Goal: Task Accomplishment & Management: Use online tool/utility

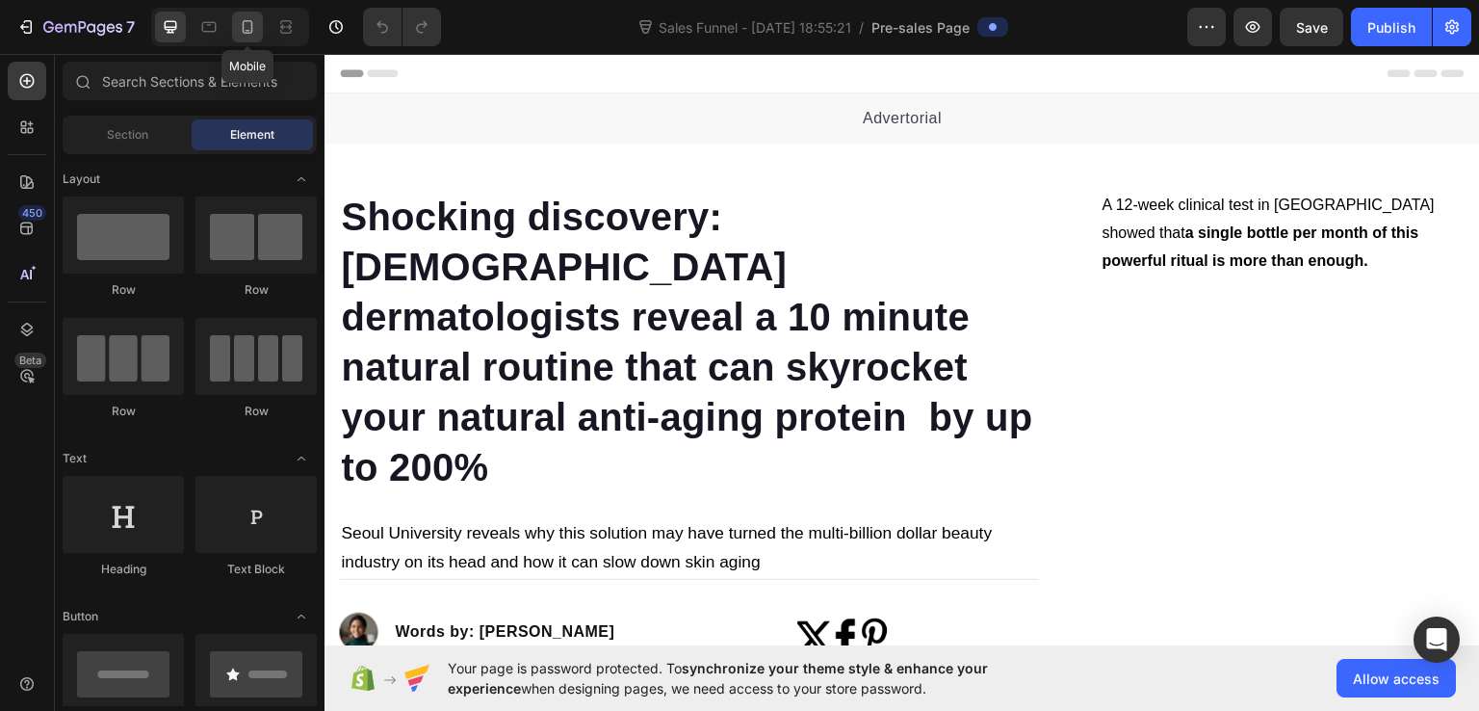
click at [240, 27] on icon at bounding box center [247, 26] width 19 height 19
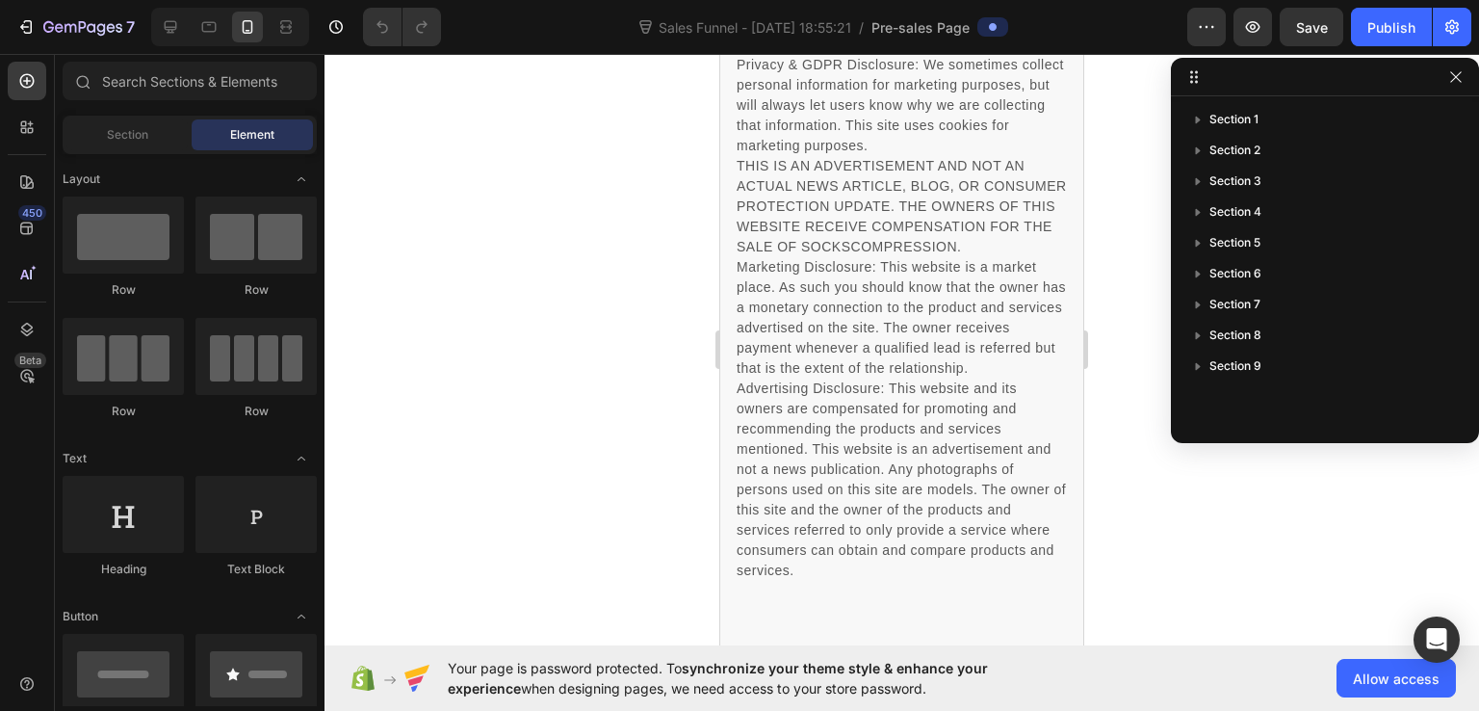
scroll to position [12522, 0]
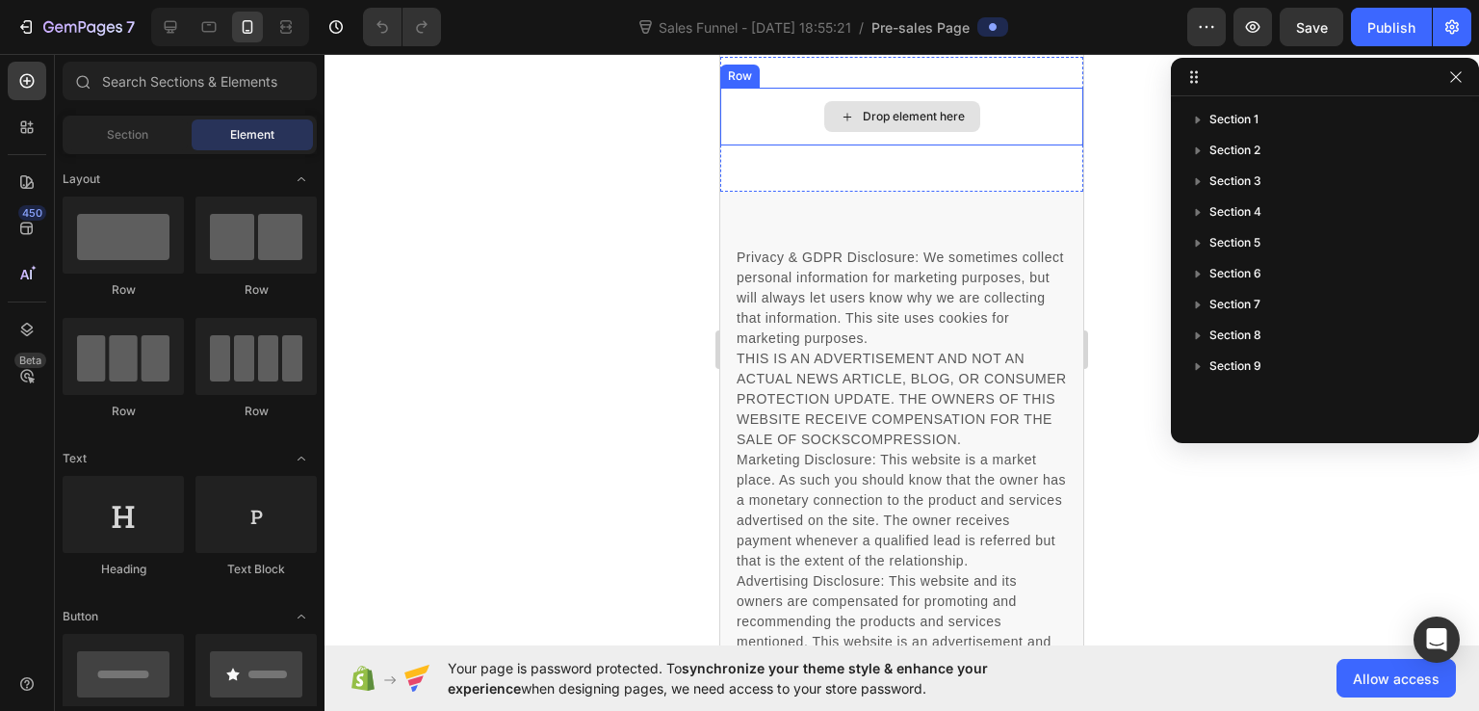
click at [746, 145] on div "Drop element here" at bounding box center [901, 117] width 363 height 58
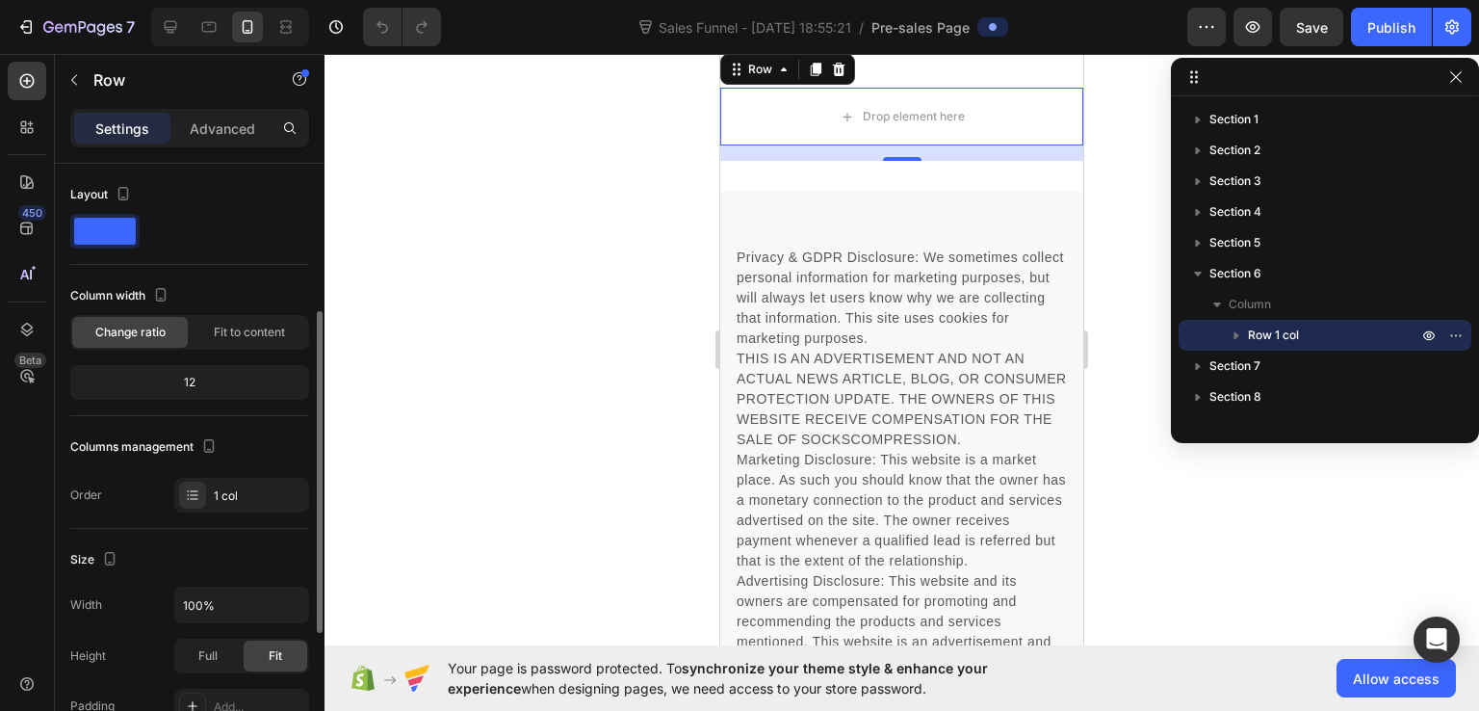
scroll to position [96, 0]
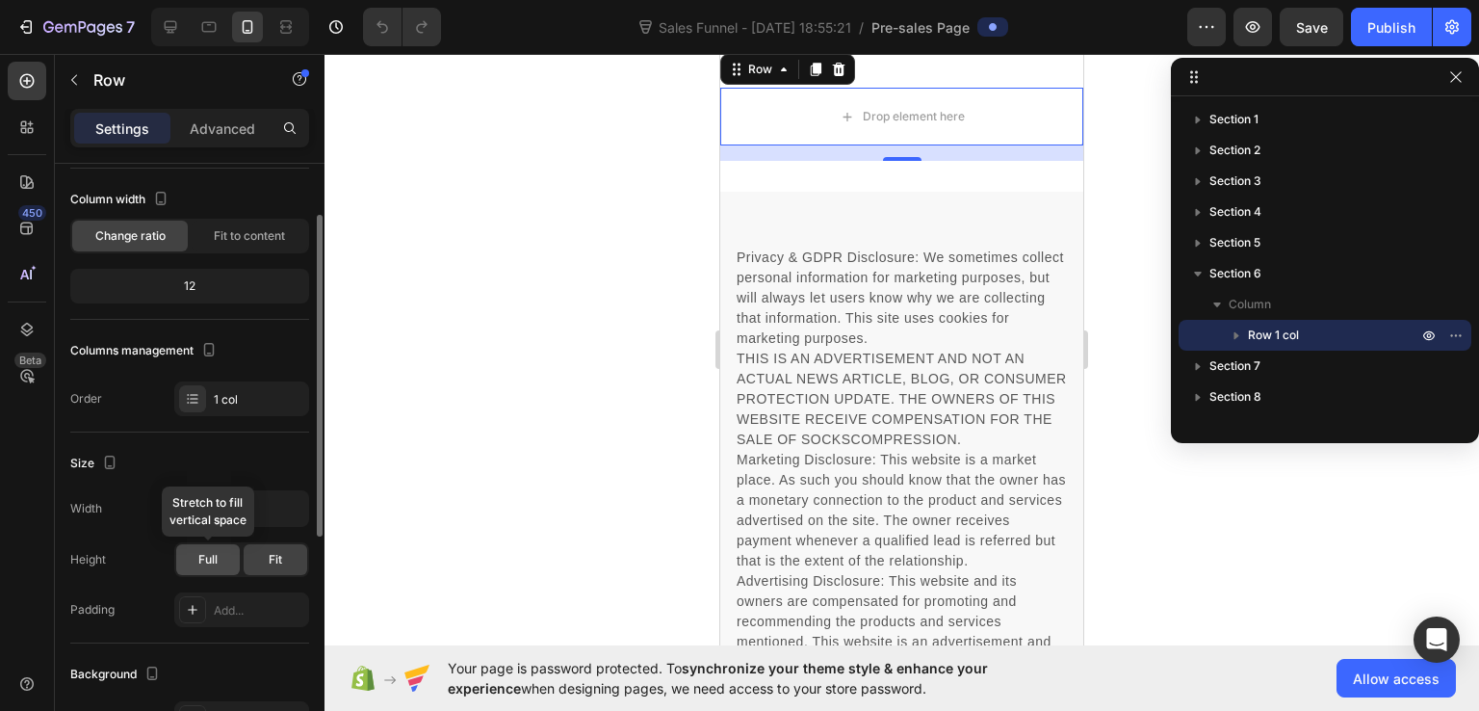
click at [204, 566] on span "Full" at bounding box center [207, 559] width 19 height 17
click at [283, 563] on div "Fit" at bounding box center [276, 559] width 64 height 31
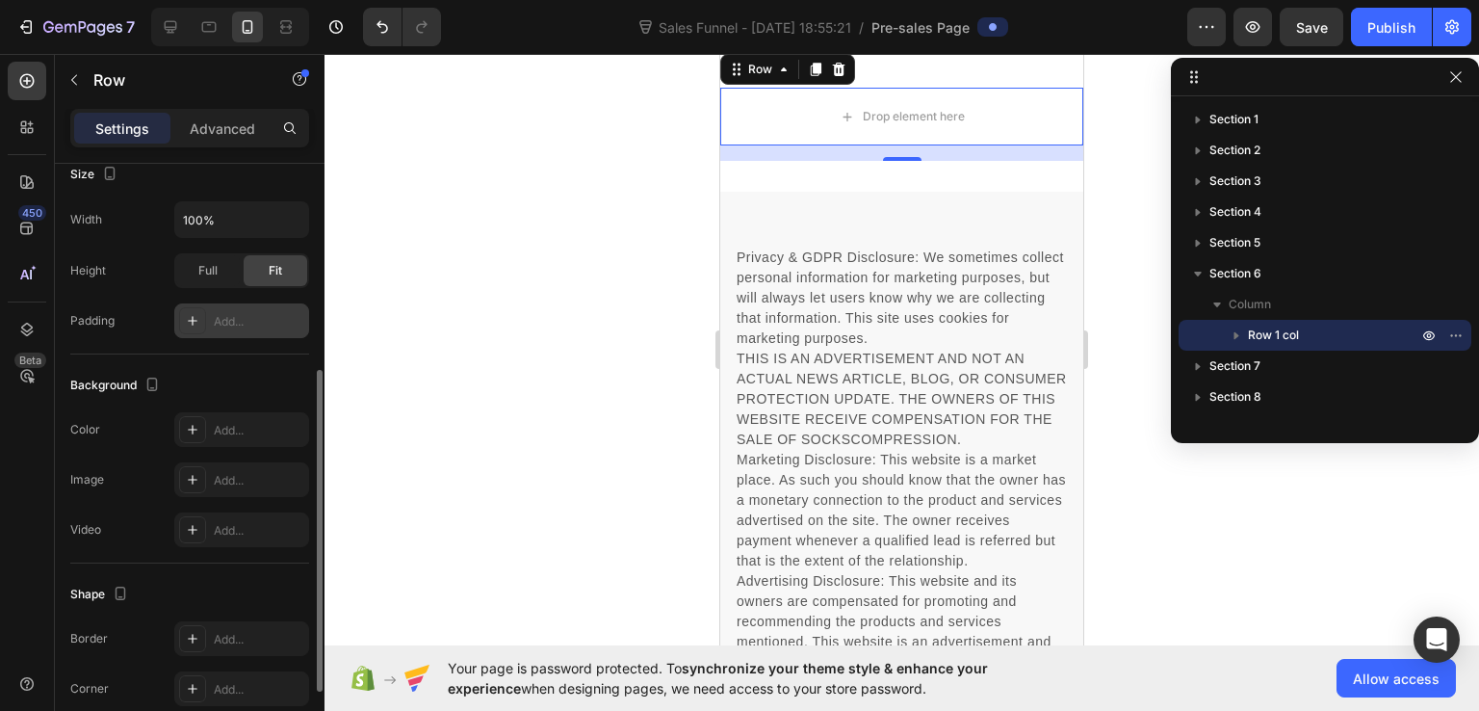
click at [227, 317] on div "Add..." at bounding box center [259, 321] width 91 height 17
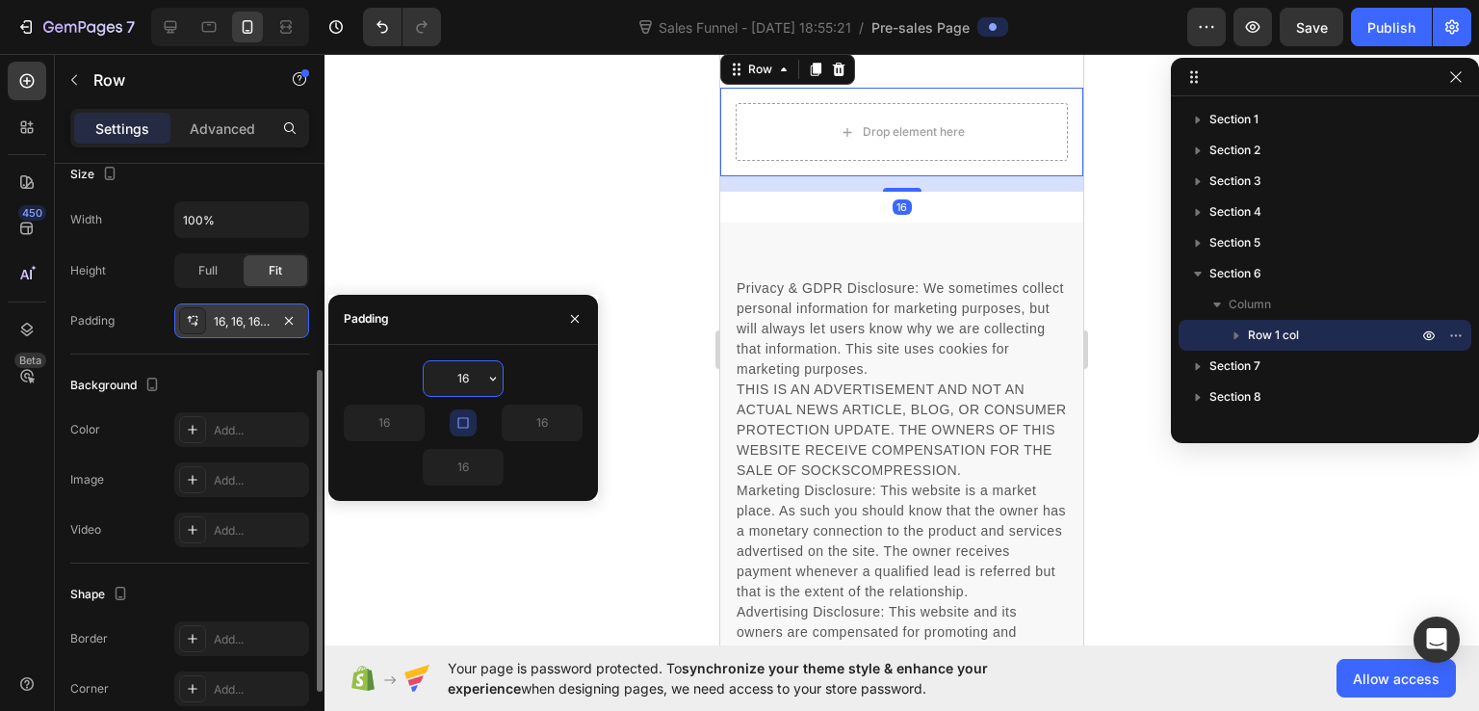
click at [518, 281] on div at bounding box center [902, 382] width 1155 height 657
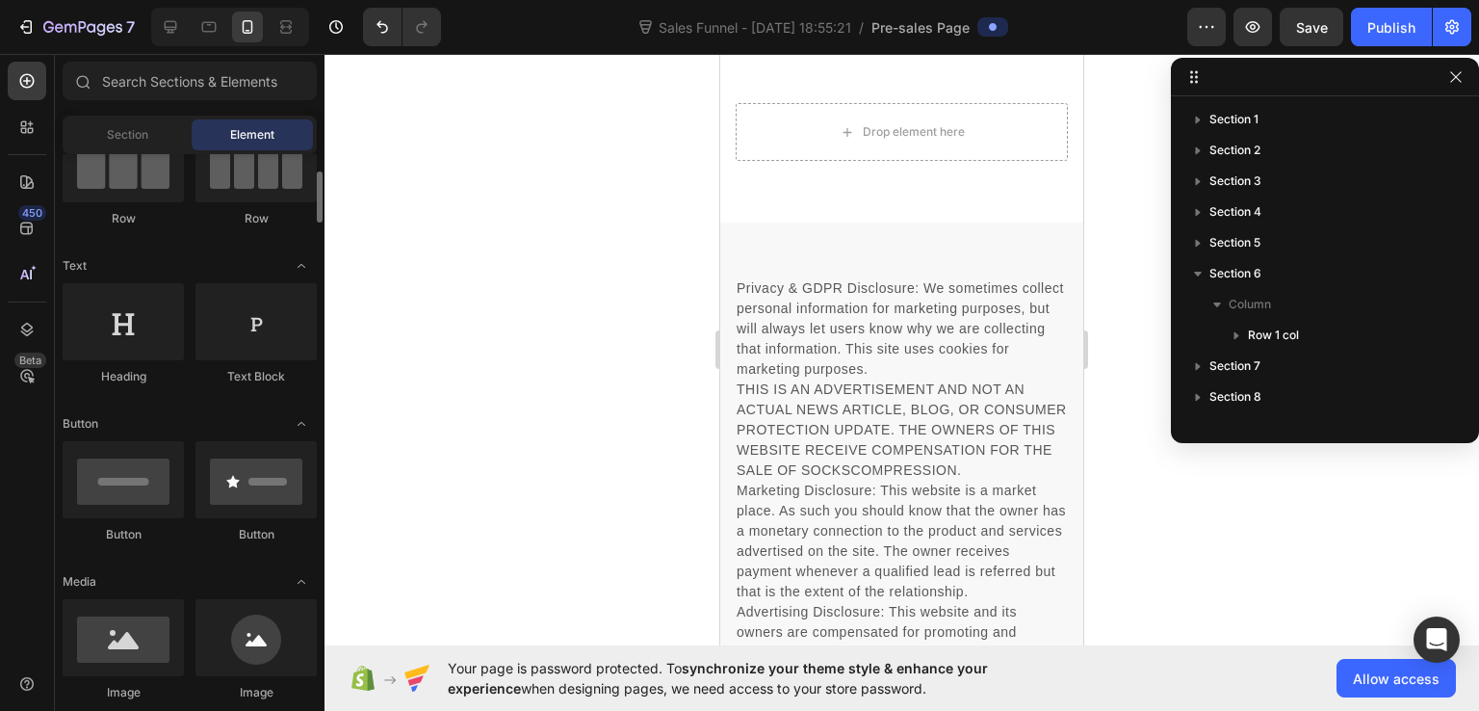
scroll to position [0, 0]
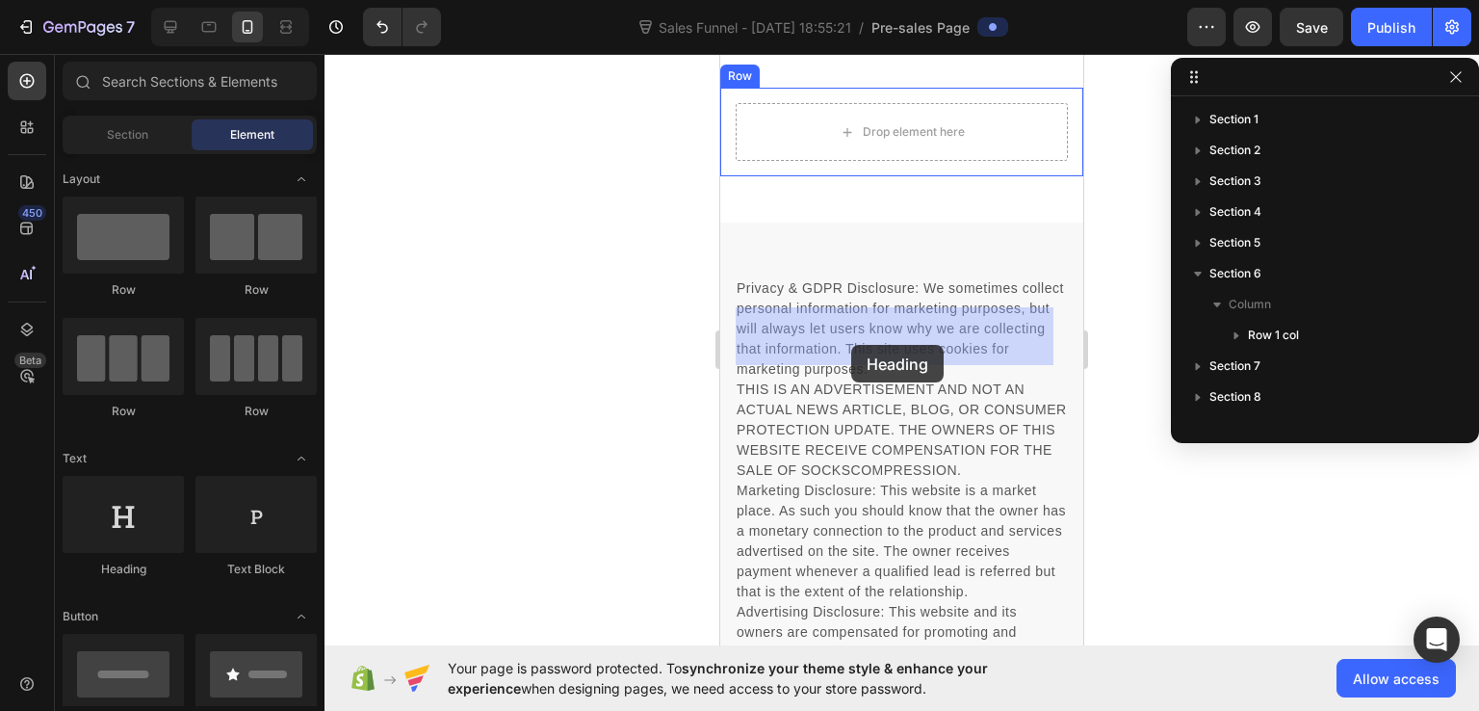
drag, startPoint x: 871, startPoint y: 590, endPoint x: 851, endPoint y: 345, distance: 246.4
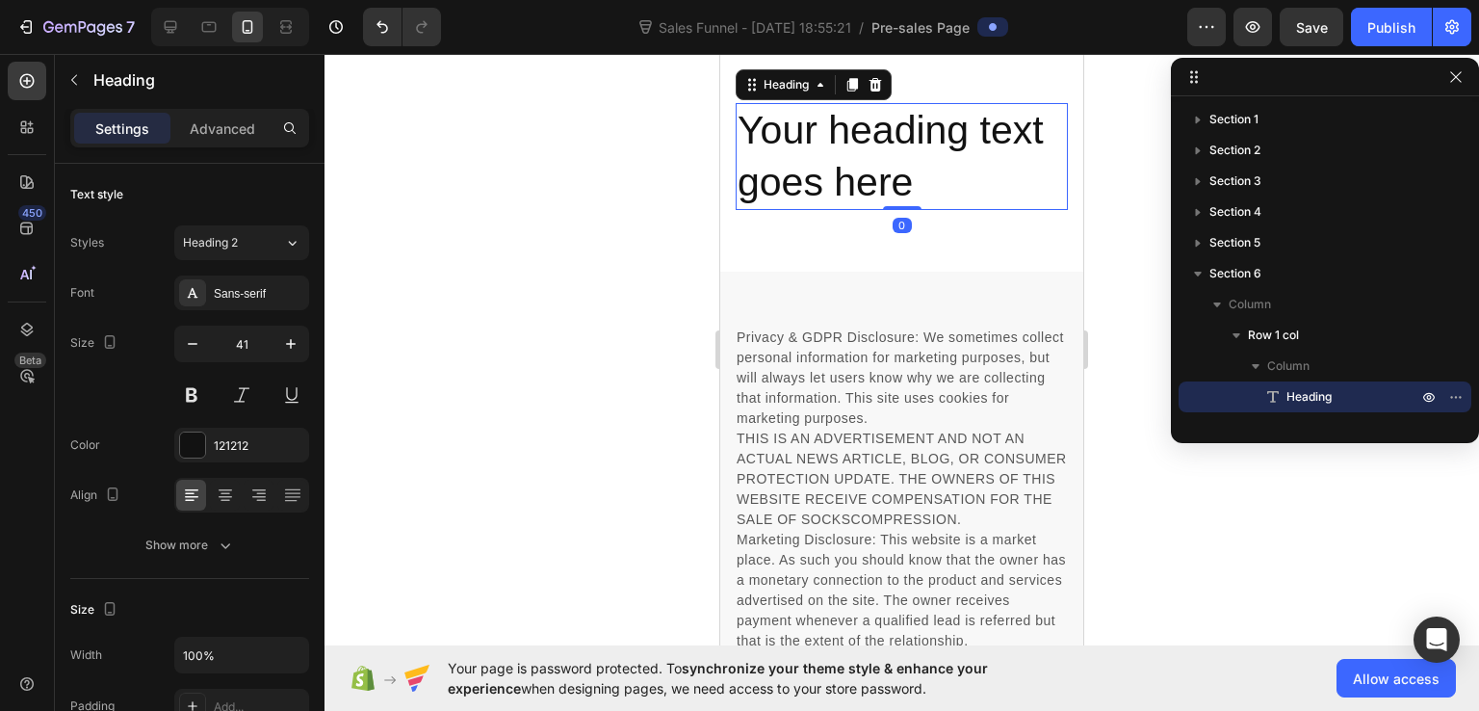
click at [868, 210] on h2 "Your heading text goes here" at bounding box center [902, 156] width 332 height 107
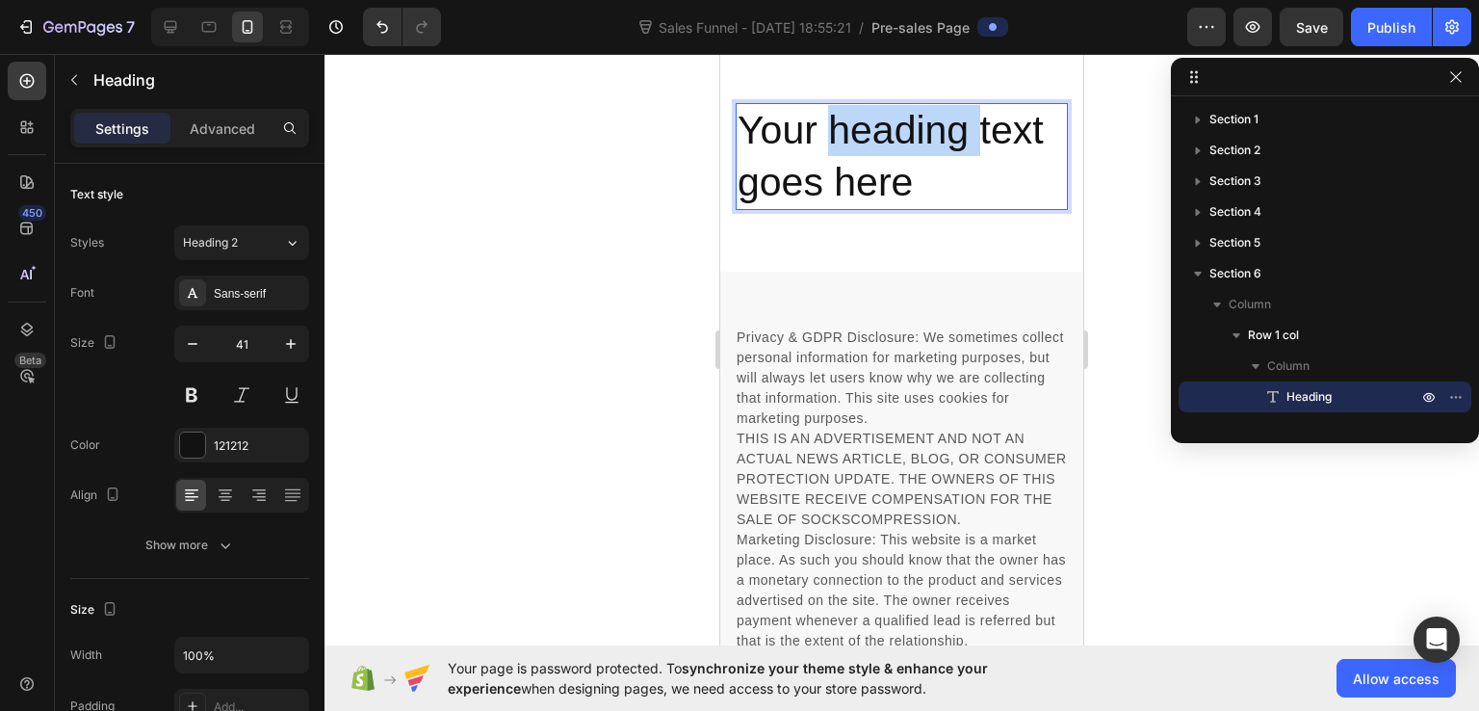
click at [868, 208] on p "Your heading text goes here" at bounding box center [902, 156] width 328 height 103
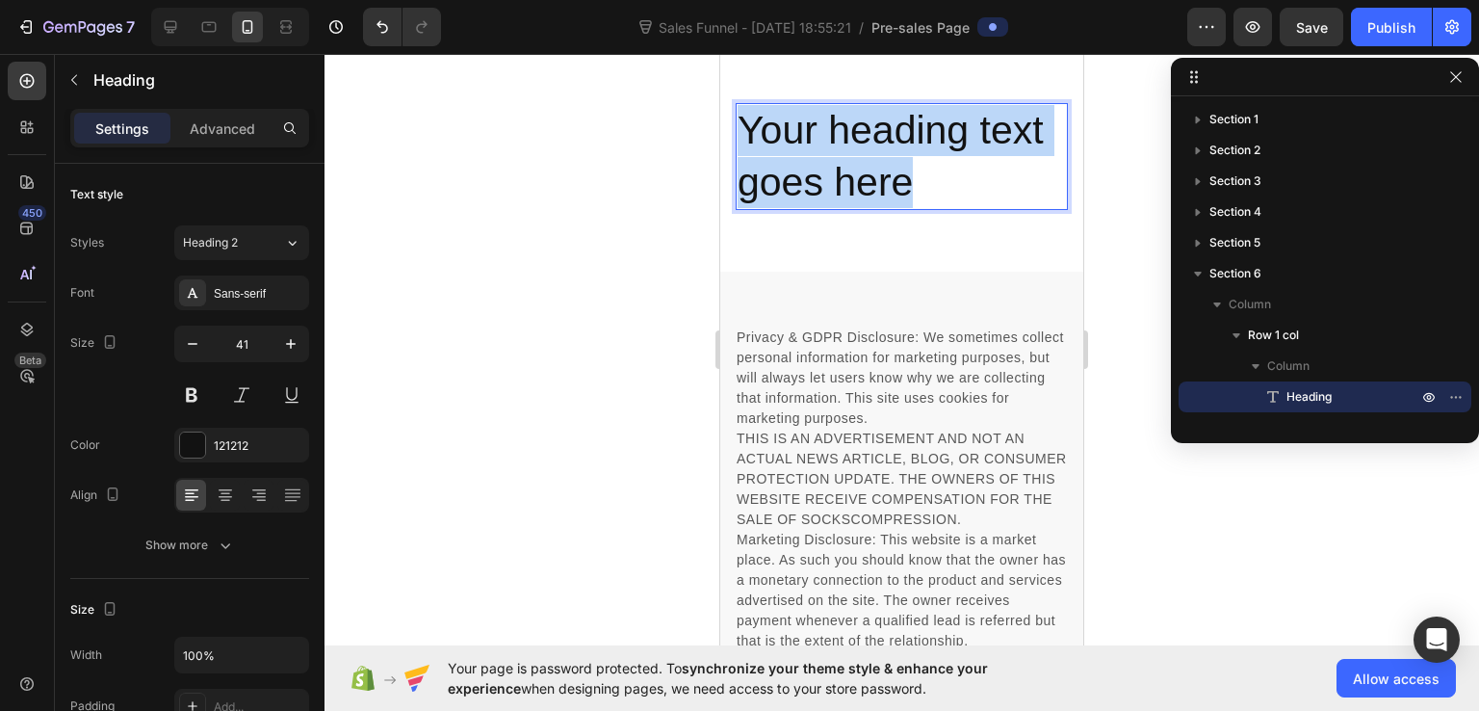
click at [868, 208] on p "Your heading text goes here" at bounding box center [902, 156] width 328 height 103
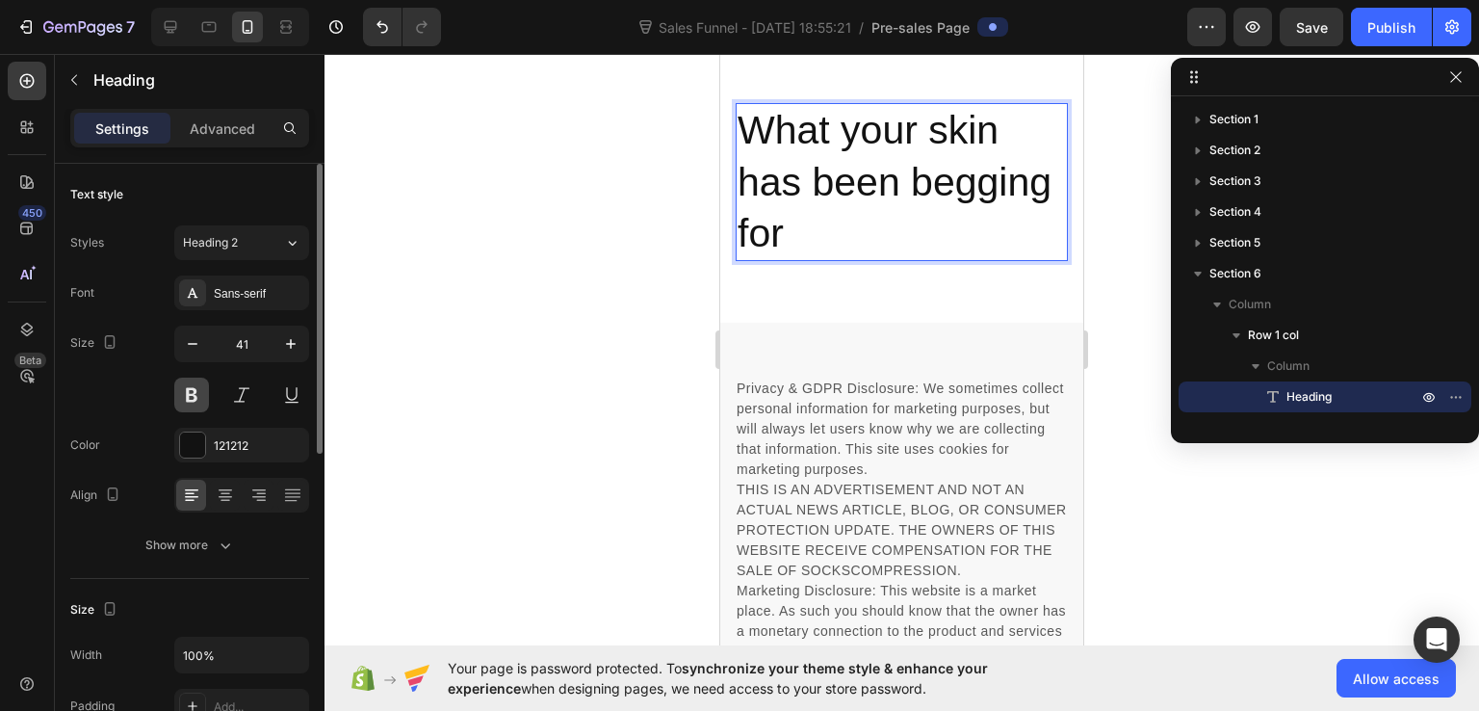
click at [203, 394] on button at bounding box center [191, 395] width 35 height 35
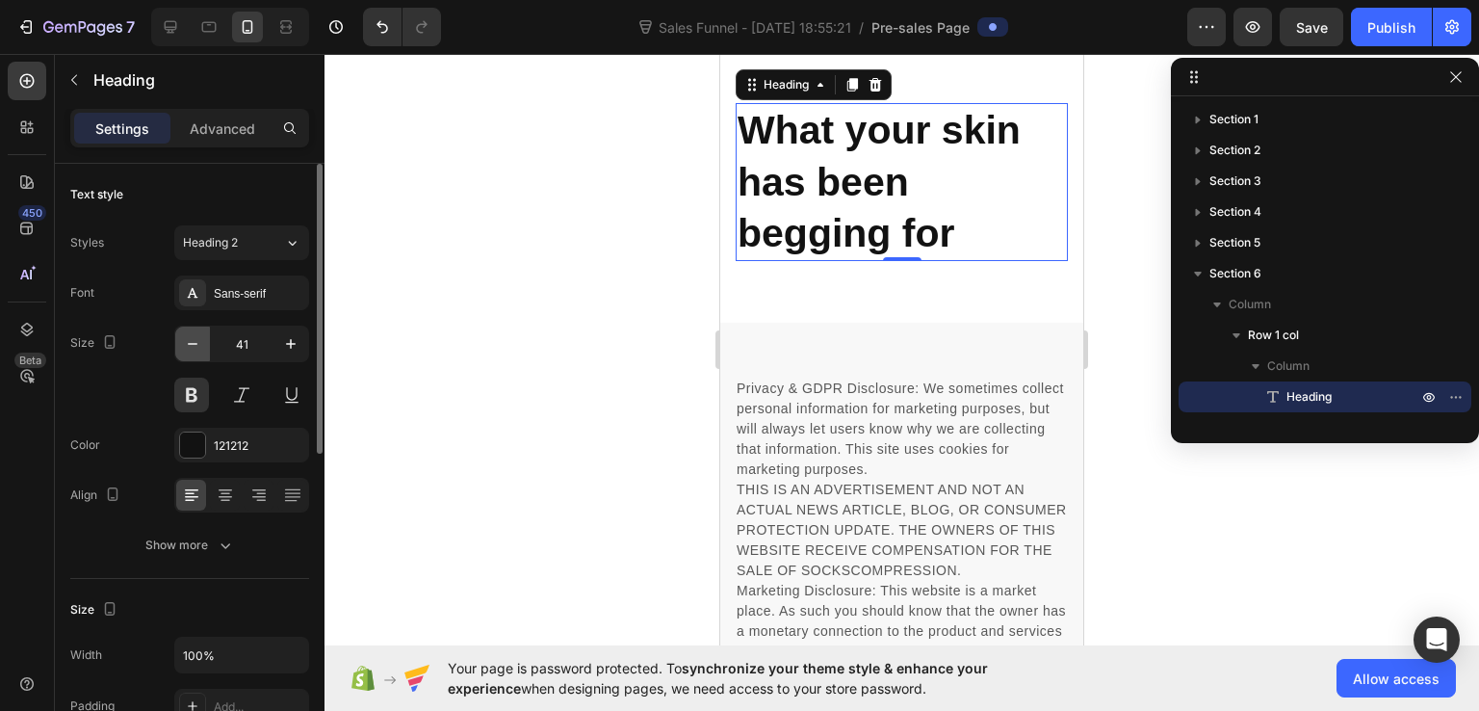
click at [198, 334] on icon "button" at bounding box center [192, 343] width 19 height 19
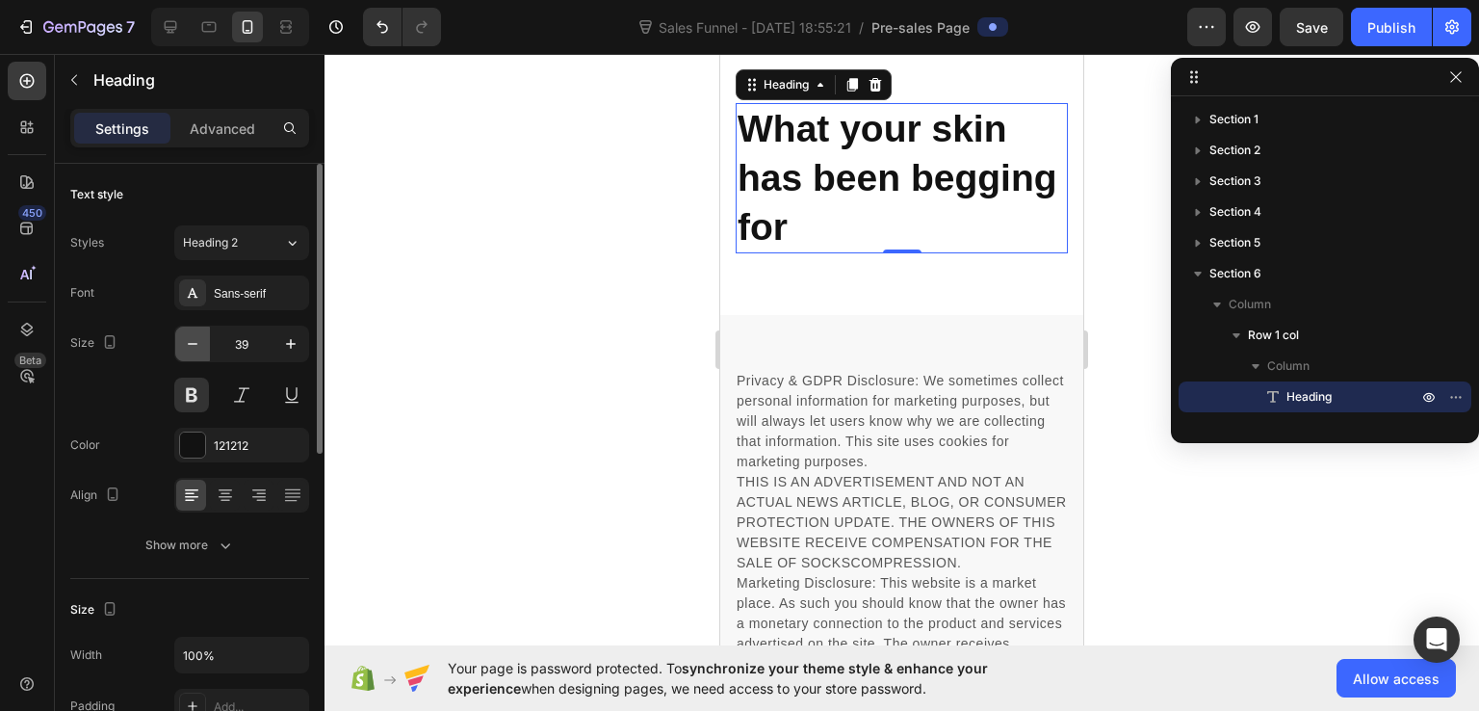
click at [198, 334] on icon "button" at bounding box center [192, 343] width 19 height 19
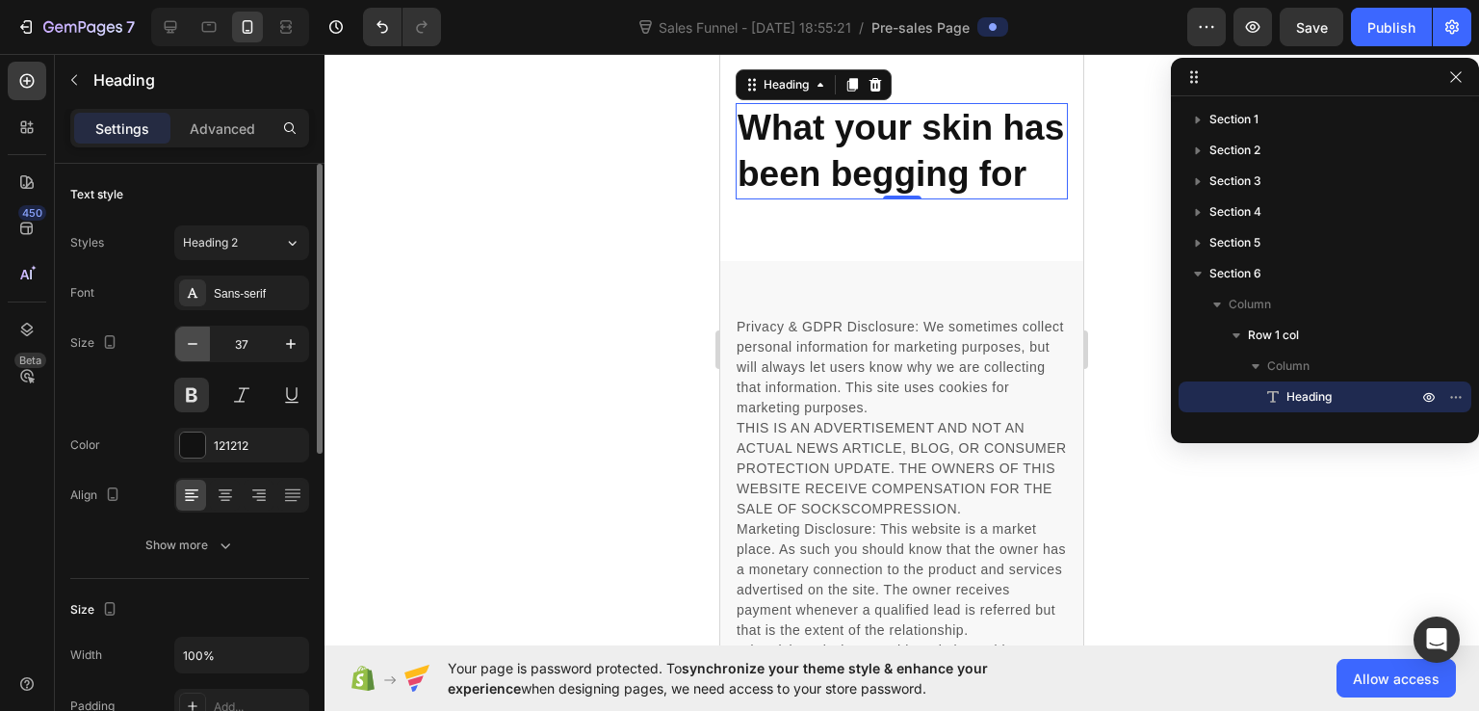
click at [198, 334] on icon "button" at bounding box center [192, 343] width 19 height 19
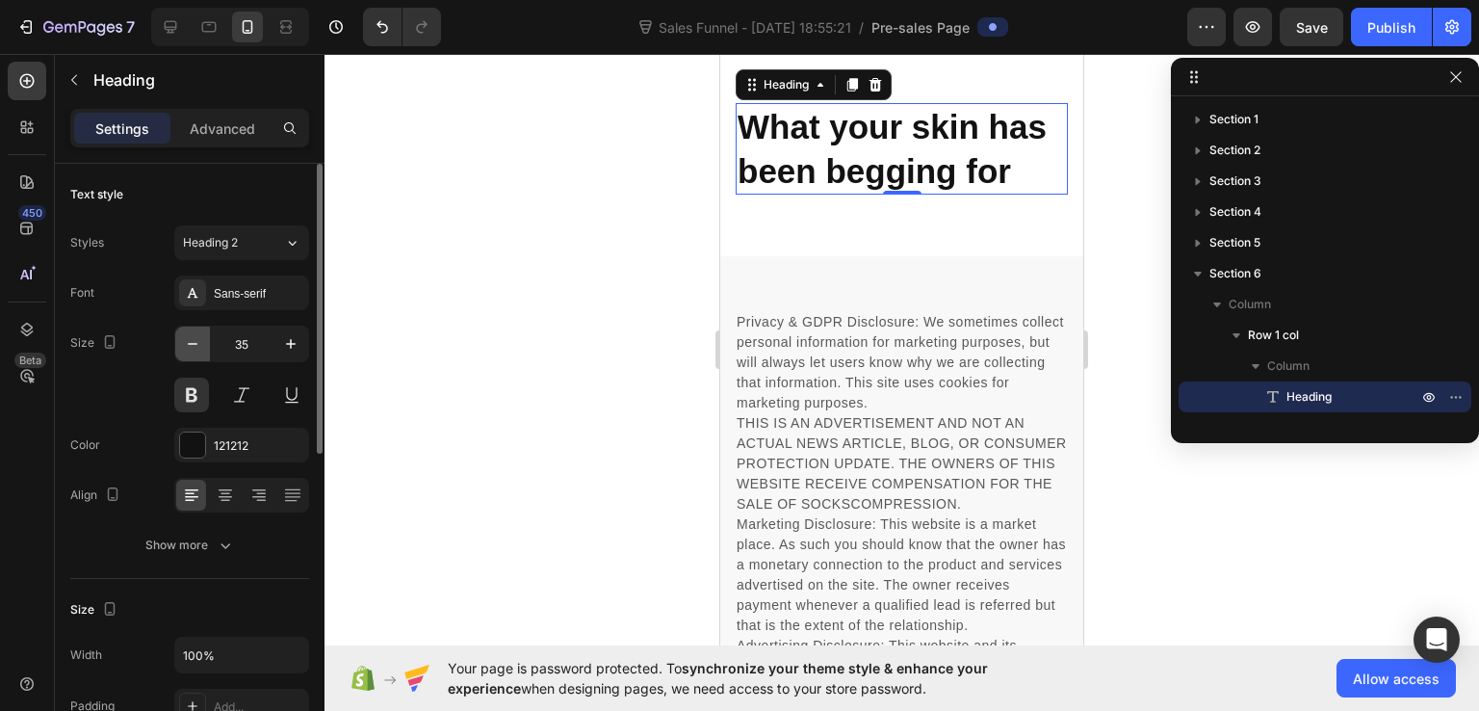
type input "34"
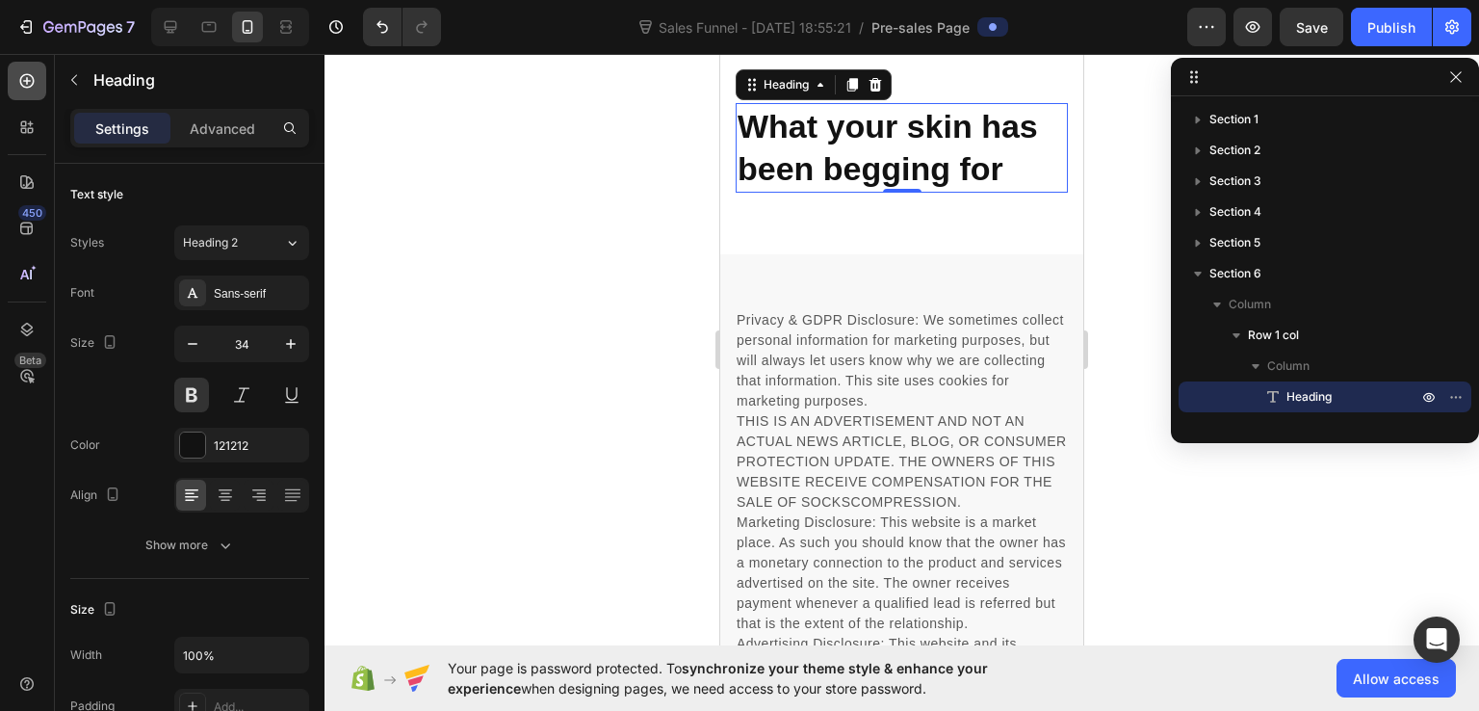
click at [34, 81] on icon at bounding box center [27, 81] width 14 height 14
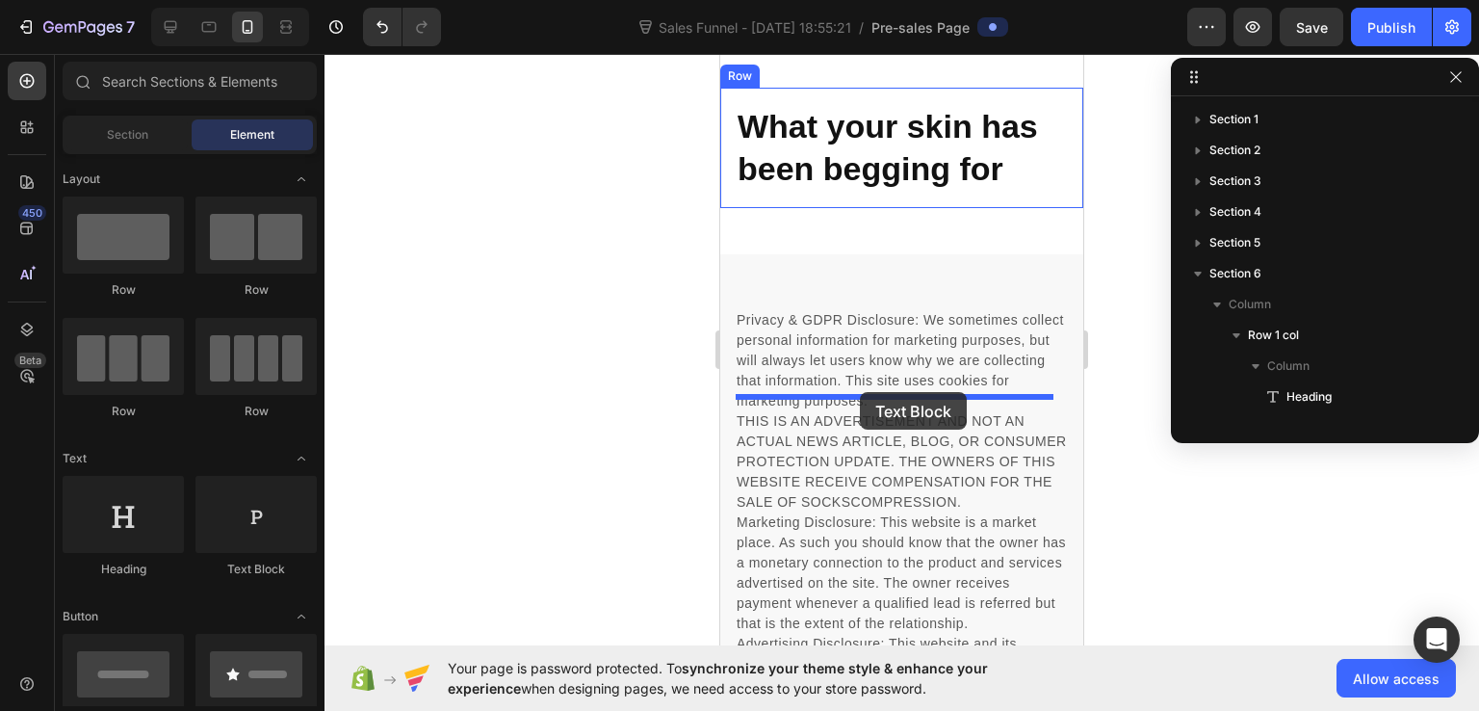
drag, startPoint x: 933, startPoint y: 594, endPoint x: 860, endPoint y: 392, distance: 215.1
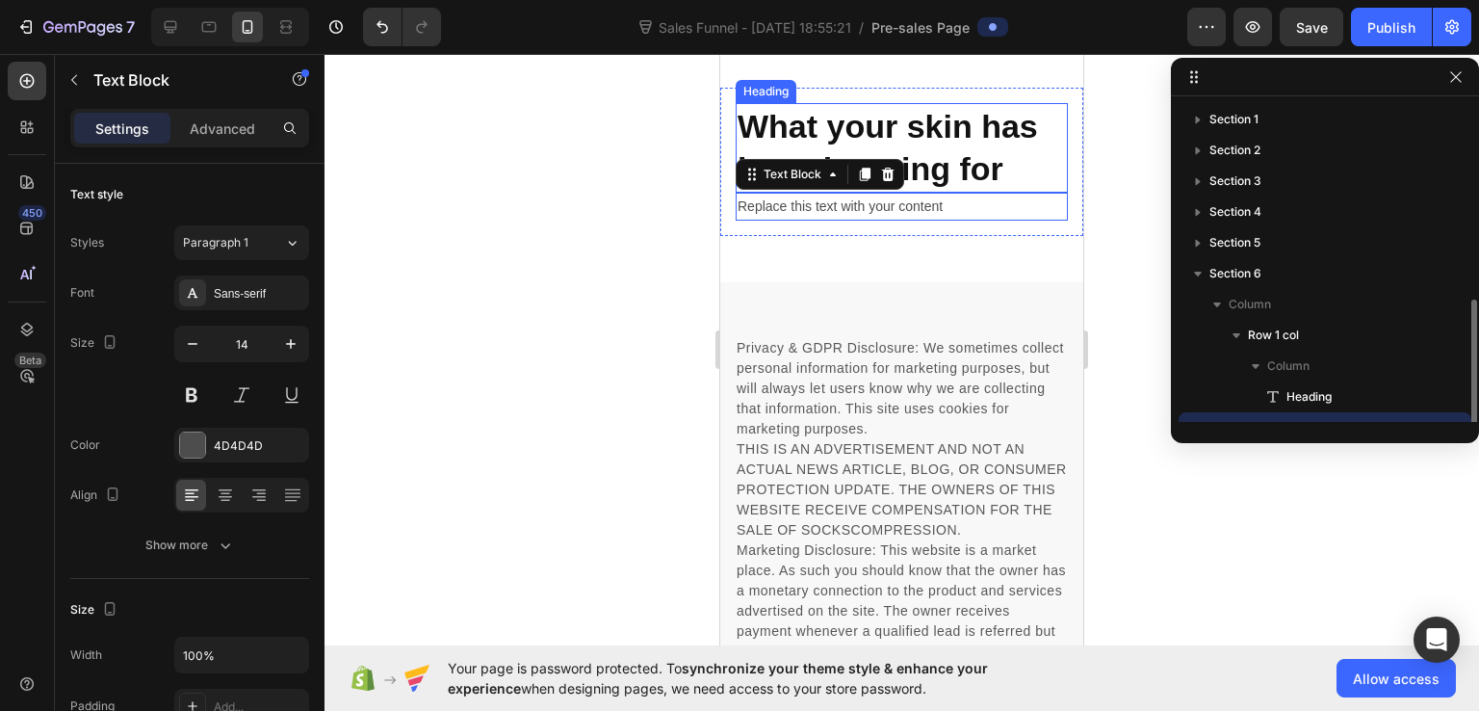
scroll to position [113, 0]
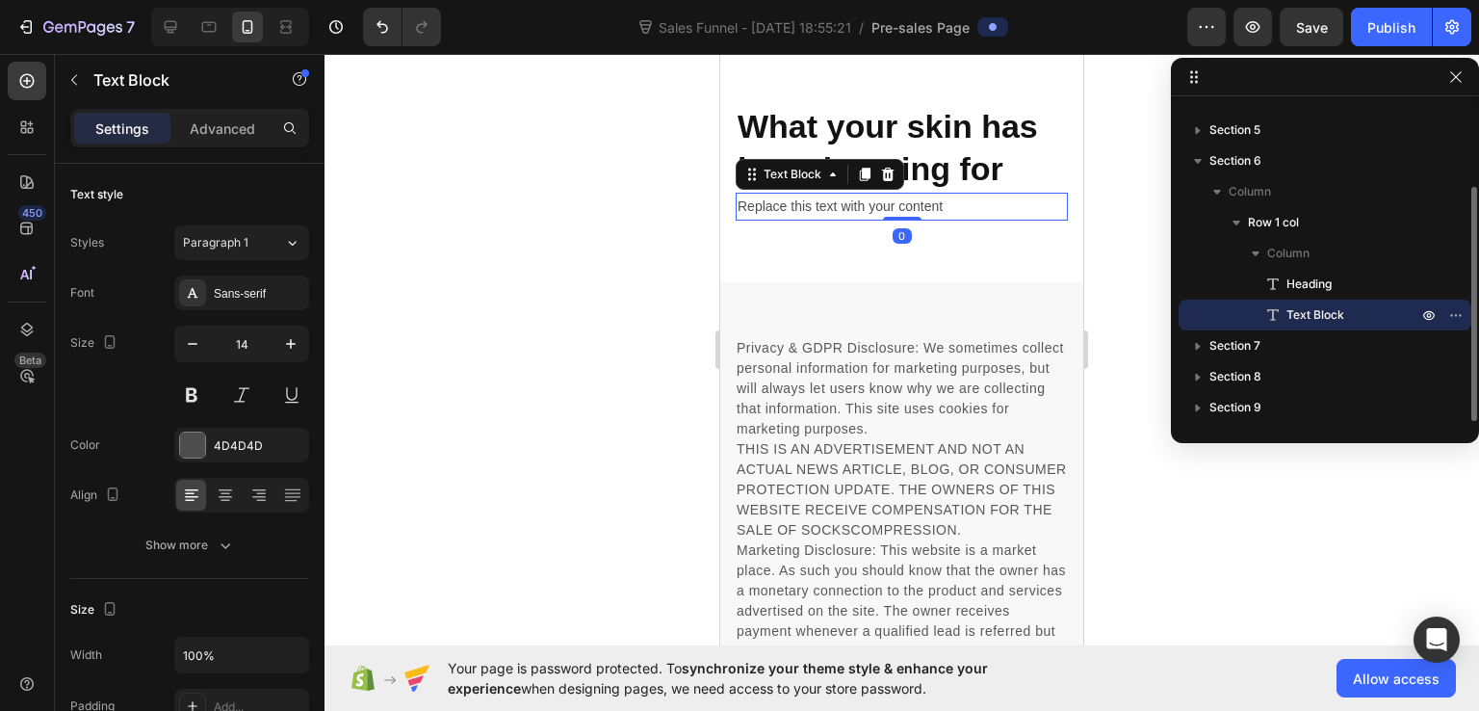
click at [844, 221] on div "Replace this text with your content" at bounding box center [902, 207] width 332 height 28
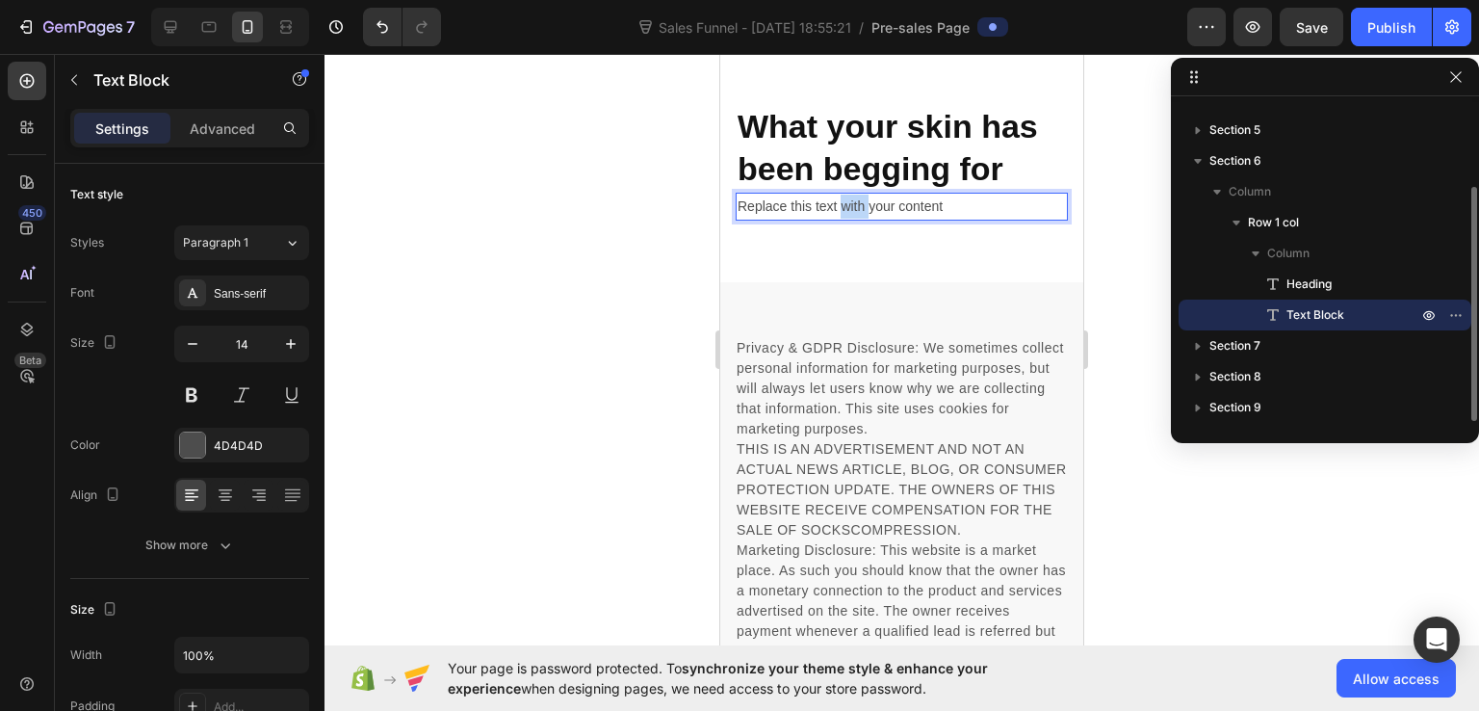
click at [844, 219] on p "Replace this text with your content" at bounding box center [902, 207] width 328 height 24
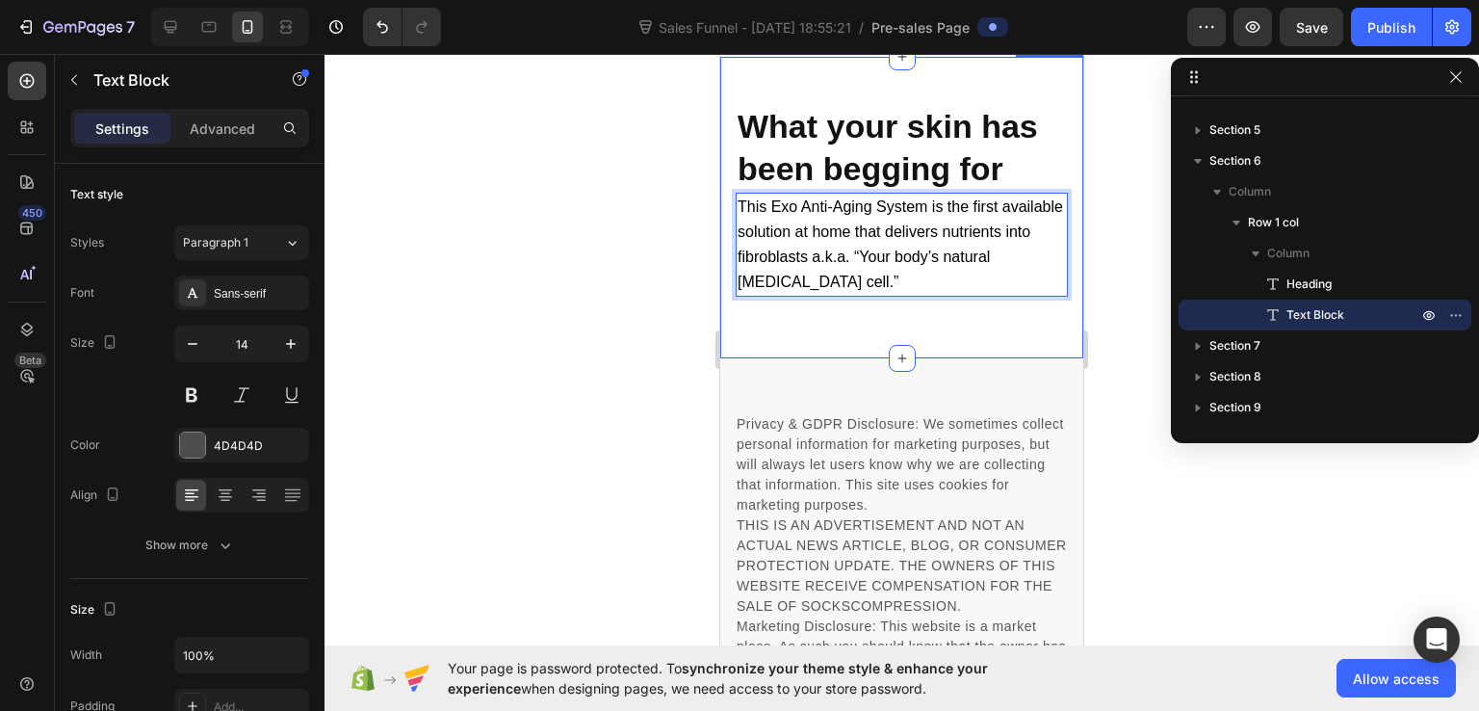
click at [955, 327] on div "What your skin has been begging for Heading This Exo Anti-Aging System is the f…" at bounding box center [901, 208] width 363 height 240
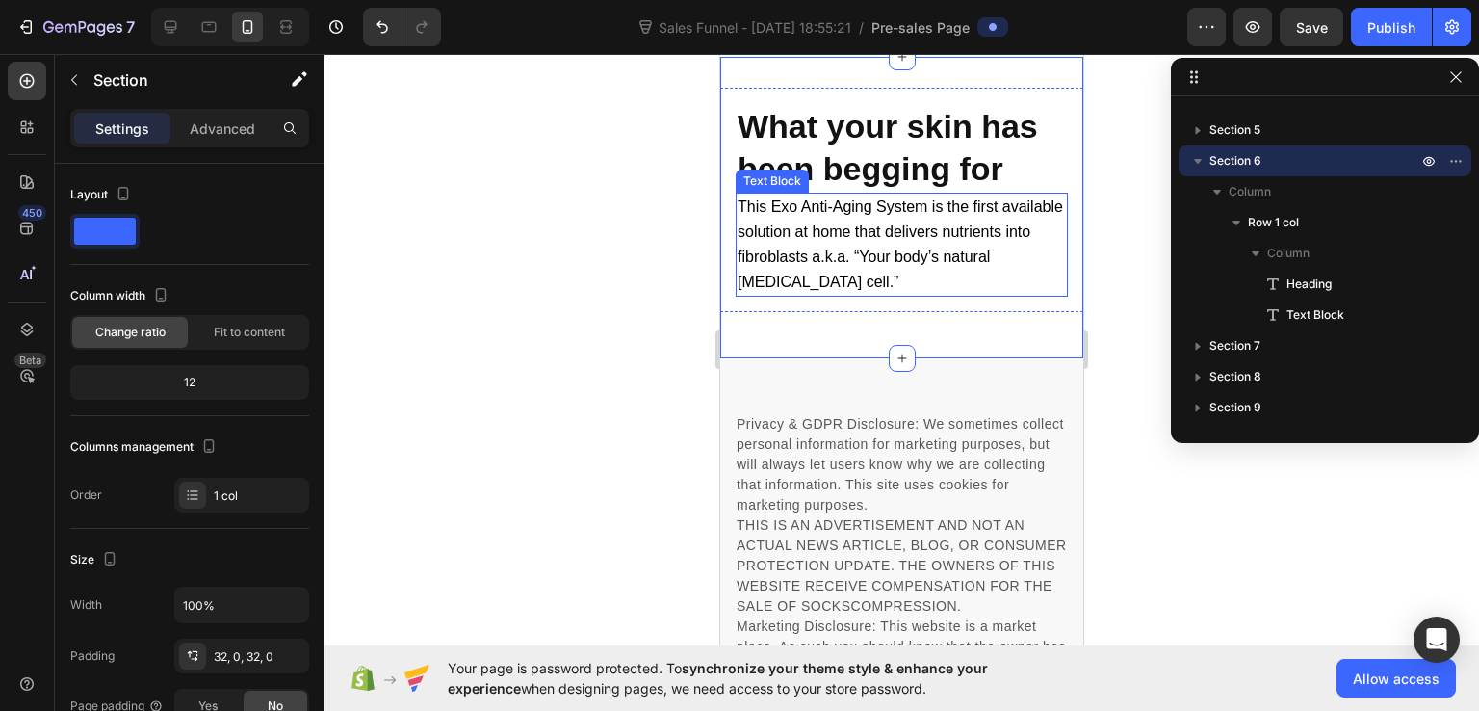
click at [778, 296] on p "This Exo Anti-Aging System is the first available solution at home that deliver…" at bounding box center [902, 245] width 328 height 101
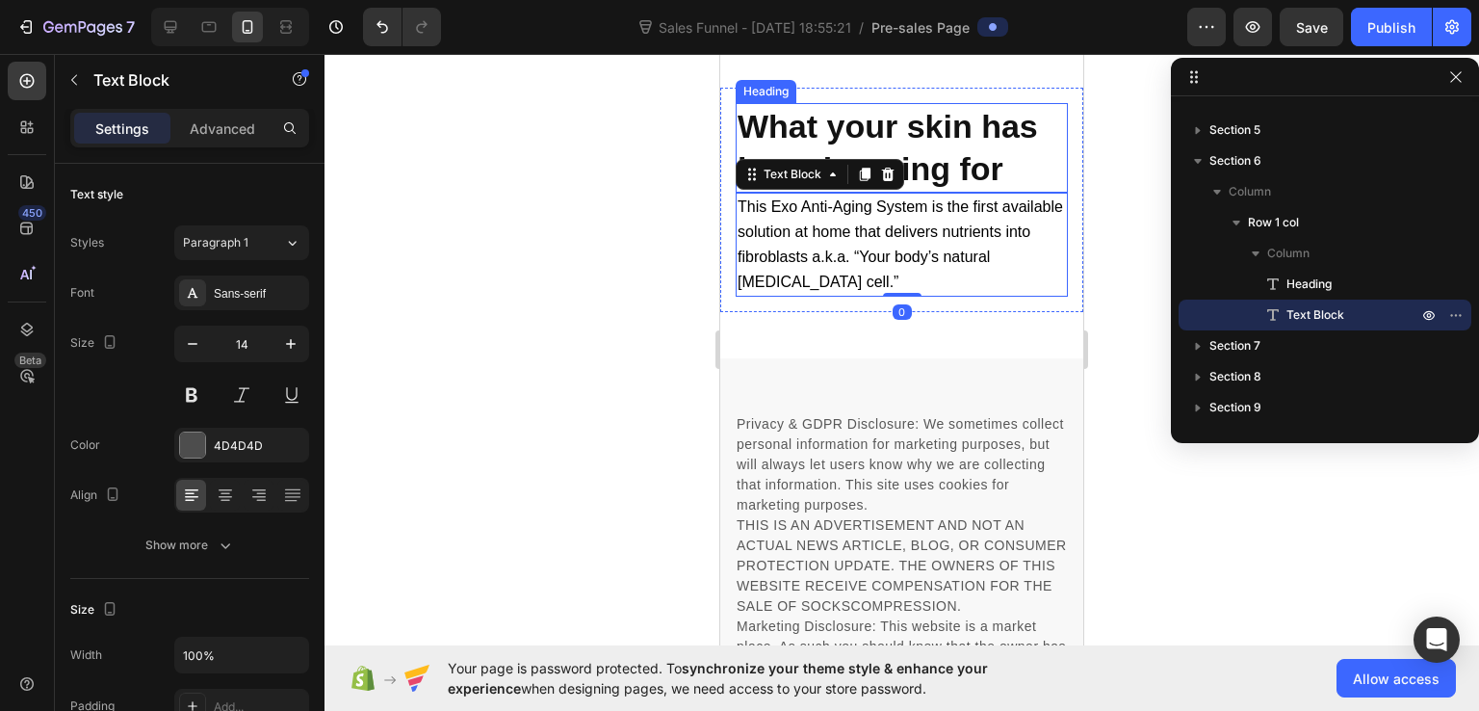
click at [767, 190] on p "What your skin has been begging for" at bounding box center [902, 147] width 328 height 85
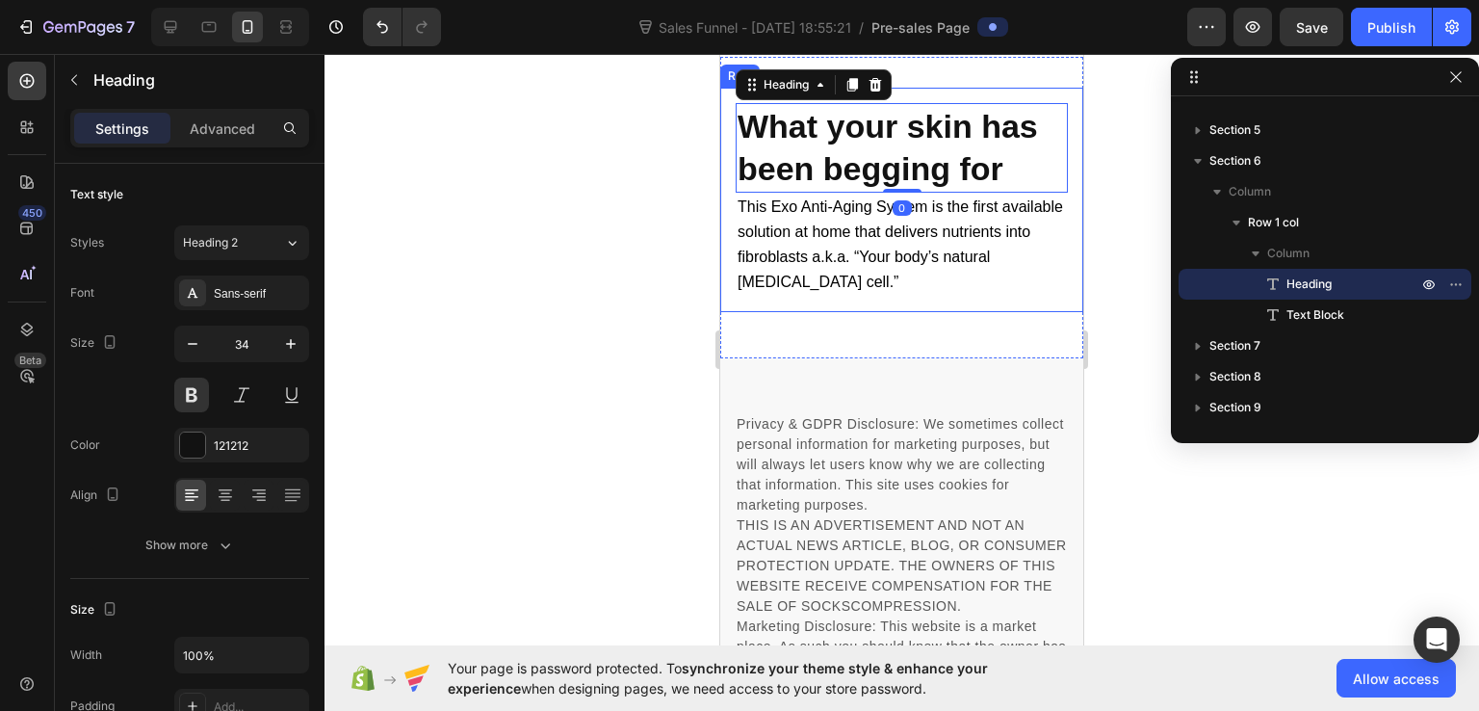
click at [722, 312] on div "What your skin has been begging for Heading 0 This Exo Anti-Aging System is the…" at bounding box center [901, 200] width 363 height 224
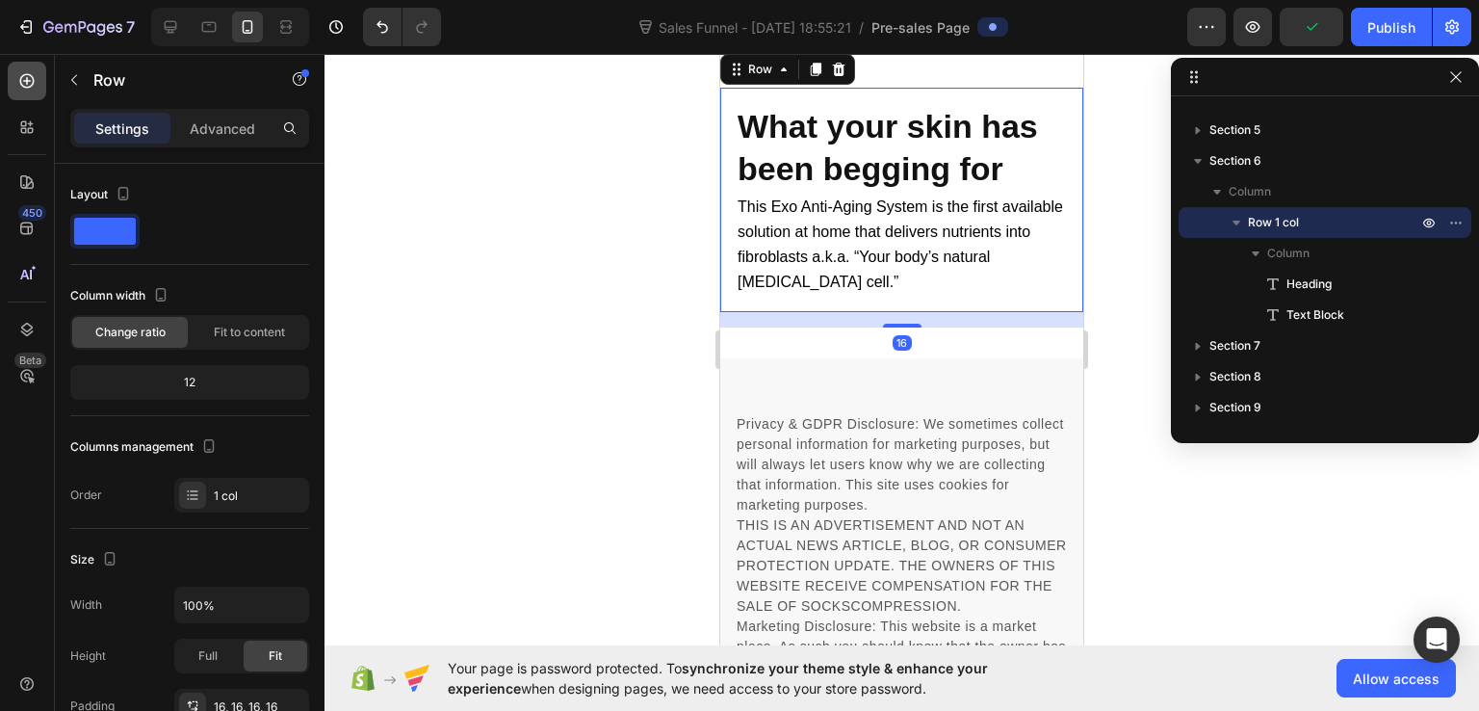
click at [30, 79] on icon at bounding box center [26, 80] width 19 height 19
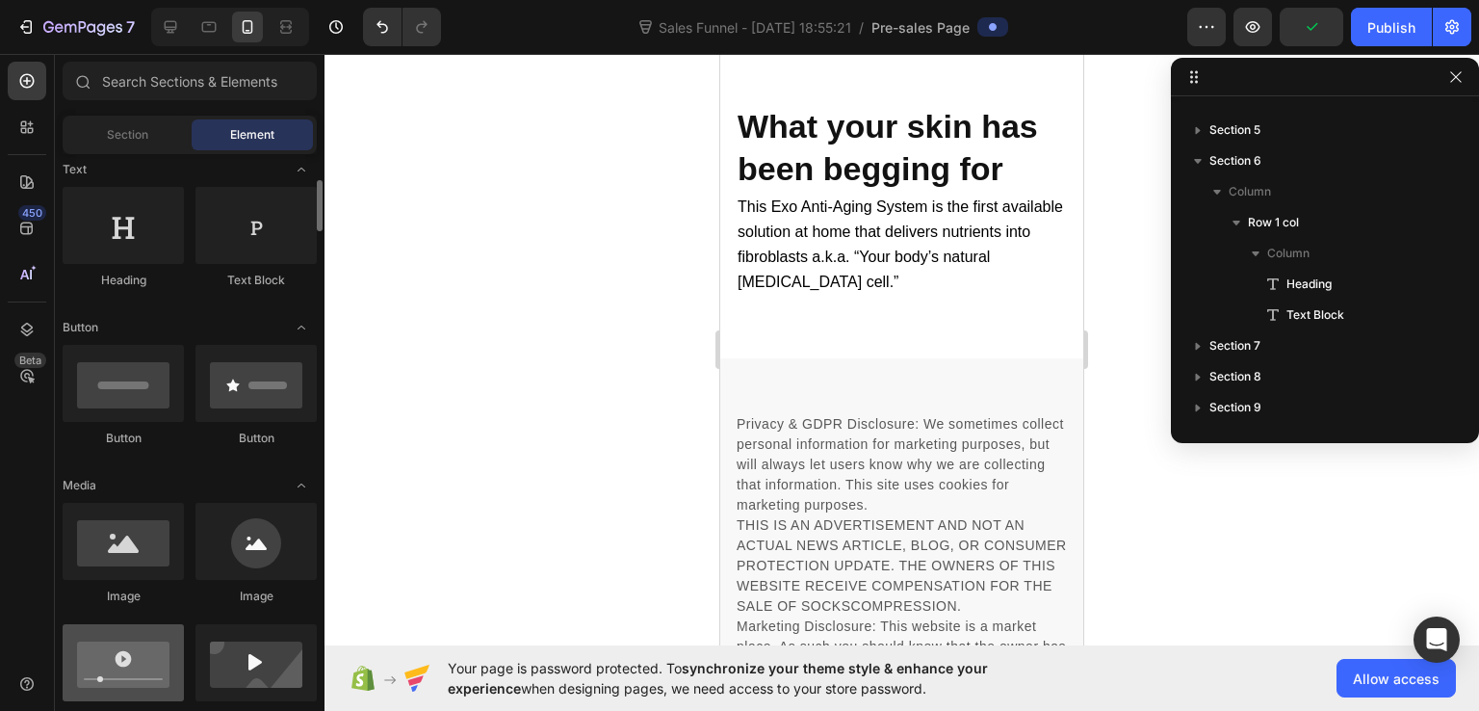
scroll to position [385, 0]
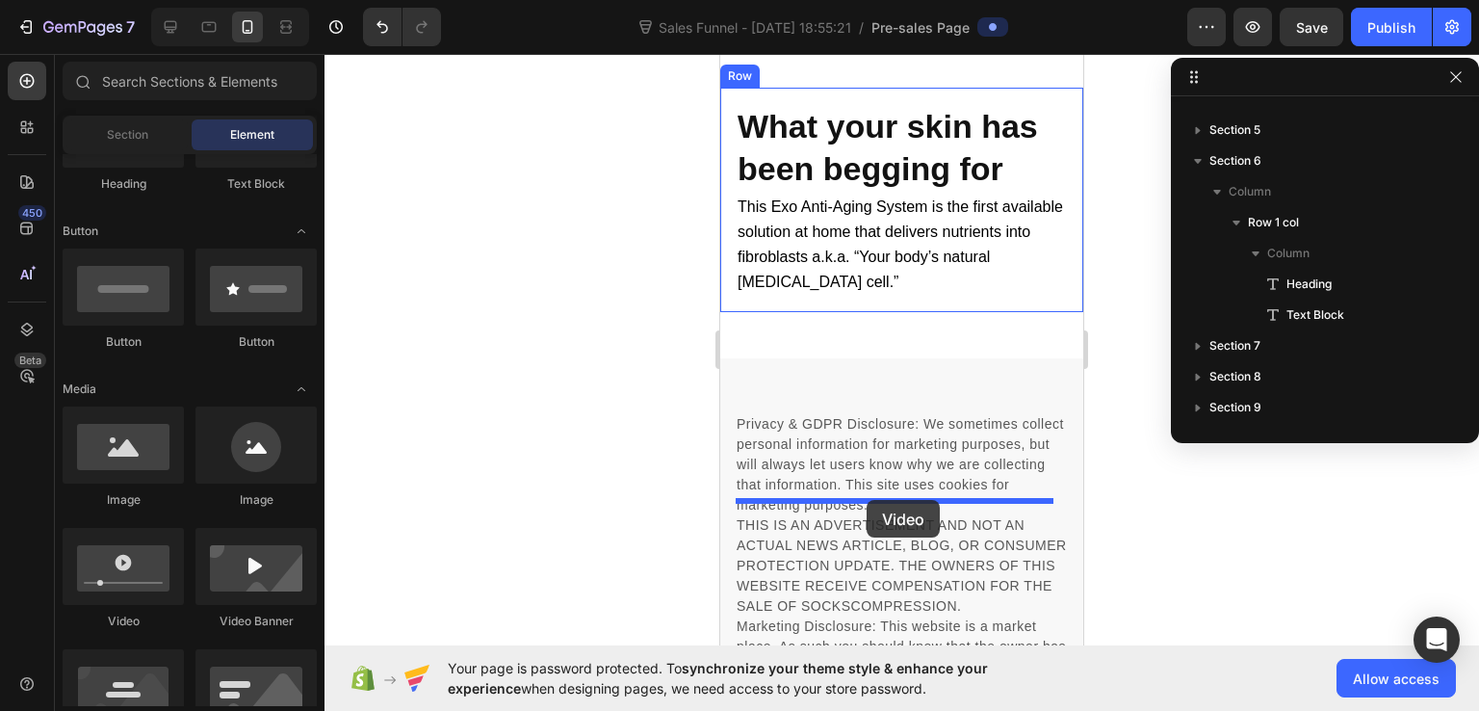
drag, startPoint x: 834, startPoint y: 648, endPoint x: 867, endPoint y: 500, distance: 151.9
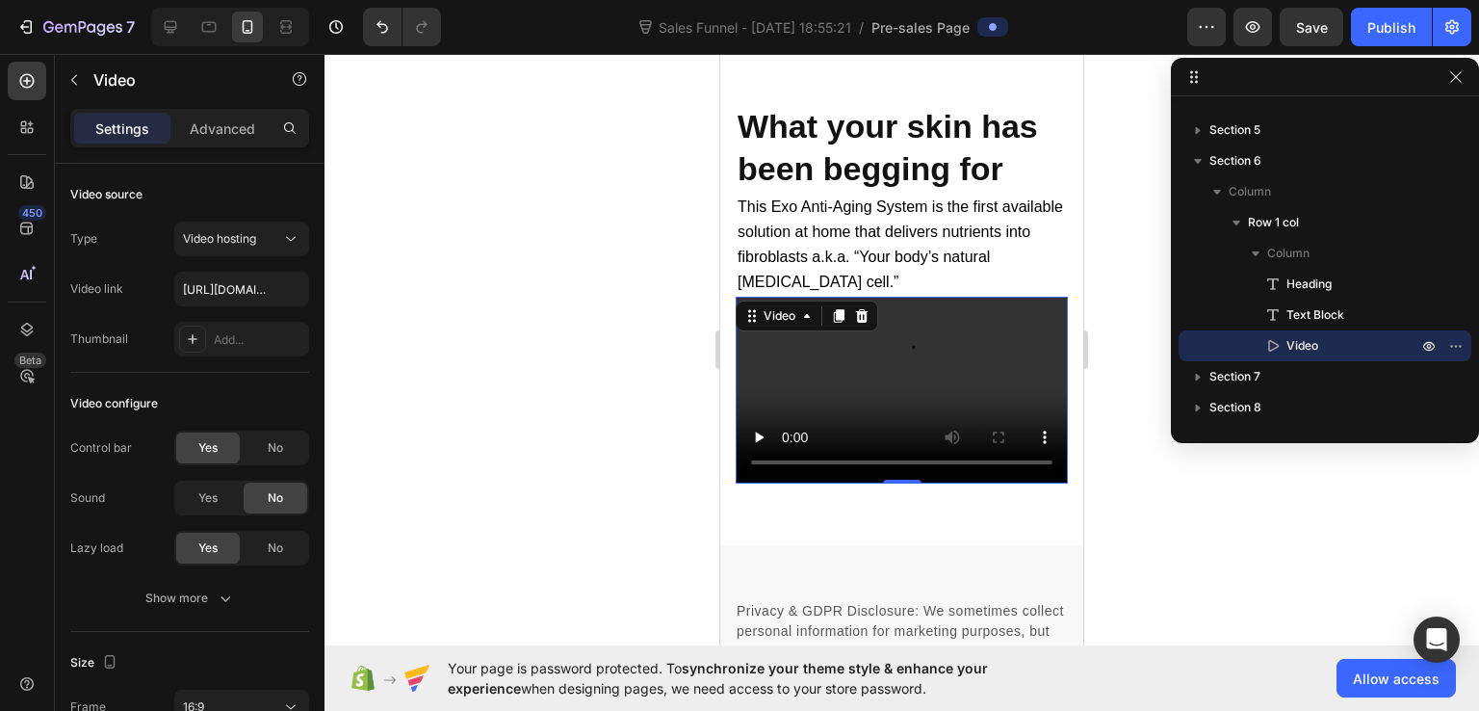
scroll to position [12714, 0]
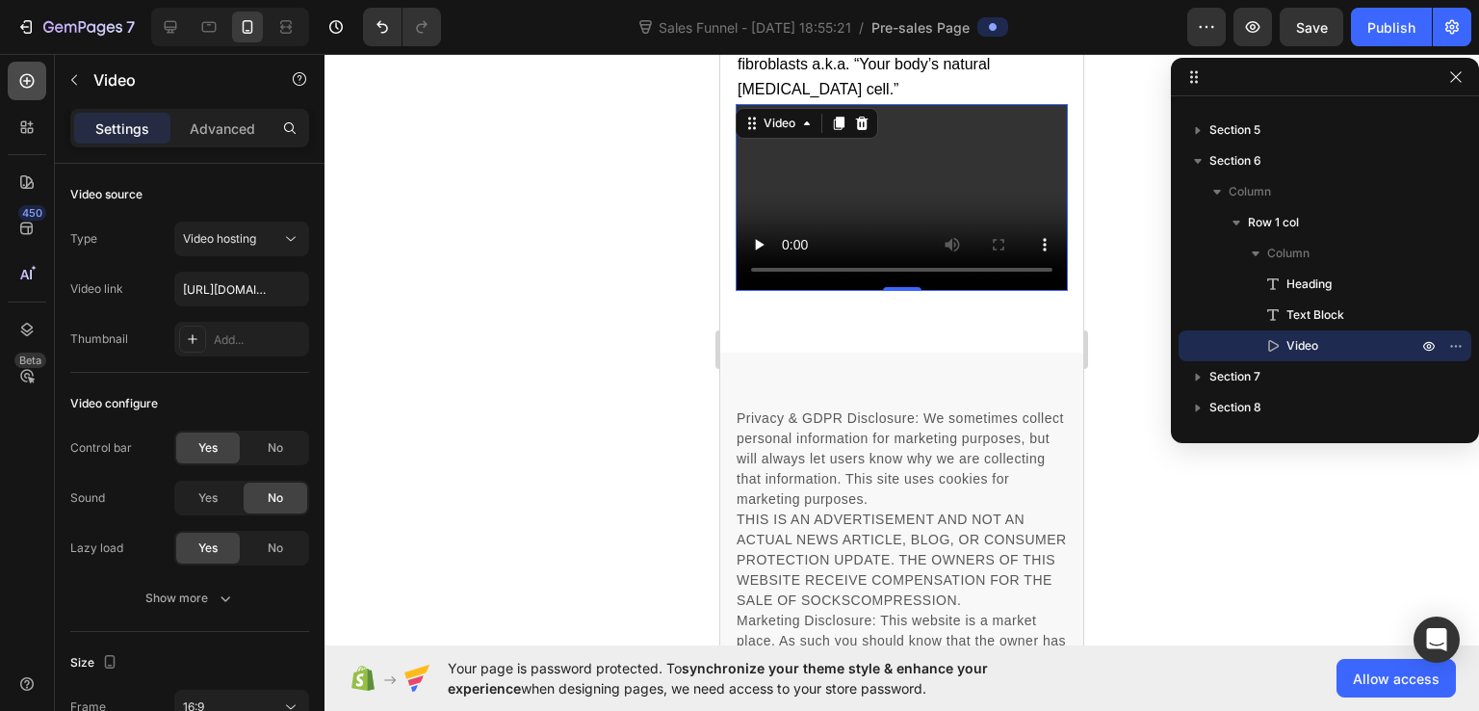
click at [28, 66] on div at bounding box center [27, 81] width 39 height 39
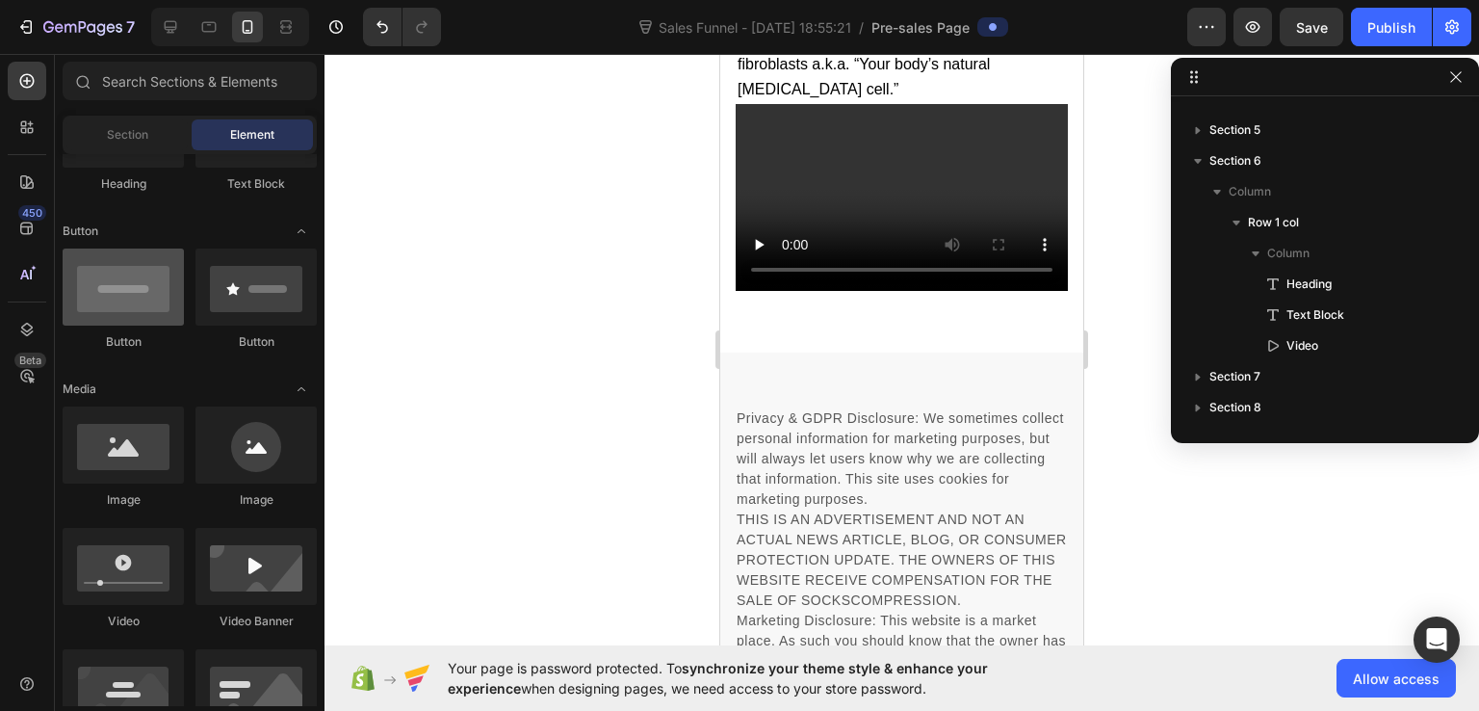
scroll to position [96, 0]
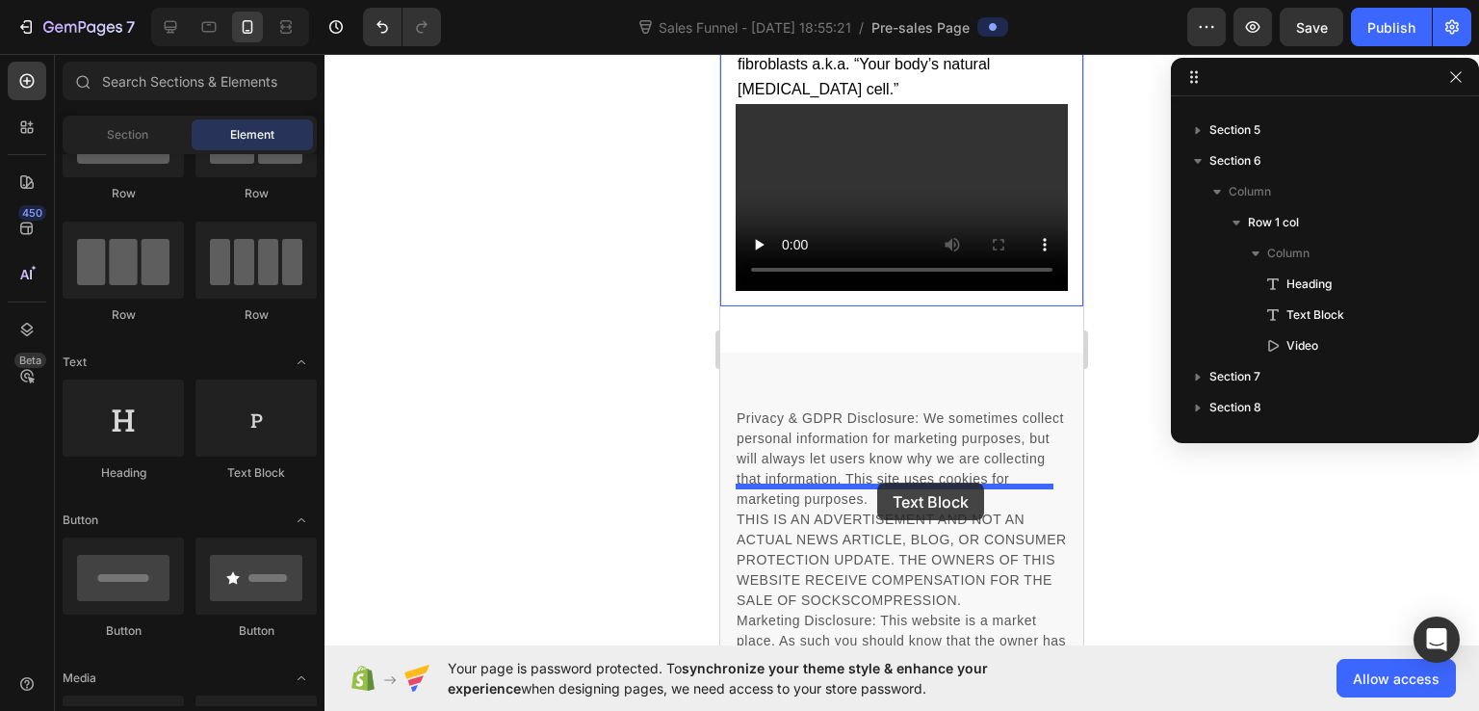
drag, startPoint x: 960, startPoint y: 463, endPoint x: 877, endPoint y: 483, distance: 85.0
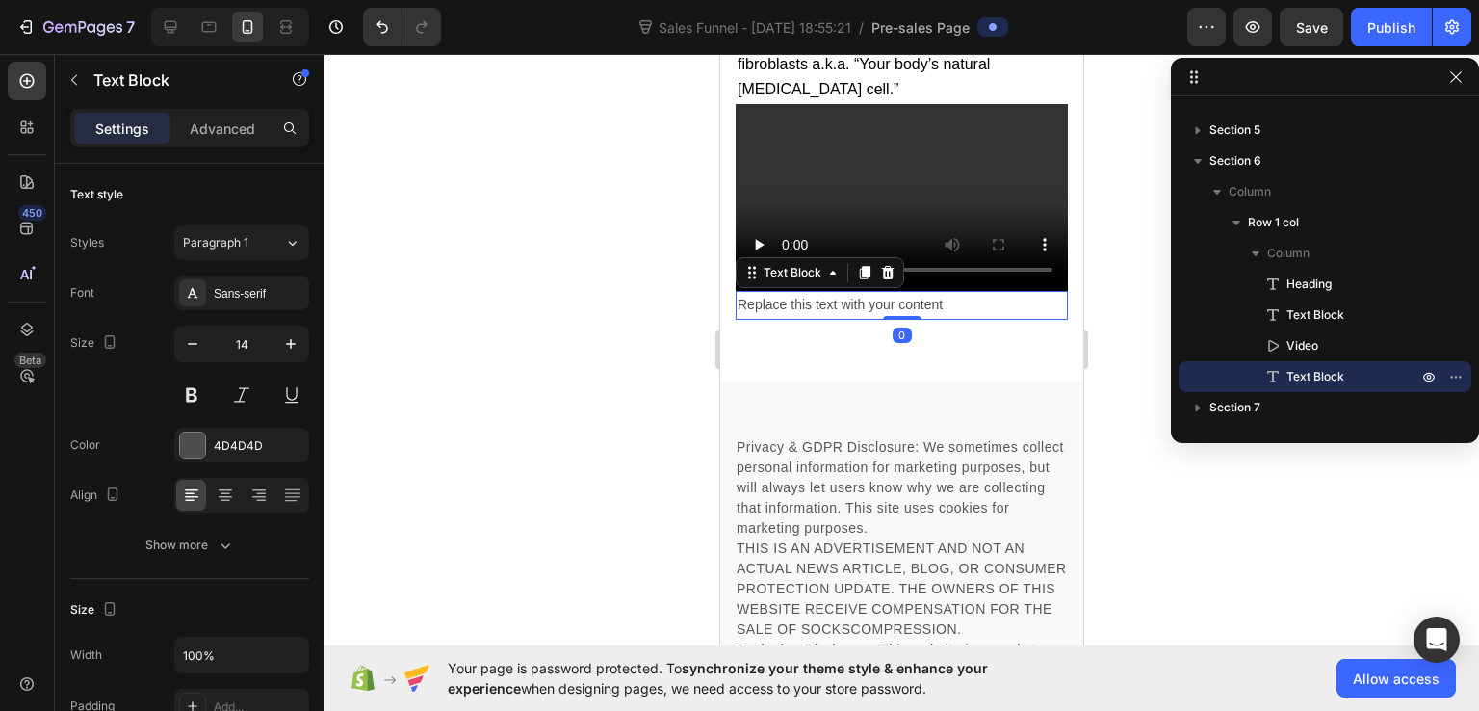
click at [882, 319] on div "Replace this text with your content" at bounding box center [902, 305] width 332 height 28
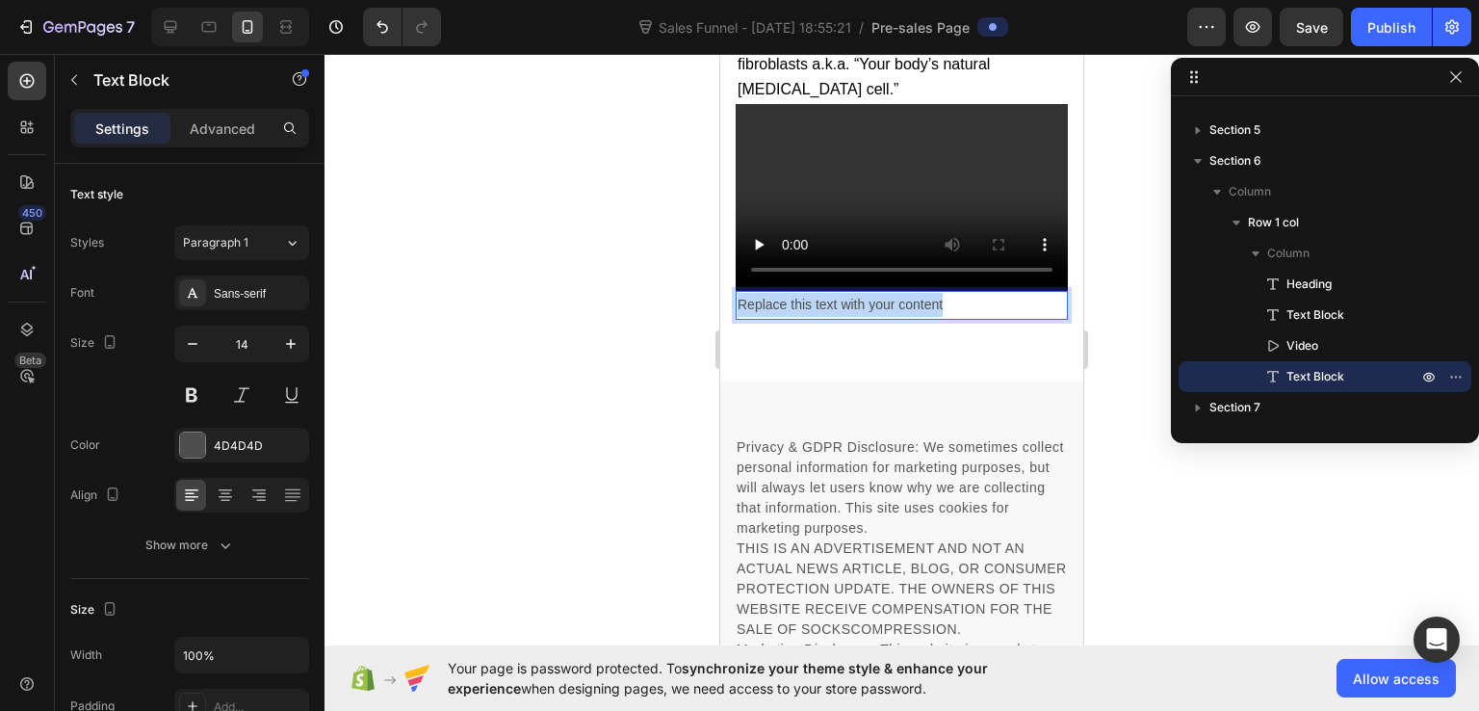
click at [882, 317] on p "Replace this text with your content" at bounding box center [902, 305] width 328 height 24
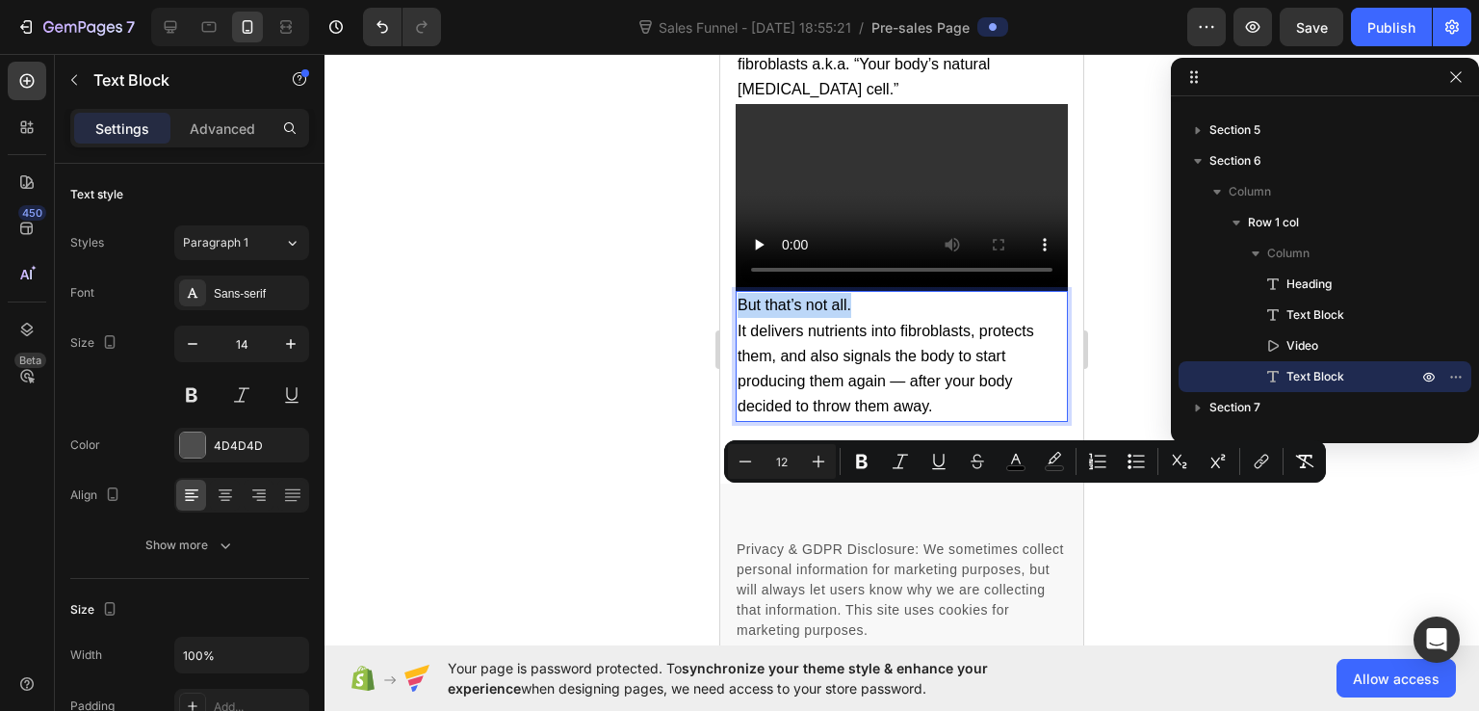
drag, startPoint x: 882, startPoint y: 502, endPoint x: 1445, endPoint y: 533, distance: 563.3
click at [865, 462] on icon "Editor contextual toolbar" at bounding box center [862, 462] width 12 height 14
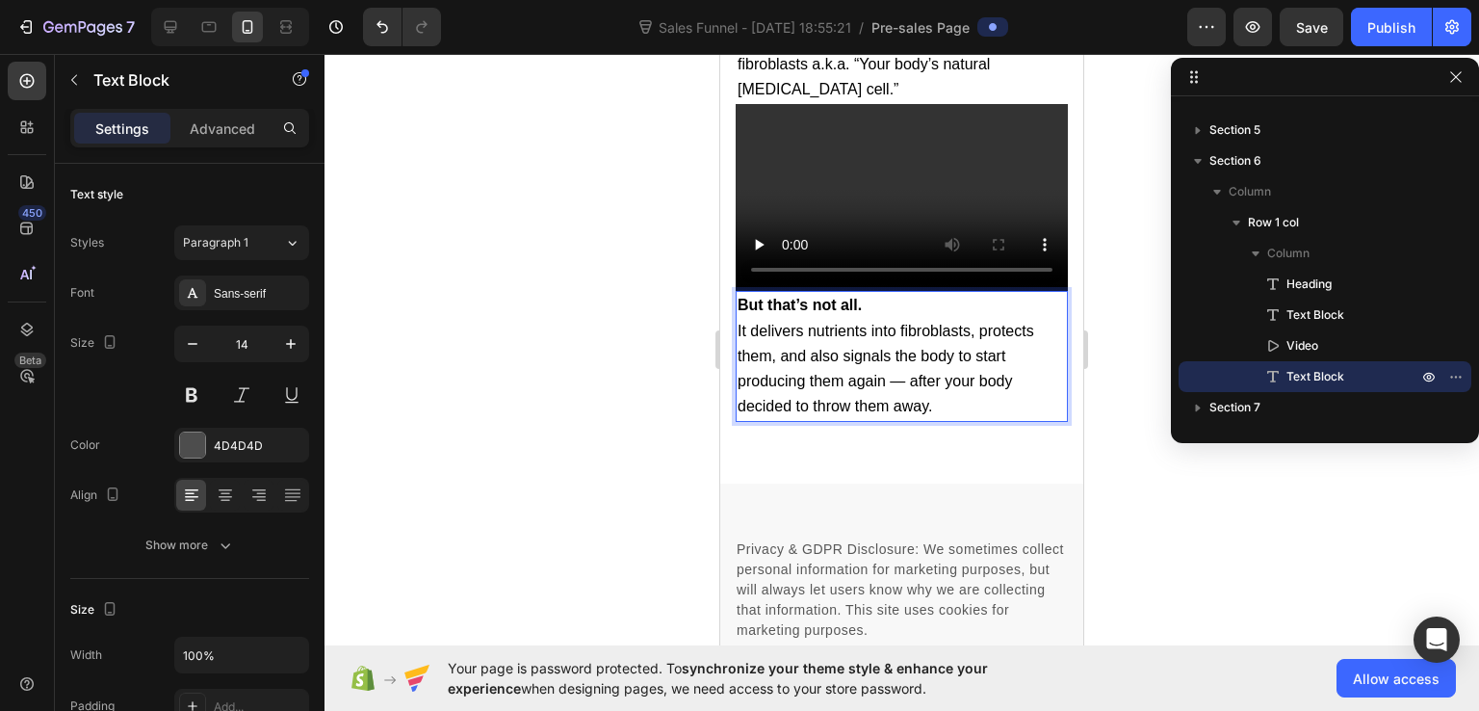
click at [906, 415] on span "It delivers nutrients into fibroblasts, protects them, and also signals the bod…" at bounding box center [886, 369] width 297 height 92
click at [893, 415] on span "It delivers nutrients into fibroblasts, protects them, and also signals the bod…" at bounding box center [895, 369] width 314 height 92
click at [893, 415] on span "It delivers nutrients into fibroblasts, protects them, and also signals the bod…" at bounding box center [901, 369] width 327 height 92
click at [886, 415] on span "It delivers nutrients into fibroblasts, protects them, and also signals the bod…" at bounding box center [901, 369] width 327 height 92
click at [886, 415] on span "It delivers nutrients into fibroblasts, protects them, and also signals the bod…" at bounding box center [895, 369] width 314 height 92
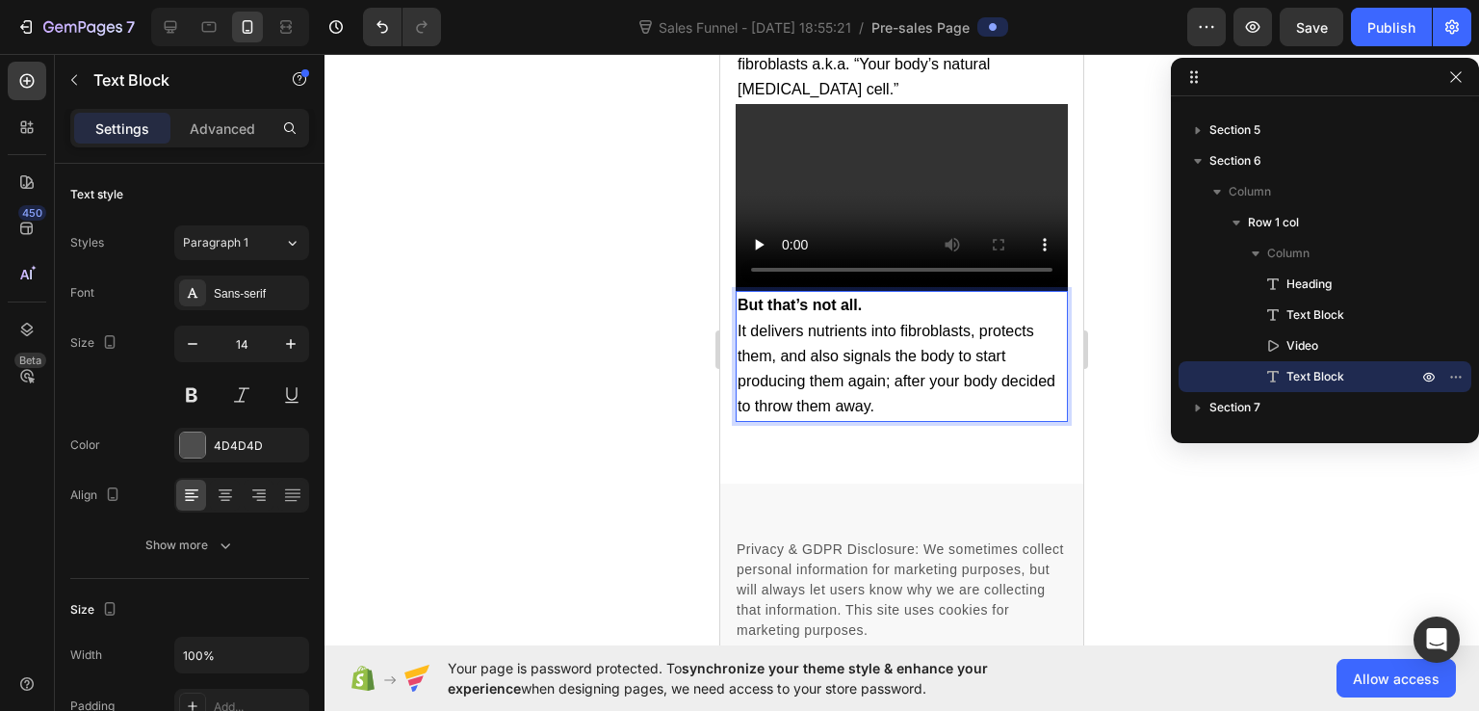
click at [952, 420] on p "It delivers nutrients into fibroblasts, protects them, and also signals the bod…" at bounding box center [902, 369] width 328 height 101
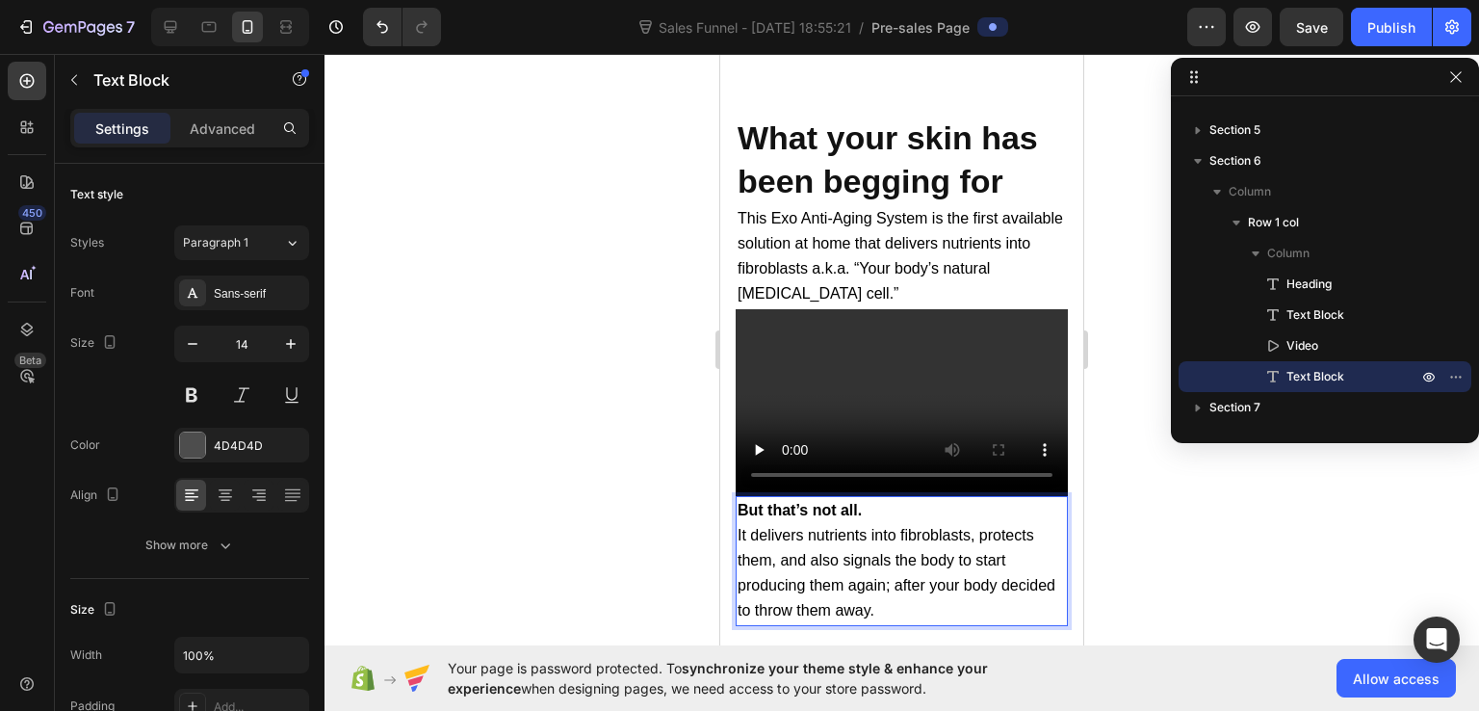
scroll to position [12907, 0]
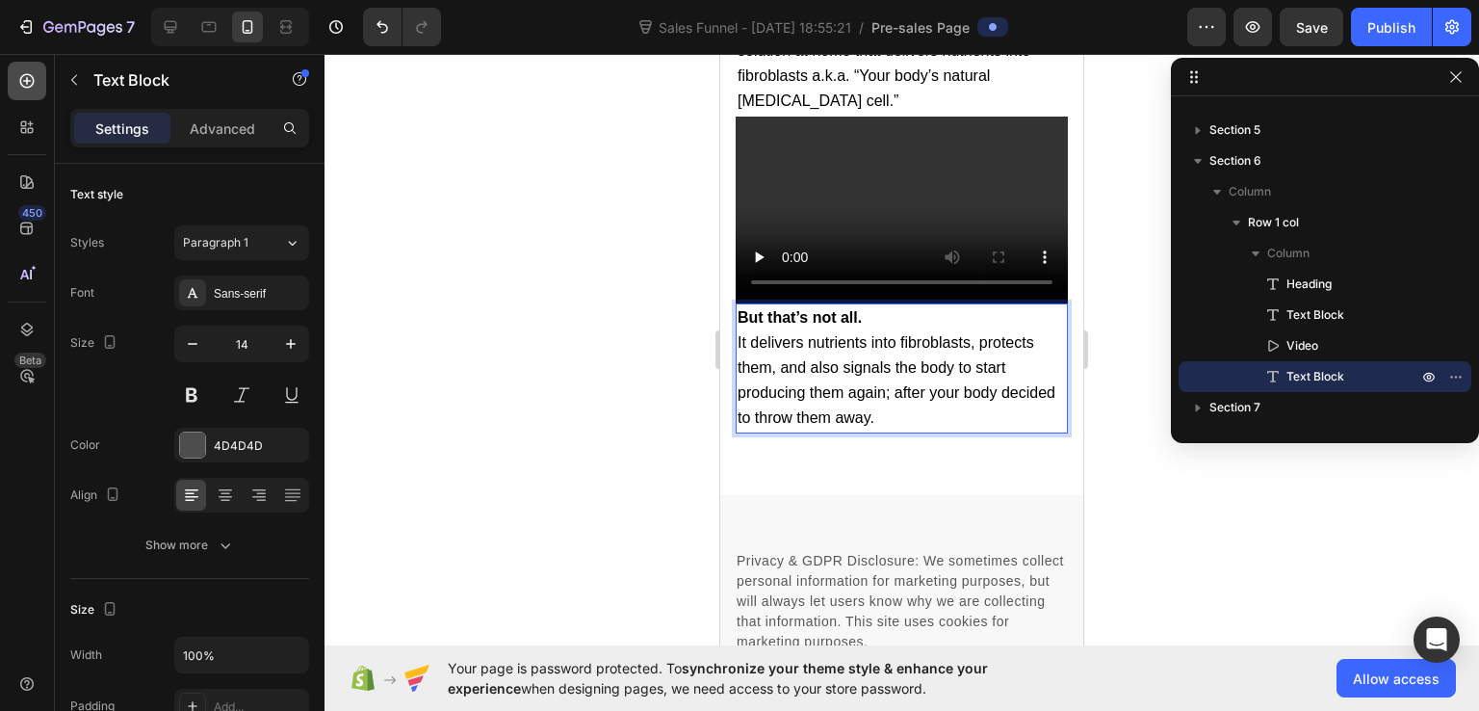
click at [22, 72] on icon at bounding box center [26, 80] width 19 height 19
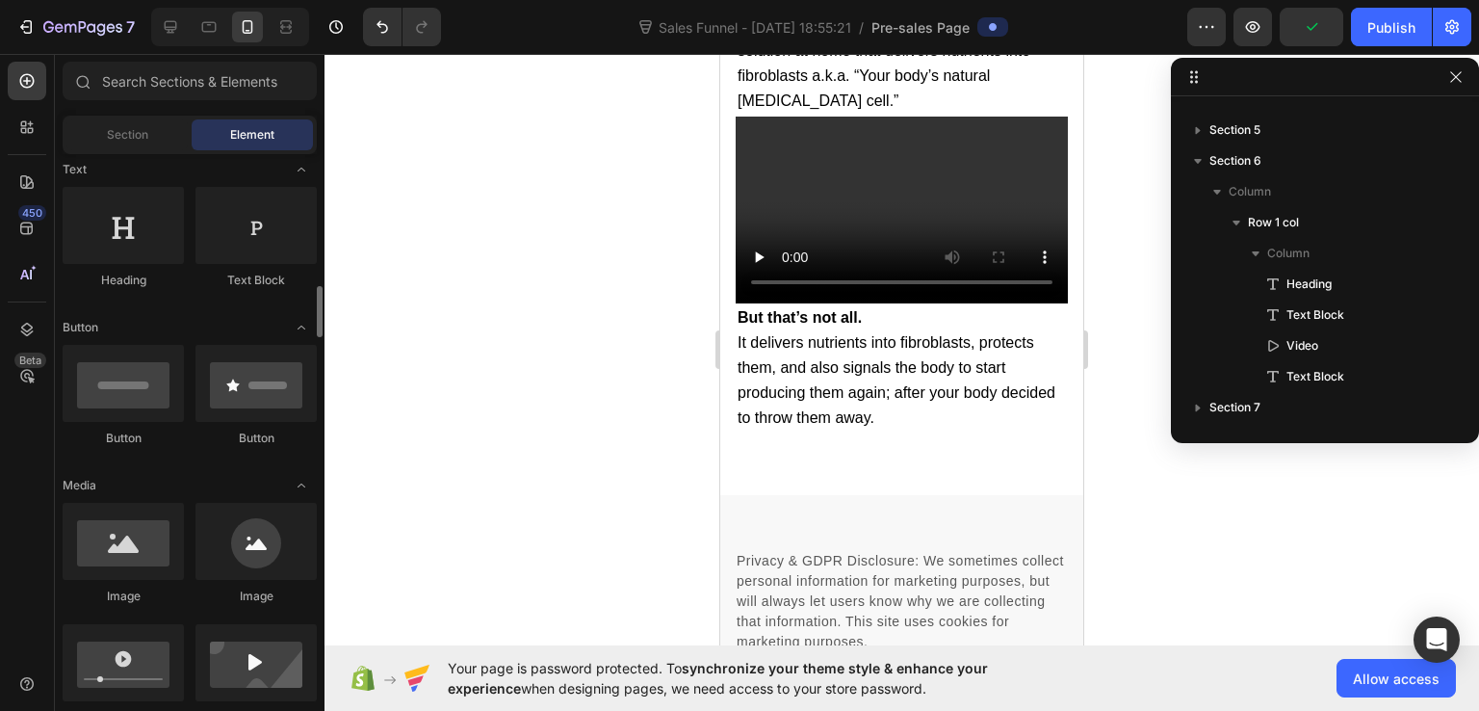
scroll to position [385, 0]
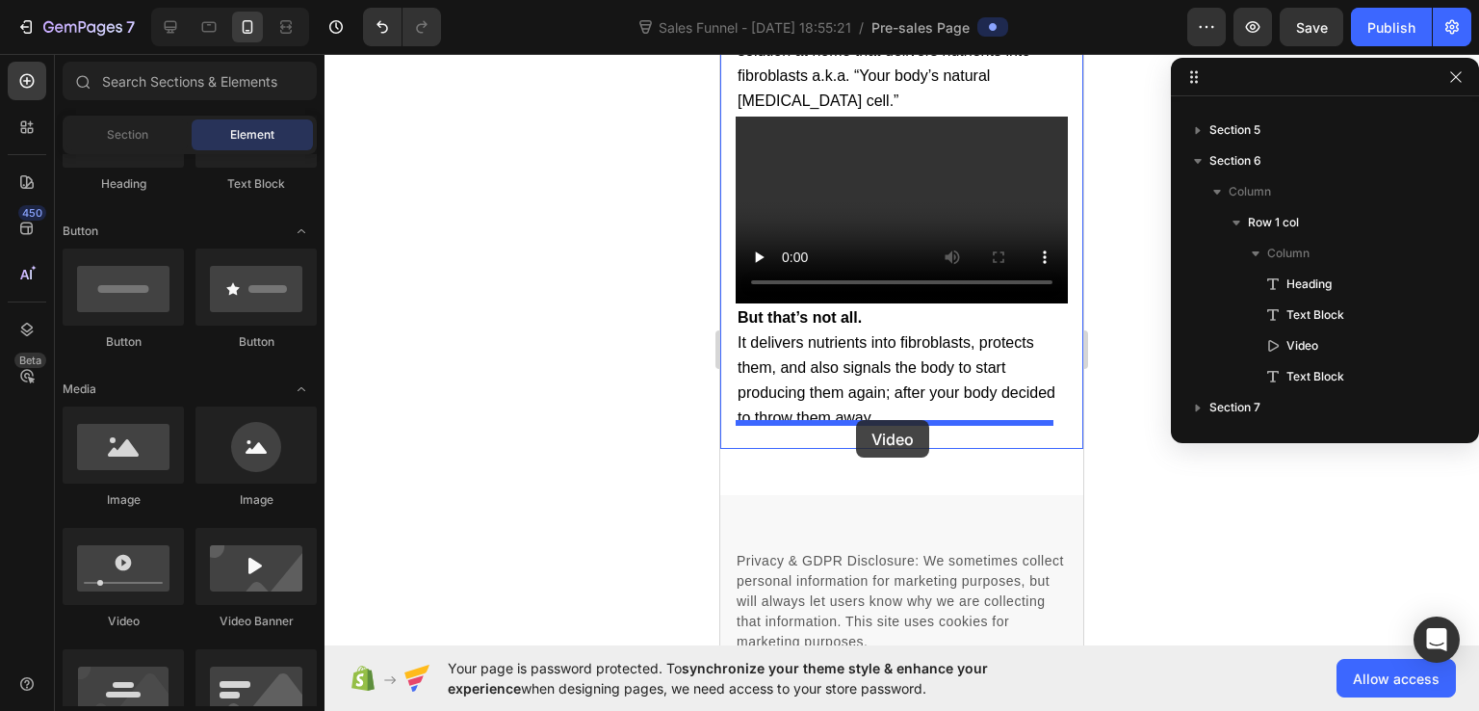
drag, startPoint x: 861, startPoint y: 622, endPoint x: 856, endPoint y: 420, distance: 202.3
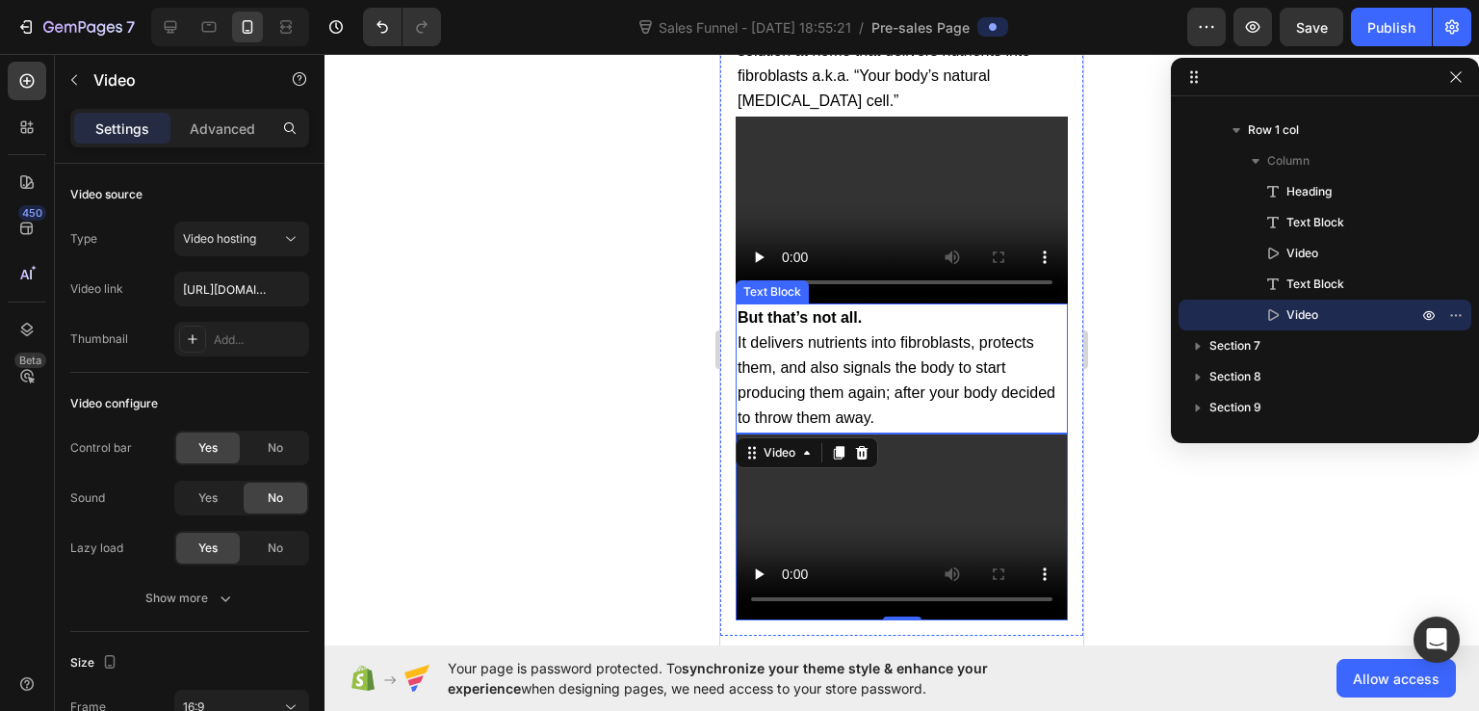
scroll to position [13099, 0]
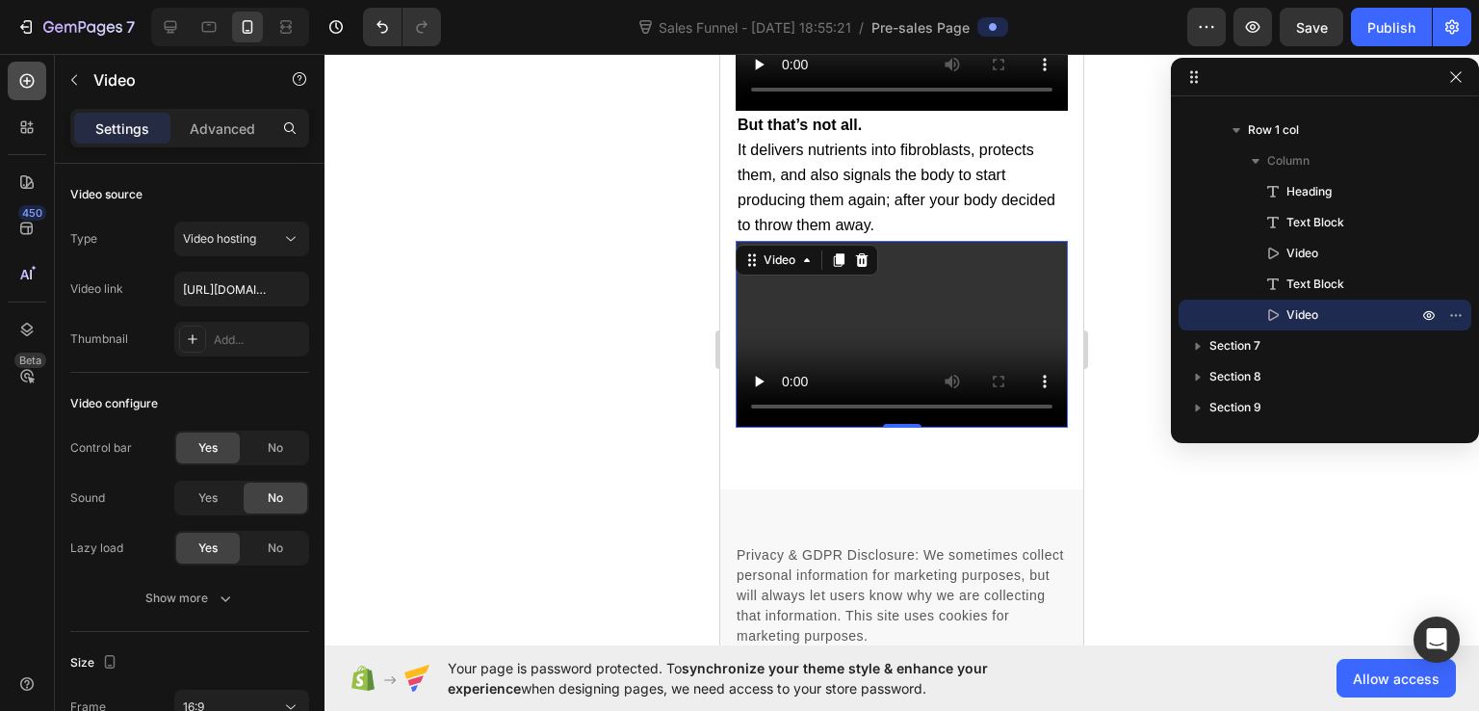
click at [21, 73] on icon at bounding box center [26, 80] width 19 height 19
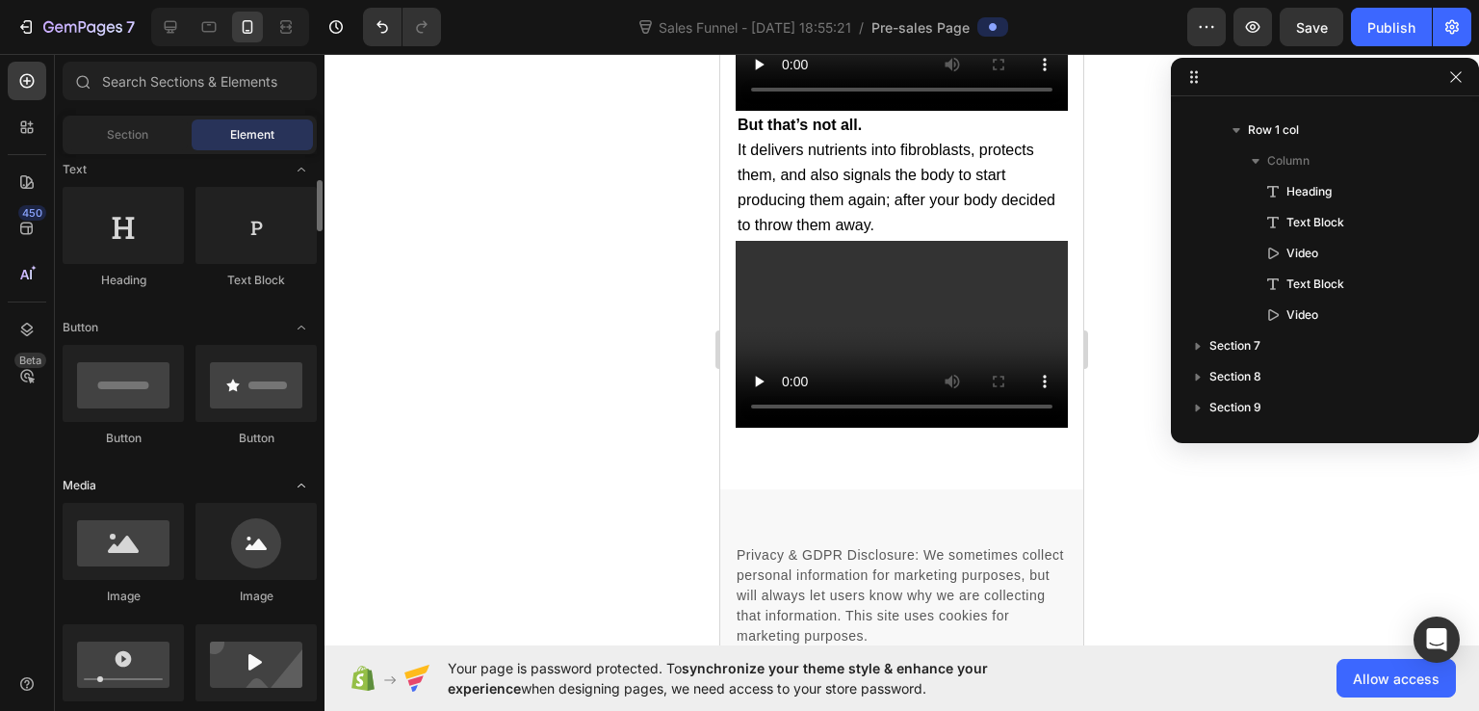
scroll to position [193, 0]
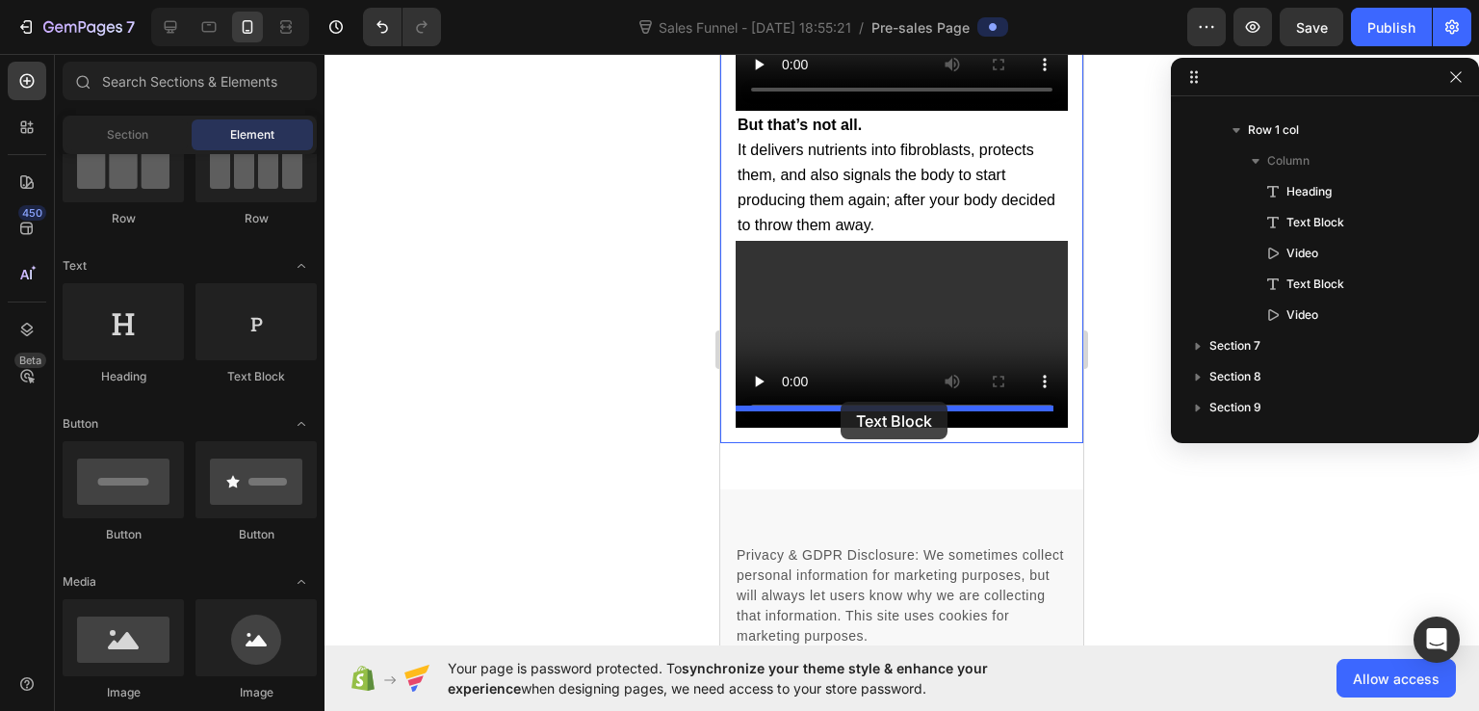
drag, startPoint x: 987, startPoint y: 397, endPoint x: 841, endPoint y: 402, distance: 146.5
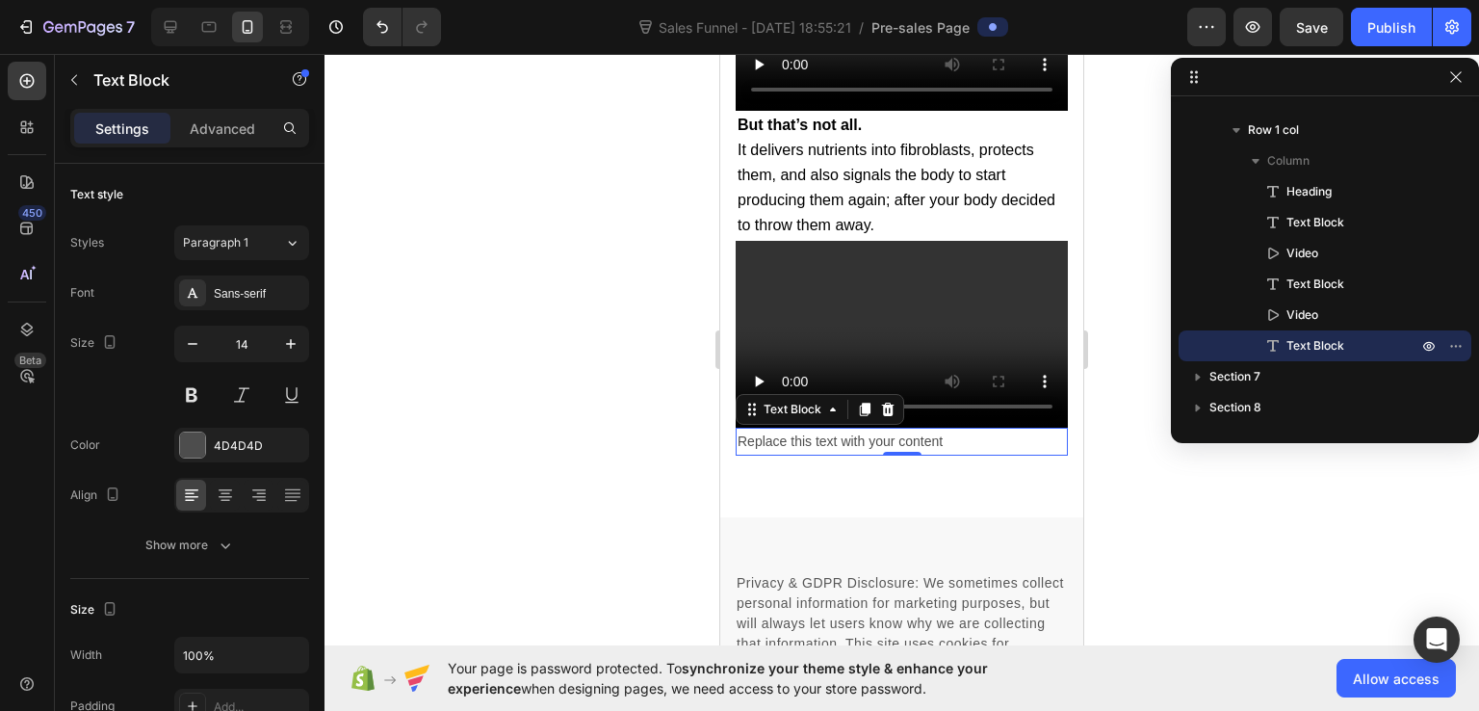
click at [855, 428] on div "Replace this text with your content" at bounding box center [902, 442] width 332 height 28
click at [855, 430] on p "Replace this text with your content" at bounding box center [902, 442] width 328 height 24
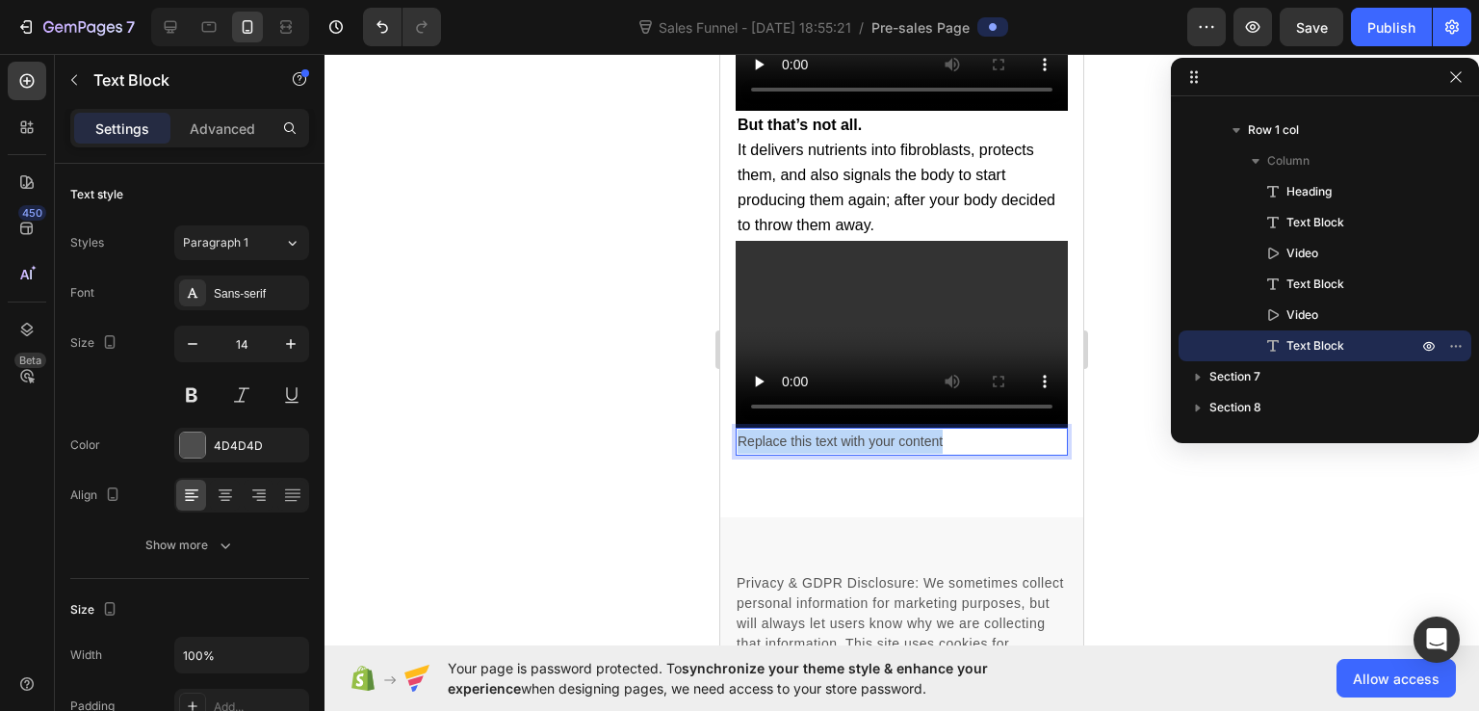
click at [855, 430] on p "Replace this text with your content" at bounding box center [902, 442] width 328 height 24
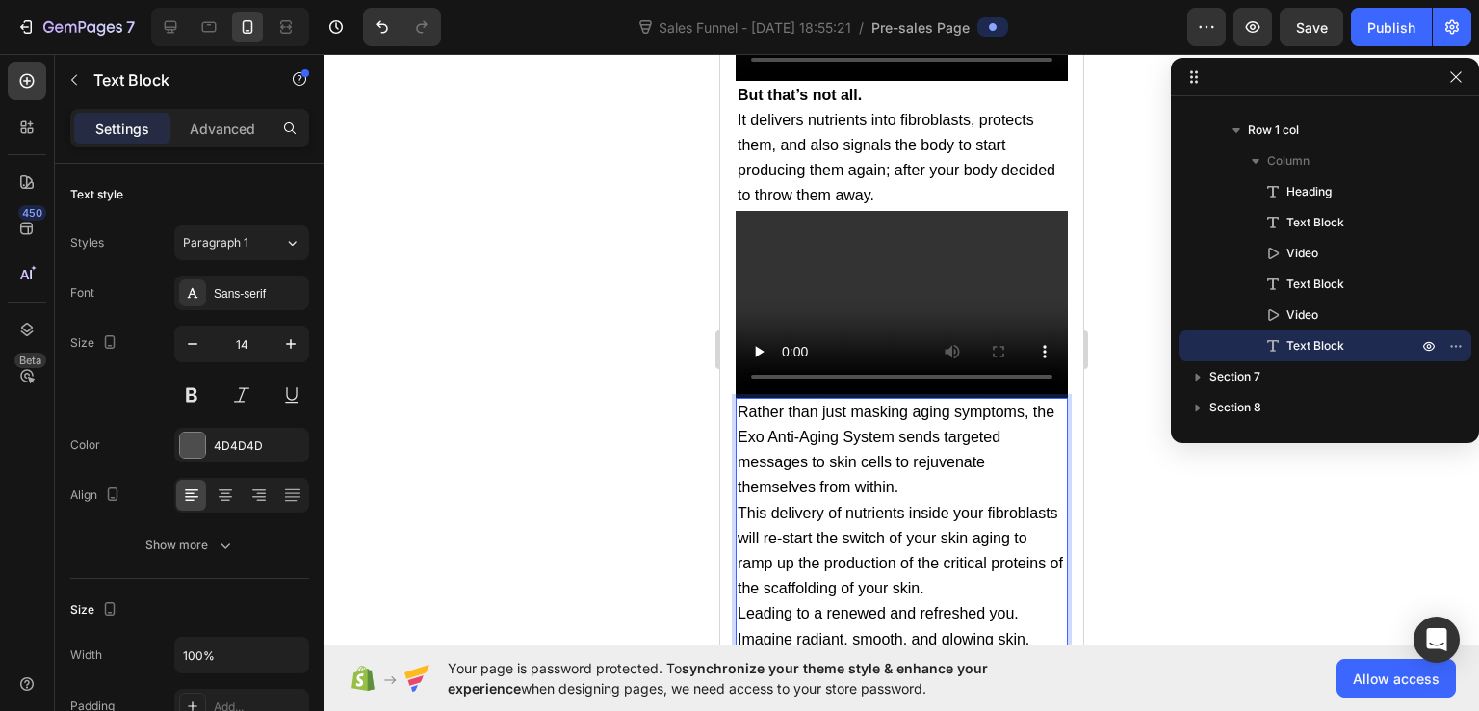
click at [912, 471] on p "Rather than just masking aging symptoms, the Exo Anti-Aging System sends target…" at bounding box center [902, 450] width 328 height 101
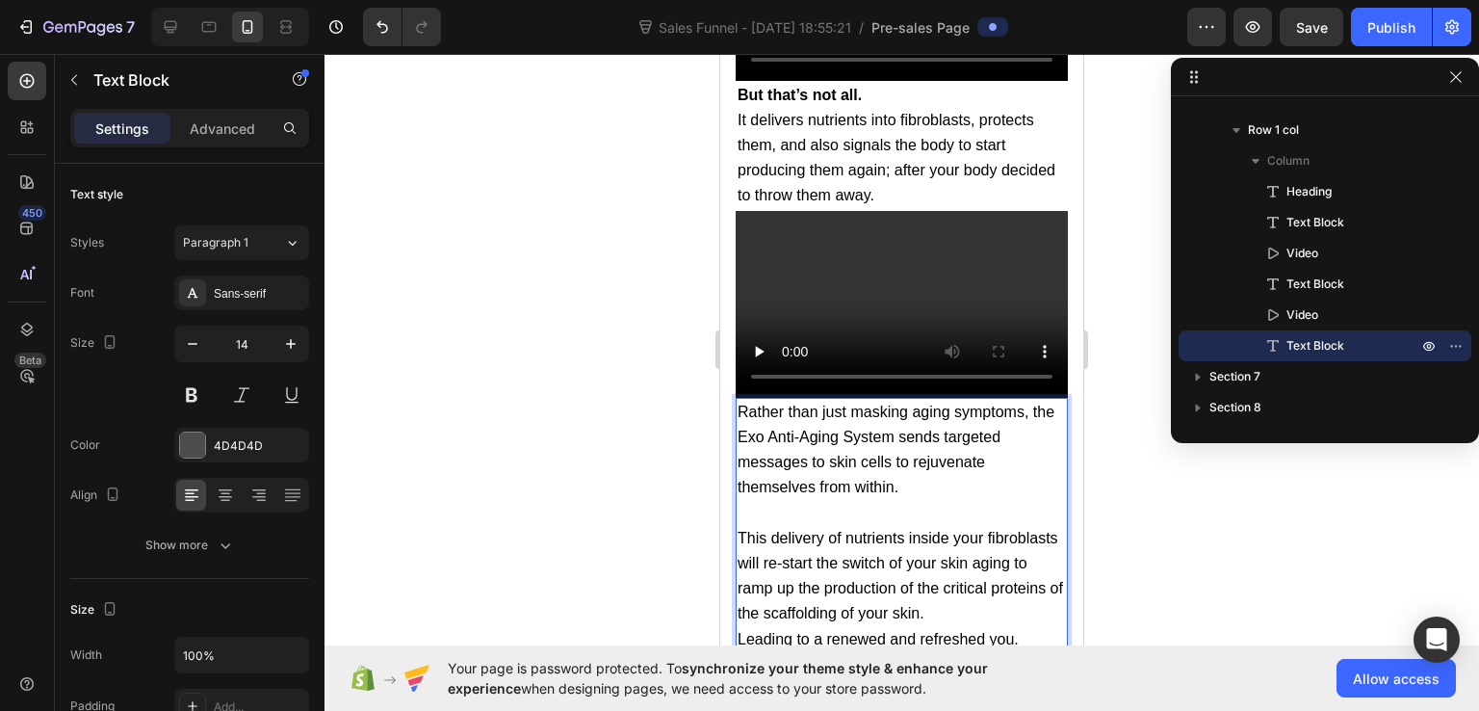
scroll to position [13226, 0]
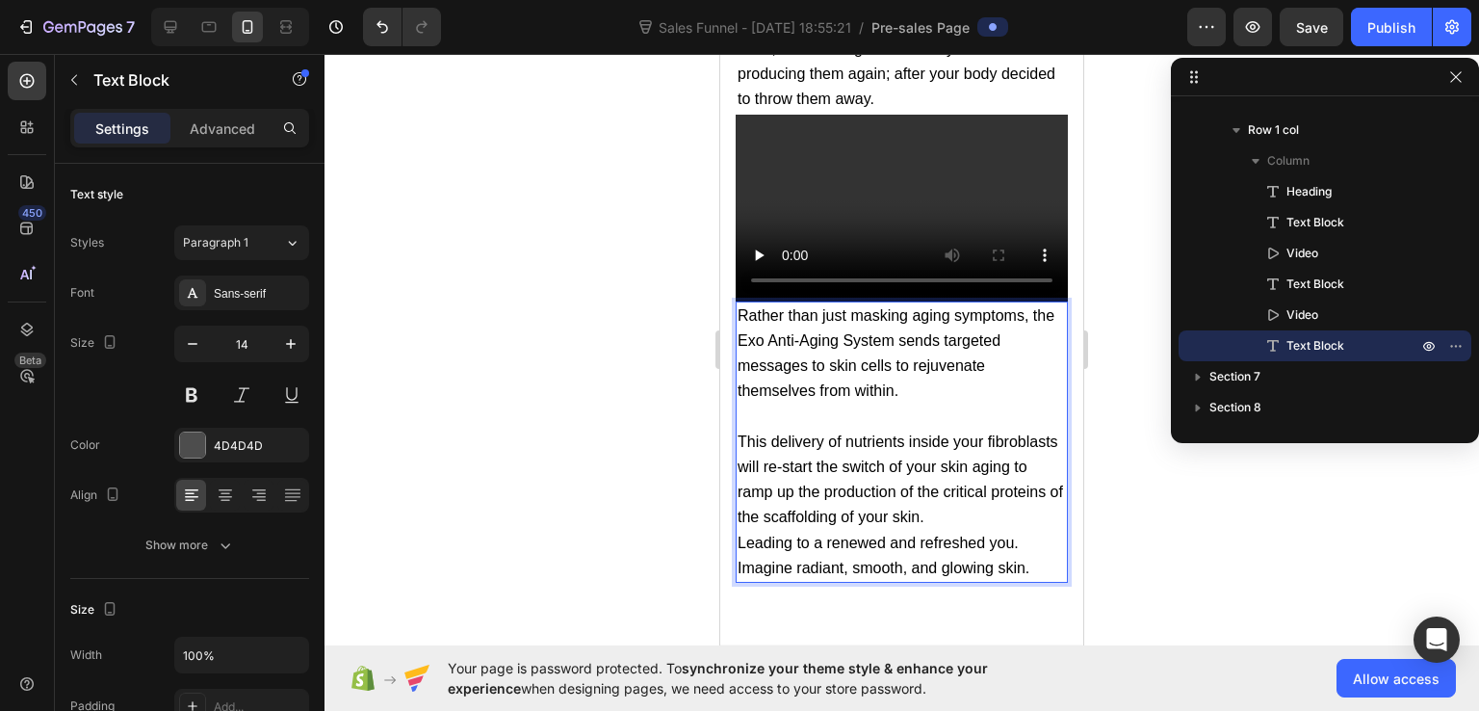
click at [1006, 501] on p "This delivery of nutrients inside your fibroblasts will re-start the switch of …" at bounding box center [902, 480] width 328 height 101
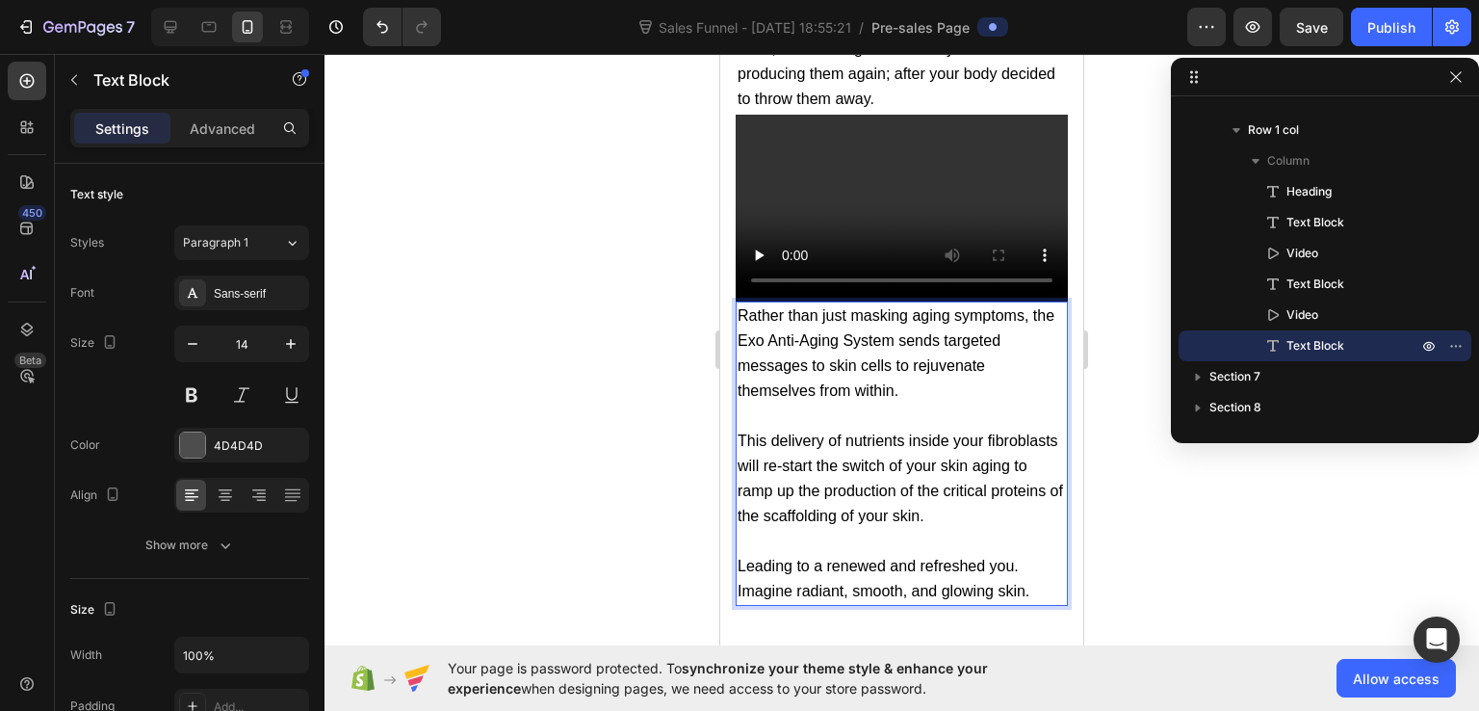
click at [763, 320] on span "Rather than just masking aging symptoms, the Exo Anti-Aging System sends target…" at bounding box center [896, 353] width 317 height 92
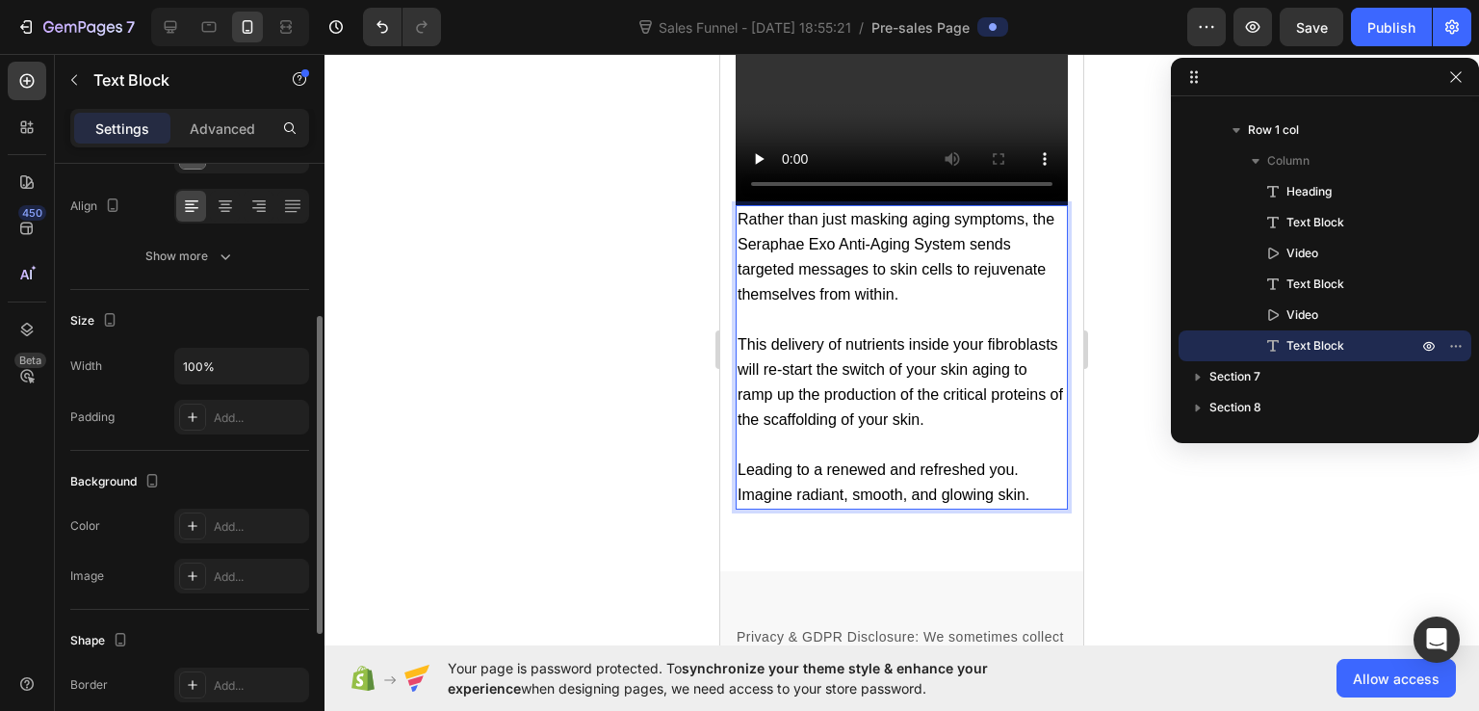
scroll to position [385, 0]
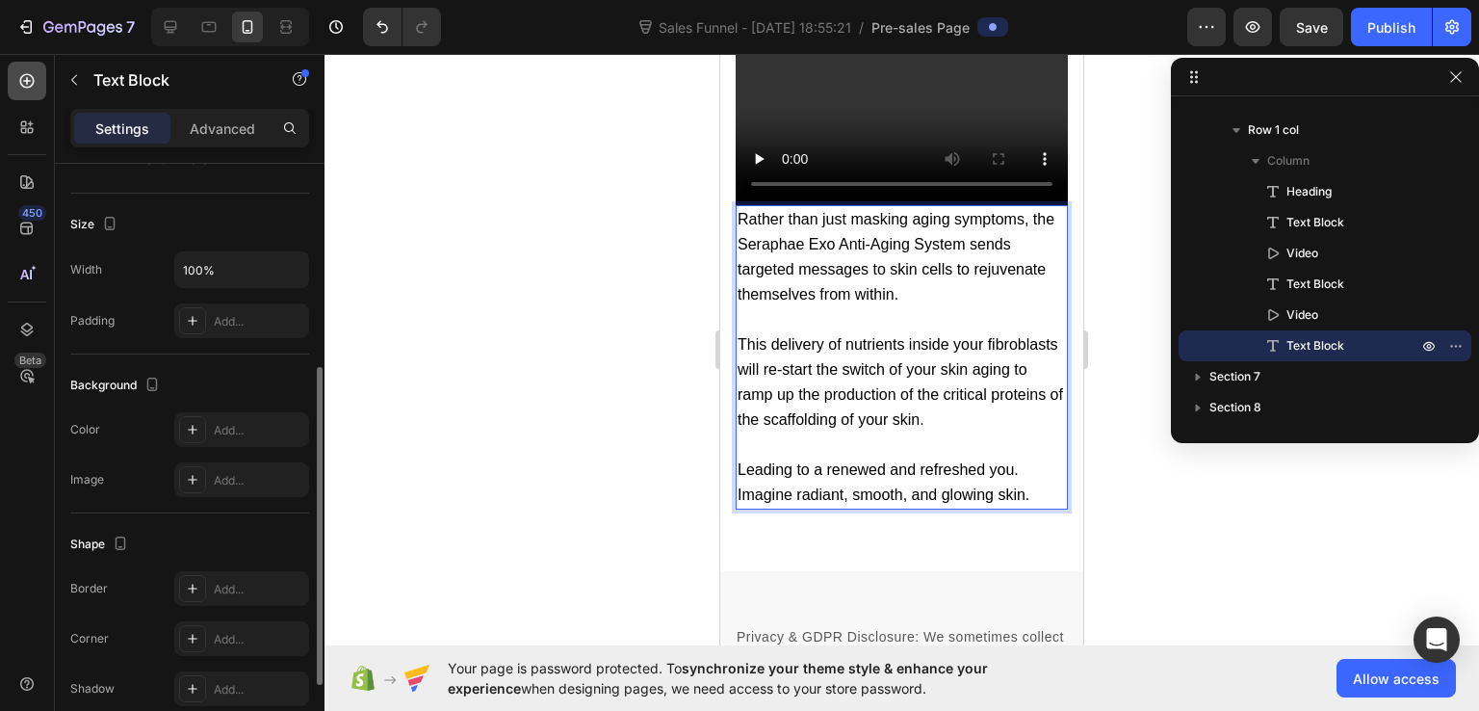
click at [35, 78] on icon at bounding box center [26, 80] width 19 height 19
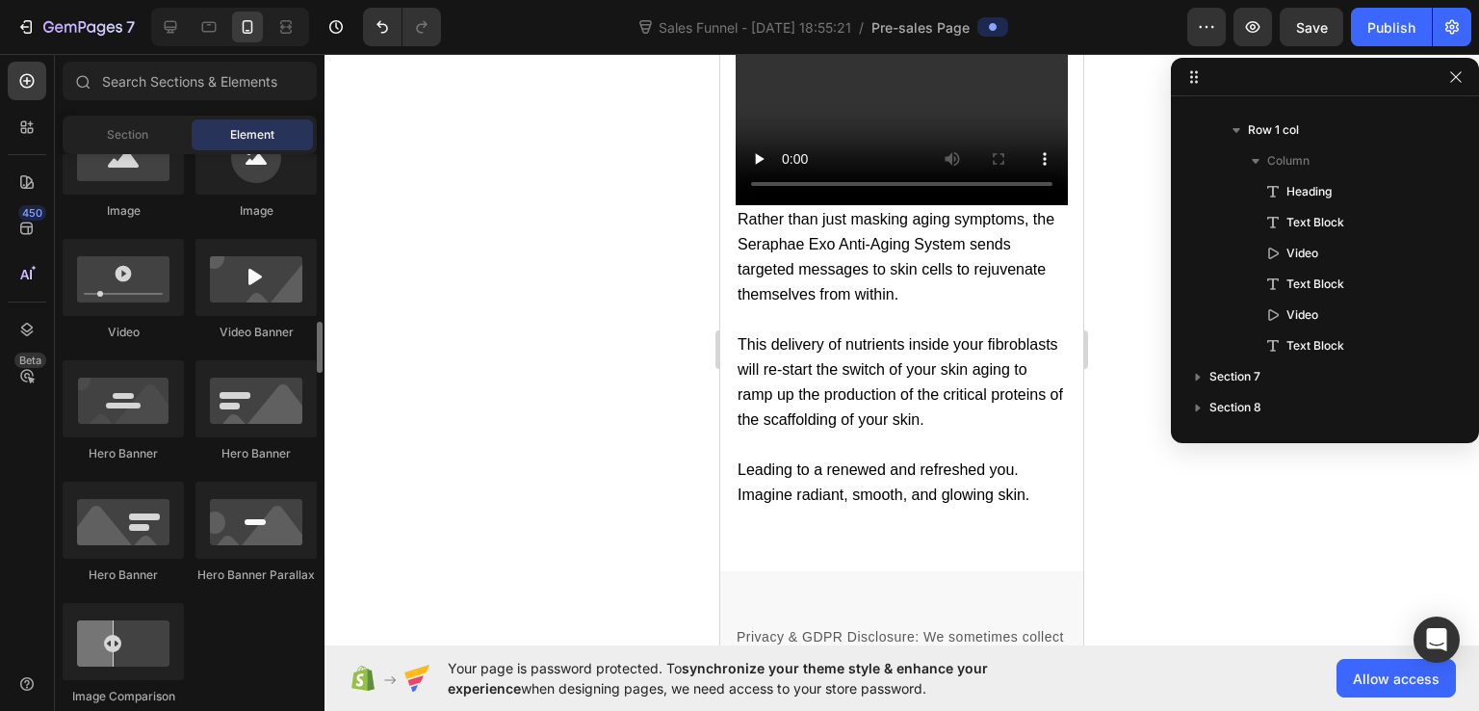
scroll to position [771, 0]
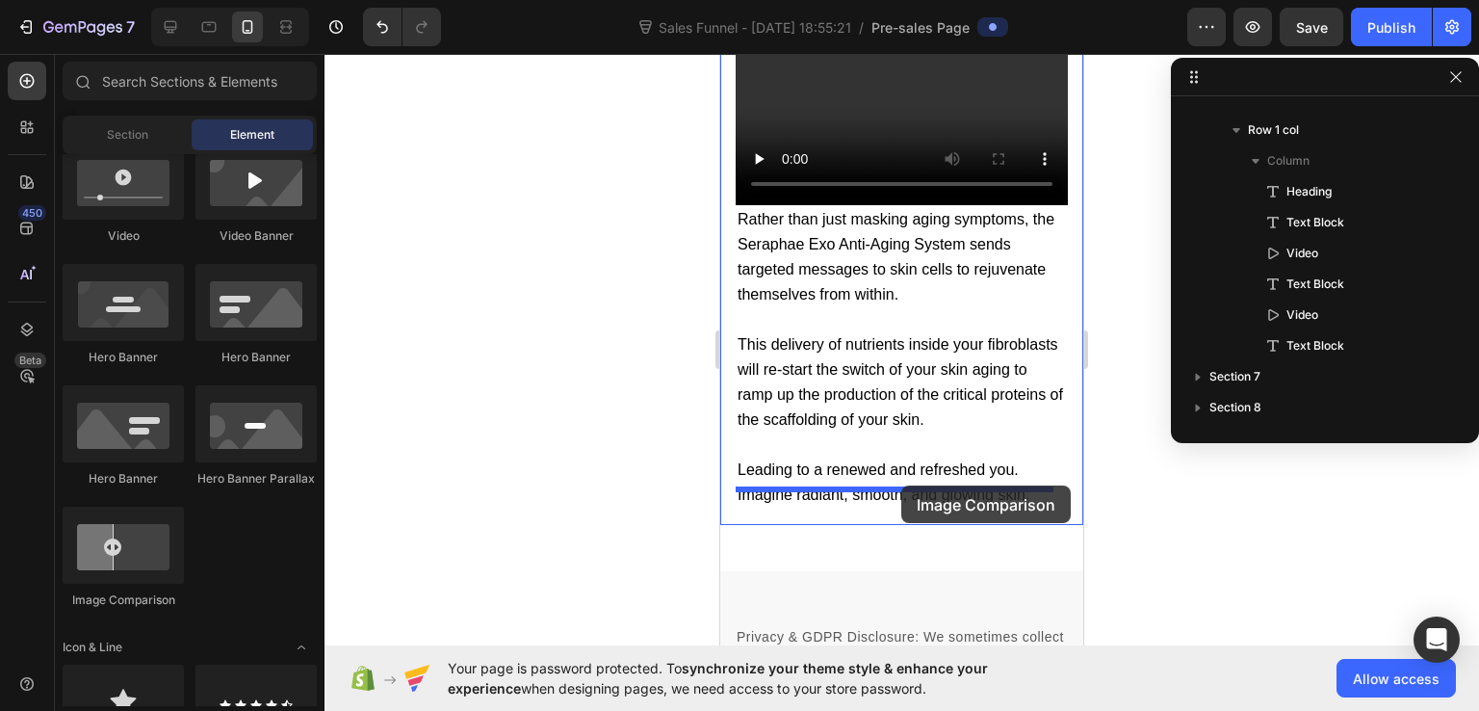
drag, startPoint x: 855, startPoint y: 610, endPoint x: 902, endPoint y: 485, distance: 132.6
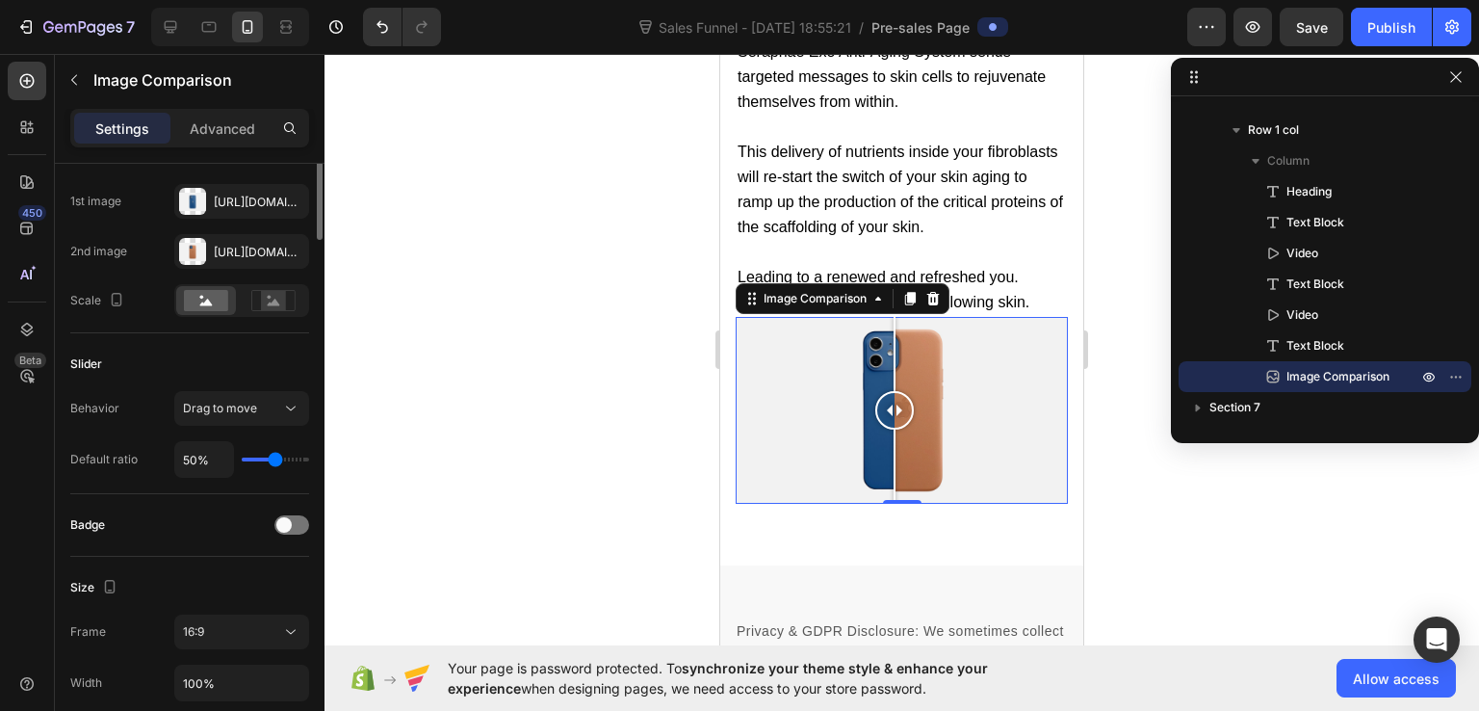
scroll to position [0, 0]
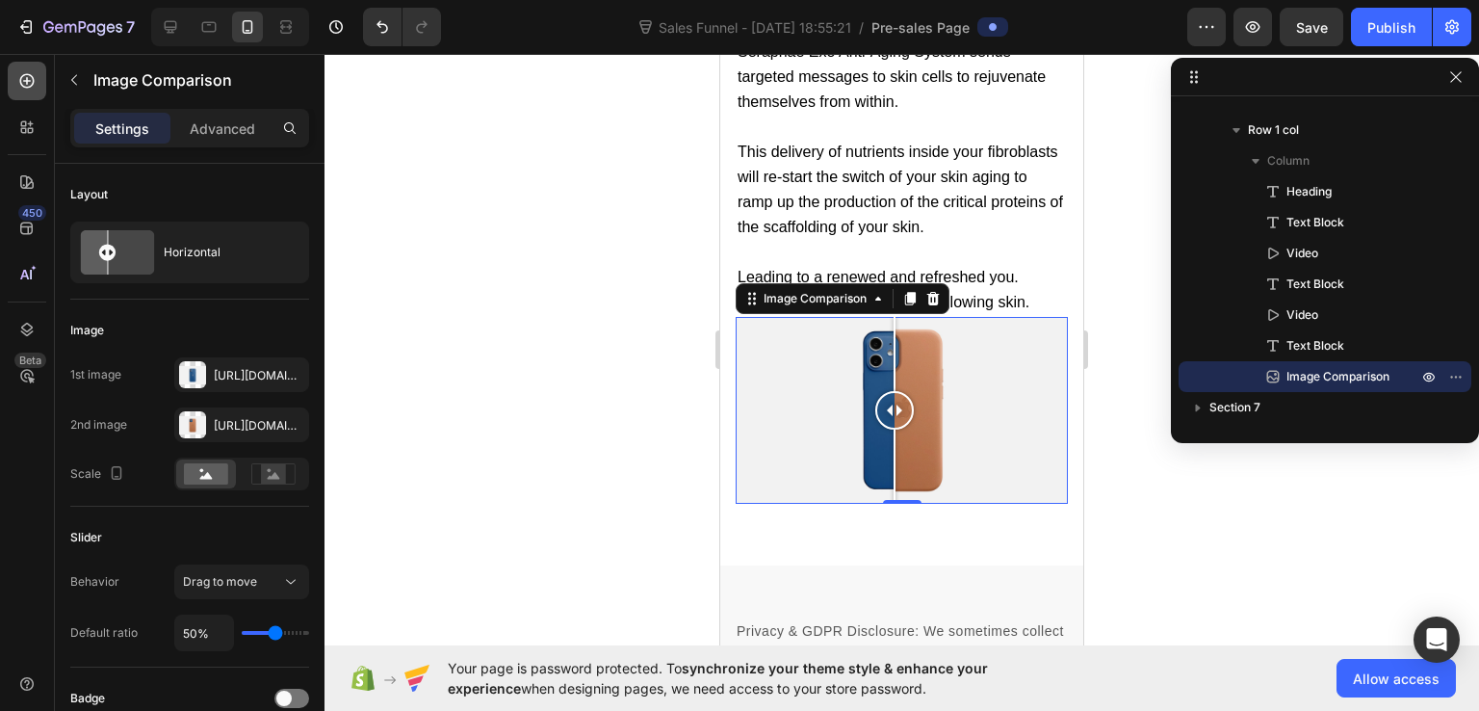
click at [38, 84] on div at bounding box center [27, 81] width 39 height 39
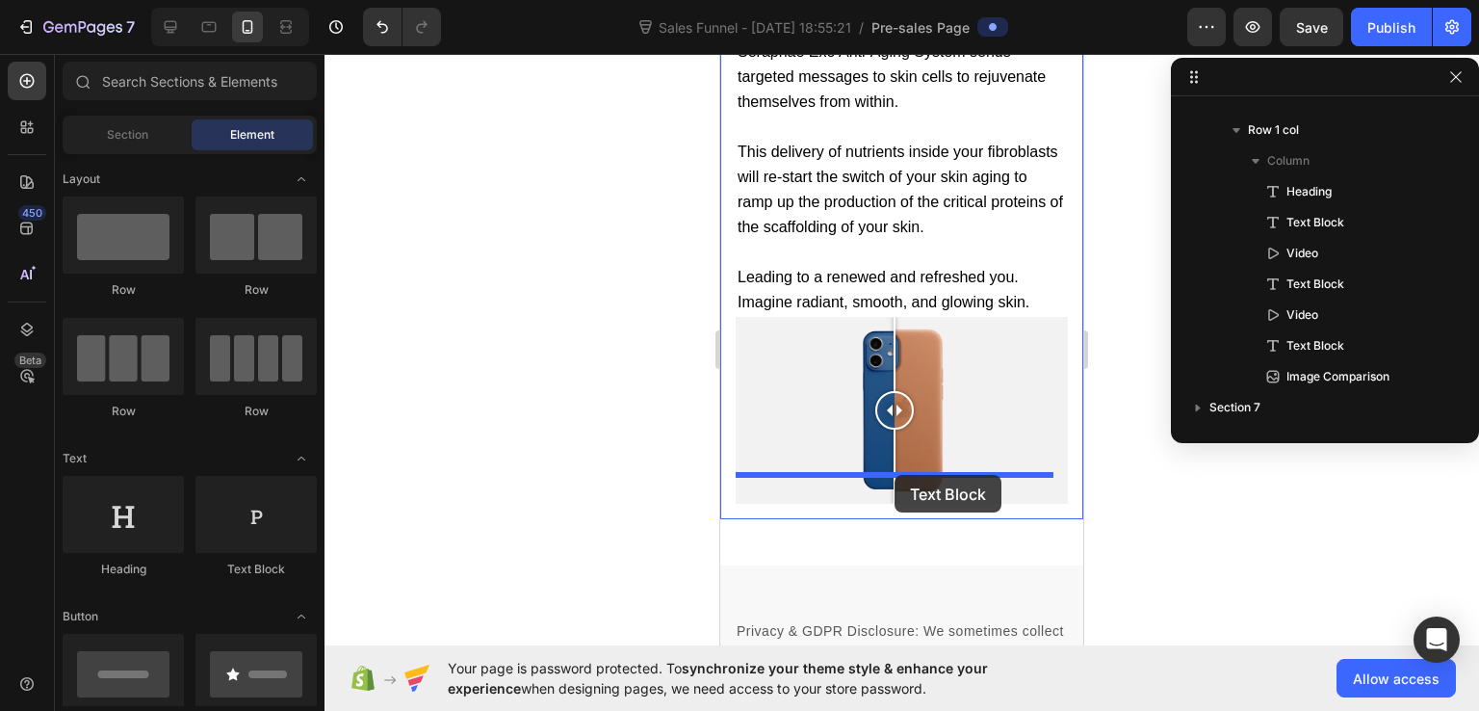
drag, startPoint x: 944, startPoint y: 579, endPoint x: 895, endPoint y: 475, distance: 115.0
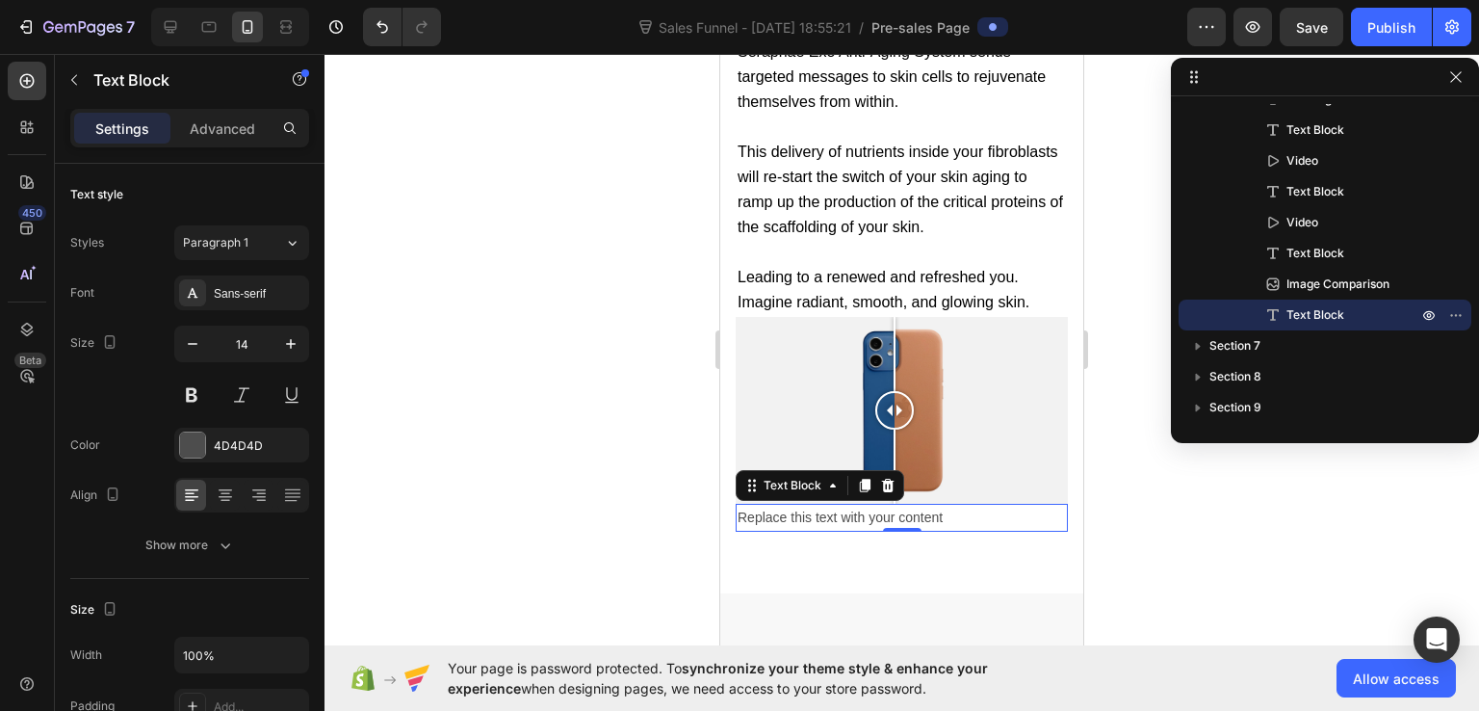
scroll to position [13707, 0]
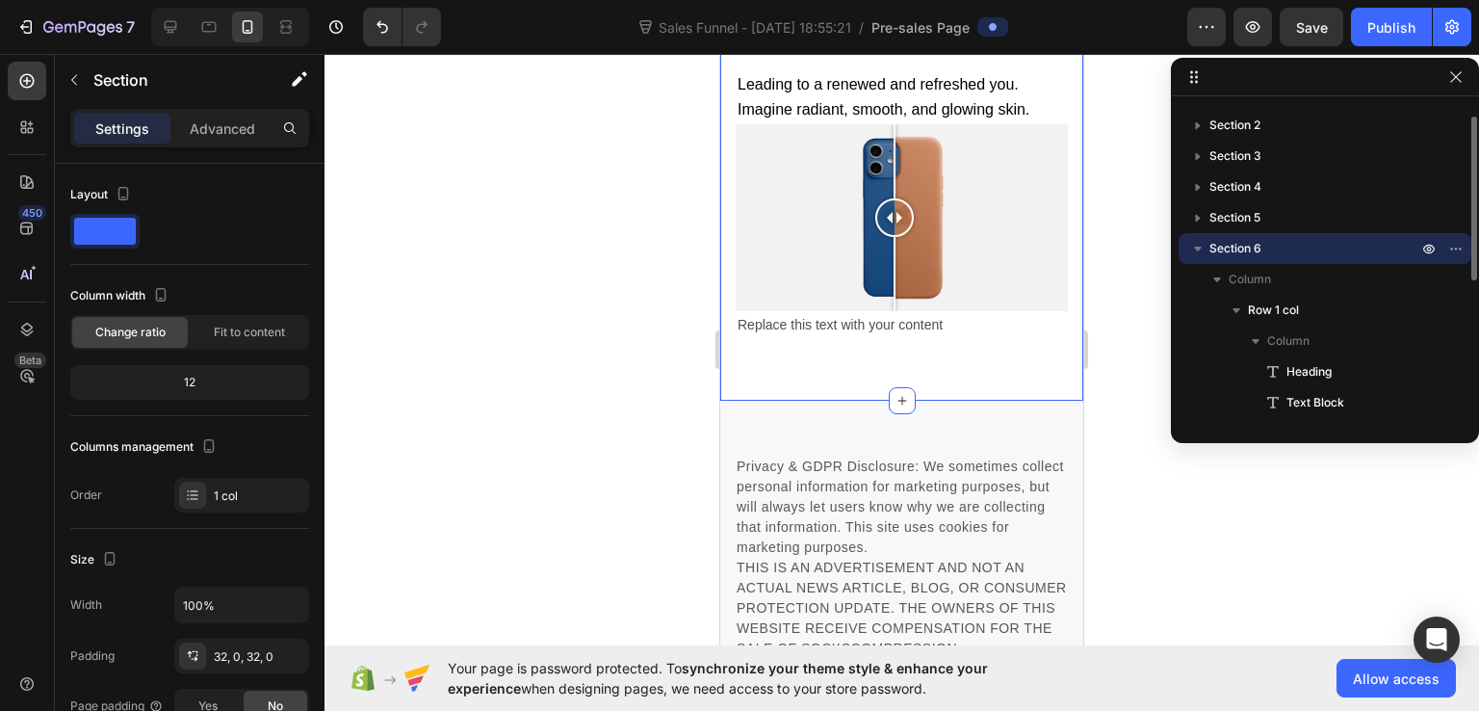
click at [1194, 249] on icon "button" at bounding box center [1198, 248] width 19 height 19
click at [33, 79] on icon at bounding box center [27, 81] width 14 height 14
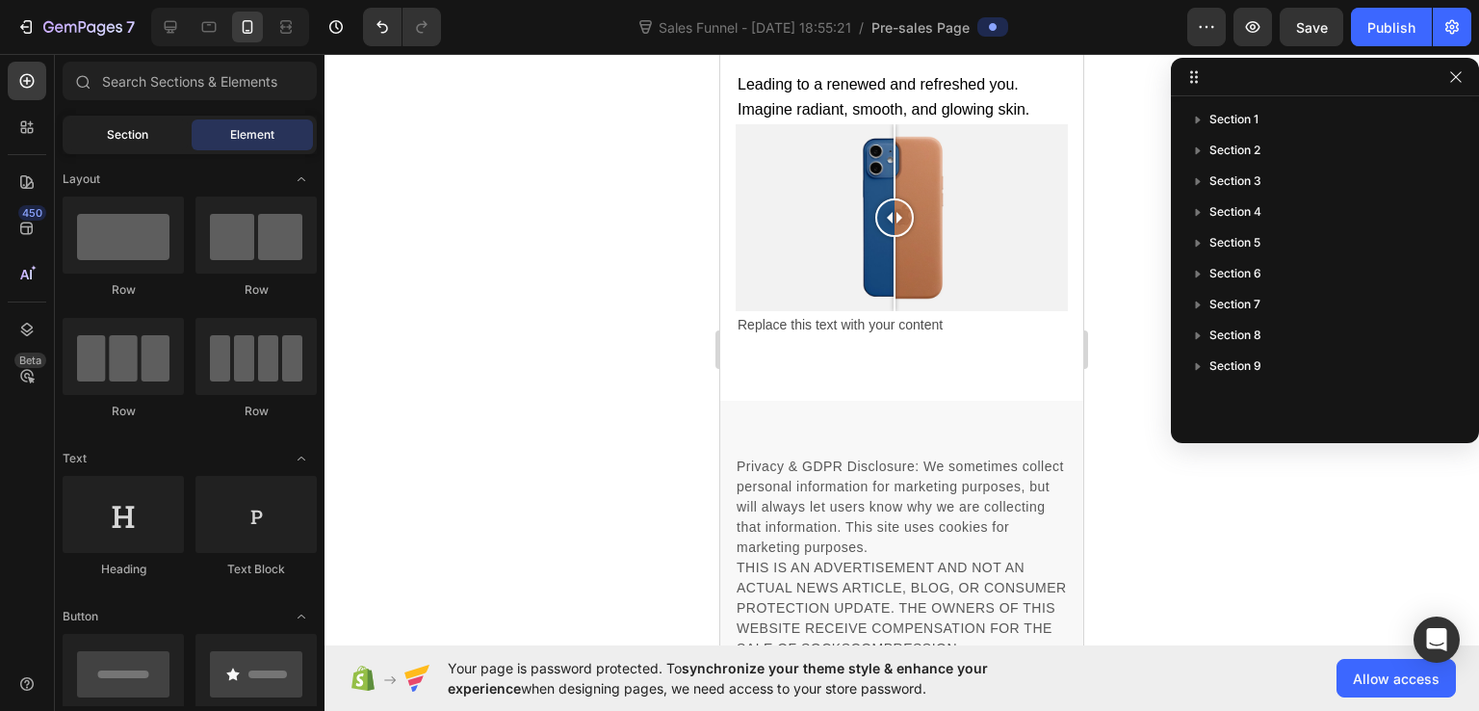
click at [145, 132] on span "Section" at bounding box center [127, 134] width 41 height 17
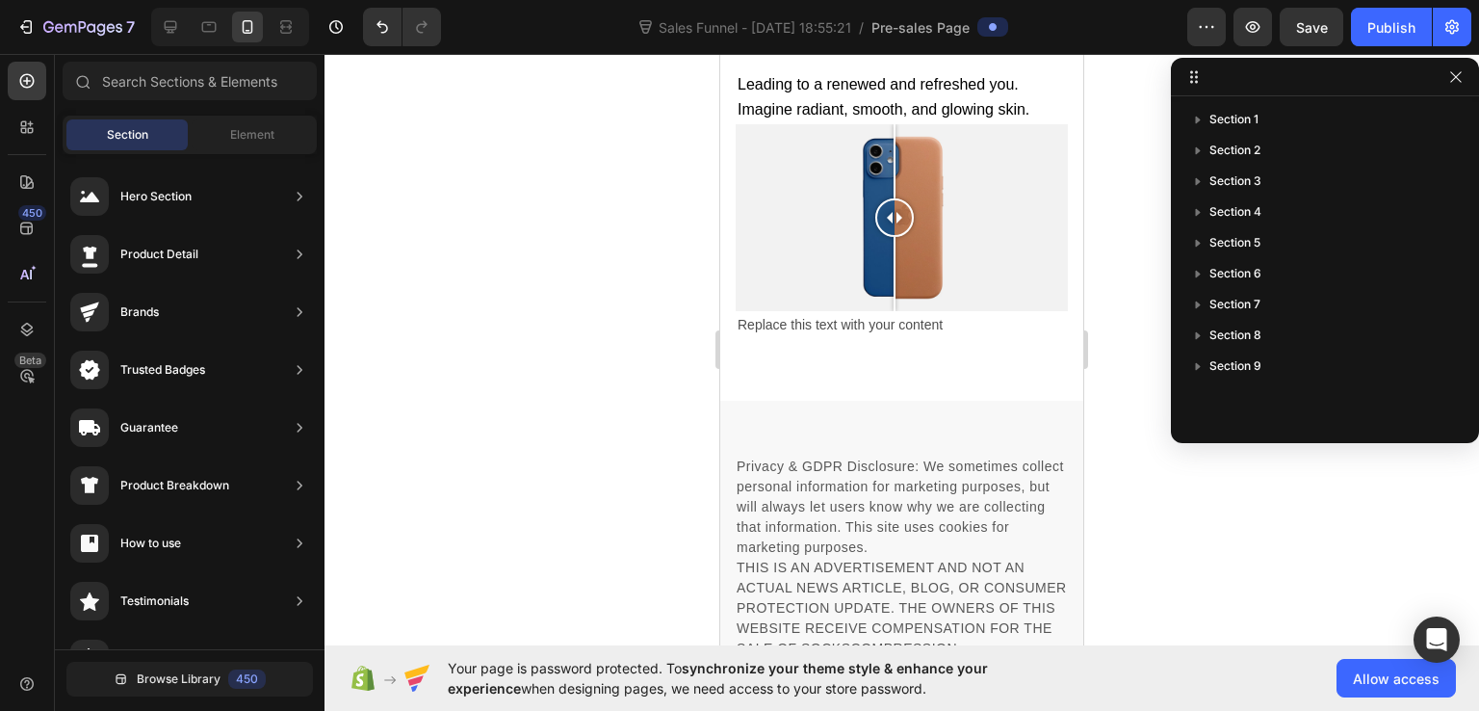
click at [145, 132] on span "Section" at bounding box center [127, 134] width 41 height 17
click at [216, 129] on div "Element" at bounding box center [252, 134] width 121 height 31
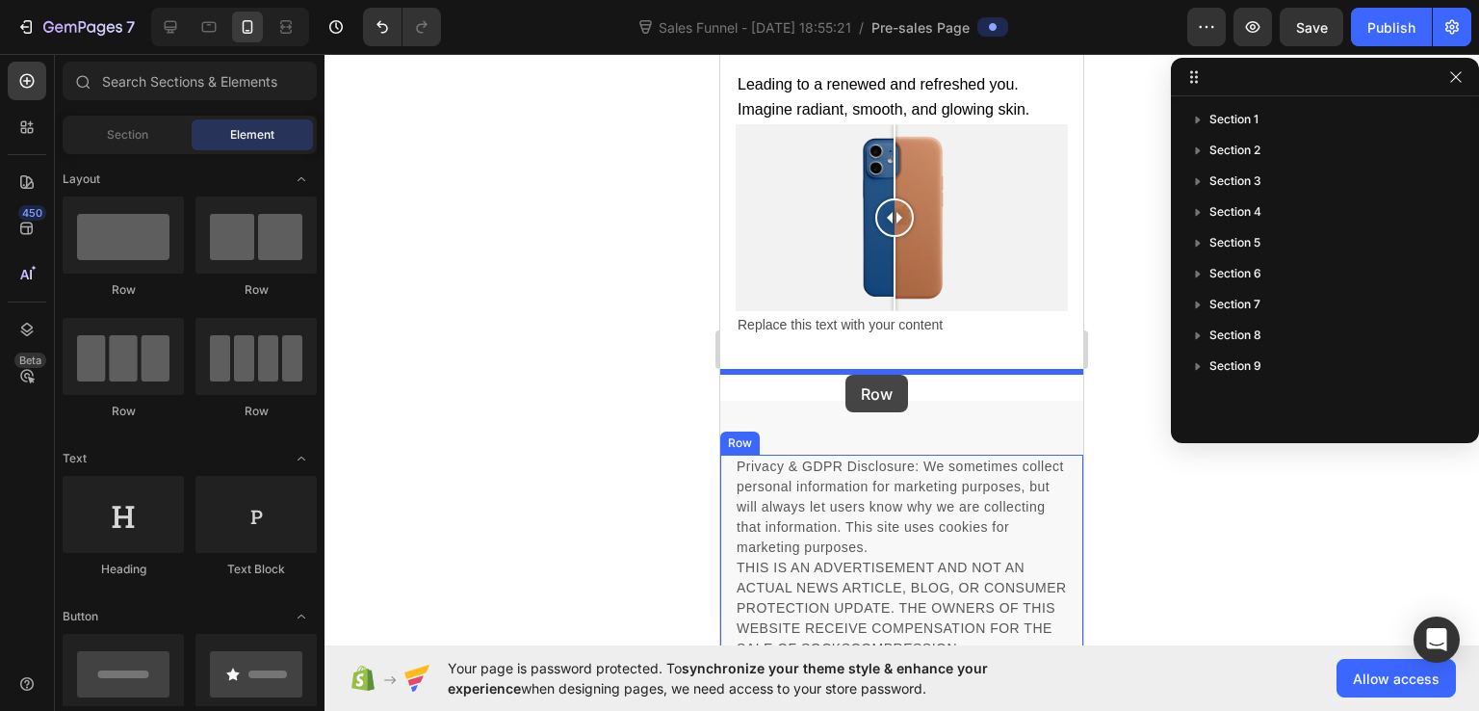
drag, startPoint x: 844, startPoint y: 298, endPoint x: 846, endPoint y: 375, distance: 77.1
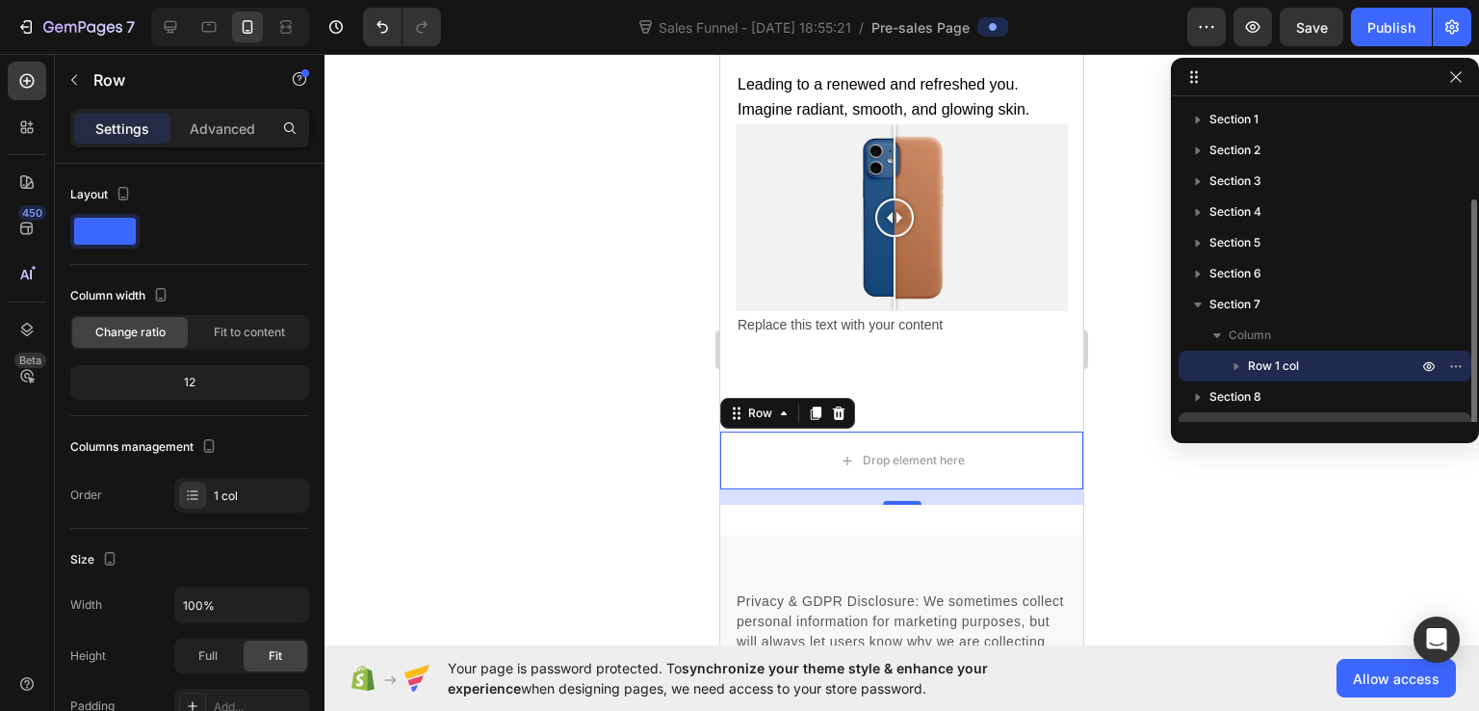
scroll to position [51, 0]
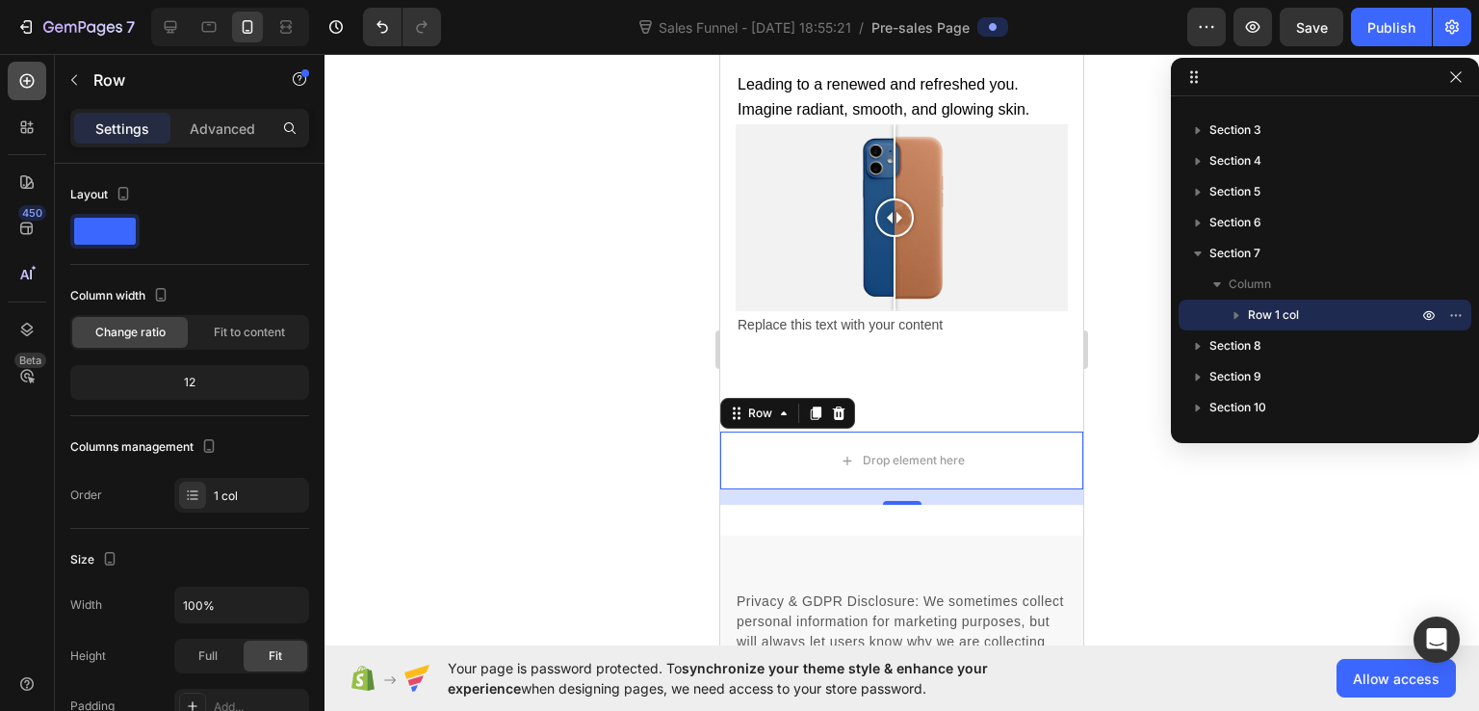
click at [35, 72] on icon at bounding box center [26, 80] width 19 height 19
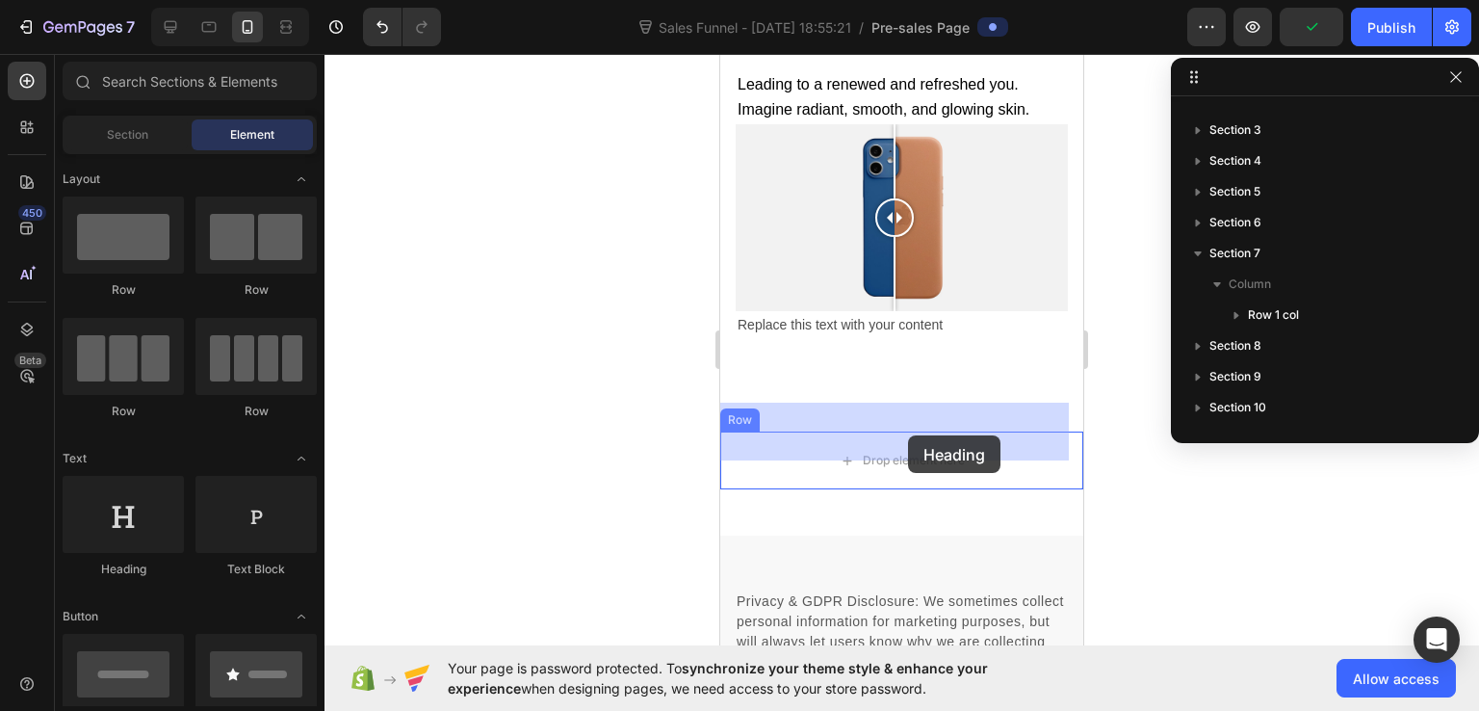
drag, startPoint x: 906, startPoint y: 545, endPoint x: 760, endPoint y: 425, distance: 189.6
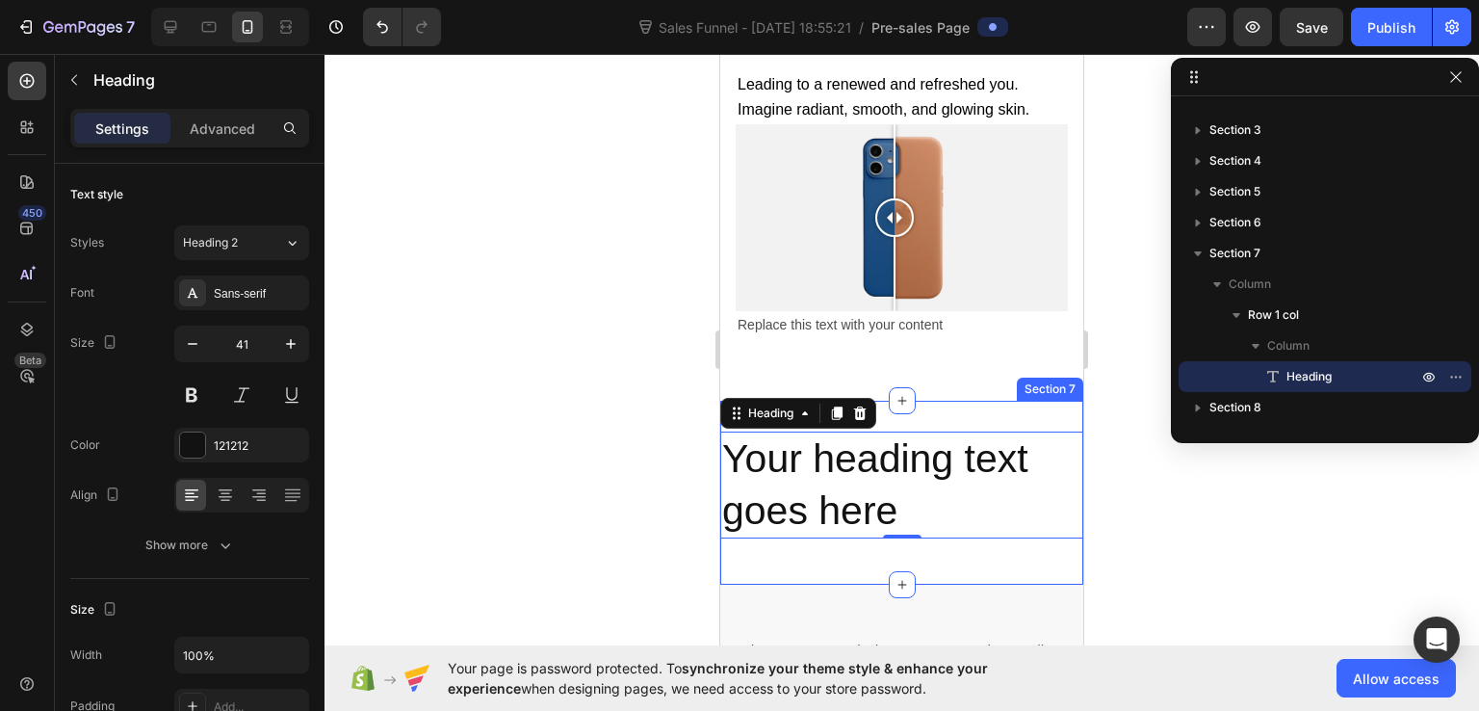
click at [957, 401] on div "Your heading text goes here Heading 0 Row Section 7" at bounding box center [901, 493] width 363 height 184
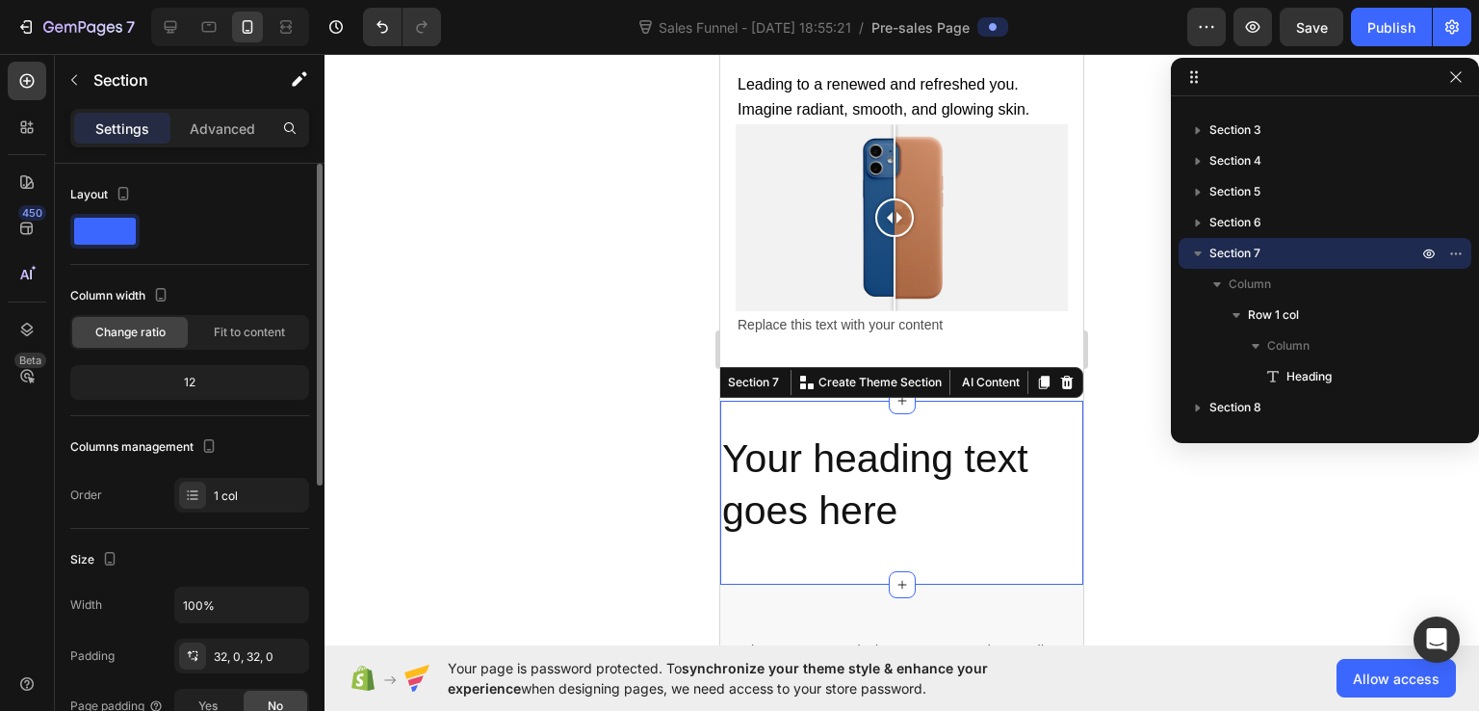
scroll to position [289, 0]
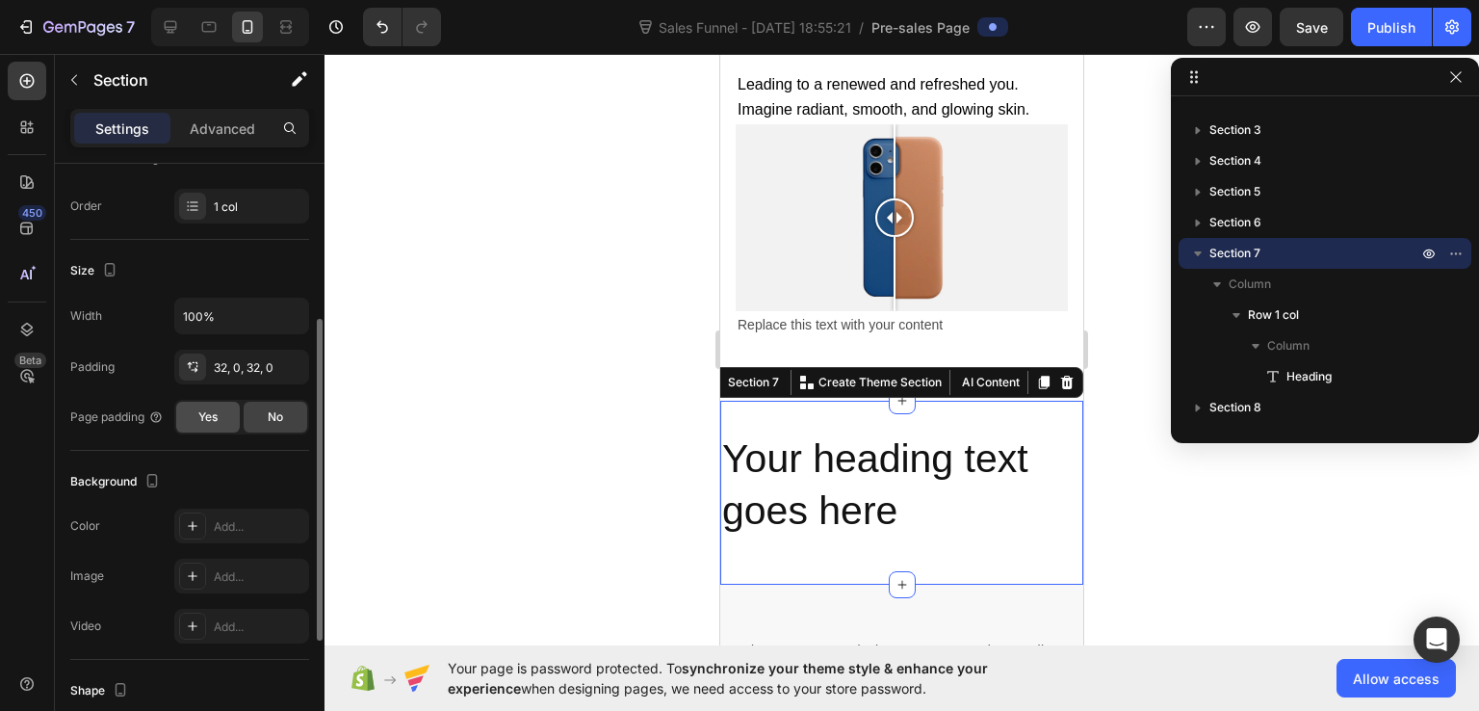
click at [220, 413] on div "Yes" at bounding box center [208, 417] width 64 height 31
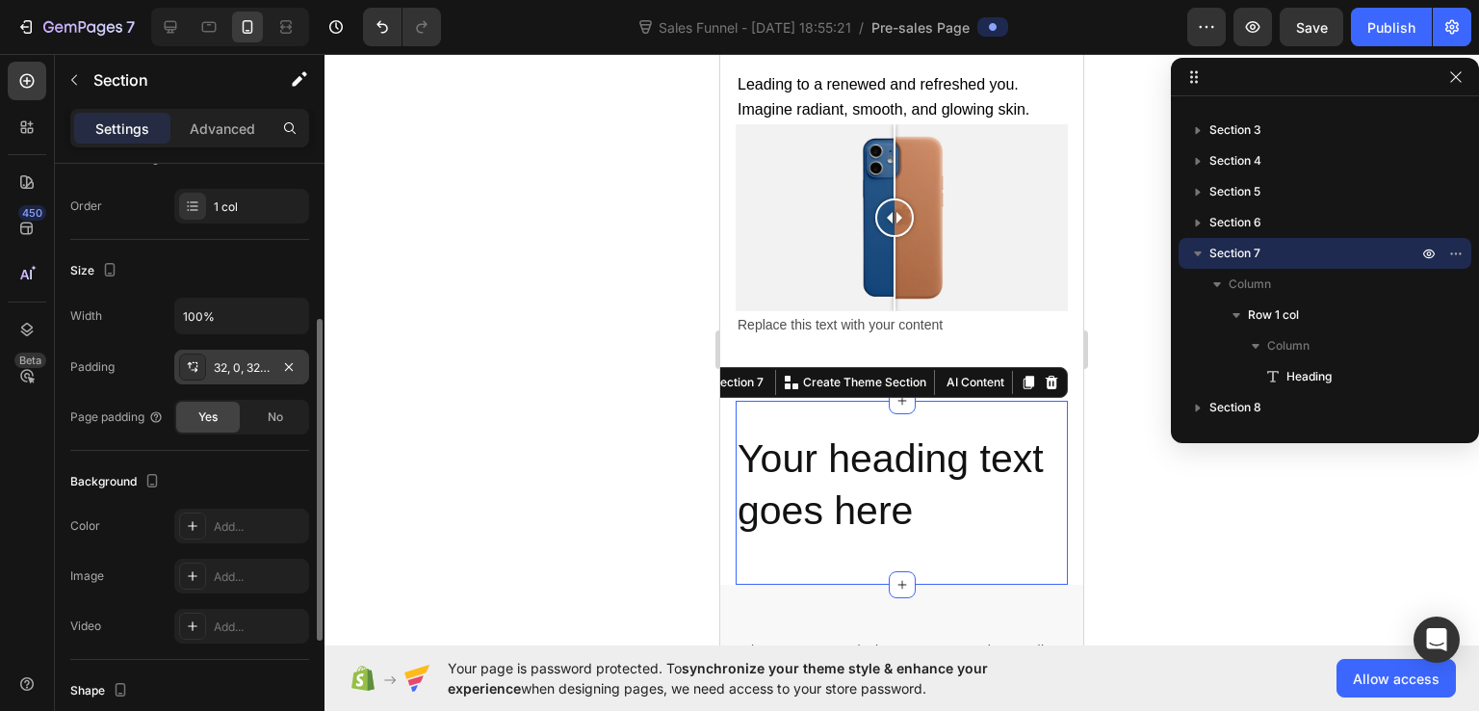
click at [227, 371] on div "32, 0, 32, 0" at bounding box center [242, 367] width 56 height 17
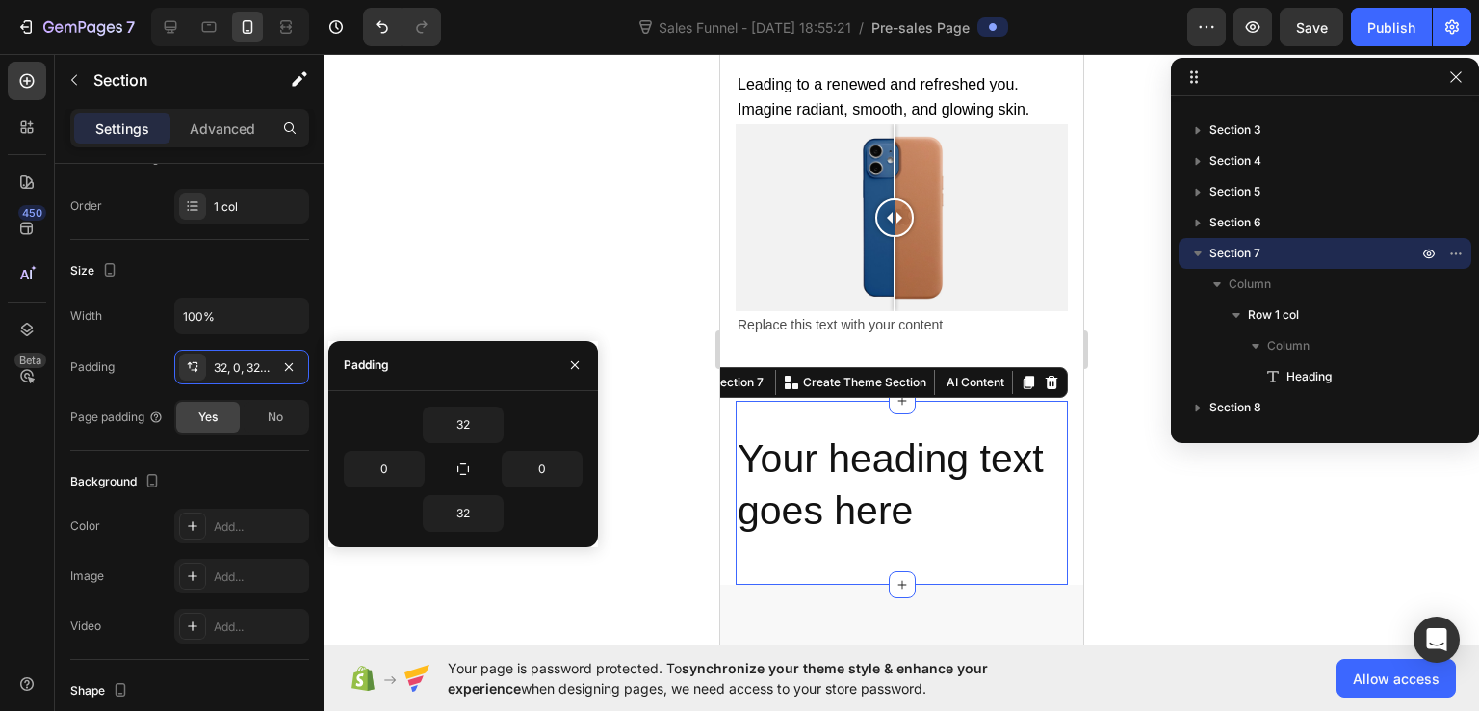
click at [418, 258] on div at bounding box center [902, 382] width 1155 height 657
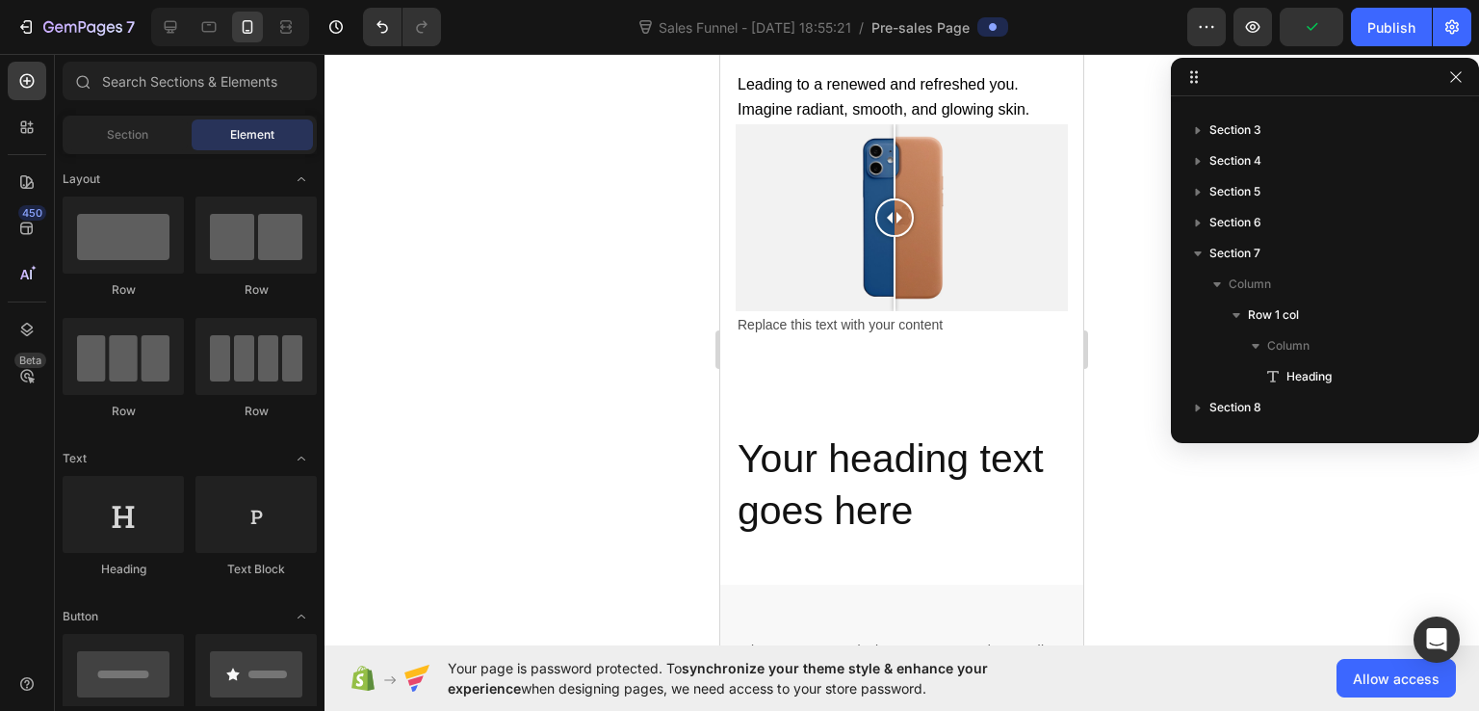
click at [733, 401] on section "Your heading text goes here Heading Row Section 7" at bounding box center [901, 493] width 363 height 184
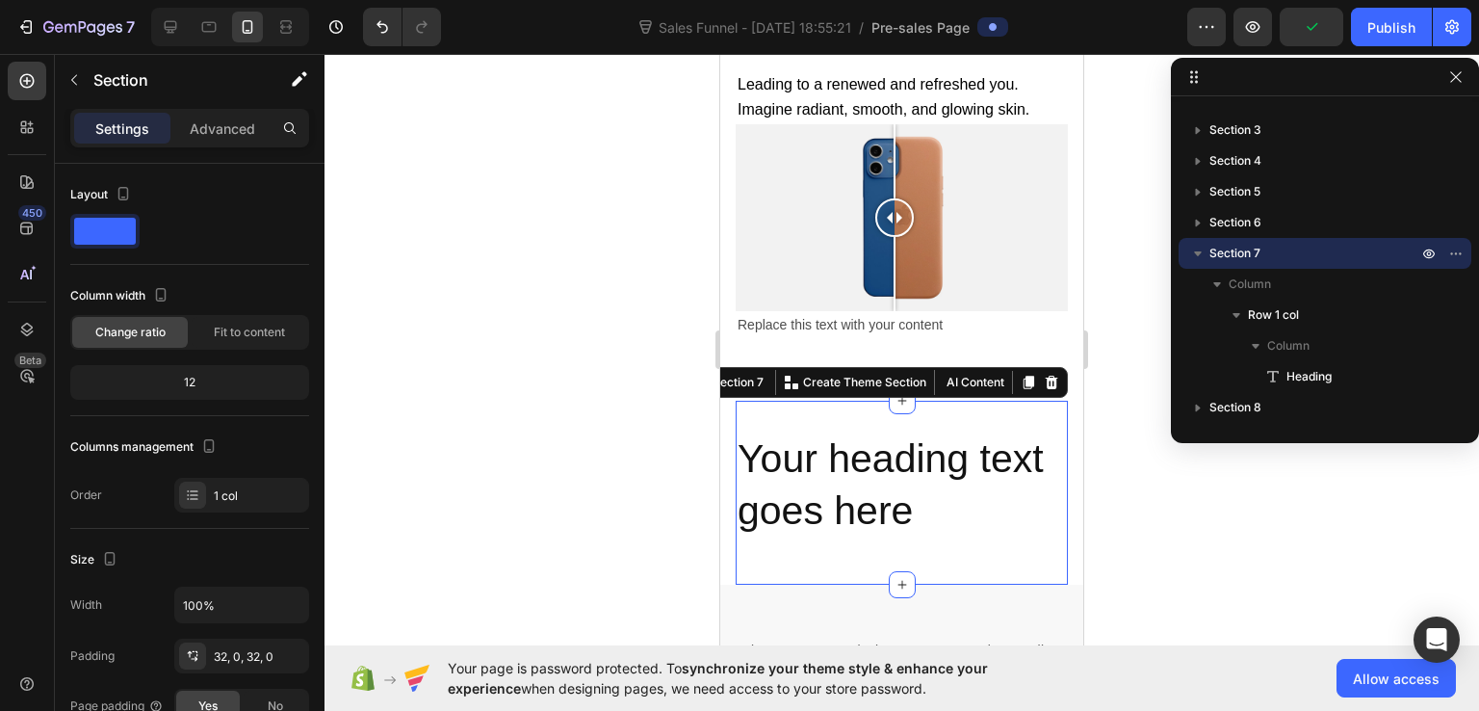
click at [793, 401] on div "Your heading text goes here Heading Row Section 7 Create Theme Section AI Conte…" at bounding box center [902, 493] width 332 height 184
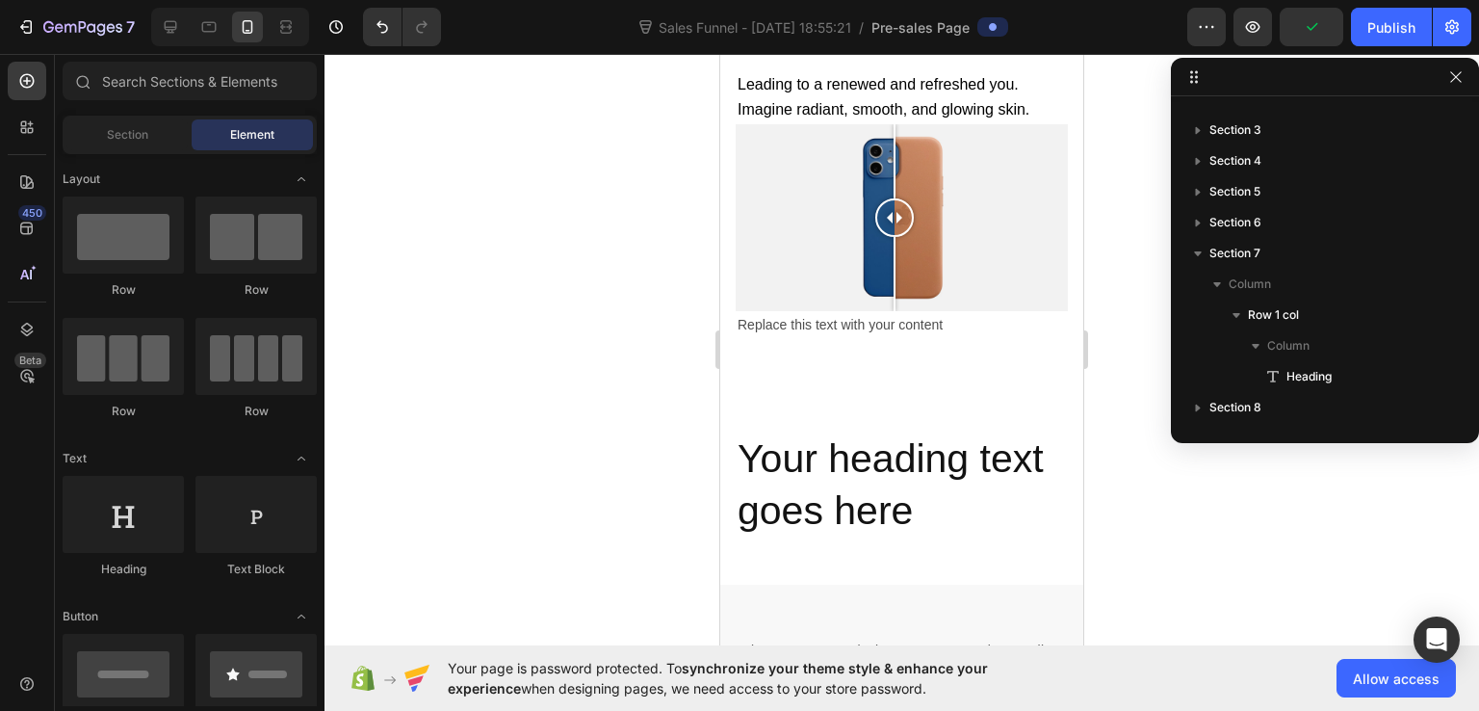
click at [732, 401] on section "Your heading text goes here Heading Row Section 7" at bounding box center [901, 493] width 363 height 184
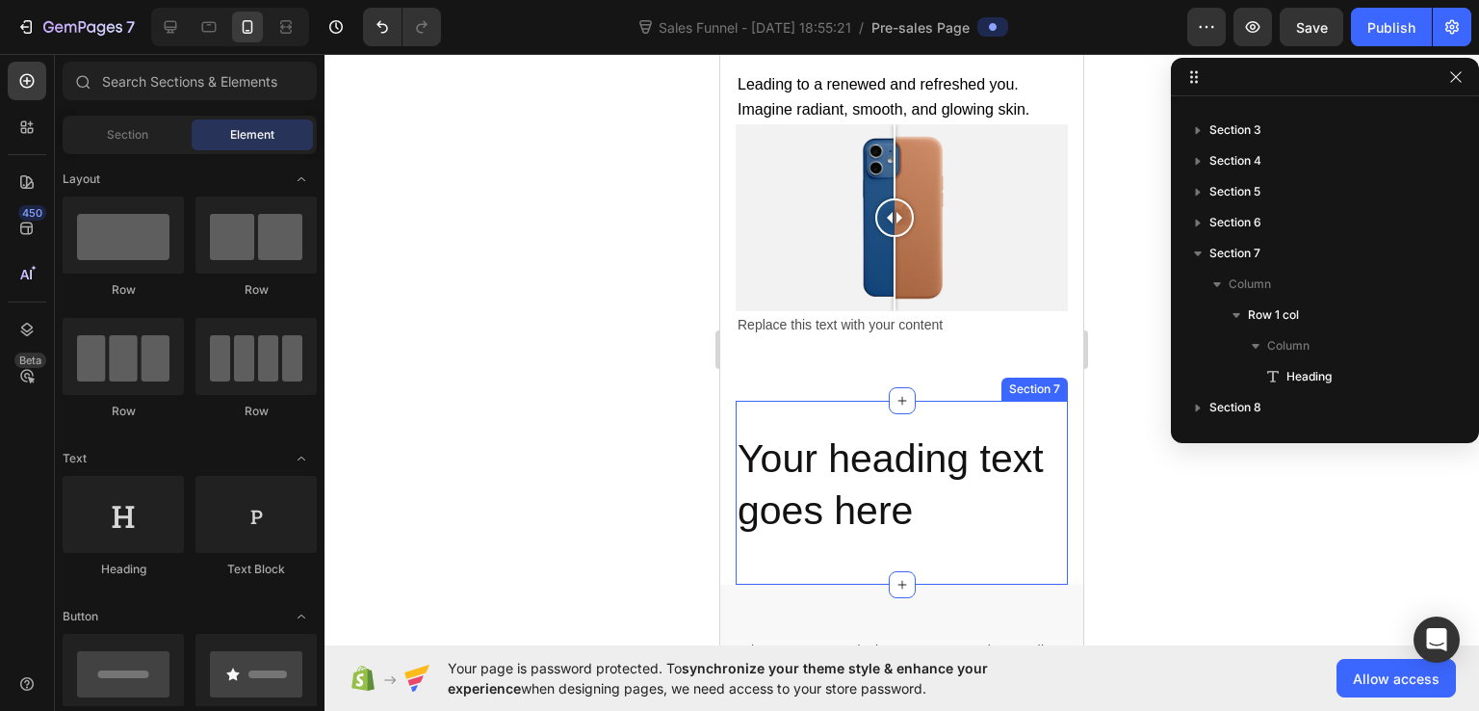
click at [1021, 378] on div "Section 7" at bounding box center [1035, 389] width 66 height 23
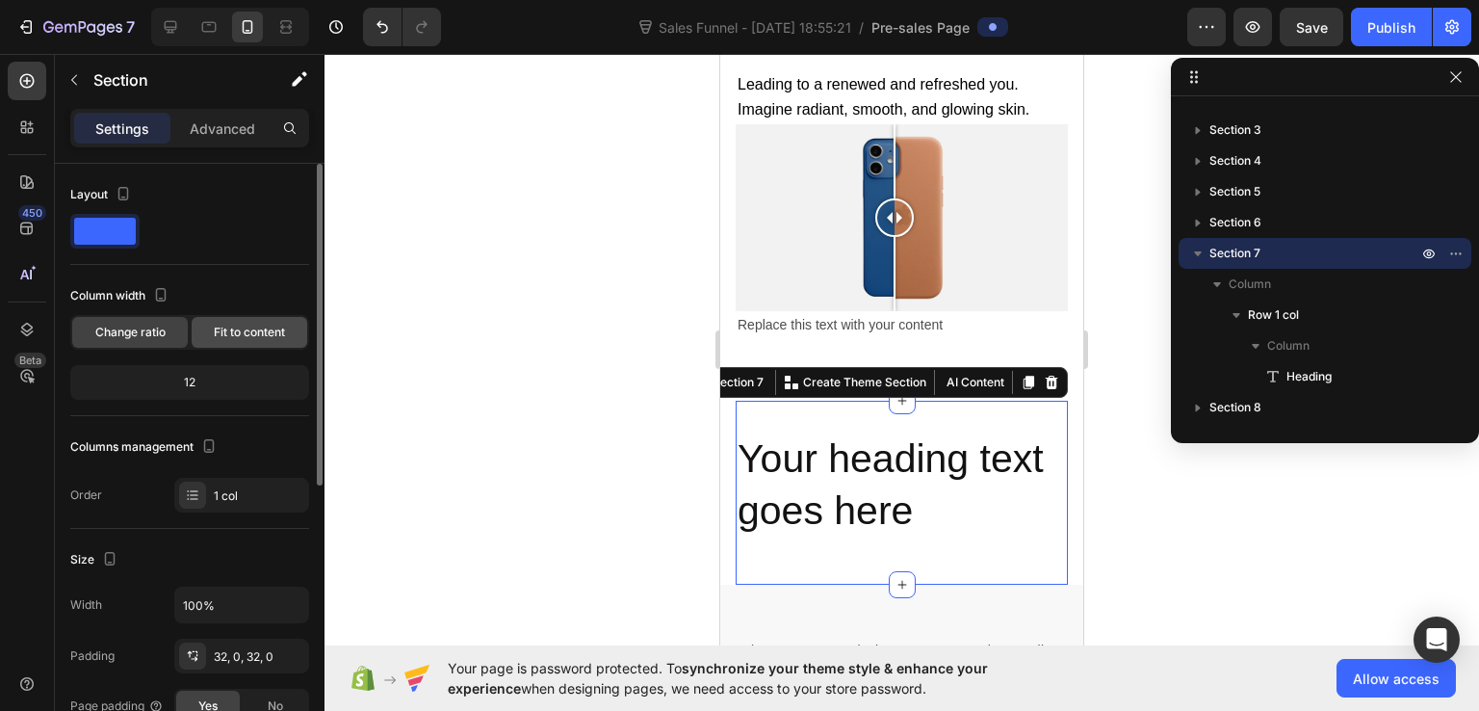
click at [208, 332] on div "Fit to content" at bounding box center [250, 332] width 116 height 31
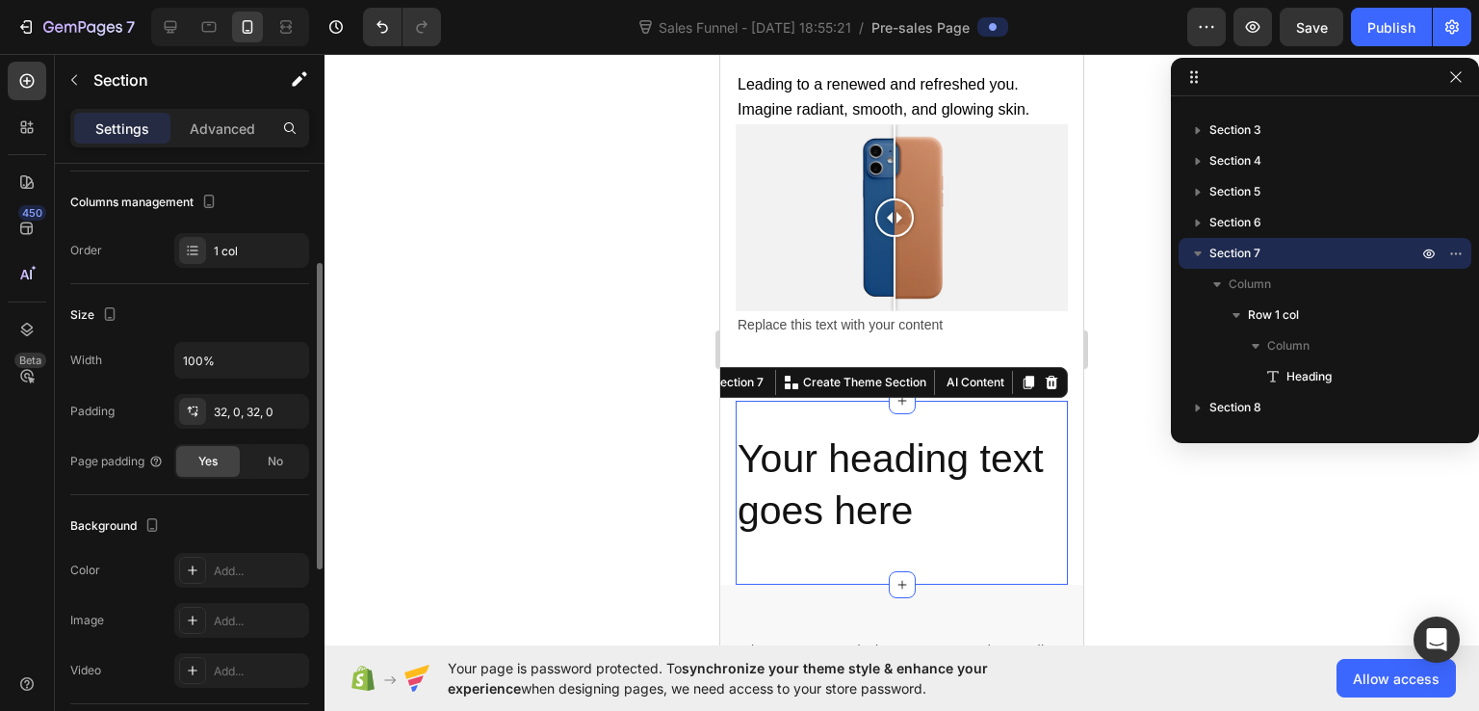
scroll to position [0, 0]
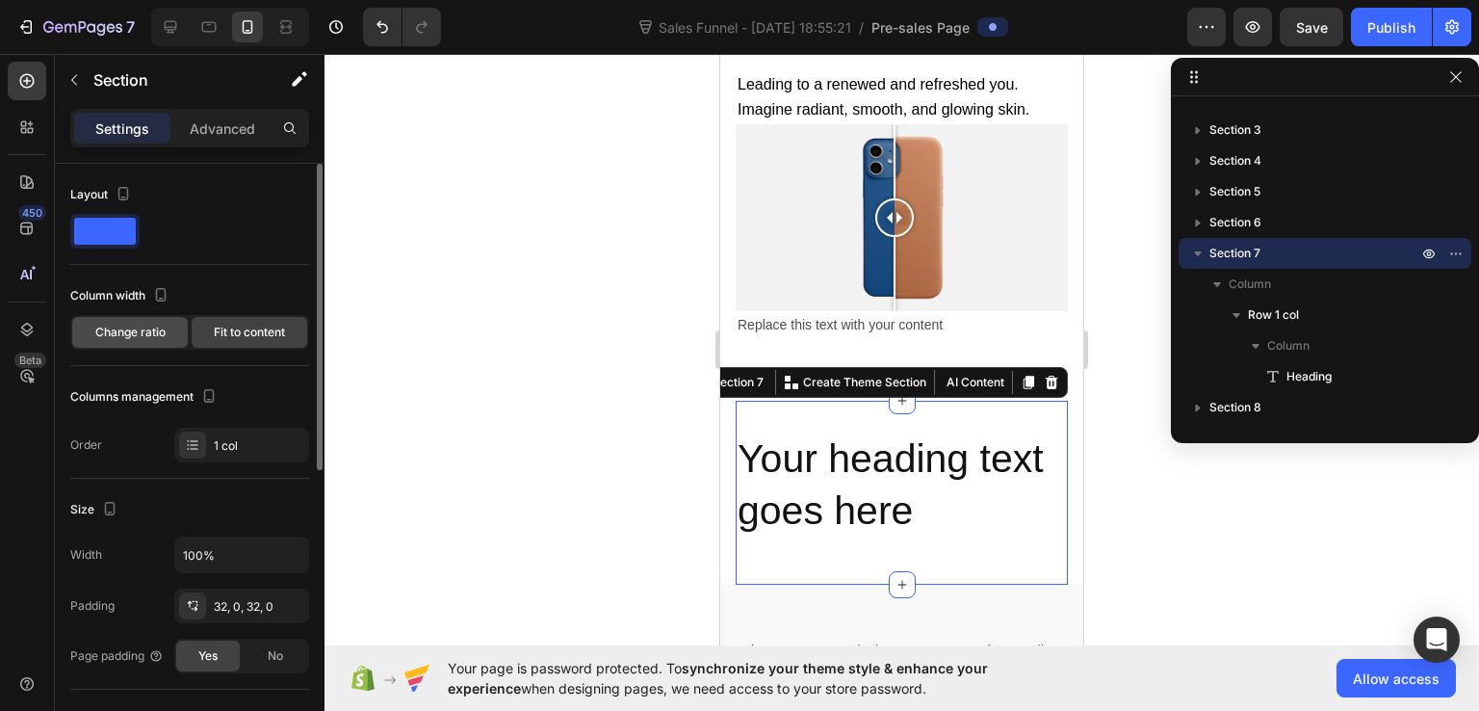
click at [146, 337] on span "Change ratio" at bounding box center [130, 332] width 70 height 17
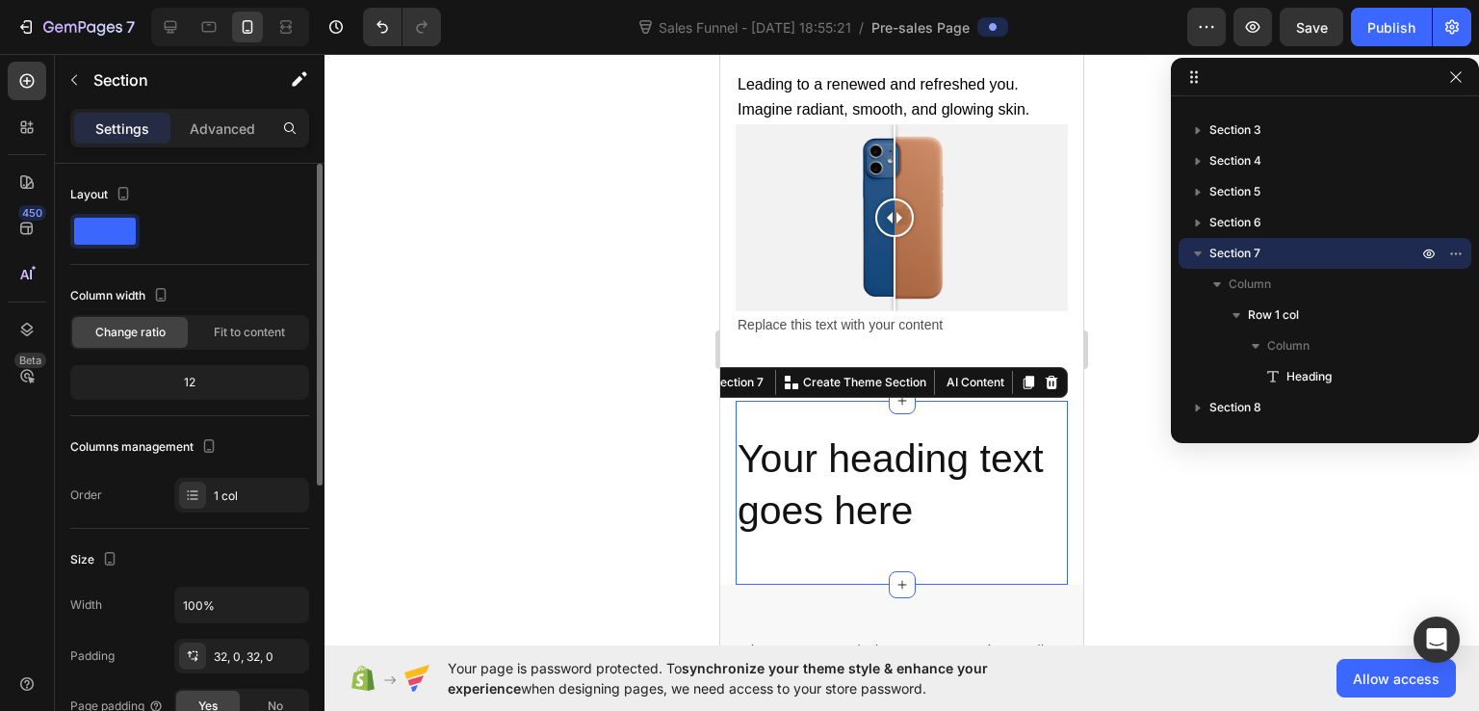
click at [146, 373] on div "12" at bounding box center [189, 382] width 231 height 27
click at [798, 475] on h2 "Your heading text goes here" at bounding box center [902, 485] width 332 height 107
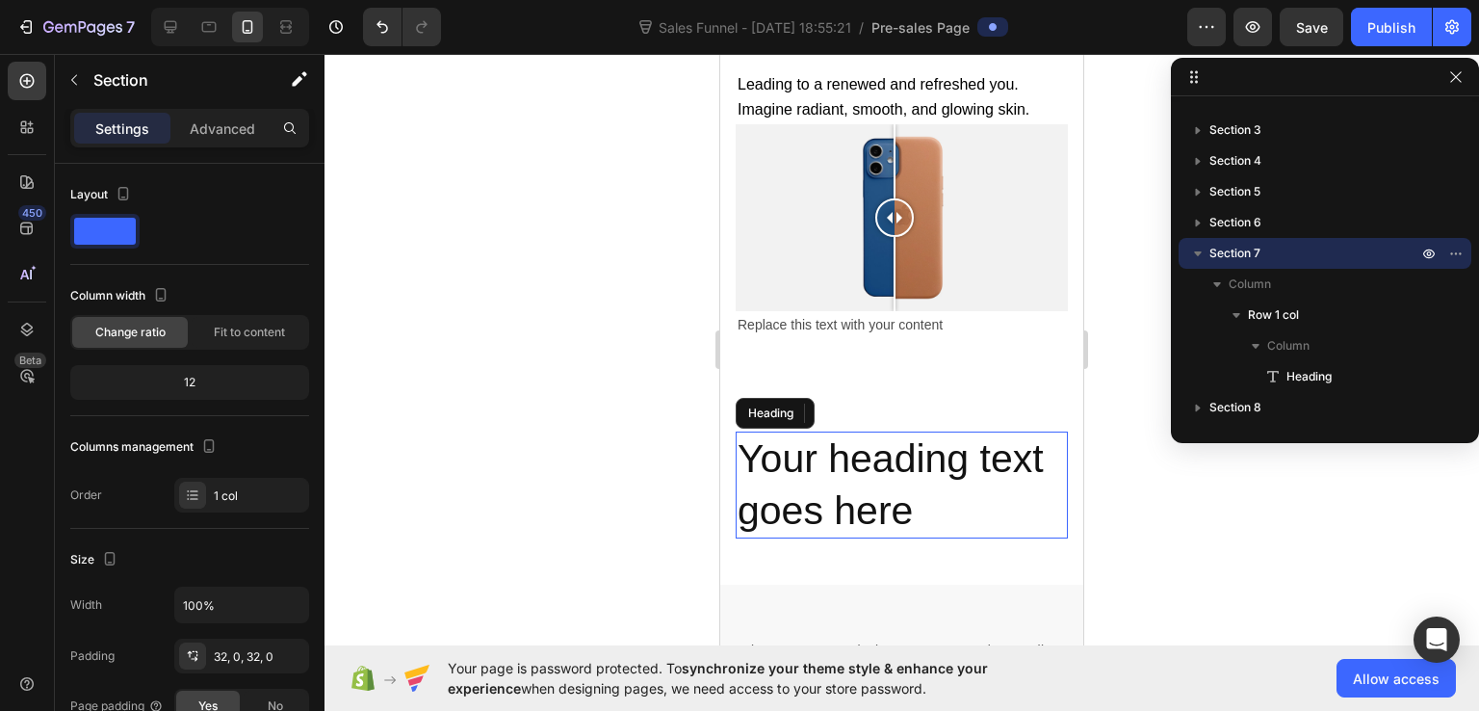
click at [798, 475] on h2 "Your heading text goes here" at bounding box center [902, 485] width 332 height 107
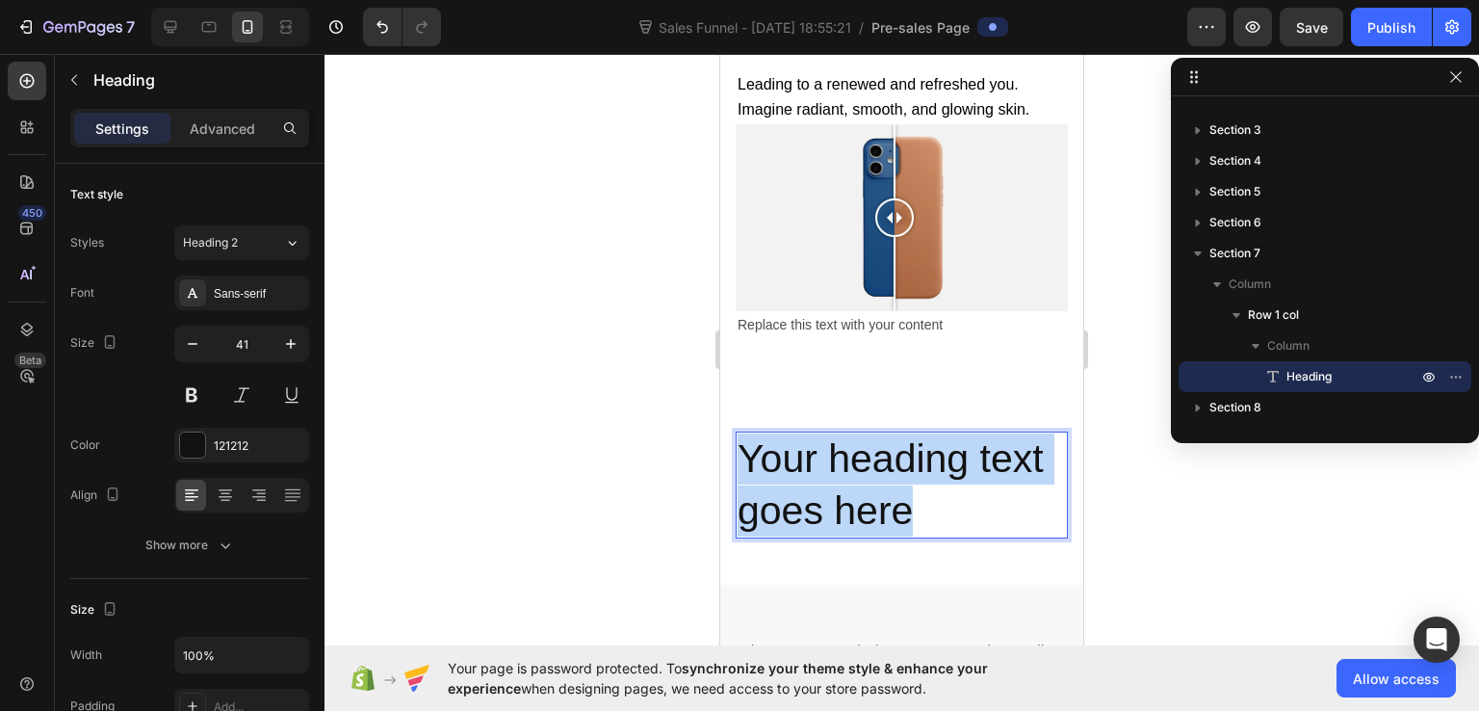
click at [798, 475] on p "Your heading text goes here" at bounding box center [902, 484] width 328 height 103
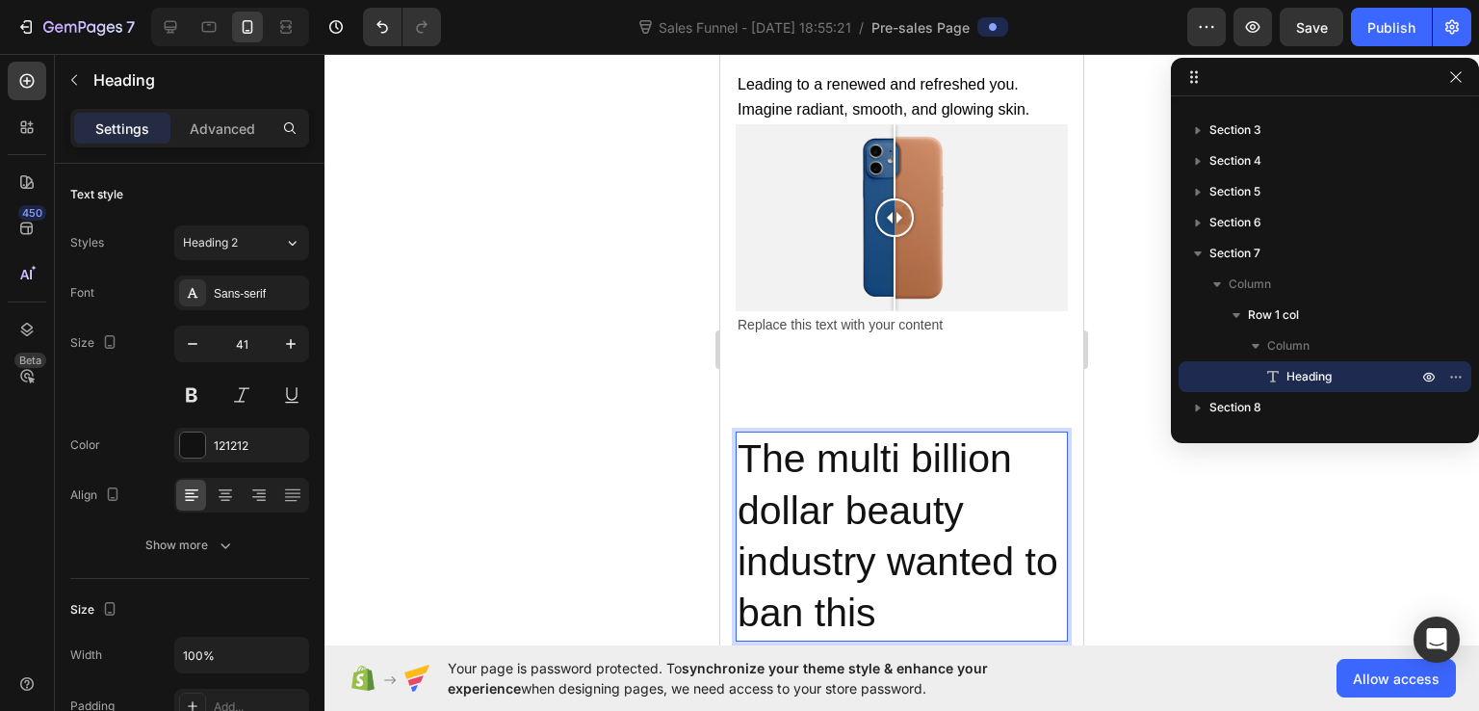
click at [907, 433] on p "The multi billion dollar beauty industry wanted to ban this" at bounding box center [902, 535] width 328 height 205
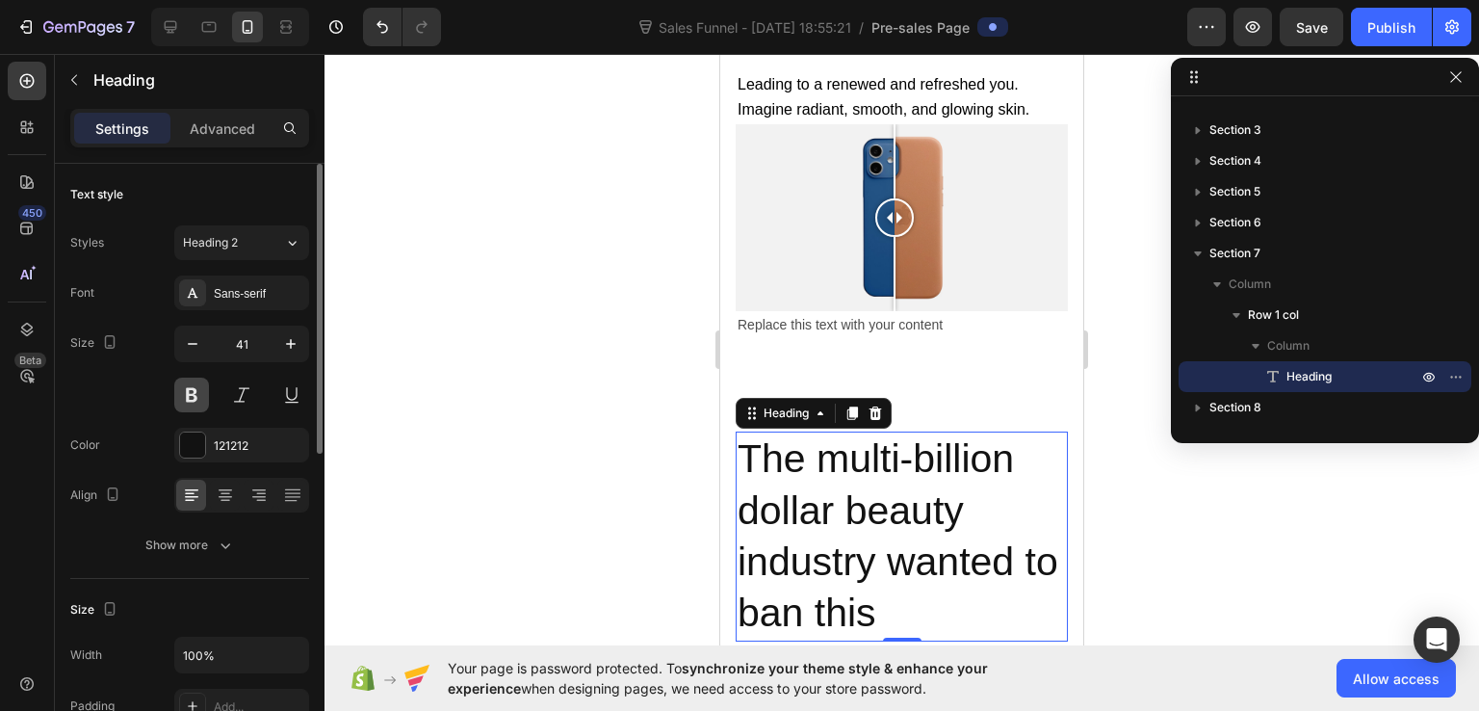
click at [198, 379] on button at bounding box center [191, 395] width 35 height 35
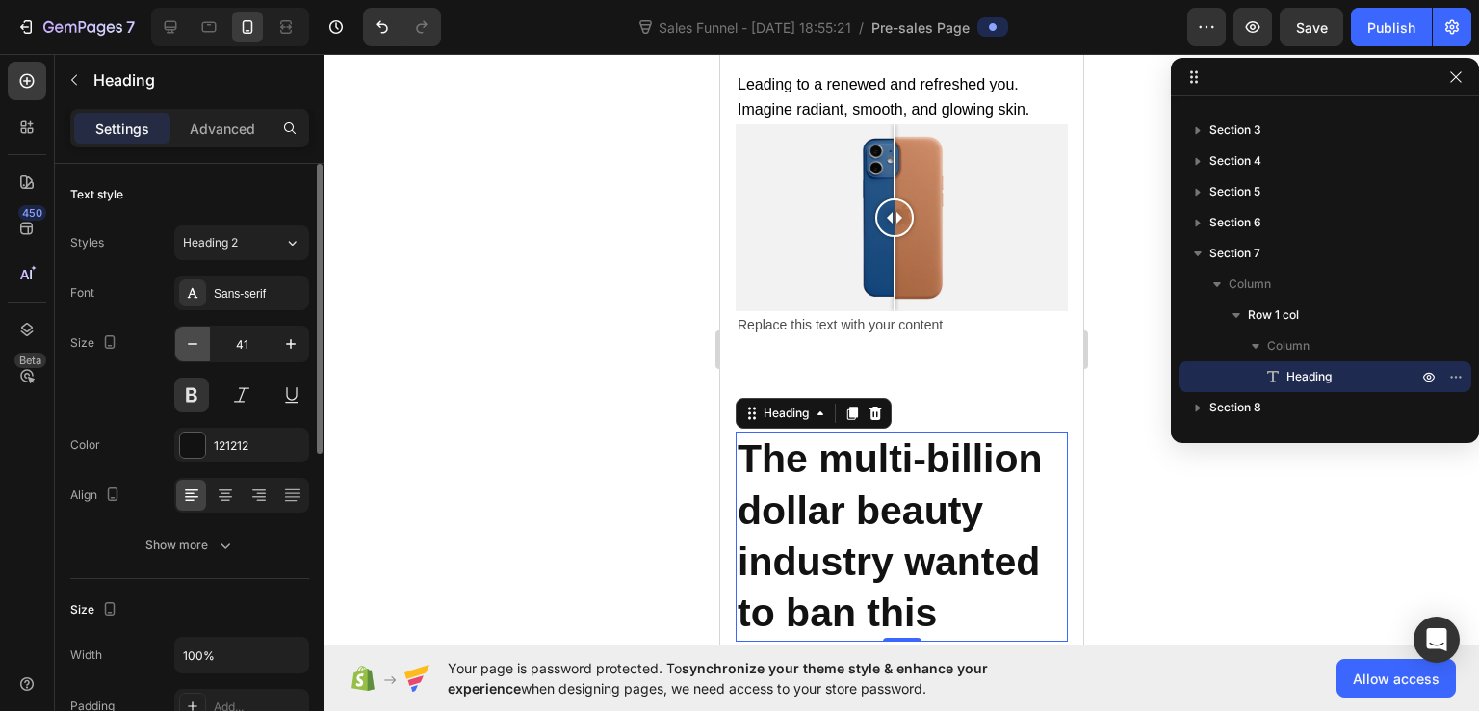
click at [200, 340] on icon "button" at bounding box center [192, 343] width 19 height 19
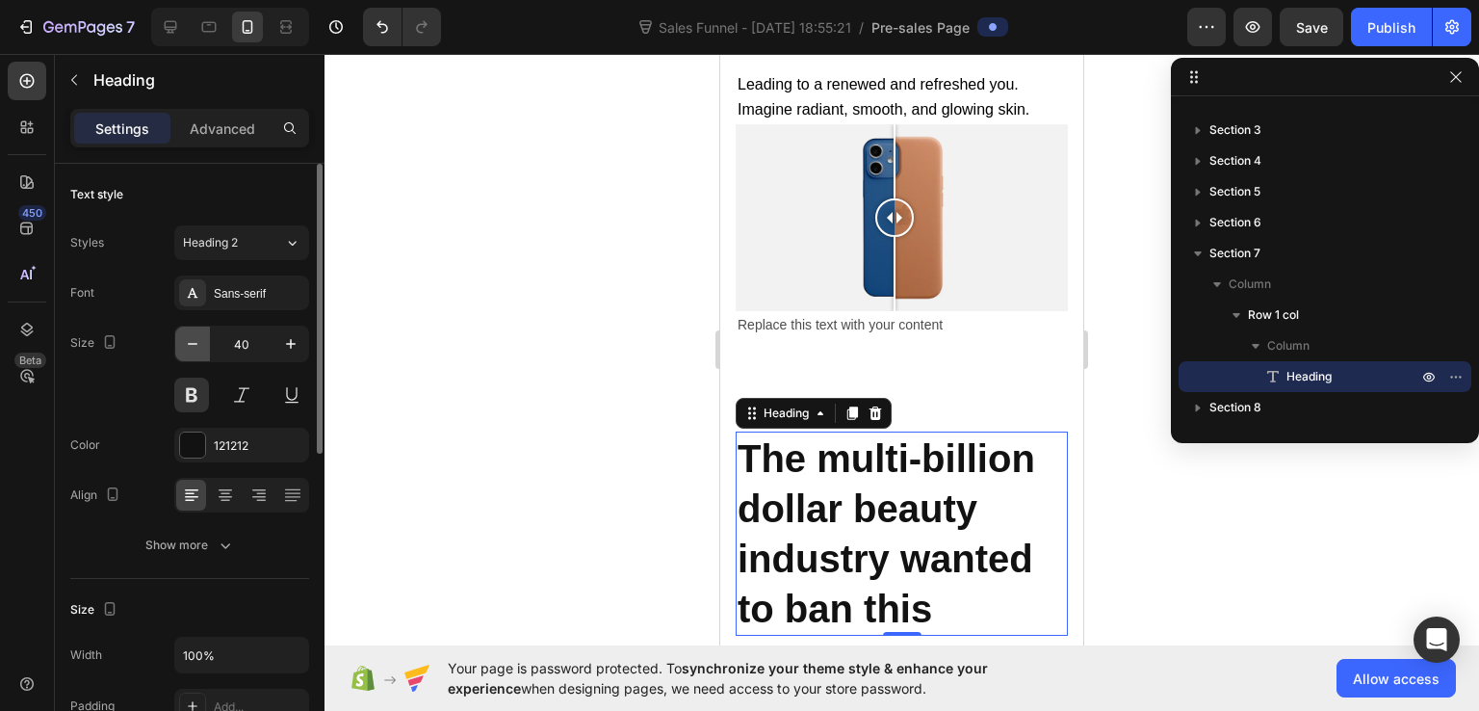
click at [200, 340] on icon "button" at bounding box center [192, 343] width 19 height 19
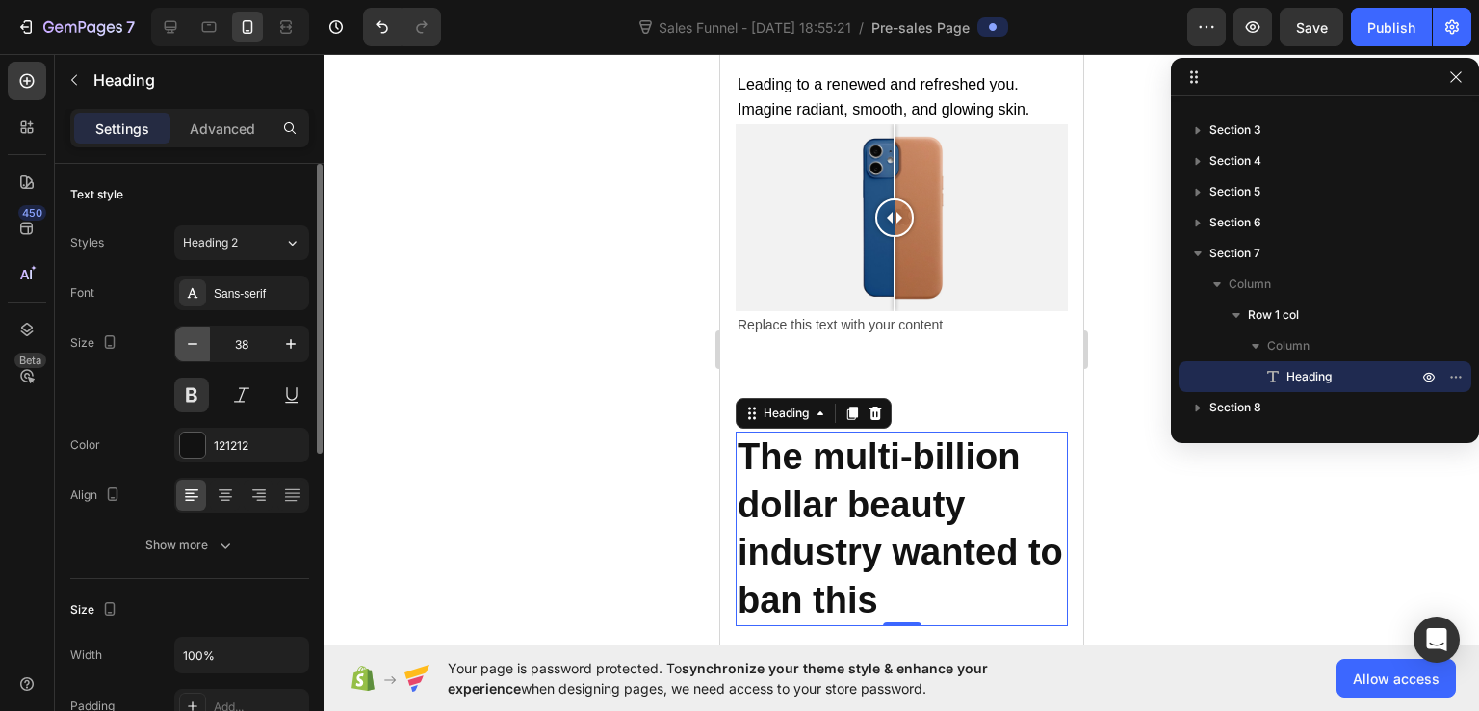
click at [200, 340] on icon "button" at bounding box center [192, 343] width 19 height 19
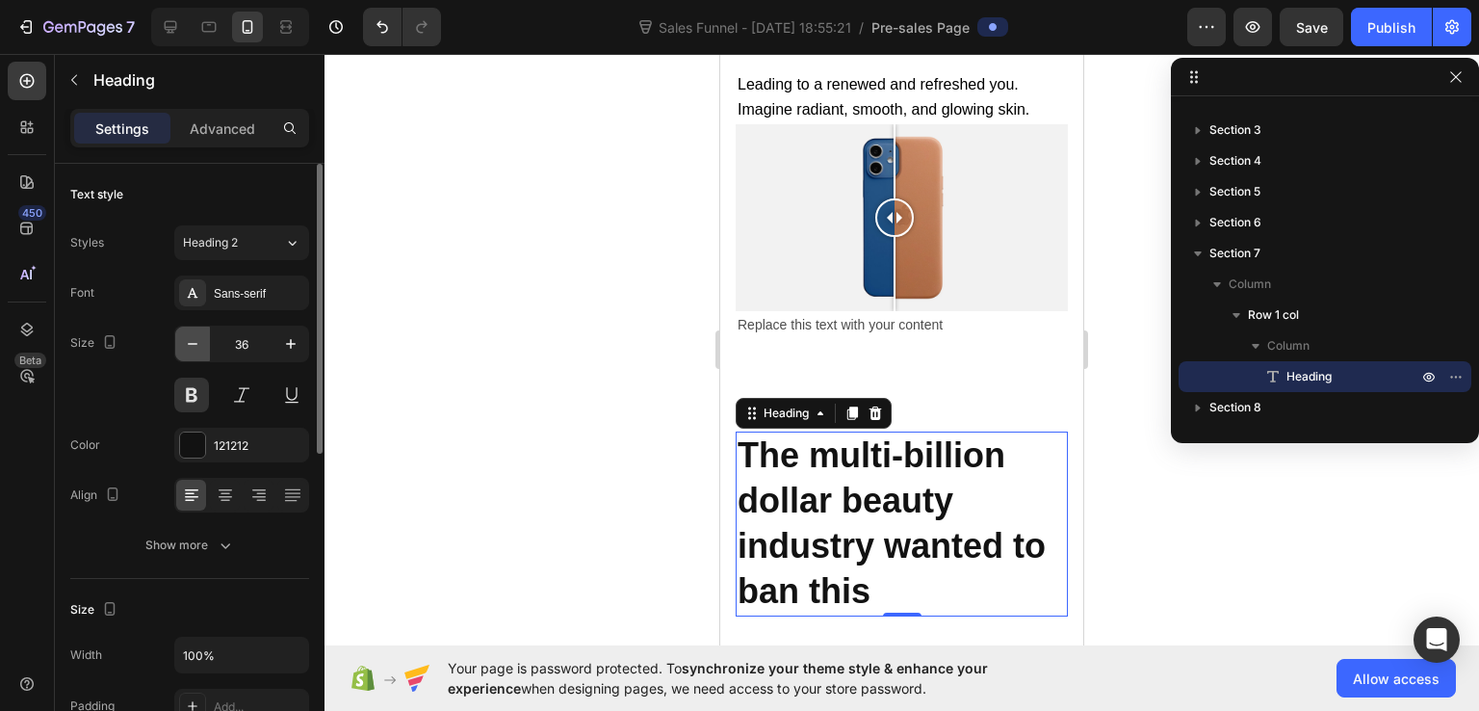
click at [200, 340] on icon "button" at bounding box center [192, 343] width 19 height 19
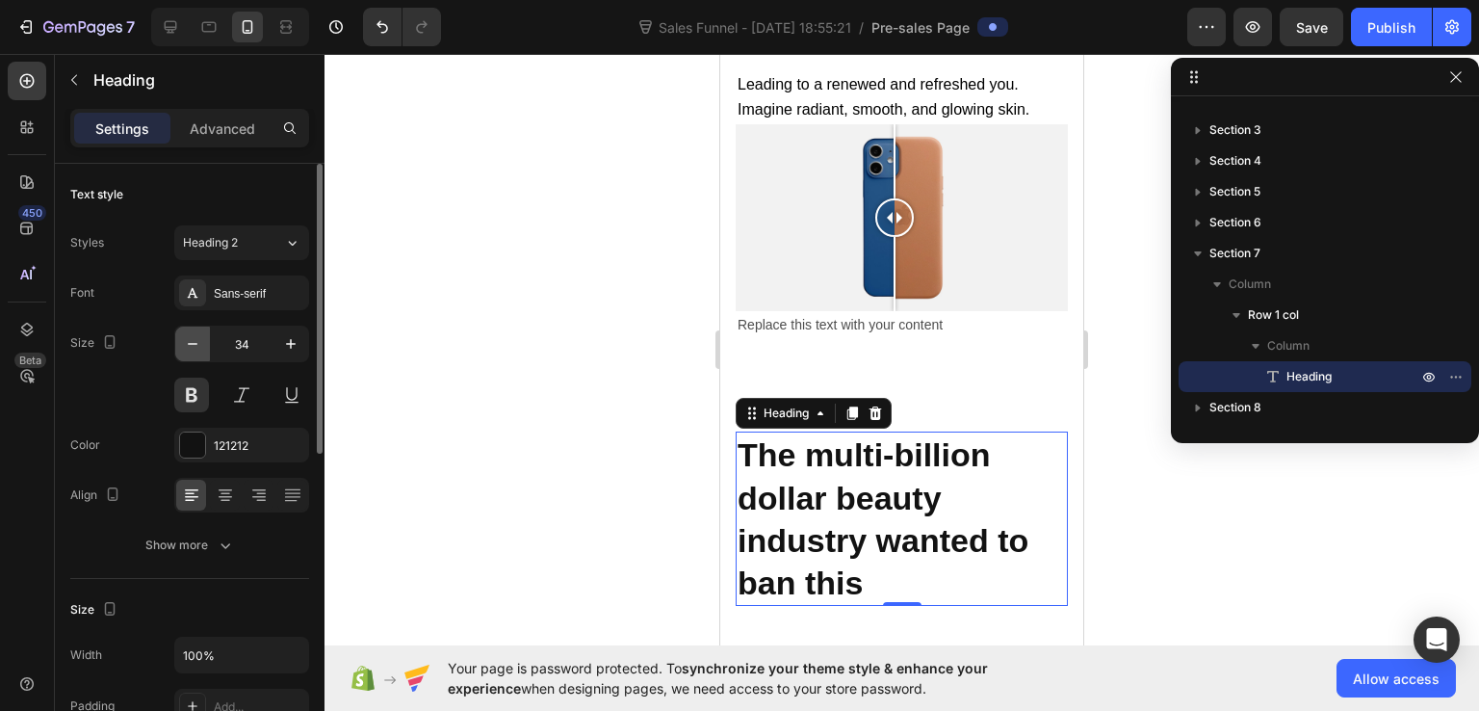
click at [200, 340] on icon "button" at bounding box center [192, 343] width 19 height 19
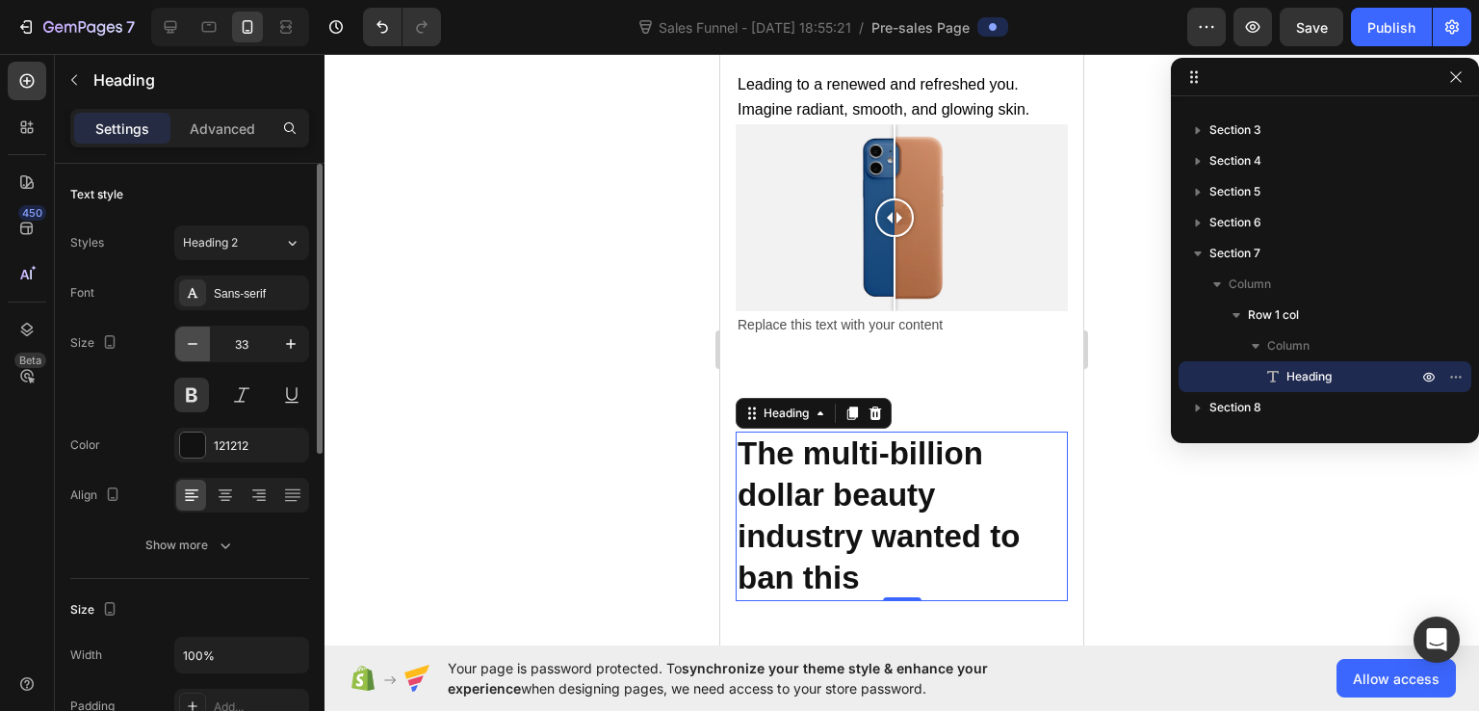
click at [200, 340] on icon "button" at bounding box center [192, 343] width 19 height 19
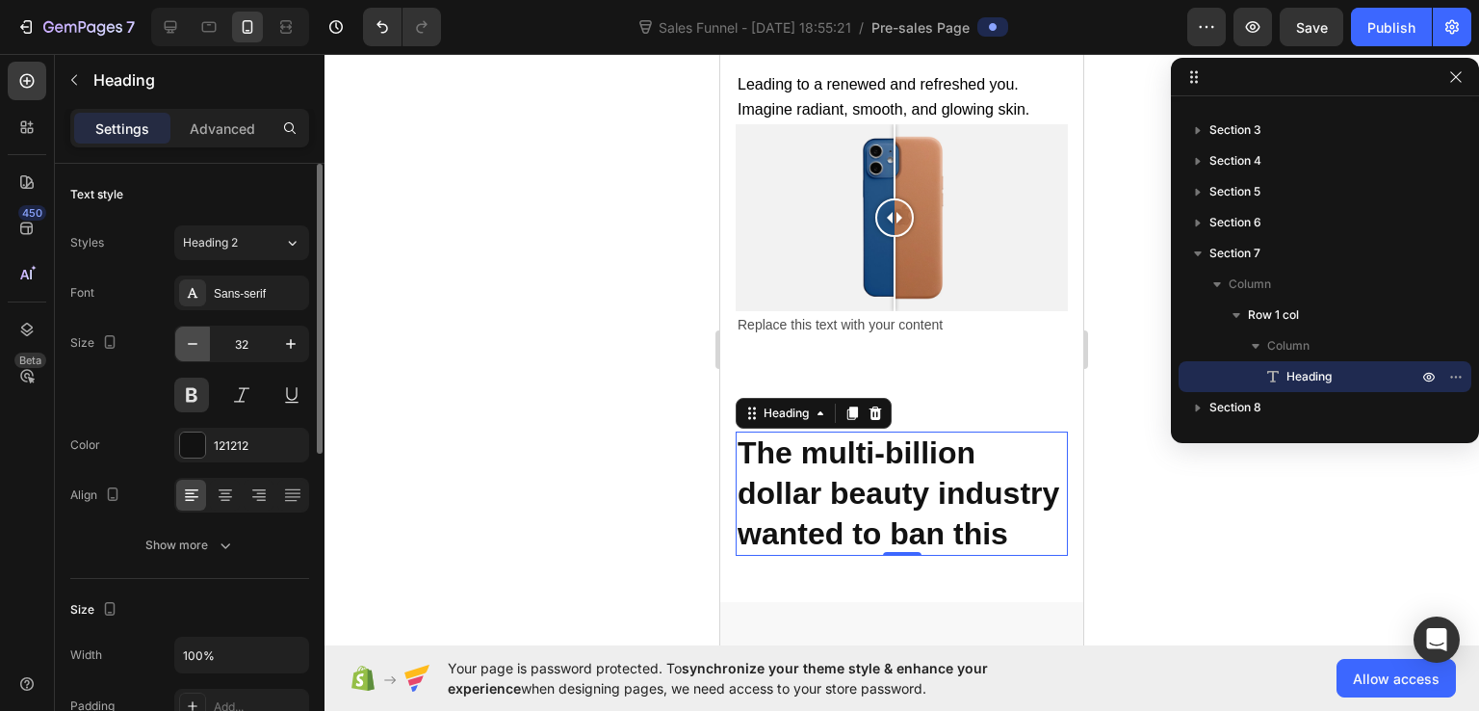
click at [200, 340] on icon "button" at bounding box center [192, 343] width 19 height 19
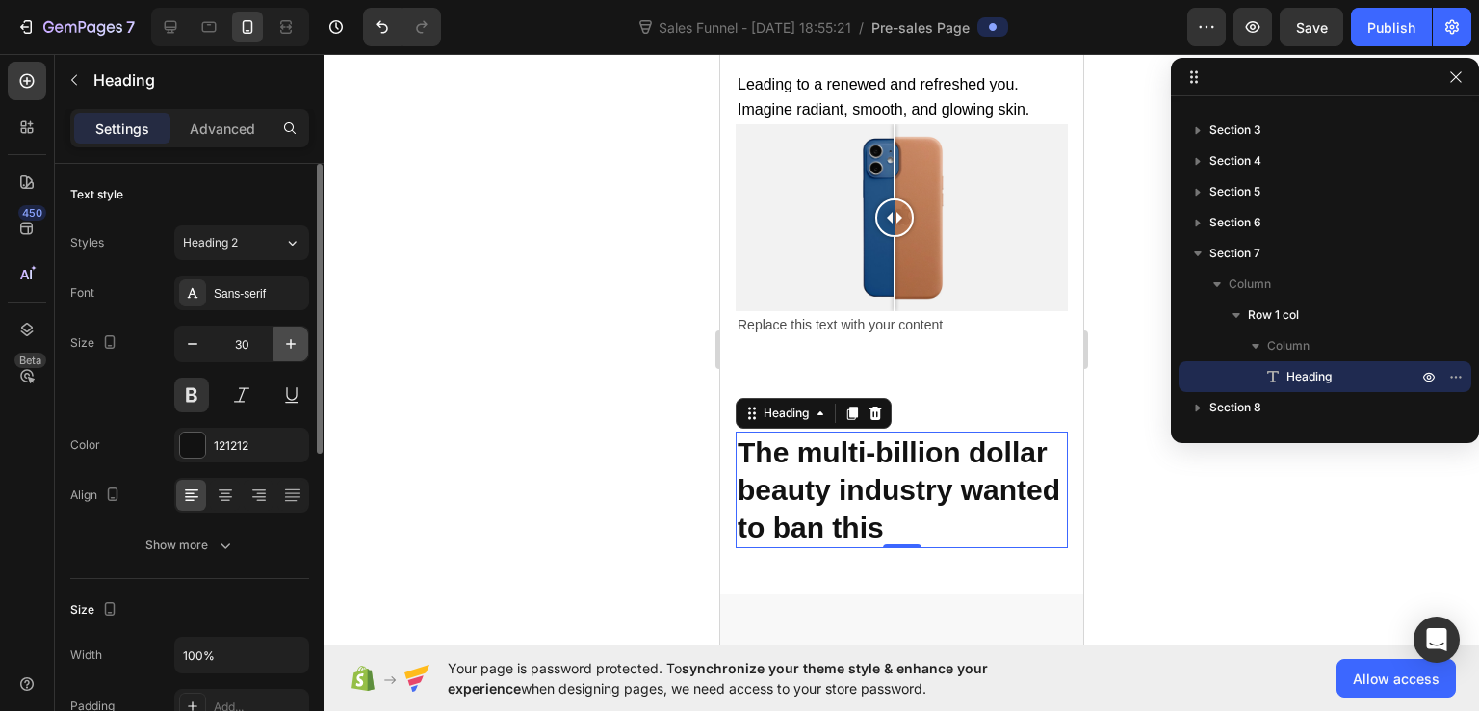
click at [293, 351] on icon "button" at bounding box center [290, 343] width 19 height 19
type input "31"
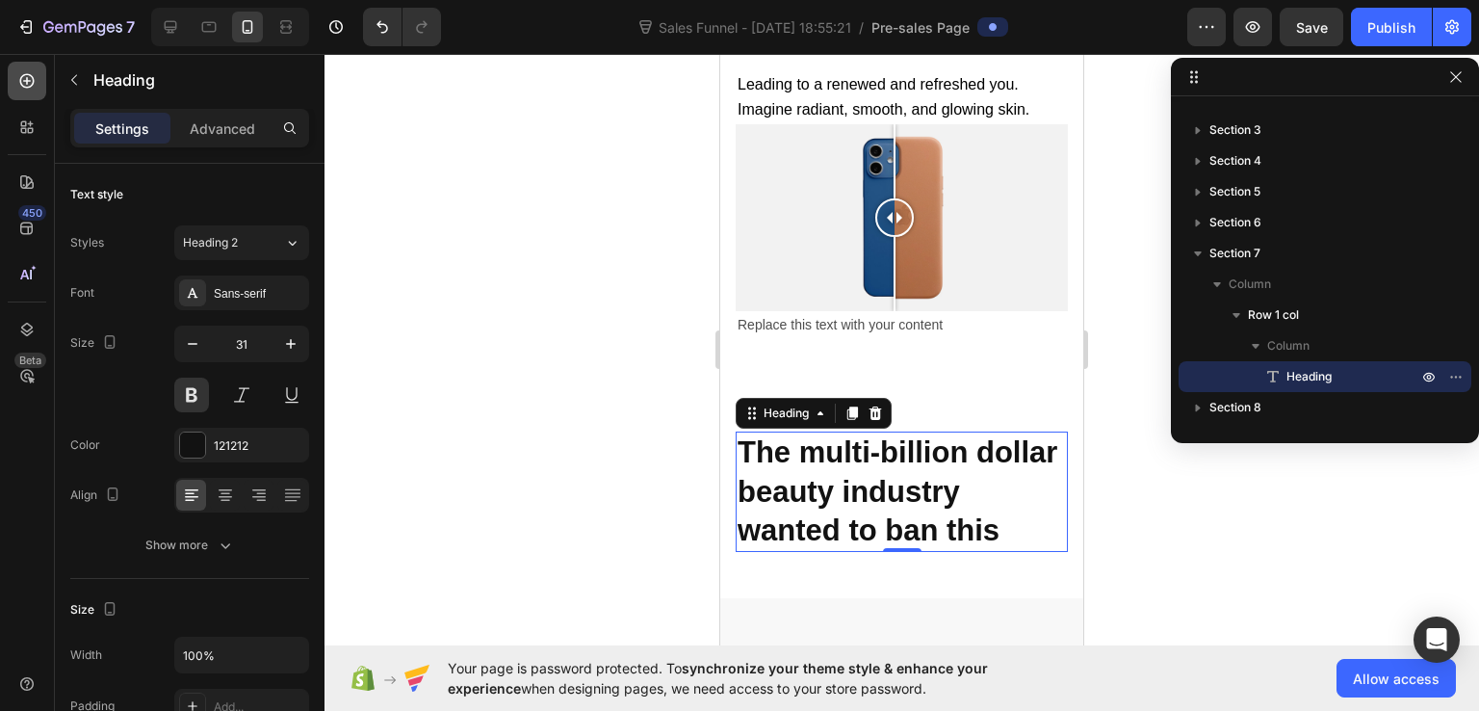
click at [26, 89] on icon at bounding box center [26, 80] width 19 height 19
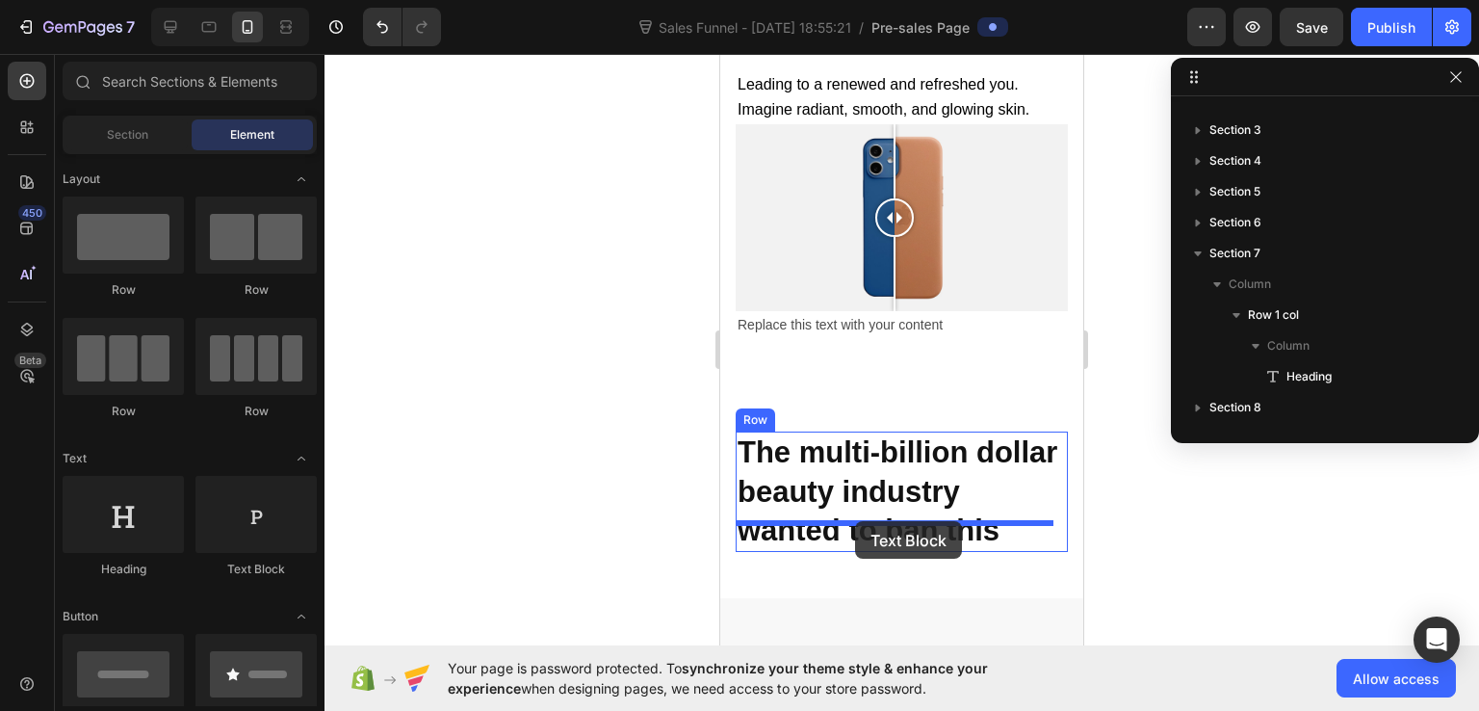
drag, startPoint x: 980, startPoint y: 571, endPoint x: 855, endPoint y: 521, distance: 134.0
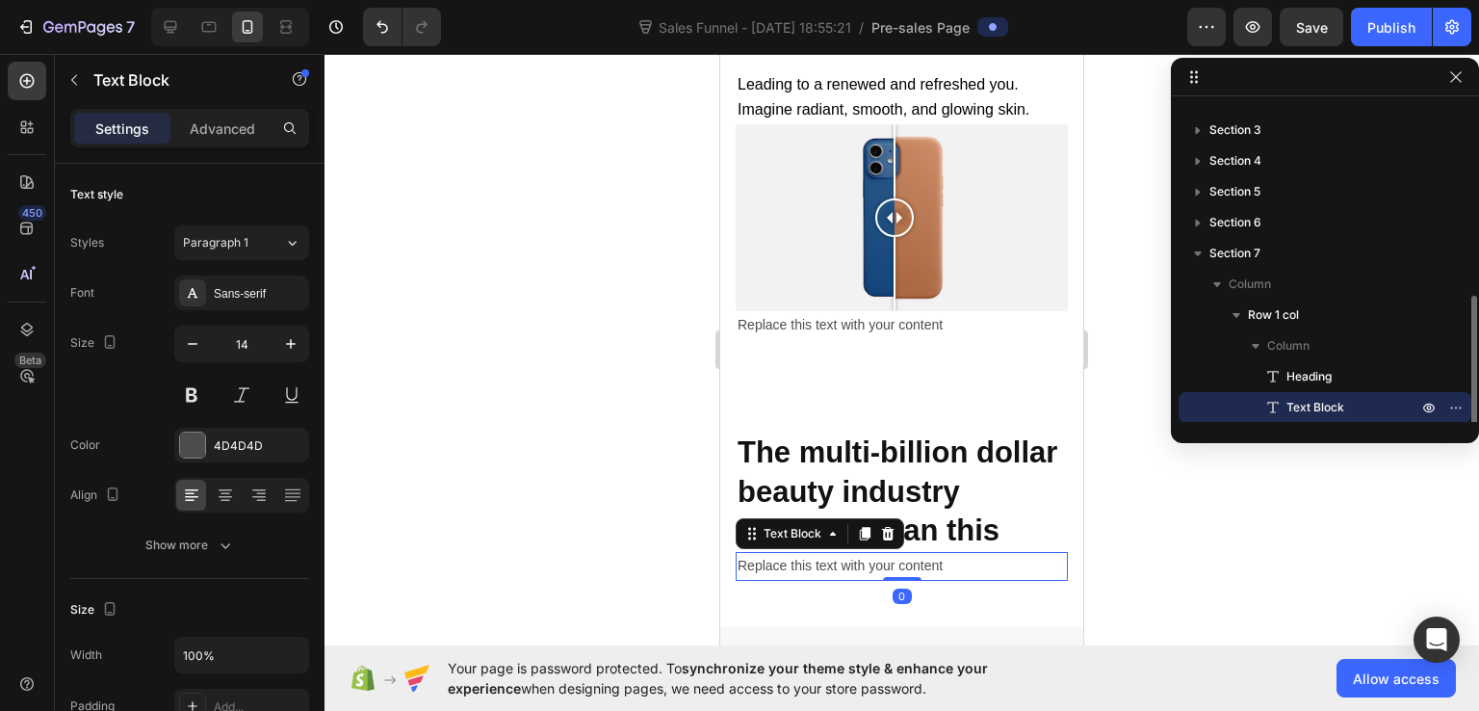
scroll to position [144, 0]
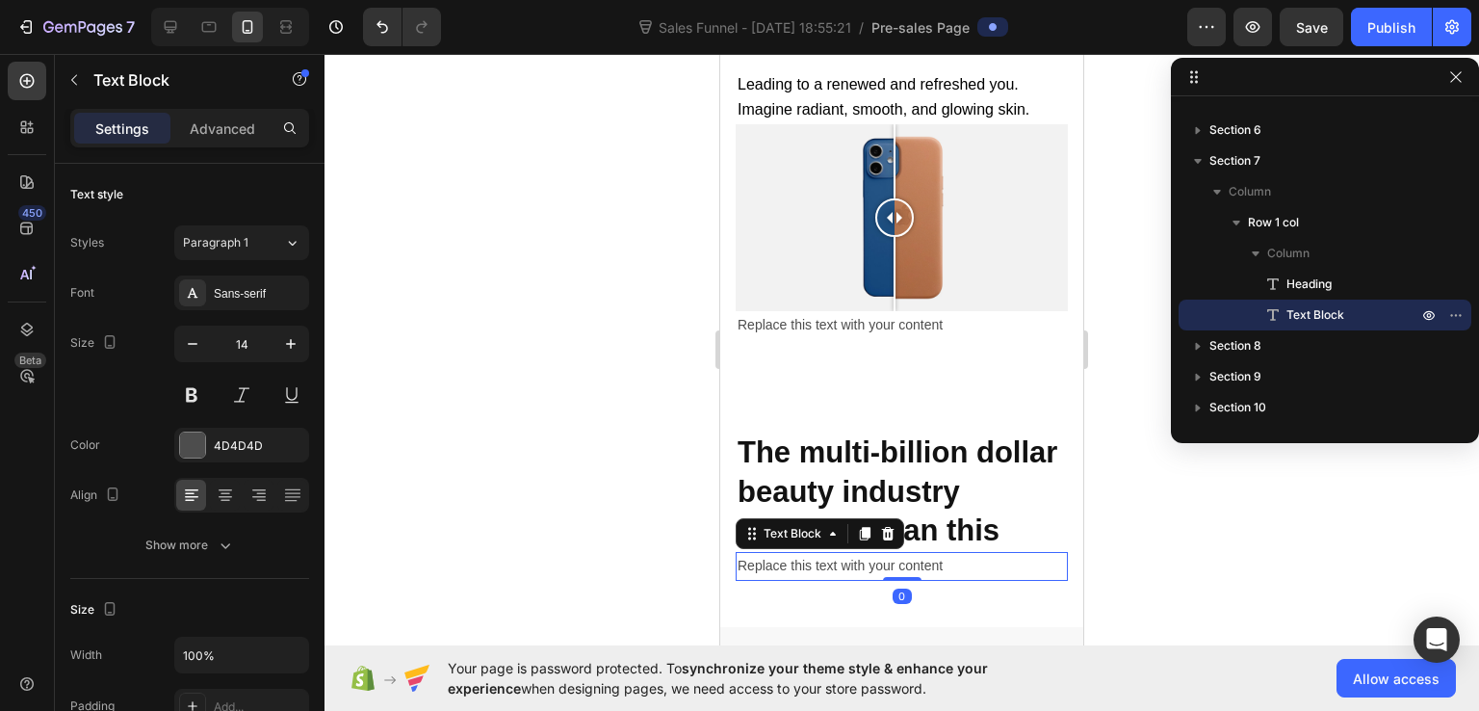
click at [855, 552] on div "Replace this text with your content" at bounding box center [902, 566] width 332 height 28
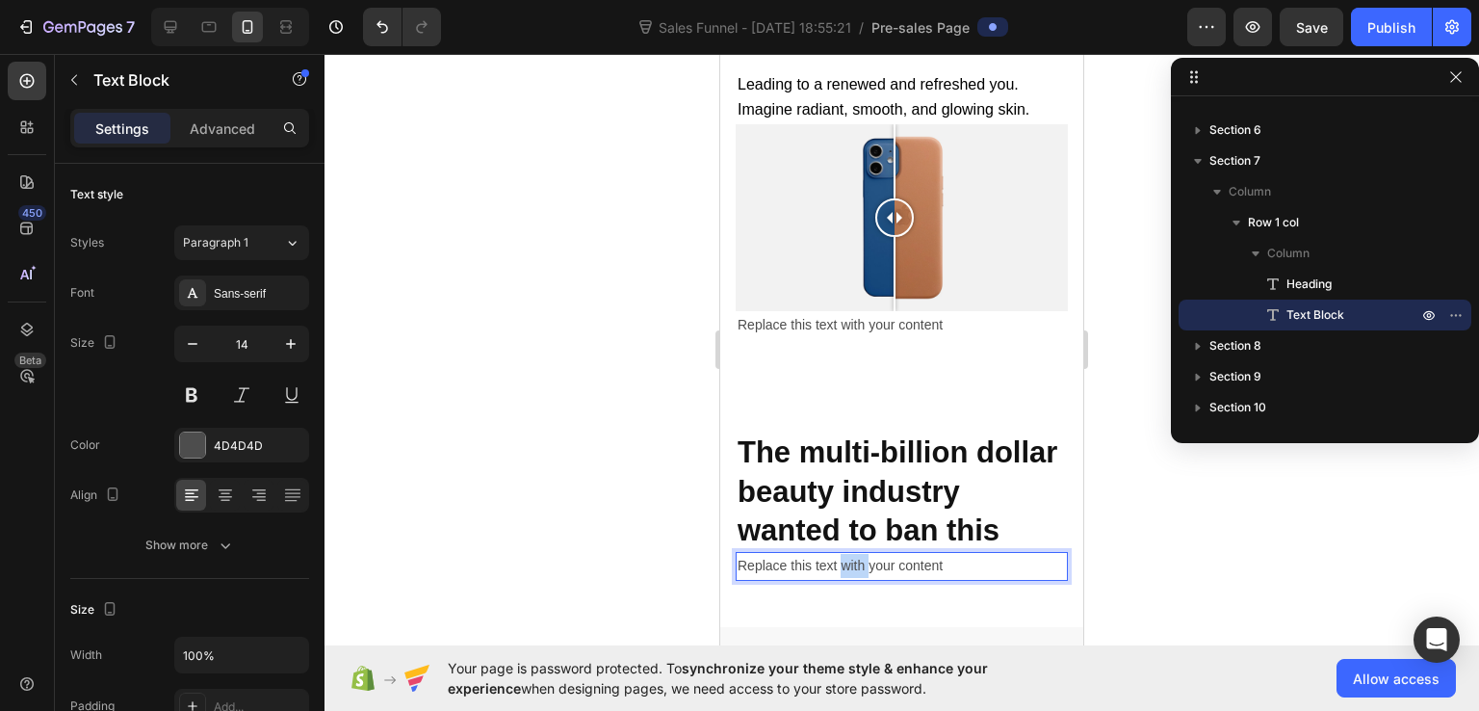
click at [855, 554] on p "Replace this text with your content" at bounding box center [902, 566] width 328 height 24
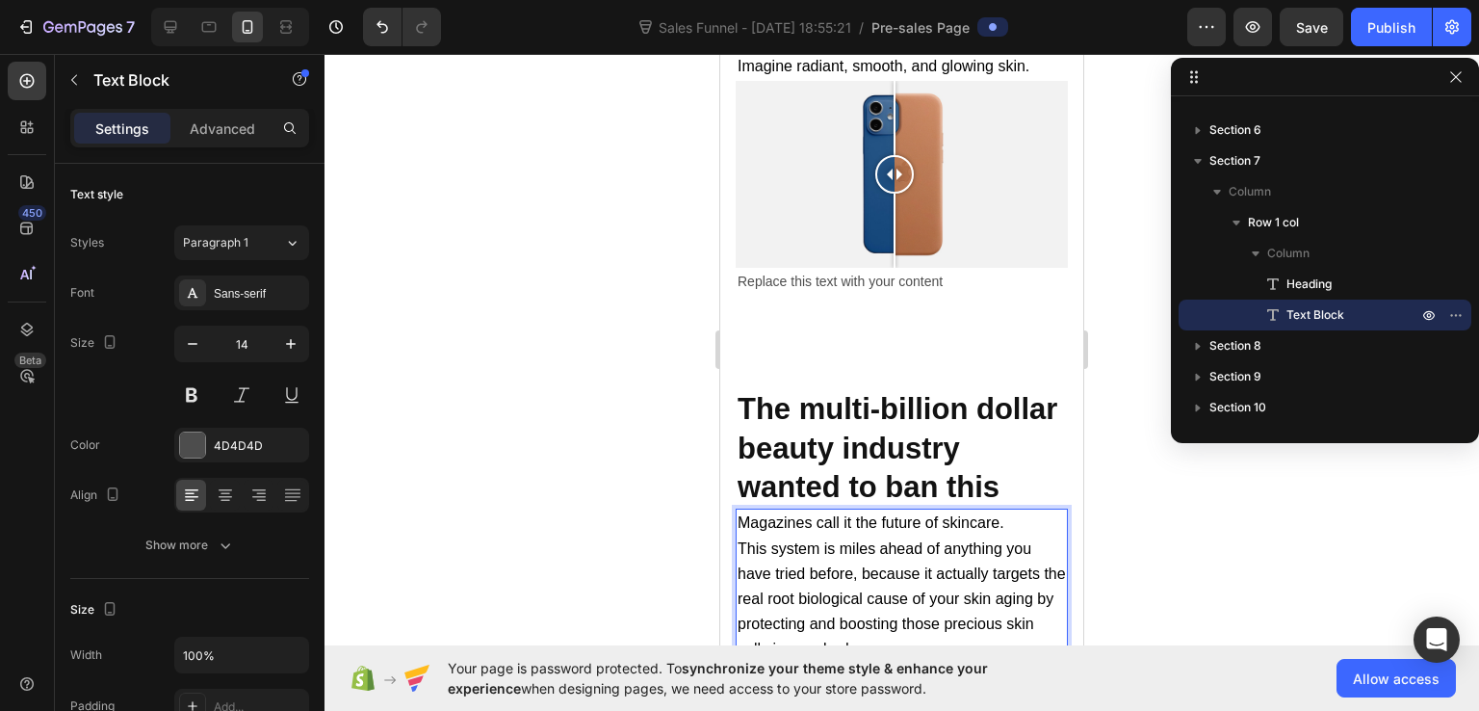
click at [1013, 510] on p "Magazines call it the future of skincare." at bounding box center [902, 522] width 328 height 25
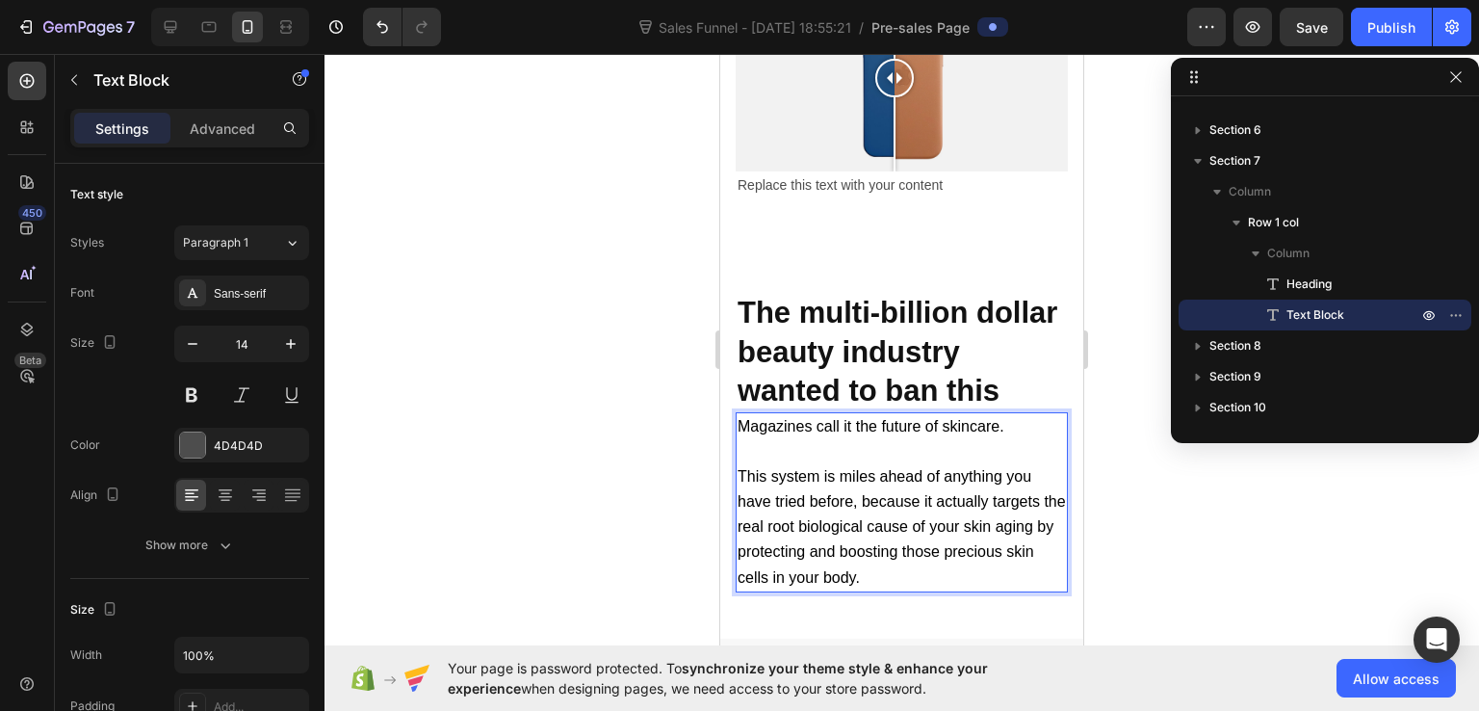
click at [798, 418] on span "Magazines call it the future of skincare." at bounding box center [871, 426] width 267 height 16
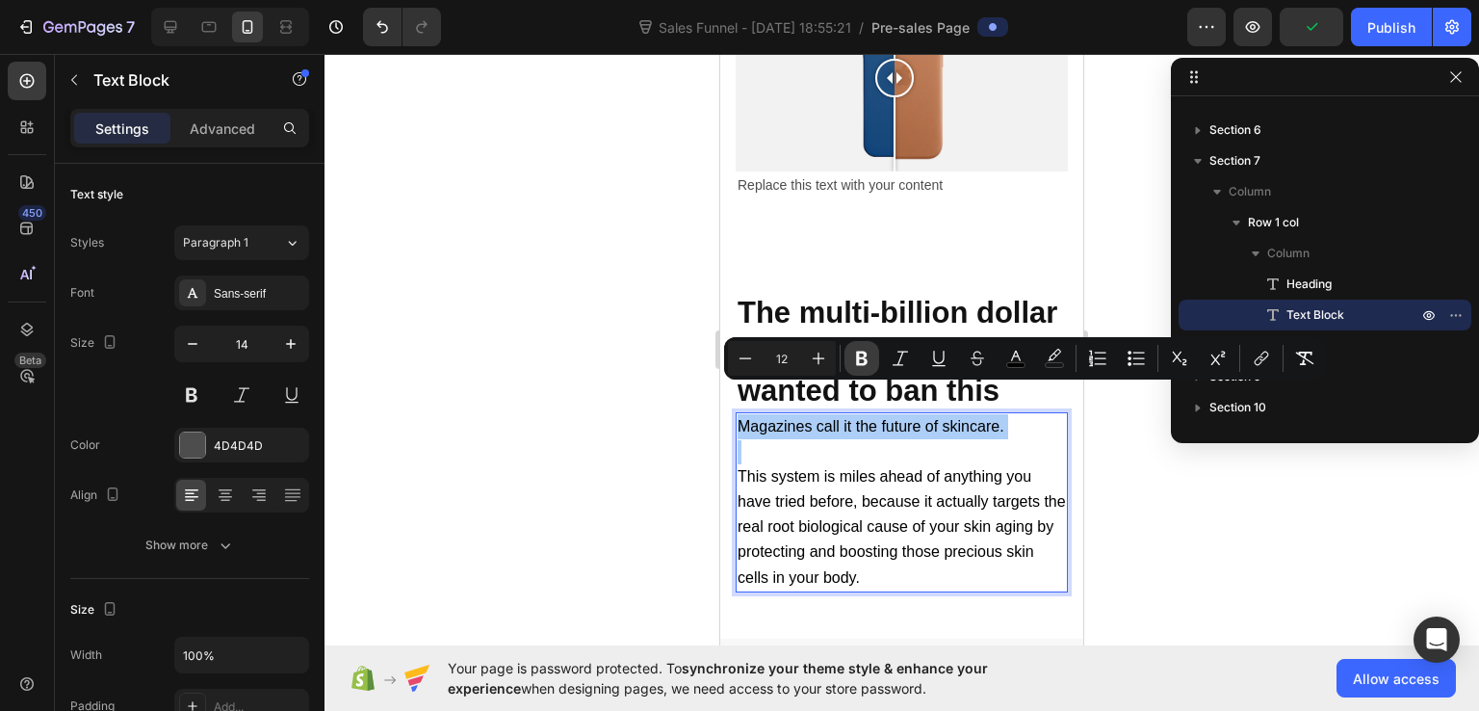
click at [862, 350] on icon "Editor contextual toolbar" at bounding box center [861, 358] width 19 height 19
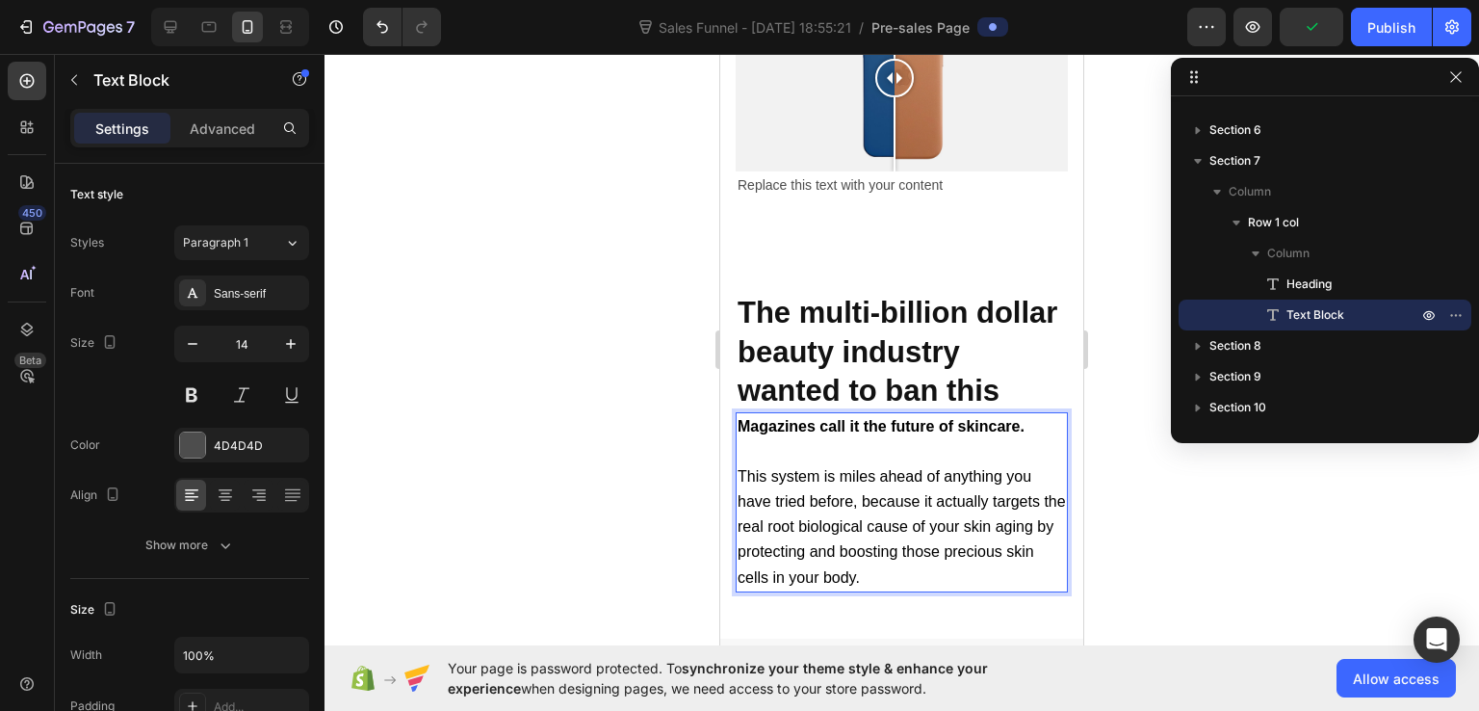
click at [850, 440] on p "Rich Text Editor. Editing area: main" at bounding box center [902, 452] width 328 height 24
click at [1118, 394] on div at bounding box center [902, 382] width 1155 height 657
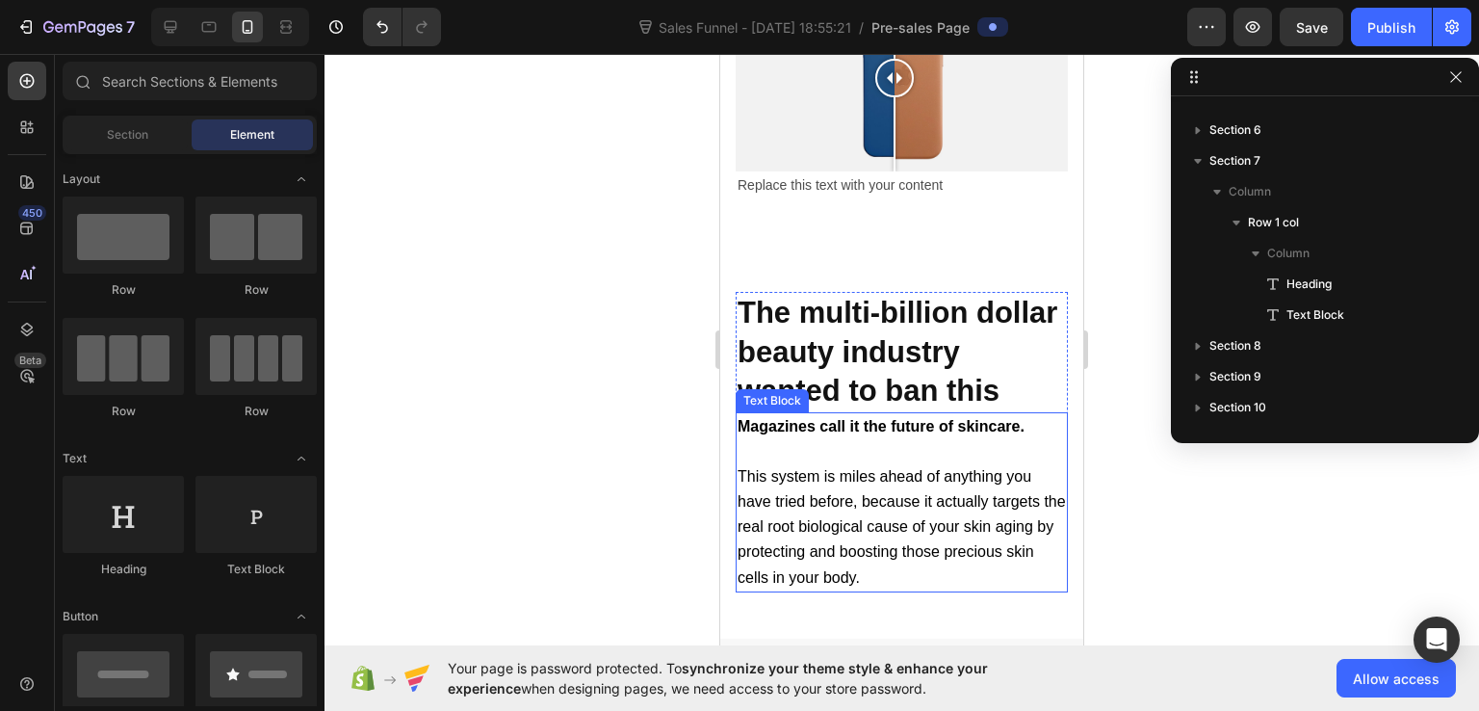
click at [859, 414] on p "Magazines call it the future of skincare." at bounding box center [902, 426] width 328 height 25
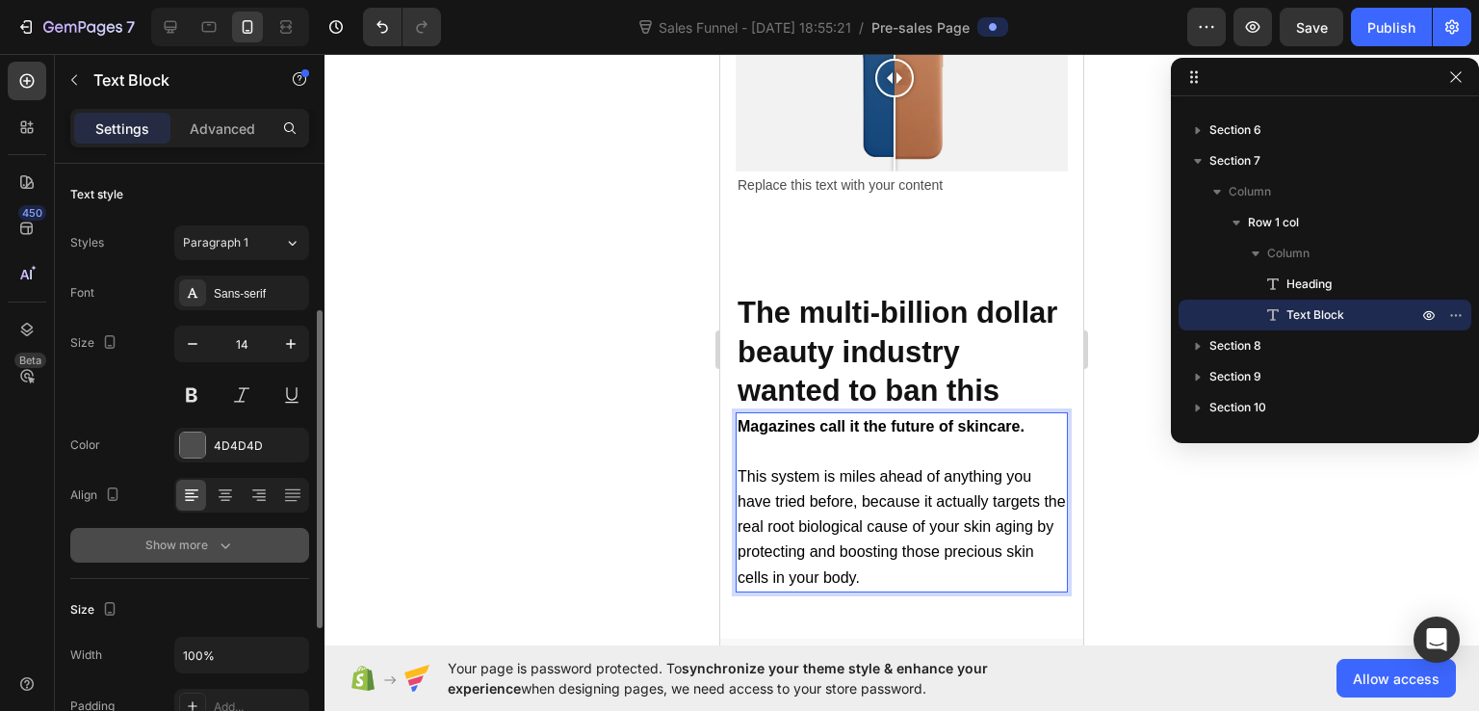
scroll to position [193, 0]
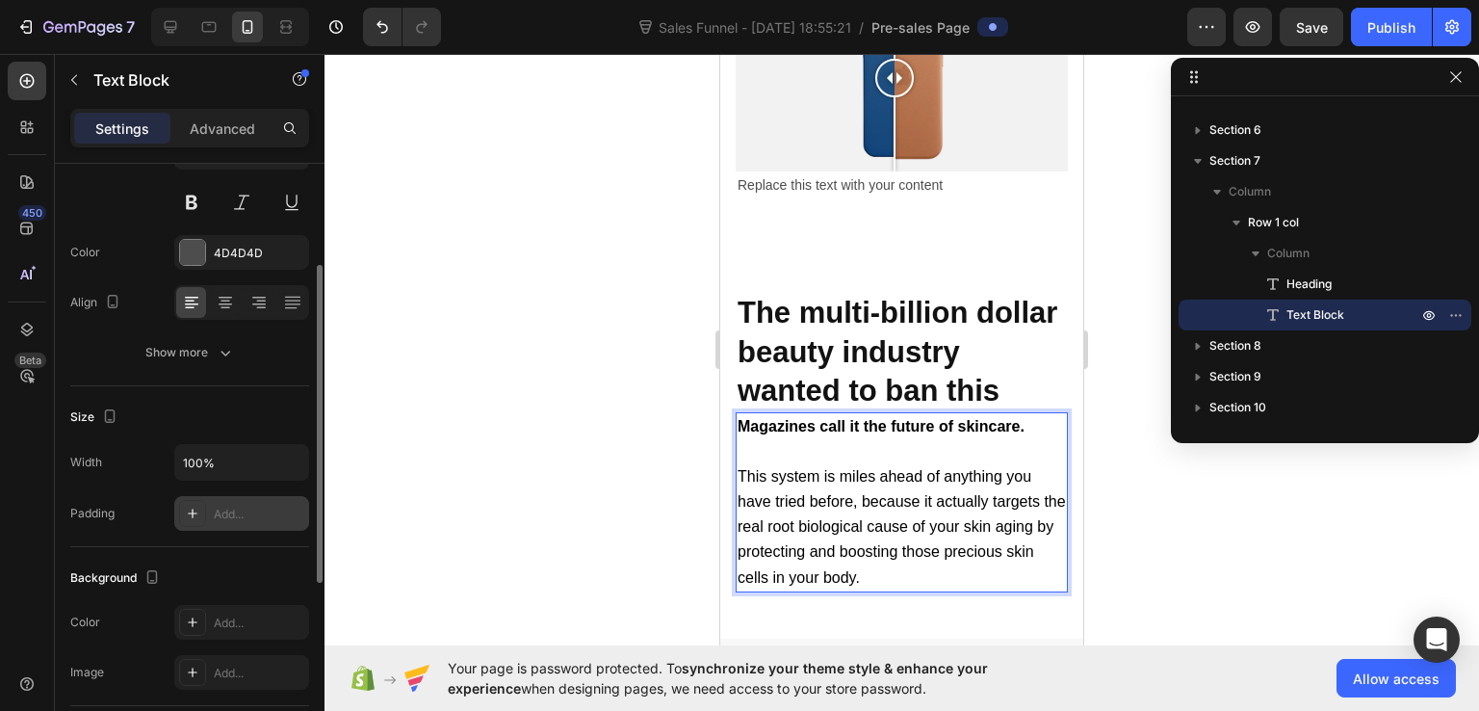
click at [228, 516] on div "Add..." at bounding box center [259, 514] width 91 height 17
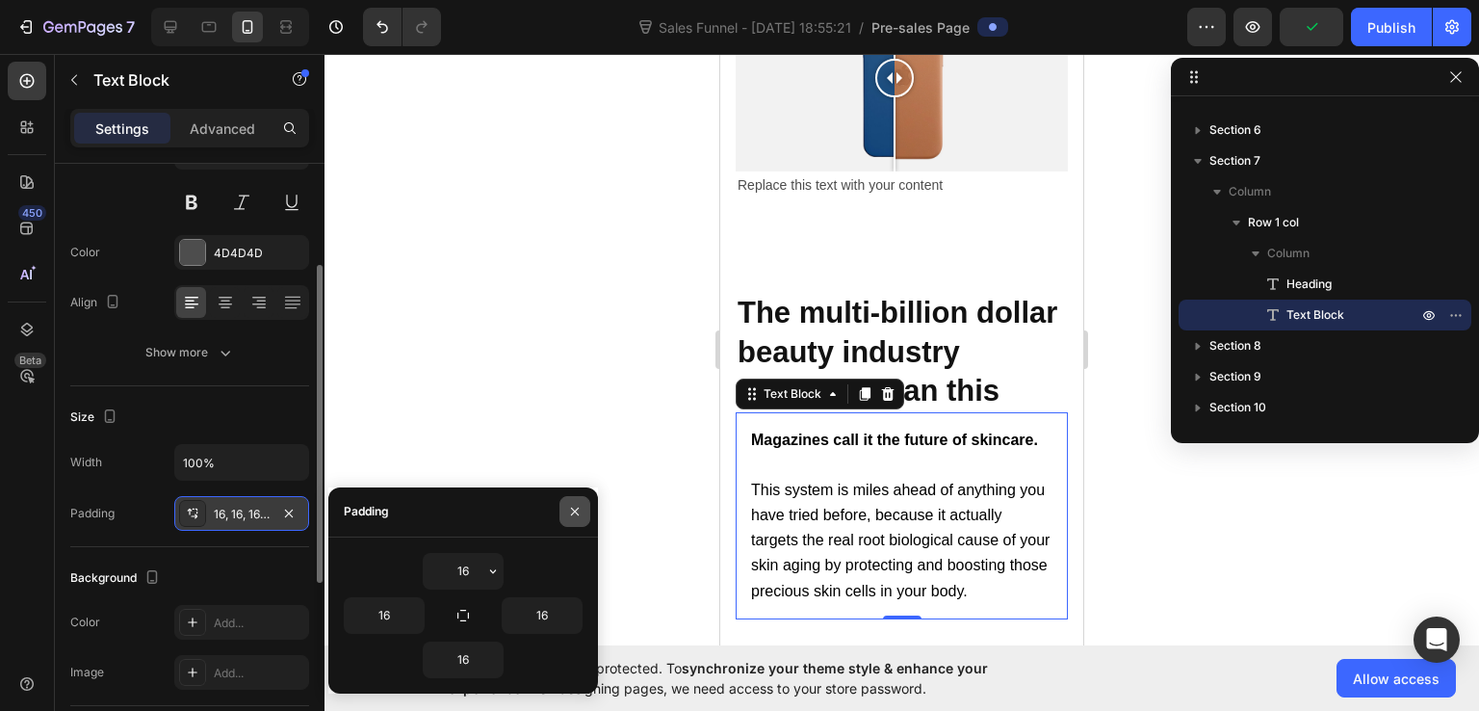
click at [574, 510] on icon "button" at bounding box center [574, 511] width 15 height 15
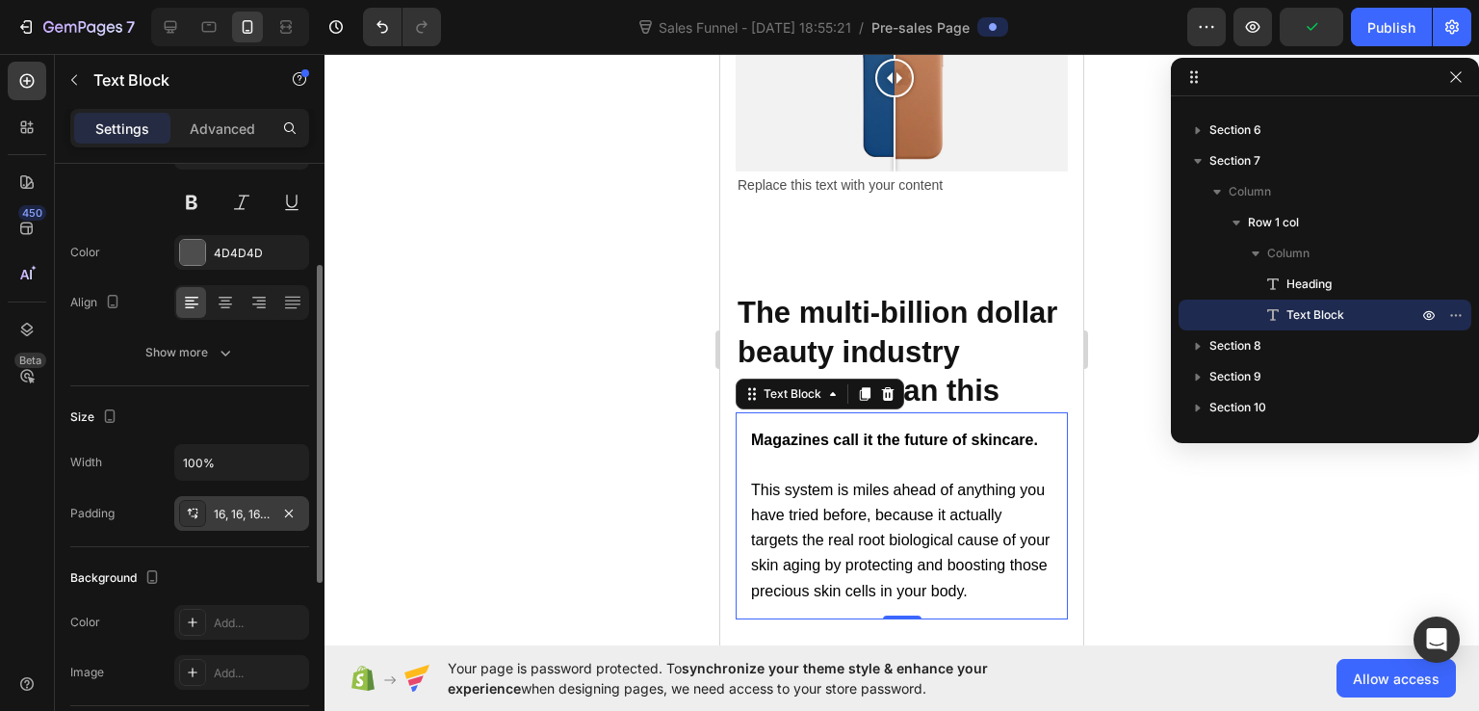
click at [185, 510] on icon at bounding box center [192, 513] width 15 height 15
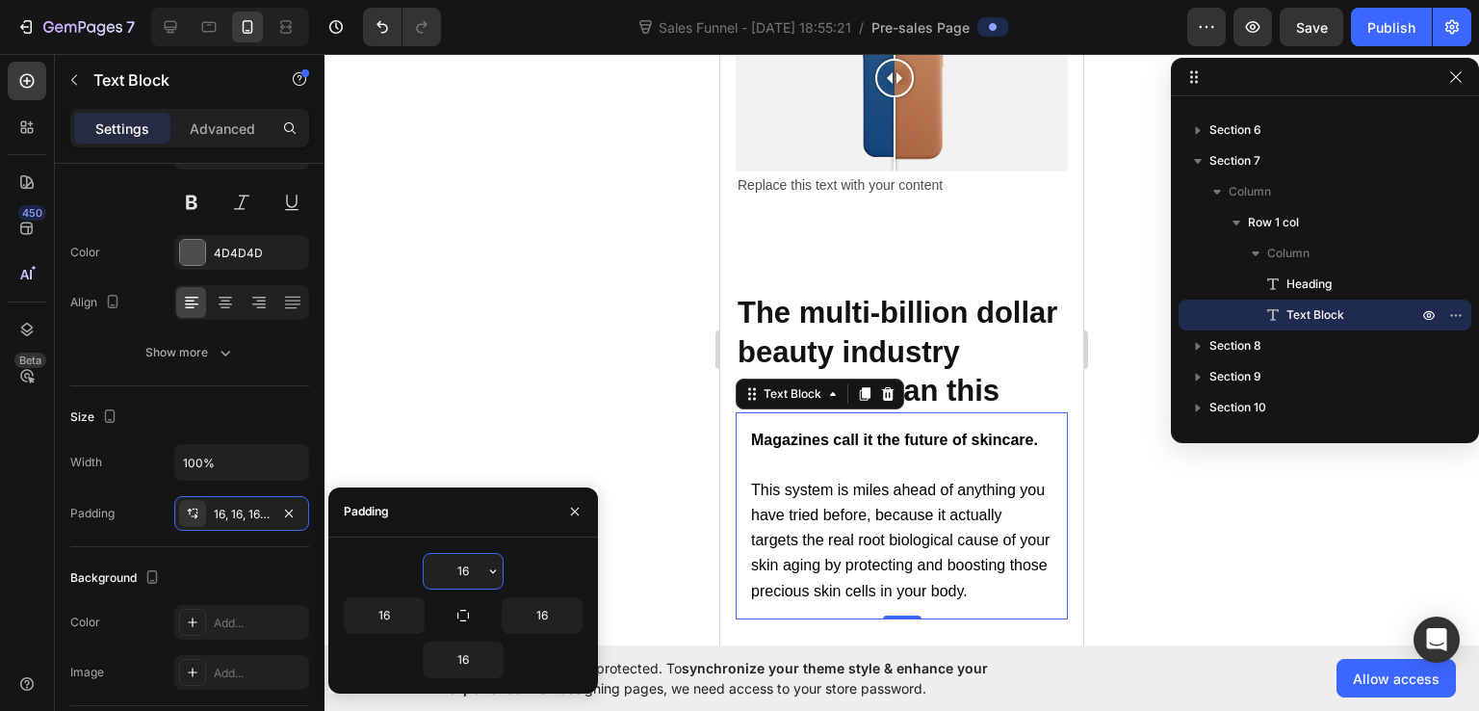
click at [482, 571] on input "16" at bounding box center [463, 571] width 79 height 35
click at [486, 571] on icon "button" at bounding box center [492, 570] width 15 height 15
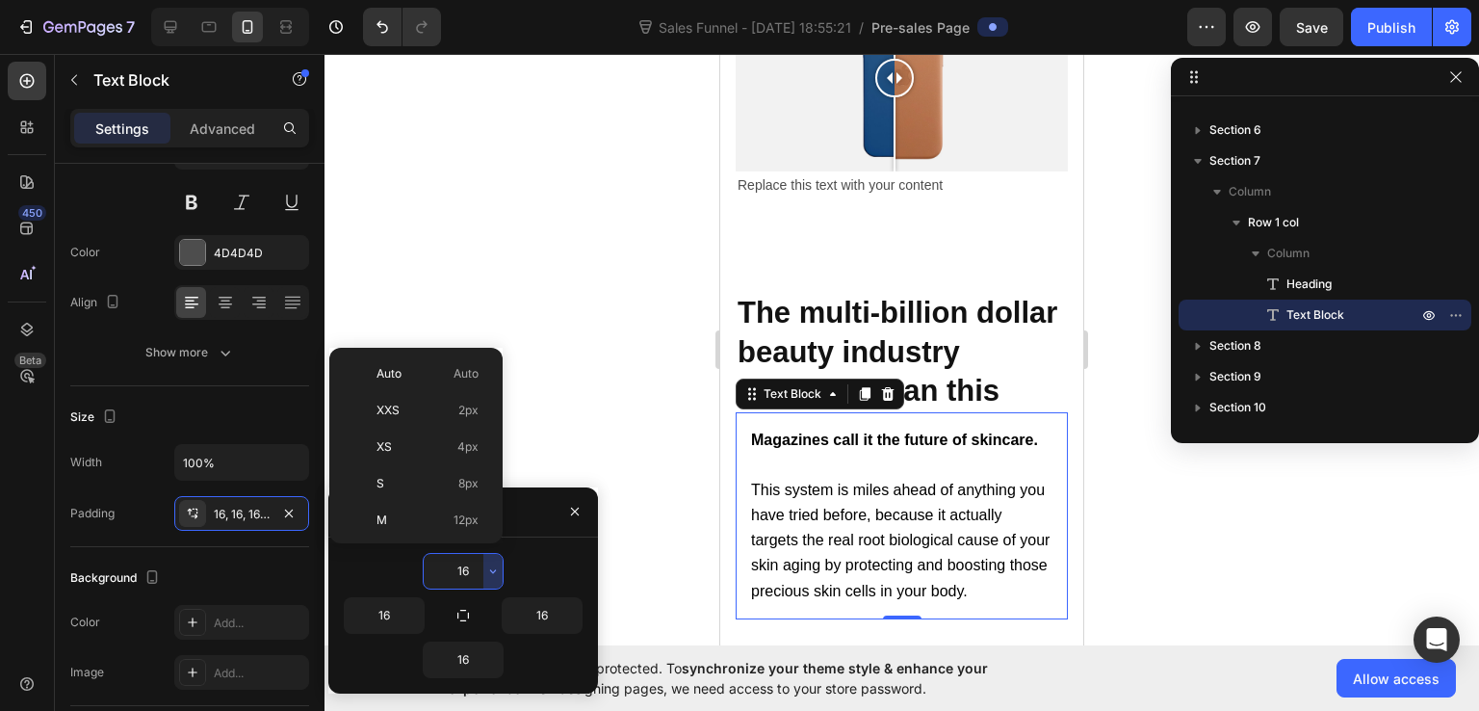
click at [540, 413] on div at bounding box center [902, 382] width 1155 height 657
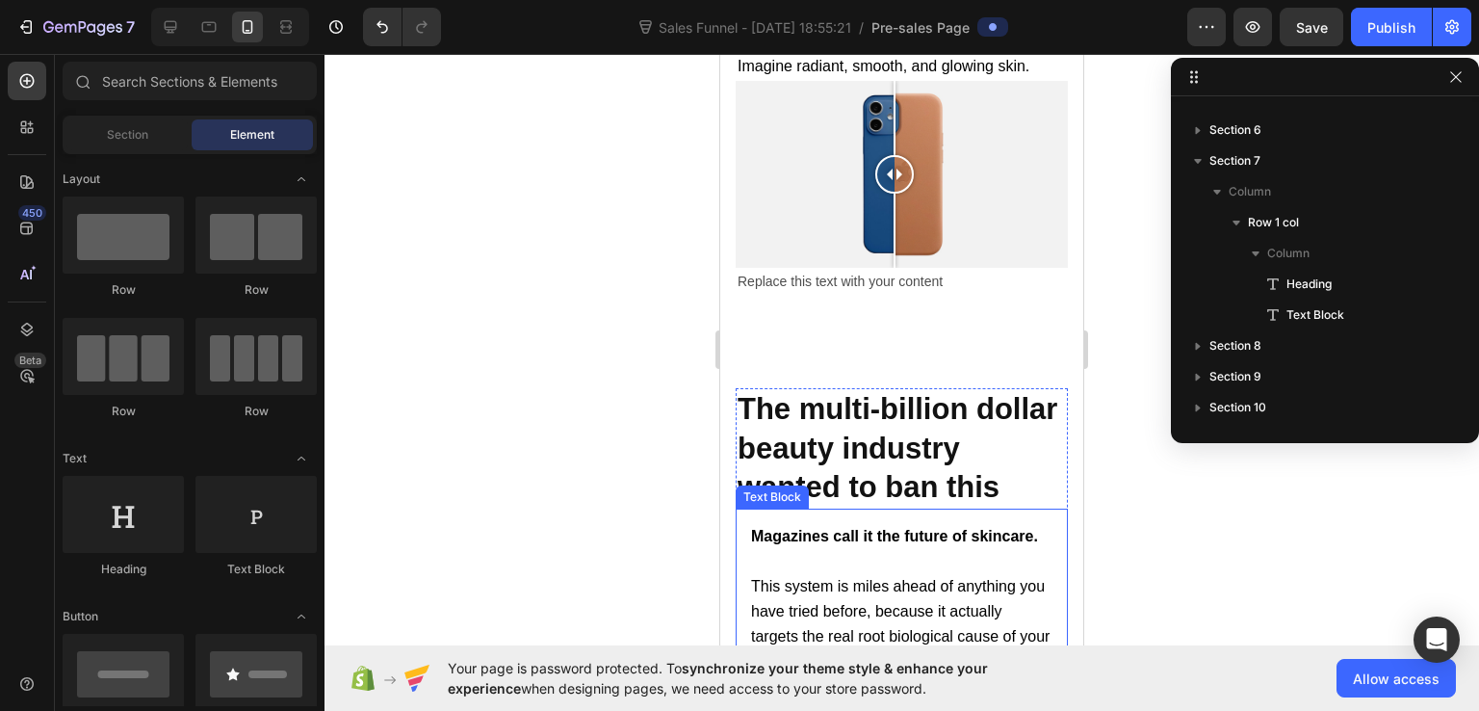
scroll to position [13847, 0]
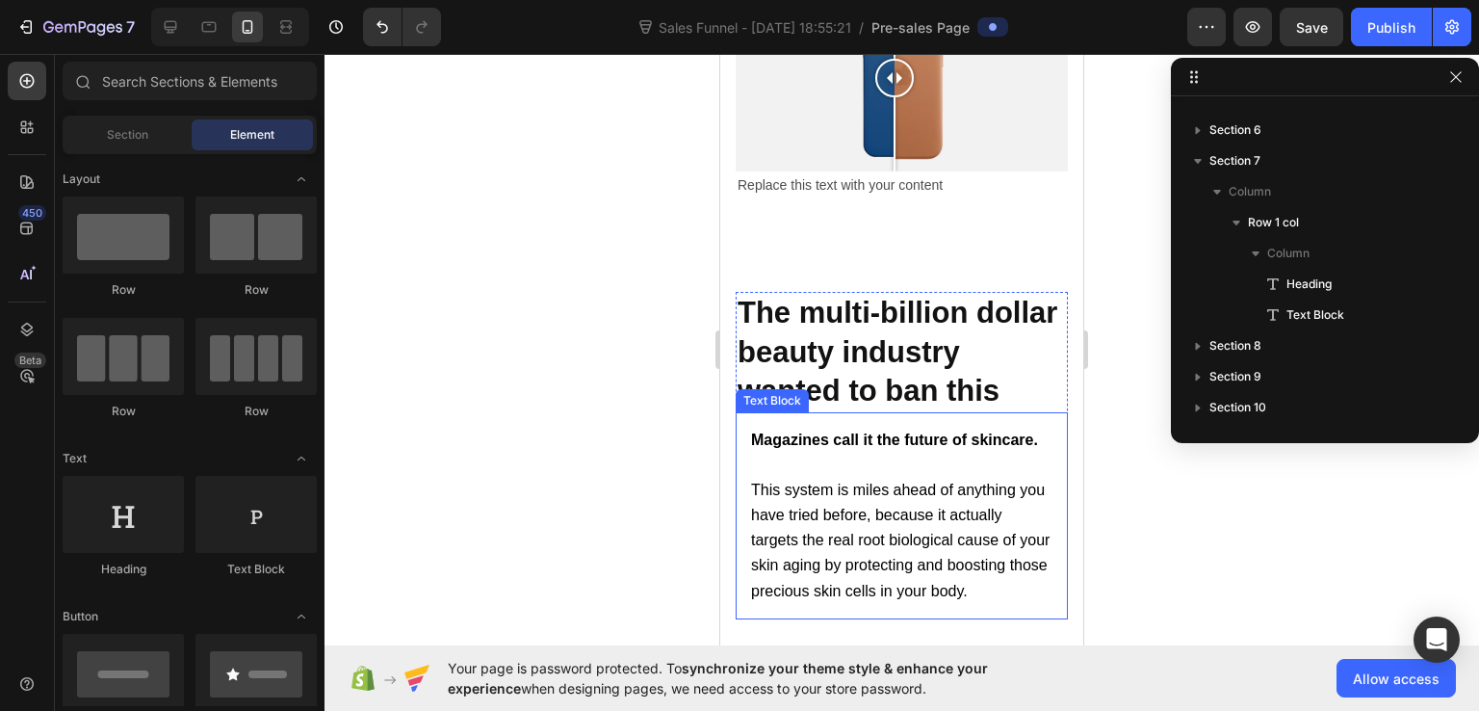
click at [850, 461] on p "Rich Text Editor. Editing area: main" at bounding box center [901, 466] width 301 height 24
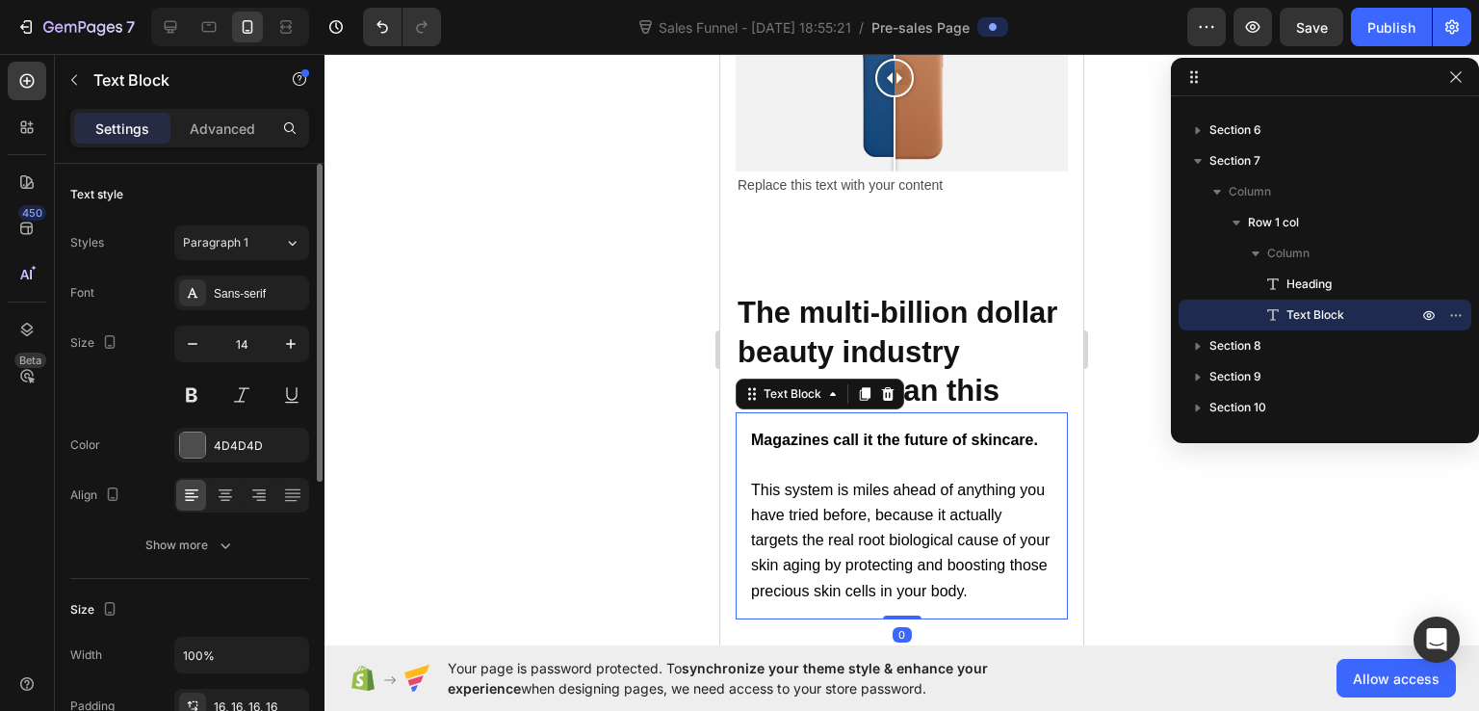
scroll to position [193, 0]
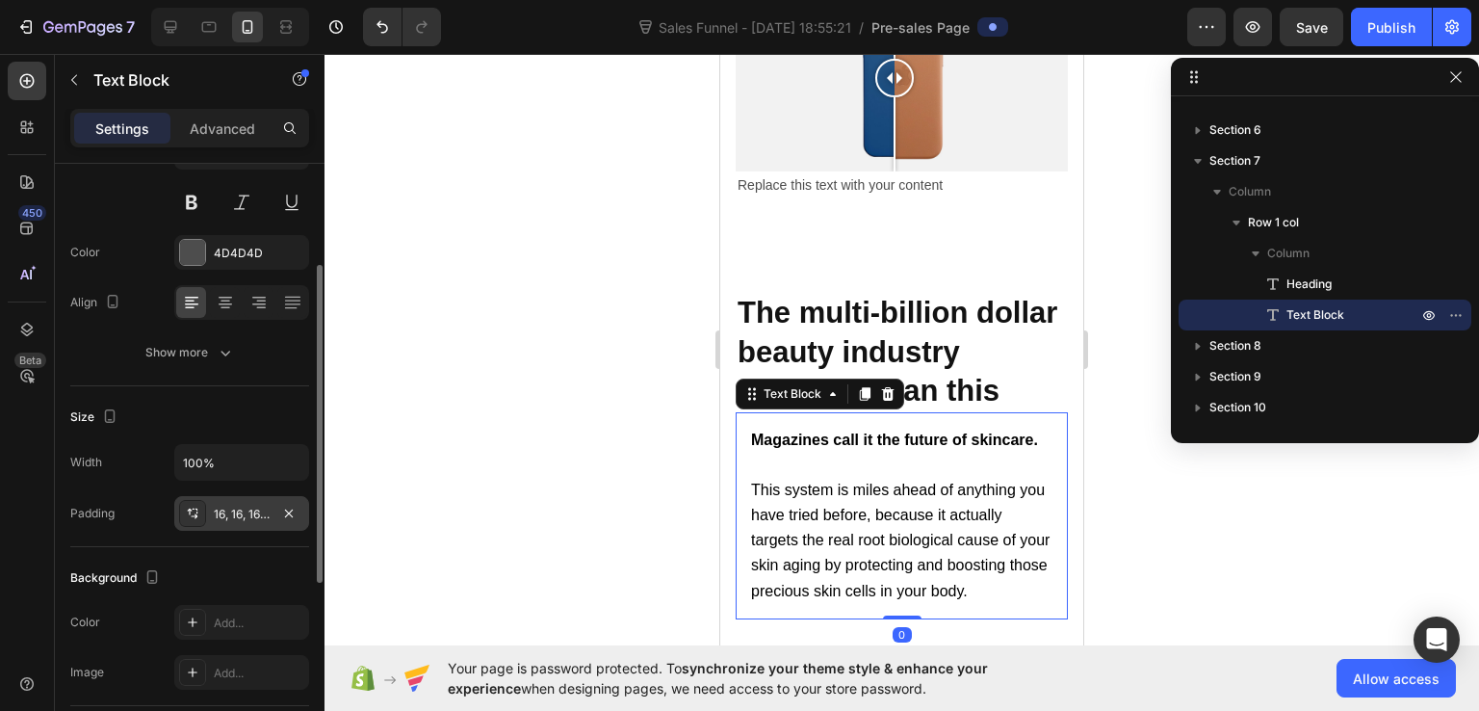
click at [275, 514] on div "16, 16, 16, 16" at bounding box center [241, 513] width 135 height 35
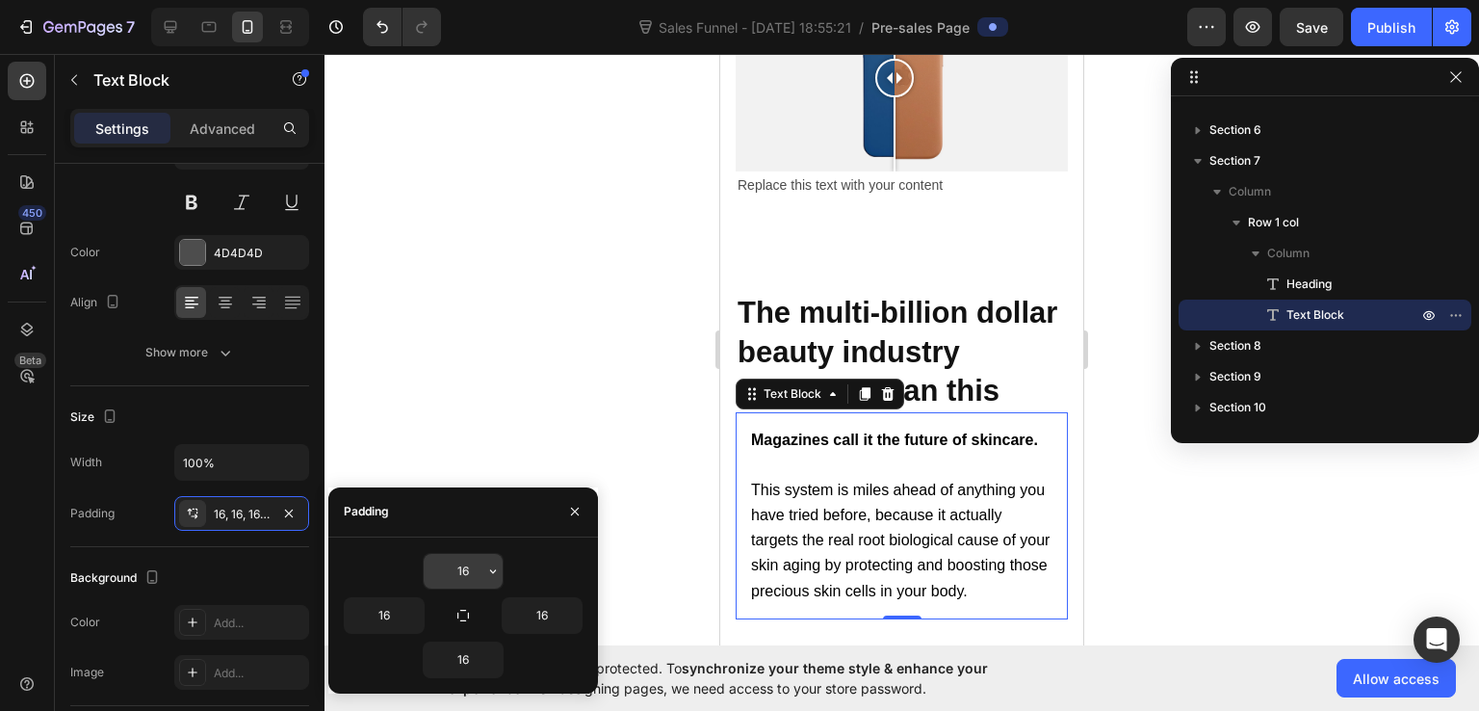
click at [461, 563] on input "16" at bounding box center [463, 571] width 79 height 35
click at [491, 571] on icon "button" at bounding box center [493, 571] width 6 height 4
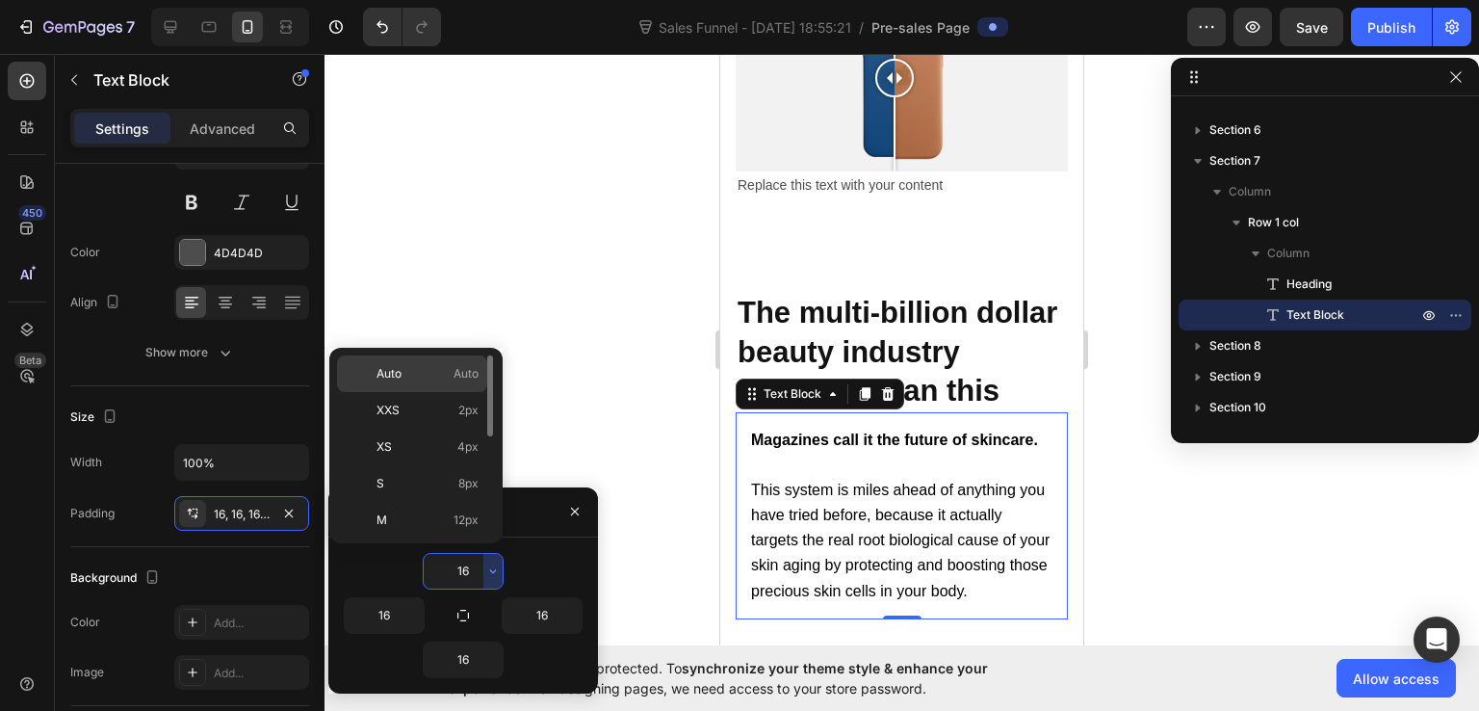
click at [449, 376] on p "Auto Auto" at bounding box center [428, 373] width 102 height 17
type input "Auto"
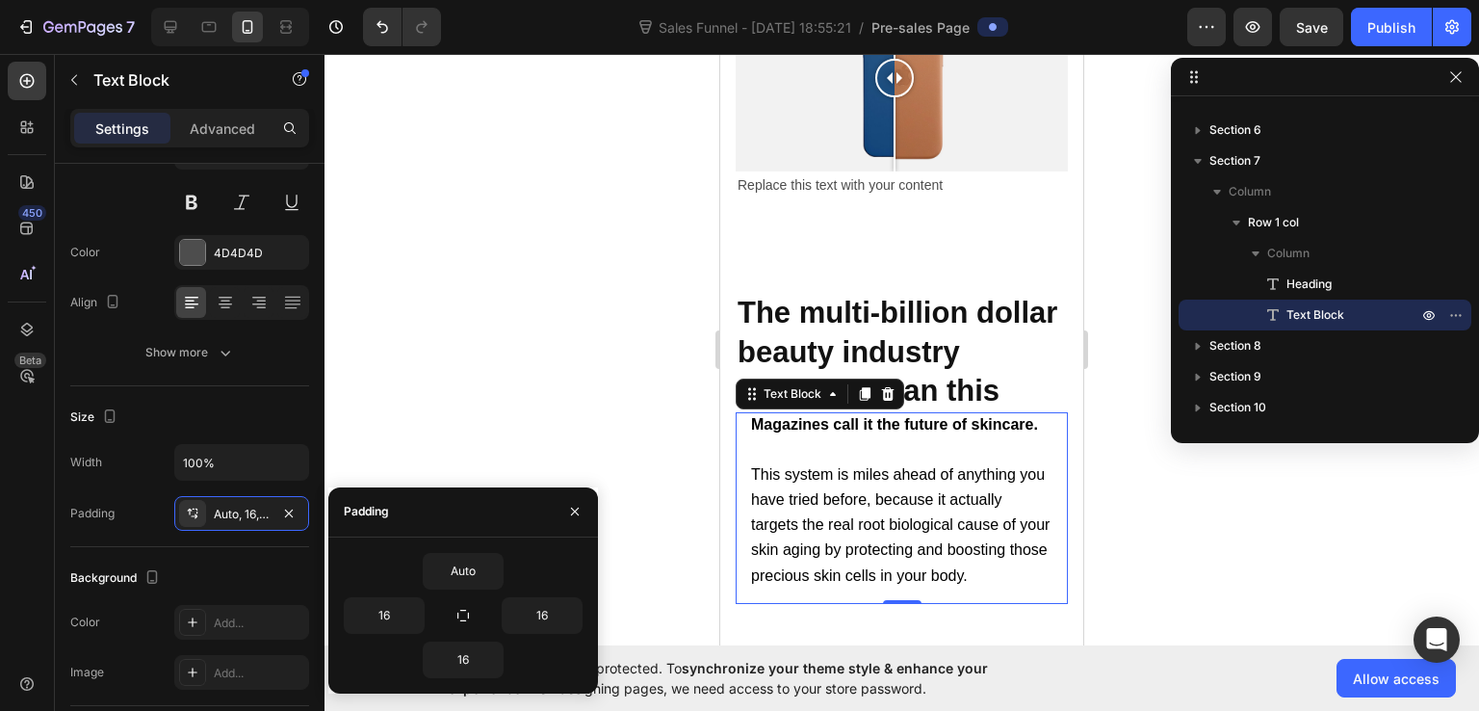
click at [1156, 527] on div at bounding box center [902, 382] width 1155 height 657
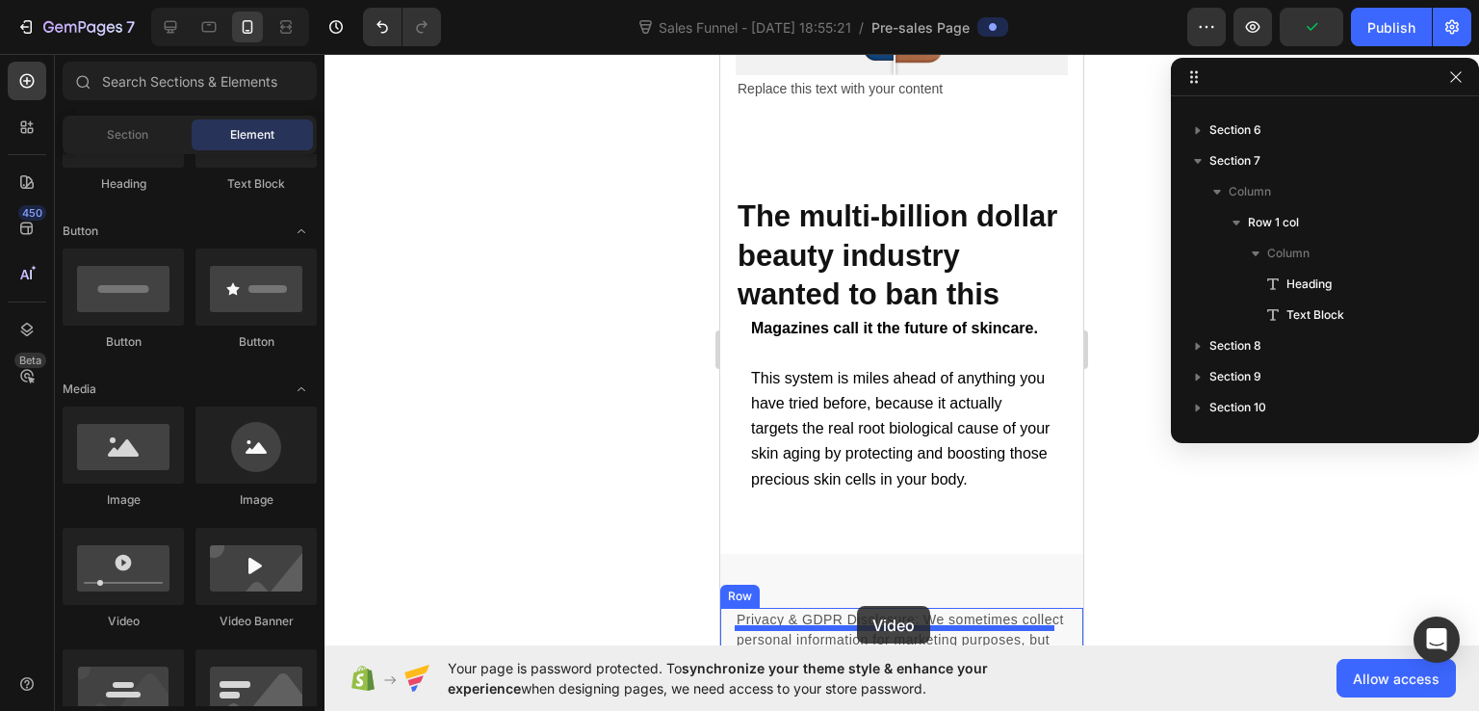
scroll to position [14054, 0]
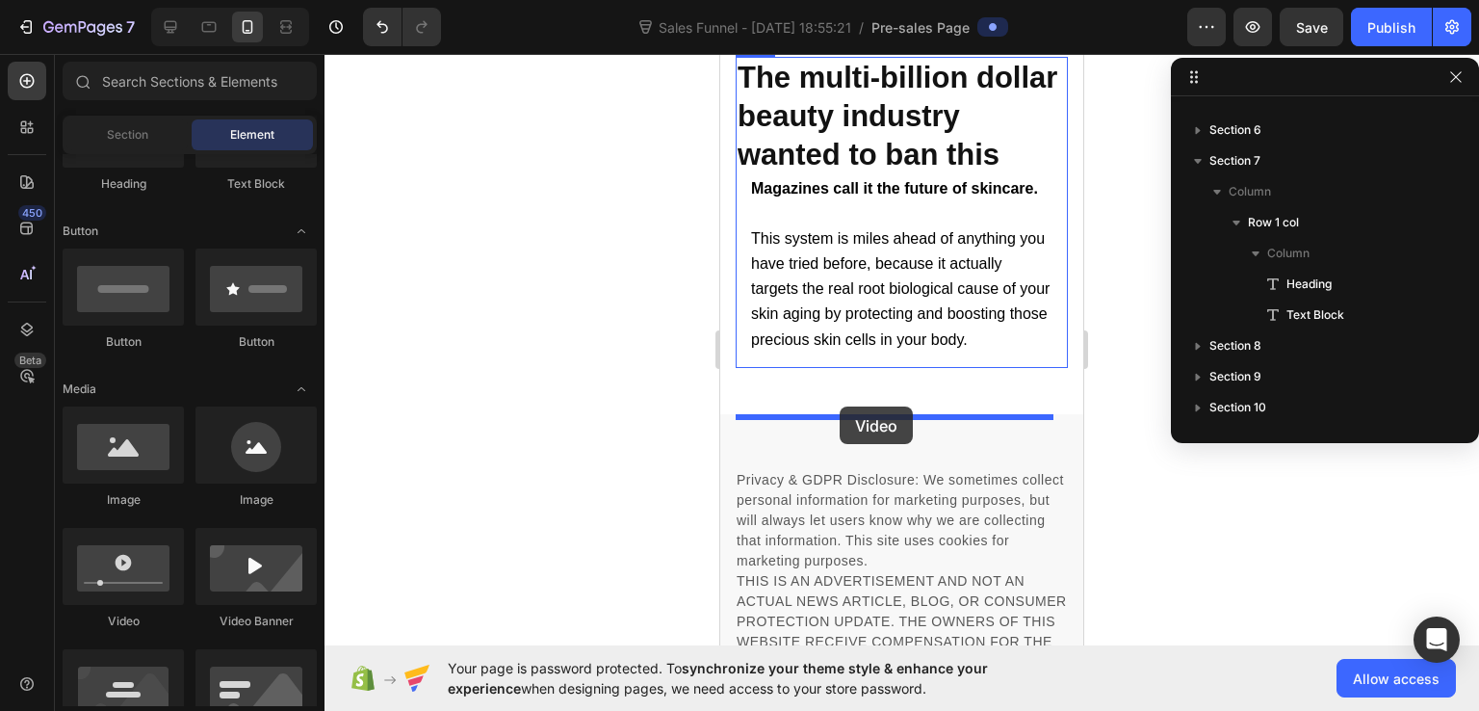
drag, startPoint x: 844, startPoint y: 639, endPoint x: 840, endPoint y: 406, distance: 232.2
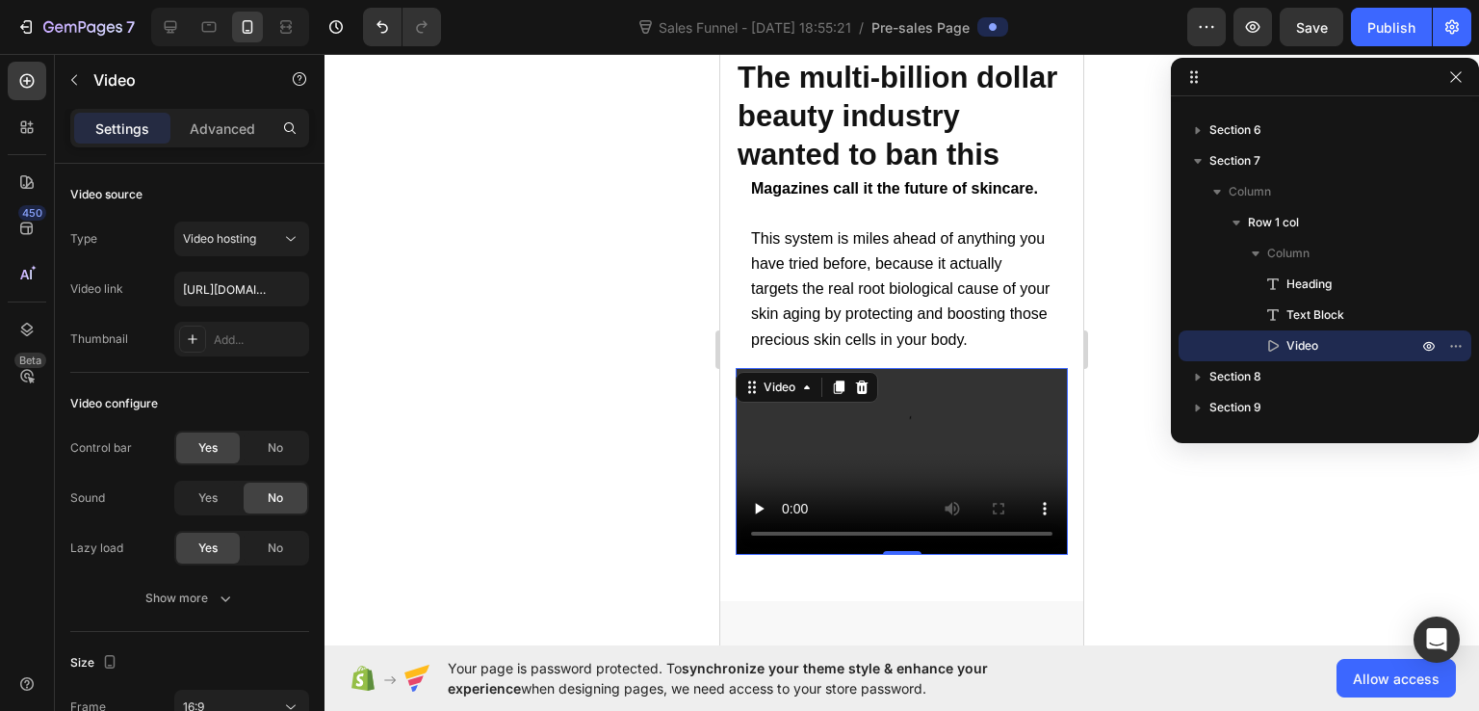
scroll to position [14150, 0]
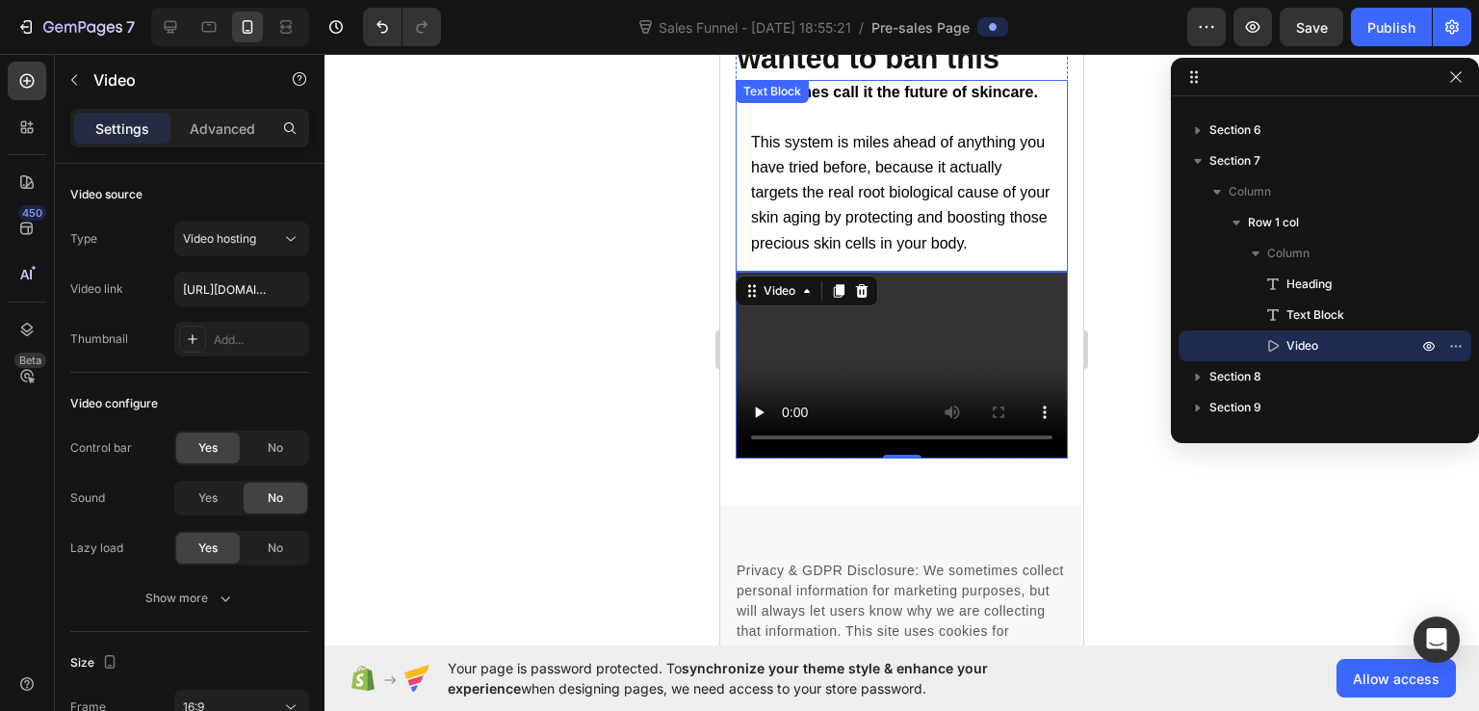
click at [874, 256] on p "This system is miles ahead of anything you have tried before, because it actual…" at bounding box center [901, 193] width 301 height 126
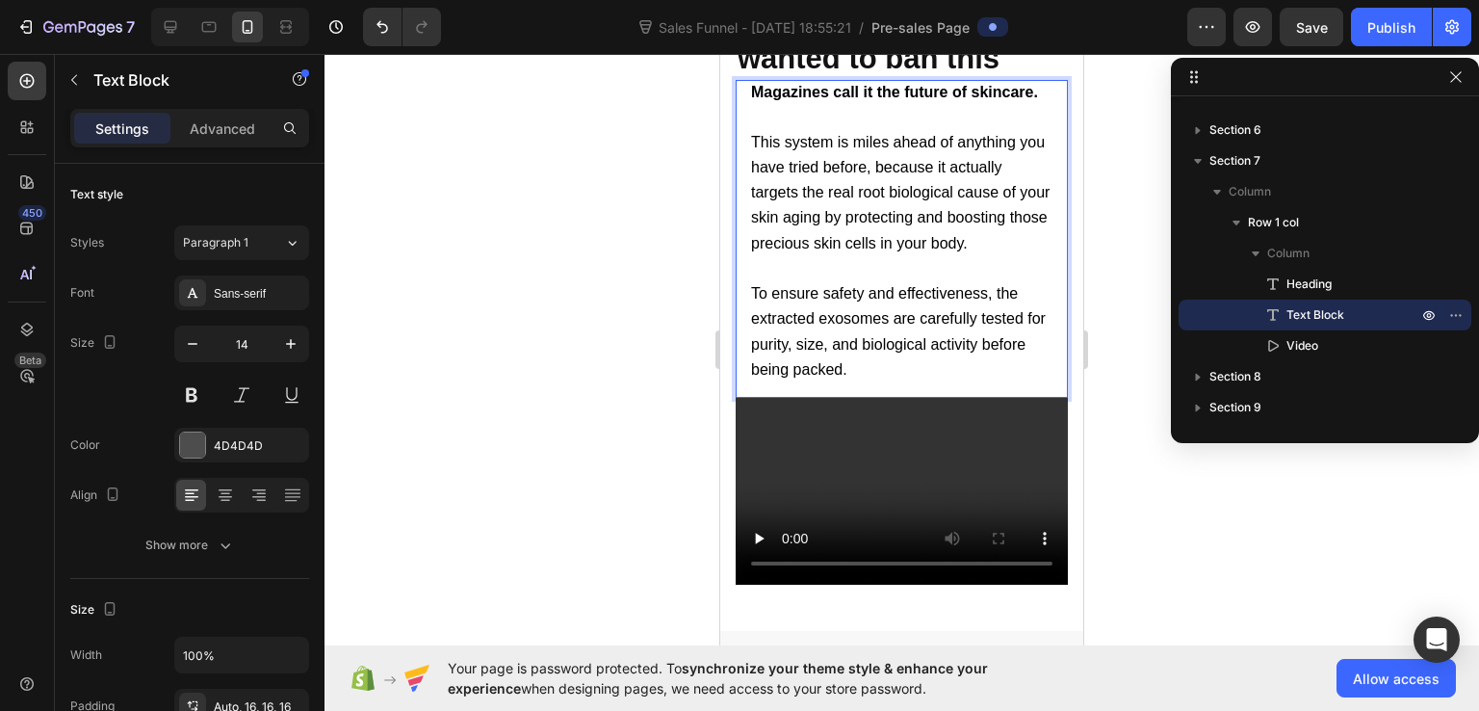
click at [759, 281] on p "Rich Text Editor. Editing area: main" at bounding box center [901, 268] width 301 height 25
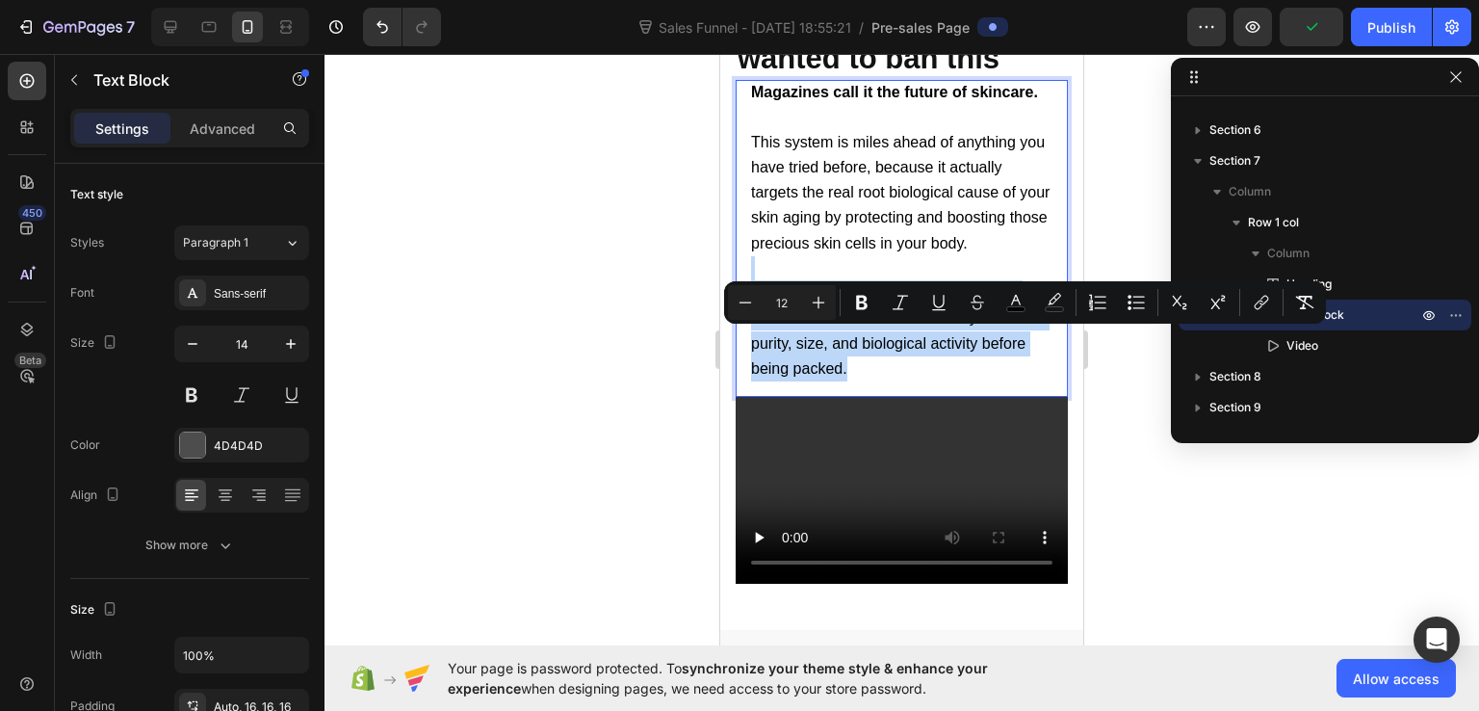
drag, startPoint x: 912, startPoint y: 427, endPoint x: 1464, endPoint y: 368, distance: 555.0
click at [744, 314] on div "Magazines call it the future of skincare. This system is miles ahead of anythin…" at bounding box center [902, 238] width 332 height 316
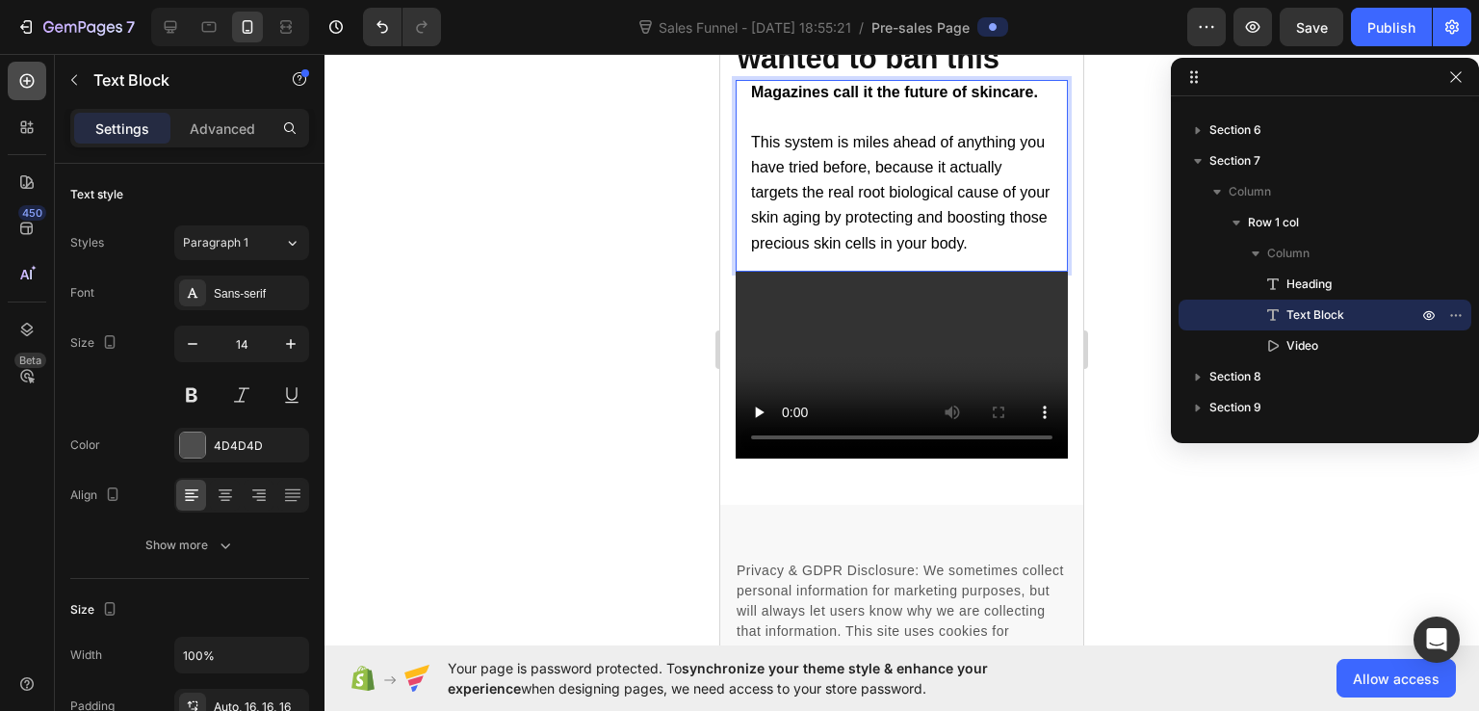
click at [29, 78] on icon at bounding box center [26, 80] width 19 height 19
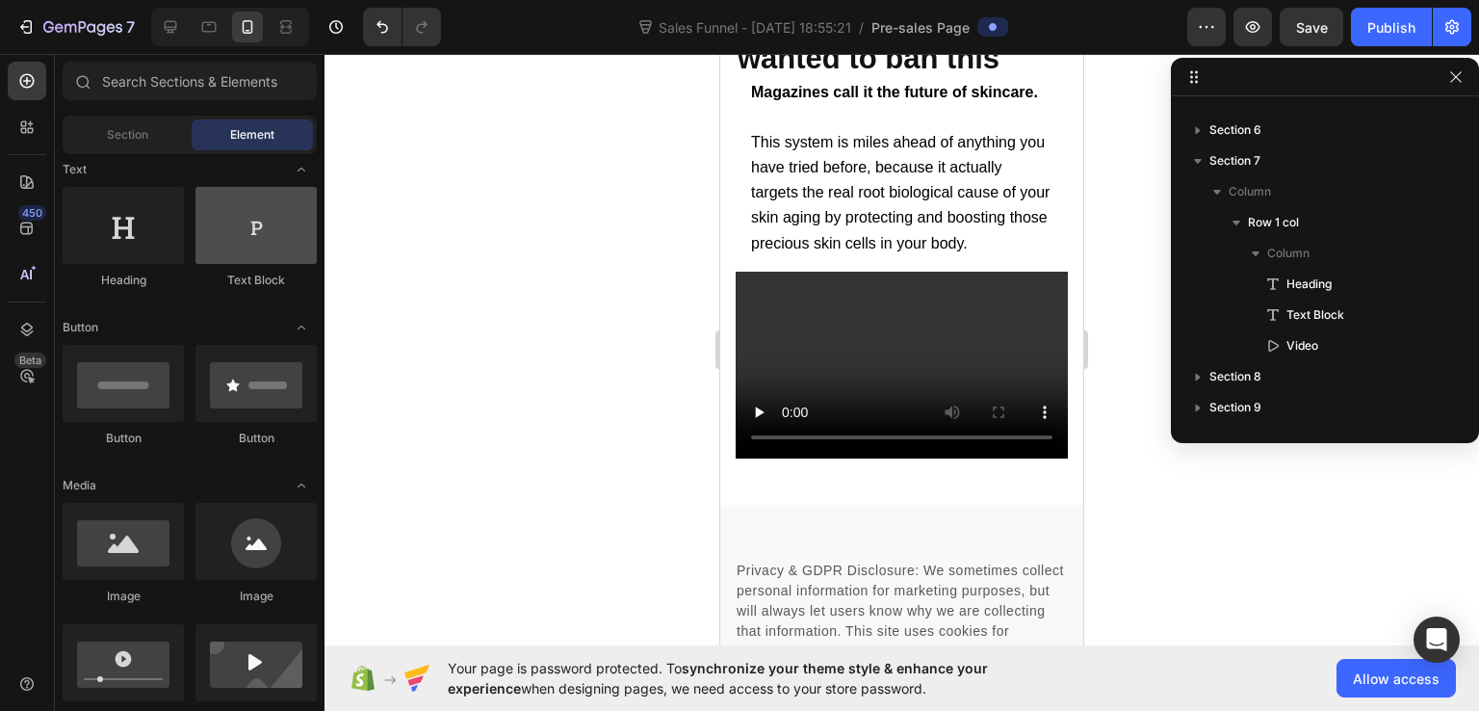
scroll to position [193, 0]
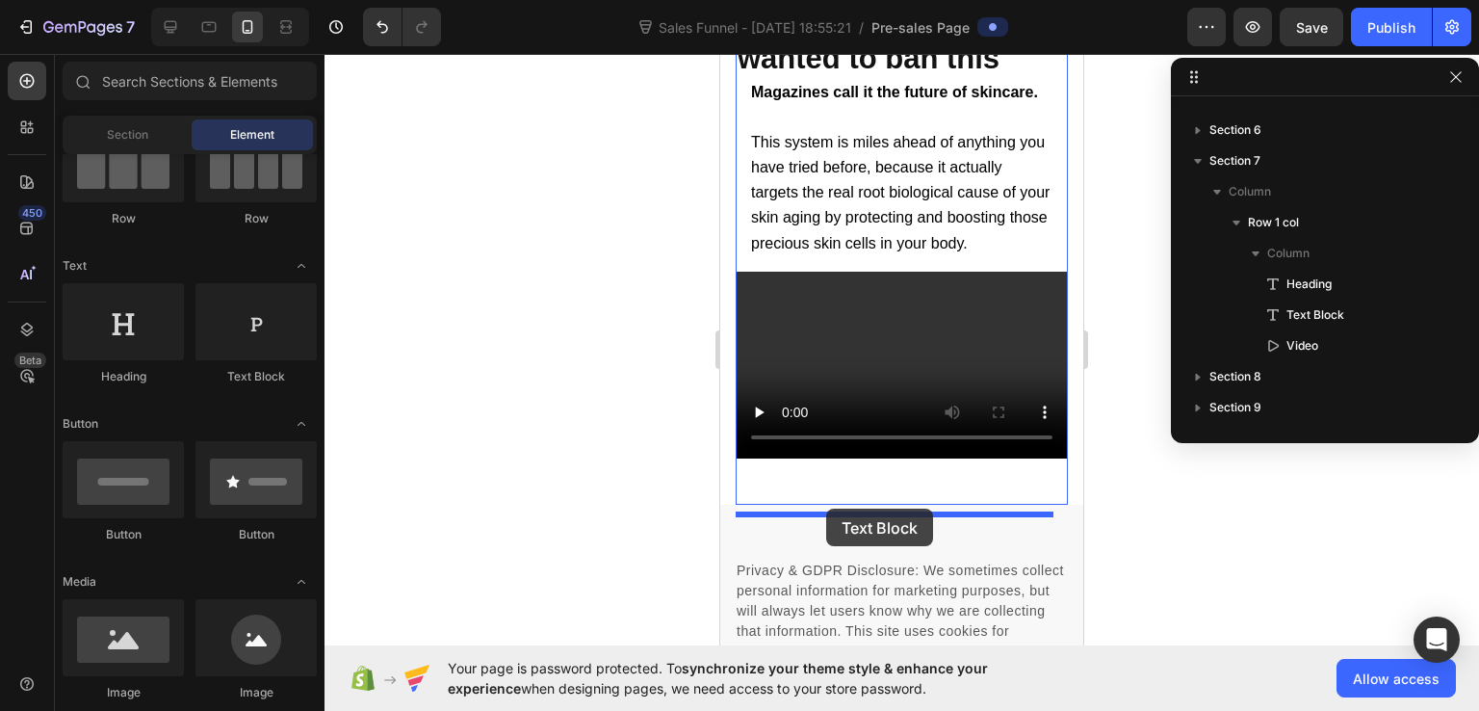
drag, startPoint x: 973, startPoint y: 362, endPoint x: 826, endPoint y: 509, distance: 207.0
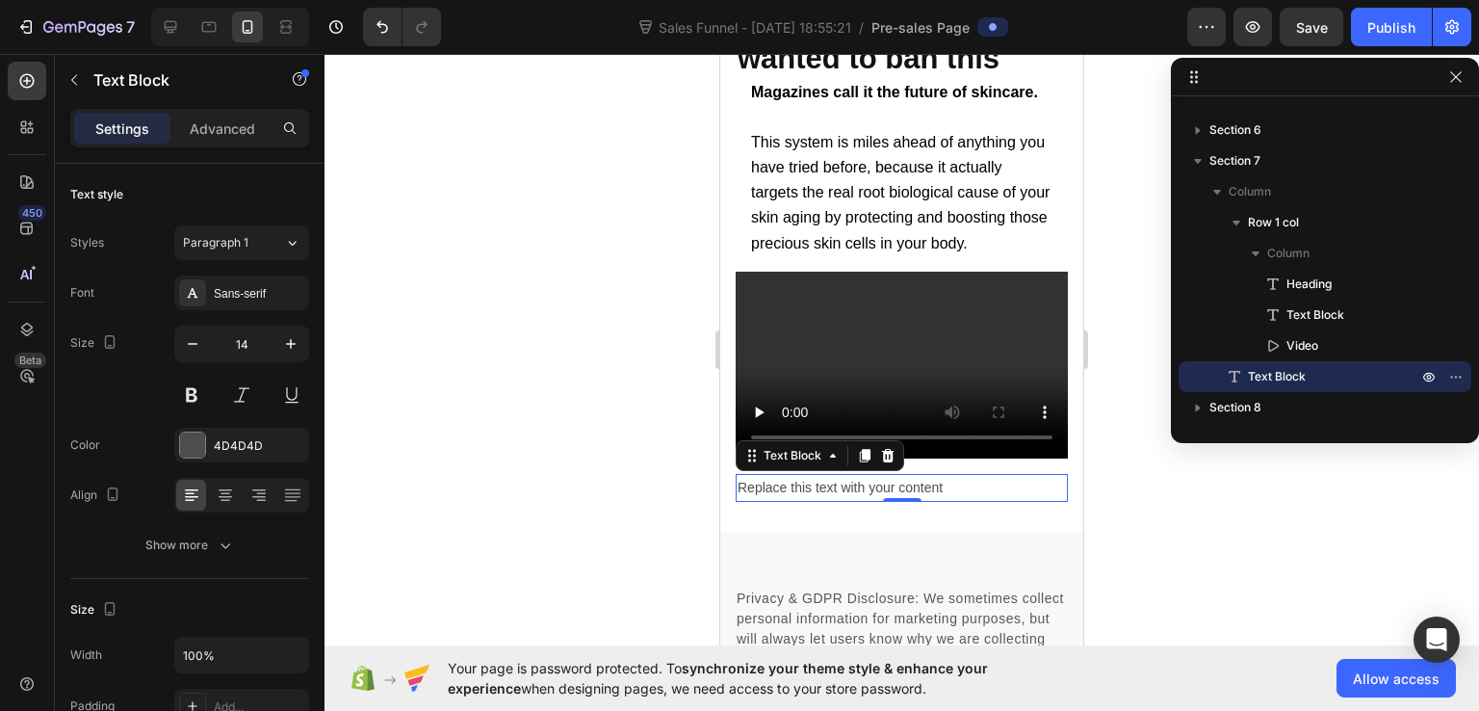
click at [817, 502] on div "Replace this text with your content" at bounding box center [902, 488] width 332 height 28
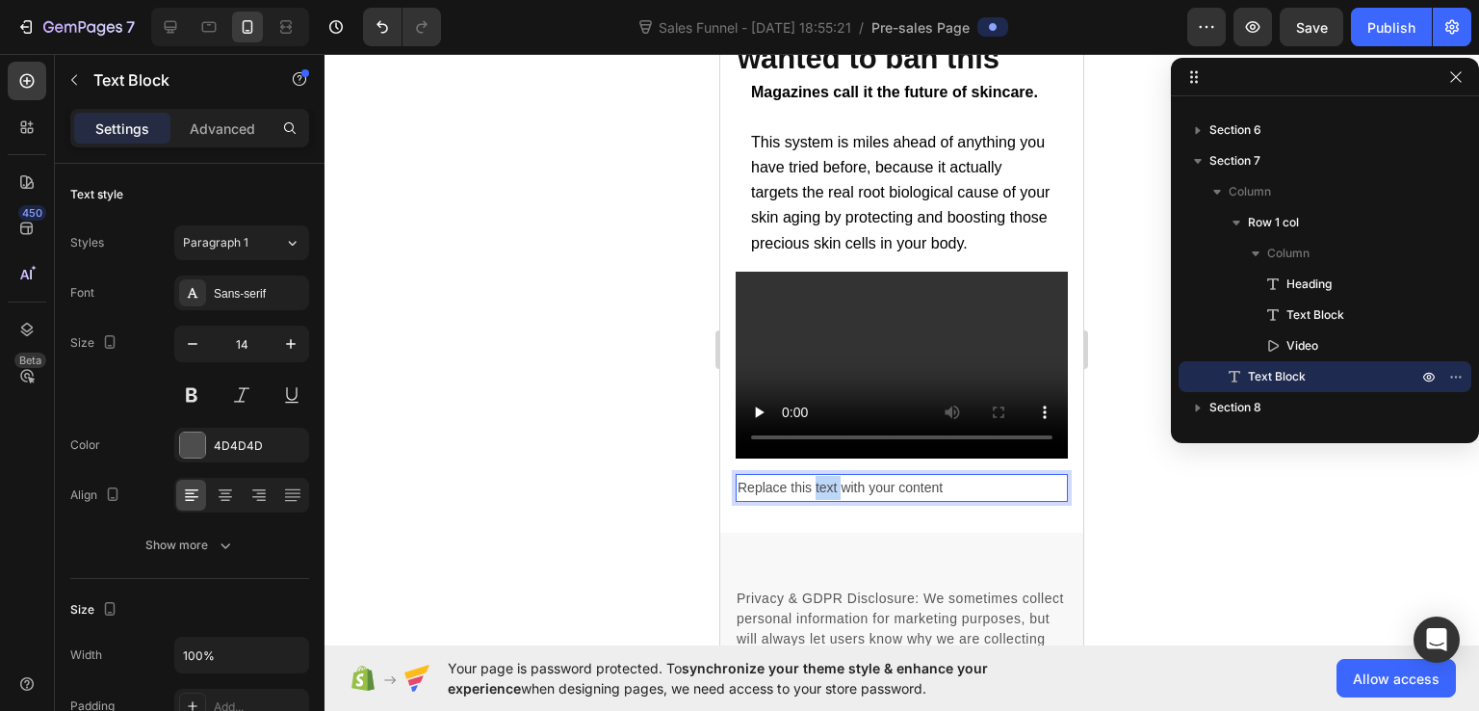
click at [817, 500] on p "Replace this text with your content" at bounding box center [902, 488] width 328 height 24
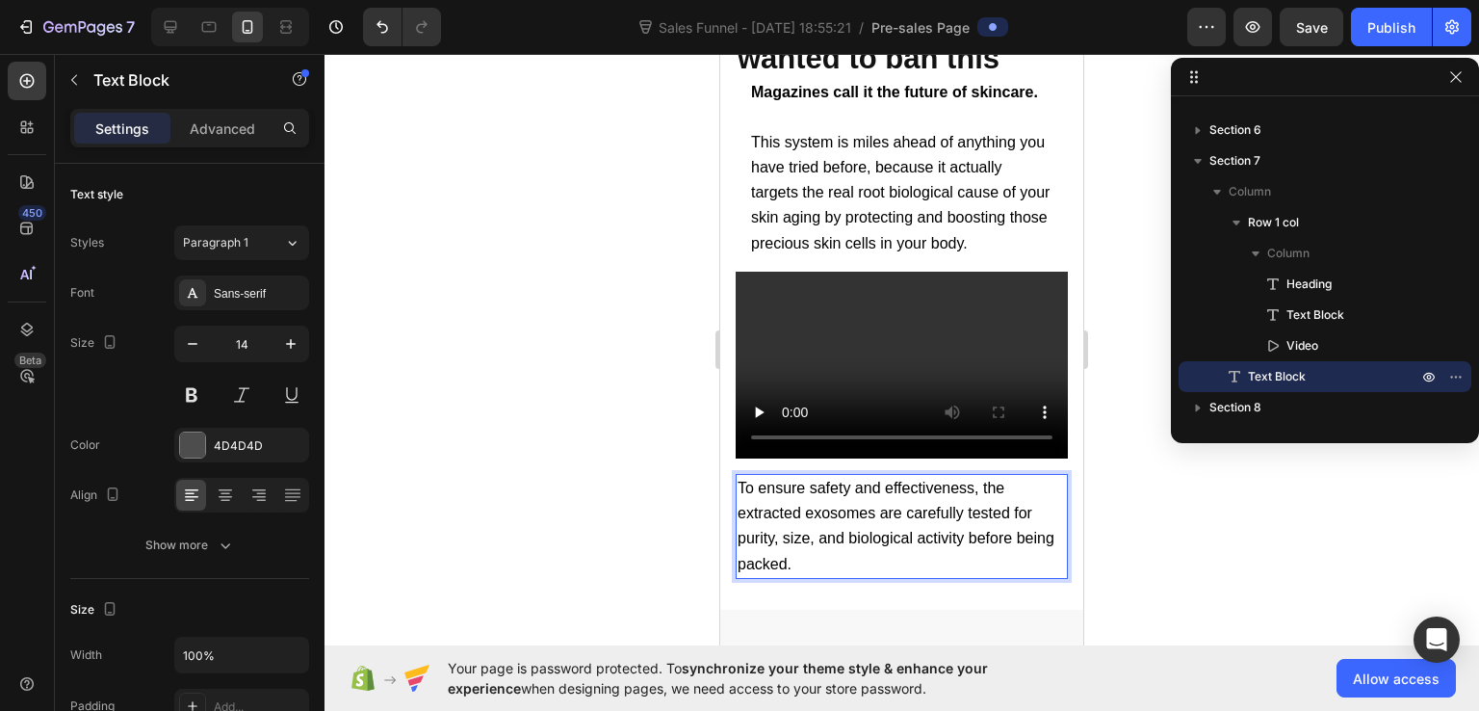
scroll to position [14343, 0]
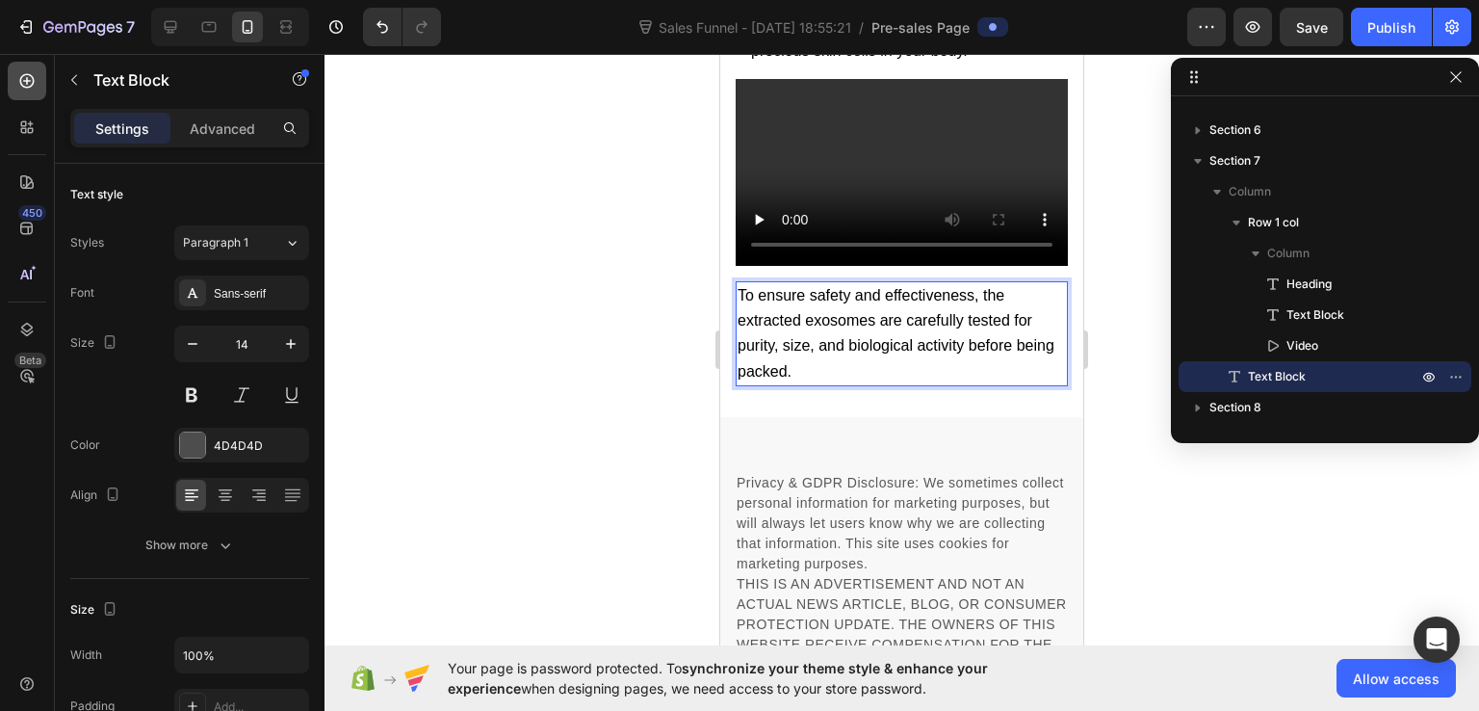
click at [29, 87] on icon at bounding box center [27, 81] width 14 height 14
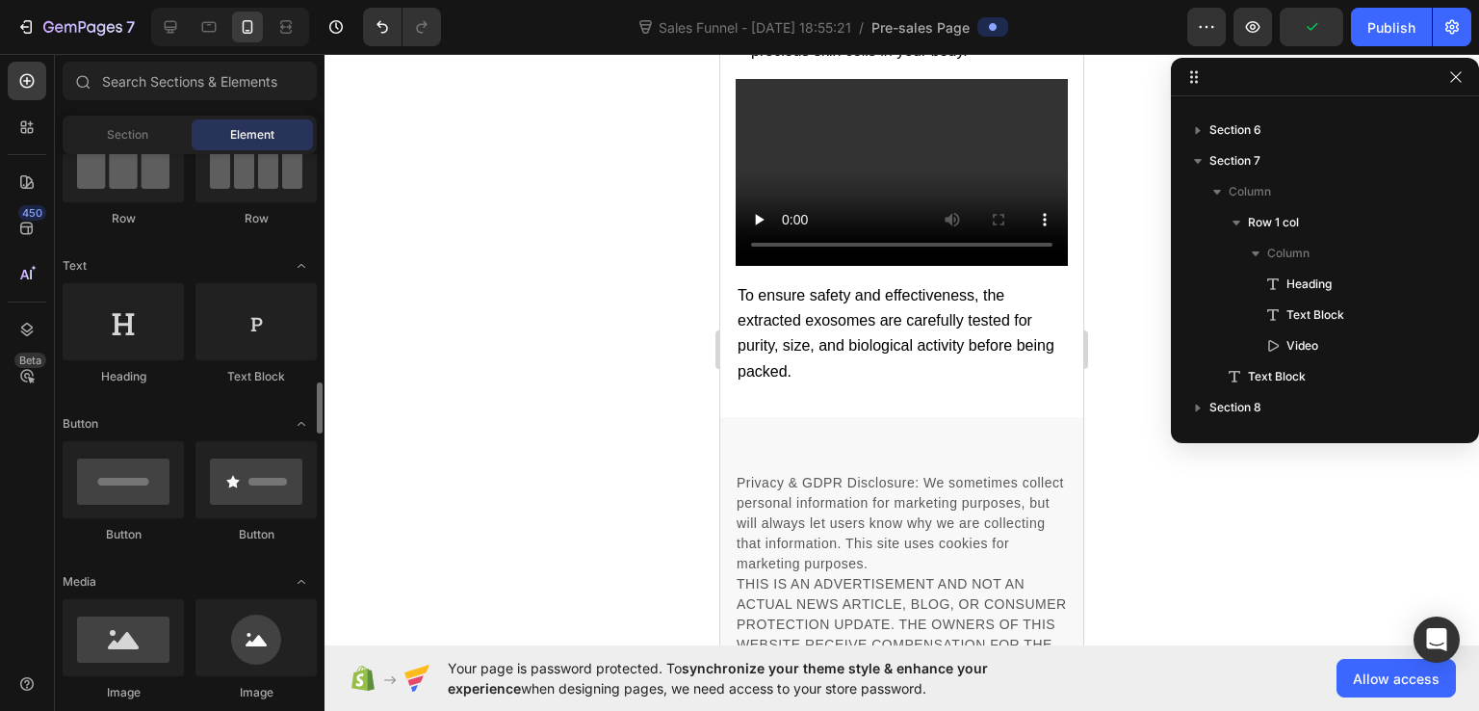
scroll to position [385, 0]
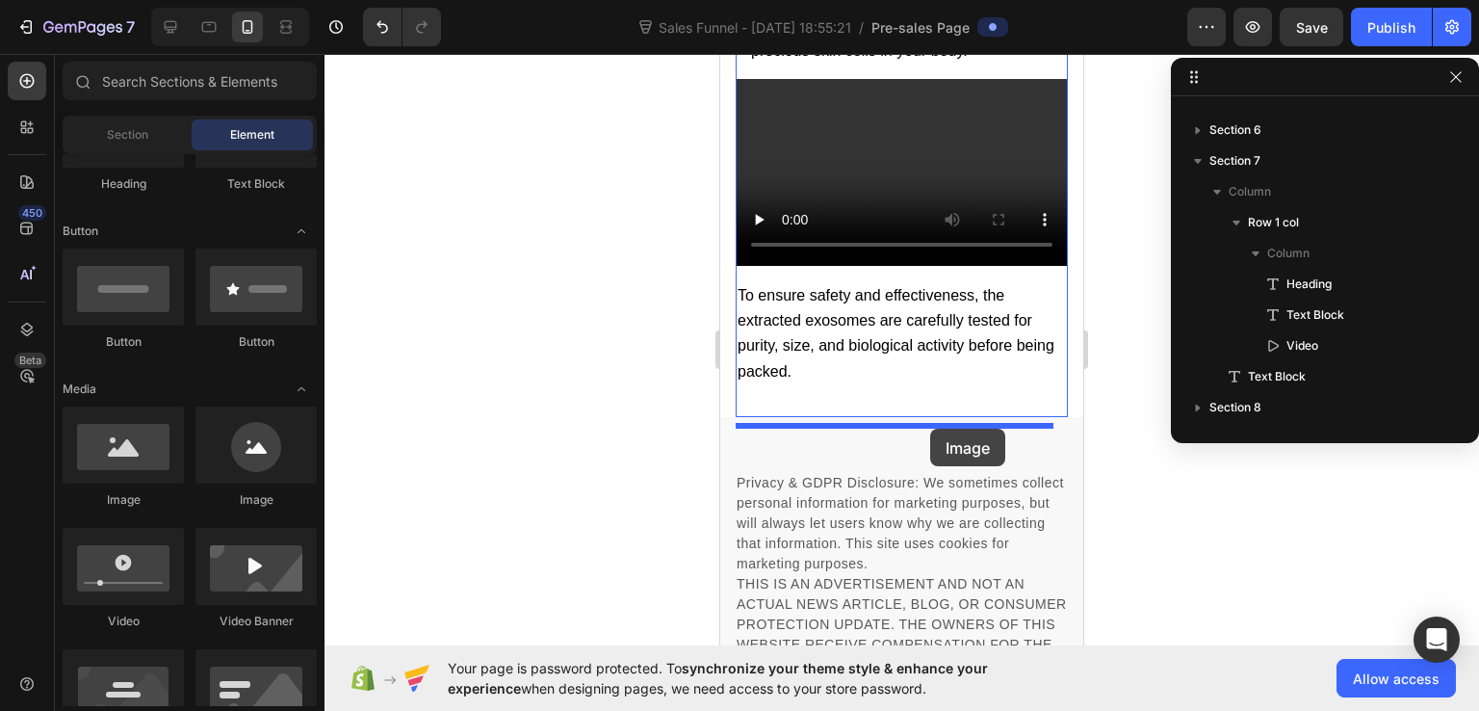
drag, startPoint x: 840, startPoint y: 517, endPoint x: 930, endPoint y: 429, distance: 126.7
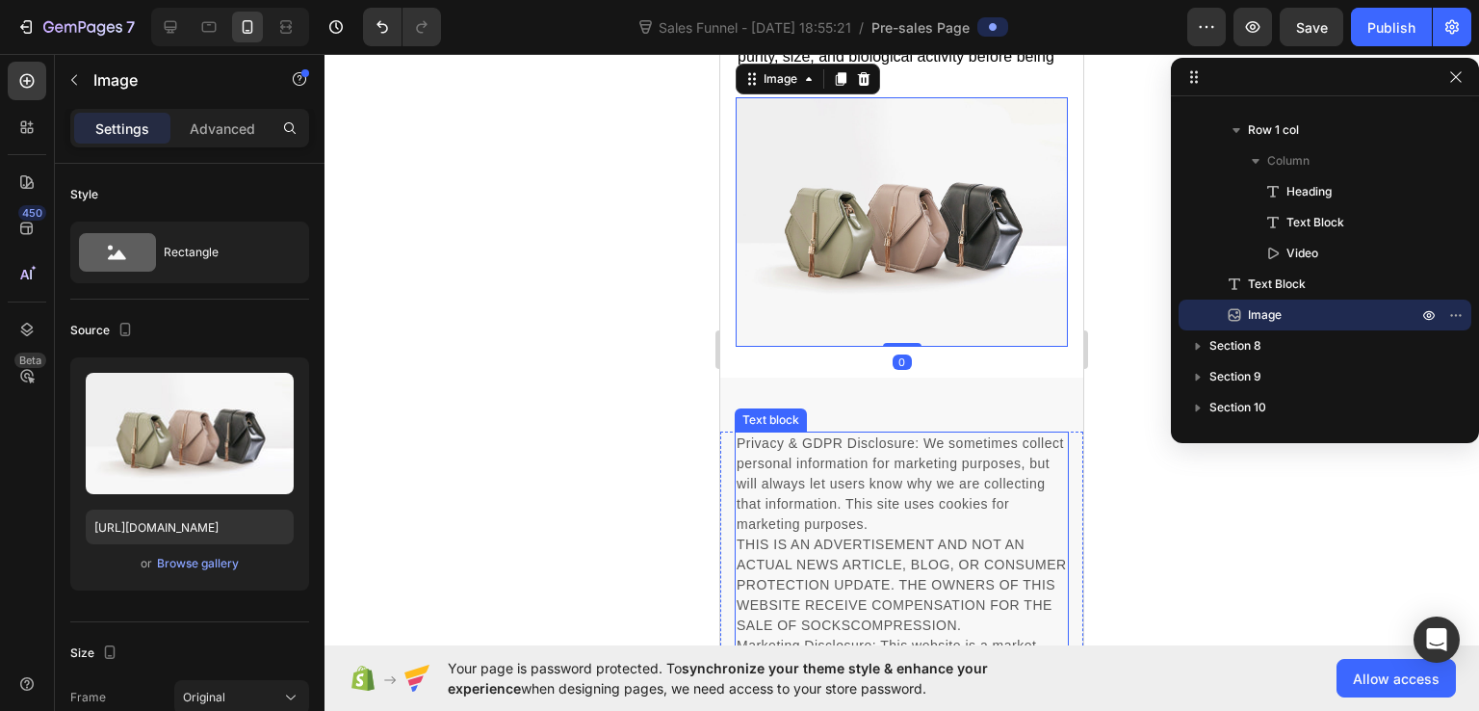
scroll to position [14728, 0]
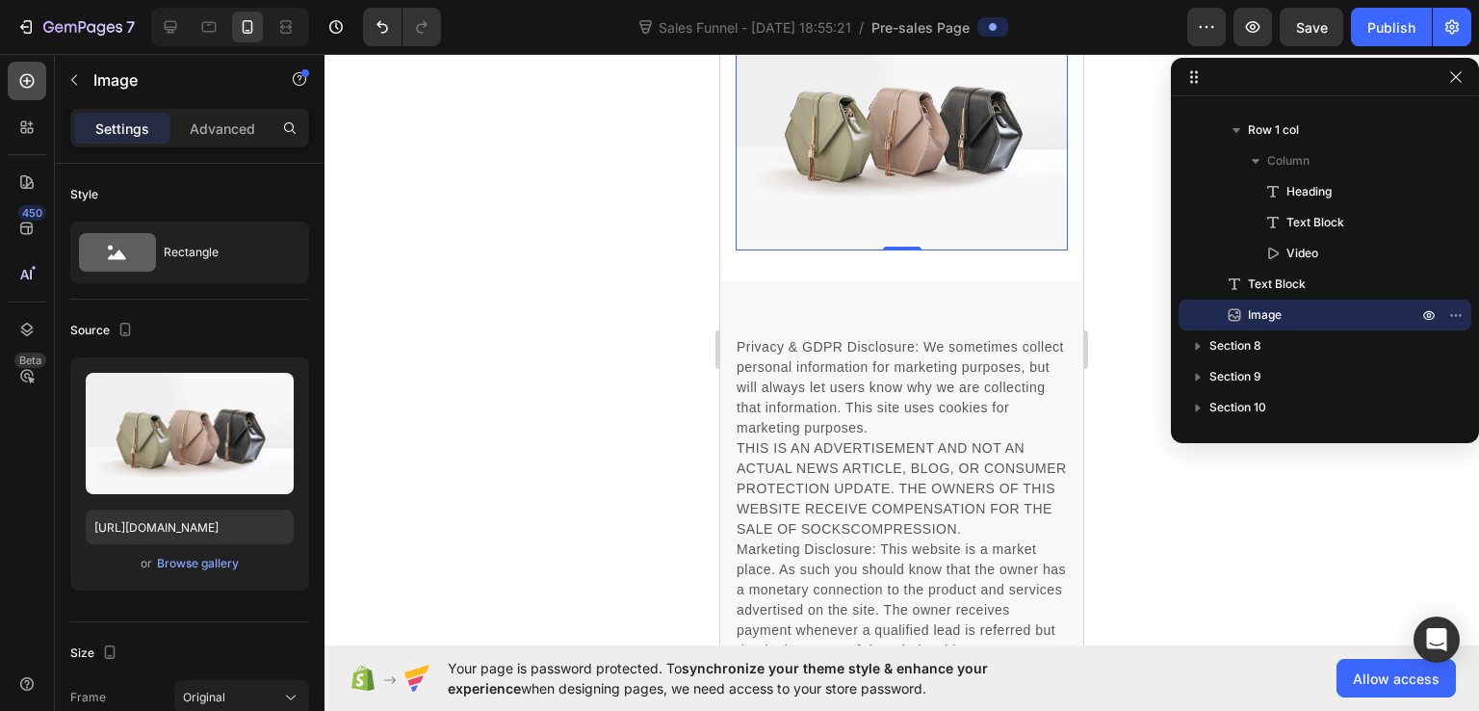
click at [30, 76] on icon at bounding box center [26, 80] width 19 height 19
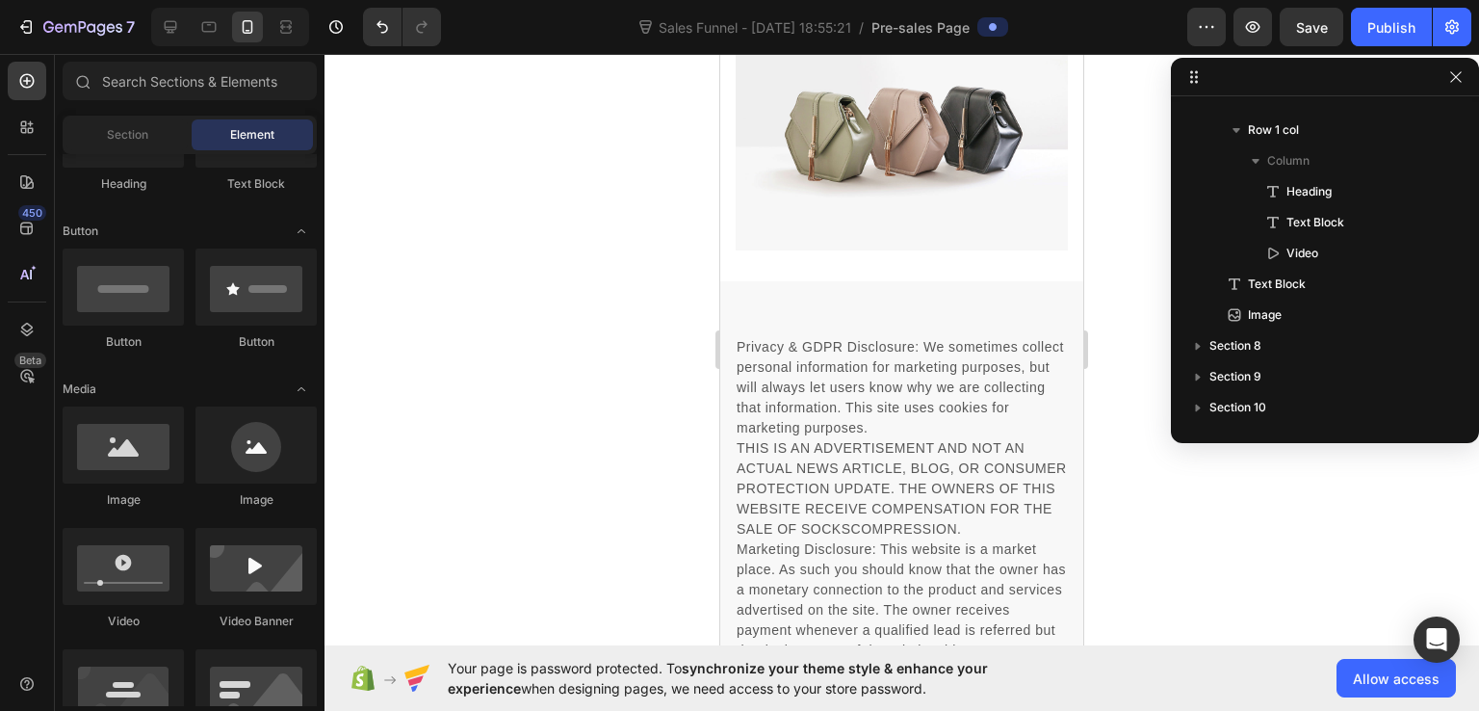
scroll to position [193, 0]
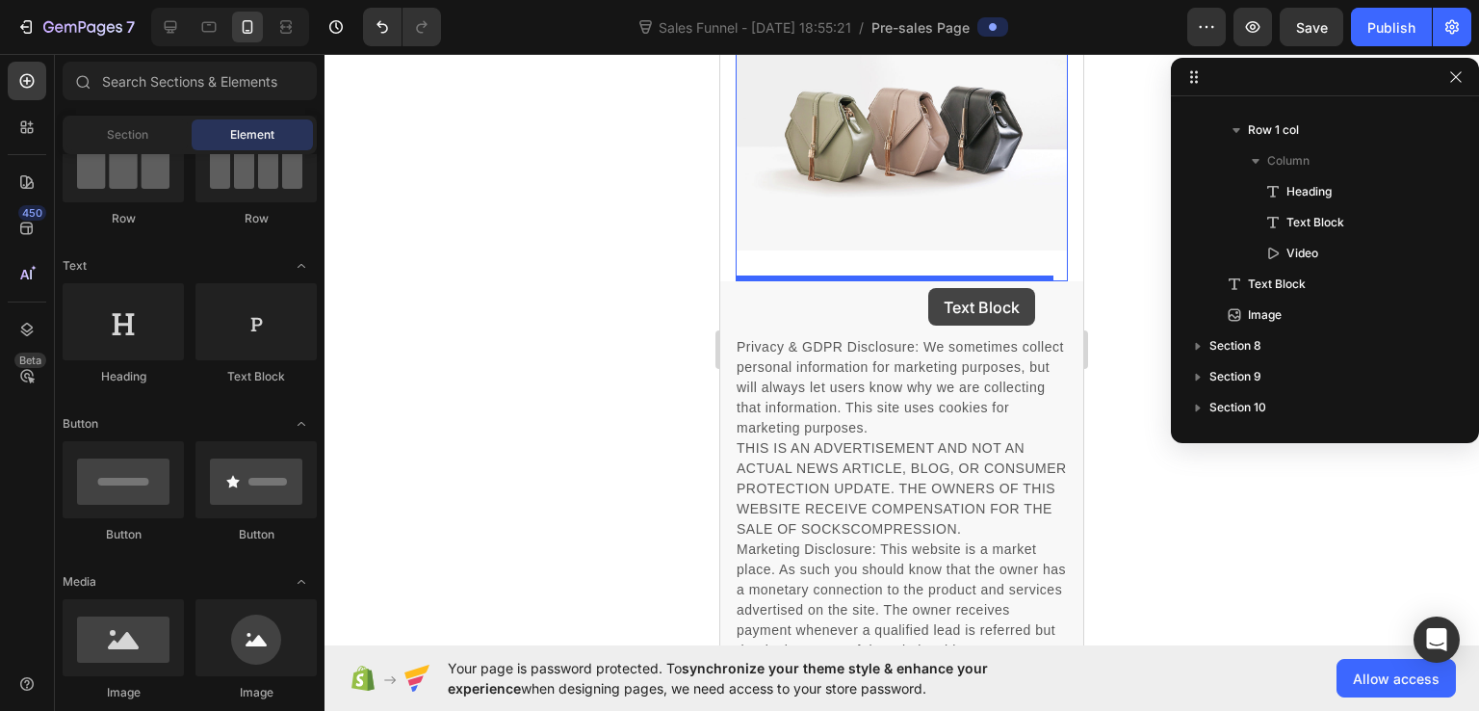
drag, startPoint x: 969, startPoint y: 405, endPoint x: 929, endPoint y: 288, distance: 123.4
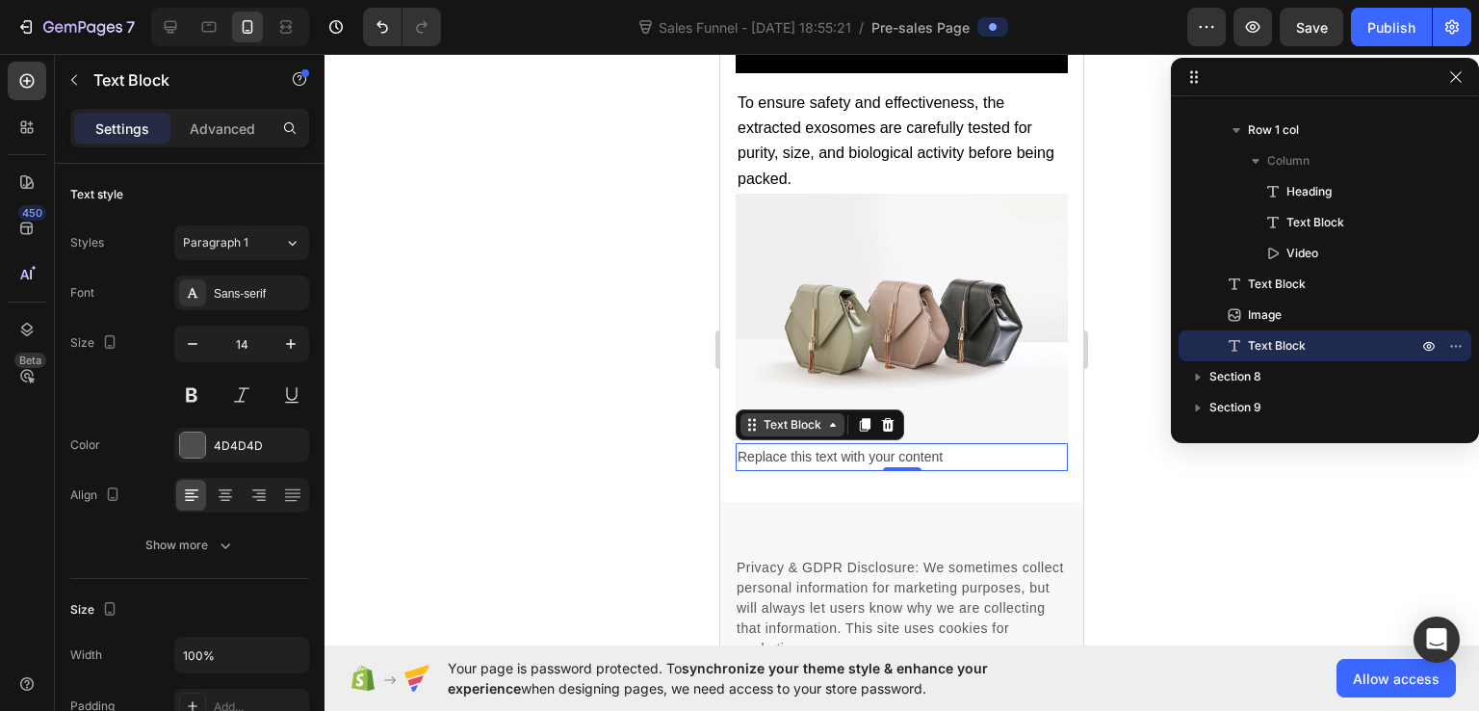
scroll to position [14728, 0]
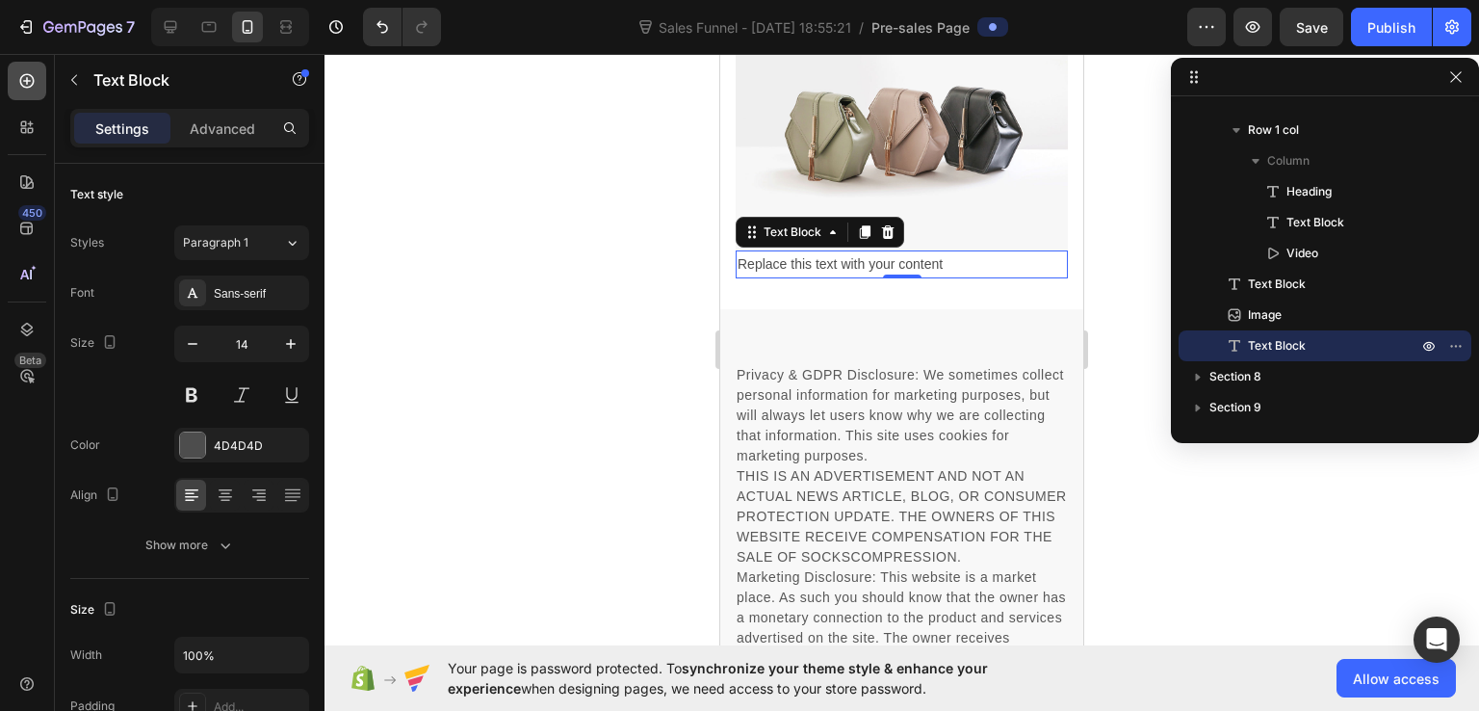
click at [35, 78] on icon at bounding box center [26, 80] width 19 height 19
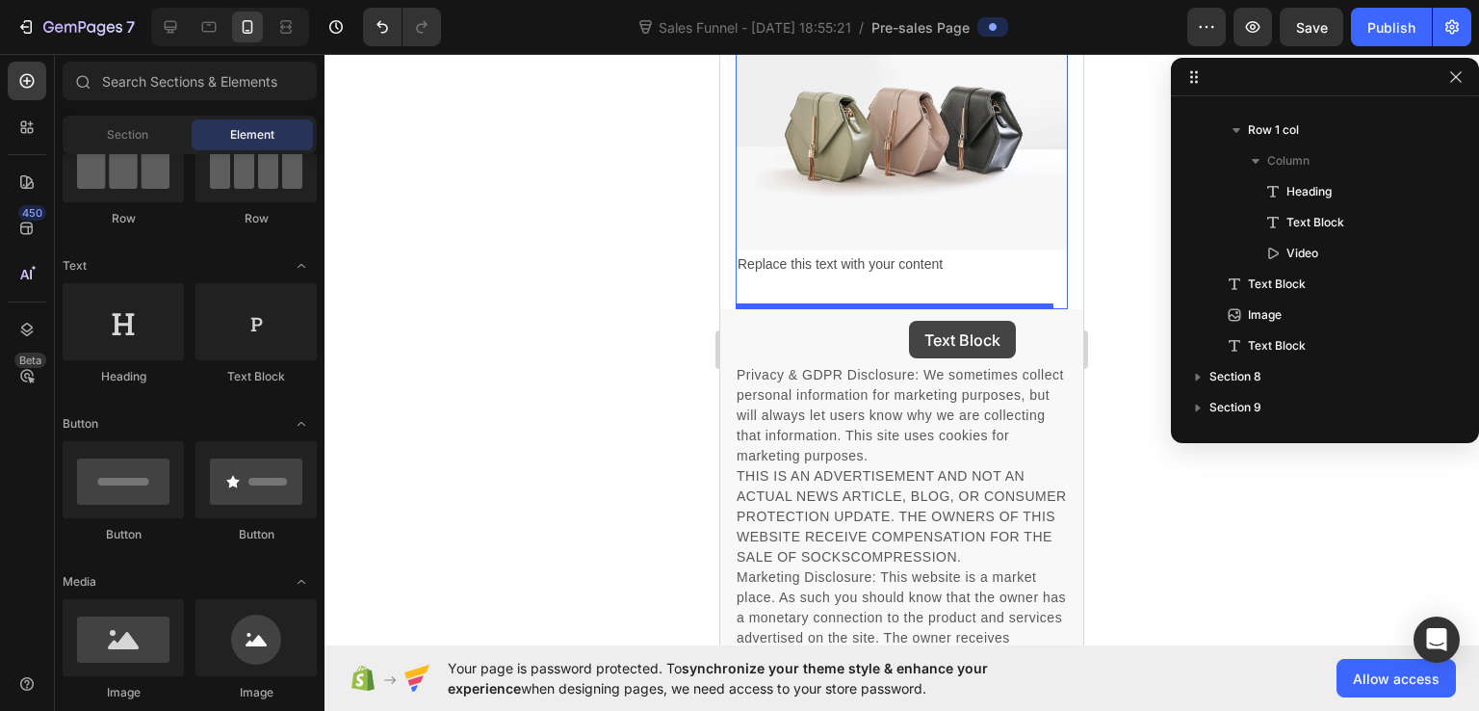
drag, startPoint x: 1003, startPoint y: 413, endPoint x: 909, endPoint y: 321, distance: 131.5
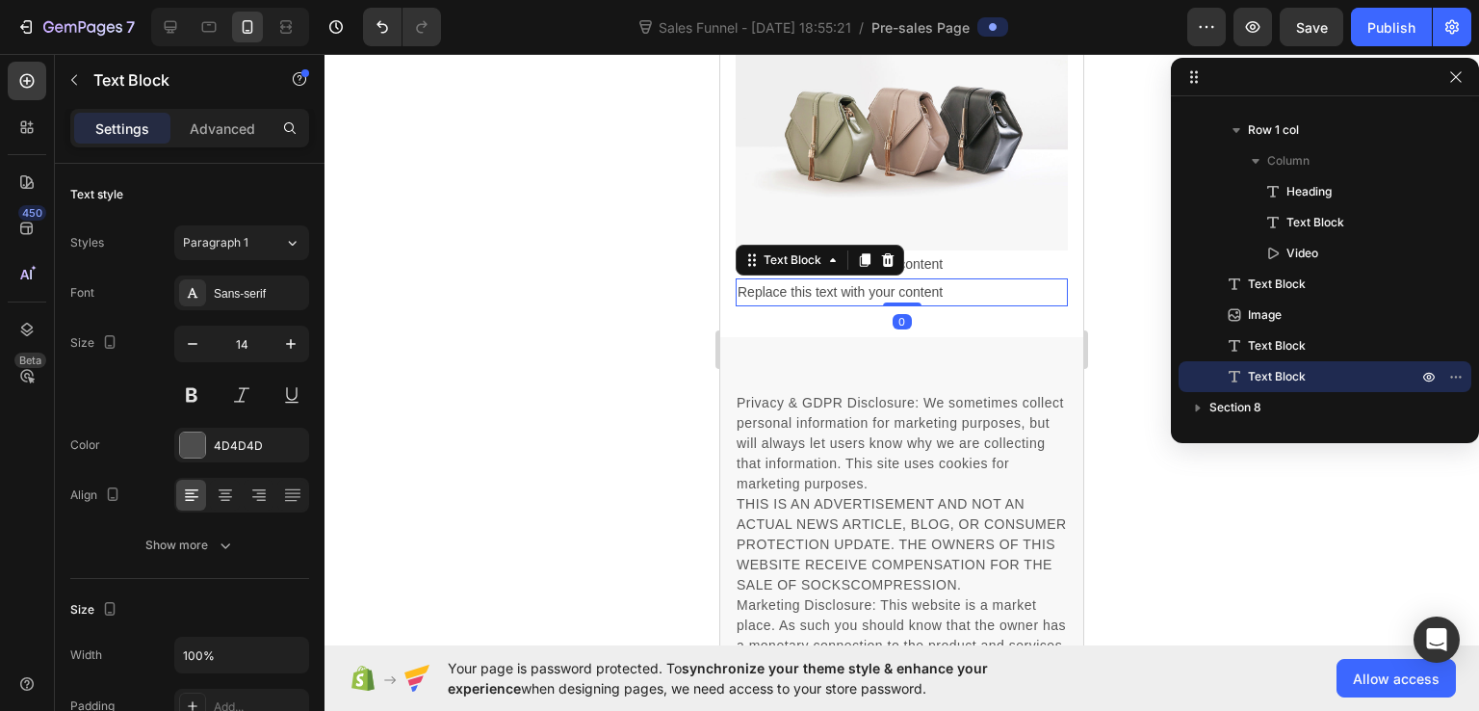
click at [902, 306] on div "Replace this text with your content" at bounding box center [902, 292] width 332 height 28
click at [902, 304] on p "Replace this text with your content" at bounding box center [902, 292] width 328 height 24
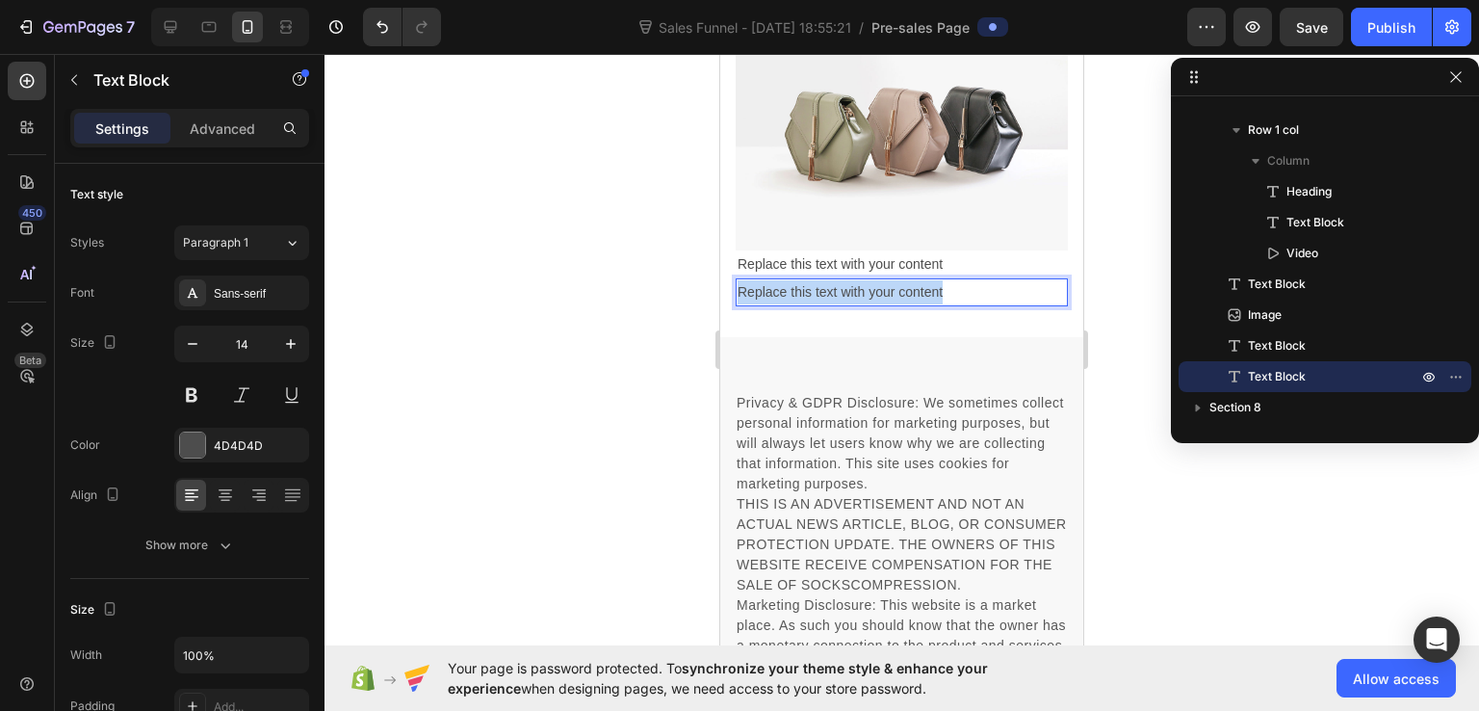
click at [902, 304] on p "Replace this text with your content" at bounding box center [902, 292] width 328 height 24
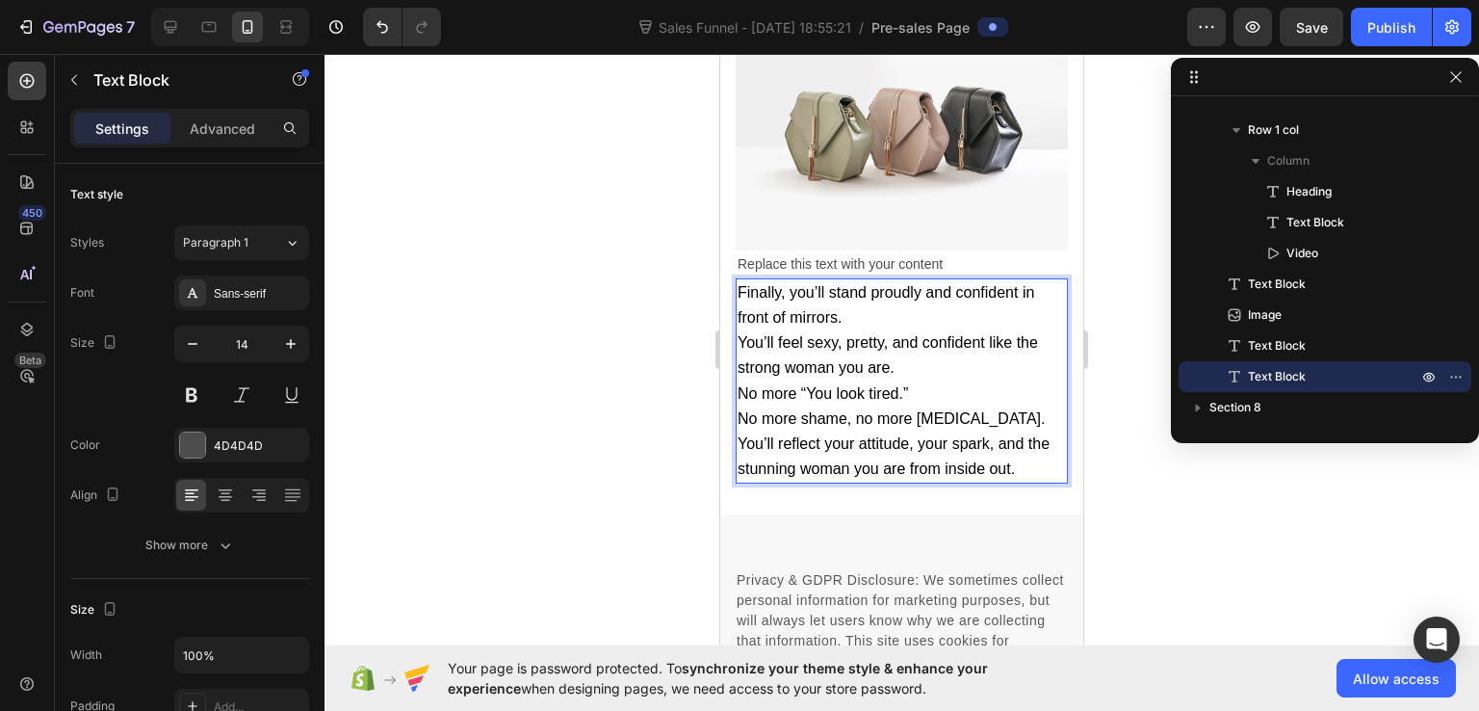
click at [886, 330] on p "Finally, you’ll stand proudly and confident in front of mirrors." at bounding box center [902, 305] width 328 height 50
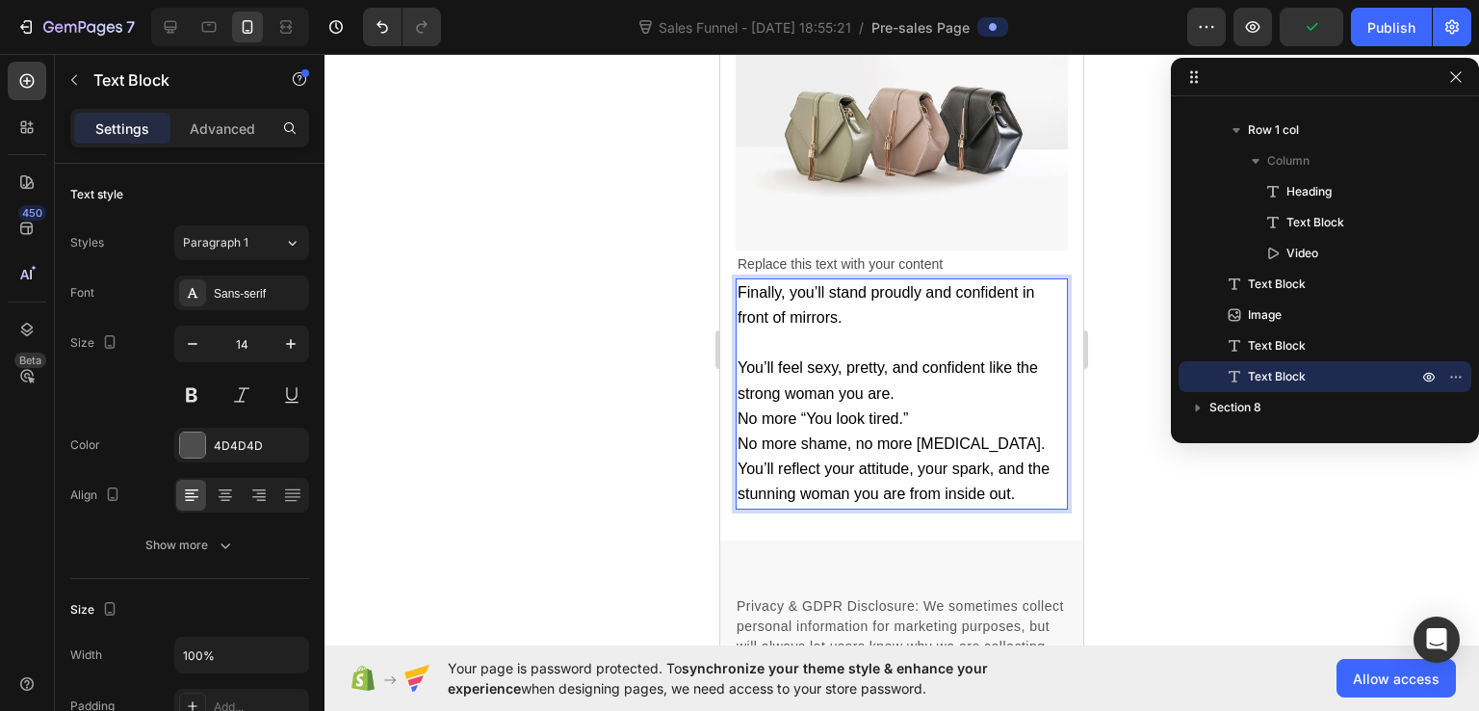
click at [910, 406] on p "You’ll feel sexy, pretty, and confident like the strong woman you are." at bounding box center [902, 380] width 328 height 50
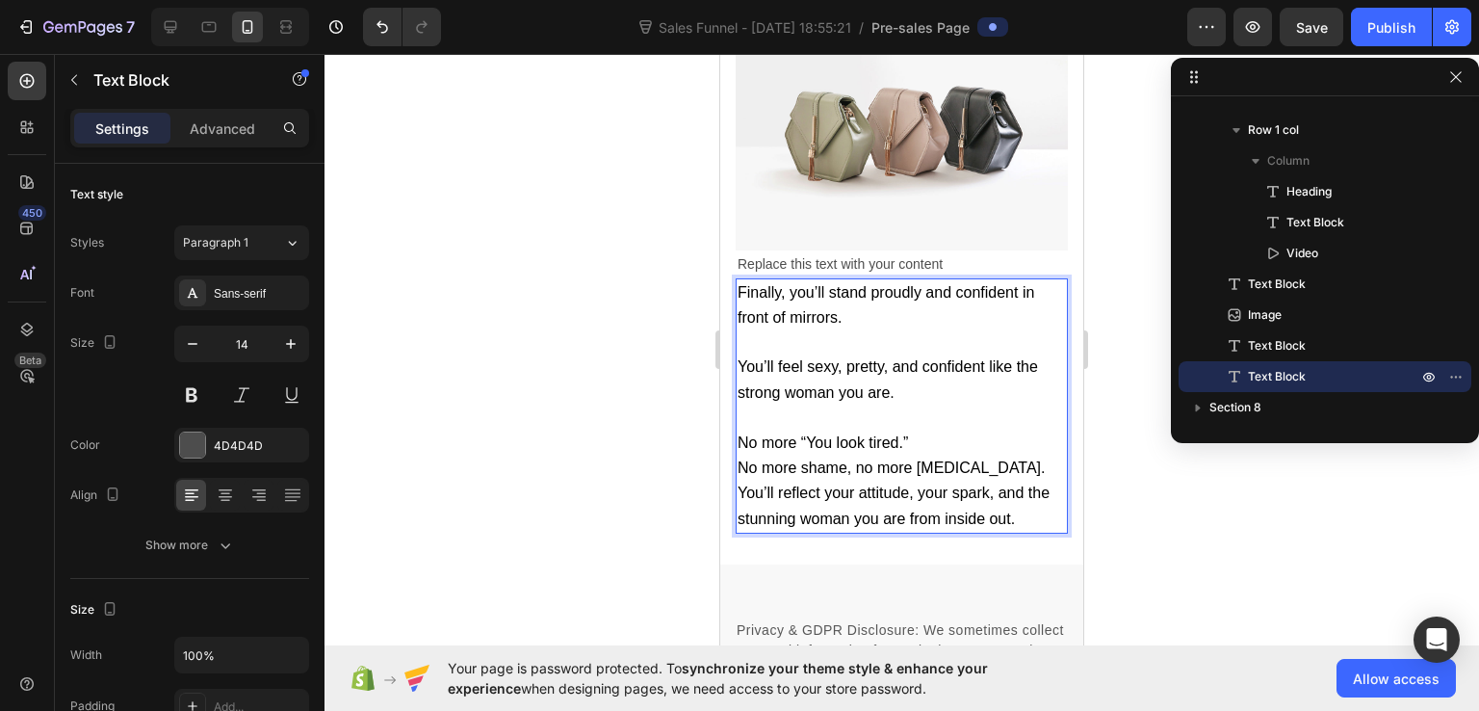
click at [925, 456] on p "No more “You look tired.”" at bounding box center [902, 443] width 328 height 25
click at [1040, 480] on p "No more shame, no more low self-esteem." at bounding box center [902, 467] width 328 height 25
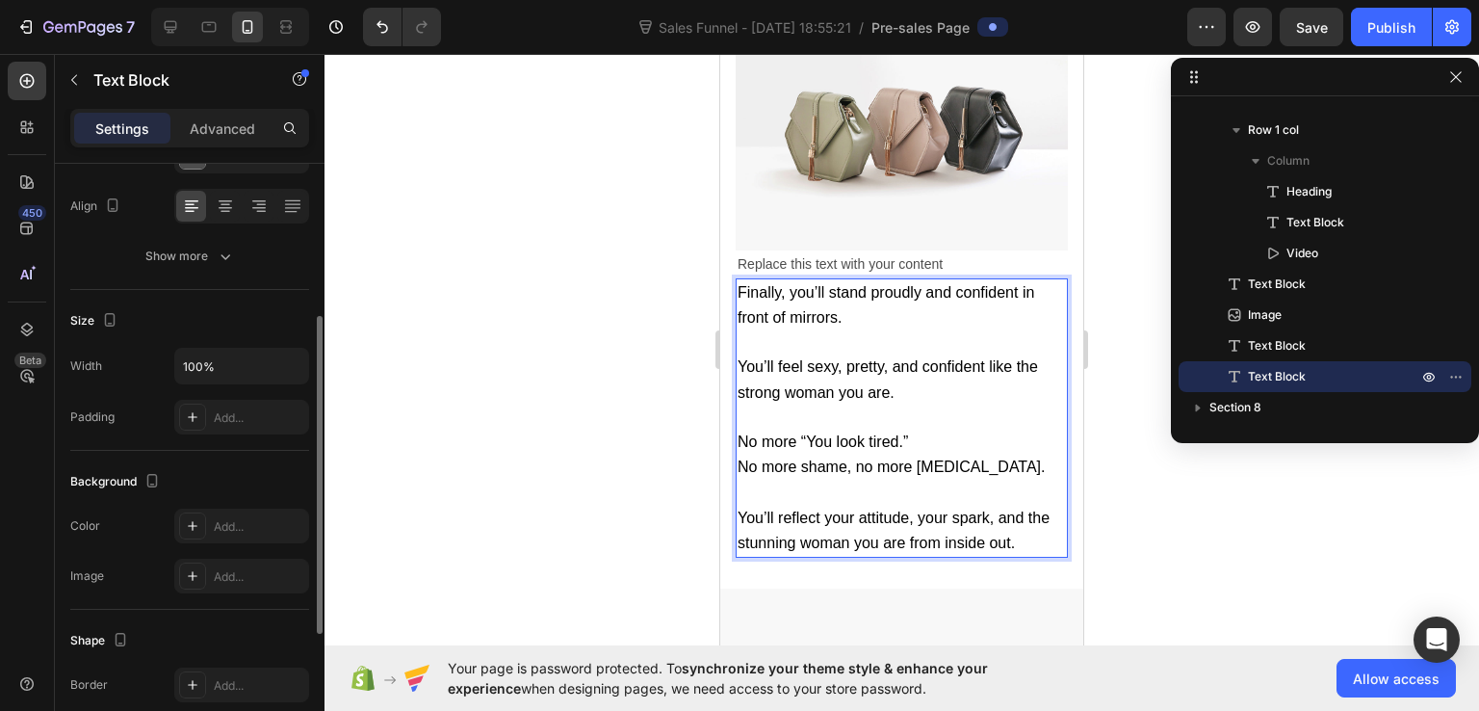
scroll to position [385, 0]
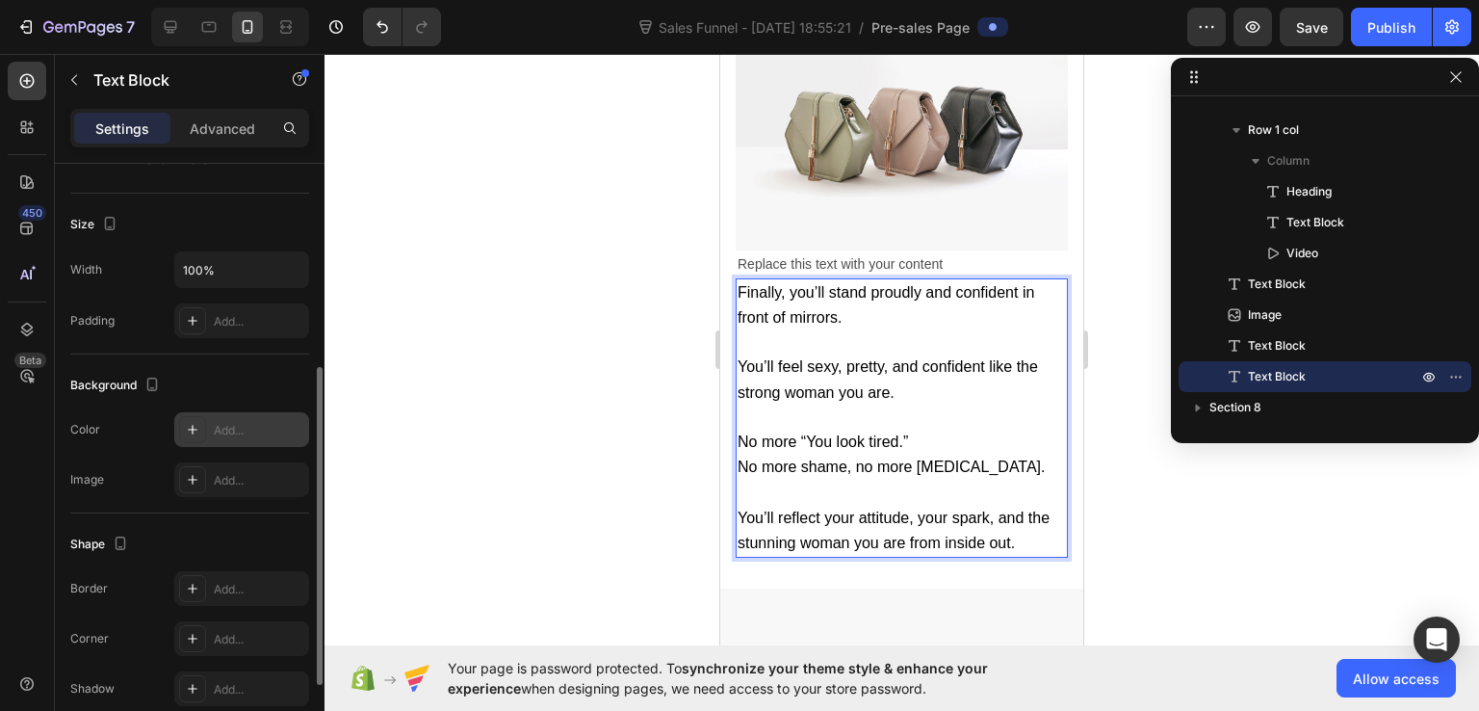
click at [222, 432] on div "Add..." at bounding box center [259, 430] width 91 height 17
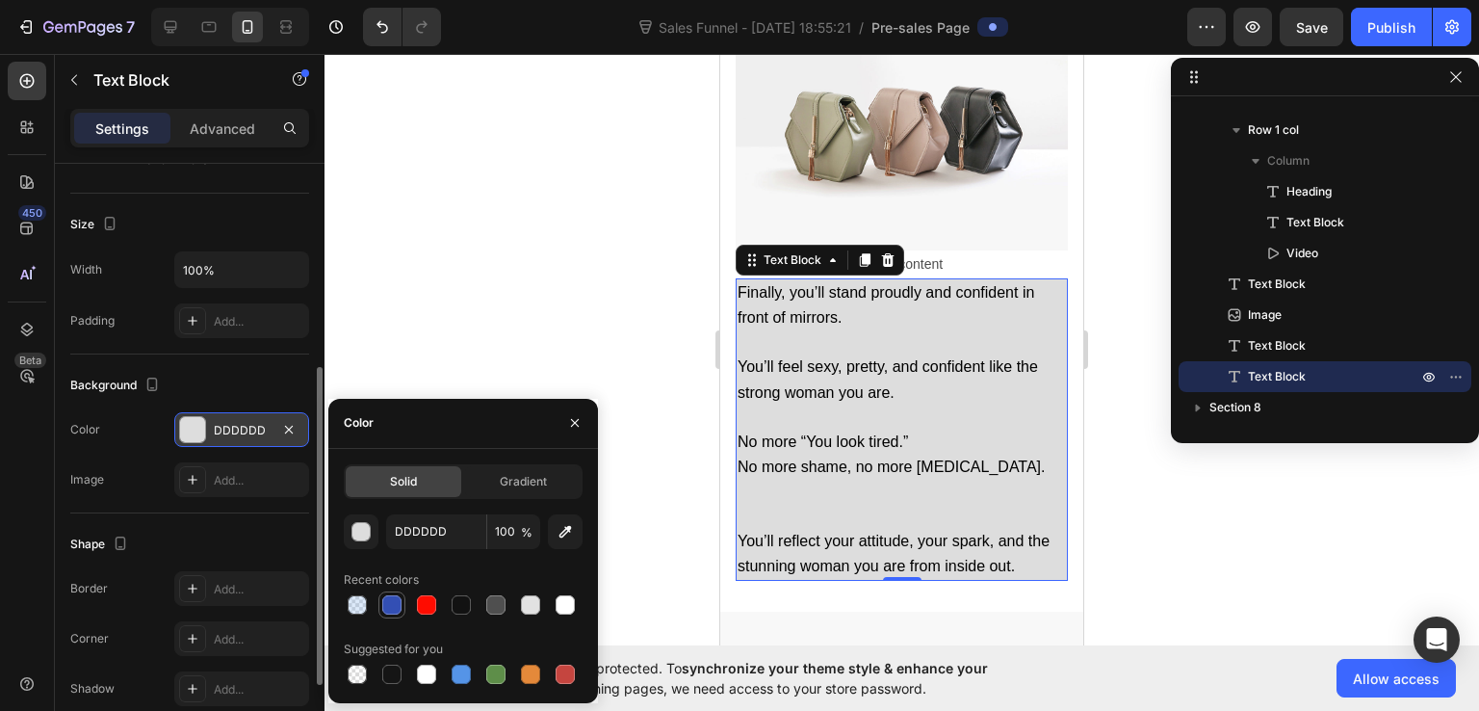
click at [397, 600] on div at bounding box center [391, 604] width 19 height 19
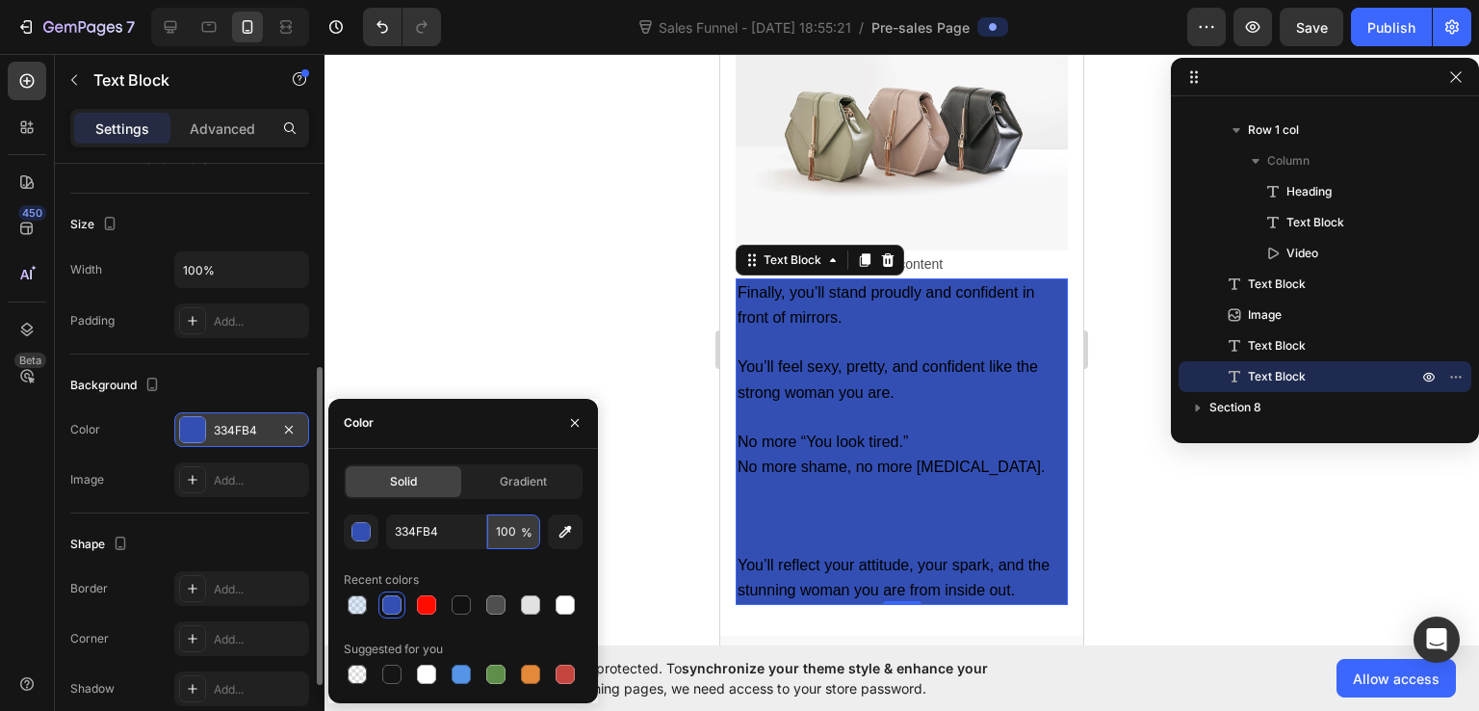
click at [520, 531] on input "100" at bounding box center [513, 531] width 53 height 35
click at [566, 531] on icon "button" at bounding box center [566, 531] width 13 height 13
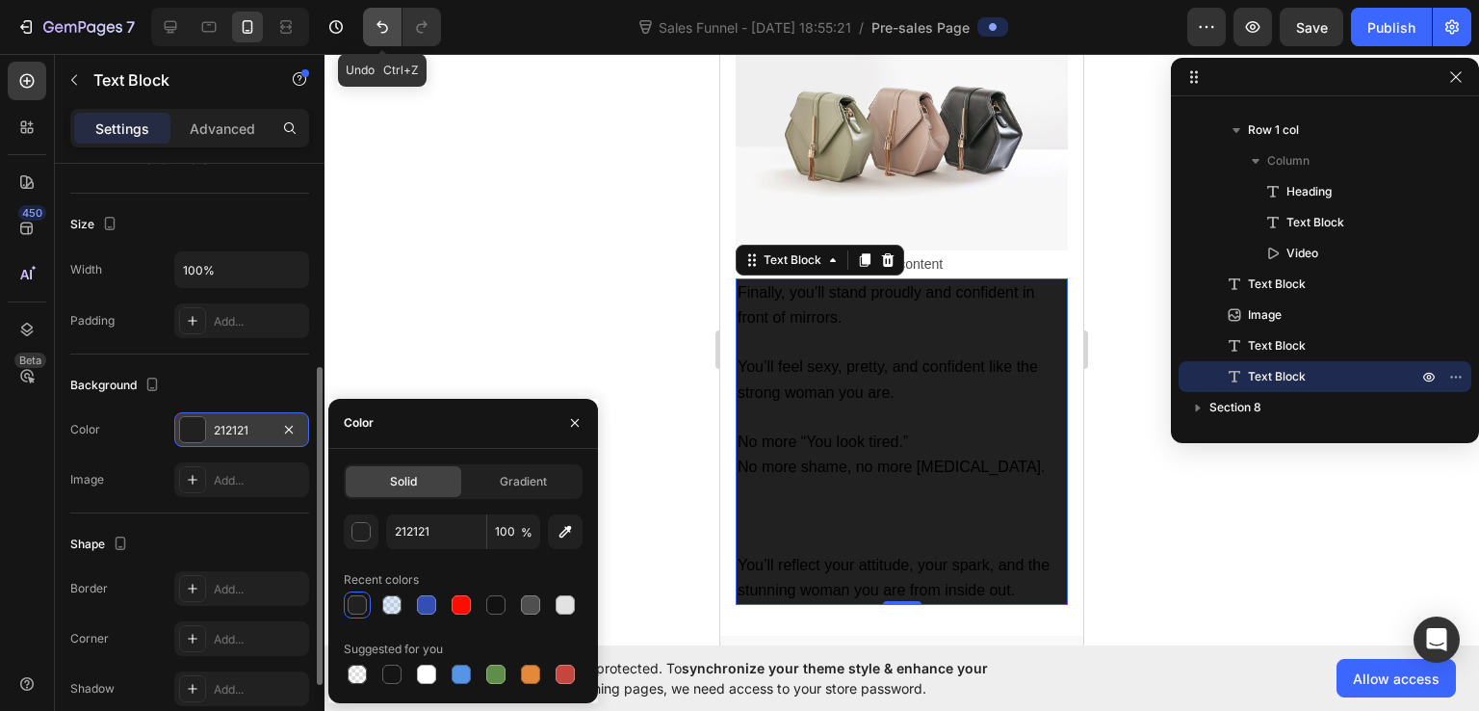
click at [385, 32] on icon "Undo/Redo" at bounding box center [382, 26] width 19 height 19
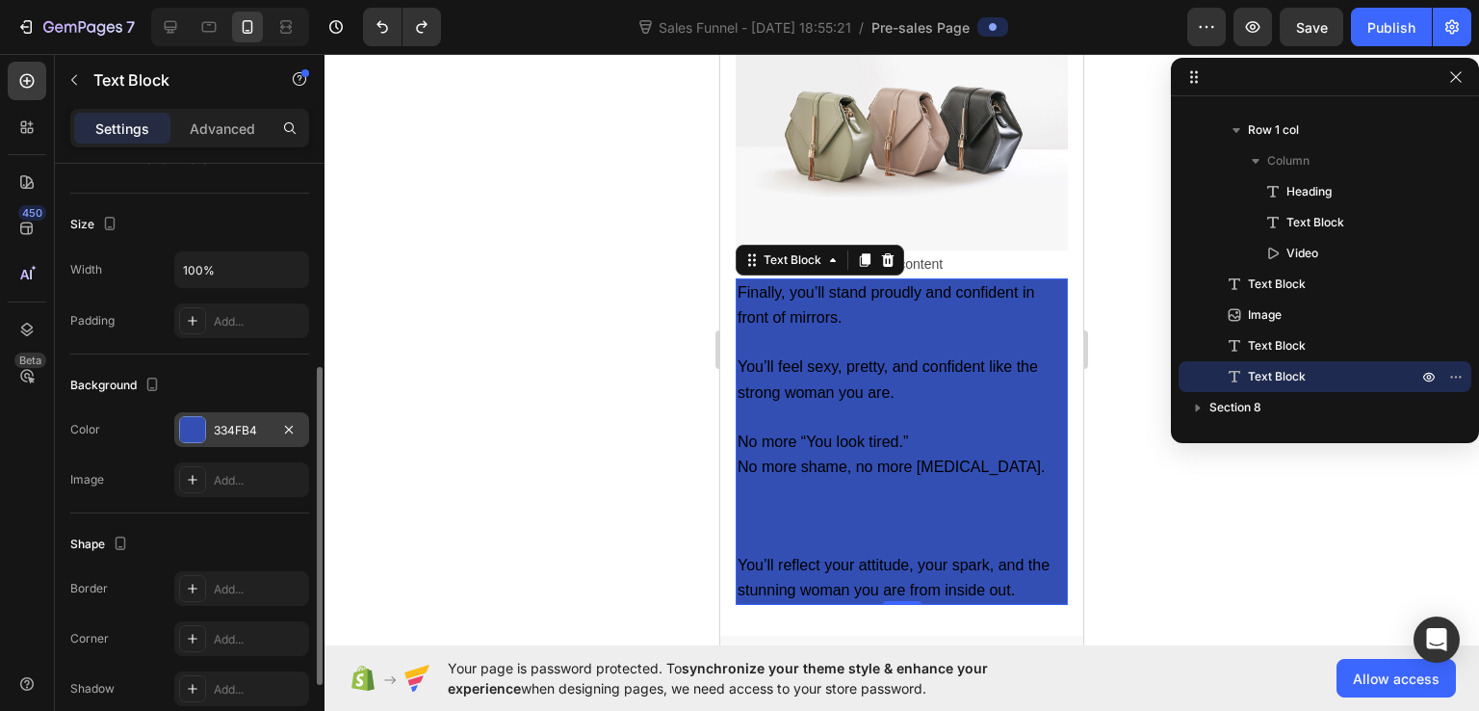
click at [228, 423] on div "334FB4" at bounding box center [242, 430] width 56 height 17
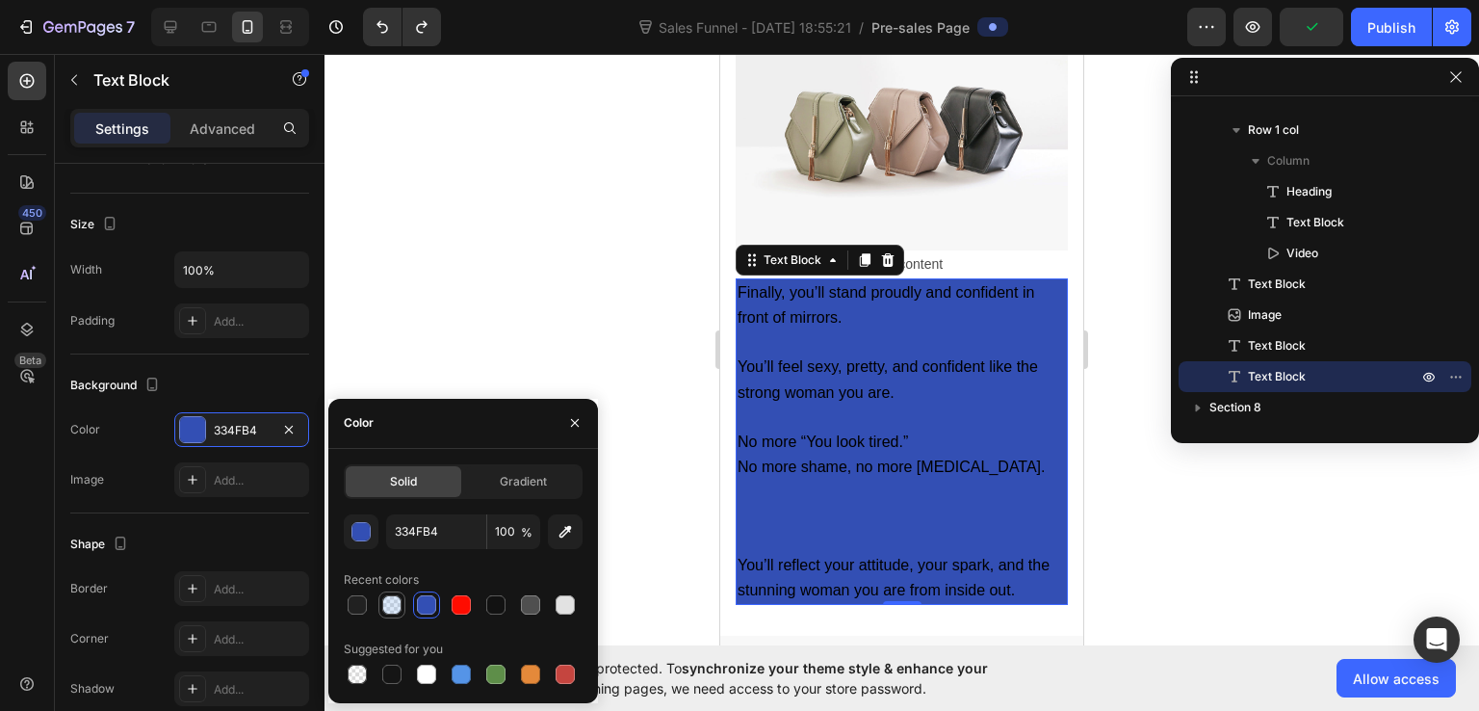
click at [382, 605] on div at bounding box center [391, 604] width 19 height 19
type input "5594E7"
type input "20"
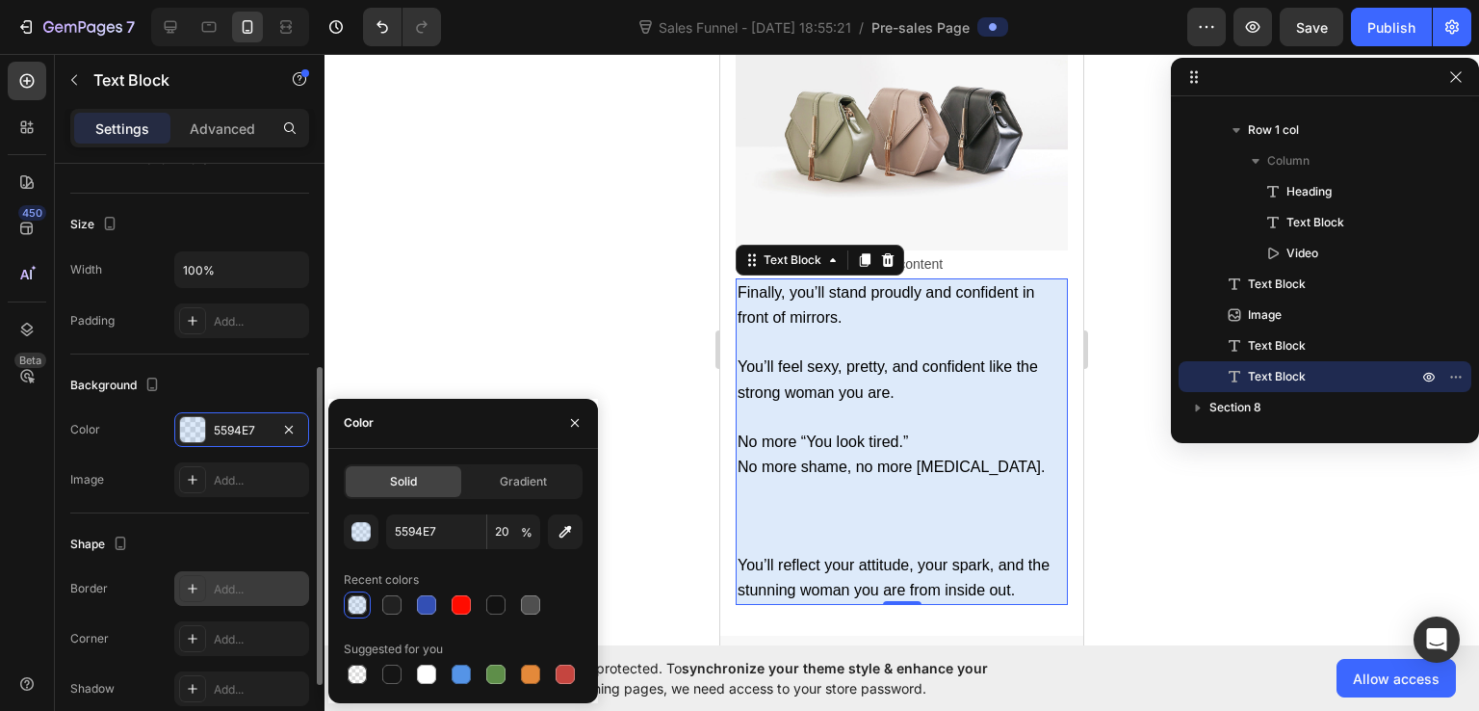
scroll to position [482, 0]
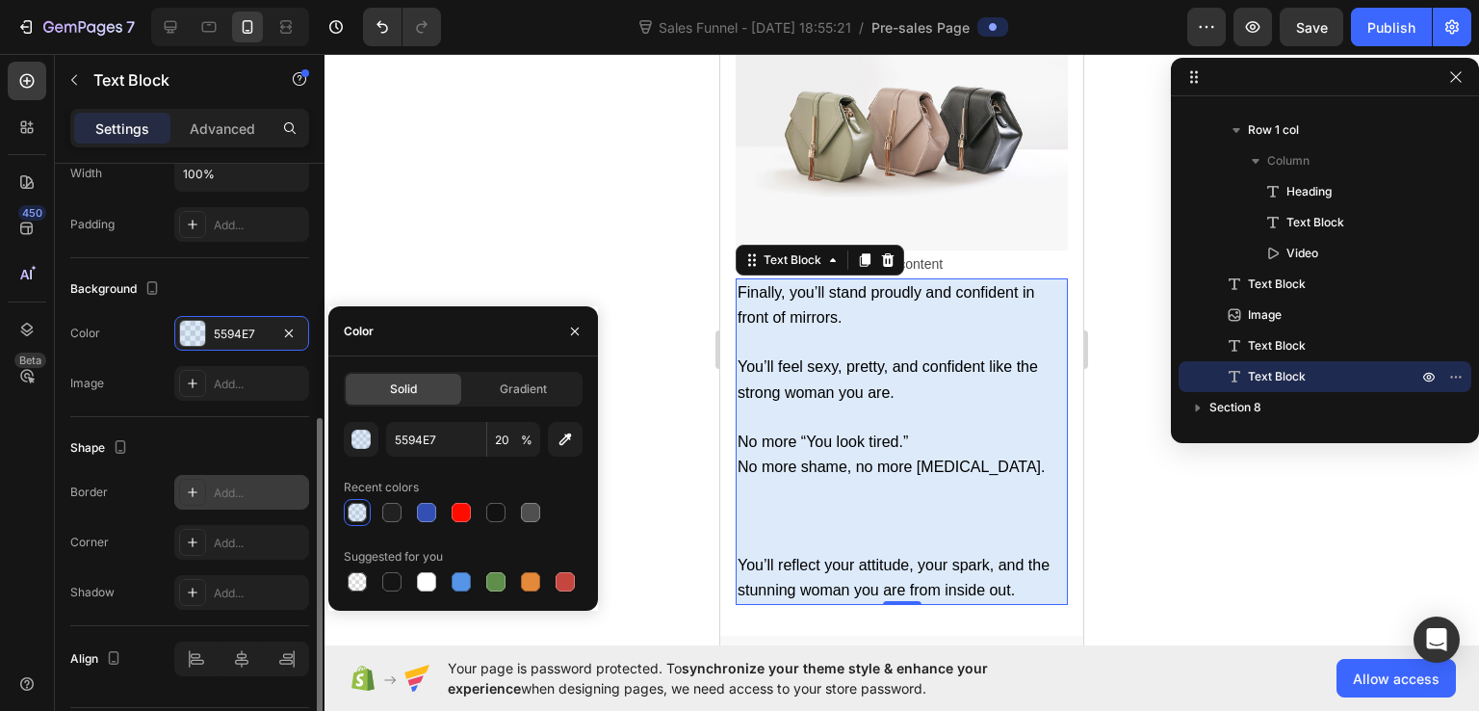
click at [223, 498] on div "Add..." at bounding box center [259, 492] width 91 height 17
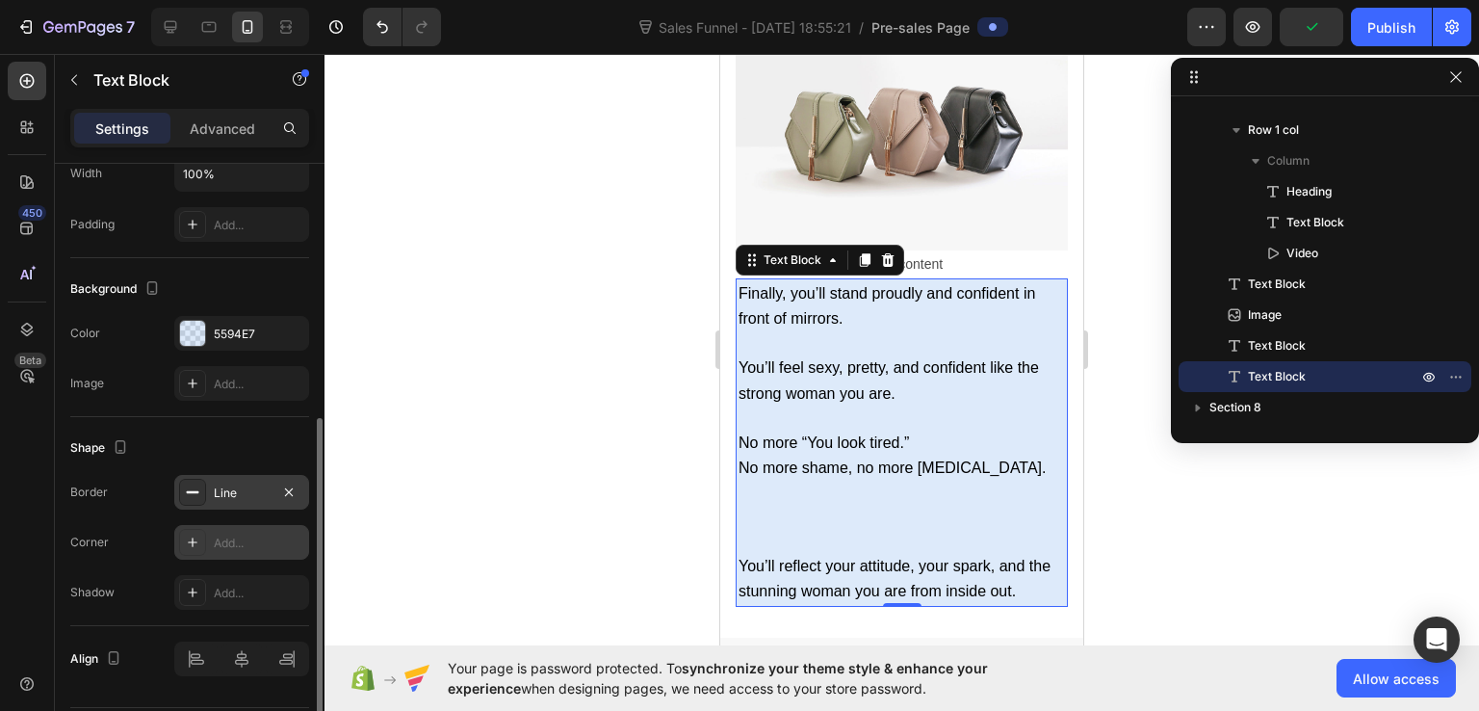
click at [222, 540] on div "Add..." at bounding box center [259, 543] width 91 height 17
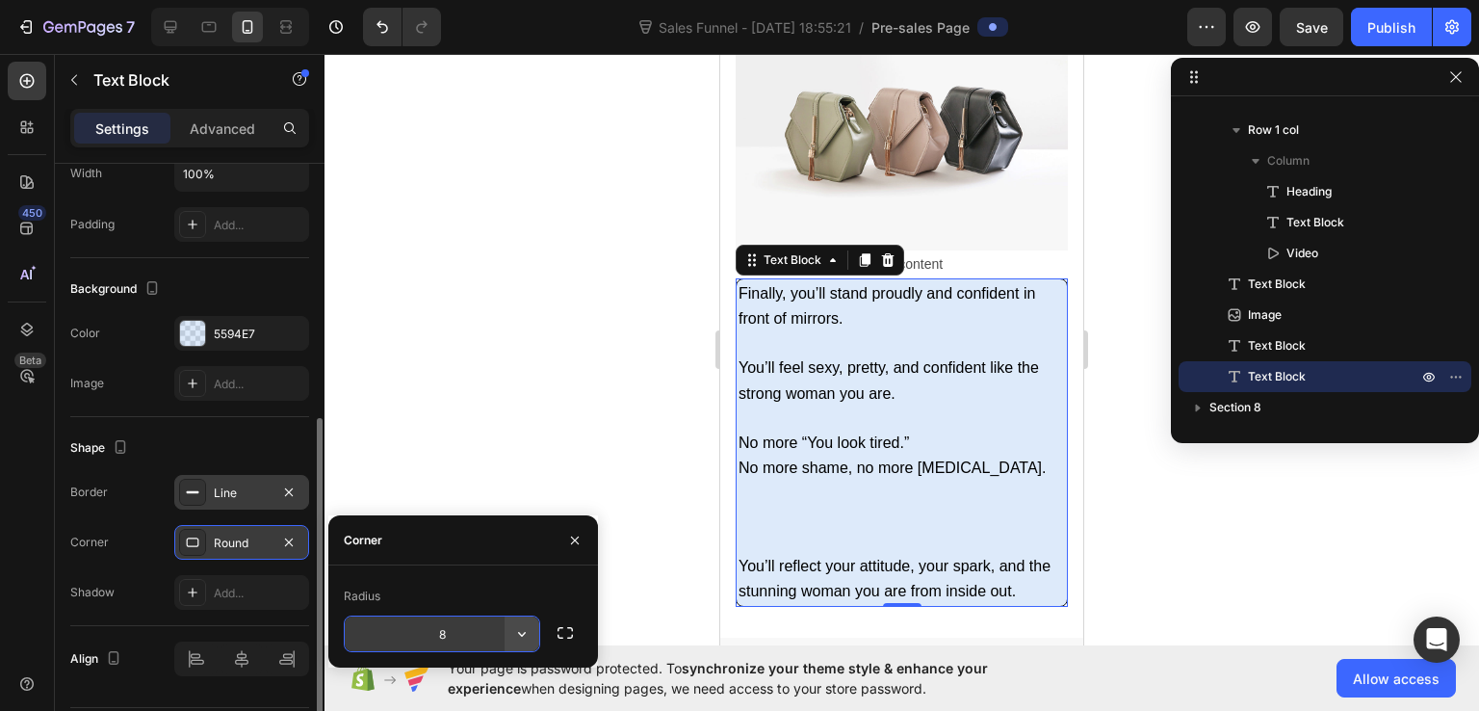
click at [526, 629] on icon "button" at bounding box center [521, 633] width 19 height 19
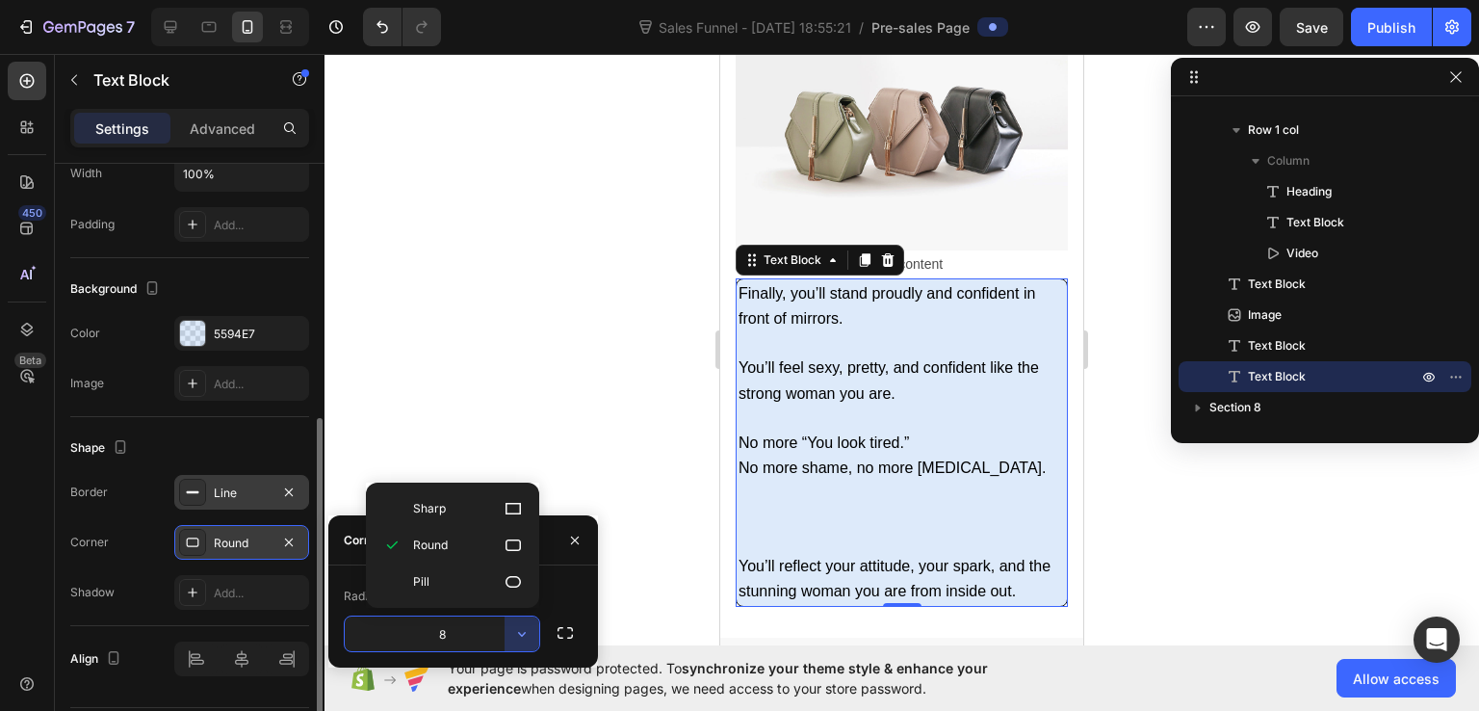
click at [462, 635] on input "8" at bounding box center [442, 633] width 195 height 35
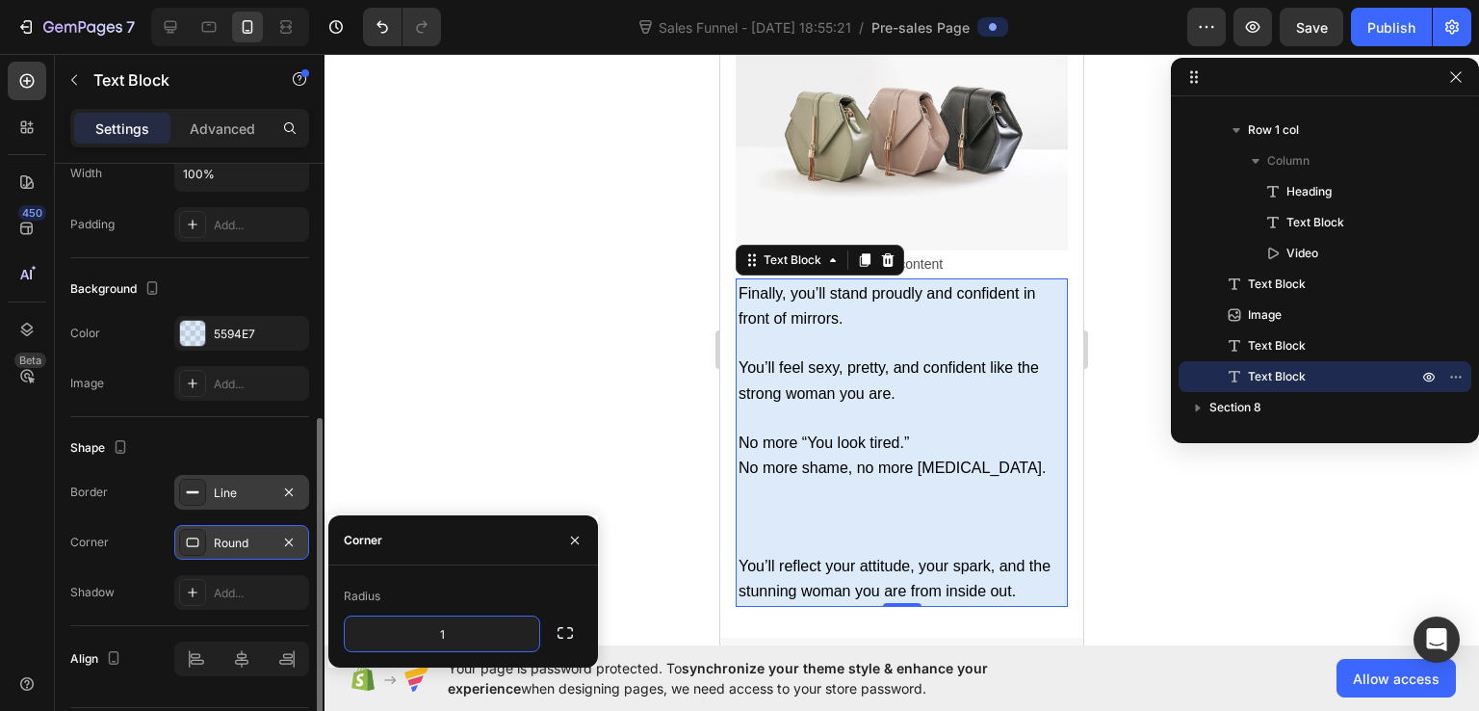
type input "10"
click at [263, 498] on div "Line" at bounding box center [242, 492] width 56 height 17
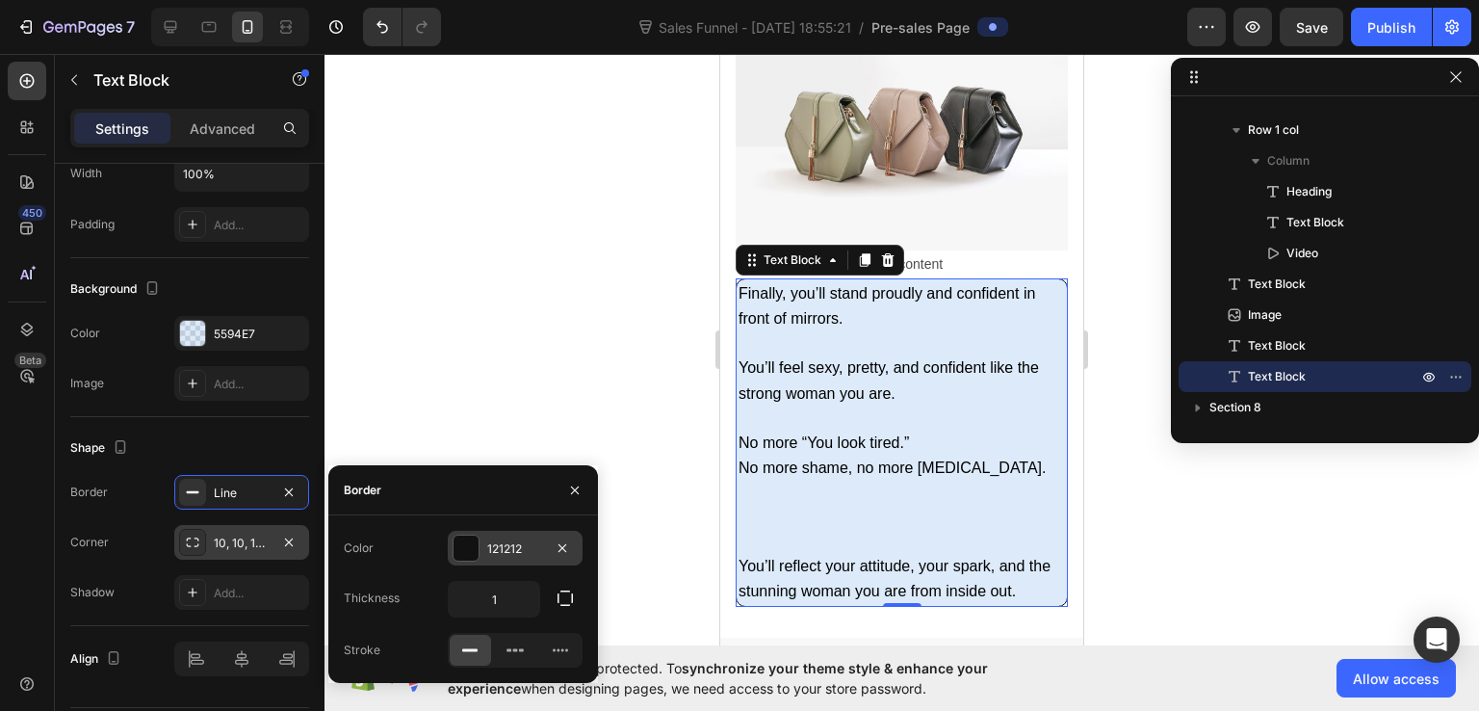
click at [469, 542] on div at bounding box center [466, 548] width 25 height 25
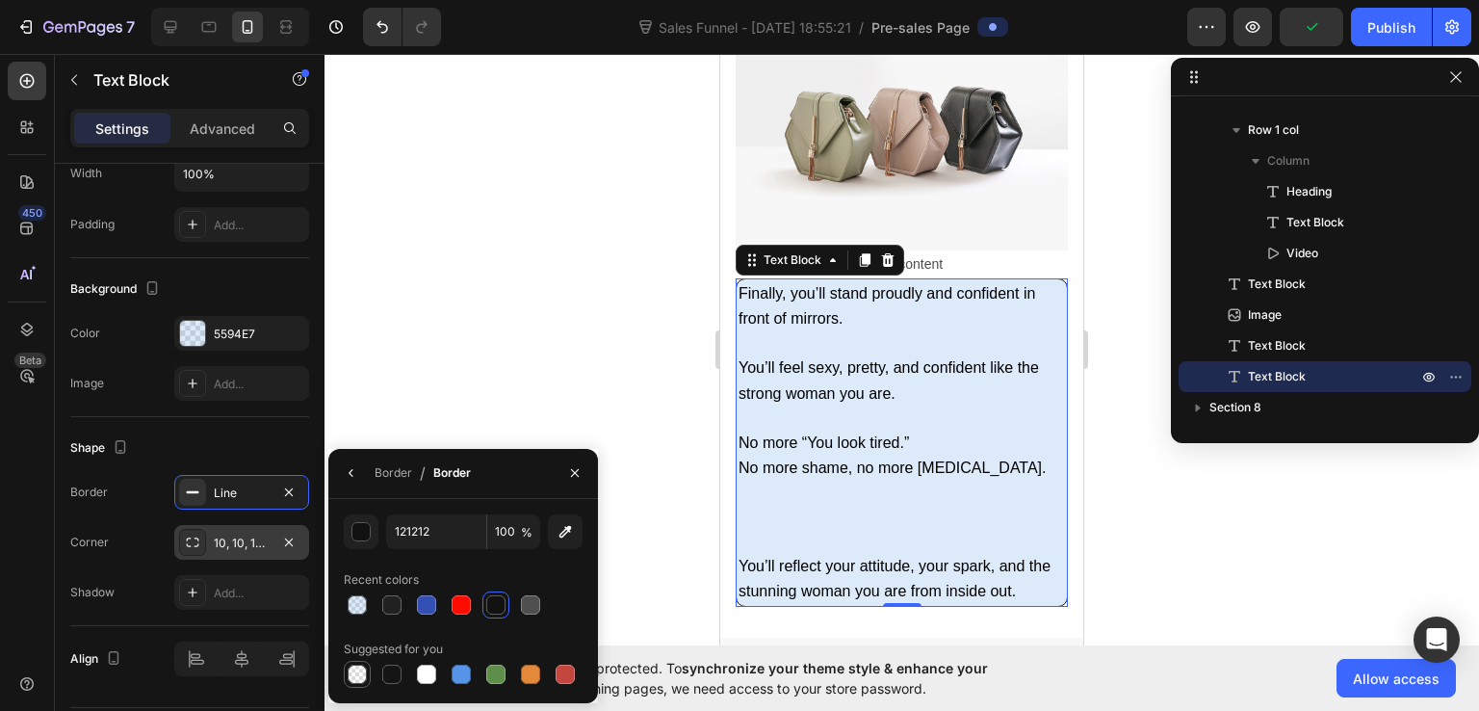
click at [358, 673] on div at bounding box center [357, 674] width 19 height 19
type input "000000"
type input "0"
click at [801, 222] on img at bounding box center [902, 125] width 332 height 249
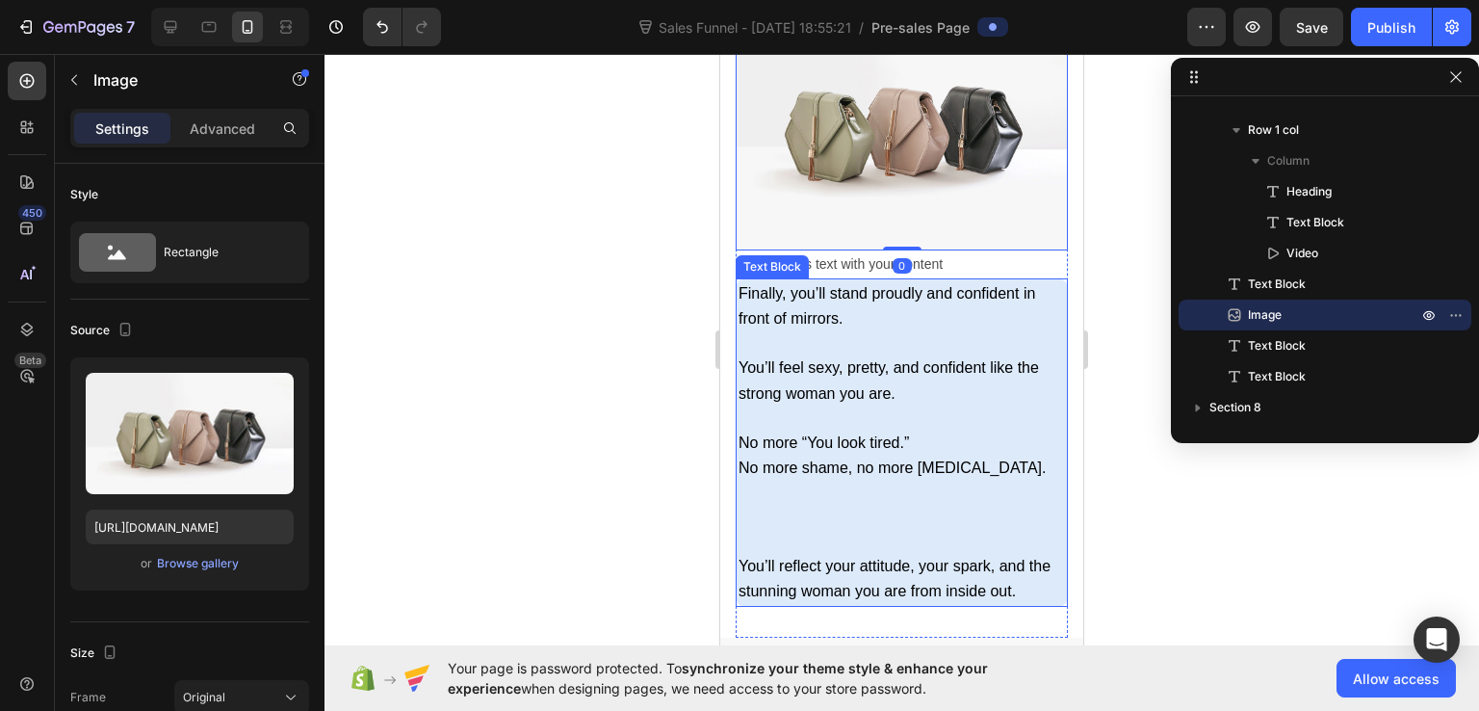
scroll to position [14825, 0]
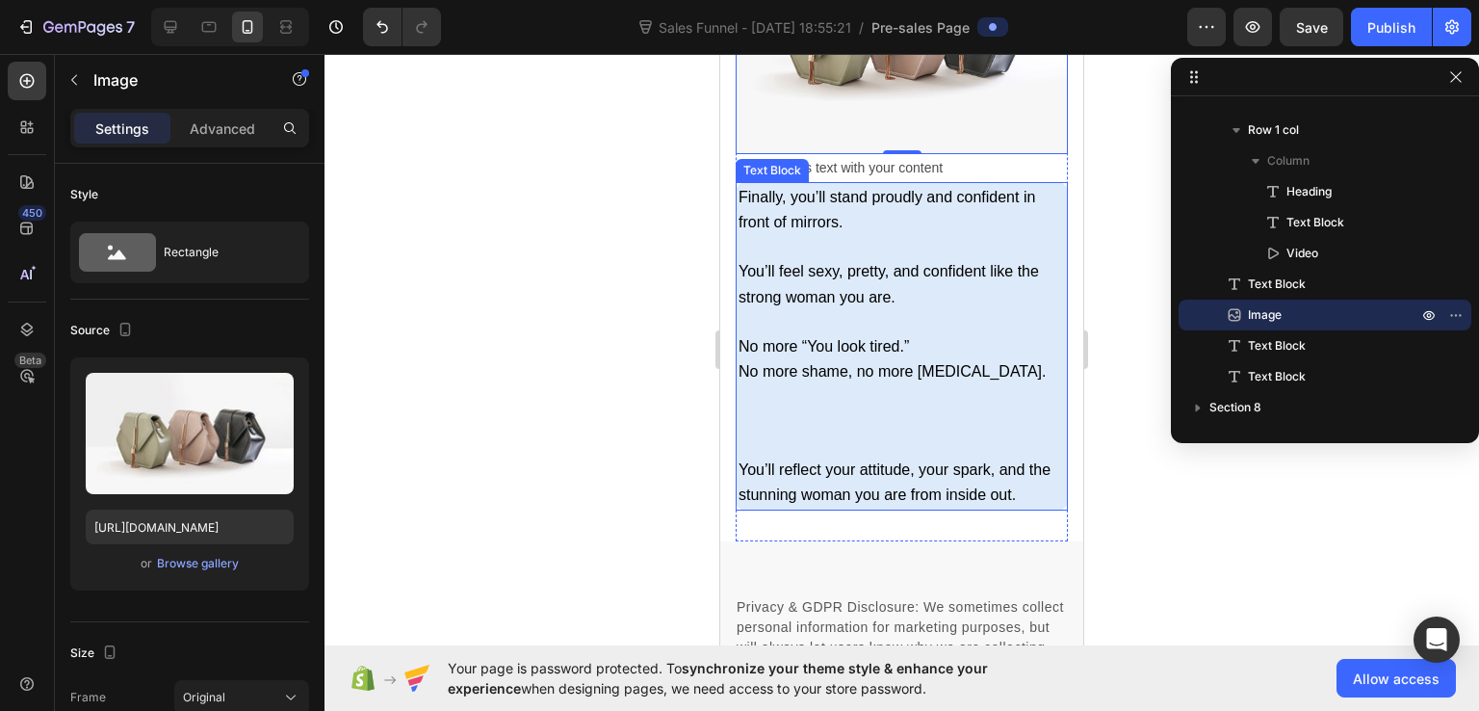
click at [851, 458] on p "Rich Text Editor. Editing area: main" at bounding box center [902, 420] width 327 height 73
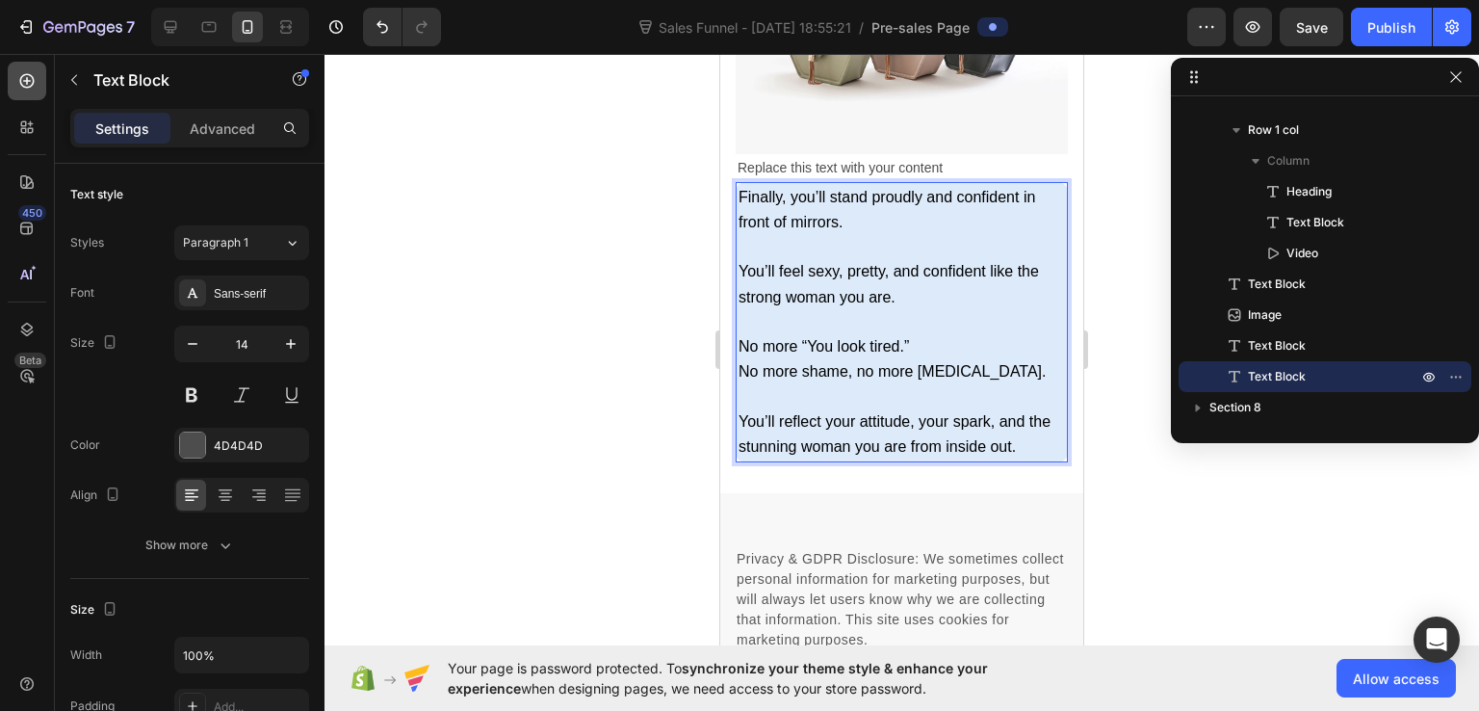
click at [25, 65] on div at bounding box center [27, 81] width 39 height 39
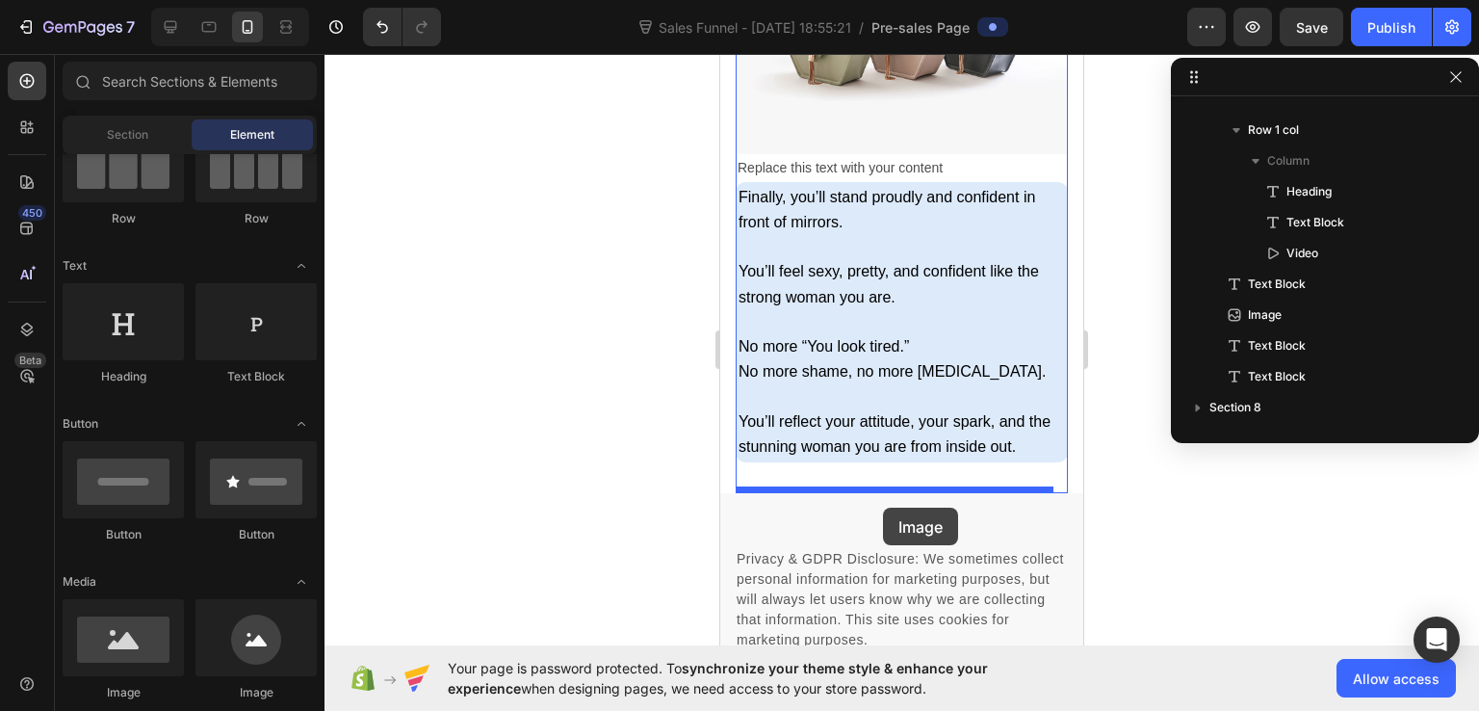
drag, startPoint x: 862, startPoint y: 680, endPoint x: 883, endPoint y: 508, distance: 173.7
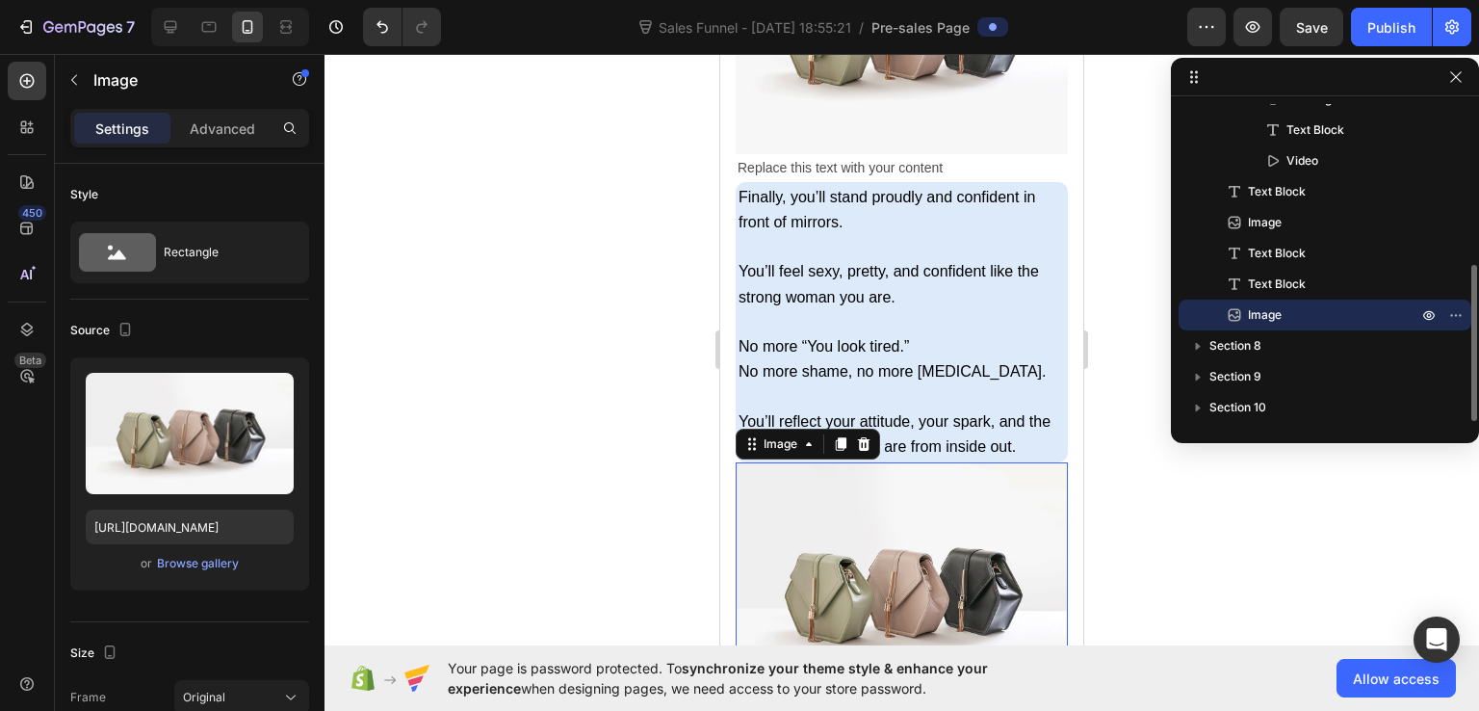
scroll to position [14921, 0]
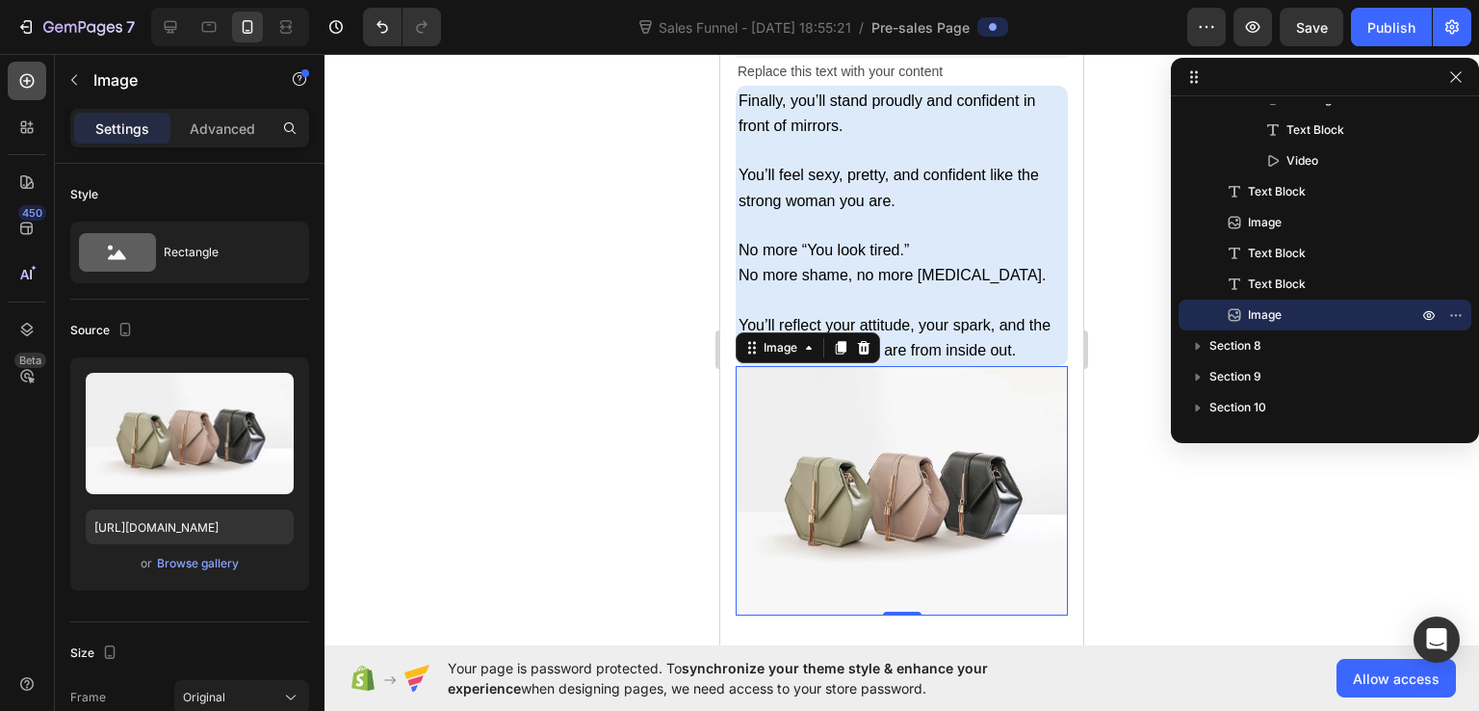
click at [27, 82] on icon at bounding box center [27, 81] width 14 height 14
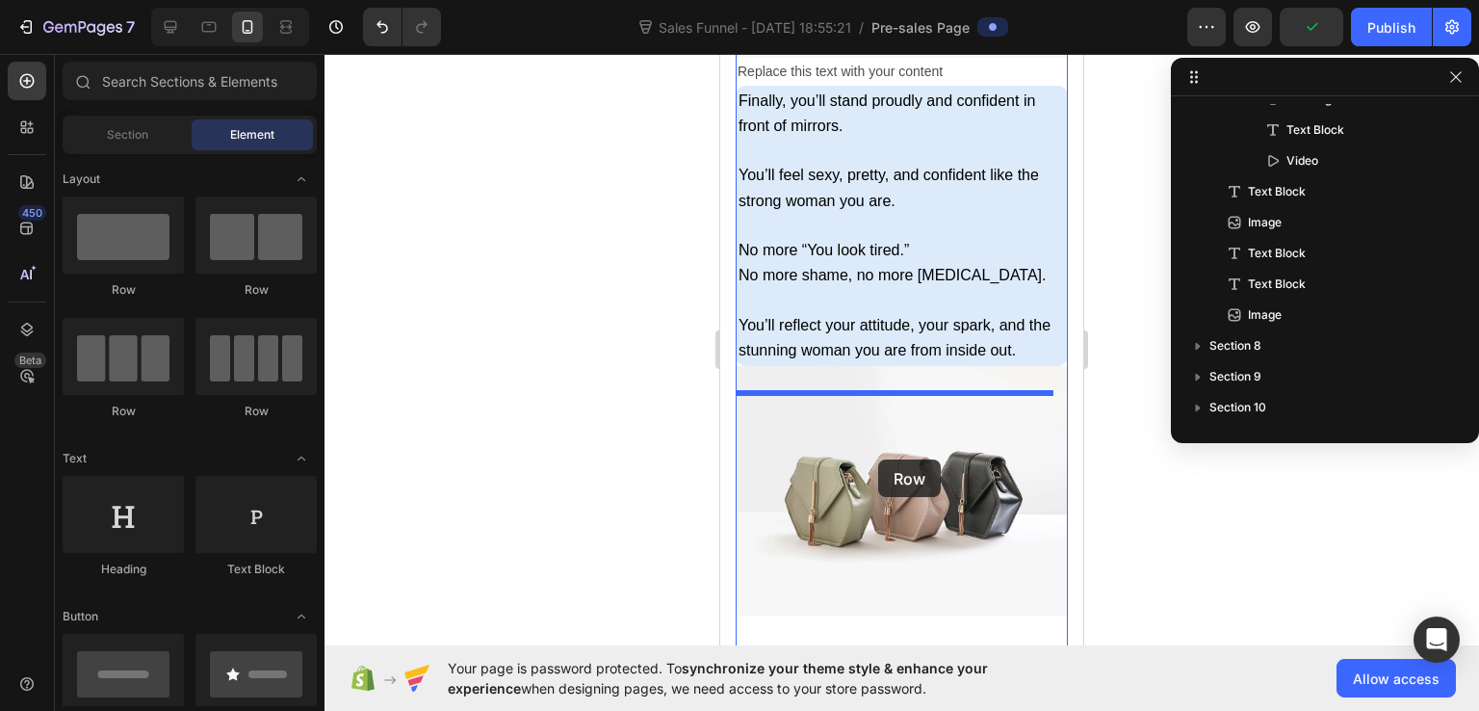
scroll to position [15210, 0]
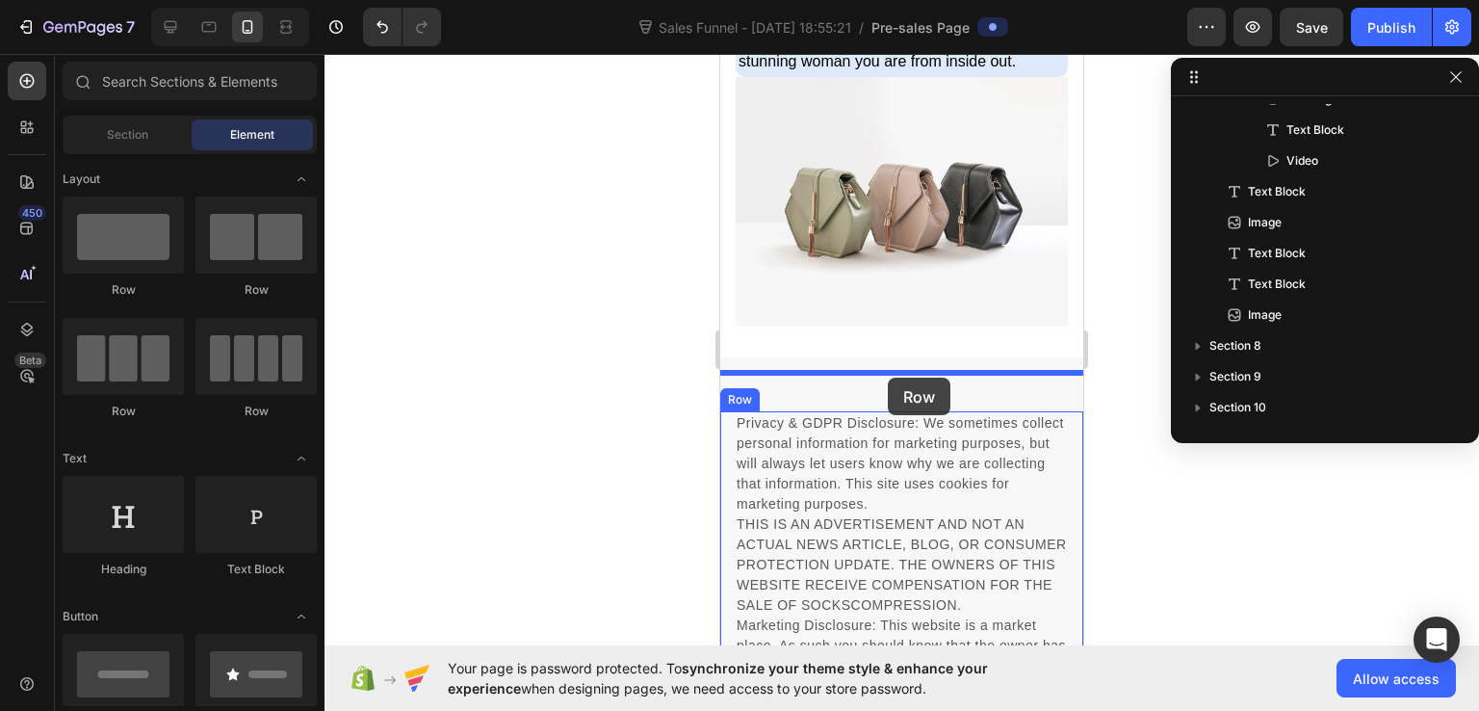
drag, startPoint x: 846, startPoint y: 301, endPoint x: 888, endPoint y: 378, distance: 87.9
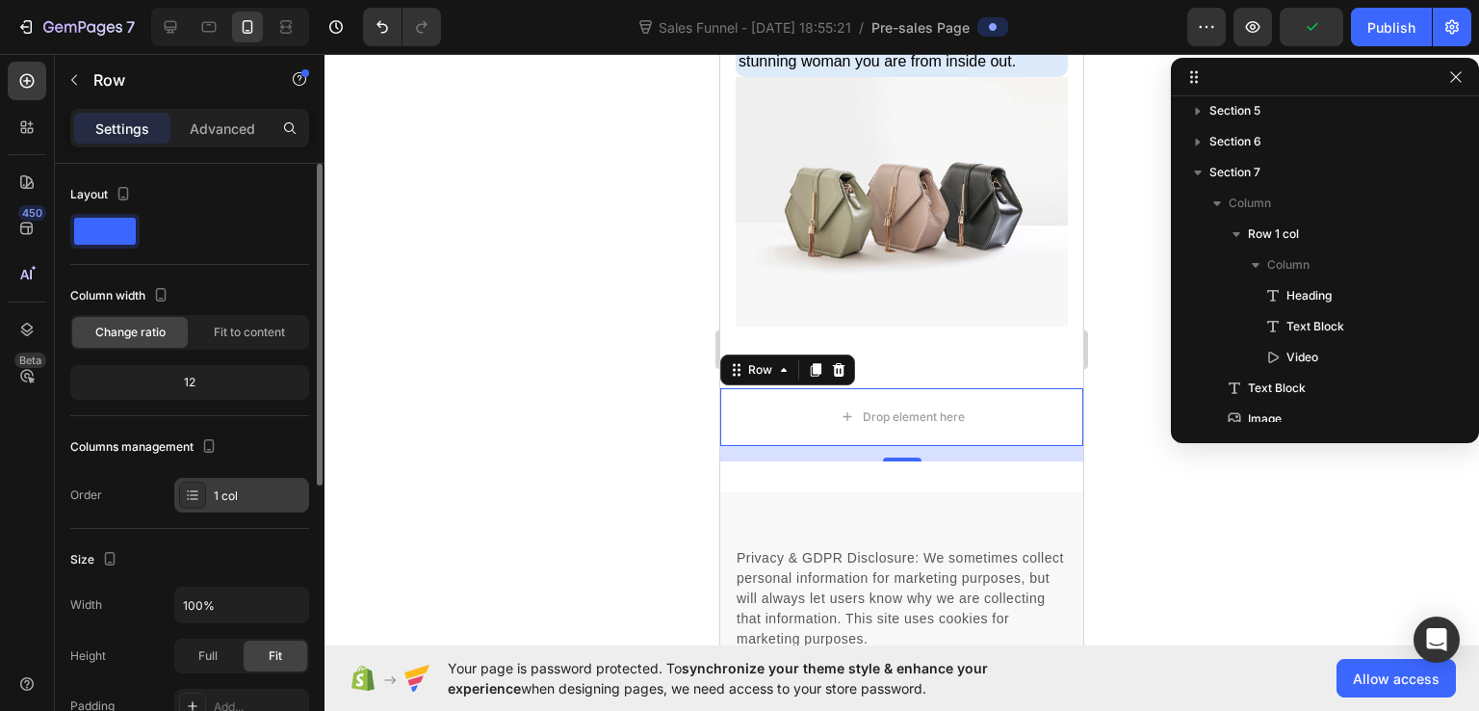
scroll to position [193, 0]
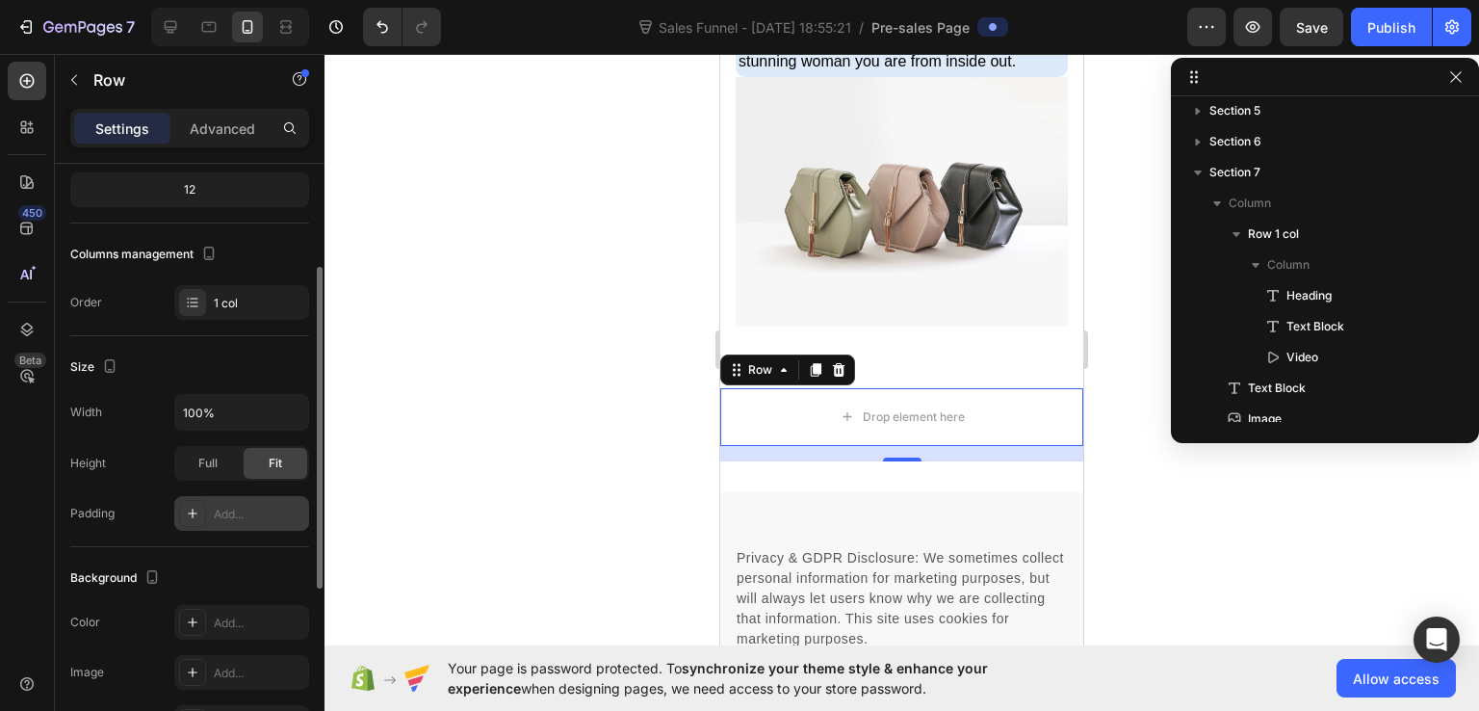
click at [227, 502] on div "Add..." at bounding box center [241, 513] width 135 height 35
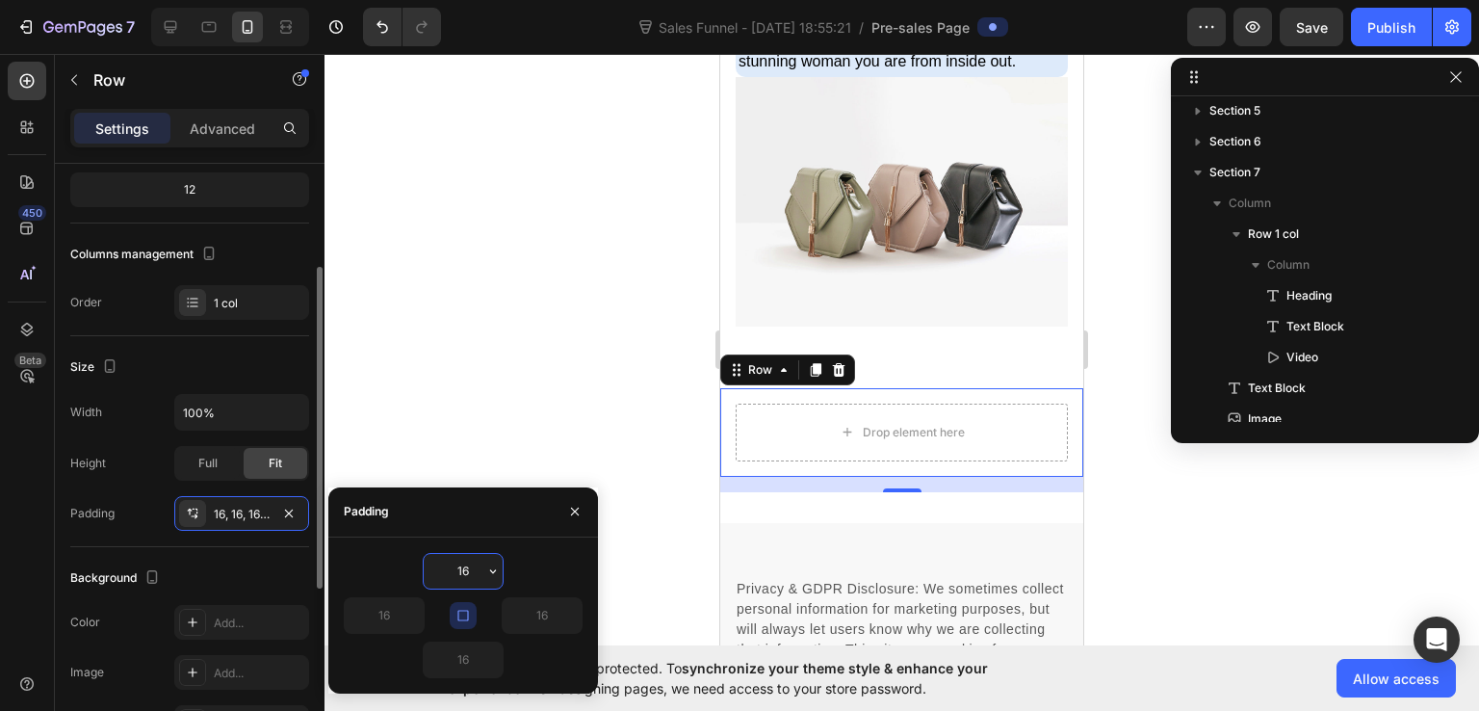
scroll to position [385, 0]
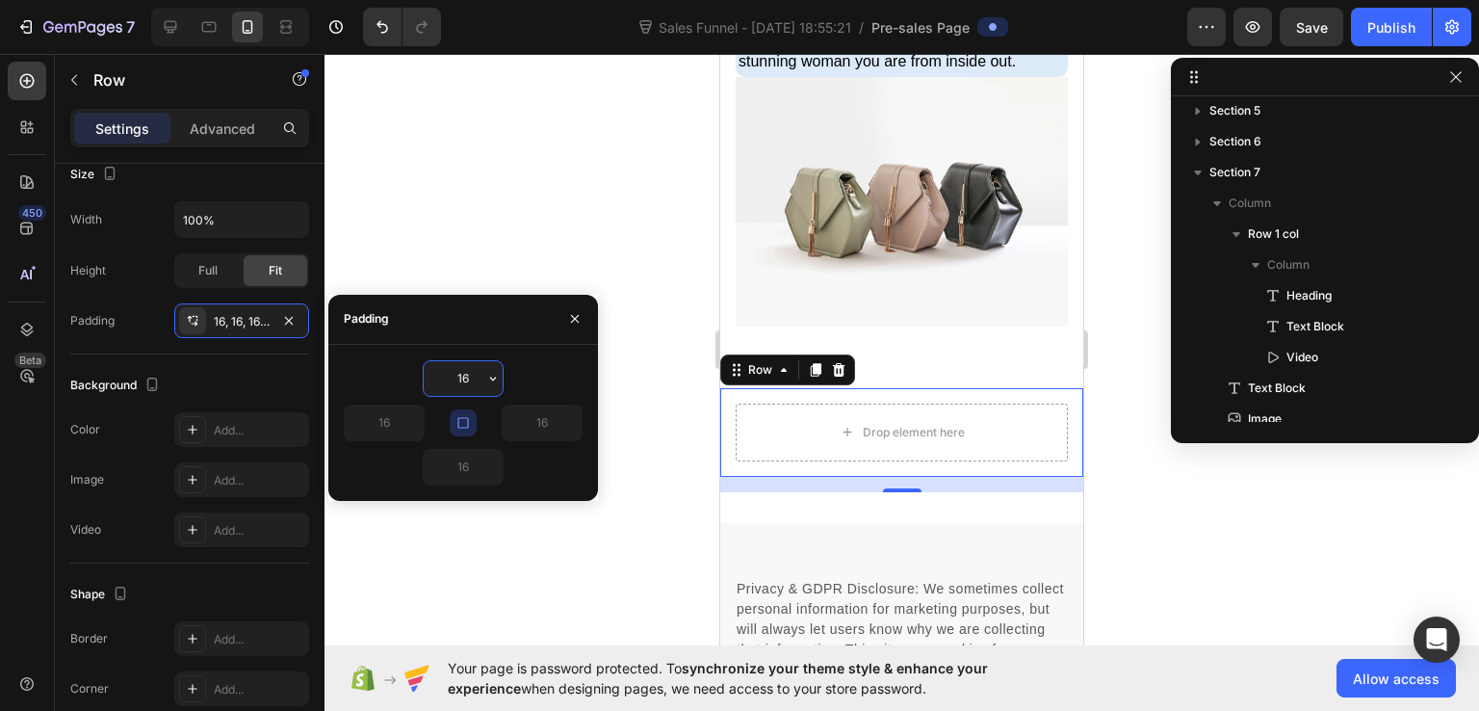
click at [484, 256] on div at bounding box center [902, 382] width 1155 height 657
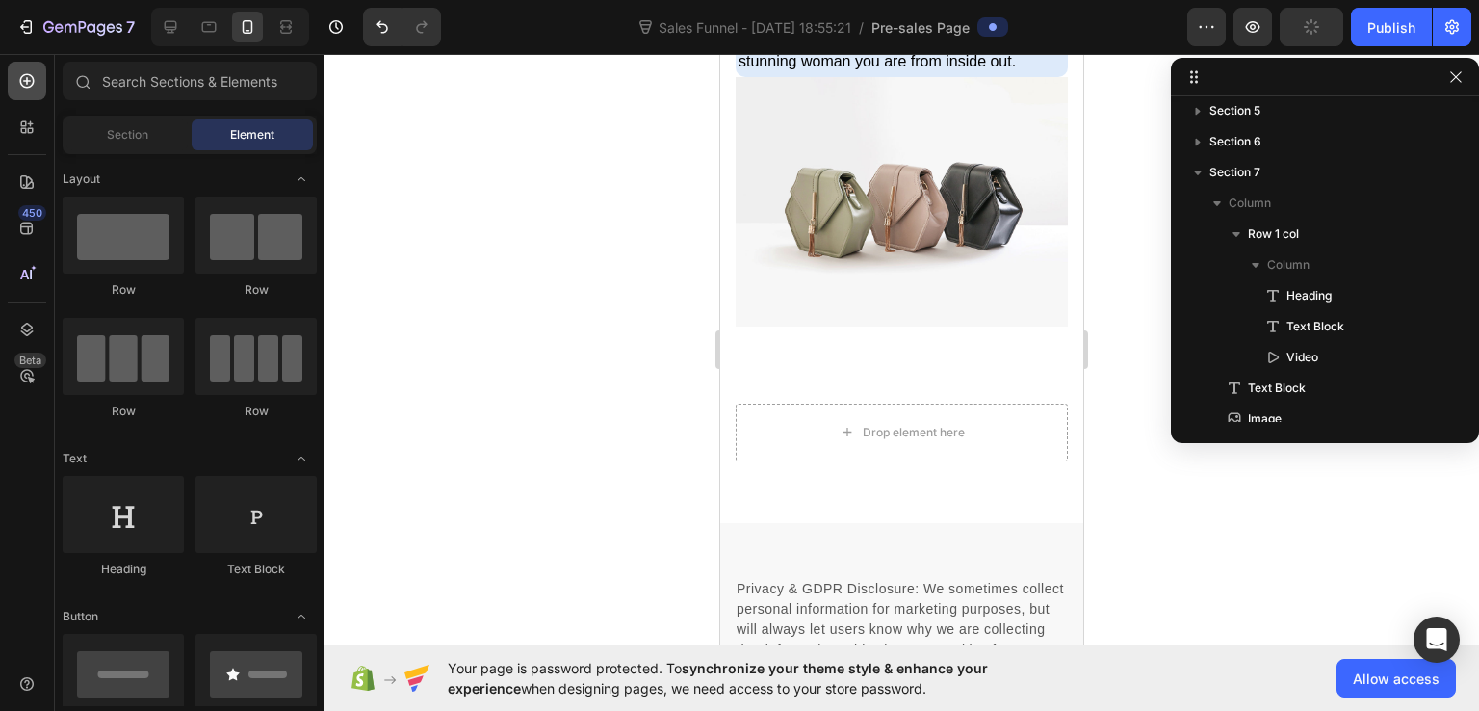
click at [22, 84] on icon at bounding box center [26, 80] width 19 height 19
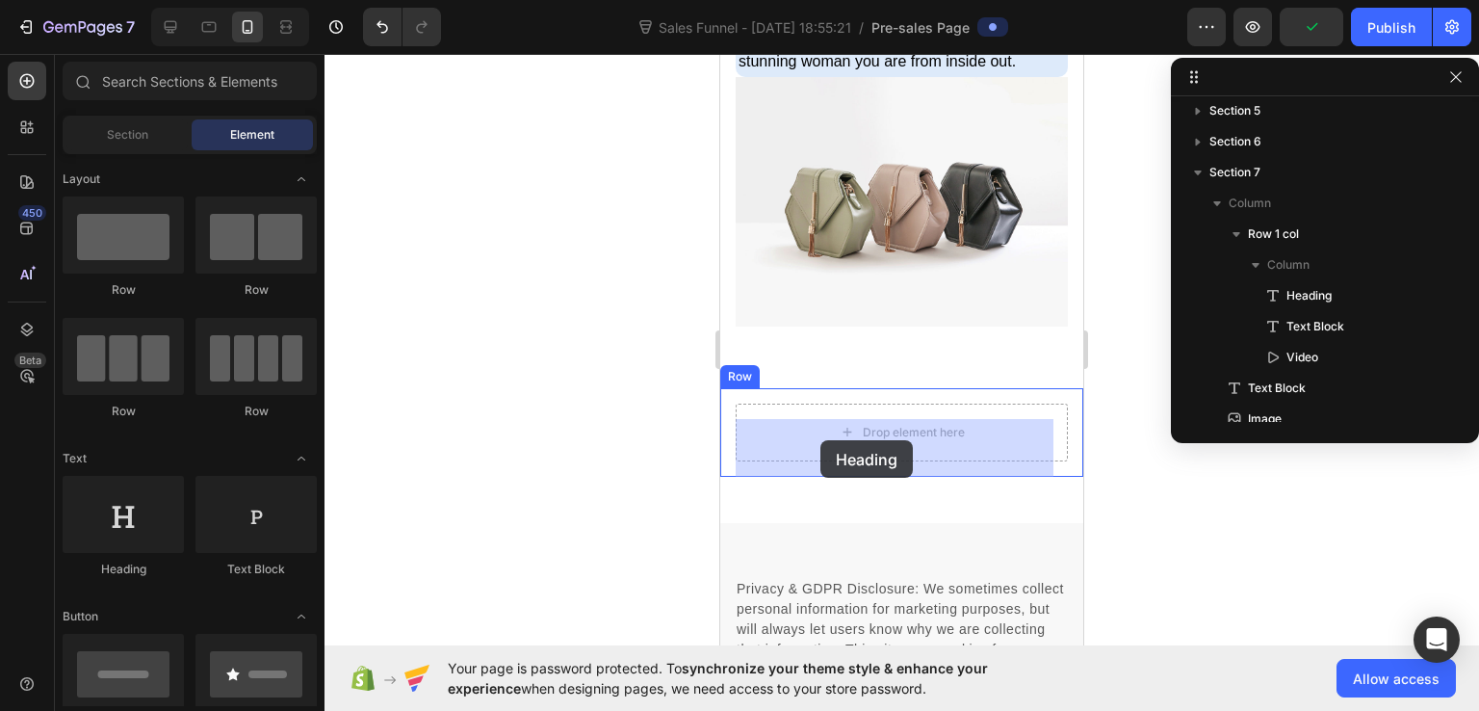
drag, startPoint x: 850, startPoint y: 571, endPoint x: 821, endPoint y: 440, distance: 134.4
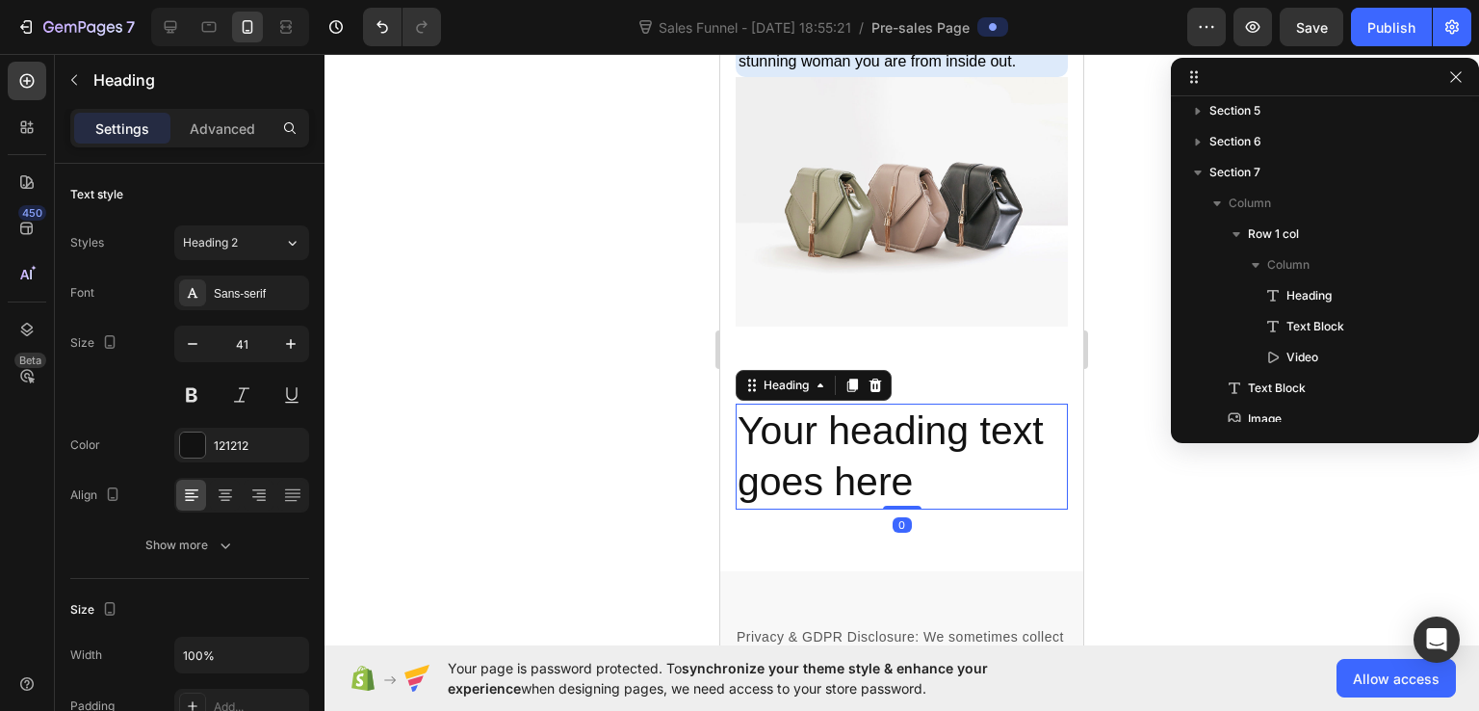
scroll to position [483, 0]
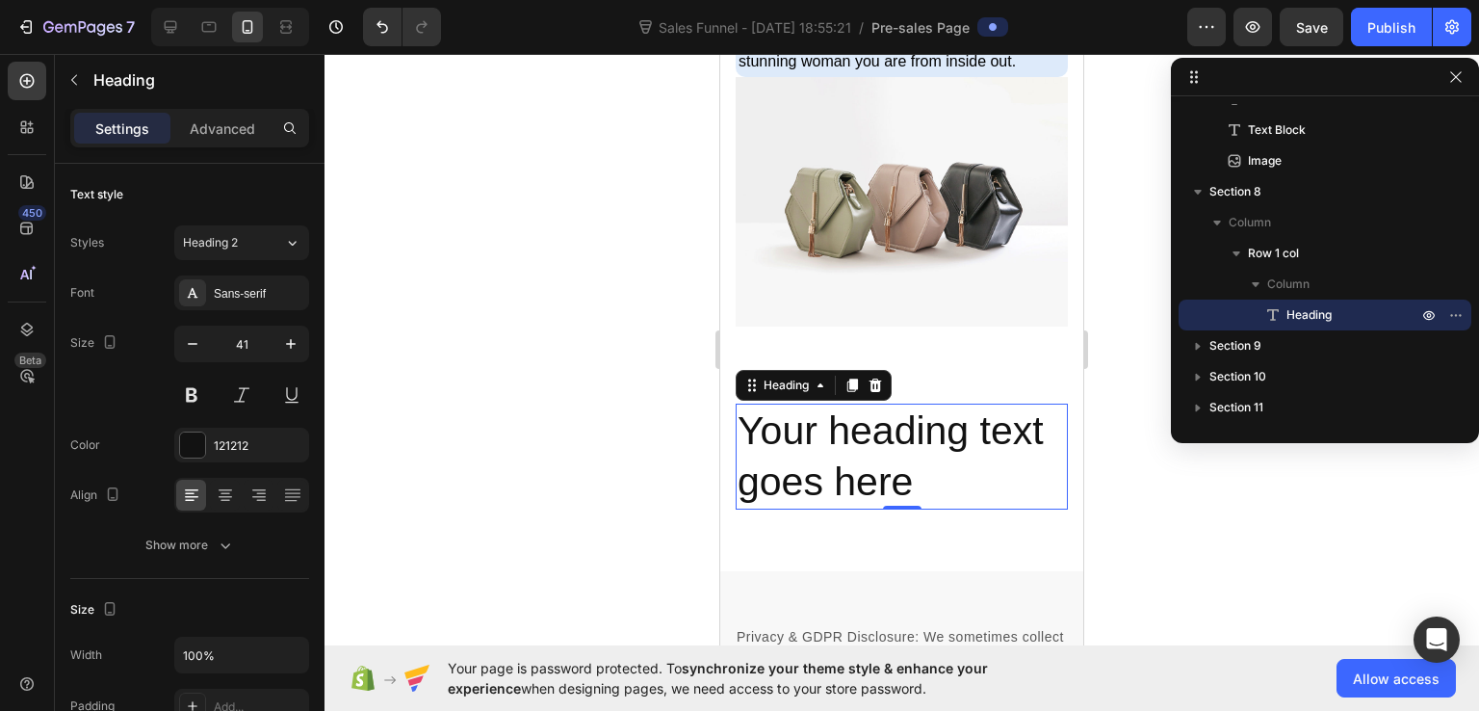
click at [868, 506] on h2 "Your heading text goes here" at bounding box center [902, 457] width 332 height 107
click at [868, 506] on p "Your heading text goes here" at bounding box center [902, 457] width 328 height 103
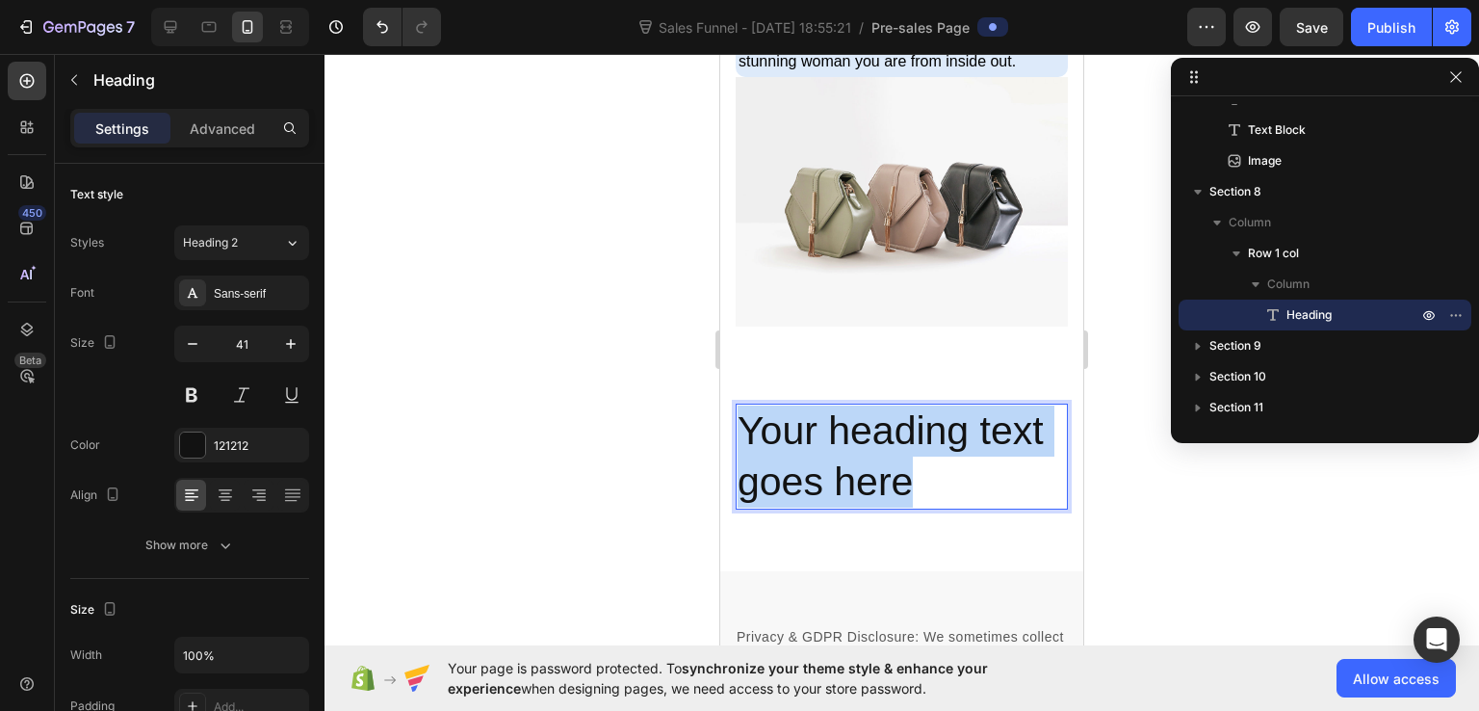
click at [868, 506] on p "Your heading text goes here" at bounding box center [902, 457] width 328 height 103
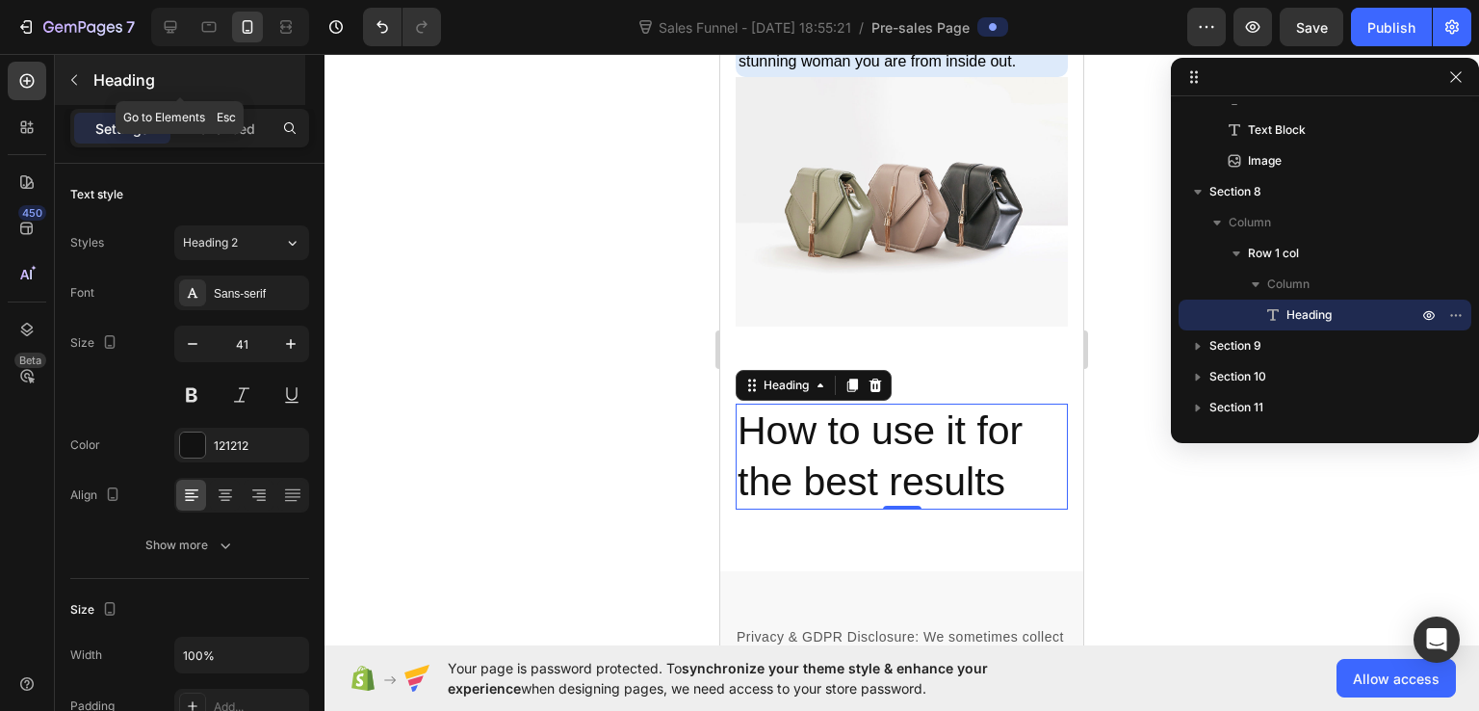
click at [77, 77] on icon "button" at bounding box center [73, 79] width 15 height 15
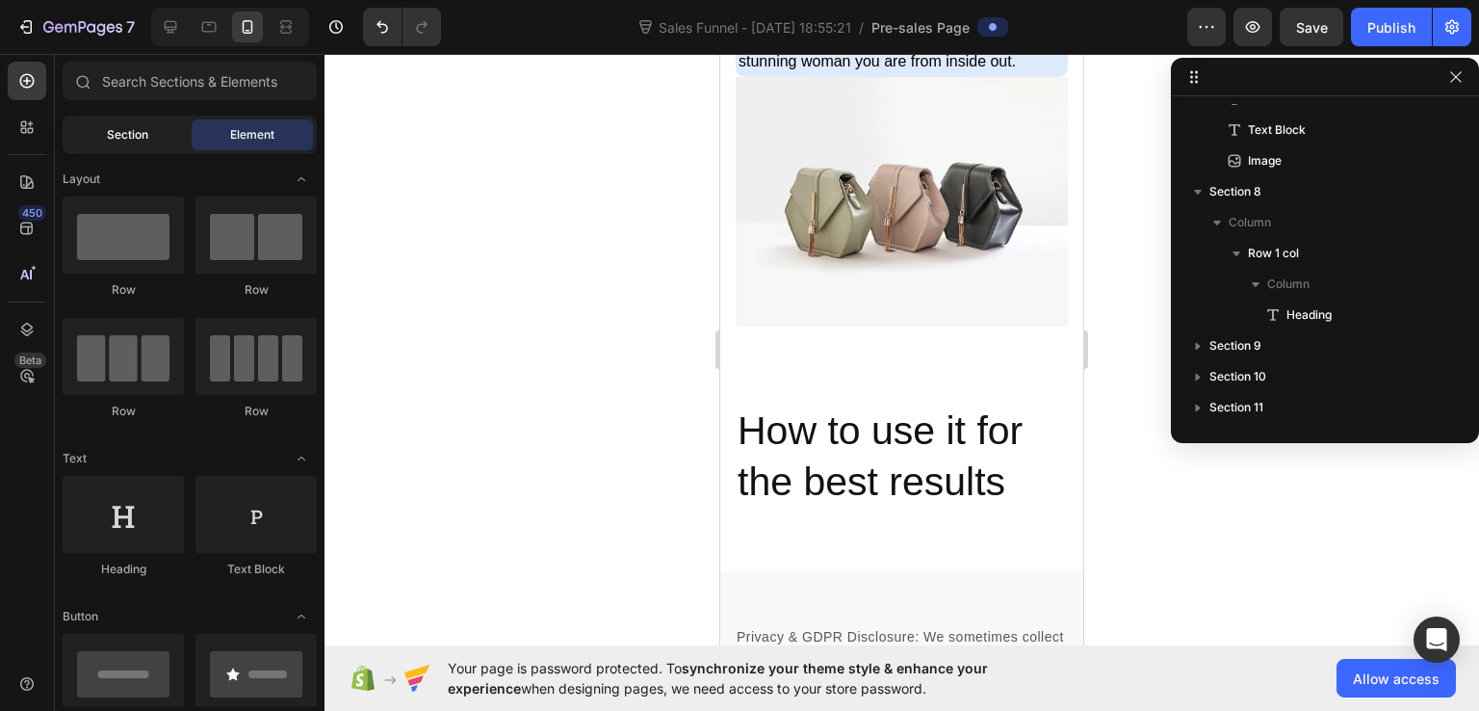
click at [107, 130] on span "Section" at bounding box center [127, 134] width 41 height 17
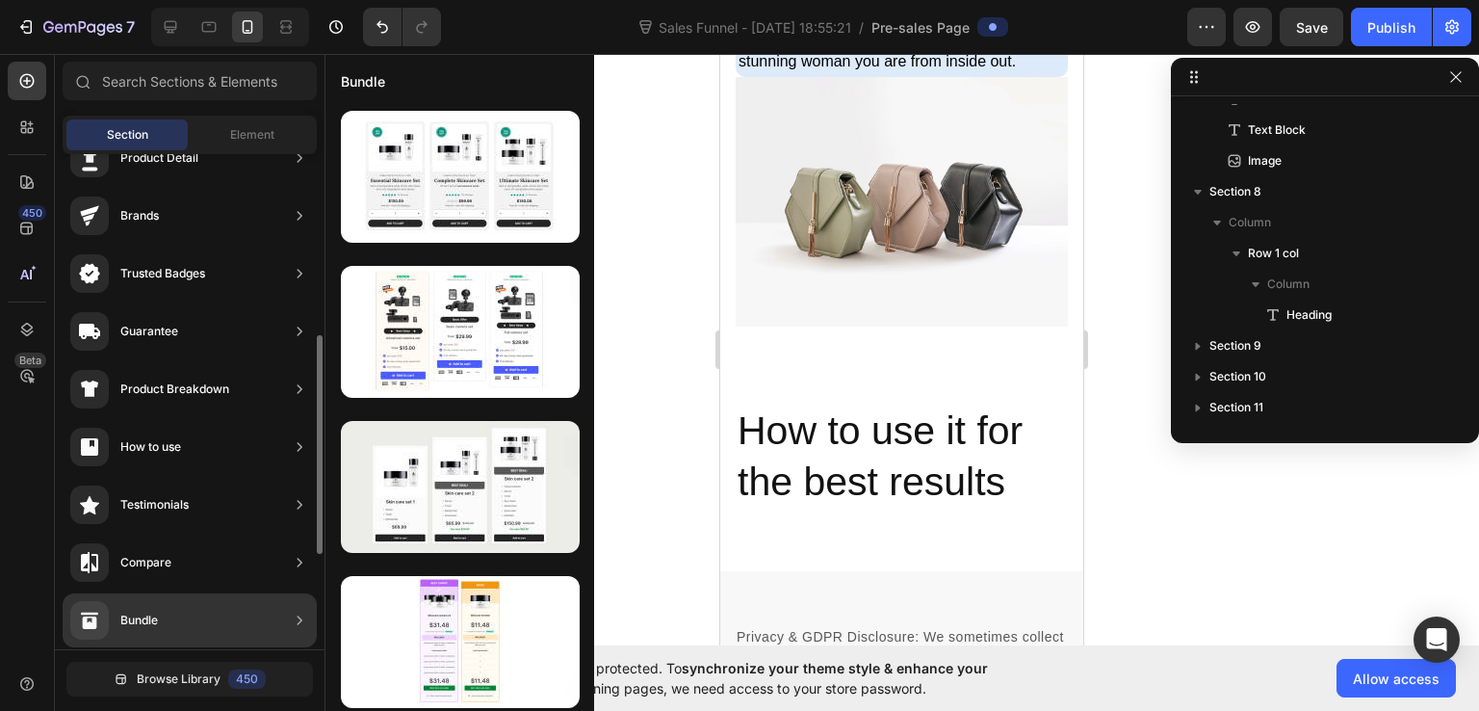
scroll to position [193, 0]
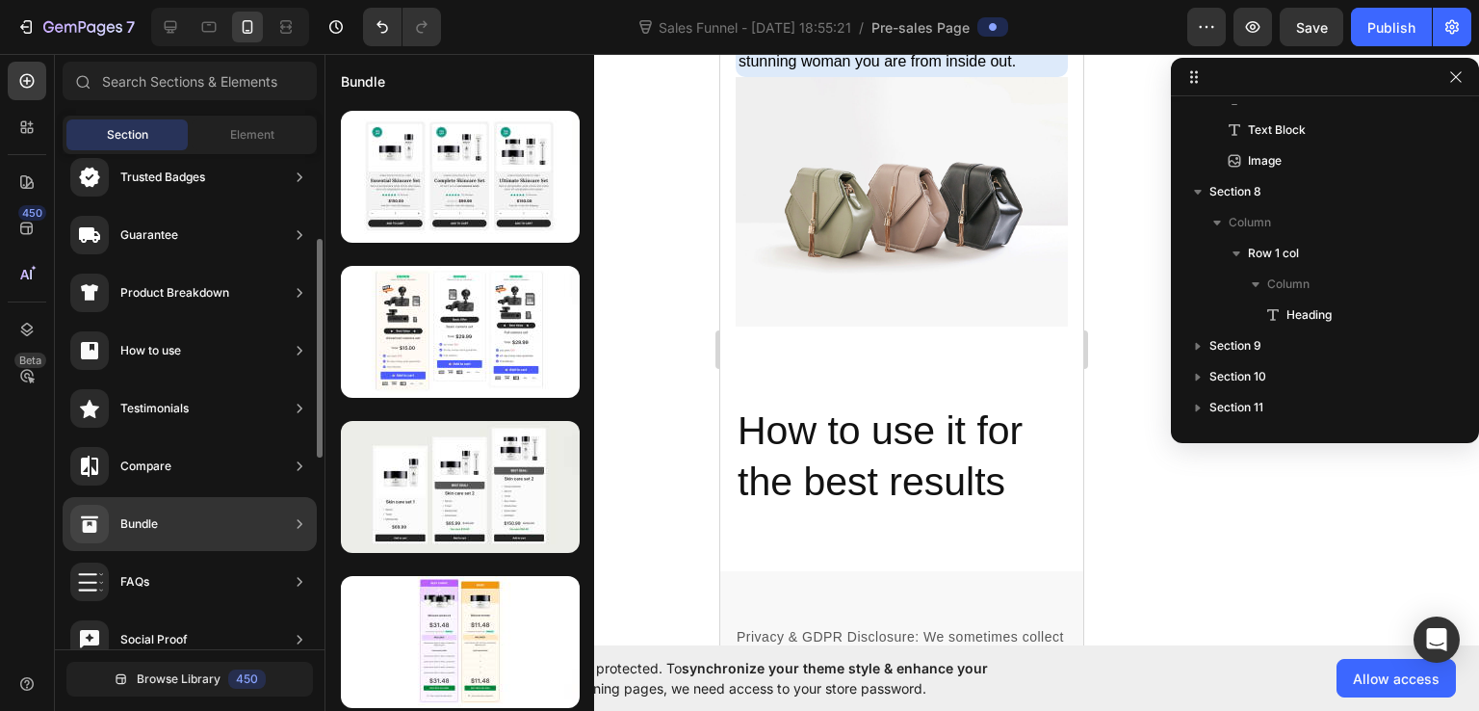
click at [241, 518] on div "Bundle" at bounding box center [190, 524] width 254 height 54
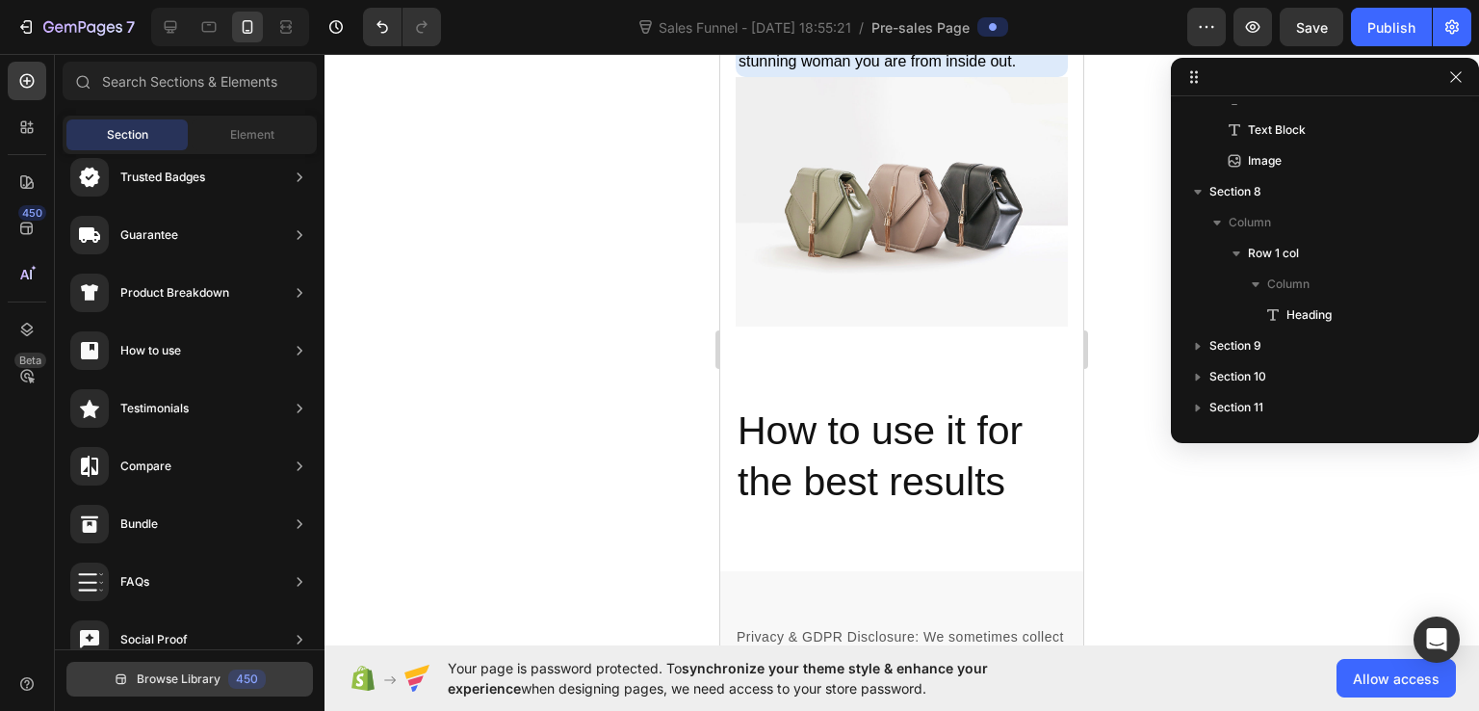
click at [191, 681] on span "Browse Library" at bounding box center [179, 678] width 84 height 17
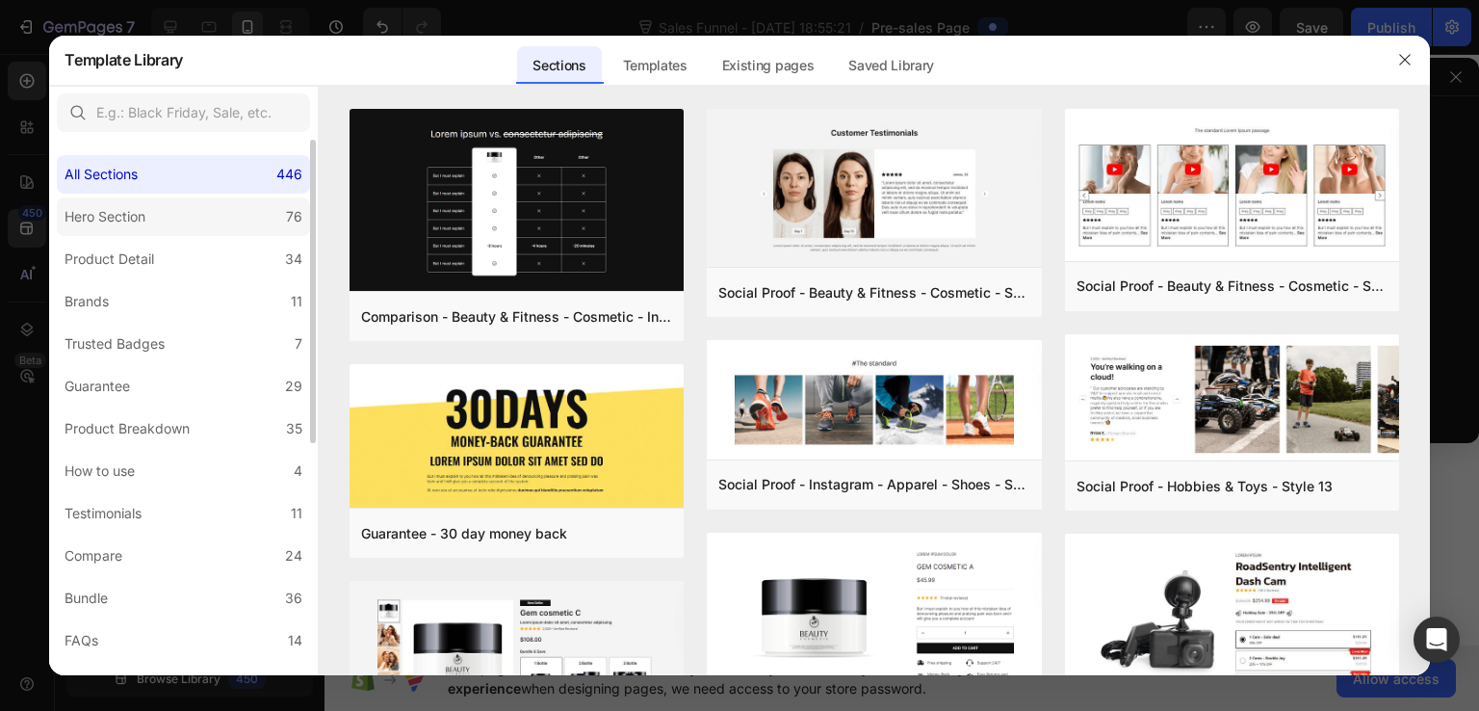
click at [178, 218] on label "Hero Section 76" at bounding box center [183, 216] width 253 height 39
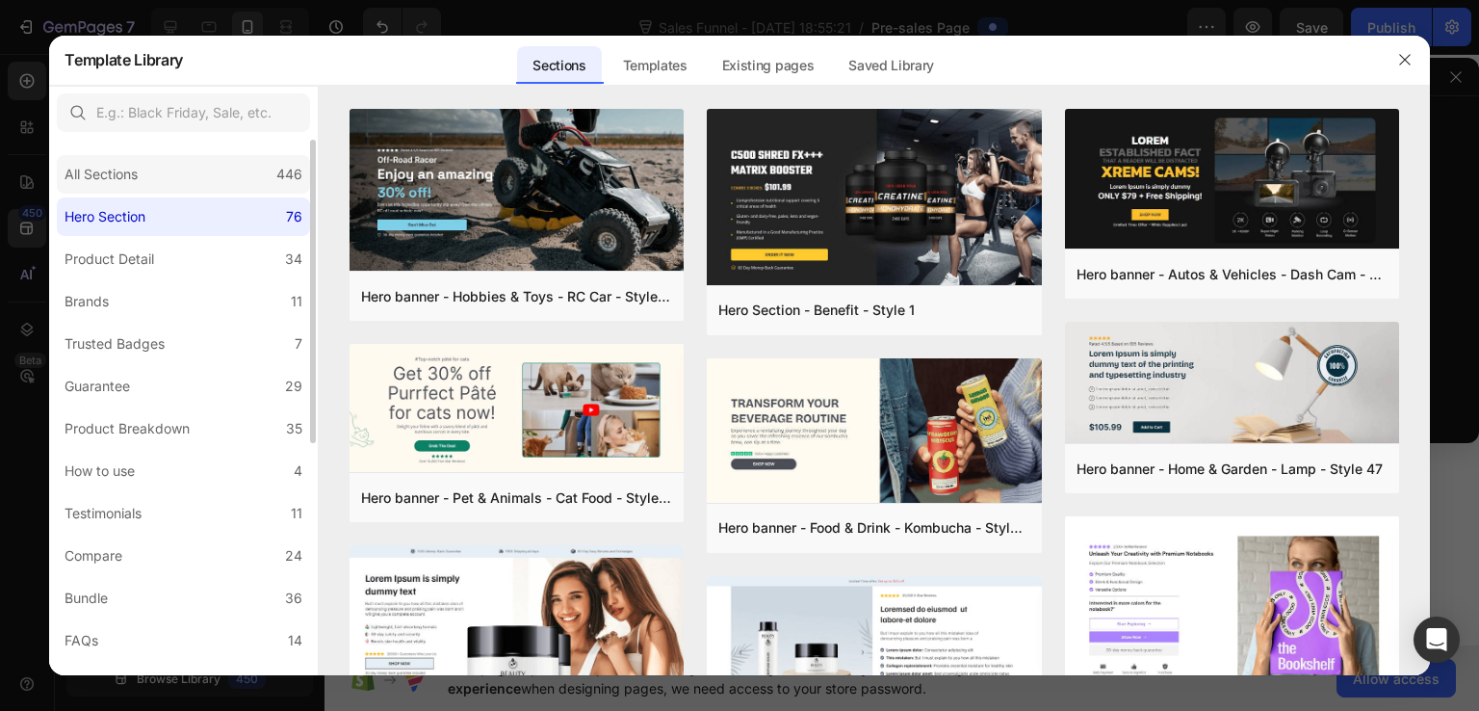
click at [223, 162] on div "All Sections 446" at bounding box center [183, 174] width 253 height 39
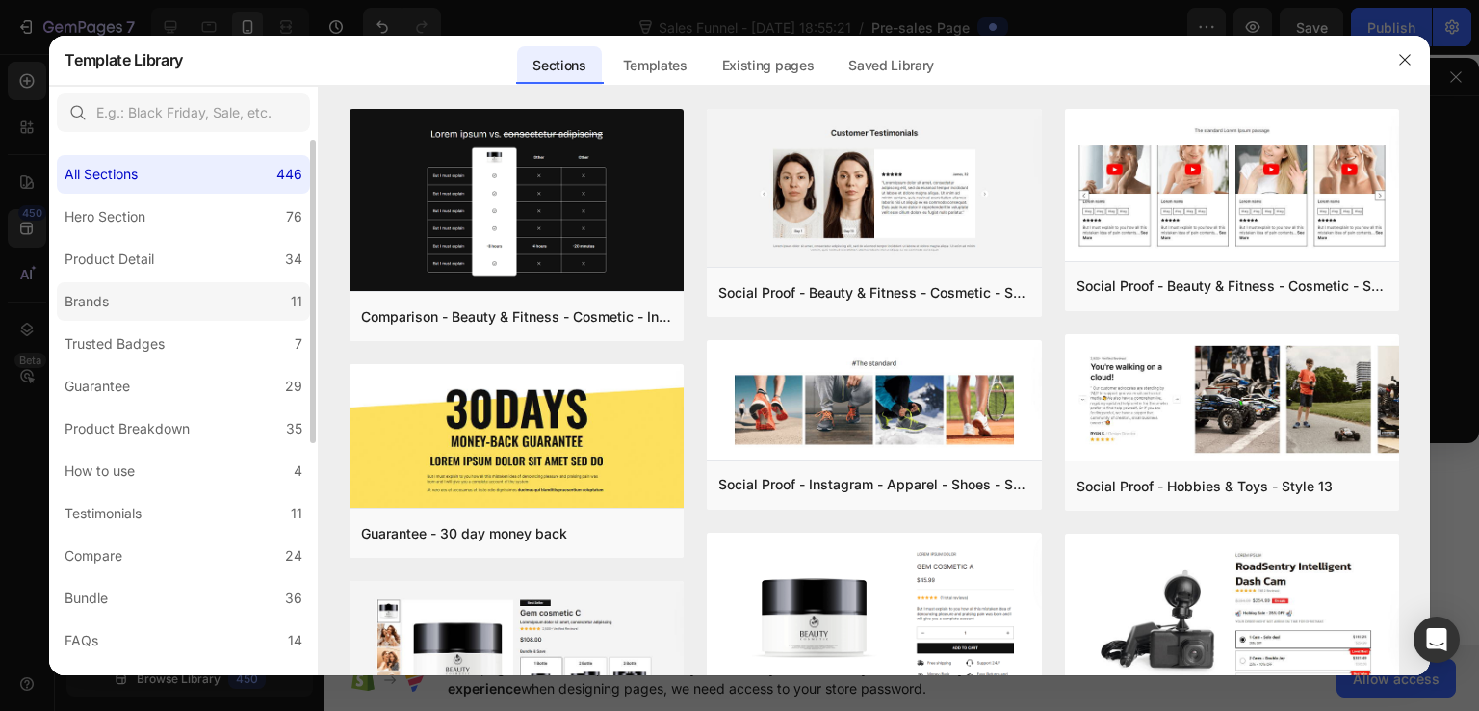
click at [208, 298] on label "Brands 11" at bounding box center [183, 301] width 253 height 39
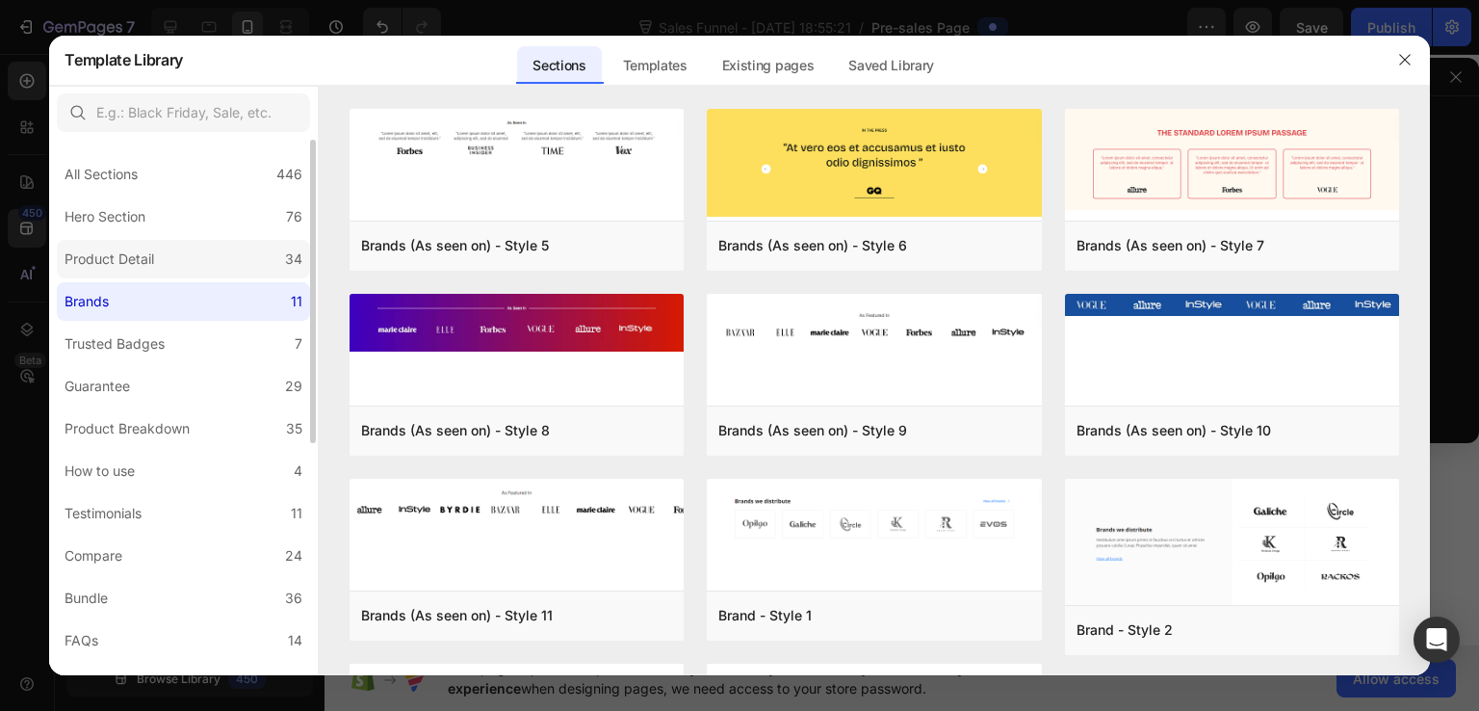
click at [212, 255] on label "Product Detail 34" at bounding box center [183, 259] width 253 height 39
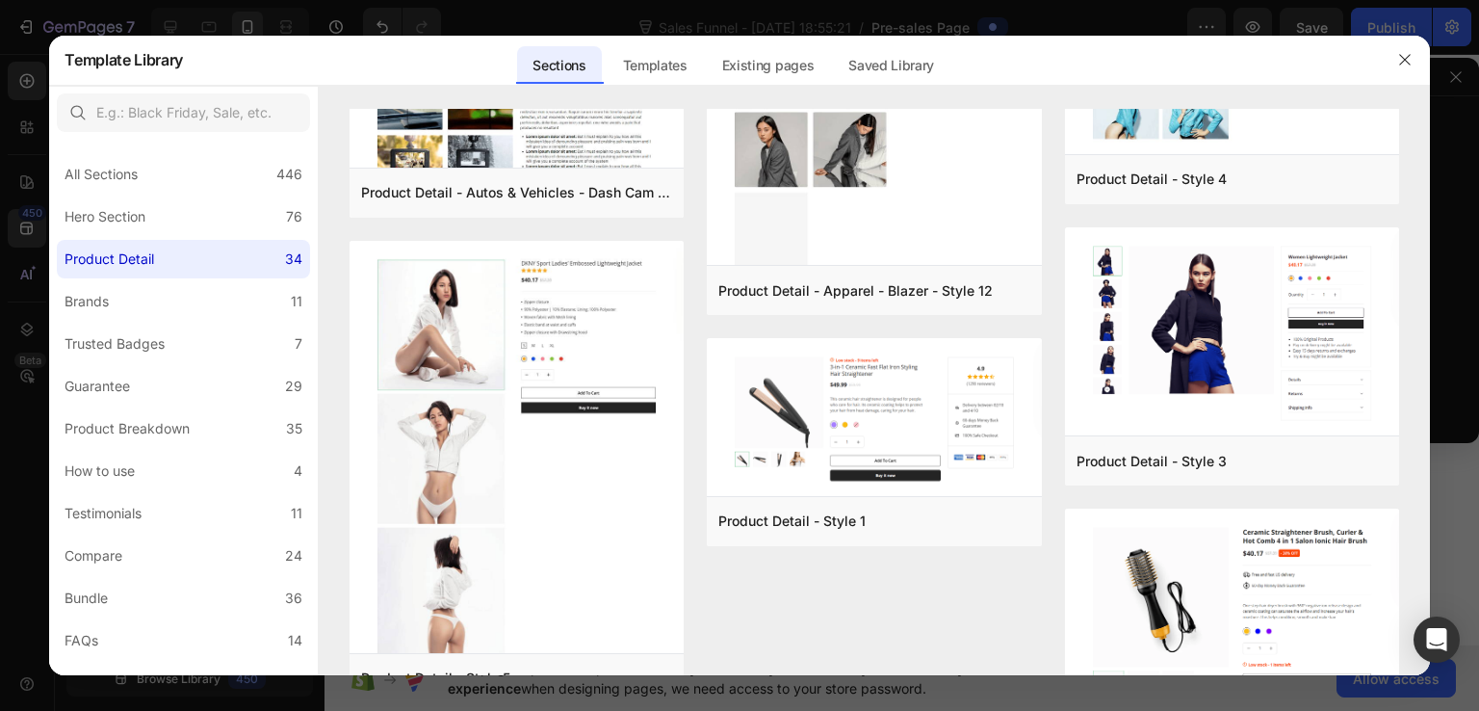
scroll to position [3471, 0]
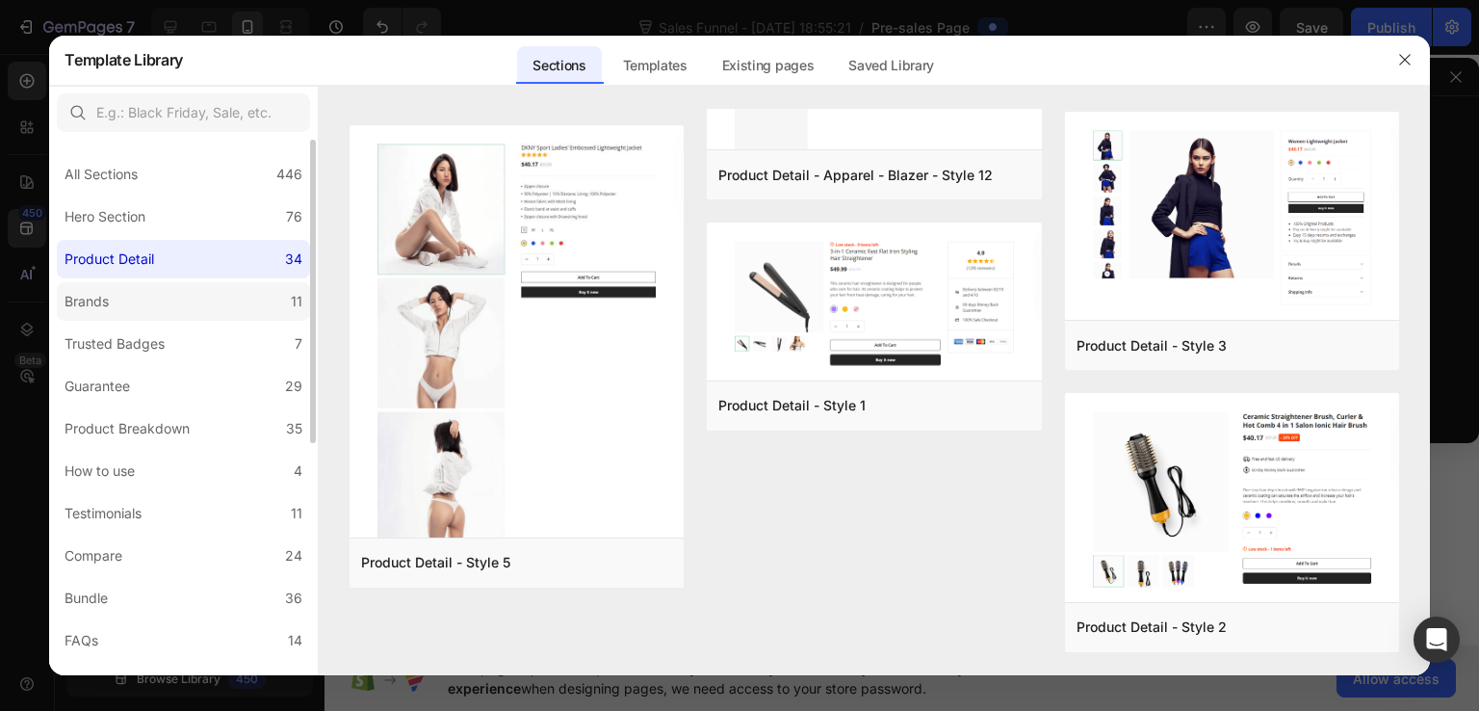
click at [190, 302] on label "Brands 11" at bounding box center [183, 301] width 253 height 39
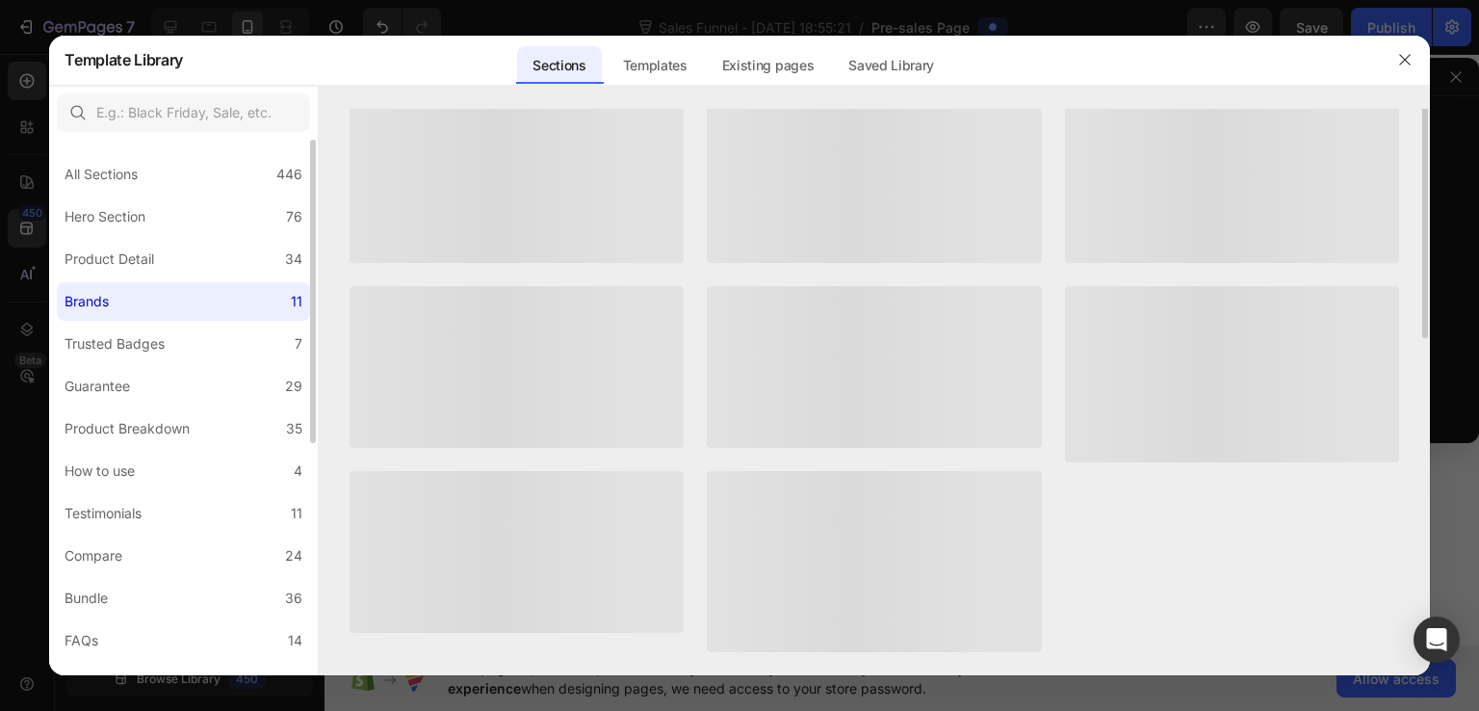
scroll to position [0, 0]
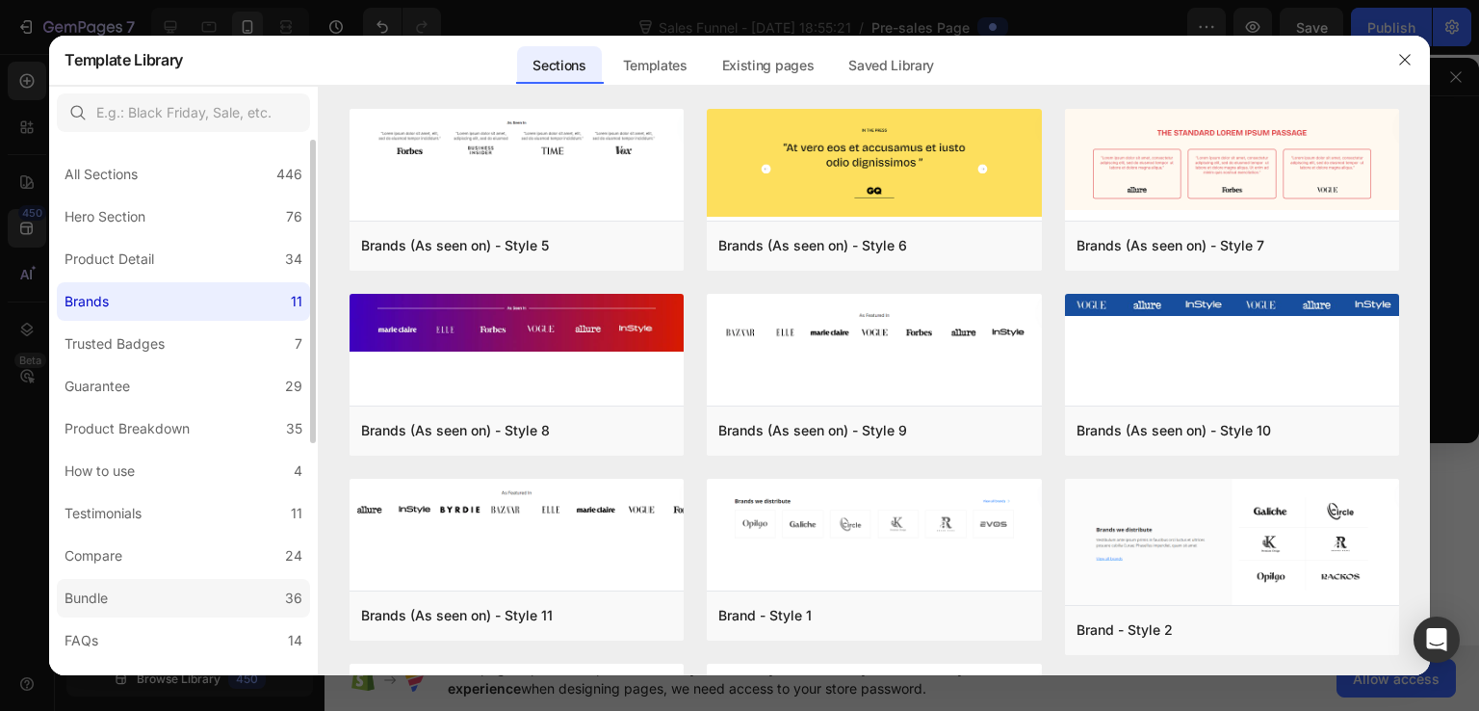
click at [184, 589] on label "Bundle 36" at bounding box center [183, 598] width 253 height 39
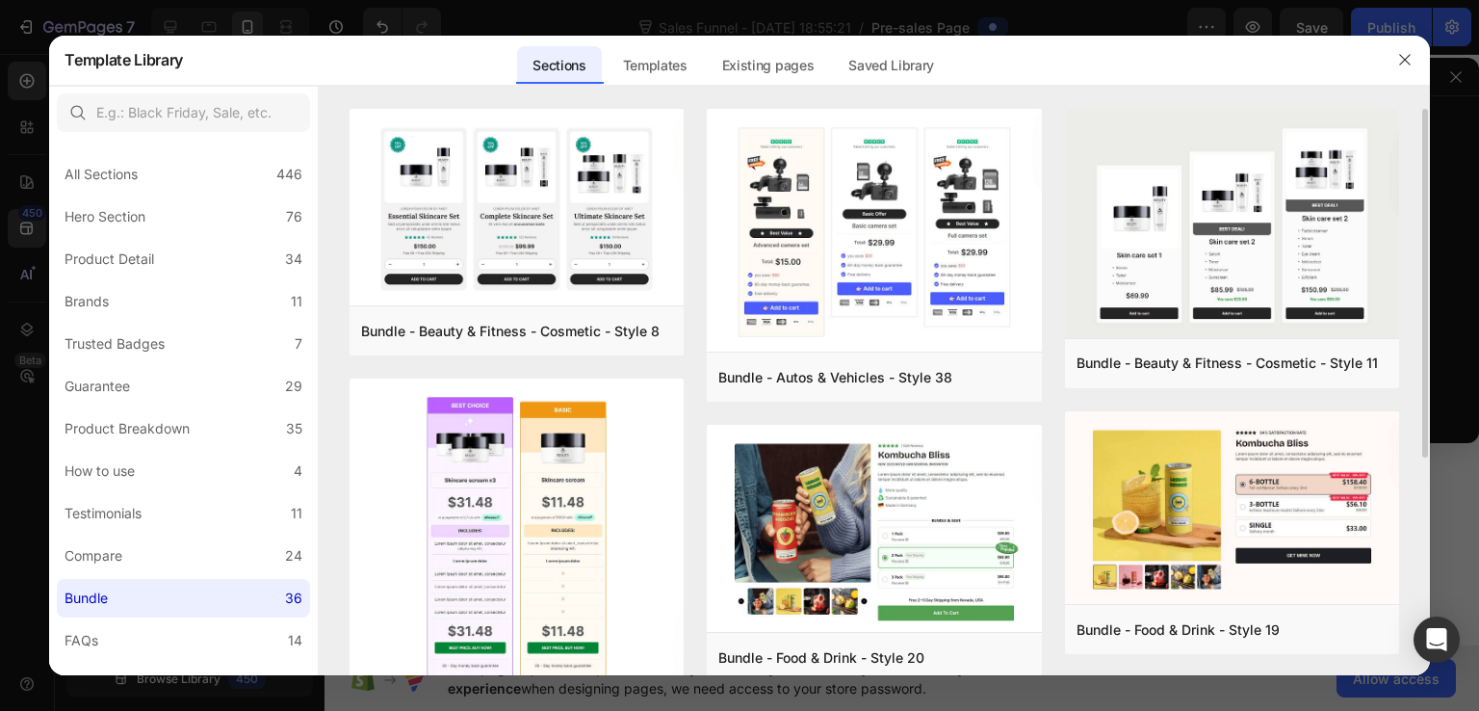
scroll to position [193, 0]
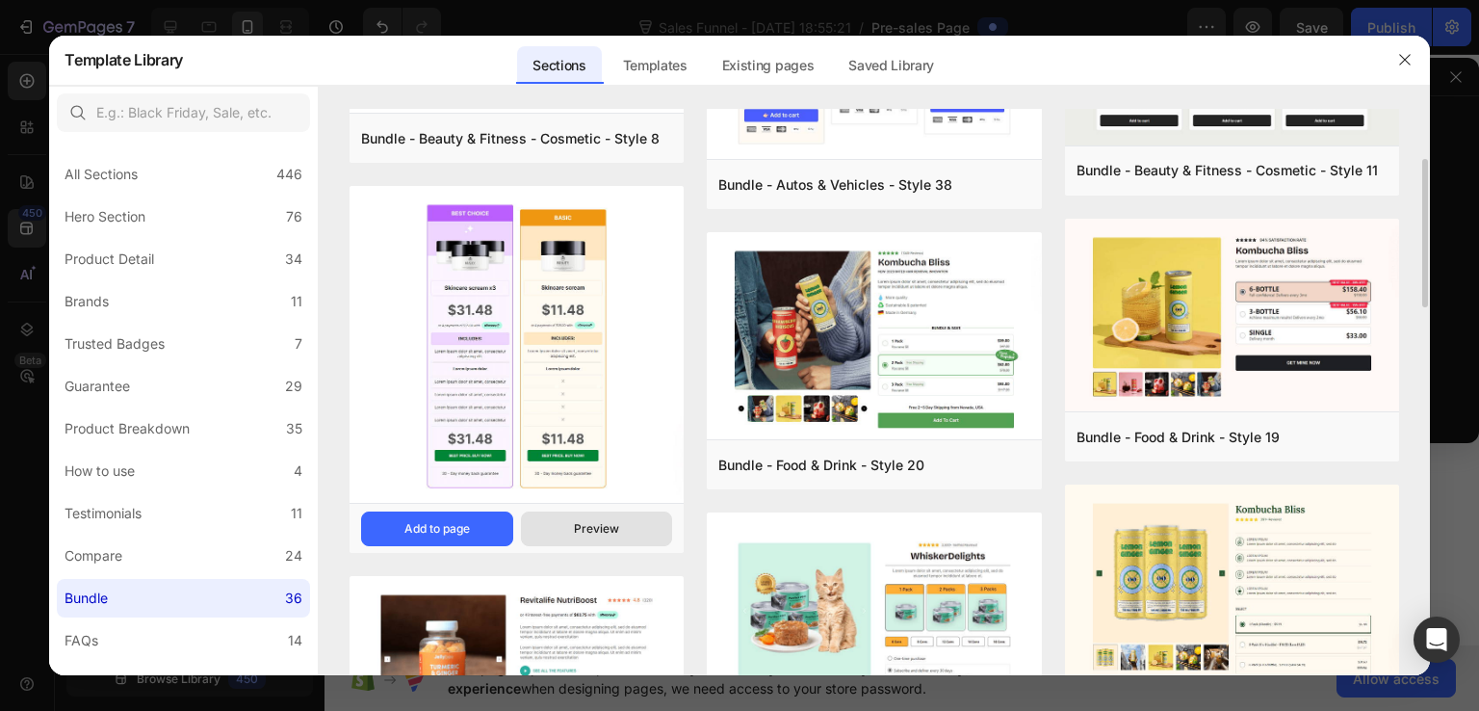
click at [602, 533] on div "Preview" at bounding box center [596, 528] width 45 height 17
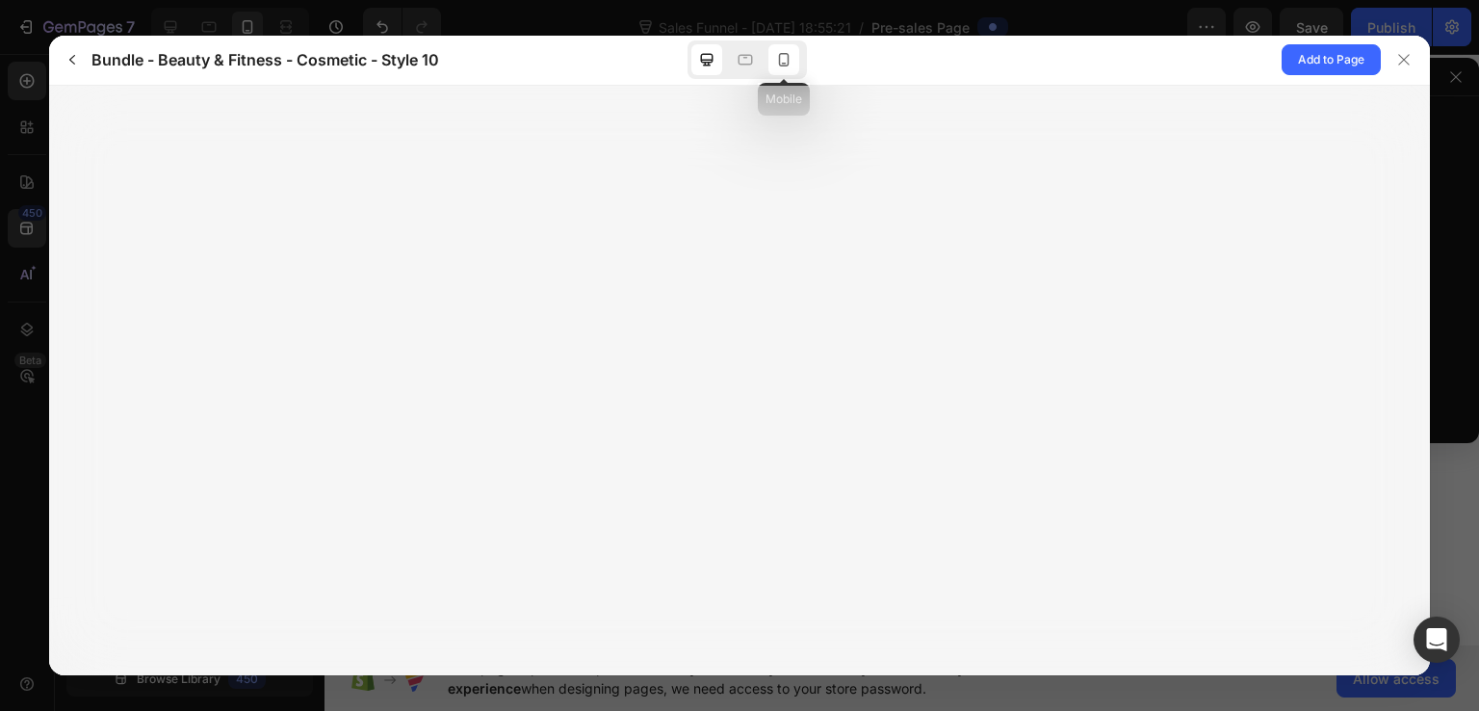
click at [794, 59] on div at bounding box center [784, 59] width 31 height 31
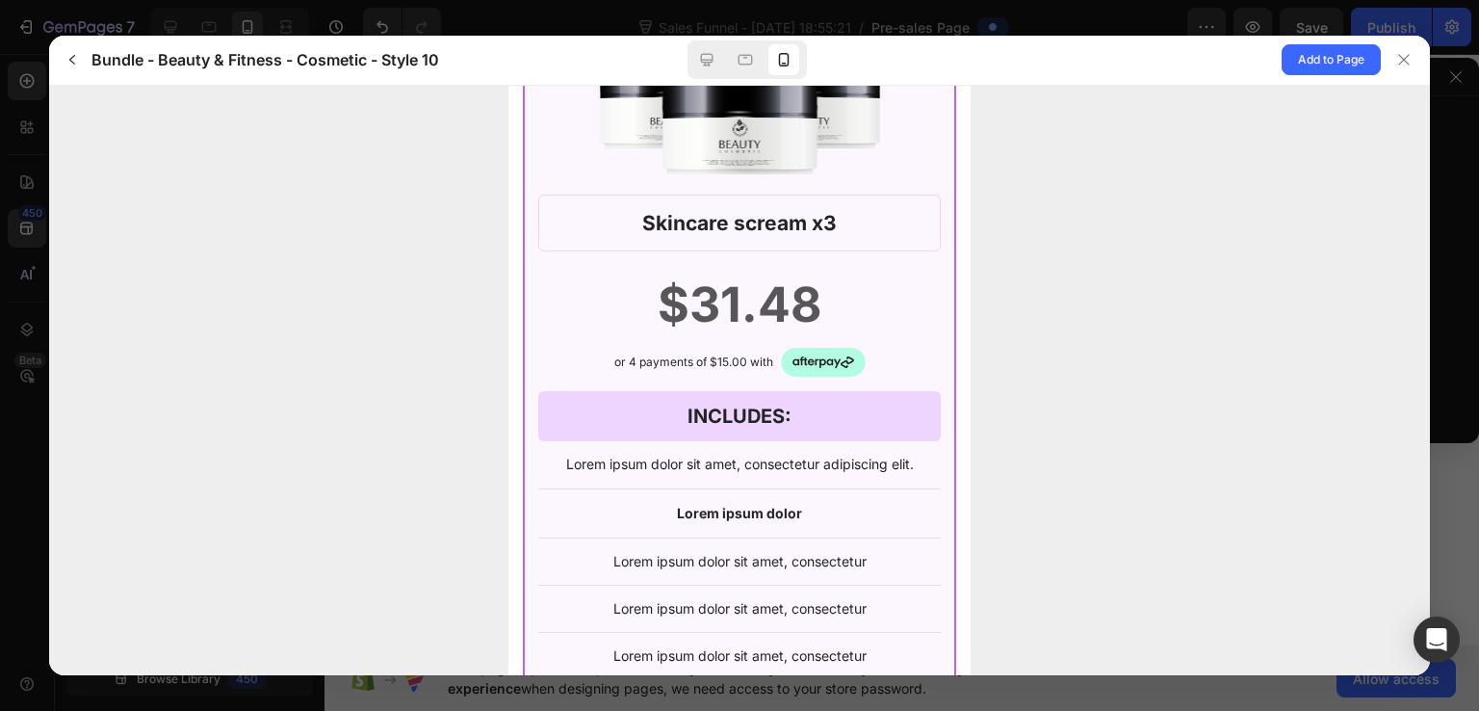
scroll to position [0, 0]
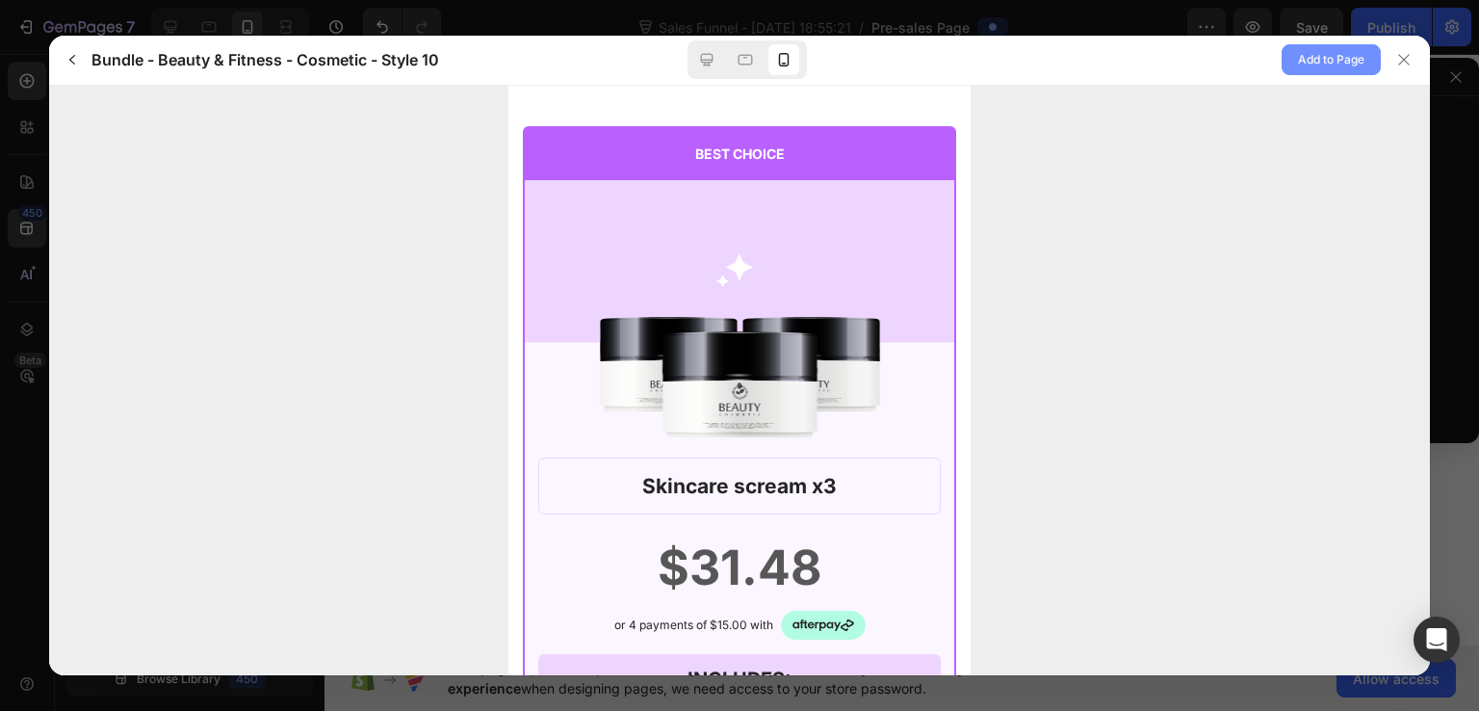
click at [1287, 55] on button "Add to Page" at bounding box center [1331, 59] width 99 height 31
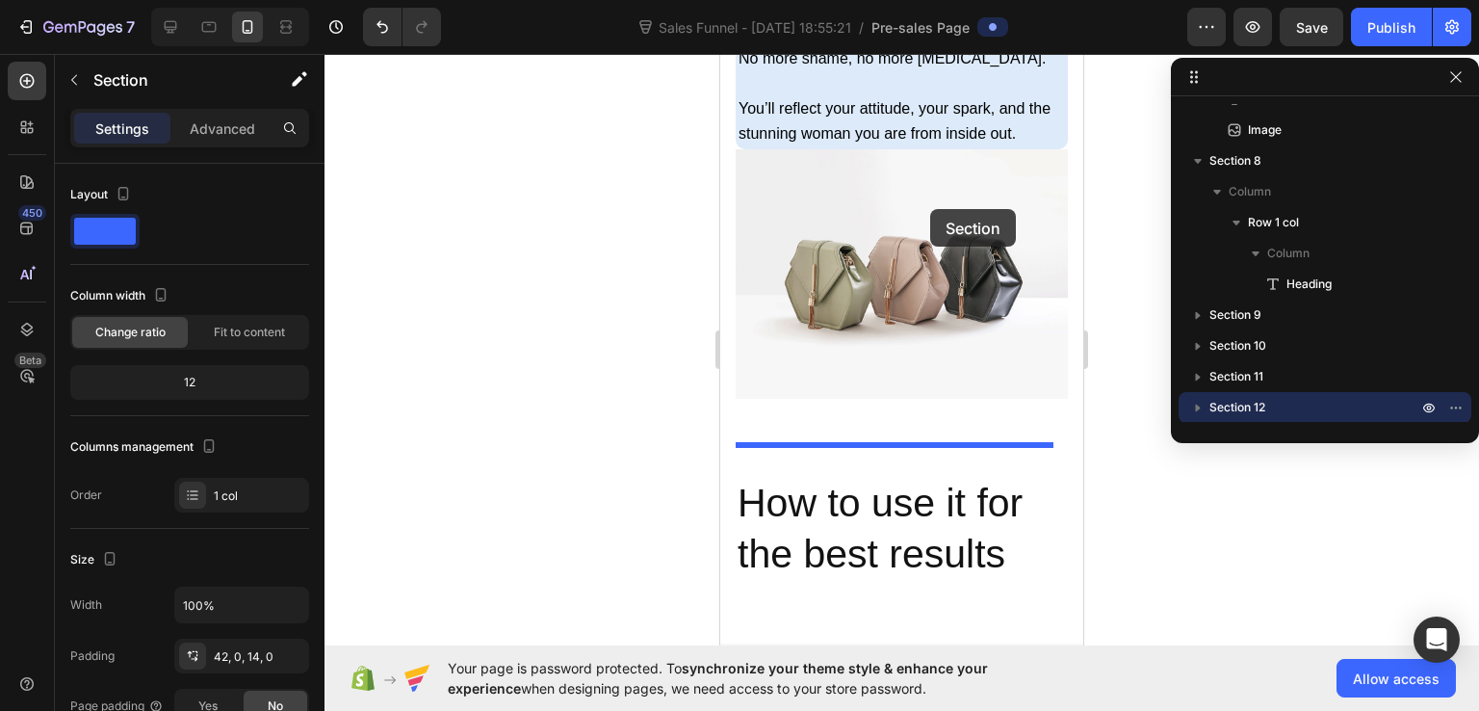
scroll to position [15126, 0]
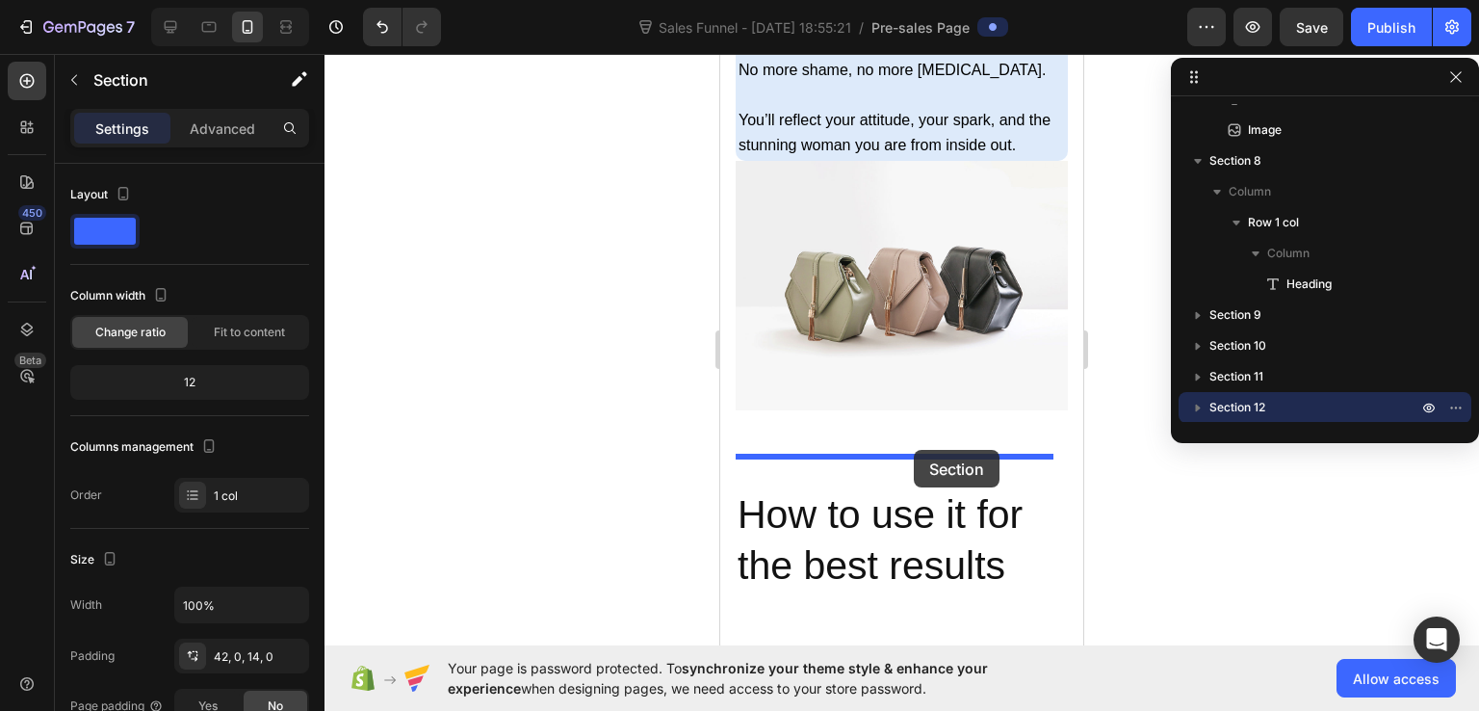
drag, startPoint x: 1028, startPoint y: 494, endPoint x: 914, endPoint y: 450, distance: 122.0
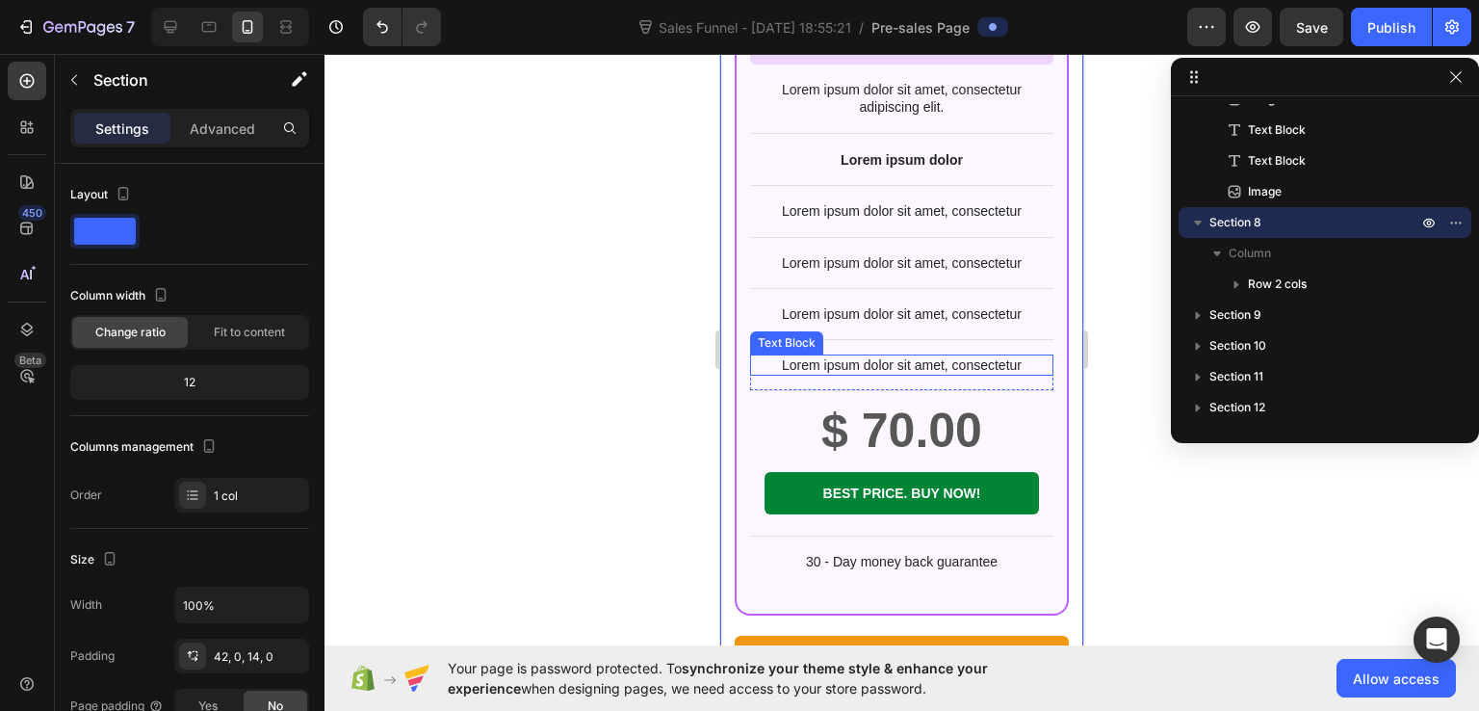
scroll to position [15897, 0]
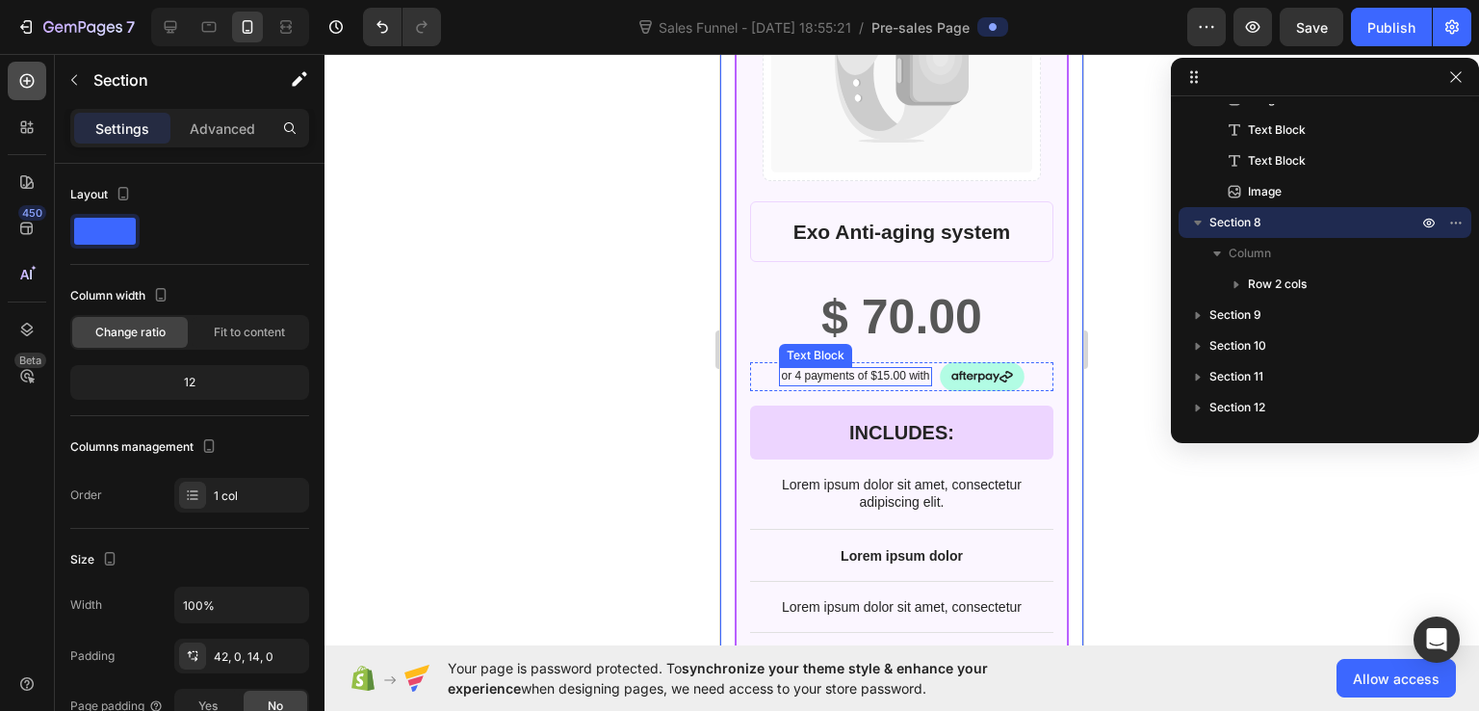
click at [31, 65] on div at bounding box center [27, 81] width 39 height 39
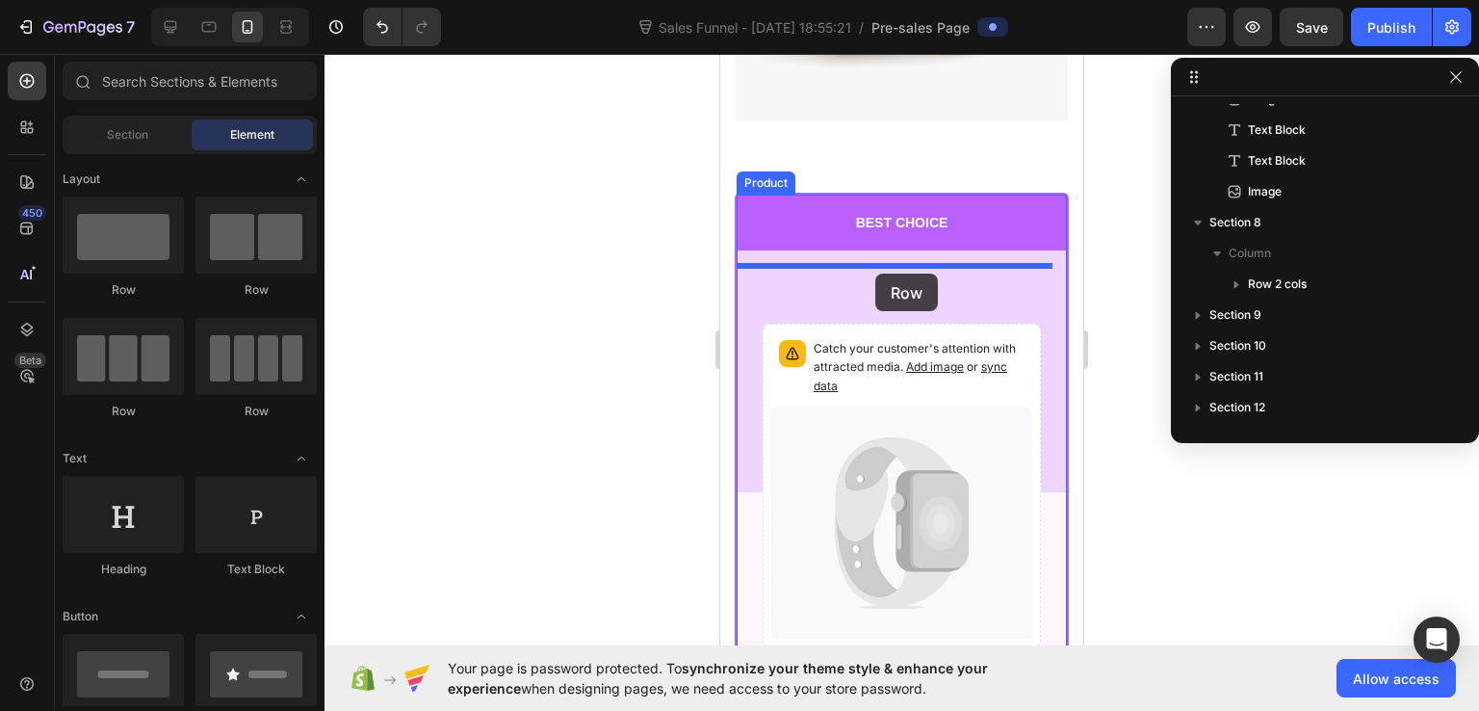
scroll to position [15222, 0]
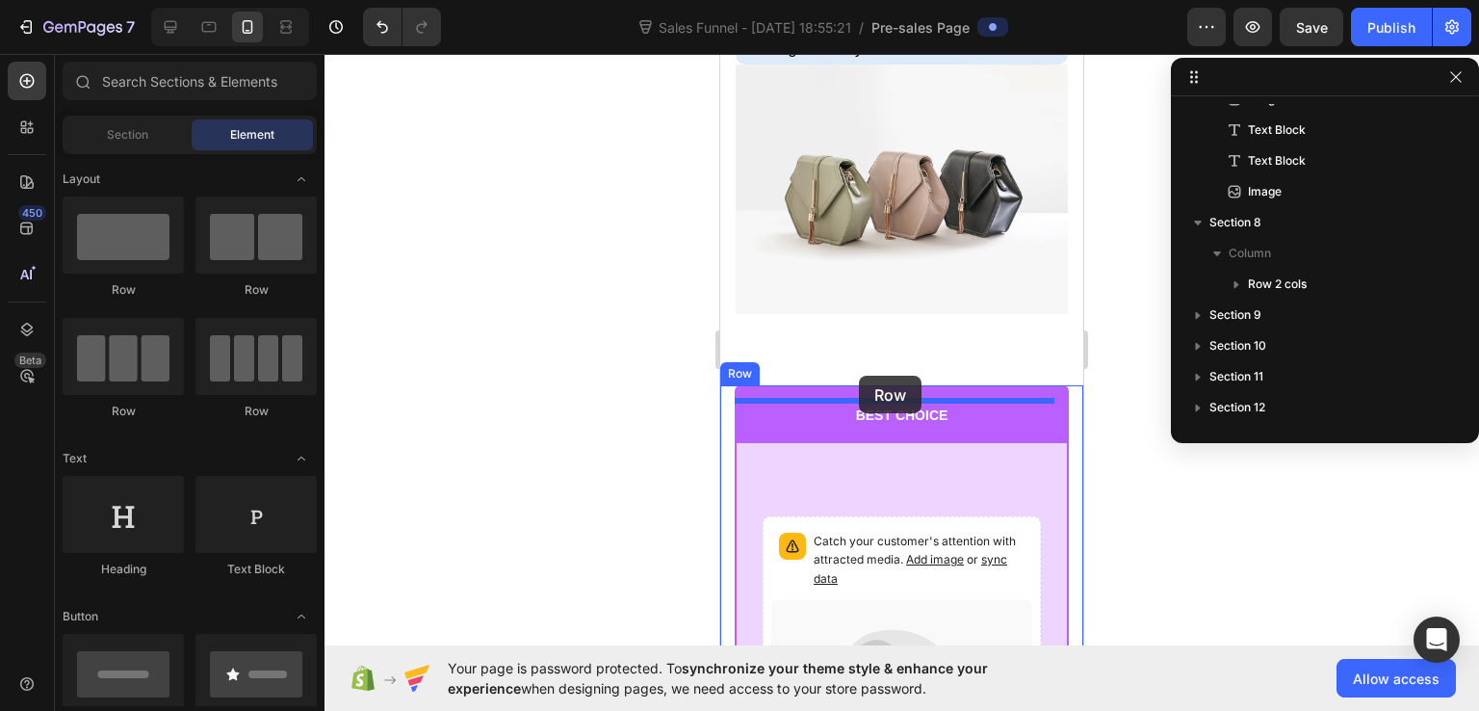
drag, startPoint x: 851, startPoint y: 317, endPoint x: 859, endPoint y: 376, distance: 59.3
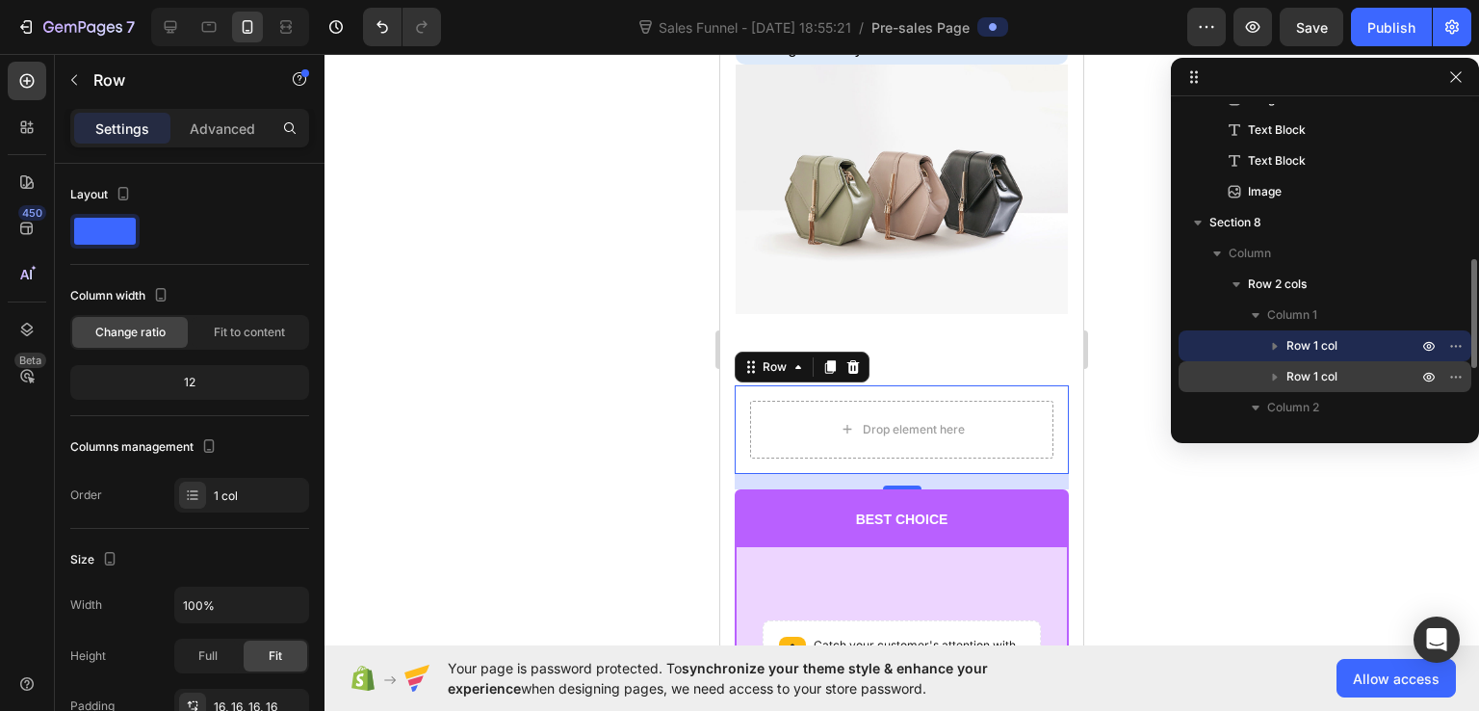
scroll to position [548, 0]
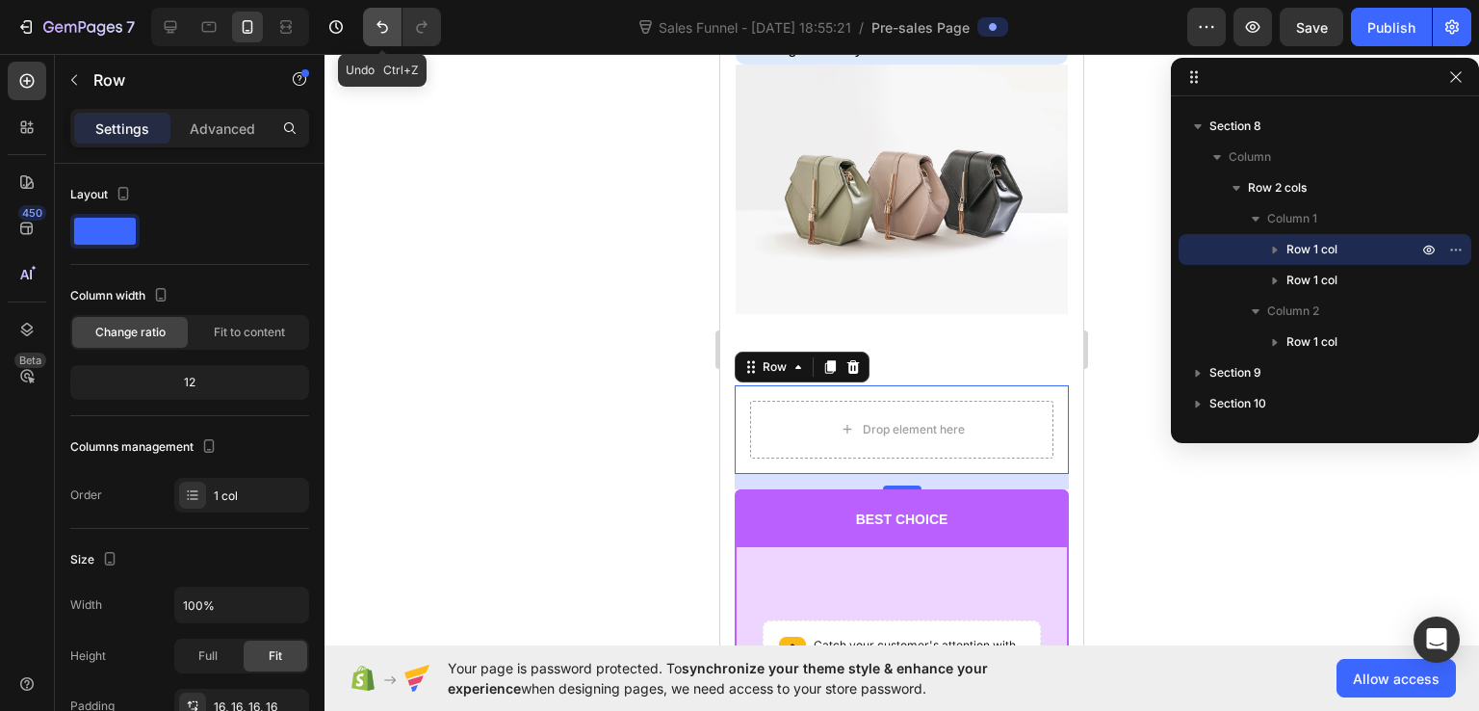
click at [388, 23] on icon "Undo/Redo" at bounding box center [382, 26] width 19 height 19
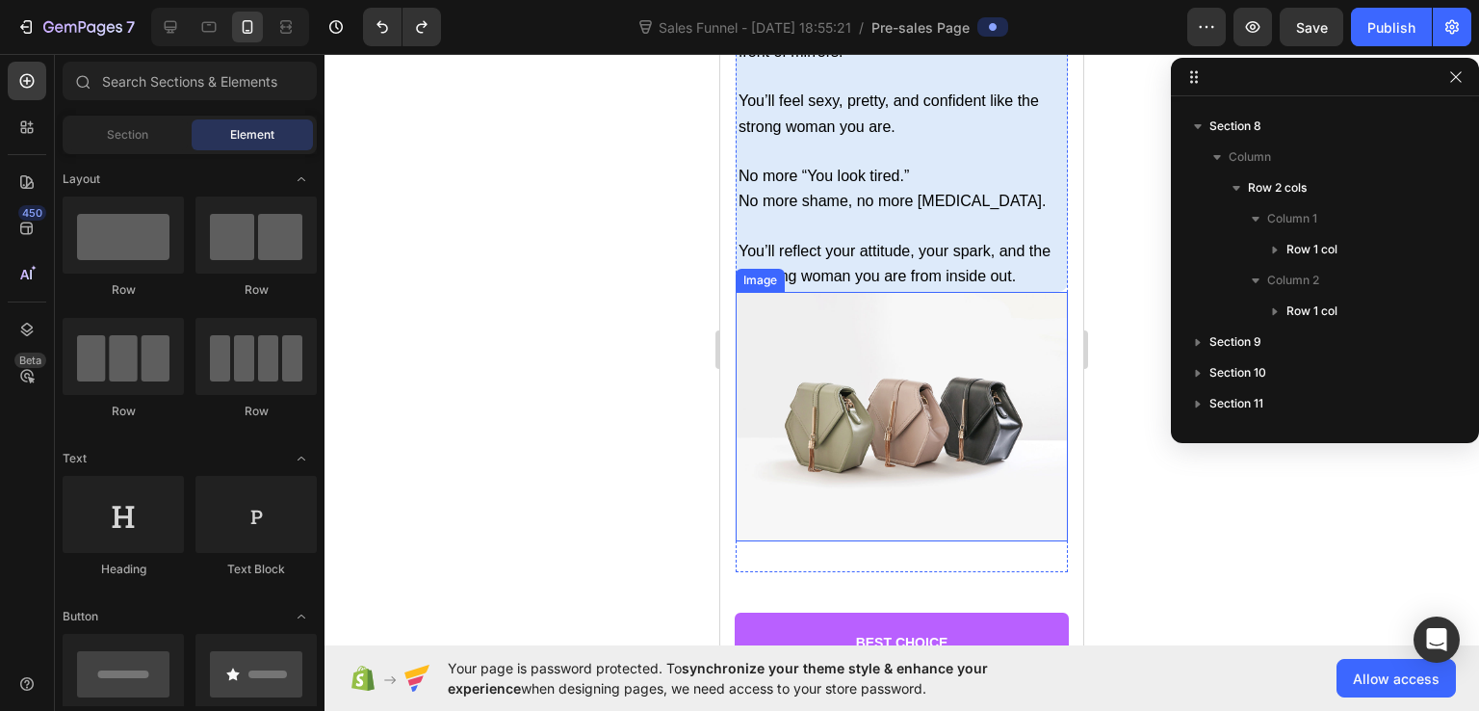
scroll to position [15188, 0]
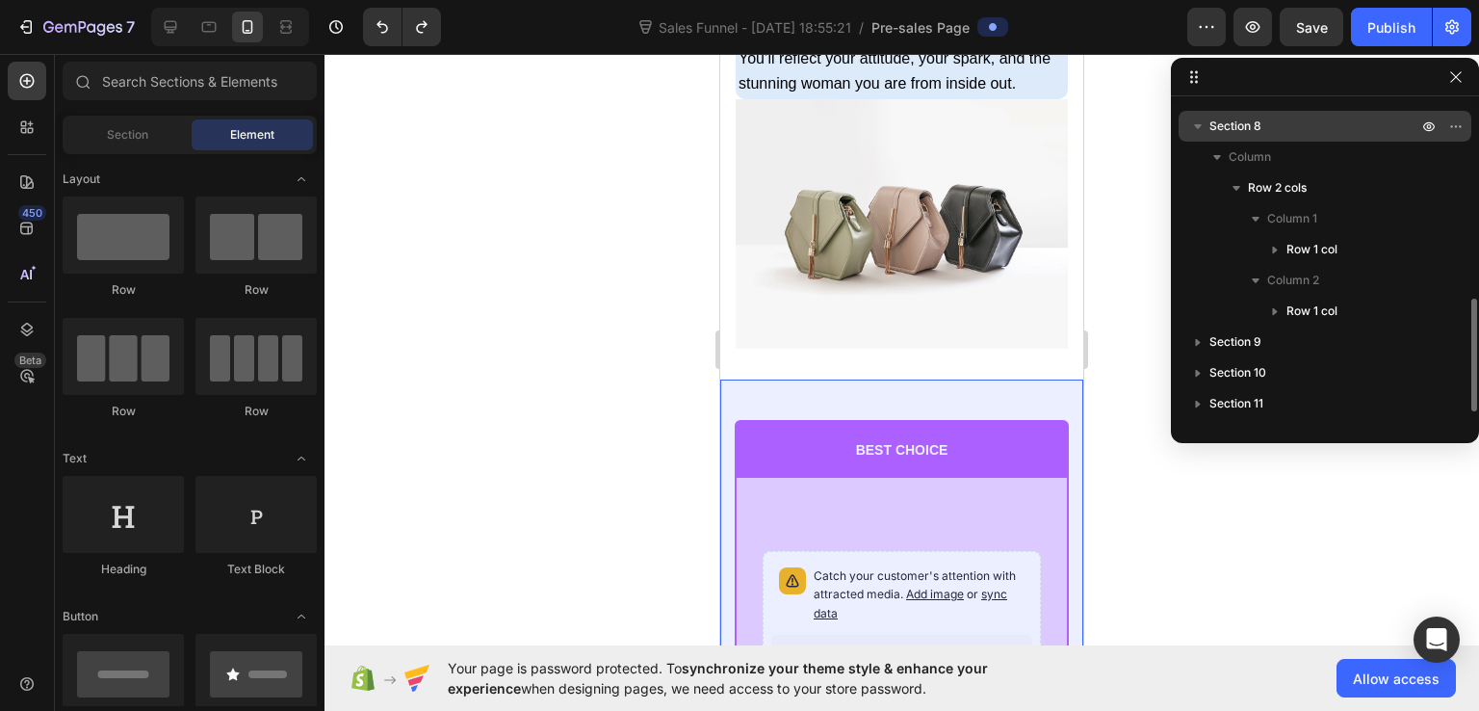
click at [1200, 123] on icon "button" at bounding box center [1198, 126] width 19 height 19
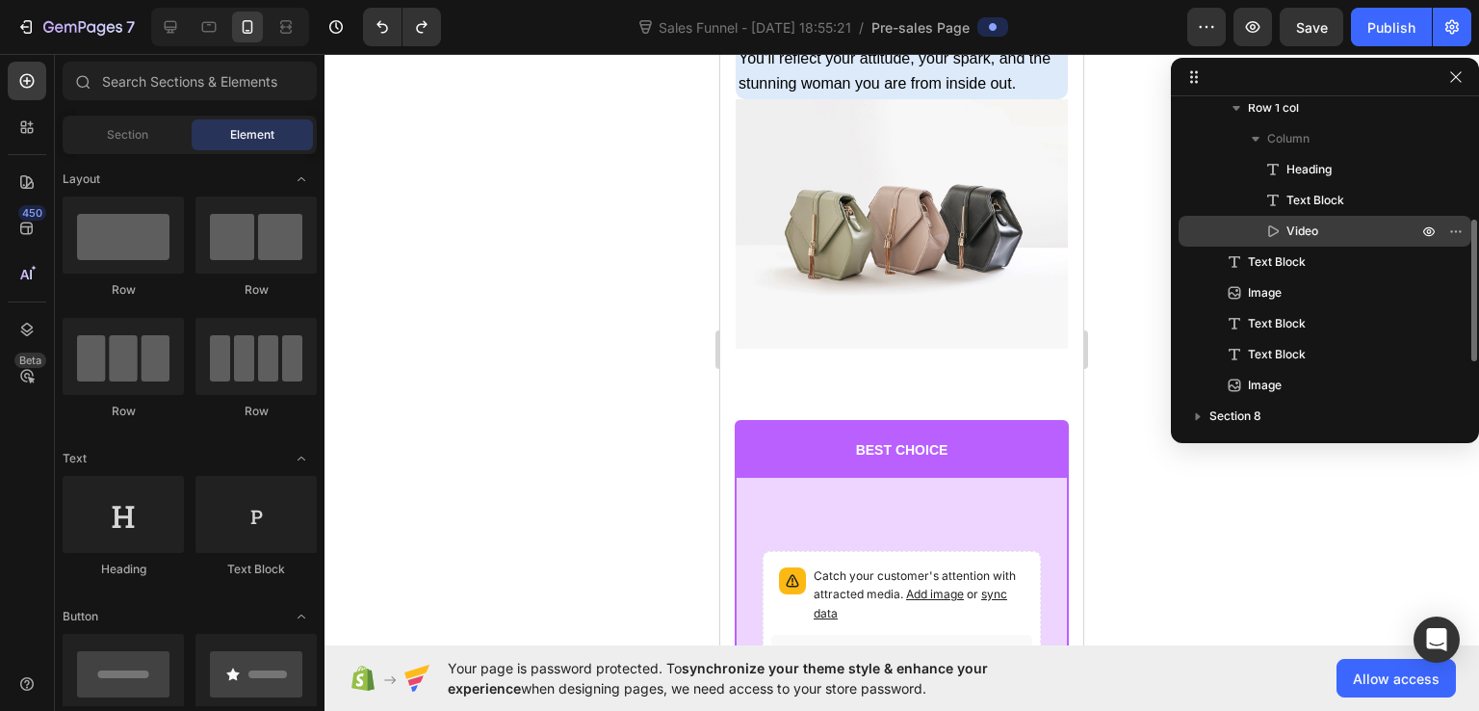
scroll to position [162, 0]
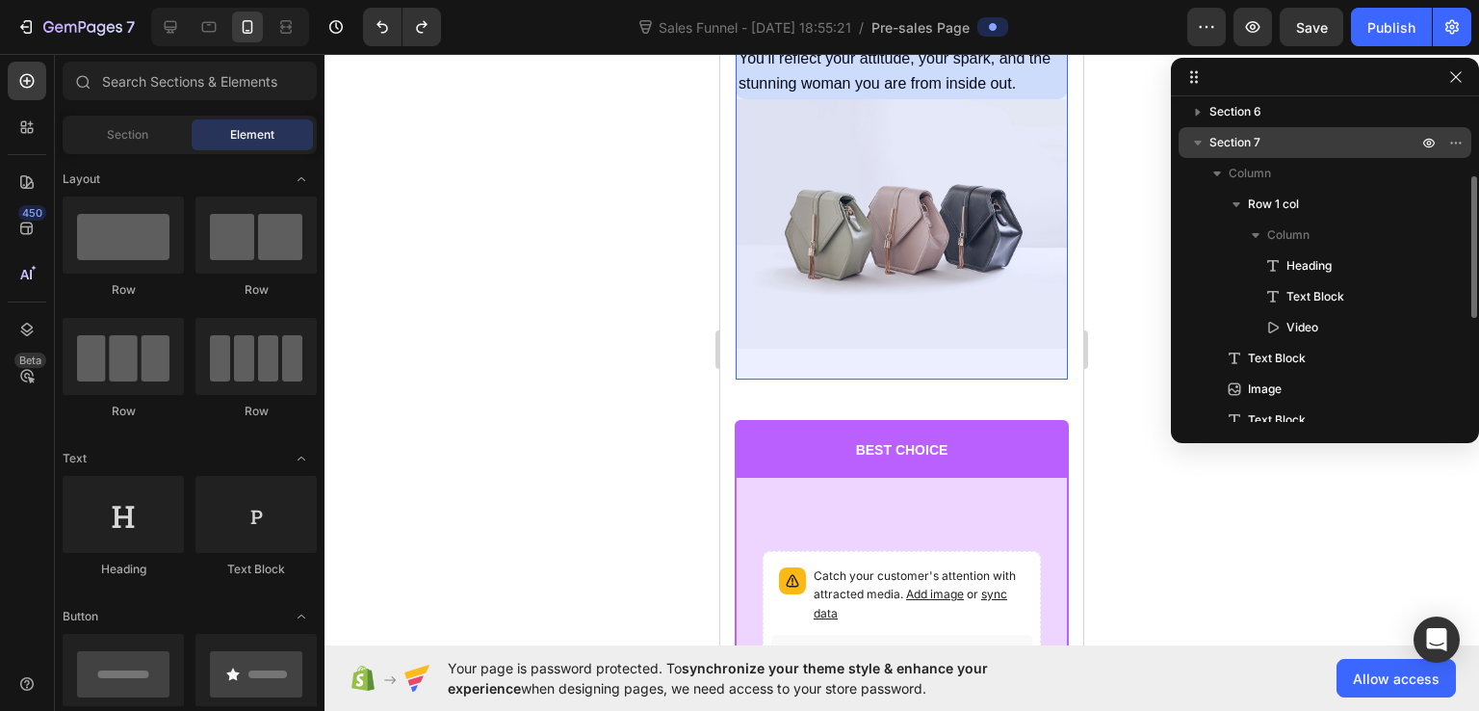
click at [1199, 143] on icon "button" at bounding box center [1198, 143] width 8 height 5
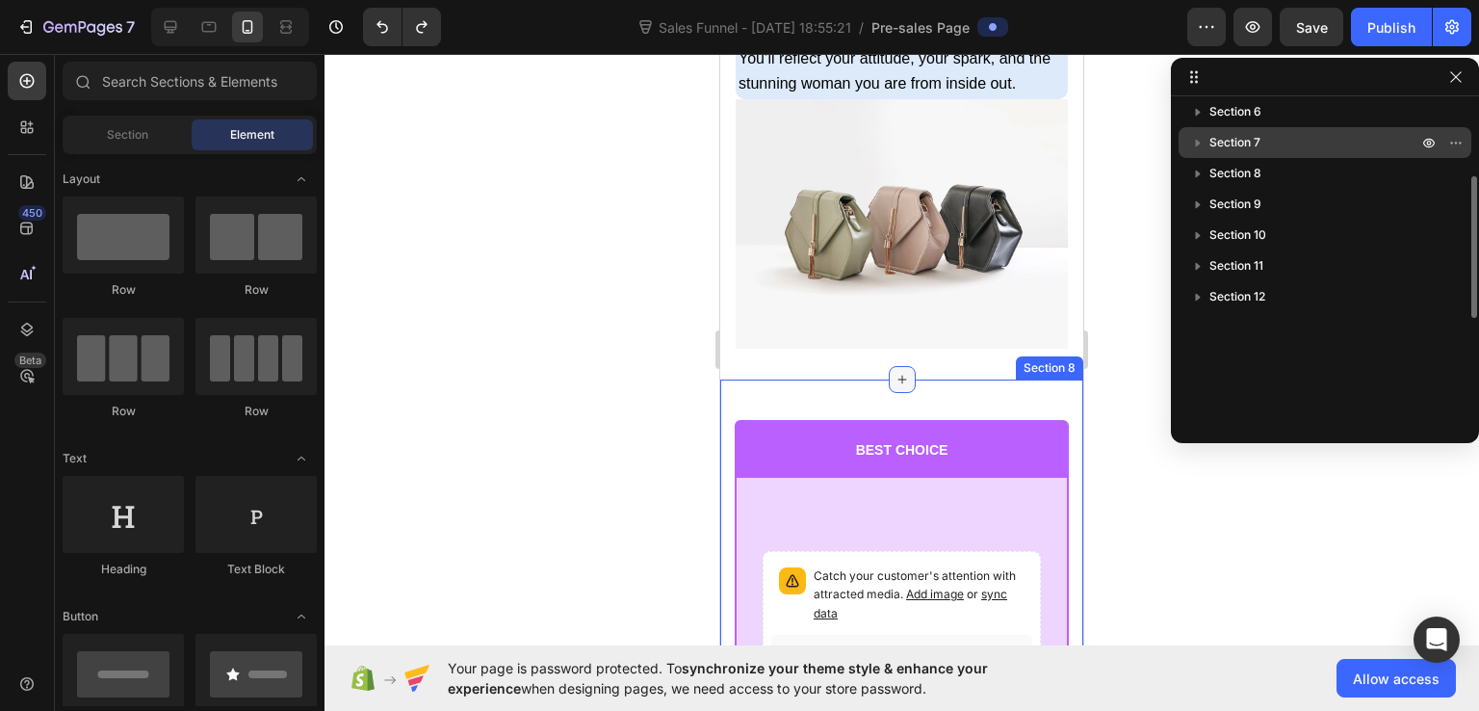
click at [896, 387] on icon at bounding box center [902, 379] width 15 height 15
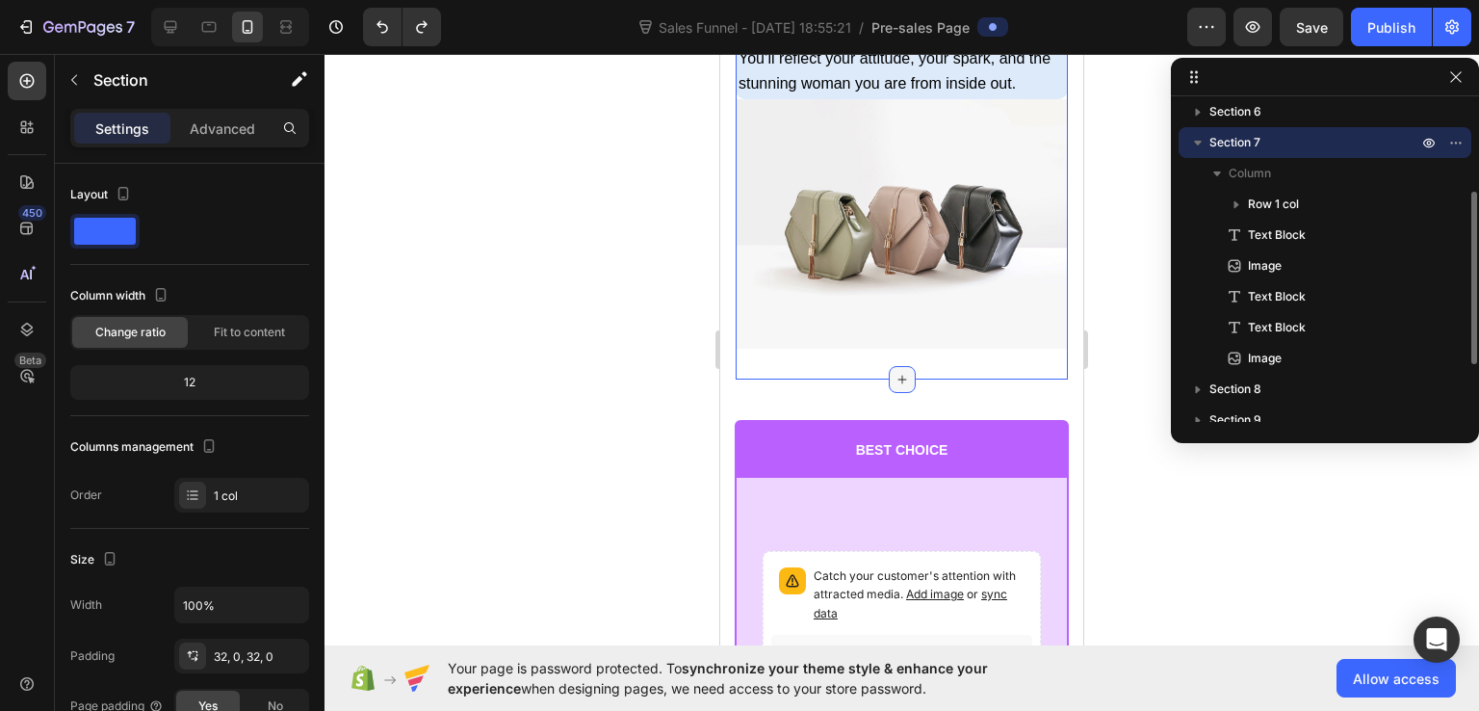
click at [899, 387] on icon at bounding box center [902, 379] width 15 height 15
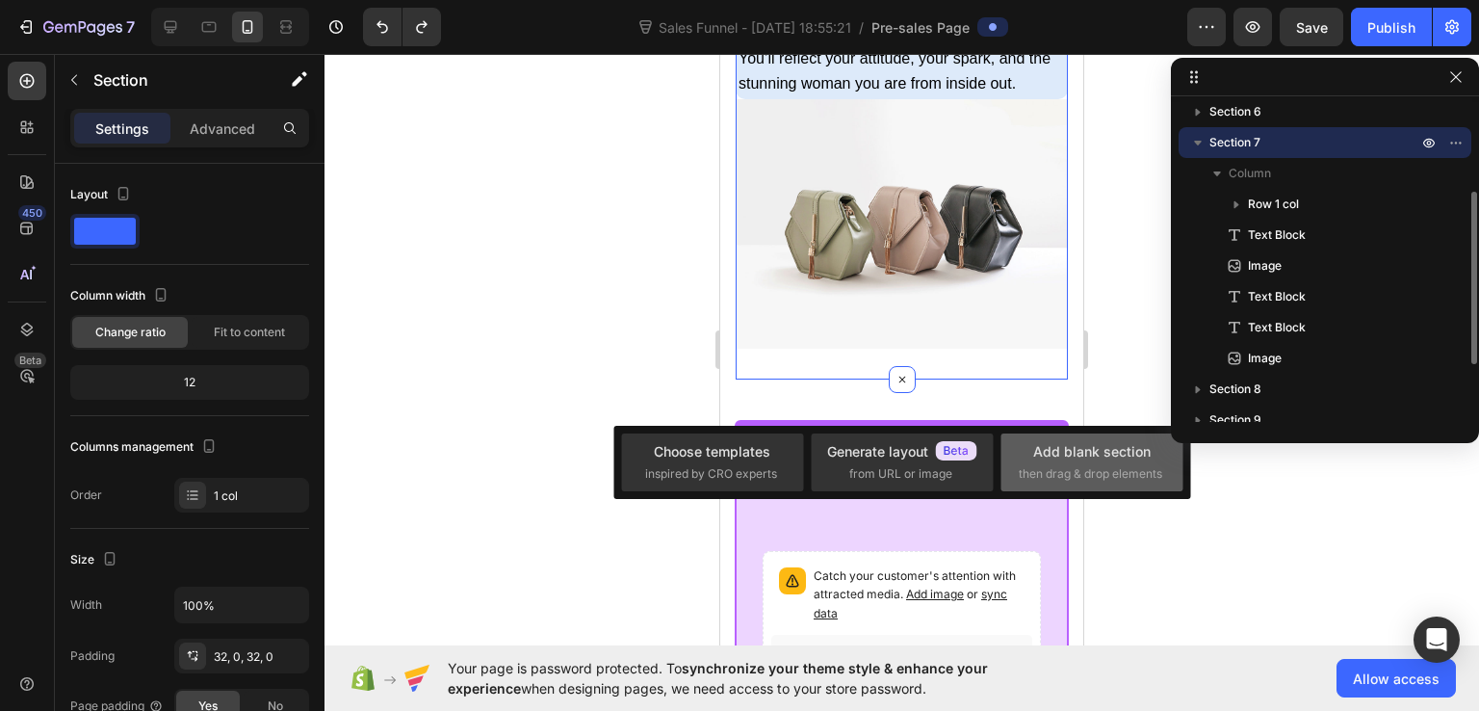
click at [1040, 454] on div "Add blank section" at bounding box center [1093, 451] width 118 height 20
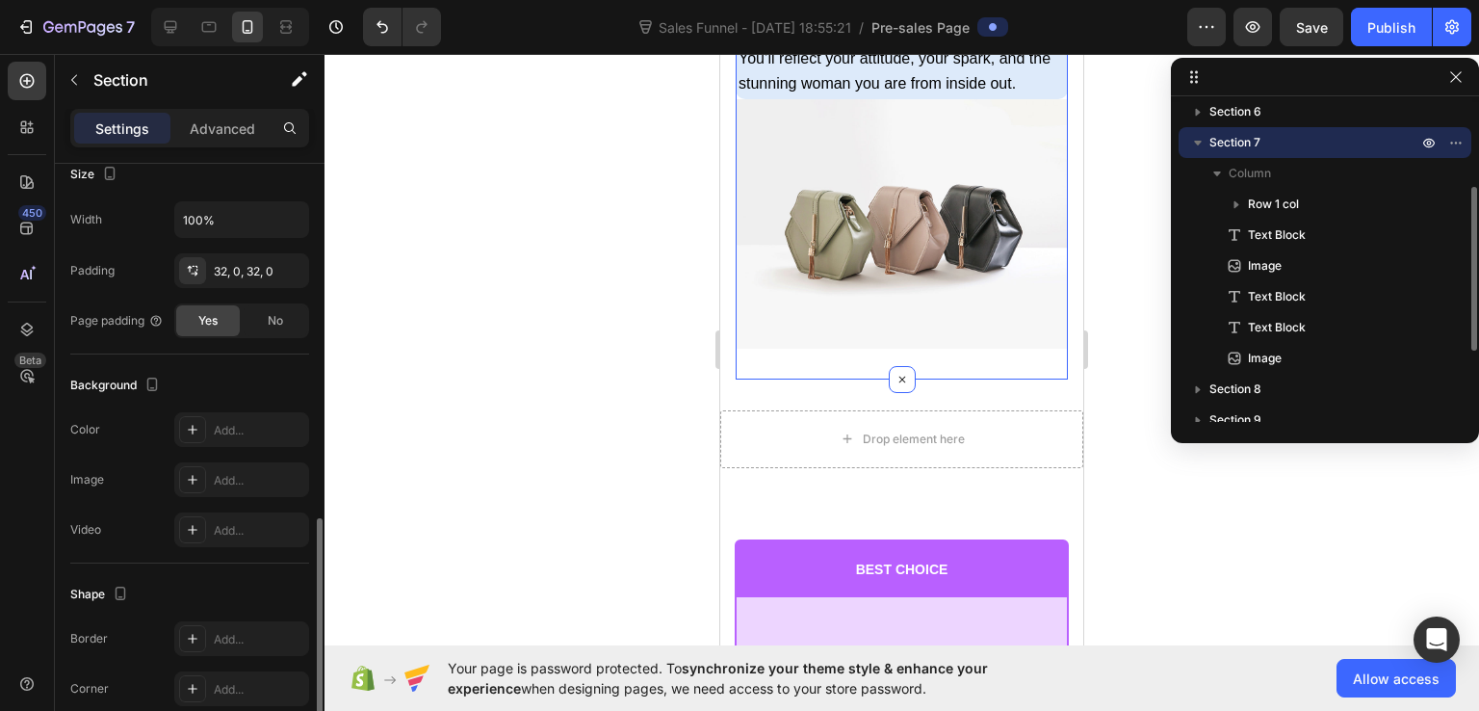
scroll to position [482, 0]
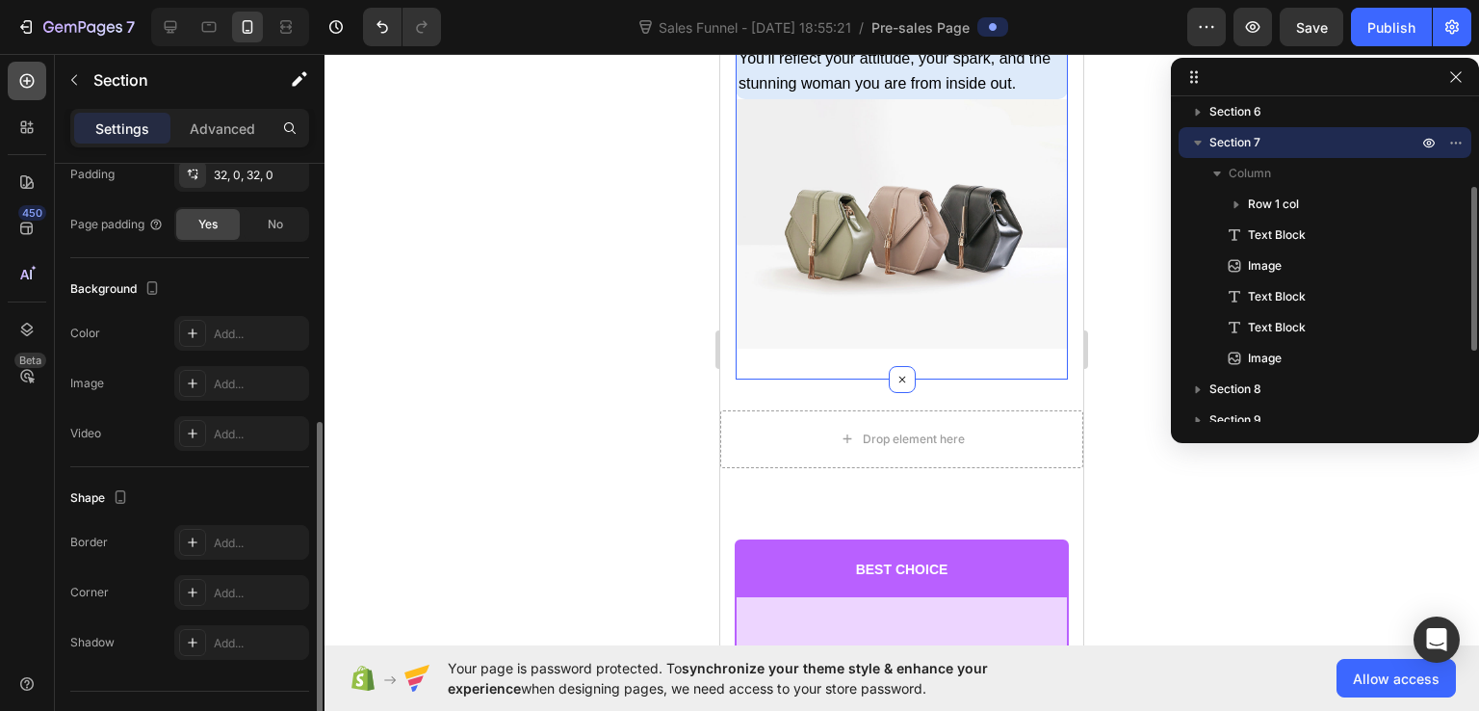
click at [35, 83] on icon at bounding box center [26, 80] width 19 height 19
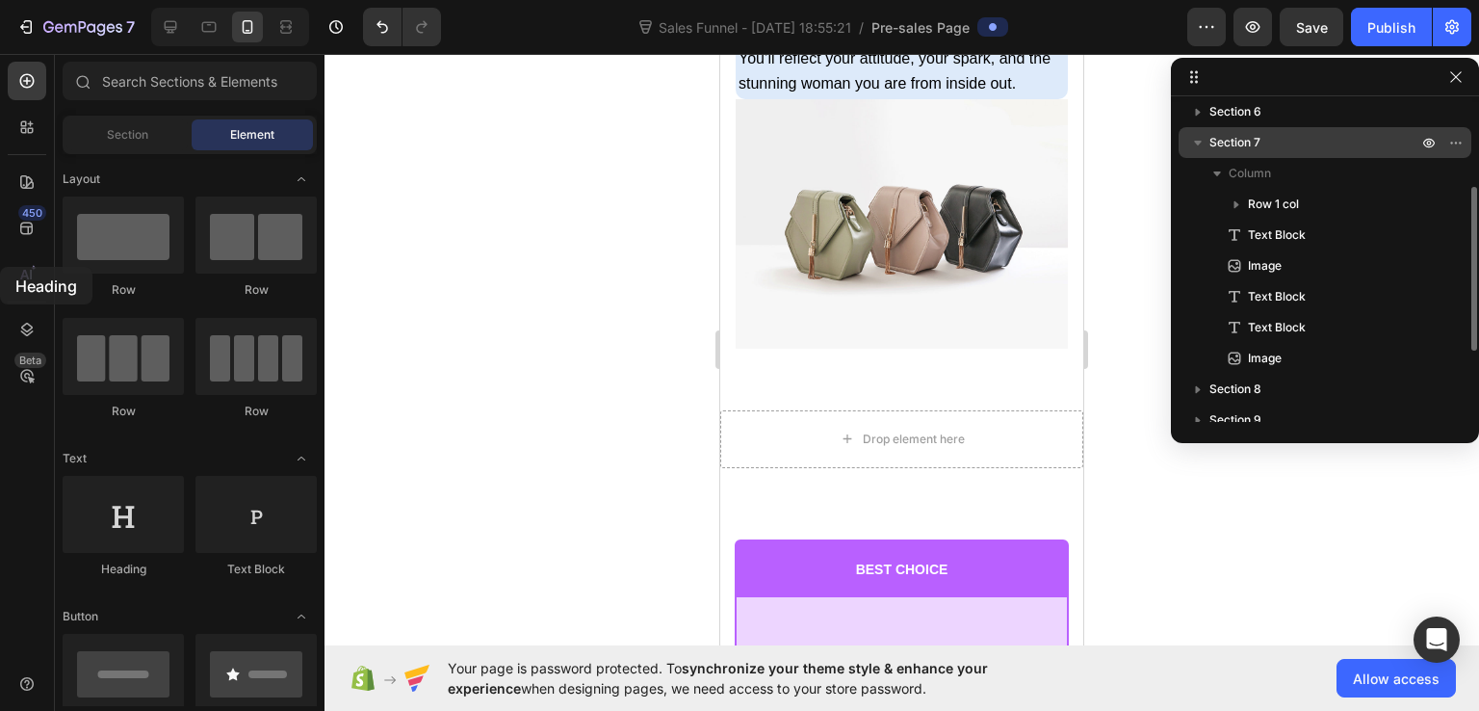
drag, startPoint x: 161, startPoint y: 506, endPoint x: 0, endPoint y: 266, distance: 288.8
click at [0, 266] on div "450 Beta Sections(18) Elements(86) Section Element Hero Section Product Detail …" at bounding box center [162, 382] width 325 height 657
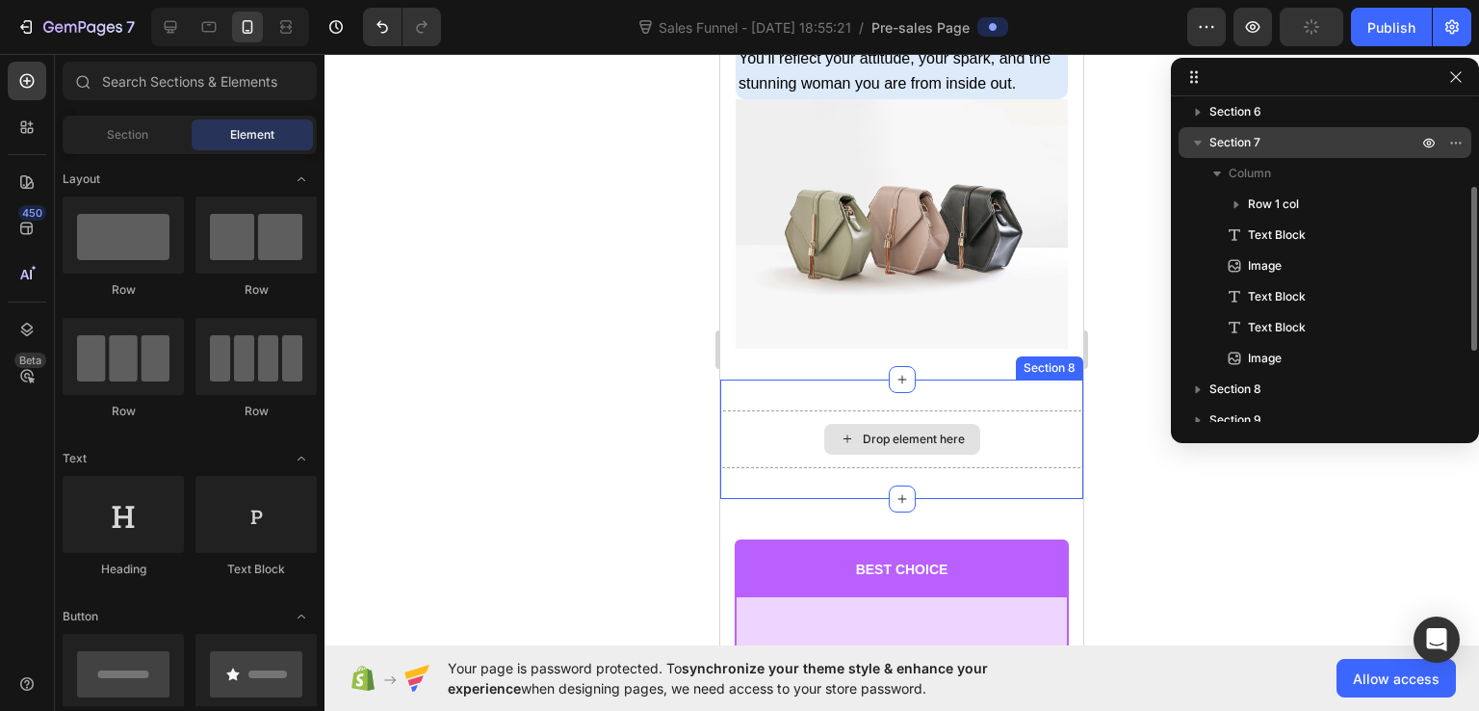
click at [754, 449] on div "Drop element here" at bounding box center [901, 439] width 363 height 58
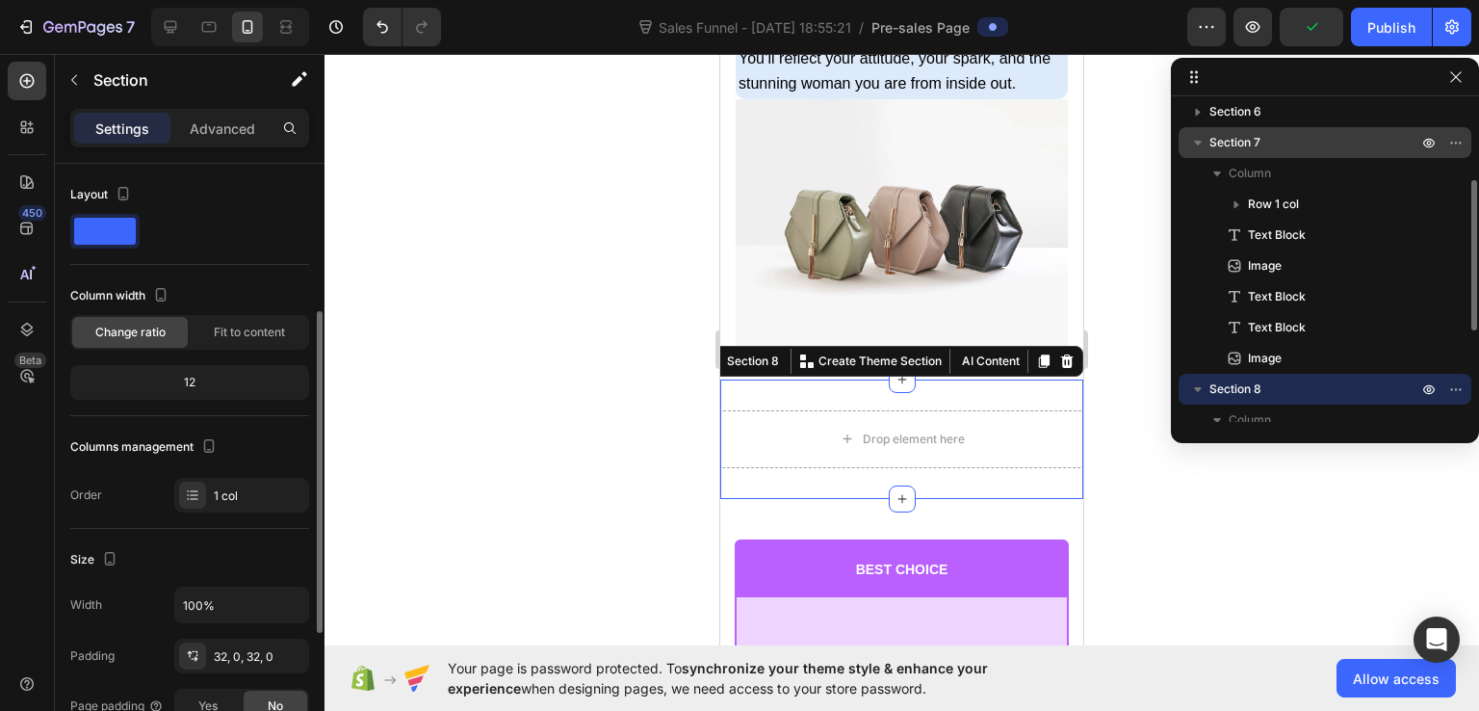
scroll to position [193, 0]
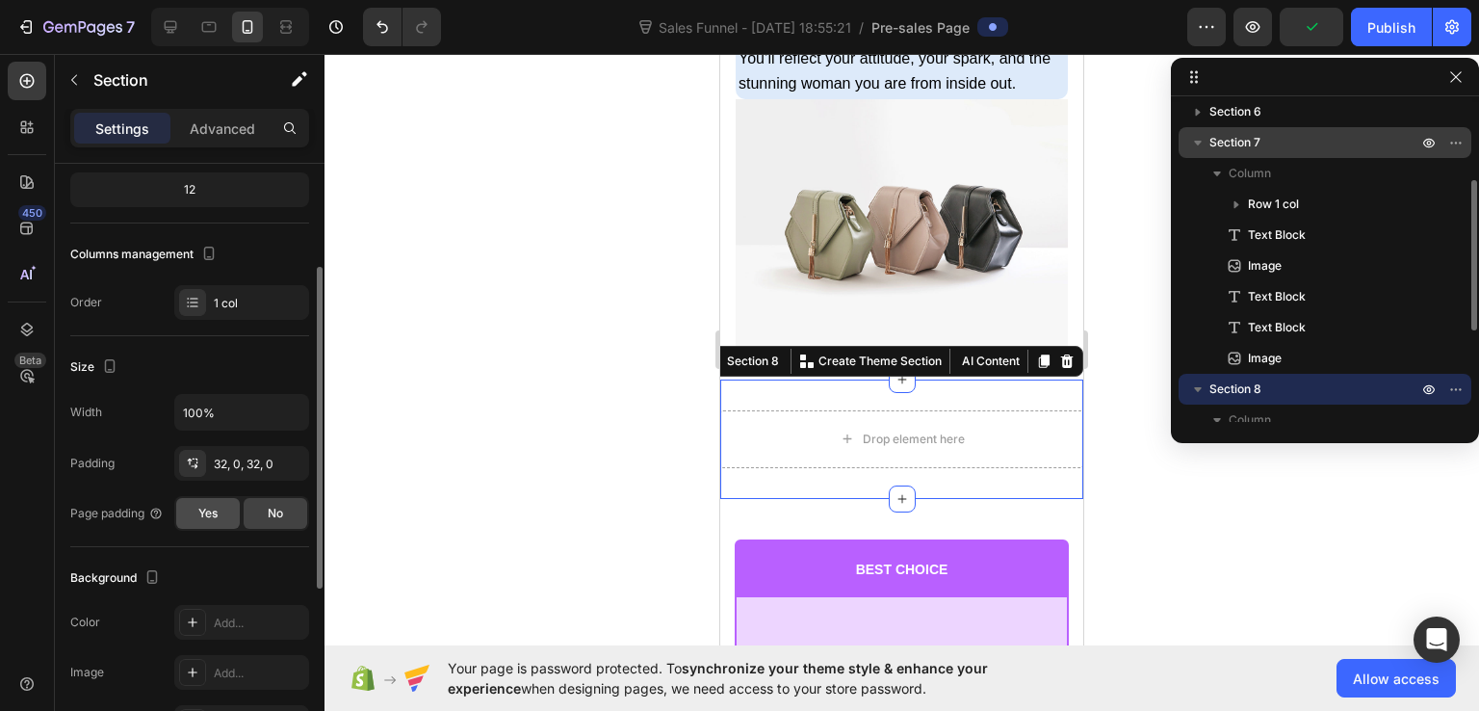
click at [212, 507] on span "Yes" at bounding box center [207, 513] width 19 height 17
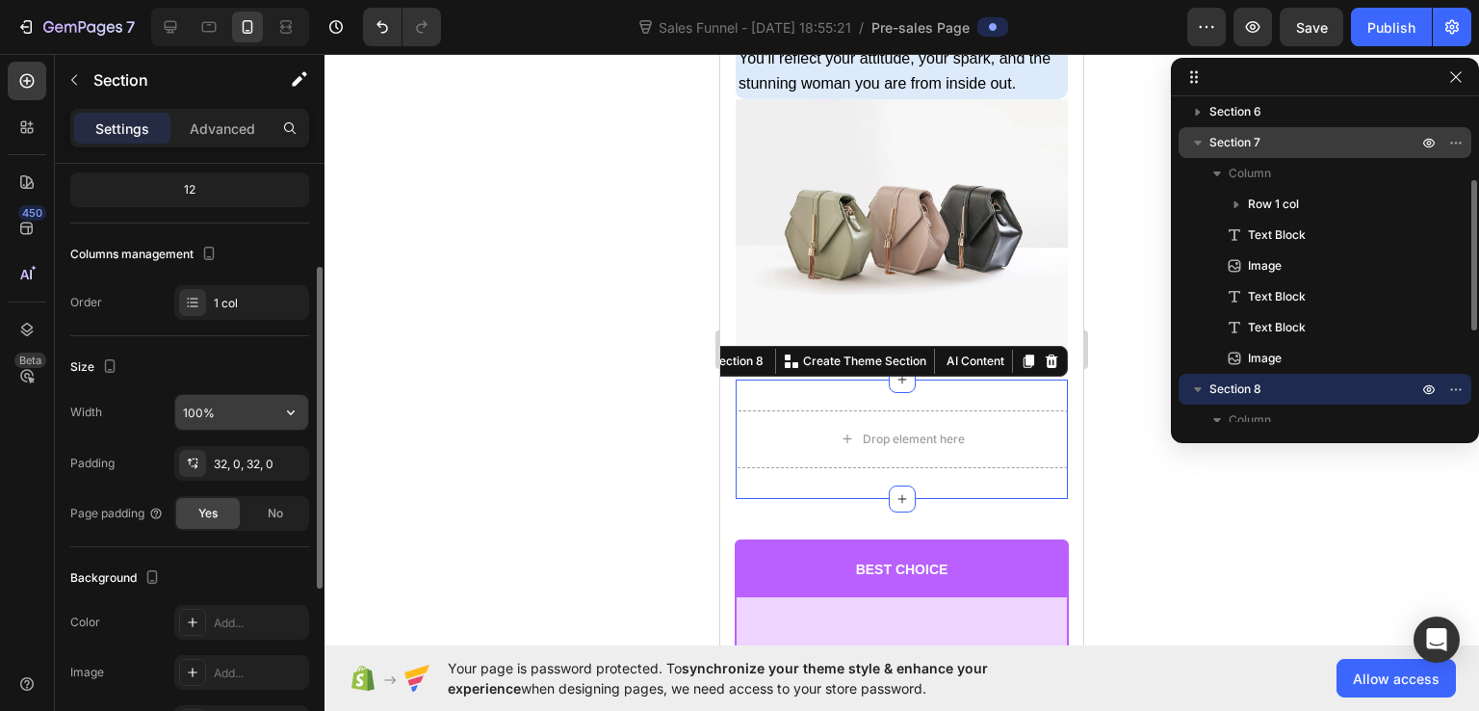
scroll to position [289, 0]
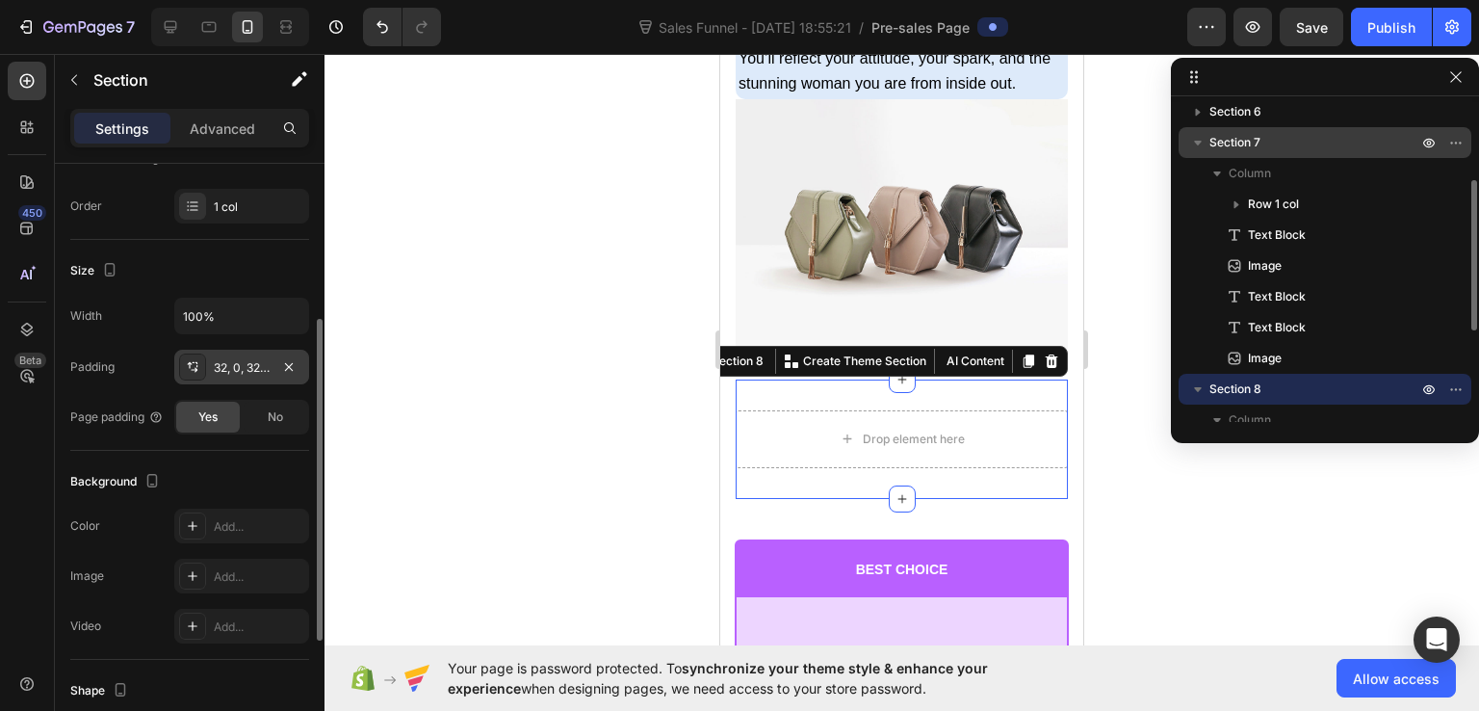
click at [239, 371] on div "32, 0, 32, 0" at bounding box center [242, 367] width 56 height 17
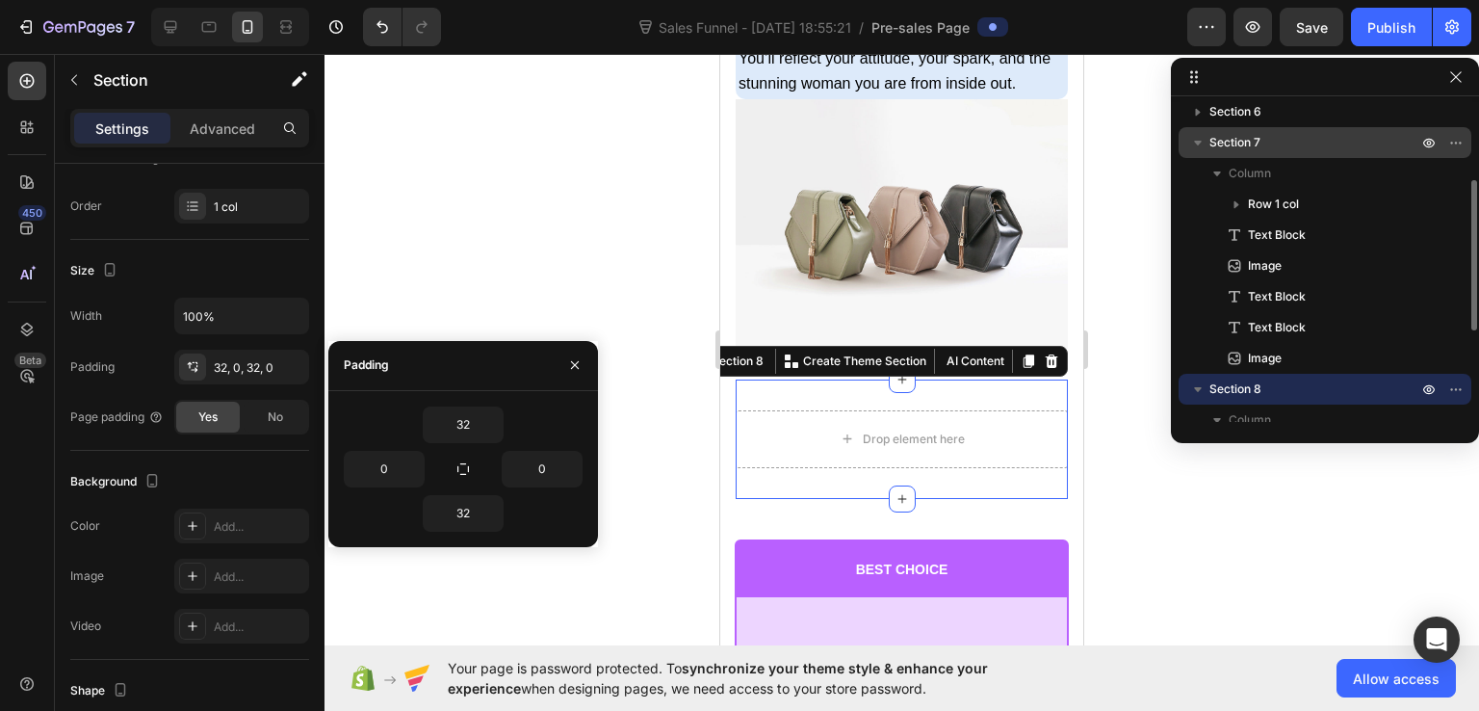
click at [485, 280] on div at bounding box center [902, 382] width 1155 height 657
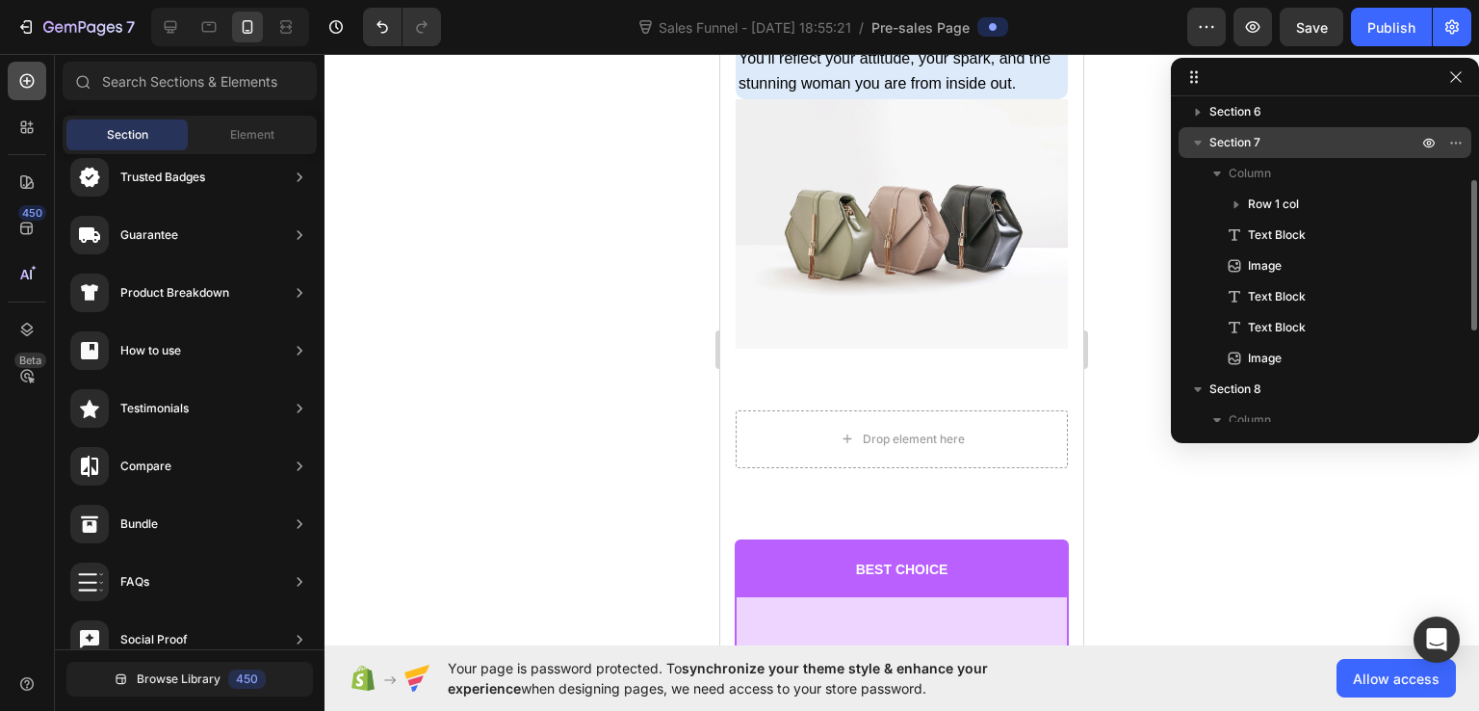
click at [24, 90] on icon at bounding box center [26, 80] width 19 height 19
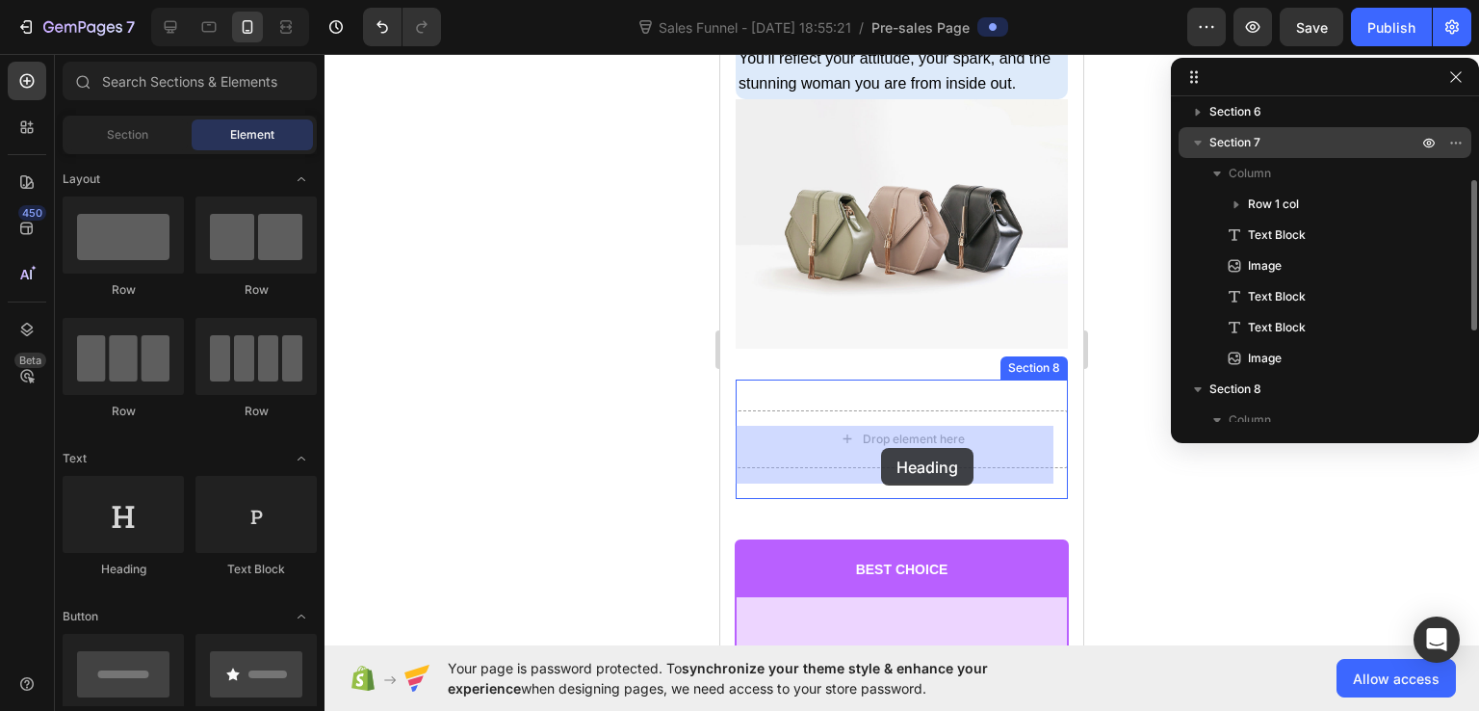
drag, startPoint x: 824, startPoint y: 564, endPoint x: 874, endPoint y: 450, distance: 124.7
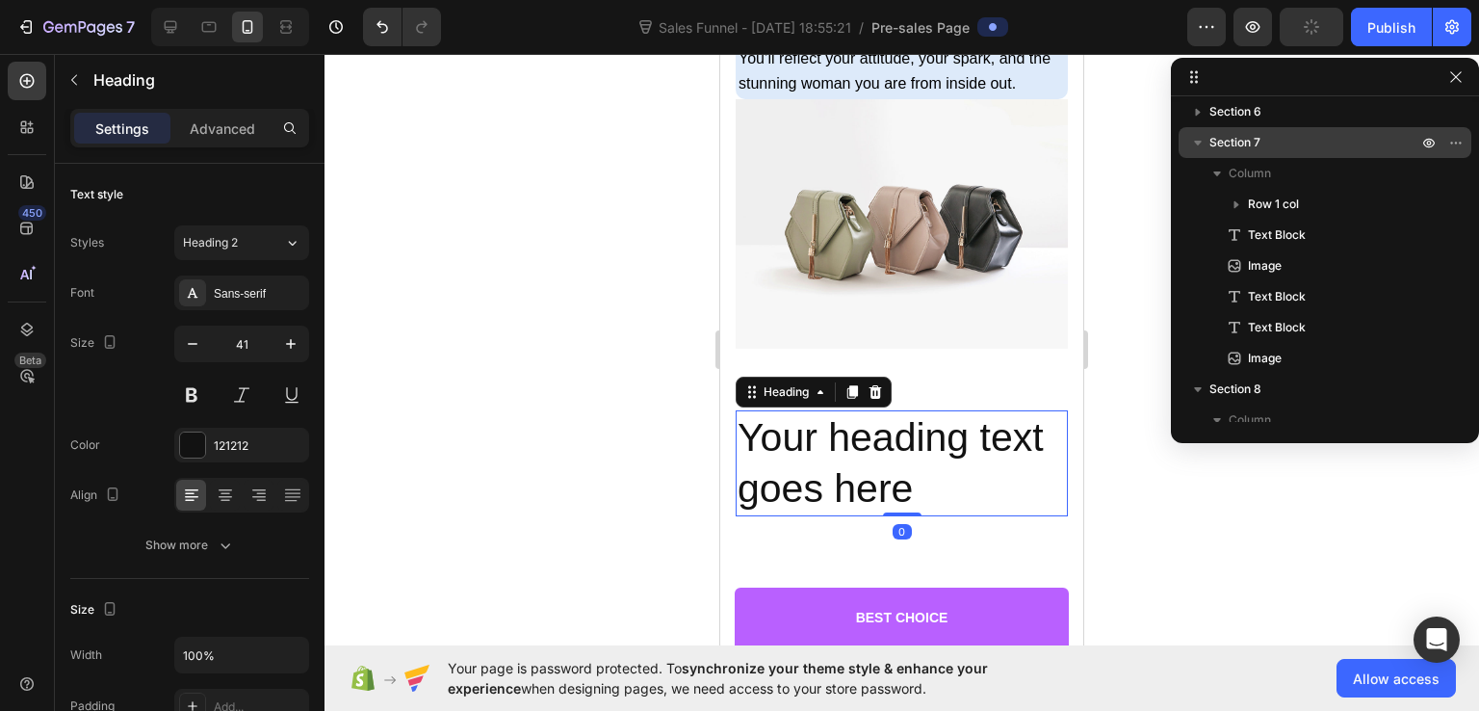
scroll to position [359, 0]
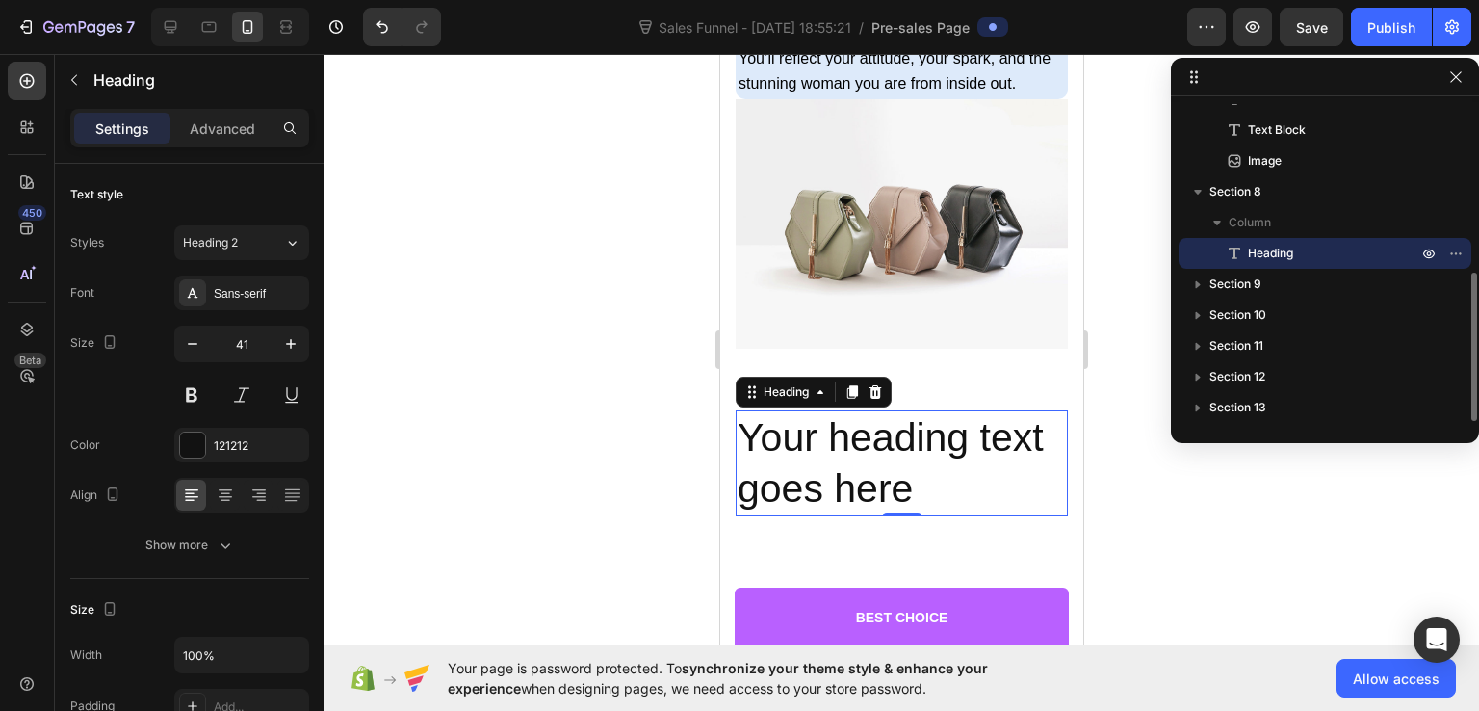
click at [782, 478] on h2 "Your heading text goes here" at bounding box center [902, 463] width 332 height 107
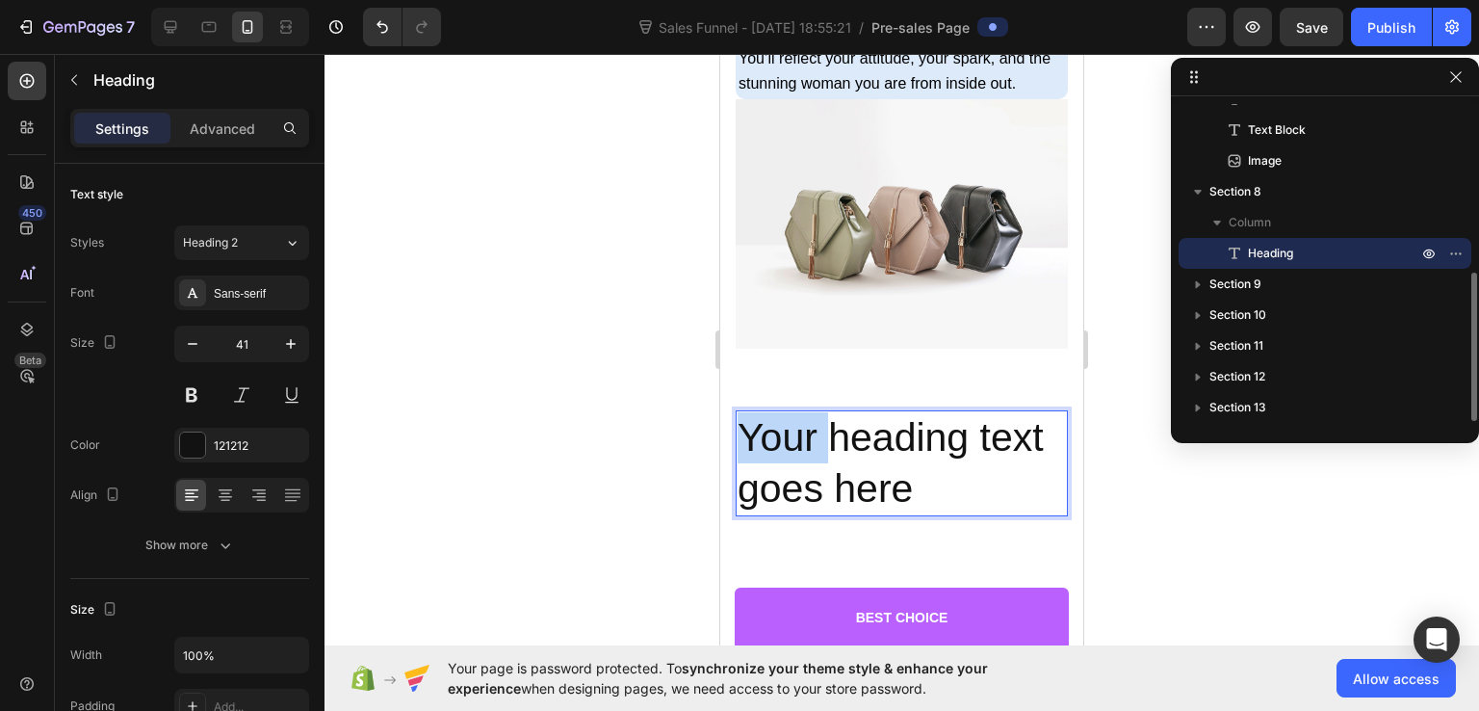
click at [782, 478] on p "Your heading text goes here" at bounding box center [902, 463] width 328 height 103
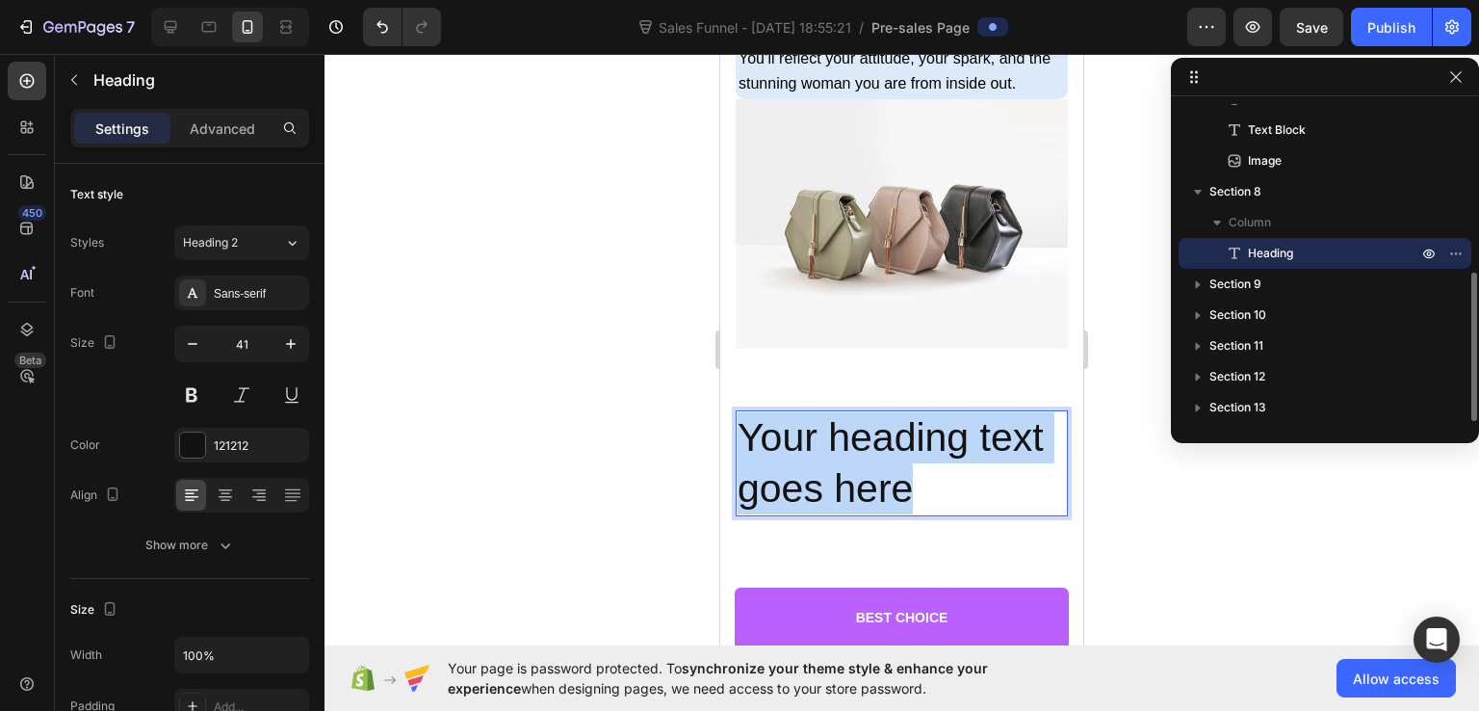
click at [782, 478] on p "Your heading text goes here" at bounding box center [902, 463] width 328 height 103
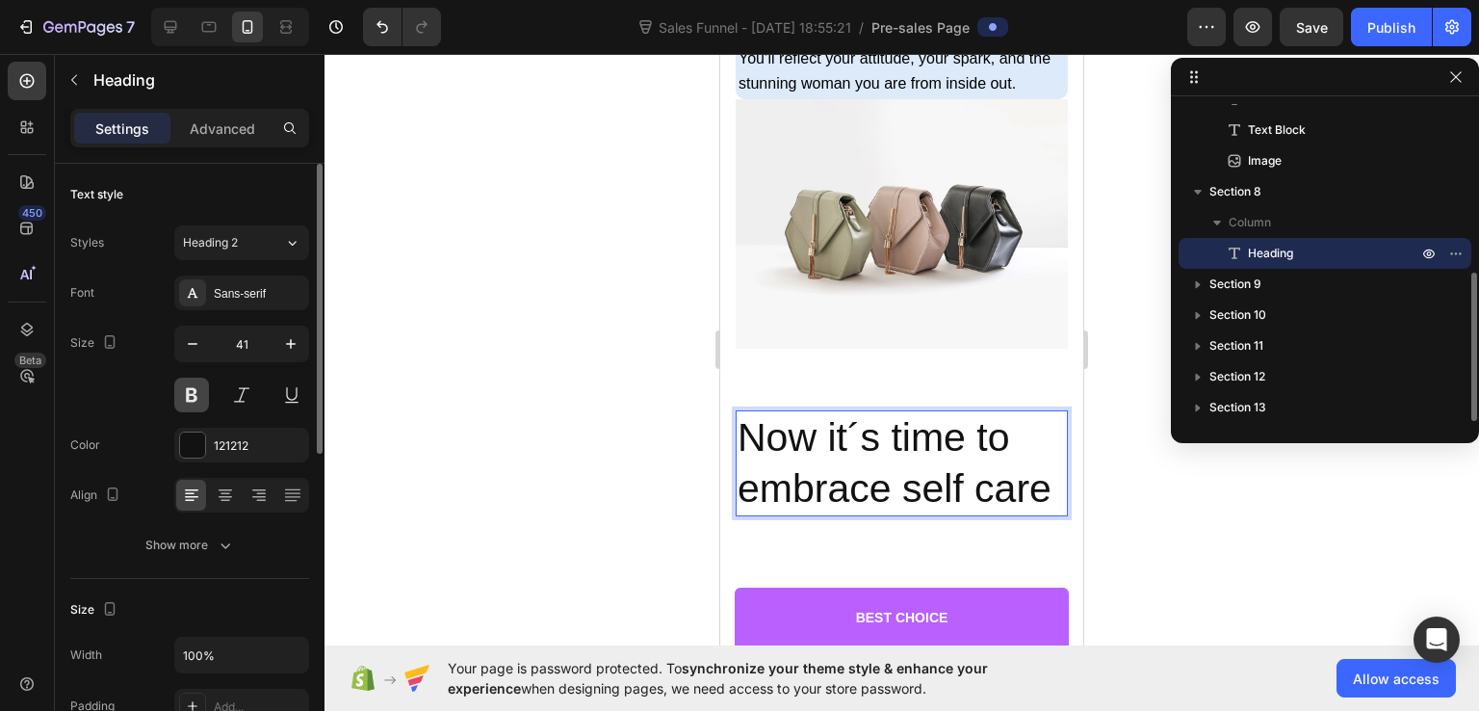
click at [196, 392] on button at bounding box center [191, 395] width 35 height 35
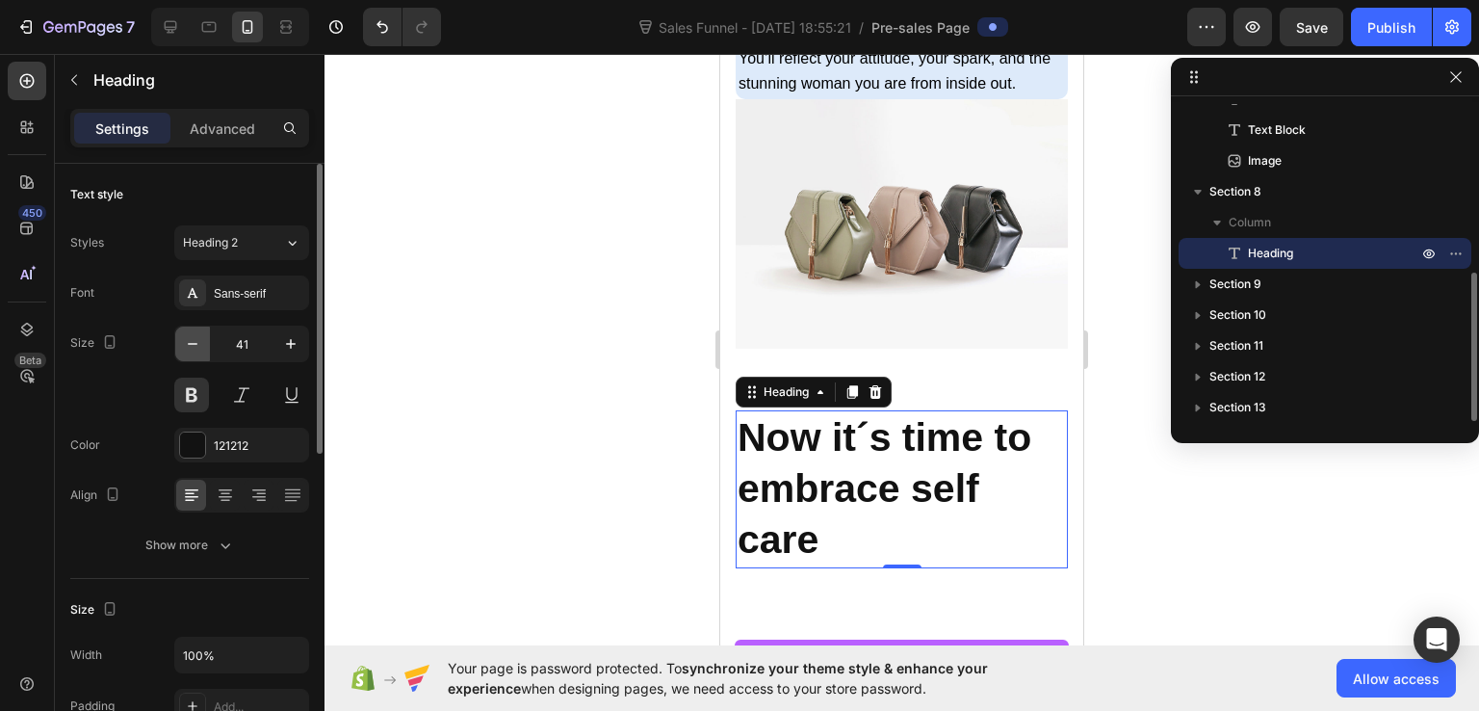
click at [183, 336] on icon "button" at bounding box center [192, 343] width 19 height 19
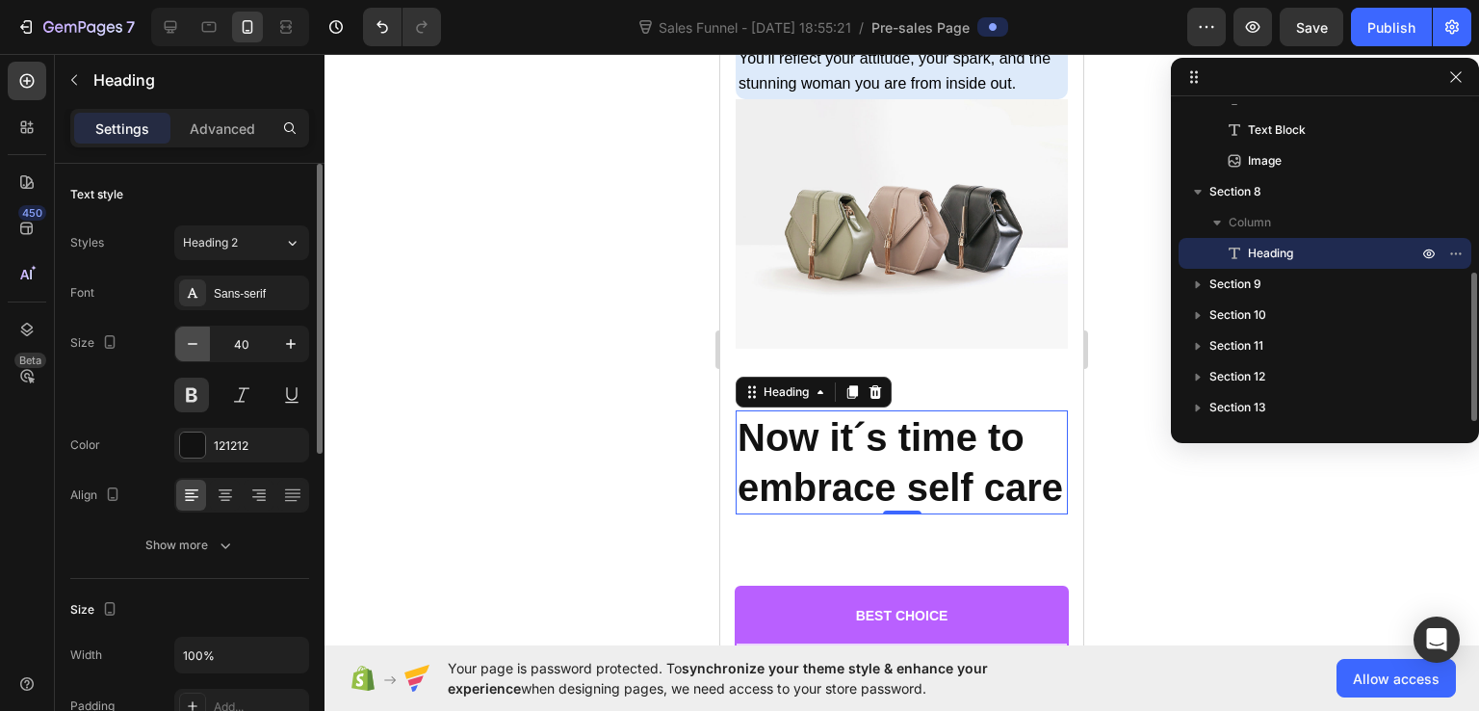
click at [183, 336] on icon "button" at bounding box center [192, 343] width 19 height 19
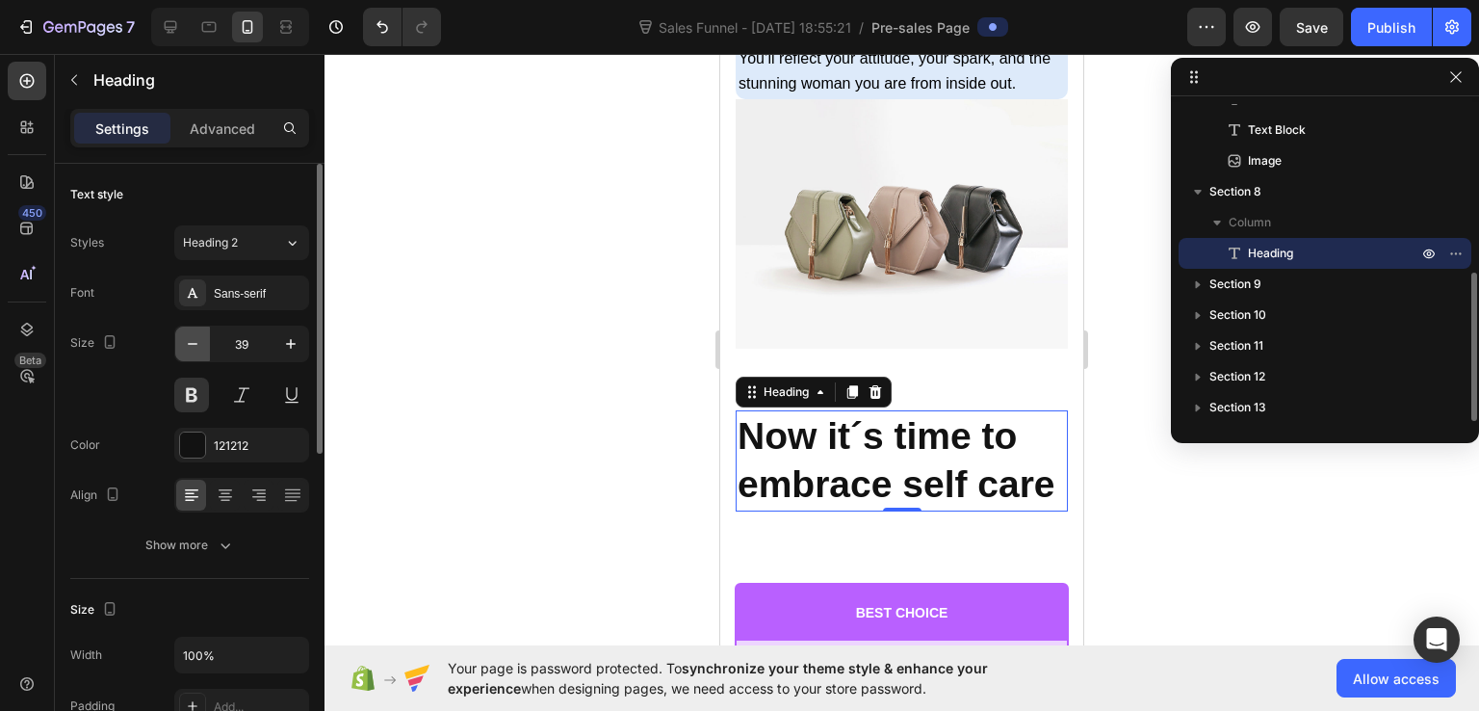
click at [183, 336] on icon "button" at bounding box center [192, 343] width 19 height 19
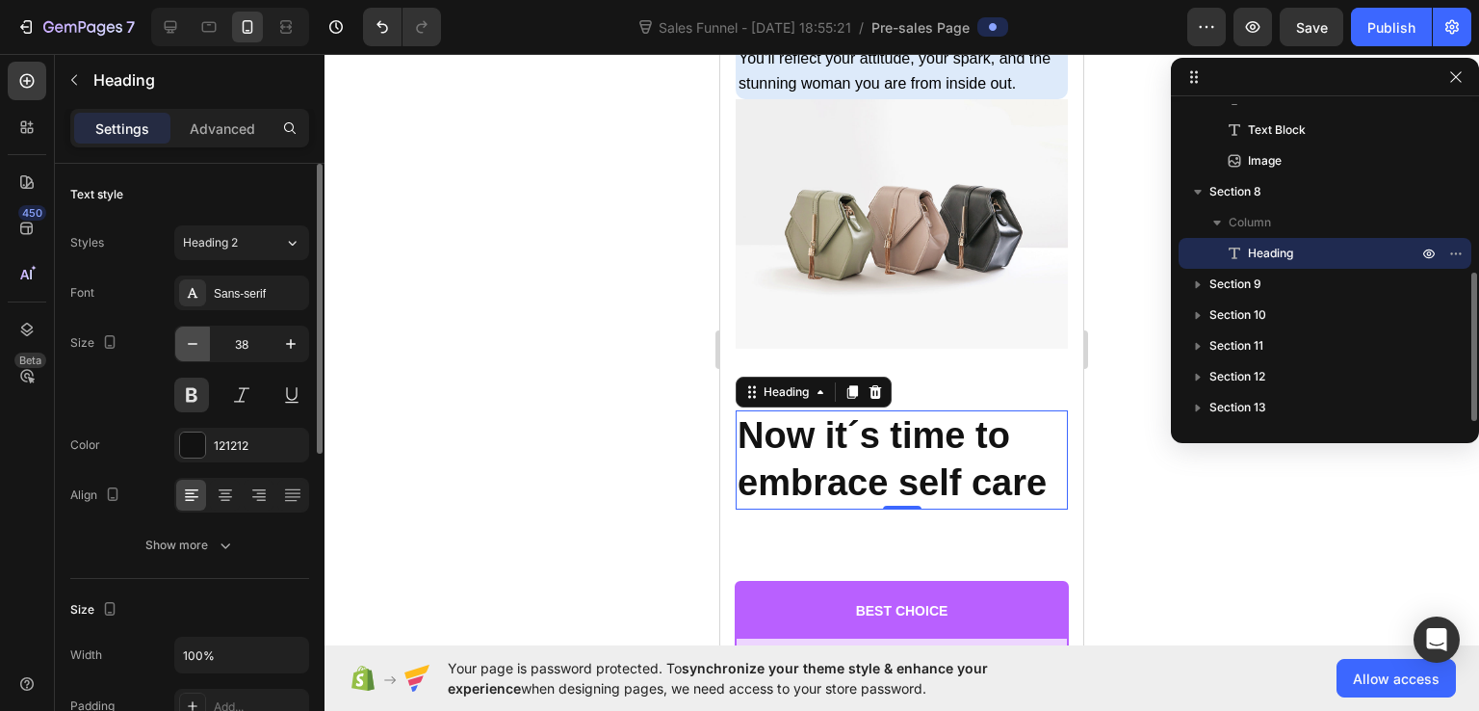
click at [183, 336] on icon "button" at bounding box center [192, 343] width 19 height 19
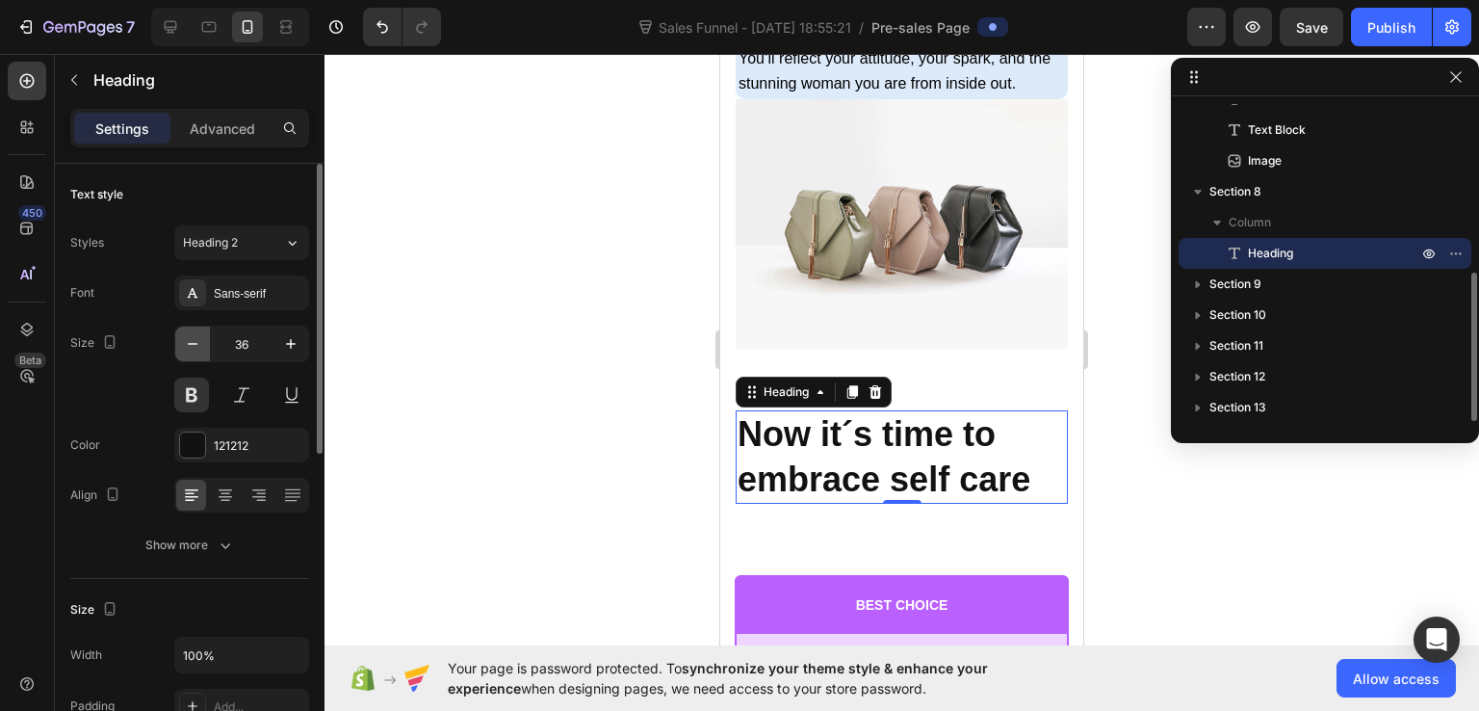
type input "35"
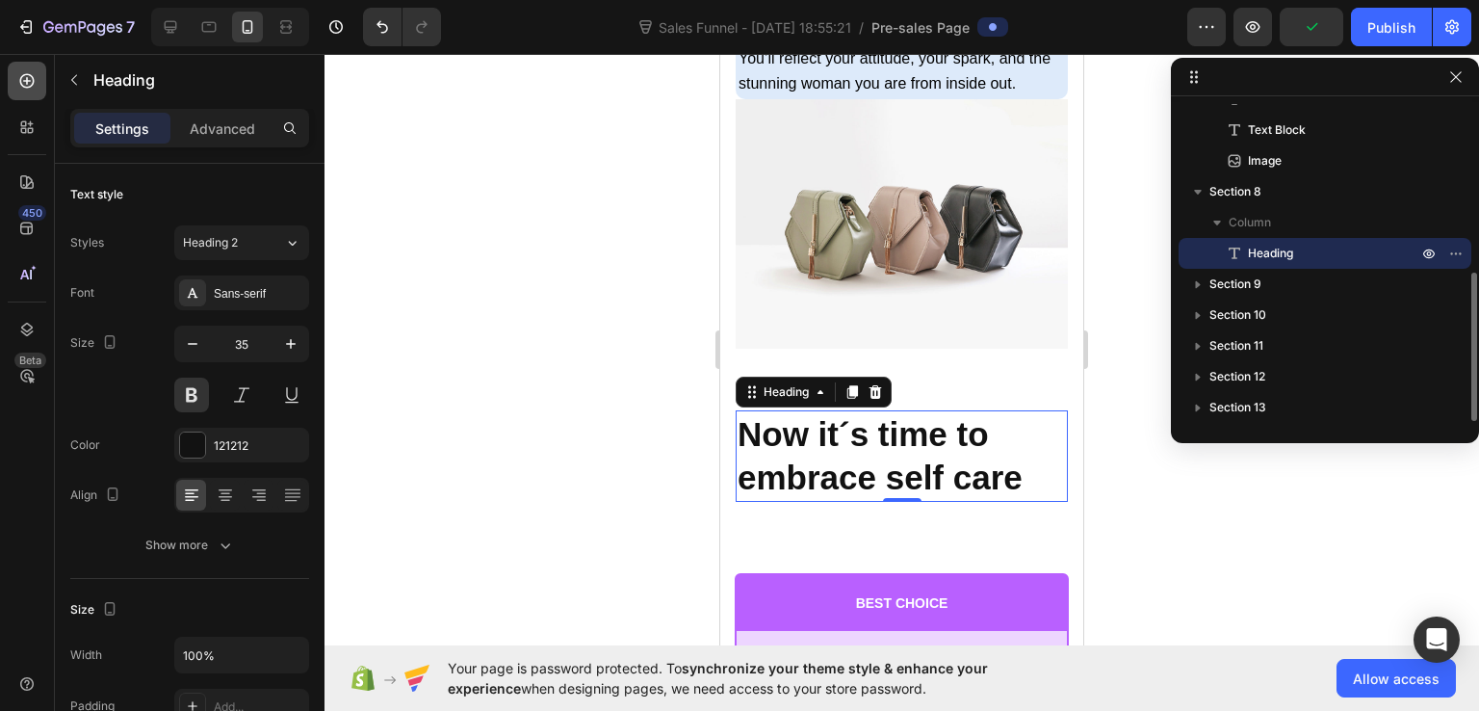
click at [27, 92] on div at bounding box center [27, 81] width 39 height 39
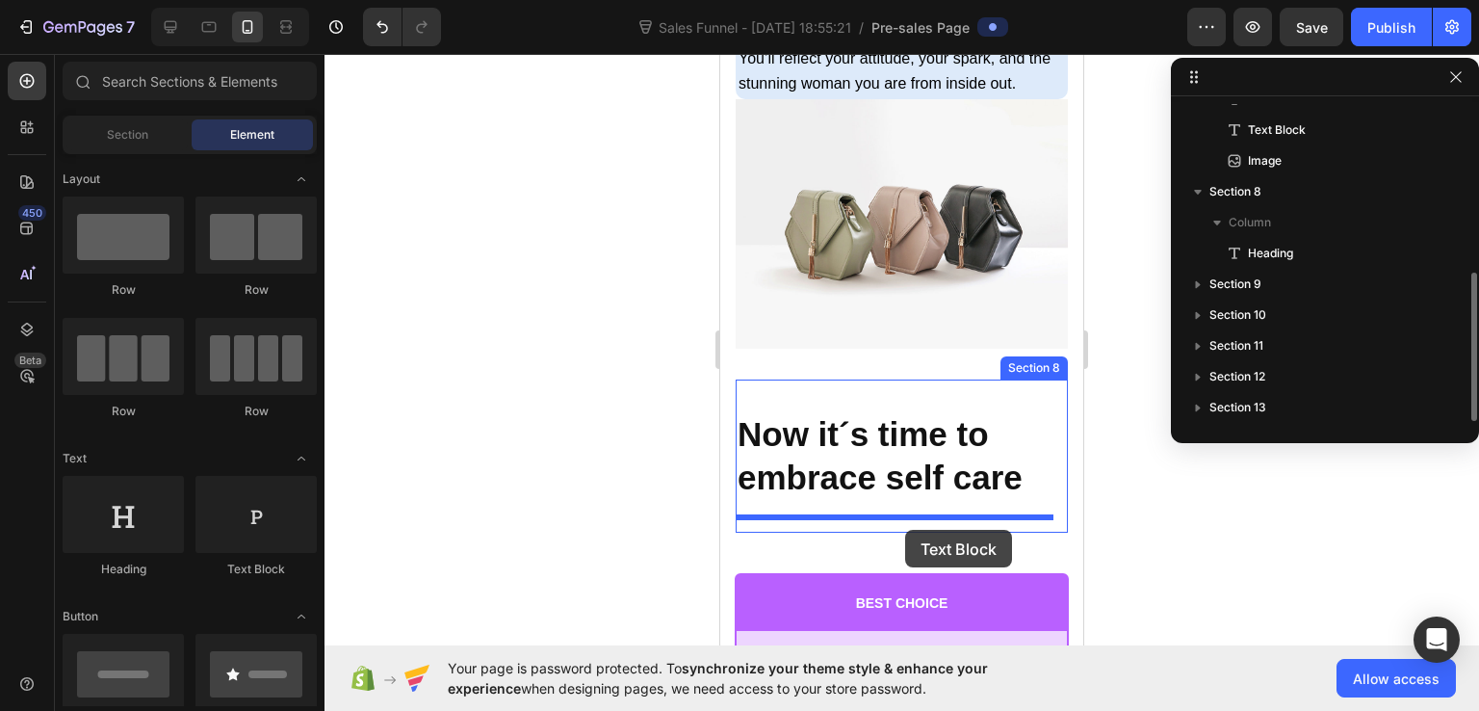
drag, startPoint x: 959, startPoint y: 588, endPoint x: 905, endPoint y: 530, distance: 79.1
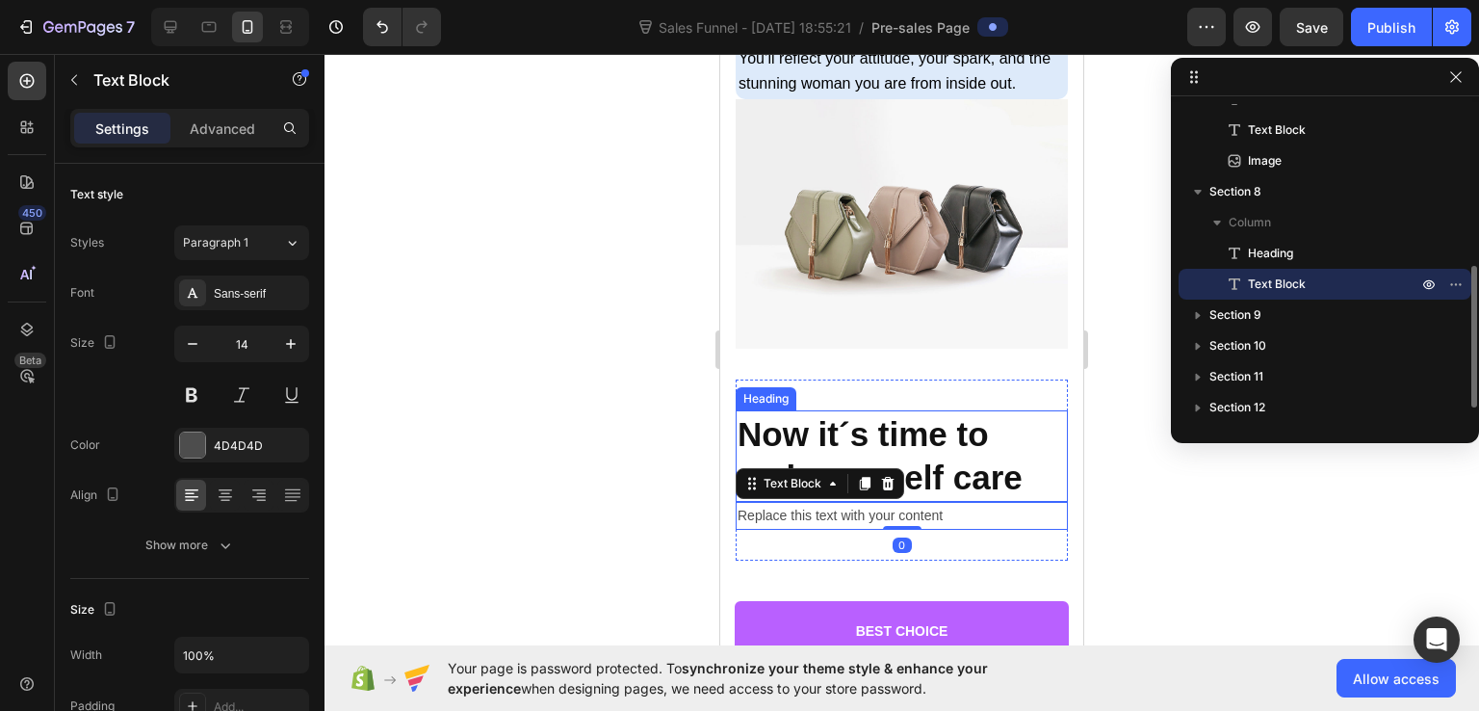
click at [915, 460] on p "Now it´s time to embrace self care" at bounding box center [902, 456] width 328 height 88
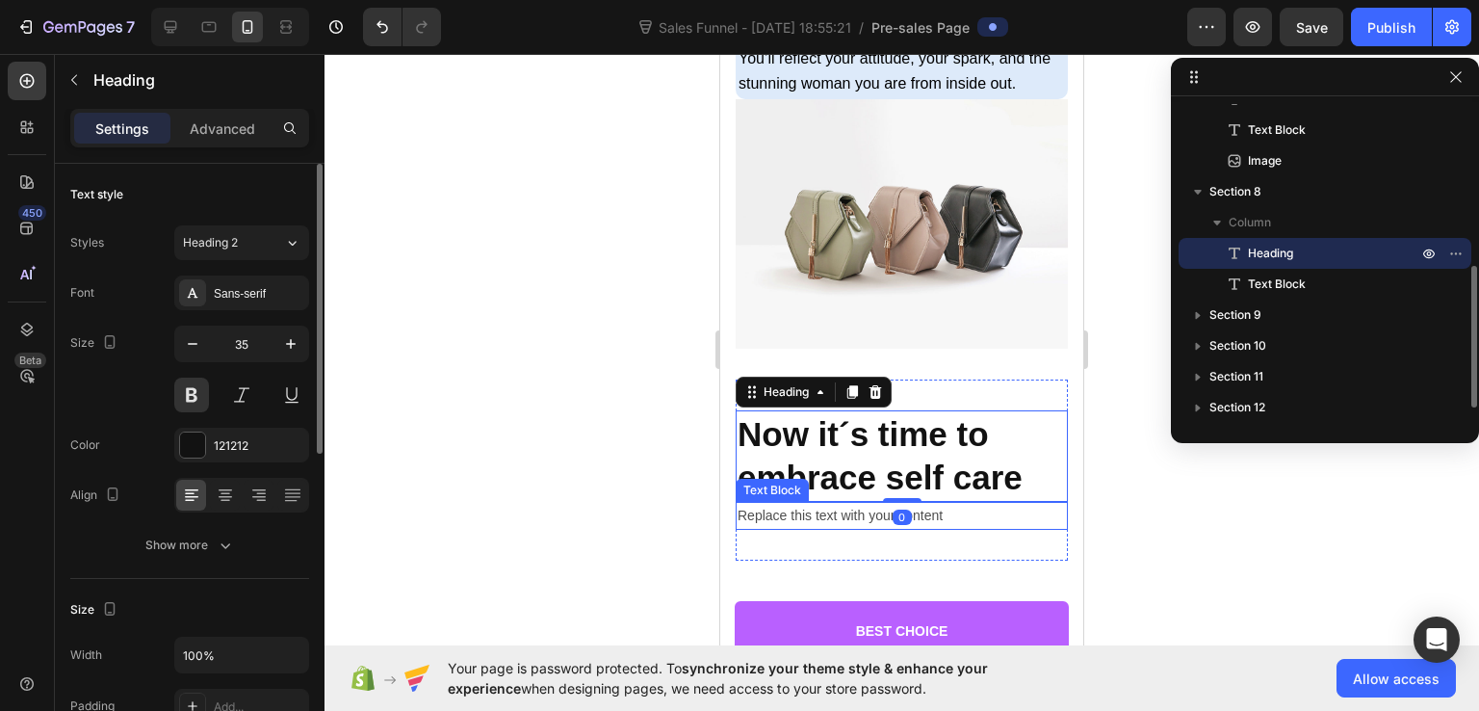
scroll to position [193, 0]
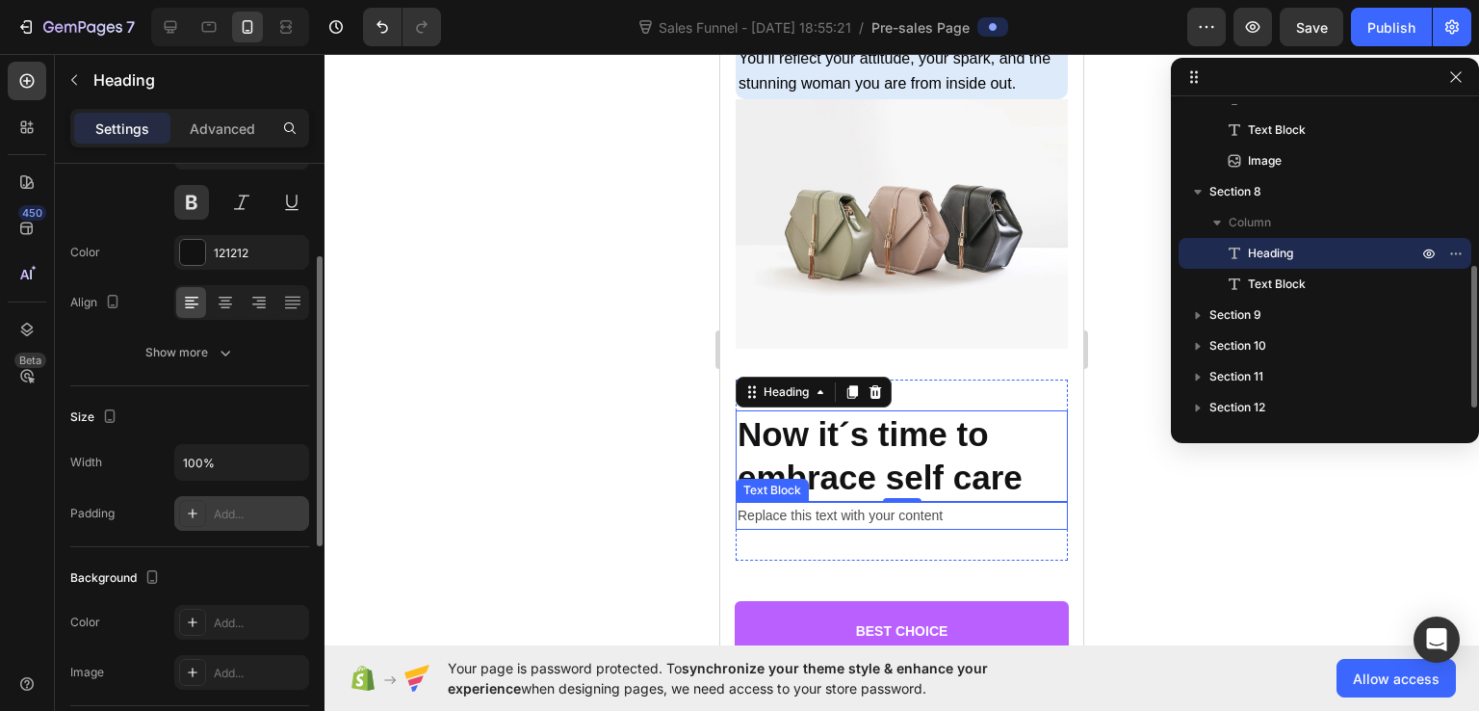
click at [231, 524] on div "Add..." at bounding box center [241, 513] width 135 height 35
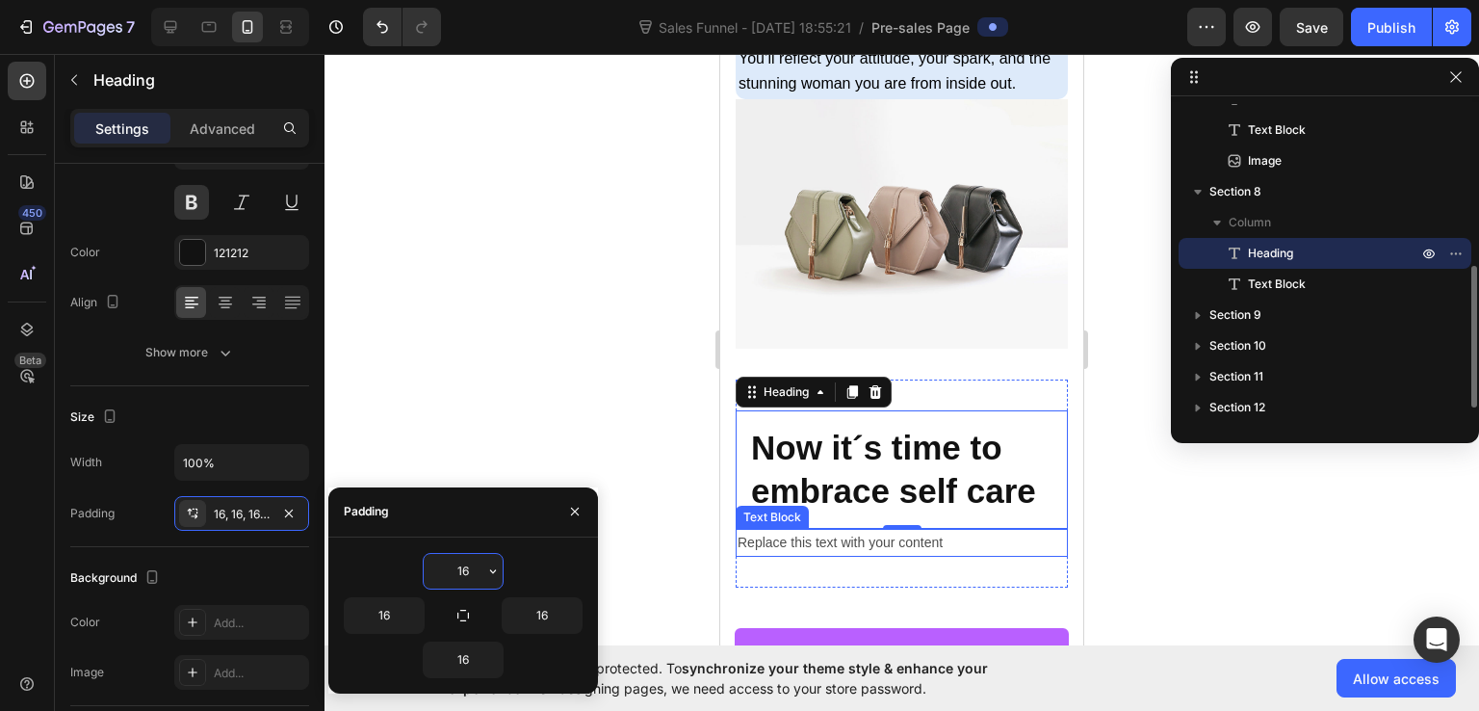
click at [785, 557] on div "Replace this text with your content" at bounding box center [902, 543] width 332 height 28
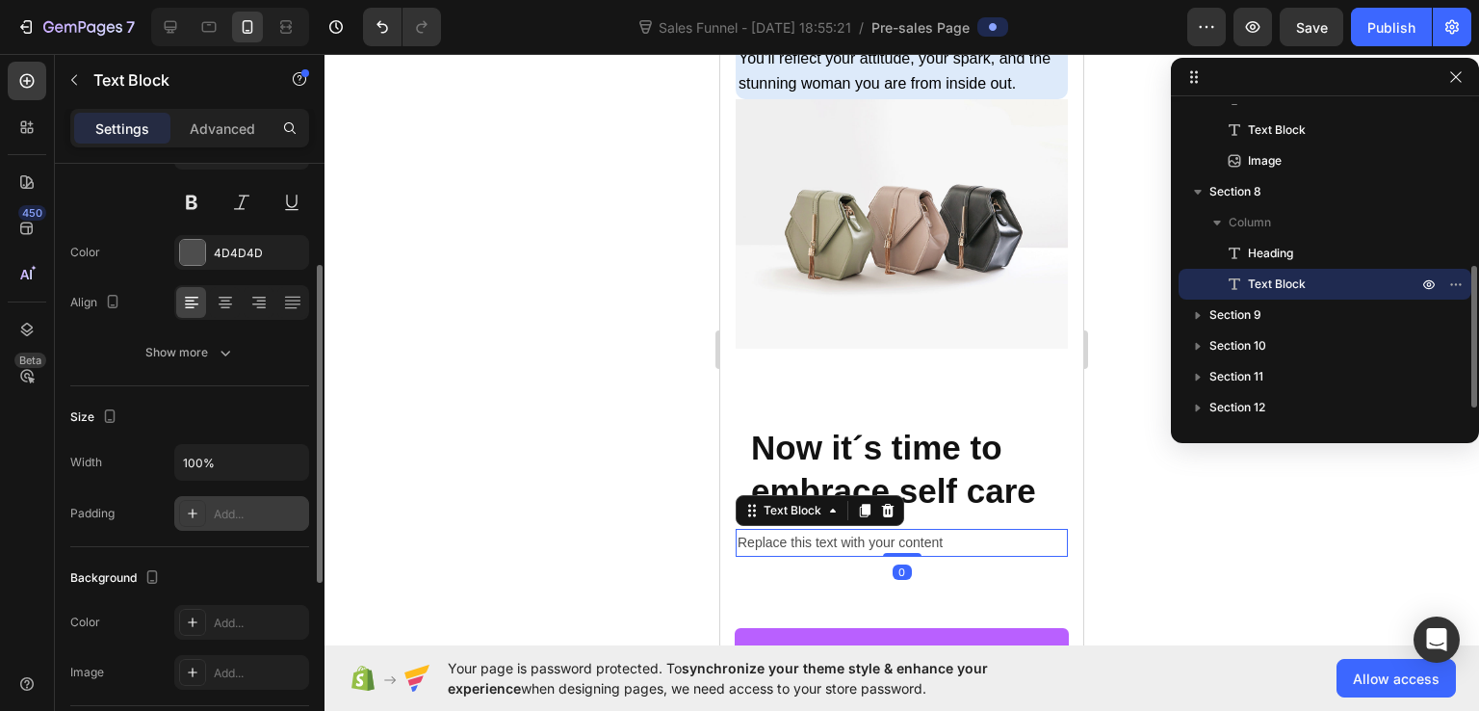
click at [245, 513] on div "Add..." at bounding box center [259, 514] width 91 height 17
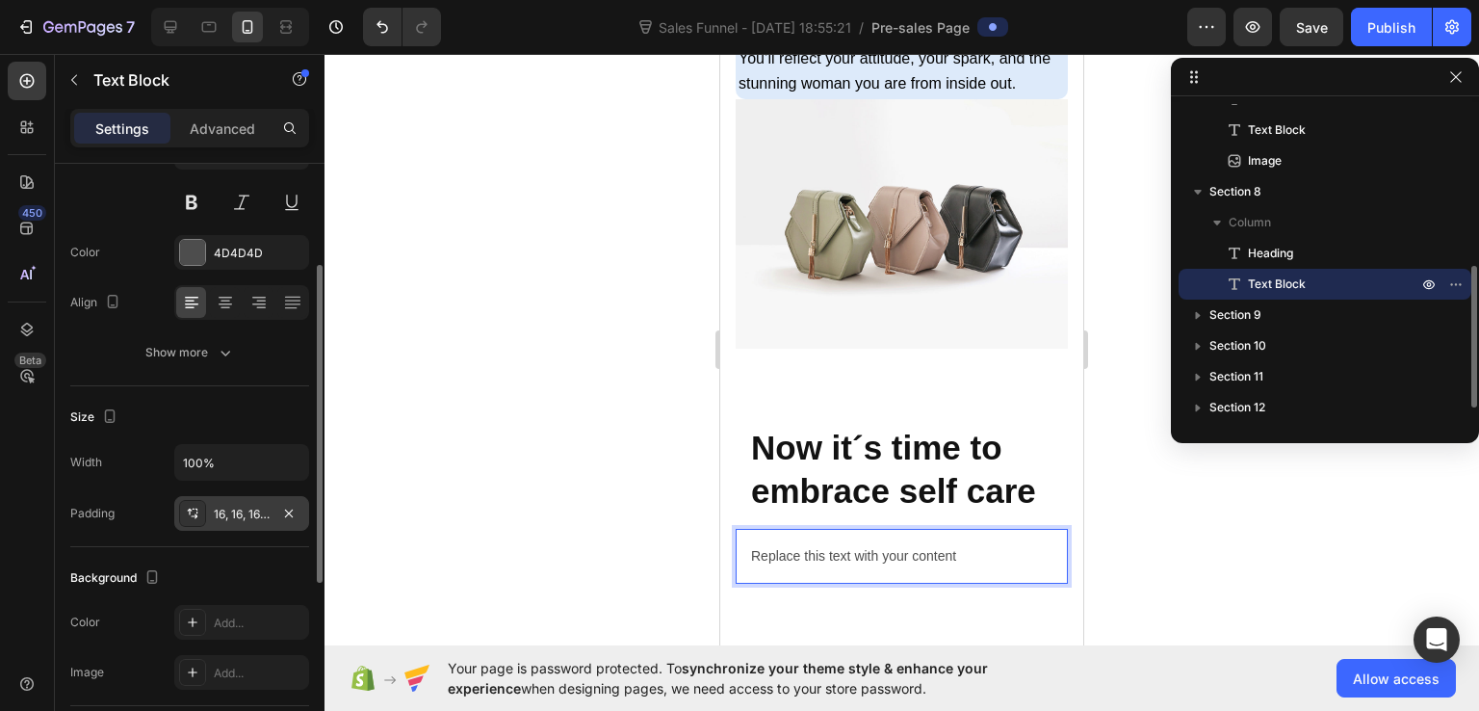
click at [840, 580] on div "Replace this text with your content" at bounding box center [902, 556] width 332 height 55
click at [840, 568] on p "Replace this text with your content" at bounding box center [901, 556] width 301 height 24
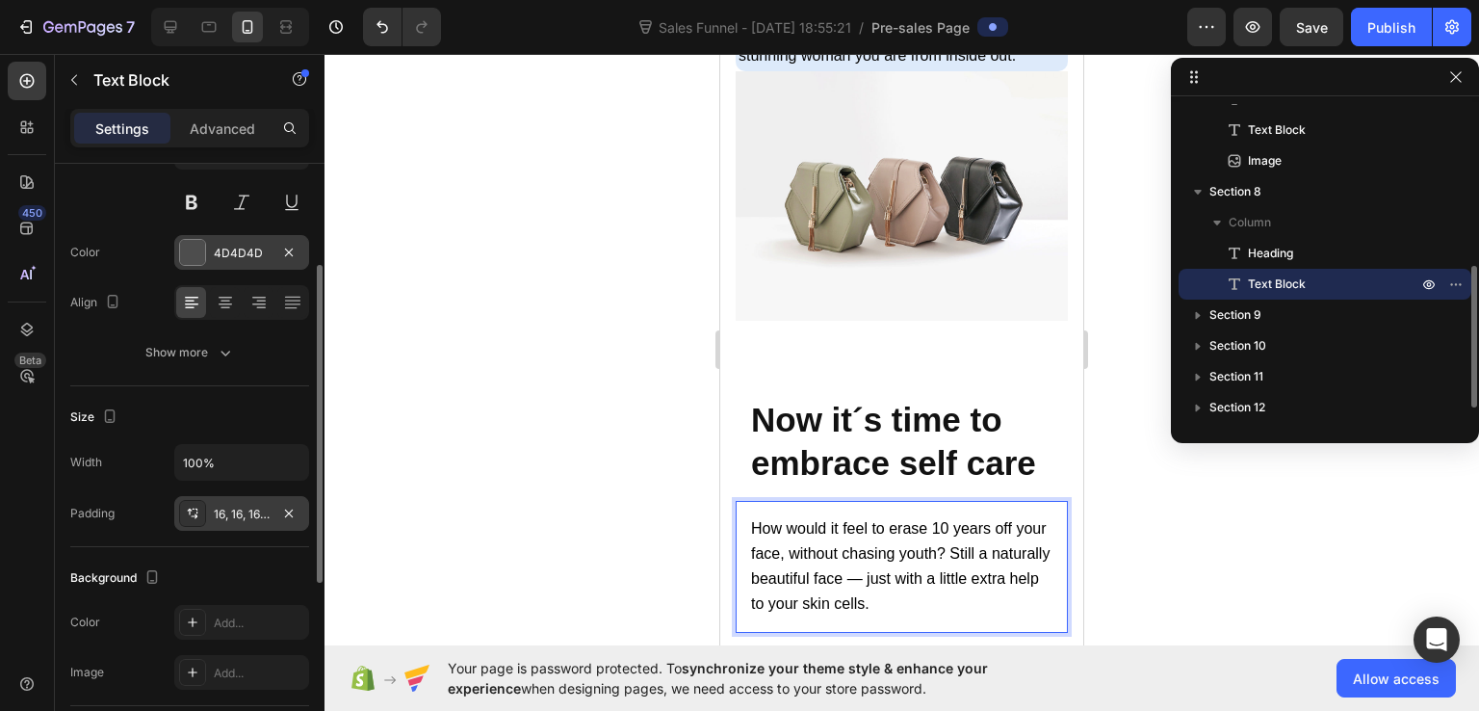
click at [254, 260] on div "4D4D4D" at bounding box center [242, 253] width 56 height 17
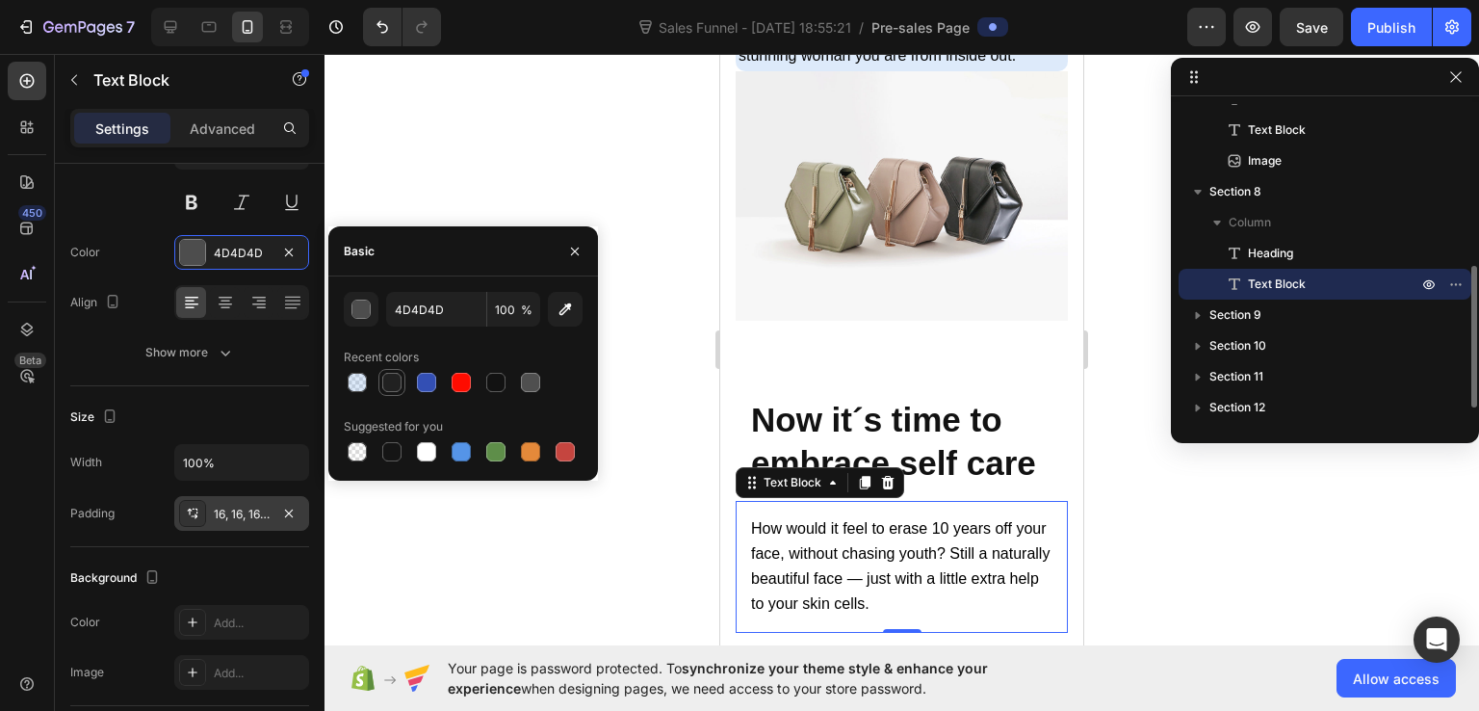
click at [383, 375] on div at bounding box center [391, 382] width 19 height 19
type input "212121"
click at [1179, 536] on div at bounding box center [902, 382] width 1155 height 657
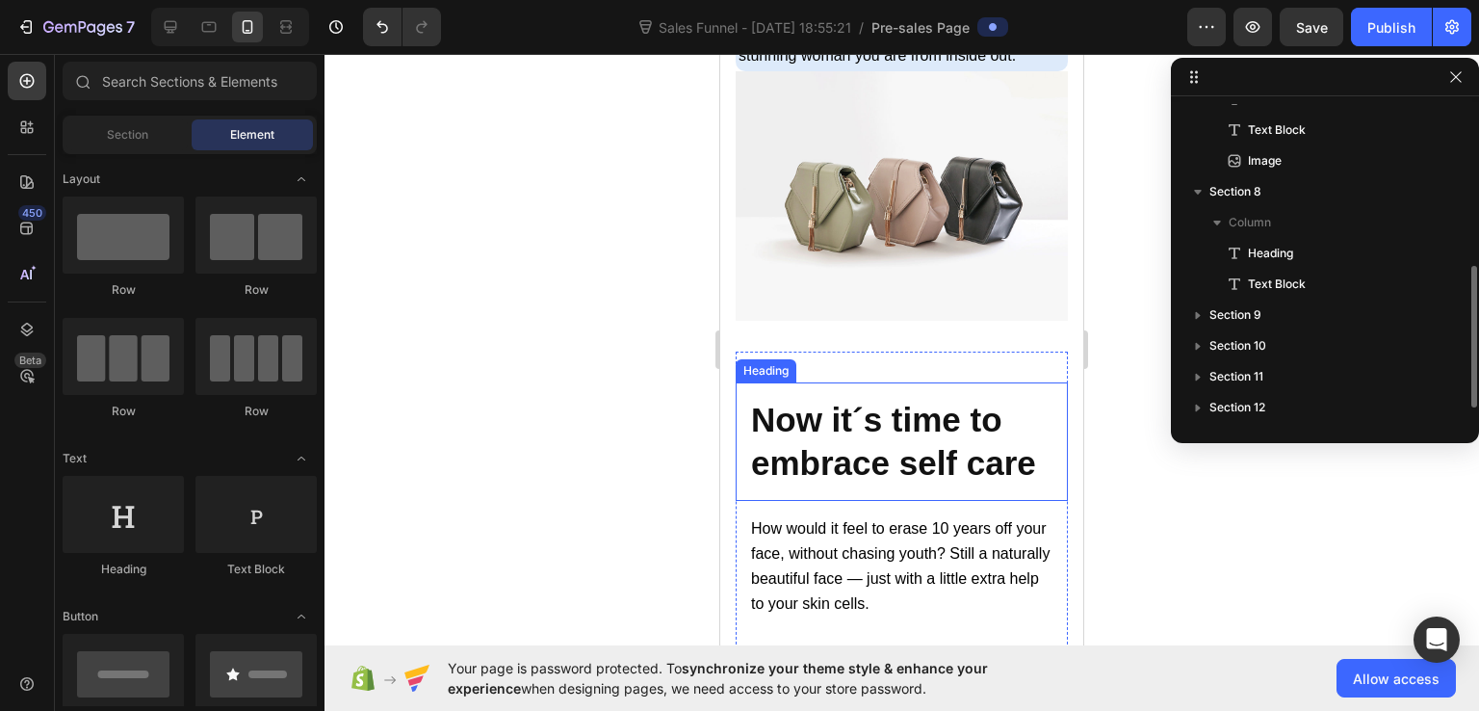
click at [943, 479] on p "Now it´s time to embrace self care" at bounding box center [901, 442] width 301 height 88
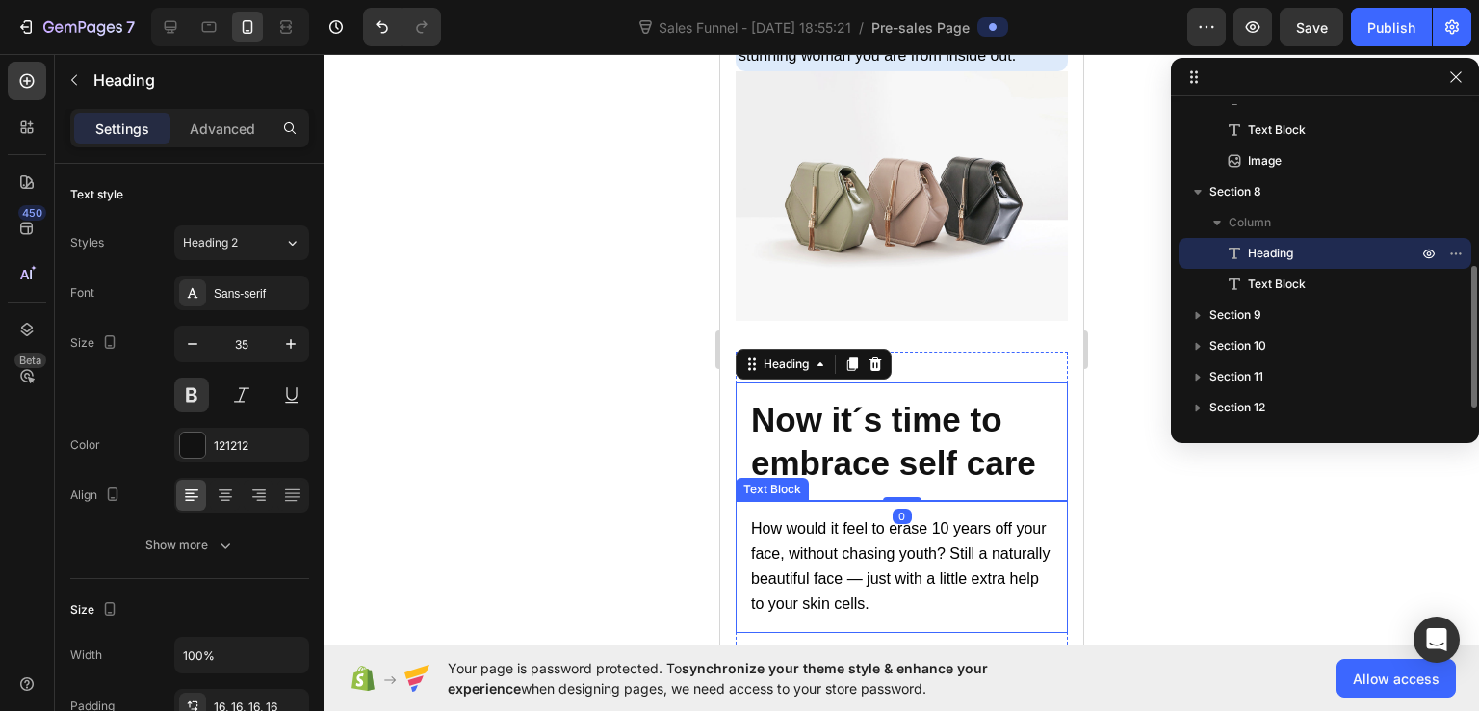
scroll to position [15408, 0]
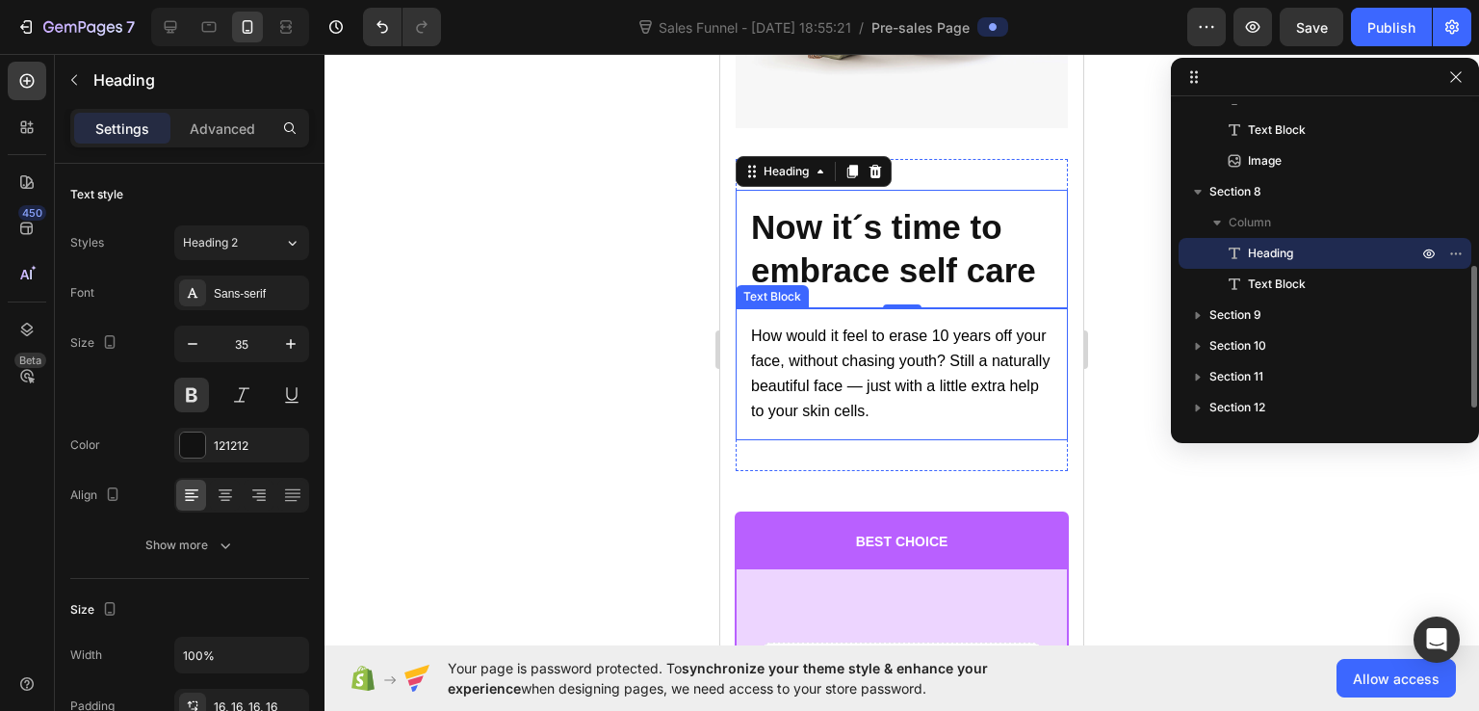
click at [868, 411] on p "How would it feel to erase 10 years off your face, without chasing youth? Still…" at bounding box center [901, 374] width 301 height 101
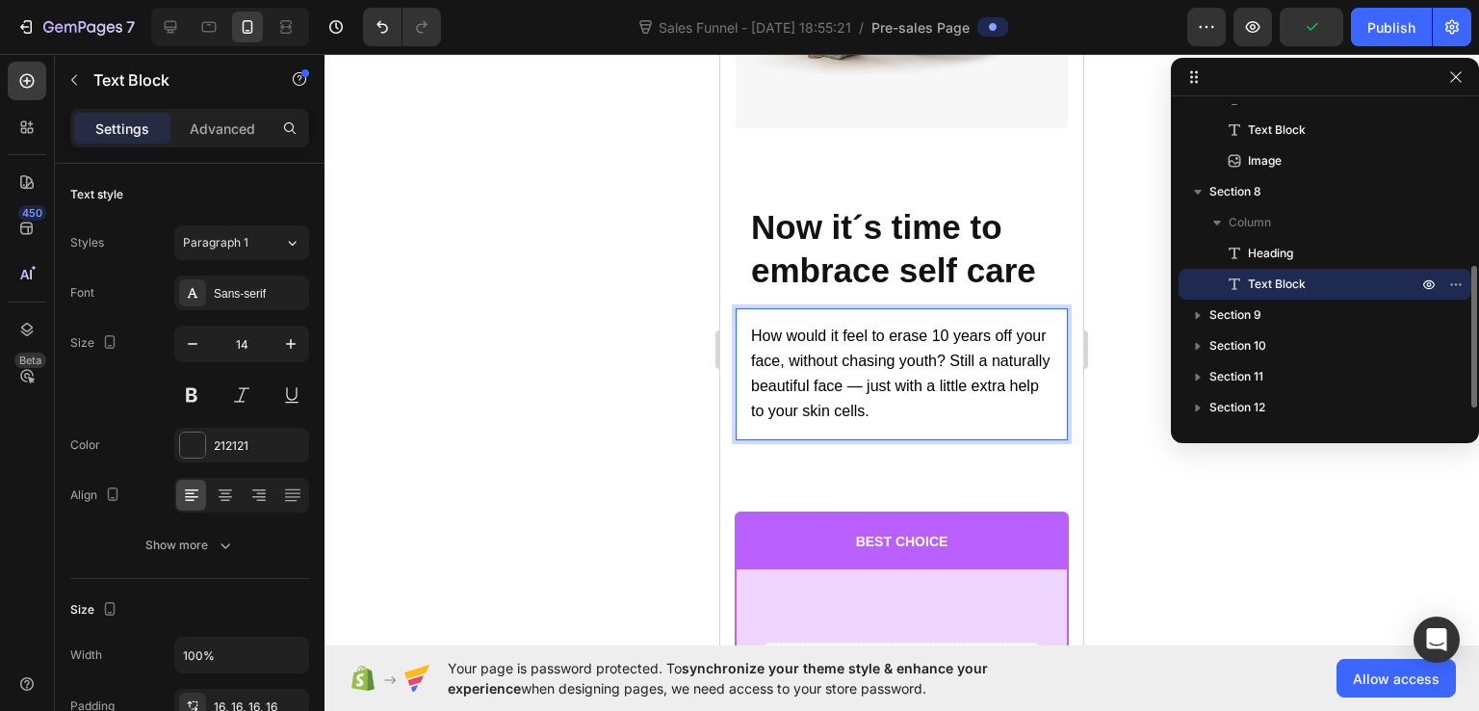
click at [929, 402] on span "How would it feel to erase 10 years off your face, without chasing youth? Still…" at bounding box center [900, 373] width 299 height 92
click at [1187, 537] on div at bounding box center [902, 382] width 1155 height 657
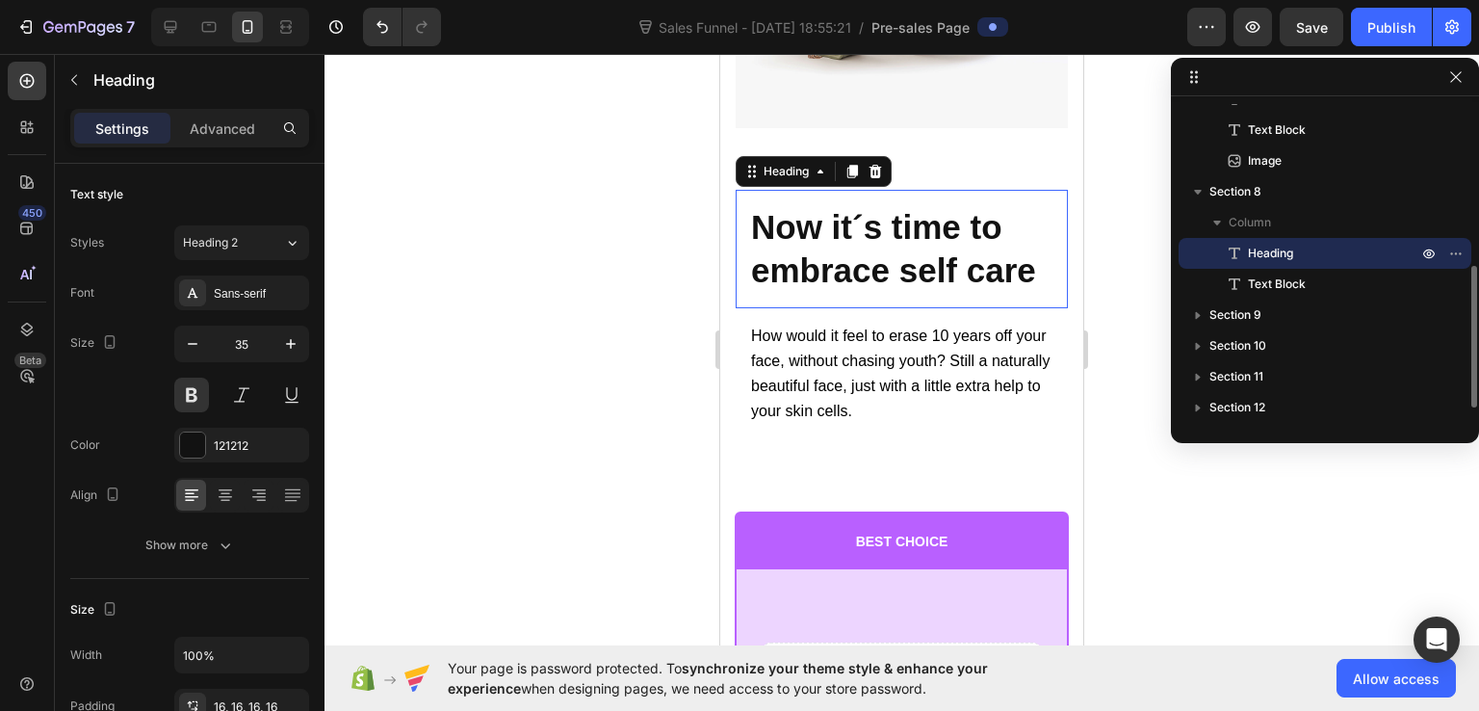
click at [825, 308] on h2 "Now it´s time to embrace self care" at bounding box center [902, 249] width 332 height 118
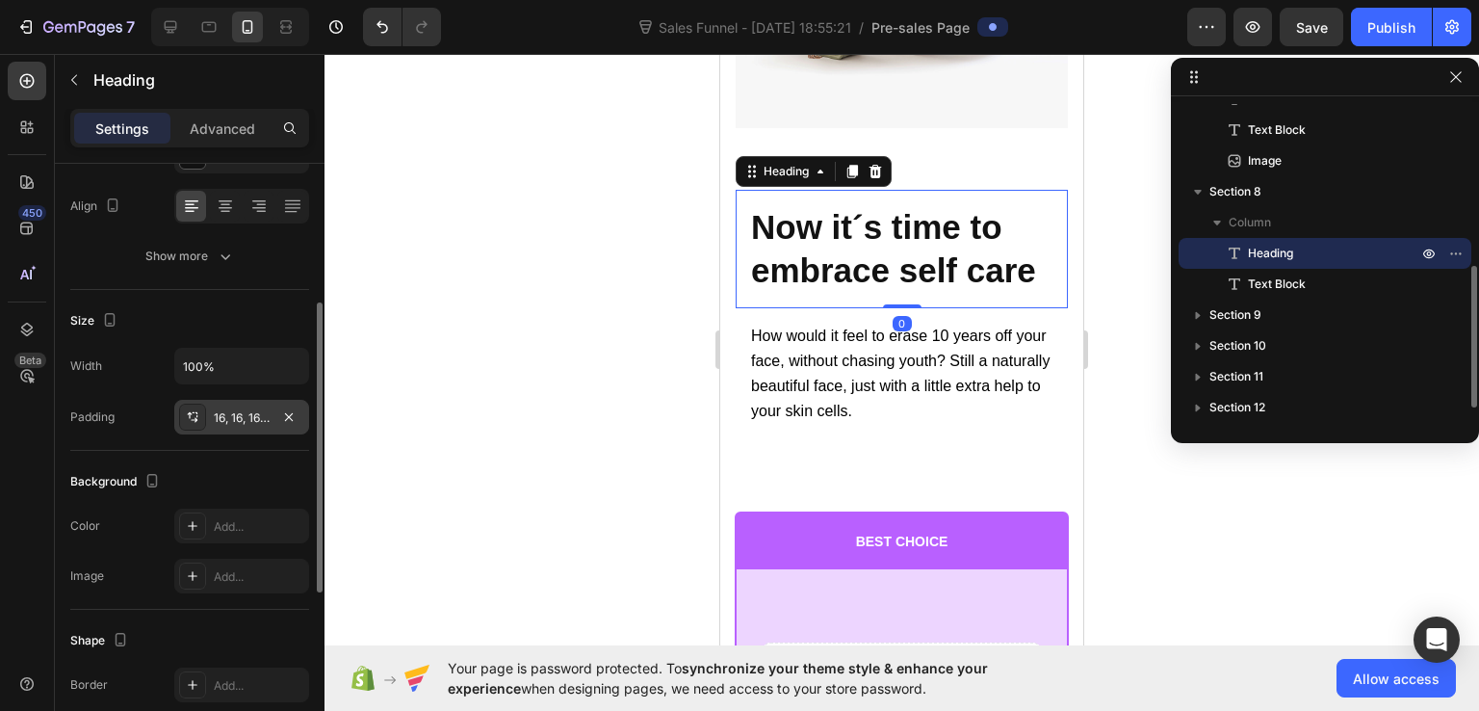
click at [258, 421] on div "16, 16, 16, 16" at bounding box center [242, 417] width 56 height 17
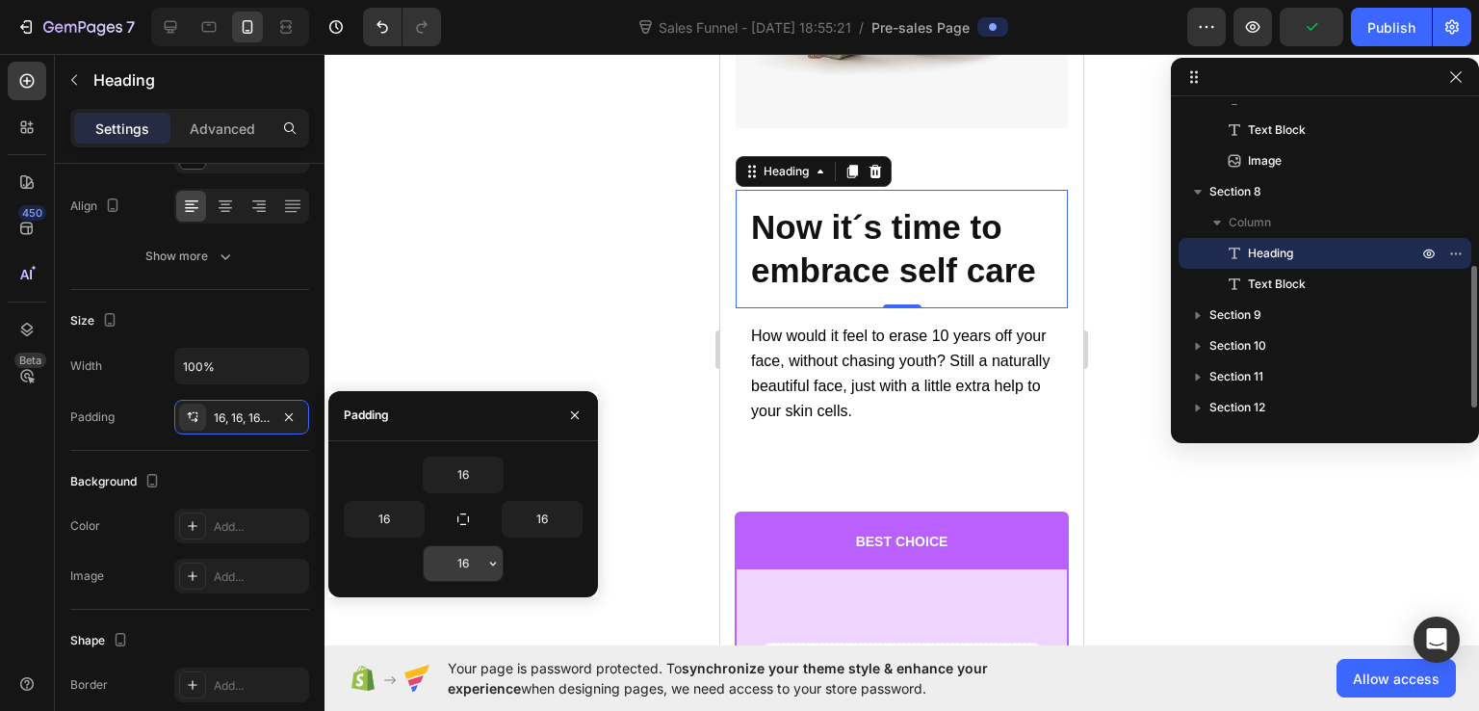
click at [482, 564] on input "16" at bounding box center [463, 563] width 79 height 35
click at [492, 563] on icon "button" at bounding box center [492, 563] width 15 height 15
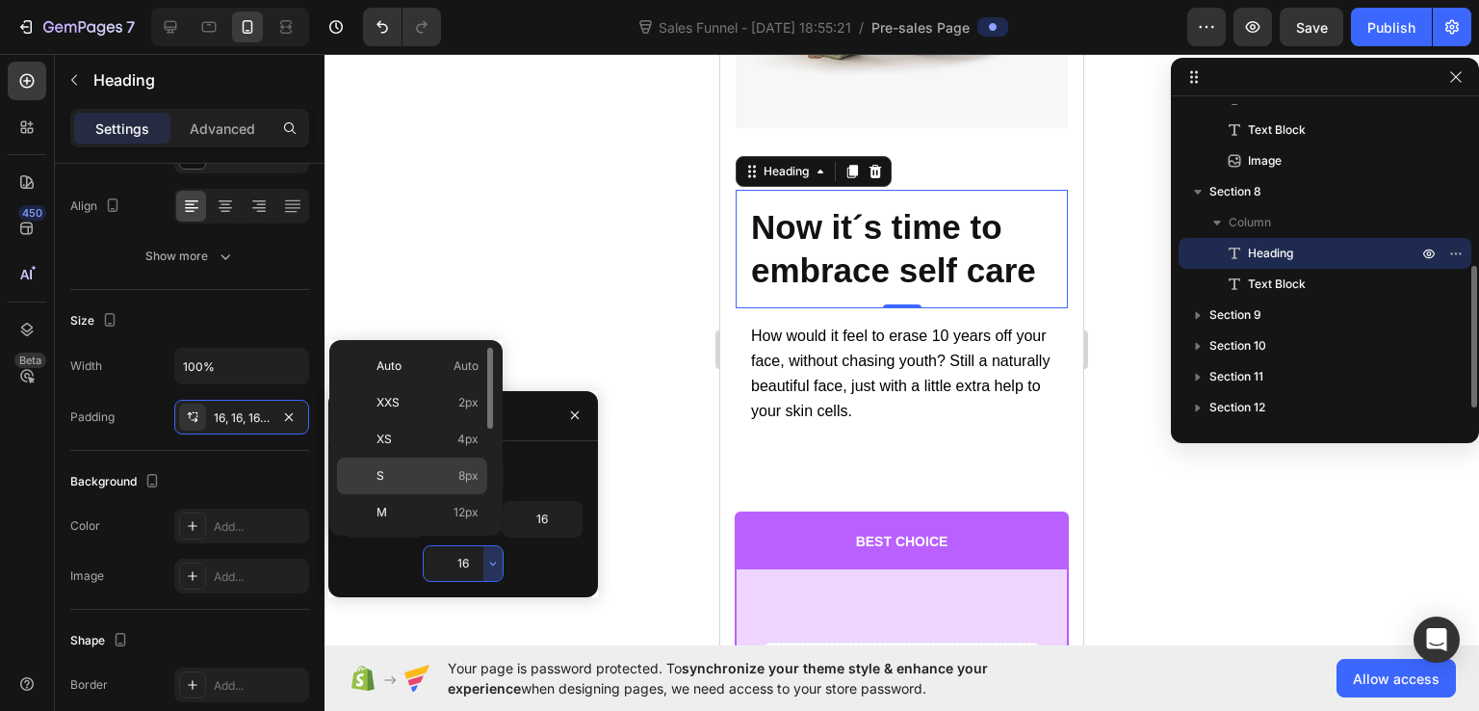
click at [451, 470] on p "S 8px" at bounding box center [428, 475] width 102 height 17
type input "8"
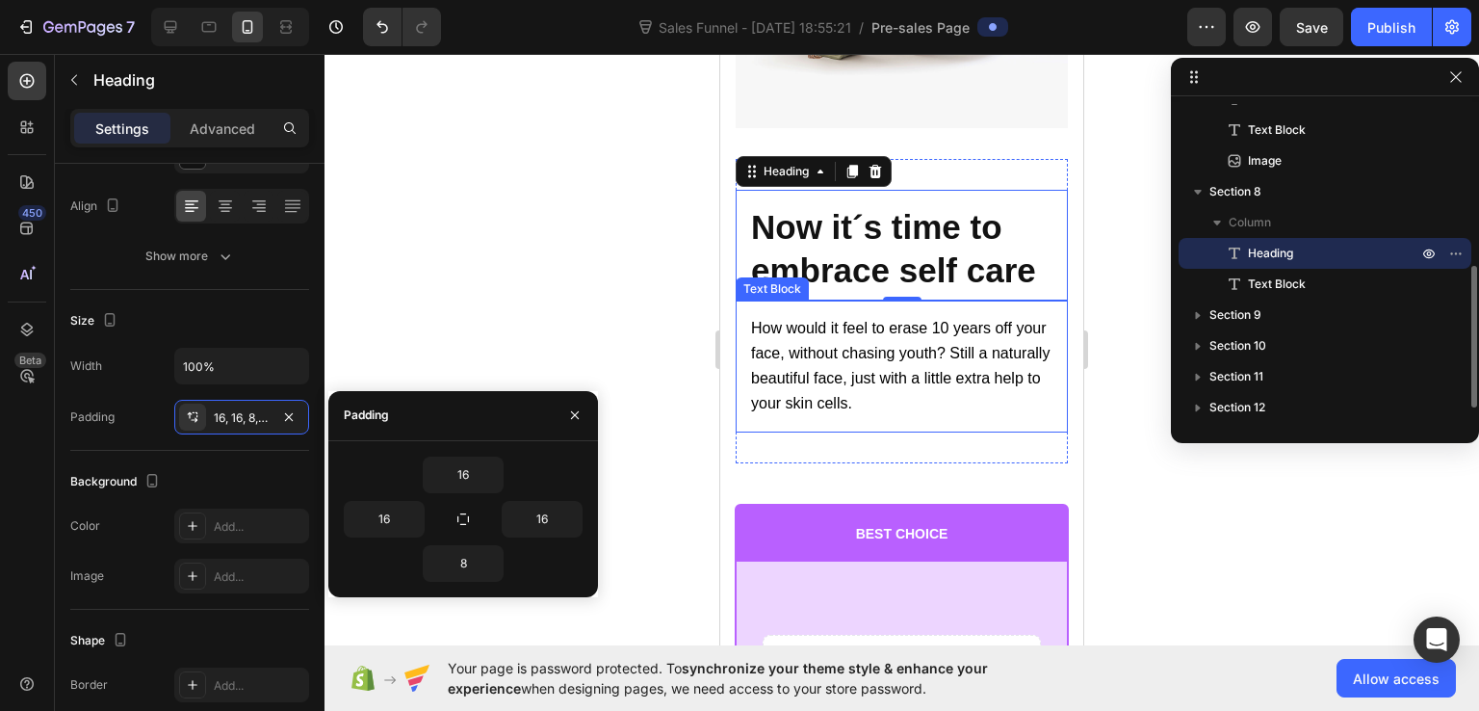
click at [772, 386] on span "How would it feel to erase 10 years off your face, without chasing youth? Still…" at bounding box center [900, 366] width 299 height 92
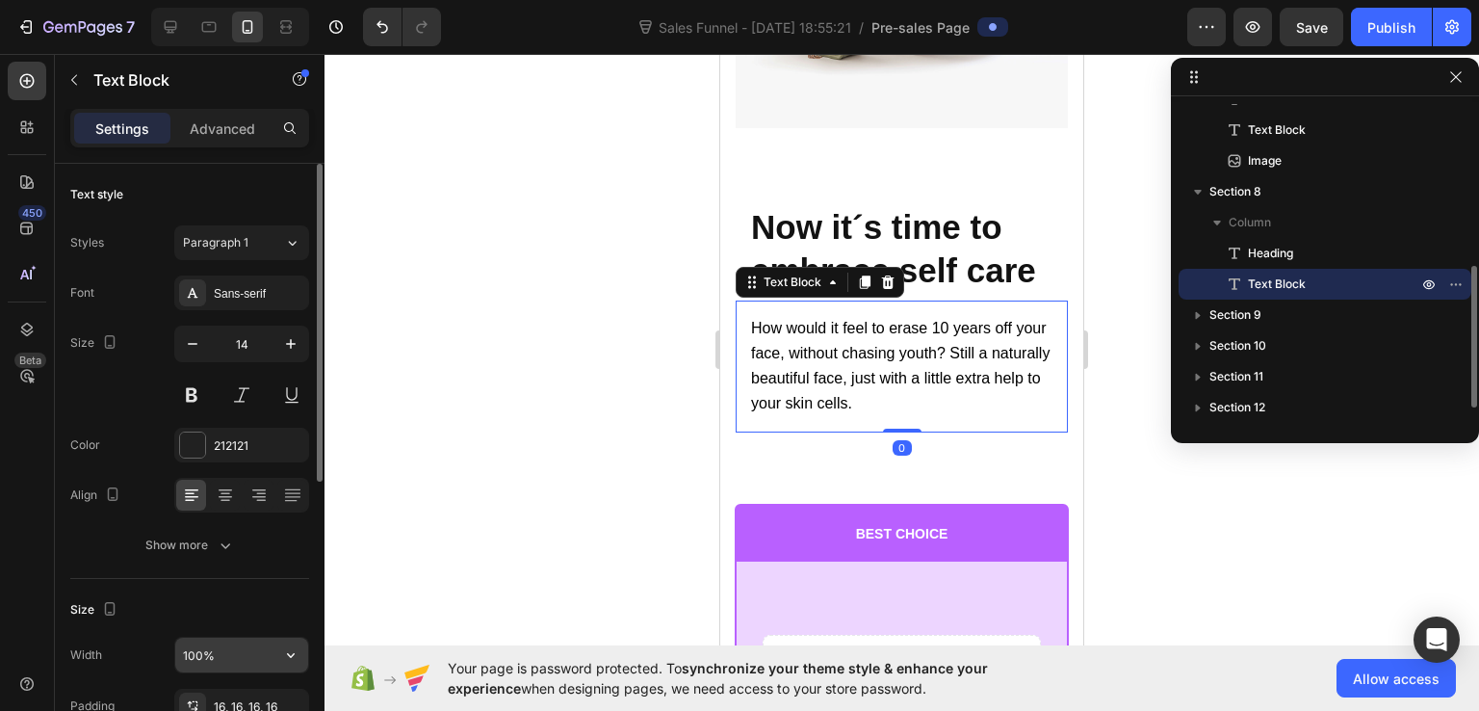
scroll to position [193, 0]
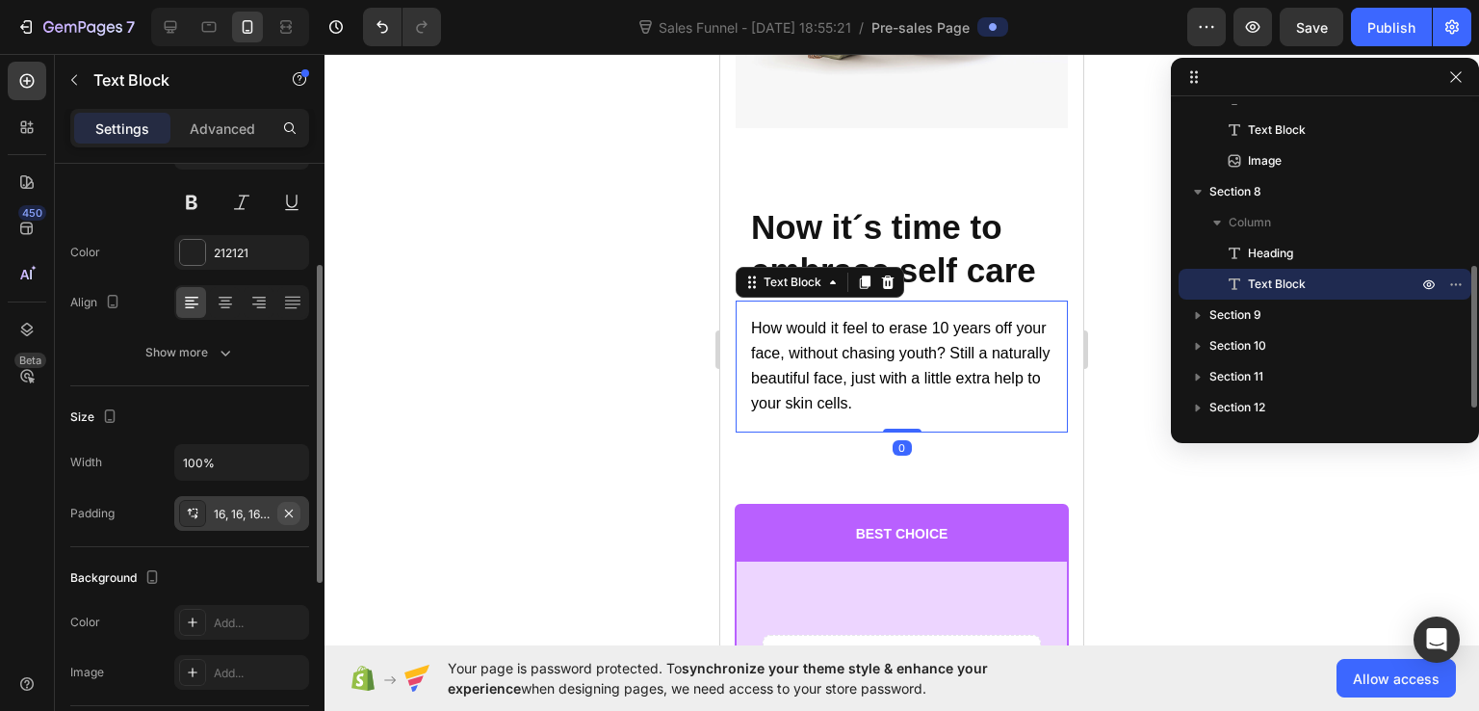
click at [288, 507] on icon "button" at bounding box center [288, 513] width 15 height 15
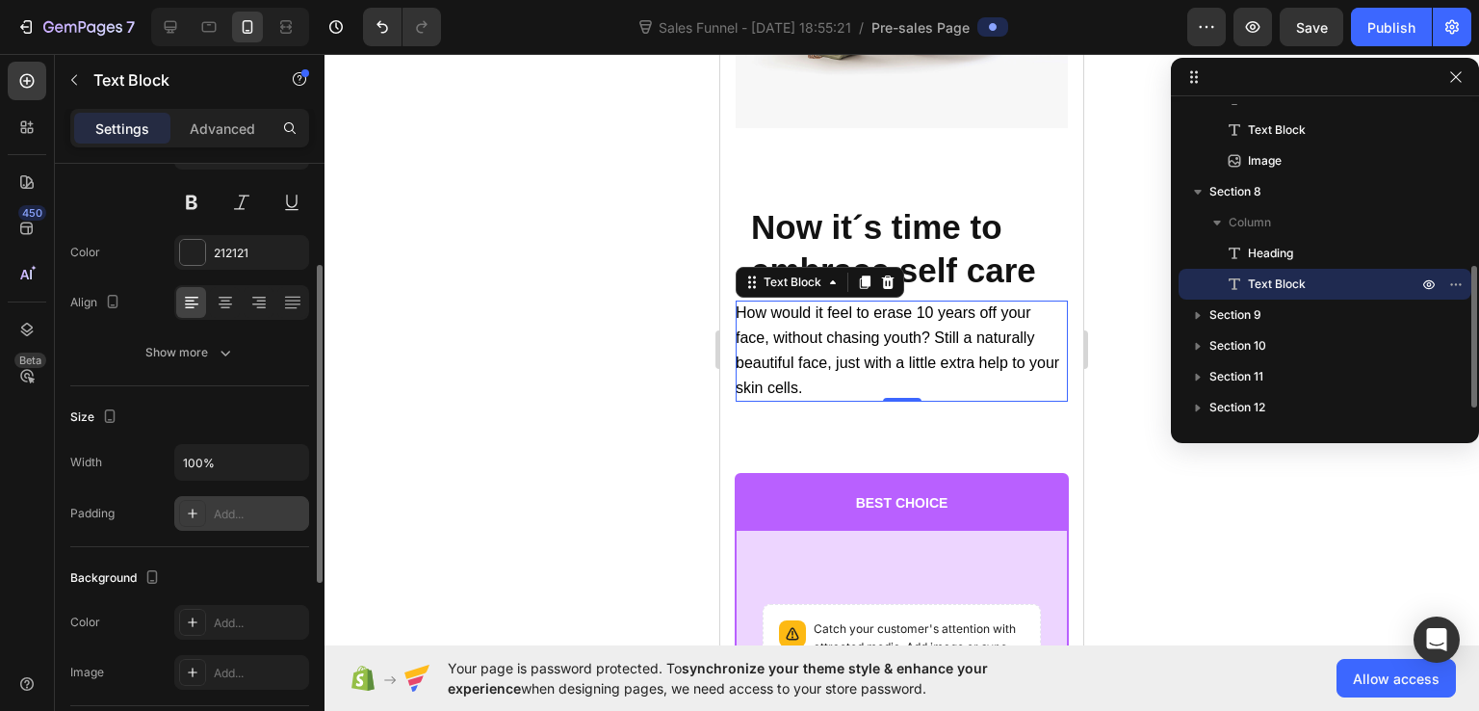
click at [260, 513] on div "Add..." at bounding box center [259, 514] width 91 height 17
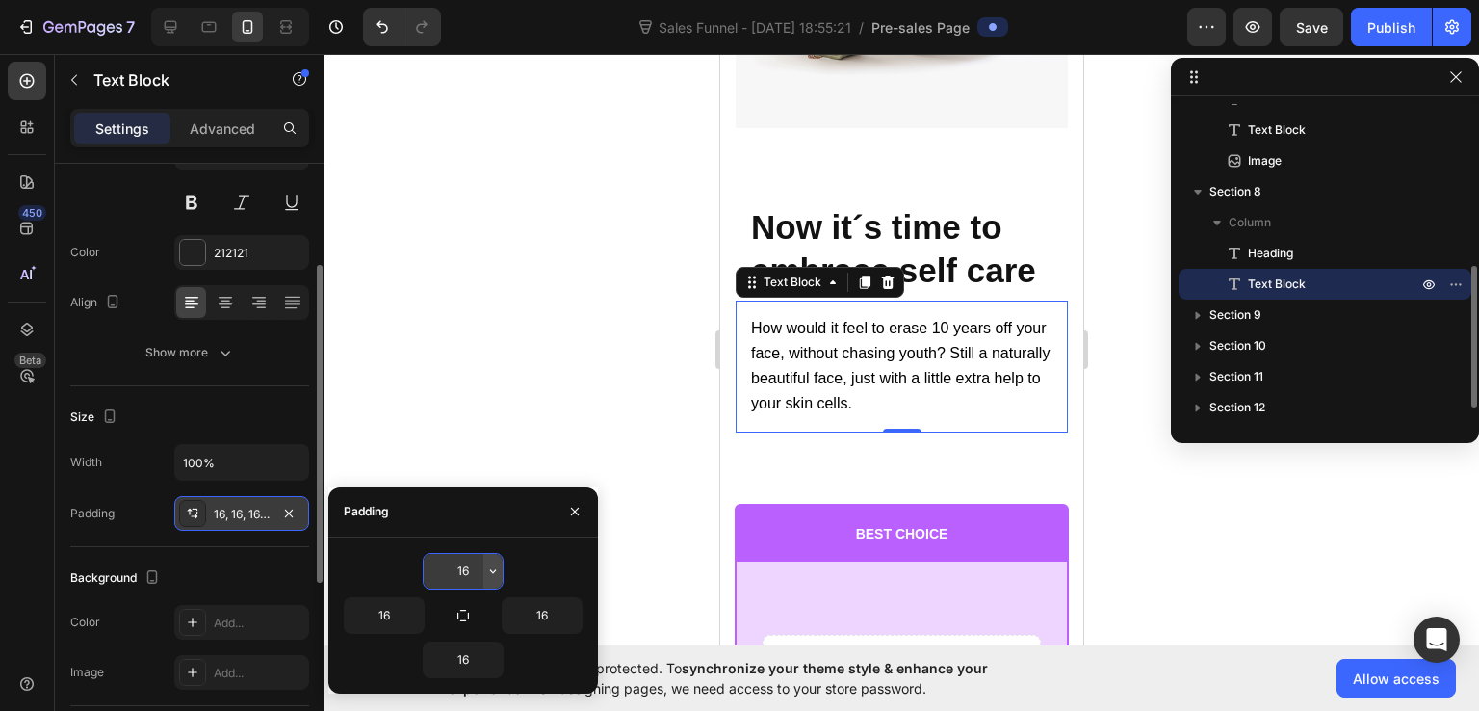
click at [492, 570] on icon "button" at bounding box center [492, 570] width 15 height 15
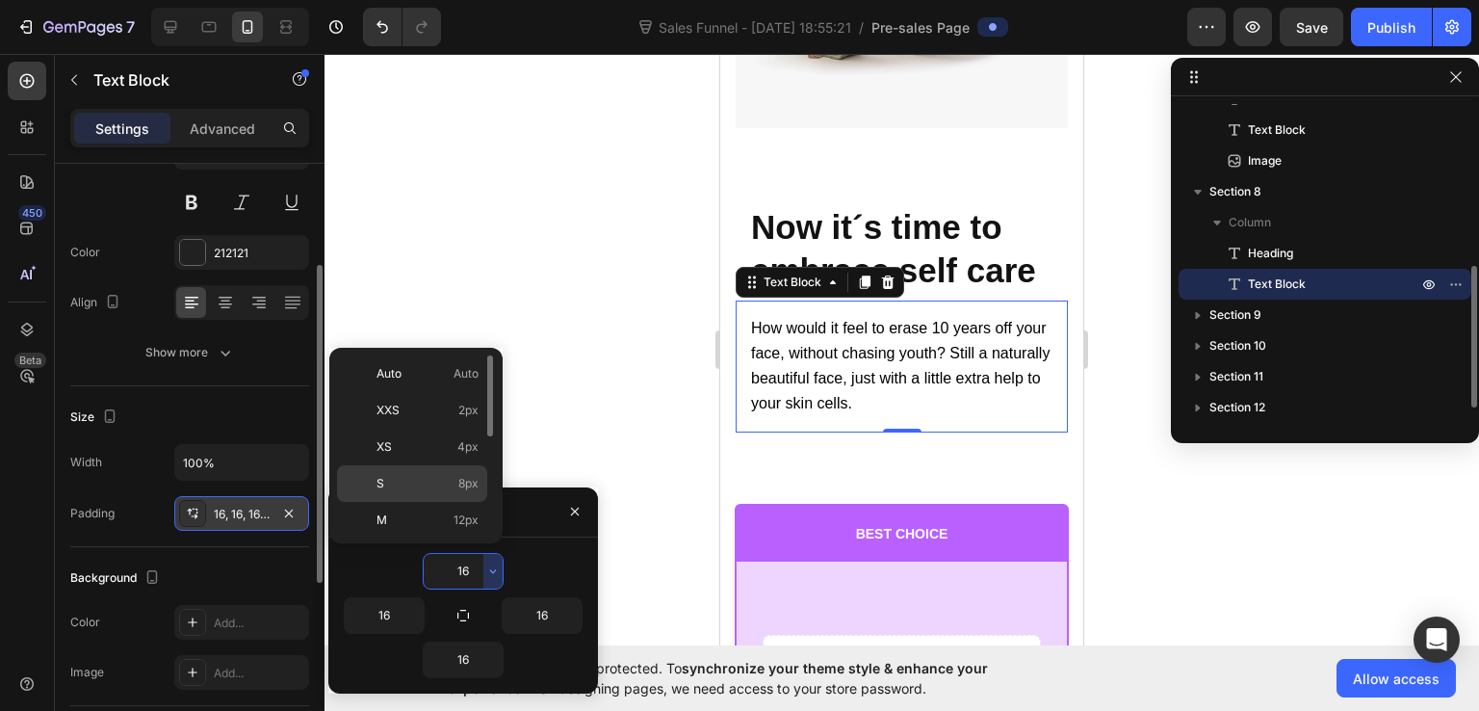
click at [417, 475] on p "S 8px" at bounding box center [428, 483] width 102 height 17
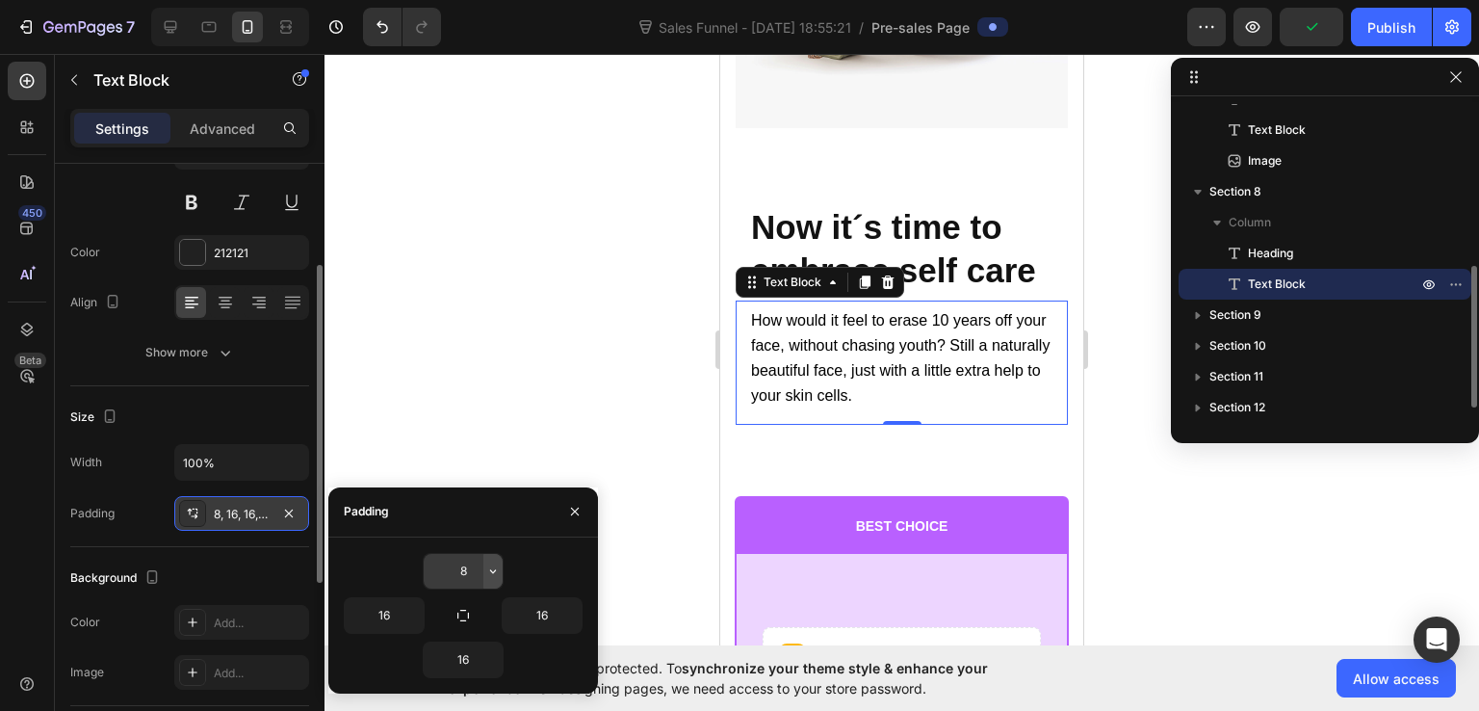
click at [498, 570] on icon "button" at bounding box center [492, 570] width 15 height 15
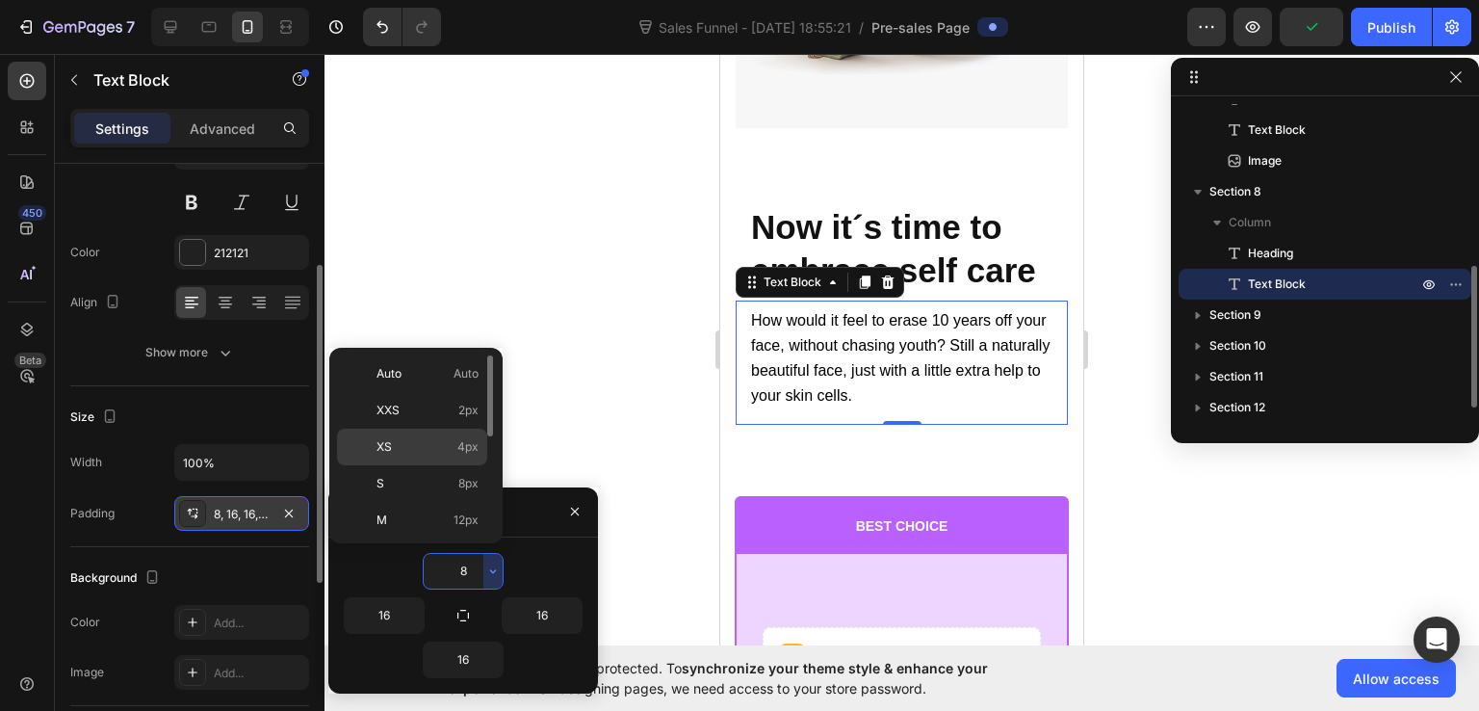
click at [447, 465] on div "XS 4px" at bounding box center [412, 483] width 150 height 37
type input "4"
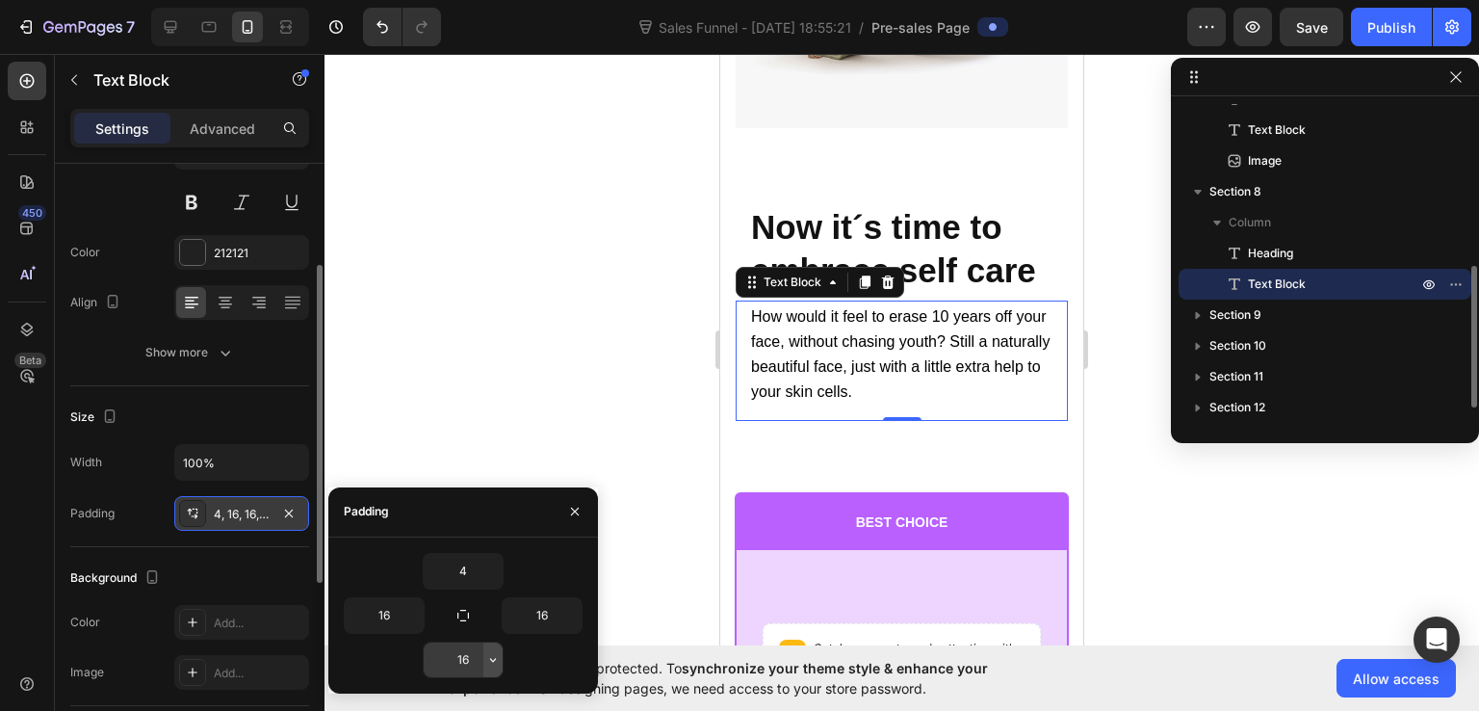
click at [489, 657] on icon "button" at bounding box center [492, 659] width 15 height 15
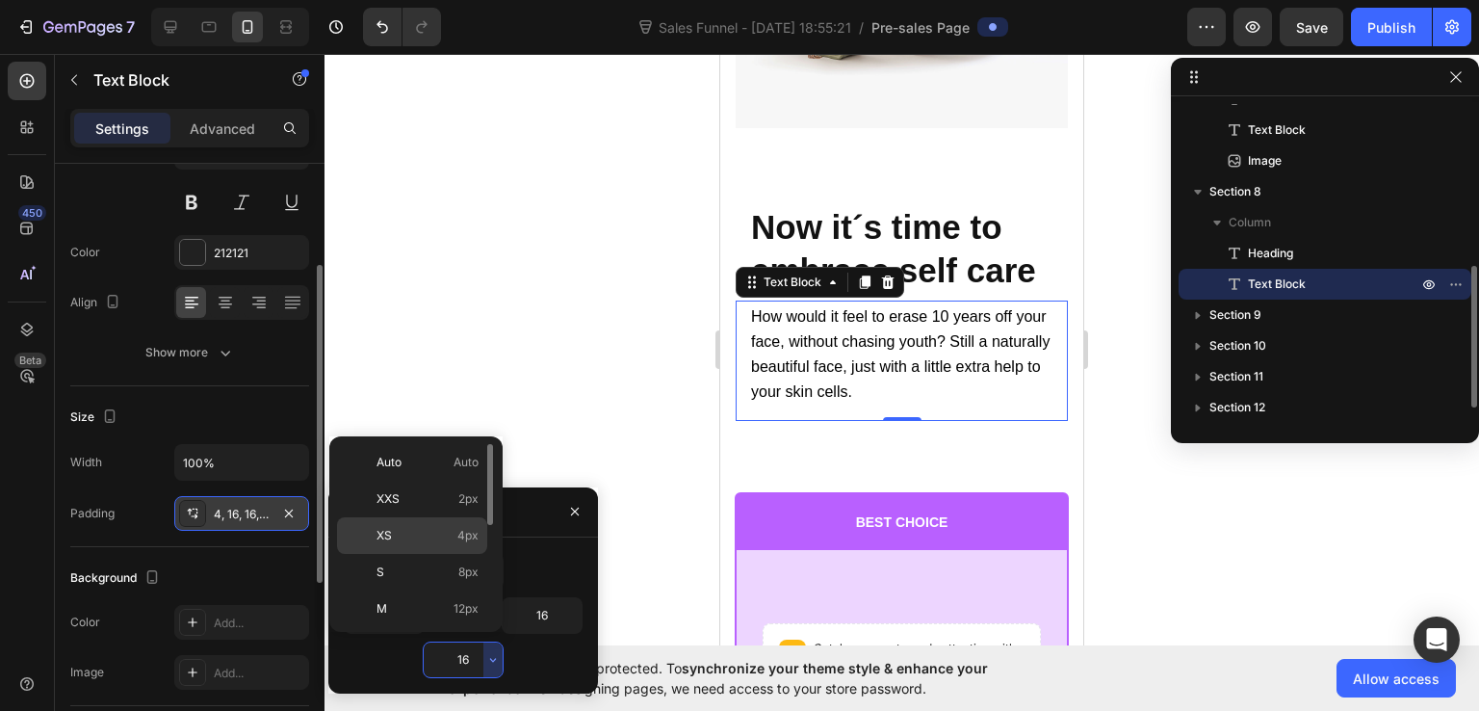
click at [441, 554] on div "XS 4px" at bounding box center [412, 572] width 150 height 37
type input "4"
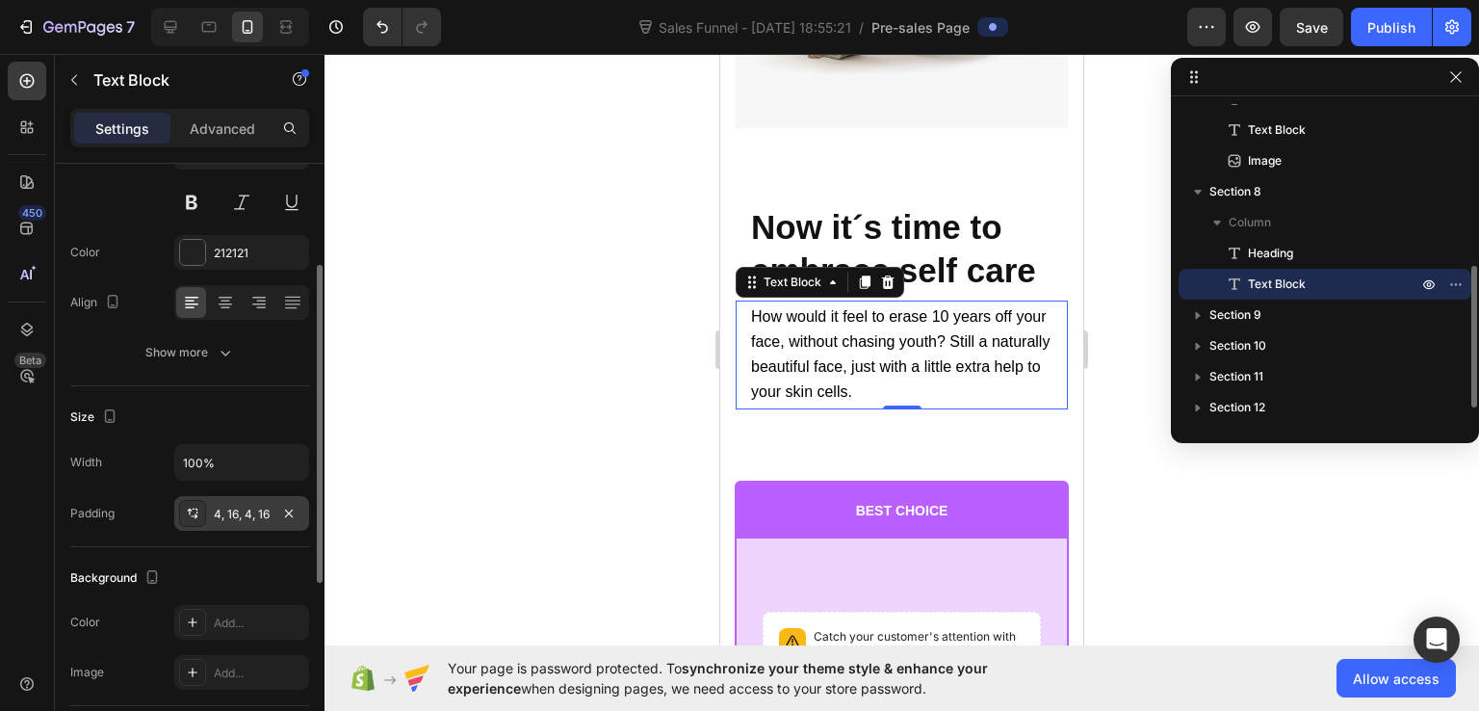
click at [1195, 510] on div at bounding box center [902, 382] width 1155 height 657
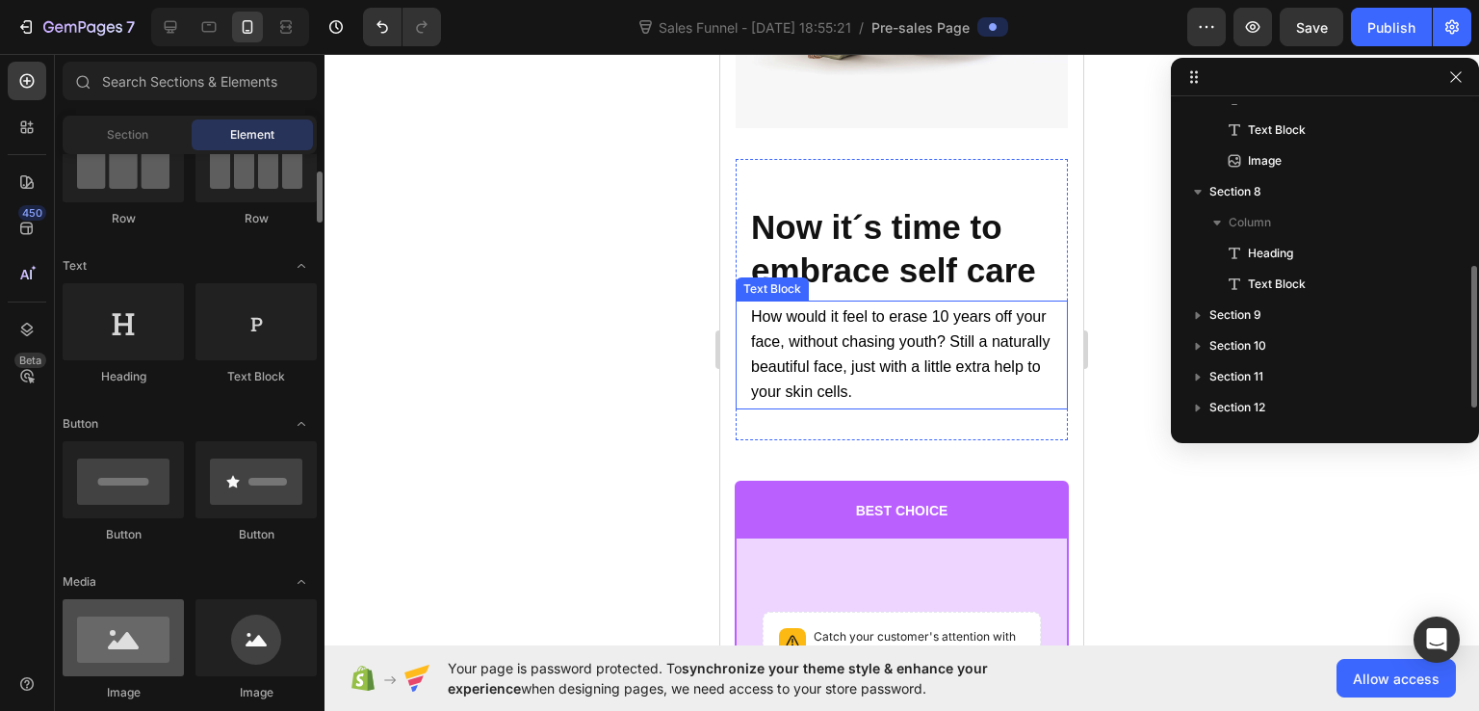
scroll to position [385, 0]
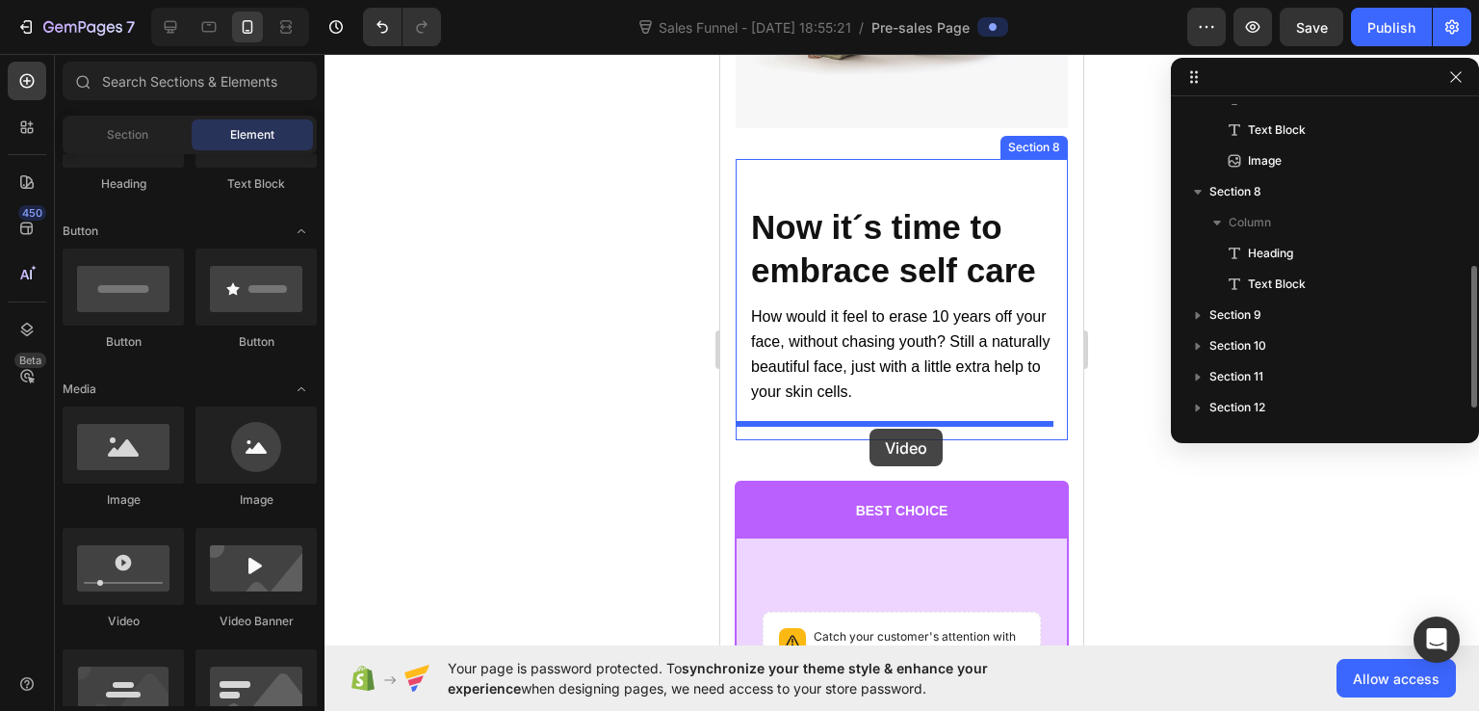
drag, startPoint x: 856, startPoint y: 636, endPoint x: 870, endPoint y: 429, distance: 207.5
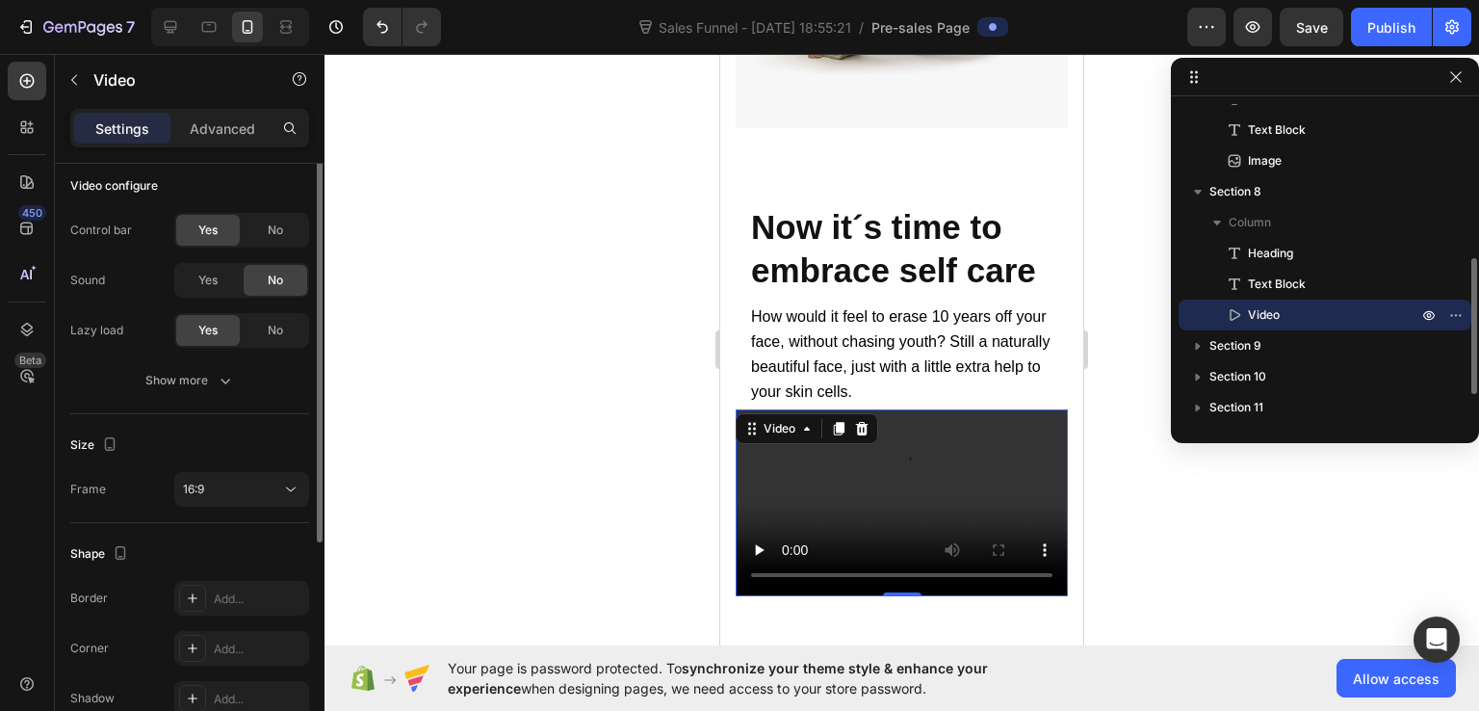
scroll to position [121, 0]
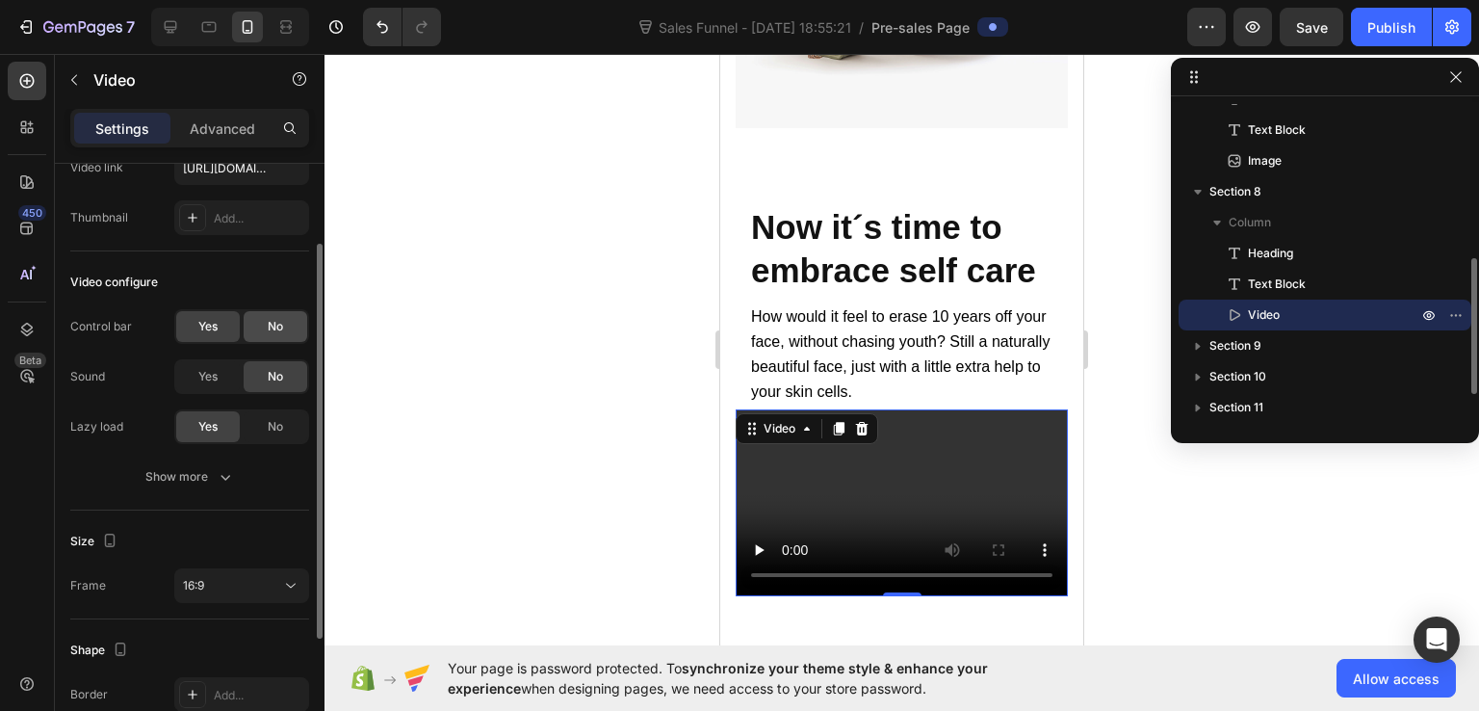
click at [286, 315] on div "No" at bounding box center [276, 326] width 64 height 31
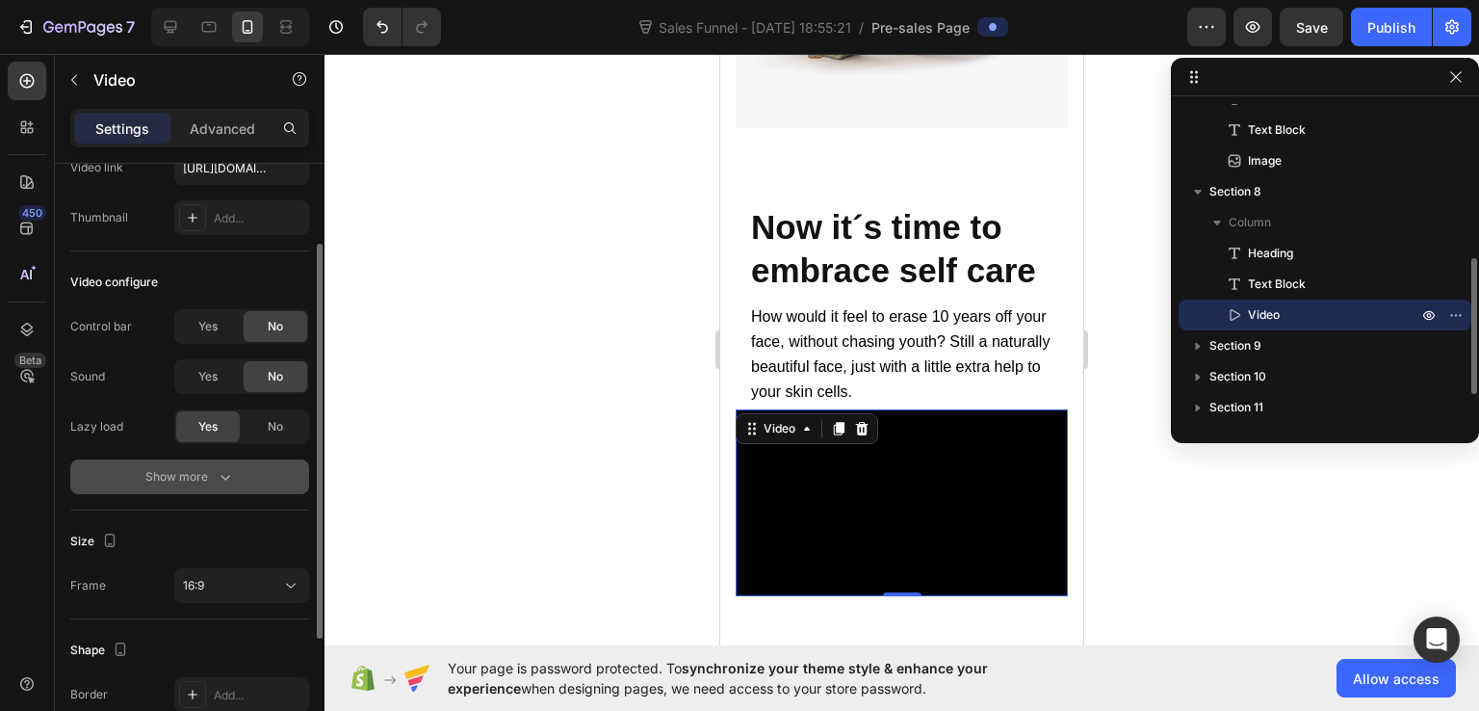
click at [196, 479] on div "Show more" at bounding box center [190, 476] width 90 height 19
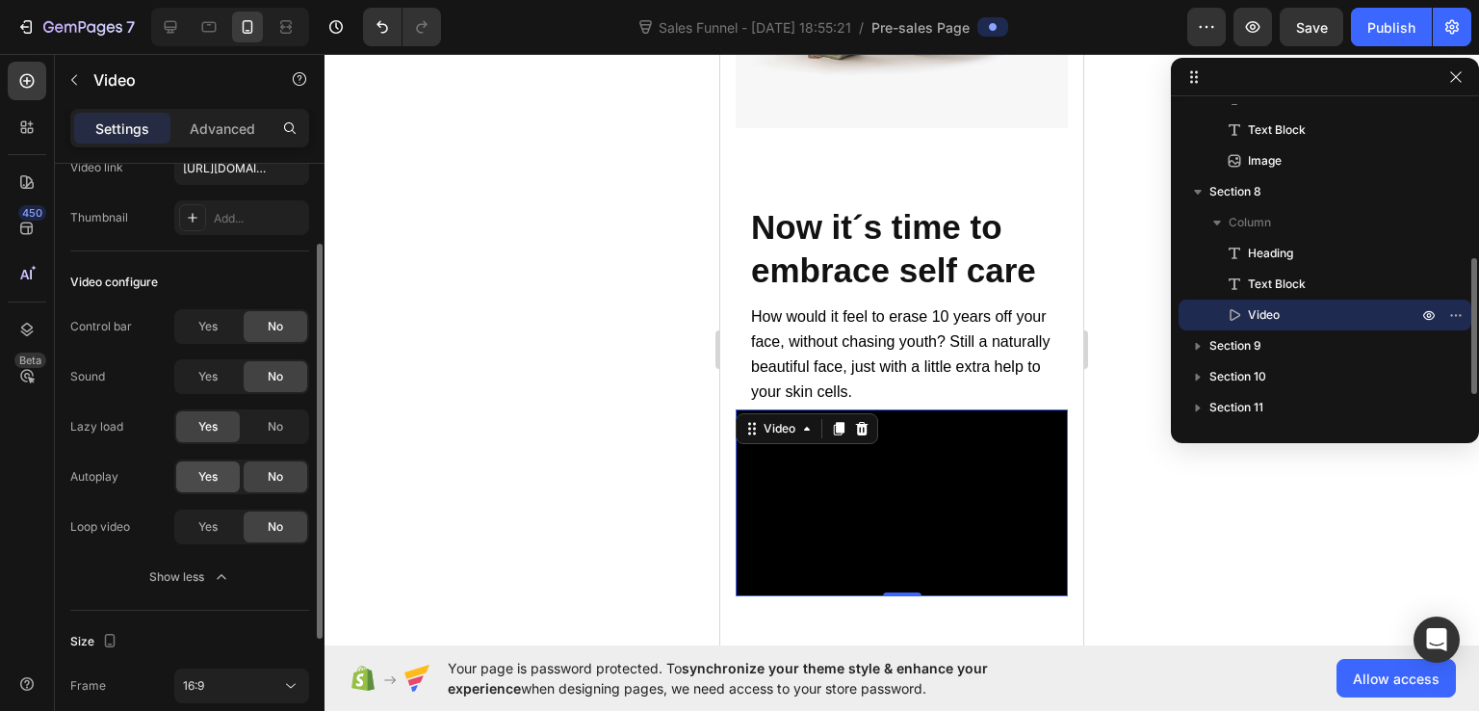
click at [198, 476] on span "Yes" at bounding box center [207, 476] width 19 height 17
click at [204, 524] on span "Yes" at bounding box center [207, 526] width 19 height 17
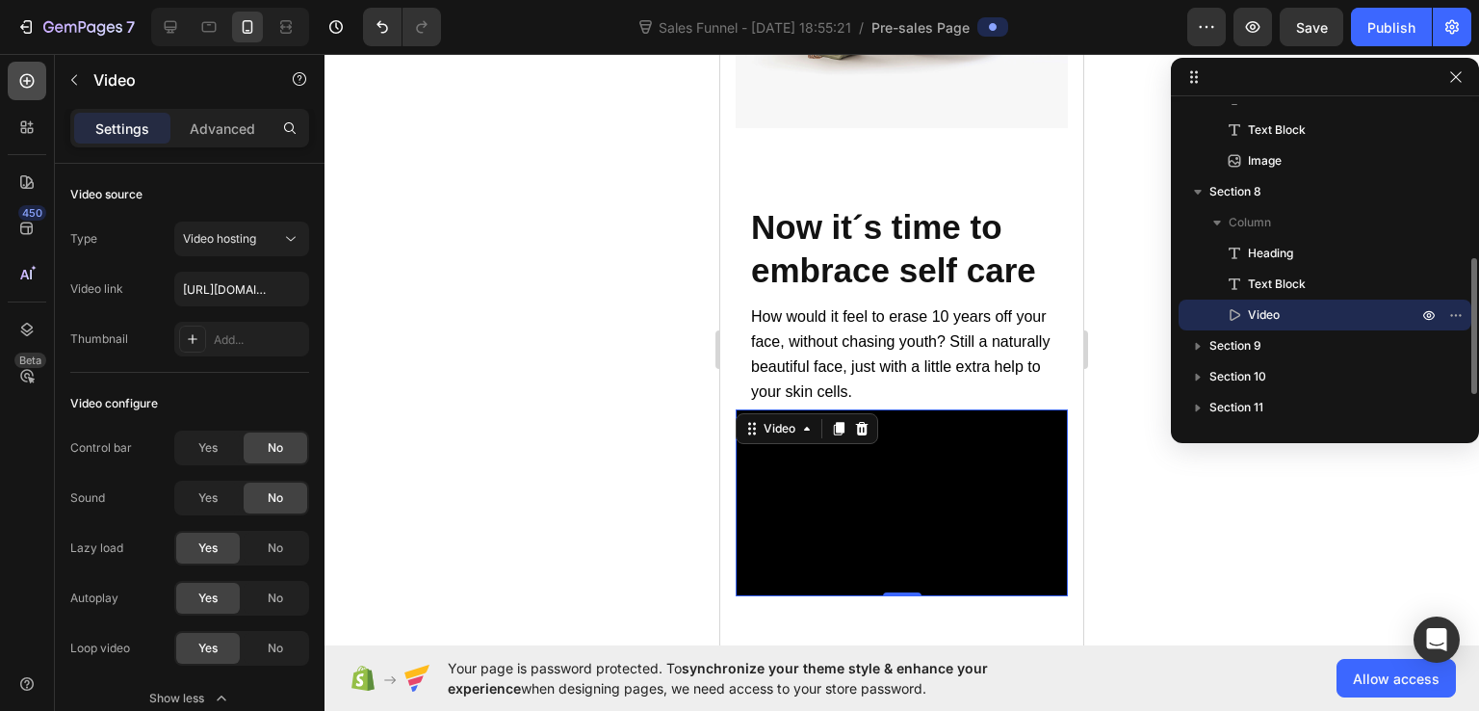
click at [15, 79] on div at bounding box center [27, 81] width 39 height 39
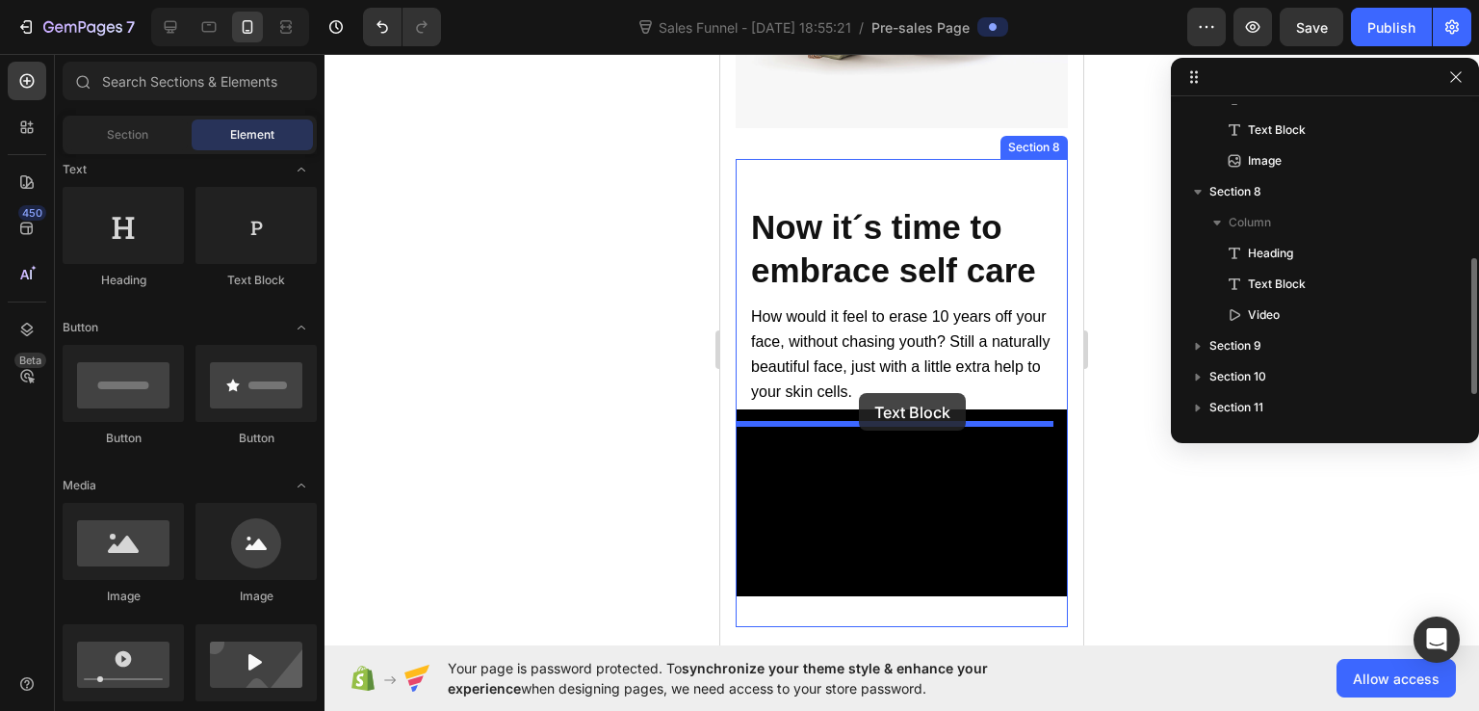
scroll to position [15601, 0]
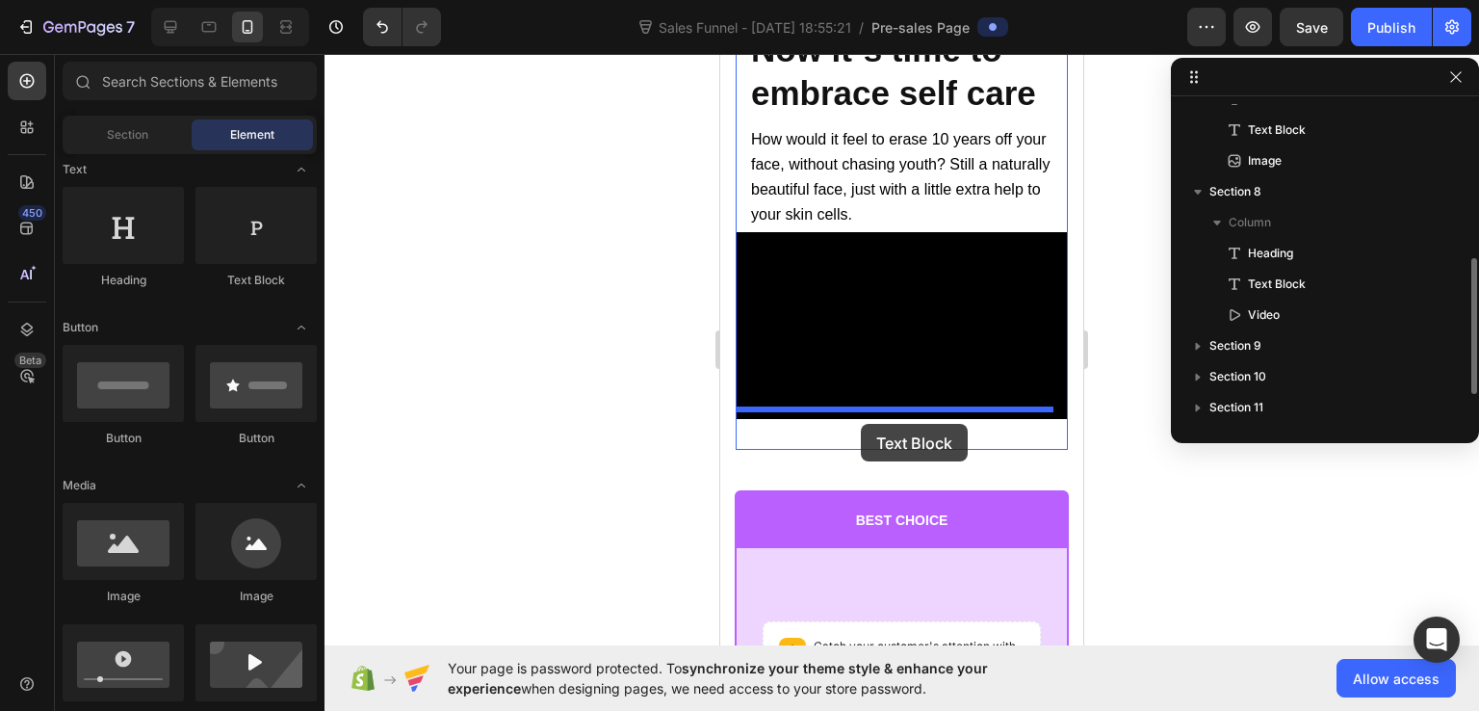
drag, startPoint x: 981, startPoint y: 317, endPoint x: 861, endPoint y: 424, distance: 160.3
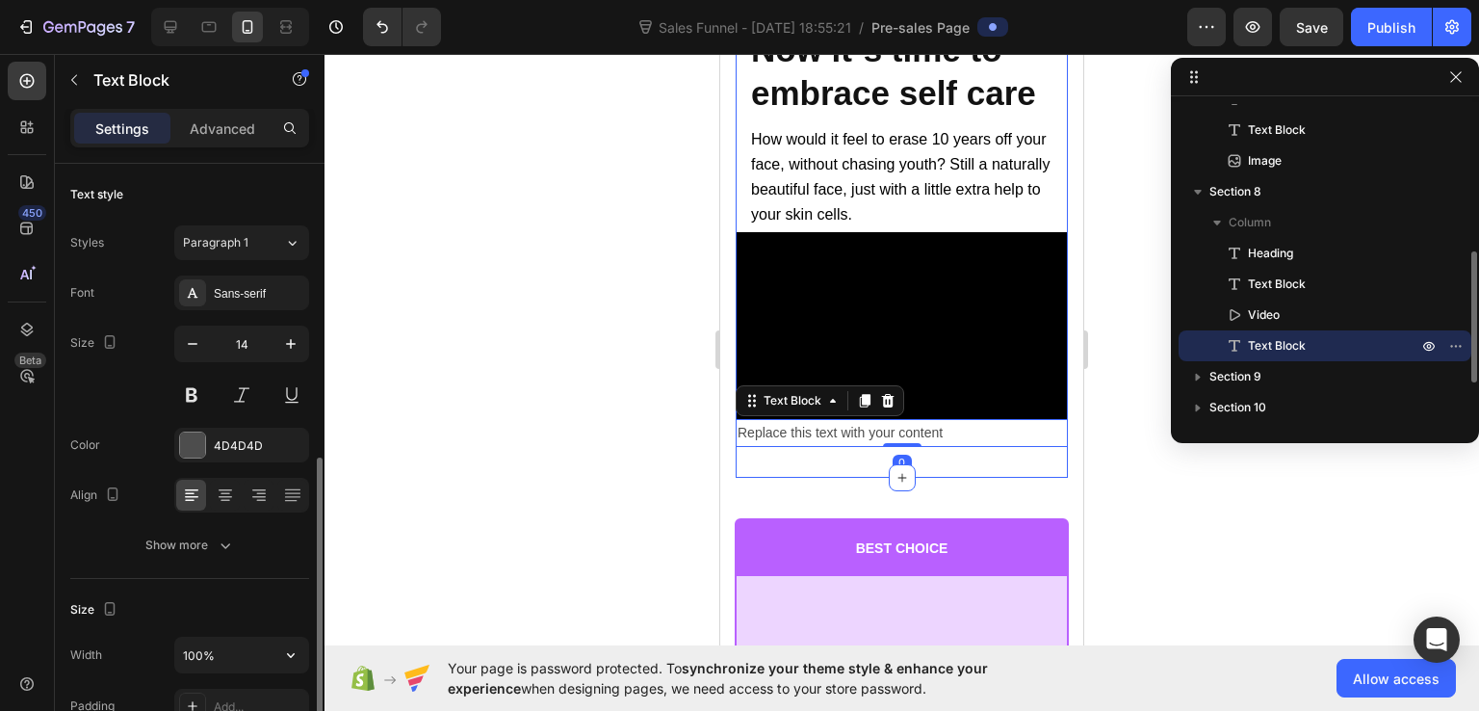
scroll to position [193, 0]
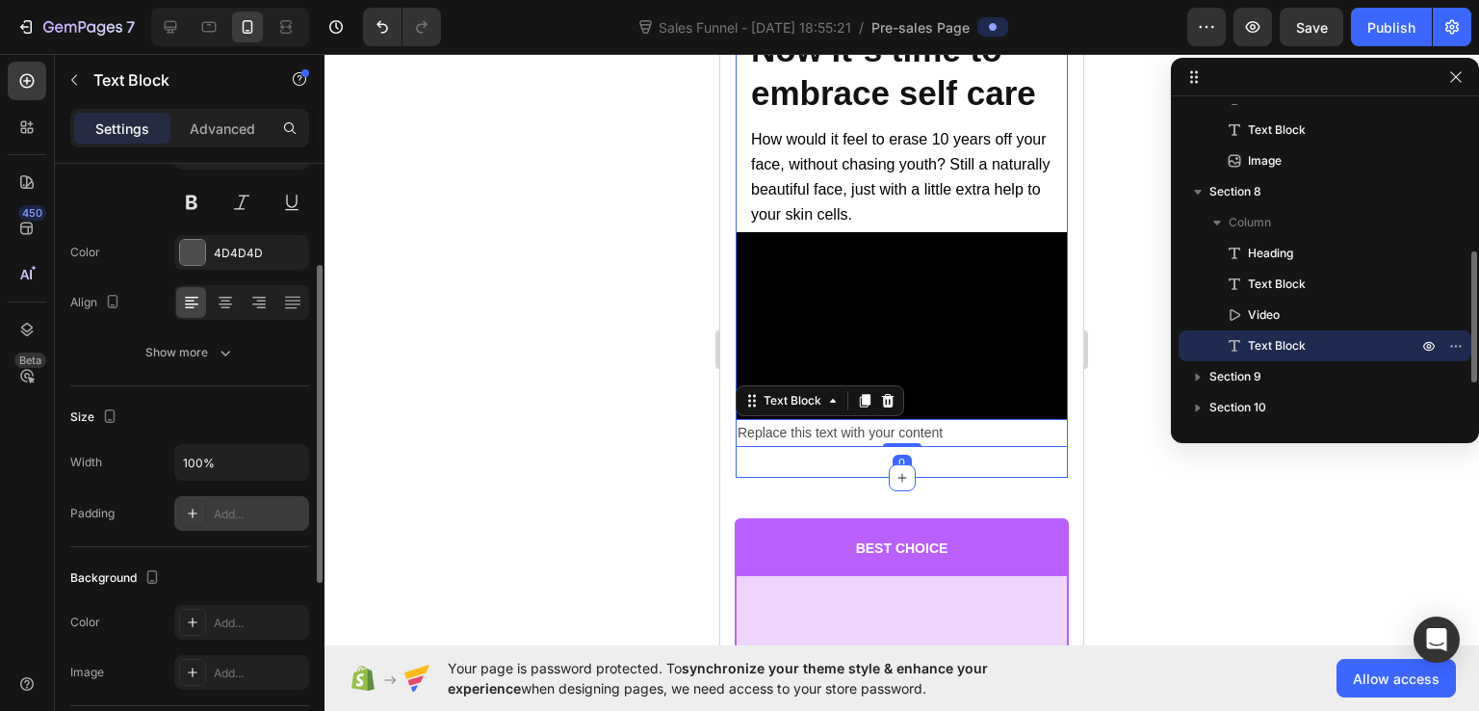
click at [222, 510] on div "Add..." at bounding box center [259, 514] width 91 height 17
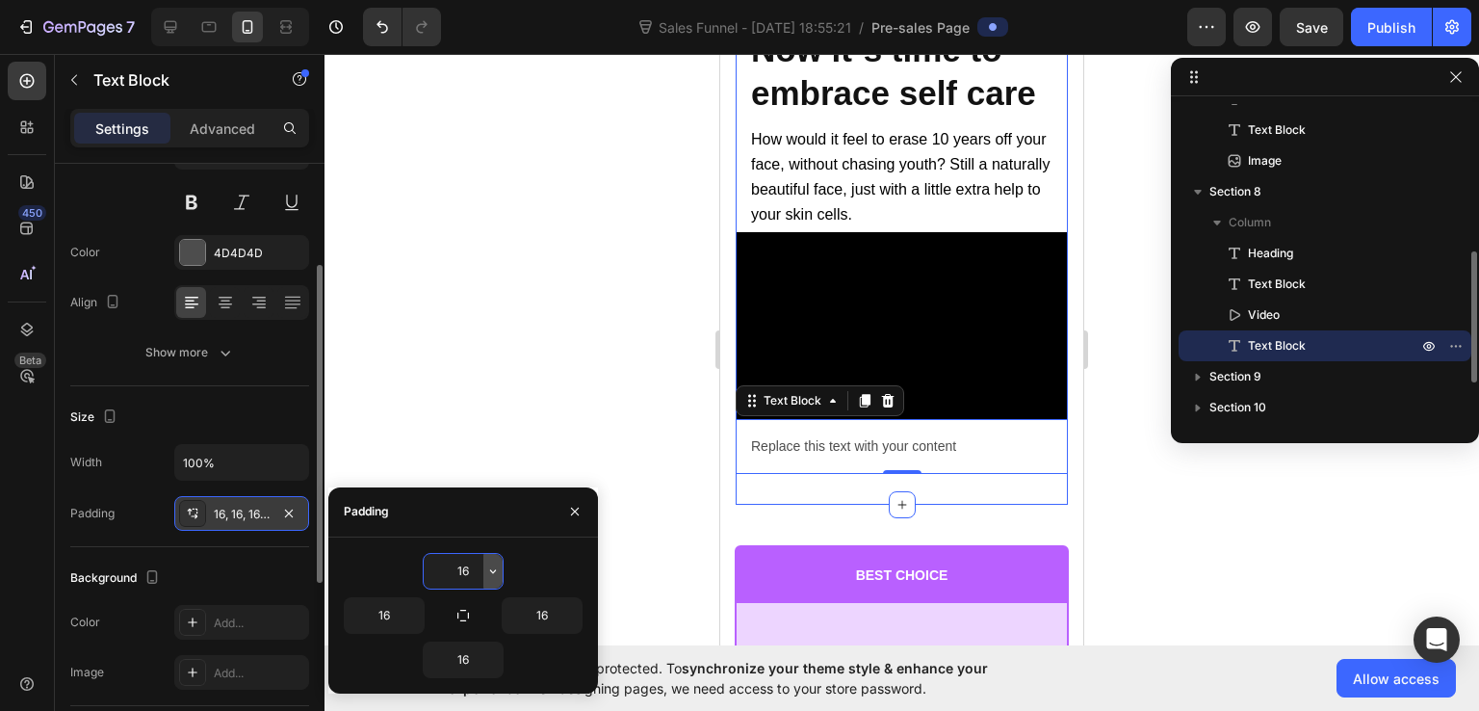
click at [493, 571] on icon "button" at bounding box center [493, 571] width 6 height 4
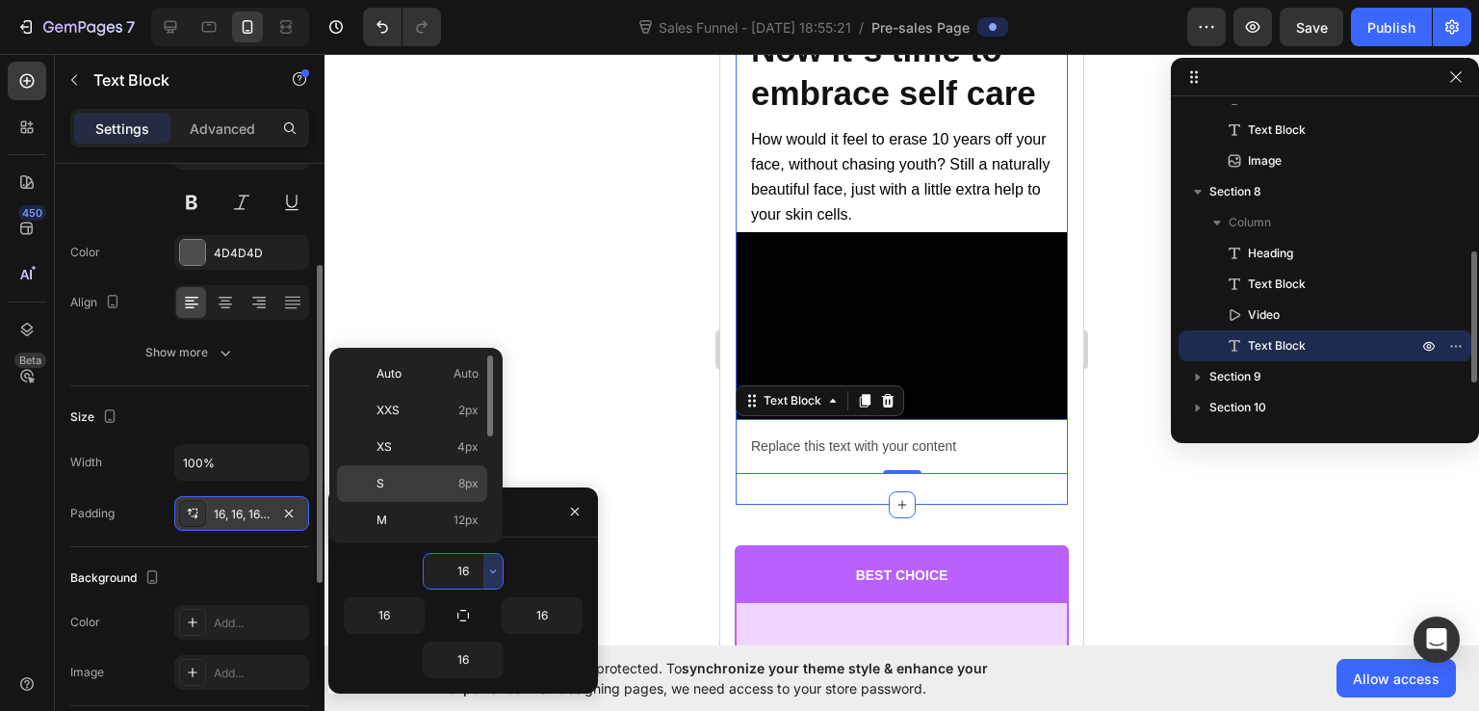
click at [425, 502] on div "S 8px" at bounding box center [412, 520] width 150 height 37
type input "8"
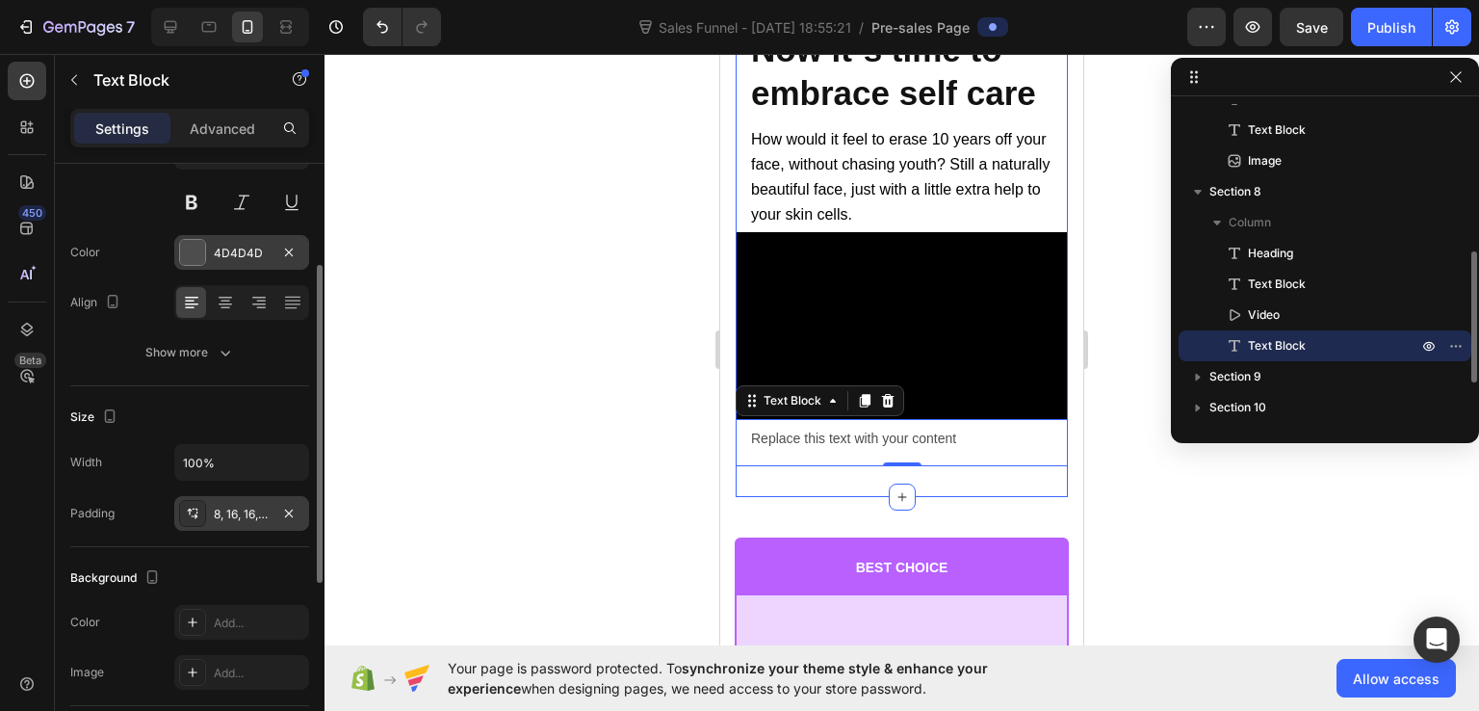
click at [198, 253] on div at bounding box center [192, 252] width 25 height 25
click at [629, 206] on div at bounding box center [902, 382] width 1155 height 657
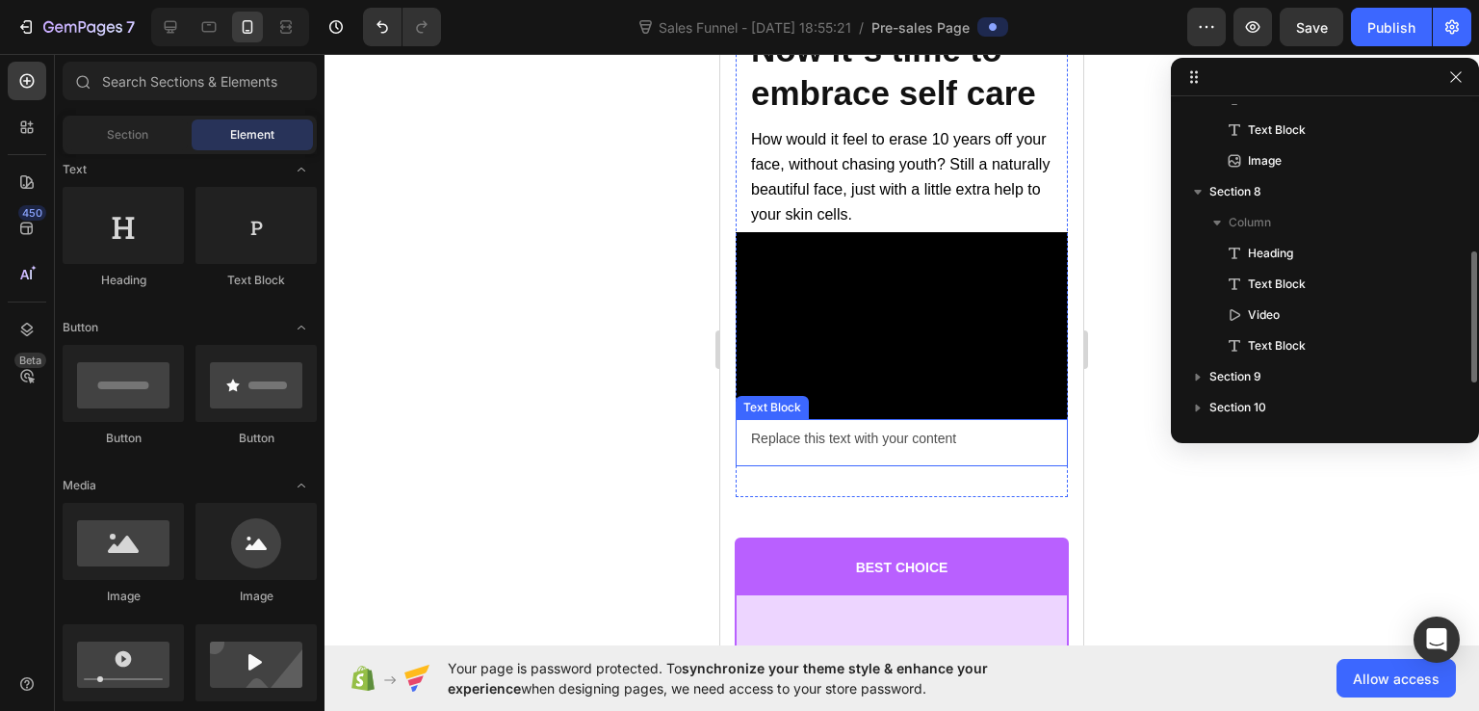
click at [840, 436] on div "Replace this text with your content" at bounding box center [902, 442] width 332 height 47
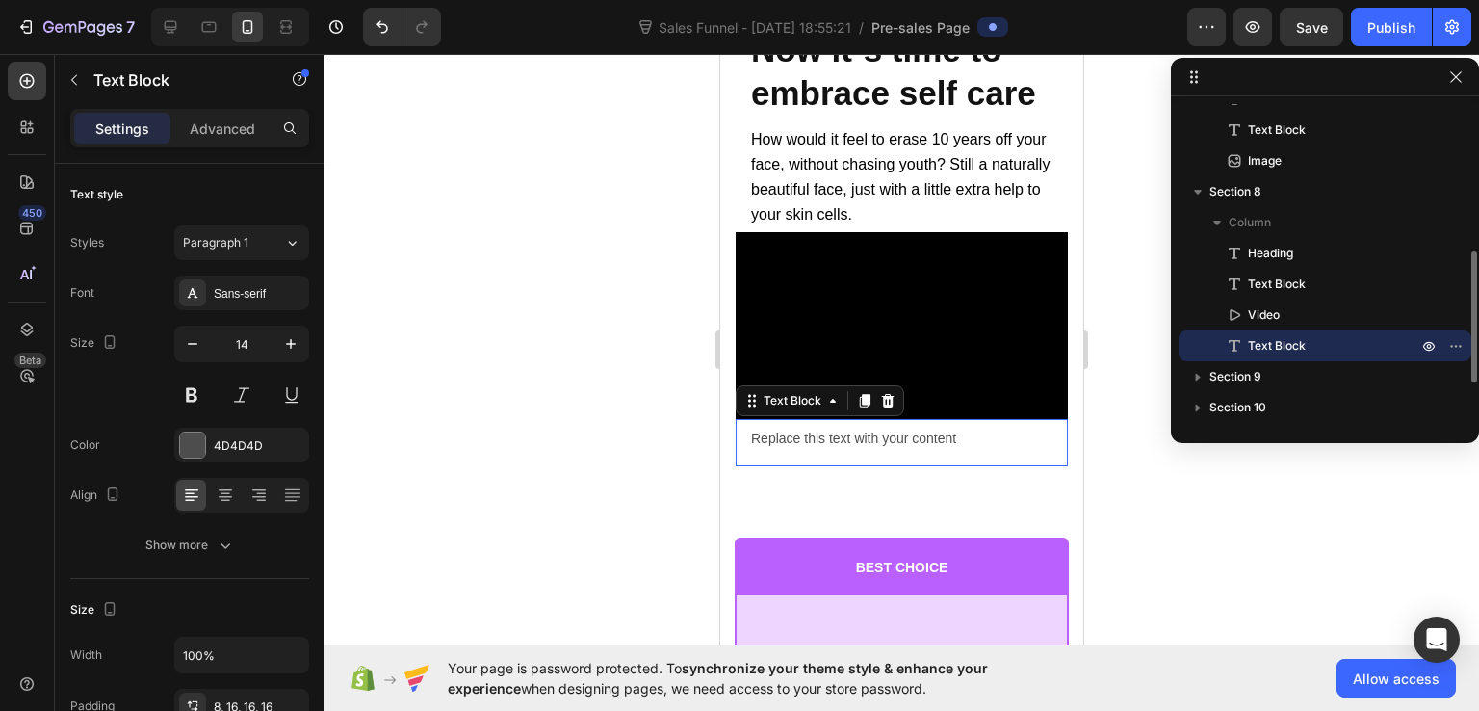
click at [840, 436] on div "Replace this text with your content" at bounding box center [902, 442] width 332 height 47
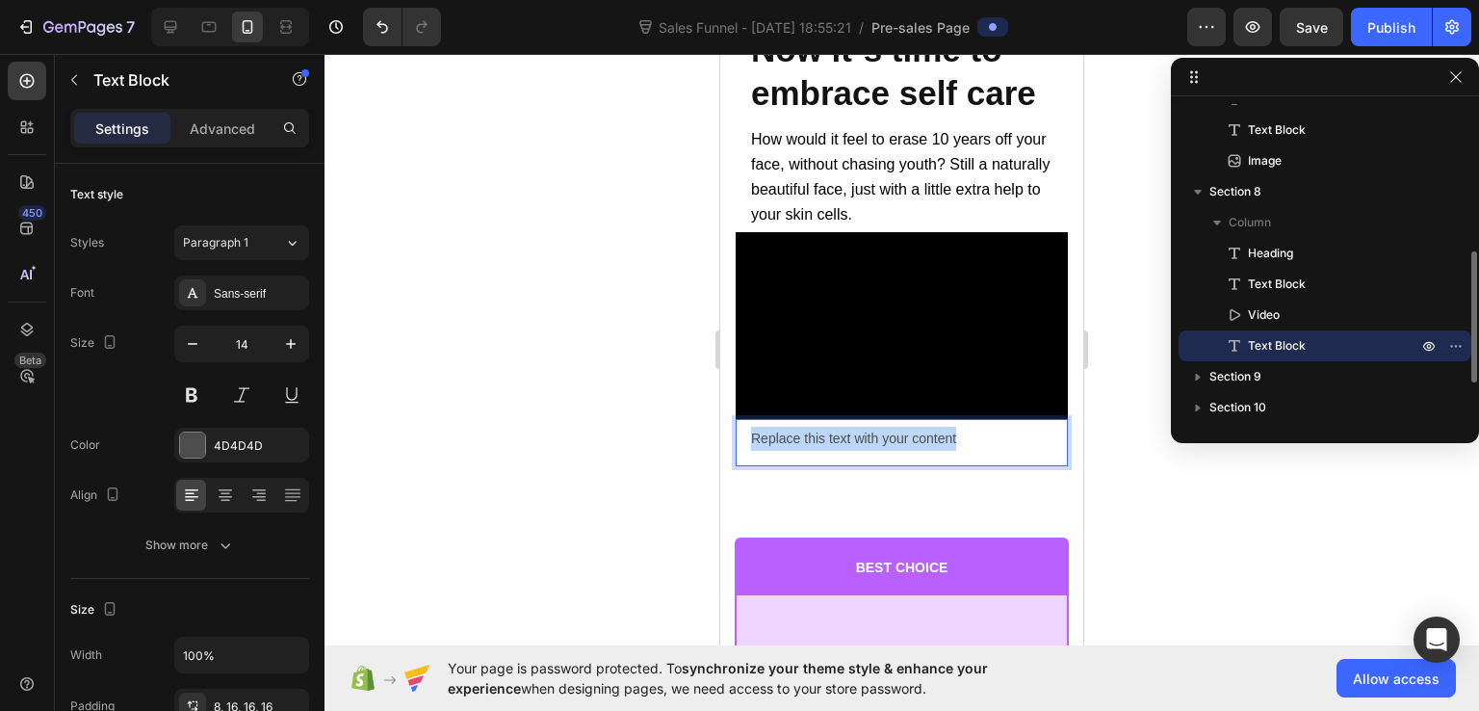
click at [840, 436] on p "Replace this text with your content" at bounding box center [901, 439] width 301 height 24
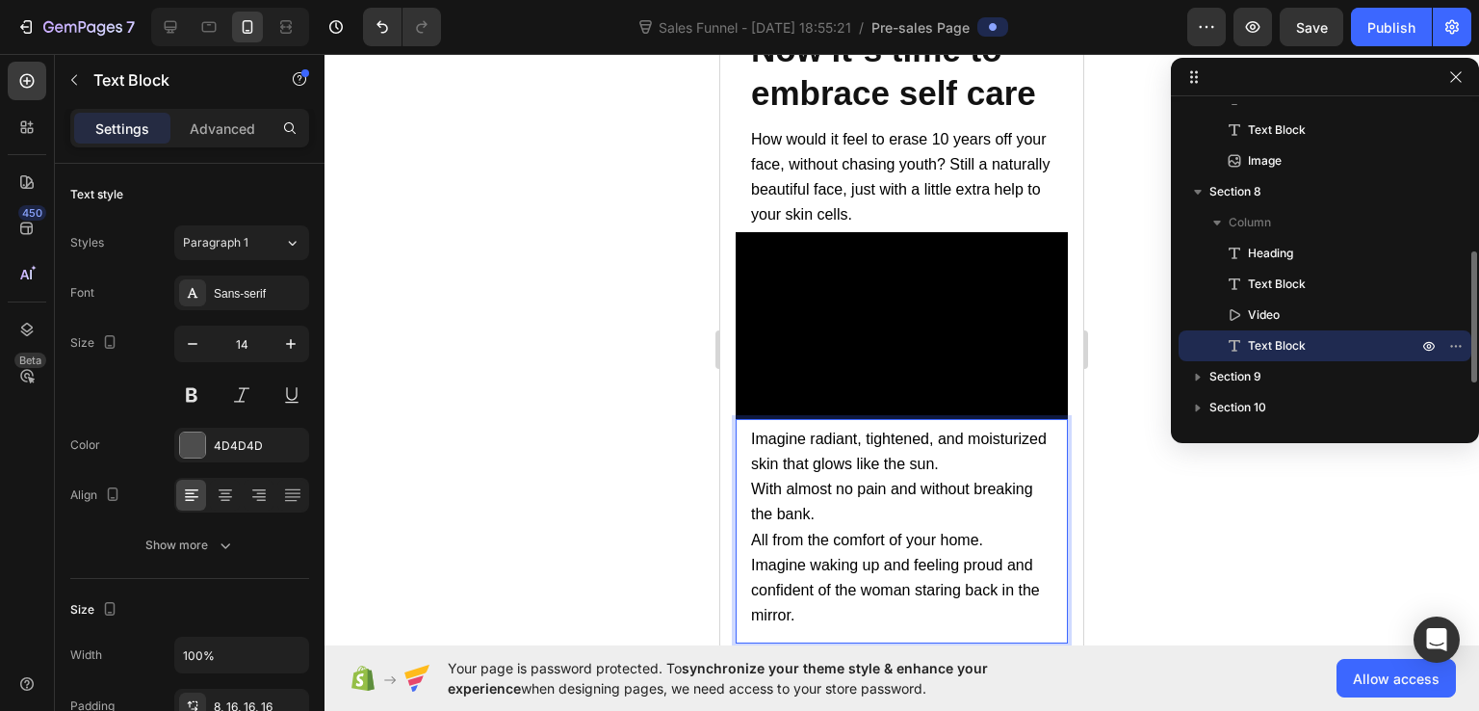
click at [1027, 457] on p "Imagine radiant, tightened, and moisturized skin that glows like the sun." at bounding box center [901, 452] width 301 height 50
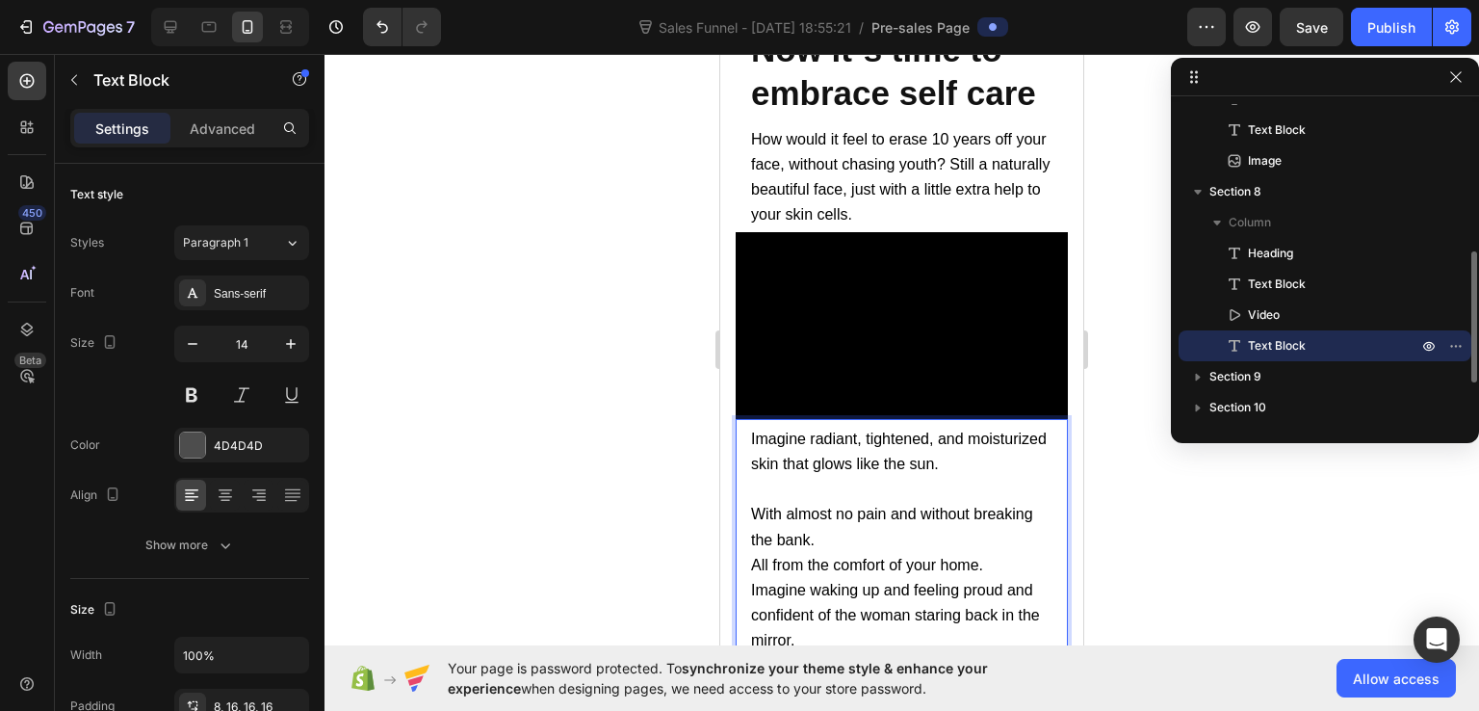
click at [888, 529] on p "With almost no pain and without breaking the bank." at bounding box center [901, 527] width 301 height 50
click at [1119, 335] on div at bounding box center [902, 382] width 1155 height 657
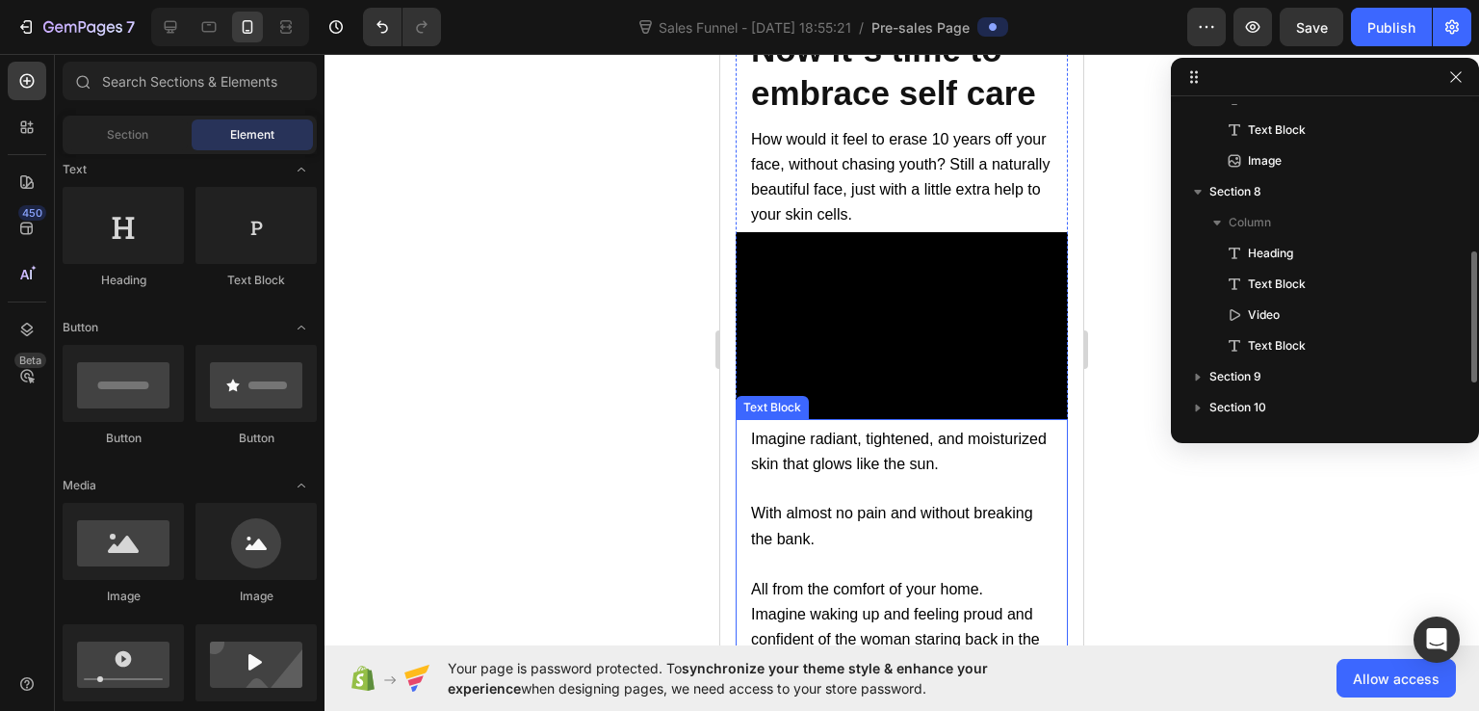
scroll to position [15697, 0]
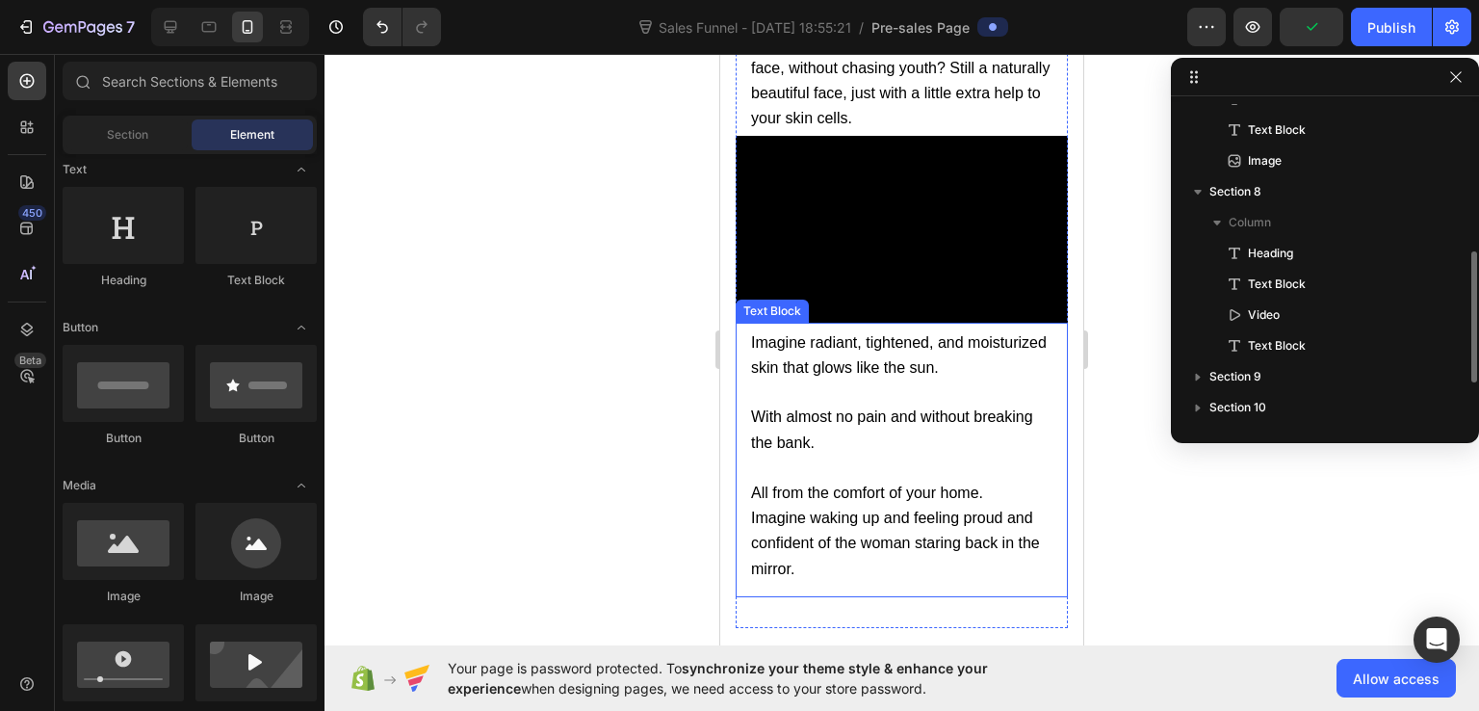
click at [1008, 481] on p "All from the comfort of your home." at bounding box center [901, 493] width 301 height 25
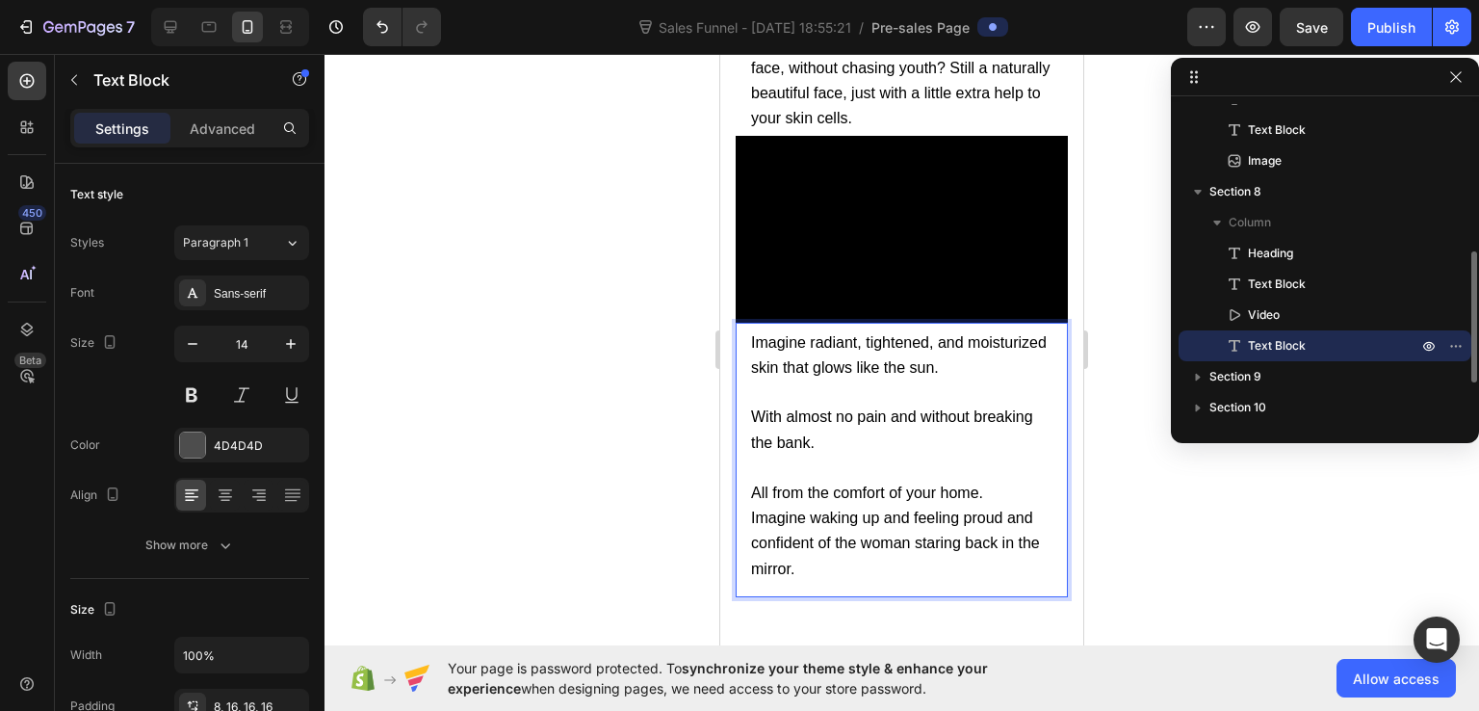
click at [998, 482] on p "All from the comfort of your home." at bounding box center [901, 493] width 301 height 25
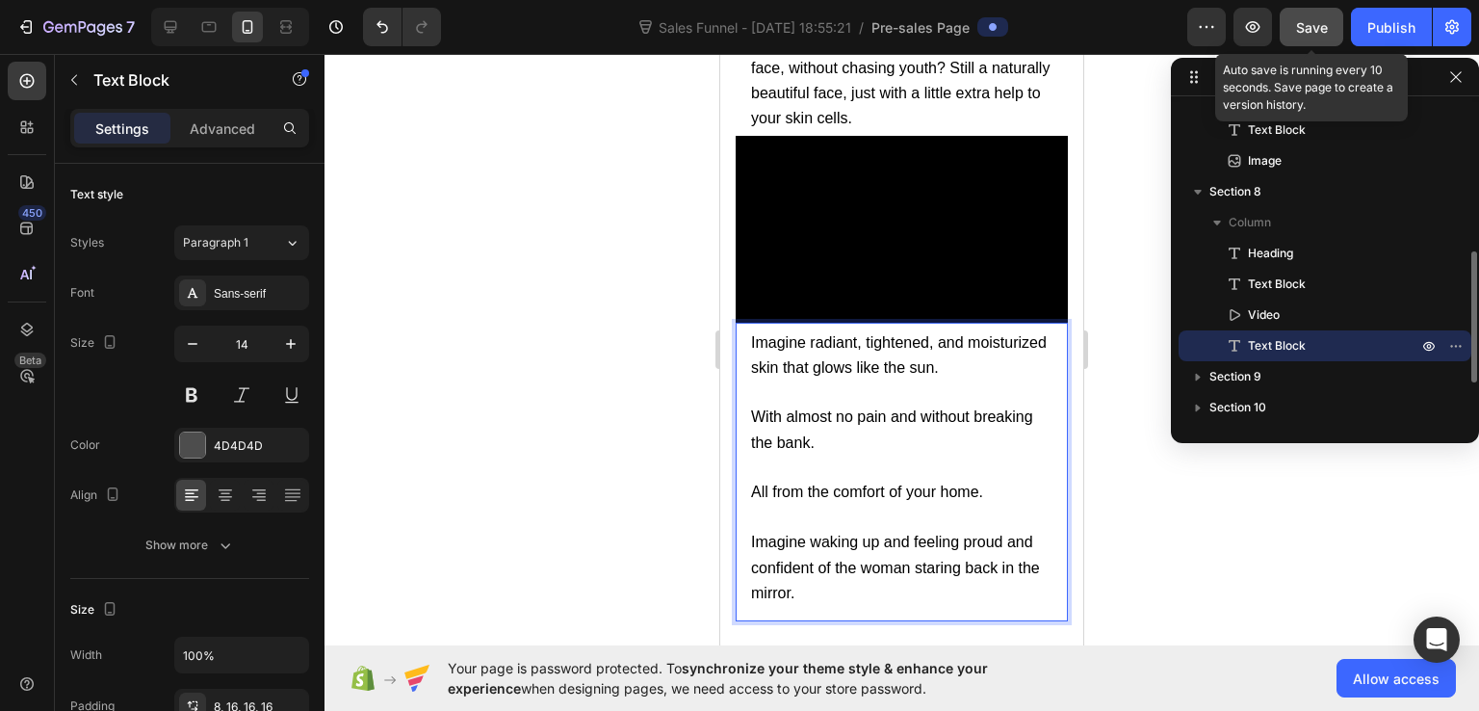
click at [1311, 40] on button "Save" at bounding box center [1312, 27] width 64 height 39
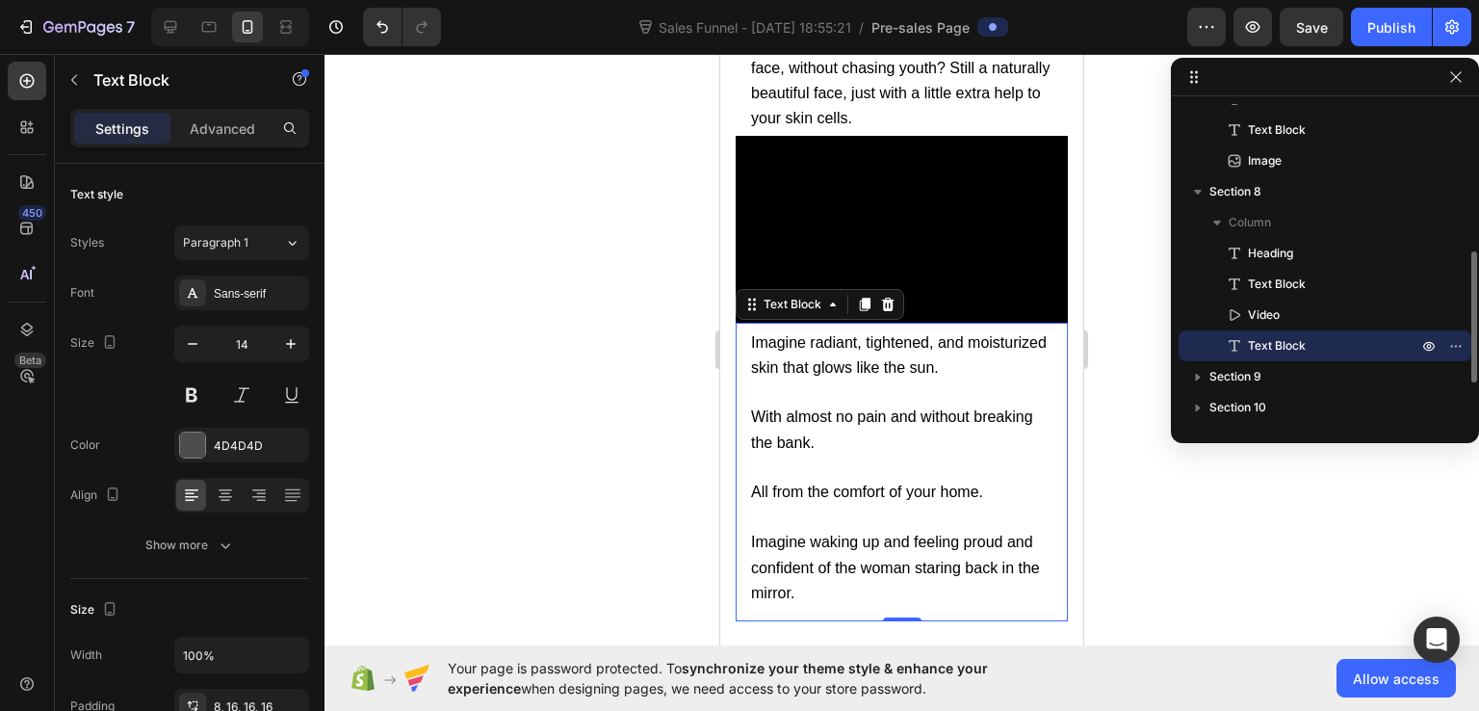
scroll to position [15890, 0]
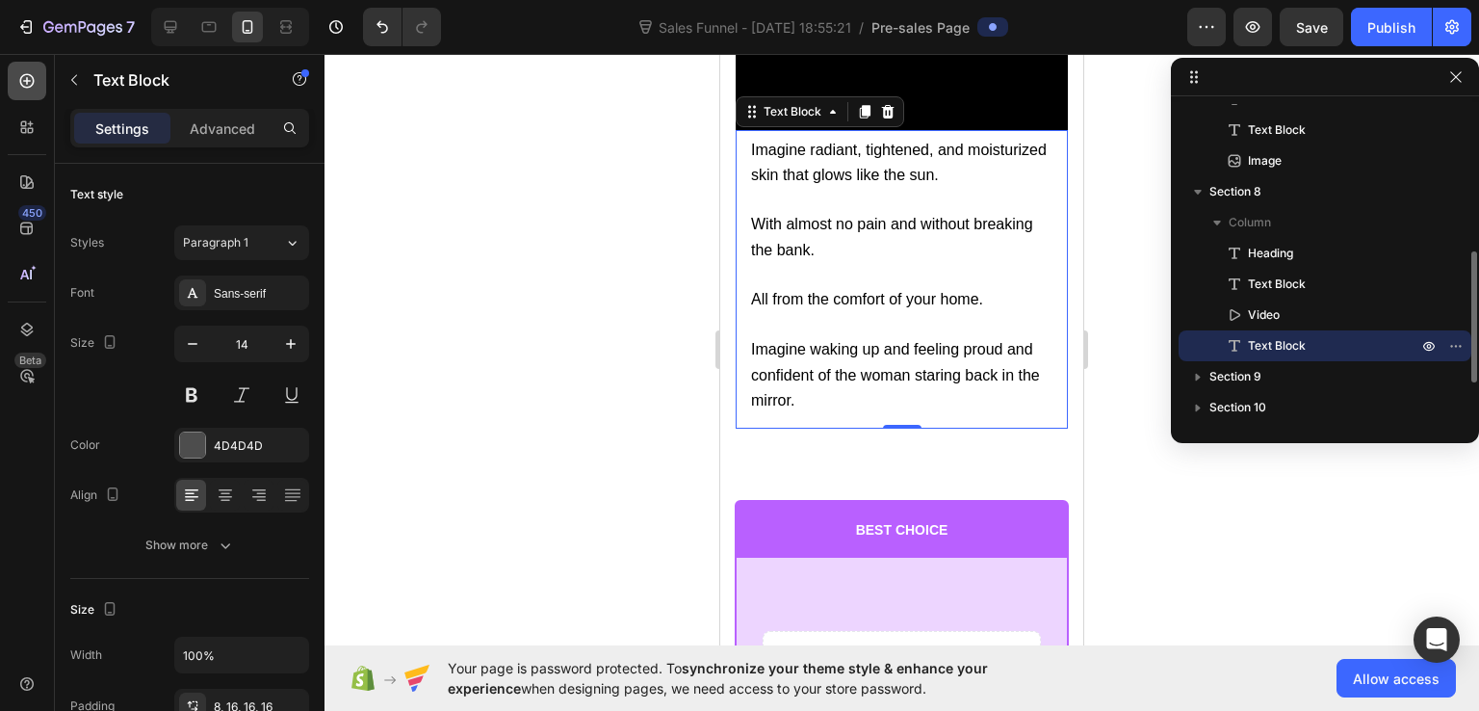
click at [31, 73] on icon at bounding box center [26, 80] width 19 height 19
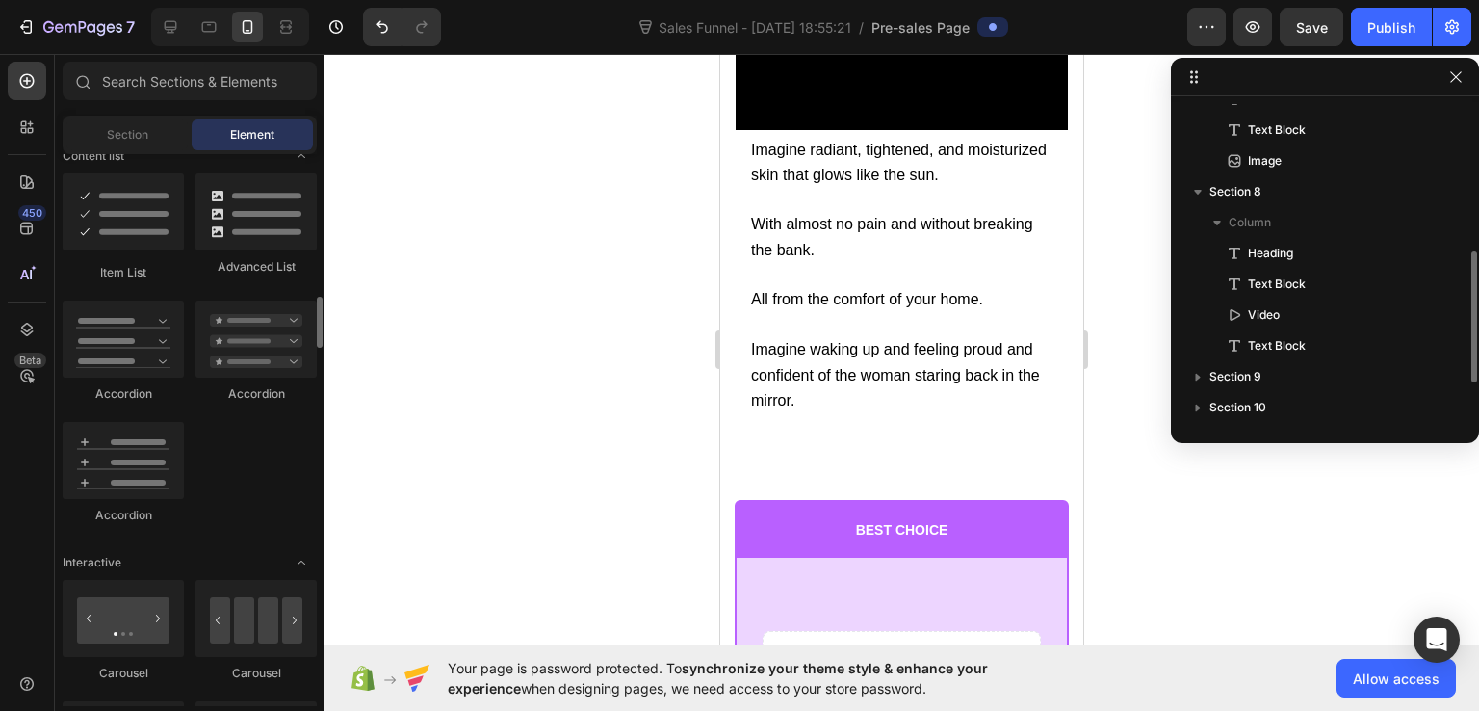
scroll to position [1348, 0]
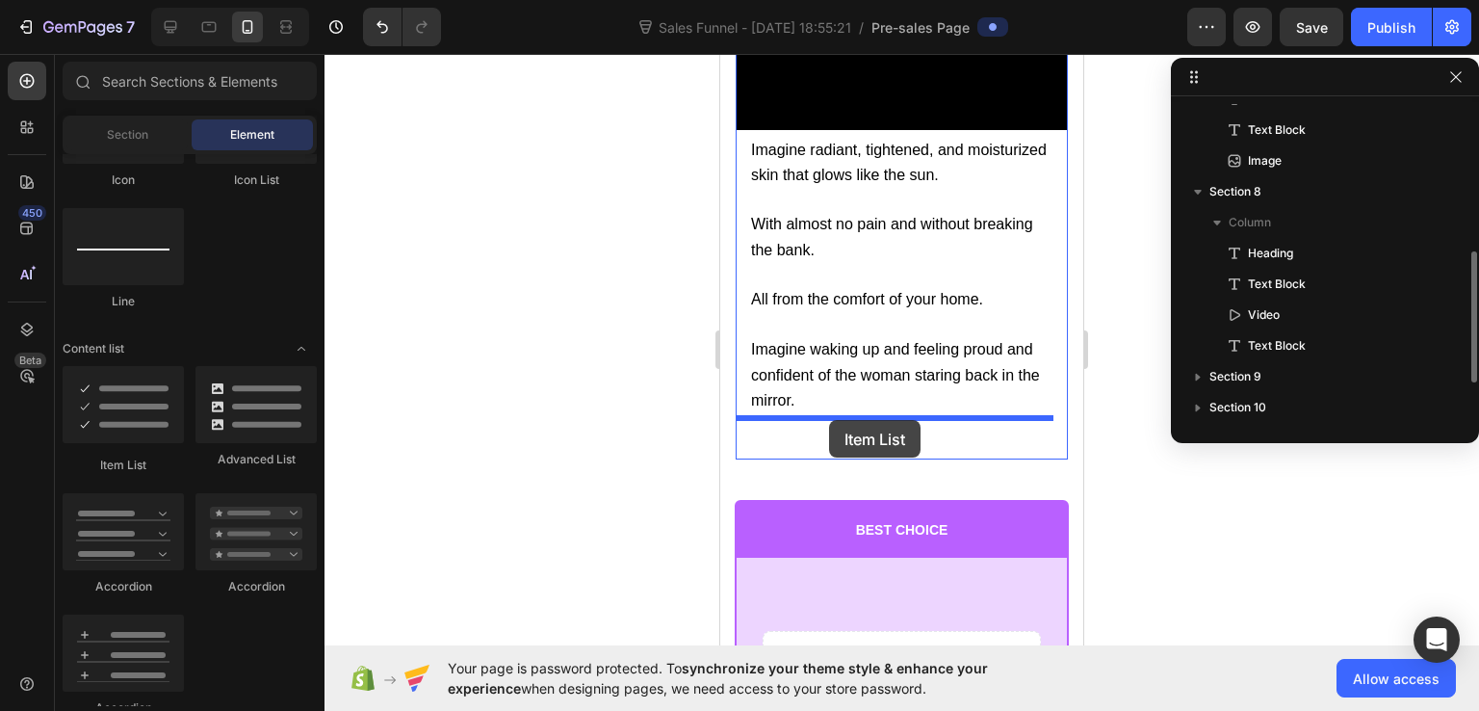
drag, startPoint x: 844, startPoint y: 449, endPoint x: 829, endPoint y: 420, distance: 32.3
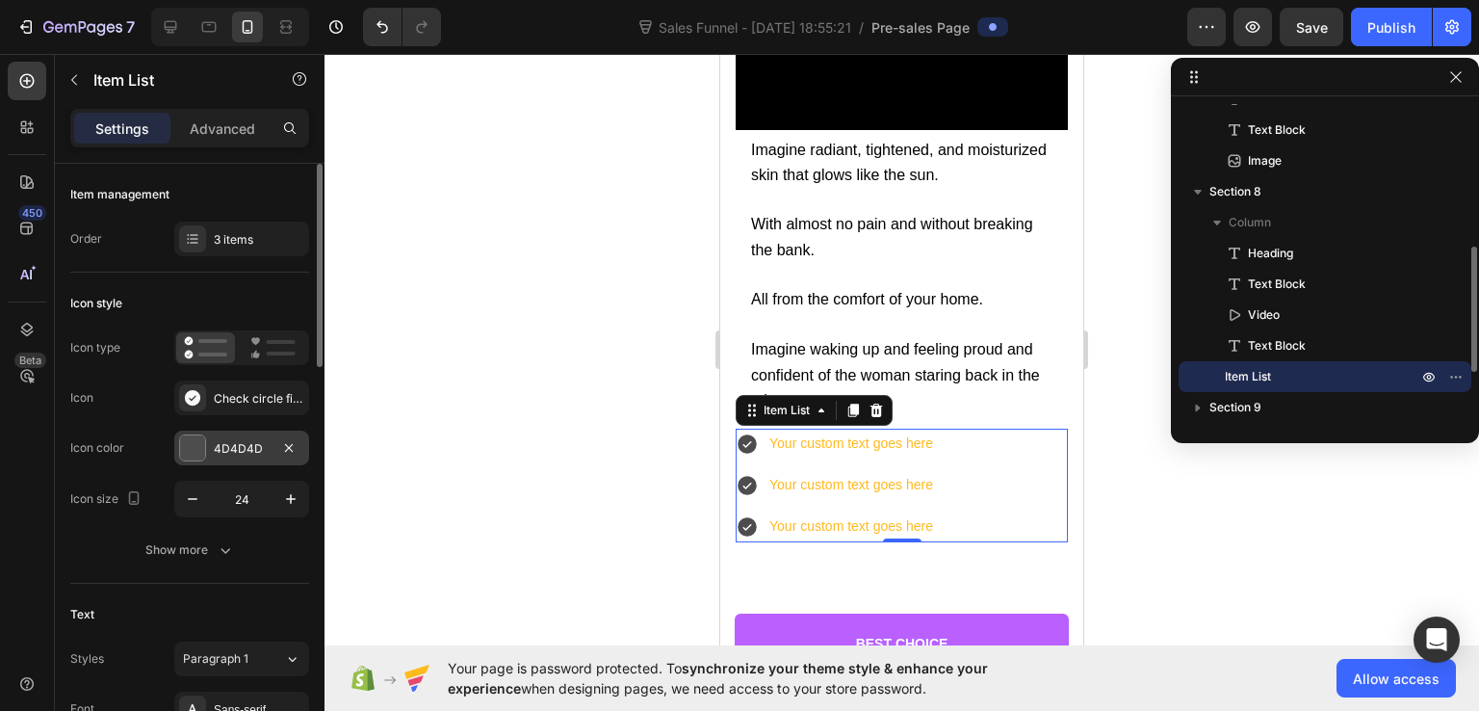
click at [217, 446] on div "4D4D4D" at bounding box center [242, 448] width 56 height 17
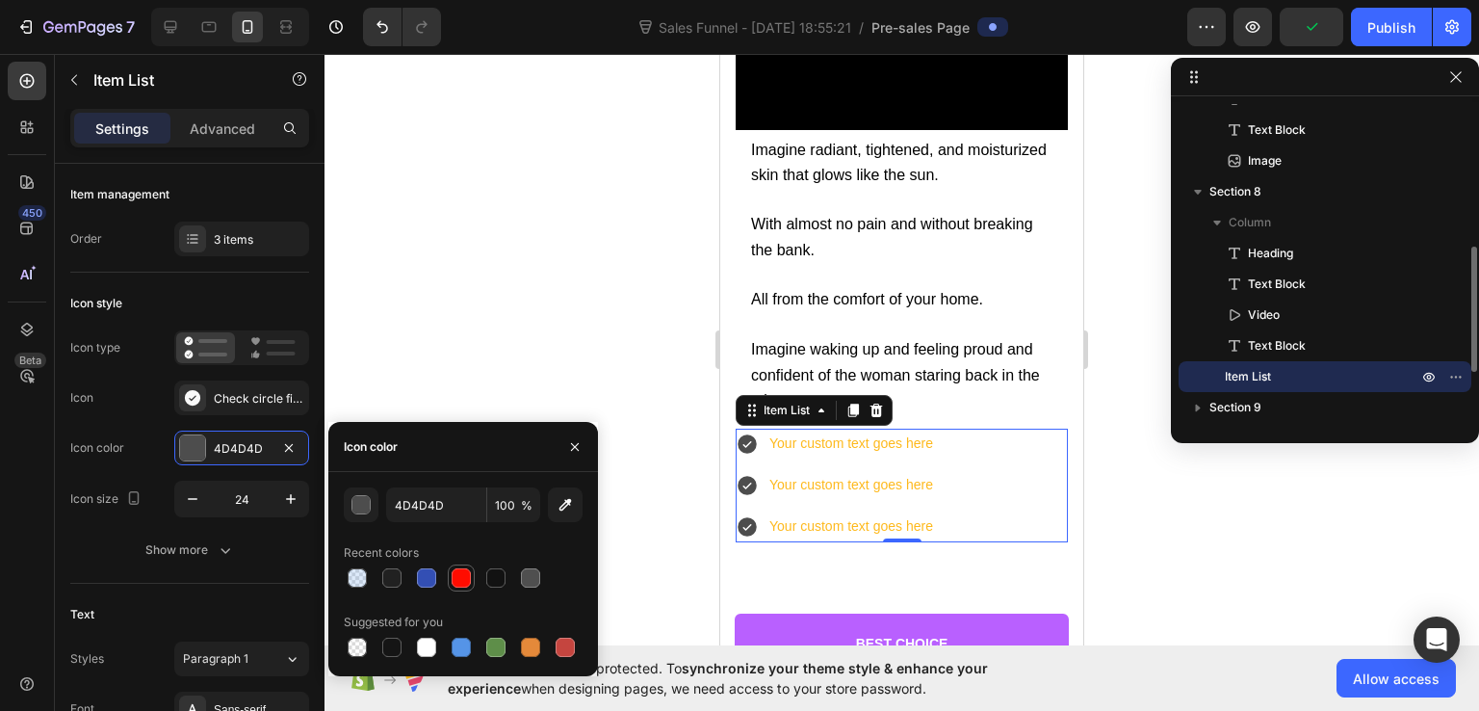
click at [455, 574] on div at bounding box center [461, 577] width 19 height 19
type input "FF0C00"
click at [386, 275] on div at bounding box center [902, 382] width 1155 height 657
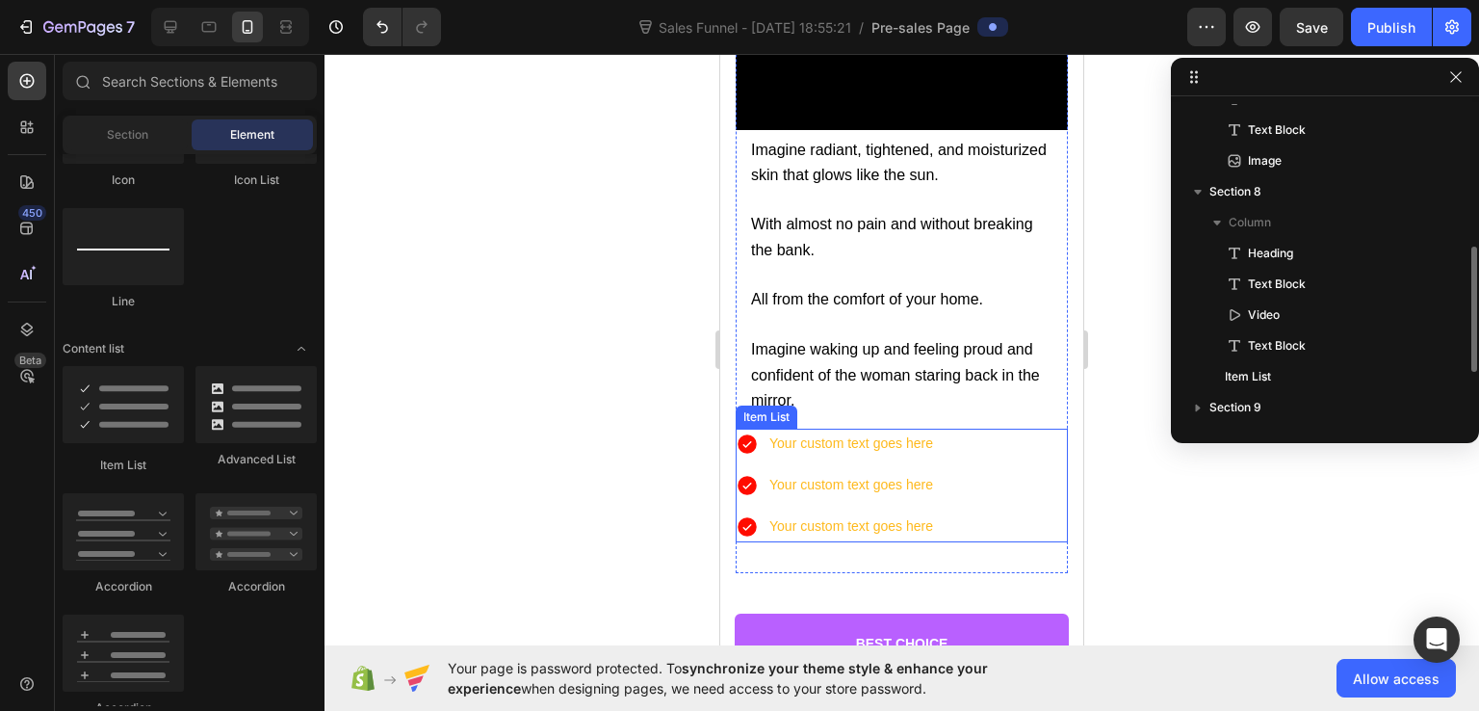
click at [761, 443] on div "Your custom text goes here" at bounding box center [836, 444] width 200 height 30
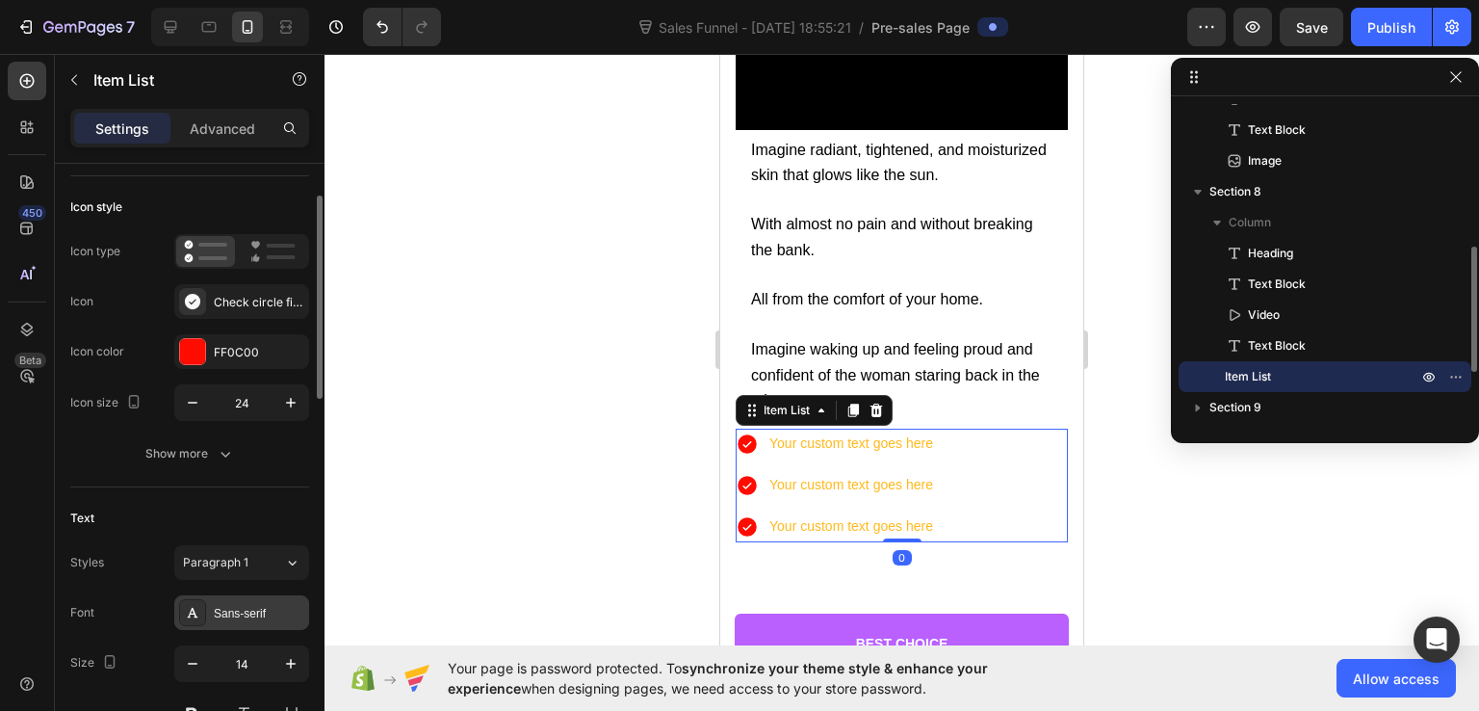
scroll to position [289, 0]
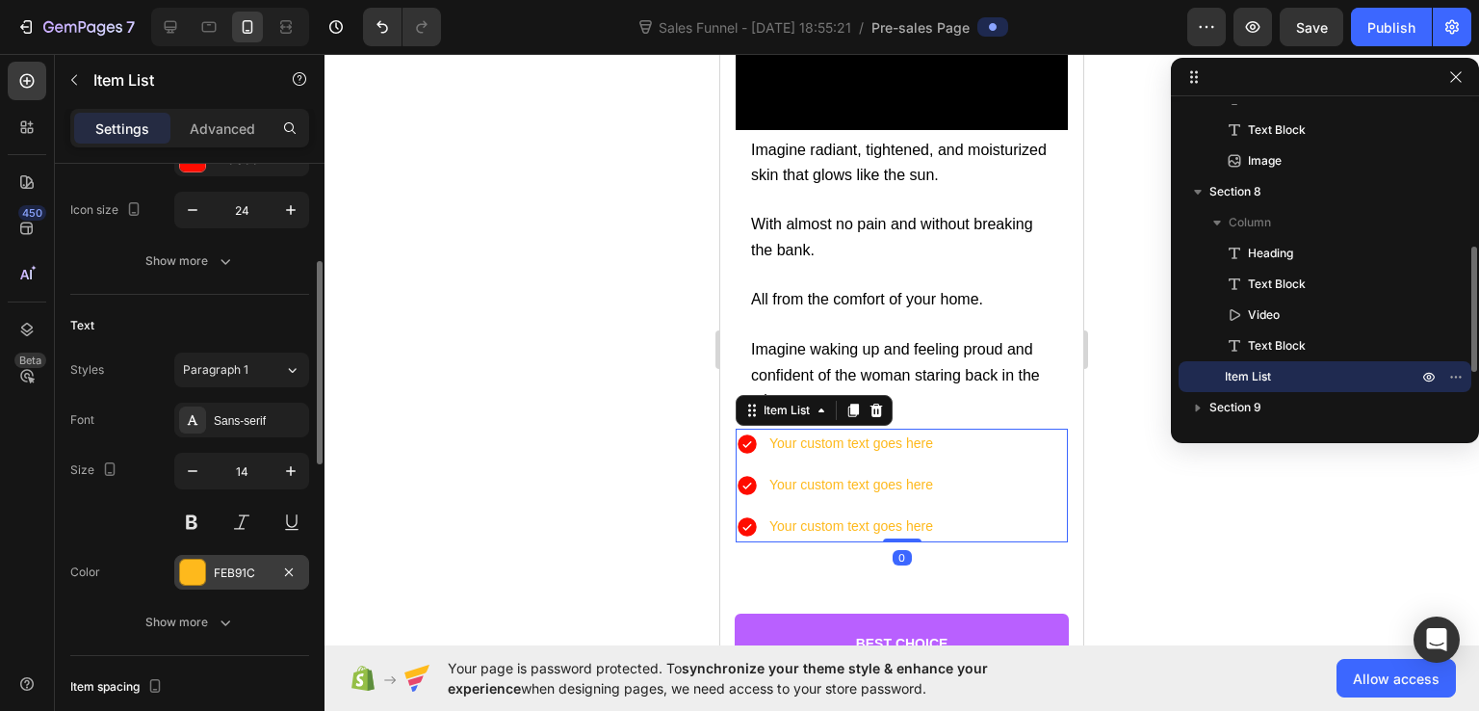
click at [219, 581] on div "FEB91C" at bounding box center [241, 572] width 135 height 35
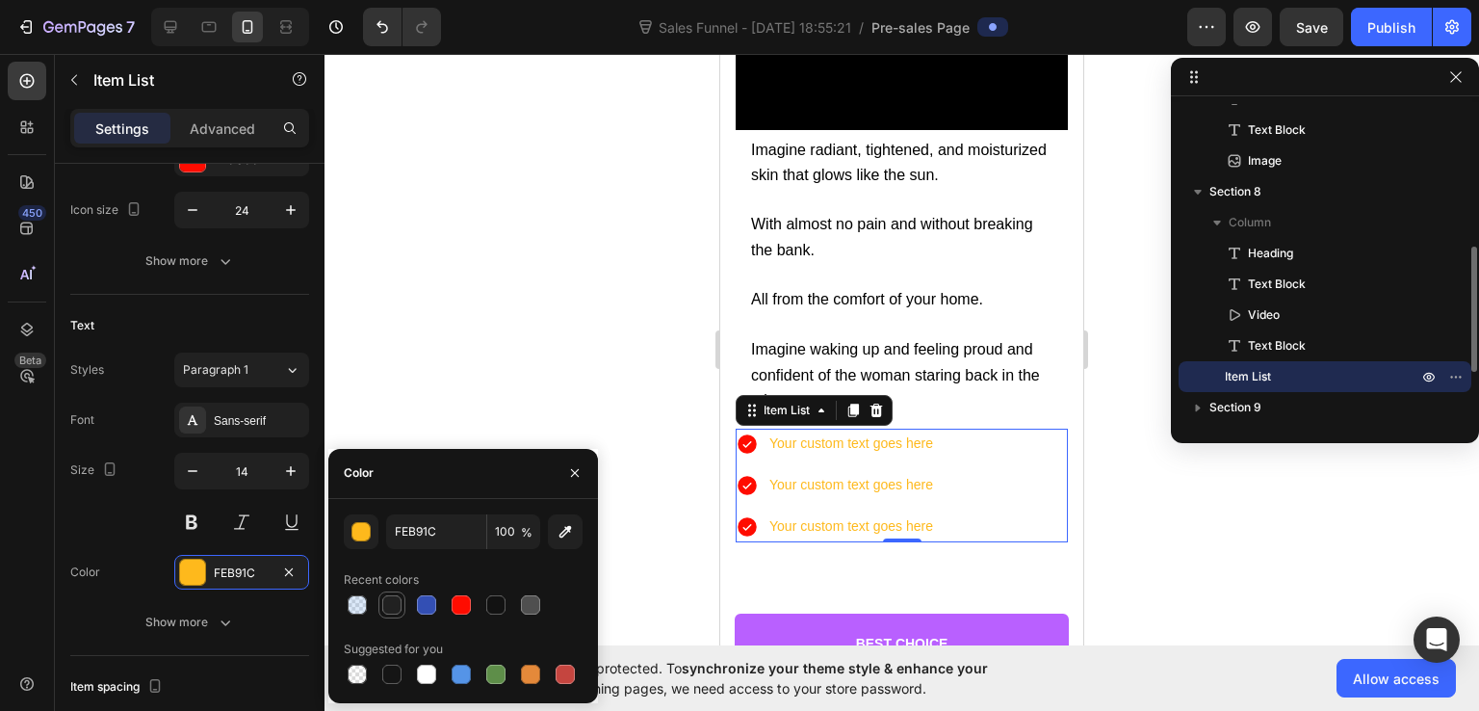
click at [396, 597] on div at bounding box center [391, 604] width 19 height 19
click at [493, 602] on div at bounding box center [495, 604] width 19 height 19
type input "121212"
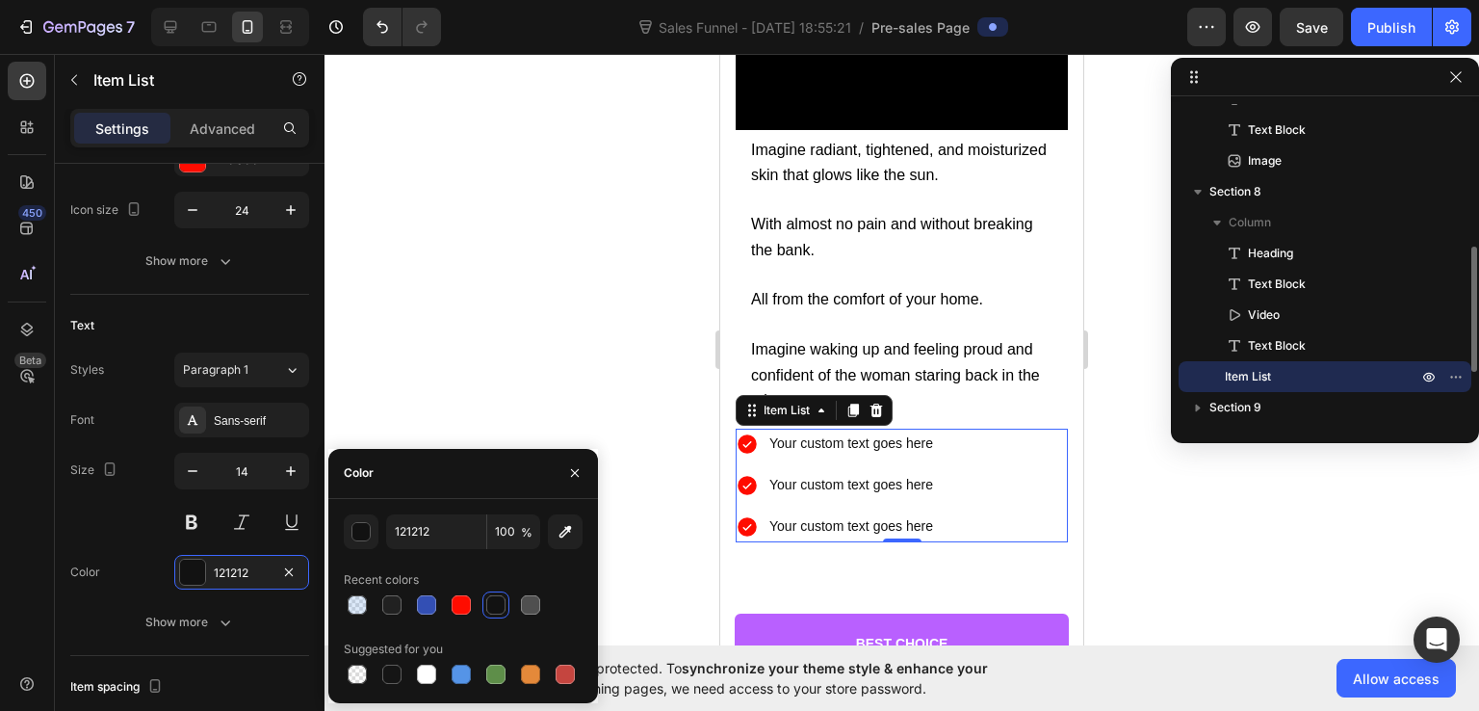
click at [832, 434] on div "Your custom text goes here" at bounding box center [852, 444] width 170 height 30
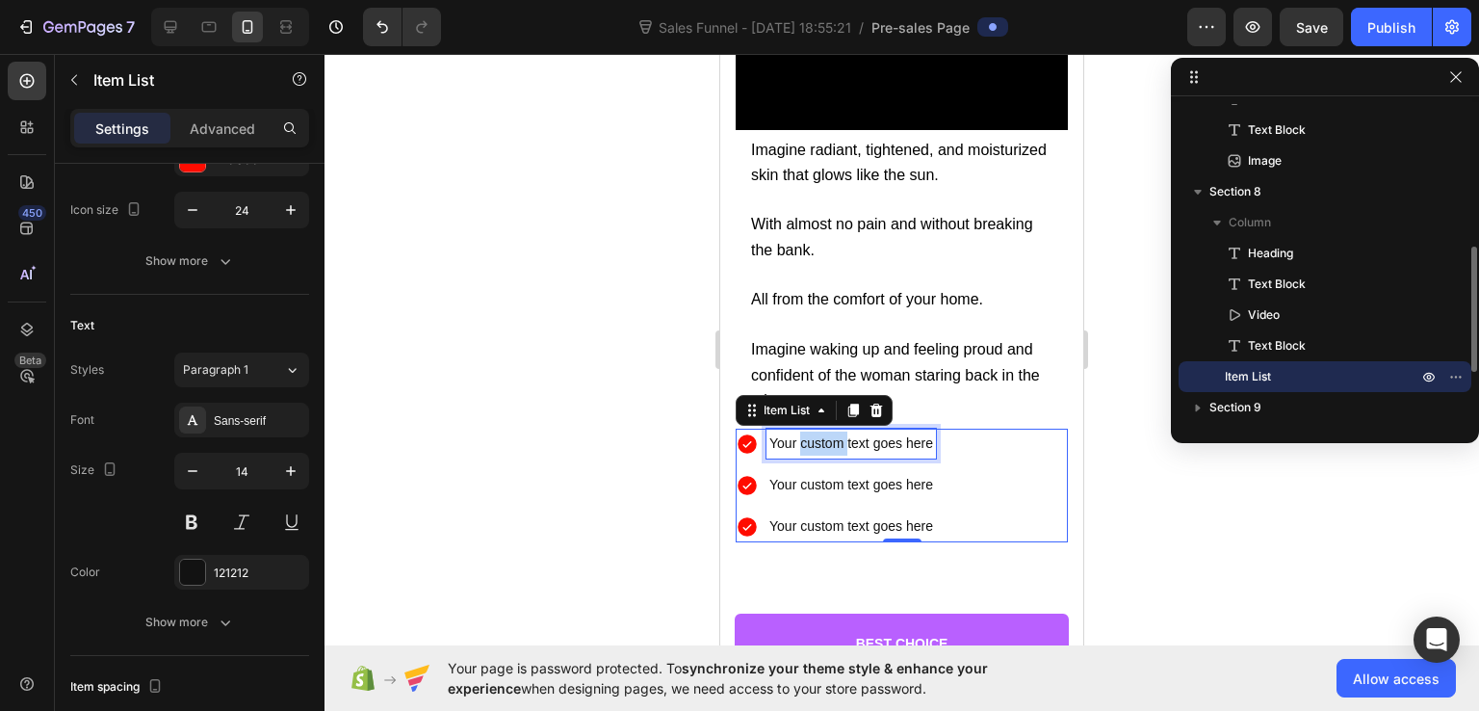
click at [832, 434] on p "Your custom text goes here" at bounding box center [852, 444] width 164 height 24
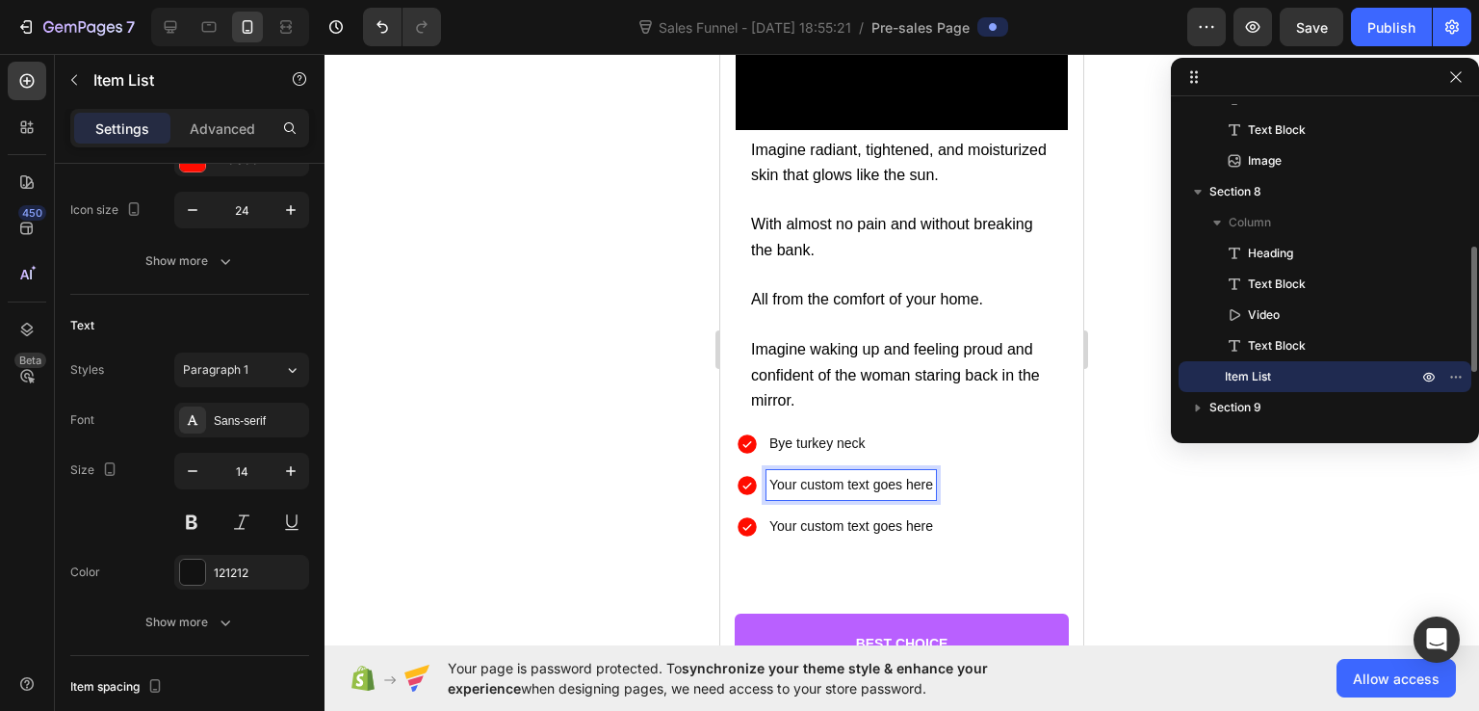
click at [871, 473] on p "Your custom text goes here" at bounding box center [852, 485] width 164 height 24
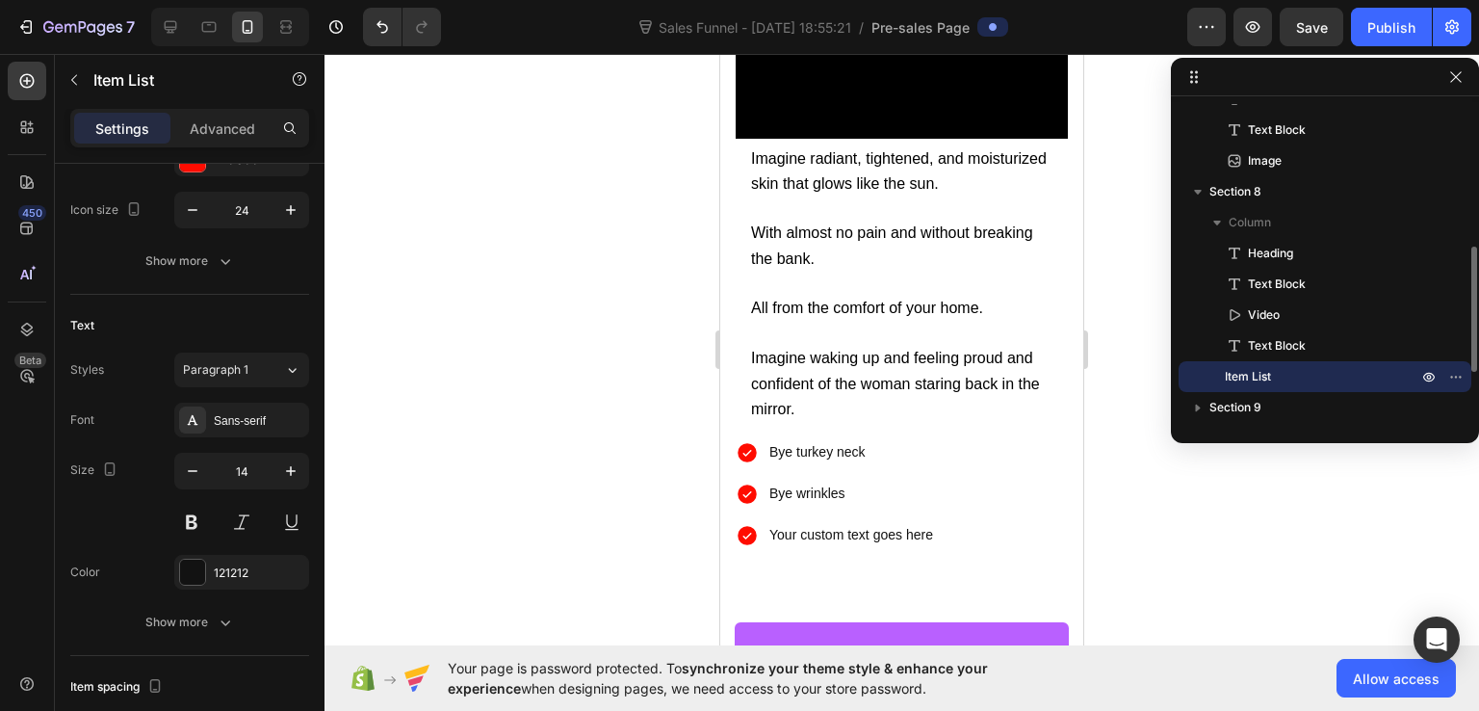
click at [866, 523] on p "Your custom text goes here" at bounding box center [852, 535] width 164 height 24
click at [1161, 480] on div at bounding box center [902, 382] width 1155 height 657
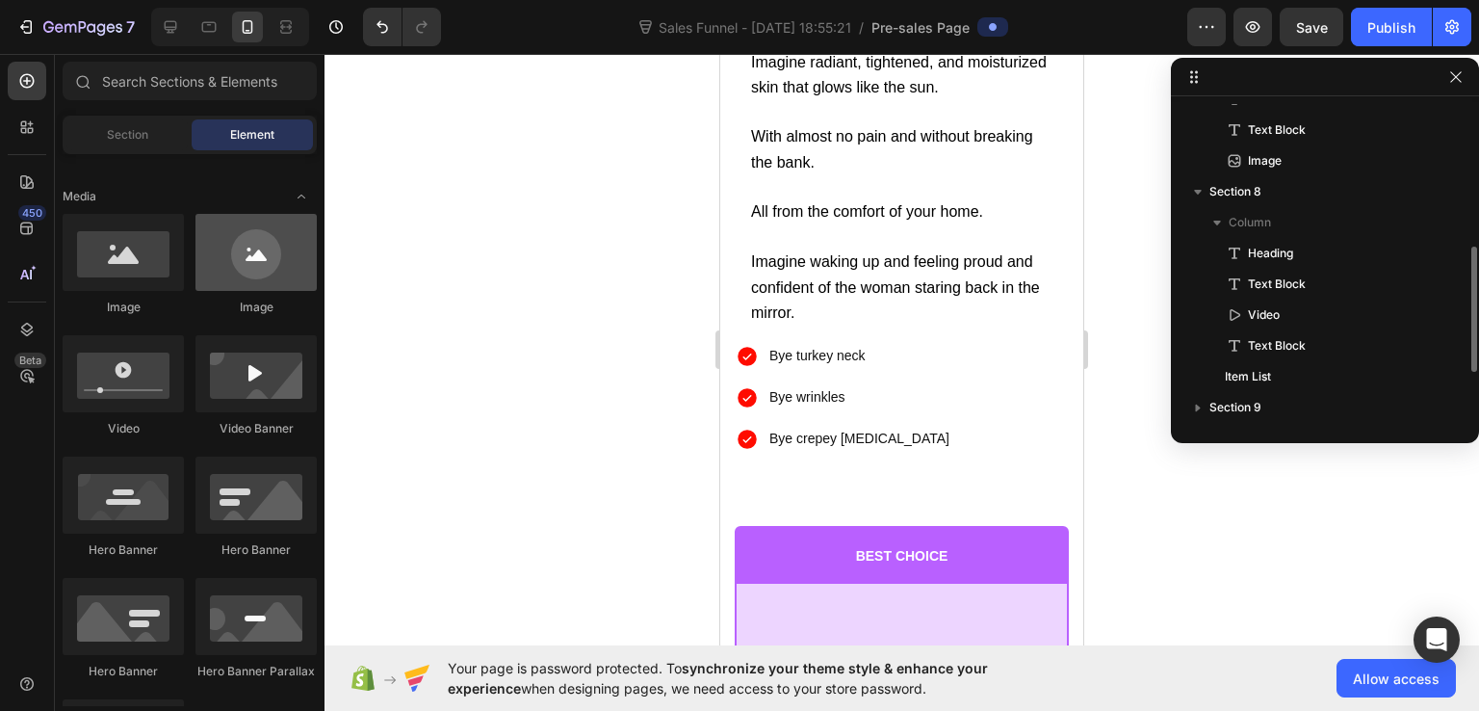
scroll to position [289, 0]
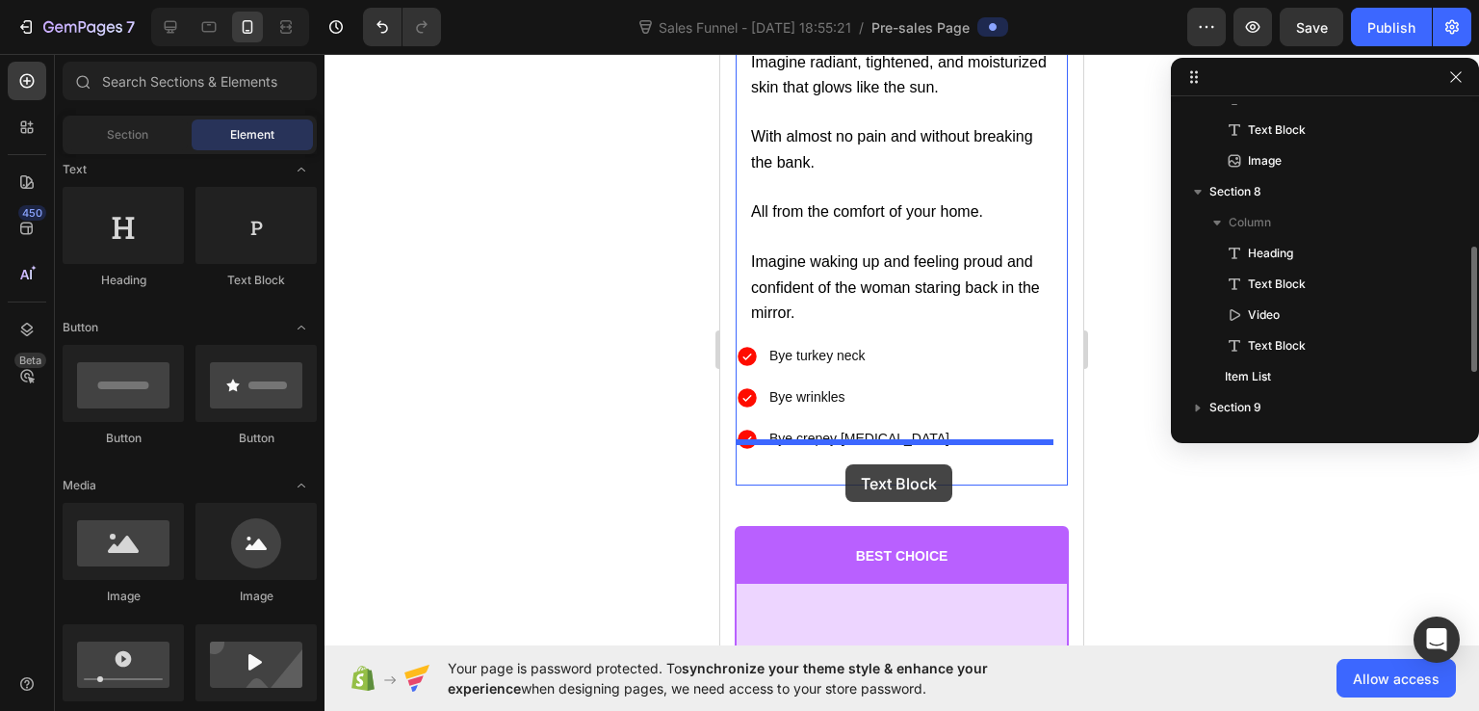
drag, startPoint x: 959, startPoint y: 295, endPoint x: 846, endPoint y: 464, distance: 204.1
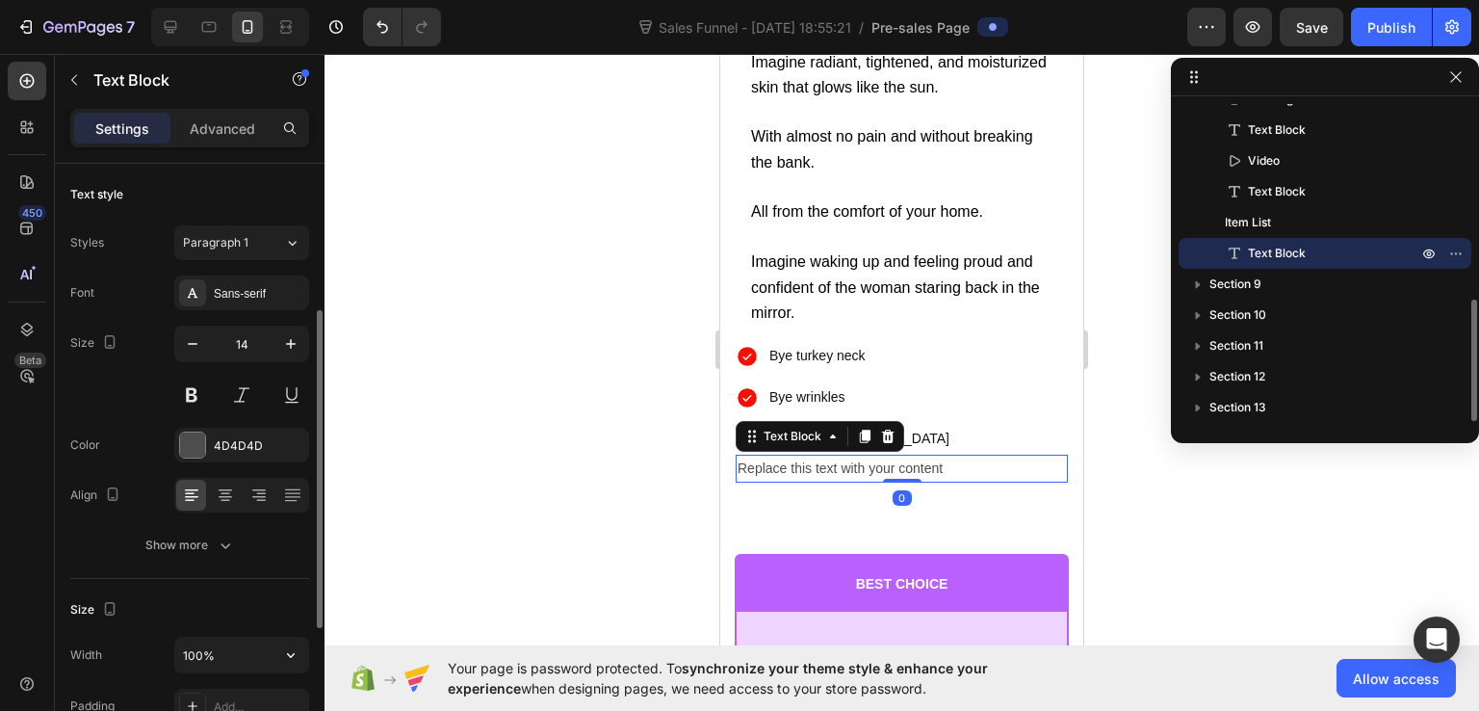
scroll to position [96, 0]
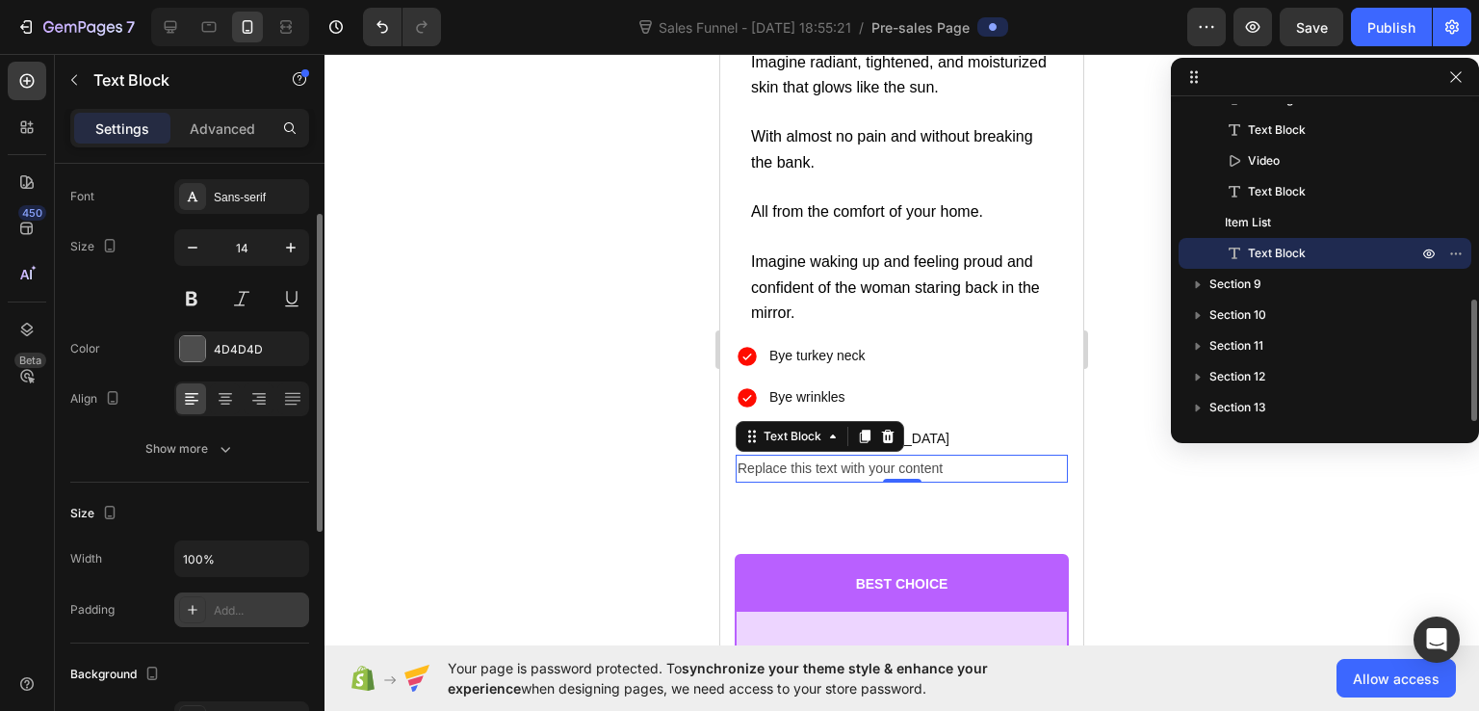
click at [222, 608] on div "Add..." at bounding box center [259, 610] width 91 height 17
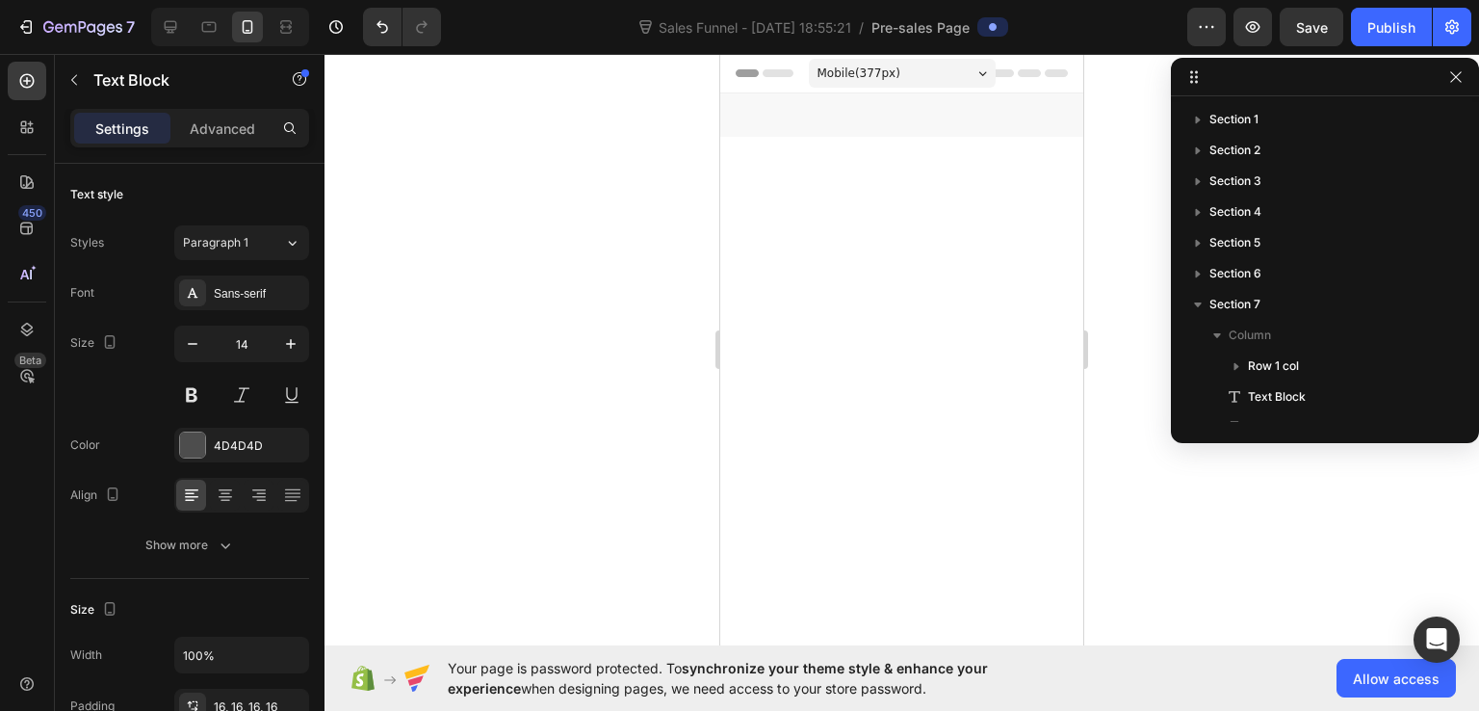
scroll to position [15977, 0]
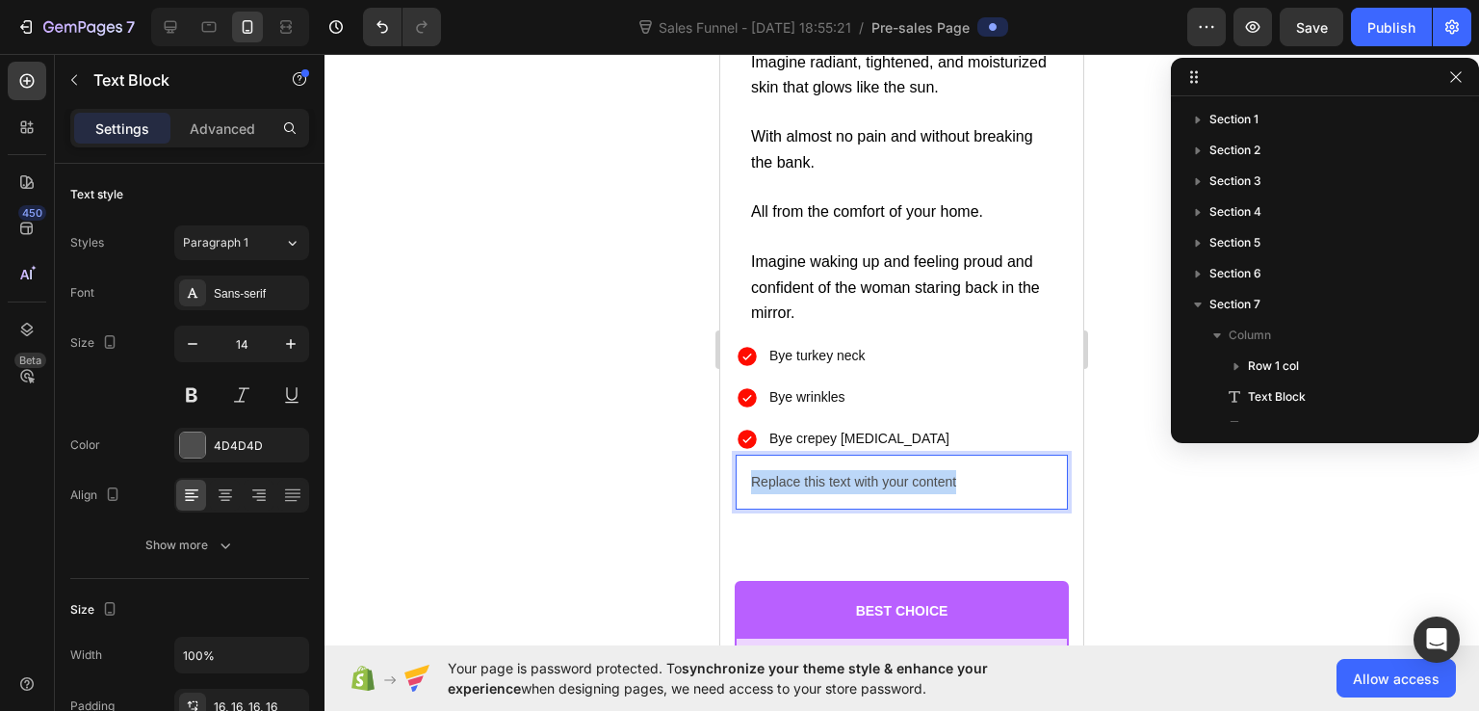
click at [919, 470] on p "Replace this text with your content" at bounding box center [901, 482] width 301 height 24
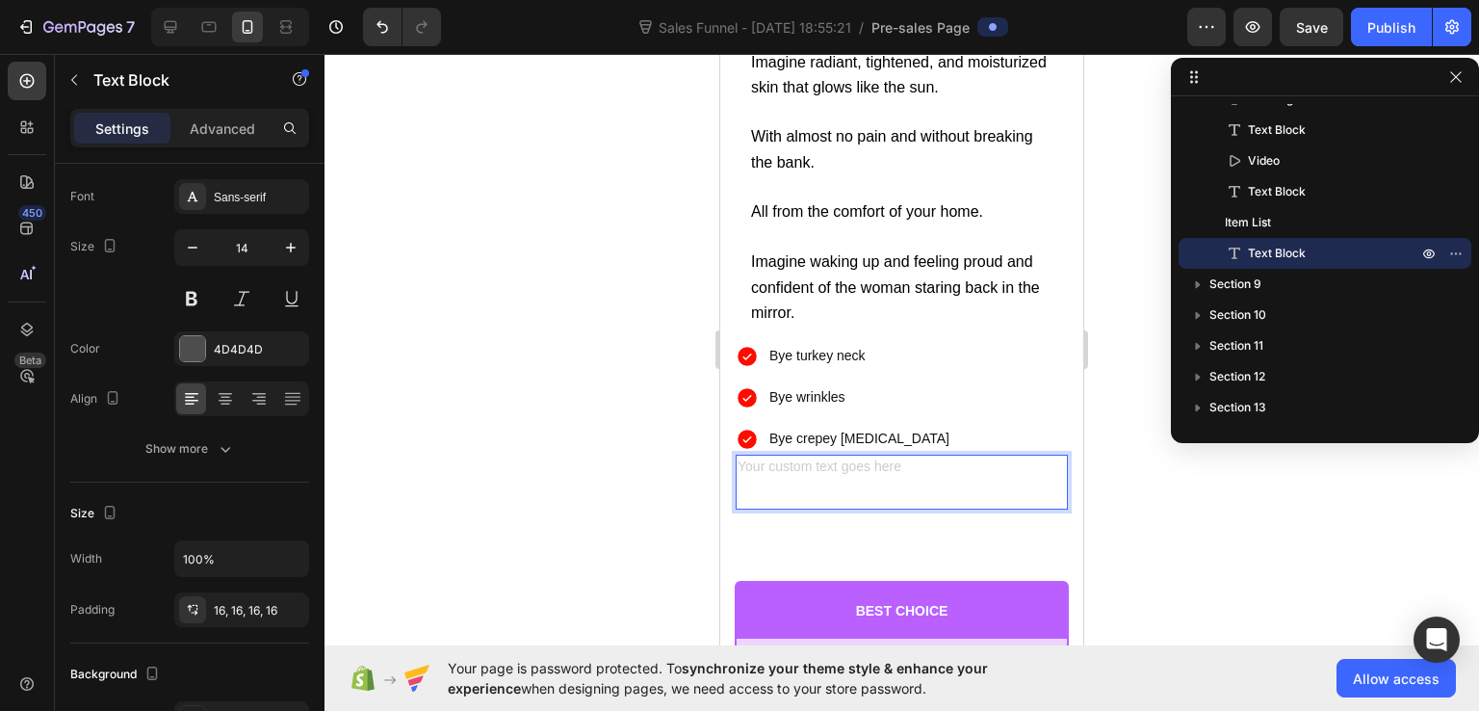
scroll to position [16105, 0]
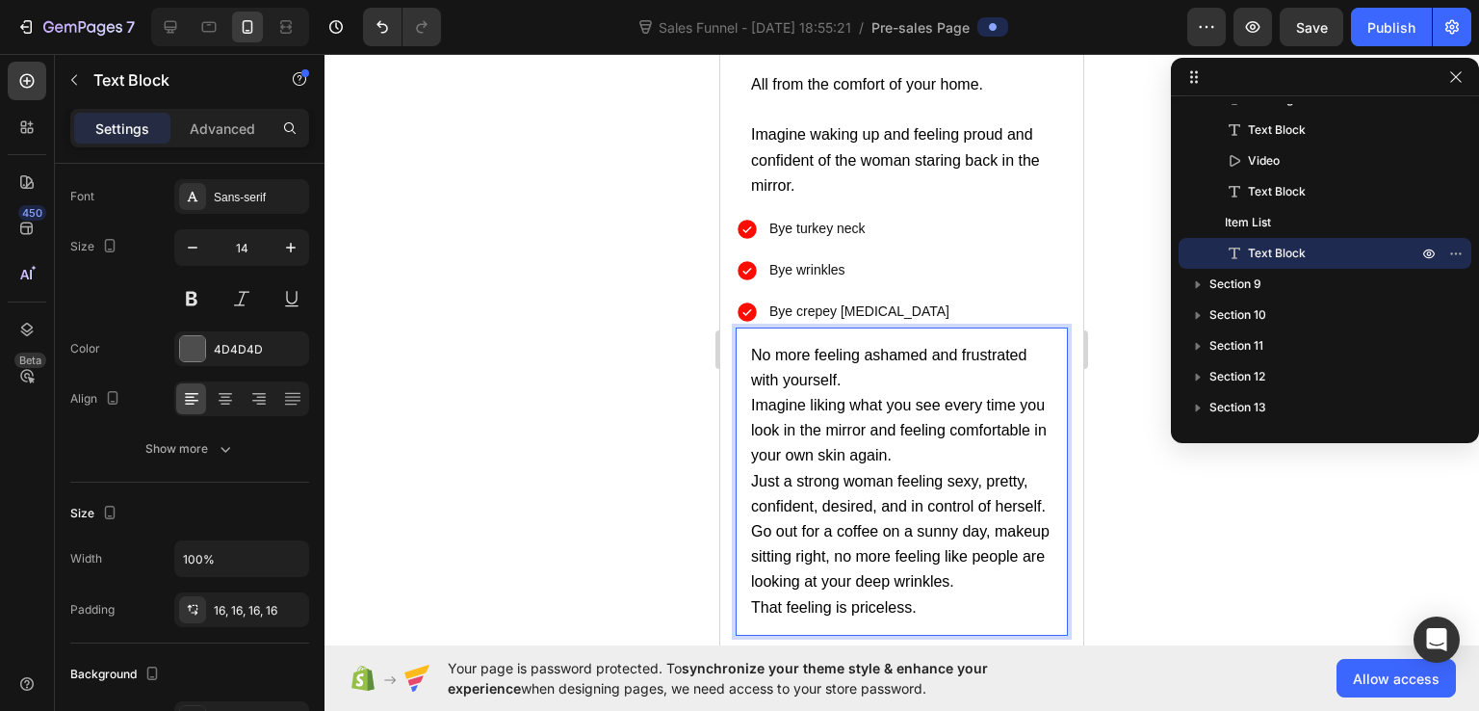
click at [1109, 345] on div at bounding box center [902, 382] width 1155 height 657
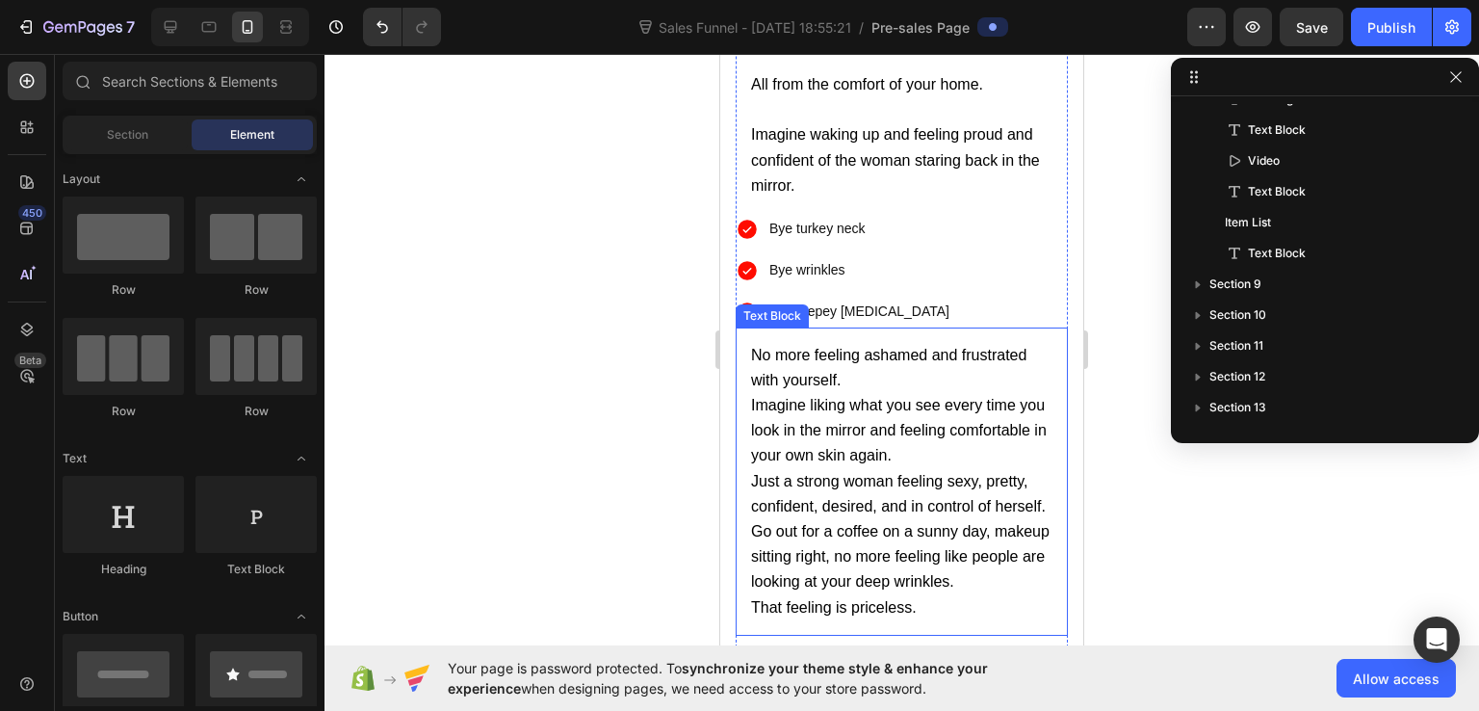
click at [853, 365] on p "No more feeling ashamed and frustrated with yourself." at bounding box center [901, 368] width 301 height 50
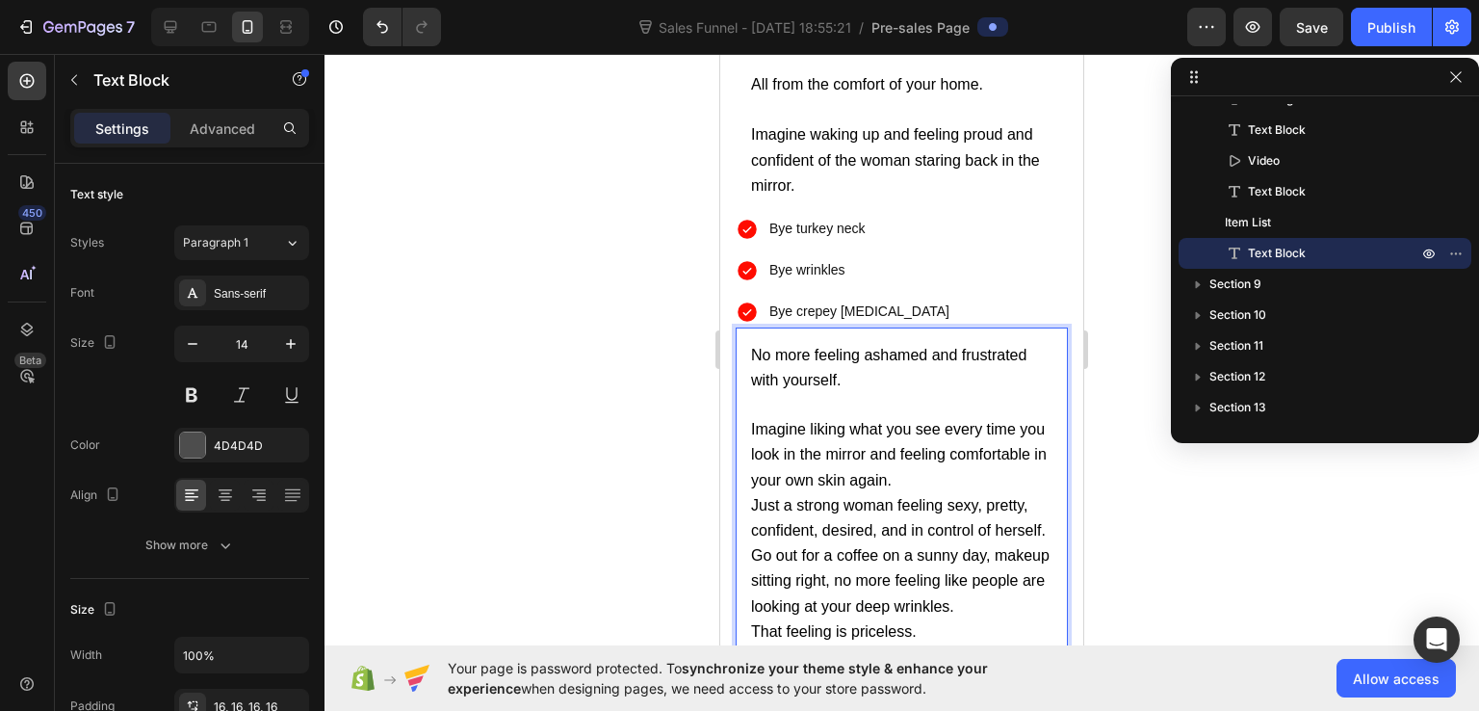
click at [1001, 467] on p "Imagine liking what you see every time you look in the mirror and feeling comfo…" at bounding box center [901, 455] width 301 height 76
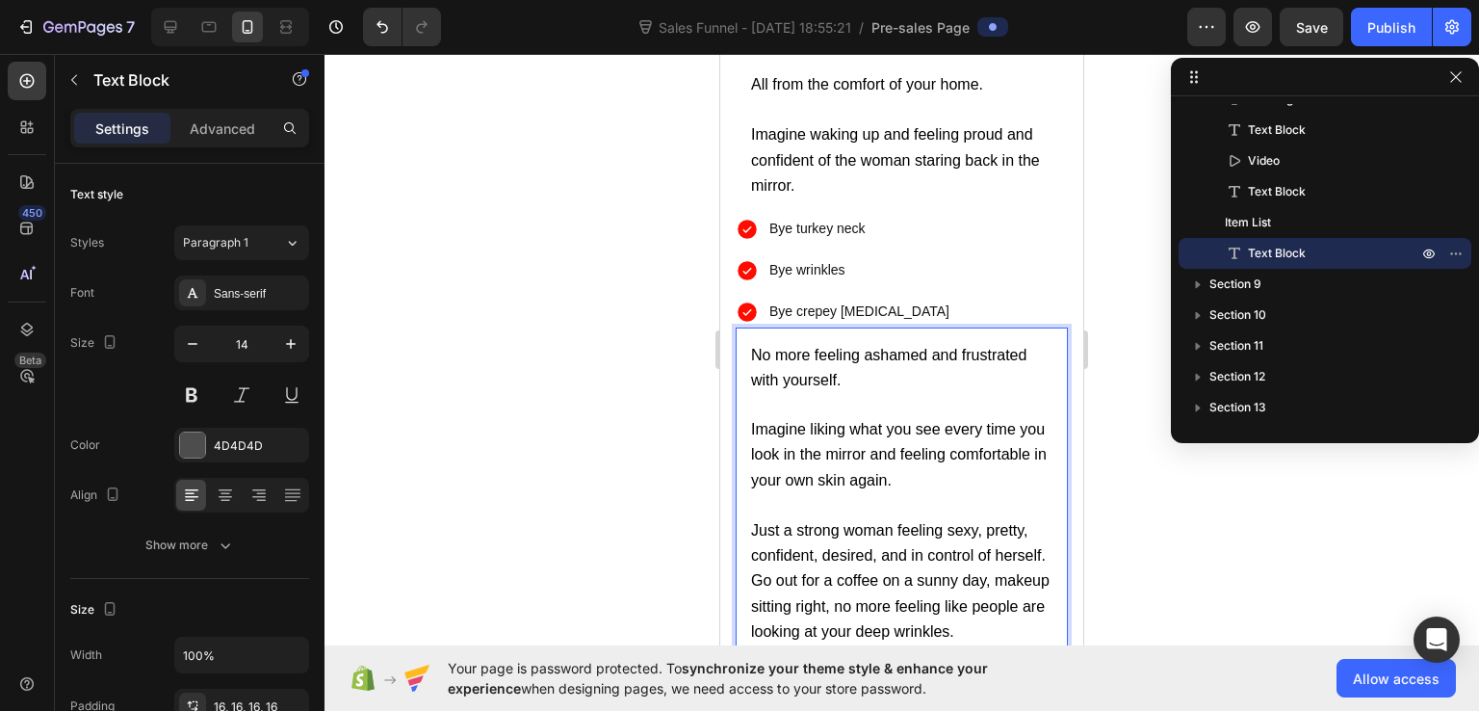
scroll to position [16201, 0]
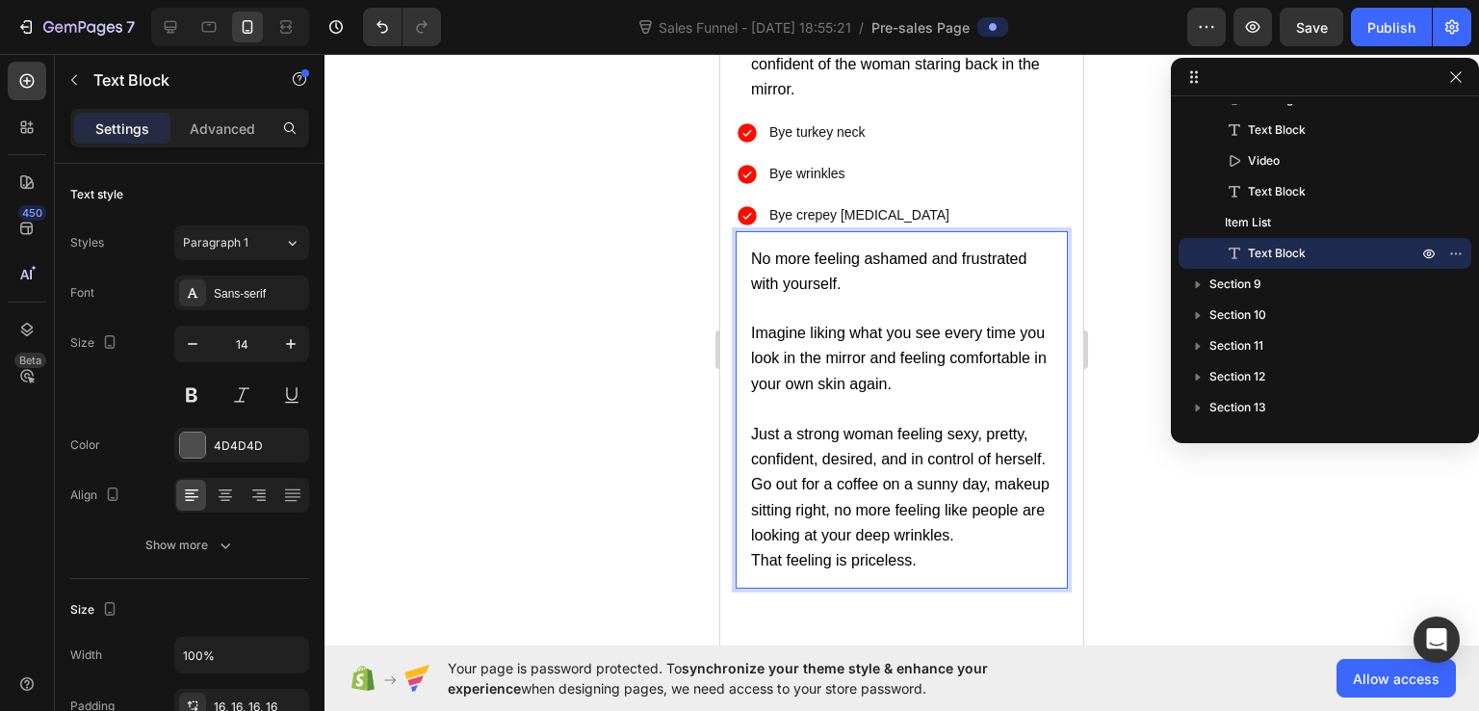
click at [836, 471] on p "Just a strong woman feeling sexy, pretty, confident, desired, and in control of…" at bounding box center [901, 447] width 301 height 50
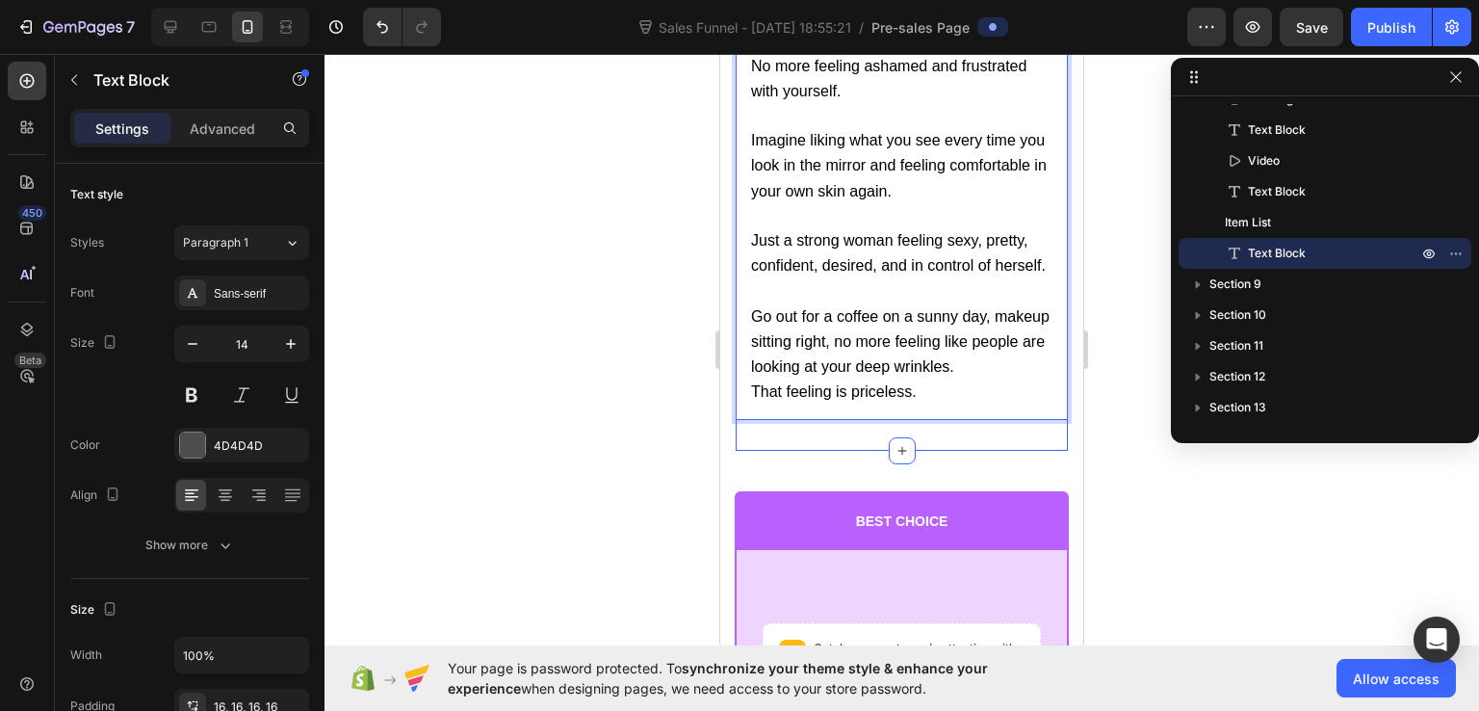
scroll to position [16490, 0]
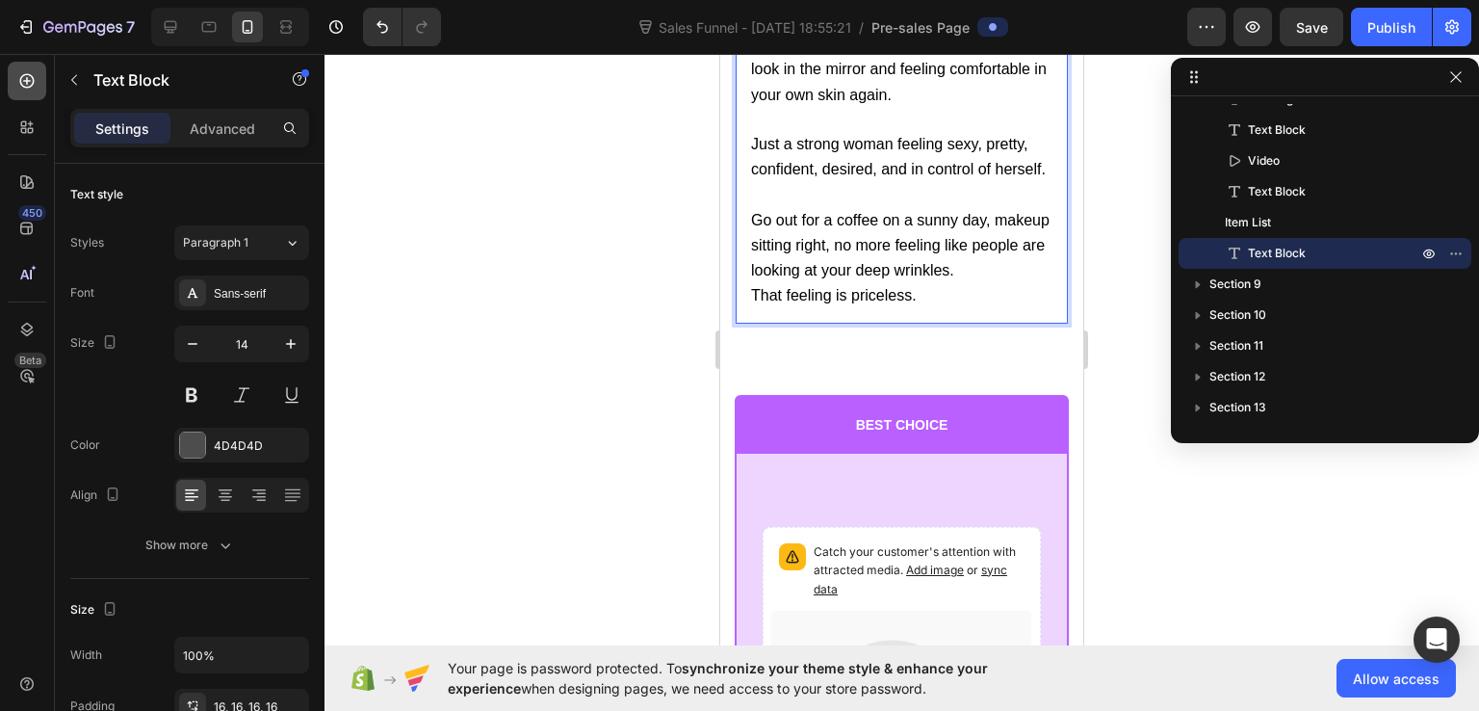
click at [32, 73] on icon at bounding box center [26, 80] width 19 height 19
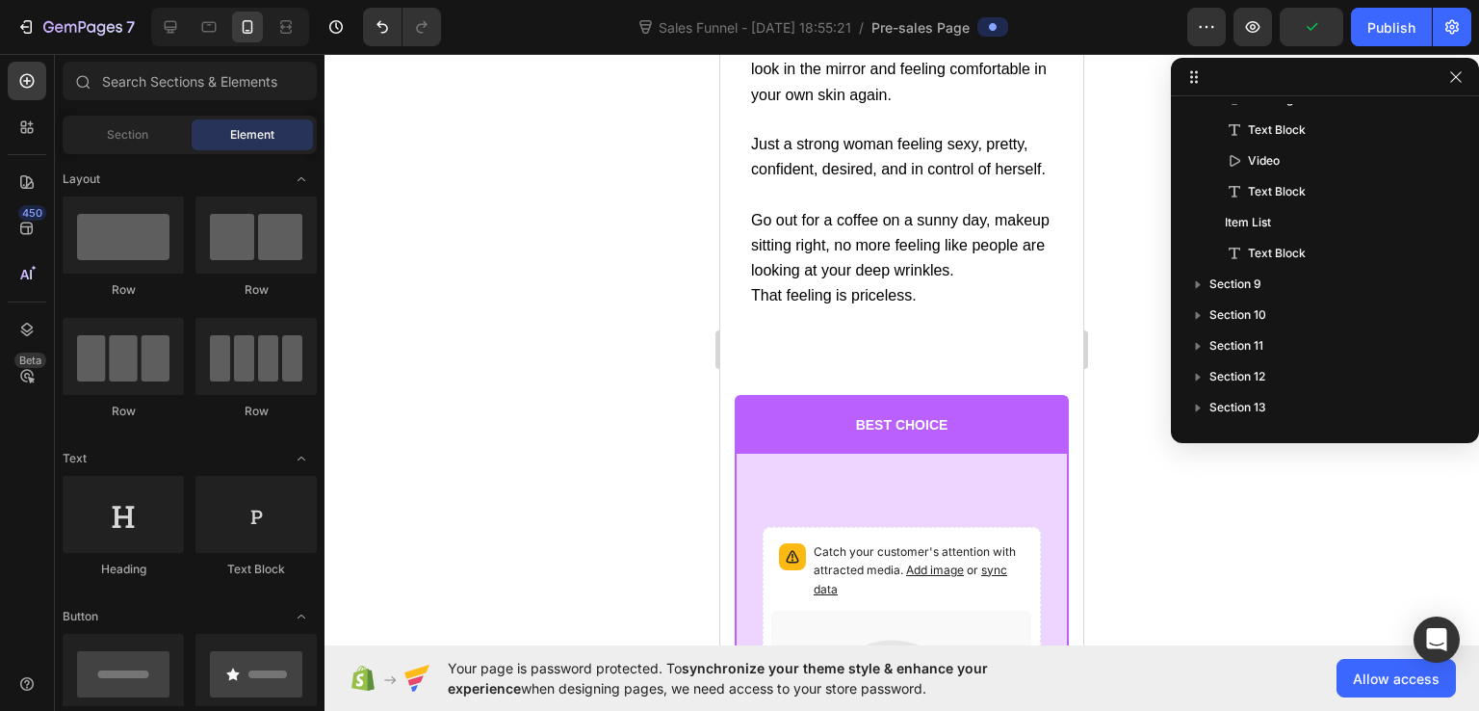
scroll to position [578, 0]
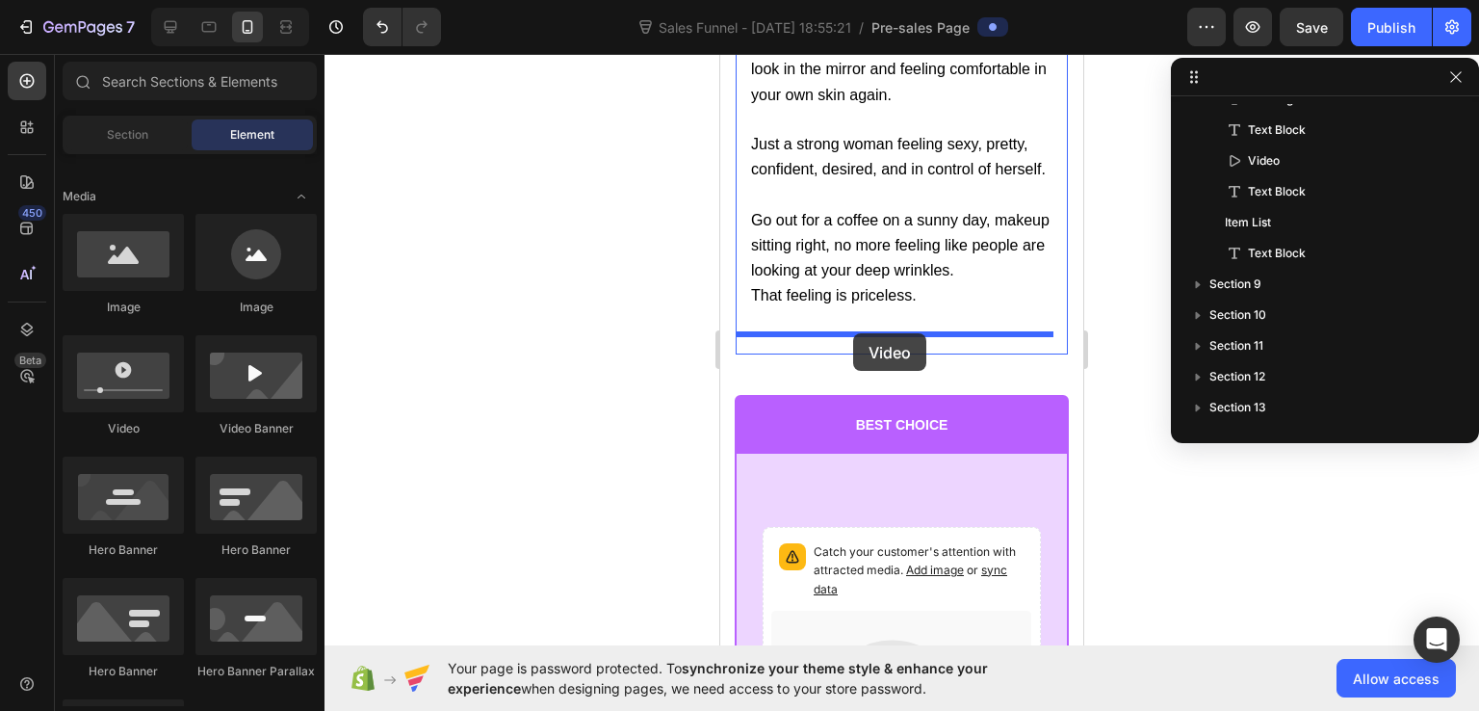
drag, startPoint x: 832, startPoint y: 440, endPoint x: 853, endPoint y: 333, distance: 109.0
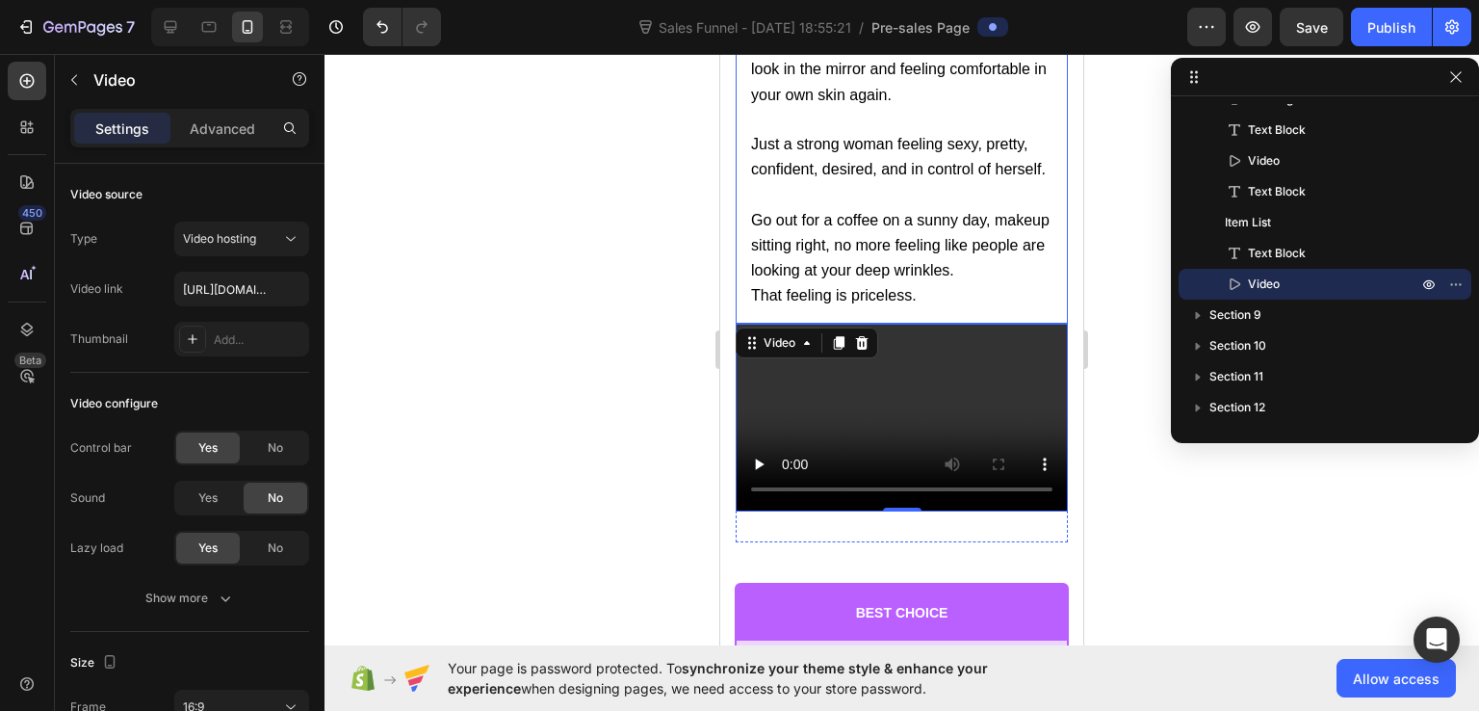
click at [766, 295] on p "That feeling is priceless." at bounding box center [901, 295] width 301 height 25
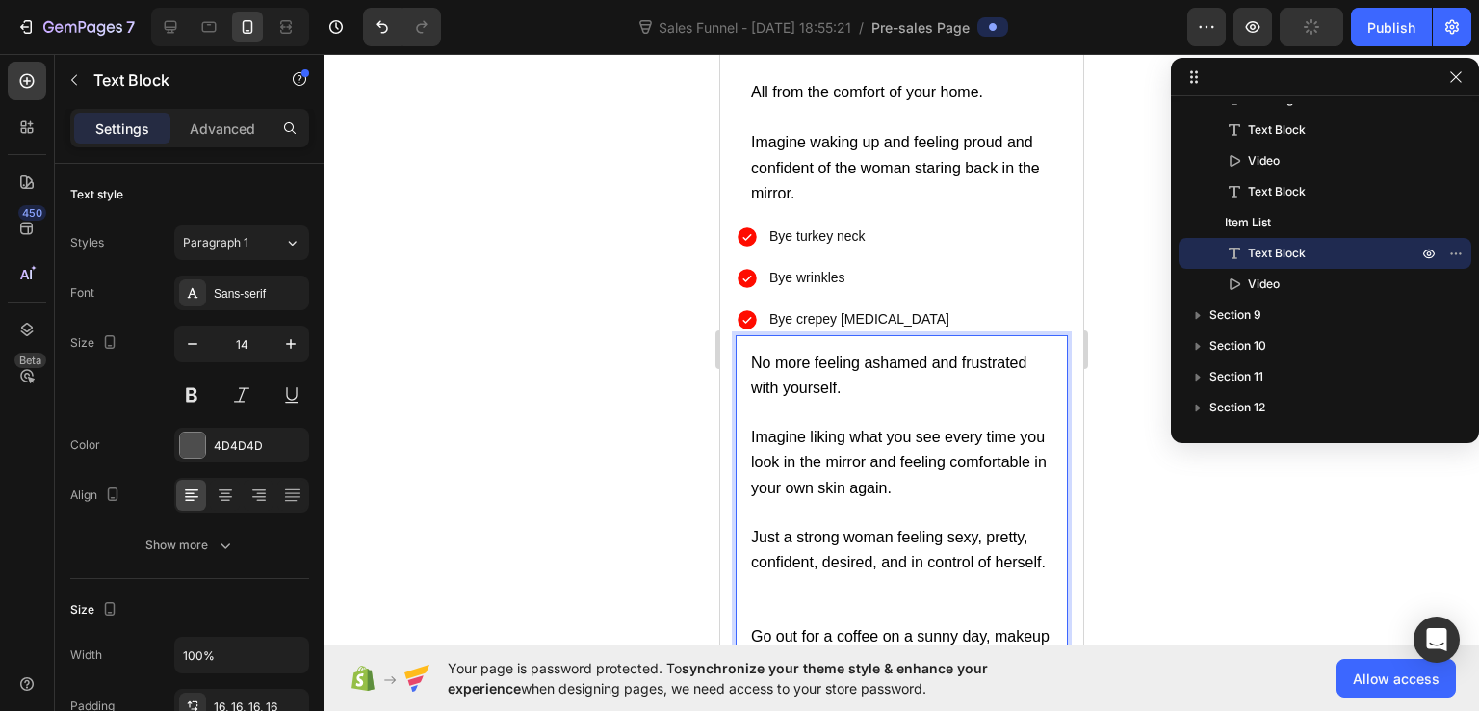
scroll to position [16386, 0]
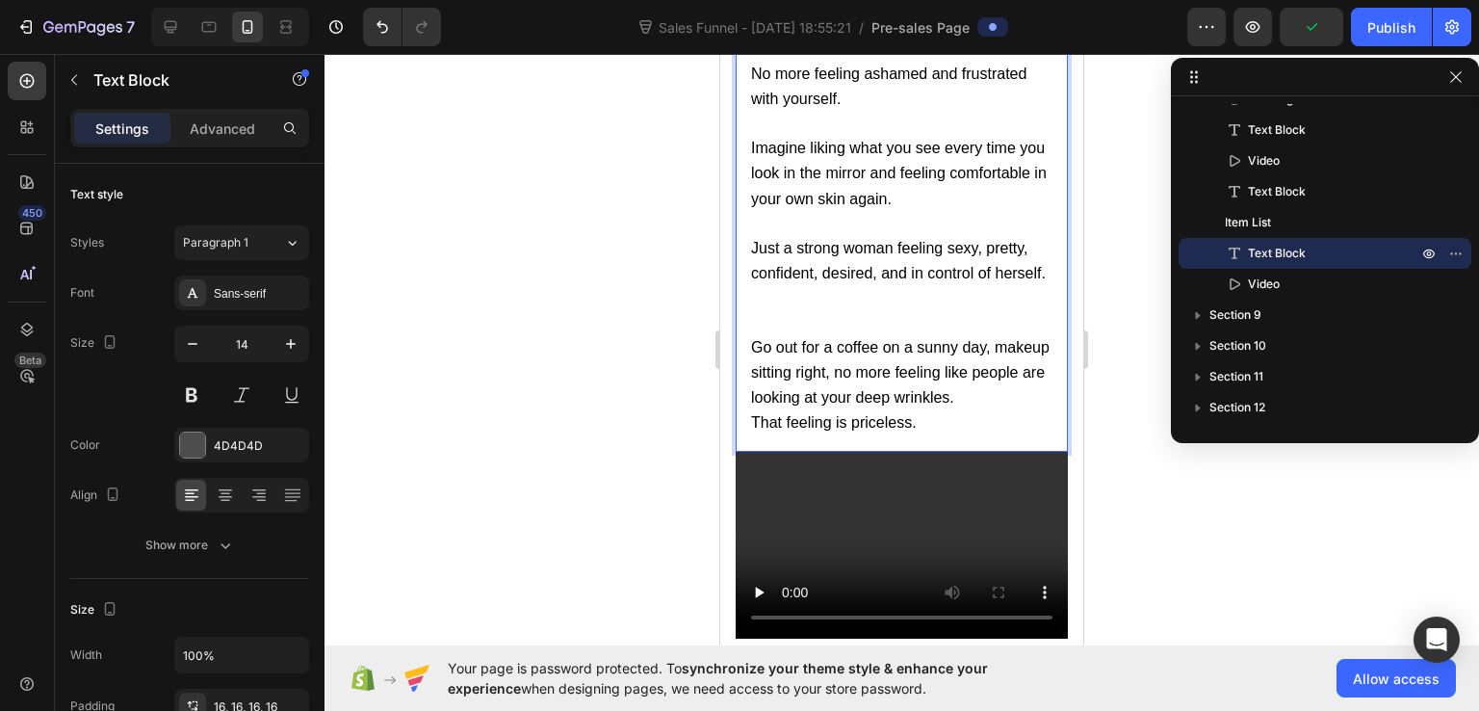
click at [1044, 412] on div "No more feeling ashamed and frustrated with yourself. Imagine liking what you s…" at bounding box center [902, 249] width 332 height 406
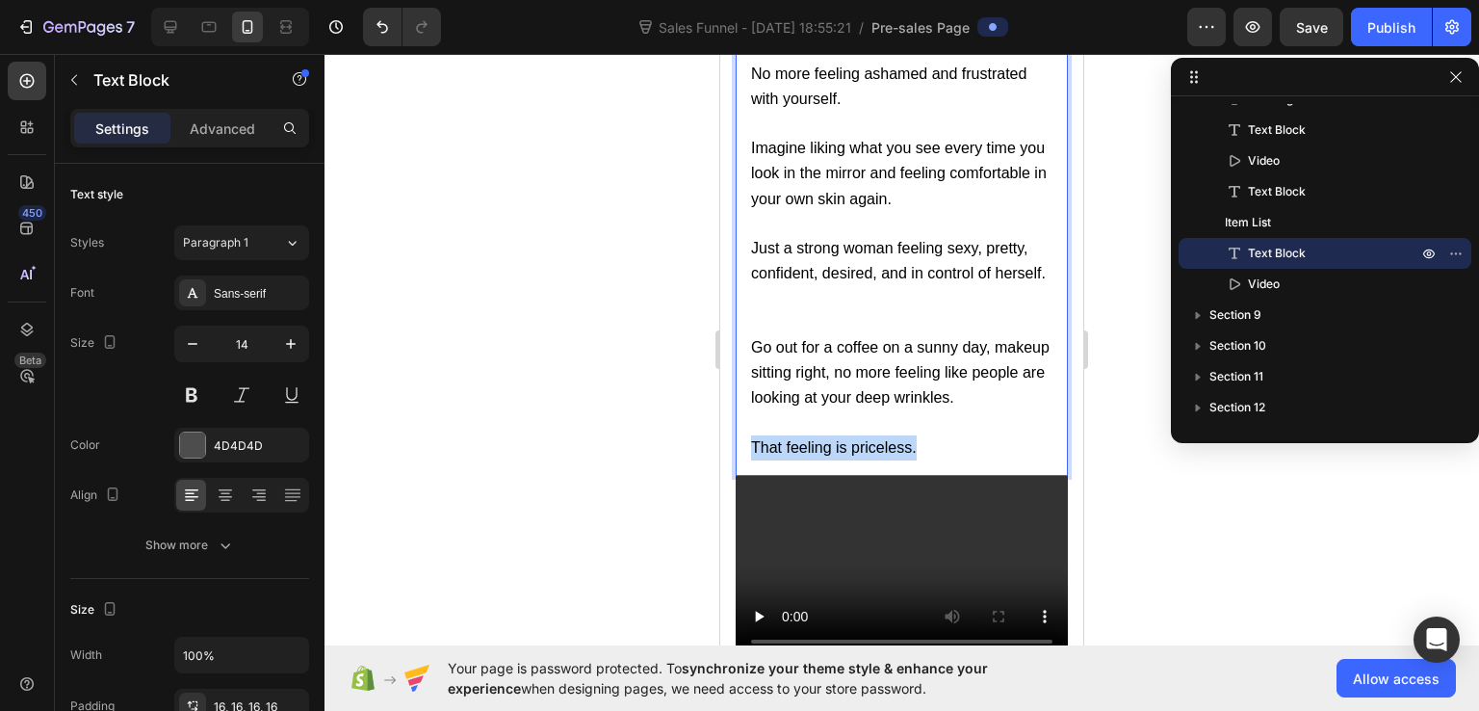
drag, startPoint x: 952, startPoint y: 458, endPoint x: 740, endPoint y: 460, distance: 211.9
click at [740, 460] on div "No more feeling ashamed and frustrated with yourself. Imagine liking what you s…" at bounding box center [902, 261] width 332 height 430
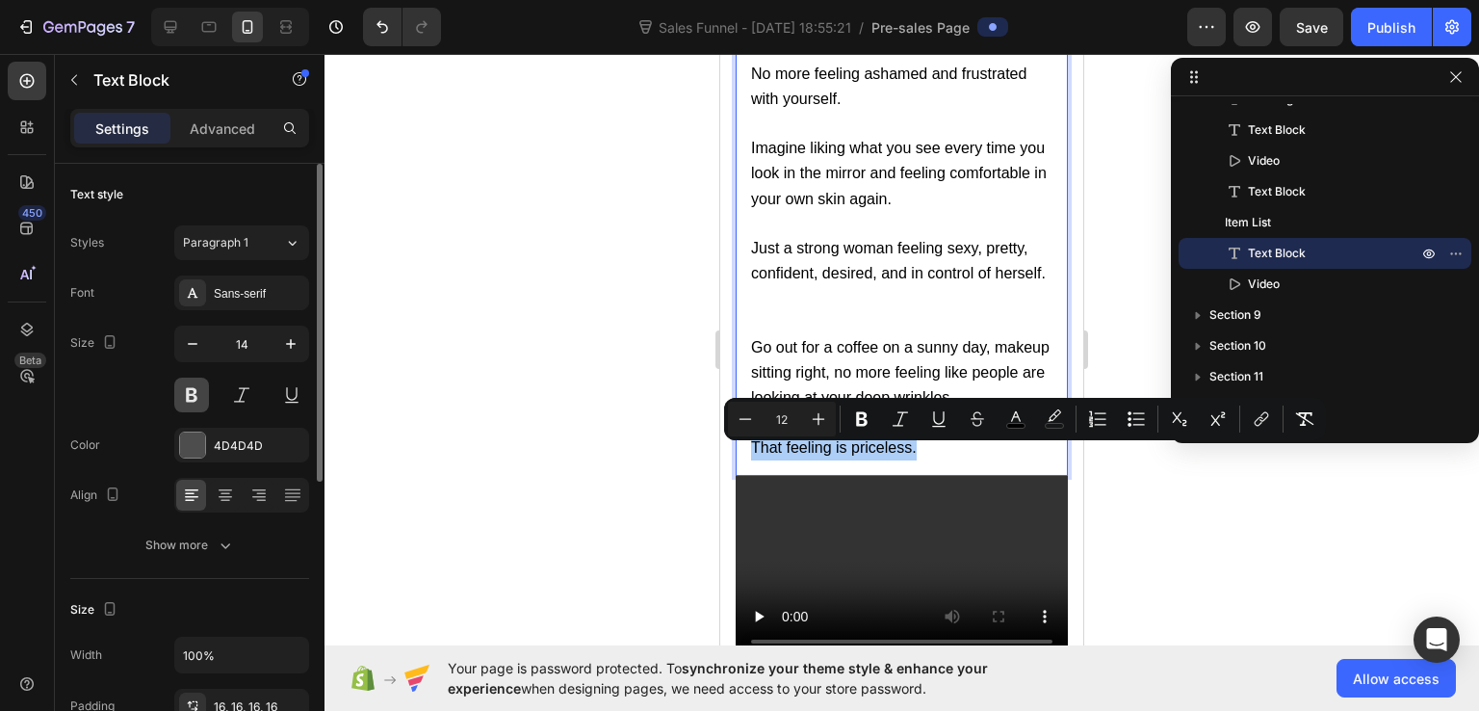
click at [198, 388] on button at bounding box center [191, 395] width 35 height 35
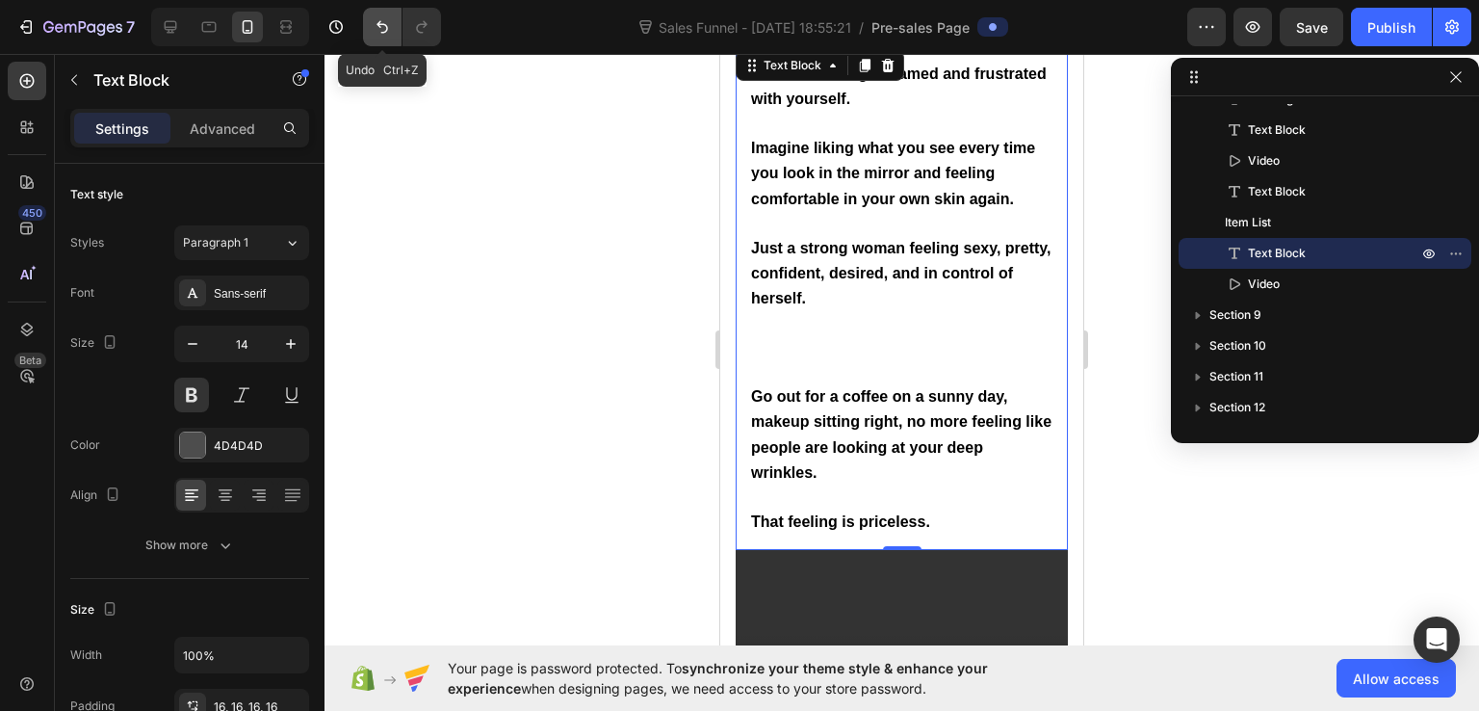
click at [377, 31] on icon "Undo/Redo" at bounding box center [382, 26] width 19 height 19
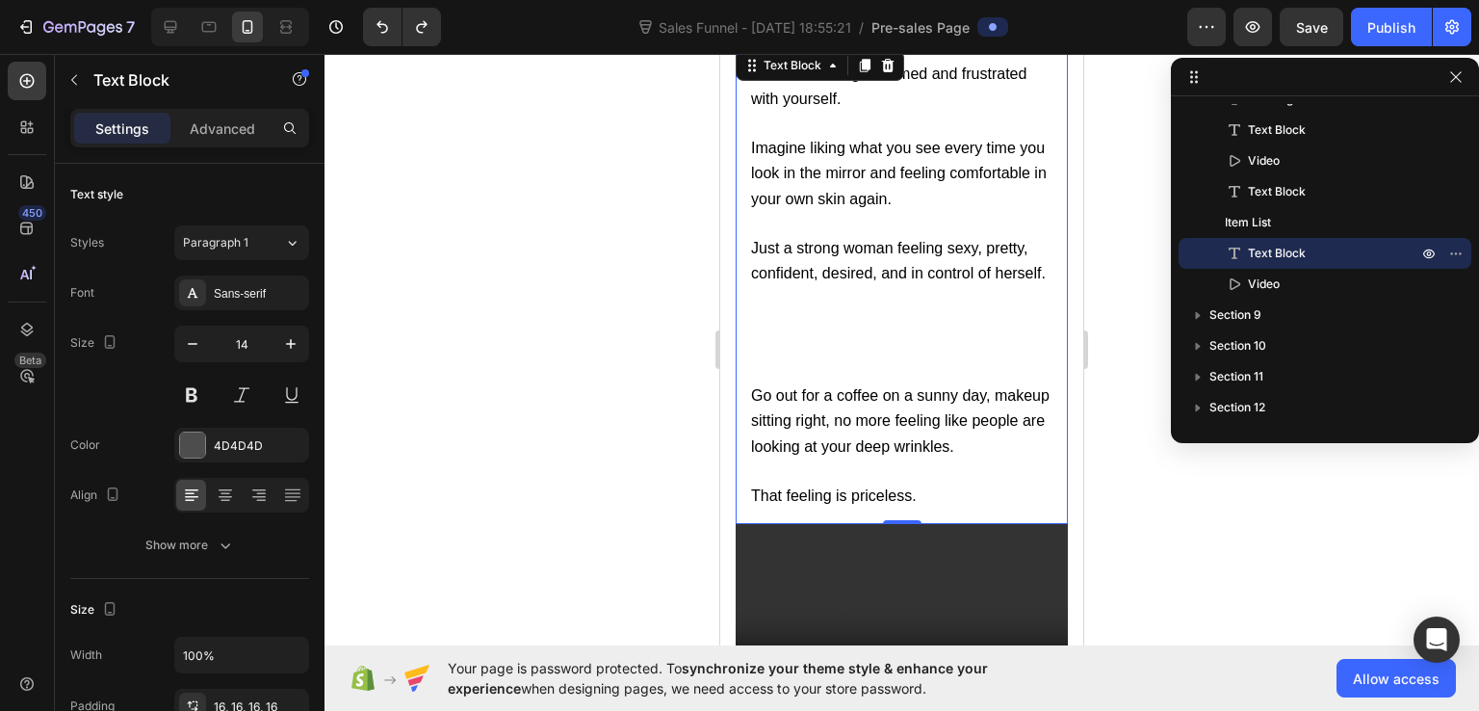
click at [881, 521] on div "No more feeling ashamed and frustrated with yourself. Imagine liking what you s…" at bounding box center [902, 285] width 332 height 479
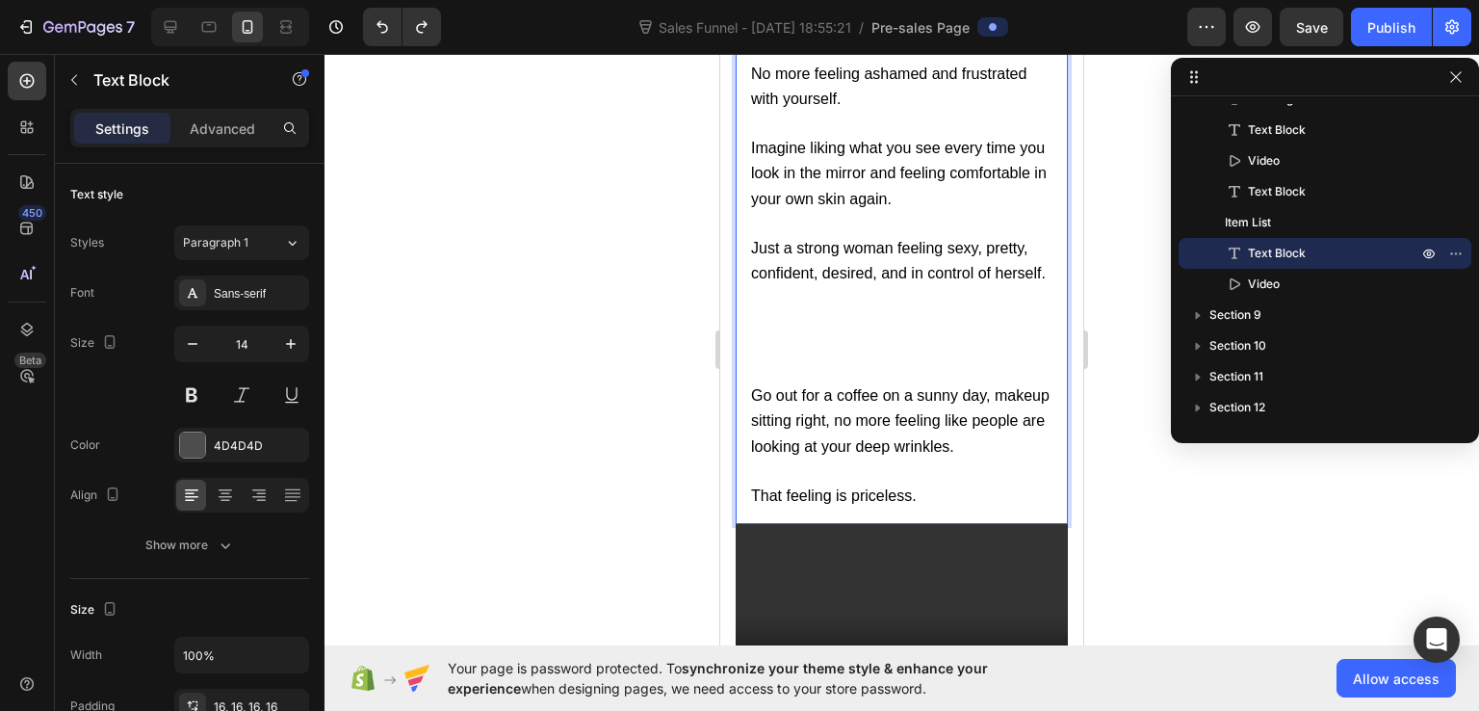
click at [889, 504] on span "That feeling is priceless." at bounding box center [834, 495] width 166 height 16
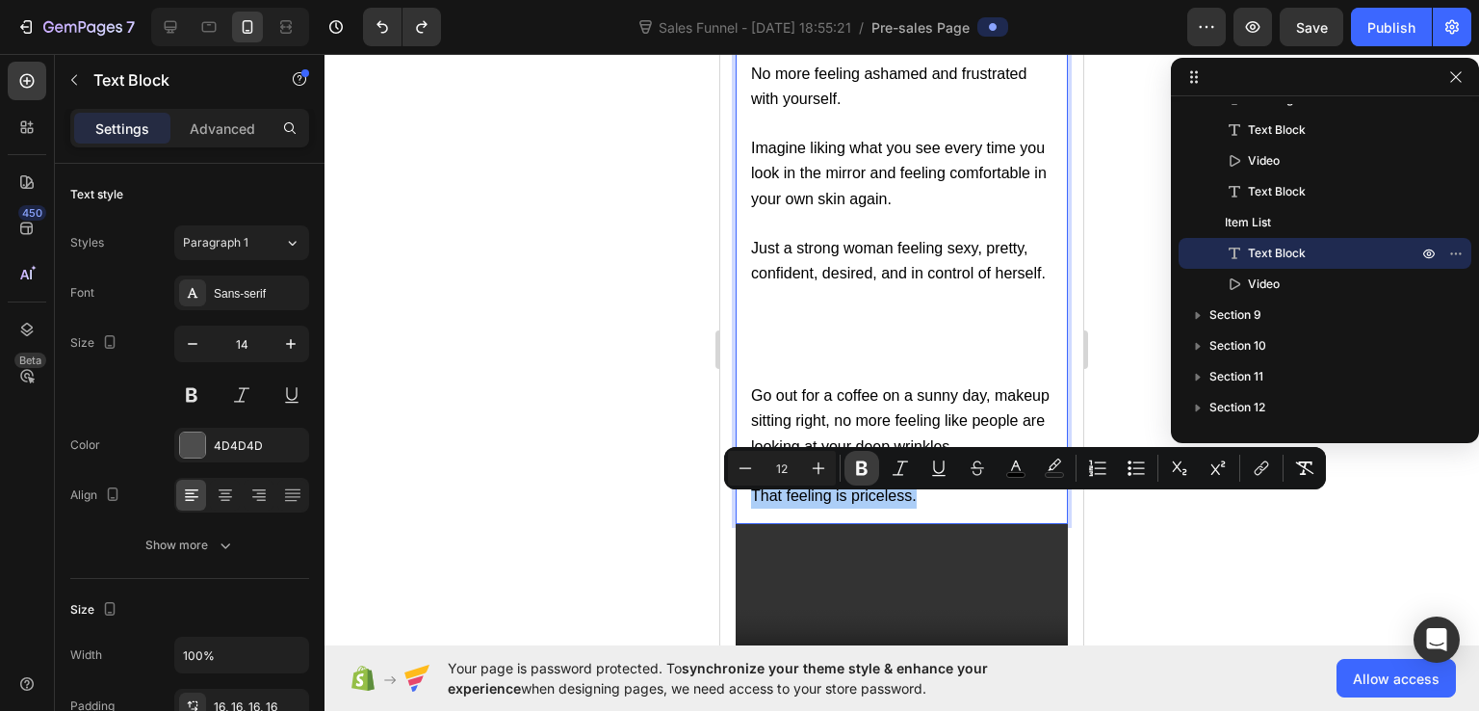
click at [868, 465] on icon "Editor contextual toolbar" at bounding box center [861, 467] width 19 height 19
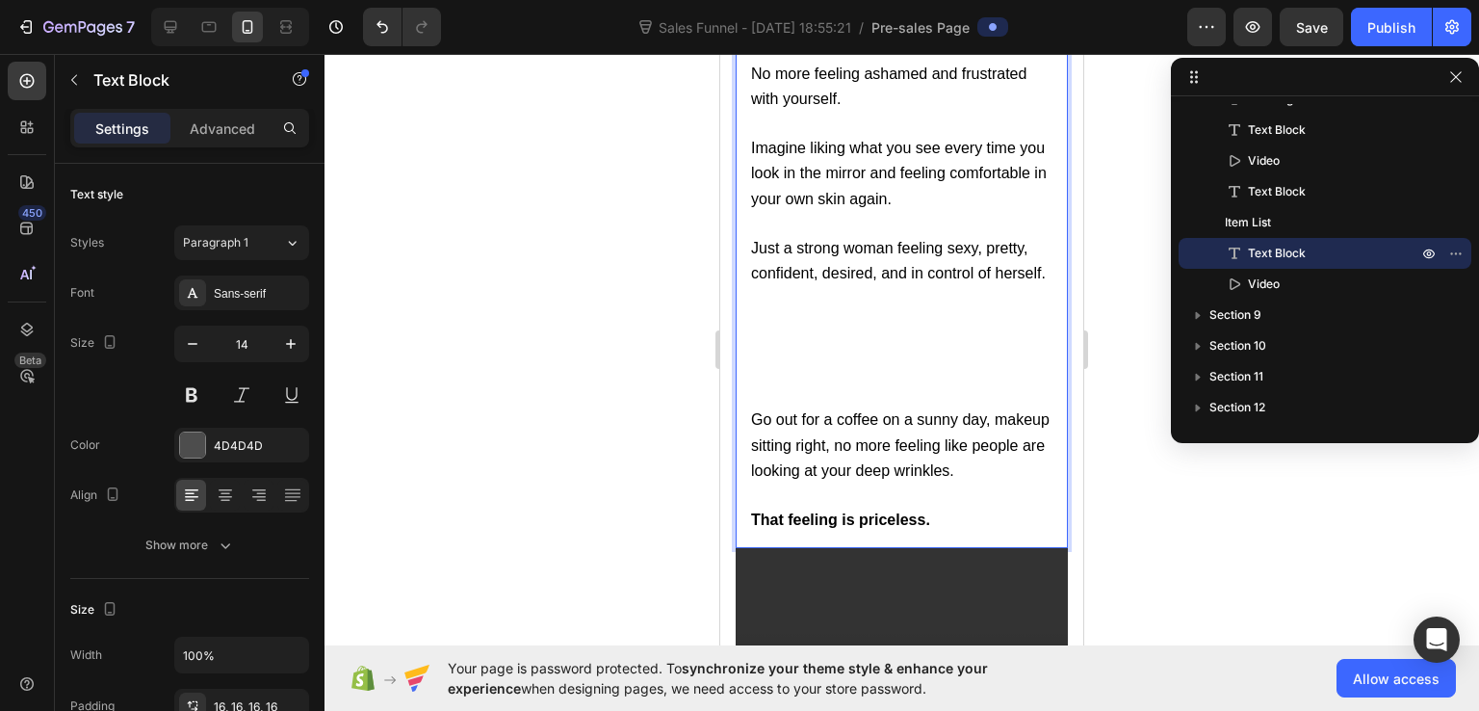
scroll to position [16482, 0]
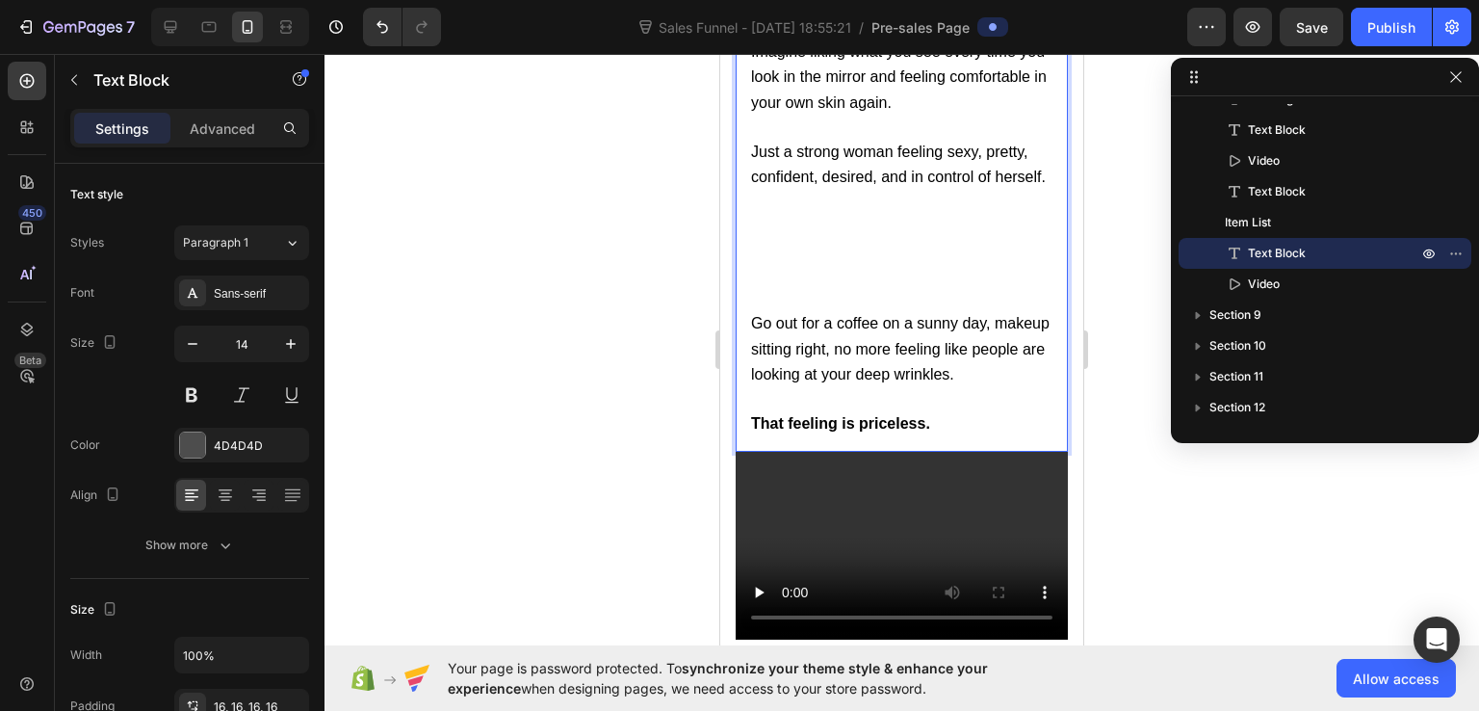
click at [793, 297] on p "Rich Text Editor. Editing area: main" at bounding box center [901, 250] width 301 height 121
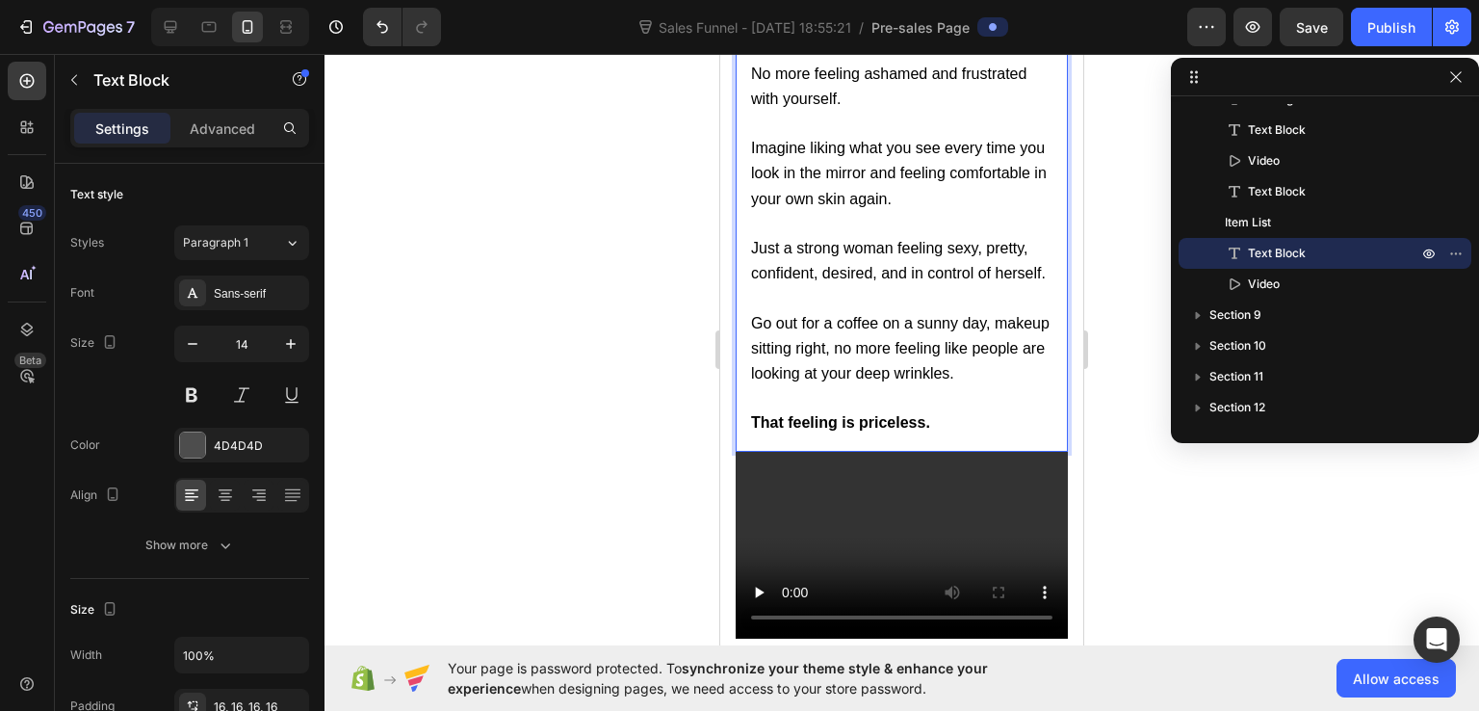
scroll to position [16193, 0]
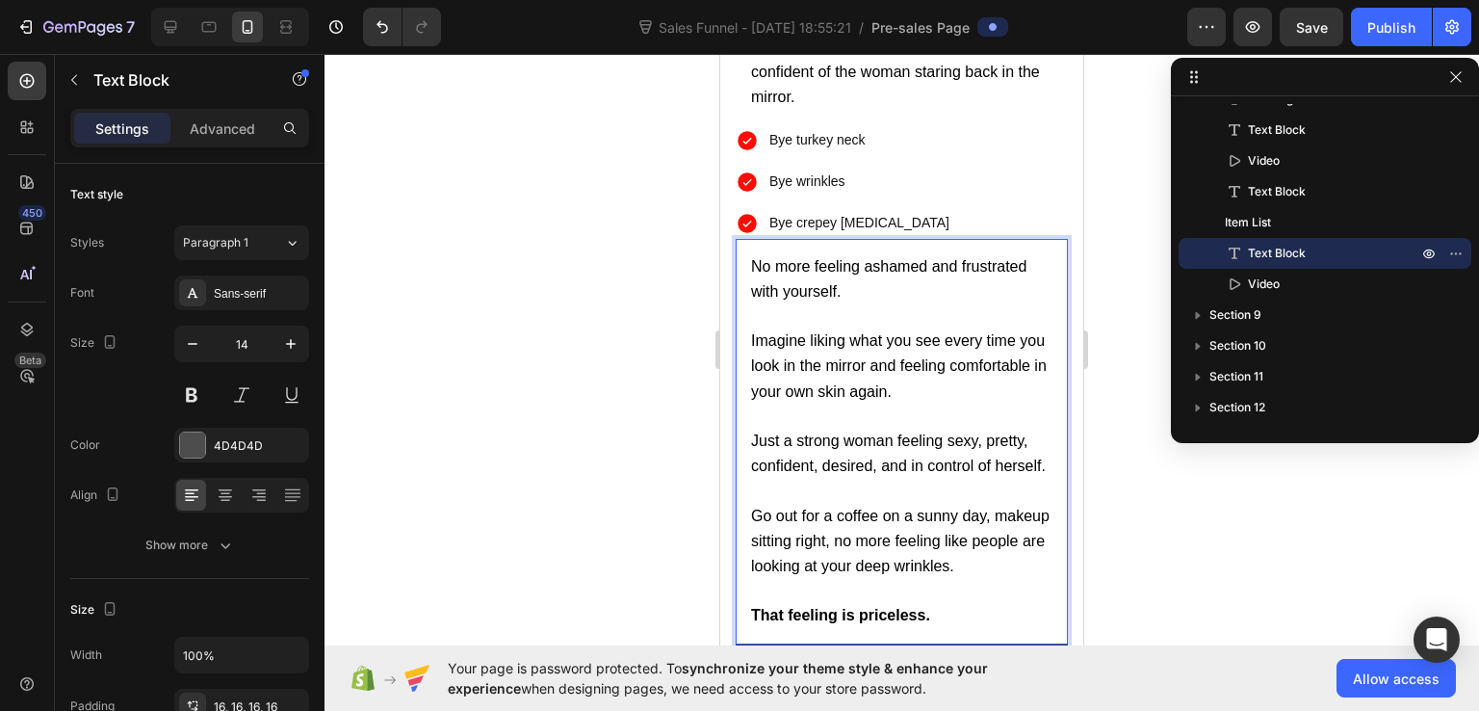
click at [1111, 168] on div at bounding box center [902, 382] width 1155 height 657
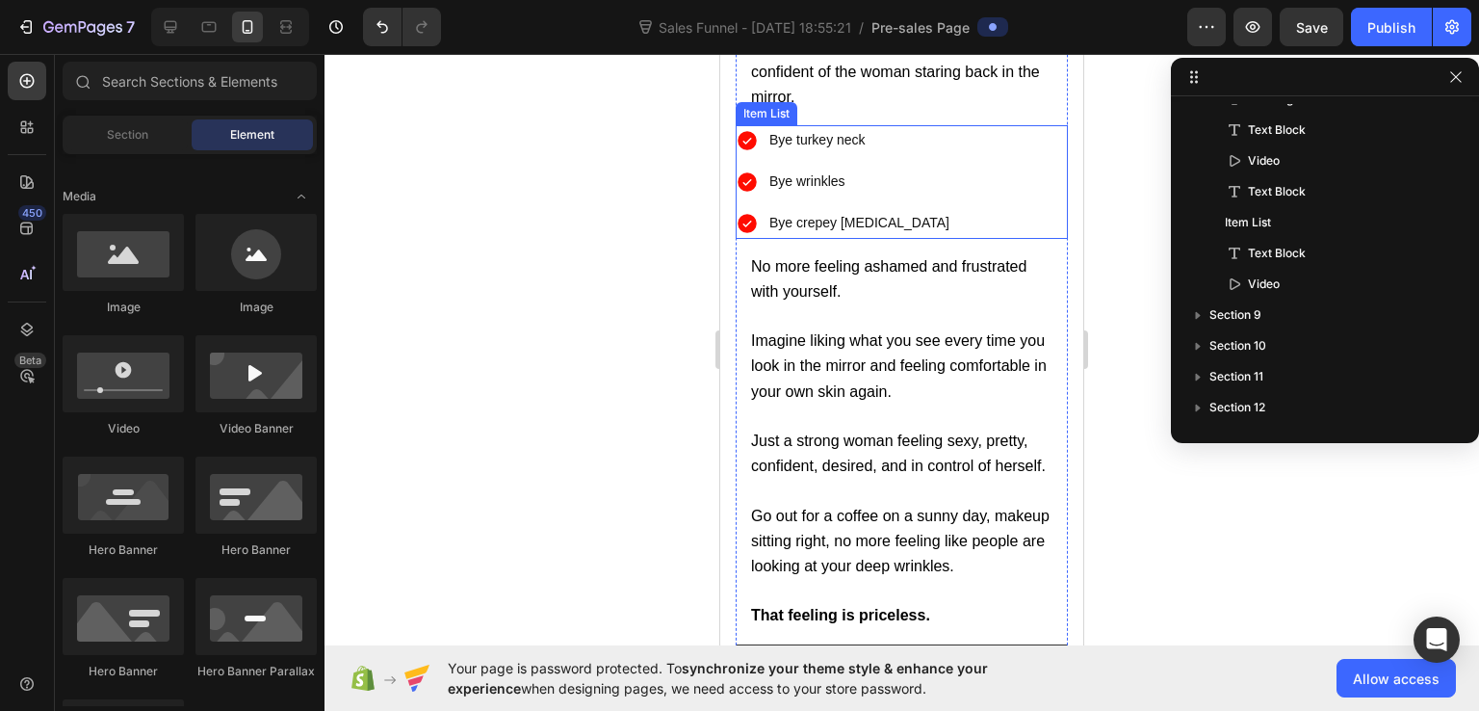
click at [751, 195] on div "Bye turkey neck Bye wrinkles Bye crepey [MEDICAL_DATA]" at bounding box center [844, 182] width 217 height 114
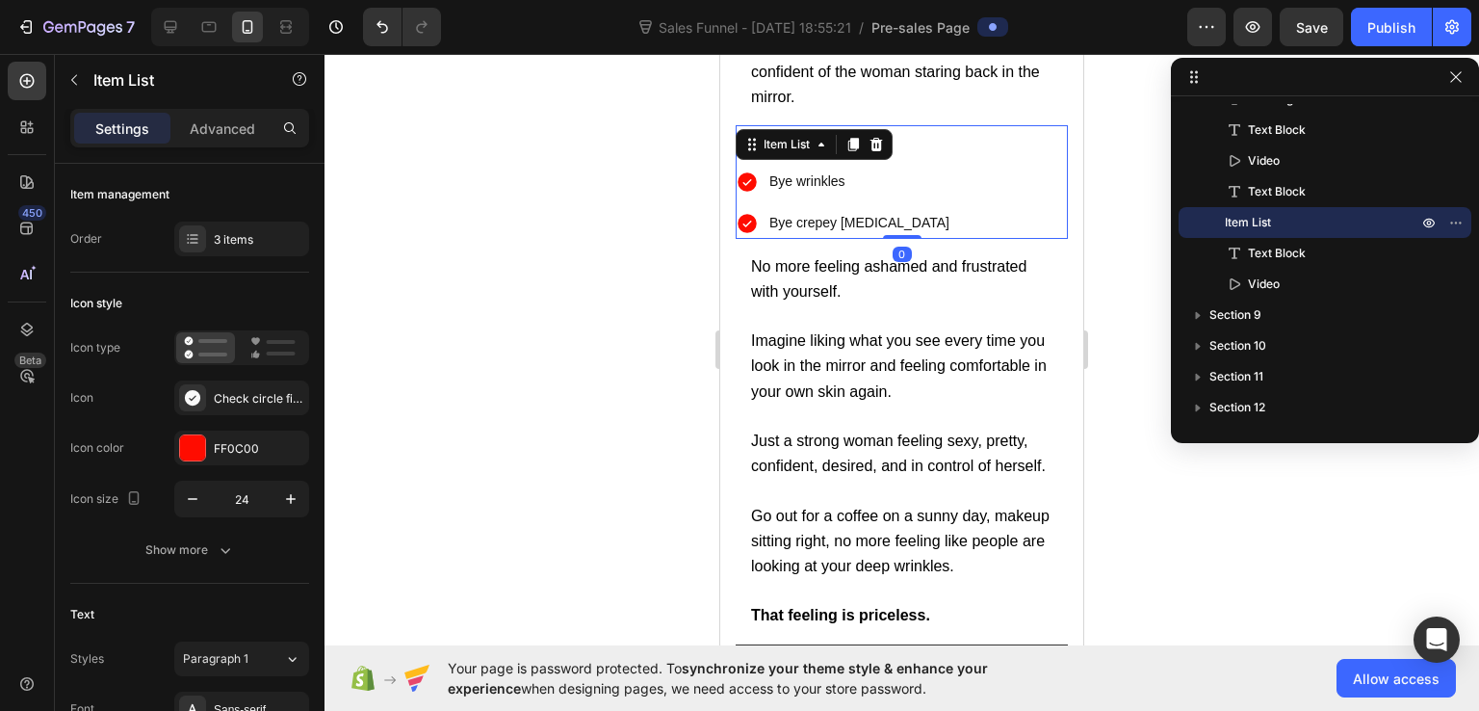
click at [746, 179] on icon at bounding box center [747, 181] width 23 height 23
click at [747, 172] on icon at bounding box center [747, 181] width 19 height 19
click at [241, 384] on div "Check circle filled" at bounding box center [241, 397] width 135 height 35
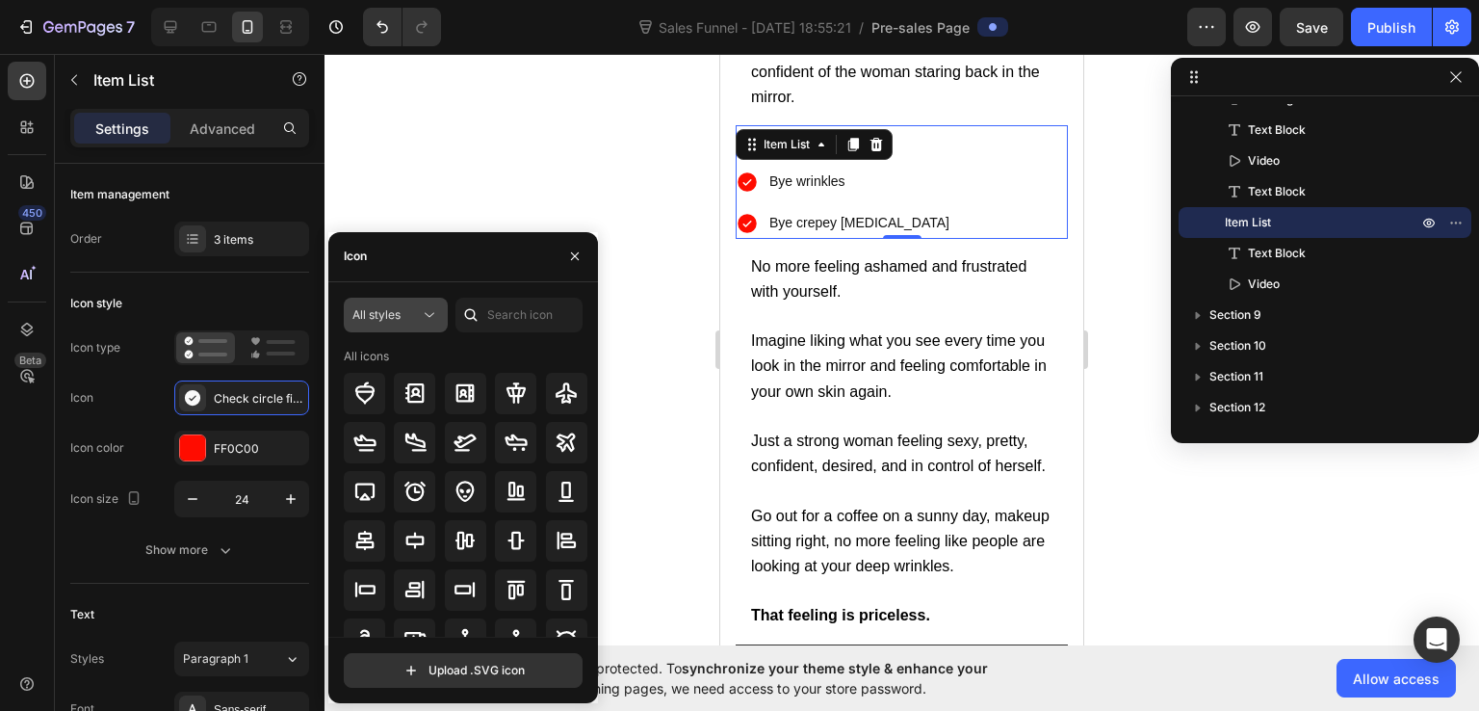
click at [397, 325] on button "All styles" at bounding box center [396, 315] width 104 height 35
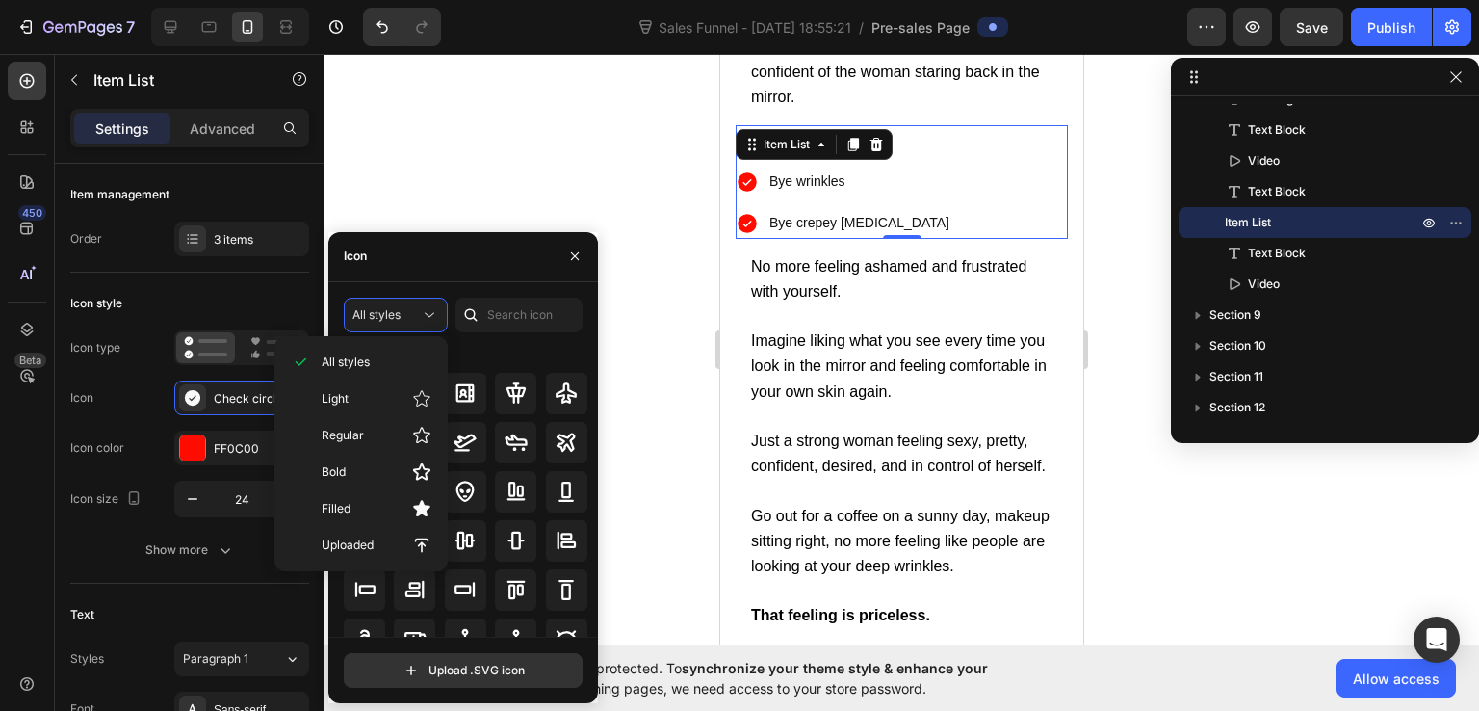
click at [502, 228] on div at bounding box center [902, 382] width 1155 height 657
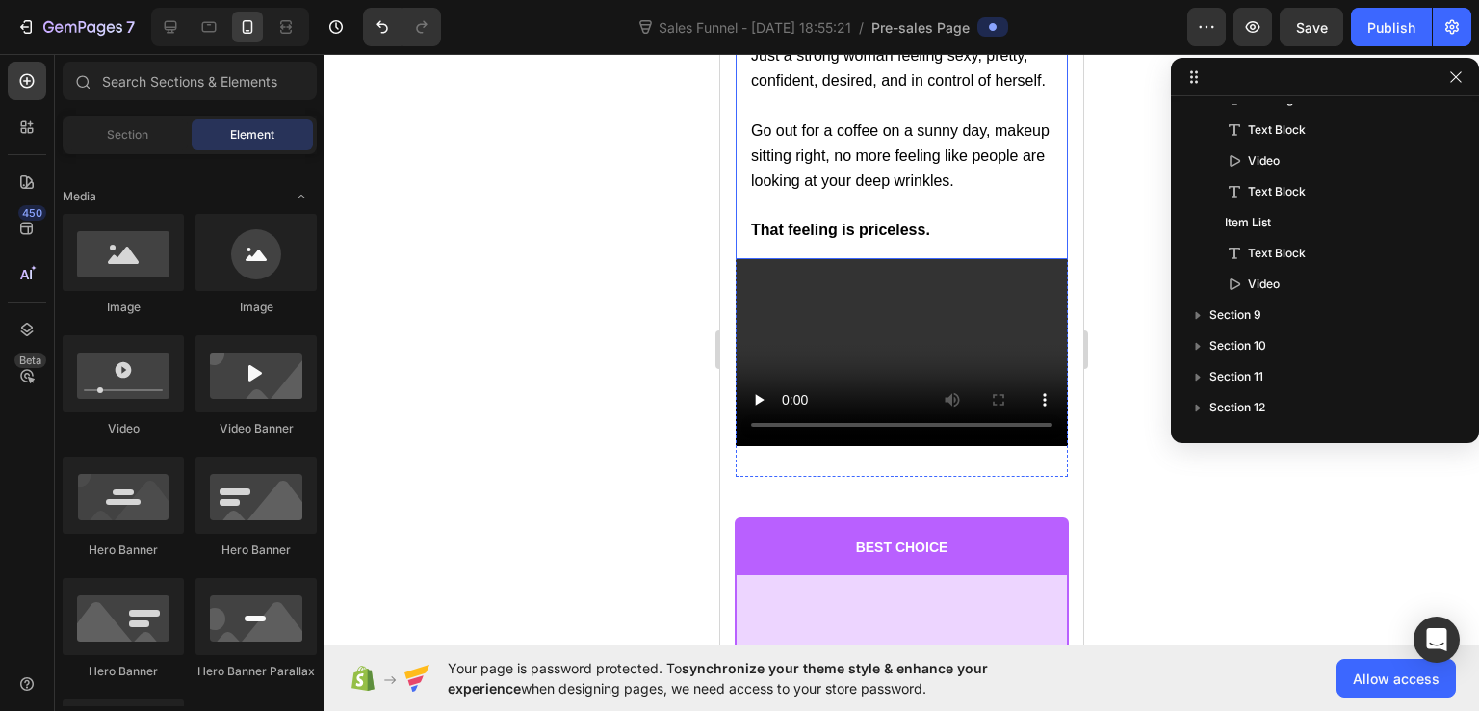
scroll to position [16675, 0]
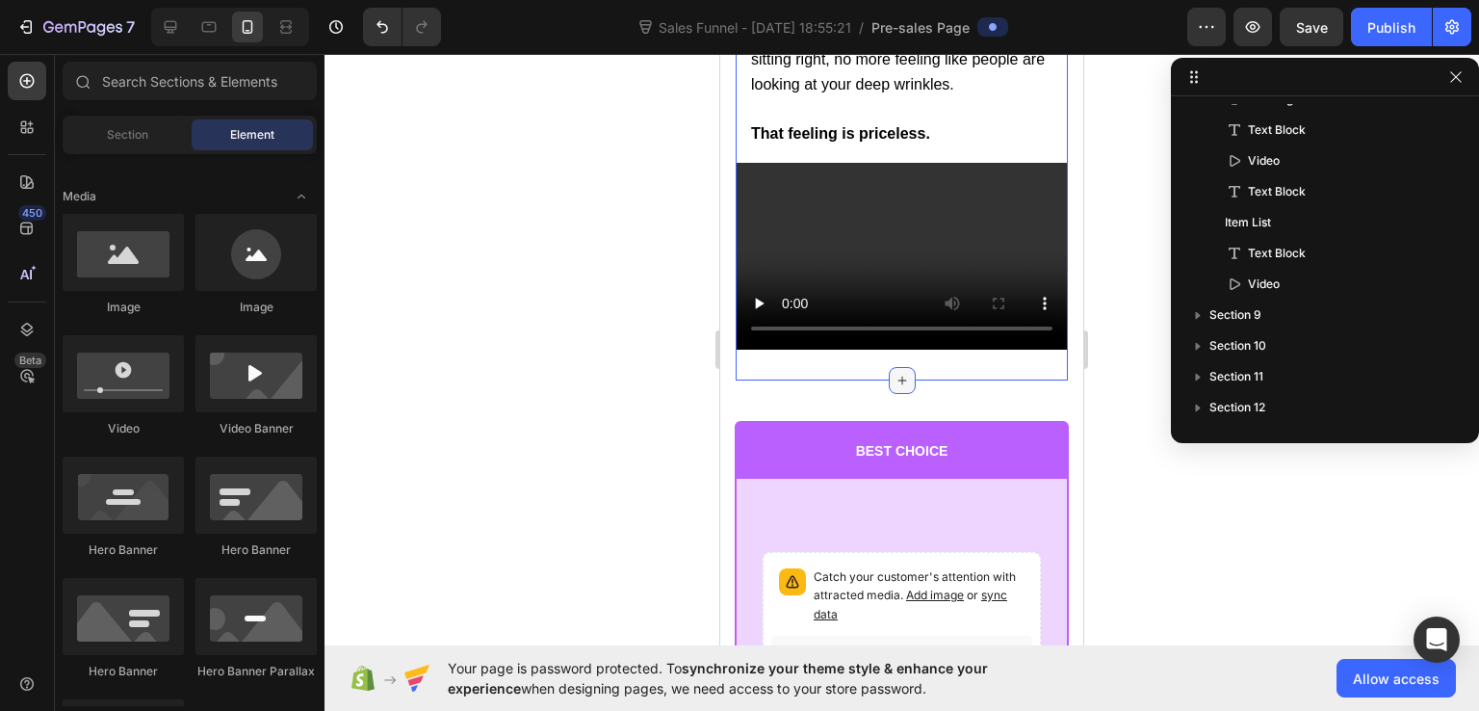
click at [895, 374] on div at bounding box center [902, 380] width 27 height 27
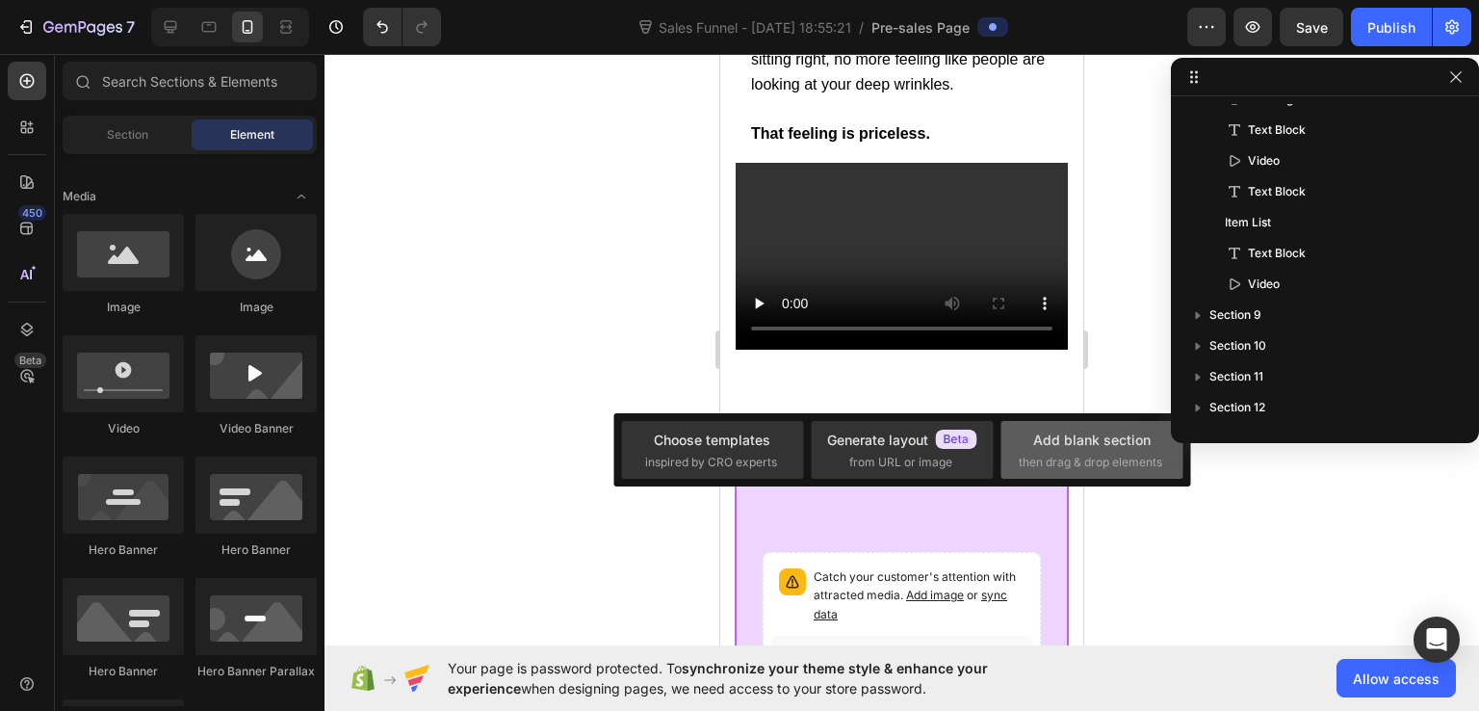
click at [1121, 452] on div "Add blank section then drag & drop elements" at bounding box center [1092, 450] width 146 height 41
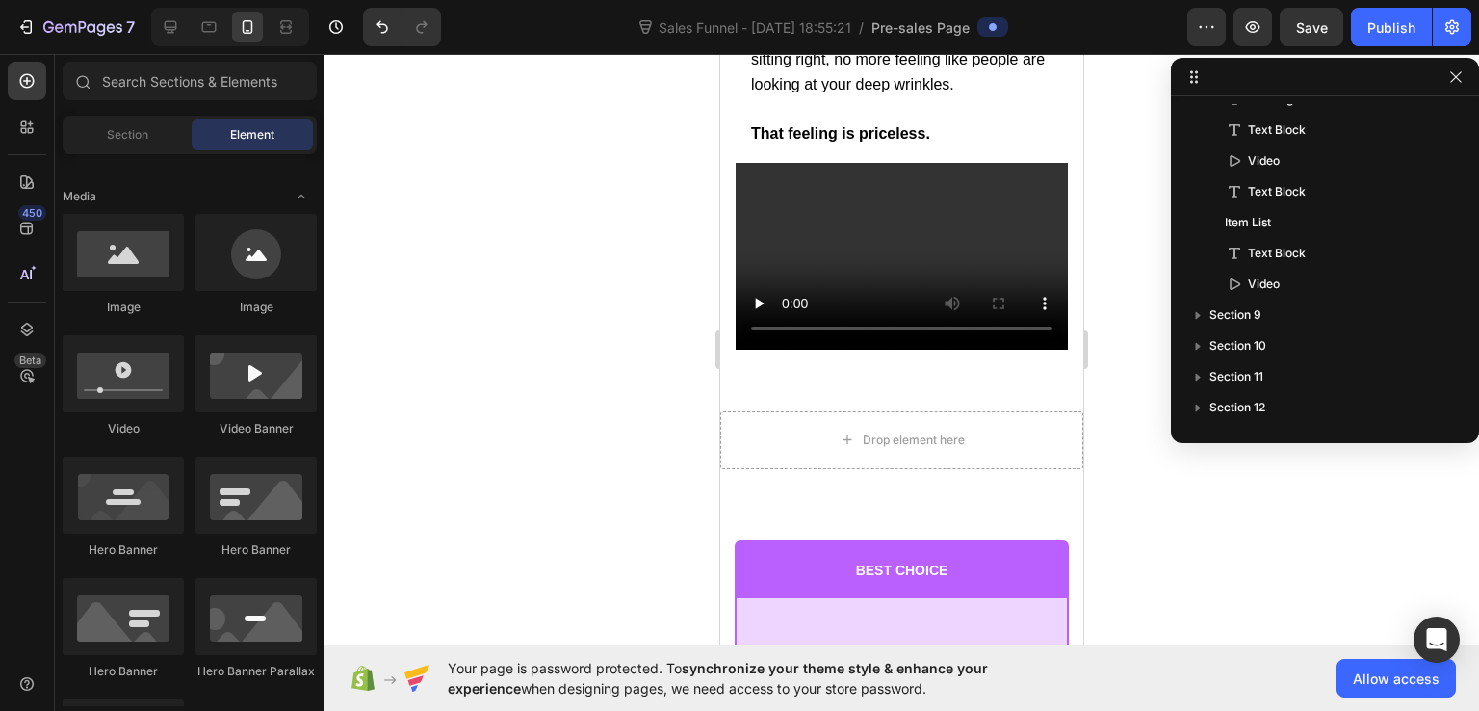
scroll to position [289, 0]
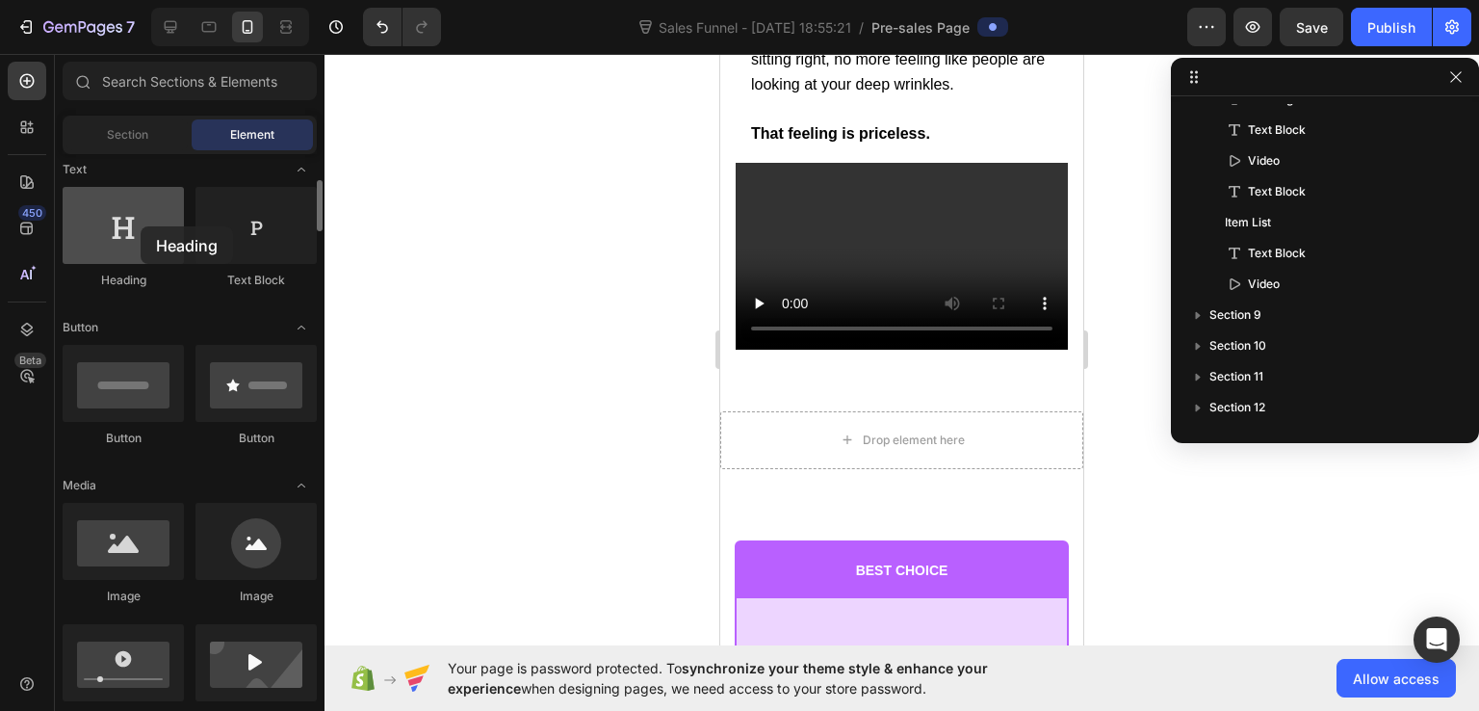
drag, startPoint x: 118, startPoint y: 239, endPoint x: 139, endPoint y: 226, distance: 24.6
click at [139, 226] on div at bounding box center [123, 225] width 121 height 77
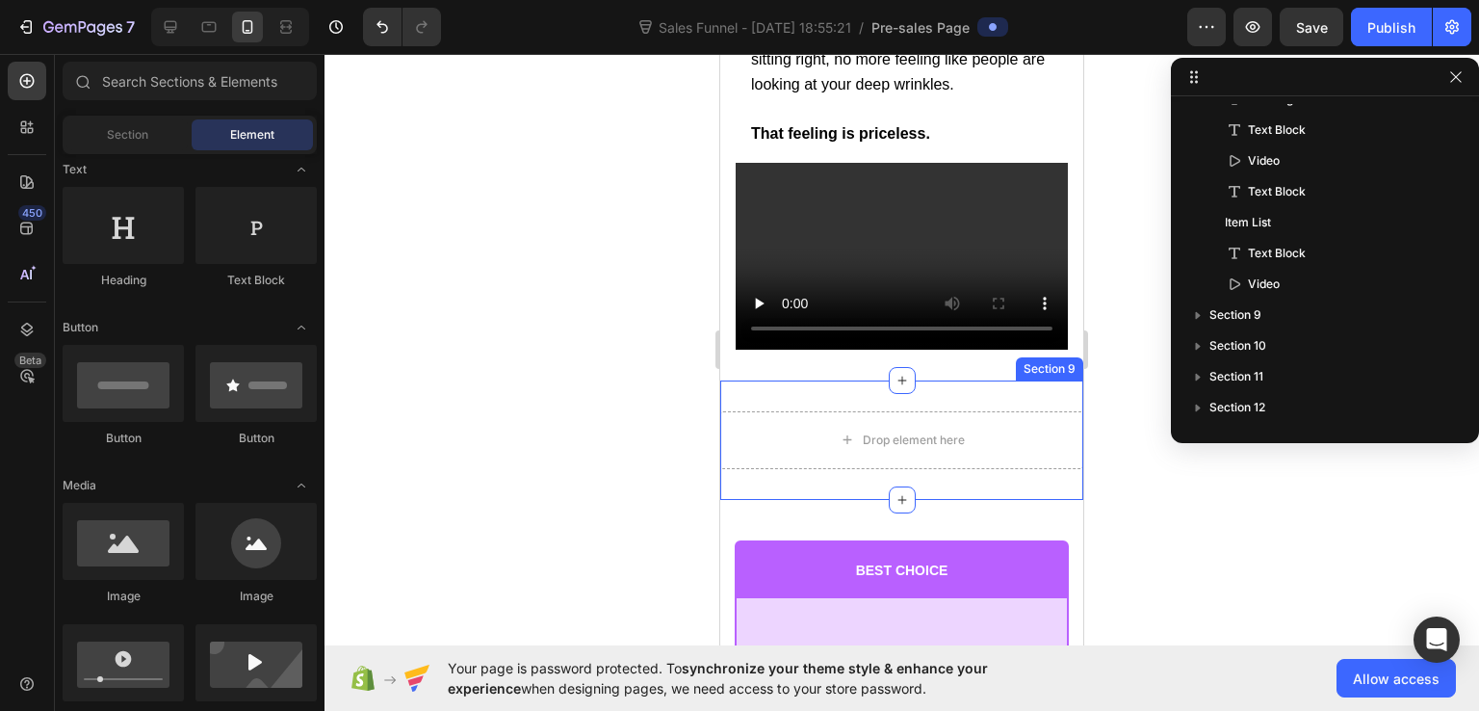
click at [768, 437] on div "Drop element here" at bounding box center [901, 440] width 363 height 58
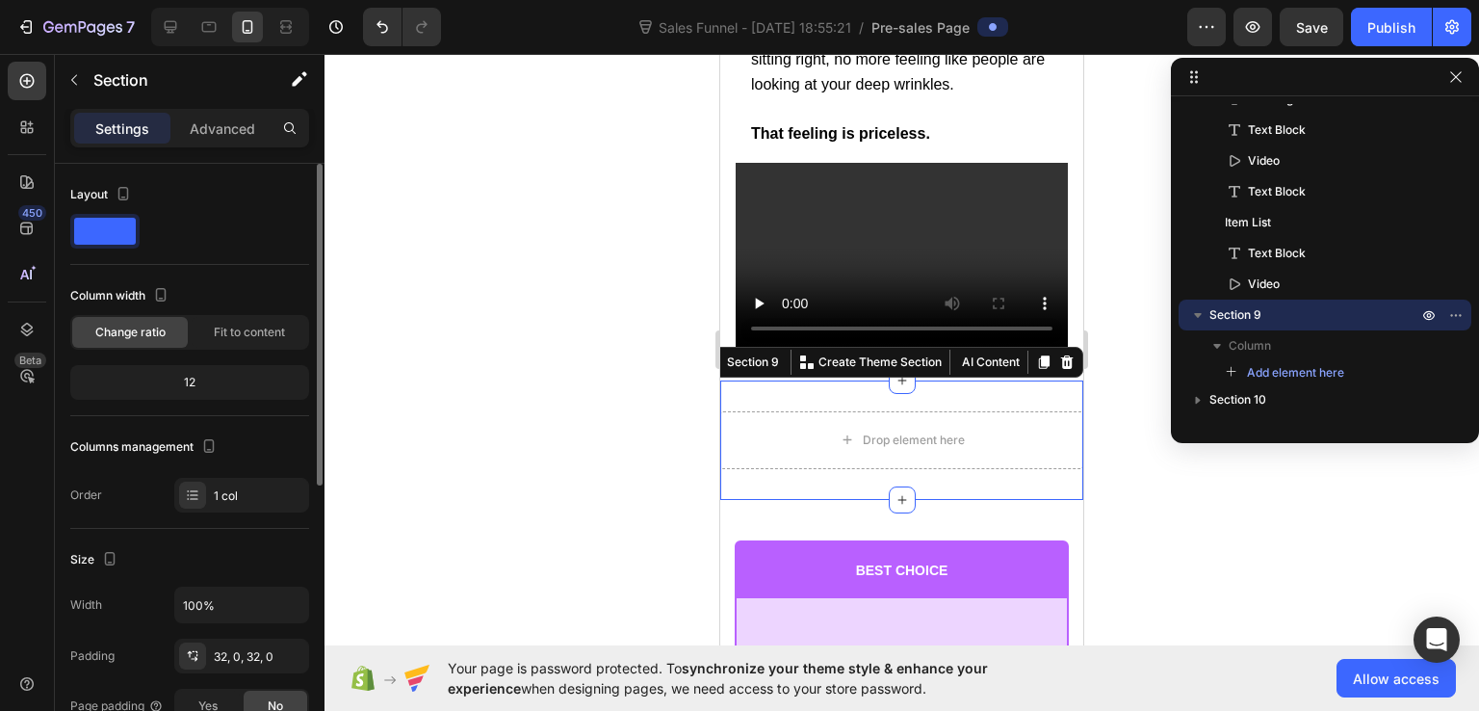
scroll to position [96, 0]
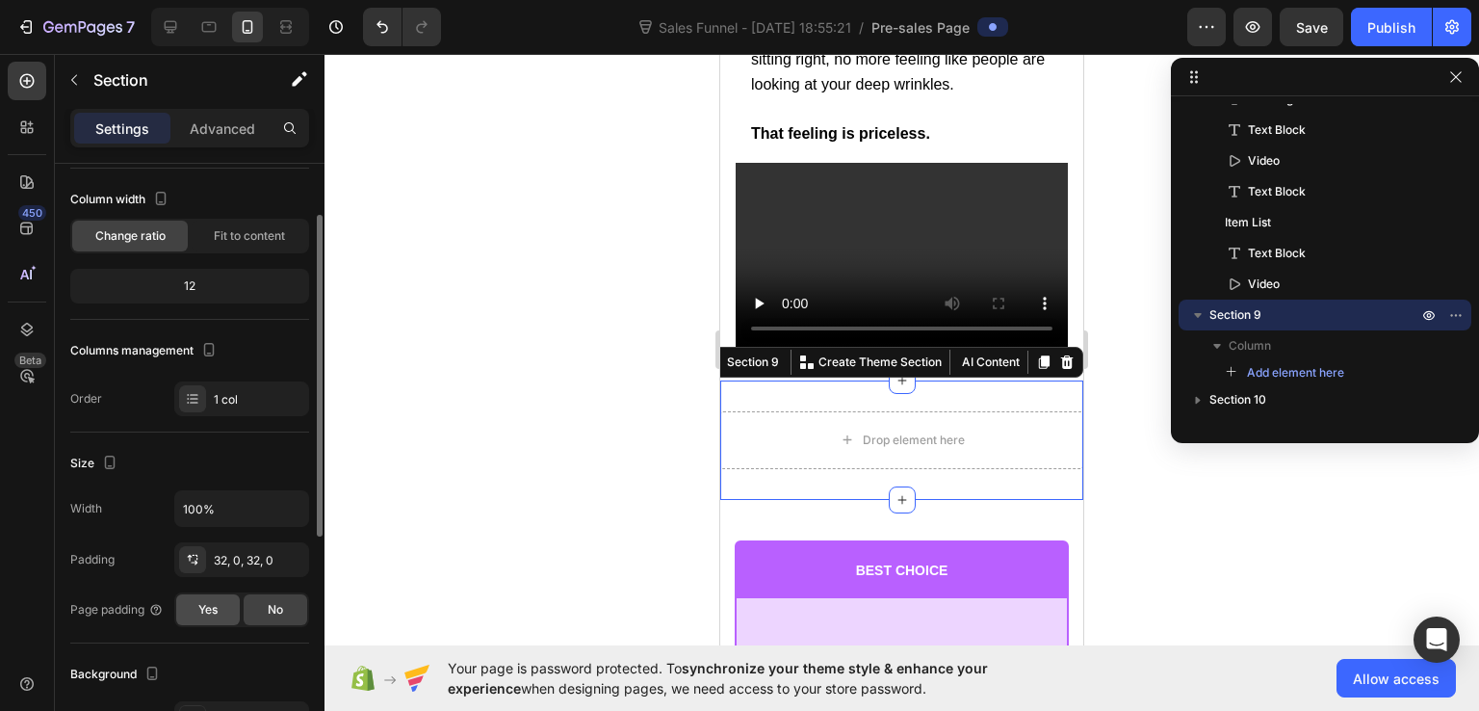
click at [200, 611] on span "Yes" at bounding box center [207, 609] width 19 height 17
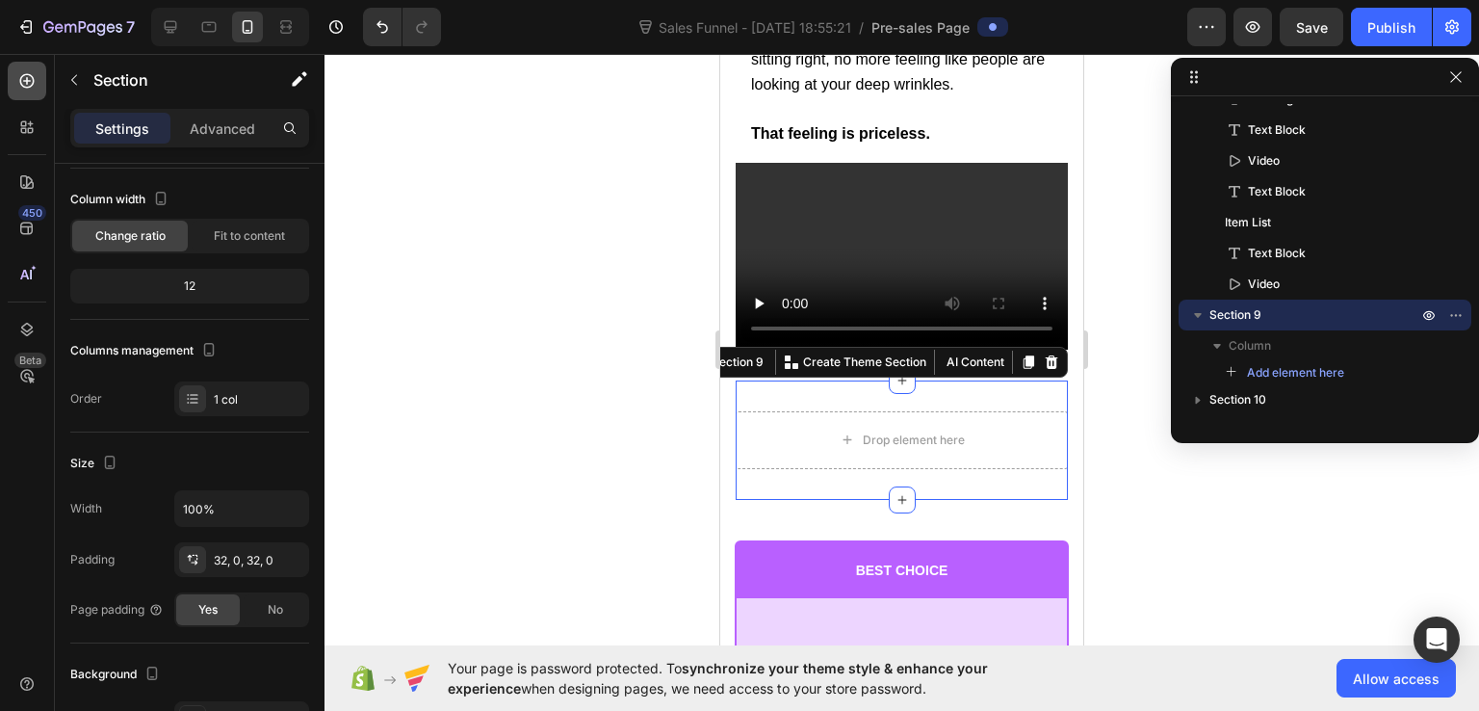
click at [28, 86] on icon at bounding box center [26, 80] width 19 height 19
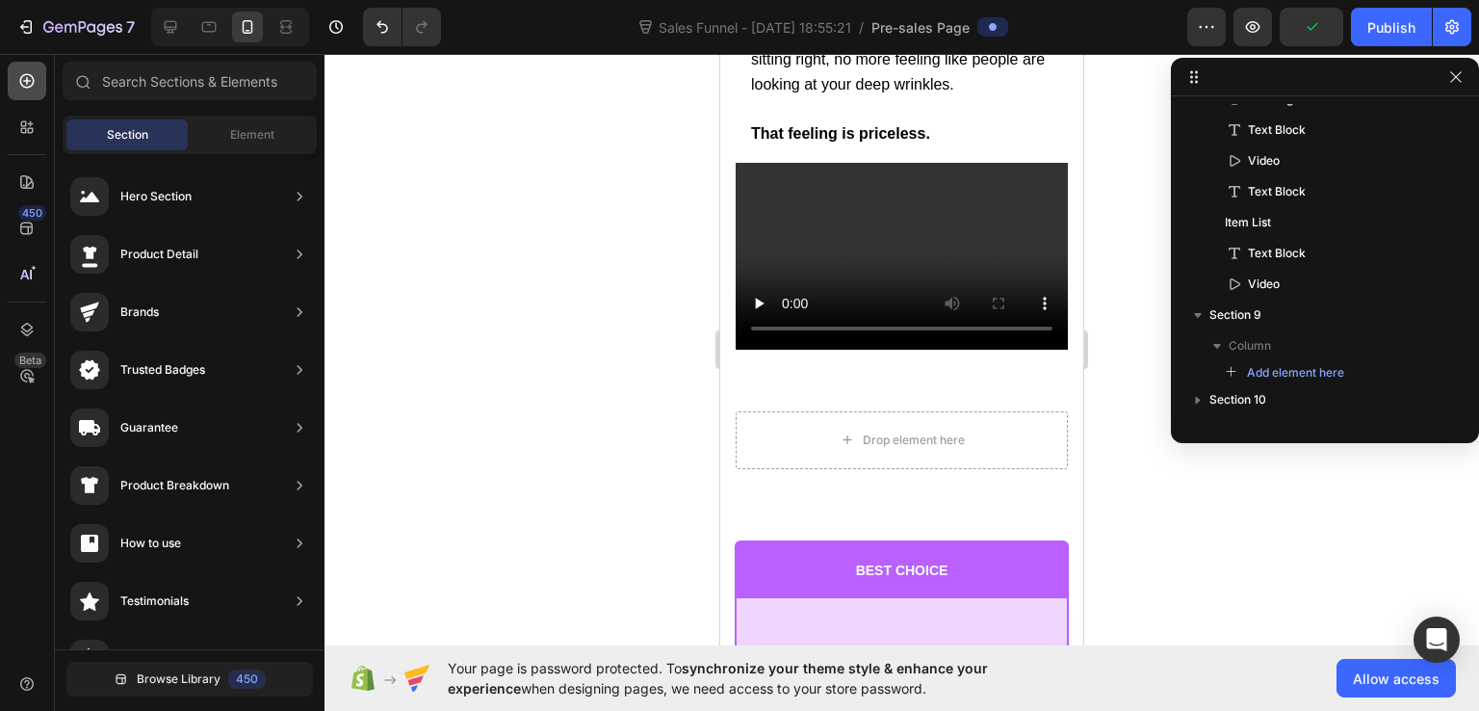
click at [14, 78] on div at bounding box center [27, 81] width 39 height 39
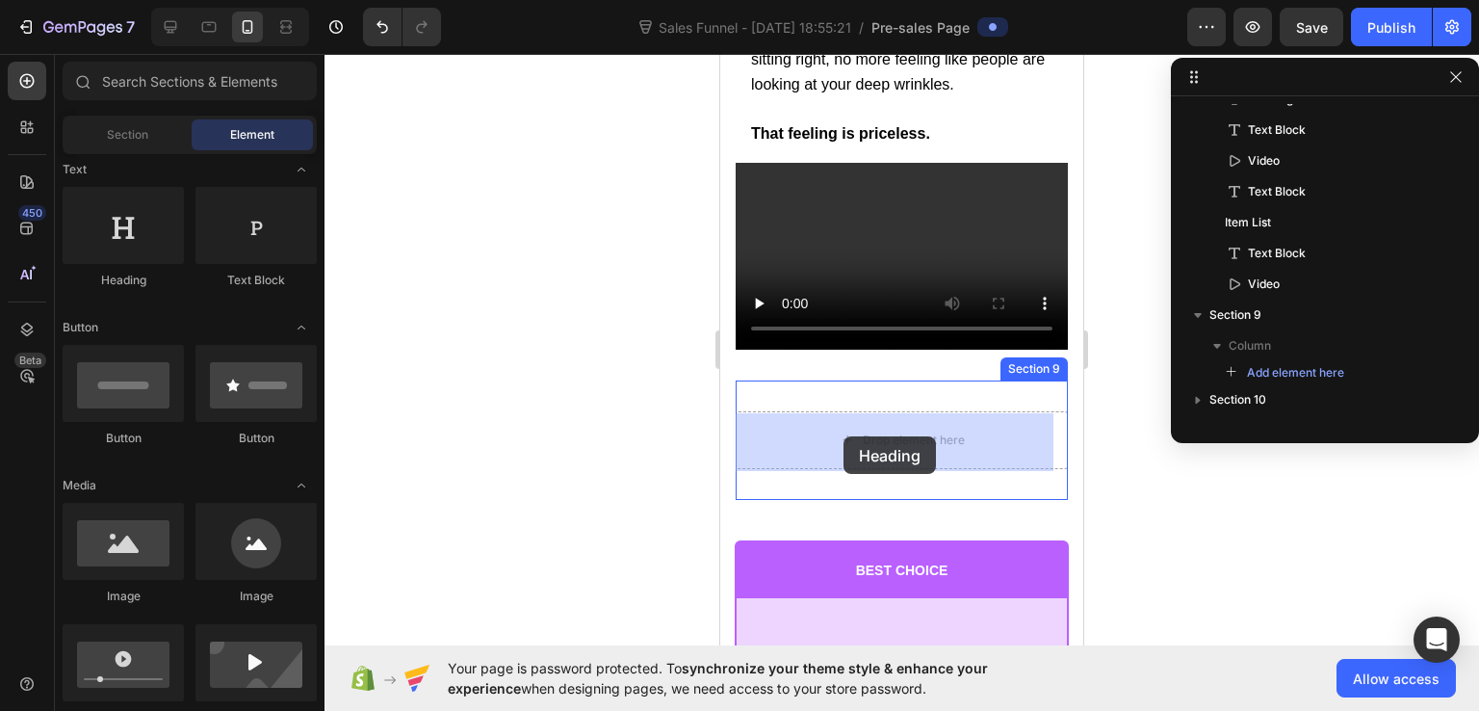
drag, startPoint x: 840, startPoint y: 279, endPoint x: 843, endPoint y: 436, distance: 157.0
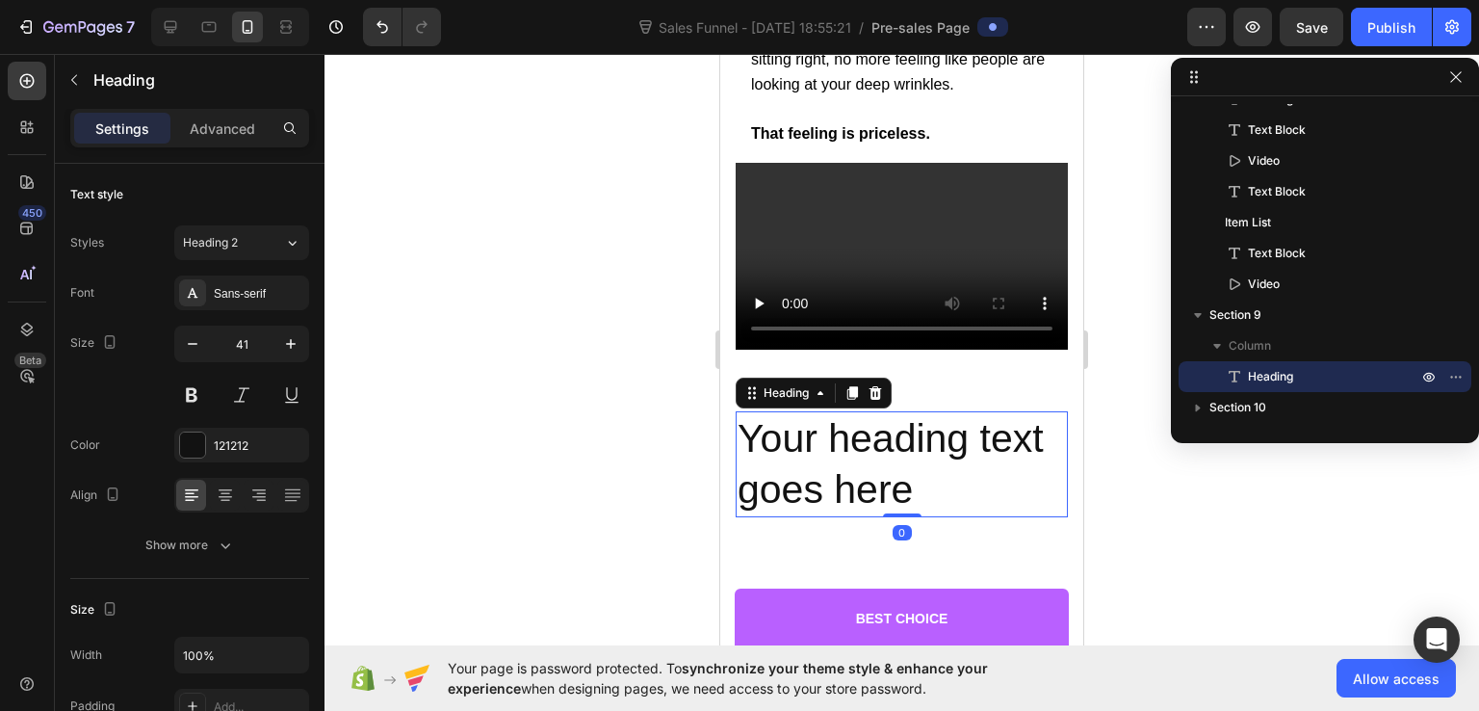
click at [875, 448] on h2 "Your heading text goes here" at bounding box center [902, 464] width 332 height 107
click at [875, 448] on p "Your heading text goes here" at bounding box center [902, 464] width 328 height 103
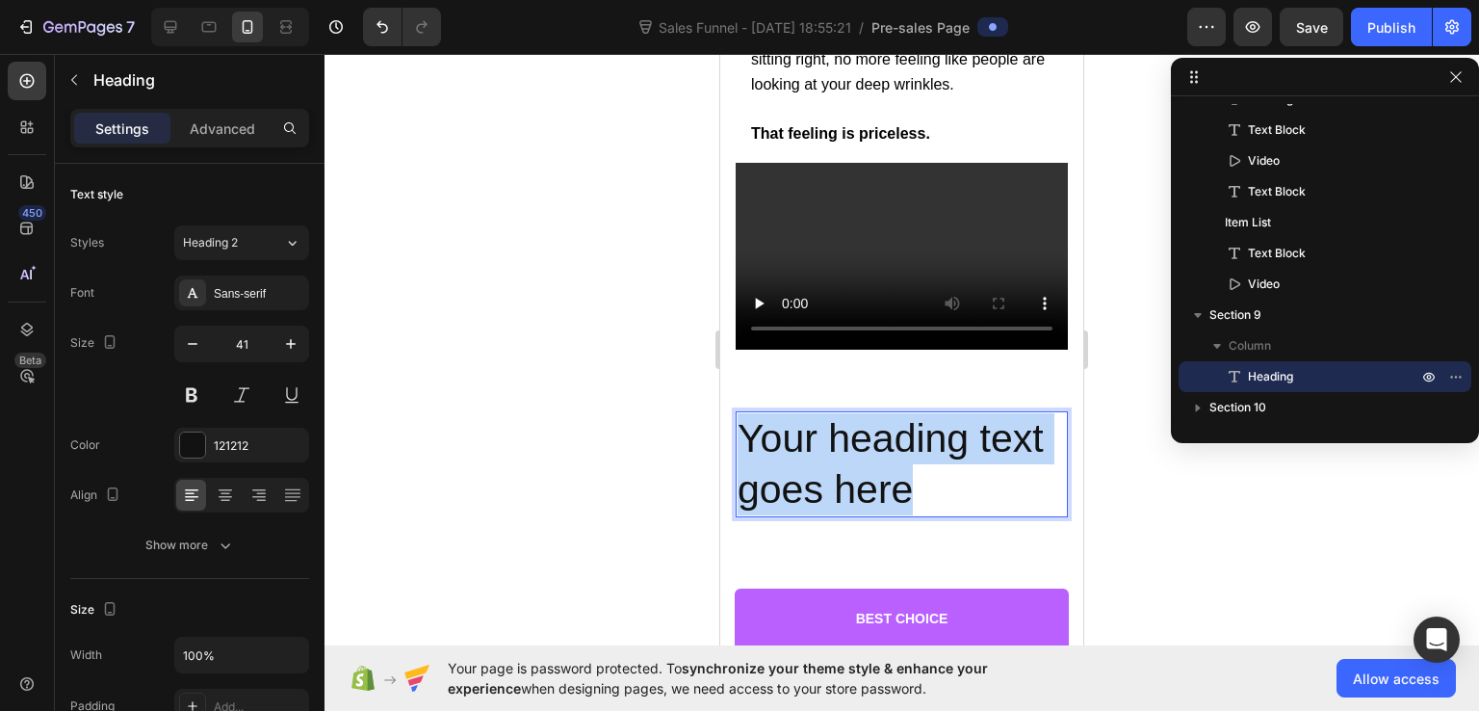
click at [875, 448] on p "Your heading text goes here" at bounding box center [902, 464] width 328 height 103
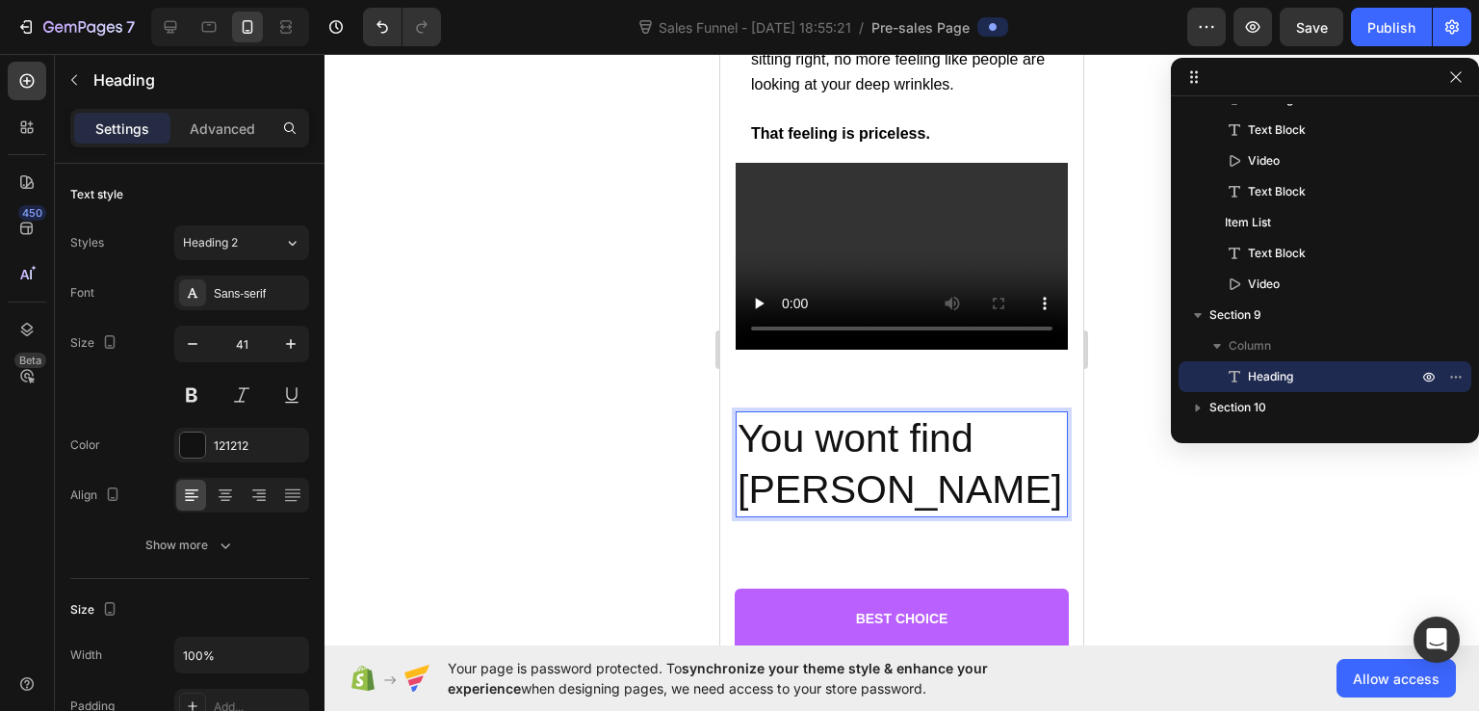
click at [994, 444] on p "You wont find [PERSON_NAME]" at bounding box center [902, 464] width 328 height 103
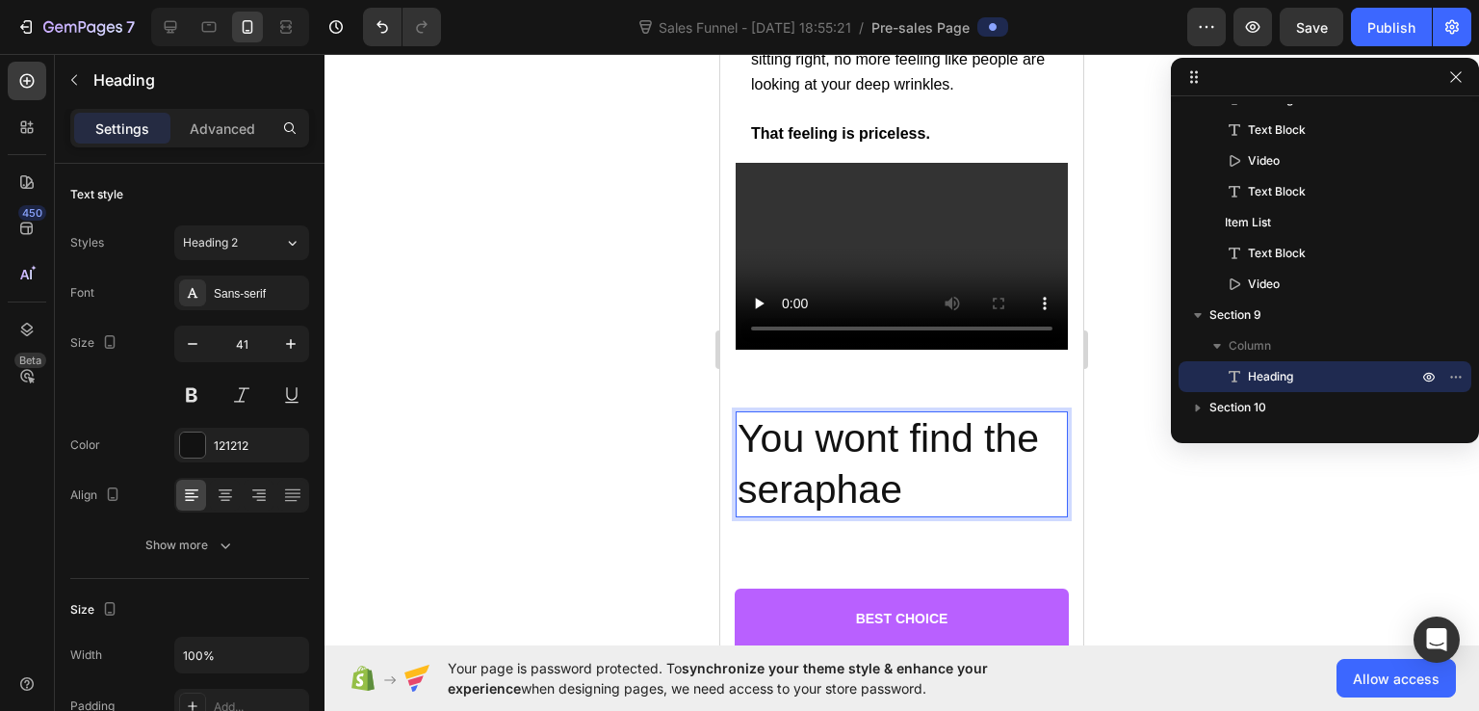
click at [921, 496] on p "You wont find the seraphae" at bounding box center [902, 464] width 328 height 103
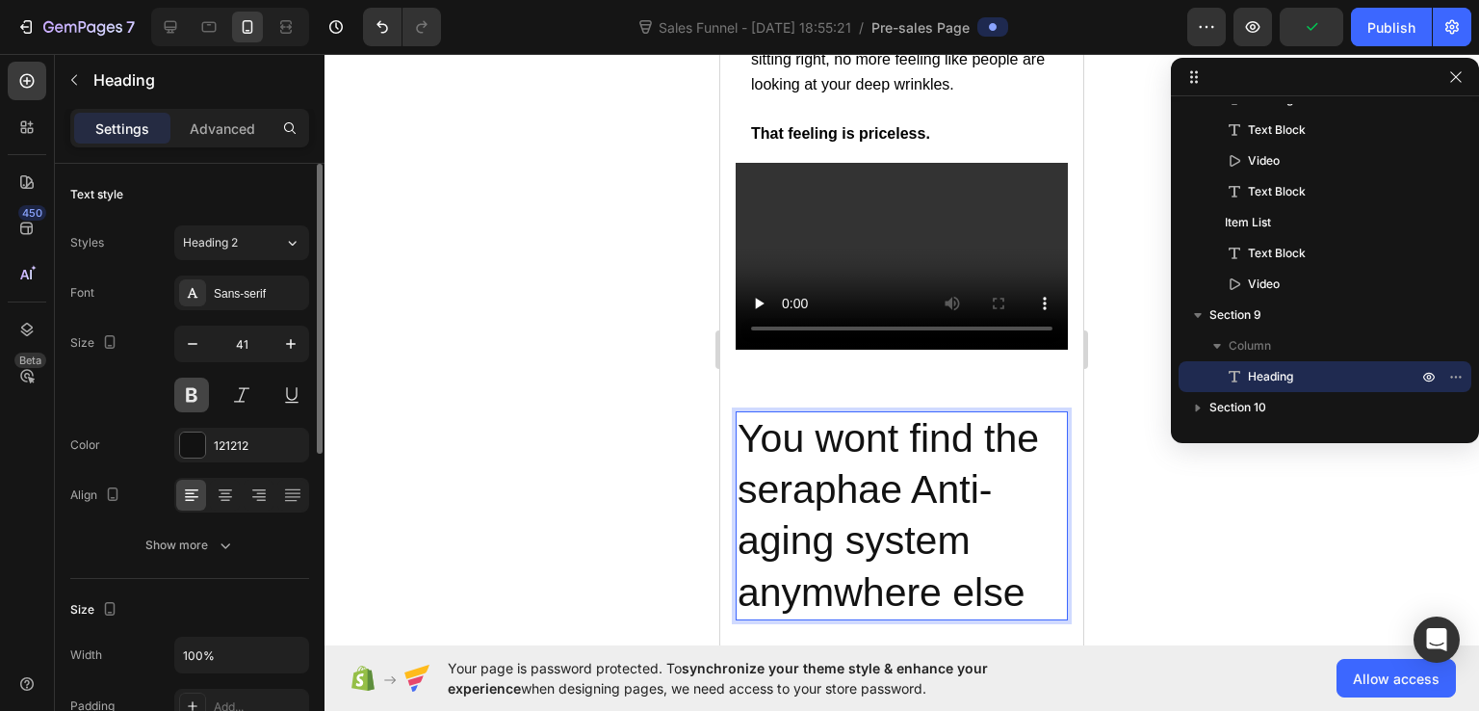
click at [197, 397] on button at bounding box center [191, 395] width 35 height 35
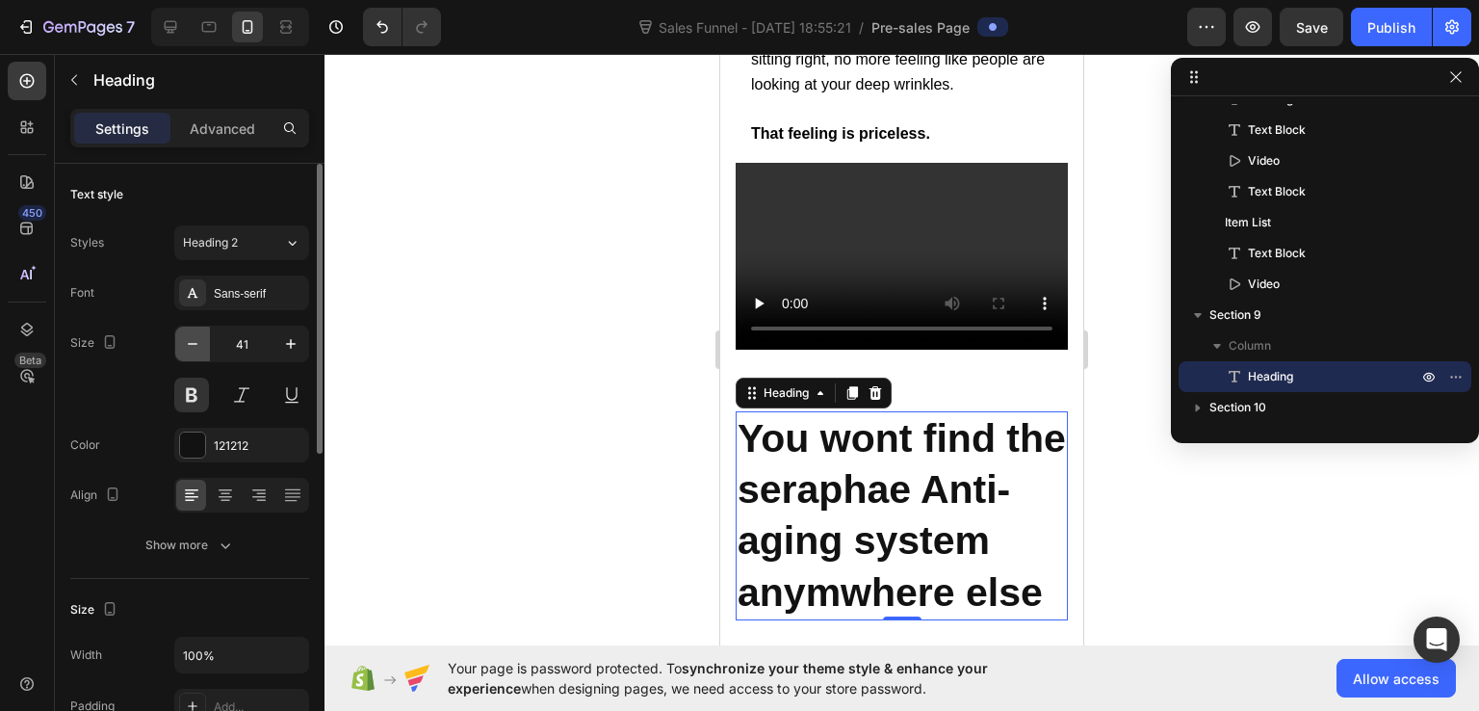
click at [190, 341] on icon "button" at bounding box center [192, 343] width 19 height 19
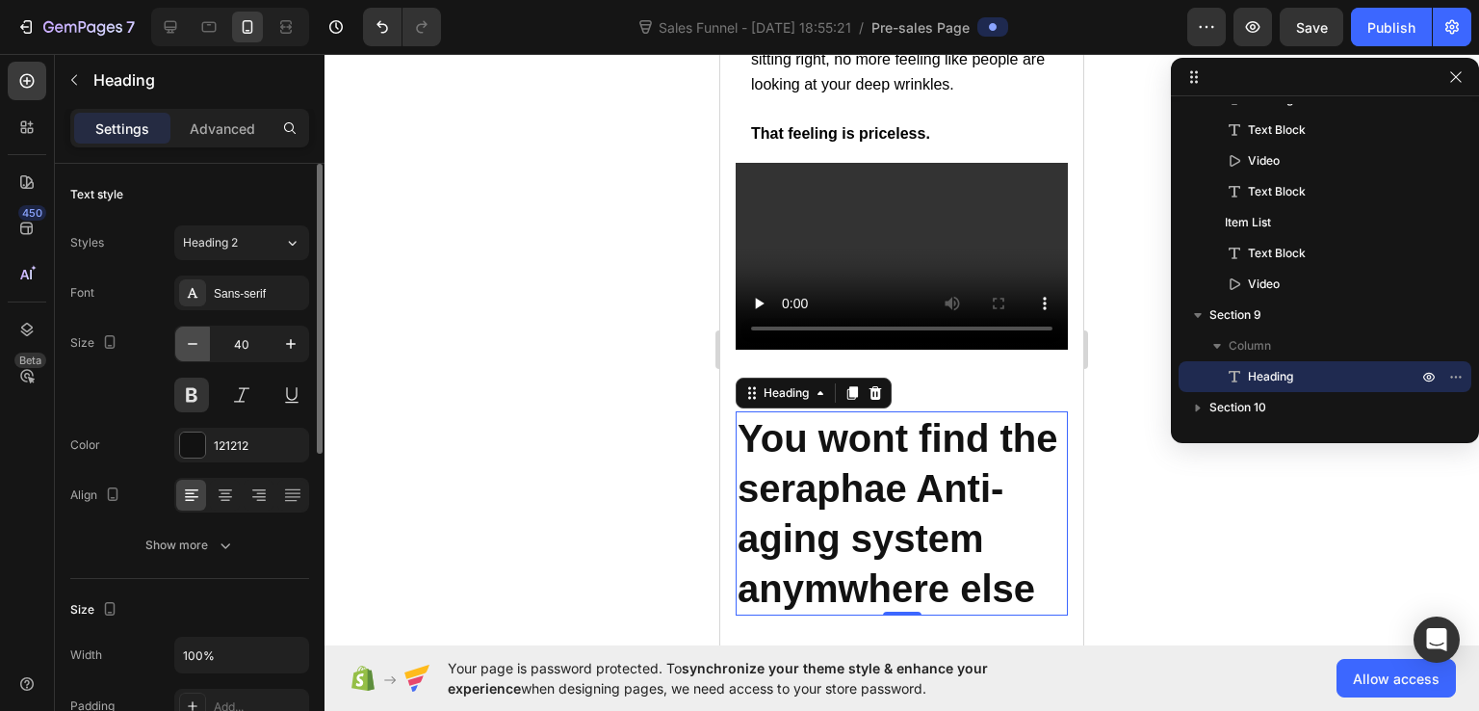
click at [190, 341] on icon "button" at bounding box center [192, 343] width 19 height 19
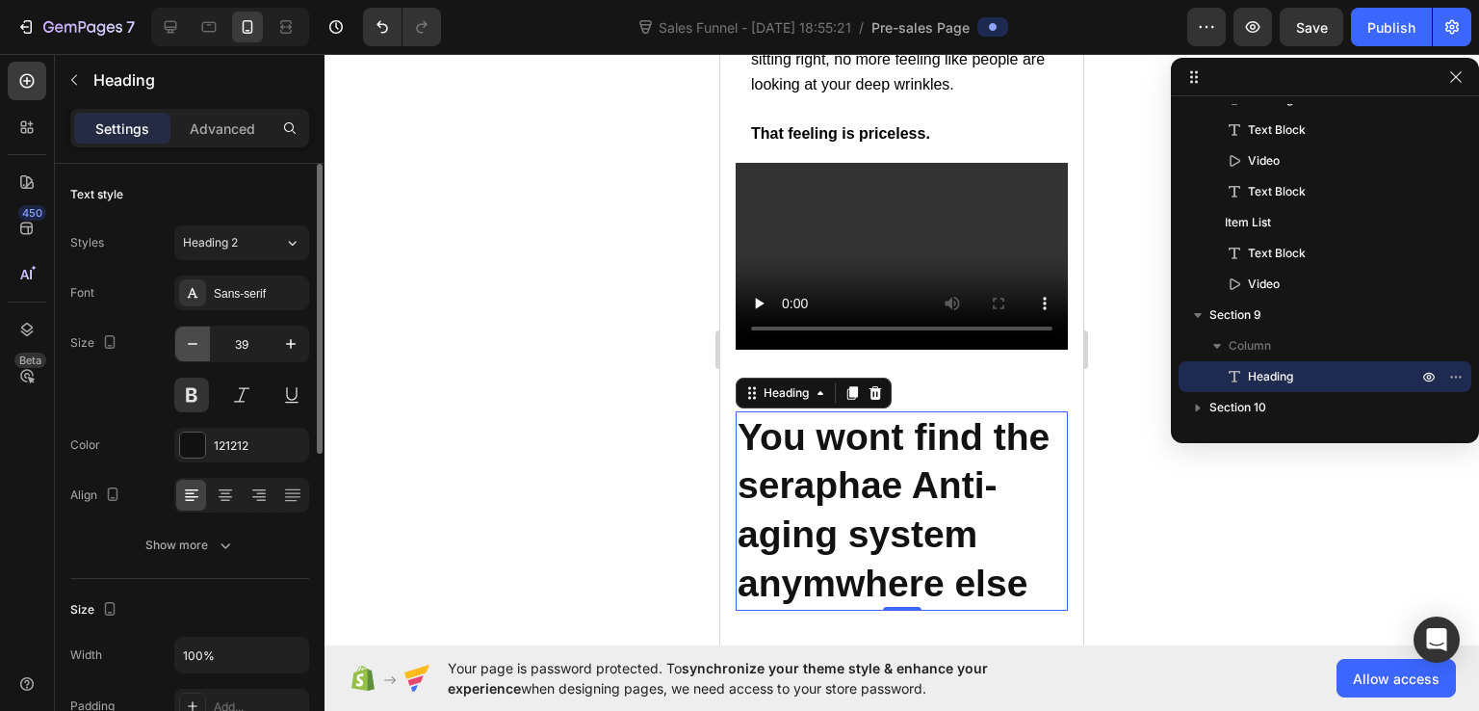
click at [190, 341] on icon "button" at bounding box center [192, 343] width 19 height 19
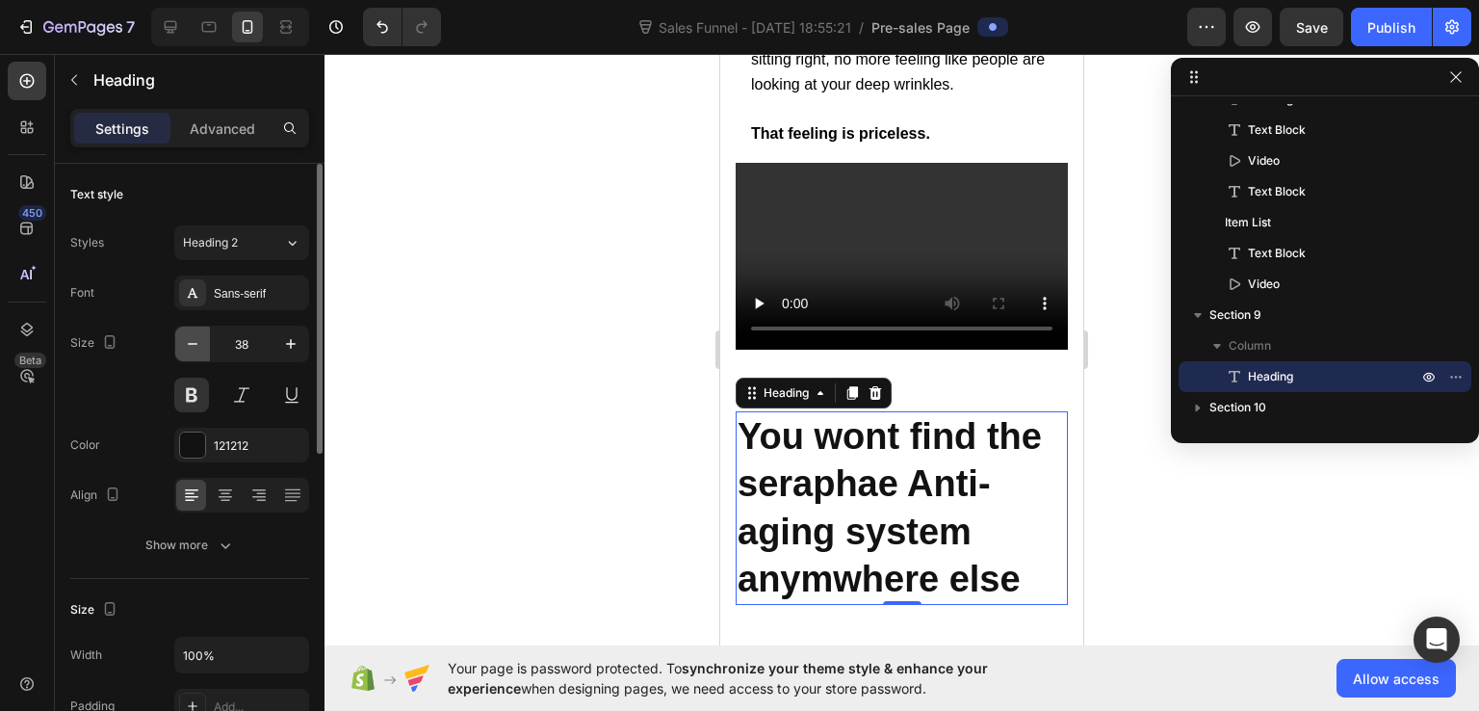
click at [190, 341] on icon "button" at bounding box center [192, 343] width 19 height 19
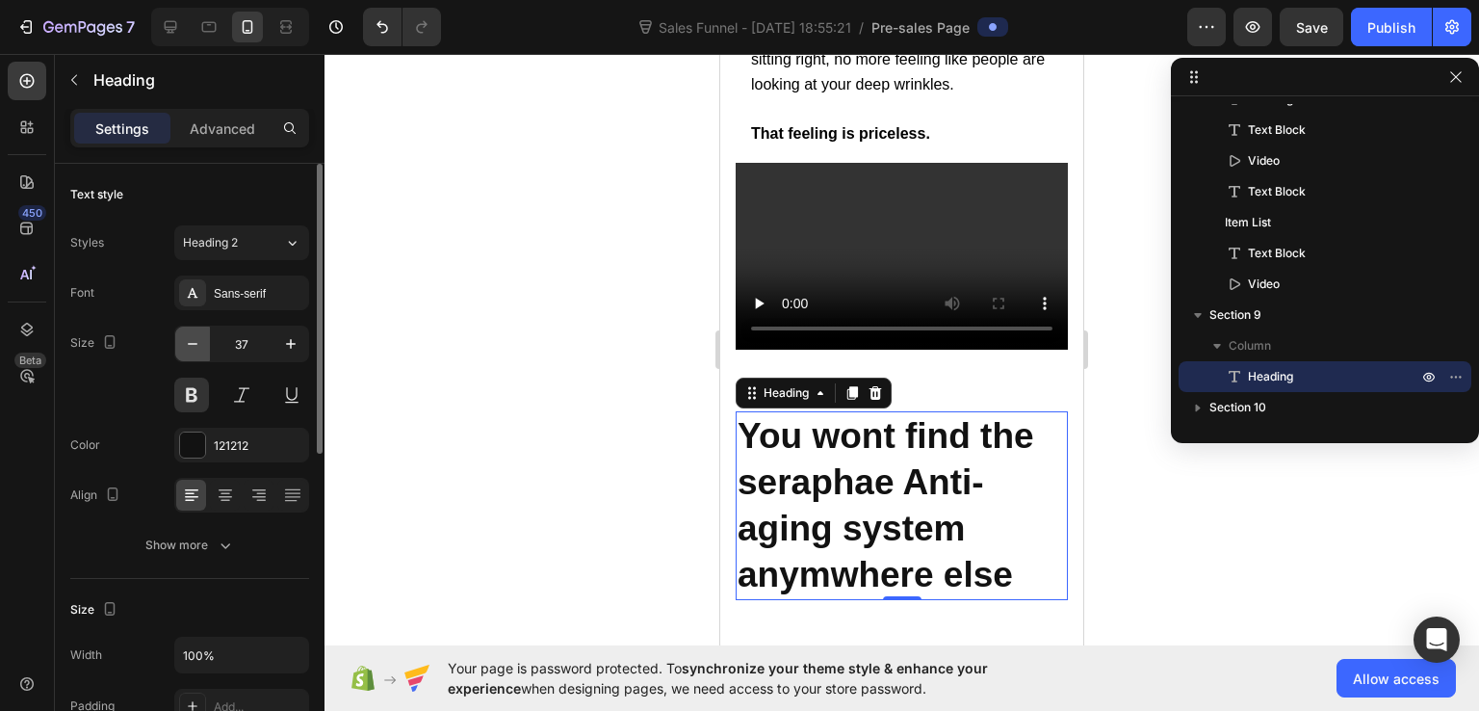
click at [190, 341] on icon "button" at bounding box center [192, 343] width 19 height 19
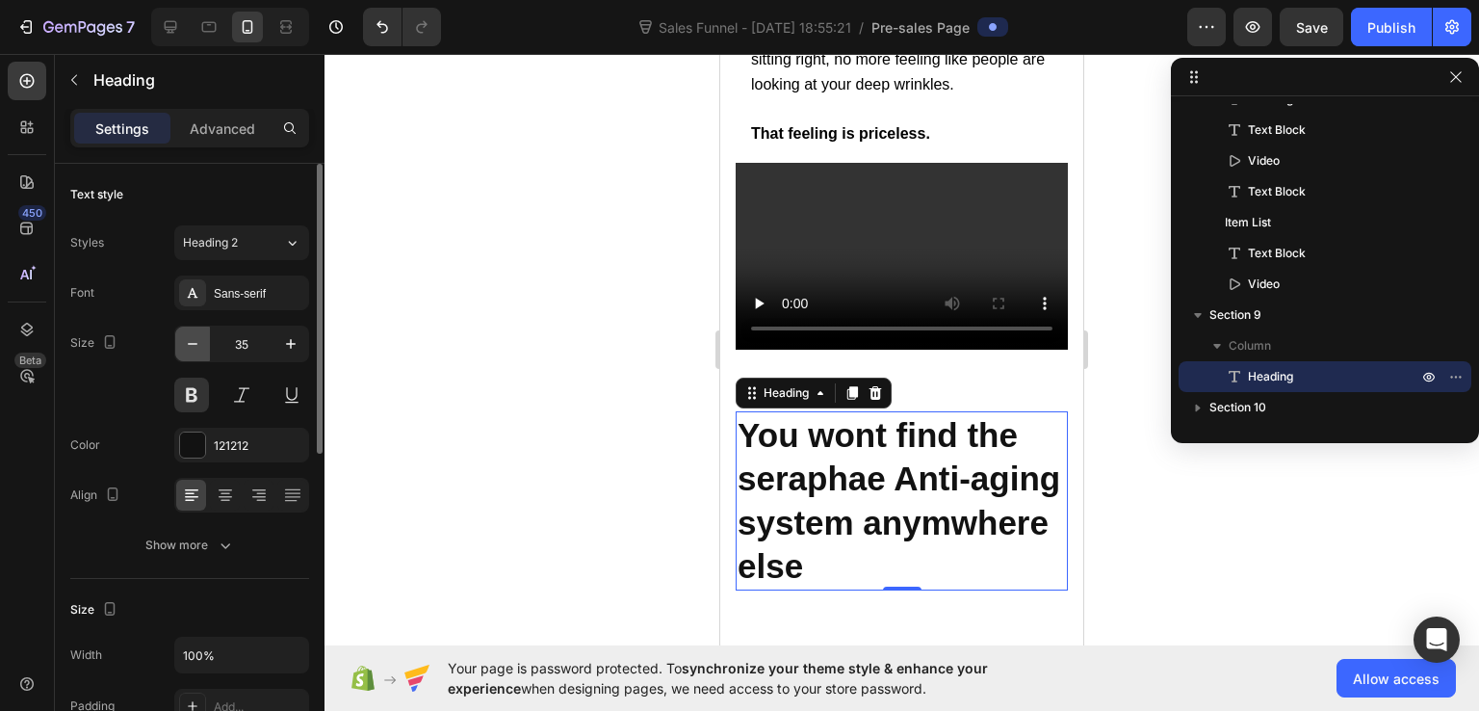
click at [190, 341] on icon "button" at bounding box center [192, 343] width 19 height 19
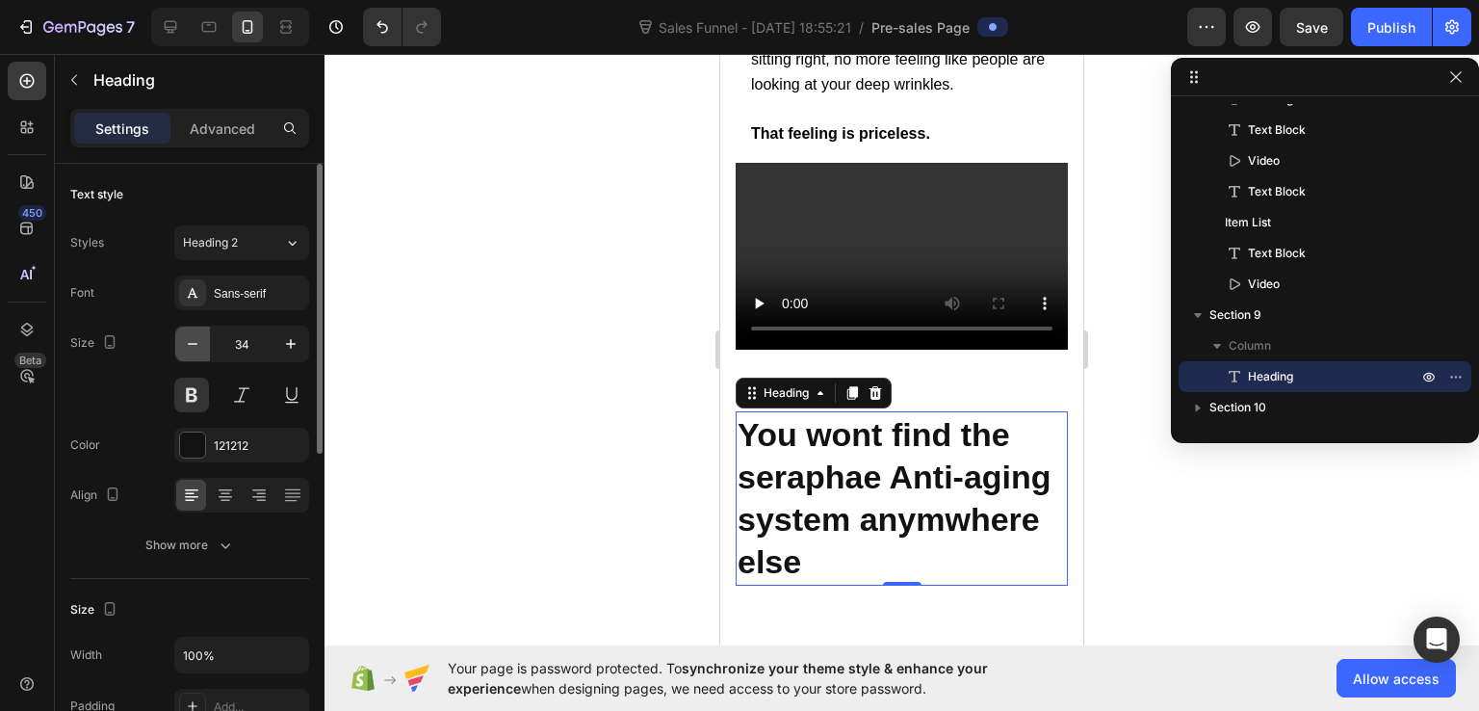
click at [190, 341] on icon "button" at bounding box center [192, 343] width 19 height 19
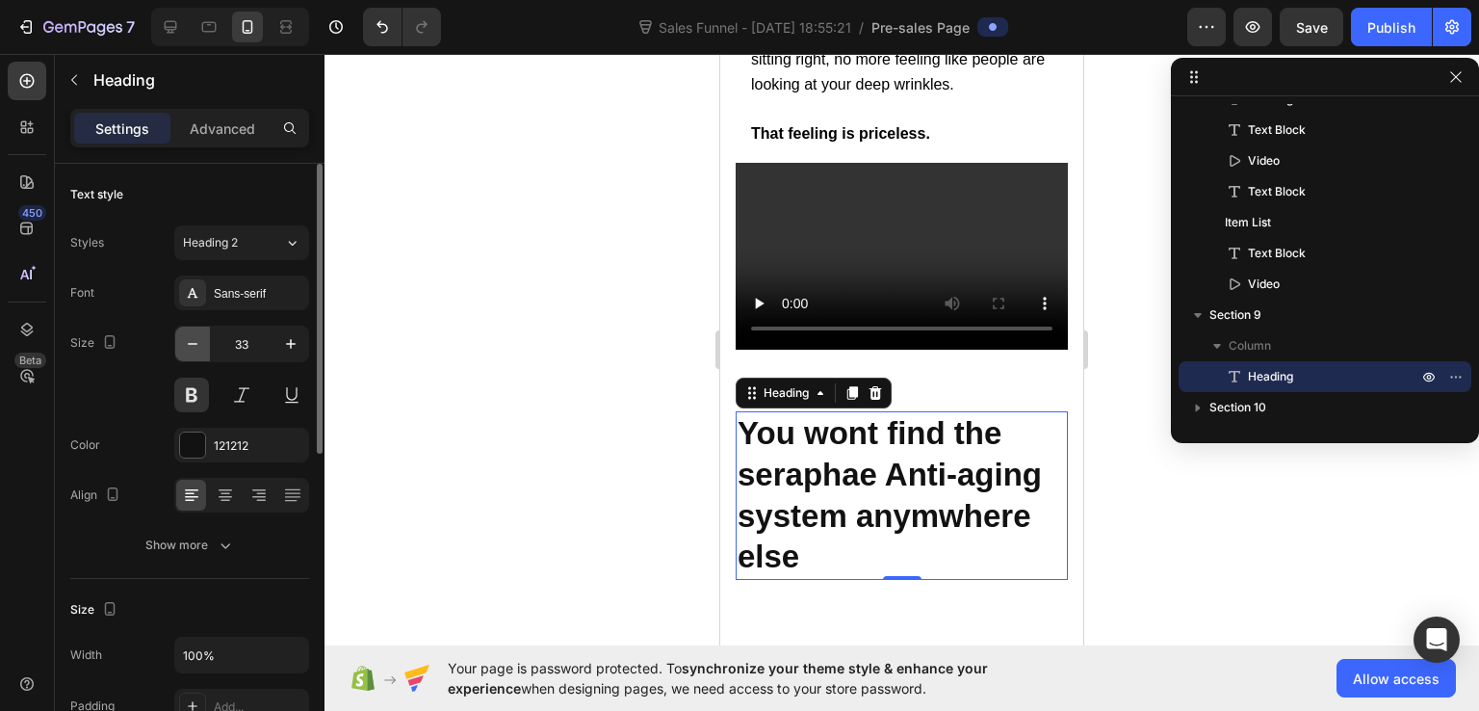
click at [190, 341] on icon "button" at bounding box center [192, 343] width 19 height 19
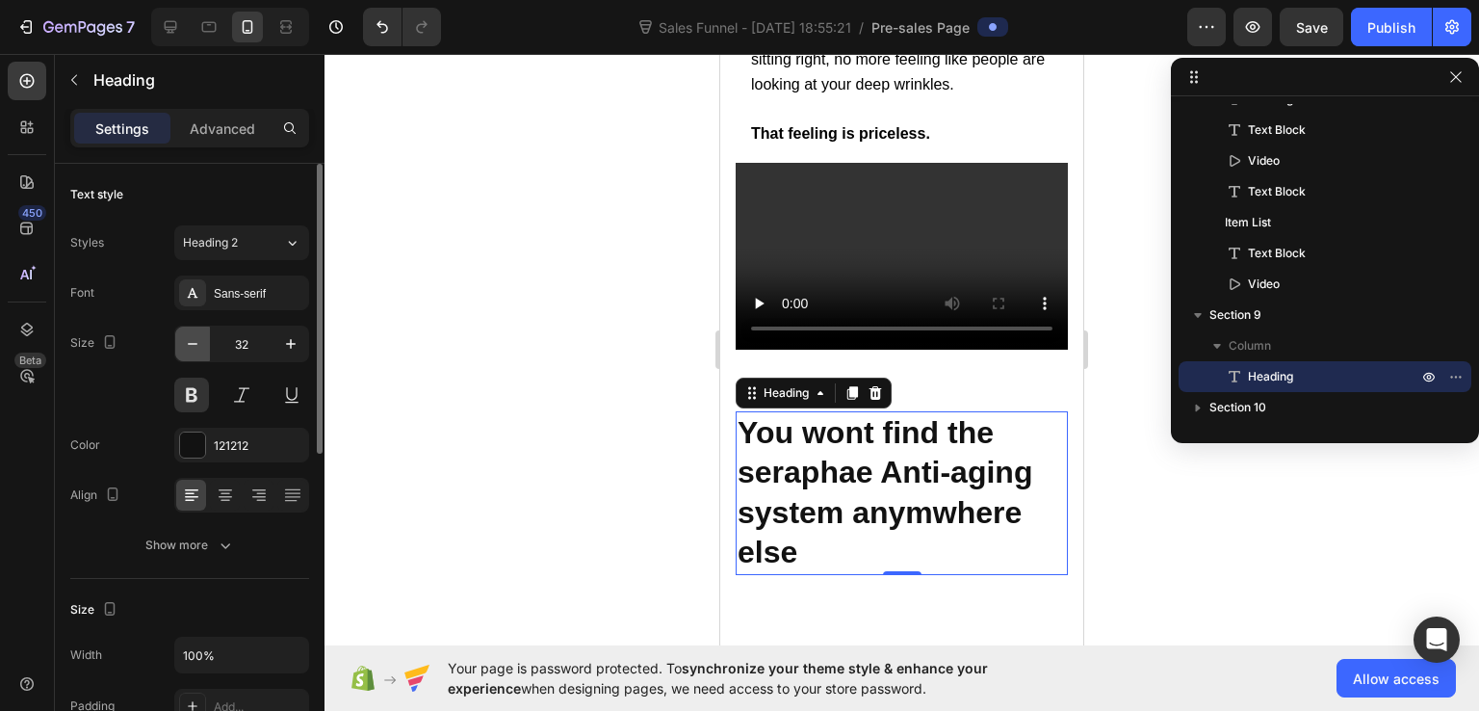
click at [190, 341] on icon "button" at bounding box center [192, 343] width 19 height 19
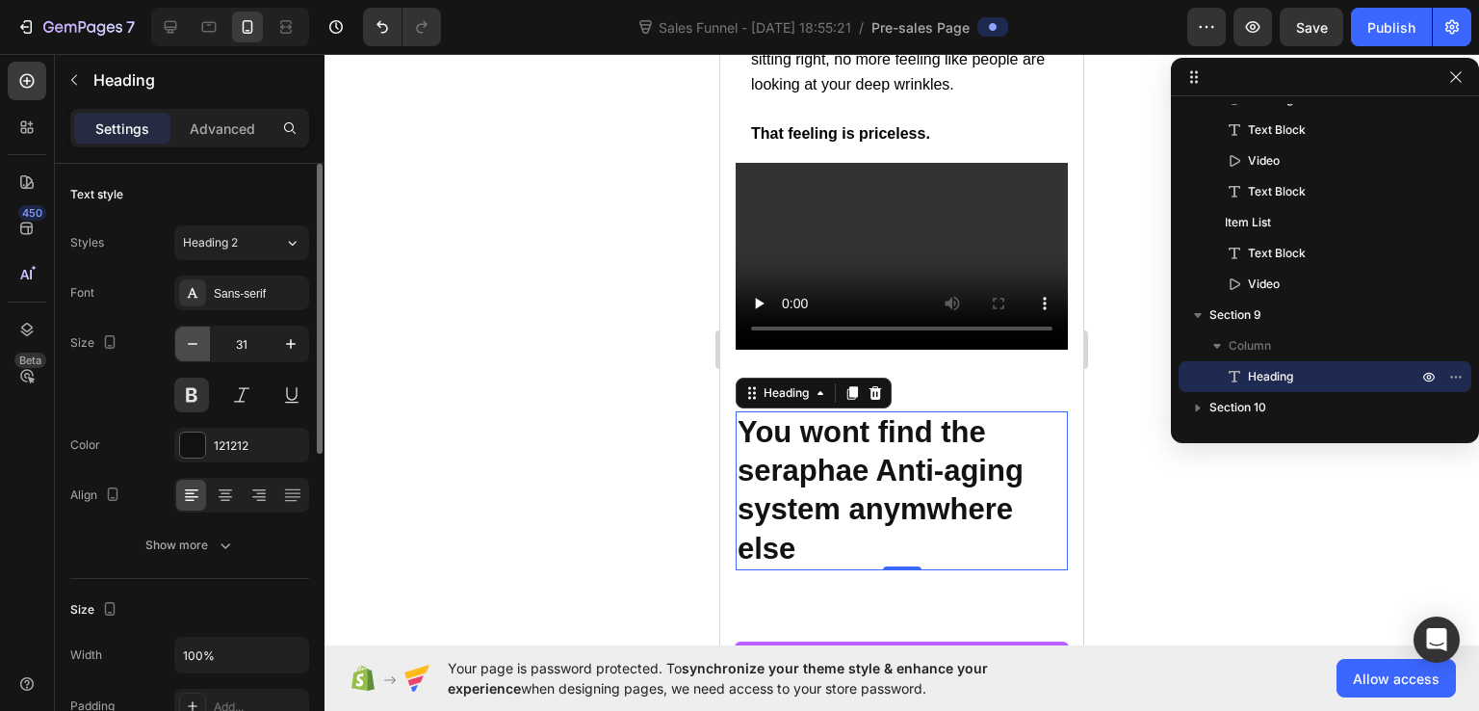
click at [190, 341] on icon "button" at bounding box center [192, 343] width 19 height 19
type input "30"
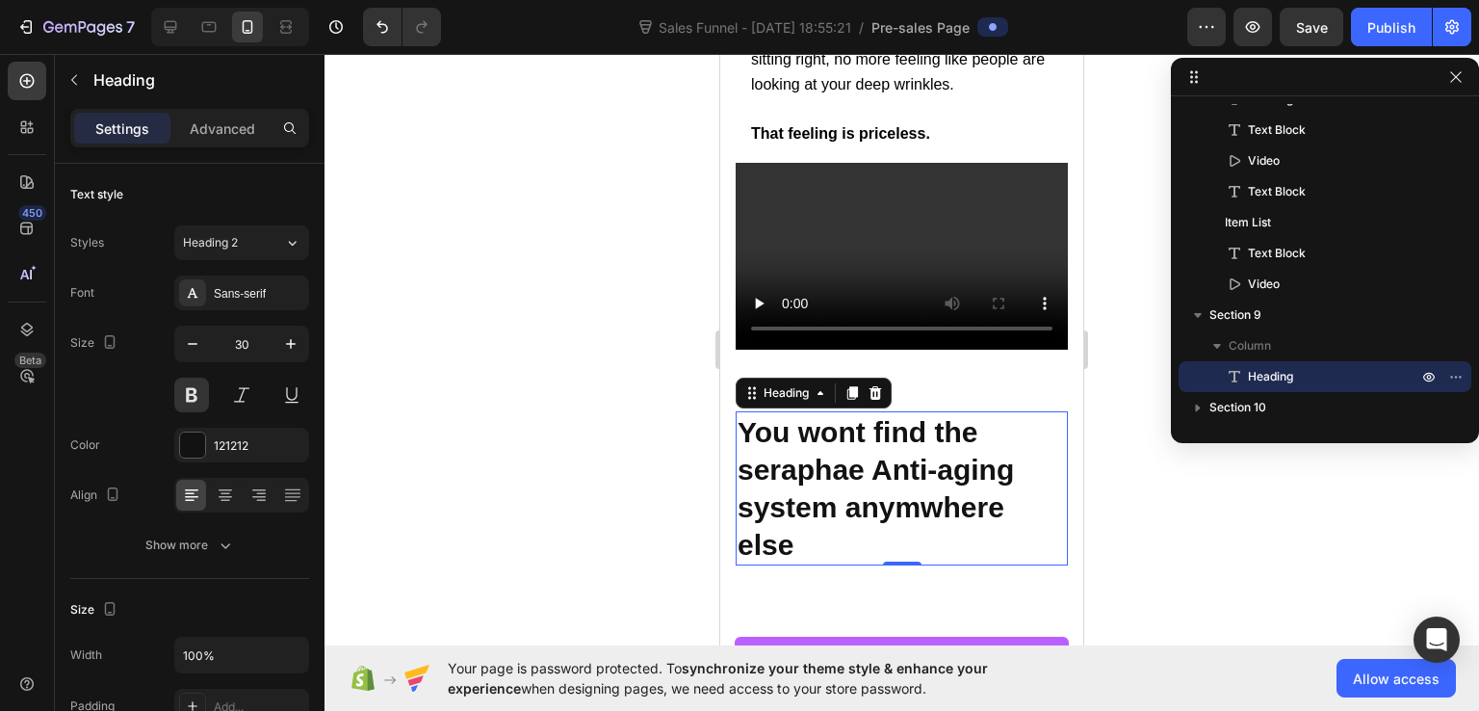
click at [938, 438] on p "You wont find the seraphae Anti-aging system anymwhere else" at bounding box center [902, 488] width 328 height 150
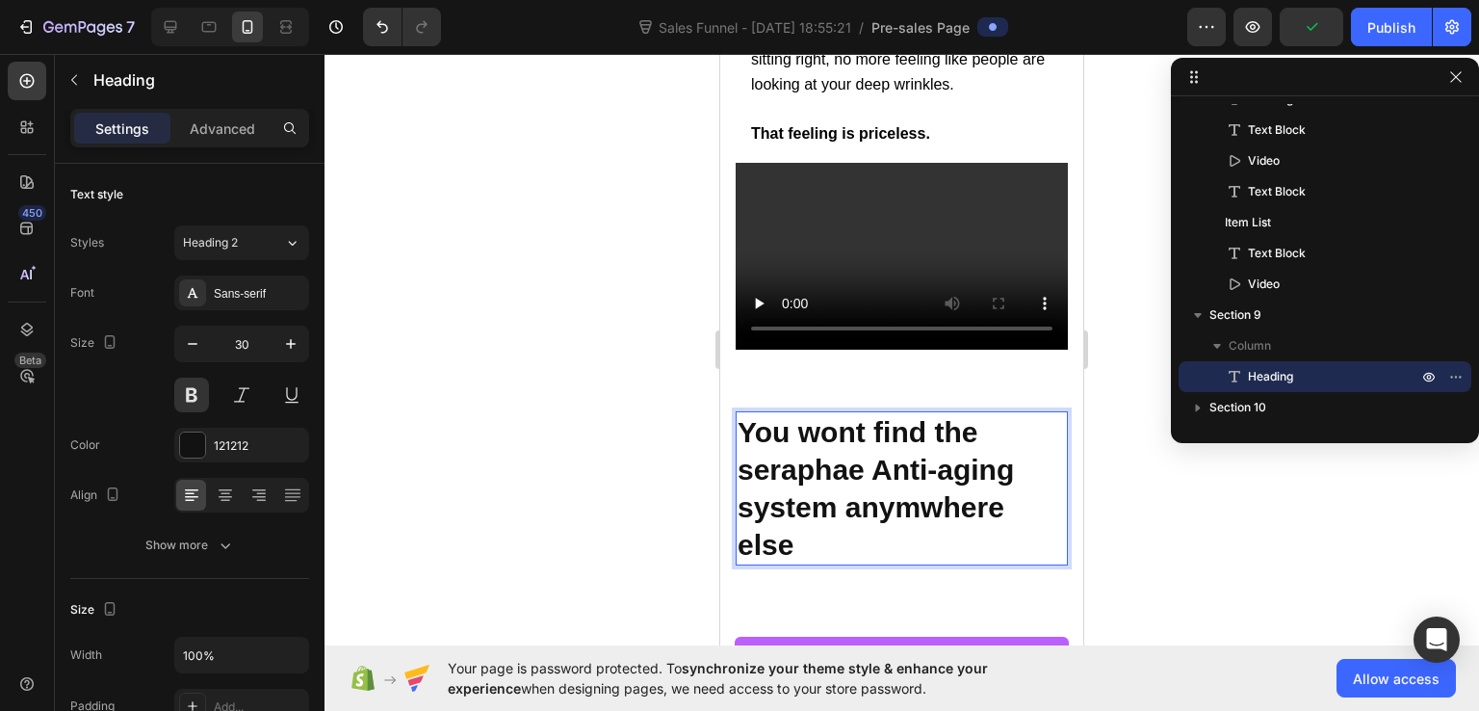
click at [874, 479] on p "You wont find the seraphae Anti-aging system anymwhere else" at bounding box center [902, 488] width 328 height 150
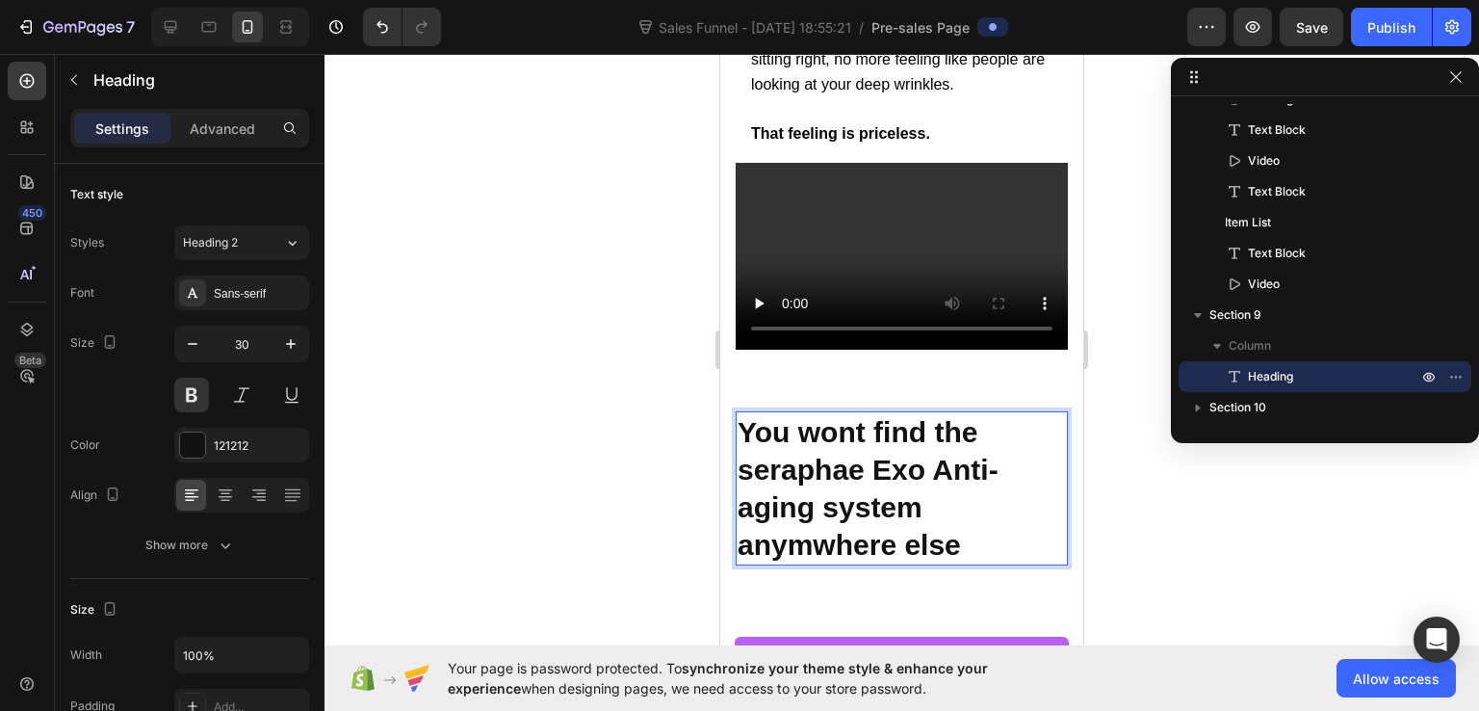
click at [929, 519] on p "You wont find the seraphae Exo Anti-aging system anymwhere else" at bounding box center [902, 488] width 328 height 150
click at [1133, 503] on div at bounding box center [902, 382] width 1155 height 657
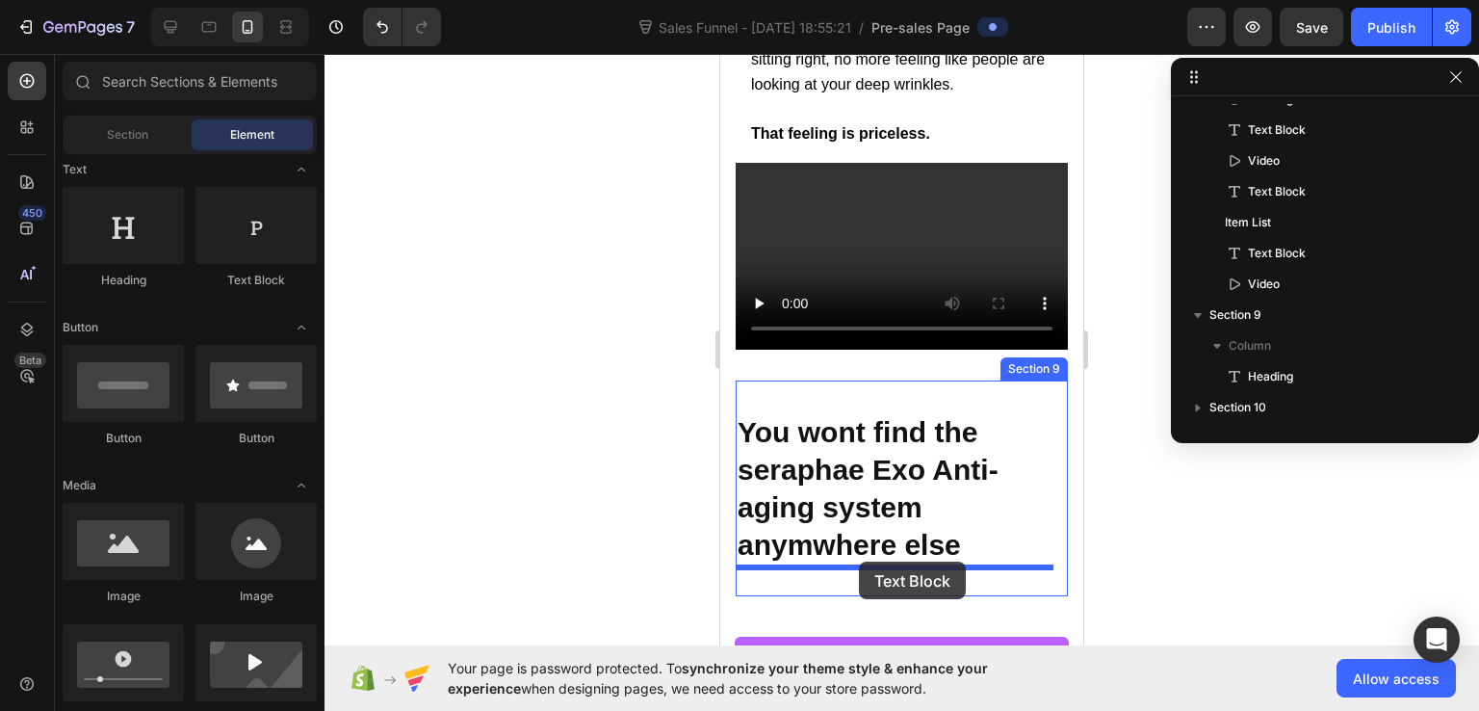
drag, startPoint x: 984, startPoint y: 290, endPoint x: 859, endPoint y: 562, distance: 299.1
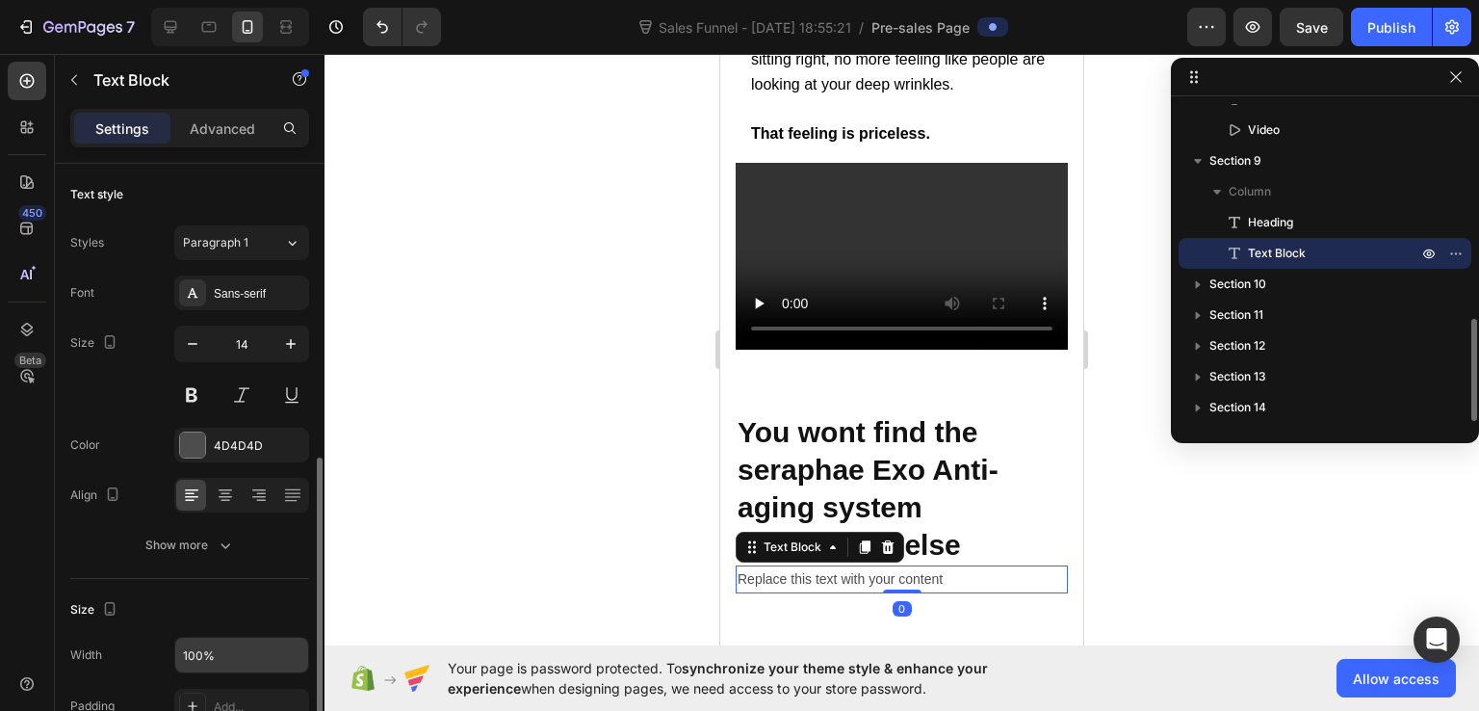
scroll to position [193, 0]
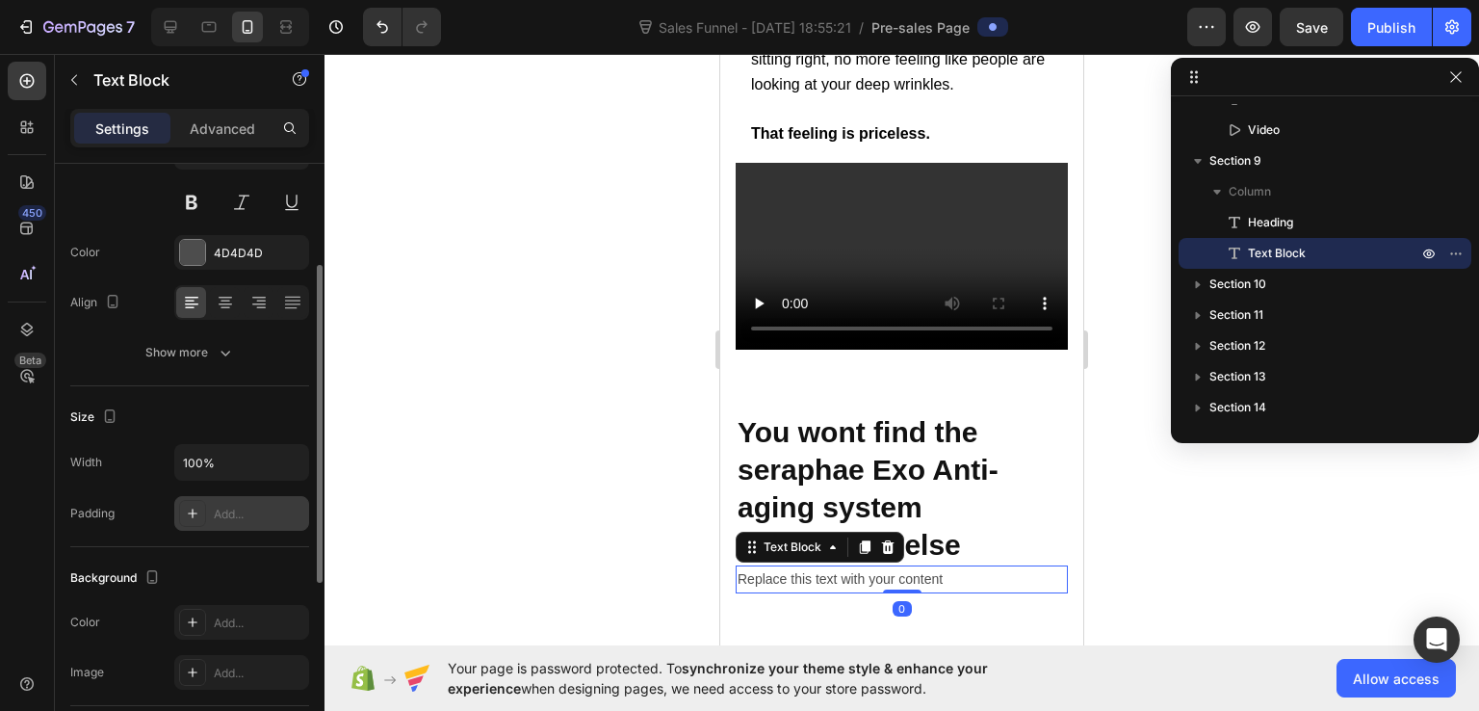
click at [220, 513] on div "Add..." at bounding box center [259, 514] width 91 height 17
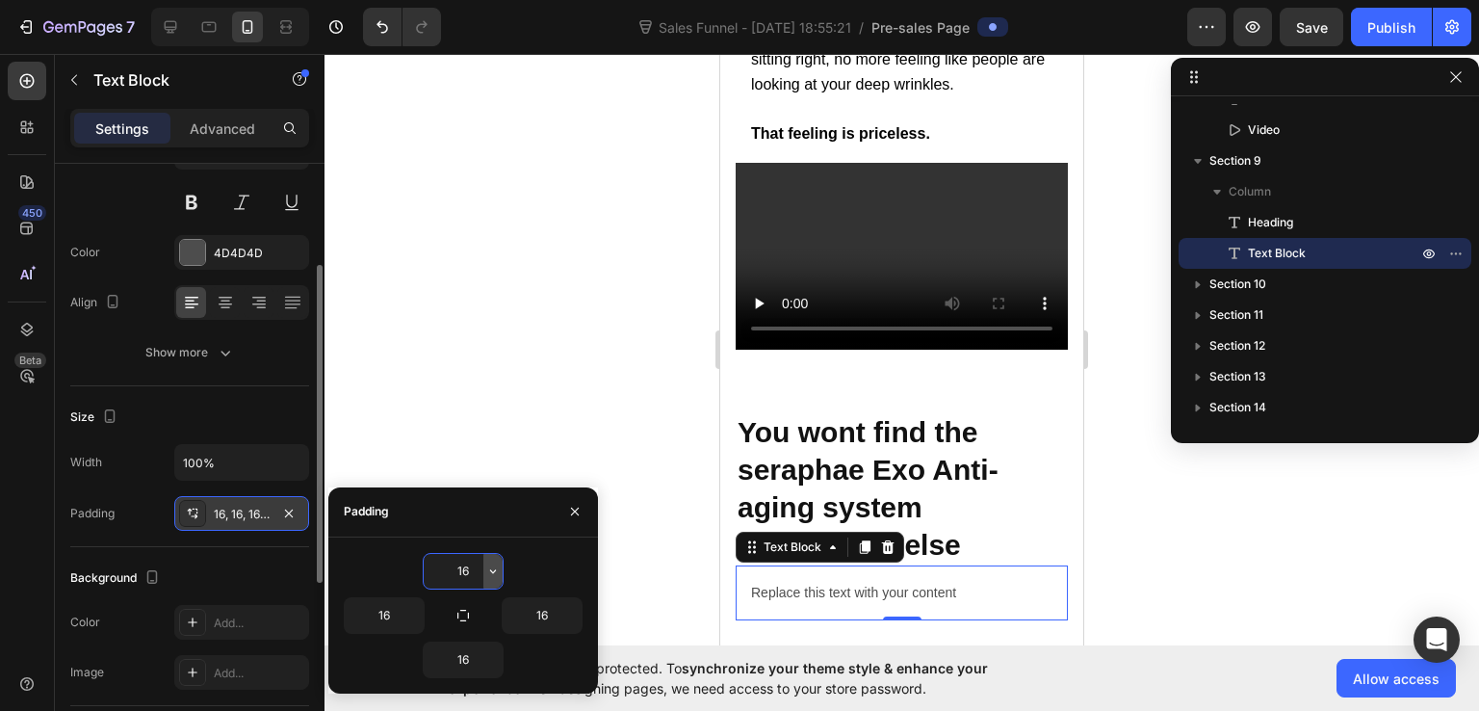
click at [485, 573] on icon "button" at bounding box center [492, 570] width 15 height 15
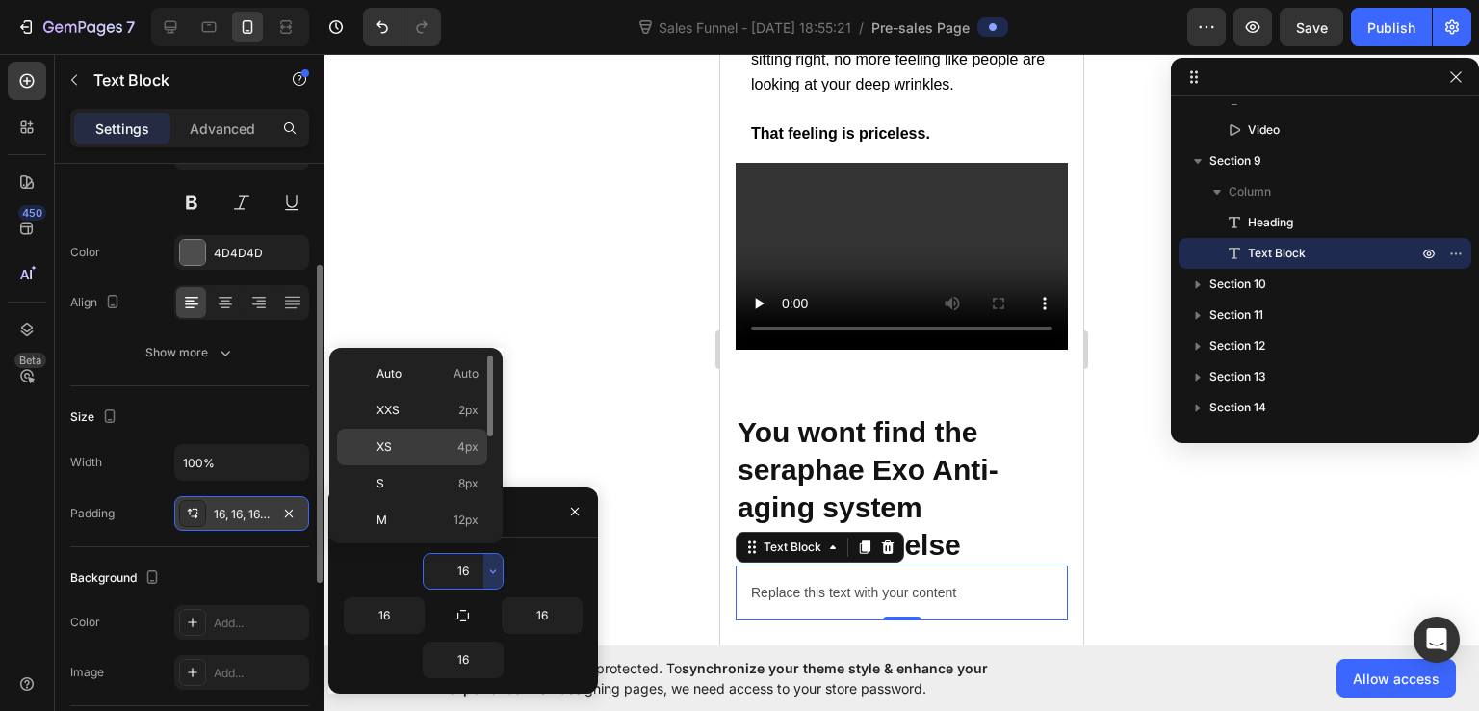
click at [408, 443] on p "XS 4px" at bounding box center [428, 446] width 102 height 17
type input "4"
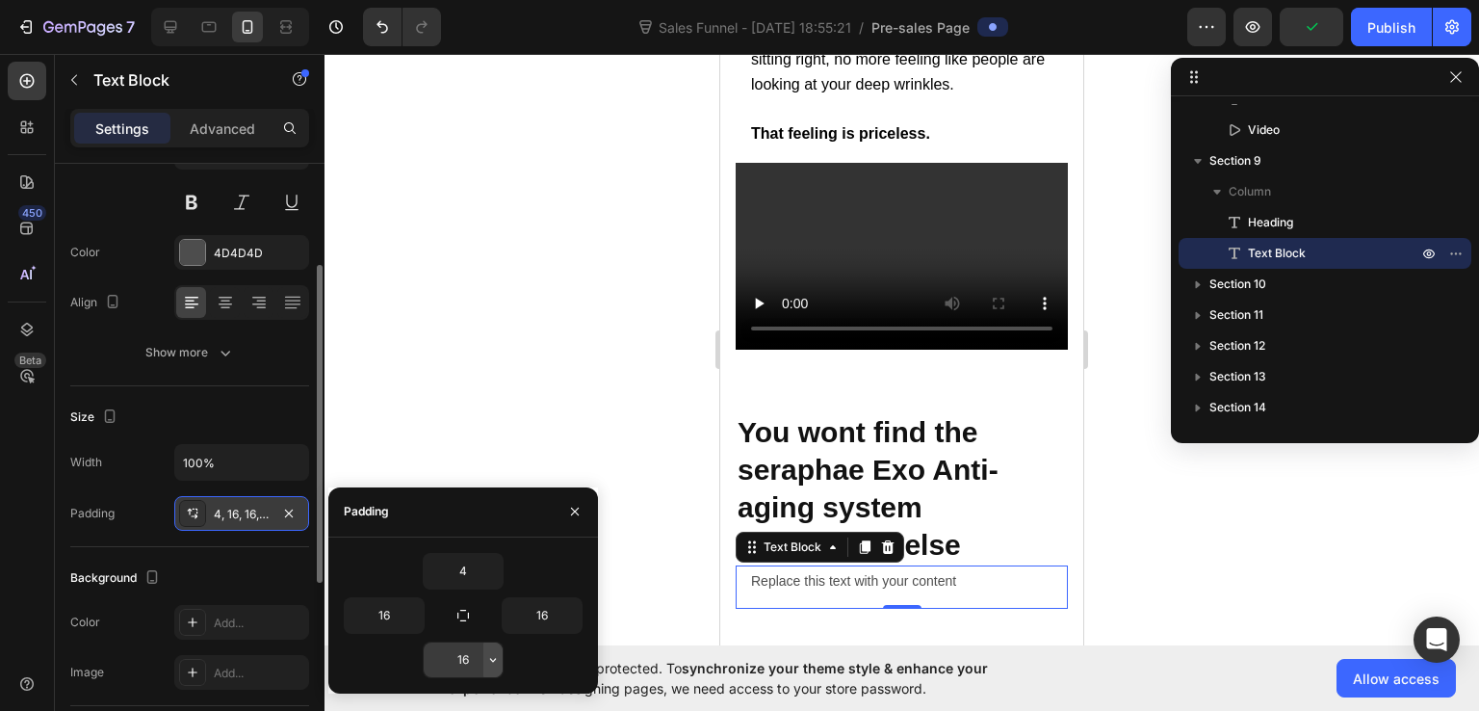
click at [489, 656] on icon "button" at bounding box center [492, 659] width 15 height 15
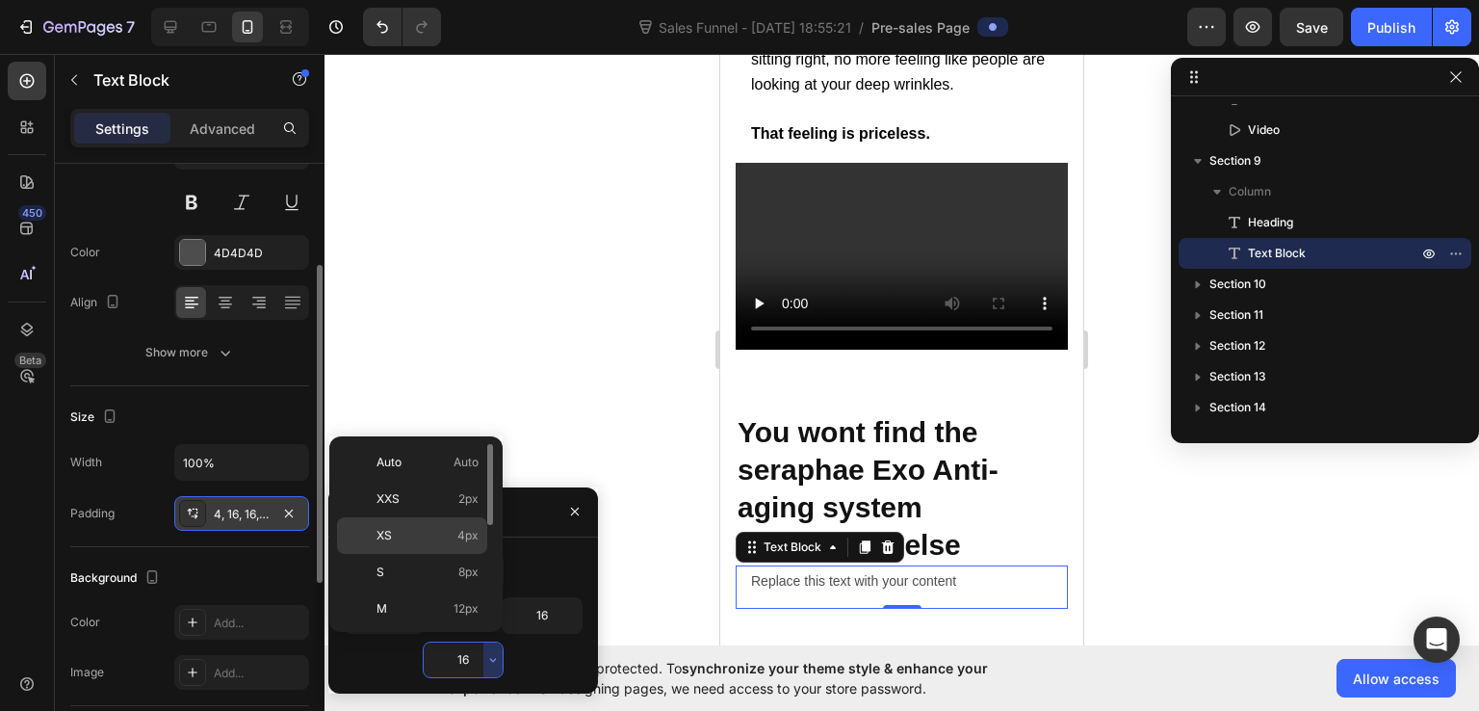
click at [463, 554] on div "XS 4px" at bounding box center [412, 572] width 150 height 37
type input "4"
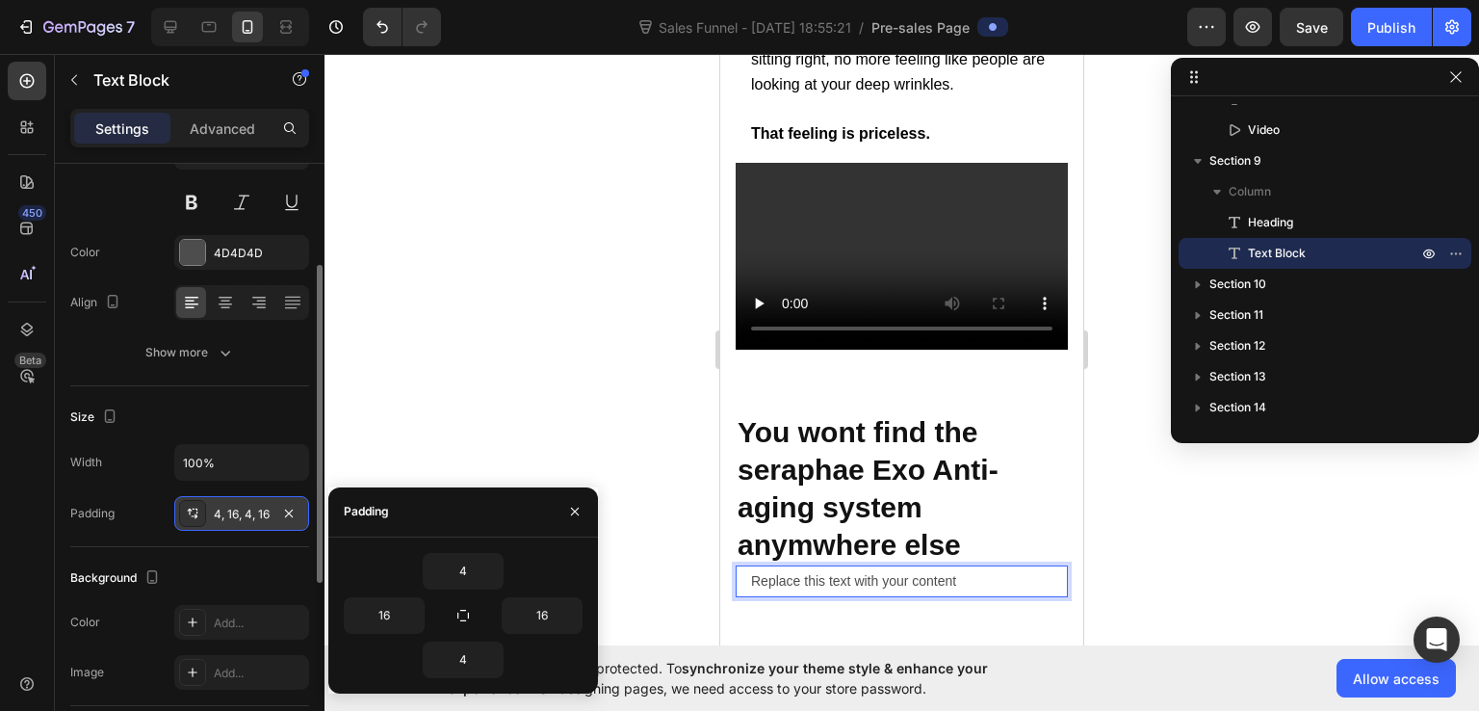
click at [823, 583] on div "Replace this text with your content" at bounding box center [902, 581] width 332 height 32
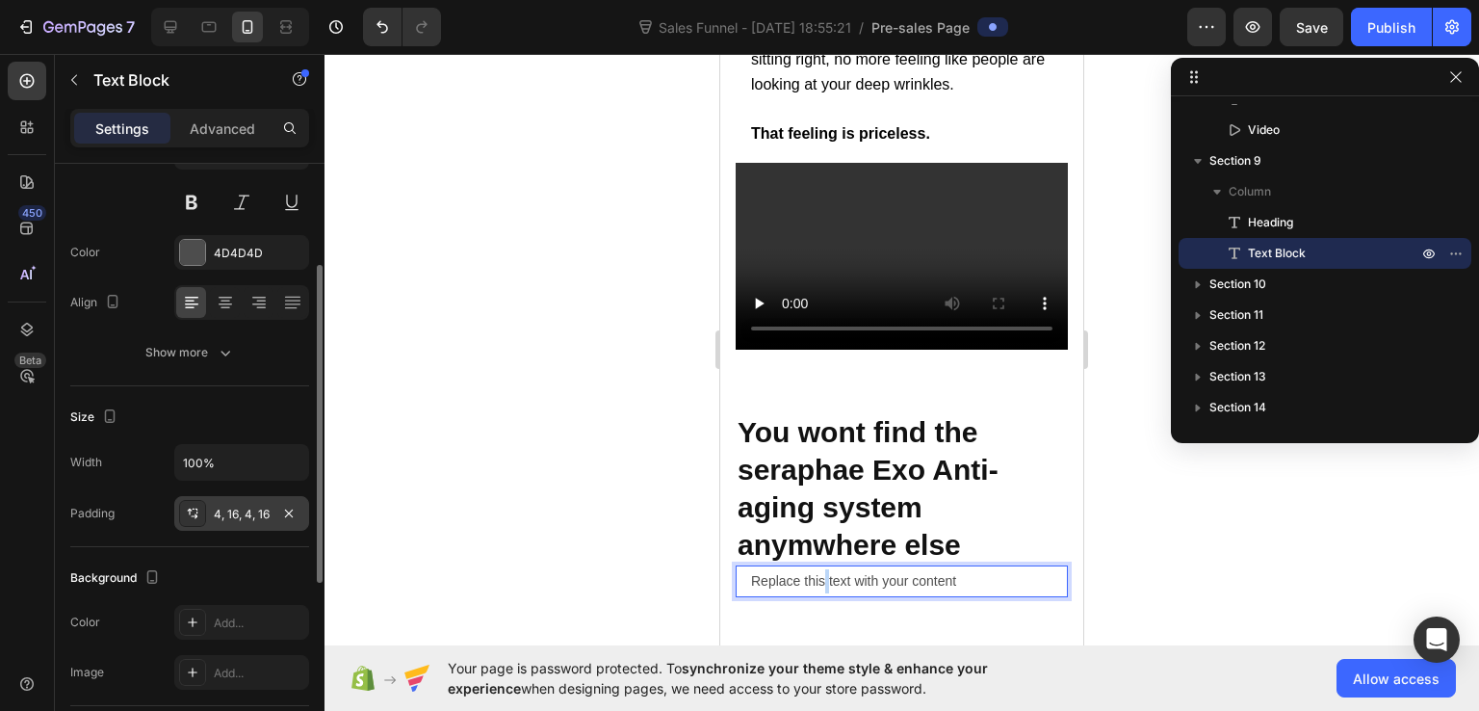
click at [823, 583] on p "Replace this text with your content" at bounding box center [901, 581] width 301 height 24
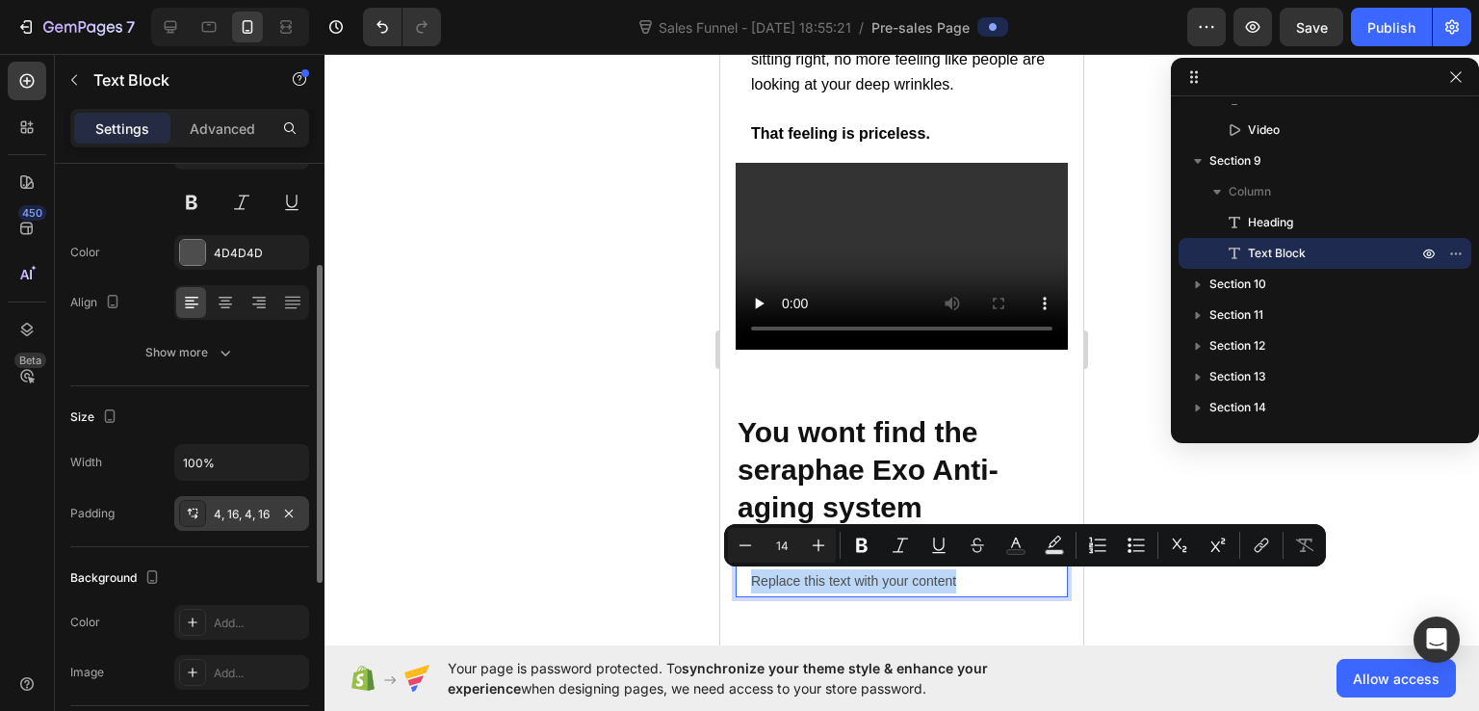
click at [823, 583] on p "Replace this text with your content" at bounding box center [901, 581] width 301 height 24
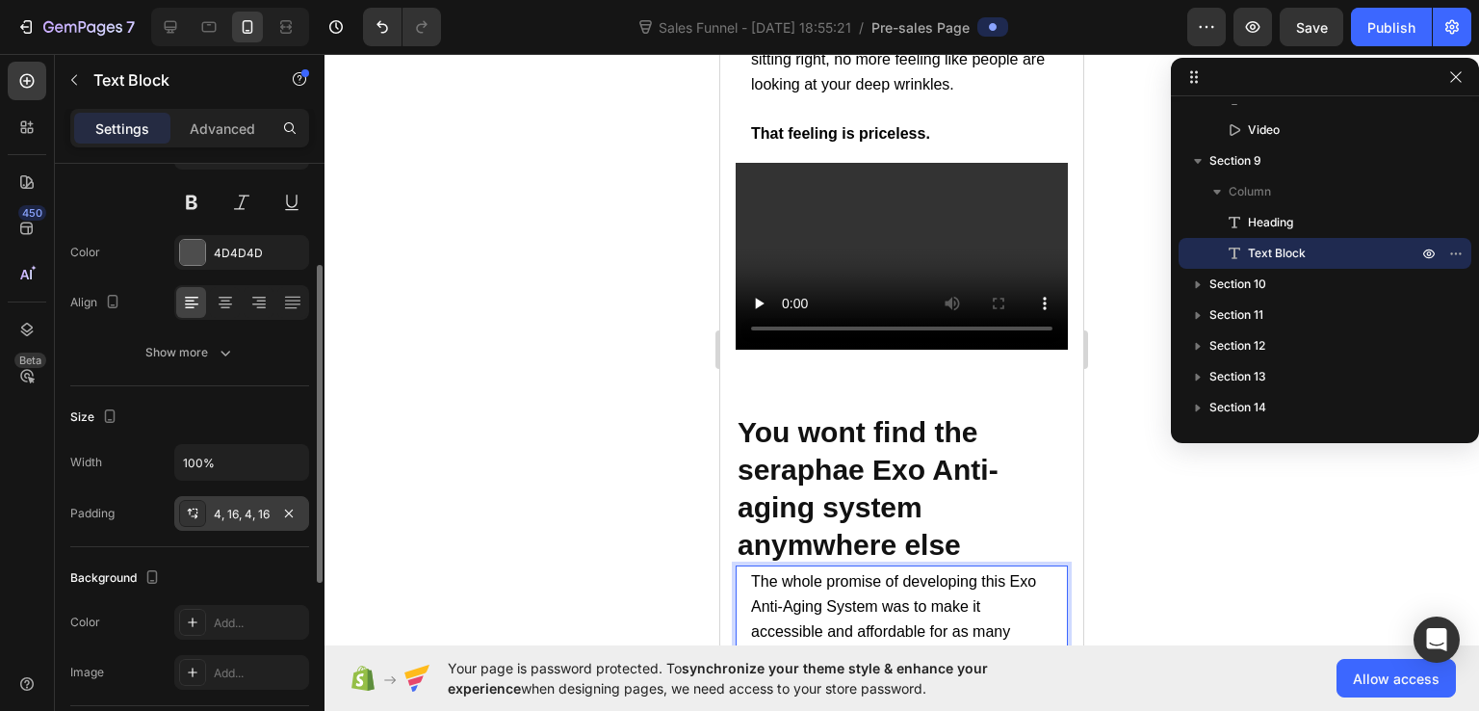
scroll to position [16814, 0]
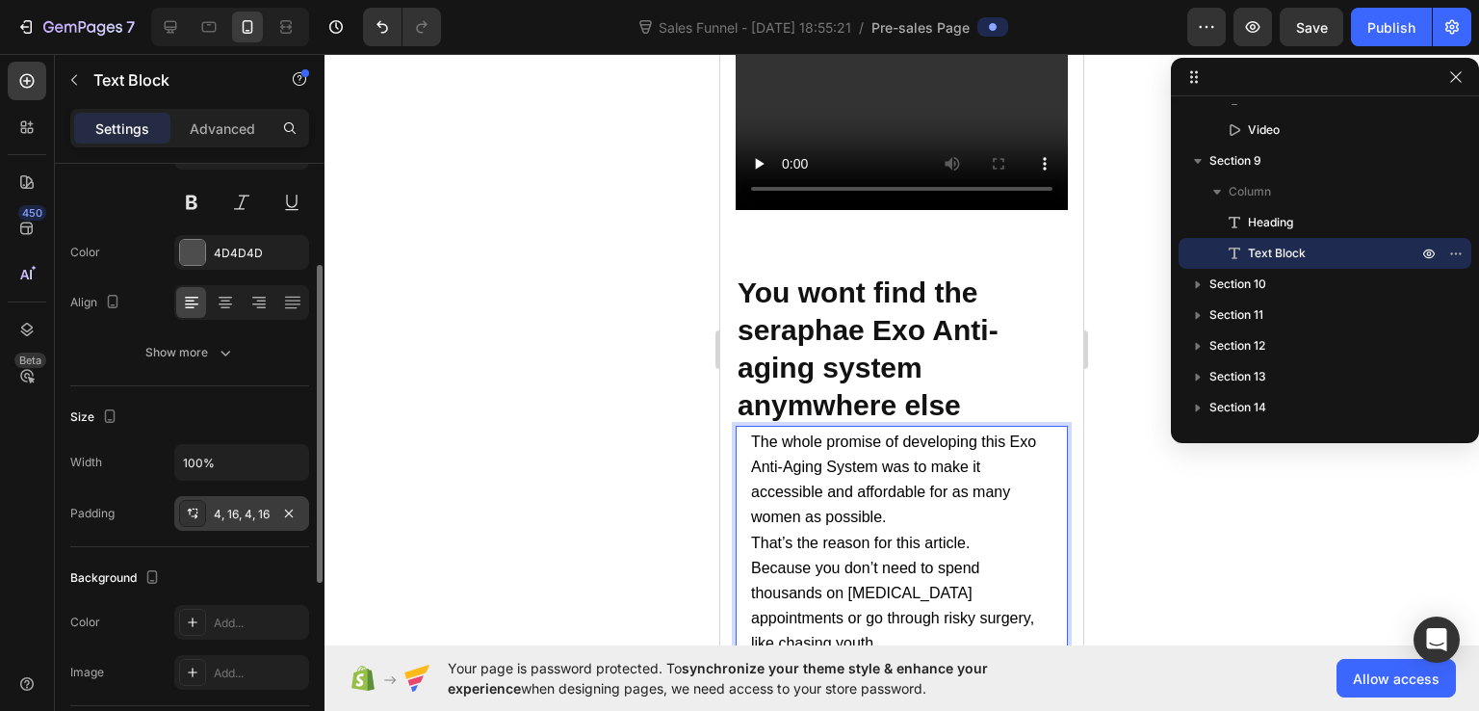
click at [916, 518] on p "The whole promise of developing this Exo Anti-Aging System was to make it acces…" at bounding box center [901, 480] width 301 height 101
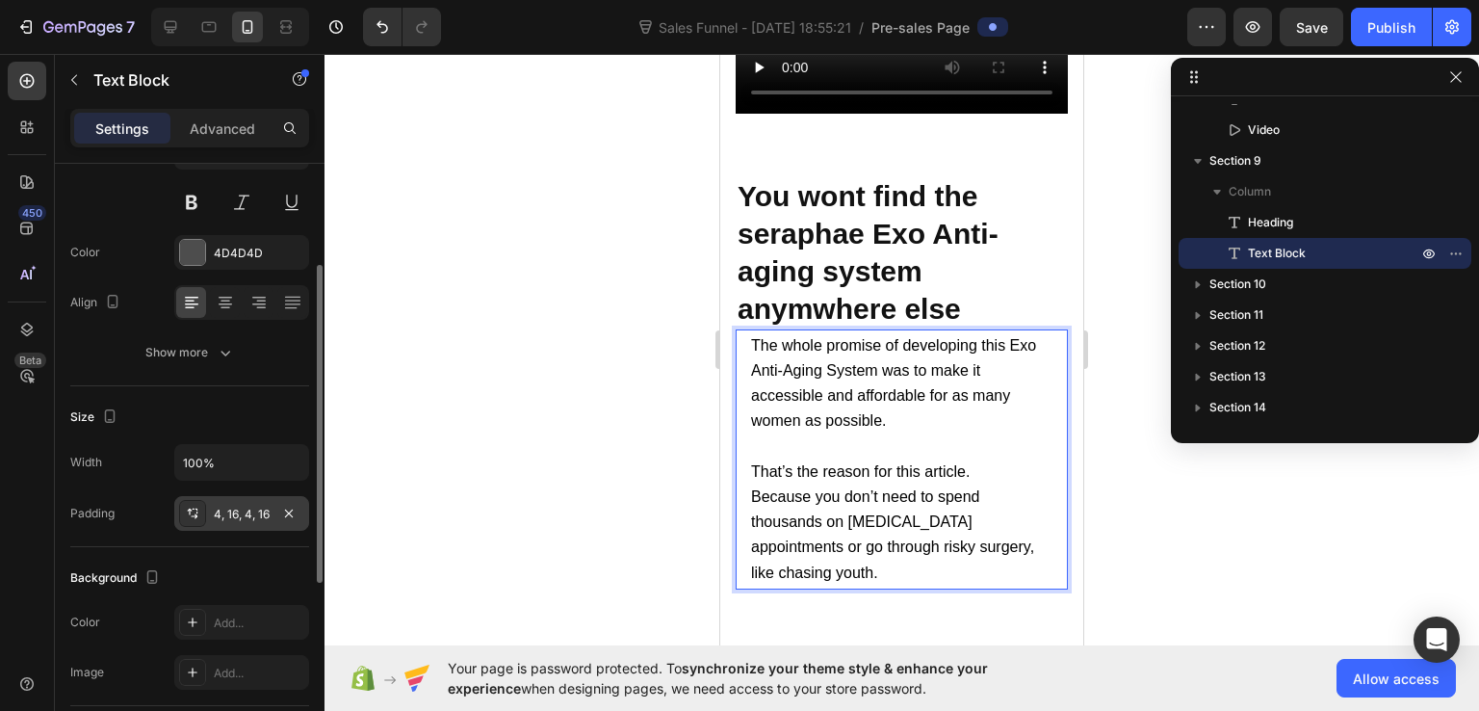
click at [988, 475] on p "That’s the reason for this article." at bounding box center [901, 471] width 301 height 25
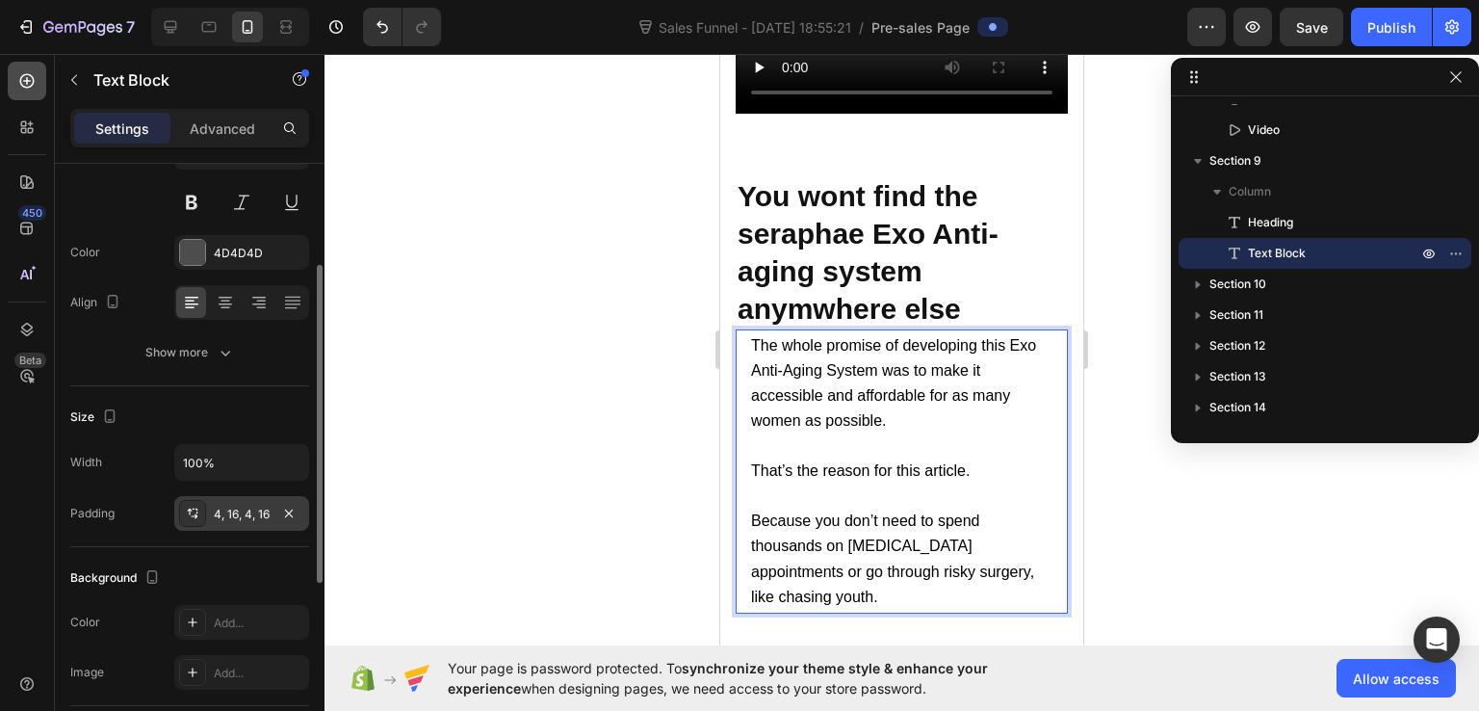
click at [17, 75] on icon at bounding box center [26, 80] width 19 height 19
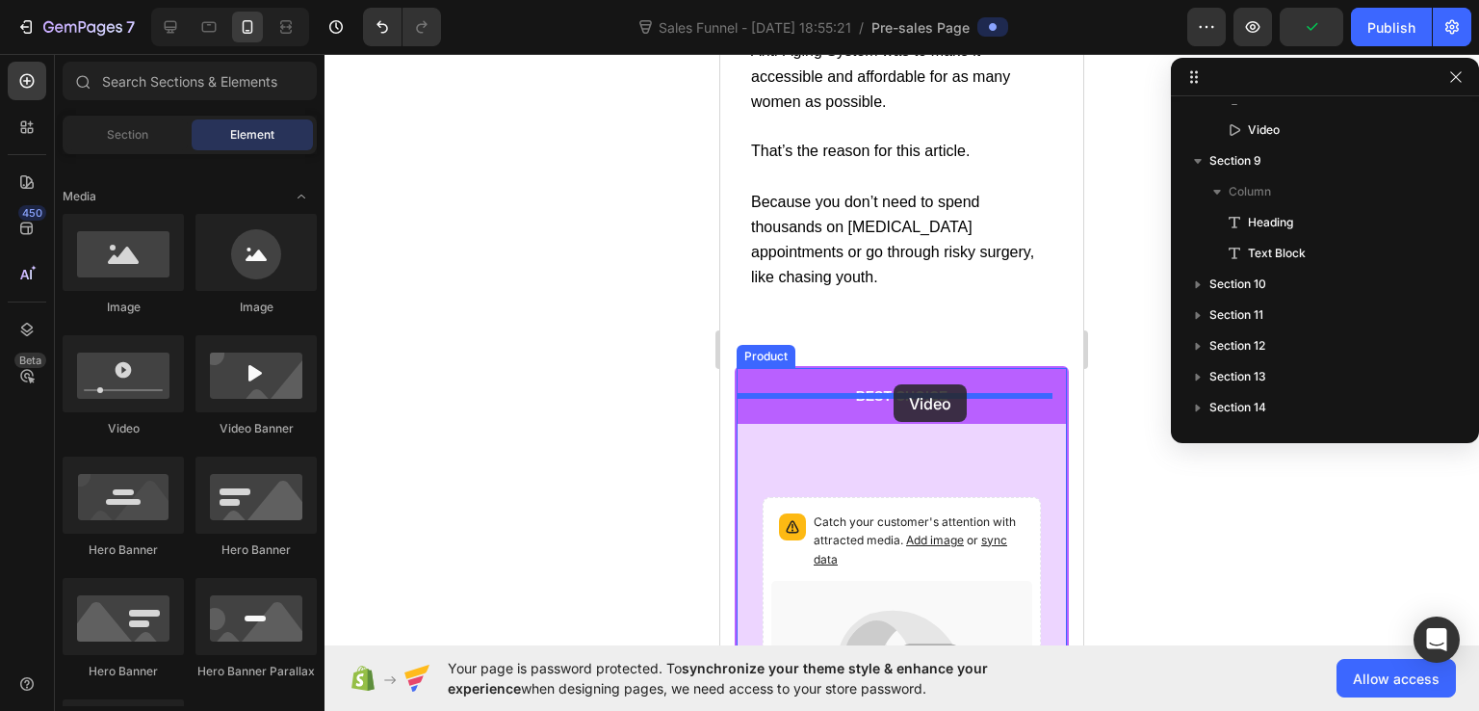
scroll to position [17256, 0]
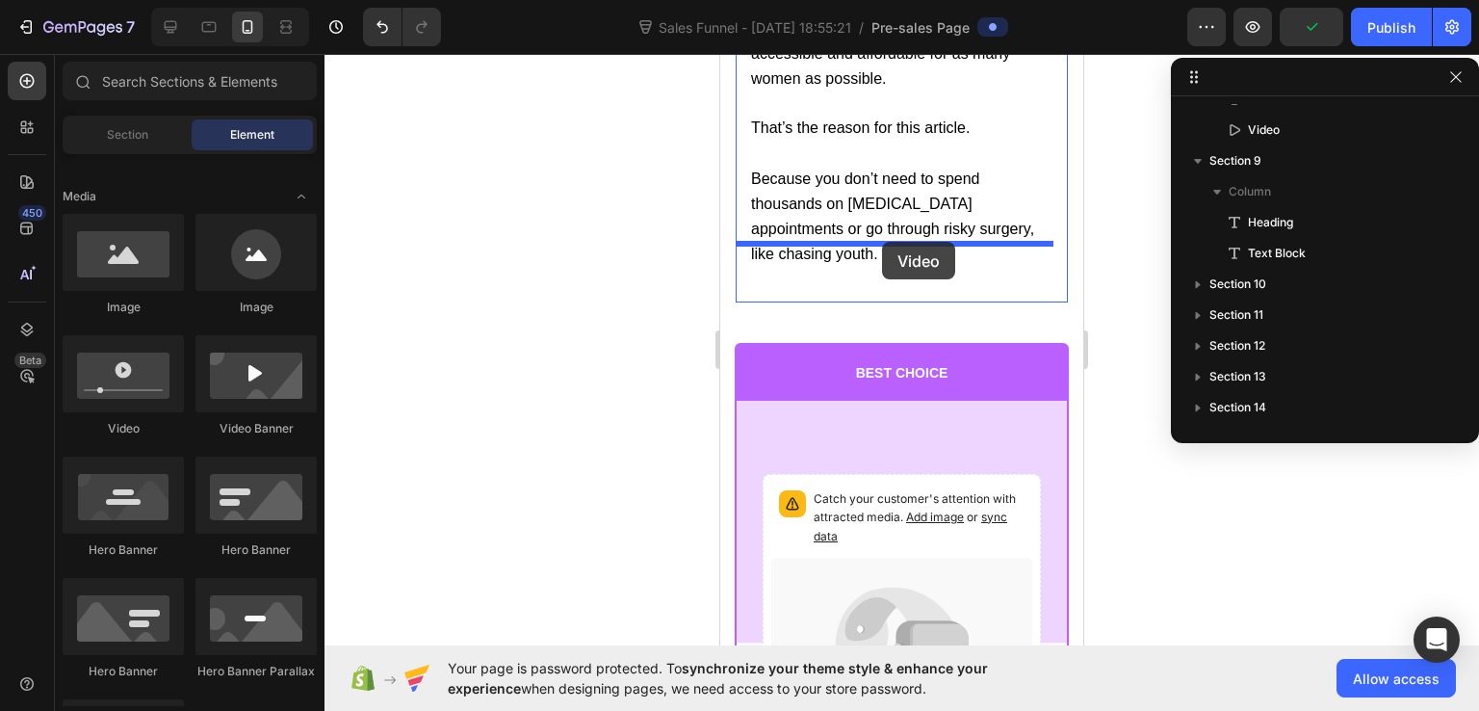
drag, startPoint x: 828, startPoint y: 440, endPoint x: 882, endPoint y: 242, distance: 205.6
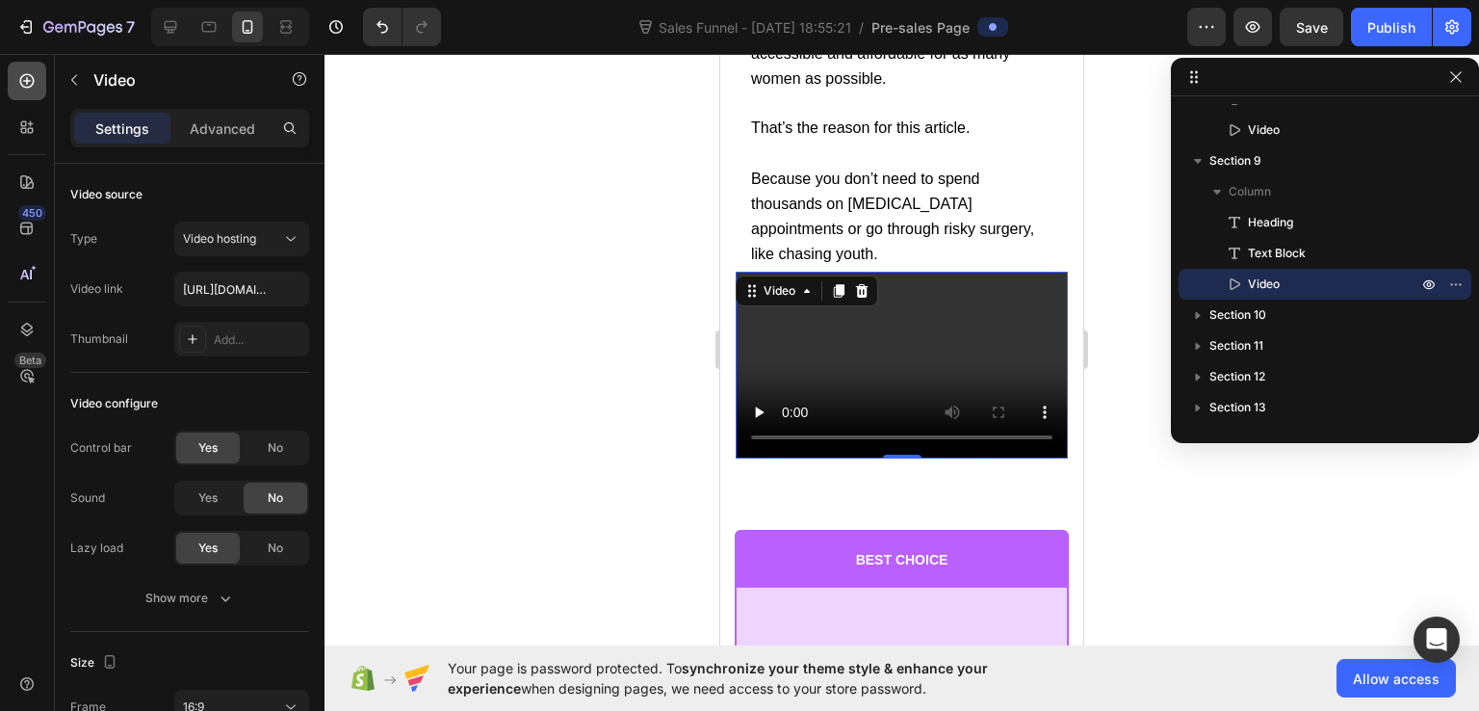
click at [31, 83] on icon at bounding box center [26, 80] width 19 height 19
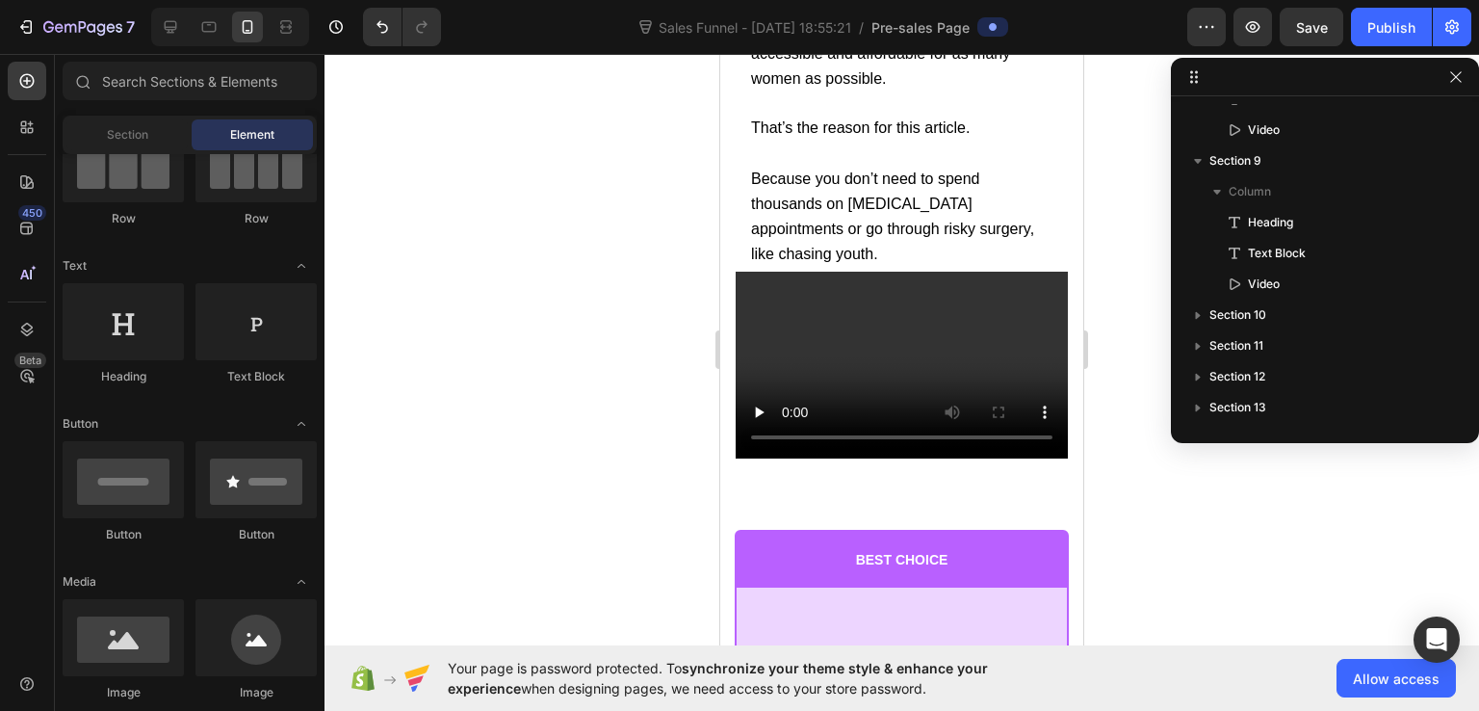
scroll to position [0, 0]
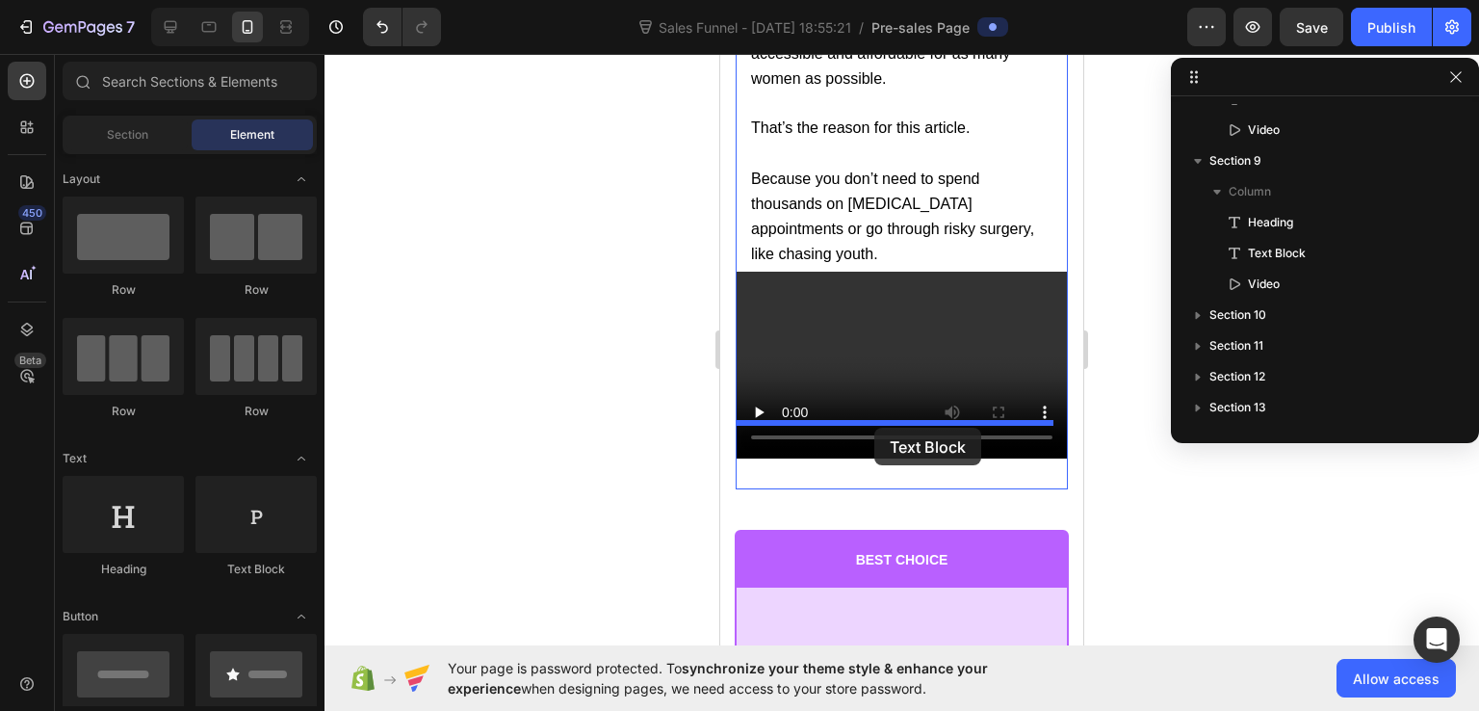
drag, startPoint x: 983, startPoint y: 576, endPoint x: 875, endPoint y: 428, distance: 184.0
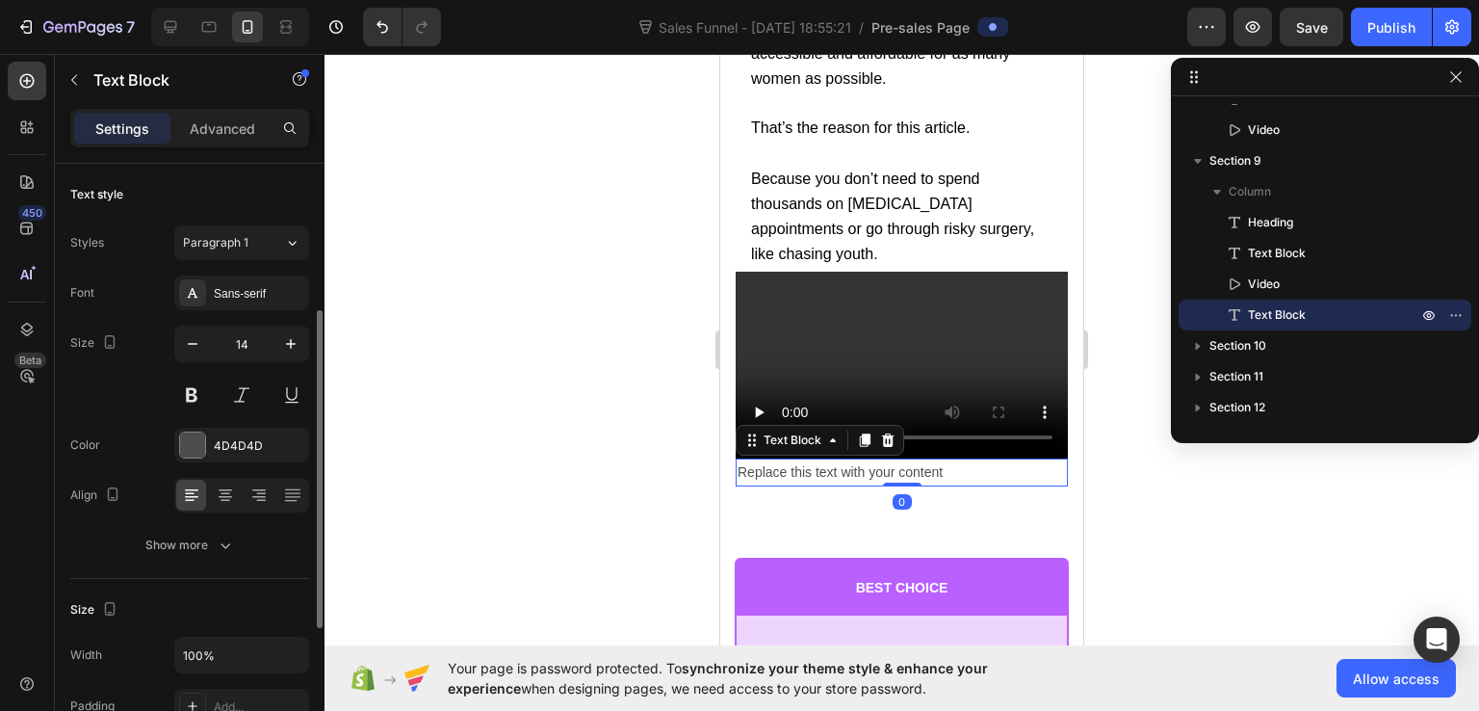
scroll to position [193, 0]
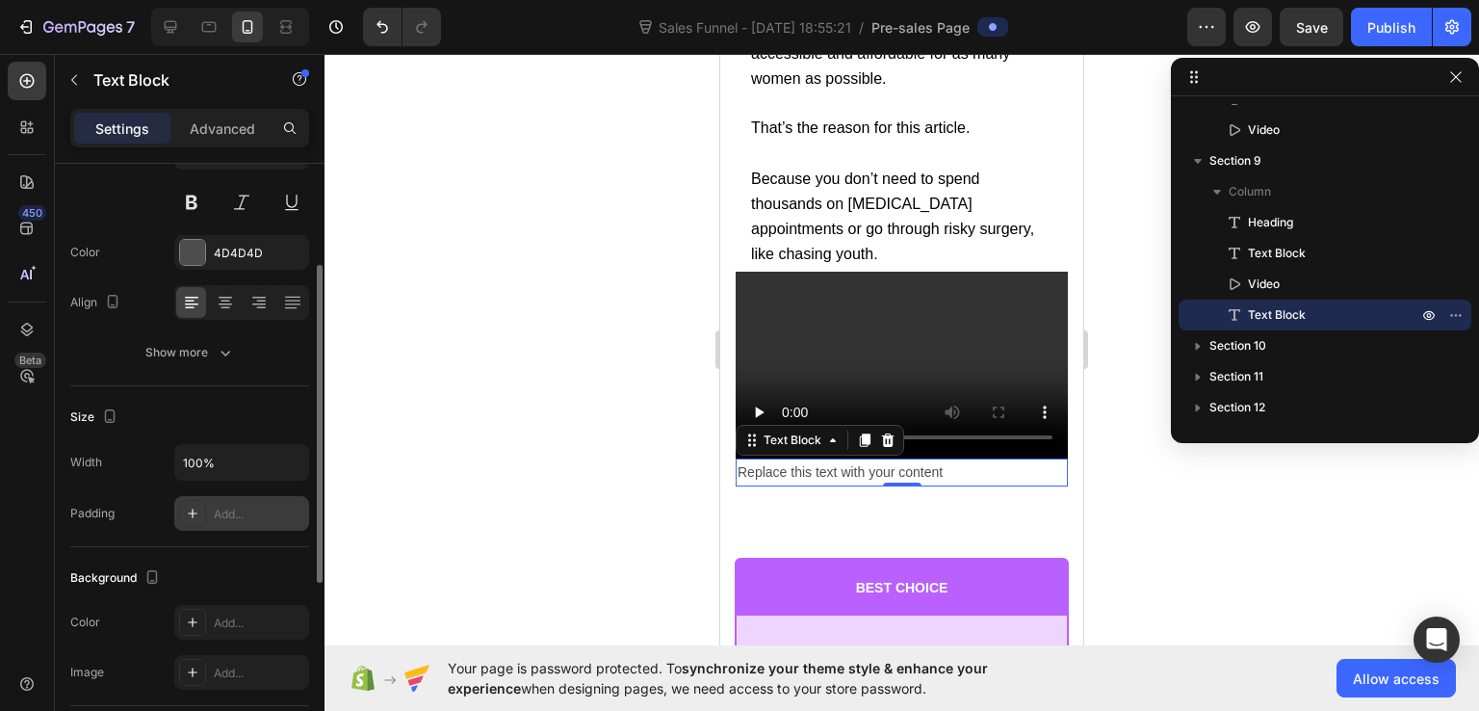
click at [231, 510] on div "Add..." at bounding box center [259, 514] width 91 height 17
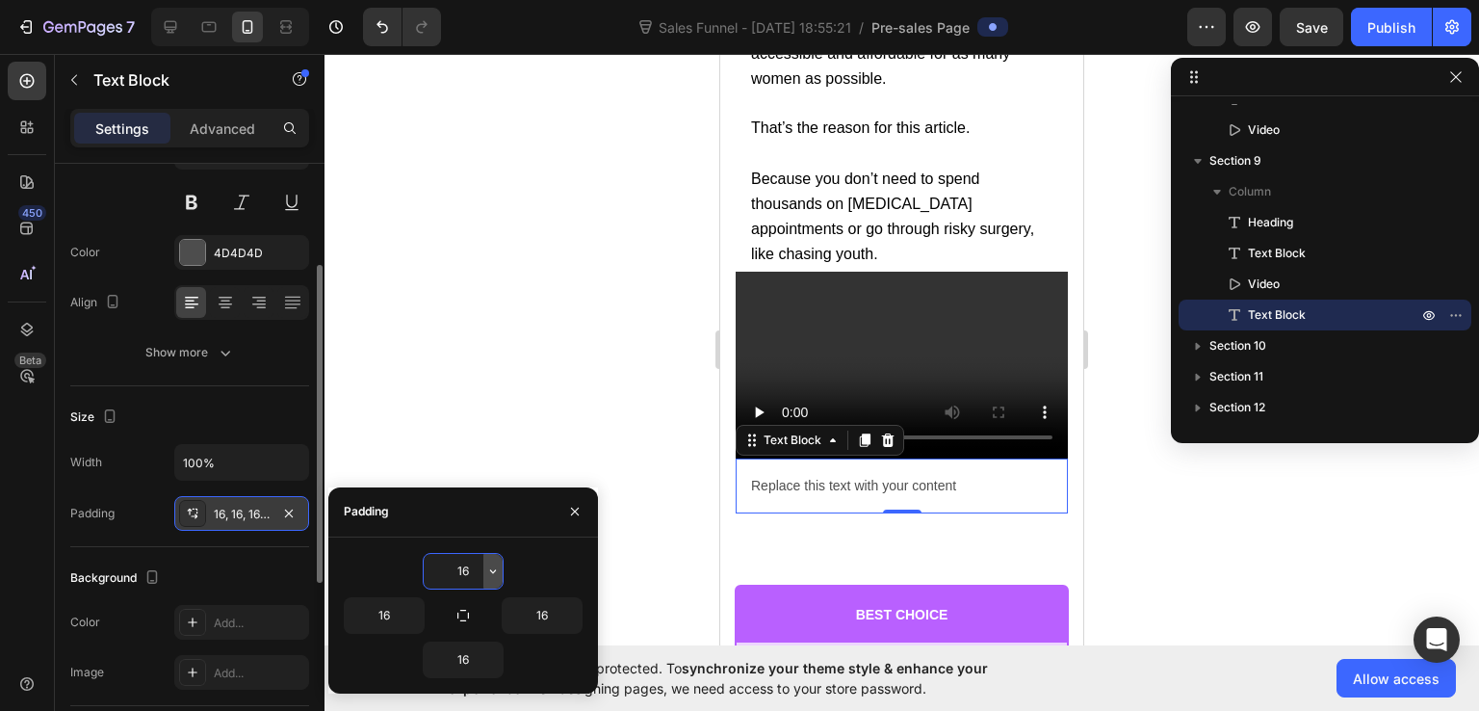
click at [485, 567] on icon "button" at bounding box center [492, 570] width 15 height 15
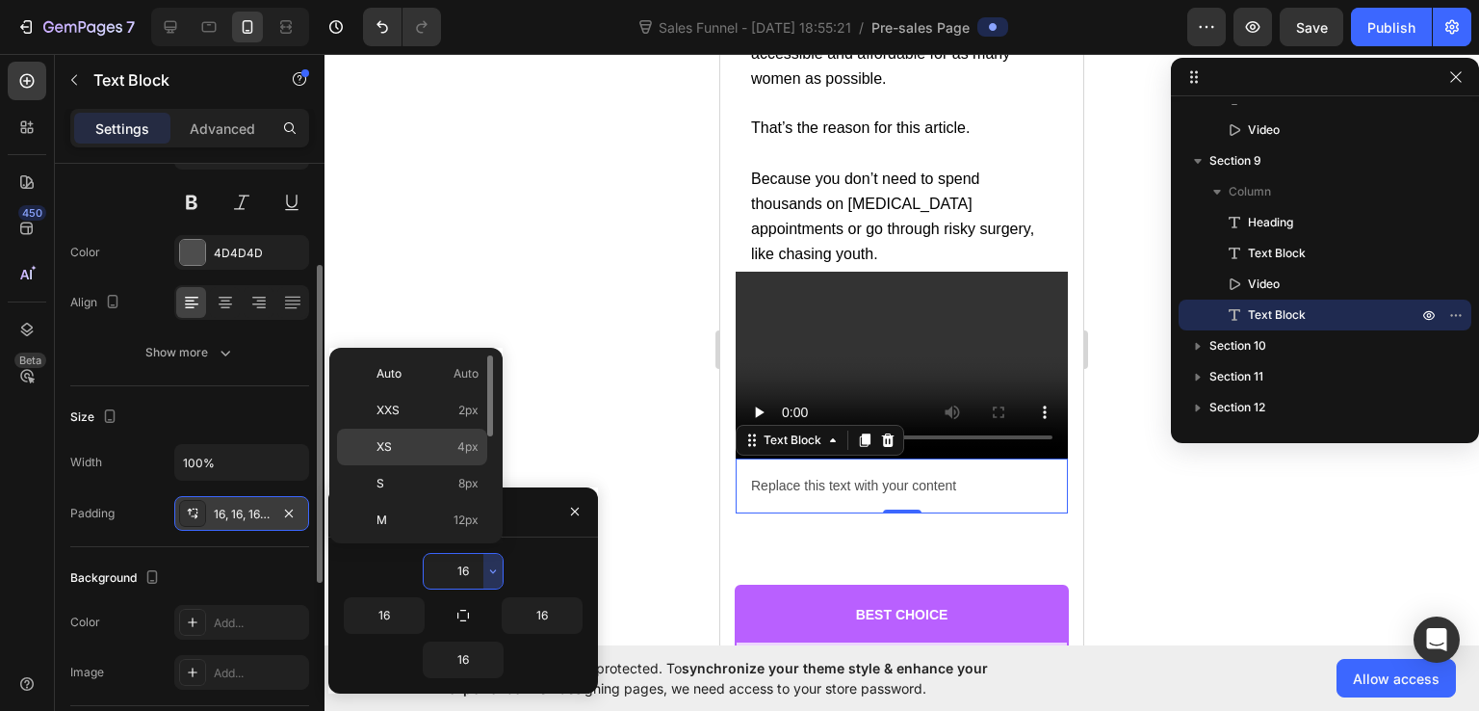
click at [398, 442] on p "XS 4px" at bounding box center [428, 446] width 102 height 17
type input "4"
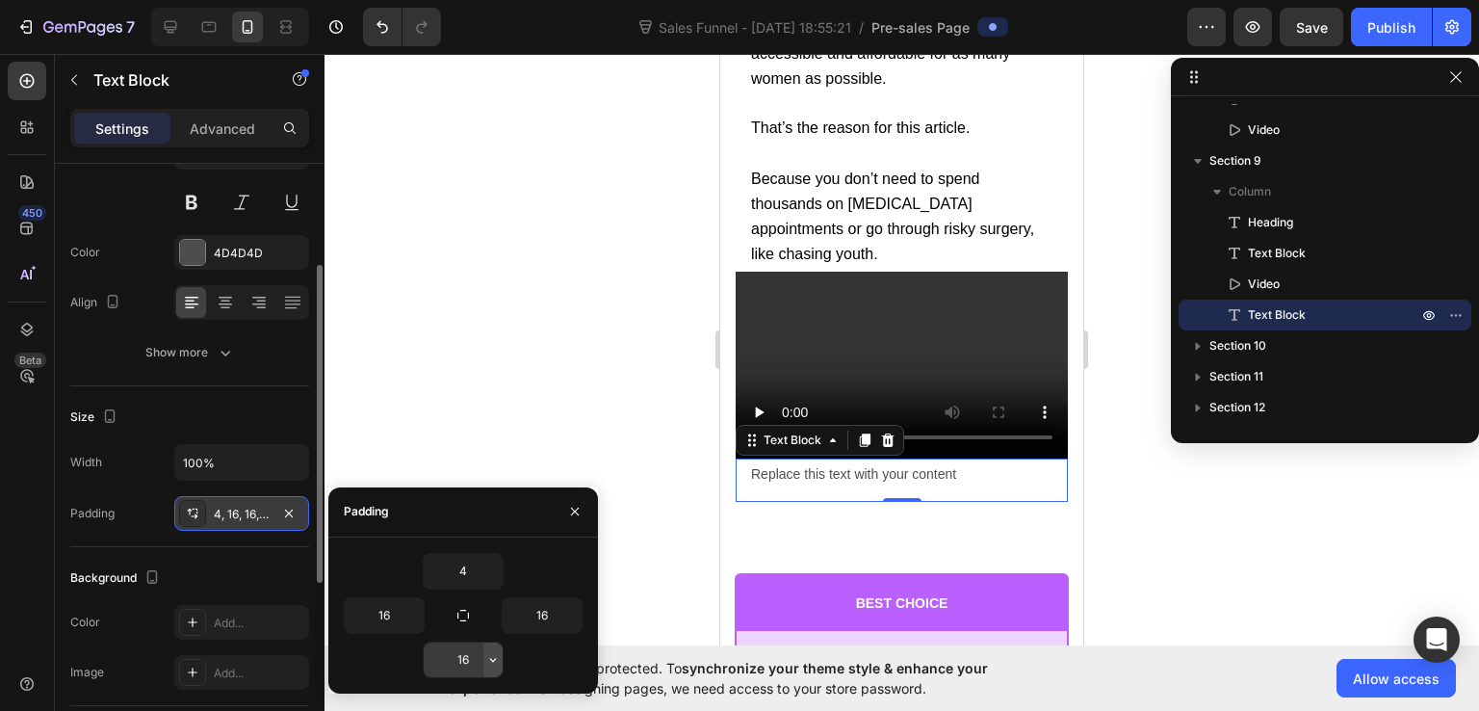
click at [492, 667] on button "button" at bounding box center [493, 659] width 19 height 35
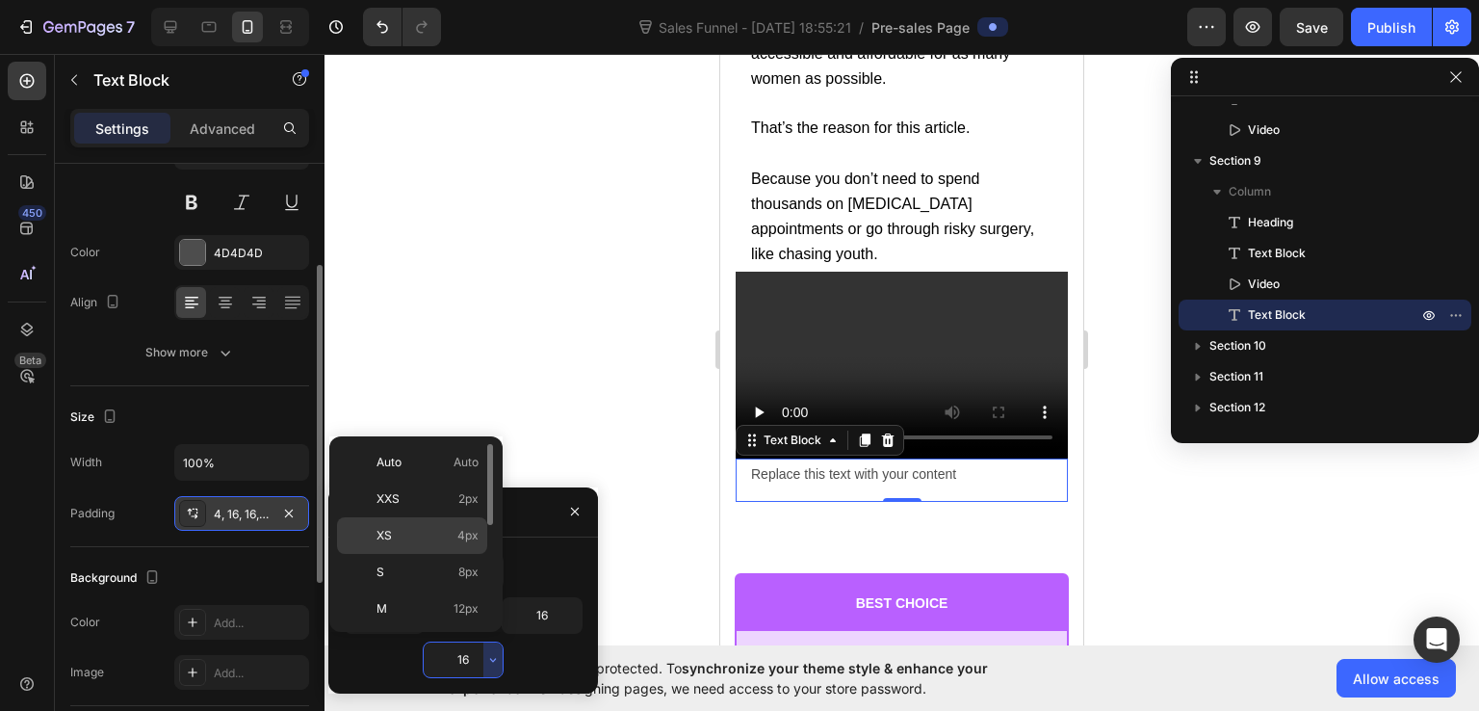
click at [465, 527] on span "4px" at bounding box center [468, 535] width 21 height 17
type input "4"
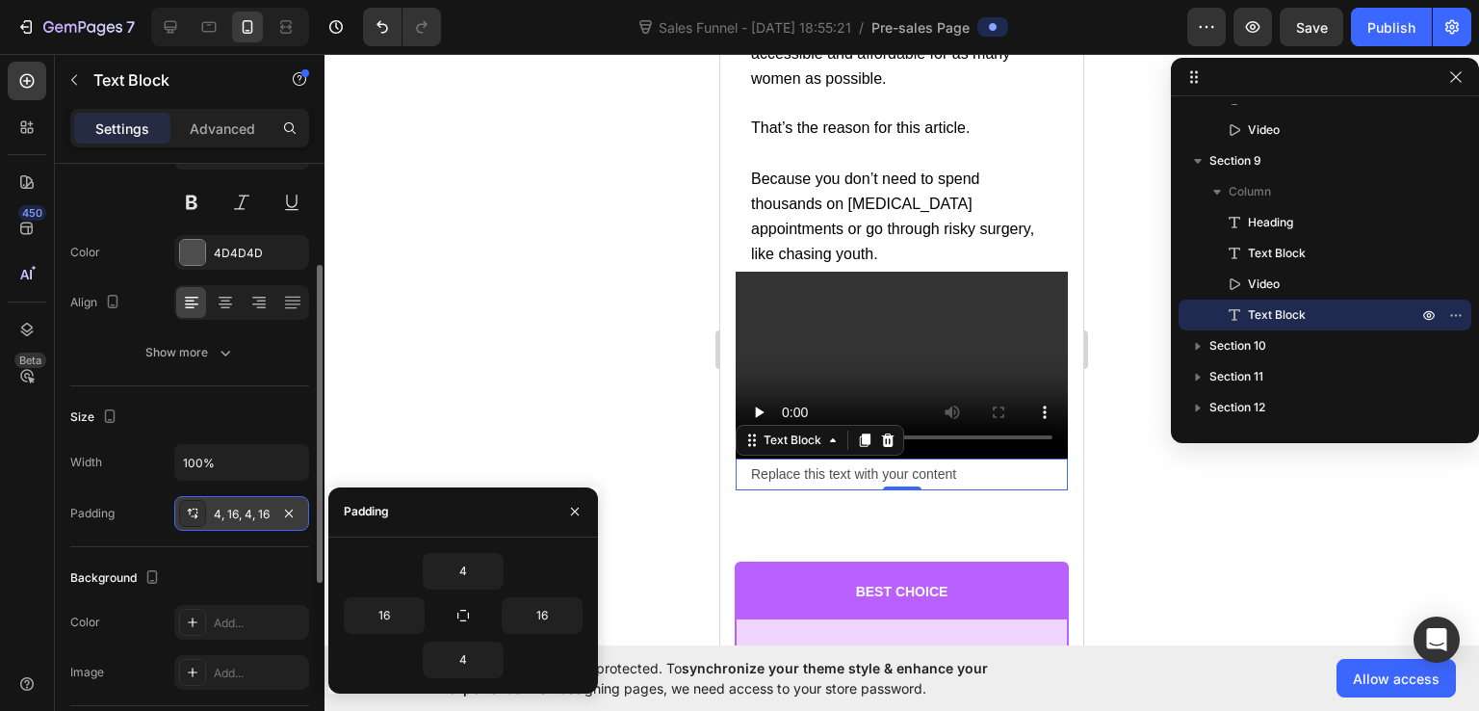
click at [858, 458] on div "Replace this text with your content" at bounding box center [902, 474] width 332 height 32
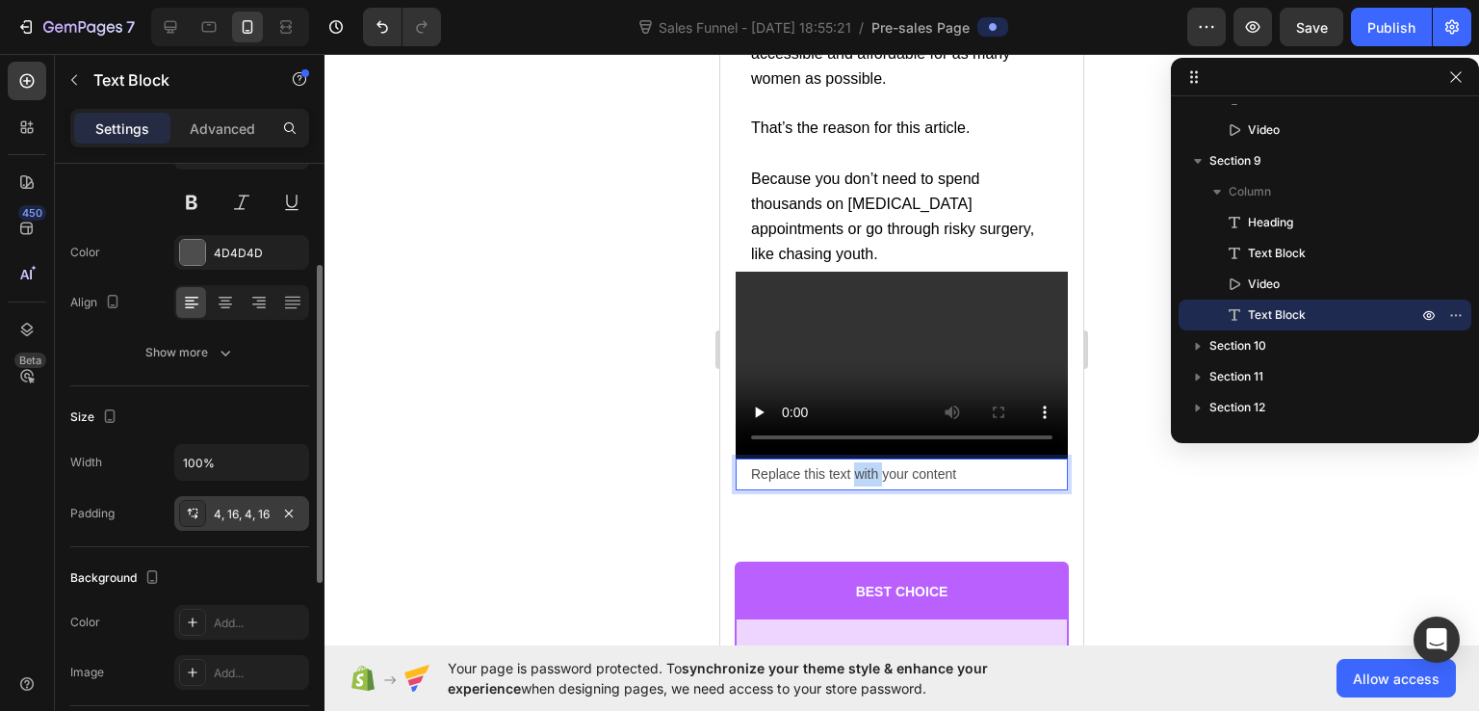
click at [858, 462] on p "Replace this text with your content" at bounding box center [901, 474] width 301 height 24
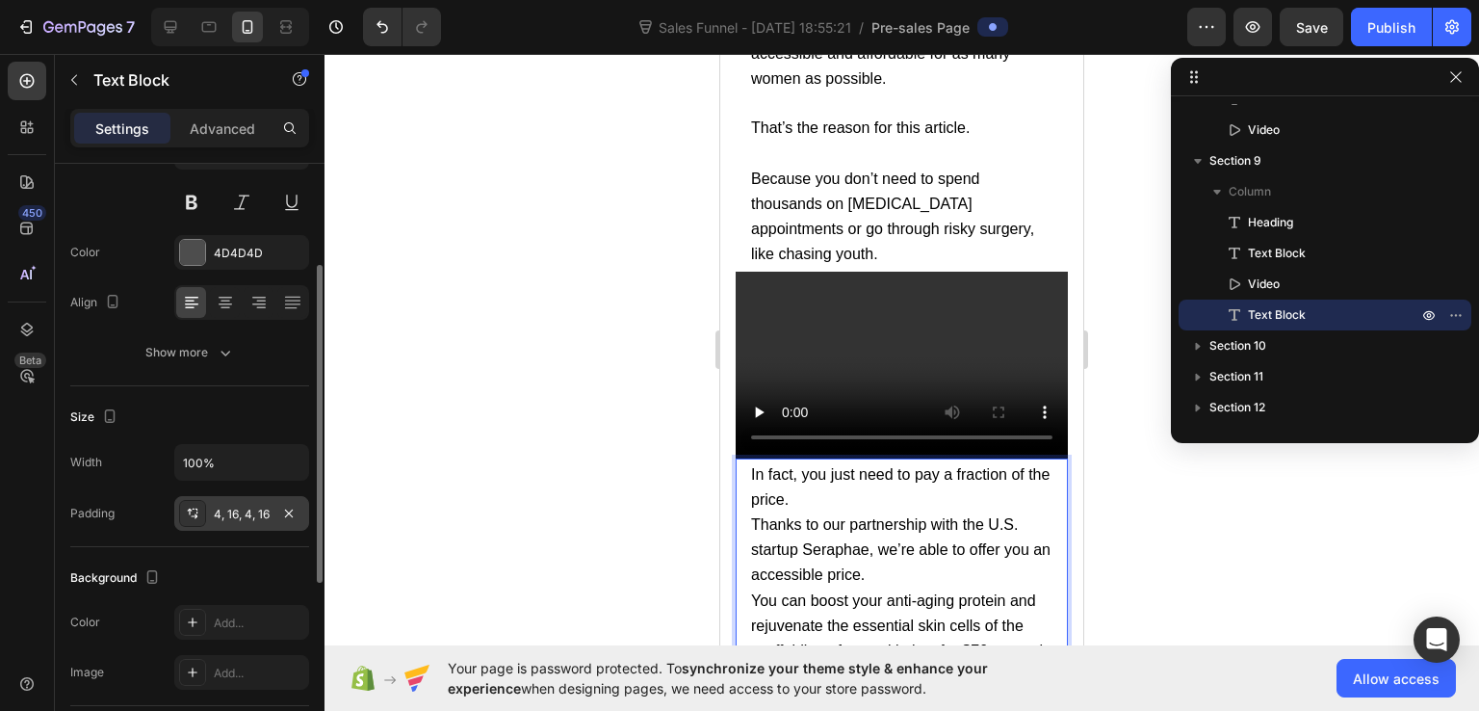
scroll to position [17276, 0]
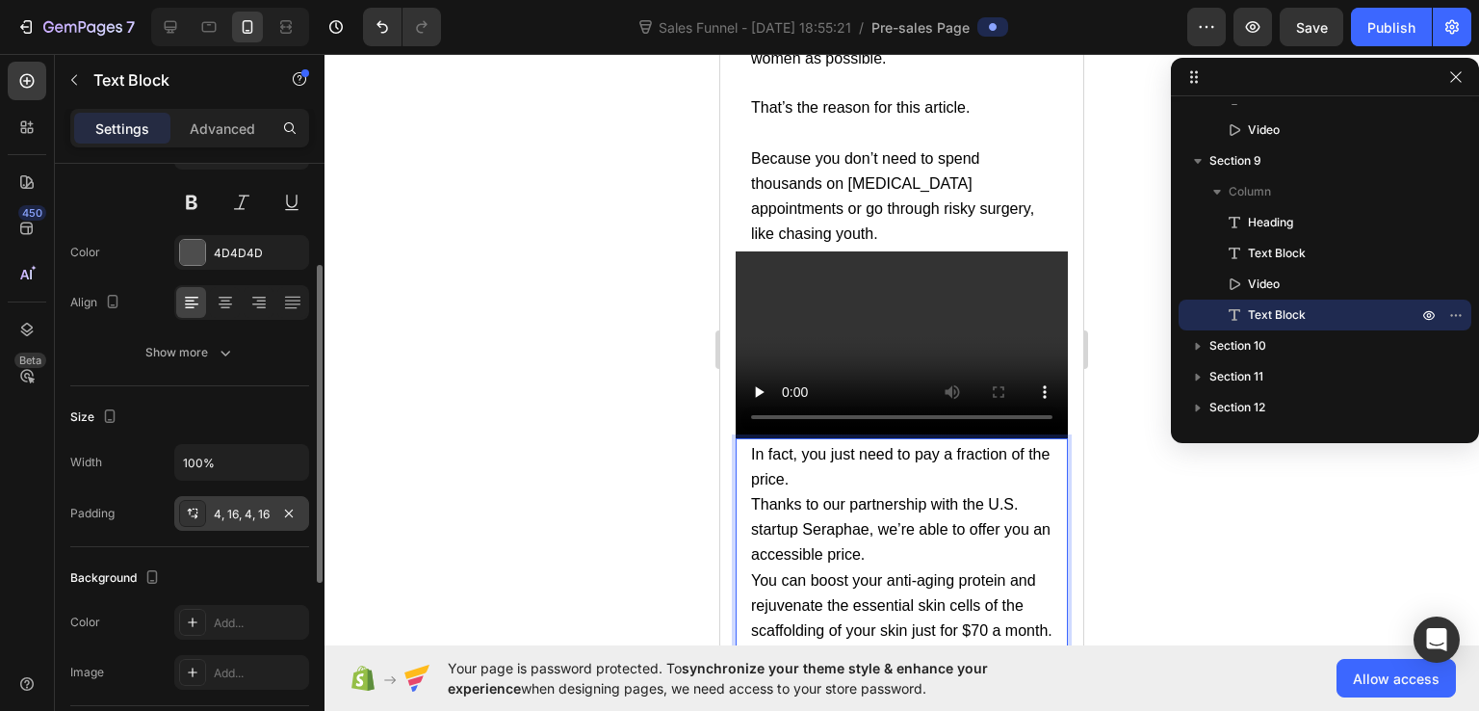
click at [855, 445] on p "In fact, you just need to pay a fraction of the price." at bounding box center [901, 467] width 301 height 50
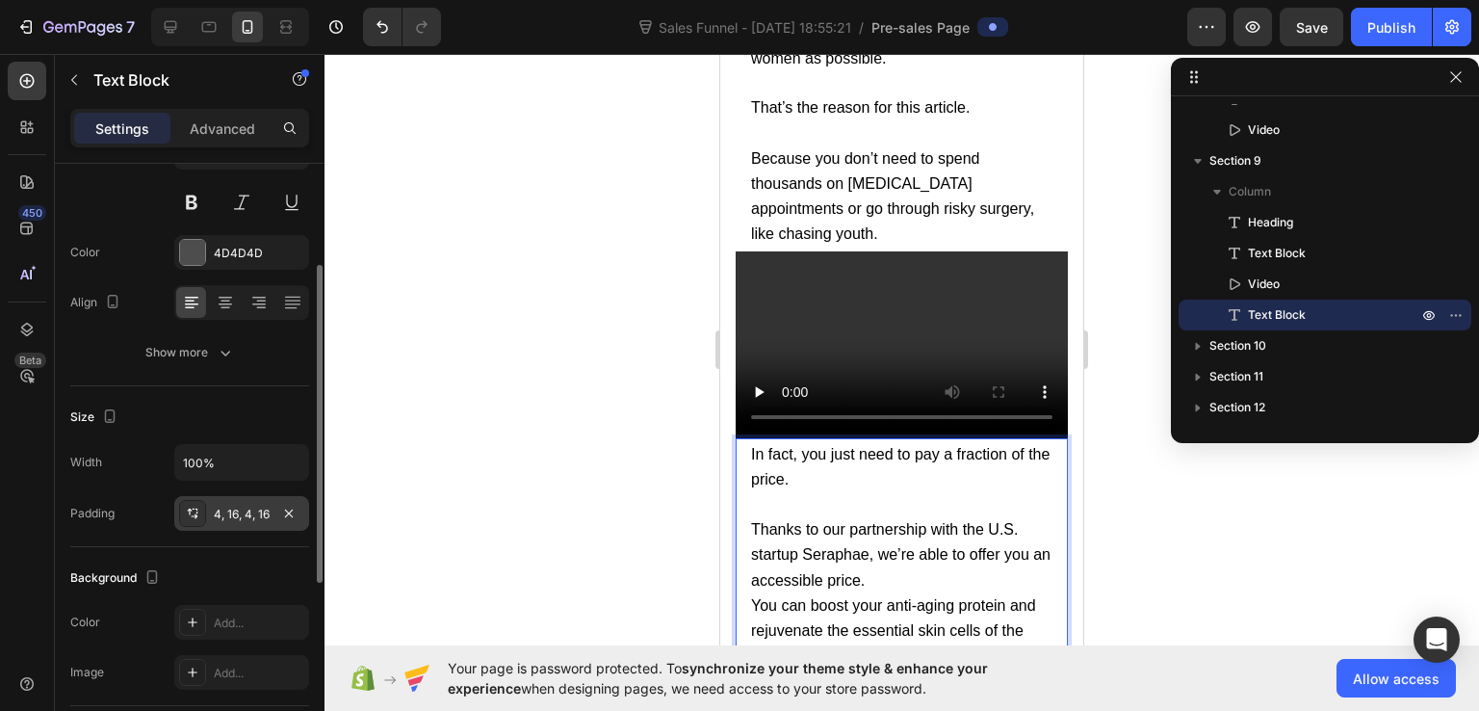
click at [922, 540] on p "Thanks to our partnership with the U.S. startup Seraphae, we’re able to offer y…" at bounding box center [901, 555] width 301 height 76
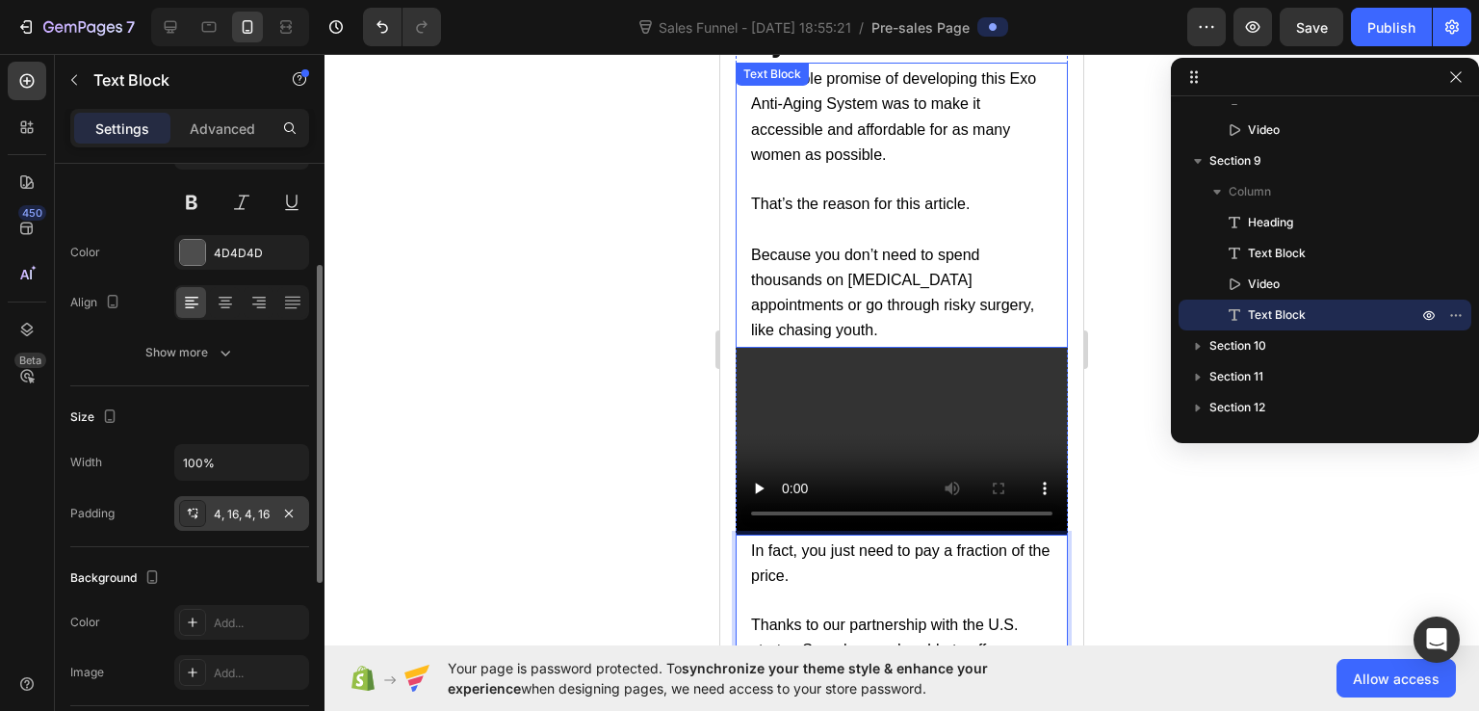
scroll to position [16987, 0]
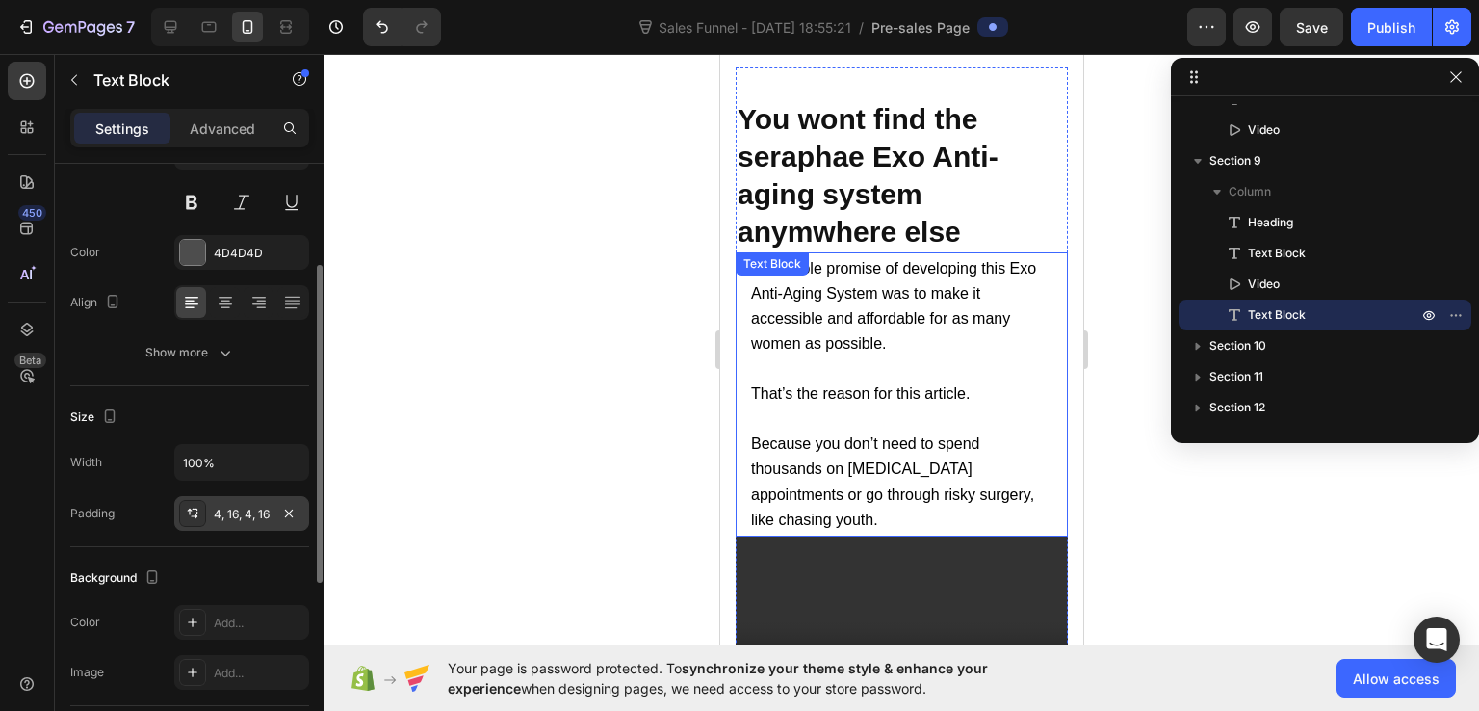
click at [851, 287] on span "The whole promise of developing this Exo Anti-Aging System was to make it acces…" at bounding box center [893, 306] width 285 height 92
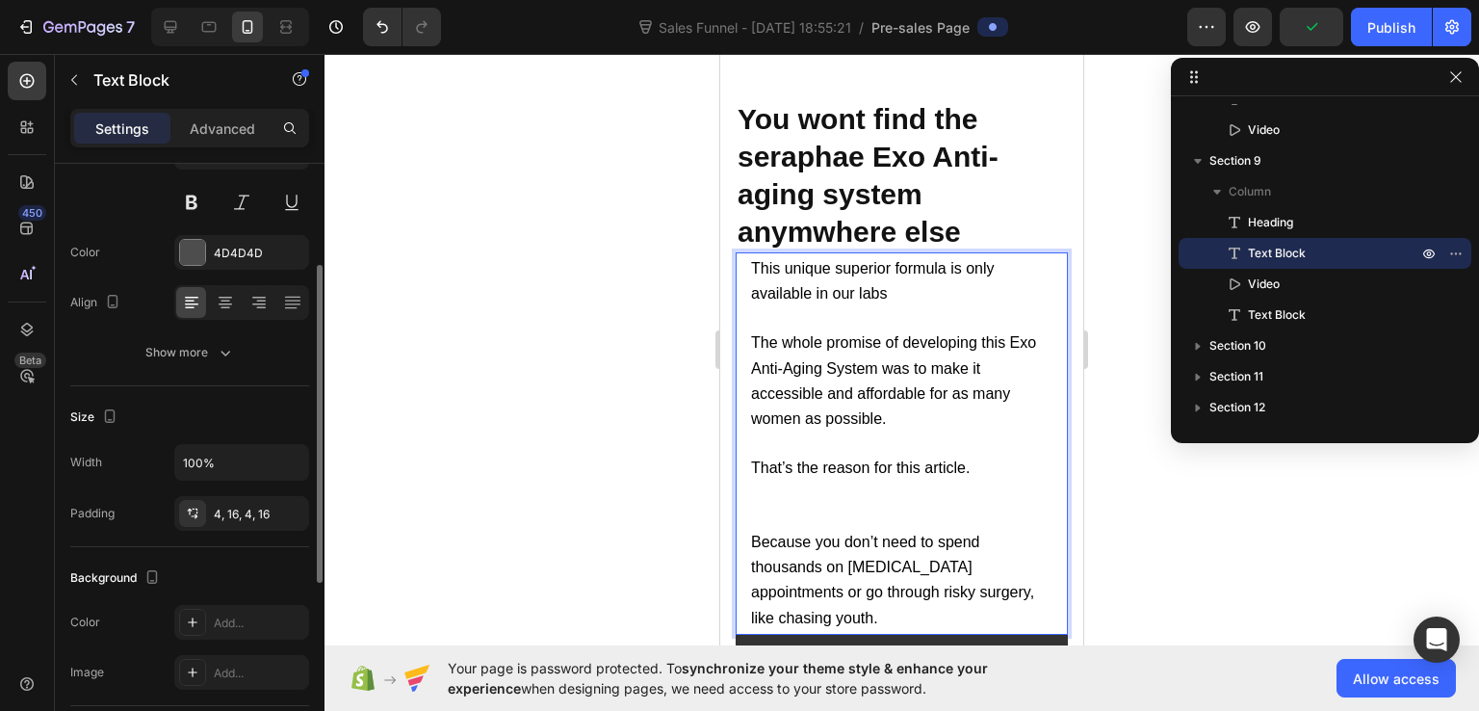
click at [894, 292] on p "This unique superior formula is only available in our labs" at bounding box center [901, 281] width 301 height 50
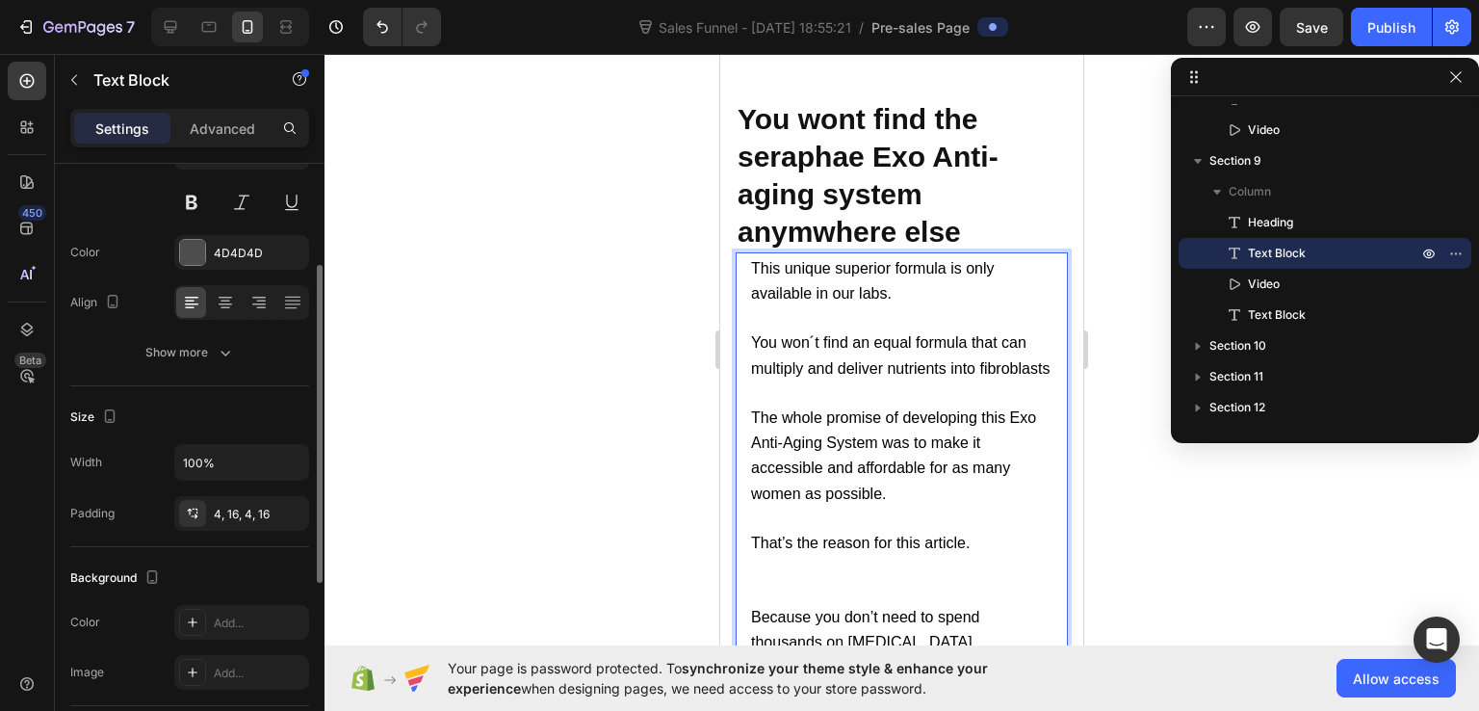
click at [967, 344] on span "You won´t find an equal formula that can multiply and deliver nutrients into fi…" at bounding box center [900, 354] width 299 height 41
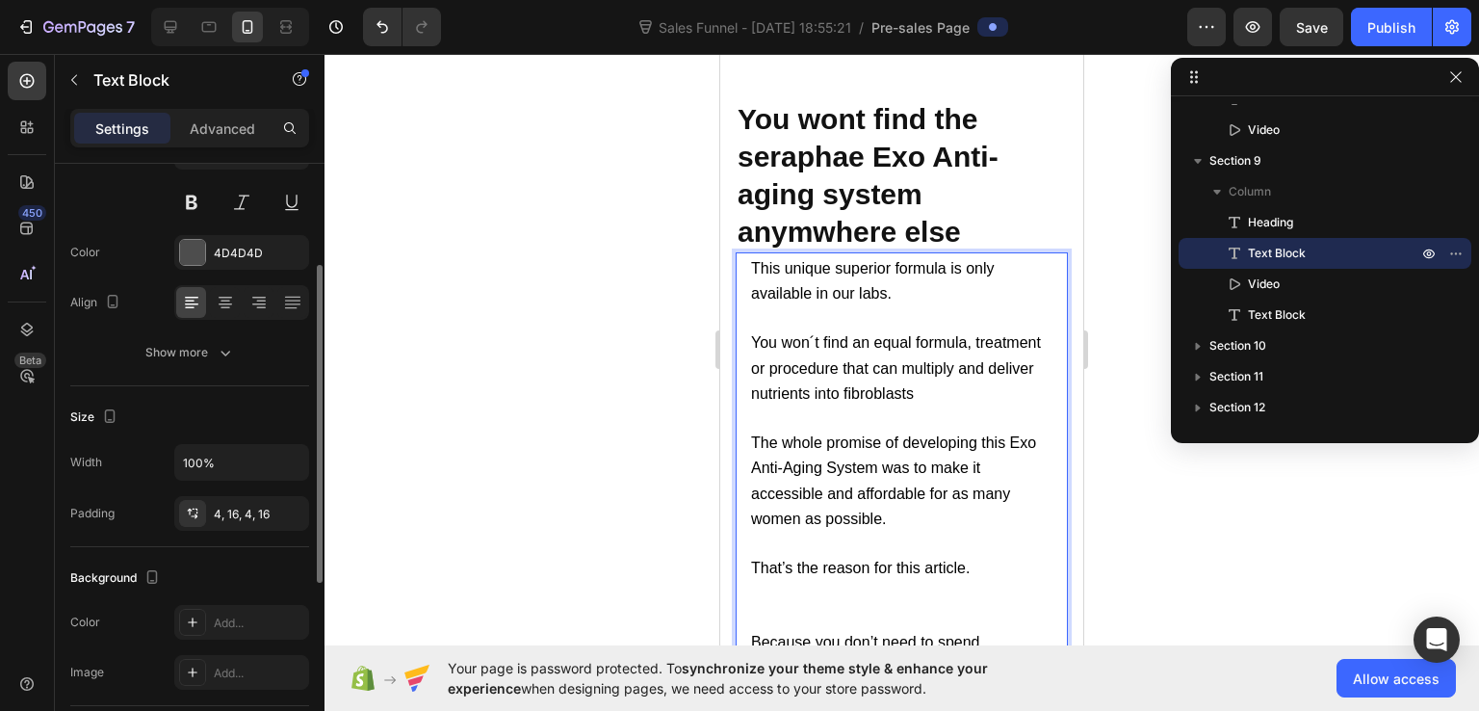
click at [1001, 396] on p "You won´t find an equal formula, treatment or procedure that can multiply and d…" at bounding box center [901, 368] width 301 height 76
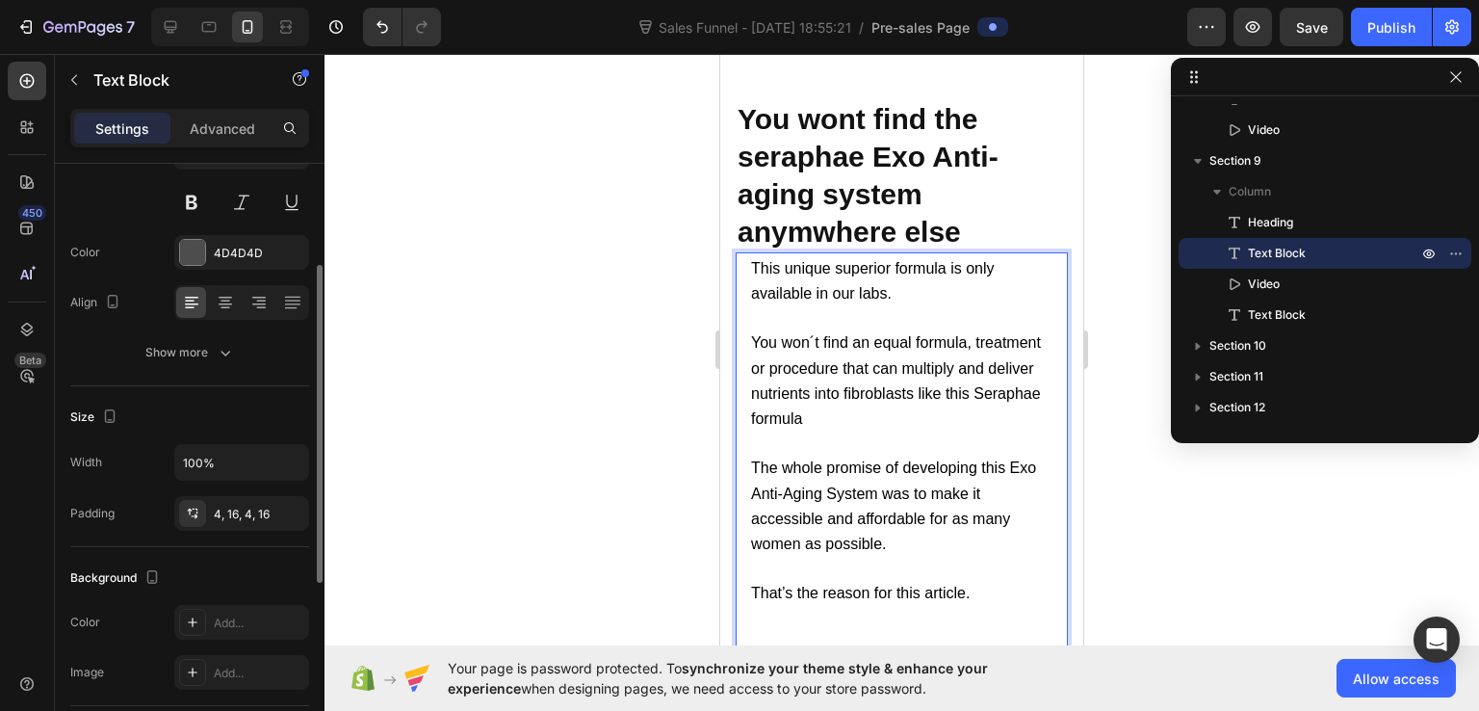
click at [877, 419] on span "You won´t find an equal formula, treatment or procedure that can multiply and d…" at bounding box center [896, 380] width 290 height 92
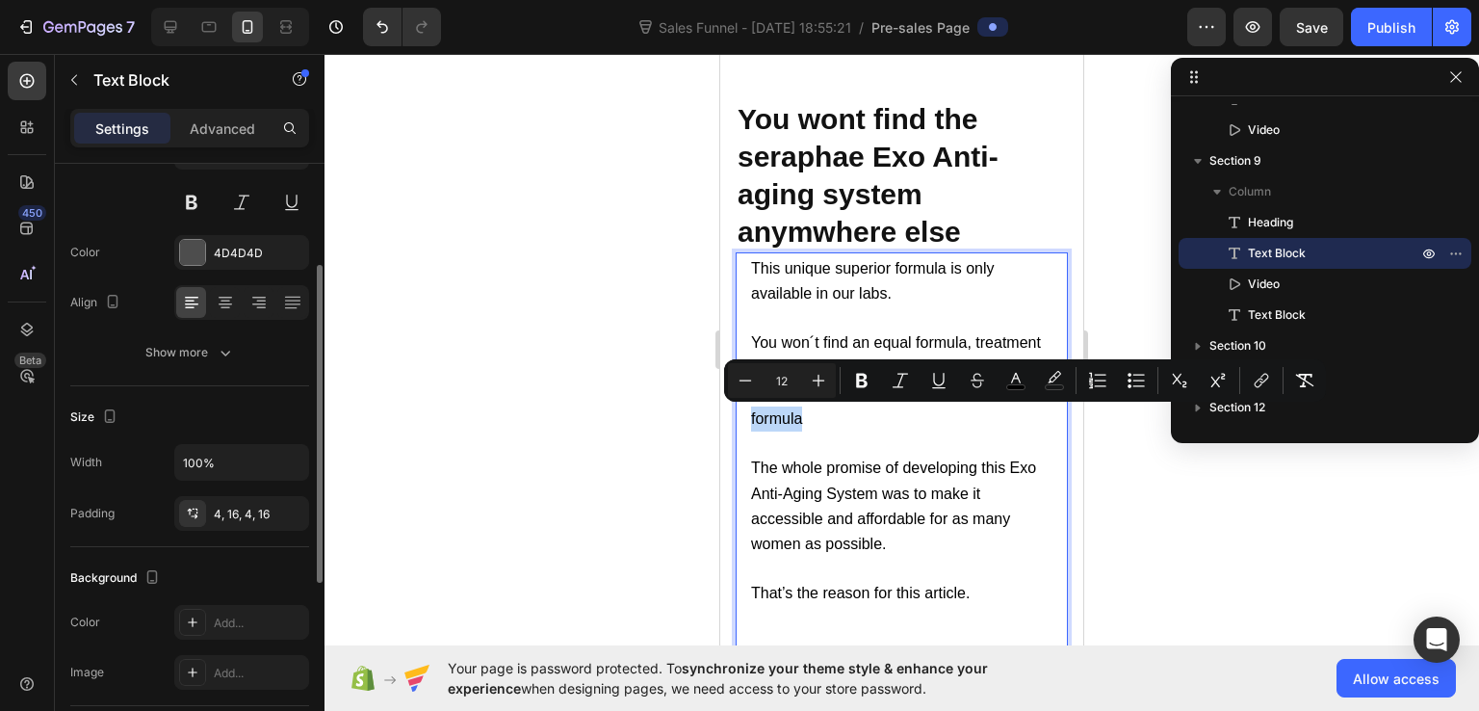
click at [849, 419] on span "You won´t find an equal formula, treatment or procedure that can multiply and d…" at bounding box center [896, 380] width 290 height 92
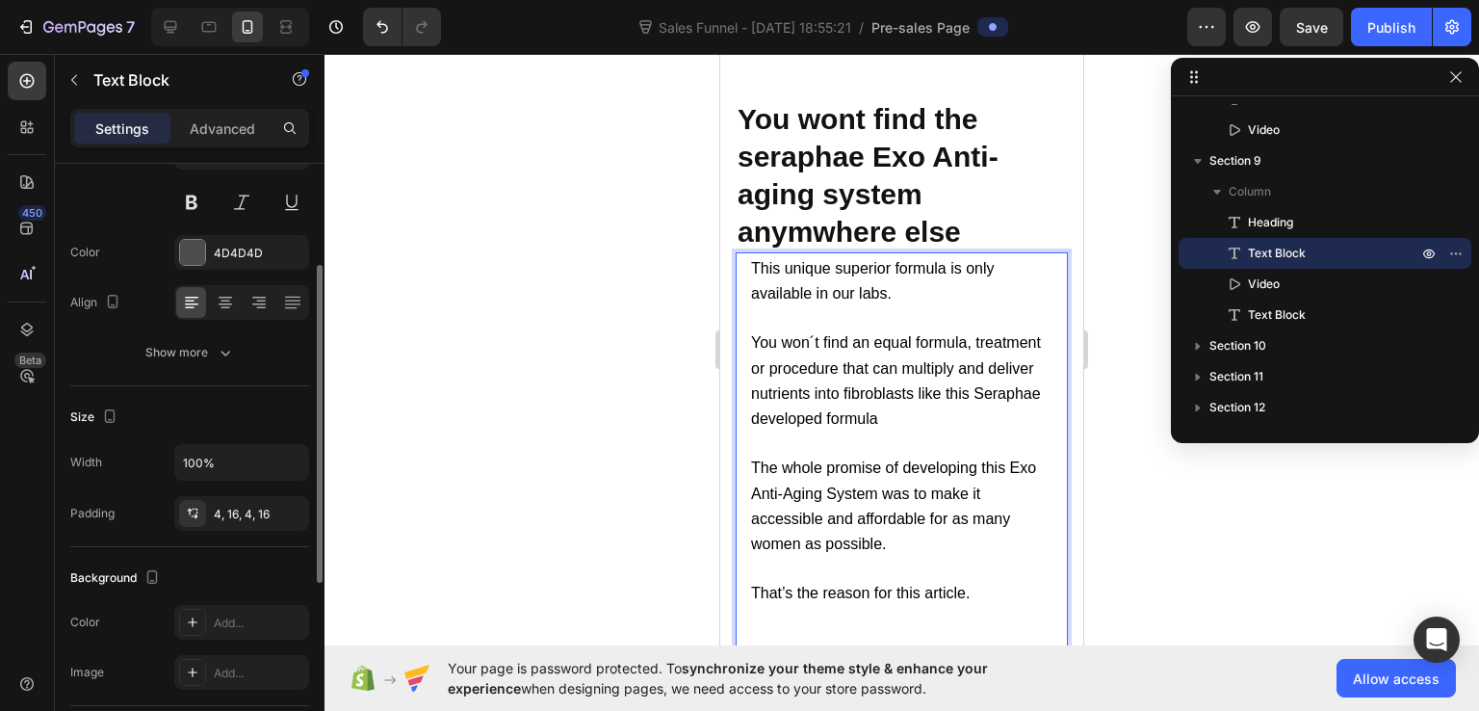
click at [981, 414] on p "You won´t find an equal formula, treatment or procedure that can multiply and d…" at bounding box center [901, 380] width 301 height 101
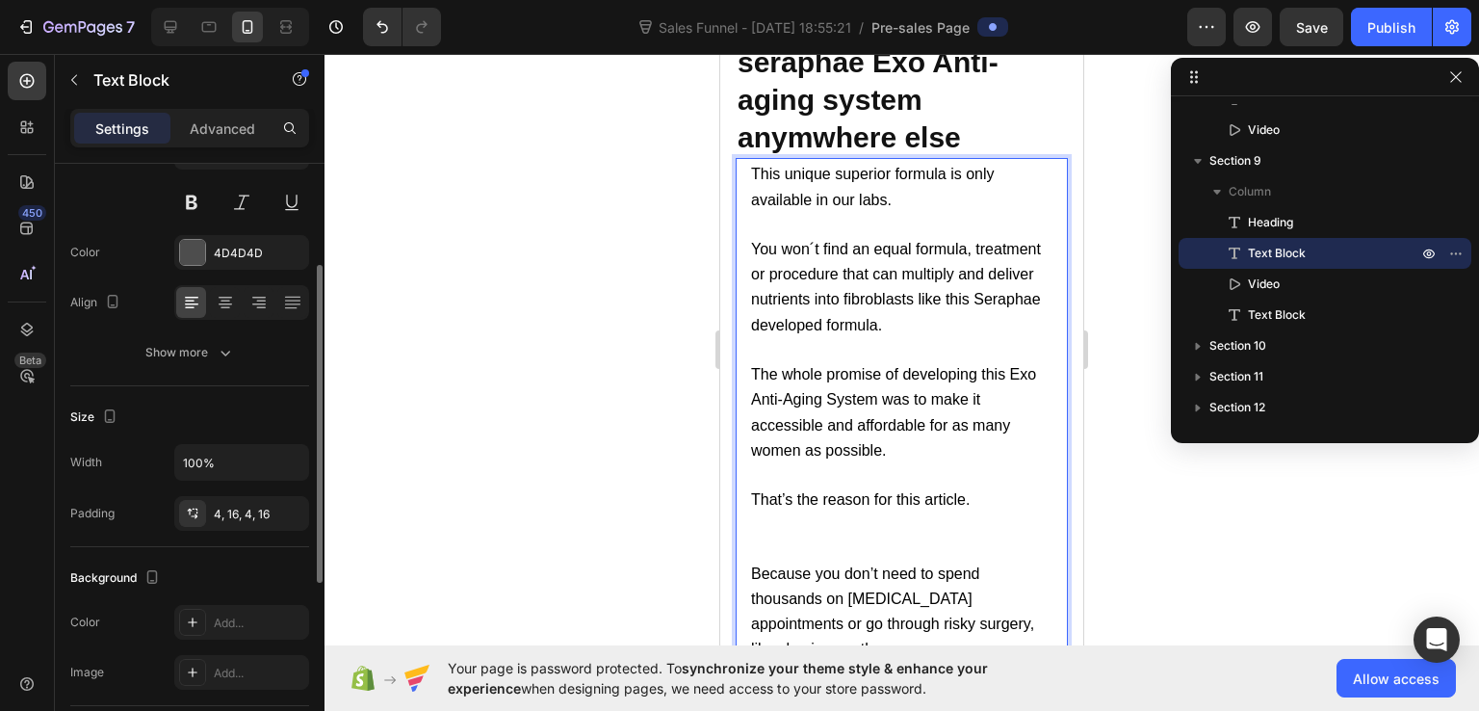
click at [794, 533] on p "Rich Text Editor. Editing area: main" at bounding box center [901, 536] width 301 height 48
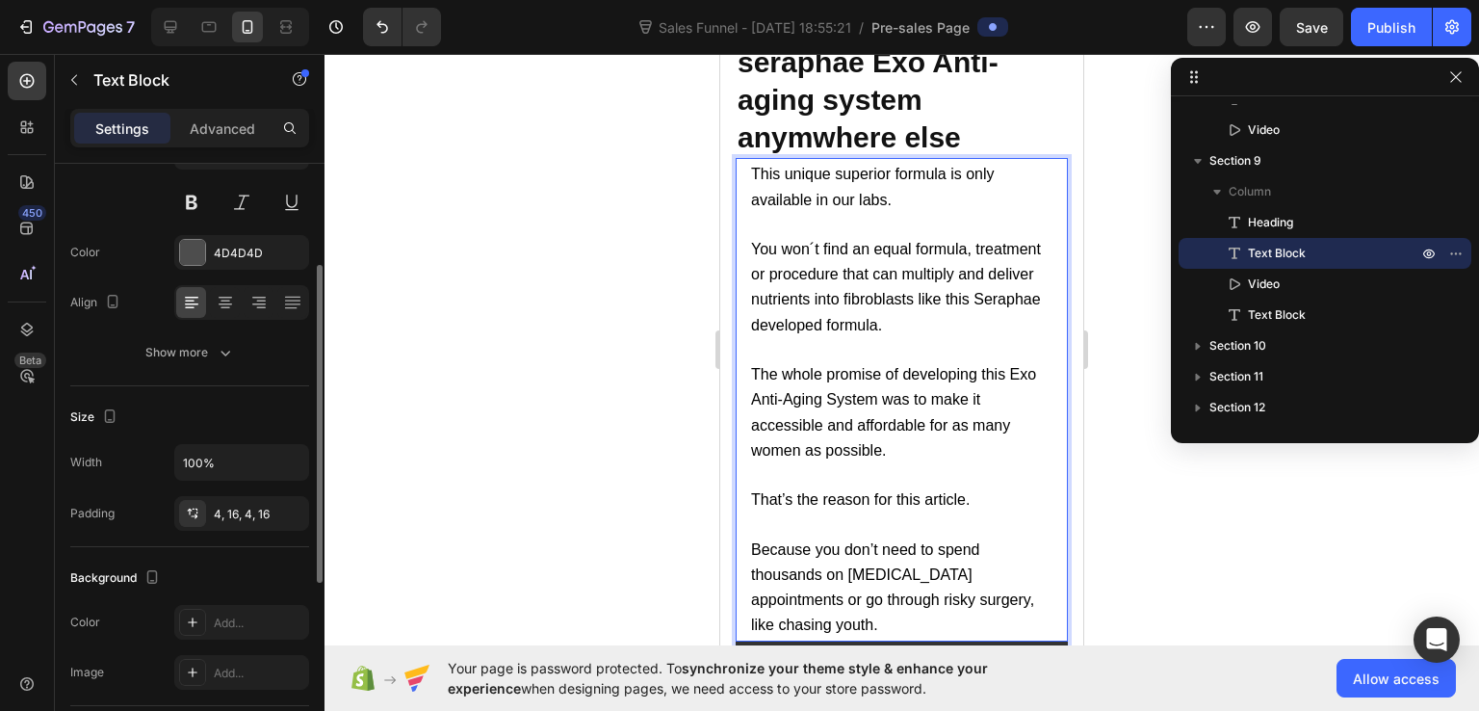
click at [772, 523] on p "That’s the reason for this article." at bounding box center [901, 511] width 301 height 49
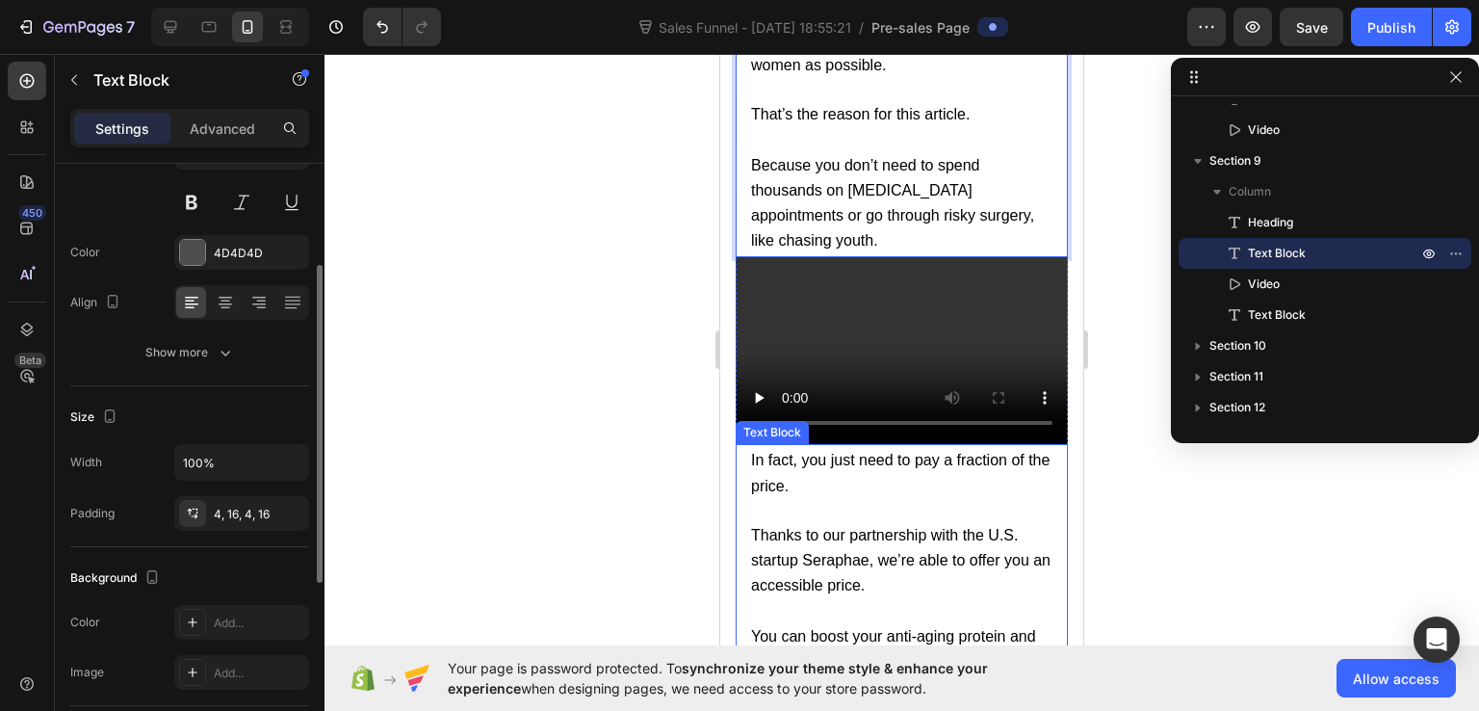
scroll to position [17565, 0]
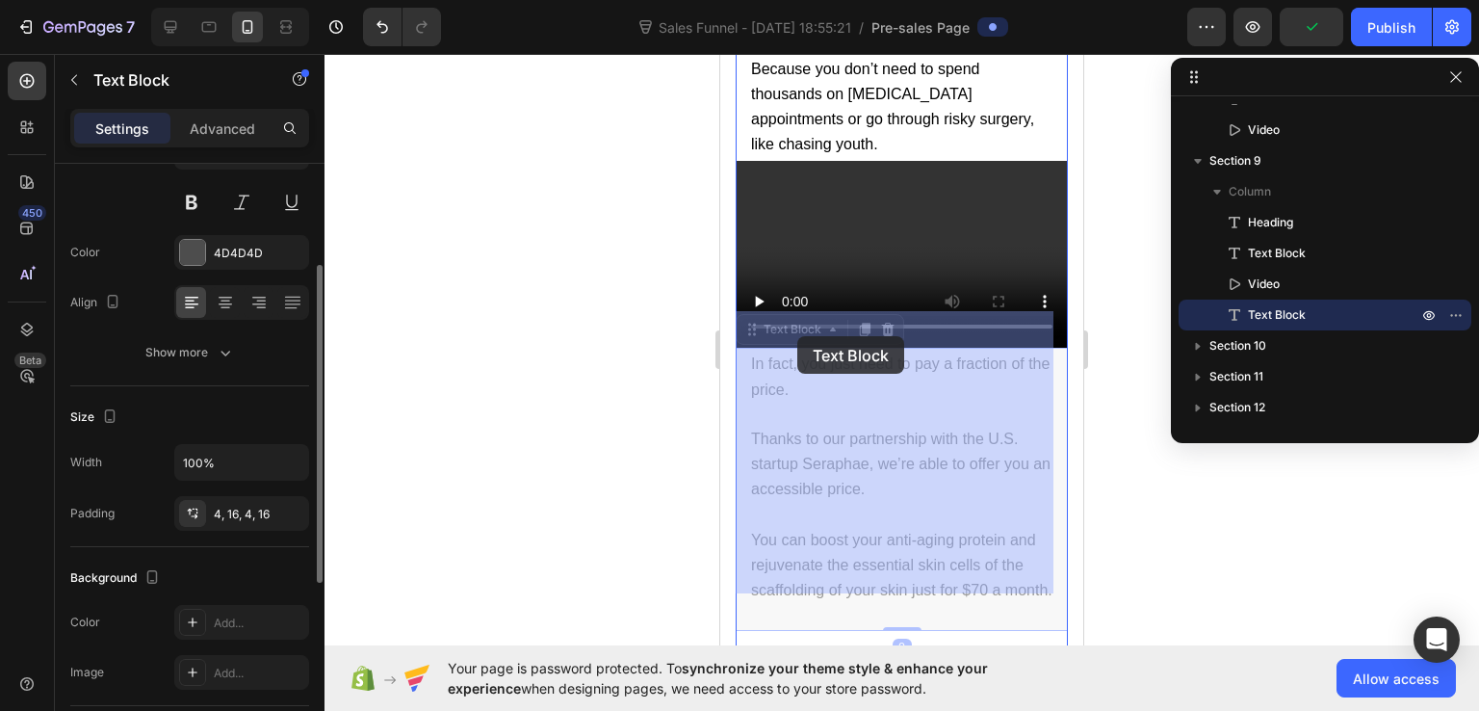
drag, startPoint x: 751, startPoint y: 325, endPoint x: 798, endPoint y: 336, distance: 47.7
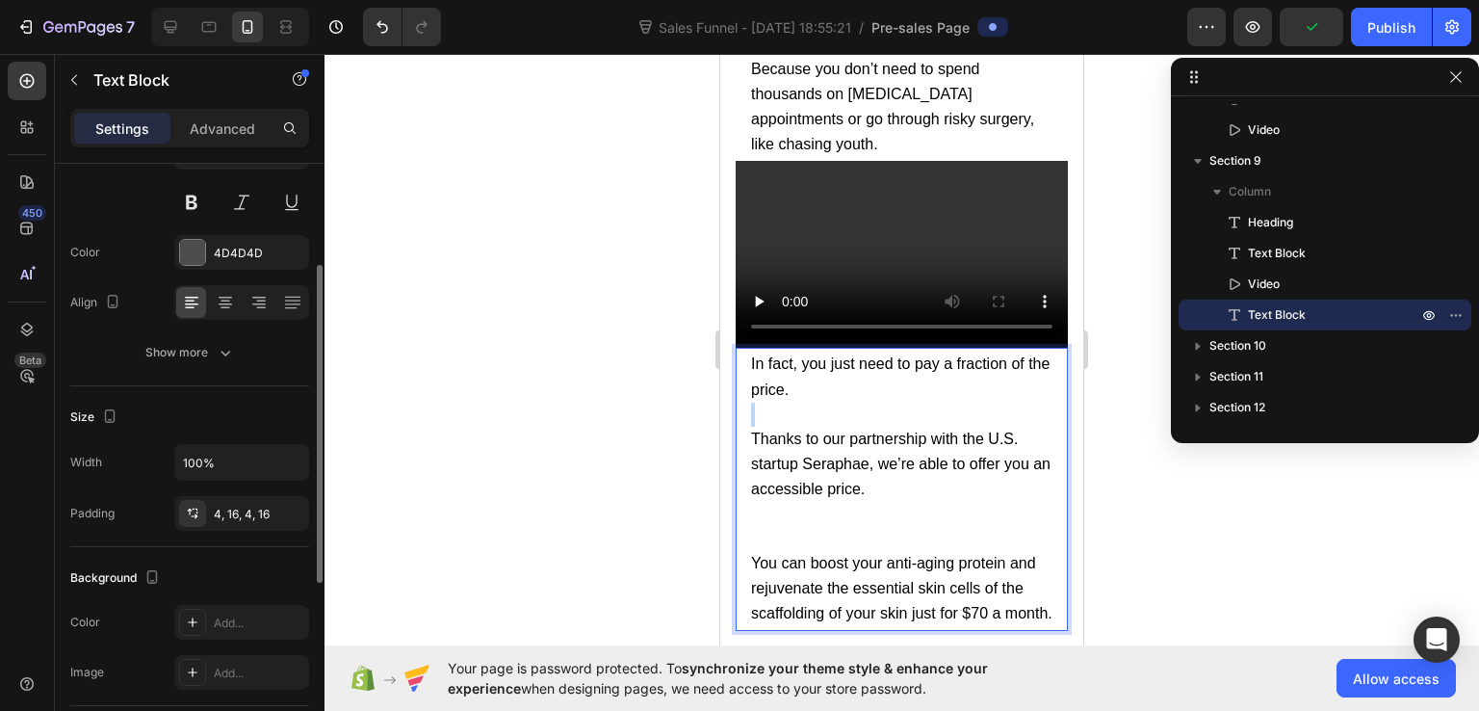
click at [814, 355] on span "In fact, you just need to pay a fraction of the price." at bounding box center [900, 375] width 299 height 41
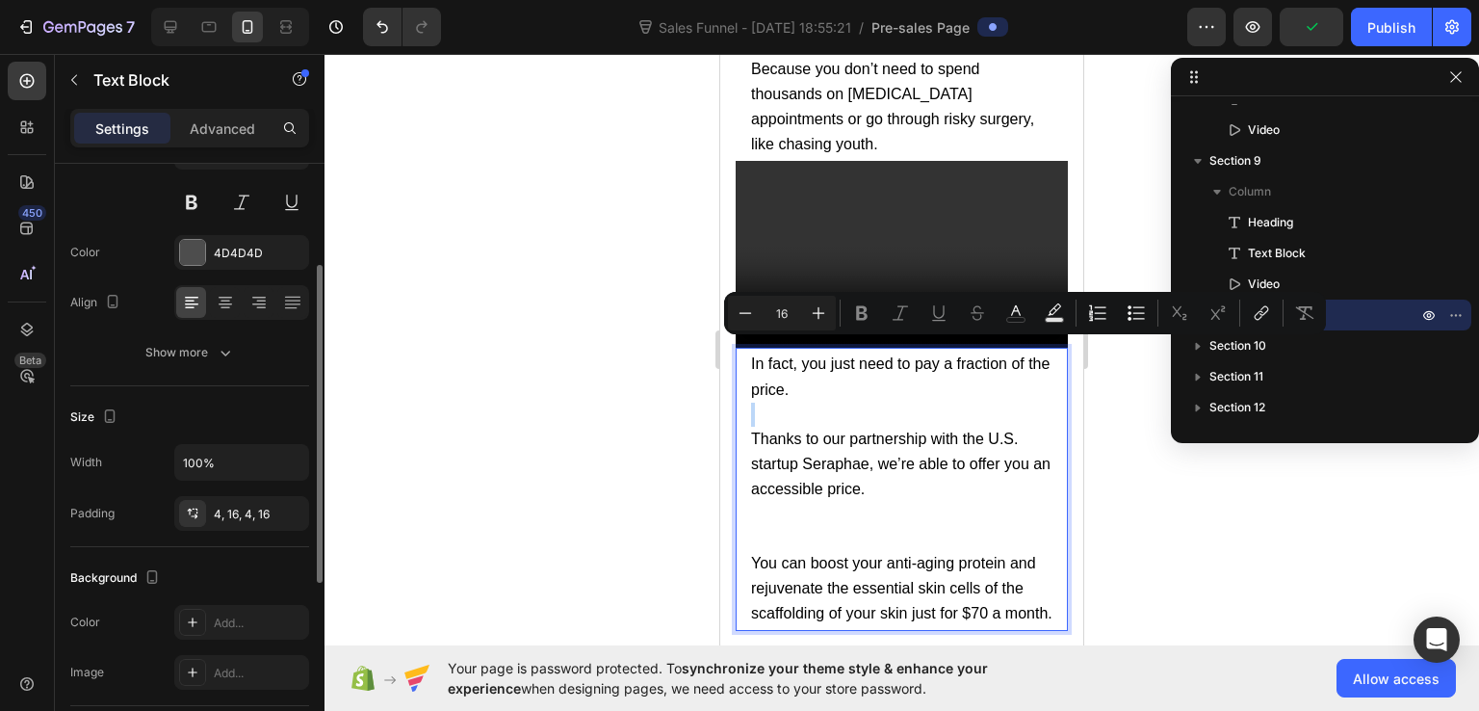
click at [839, 354] on p "In fact, you just need to pay a fraction of the price." at bounding box center [901, 377] width 301 height 50
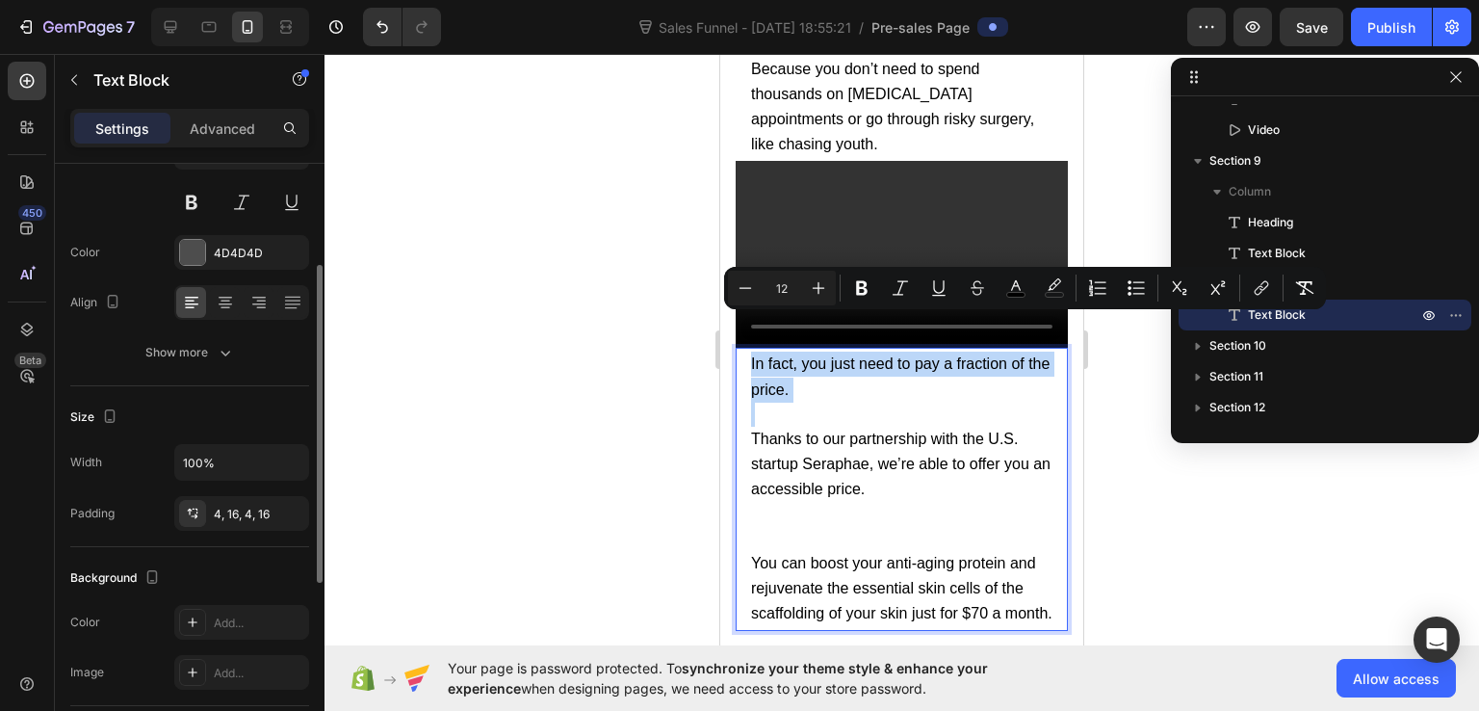
drag, startPoint x: 839, startPoint y: 354, endPoint x: 749, endPoint y: 321, distance: 95.7
click at [749, 348] on div "In fact, you just need to pay a fraction of the price. Thanks to our partnershi…" at bounding box center [902, 489] width 332 height 282
click at [863, 291] on icon "Editor contextual toolbar" at bounding box center [861, 287] width 19 height 19
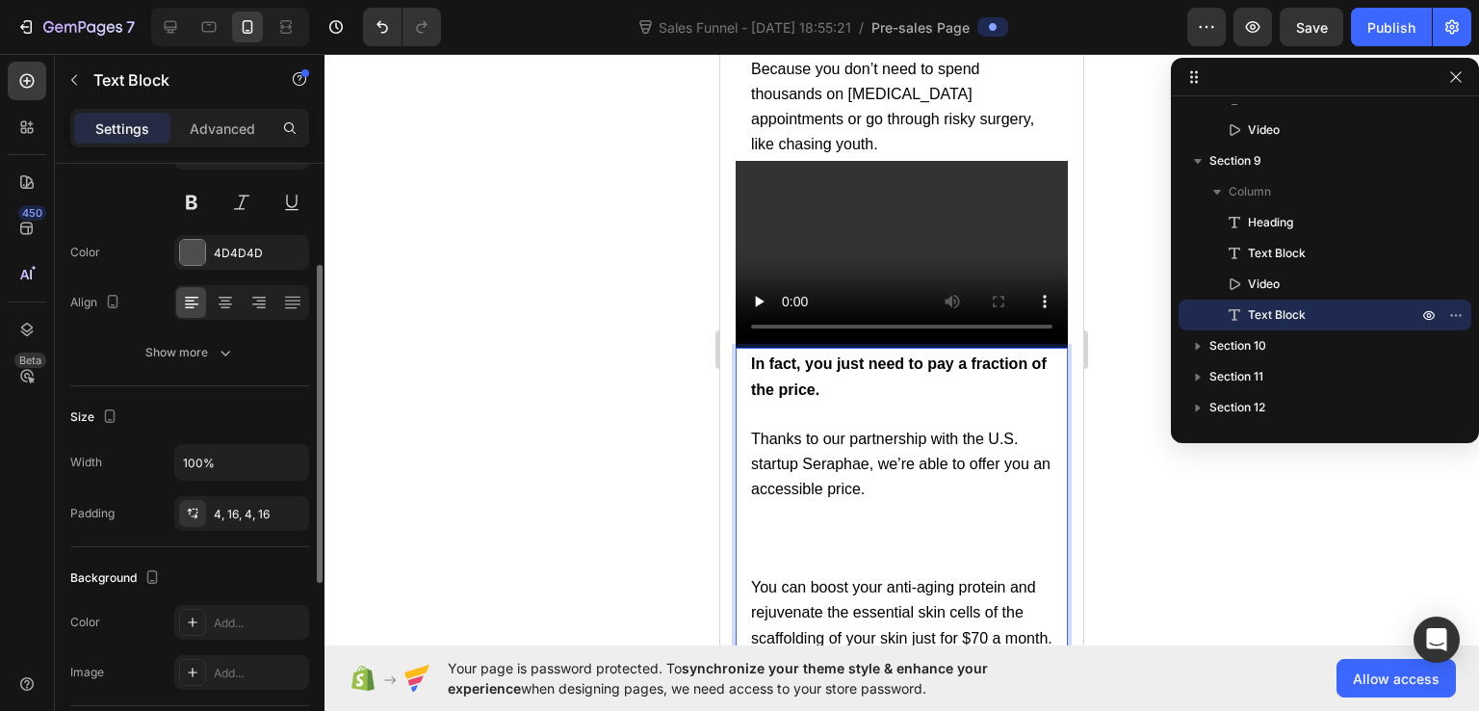
click at [802, 503] on p "Rich Text Editor. Editing area: main" at bounding box center [901, 539] width 301 height 73
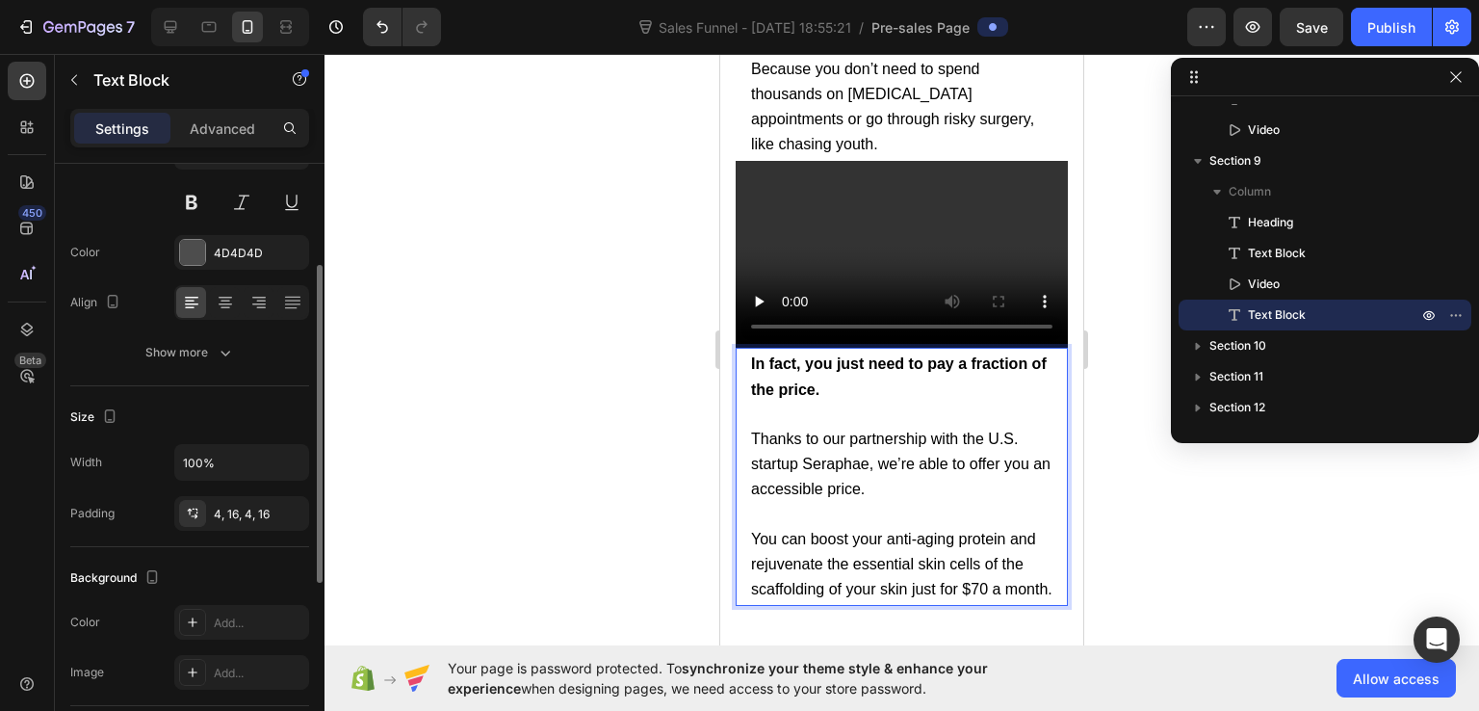
scroll to position [17757, 0]
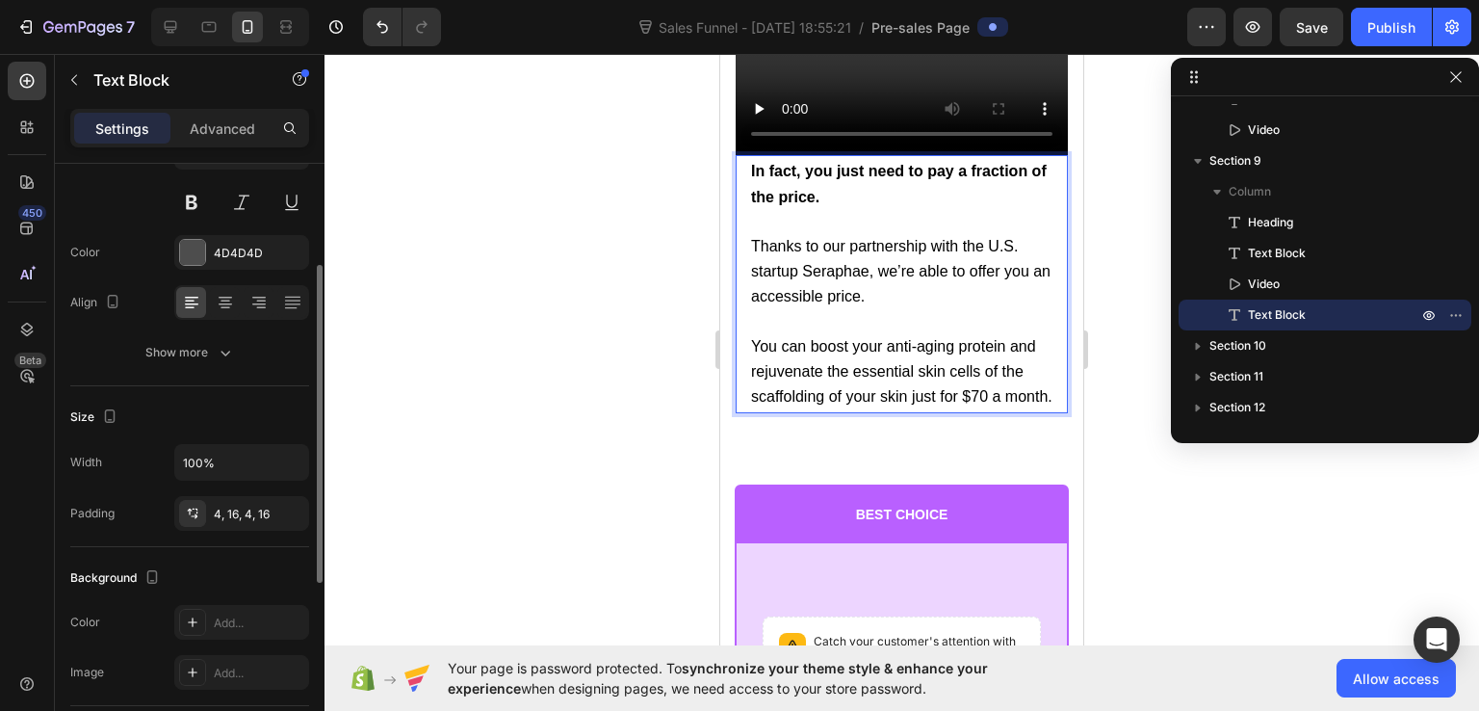
click at [879, 384] on p "You can boost your anti-aging protein and rejuvenate the essential skin cells o…" at bounding box center [901, 372] width 301 height 76
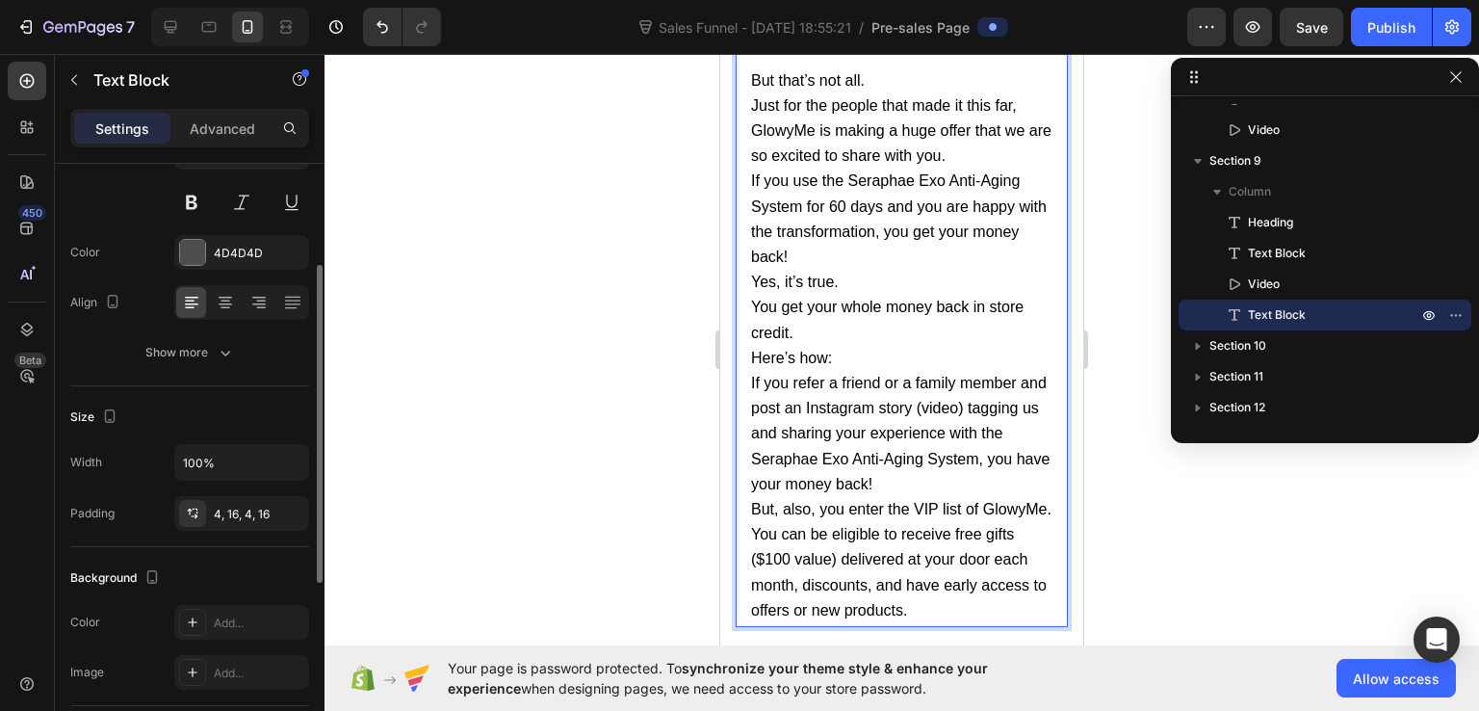
scroll to position [17931, 0]
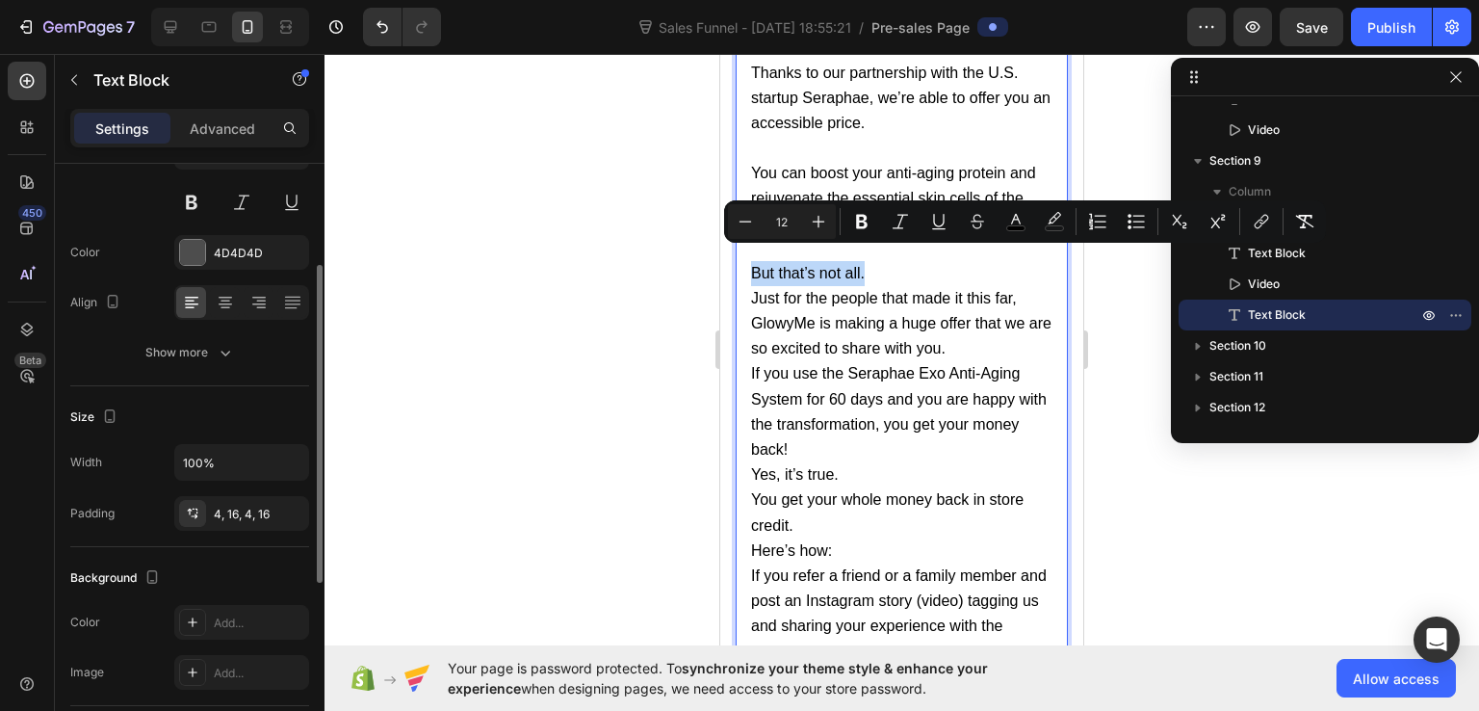
drag, startPoint x: 873, startPoint y: 257, endPoint x: 753, endPoint y: 260, distance: 119.5
click at [753, 261] on p "But that’s not all." at bounding box center [901, 273] width 301 height 25
click at [852, 221] on icon "Editor contextual toolbar" at bounding box center [861, 221] width 19 height 19
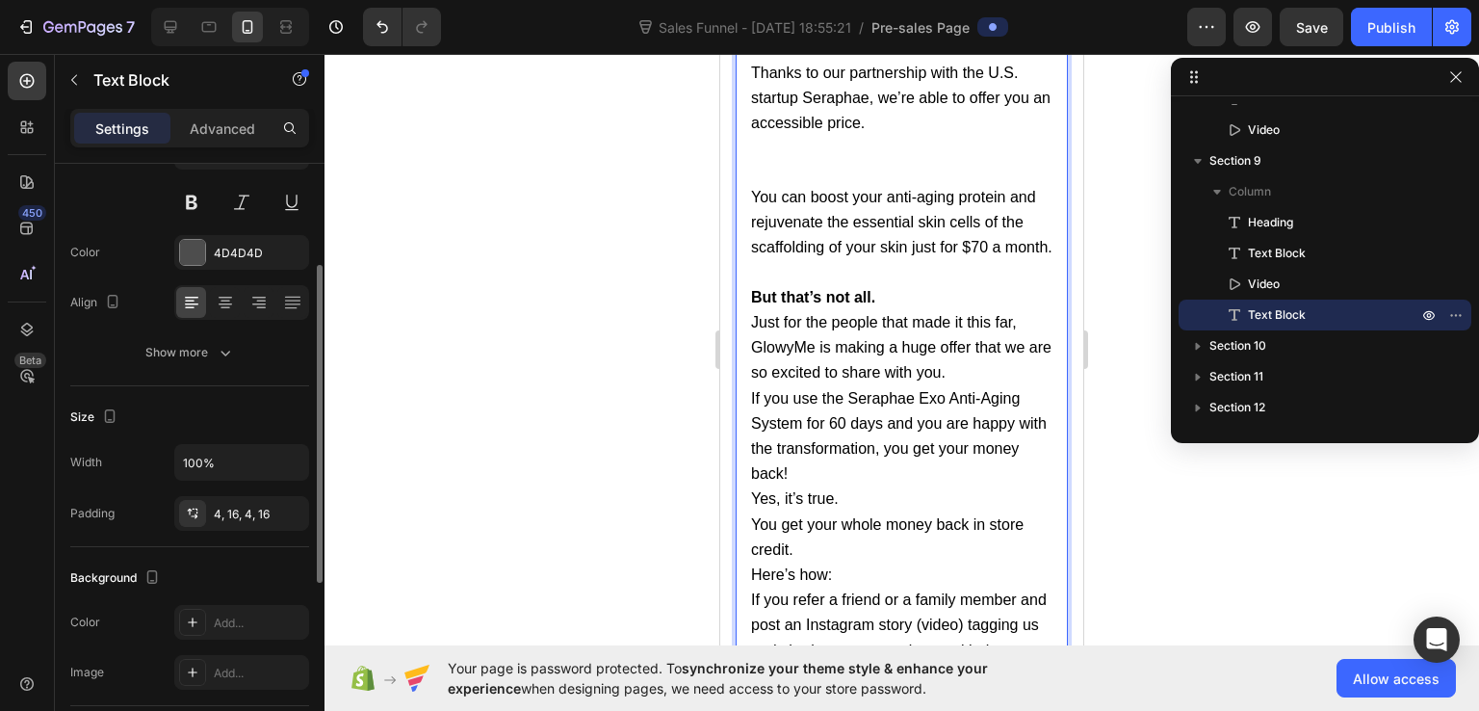
click at [906, 288] on p "But that’s not all." at bounding box center [901, 297] width 301 height 25
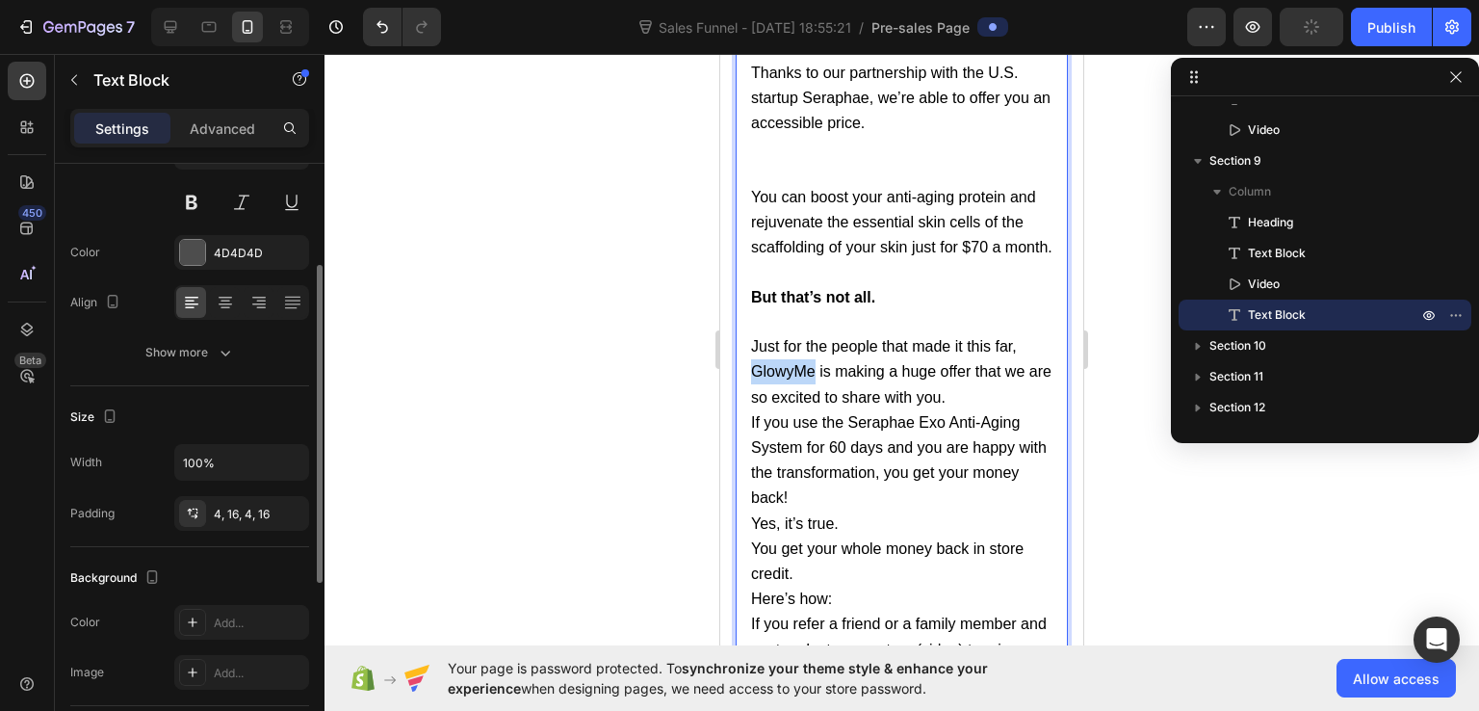
drag, startPoint x: 816, startPoint y: 356, endPoint x: 752, endPoint y: 356, distance: 63.6
click at [752, 356] on span "Just for the people that made it this far, GlowyMe is making a huge offer that …" at bounding box center [901, 371] width 301 height 66
click at [1013, 338] on span "Just for the people that made it this far, is making a huge offer that we are s…" at bounding box center [896, 371] width 290 height 66
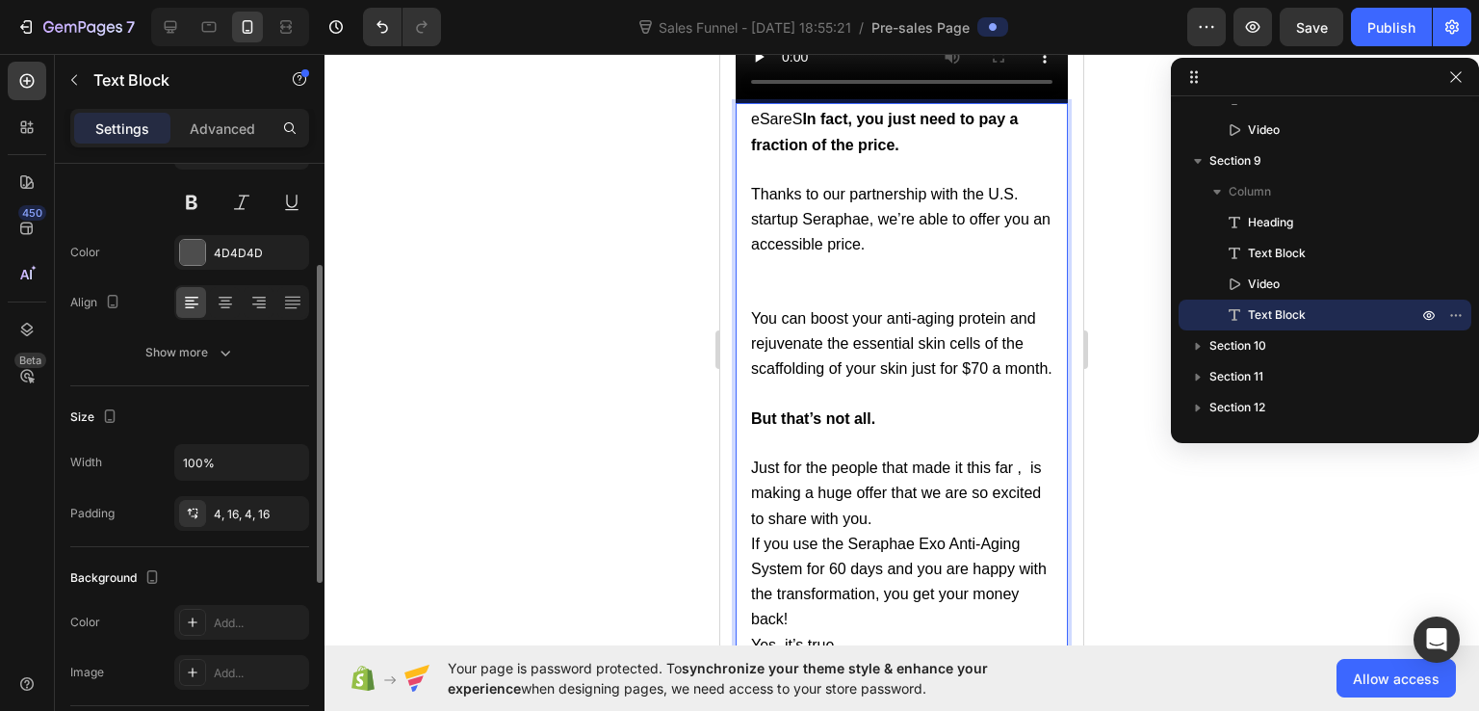
click at [1015, 459] on span "Just for the people that made it this far , is making a huge offer that we are …" at bounding box center [896, 492] width 290 height 66
drag, startPoint x: 824, startPoint y: 78, endPoint x: 747, endPoint y: 82, distance: 77.2
click at [747, 103] on div "areeSareS In fact, you just need to pay a fraction of the price. Thanks to our …" at bounding box center [902, 546] width 332 height 886
click at [780, 259] on p "Thanks to our partnership with the U.S. startup Seraphae, we’re able to offer y…" at bounding box center [901, 244] width 301 height 124
click at [801, 340] on p "You can boost your anti-aging protein and rejuvenate the essential skin cells o…" at bounding box center [901, 344] width 301 height 76
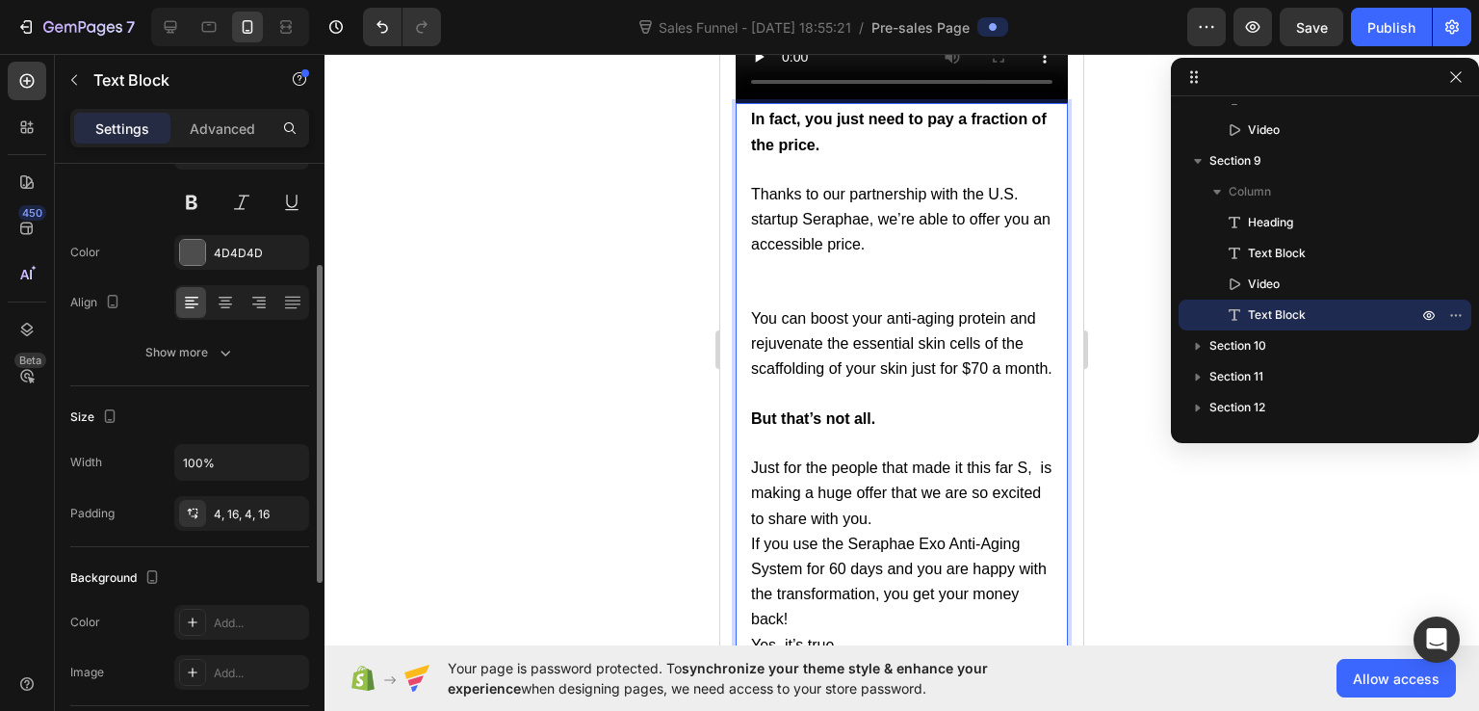
click at [1017, 464] on p "Just for the people that made it this far S, is making a huge offer that we are…" at bounding box center [901, 494] width 301 height 76
click at [1019, 462] on p "Just for the people that made it this far SS, is making a huge offer that we ar…" at bounding box center [901, 494] width 301 height 76
click at [1019, 460] on p "Just for the people that made it this far" at bounding box center [901, 468] width 301 height 25
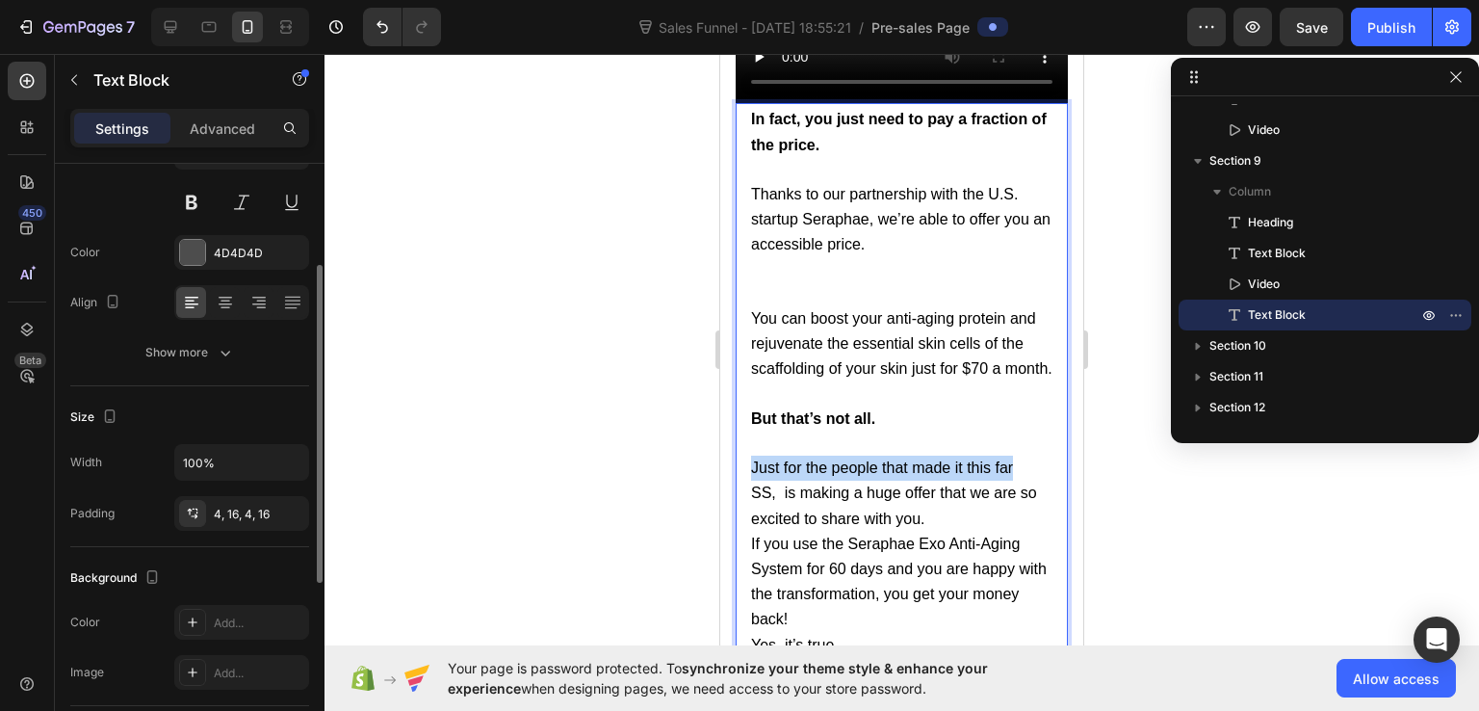
click at [1019, 460] on p "Just for the people that made it this far" at bounding box center [901, 468] width 301 height 25
click at [775, 484] on span "SS, is making a huge offer that we are so excited to share with you." at bounding box center [894, 504] width 286 height 41
click at [837, 481] on p "re S, is making a huge offer that we are so excited to share with you." at bounding box center [901, 506] width 301 height 50
click at [782, 484] on span "re S, is making a huge offer that we are so excited to share with you." at bounding box center [898, 504] width 294 height 41
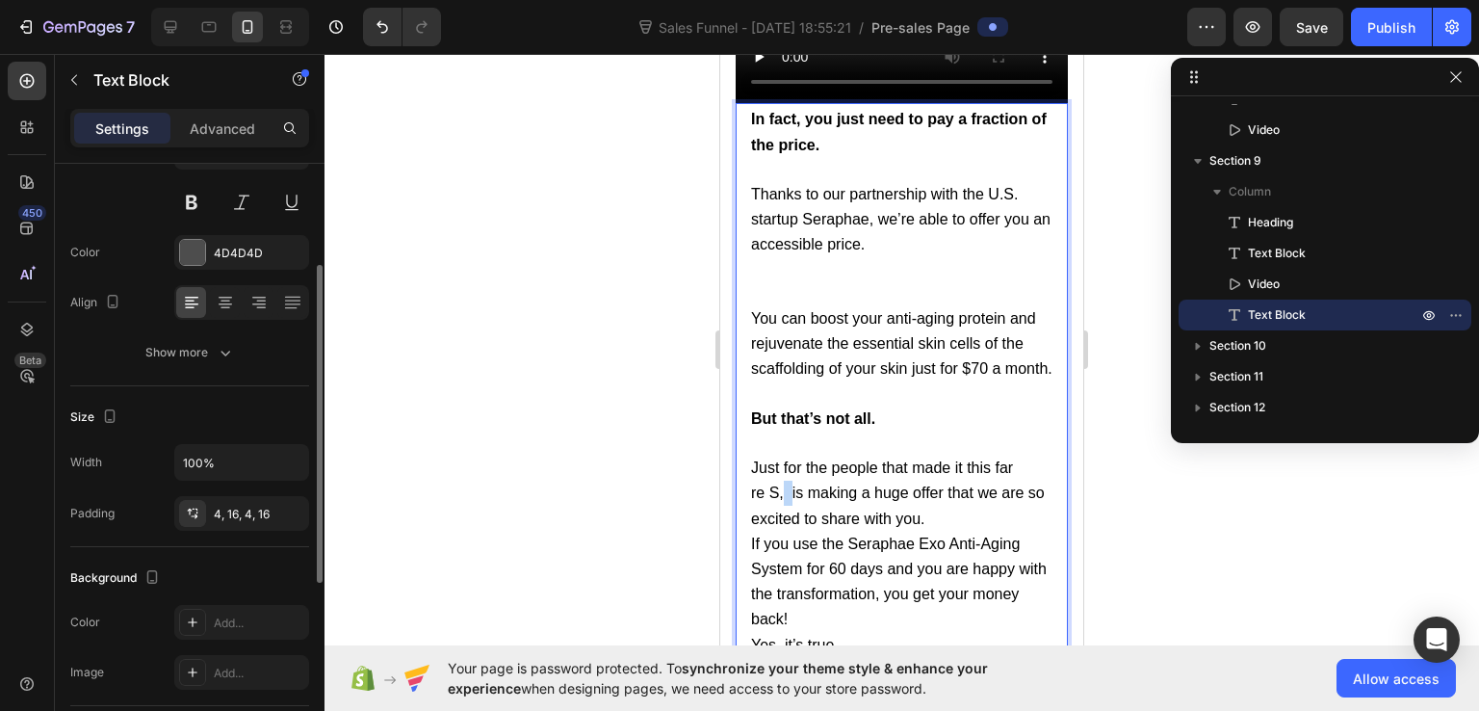
click at [782, 484] on span "re S, is making a huge offer that we are so excited to share with you." at bounding box center [898, 504] width 294 height 41
click at [770, 484] on span "re S, is making a huge offer that we are so excited to share with you." at bounding box center [898, 504] width 294 height 41
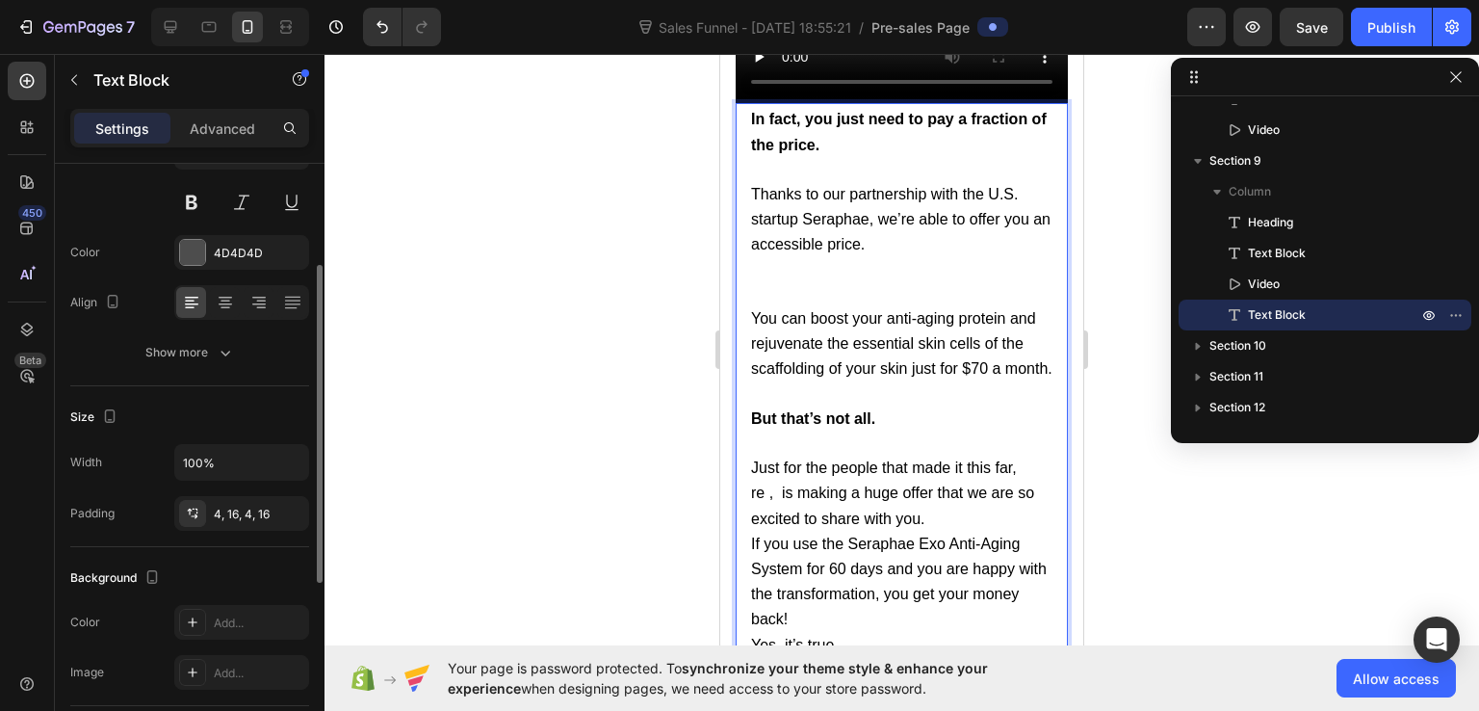
click at [1025, 456] on p "Just for the people that made it this far," at bounding box center [901, 468] width 301 height 25
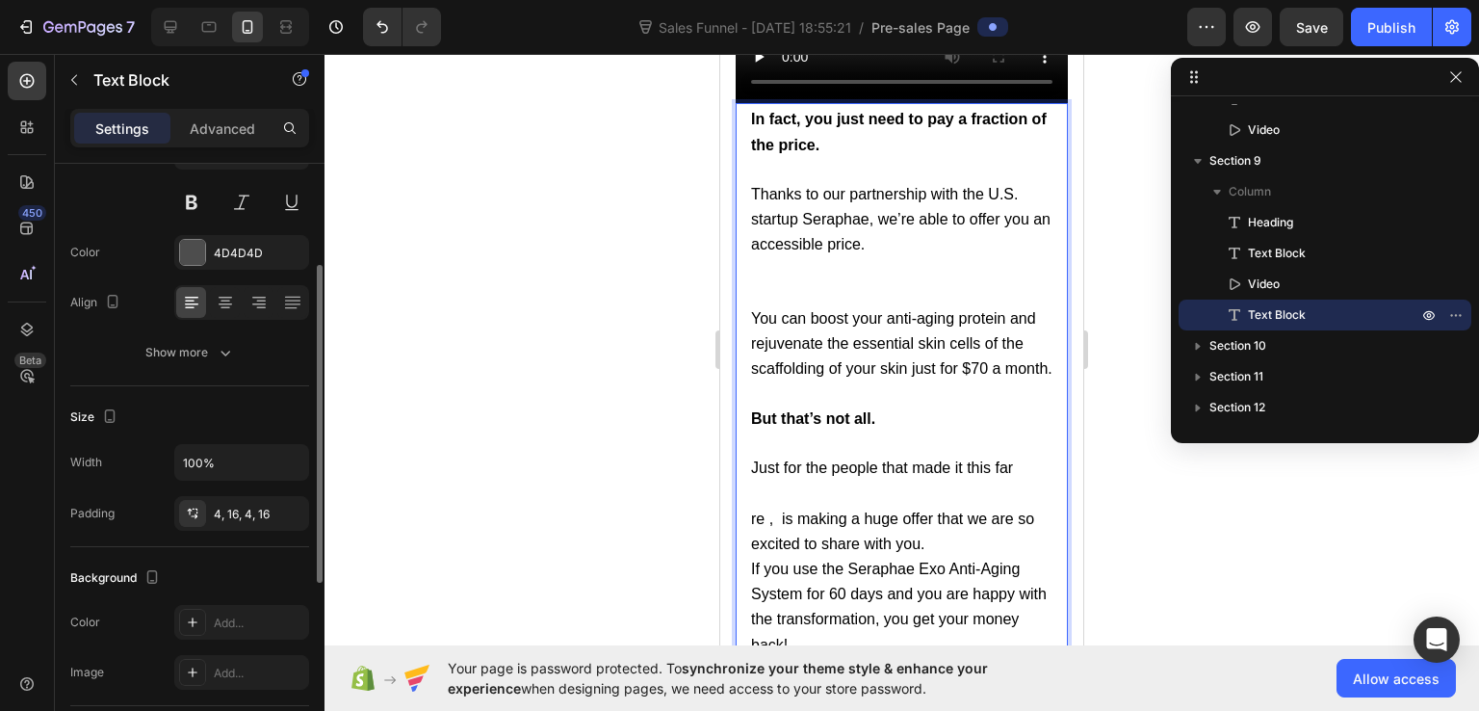
click at [840, 481] on p "Rich Text Editor. Editing area: main" at bounding box center [901, 493] width 301 height 25
click at [815, 482] on p "S" at bounding box center [901, 493] width 301 height 25
click at [815, 482] on p "Se" at bounding box center [901, 493] width 301 height 25
click at [815, 482] on p "Ser" at bounding box center [901, 493] width 301 height 25
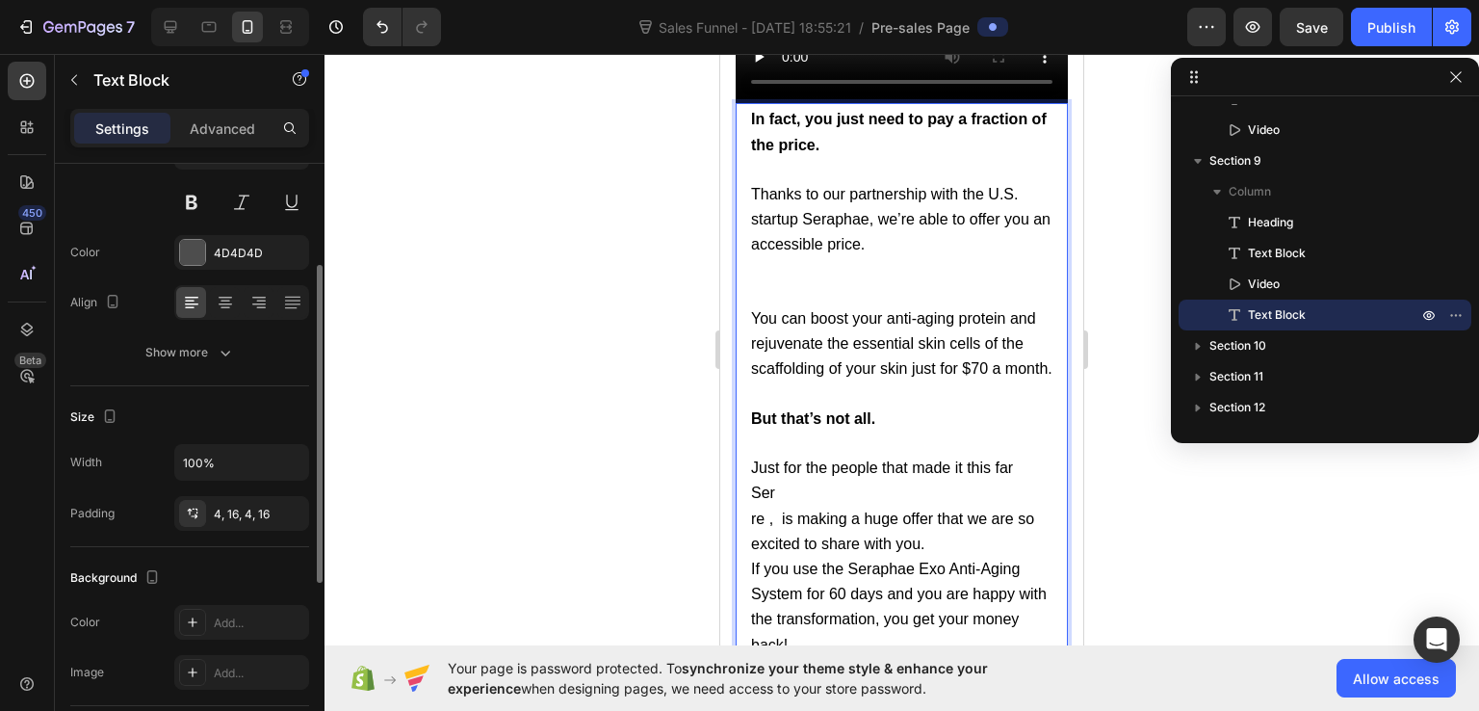
click at [815, 482] on p "Ser" at bounding box center [901, 493] width 301 height 25
click at [807, 481] on p "Ser" at bounding box center [901, 493] width 301 height 25
click at [790, 481] on p "Sera" at bounding box center [901, 493] width 301 height 25
click at [790, 484] on span "Serap" at bounding box center [771, 492] width 41 height 16
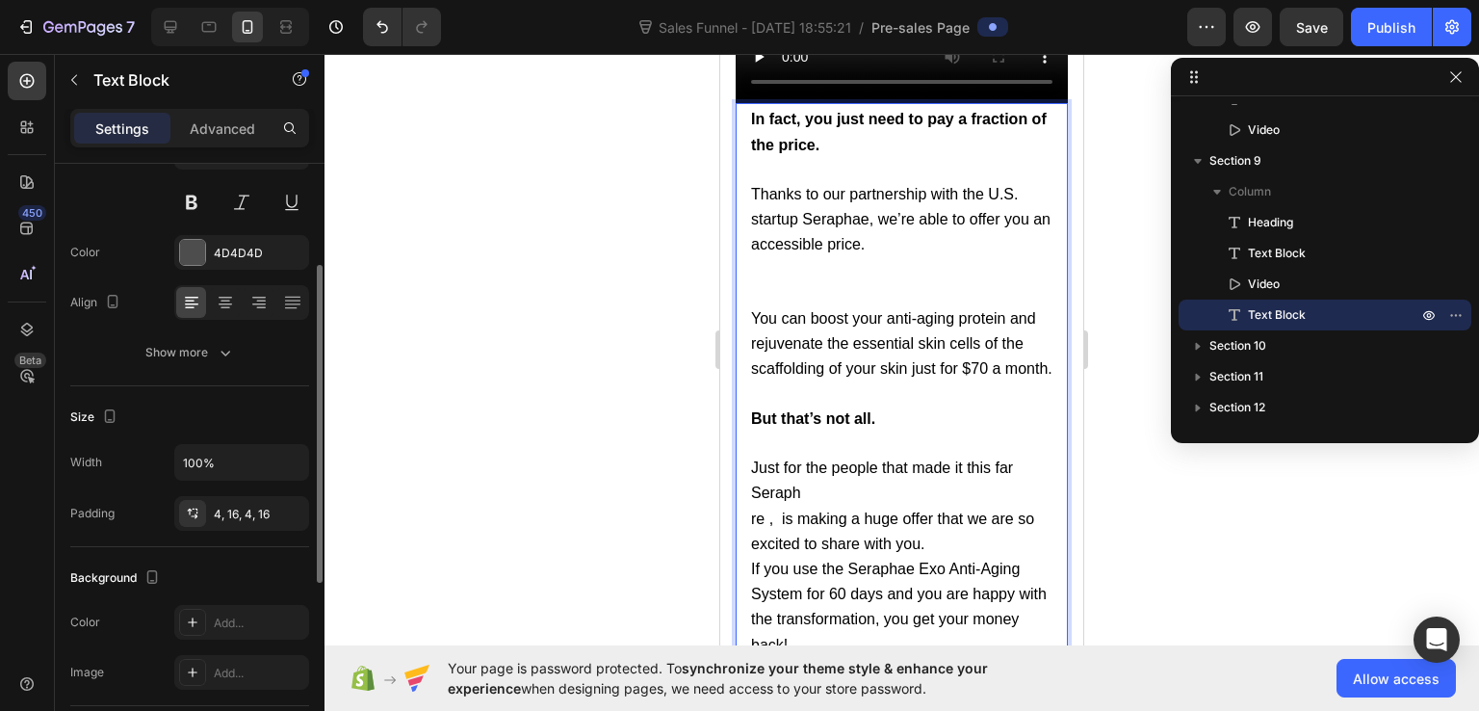
click at [809, 483] on p "Seraph" at bounding box center [901, 493] width 301 height 25
click at [809, 484] on span "Serapha" at bounding box center [780, 492] width 59 height 16
click at [778, 510] on span "re , is making a huge offer that we are so excited to share with you." at bounding box center [892, 530] width 283 height 41
click at [764, 510] on span "r is making a huge offer that we are so excited to share with you." at bounding box center [882, 530] width 262 height 41
click at [755, 510] on span "ris making a huge offer that we are so excited to share with you." at bounding box center [879, 530] width 257 height 41
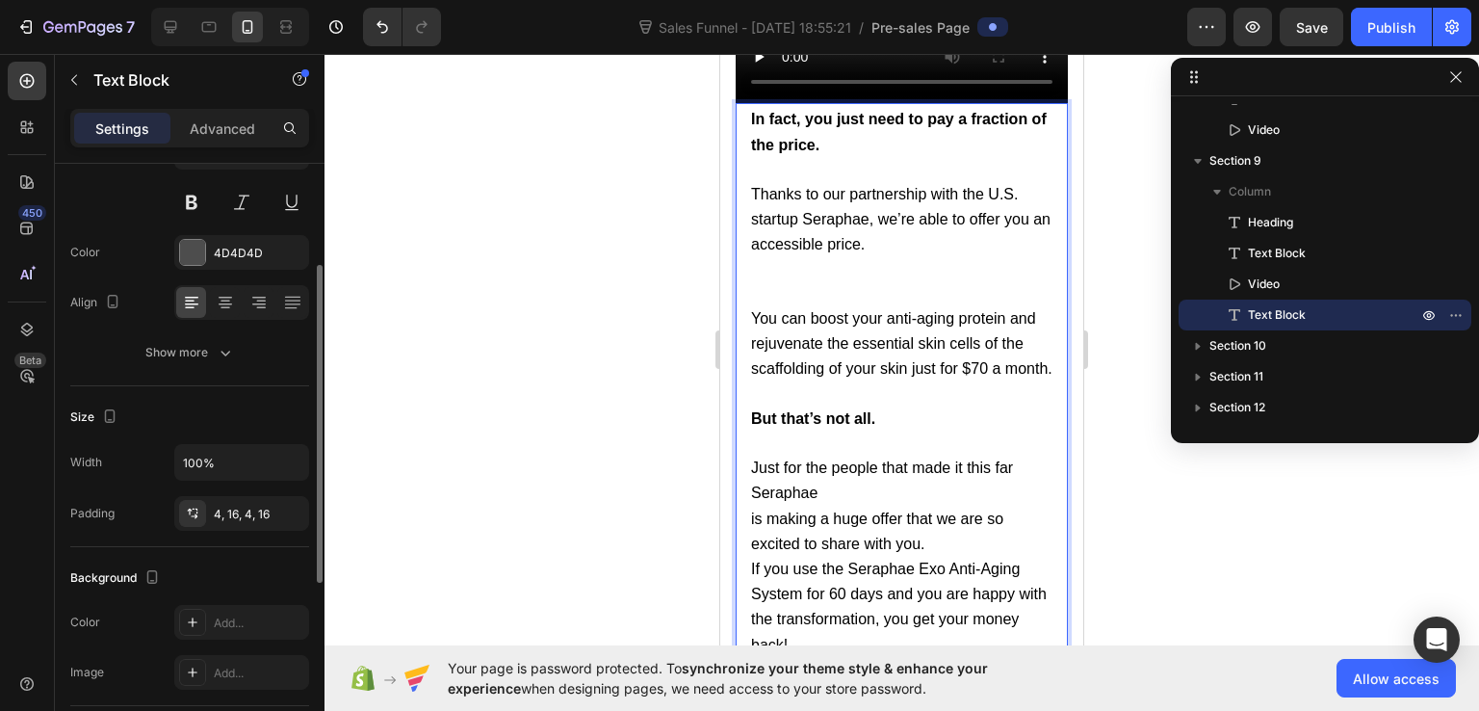
click at [755, 510] on span "is making a huge offer that we are so excited to share with you." at bounding box center [877, 530] width 252 height 41
click at [818, 486] on p "Seraphae" at bounding box center [901, 493] width 301 height 25
click at [834, 481] on p "Seraphae," at bounding box center [901, 493] width 301 height 25
click at [751, 509] on div "In fact, you just need to pay a fraction of the price. Thanks to our partnershi…" at bounding box center [902, 558] width 332 height 911
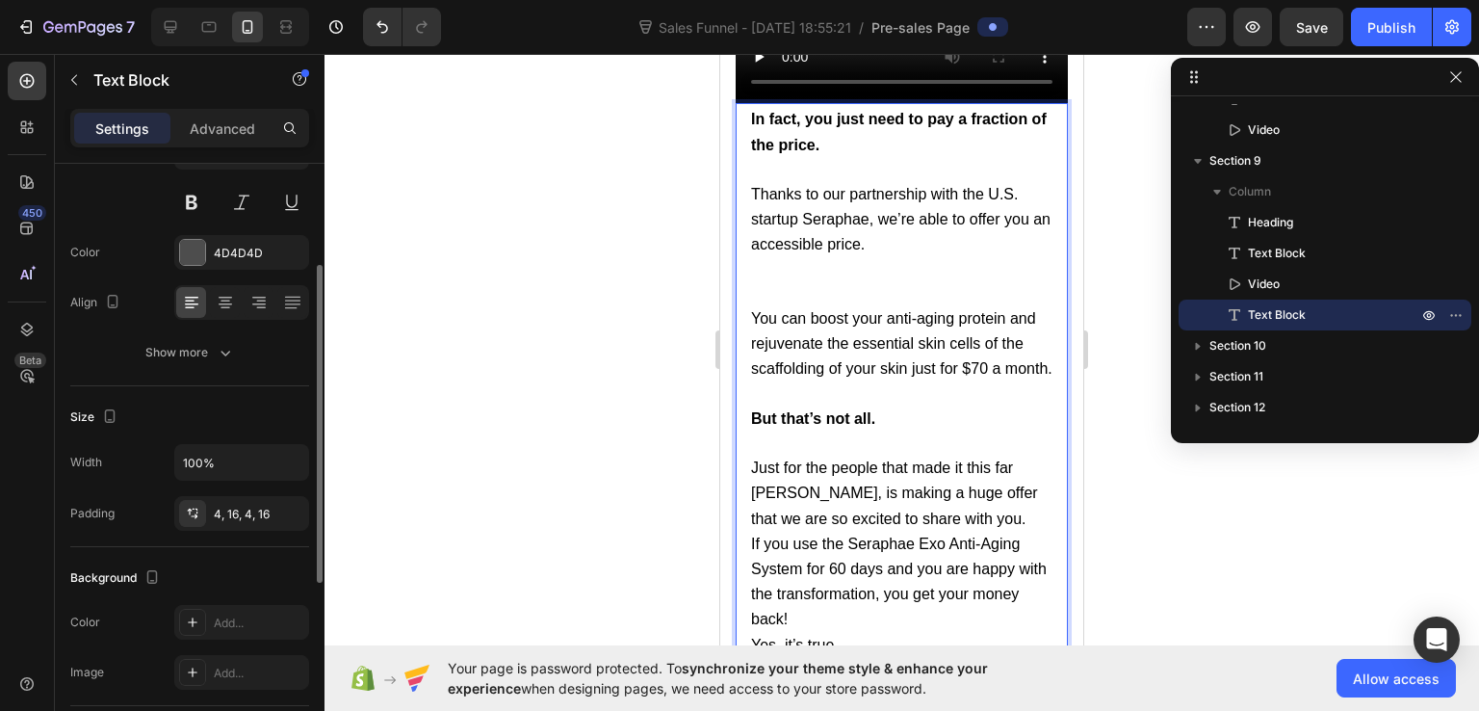
click at [989, 508] on p "[PERSON_NAME], is making a huge offer that we are so excited to share with you." at bounding box center [901, 506] width 301 height 50
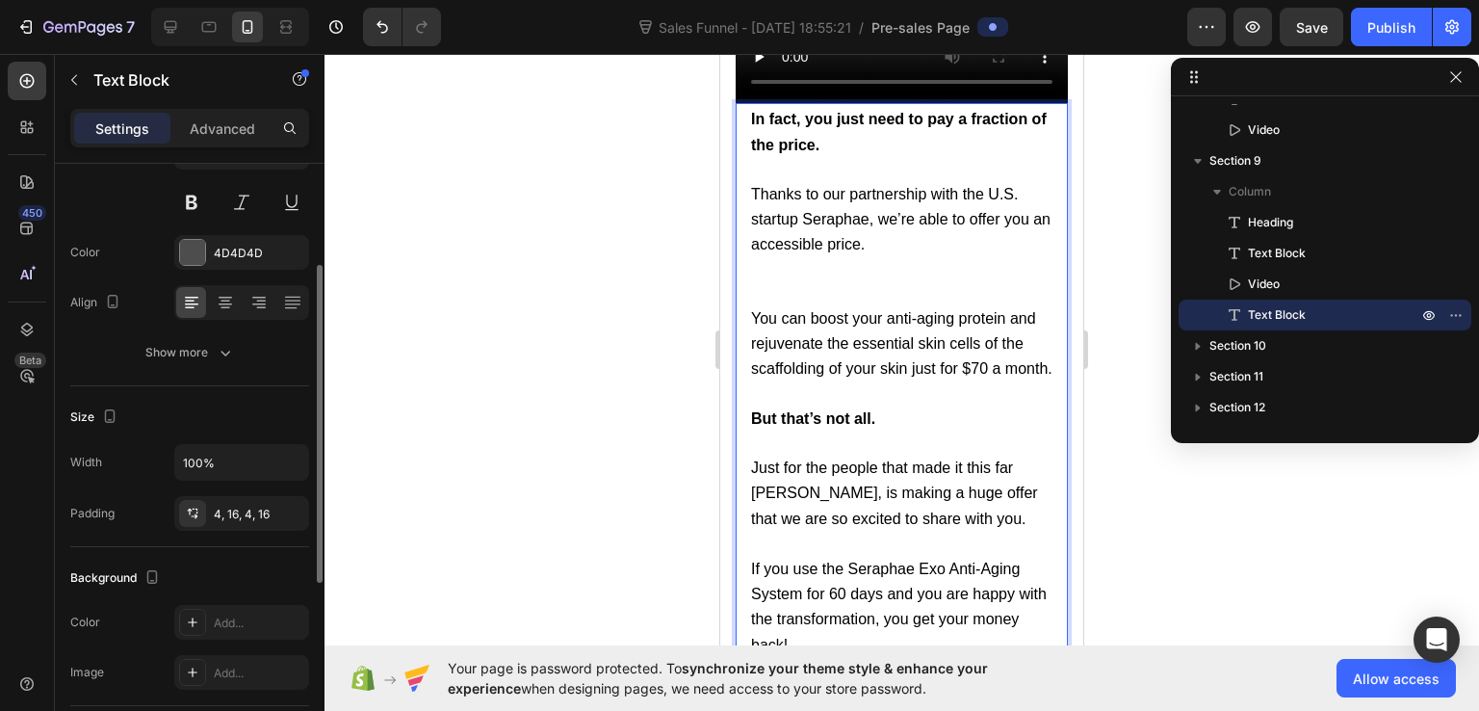
scroll to position [17906, 0]
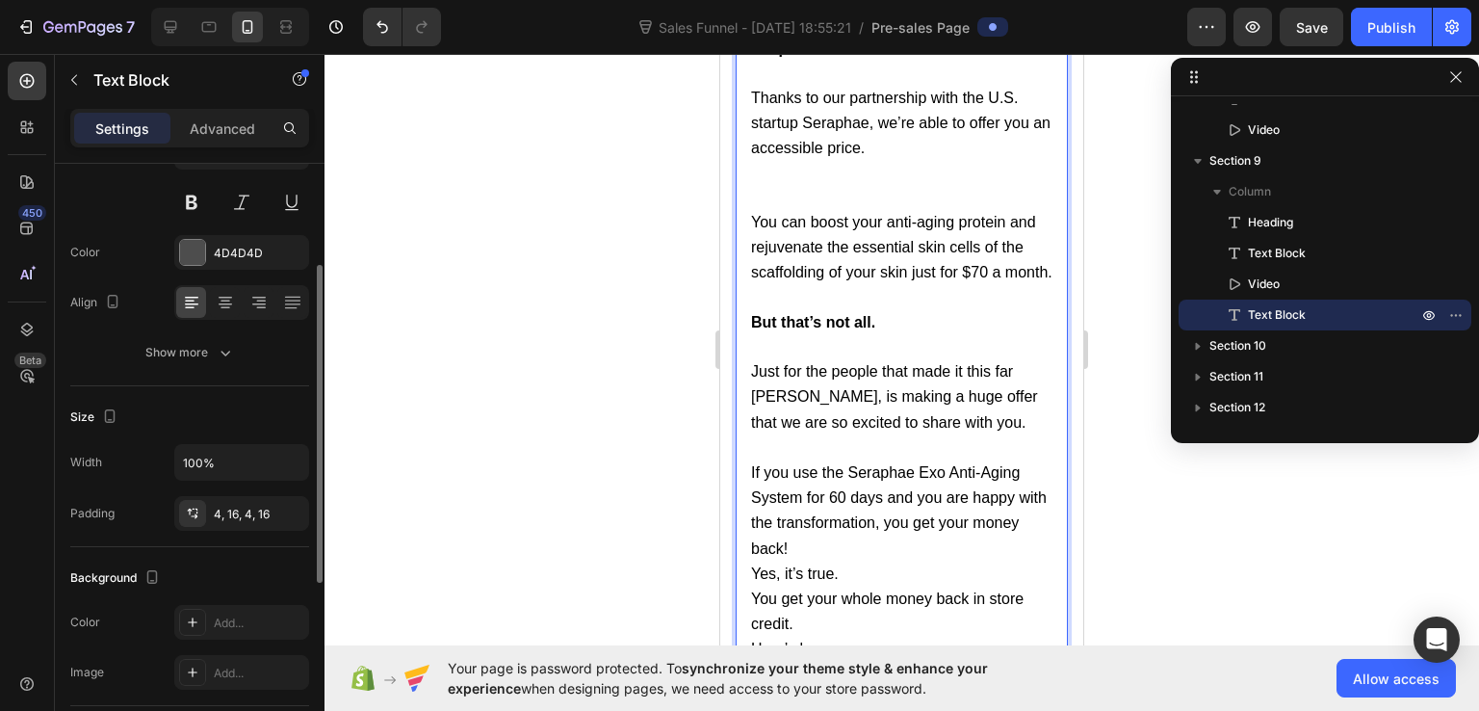
click at [854, 534] on p "If you use the Seraphae Exo Anti-Aging System for 60 days and you are happy wit…" at bounding box center [901, 510] width 301 height 101
click at [853, 585] on p "Yes, it’s true." at bounding box center [901, 597] width 301 height 25
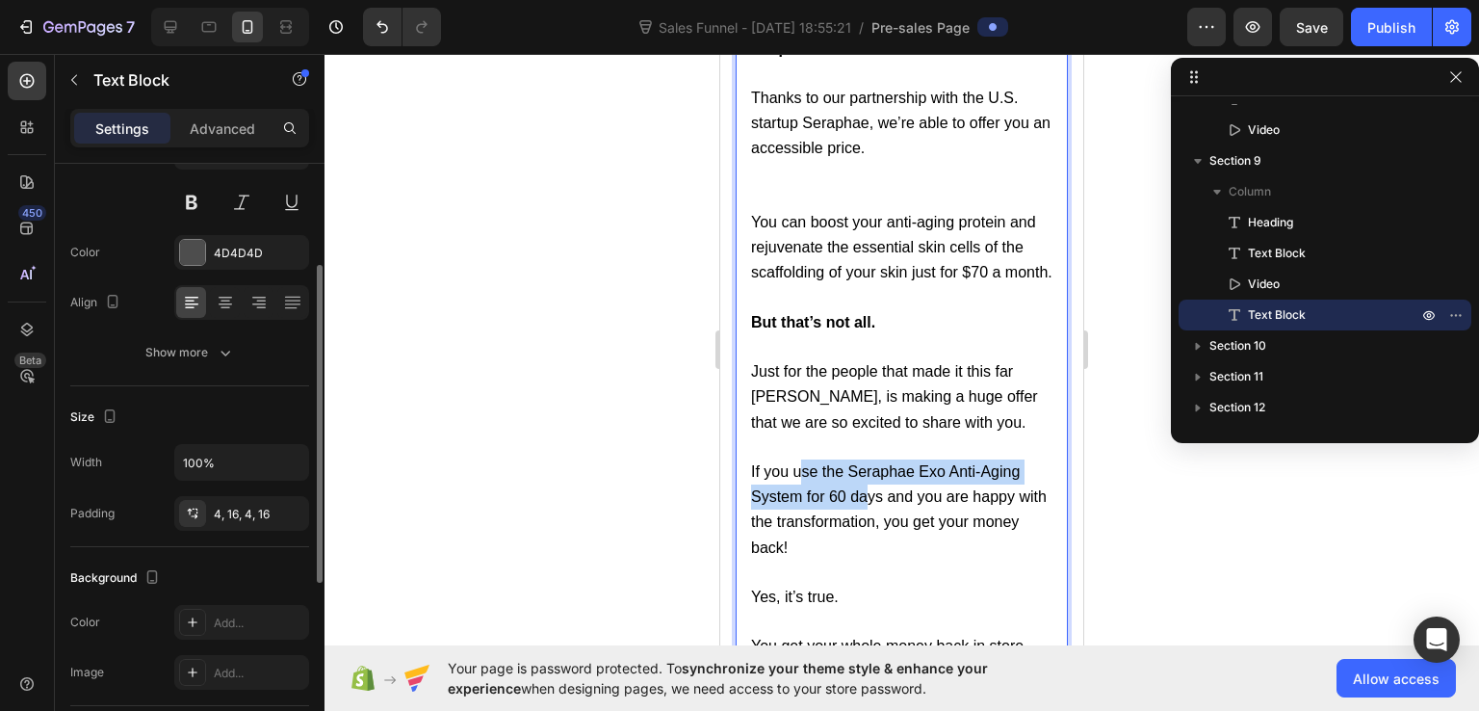
drag, startPoint x: 798, startPoint y: 459, endPoint x: 867, endPoint y: 479, distance: 71.0
click at [867, 479] on span "If you use the Seraphae Exo Anti-Aging System for 60 days and you are happy wit…" at bounding box center [899, 509] width 296 height 92
click at [798, 463] on span "If you use the Seraphae Exo Anti-Aging System for 60 days and you are happy wit…" at bounding box center [899, 509] width 296 height 92
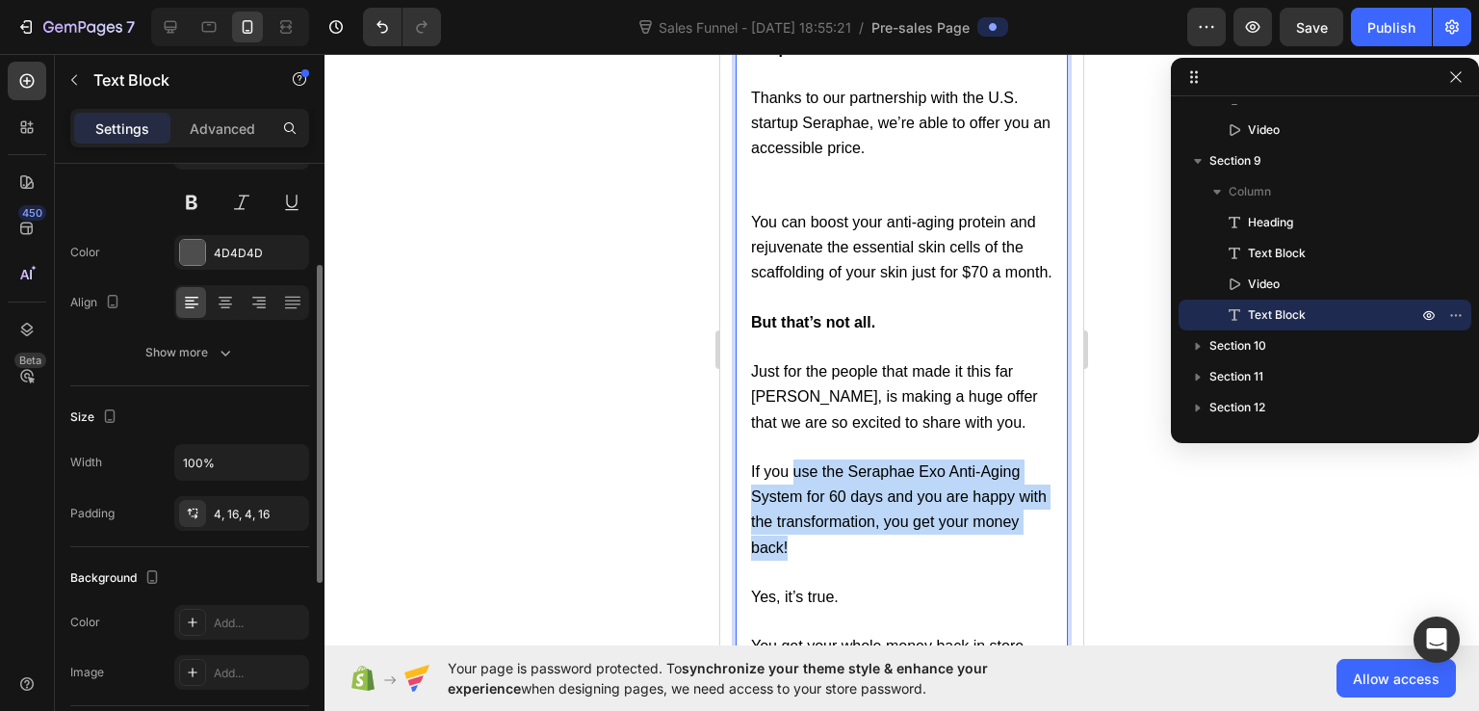
drag, startPoint x: 794, startPoint y: 454, endPoint x: 890, endPoint y: 544, distance: 132.2
click at [890, 544] on p "If you use the Seraphae Exo Anti-Aging System for 60 days and you are happy wit…" at bounding box center [901, 509] width 301 height 101
click at [844, 490] on p "If you use the Seraphae Exo Anti-Aging System for 60 days and you are happy wit…" at bounding box center [901, 509] width 301 height 101
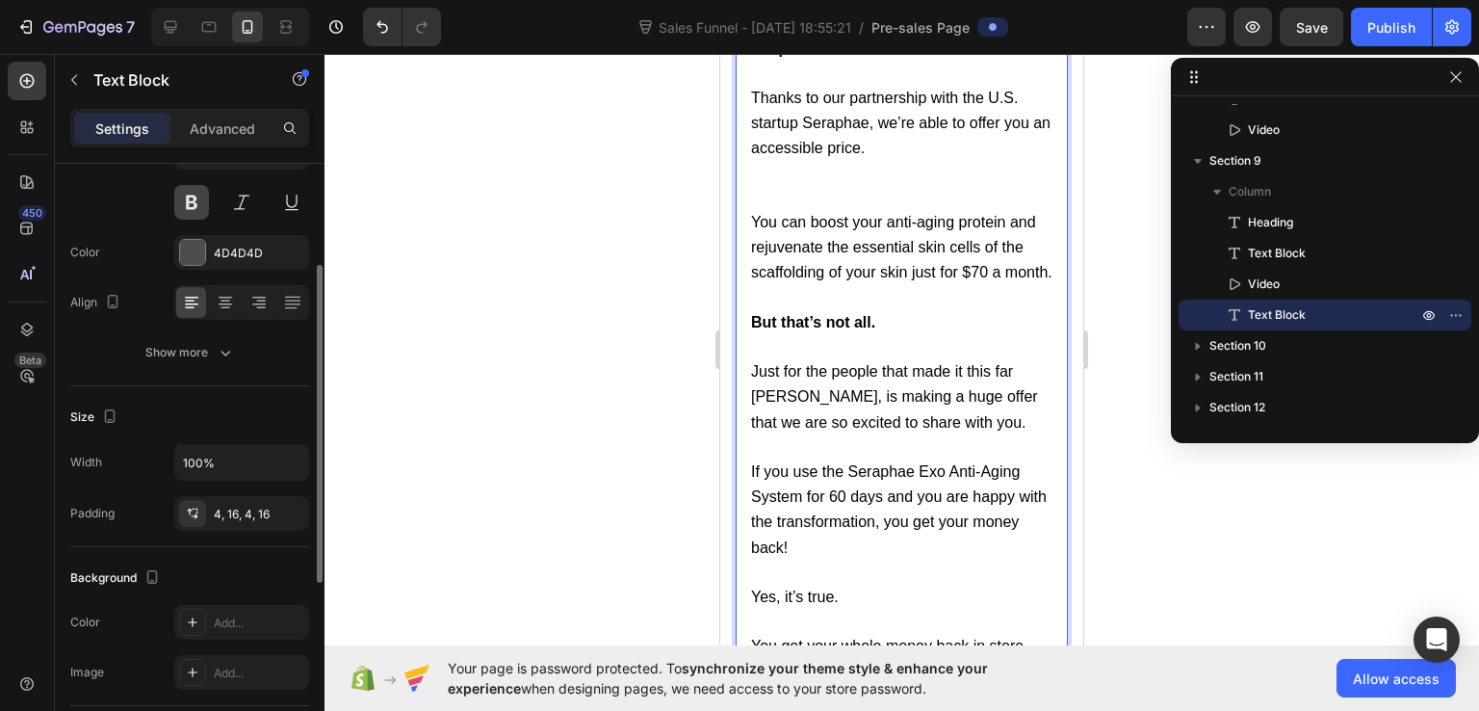
click at [200, 201] on button at bounding box center [191, 202] width 35 height 35
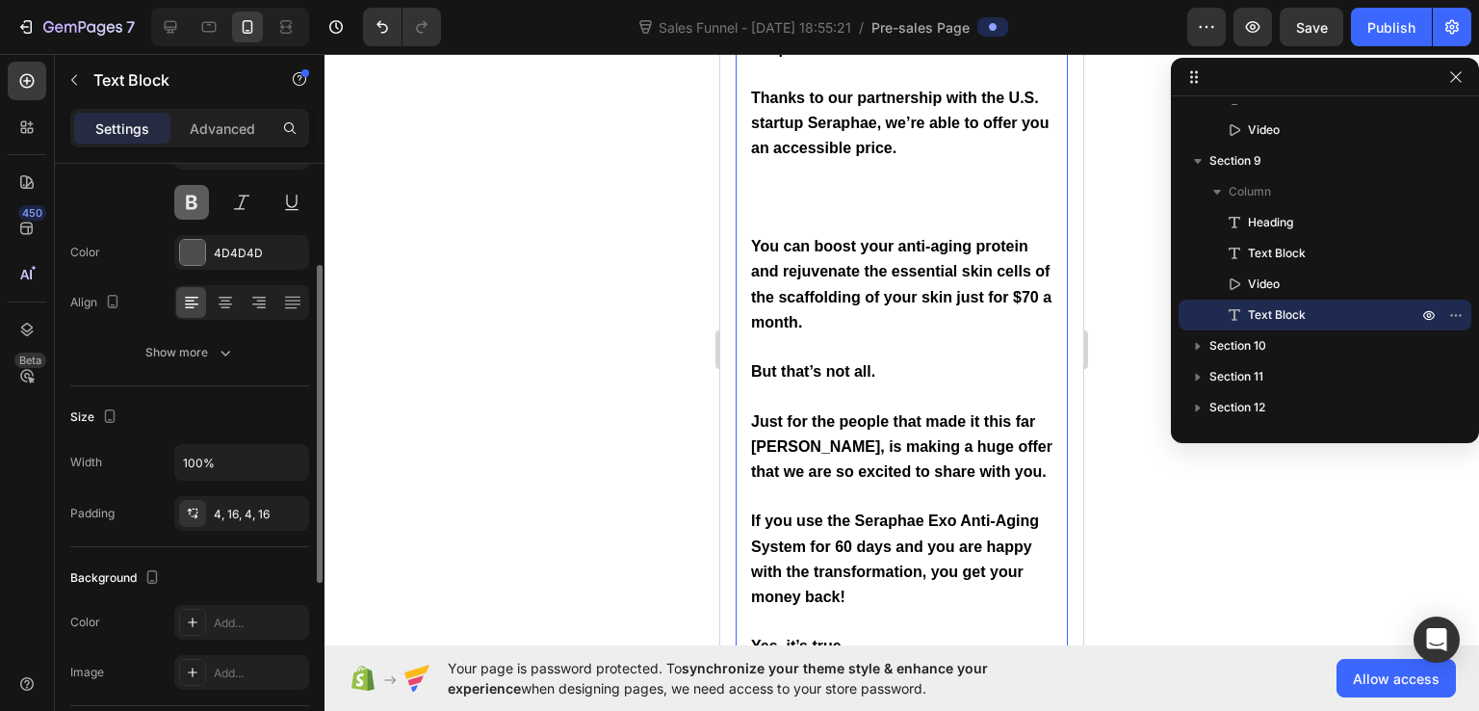
click at [200, 201] on button at bounding box center [191, 202] width 35 height 35
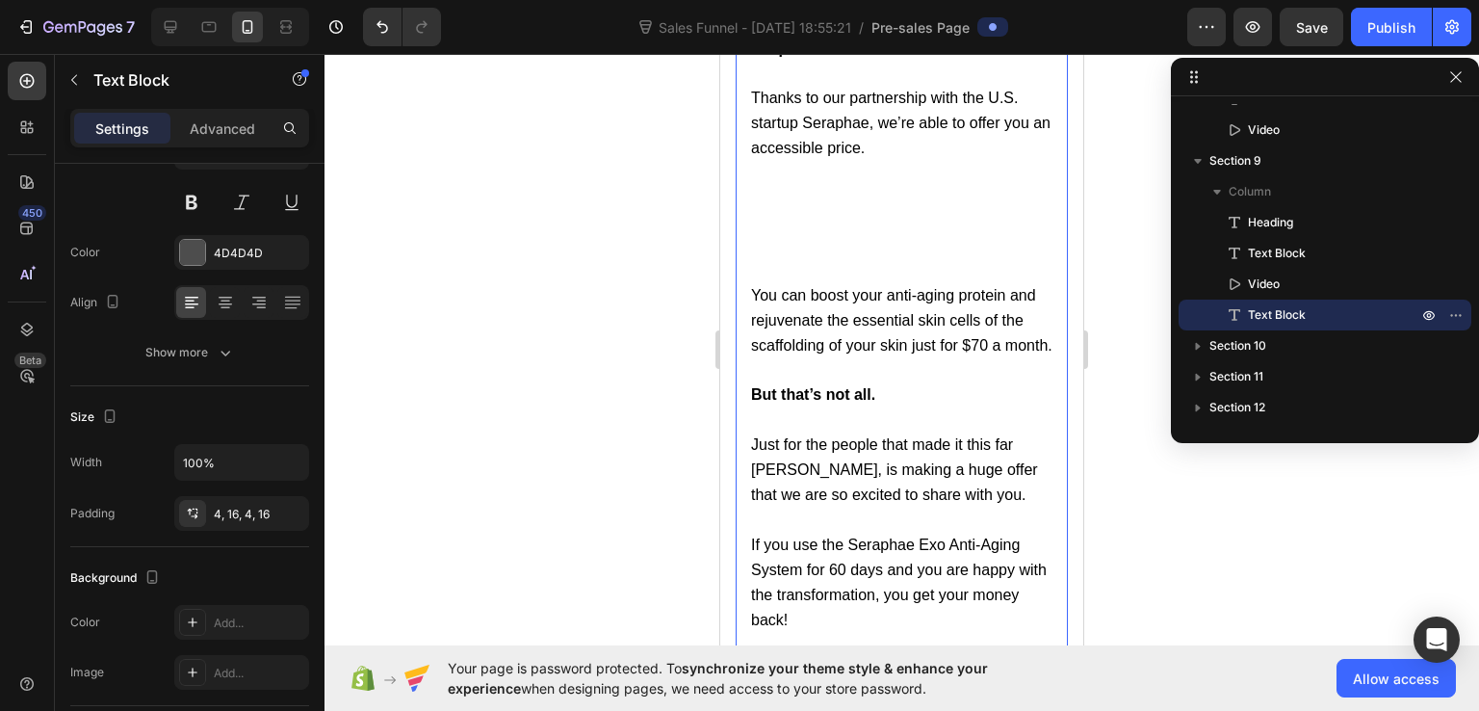
scroll to position [18002, 0]
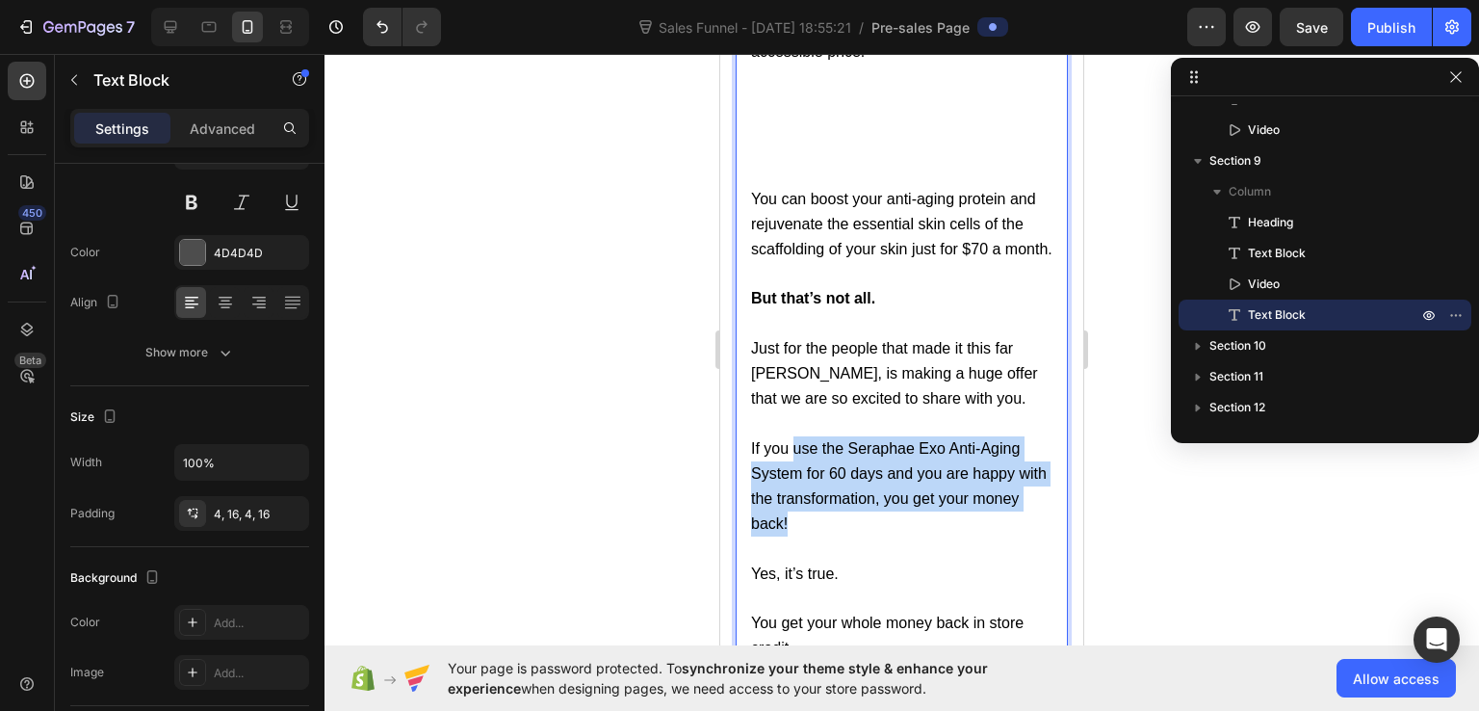
drag, startPoint x: 793, startPoint y: 429, endPoint x: 905, endPoint y: 510, distance: 138.7
click at [905, 510] on p "If you use the Seraphae Exo Anti-Aging System for 60 days and you are happy wit…" at bounding box center [901, 486] width 301 height 101
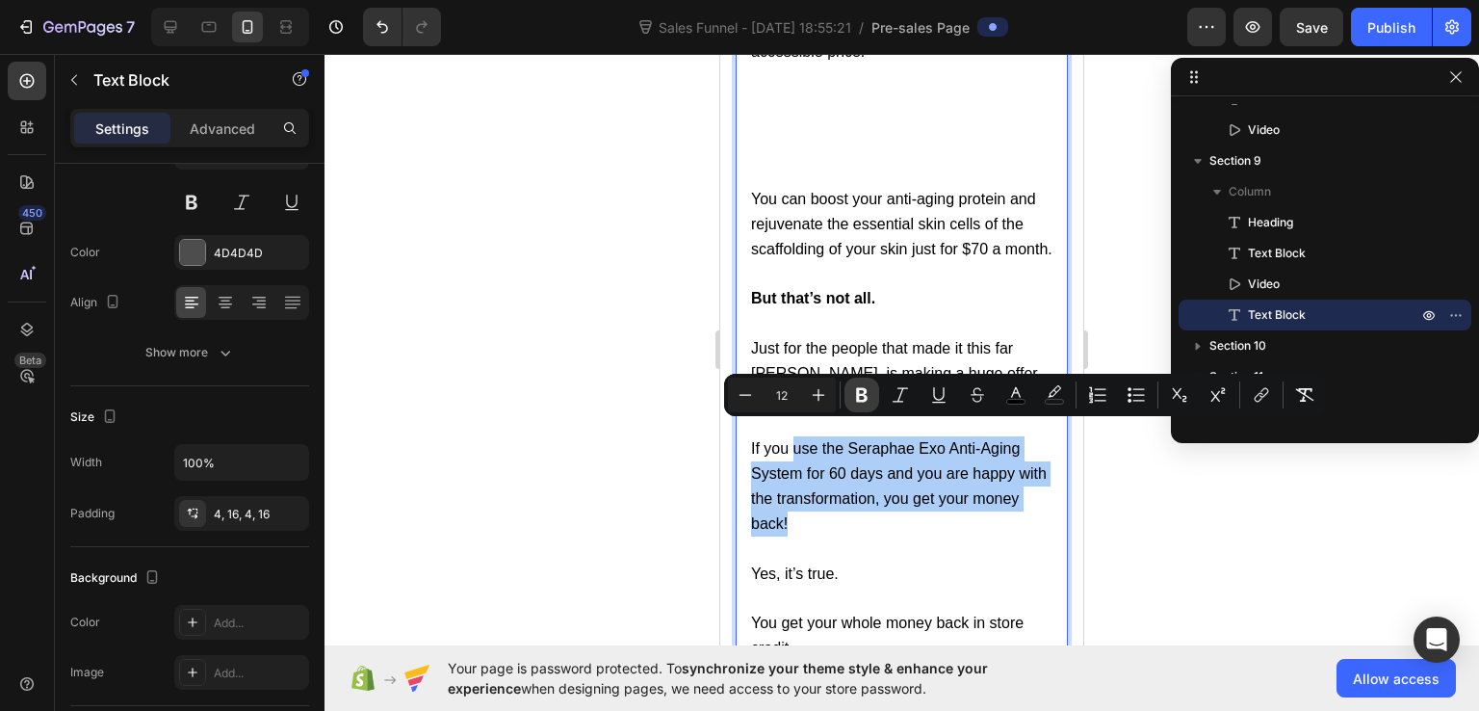
click at [854, 398] on icon "Editor contextual toolbar" at bounding box center [861, 394] width 19 height 19
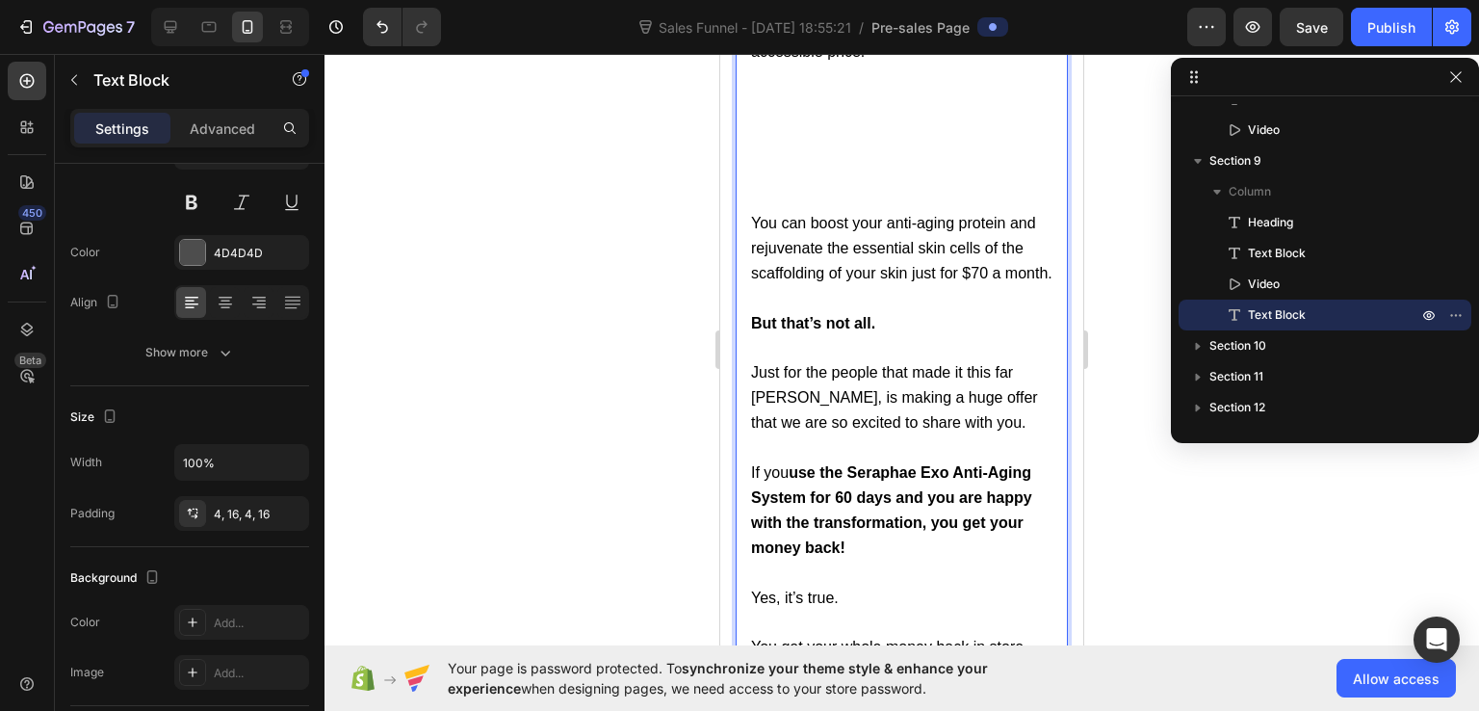
scroll to position [17906, 0]
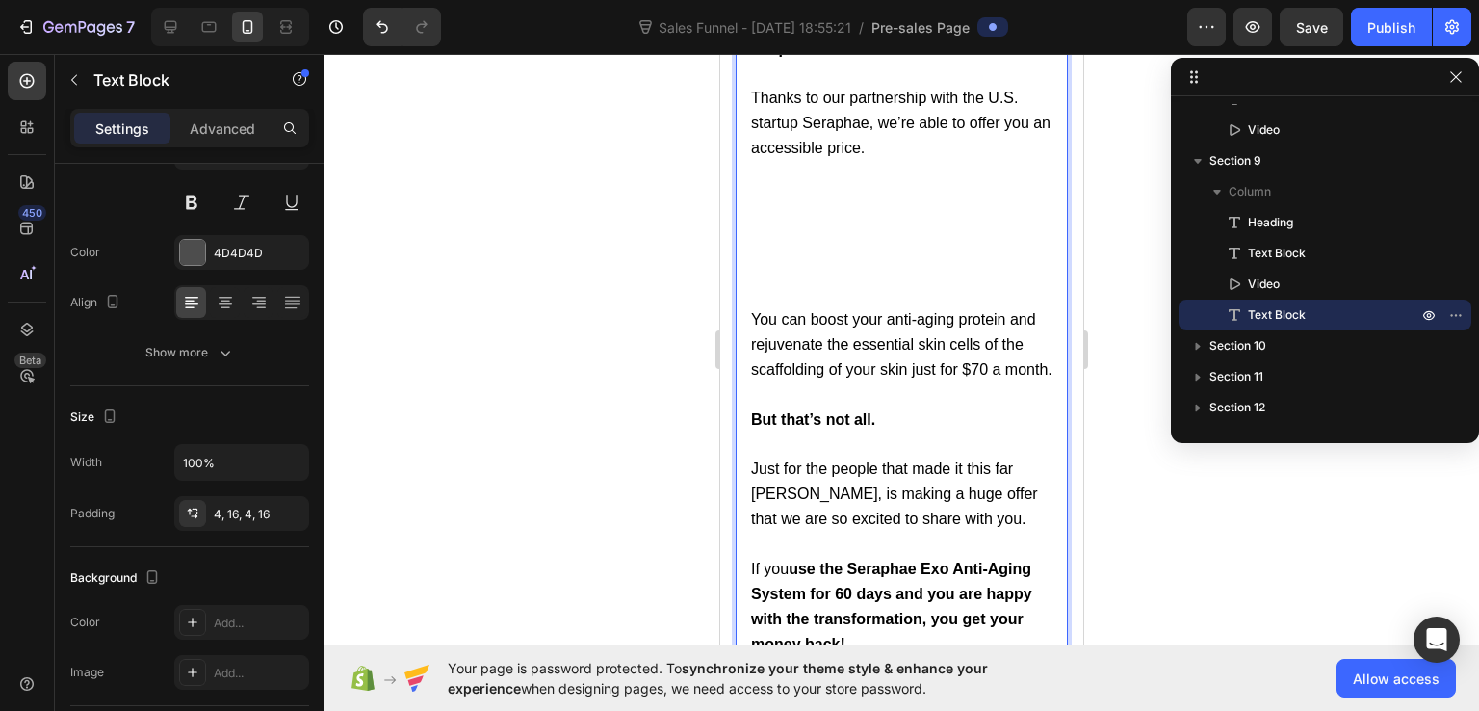
click at [774, 247] on p "Thanks to our partnership with the U.S. startup Seraphae, we’re able to offer y…" at bounding box center [901, 197] width 301 height 222
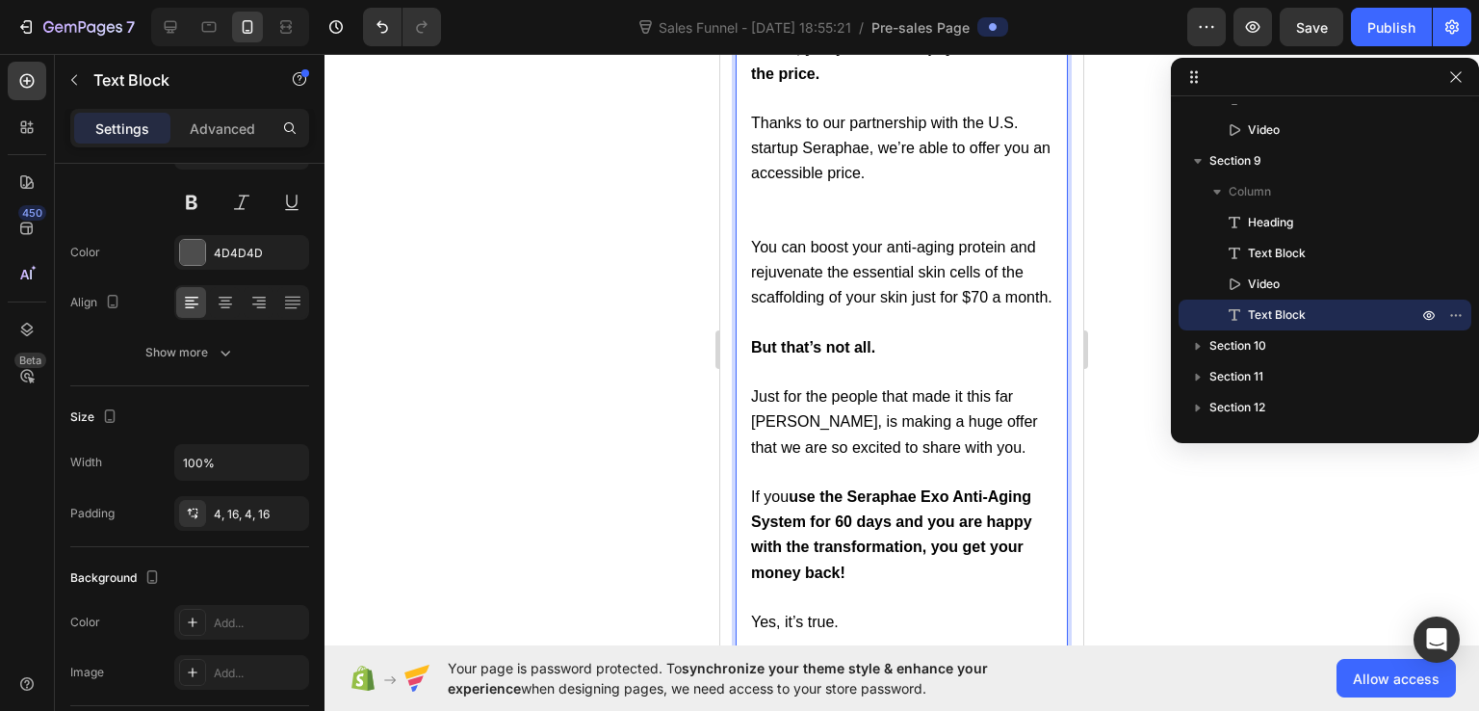
scroll to position [17784, 0]
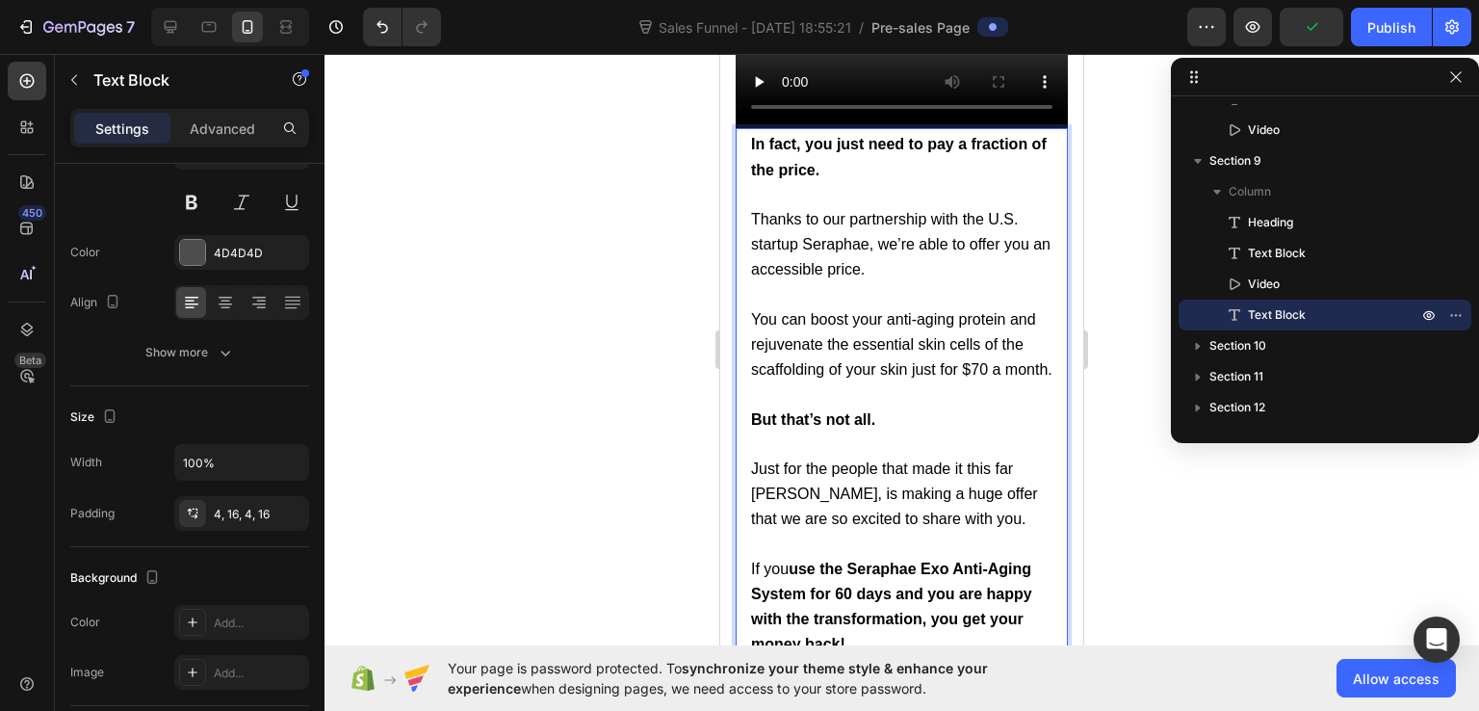
click at [777, 258] on p "Thanks to our partnership with the U.S. startup Seraphae, we’re able to offer y…" at bounding box center [901, 257] width 301 height 100
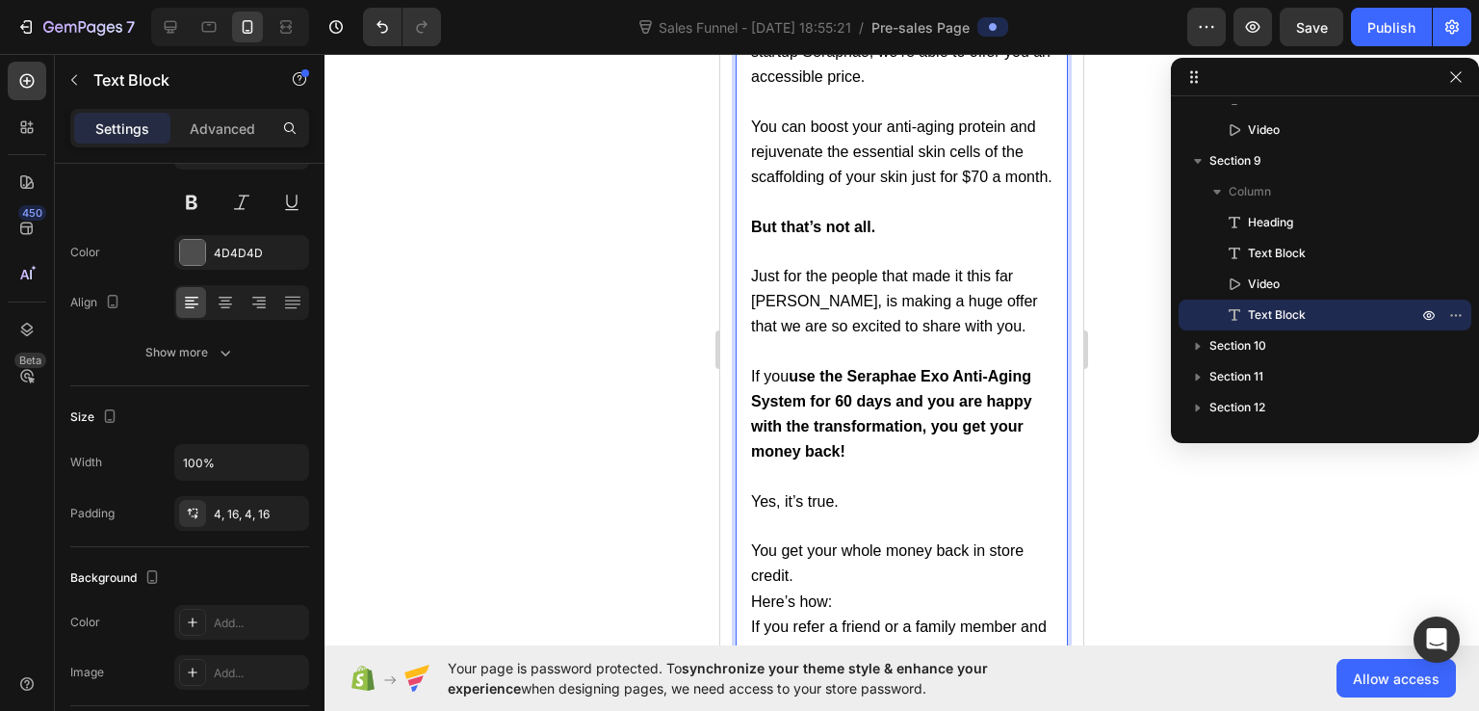
scroll to position [18073, 0]
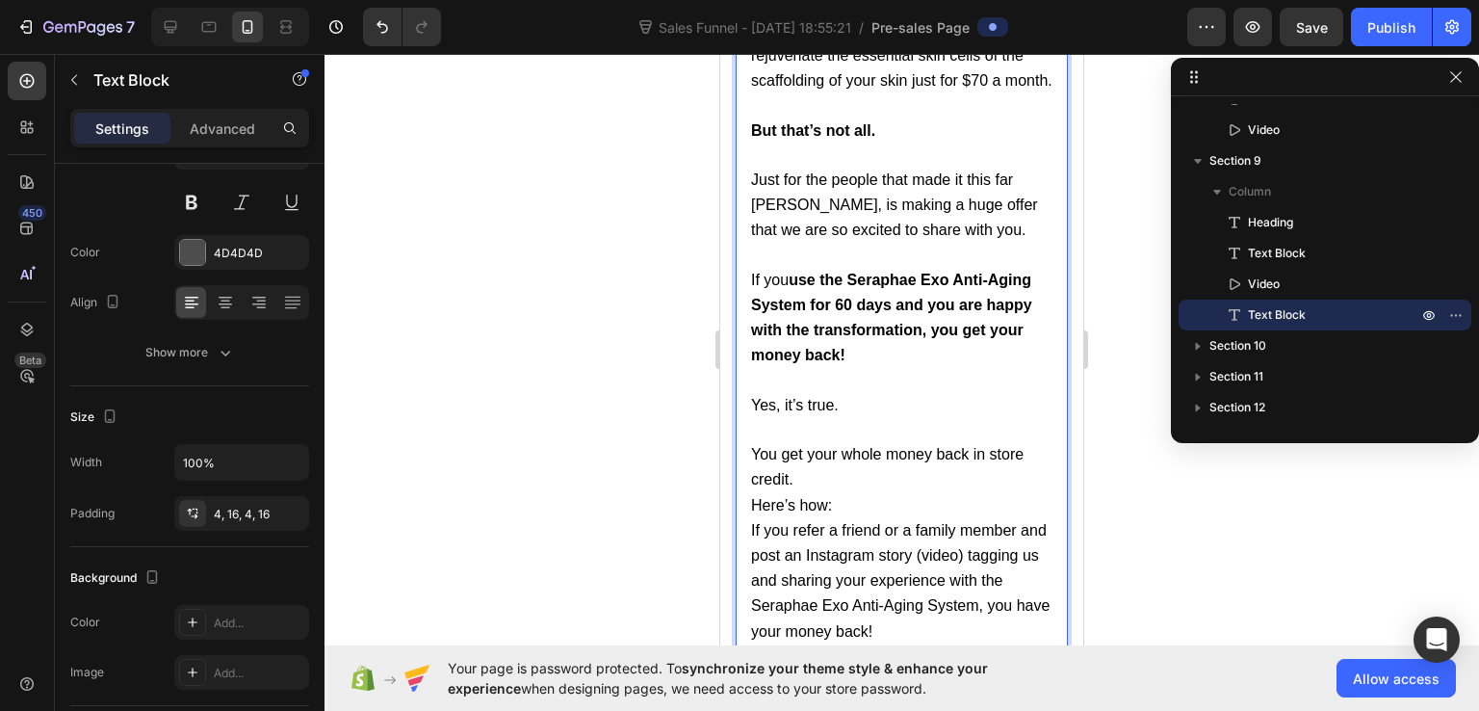
click at [833, 465] on p "You get your whole money back in store credit." at bounding box center [901, 467] width 301 height 50
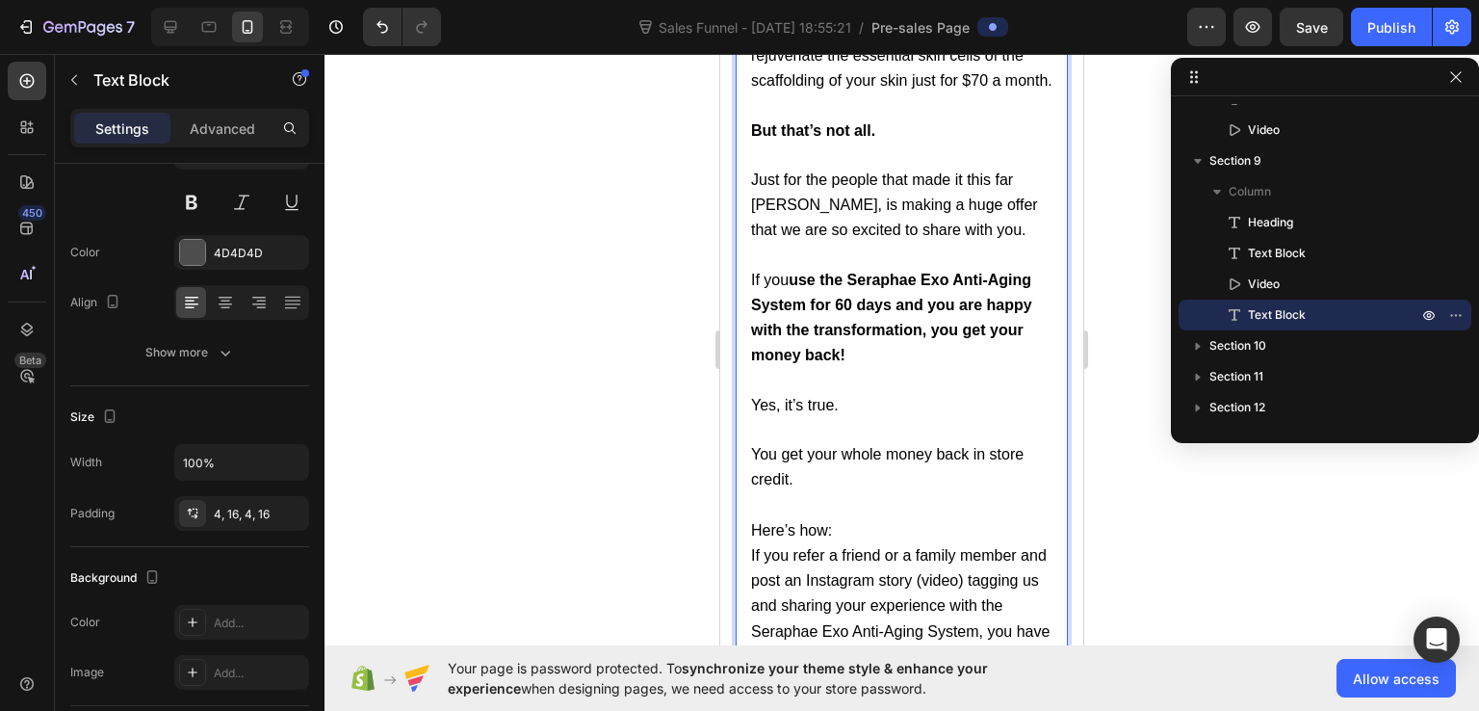
scroll to position [18170, 0]
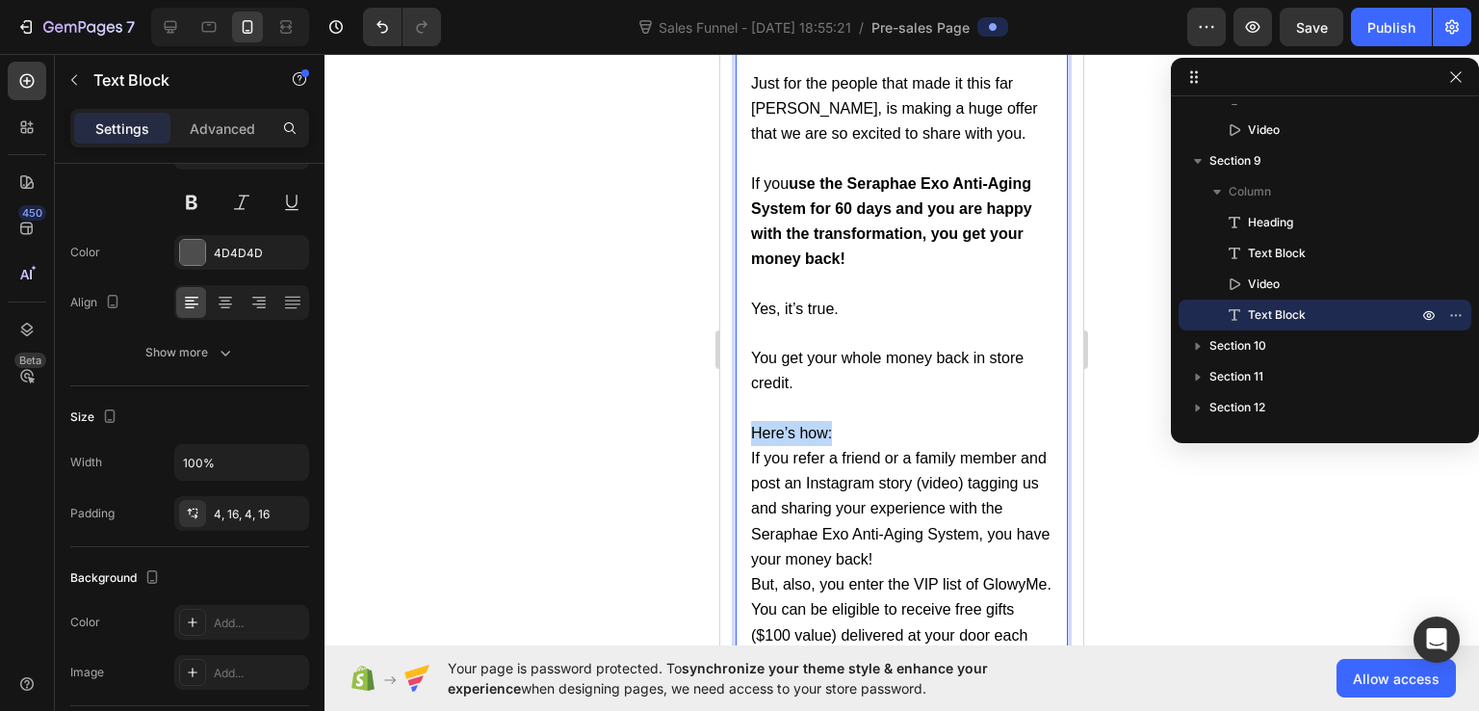
drag, startPoint x: 753, startPoint y: 412, endPoint x: 831, endPoint y: 416, distance: 78.1
click at [822, 425] on span "Here’s how:" at bounding box center [791, 433] width 81 height 16
click at [860, 421] on p "Here’s how:" at bounding box center [901, 433] width 301 height 25
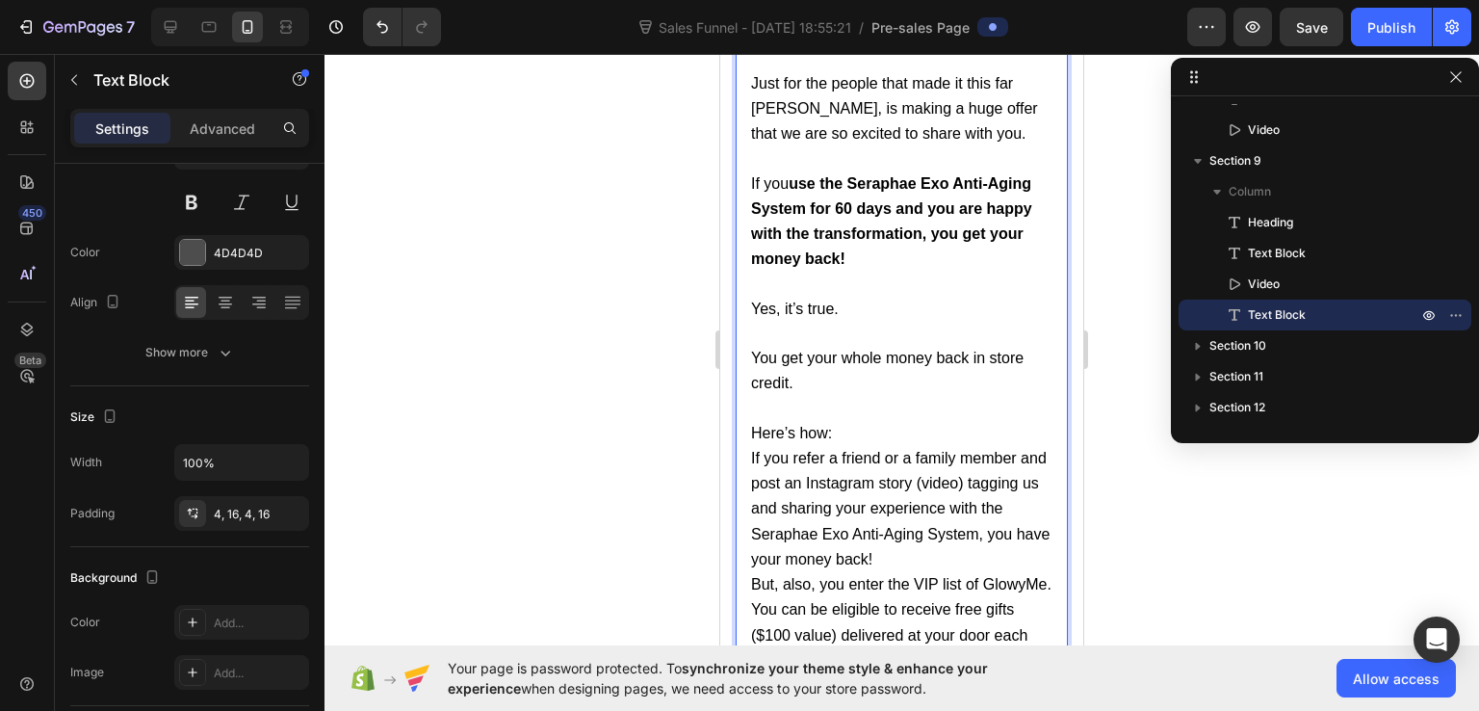
click at [860, 421] on p "Here’s how:" at bounding box center [901, 433] width 301 height 25
click at [850, 429] on p "Here’s how:" at bounding box center [901, 433] width 301 height 25
click at [794, 425] on span "Here’s how:" at bounding box center [791, 433] width 81 height 16
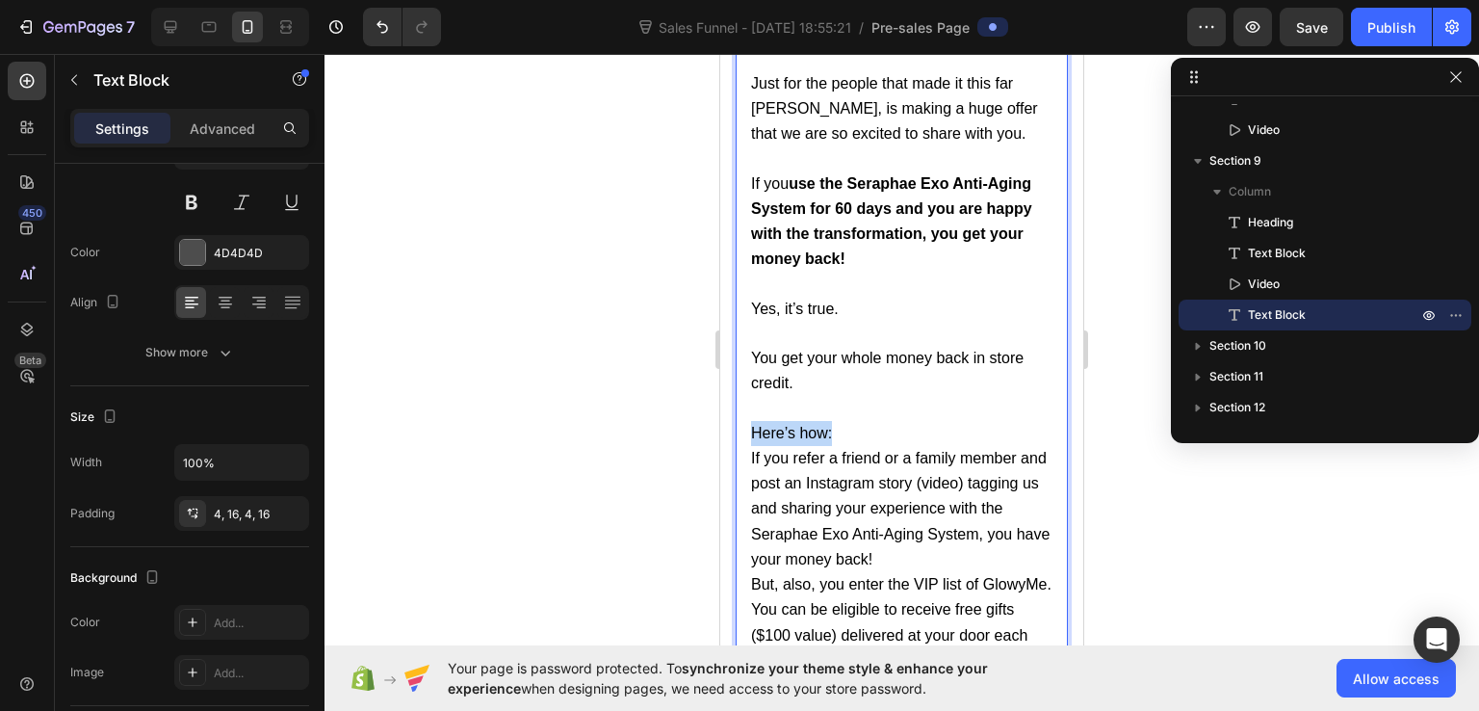
click at [794, 425] on span "Here’s how:" at bounding box center [791, 433] width 81 height 16
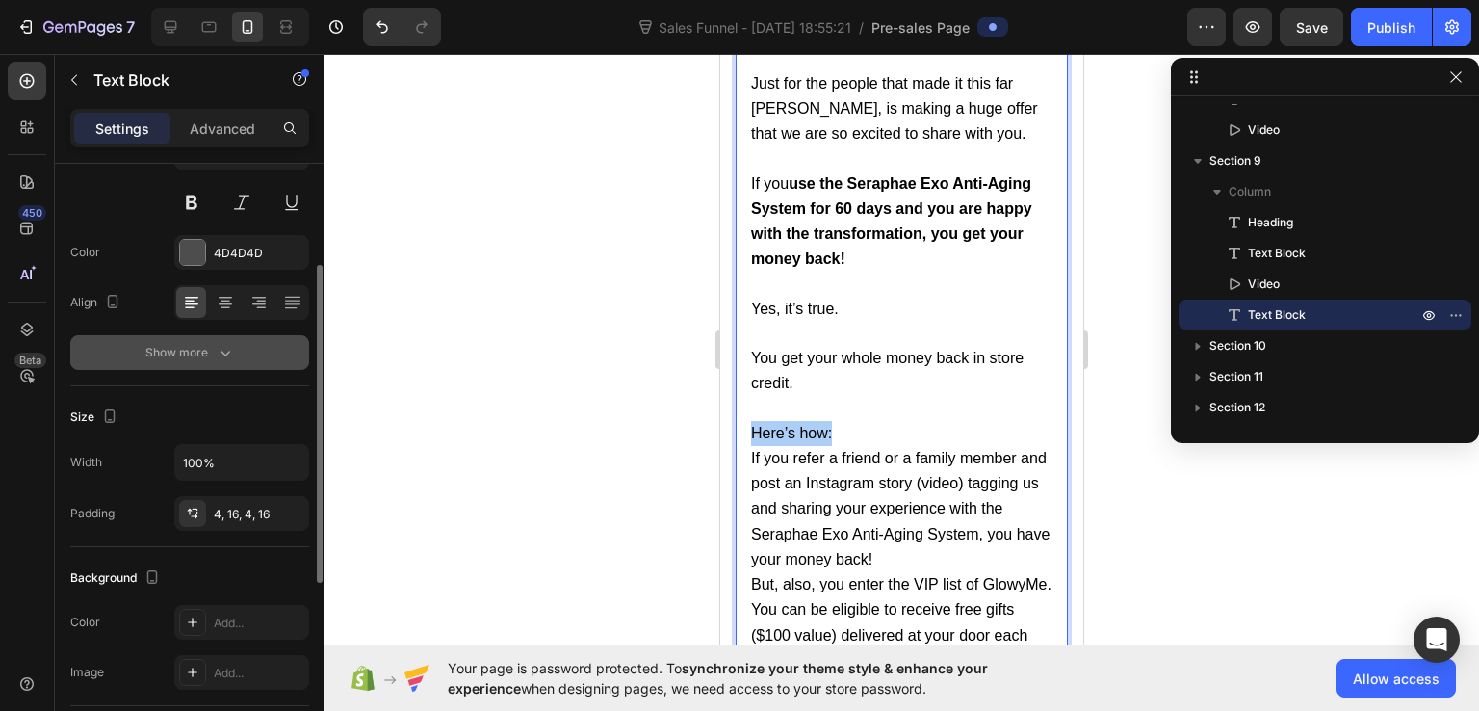
click at [230, 343] on icon "button" at bounding box center [225, 352] width 19 height 19
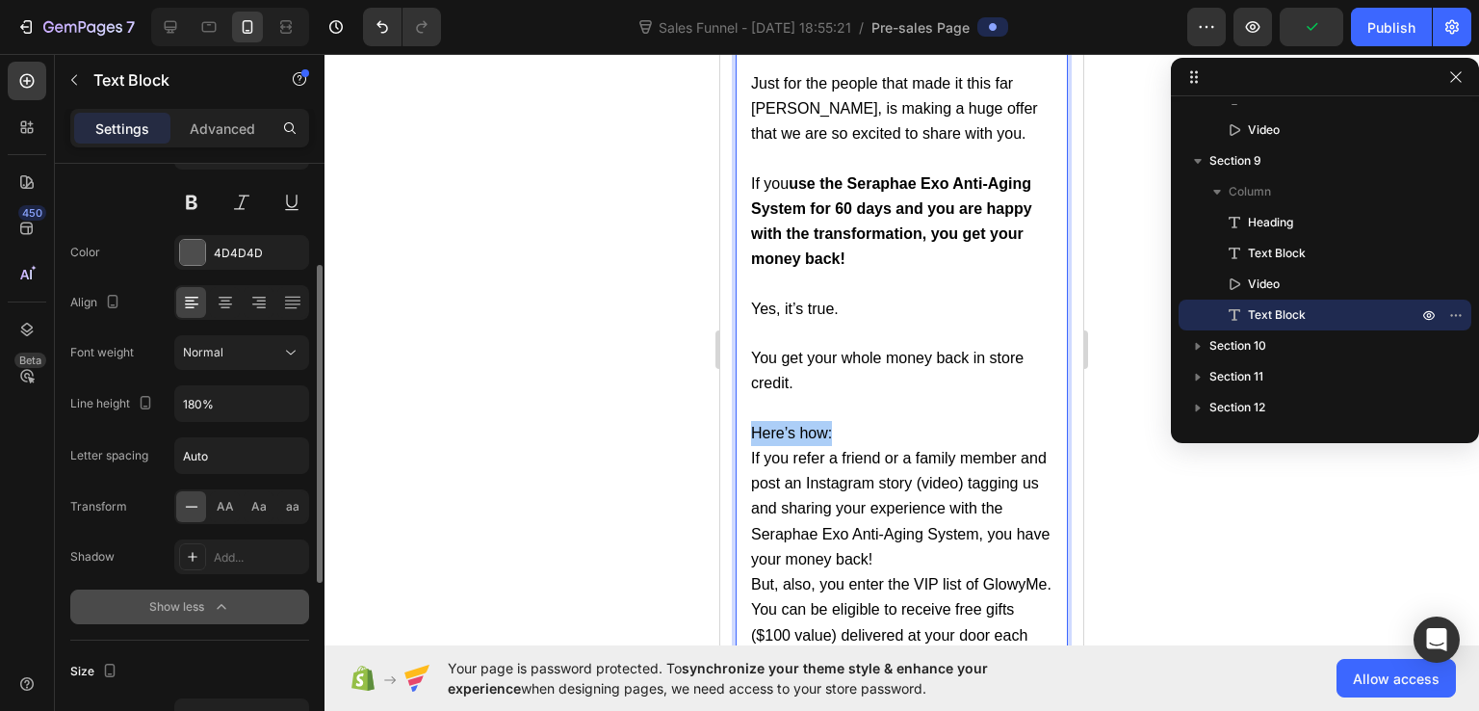
click at [230, 344] on div "Normal" at bounding box center [232, 352] width 98 height 17
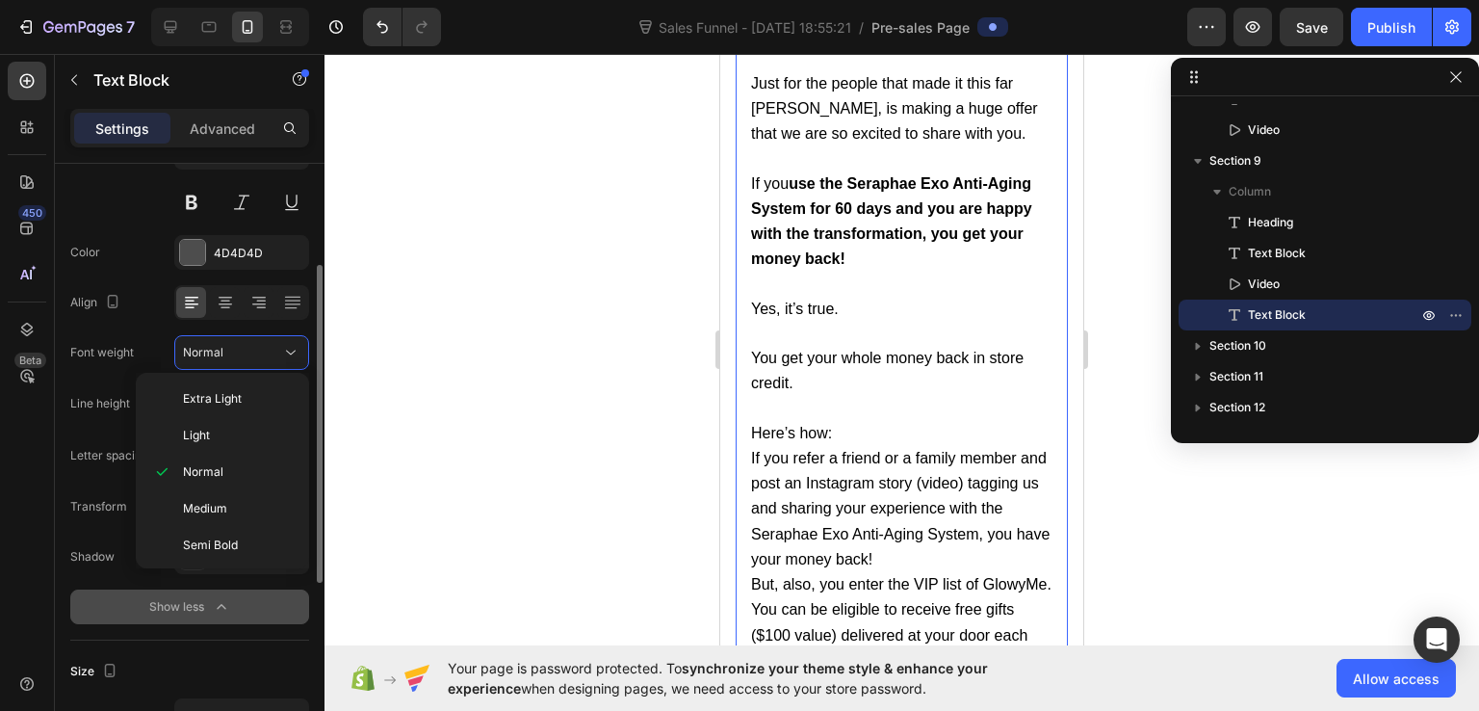
scroll to position [17542, 0]
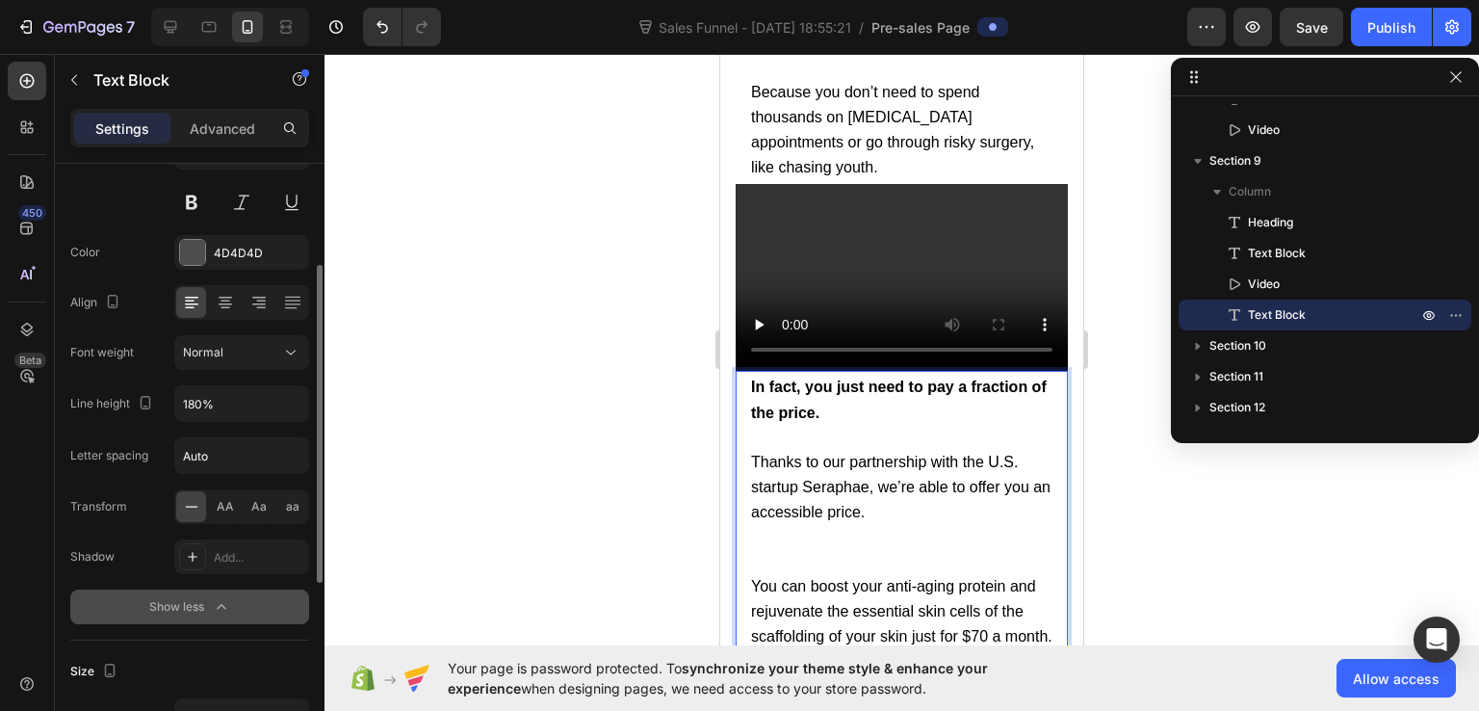
click at [757, 454] on span "Thanks to our partnership with the U.S. startup Seraphae, we’re able to offer y…" at bounding box center [901, 487] width 300 height 66
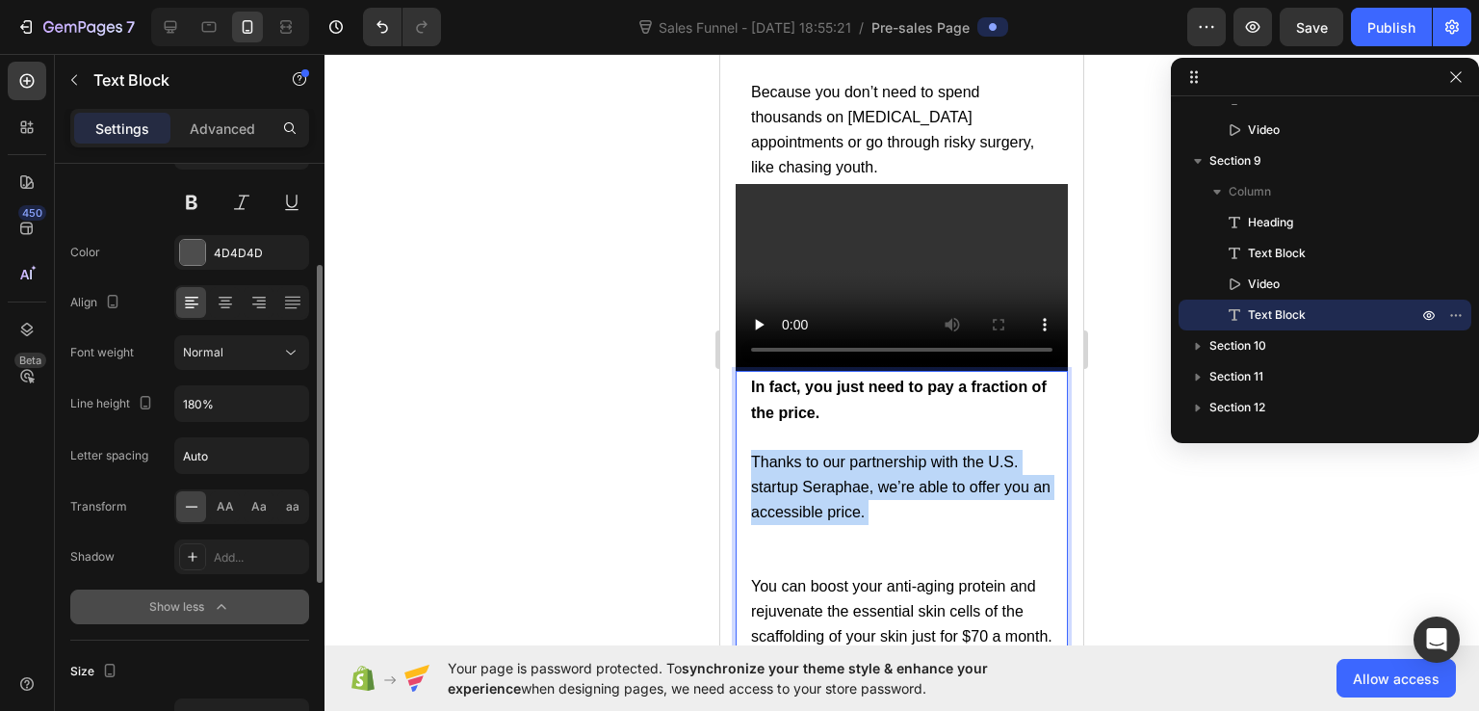
click at [757, 454] on span "Thanks to our partnership with the U.S. startup Seraphae, we’re able to offer y…" at bounding box center [901, 487] width 300 height 66
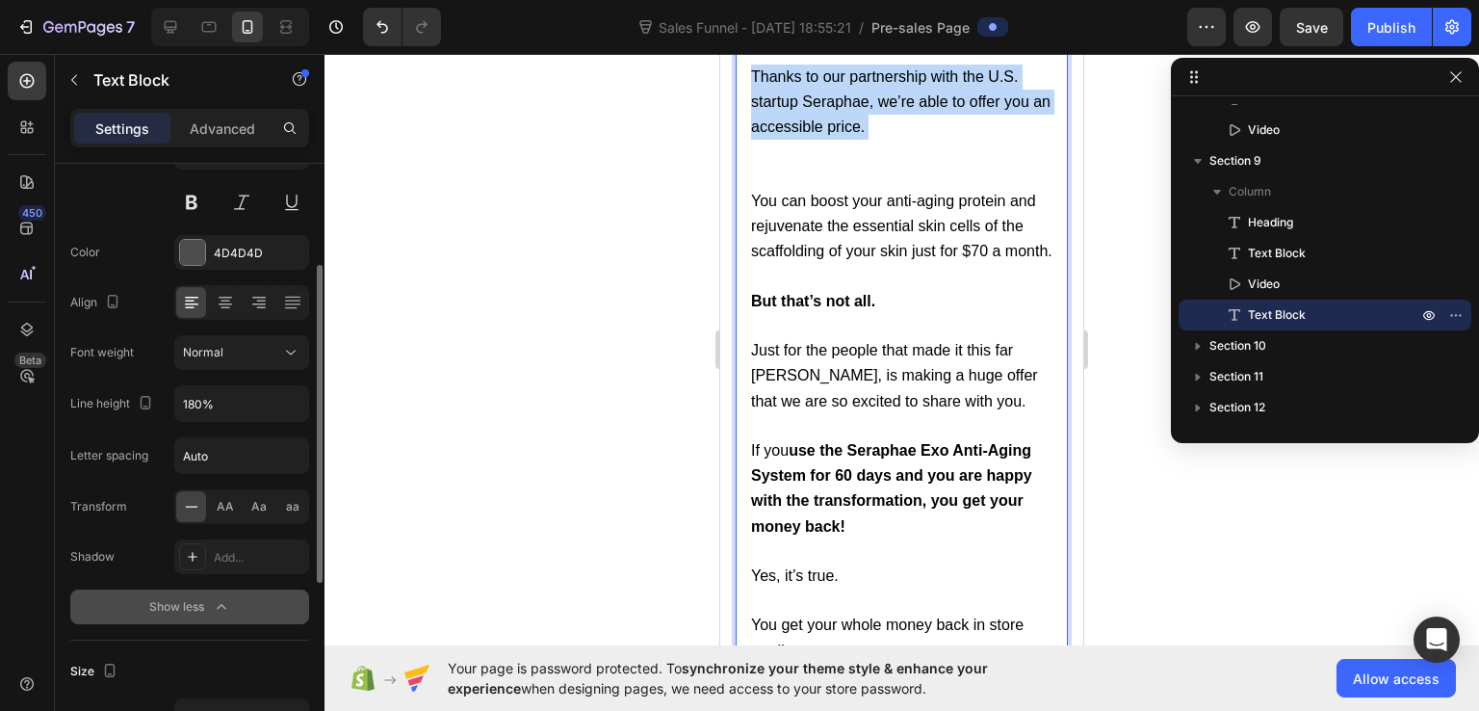
scroll to position [18120, 0]
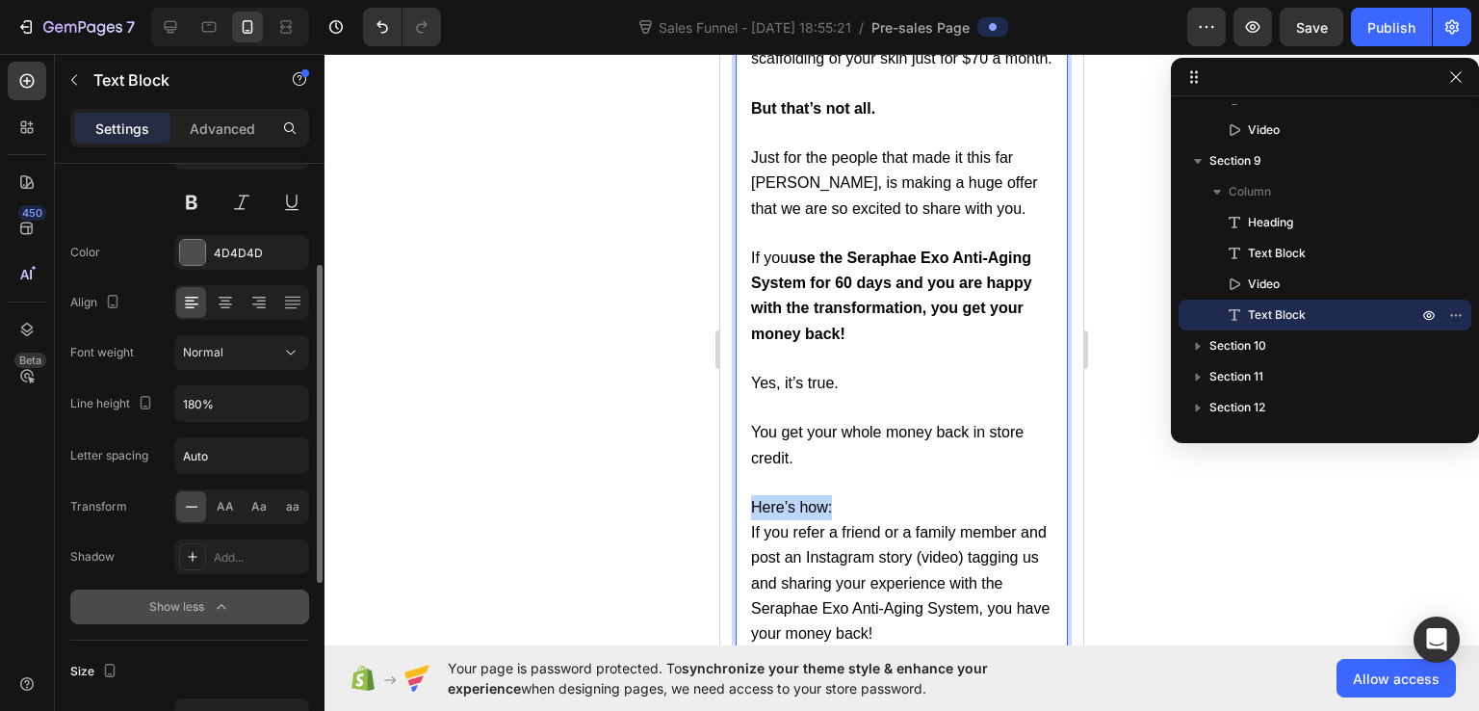
drag, startPoint x: 752, startPoint y: 481, endPoint x: 840, endPoint y: 488, distance: 88.0
click at [840, 495] on p "Here’s how:" at bounding box center [901, 507] width 301 height 25
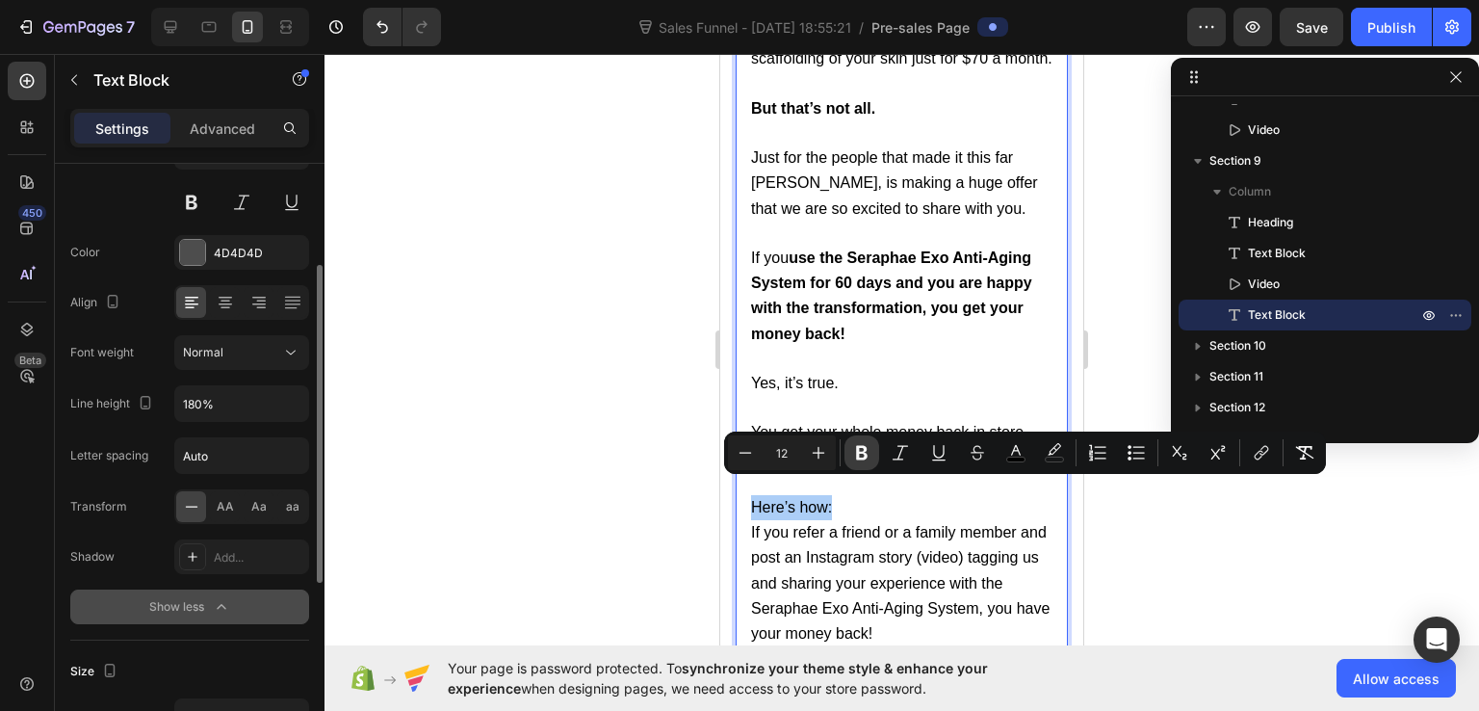
click at [859, 447] on icon "Editor contextual toolbar" at bounding box center [862, 453] width 12 height 14
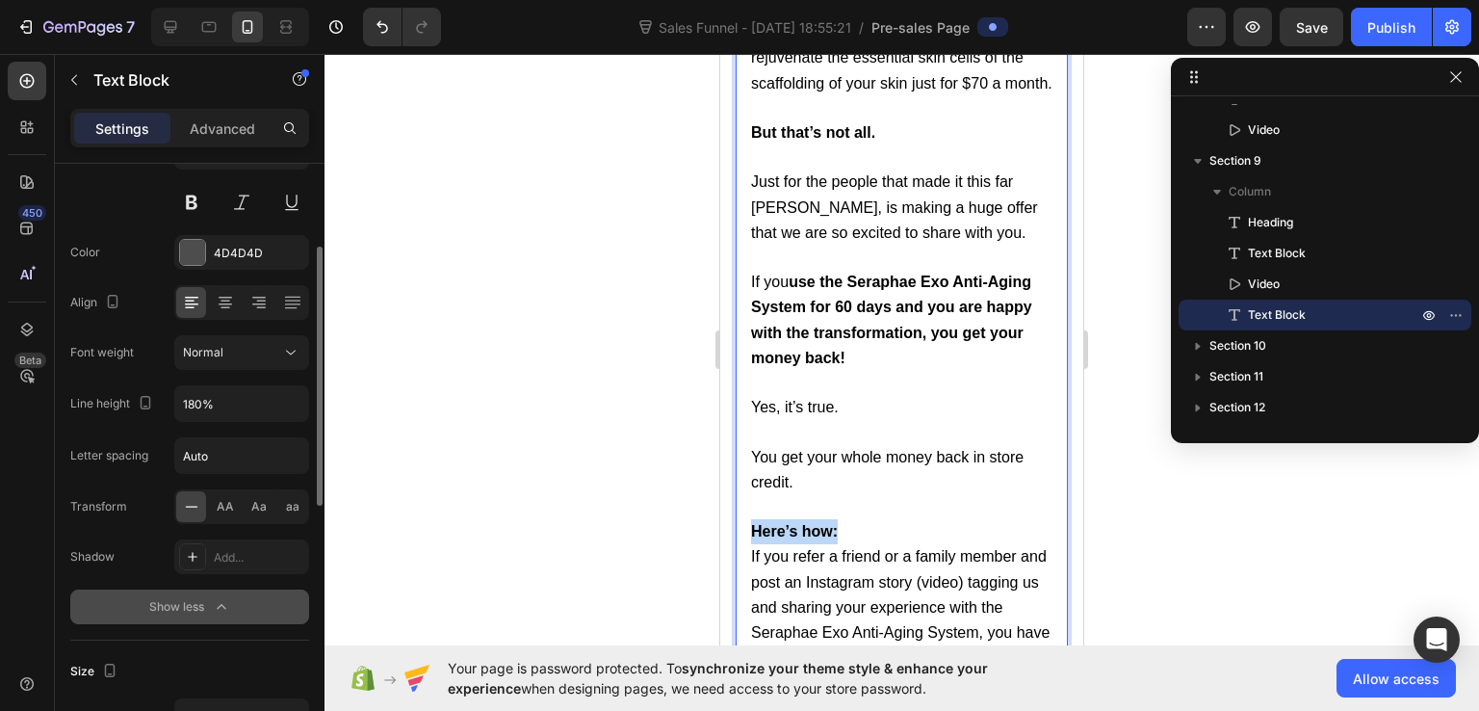
drag, startPoint x: 751, startPoint y: 513, endPoint x: 844, endPoint y: 513, distance: 92.5
click at [852, 519] on p "Here’s how:" at bounding box center [901, 531] width 301 height 25
click at [813, 523] on strong "Here’s how:" at bounding box center [794, 531] width 87 height 16
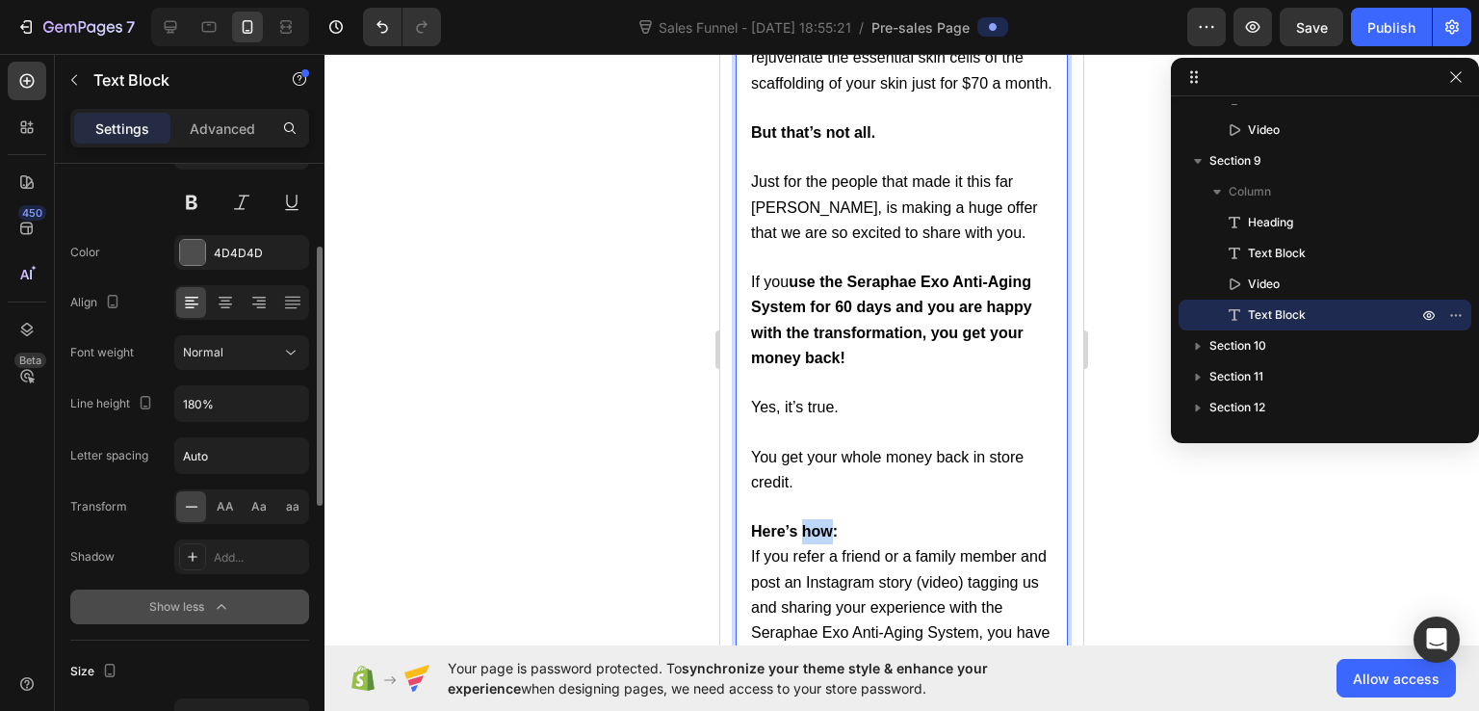
click at [813, 523] on strong "Here’s how:" at bounding box center [794, 531] width 87 height 16
click at [863, 519] on p "Here’s how:" at bounding box center [901, 531] width 301 height 25
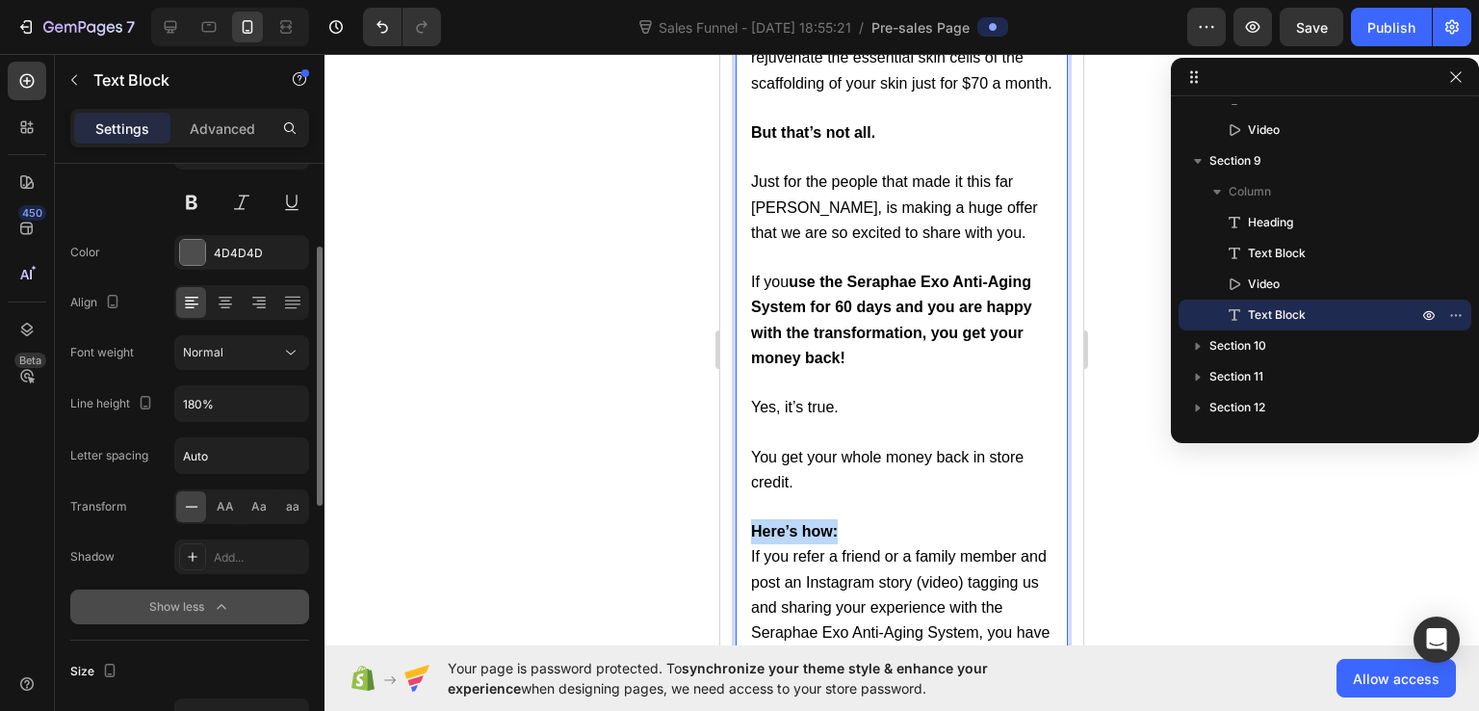
click at [863, 519] on p "Here’s how:" at bounding box center [901, 531] width 301 height 25
click at [800, 449] on span "You get your whole money back in store credit." at bounding box center [887, 469] width 273 height 41
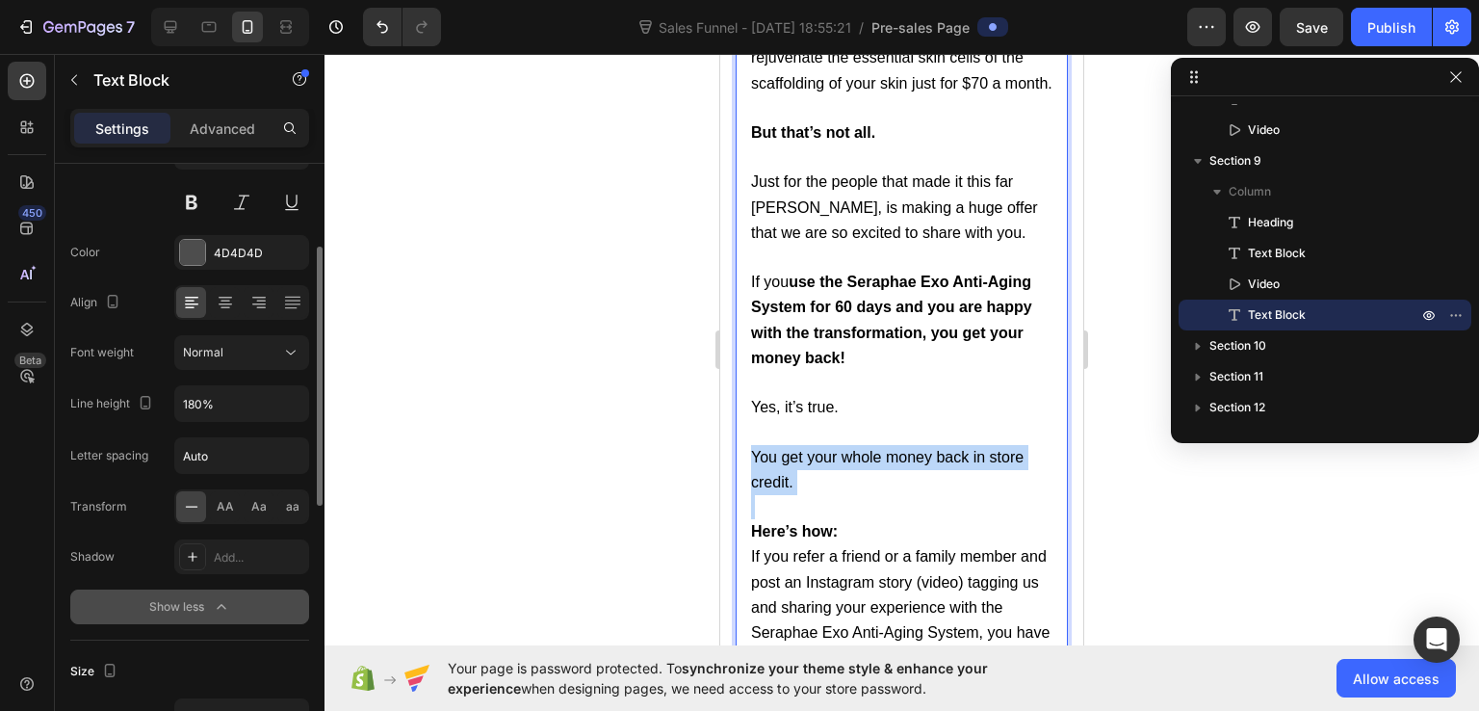
click at [800, 449] on span "You get your whole money back in store credit." at bounding box center [887, 469] width 273 height 41
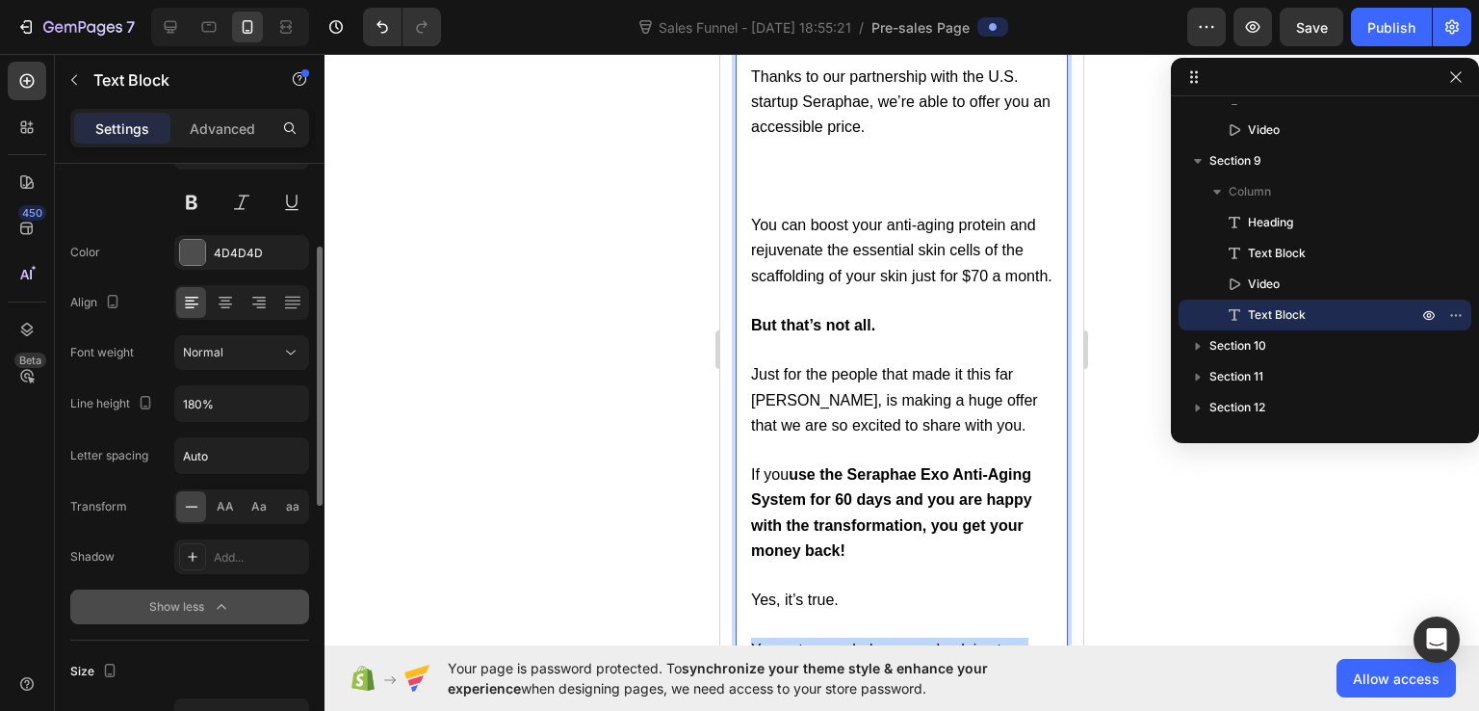
scroll to position [17831, 0]
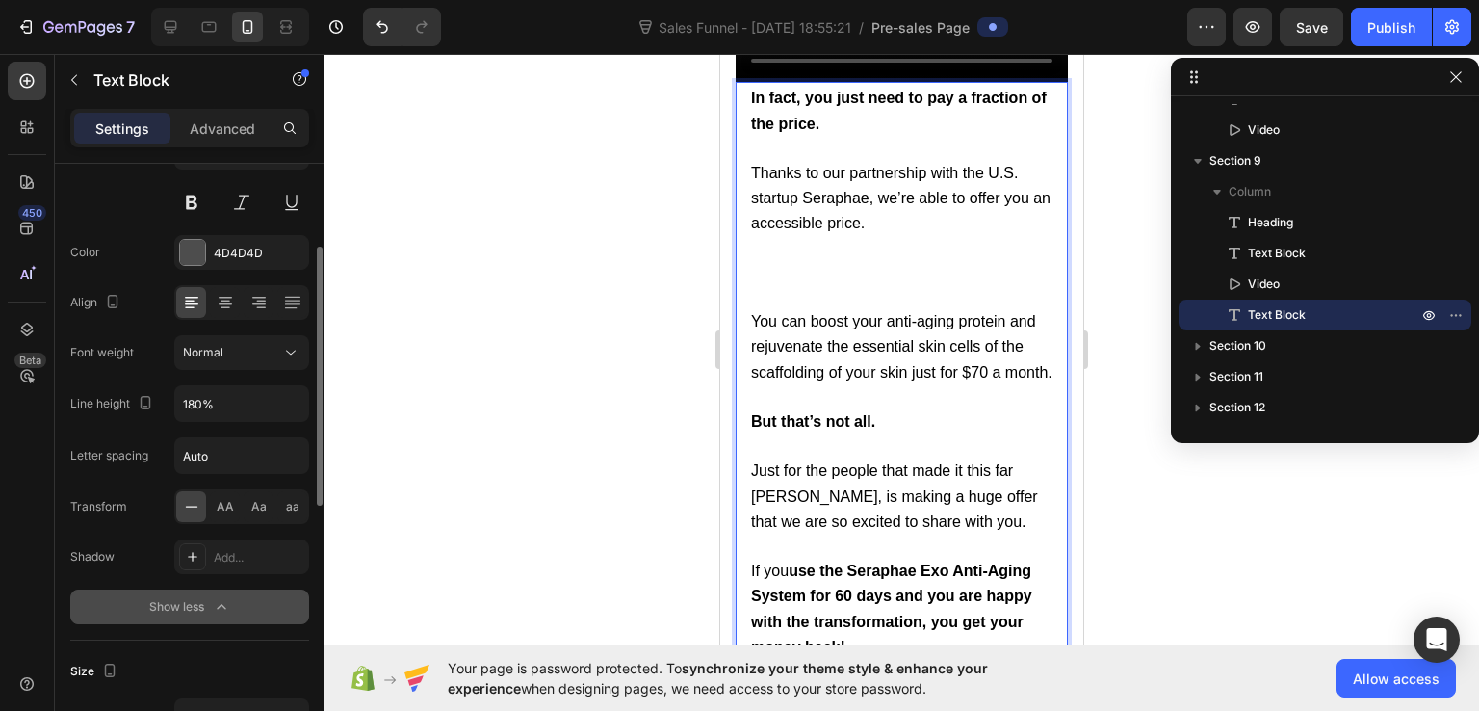
click at [764, 258] on p "Thanks to our partnership with the U.S. startup Seraphae, we’re able to offer y…" at bounding box center [901, 235] width 301 height 148
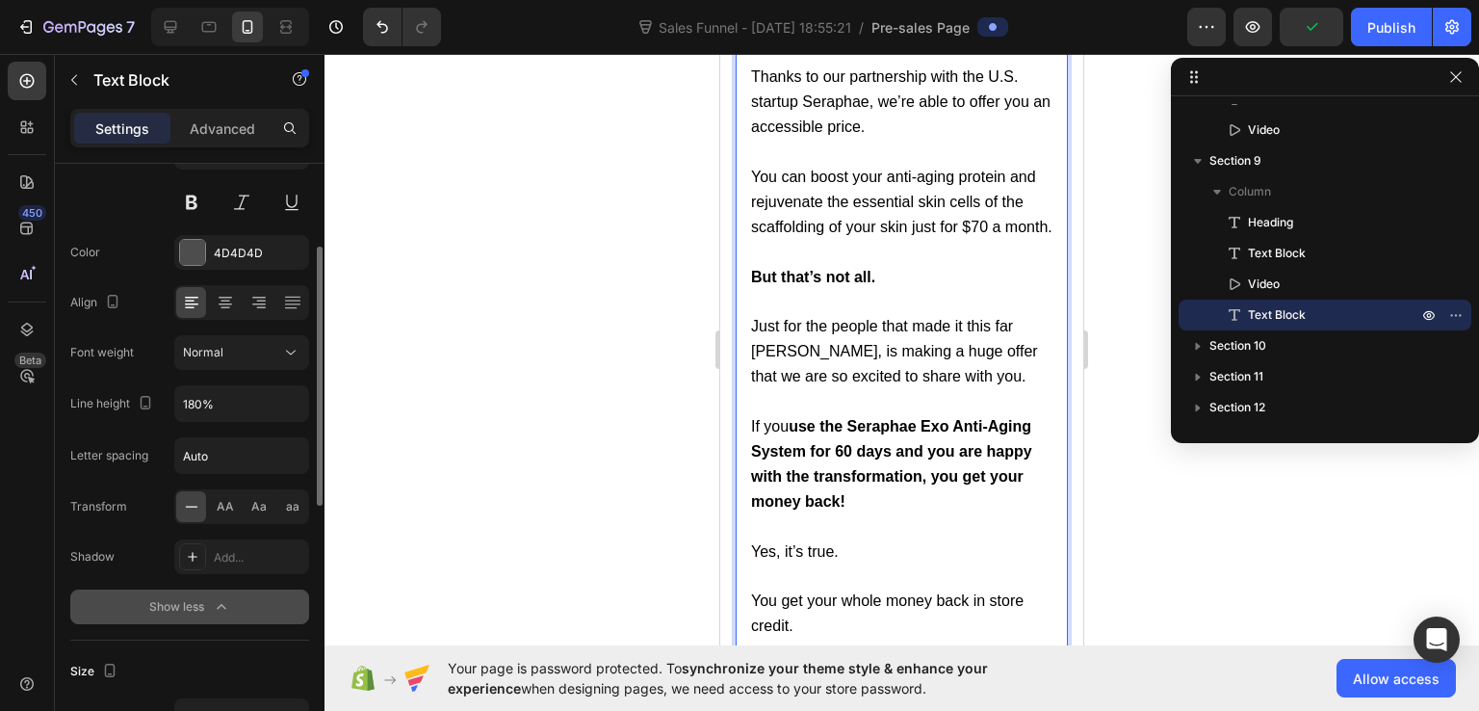
scroll to position [18216, 0]
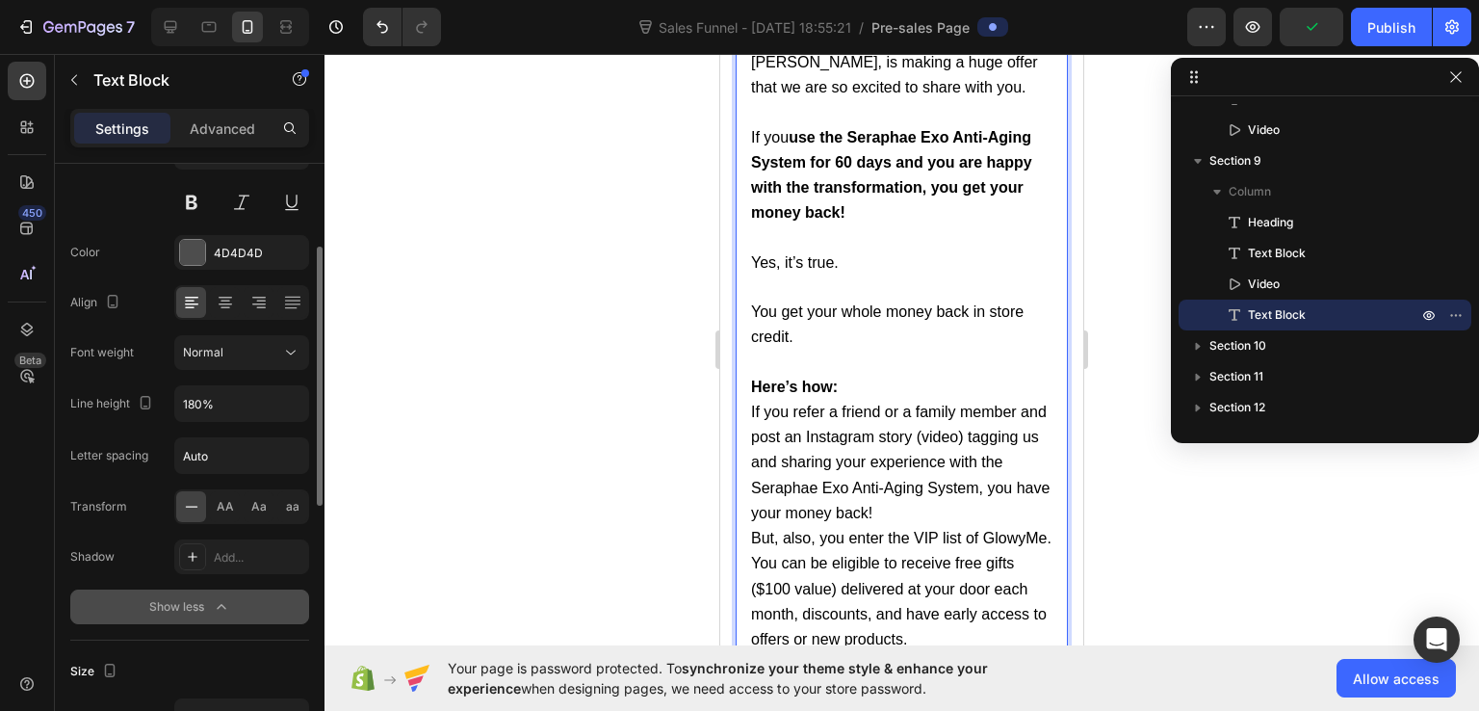
click at [772, 379] on strong "Here’s how:" at bounding box center [794, 387] width 87 height 16
click at [793, 379] on strong "Here’s how:" at bounding box center [794, 387] width 87 height 16
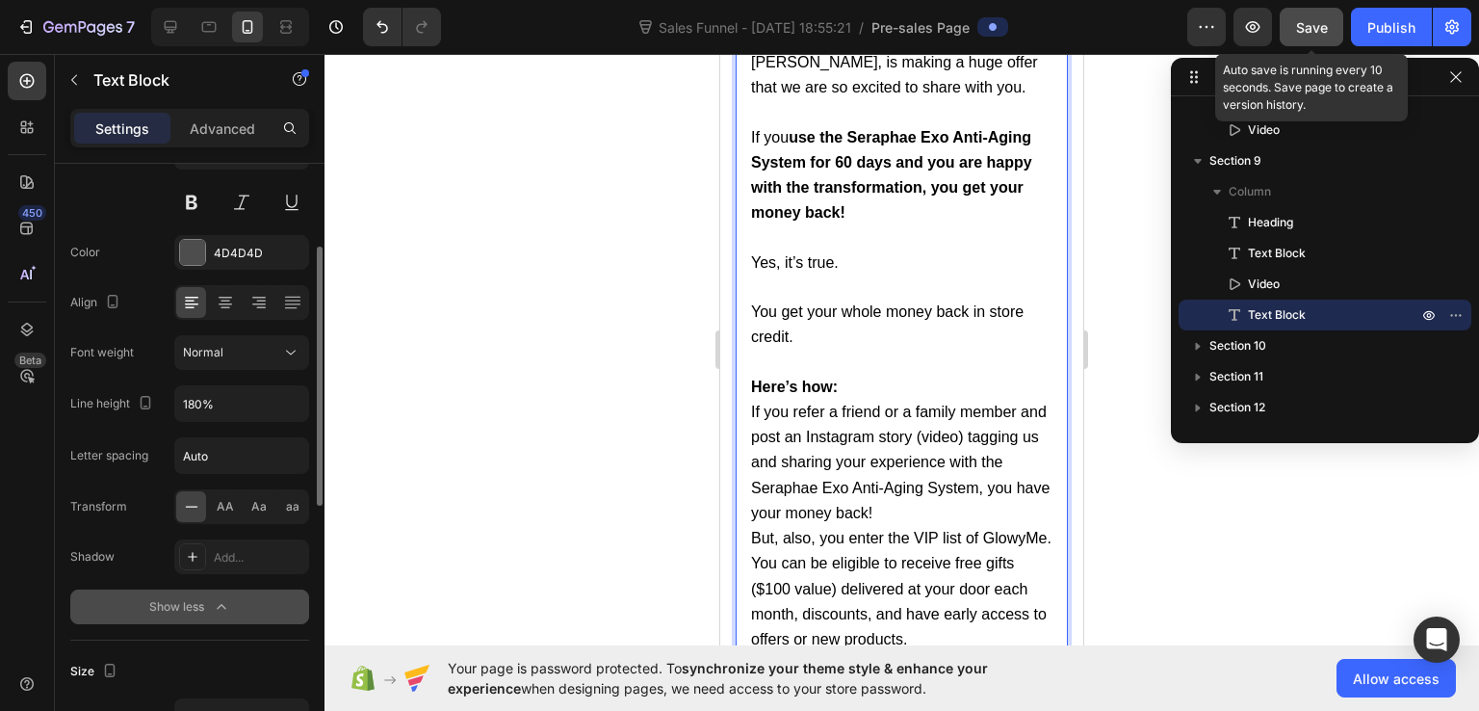
click at [1319, 31] on span "Save" at bounding box center [1312, 27] width 32 height 16
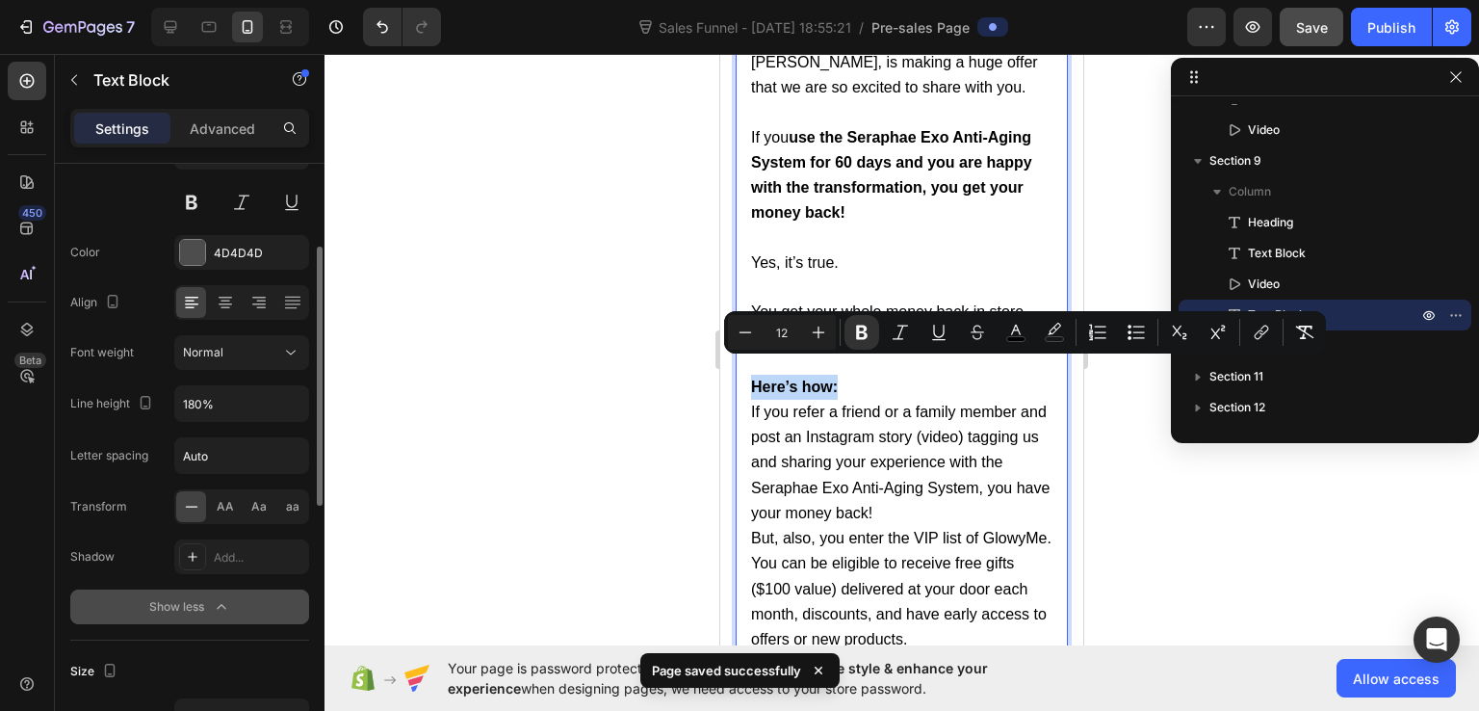
drag, startPoint x: 755, startPoint y: 371, endPoint x: 840, endPoint y: 362, distance: 85.2
click at [1052, 325] on icon "Editor contextual toolbar" at bounding box center [1054, 332] width 19 height 19
type input "000000"
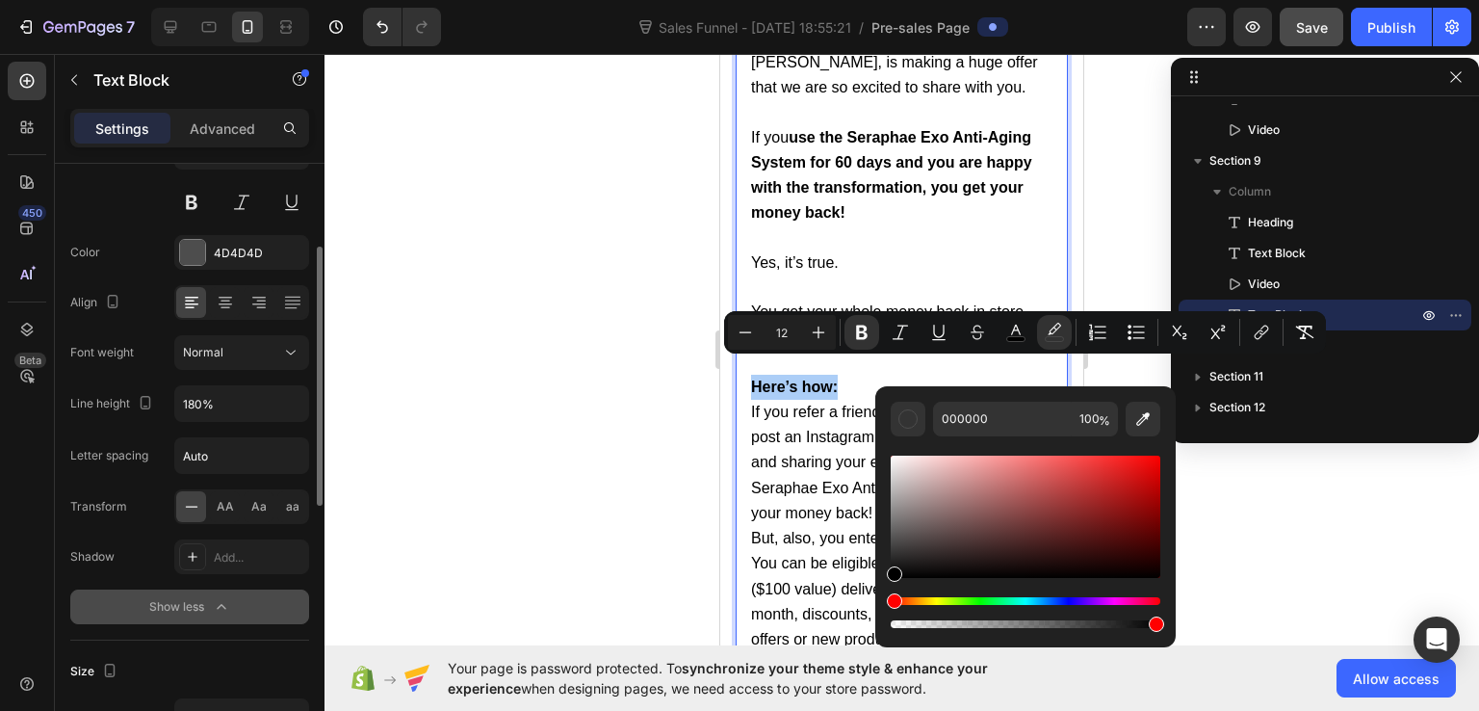
click at [936, 600] on div "Hue" at bounding box center [1026, 601] width 270 height 8
click at [934, 598] on div "Hue" at bounding box center [1026, 601] width 270 height 8
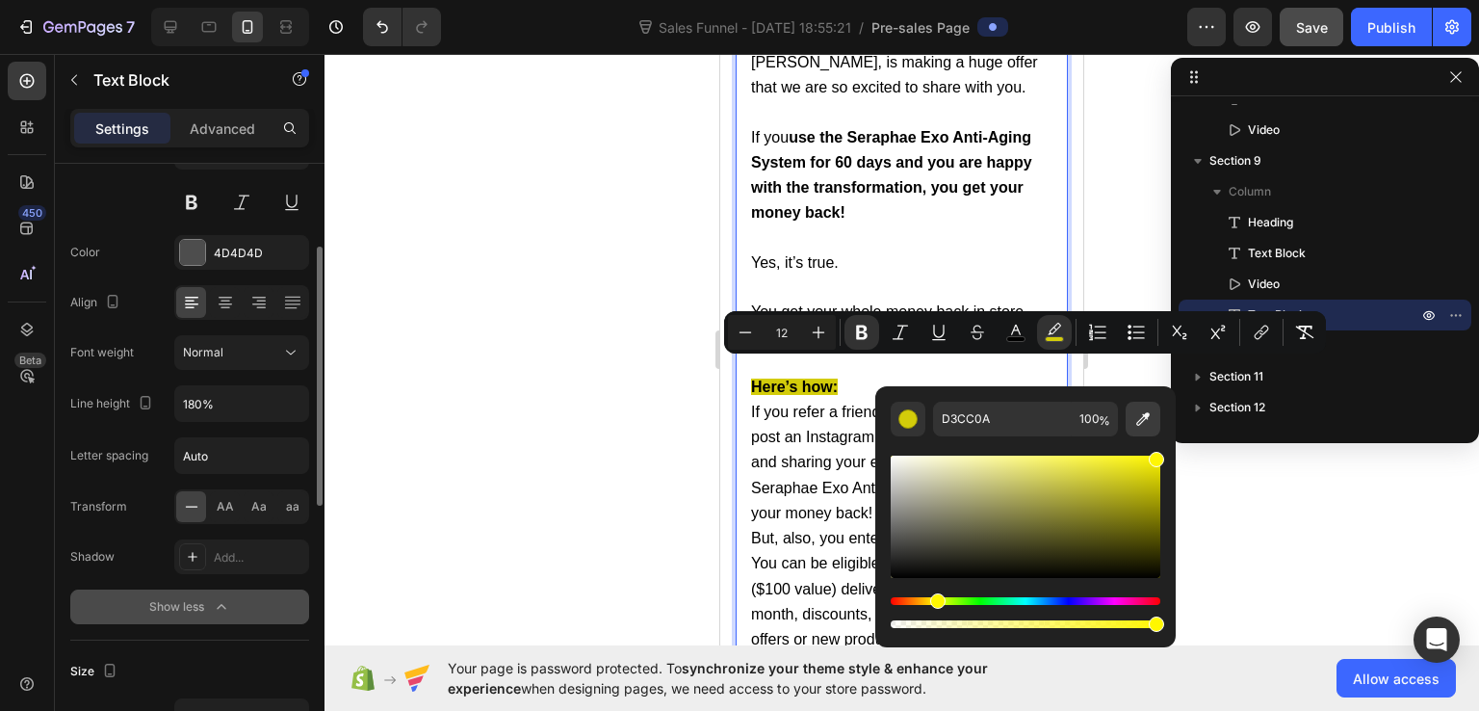
drag, startPoint x: 1106, startPoint y: 502, endPoint x: 1155, endPoint y: 426, distance: 90.6
click at [1155, 426] on div "D3CC0A 100 %" at bounding box center [1026, 517] width 270 height 230
type input "FFF605"
click at [1135, 163] on div at bounding box center [902, 382] width 1155 height 657
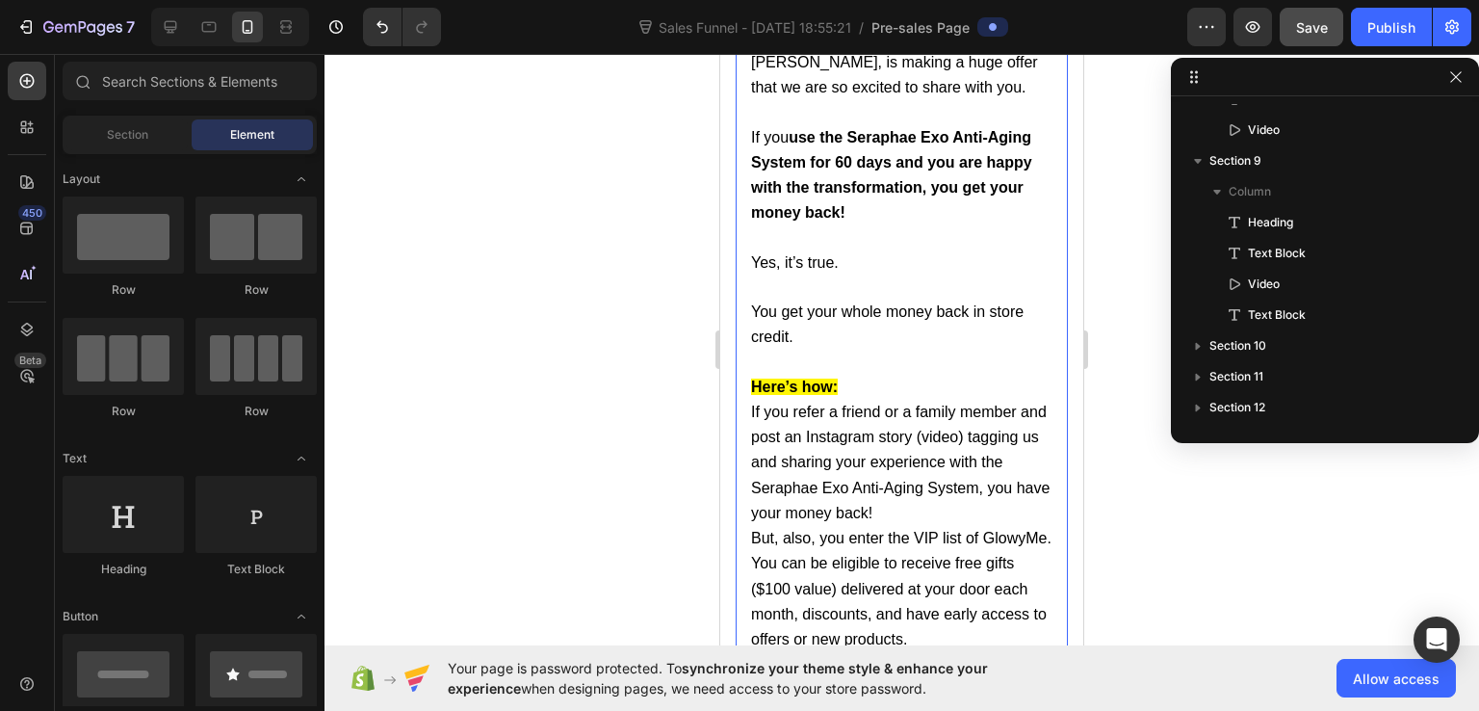
scroll to position [18312, 0]
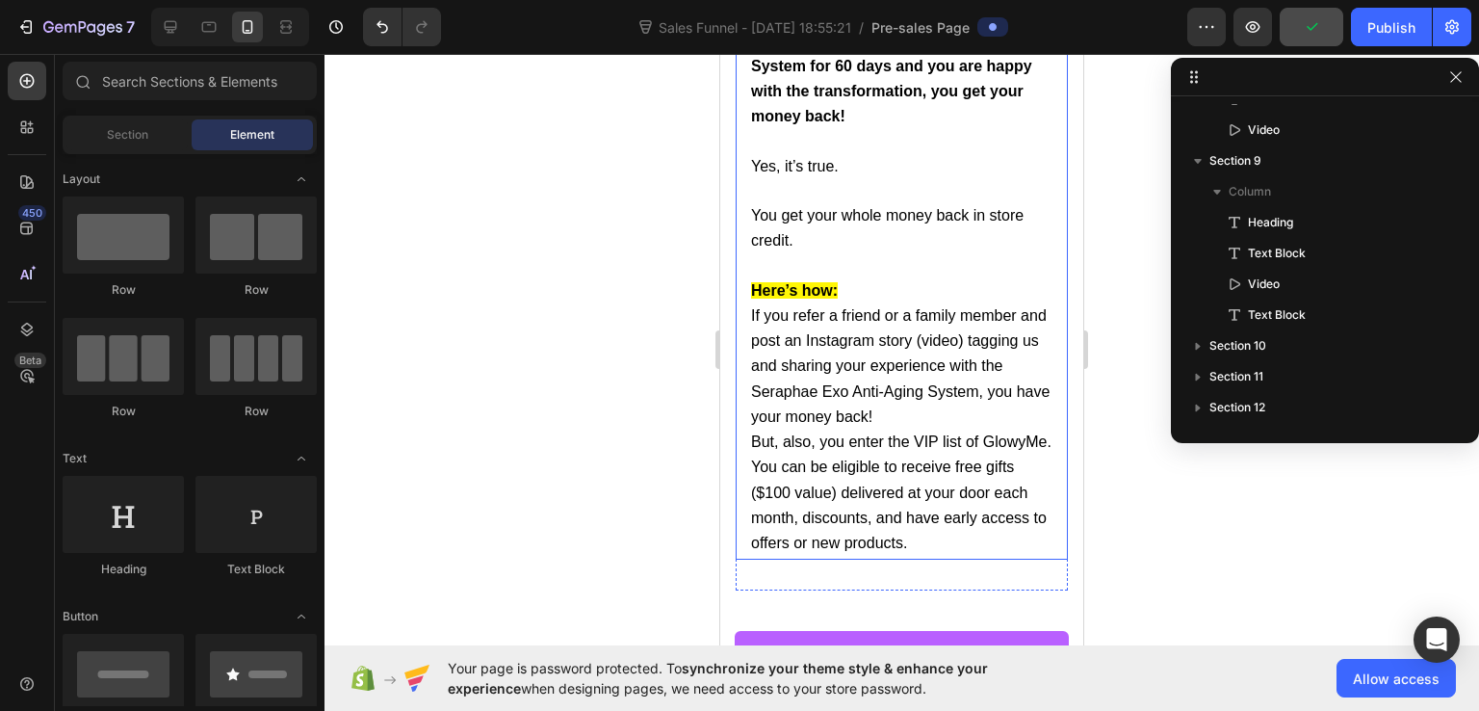
click at [848, 354] on span "If you refer a friend or a family member and post an Instagram story (video) ta…" at bounding box center [900, 366] width 299 height 118
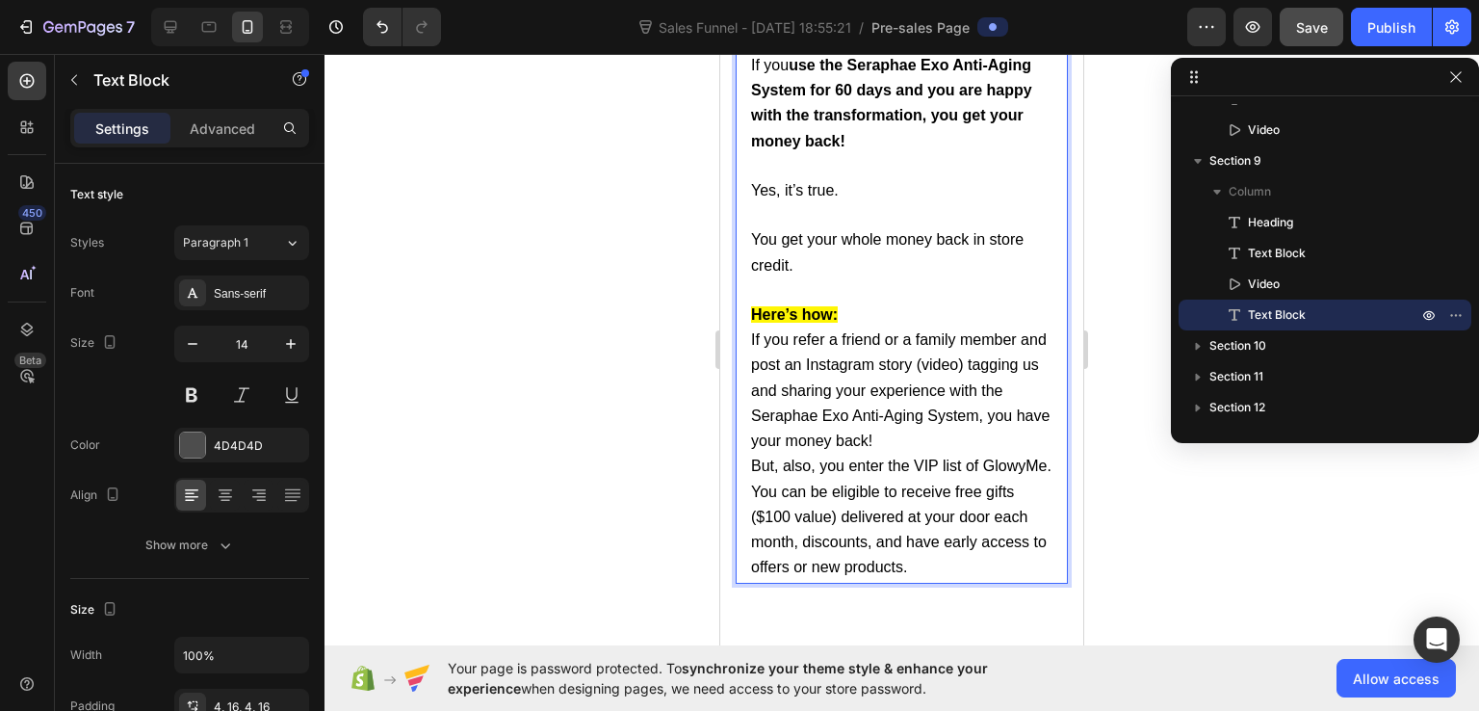
click at [1009, 417] on p "If you refer a friend or a family member and post an Instagram story (video) ta…" at bounding box center [901, 390] width 301 height 126
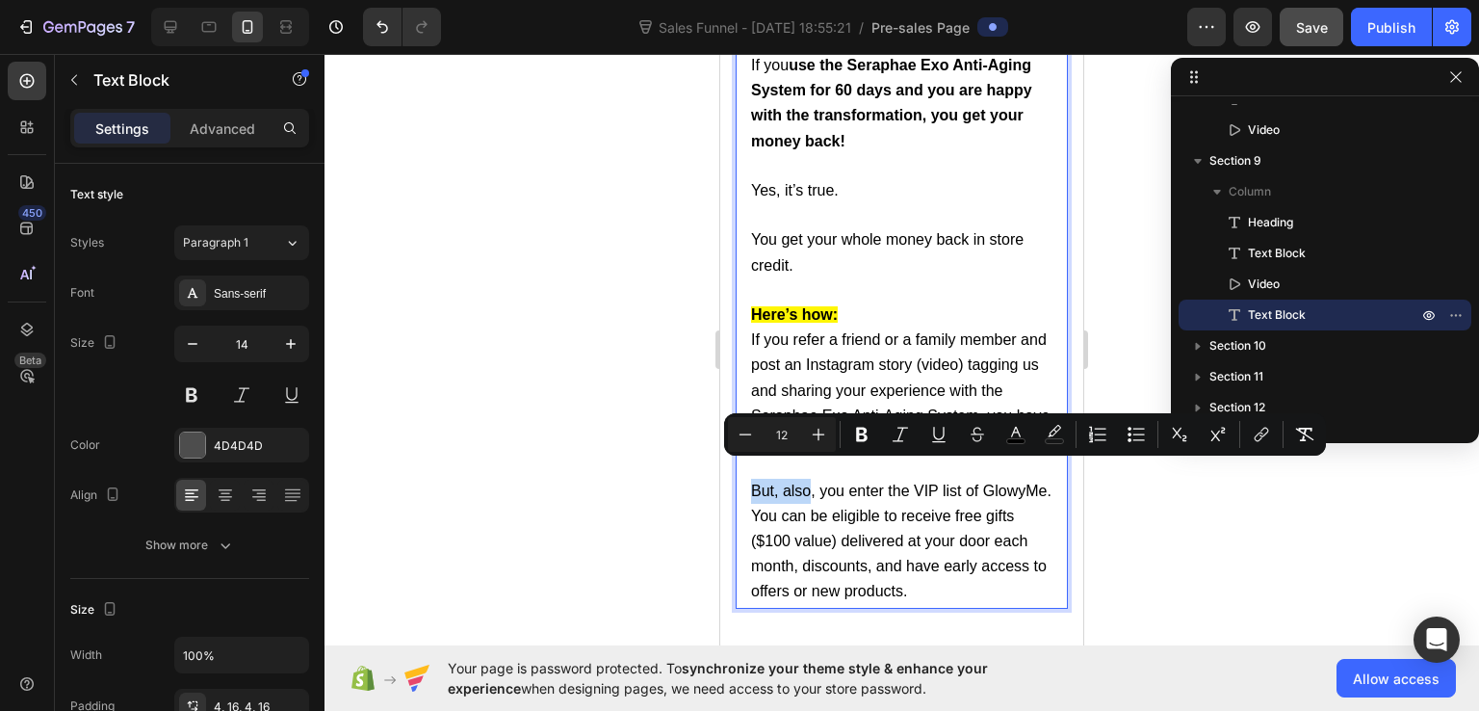
drag, startPoint x: 750, startPoint y: 473, endPoint x: 809, endPoint y: 475, distance: 58.8
click at [809, 475] on div "In fact, you just need to pay a fraction of the price. Thanks to our partnershi…" at bounding box center [902, 104] width 332 height 1008
click at [859, 428] on icon "Editor contextual toolbar" at bounding box center [862, 435] width 12 height 14
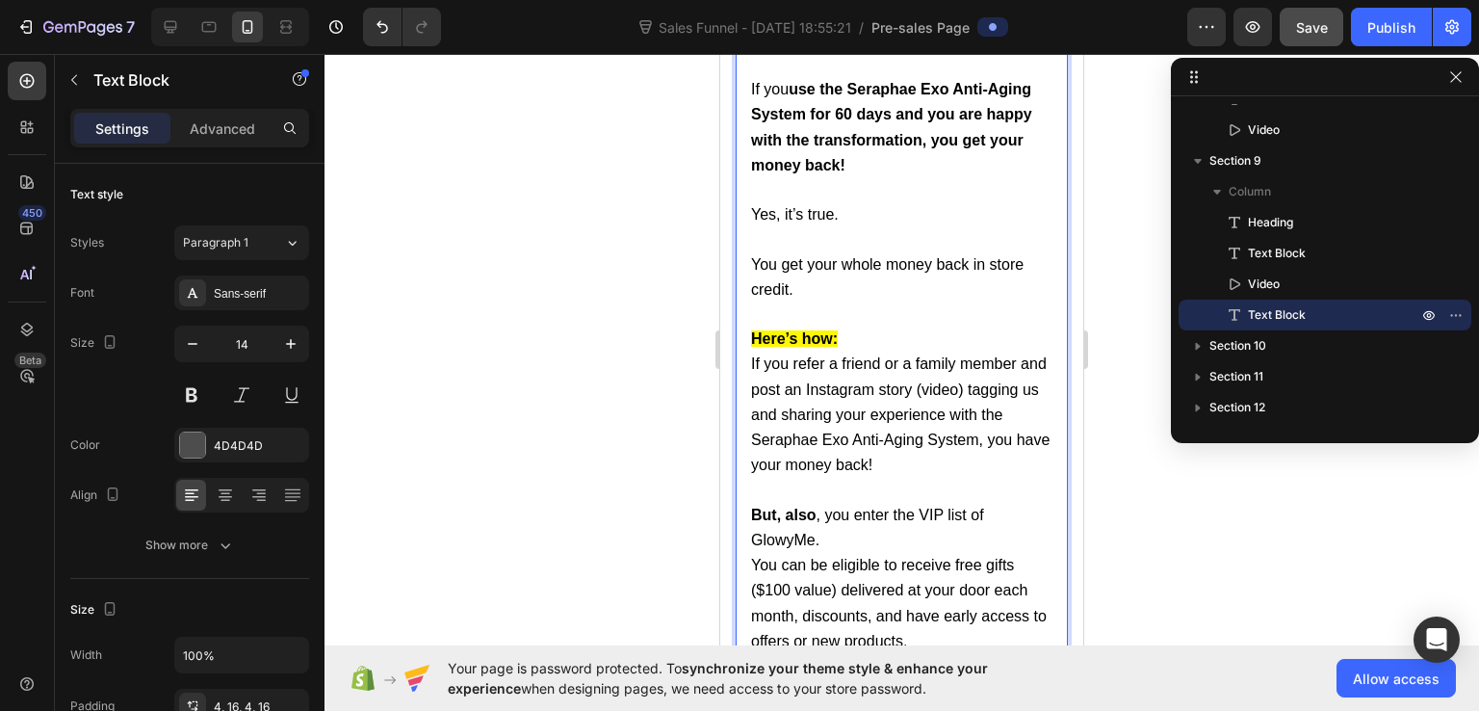
click at [844, 523] on p "But, also , you enter the VIP list of GlowyMe. You can be eligible to receive f…" at bounding box center [901, 578] width 301 height 151
drag, startPoint x: 752, startPoint y: 522, endPoint x: 816, endPoint y: 516, distance: 63.8
click at [816, 516] on span "But, also , you enter the VIP list of GlowyMe." at bounding box center [867, 527] width 233 height 41
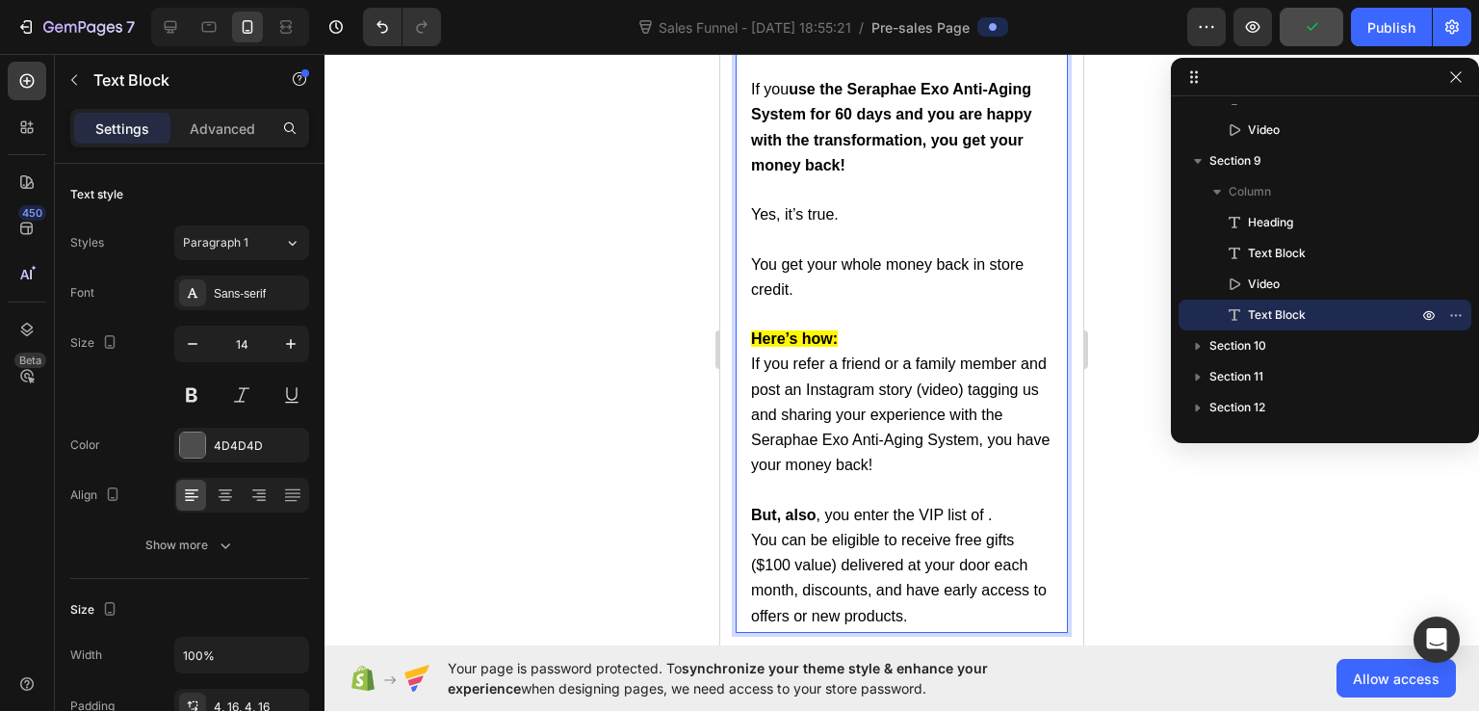
click at [987, 507] on span "But, also , you enter the VIP list of ." at bounding box center [871, 515] width 241 height 16
click at [998, 507] on span "But, also , you enter the VIP list of S." at bounding box center [876, 515] width 251 height 16
click at [1008, 507] on span "But, also , you enter the VIP list of Se." at bounding box center [881, 515] width 260 height 16
click at [1013, 507] on span "But, also , you enter the VIP list of Ser." at bounding box center [883, 515] width 265 height 16
click at [1020, 507] on span "But, also , you enter the VIP list of Sera." at bounding box center [888, 515] width 274 height 16
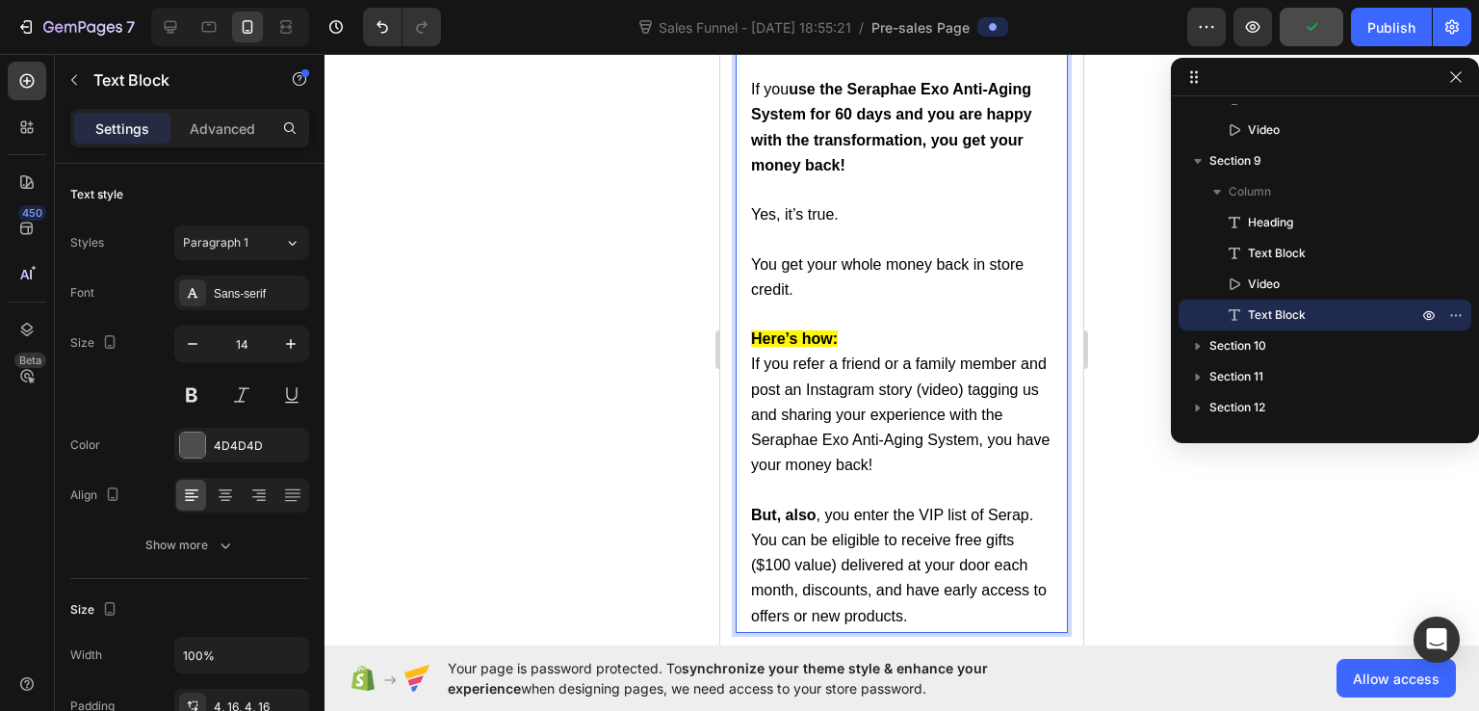
click at [1028, 507] on span "But, also , you enter the VIP list of Serap." at bounding box center [892, 515] width 282 height 16
click at [798, 522] on span "But, also , you enter the VIP list of Seraph." at bounding box center [896, 515] width 291 height 16
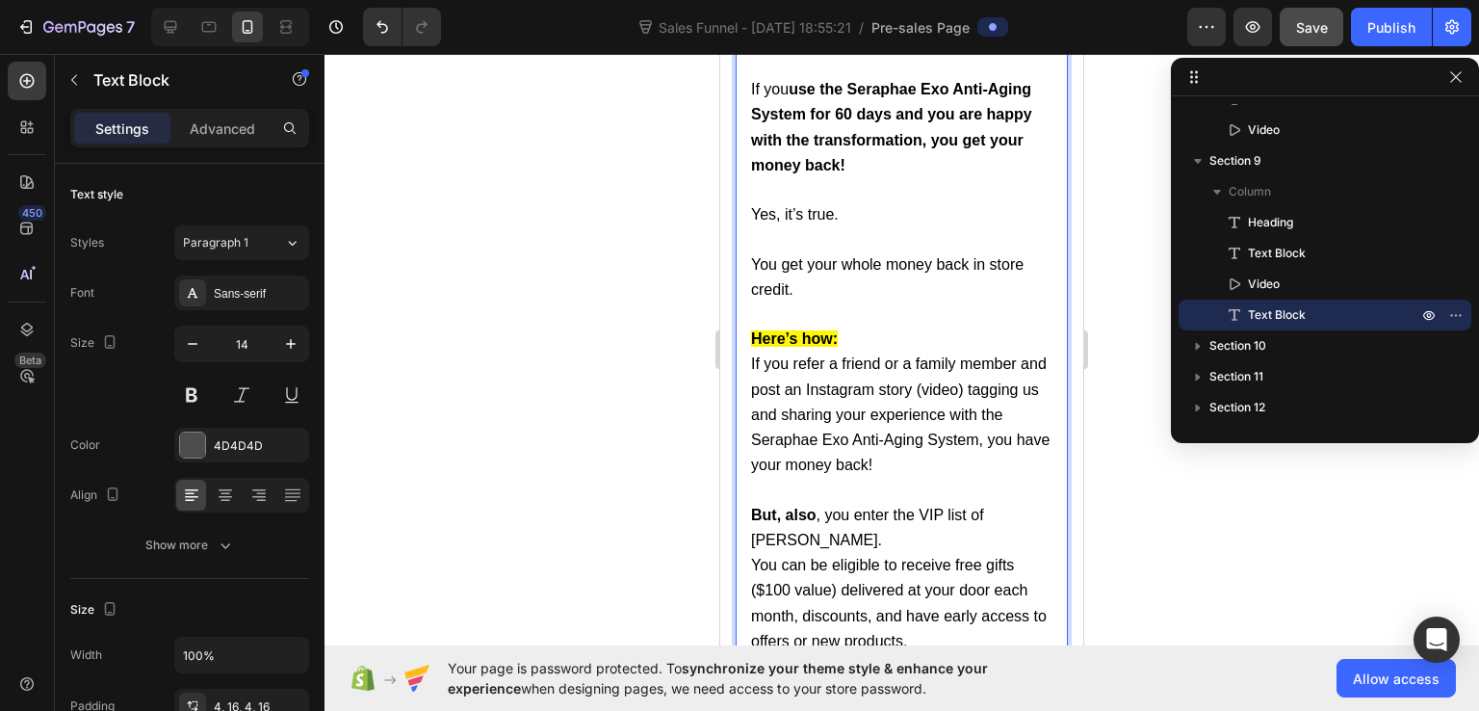
click at [805, 524] on span "But, also , you enter the VIP list of [PERSON_NAME]." at bounding box center [867, 527] width 233 height 41
click at [878, 523] on p "But, also , you enter the VIP list of Seraphae. You can be eligible to receive …" at bounding box center [901, 578] width 301 height 151
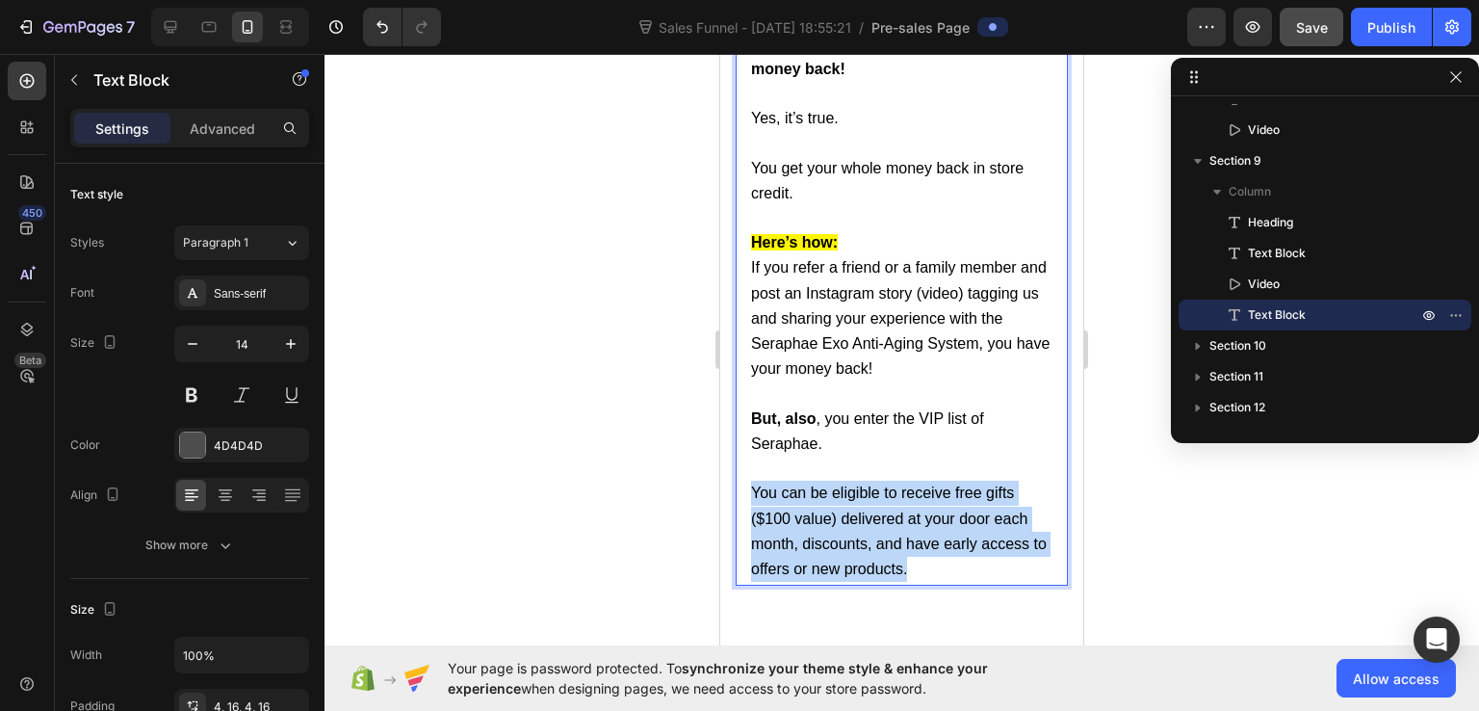
drag, startPoint x: 753, startPoint y: 472, endPoint x: 981, endPoint y: 547, distance: 239.4
click at [794, 488] on p "You can be eligible to receive free gifts ($100 value) delivered at your door e…" at bounding box center [901, 519] width 301 height 125
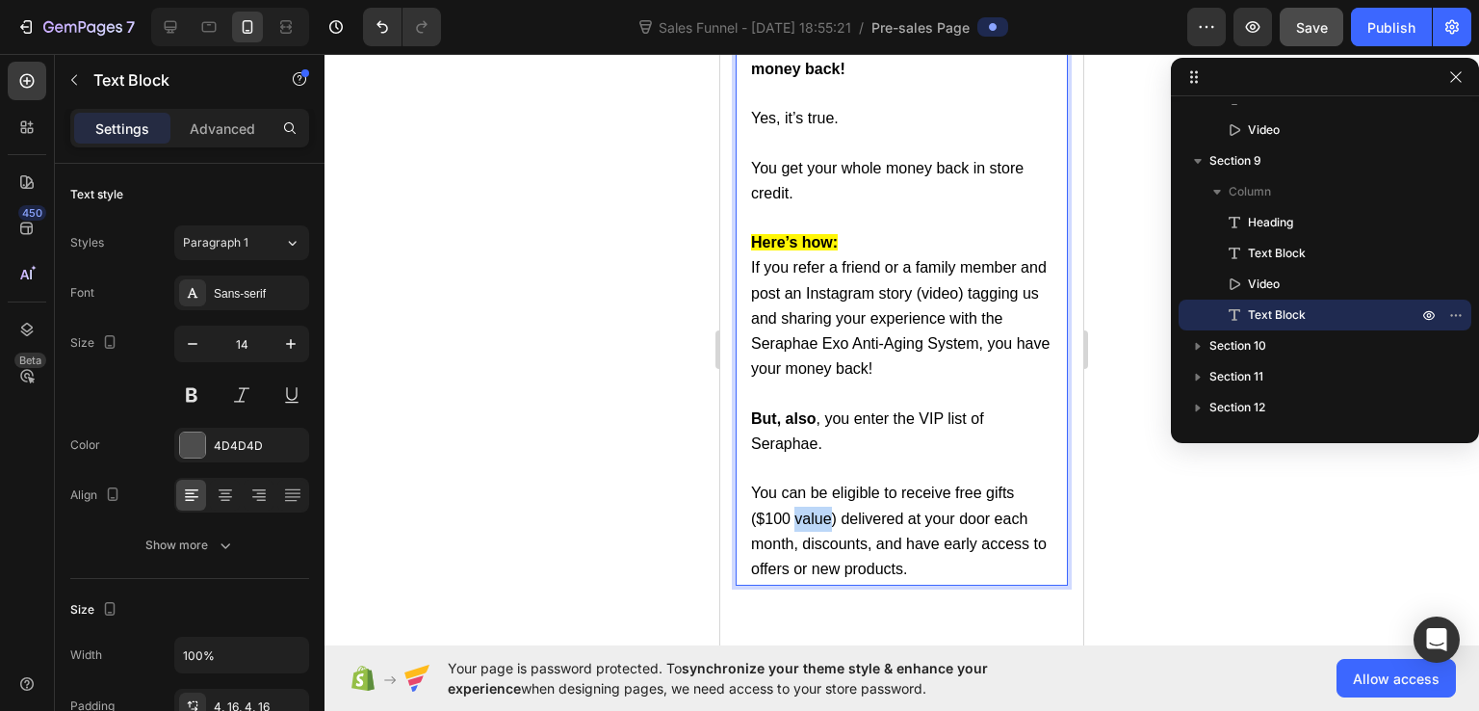
click at [794, 488] on p "You can be eligible to receive free gifts ($100 value) delivered at your door e…" at bounding box center [901, 519] width 301 height 125
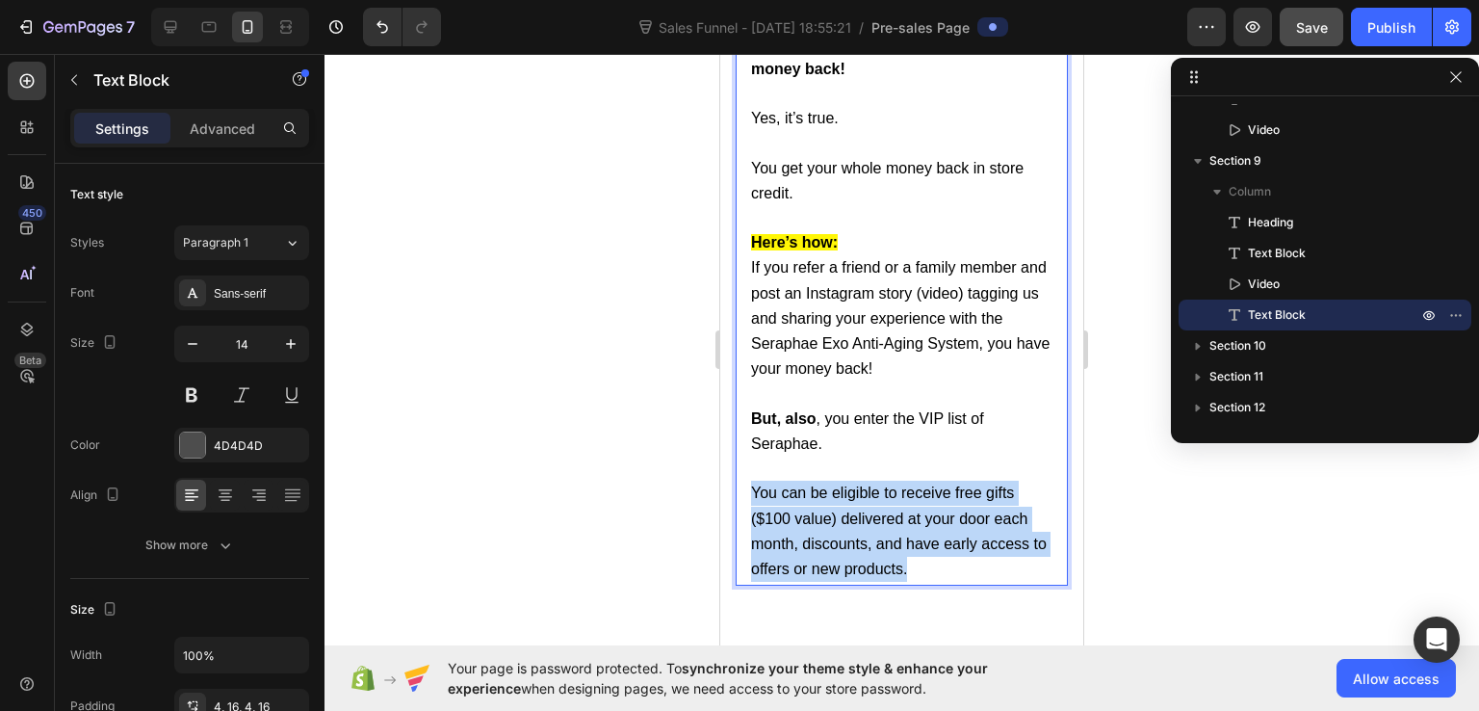
click at [794, 488] on p "You can be eligible to receive free gifts ($100 value) delivered at your door e…" at bounding box center [901, 519] width 301 height 125
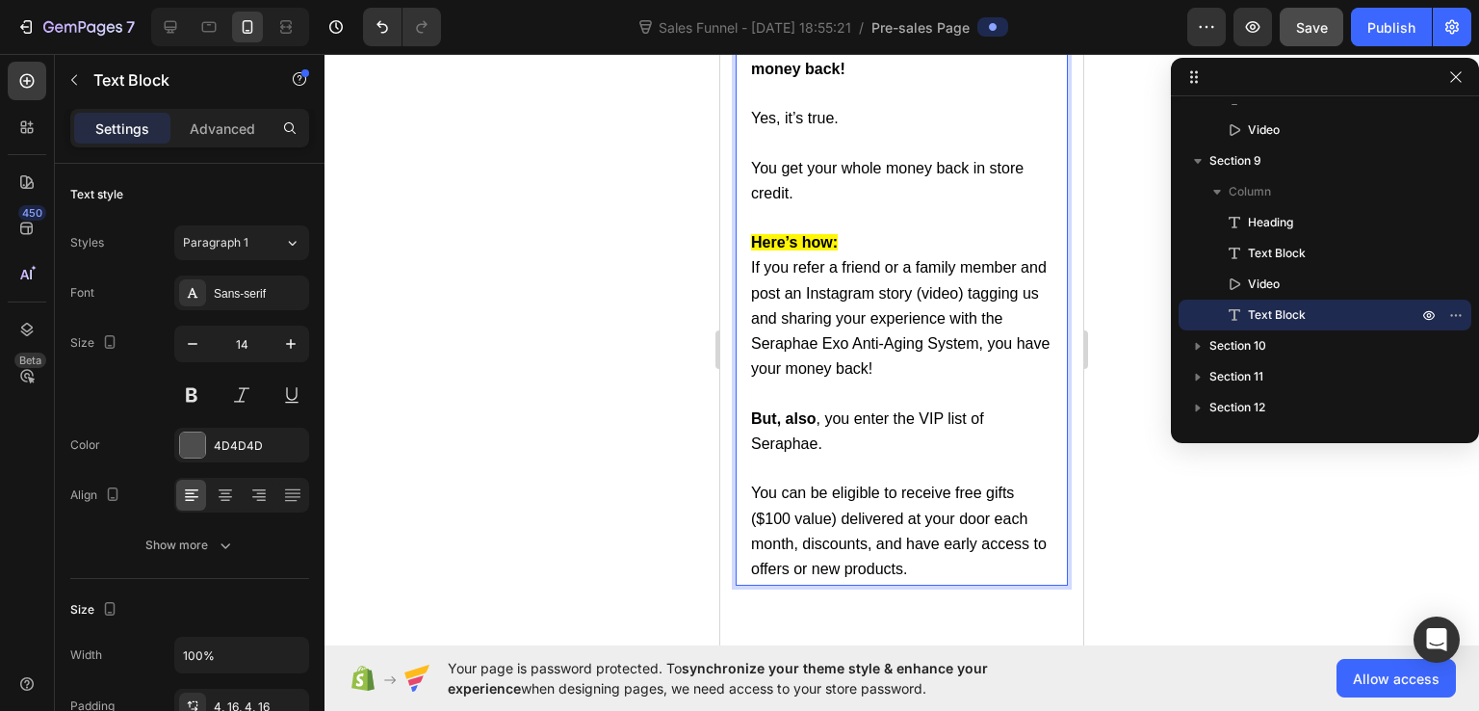
click at [824, 459] on p "You can be eligible to receive free gifts ($100 value) delivered at your door e…" at bounding box center [901, 519] width 301 height 125
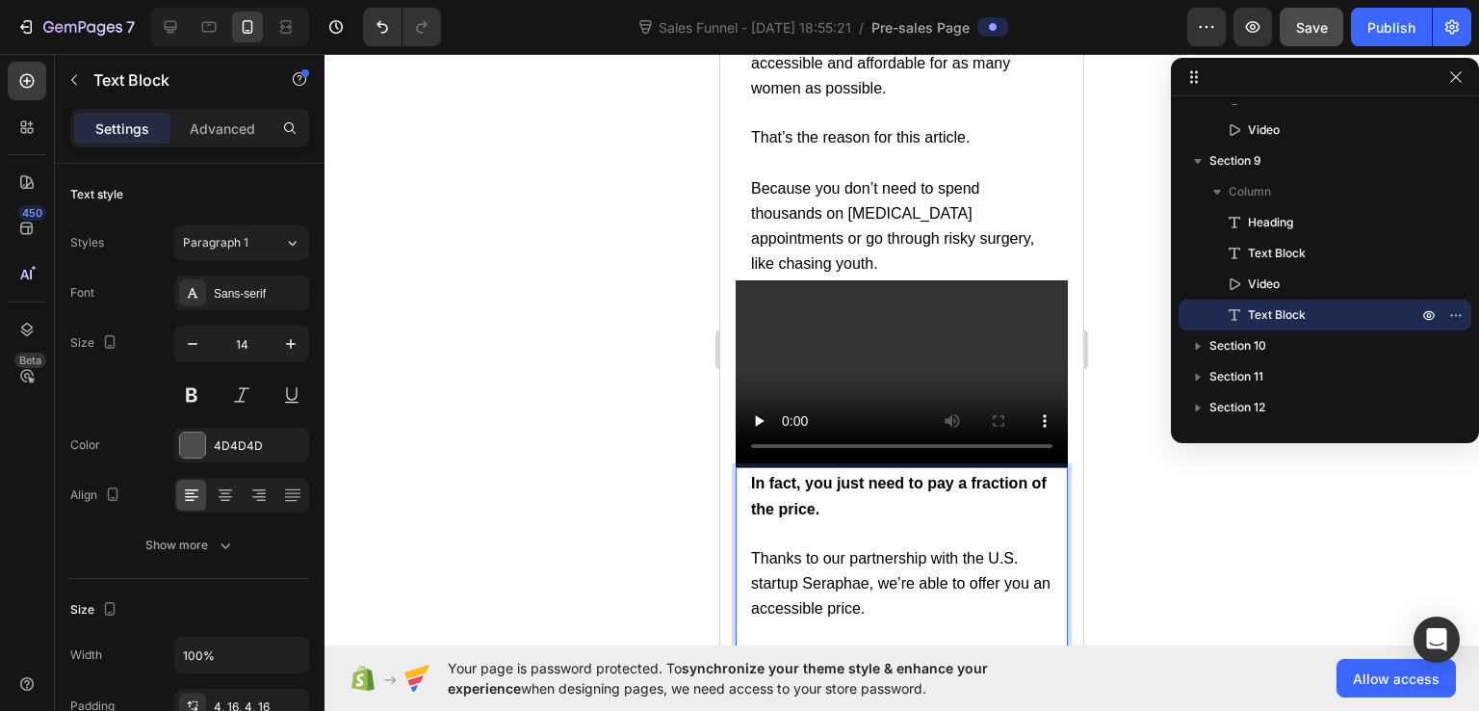
scroll to position [17638, 0]
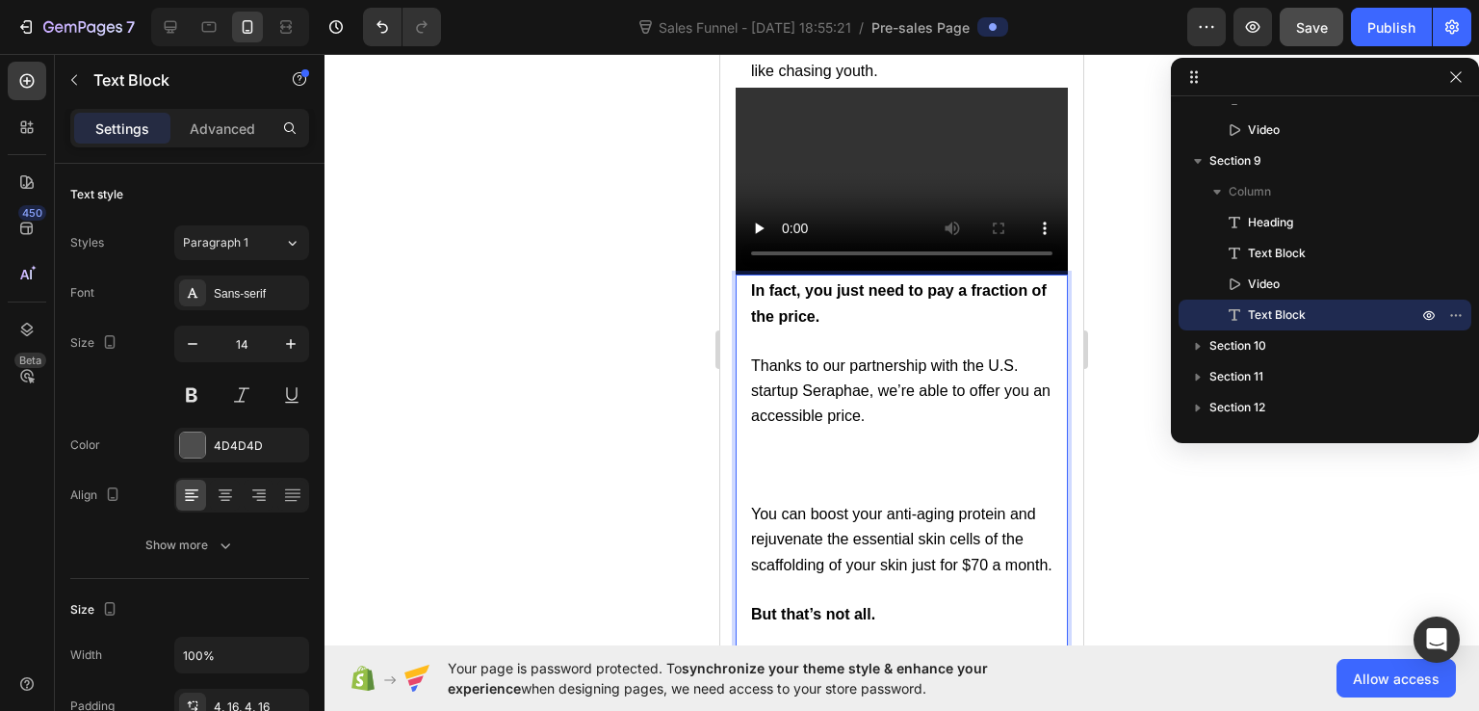
click at [751, 440] on p "Thanks to our partnership with the U.S. startup Seraphae, we’re able to offer y…" at bounding box center [901, 427] width 301 height 148
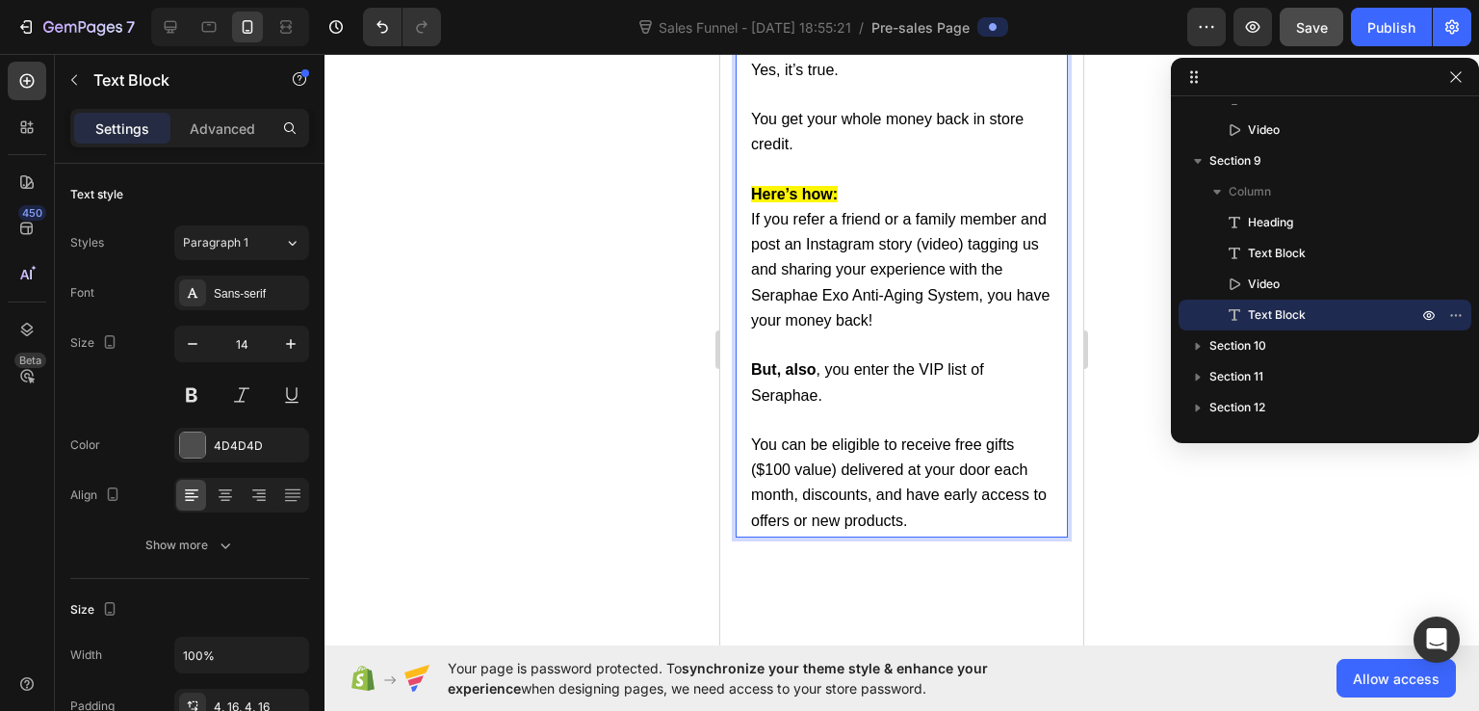
scroll to position [18505, 0]
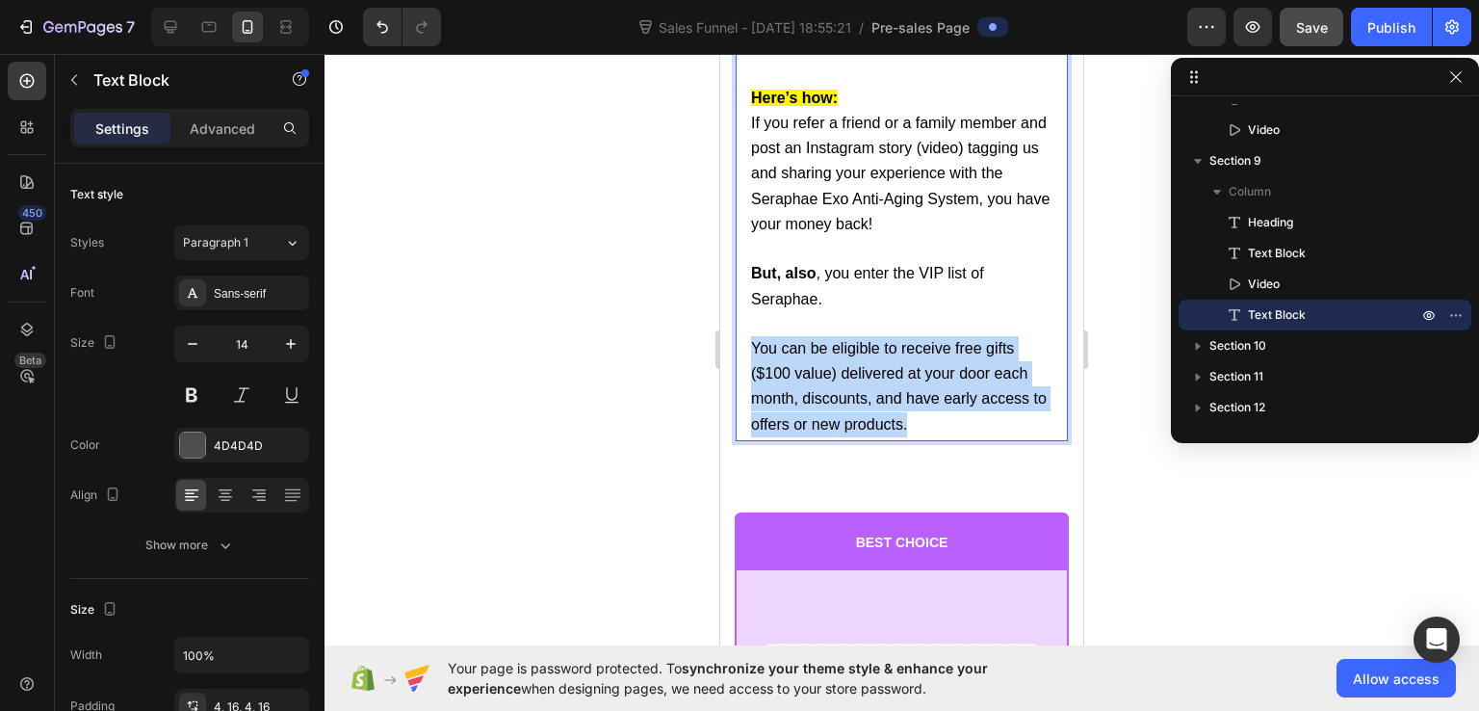
drag, startPoint x: 751, startPoint y: 330, endPoint x: 952, endPoint y: 398, distance: 211.4
click at [869, 384] on span "You can be eligible to receive free gifts ($100 value) delivered at your door e…" at bounding box center [899, 386] width 296 height 92
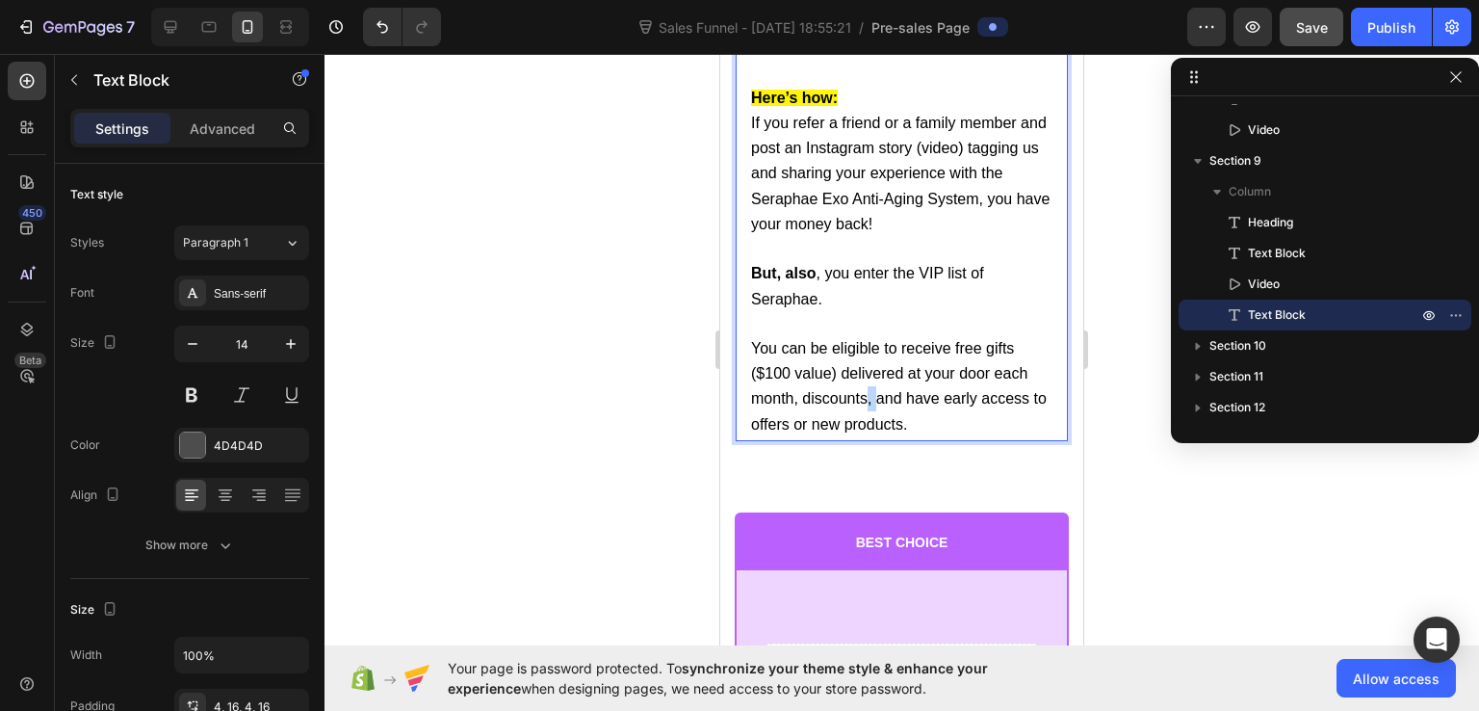
click at [869, 384] on span "You can be eligible to receive free gifts ($100 value) delivered at your door e…" at bounding box center [899, 386] width 296 height 92
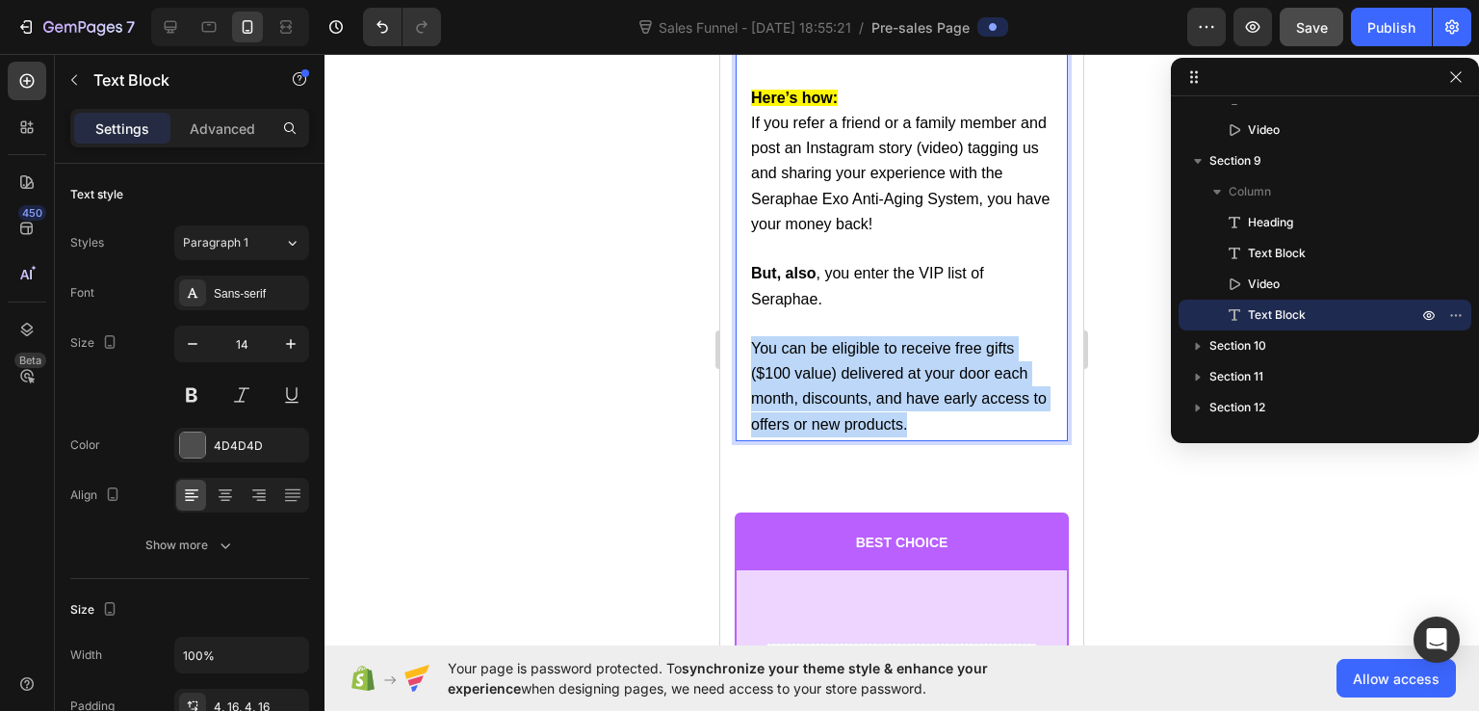
click at [869, 384] on span "You can be eligible to receive free gifts ($100 value) delivered at your door e…" at bounding box center [899, 386] width 296 height 92
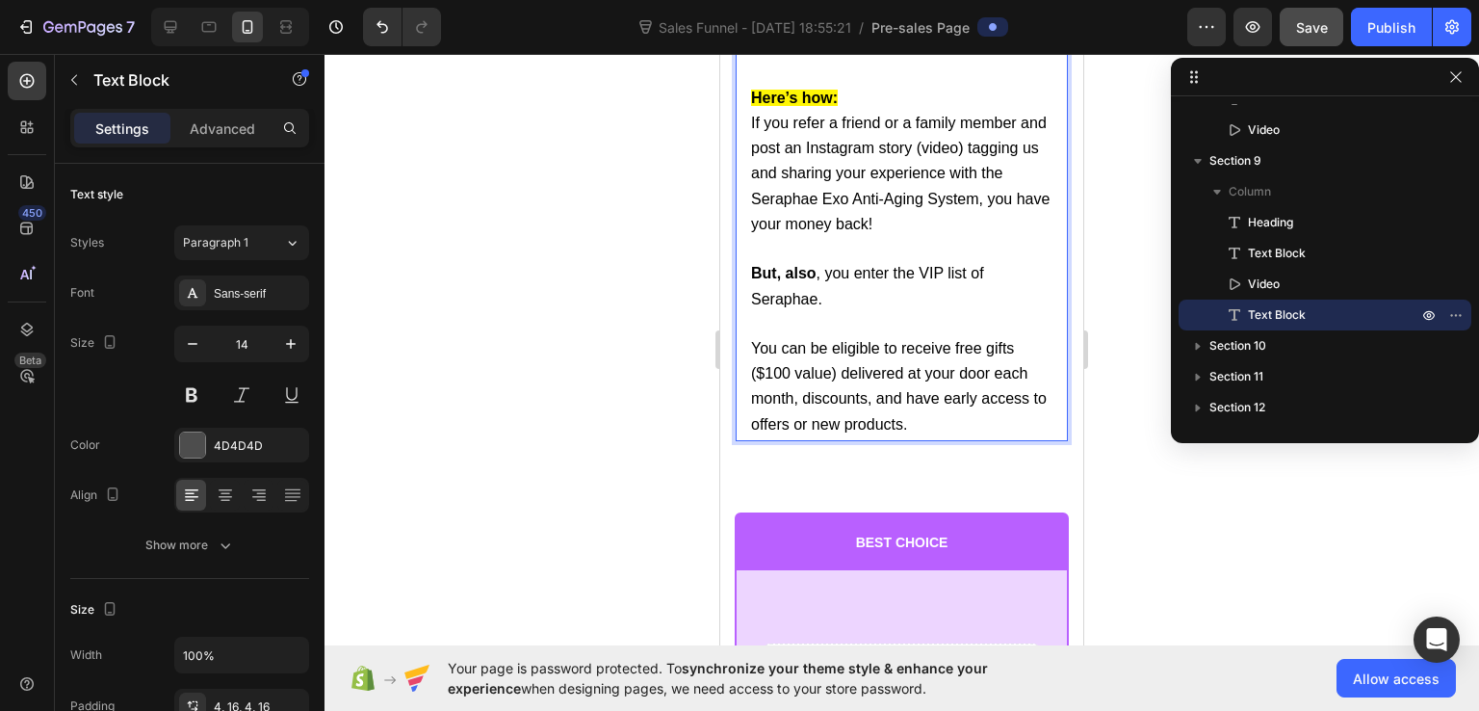
drag, startPoint x: 871, startPoint y: 380, endPoint x: 790, endPoint y: 316, distance: 103.5
click at [790, 316] on p "You can be eligible to receive free gifts ($100 value) delivered at your door e…" at bounding box center [901, 374] width 301 height 125
click at [790, 312] on p "⁠⁠⁠⁠⁠⁠⁠ You can be eligible to receive free gifts ($100 value) delivered at you…" at bounding box center [901, 374] width 301 height 125
drag, startPoint x: 790, startPoint y: 295, endPoint x: 854, endPoint y: 310, distance: 66.3
click at [854, 312] on p "⁠⁠⁠⁠⁠⁠⁠ You can be eligible to receive free gifts ($100 value) delivered at you…" at bounding box center [901, 374] width 301 height 125
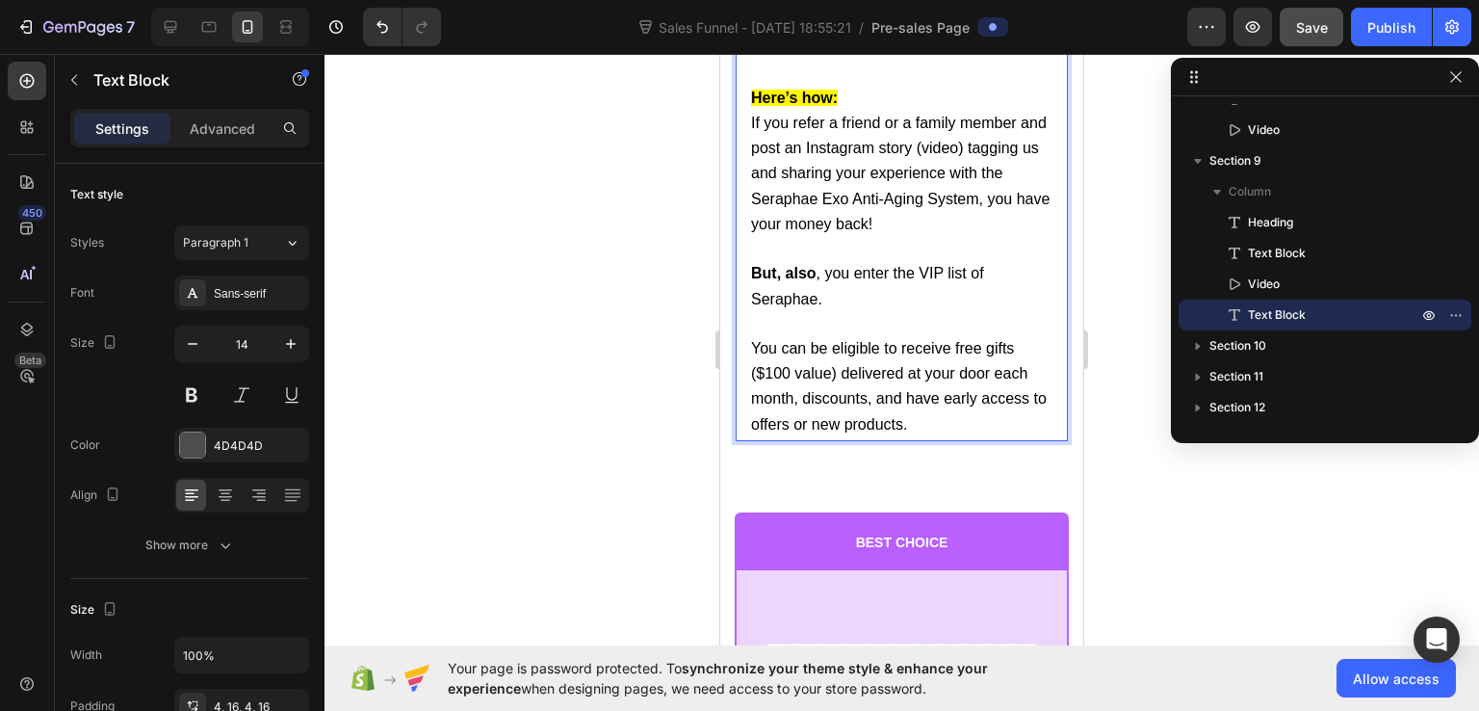
click at [854, 312] on p "⁠⁠⁠⁠⁠⁠⁠ You can be eligible to receive free gifts ($100 value) delivered at you…" at bounding box center [901, 374] width 301 height 125
click at [854, 312] on p "You can be eligible to receive free gifts ($100 value) delivered at your door e…" at bounding box center [901, 374] width 301 height 125
click at [794, 359] on span "You can be eligible to receive free gifts ($100 value) delivered at your door e…" at bounding box center [899, 386] width 296 height 92
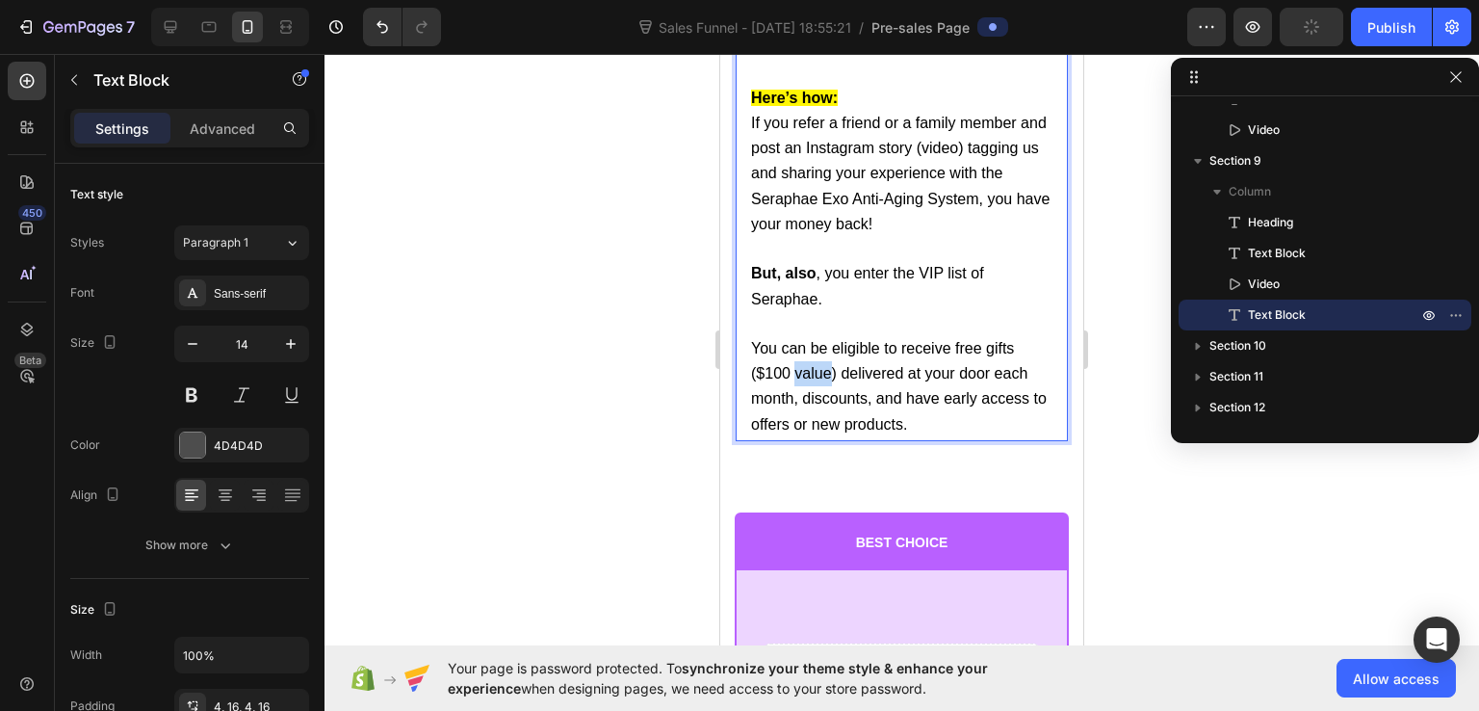
click at [794, 359] on span "You can be eligible to receive free gifts ($100 value) delivered at your door e…" at bounding box center [899, 386] width 296 height 92
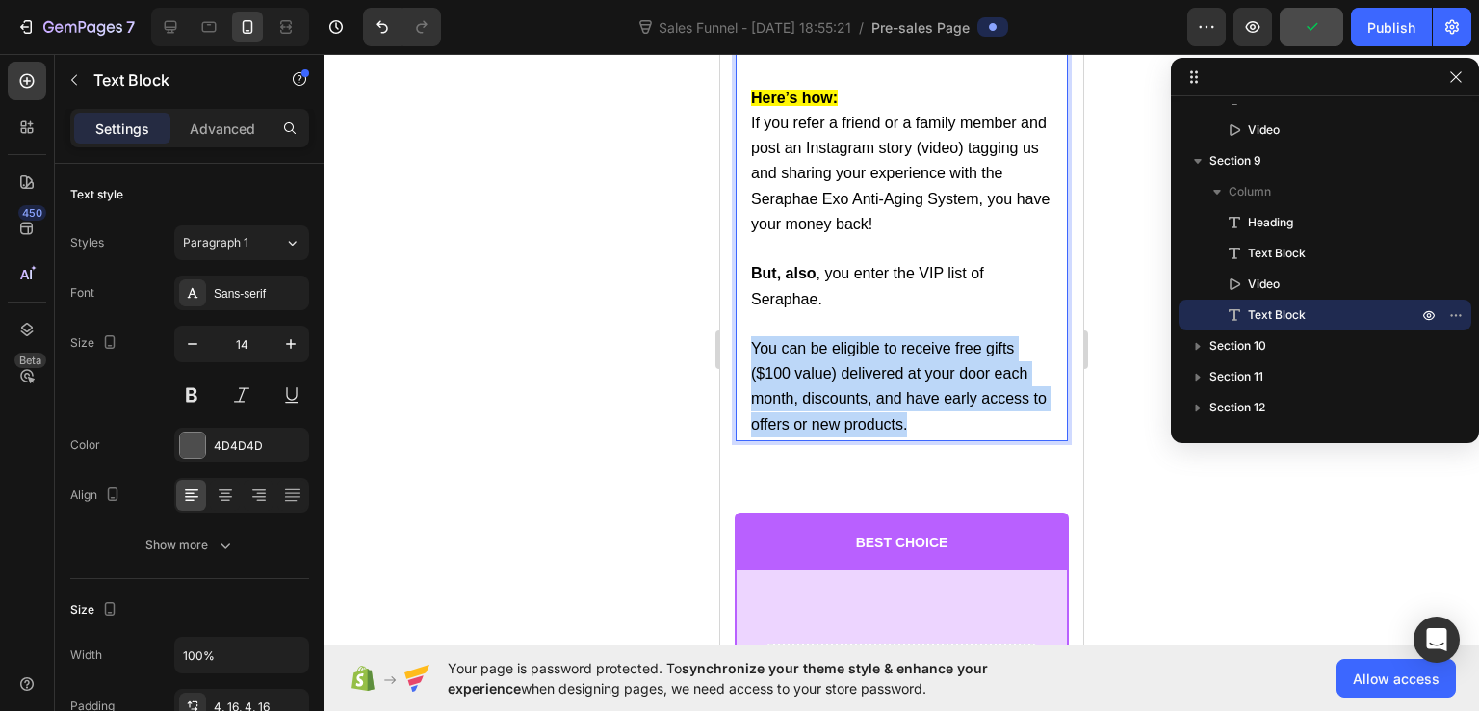
click at [794, 359] on span "You can be eligible to receive free gifts ($100 value) delivered at your door e…" at bounding box center [899, 386] width 296 height 92
click at [966, 402] on p "You can be eligible to receive free gifts ($100 value) delivered at your door e…" at bounding box center [901, 374] width 301 height 125
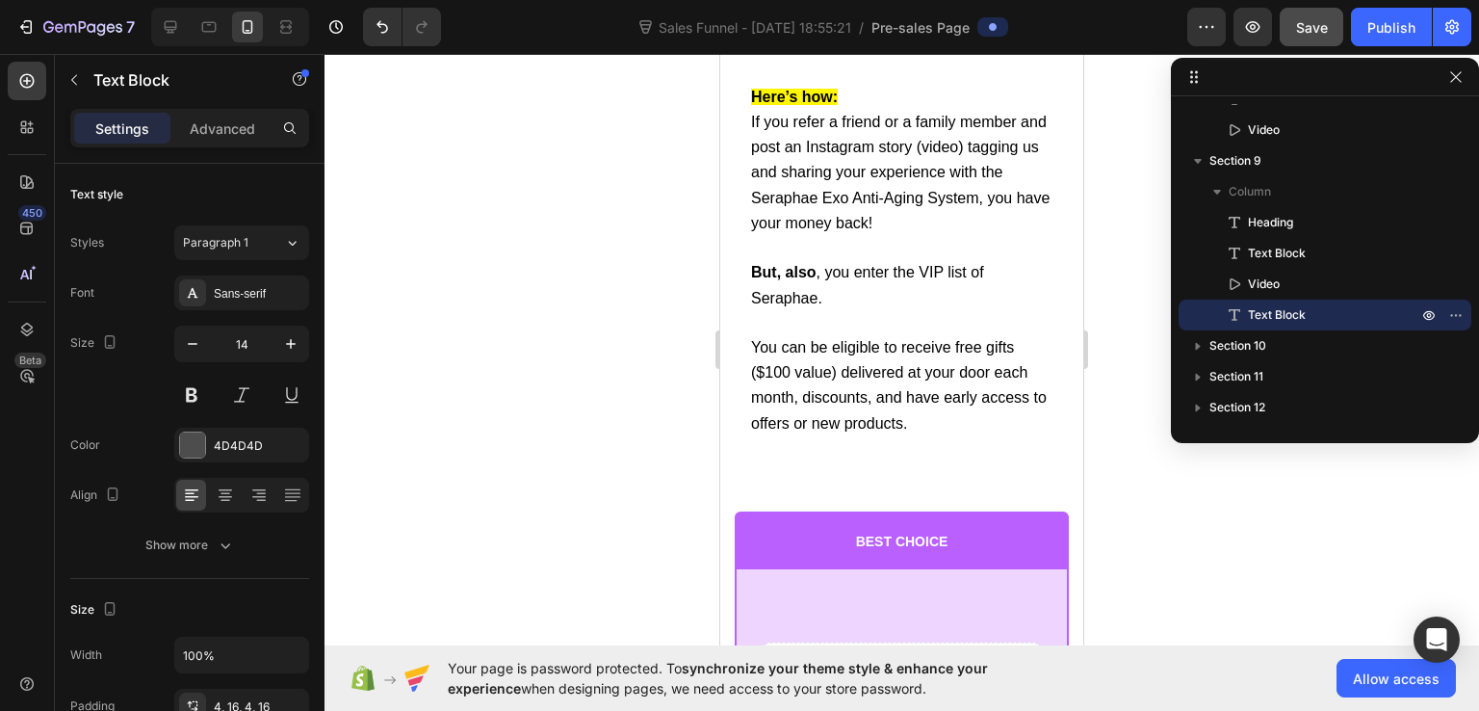
click at [891, 367] on p "You can be eligible to receive free gifts ($100 value) delivered at your door e…" at bounding box center [901, 373] width 301 height 125
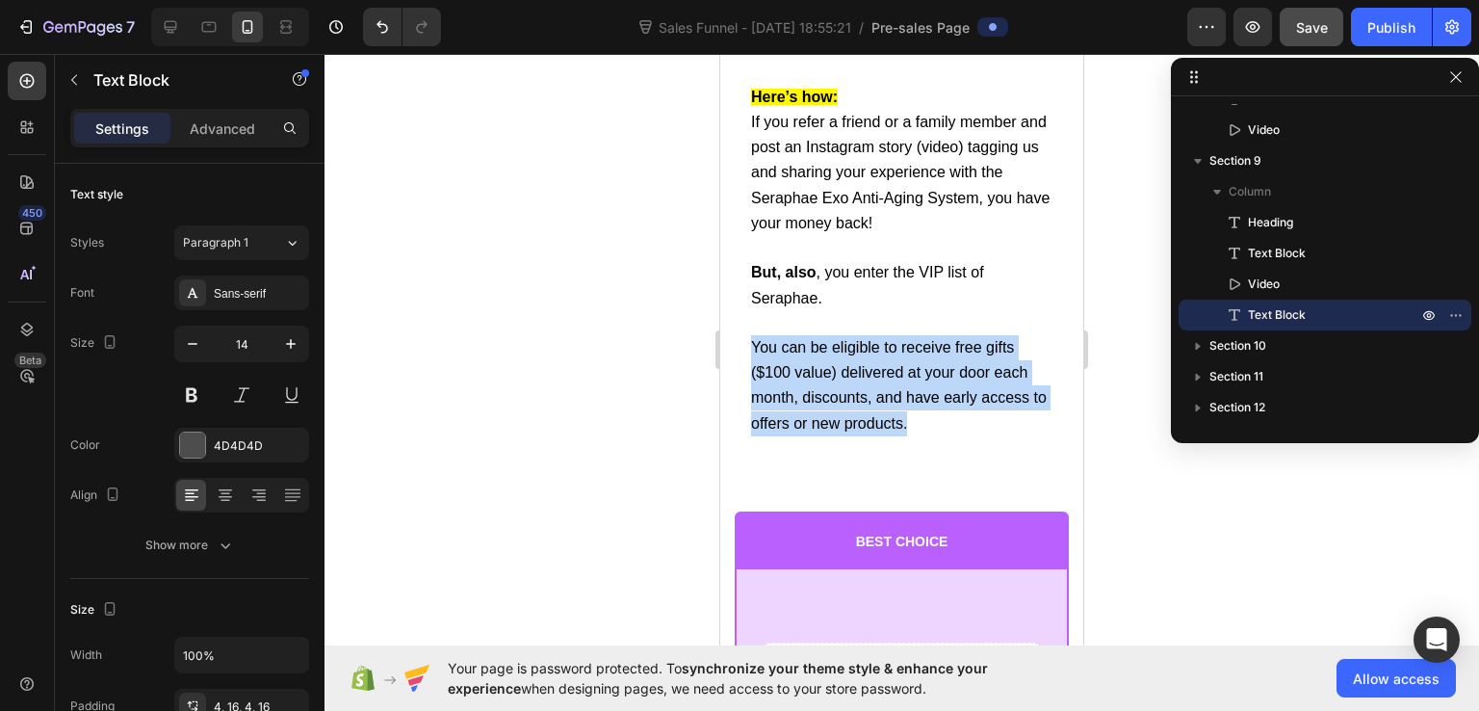
click at [891, 367] on p "You can be eligible to receive free gifts ($100 value) delivered at your door e…" at bounding box center [901, 373] width 301 height 125
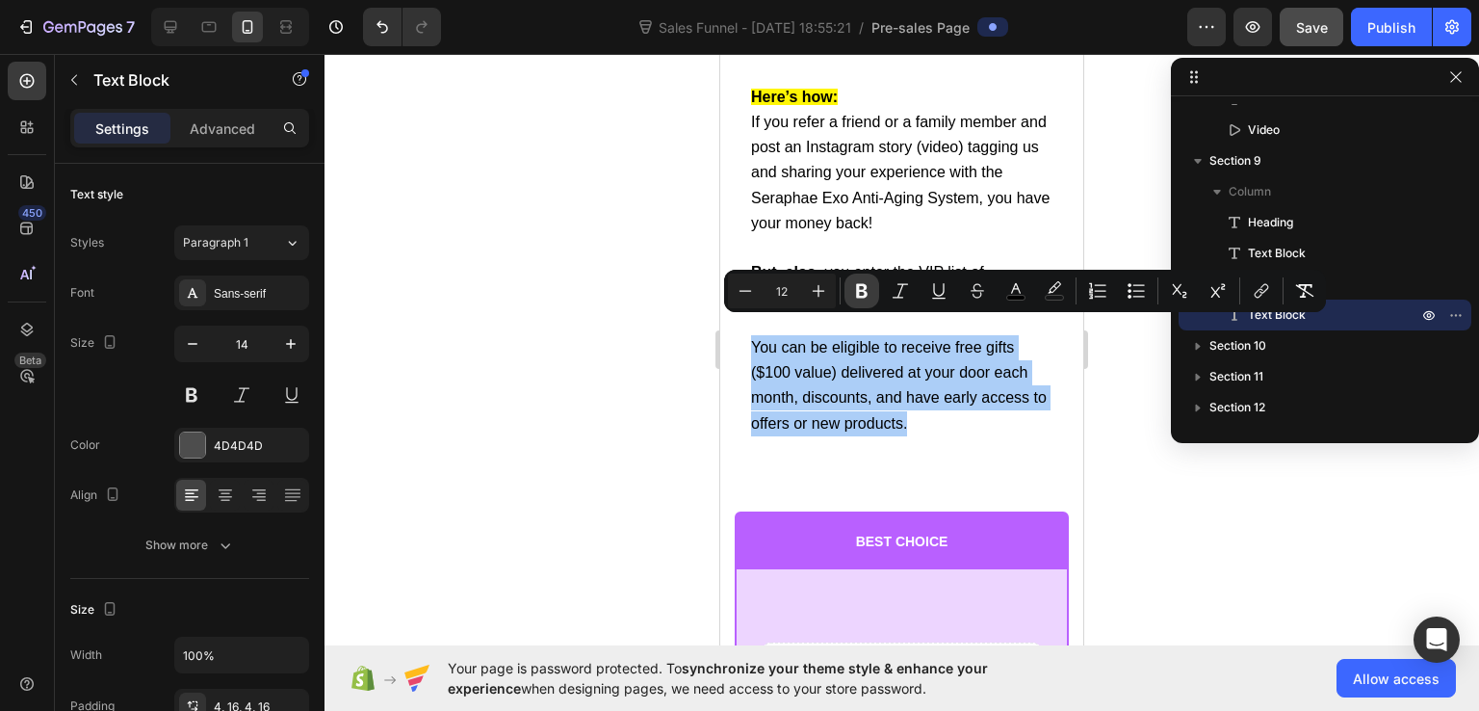
click at [855, 291] on icon "Editor contextual toolbar" at bounding box center [861, 290] width 19 height 19
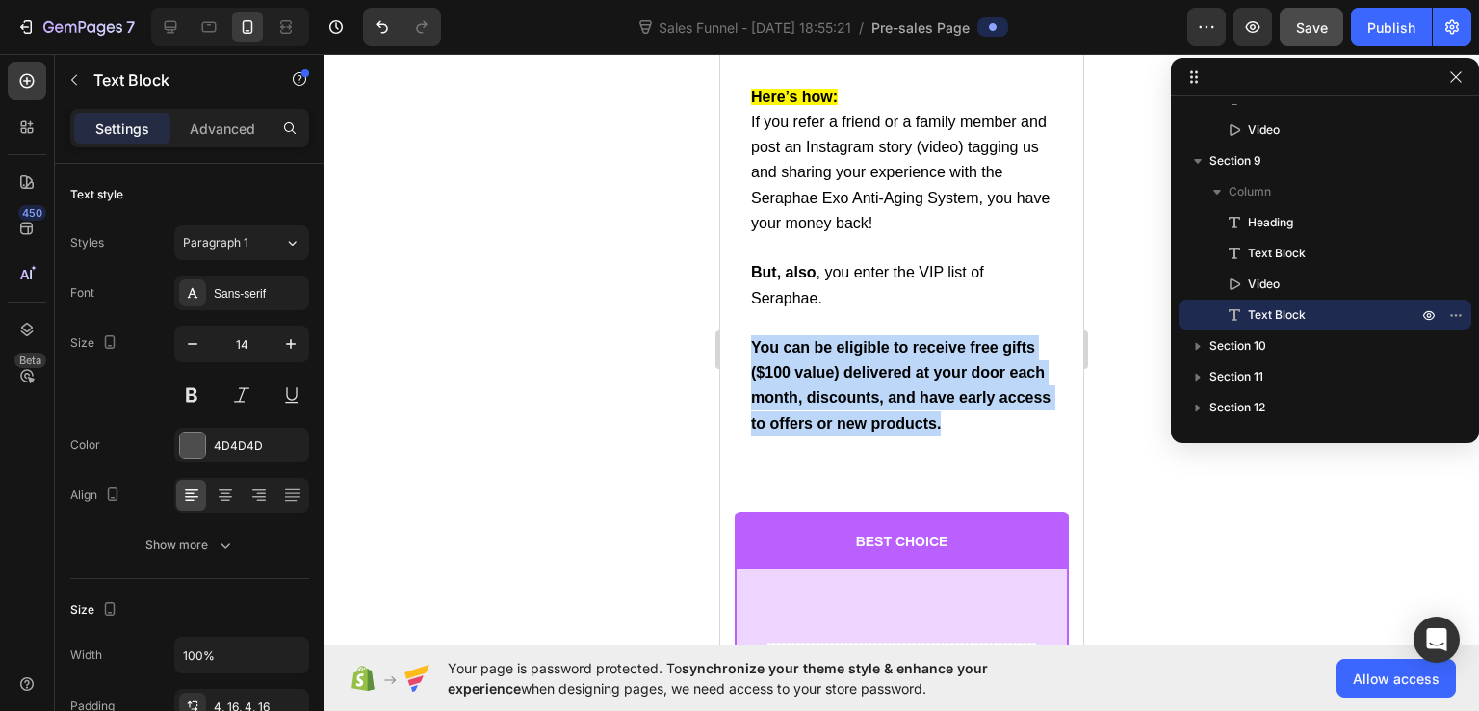
drag, startPoint x: 754, startPoint y: 327, endPoint x: 1010, endPoint y: 399, distance: 266.2
click at [804, 339] on strong "You can be eligible to receive free gifts ($100 value) delivered at your door e…" at bounding box center [901, 385] width 300 height 92
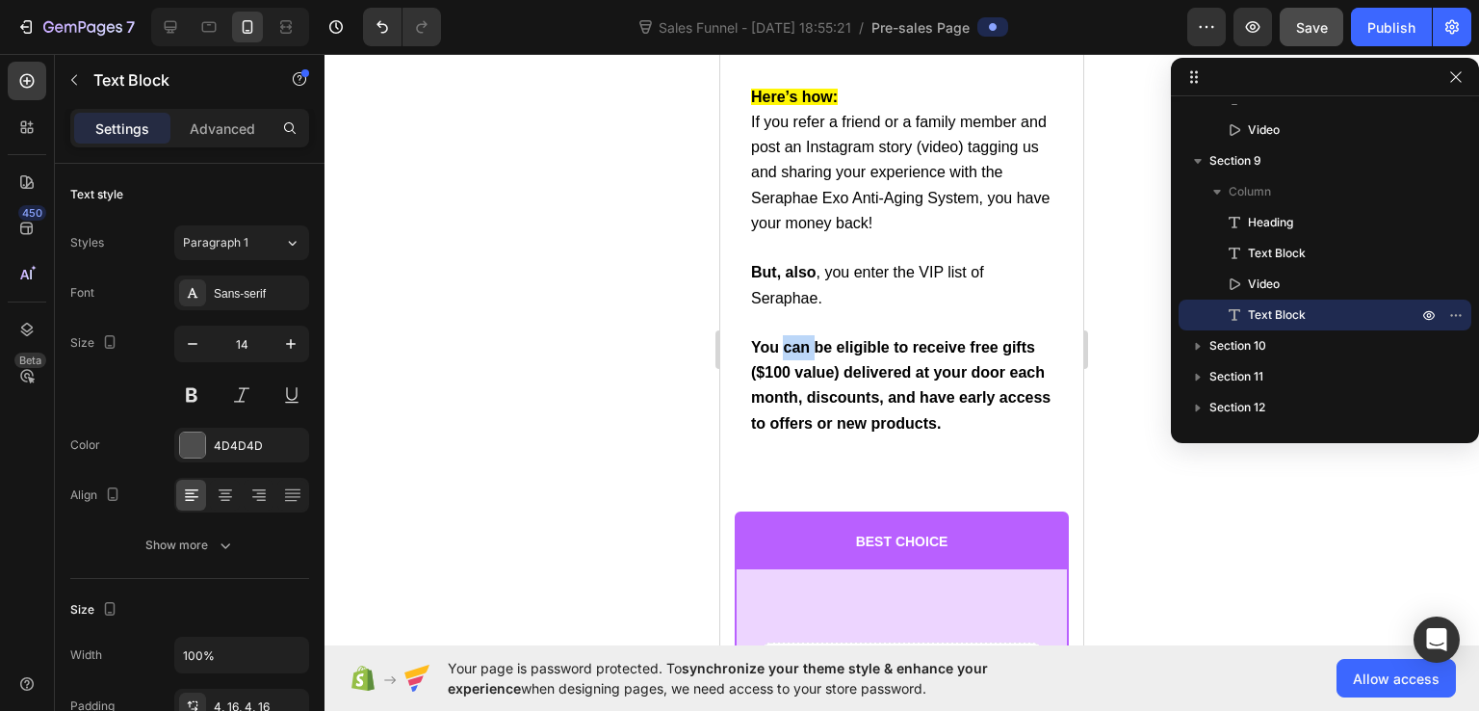
click at [804, 339] on strong "You can be eligible to receive free gifts ($100 value) delivered at your door e…" at bounding box center [901, 385] width 300 height 92
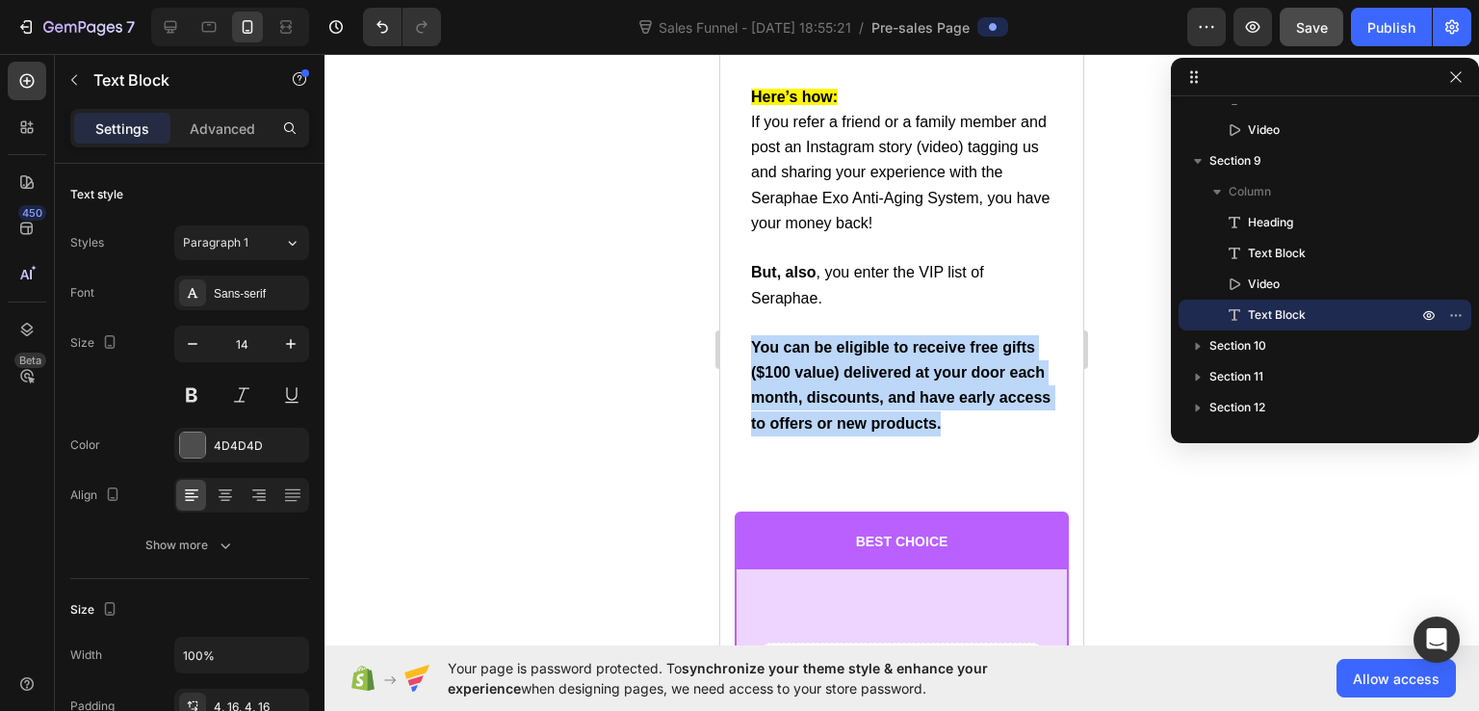
click at [804, 339] on strong "You can be eligible to receive free gifts ($100 value) delivered at your door e…" at bounding box center [901, 385] width 300 height 92
click at [819, 347] on strong "You can be eligible to receive free gifts ($100 value) delivered at your door e…" at bounding box center [901, 385] width 300 height 92
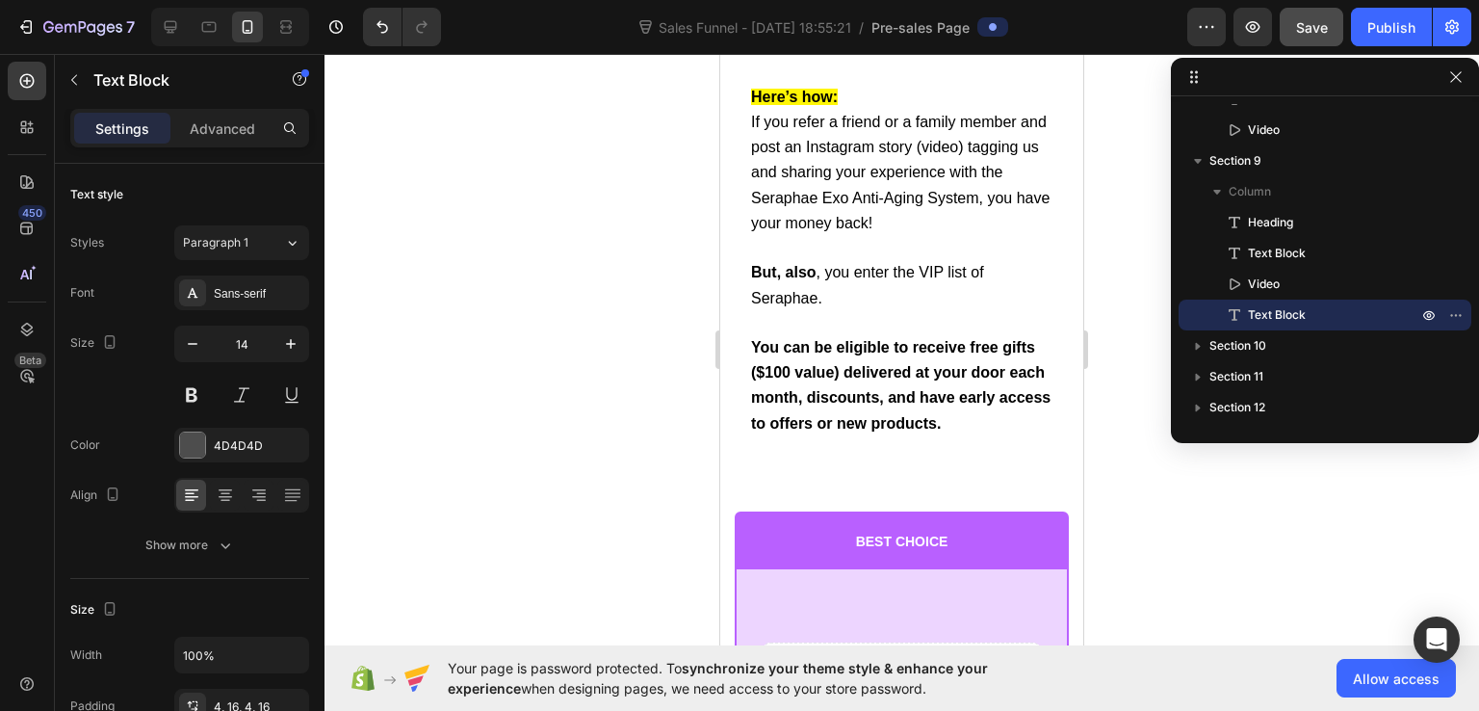
click at [804, 284] on span "But, also , you enter the VIP list of Seraphae." at bounding box center [867, 284] width 233 height 41
click at [833, 343] on p "You can be eligible to receive free gifts ($100 value) delivered at your door e…" at bounding box center [901, 373] width 301 height 125
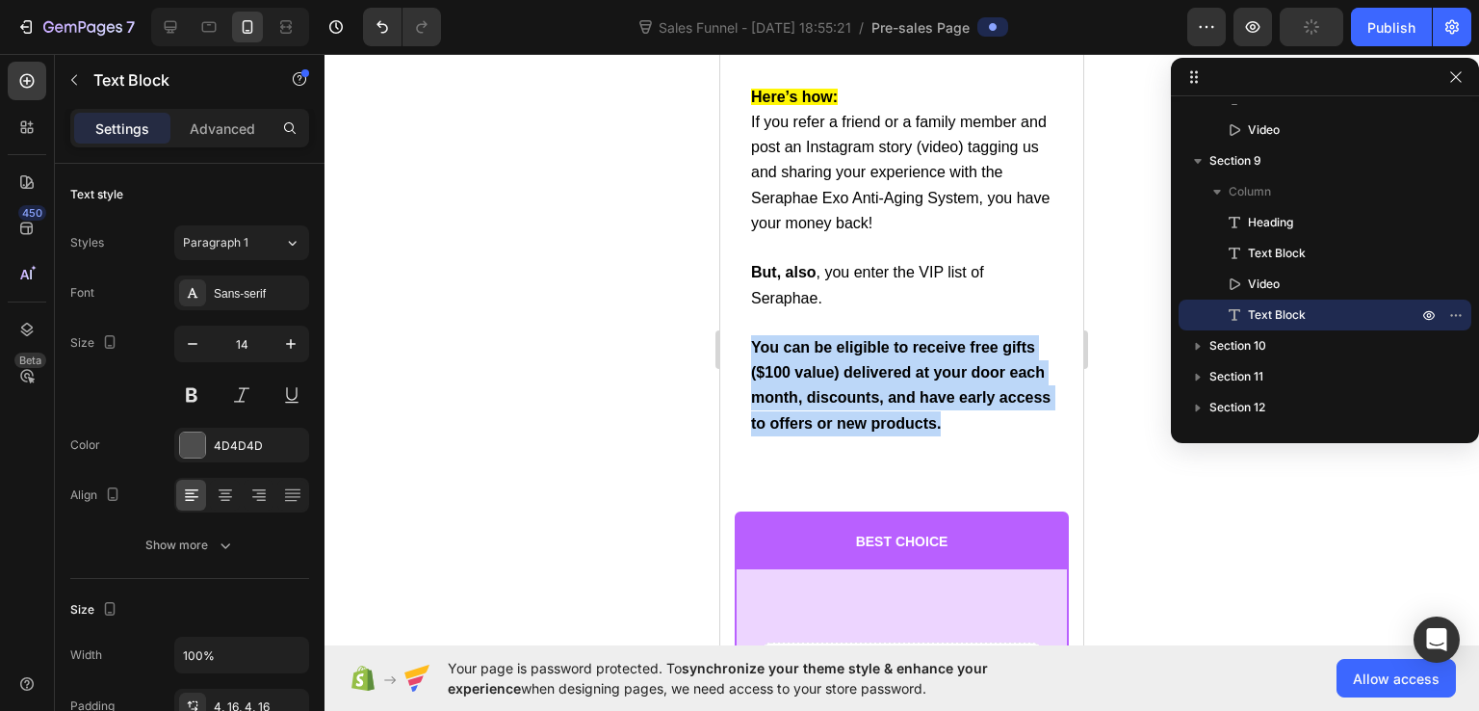
click at [833, 343] on p "You can be eligible to receive free gifts ($100 value) delivered at your door e…" at bounding box center [901, 373] width 301 height 125
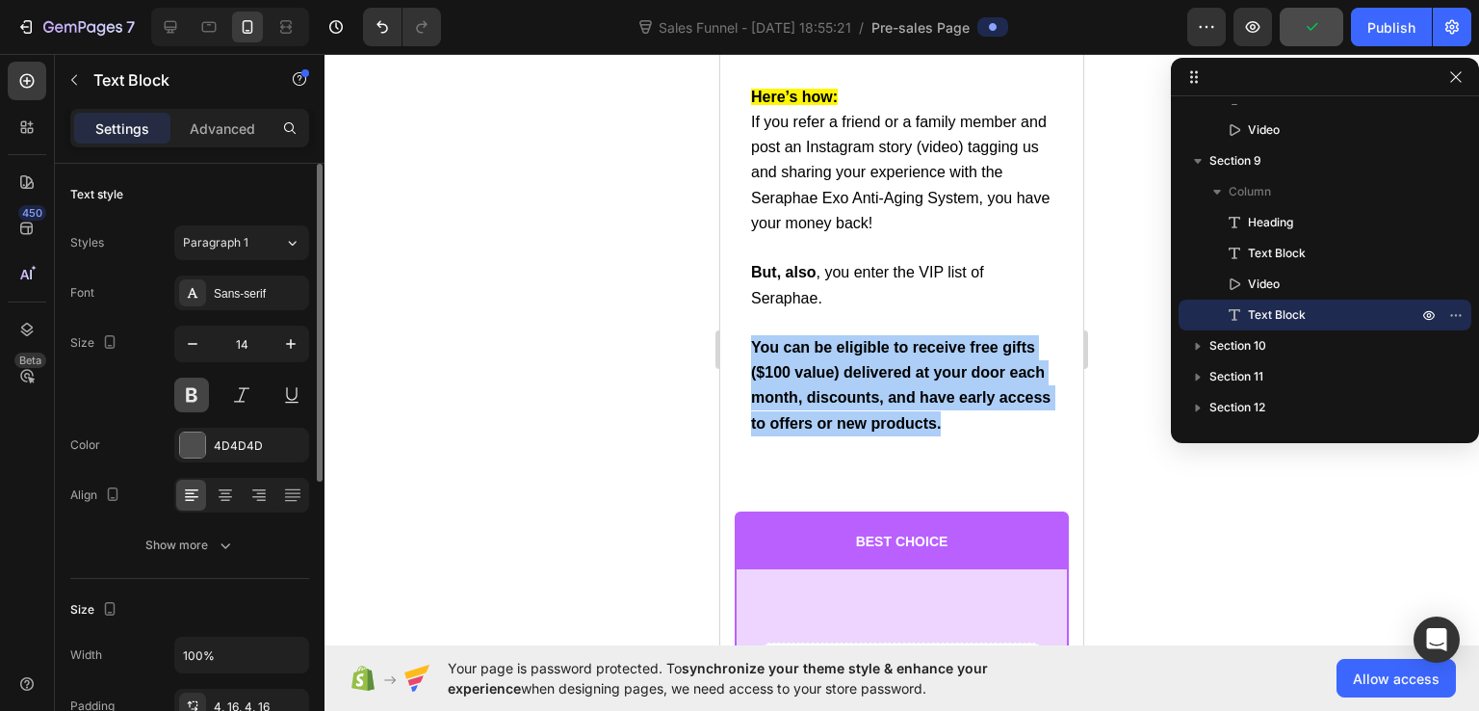
click at [196, 390] on button at bounding box center [191, 395] width 35 height 35
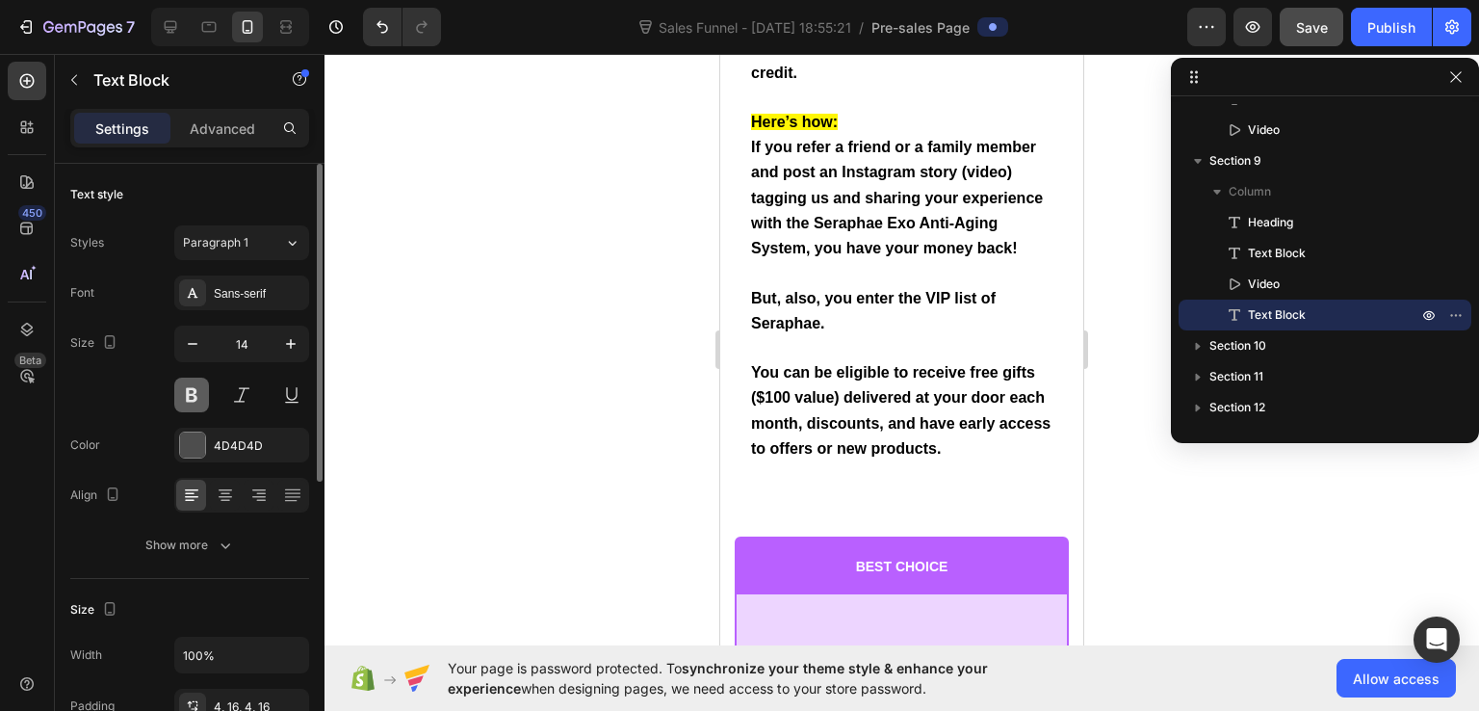
click at [196, 390] on button at bounding box center [191, 395] width 35 height 35
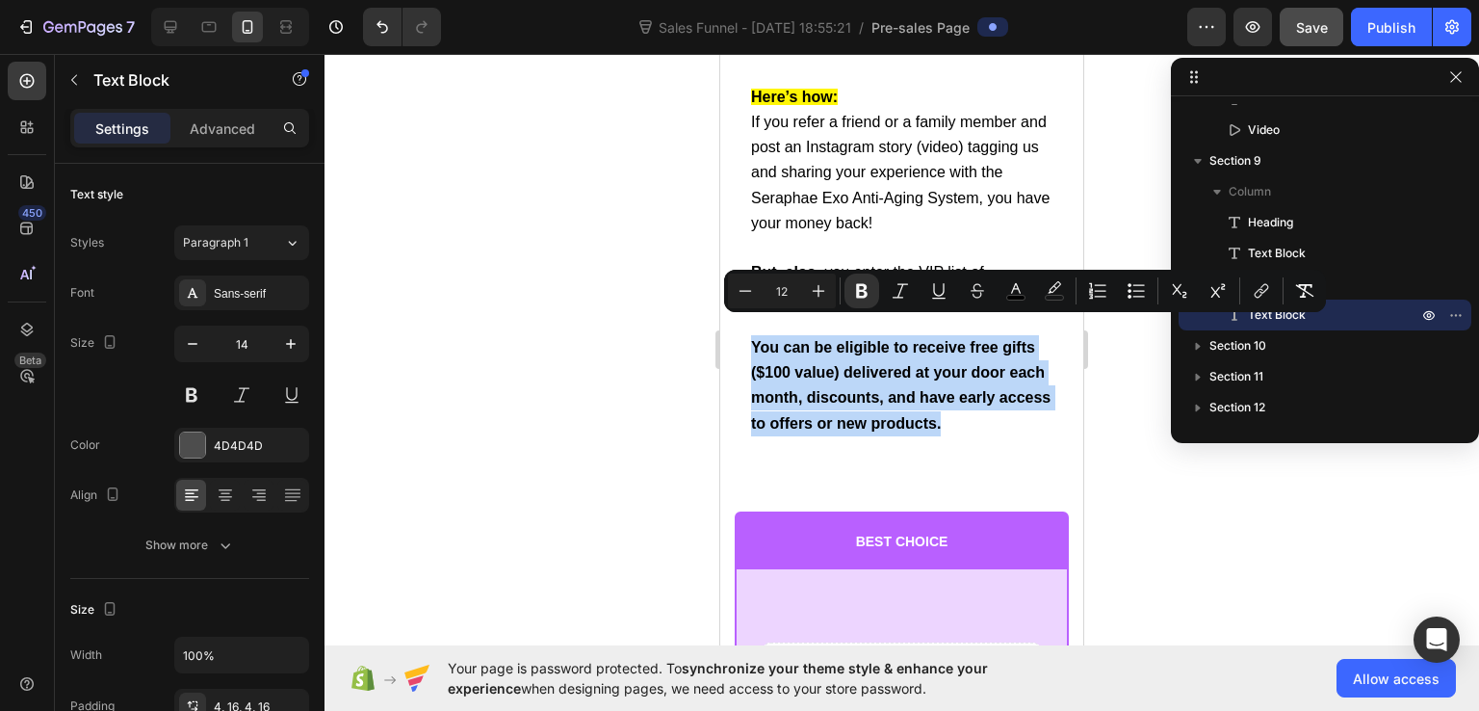
drag, startPoint x: 754, startPoint y: 325, endPoint x: 1006, endPoint y: 410, distance: 265.6
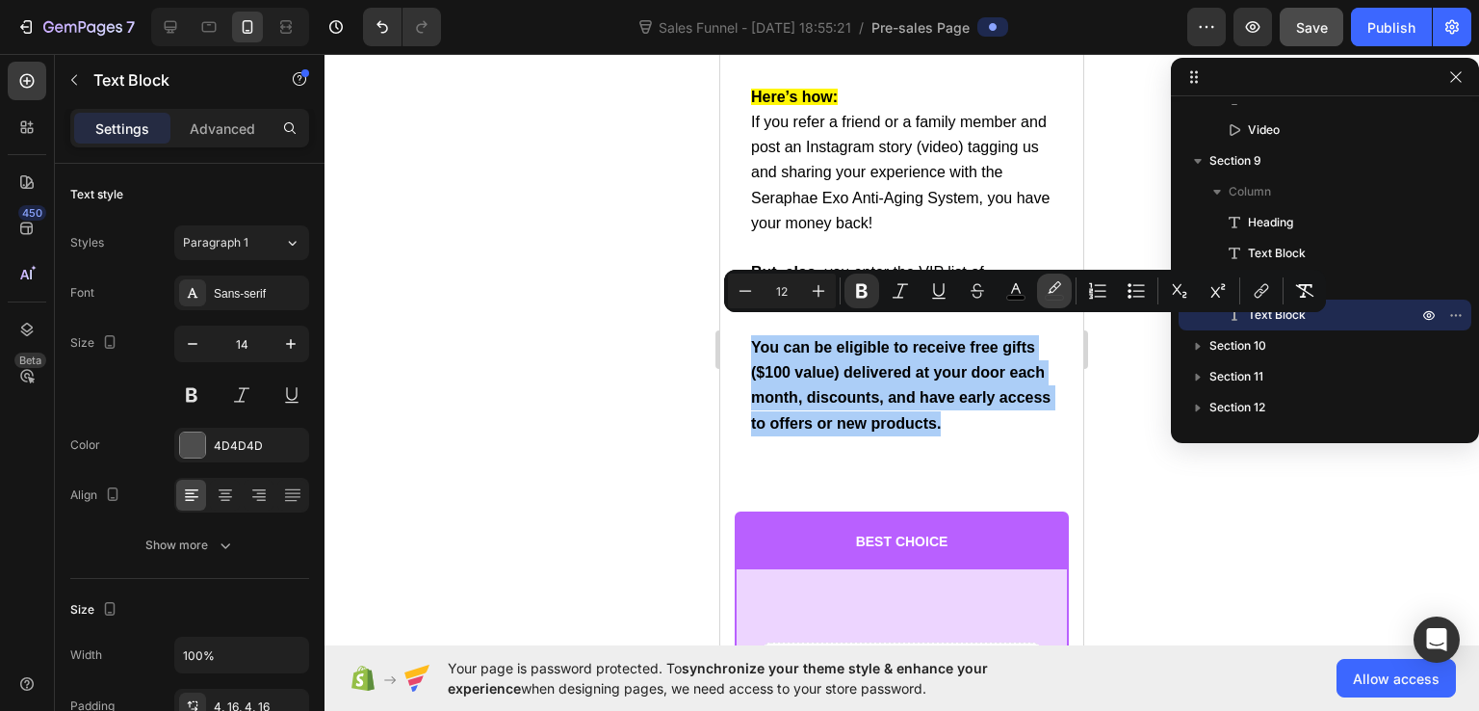
click at [1053, 287] on icon "Editor contextual toolbar" at bounding box center [1054, 290] width 19 height 19
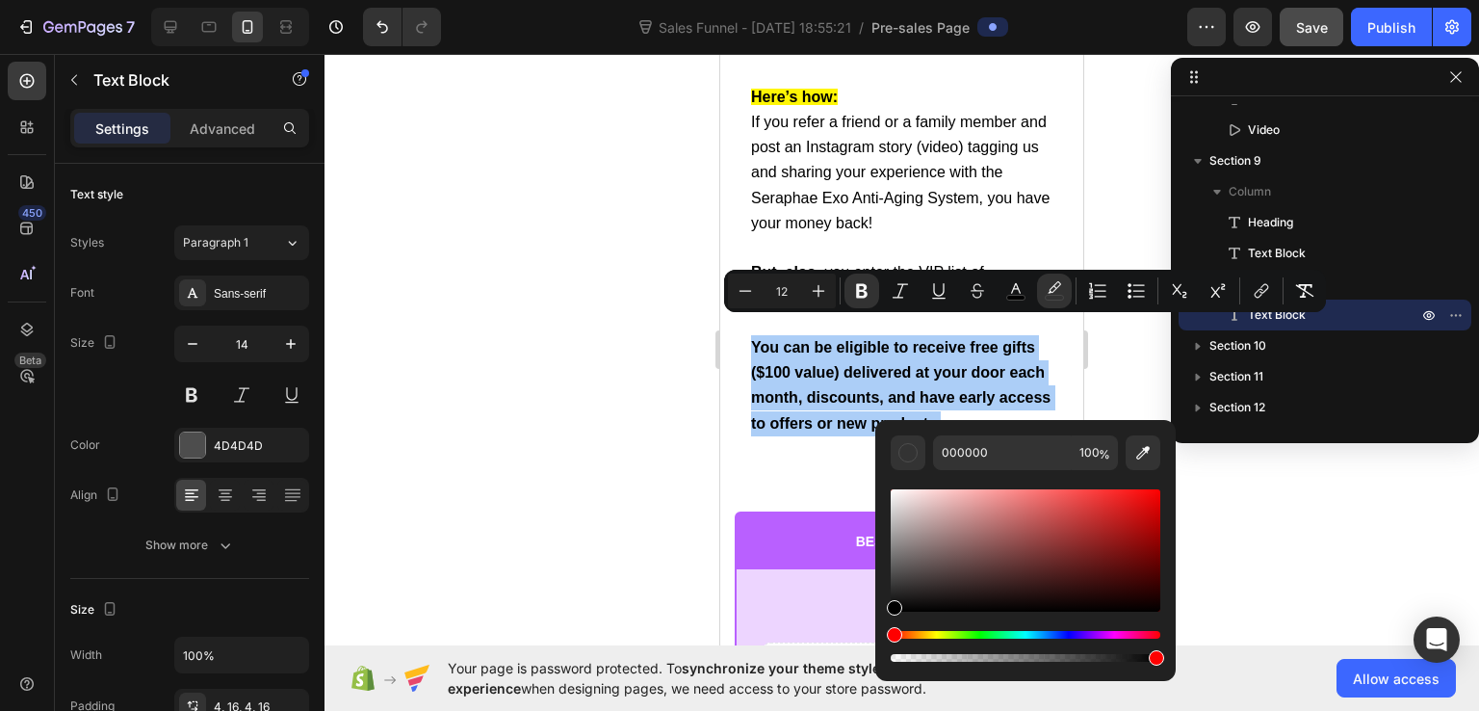
click at [1028, 633] on div "Hue" at bounding box center [1026, 635] width 270 height 8
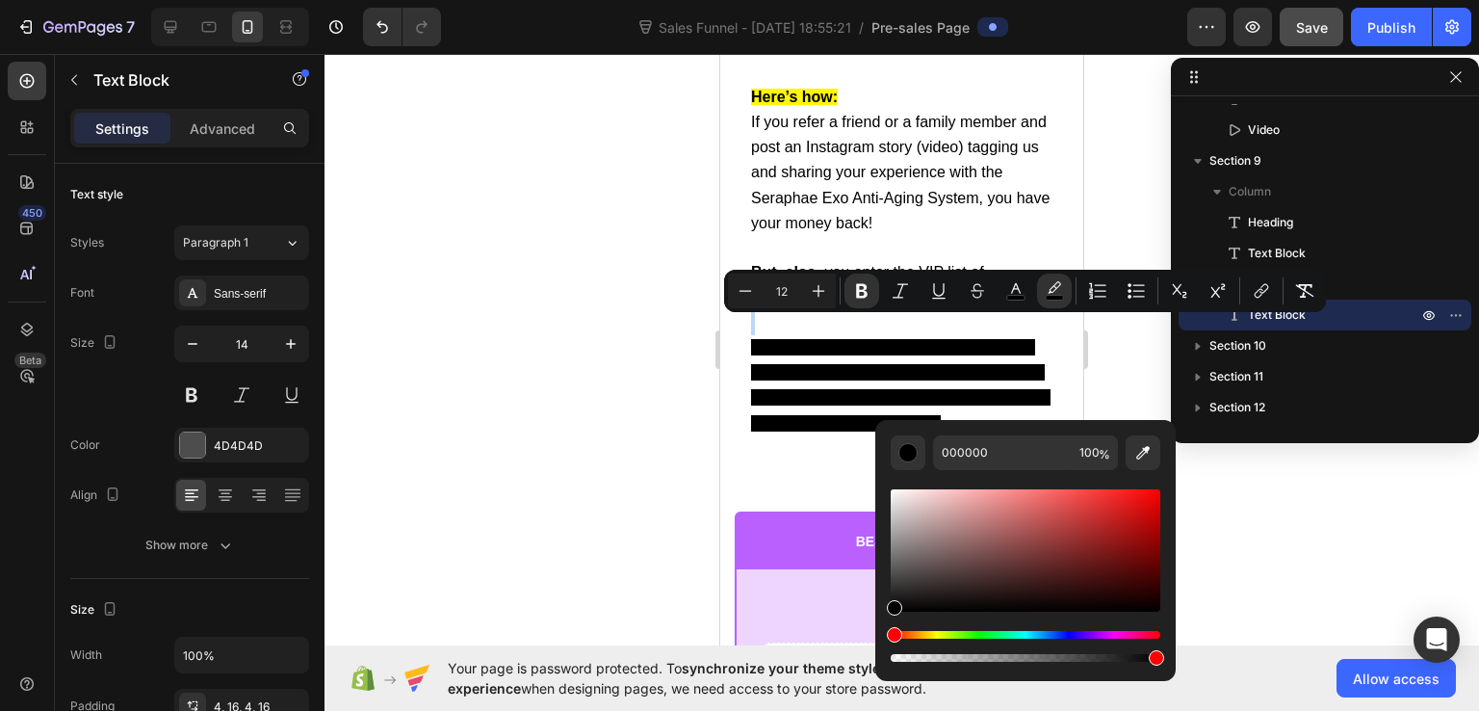
click at [1028, 634] on div "Hue" at bounding box center [1026, 635] width 270 height 8
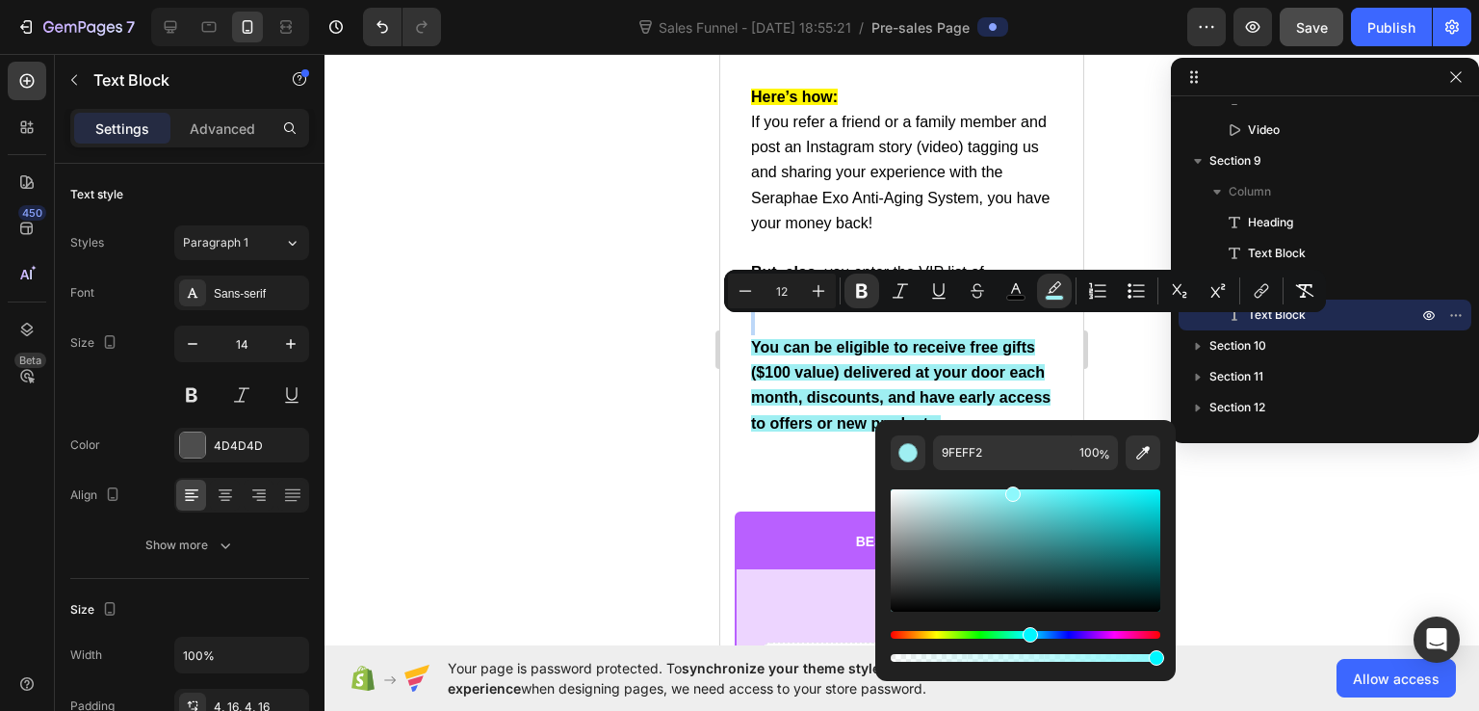
type input "8DF8FC"
drag, startPoint x: 1091, startPoint y: 521, endPoint x: 1009, endPoint y: 489, distance: 87.8
click at [1009, 489] on div "Editor contextual toolbar" at bounding box center [1026, 550] width 270 height 122
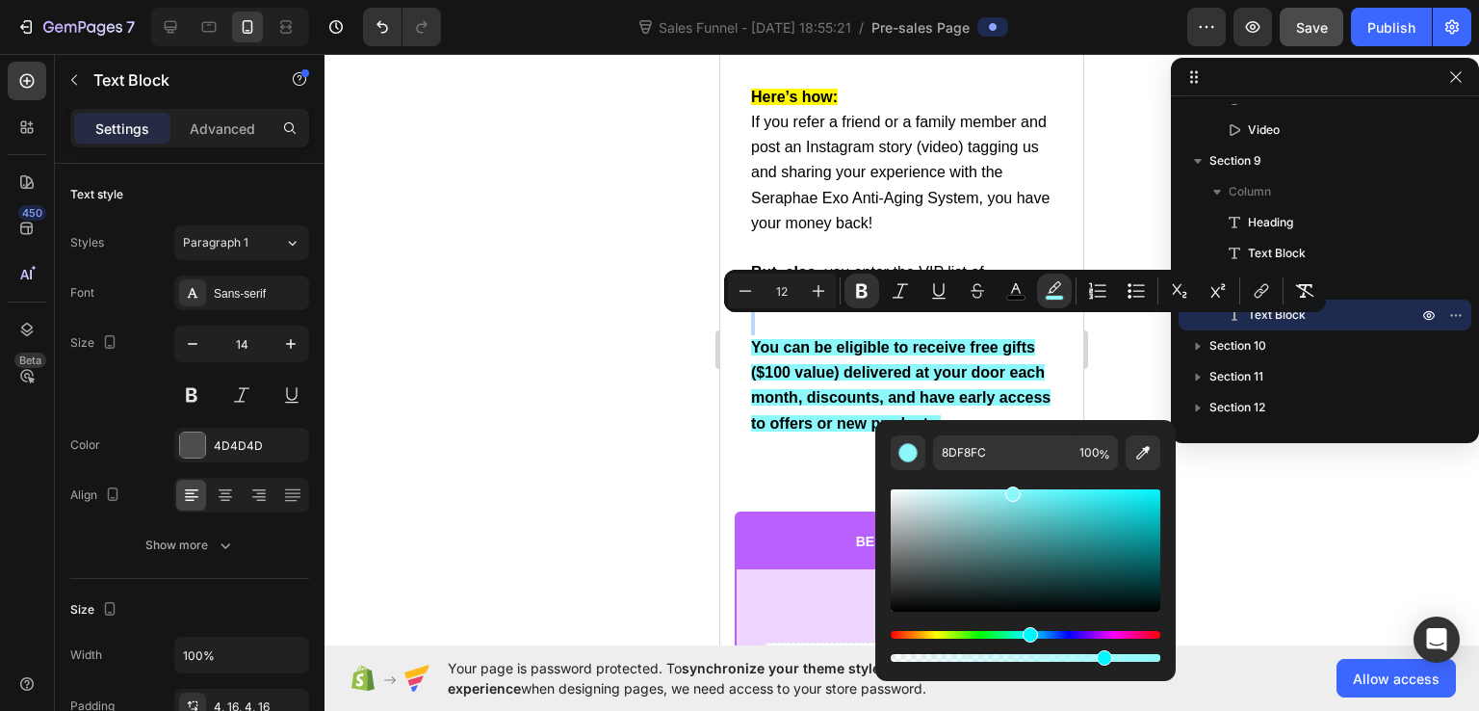
type input "78"
drag, startPoint x: 1155, startPoint y: 659, endPoint x: 1100, endPoint y: 666, distance: 55.3
click at [1100, 666] on div "8DF8FC 78 %" at bounding box center [1026, 550] width 301 height 261
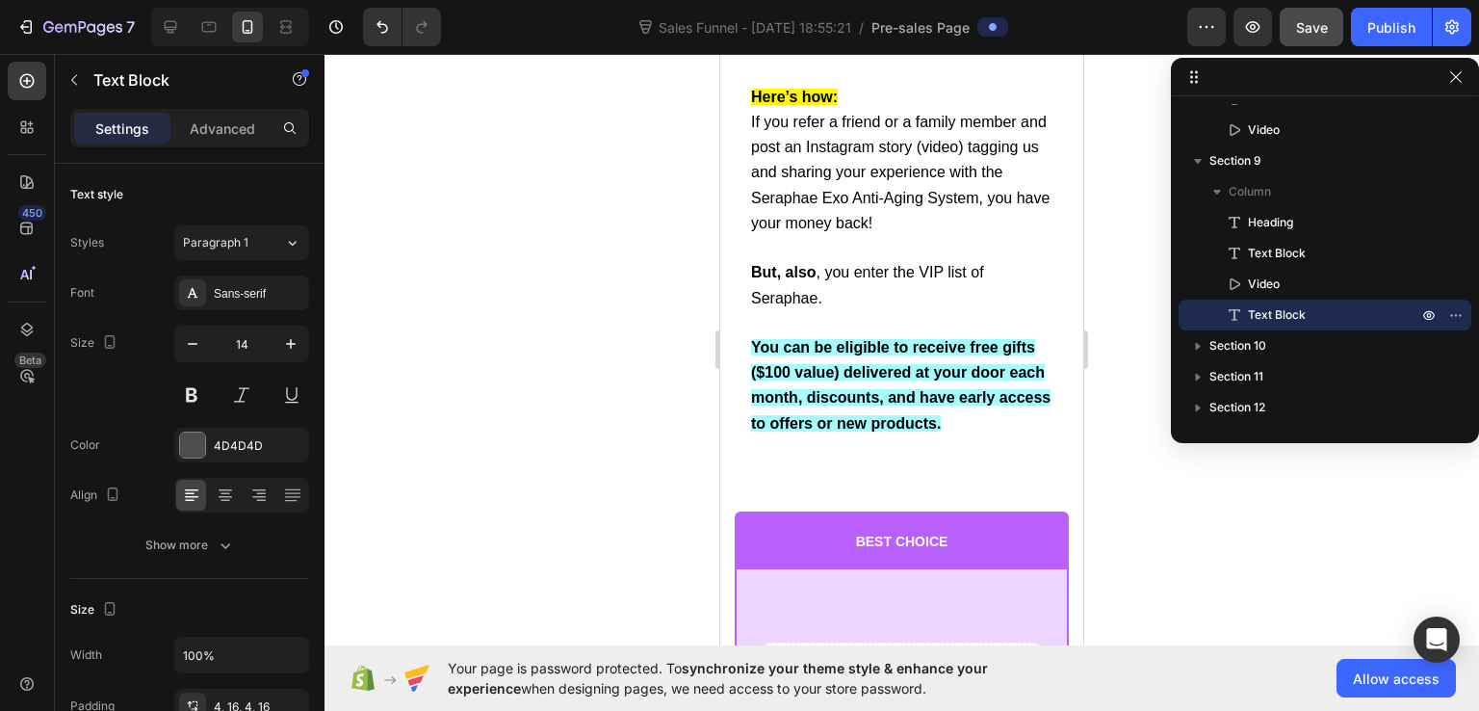
drag, startPoint x: 1100, startPoint y: 666, endPoint x: 1063, endPoint y: 666, distance: 36.6
click at [1213, 521] on div at bounding box center [902, 382] width 1155 height 657
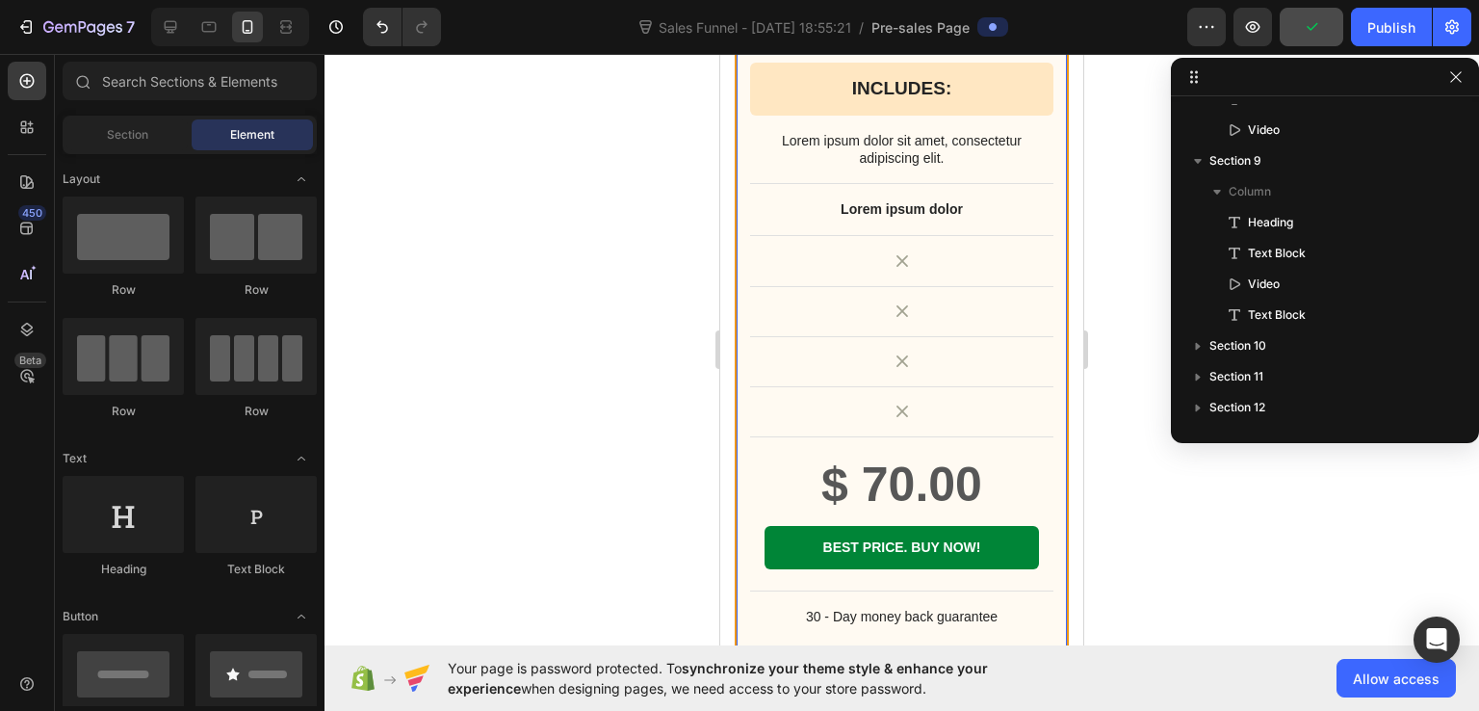
scroll to position [21202, 0]
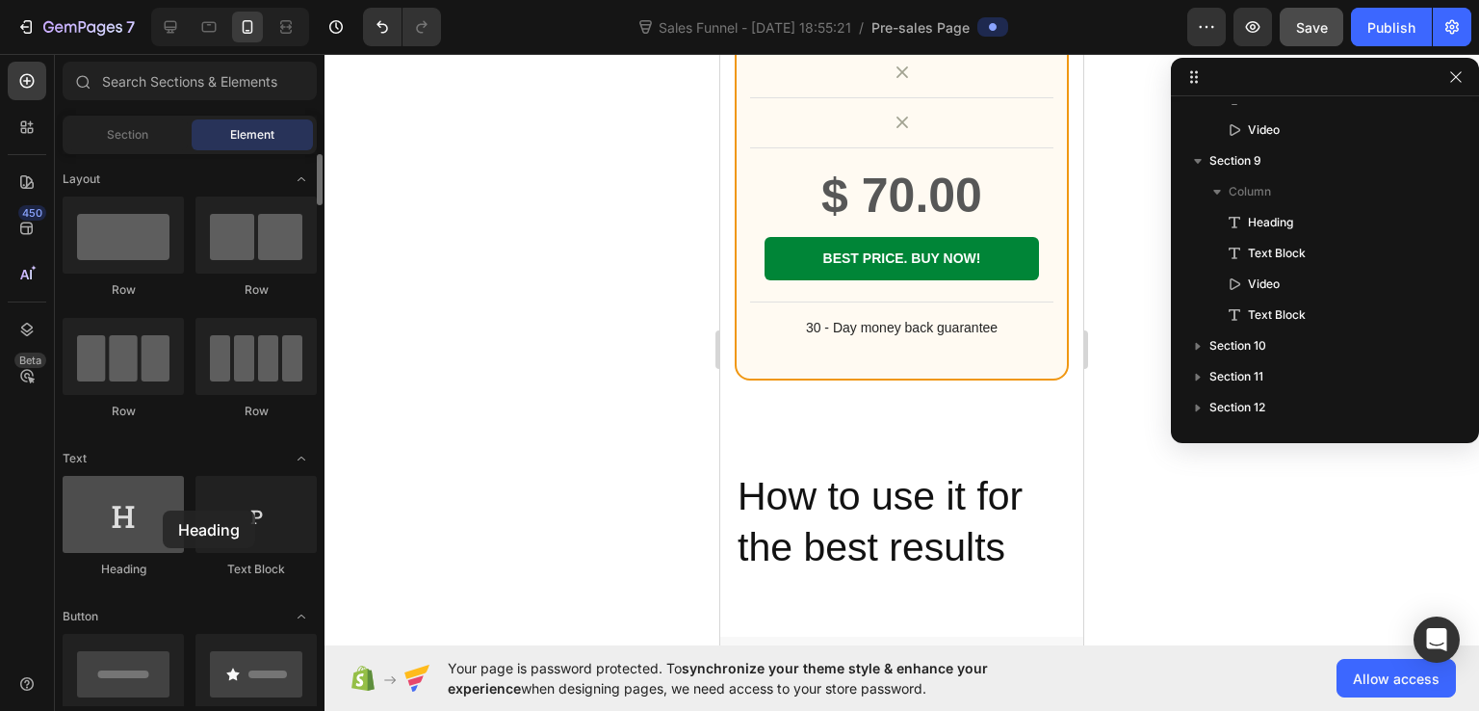
drag, startPoint x: 156, startPoint y: 517, endPoint x: 139, endPoint y: 513, distance: 17.8
click at [139, 513] on div at bounding box center [123, 514] width 121 height 77
drag, startPoint x: 274, startPoint y: 511, endPoint x: 75, endPoint y: 443, distance: 209.9
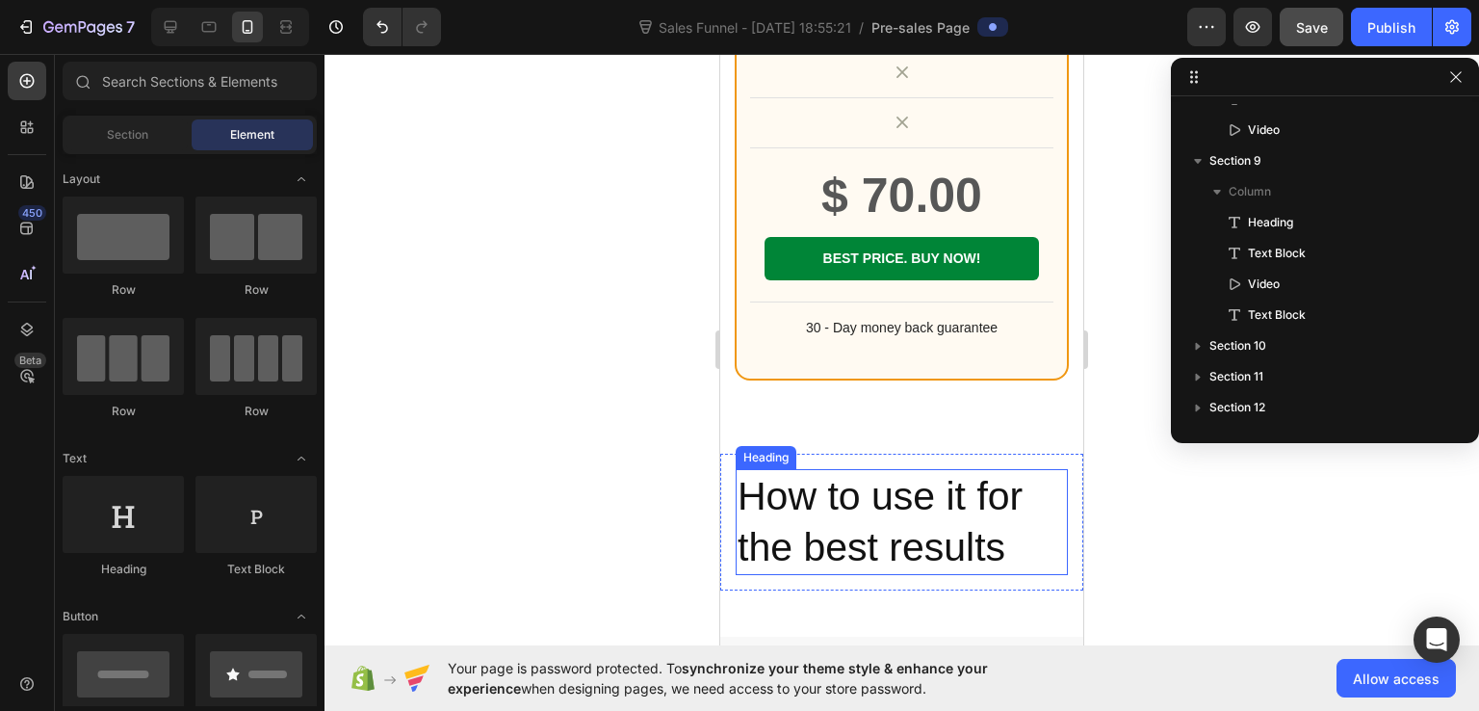
click at [943, 470] on h2 "How to use it for the best results" at bounding box center [902, 522] width 332 height 107
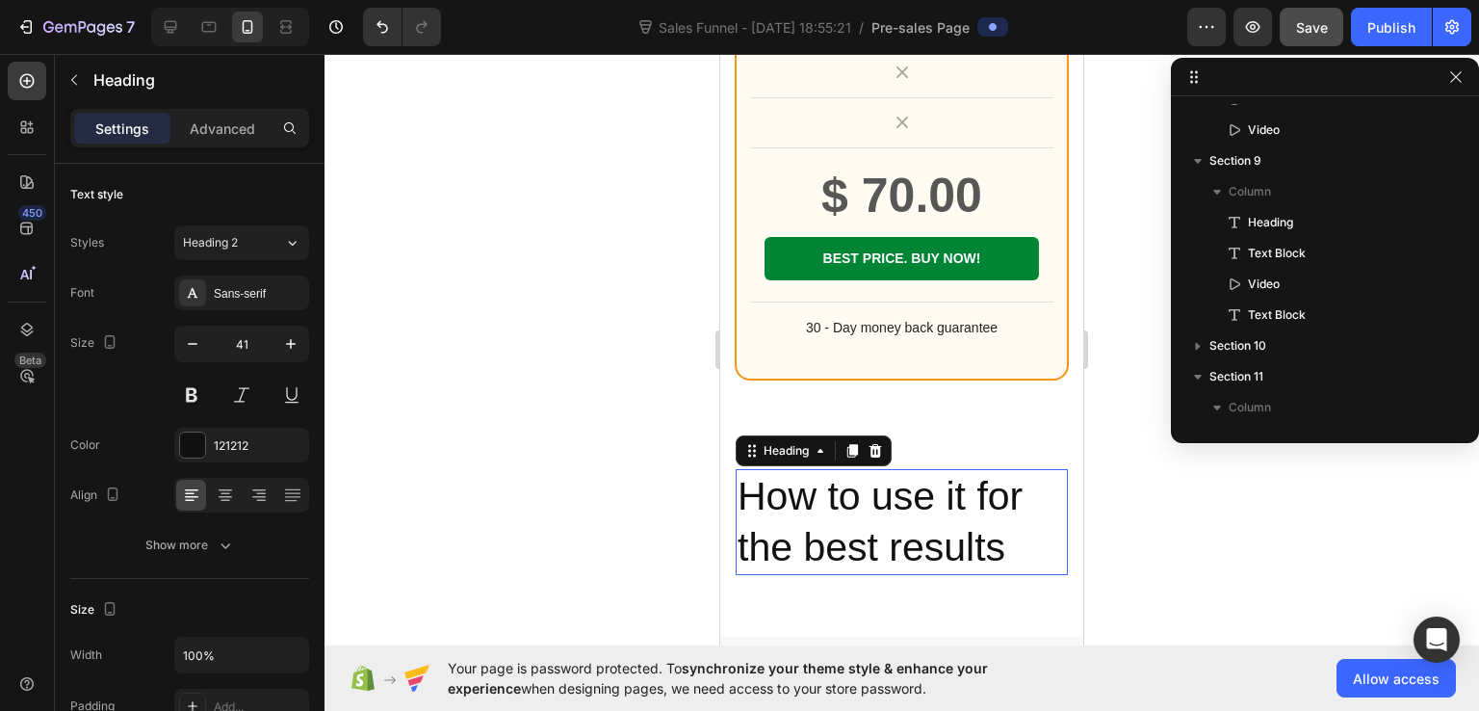
scroll to position [852, 0]
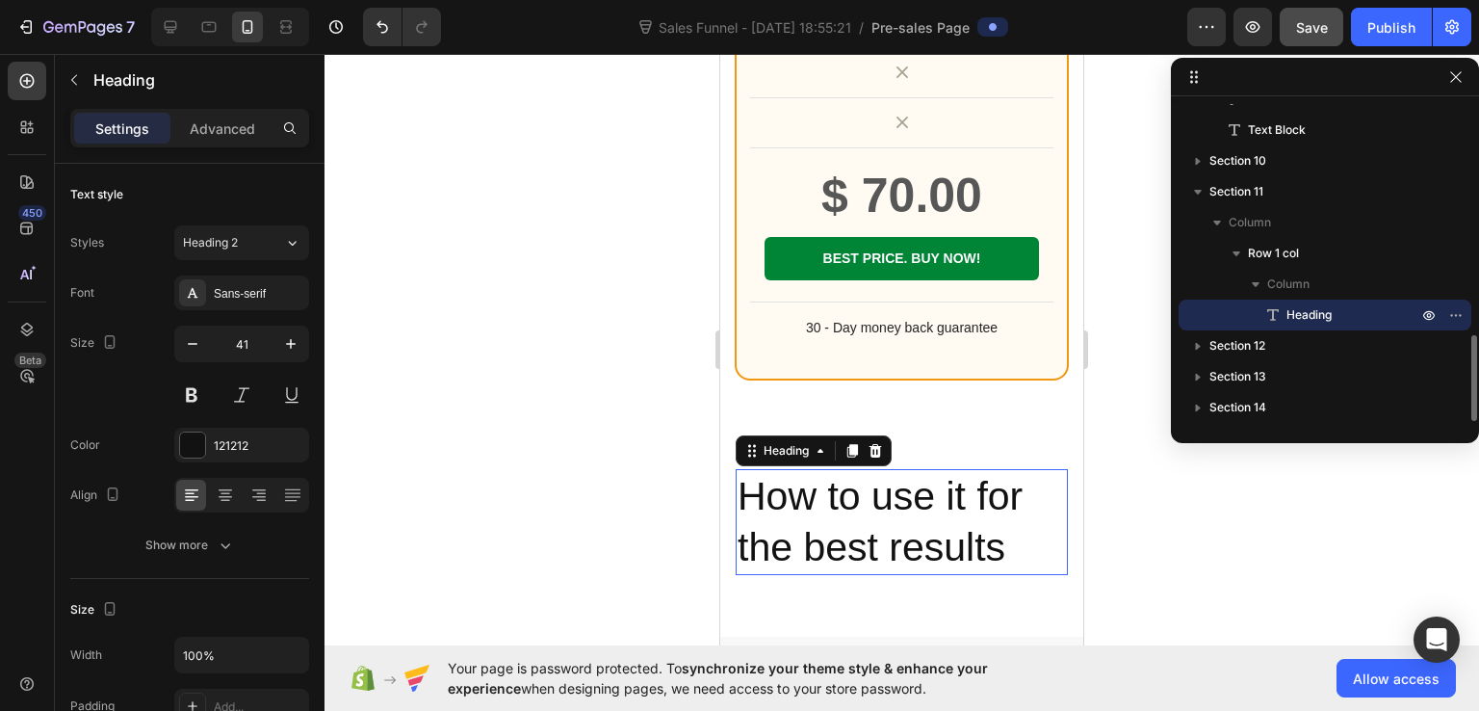
click at [943, 470] on h2 "How to use it for the best results" at bounding box center [902, 522] width 332 height 107
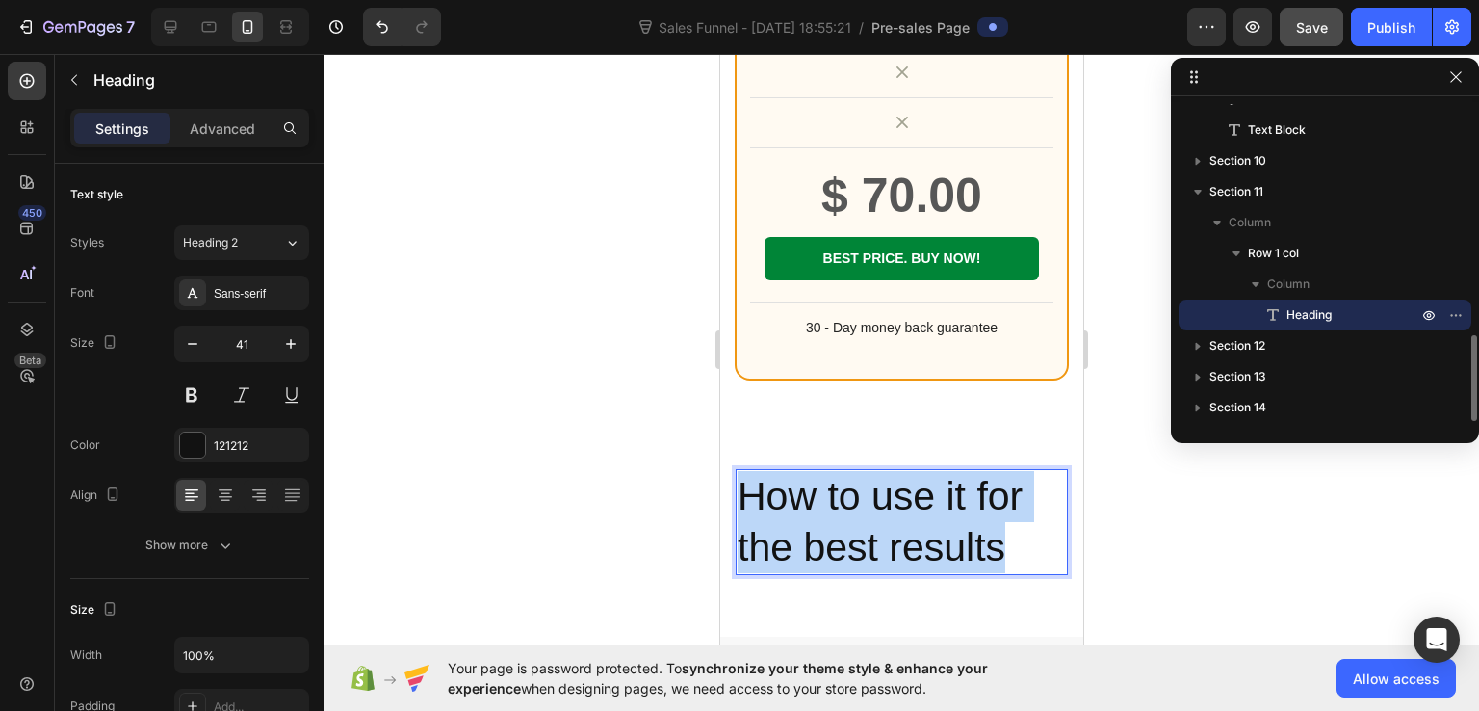
click at [943, 471] on p "How to use it for the best results" at bounding box center [902, 522] width 328 height 103
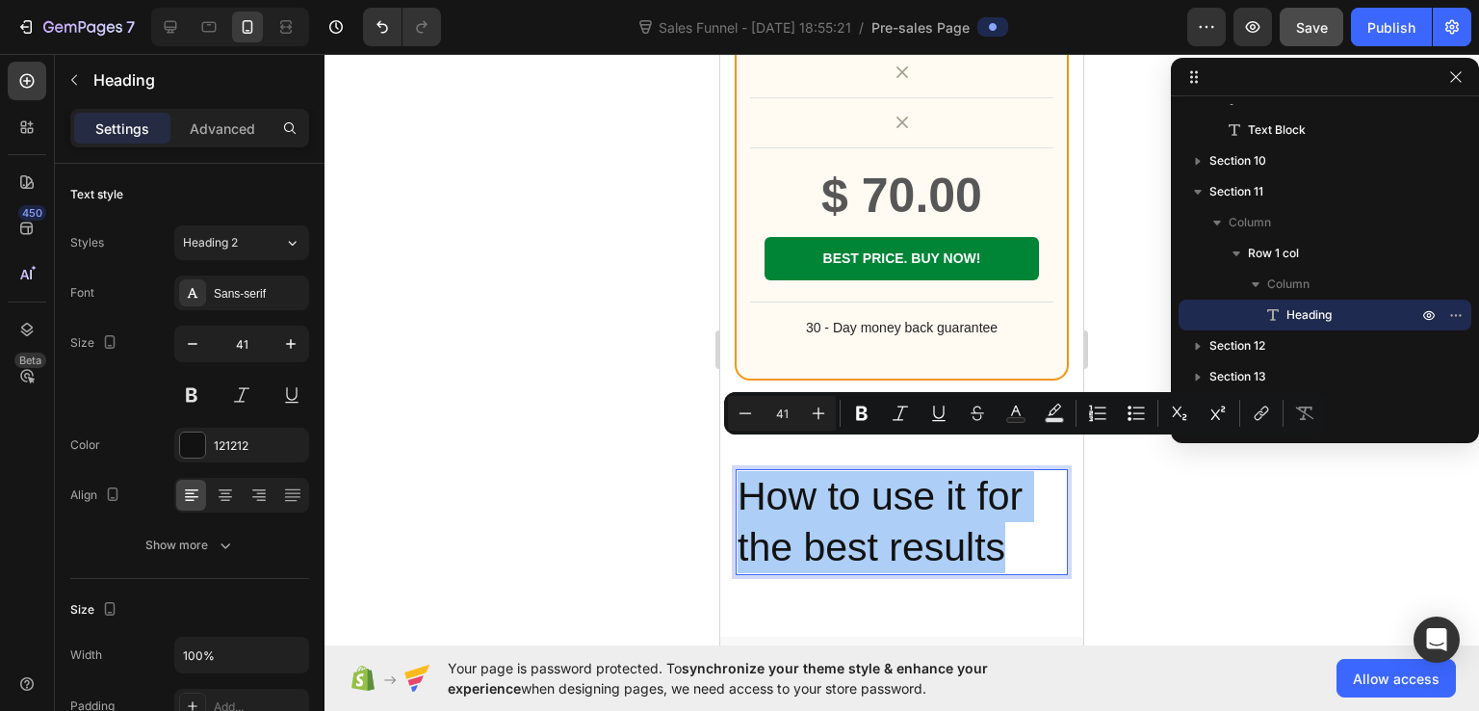
click at [1175, 516] on div at bounding box center [902, 382] width 1155 height 657
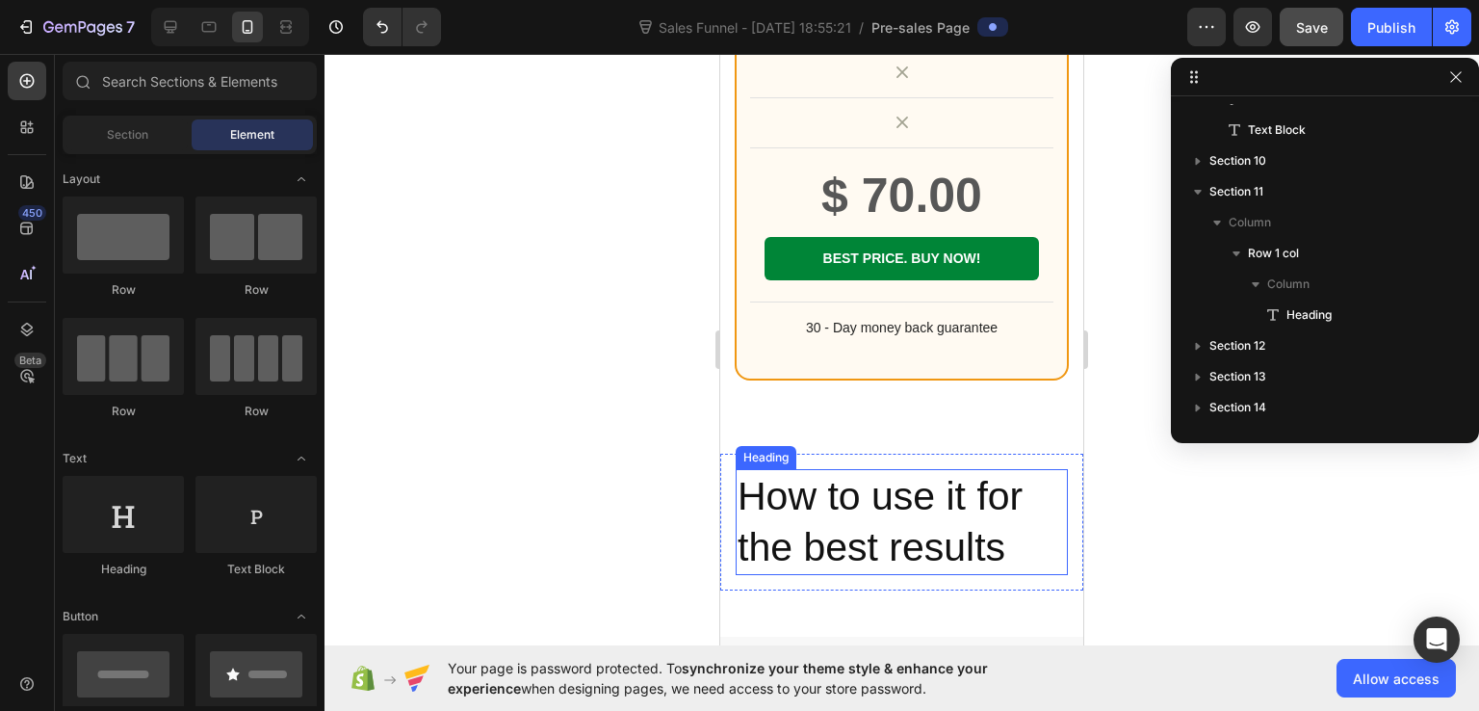
click at [1032, 482] on p "How to use it for the best results" at bounding box center [902, 522] width 328 height 103
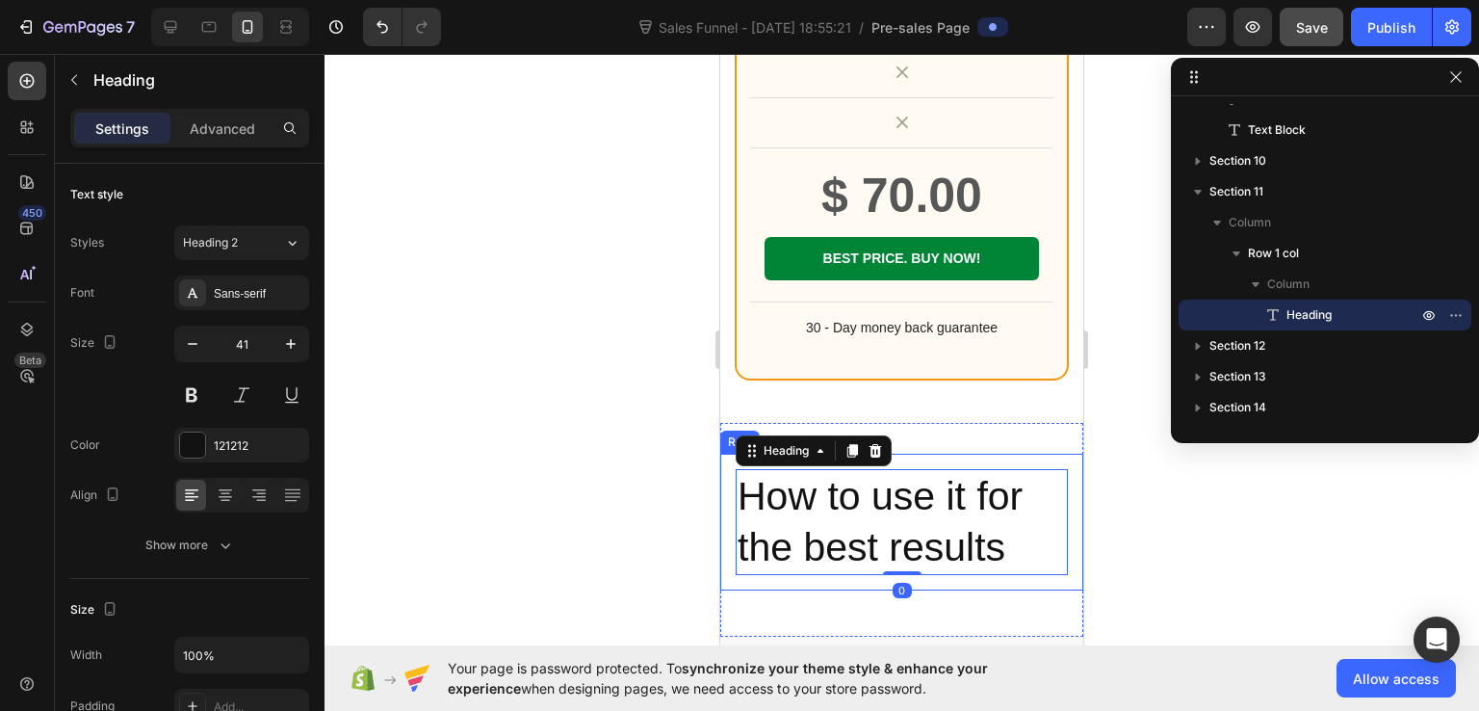
click at [1056, 454] on div "How to use it for the best results Heading 0 Row" at bounding box center [901, 523] width 363 height 138
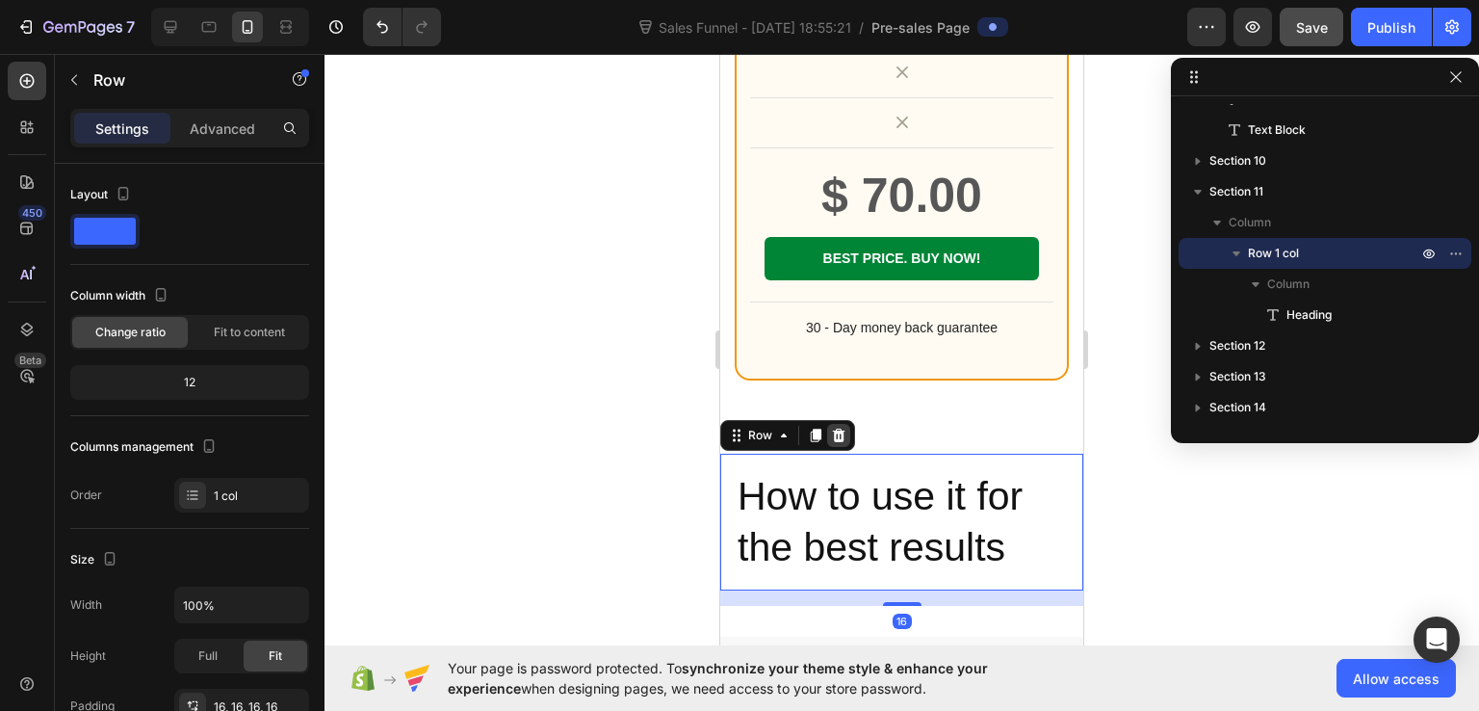
click at [839, 429] on icon at bounding box center [839, 435] width 13 height 13
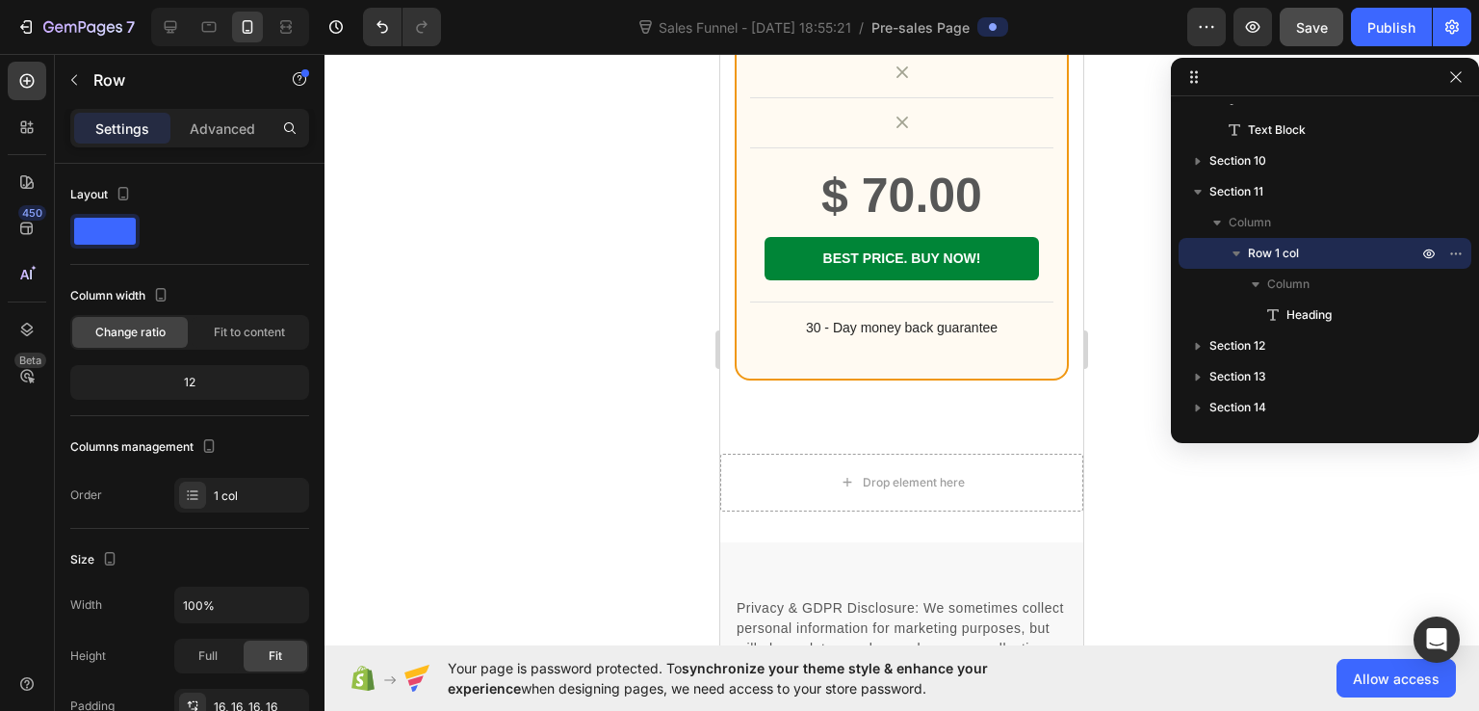
scroll to position [783, 0]
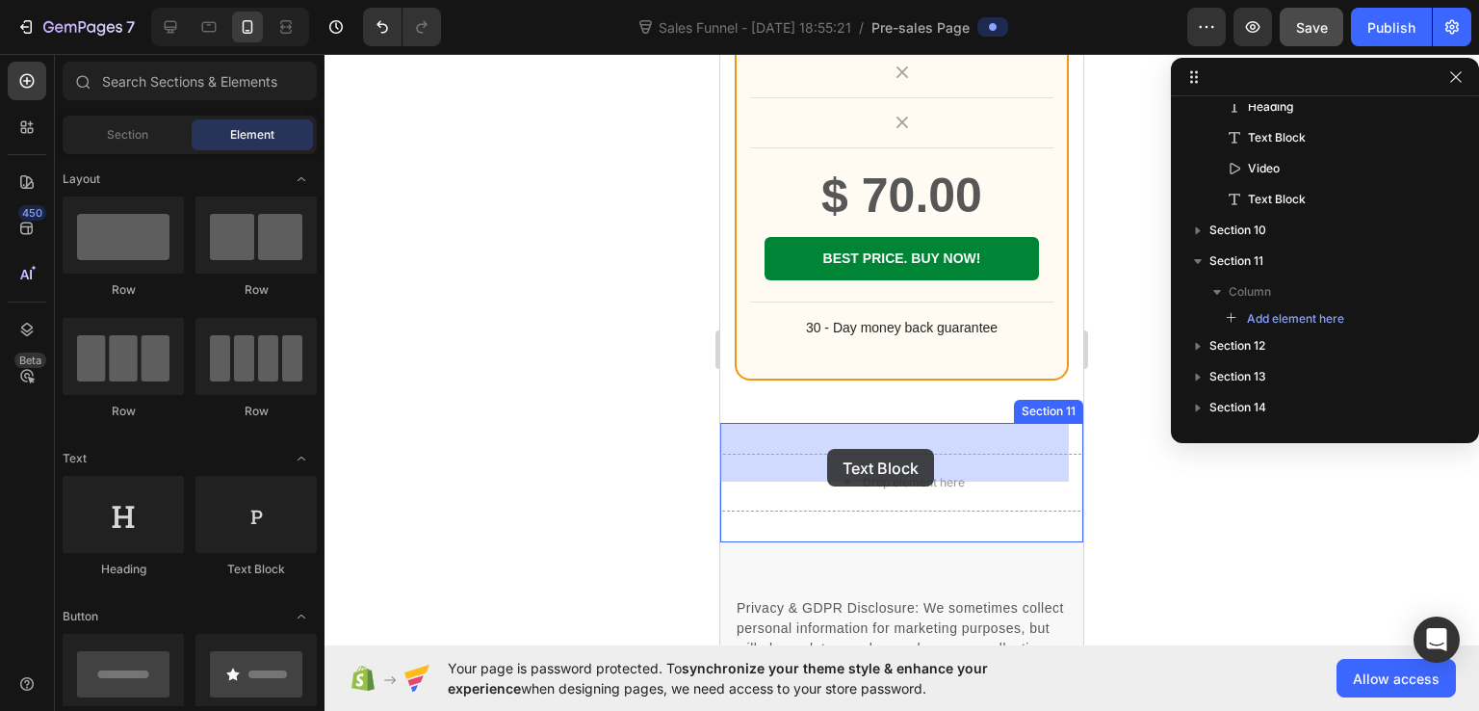
drag, startPoint x: 1096, startPoint y: 535, endPoint x: 827, endPoint y: 449, distance: 282.1
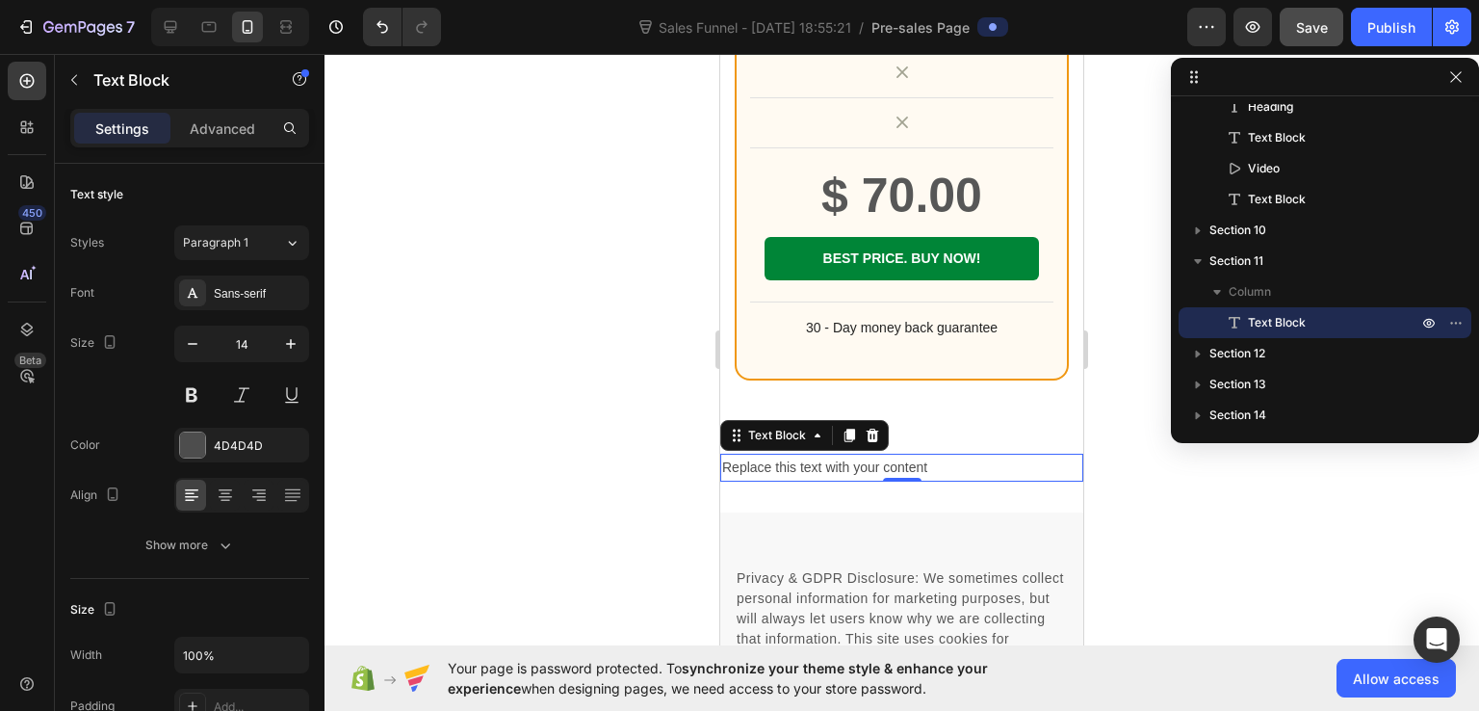
click at [846, 454] on div "Replace this text with your content" at bounding box center [901, 468] width 363 height 28
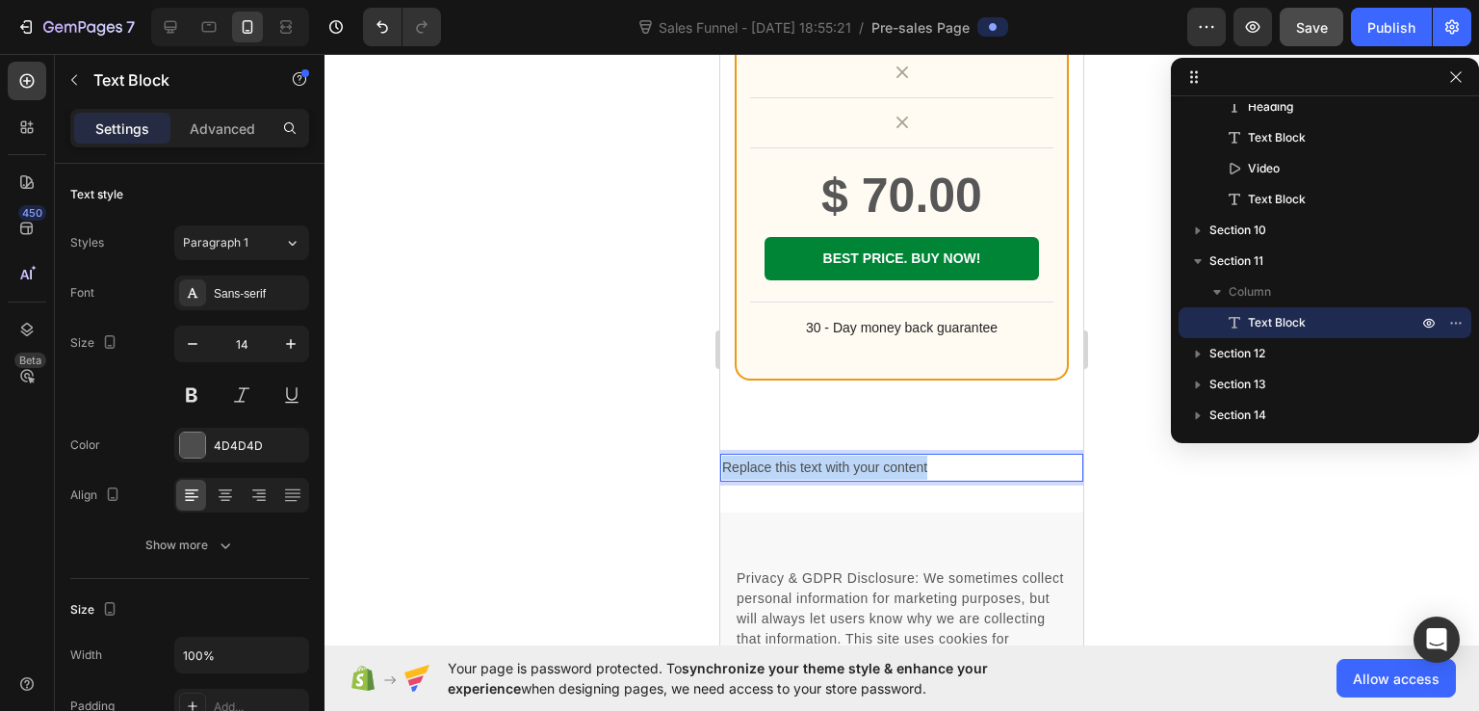
click at [846, 456] on p "Replace this text with your content" at bounding box center [901, 468] width 359 height 24
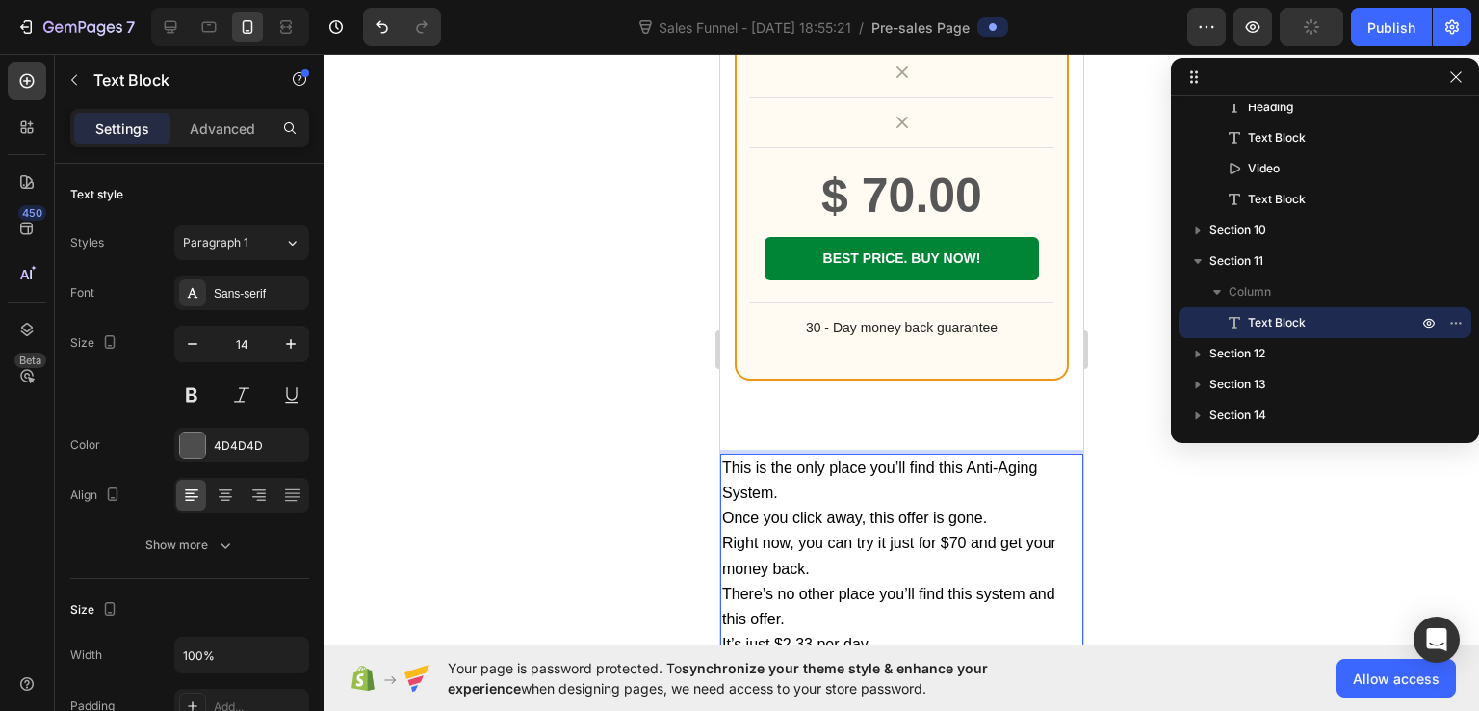
scroll to position [21321, 0]
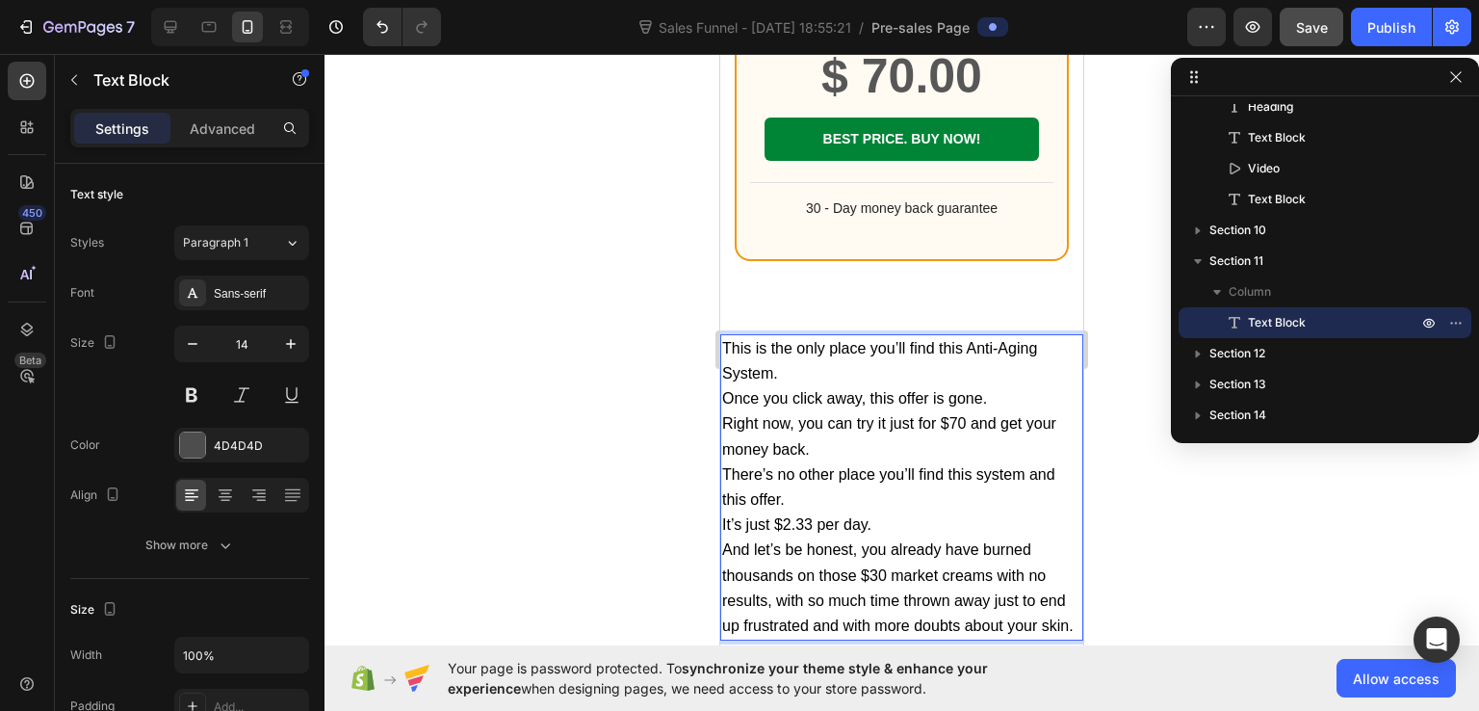
click at [798, 340] on p "This is the only place you’ll find this Anti-Aging System." at bounding box center [901, 361] width 359 height 50
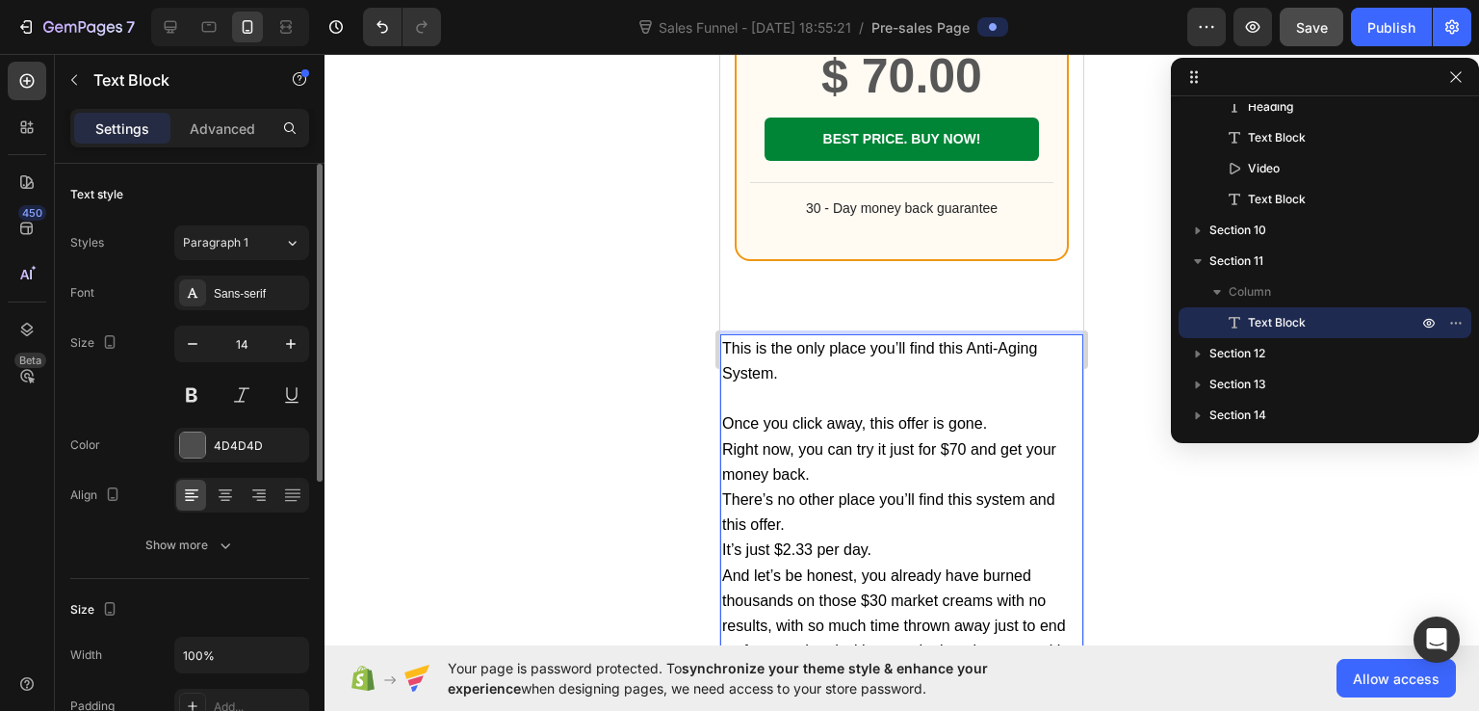
scroll to position [193, 0]
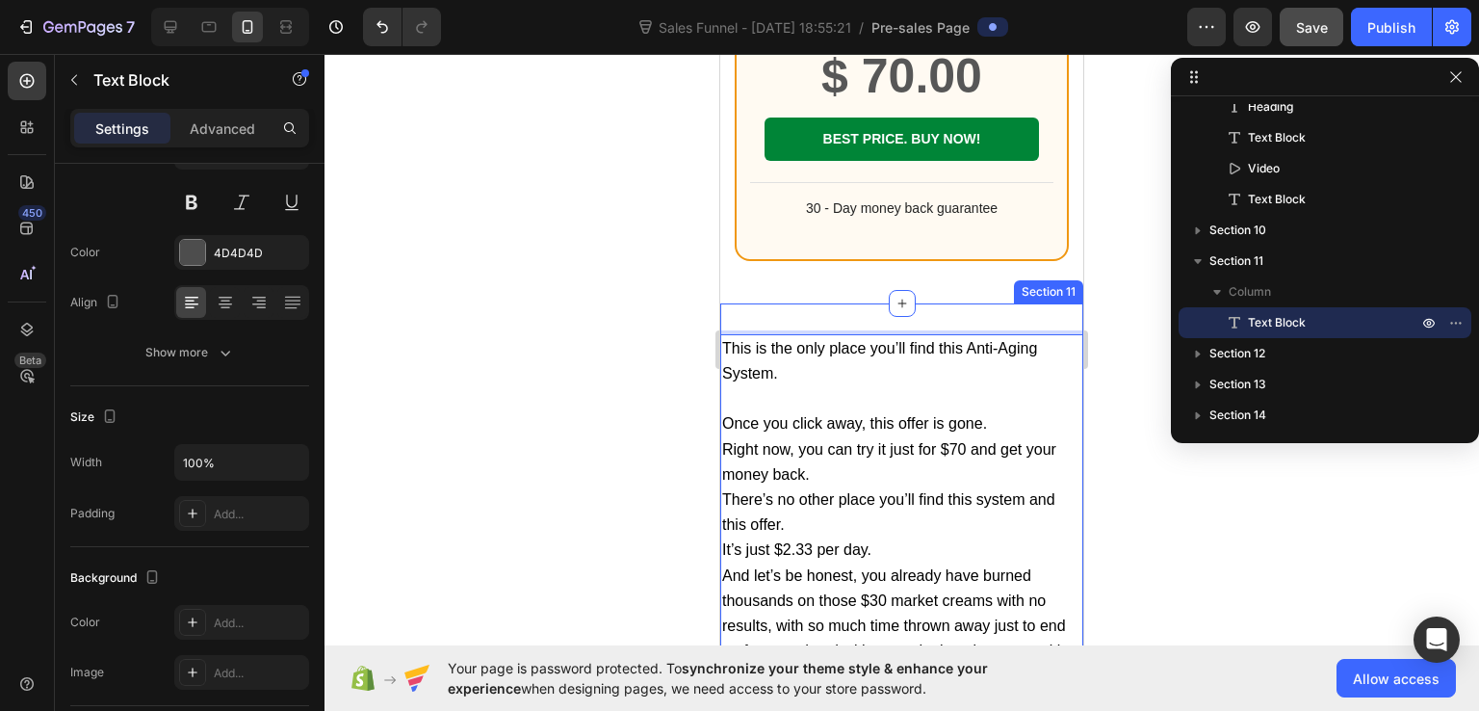
click at [804, 303] on div "This is the only place you’ll find this Anti-Aging System. Once you click away,…" at bounding box center [901, 500] width 363 height 394
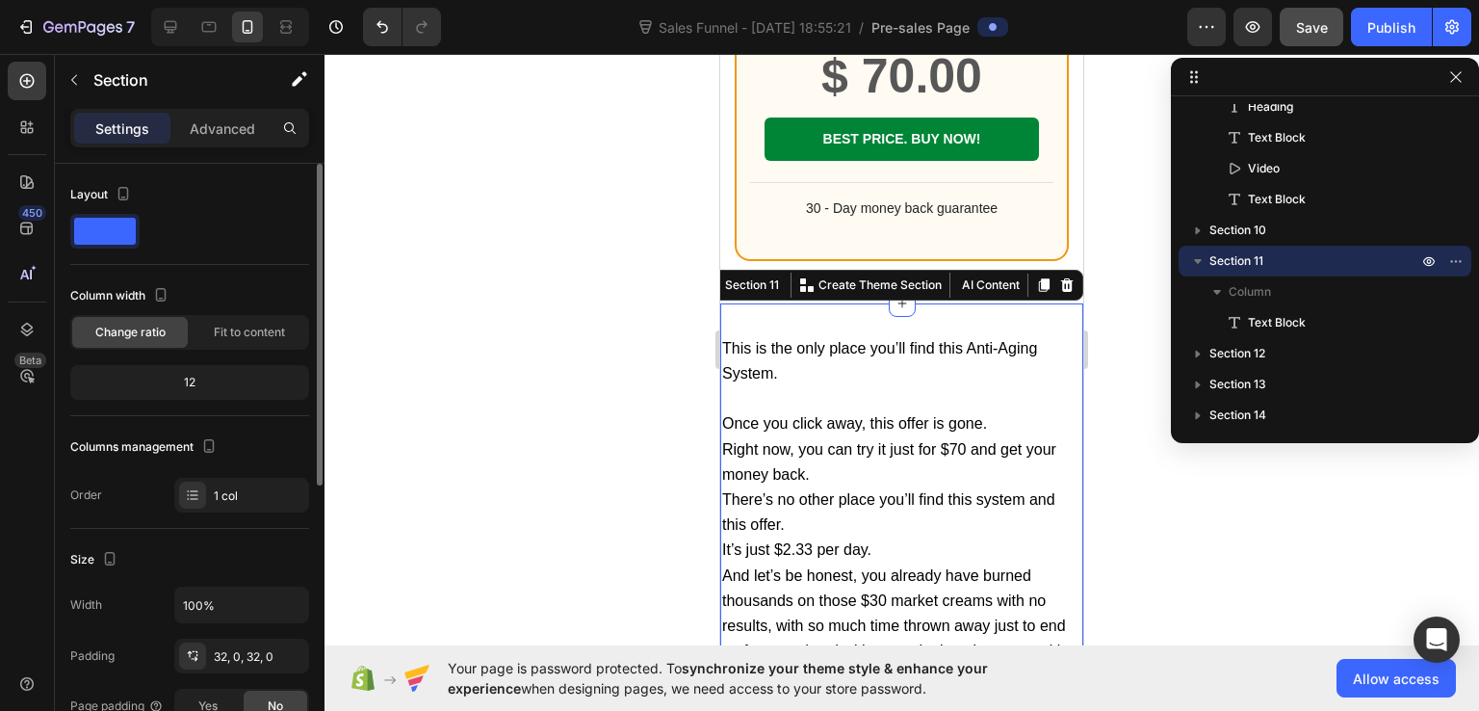
scroll to position [96, 0]
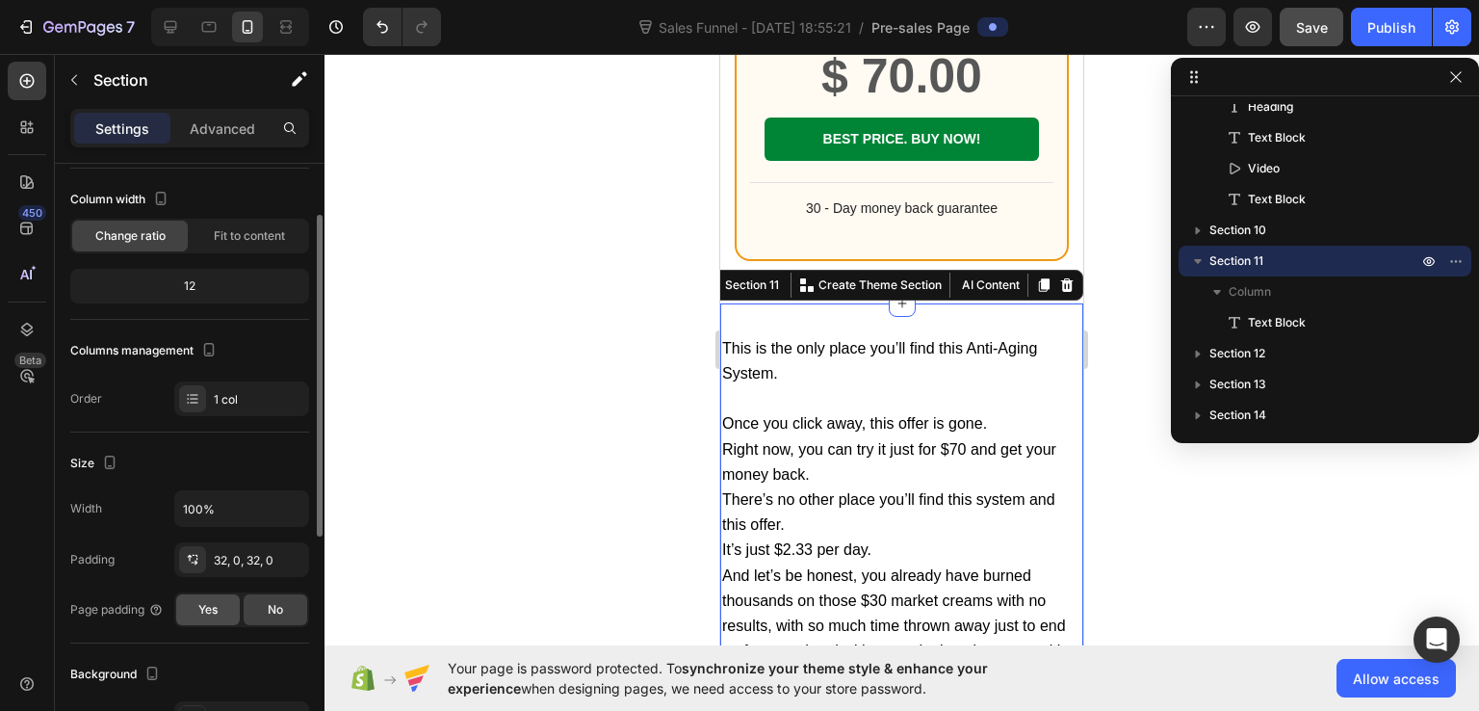
click at [198, 616] on span "Yes" at bounding box center [207, 609] width 19 height 17
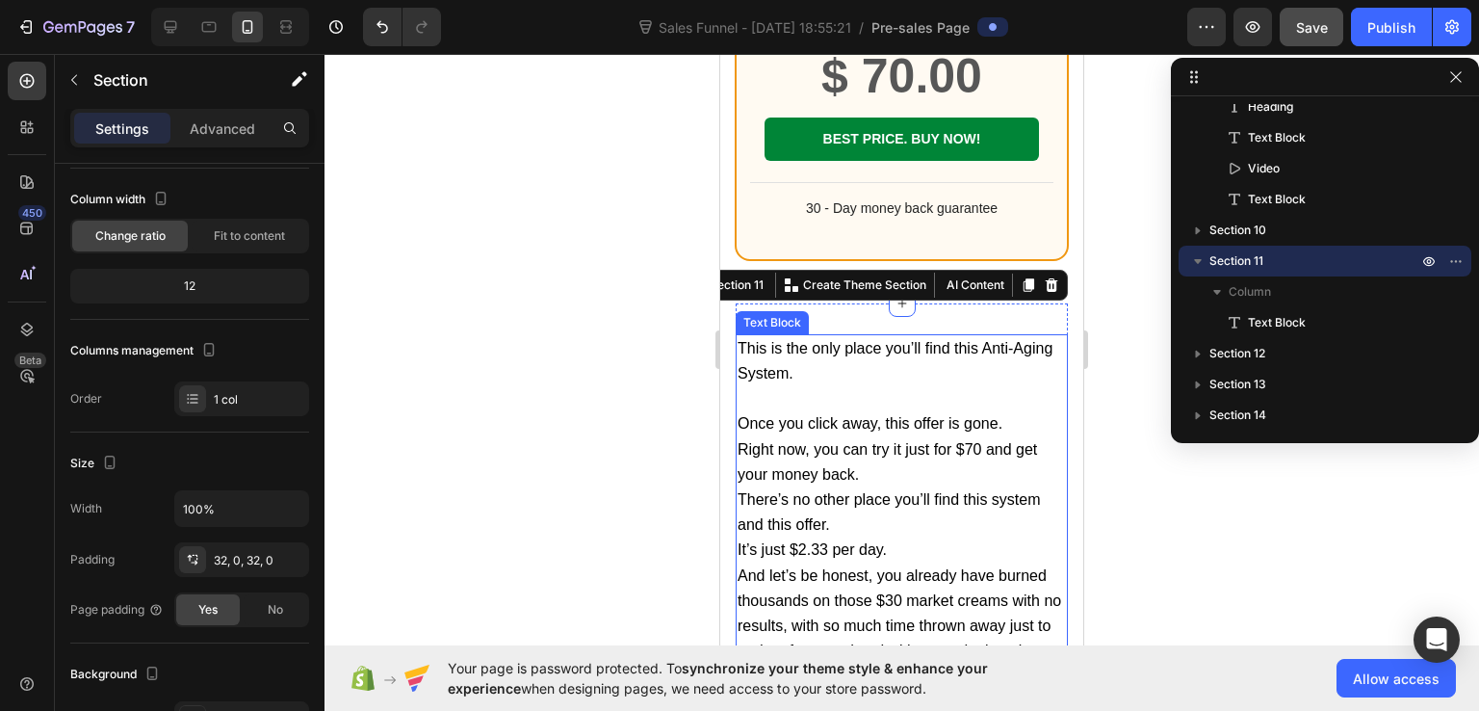
click at [801, 352] on p "This is the only place you’ll find this Anti-Aging System." at bounding box center [902, 361] width 328 height 50
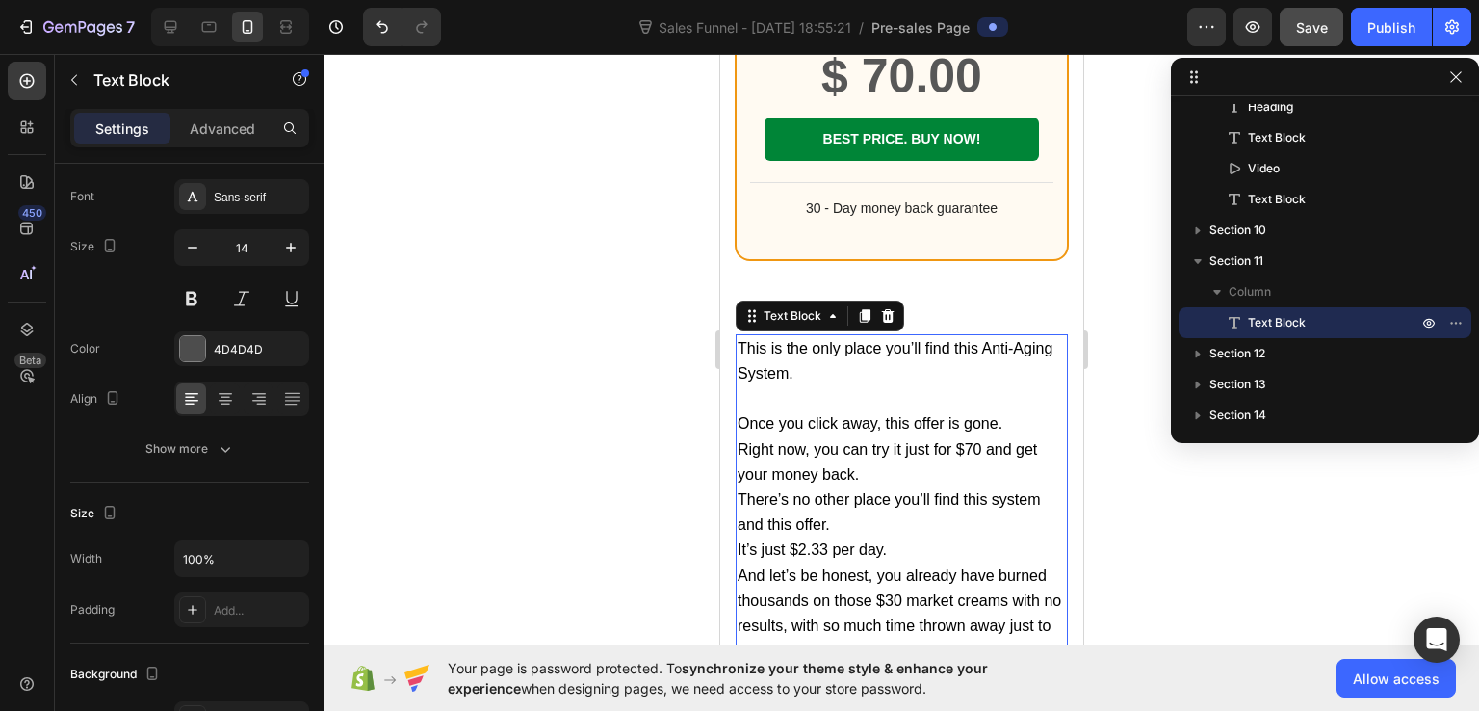
scroll to position [0, 0]
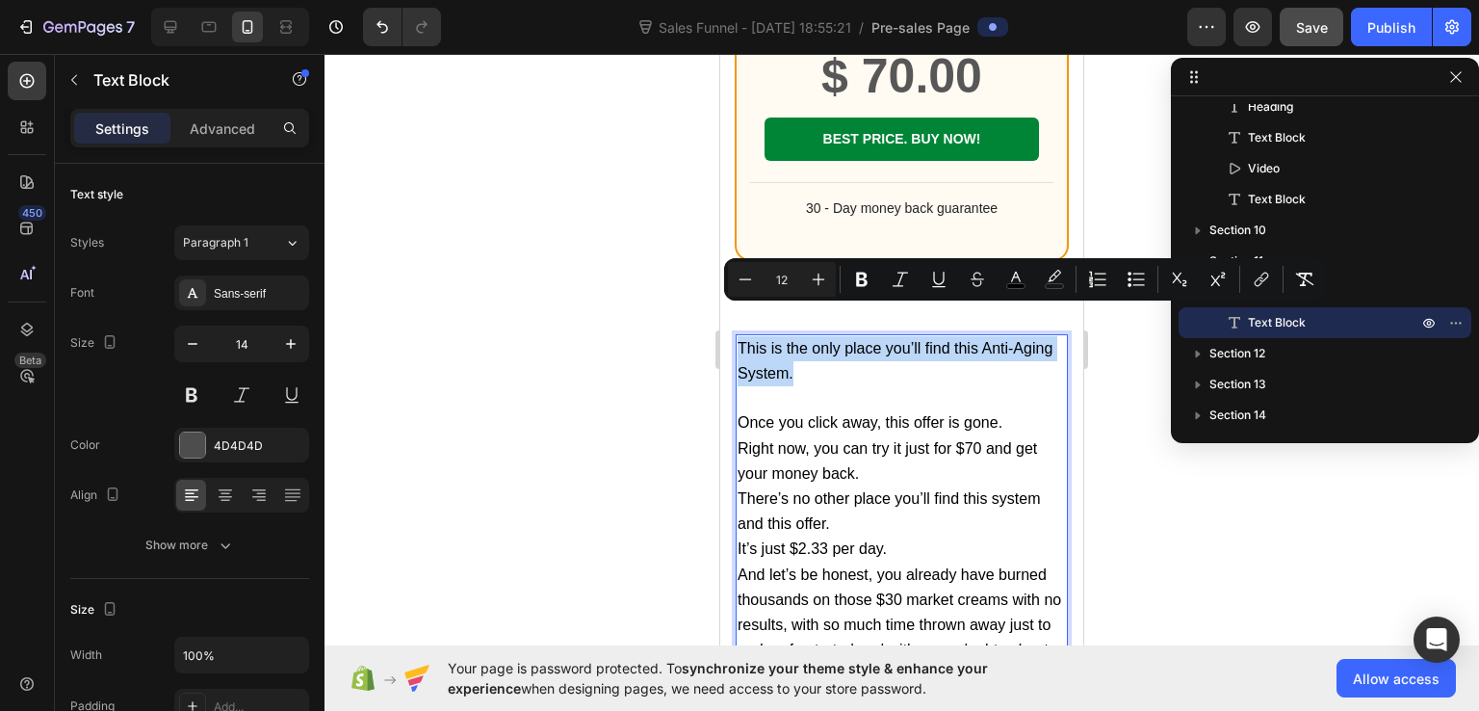
drag, startPoint x: 840, startPoint y: 348, endPoint x: 731, endPoint y: 315, distance: 113.7
click at [731, 315] on section "This is the only place you’ll find this Anti-Aging System. Once you click away,…" at bounding box center [901, 512] width 363 height 418
click at [859, 290] on button "Bold" at bounding box center [862, 279] width 35 height 35
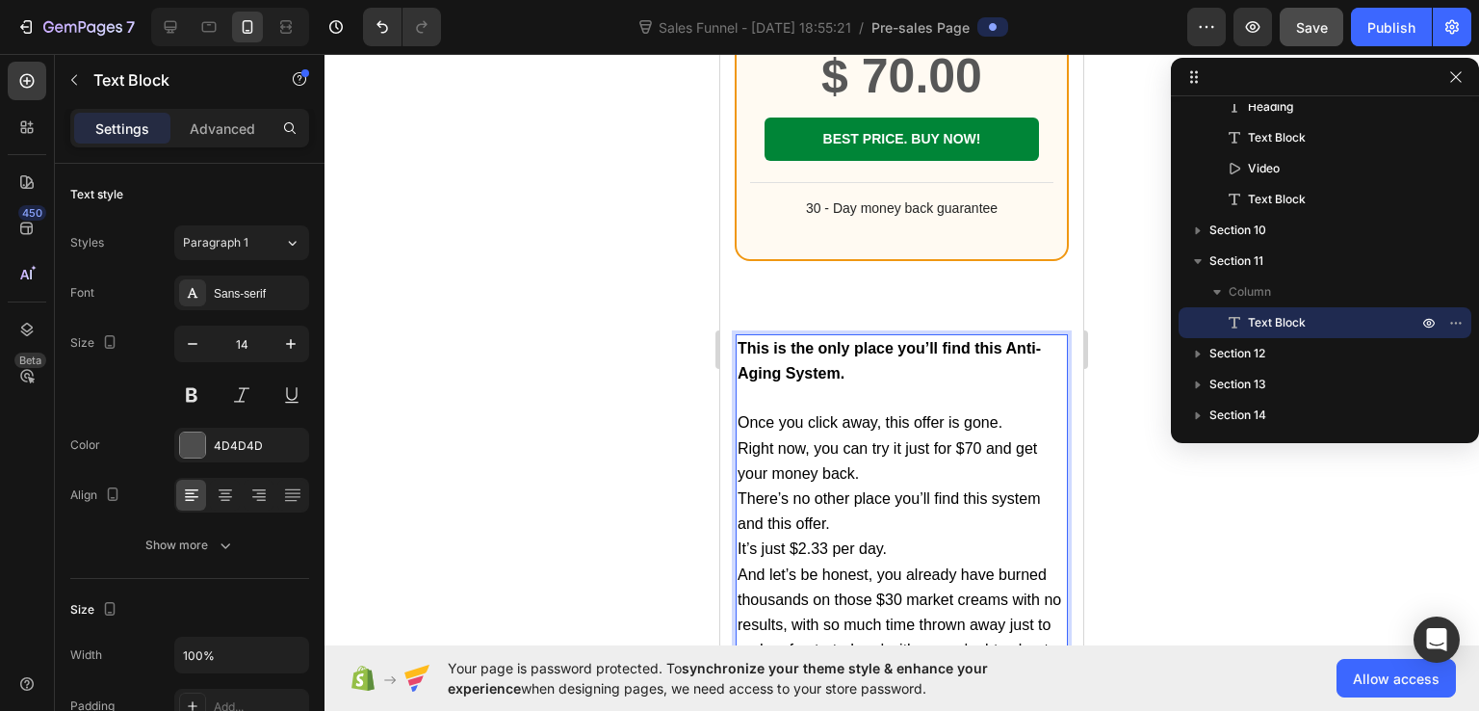
click at [863, 444] on p "Right now, you can try it just for $70 and get your money back." at bounding box center [902, 461] width 328 height 50
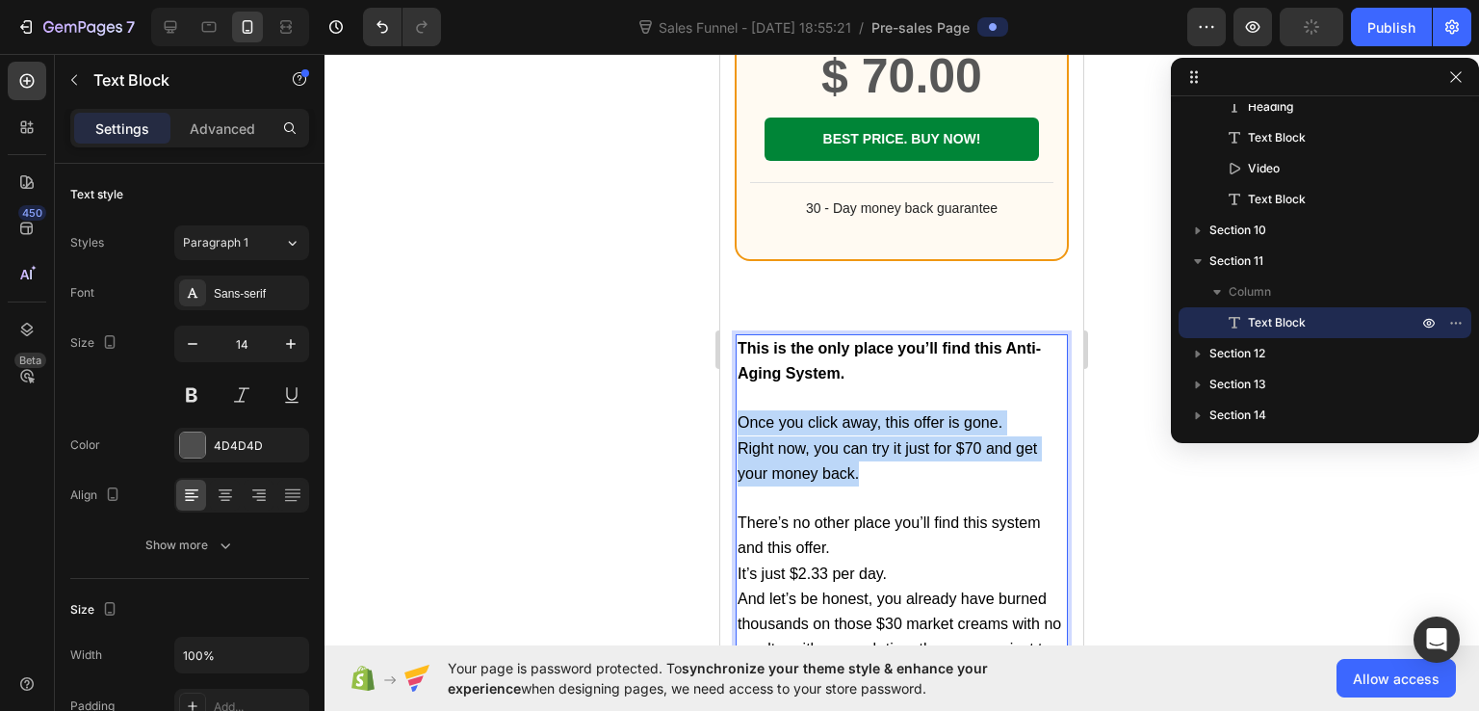
drag, startPoint x: 740, startPoint y: 391, endPoint x: 987, endPoint y: 448, distance: 254.0
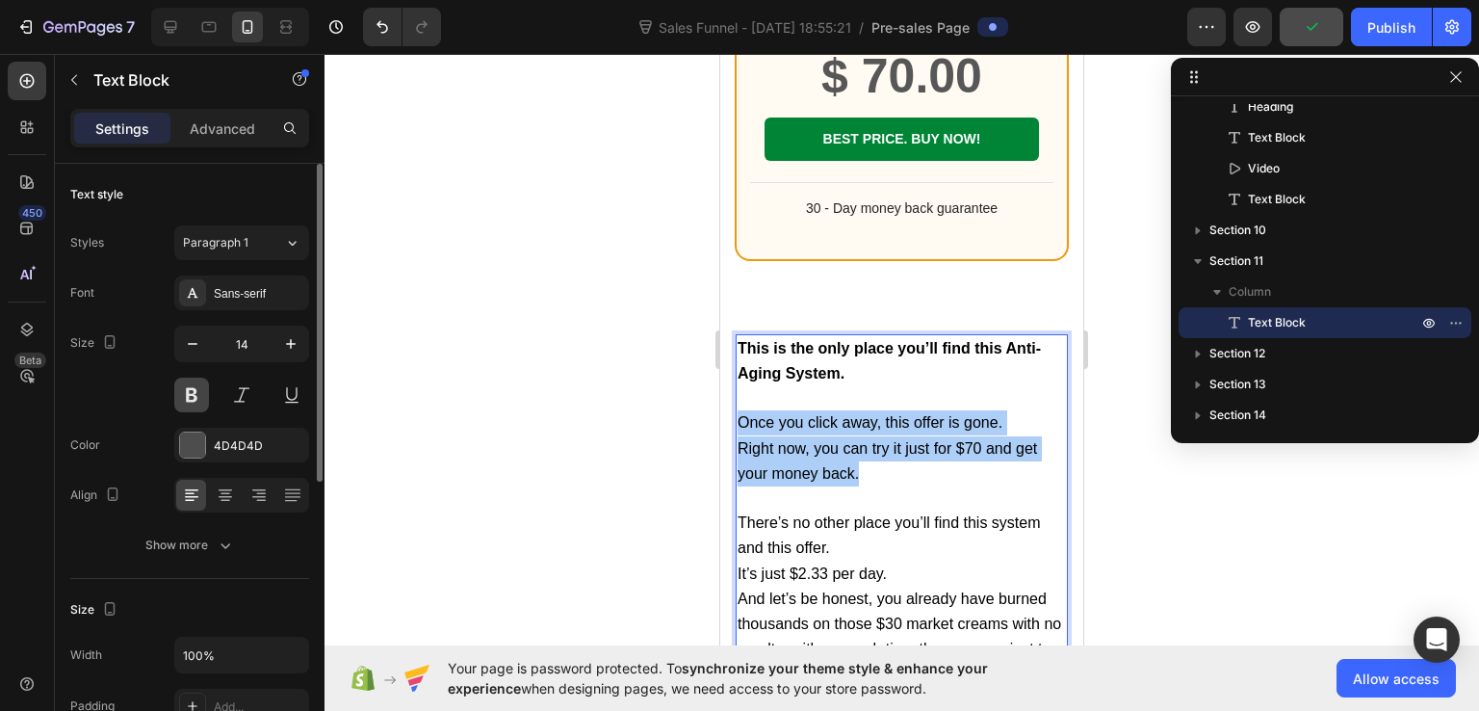
click at [200, 390] on button at bounding box center [191, 395] width 35 height 35
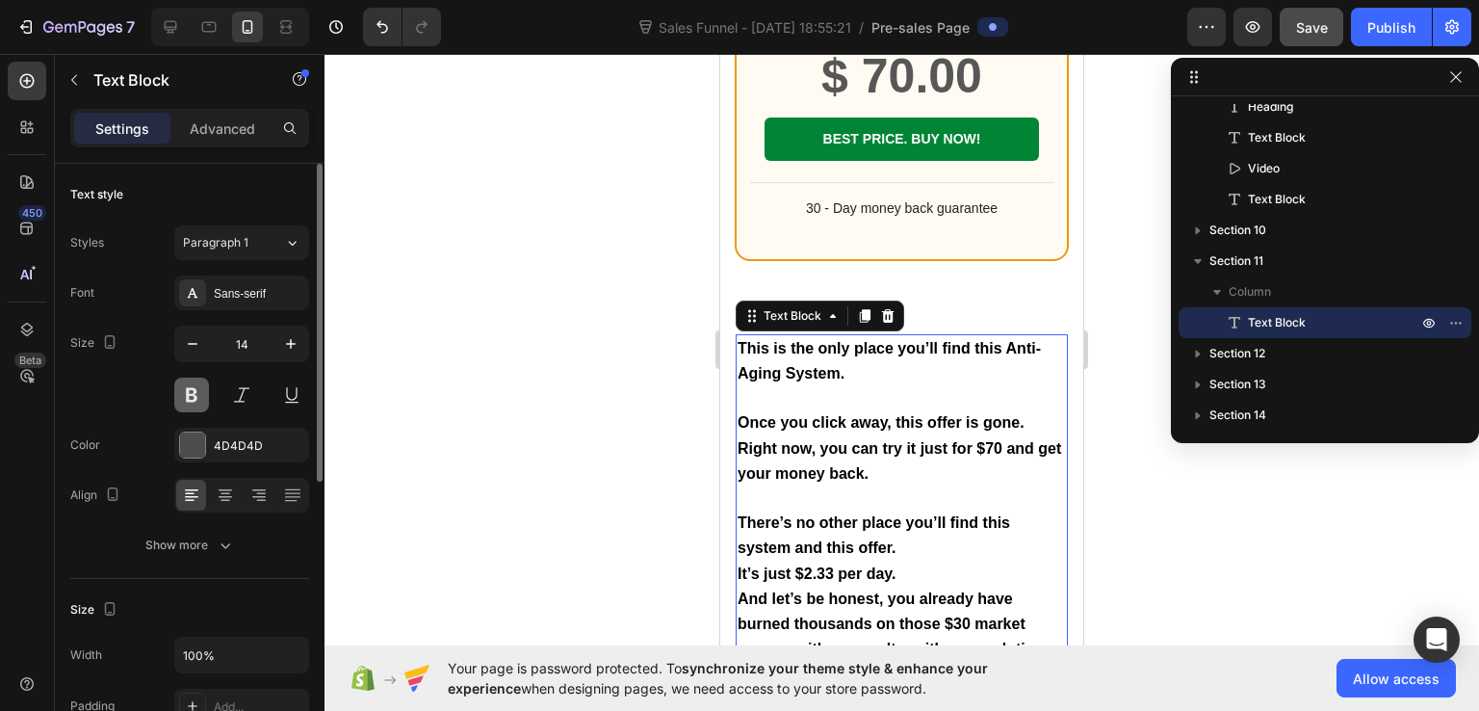
click at [204, 392] on button at bounding box center [191, 395] width 35 height 35
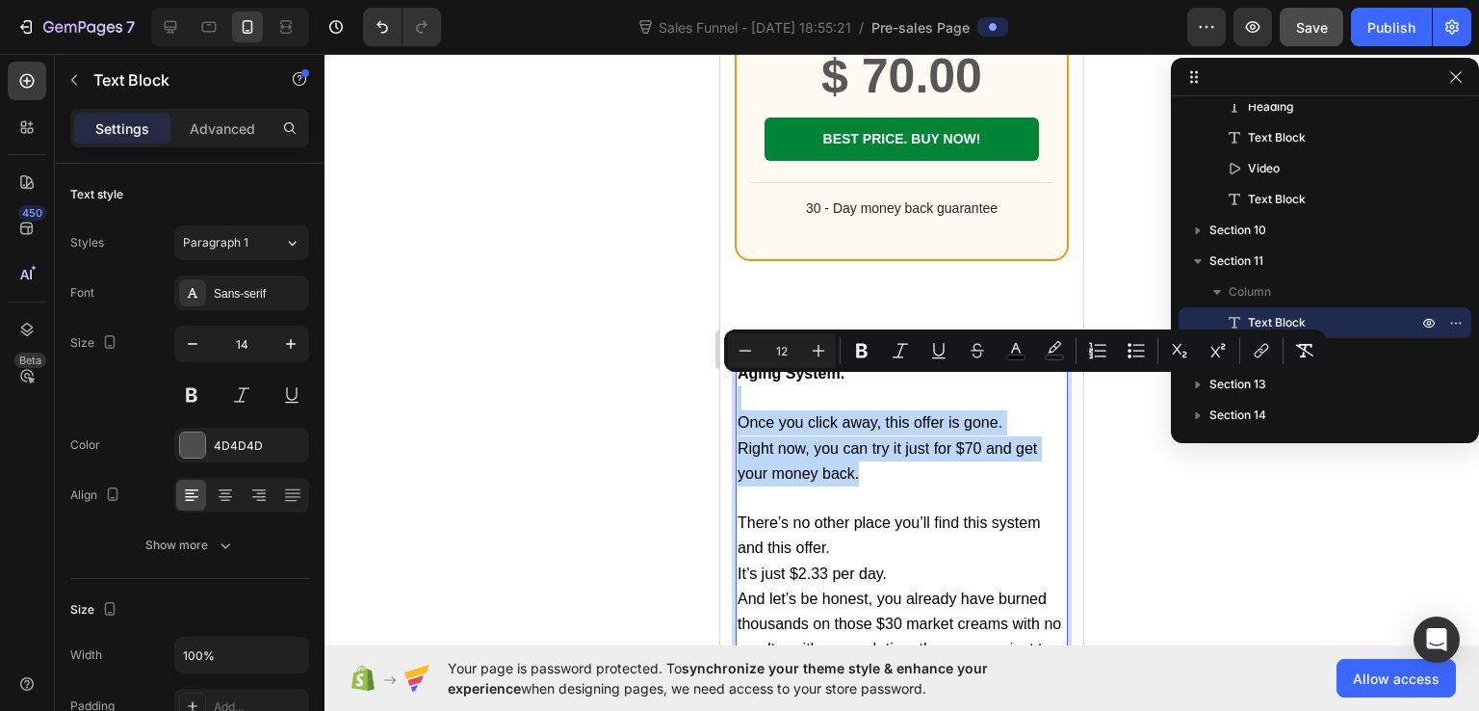
drag, startPoint x: 864, startPoint y: 441, endPoint x: 731, endPoint y: 379, distance: 146.9
click at [731, 379] on section "This is the only place you’ll find this Anti-Aging System. Once you click away,…" at bounding box center [901, 524] width 363 height 442
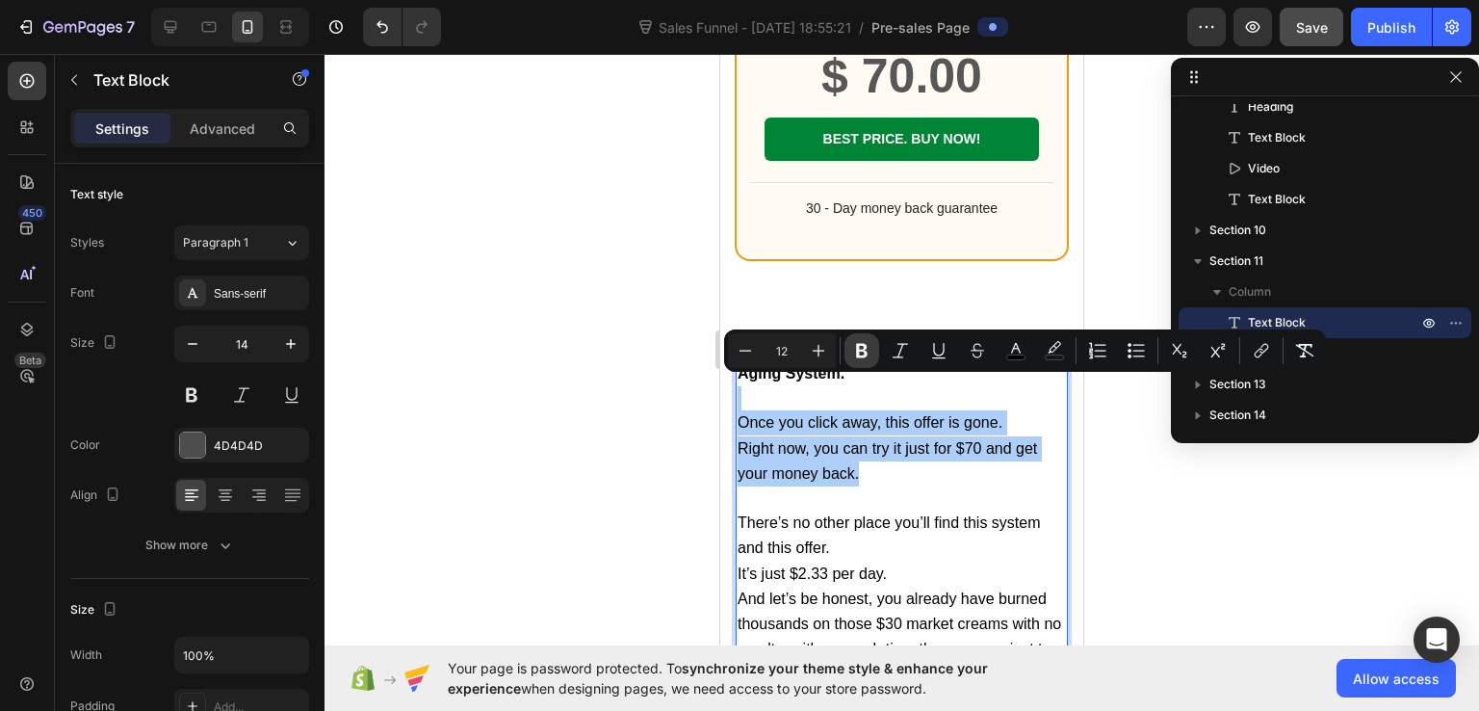
click at [850, 347] on button "Bold" at bounding box center [862, 350] width 35 height 35
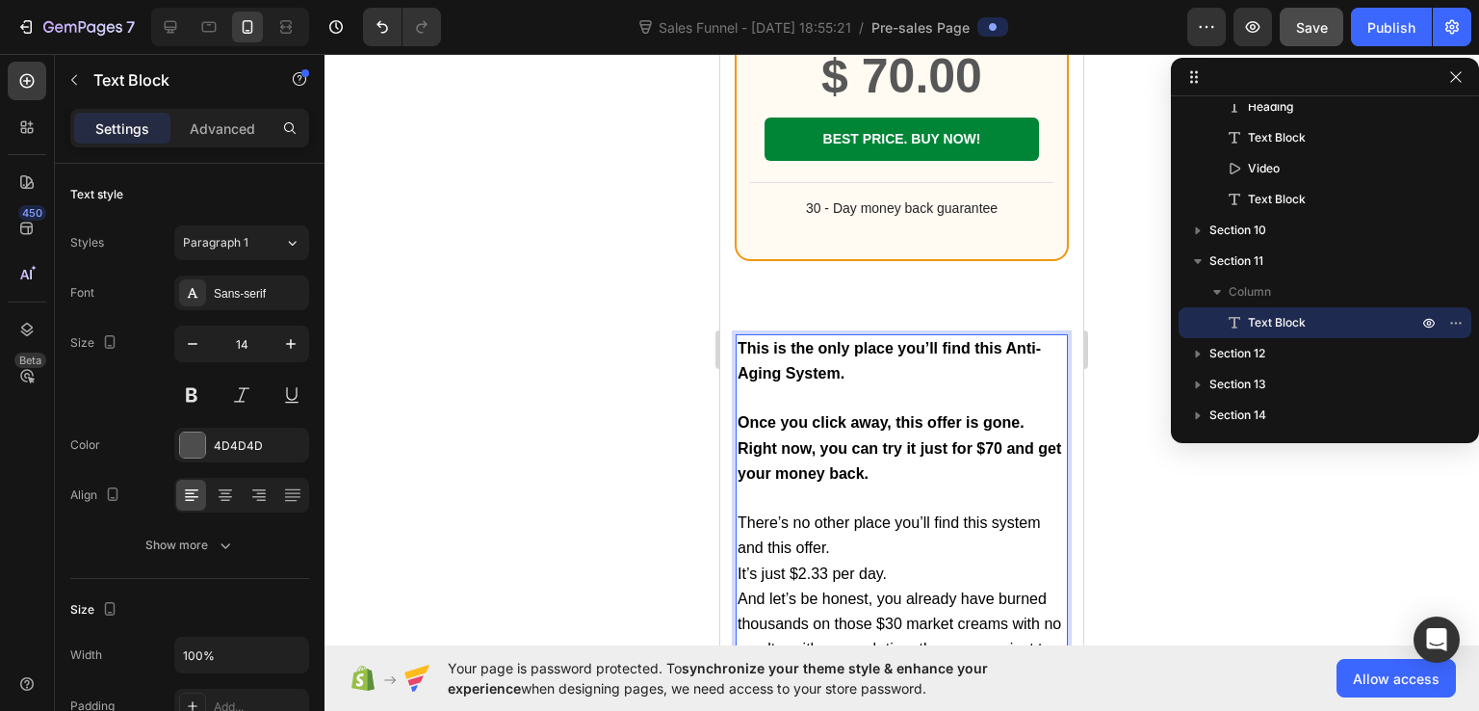
scroll to position [21418, 0]
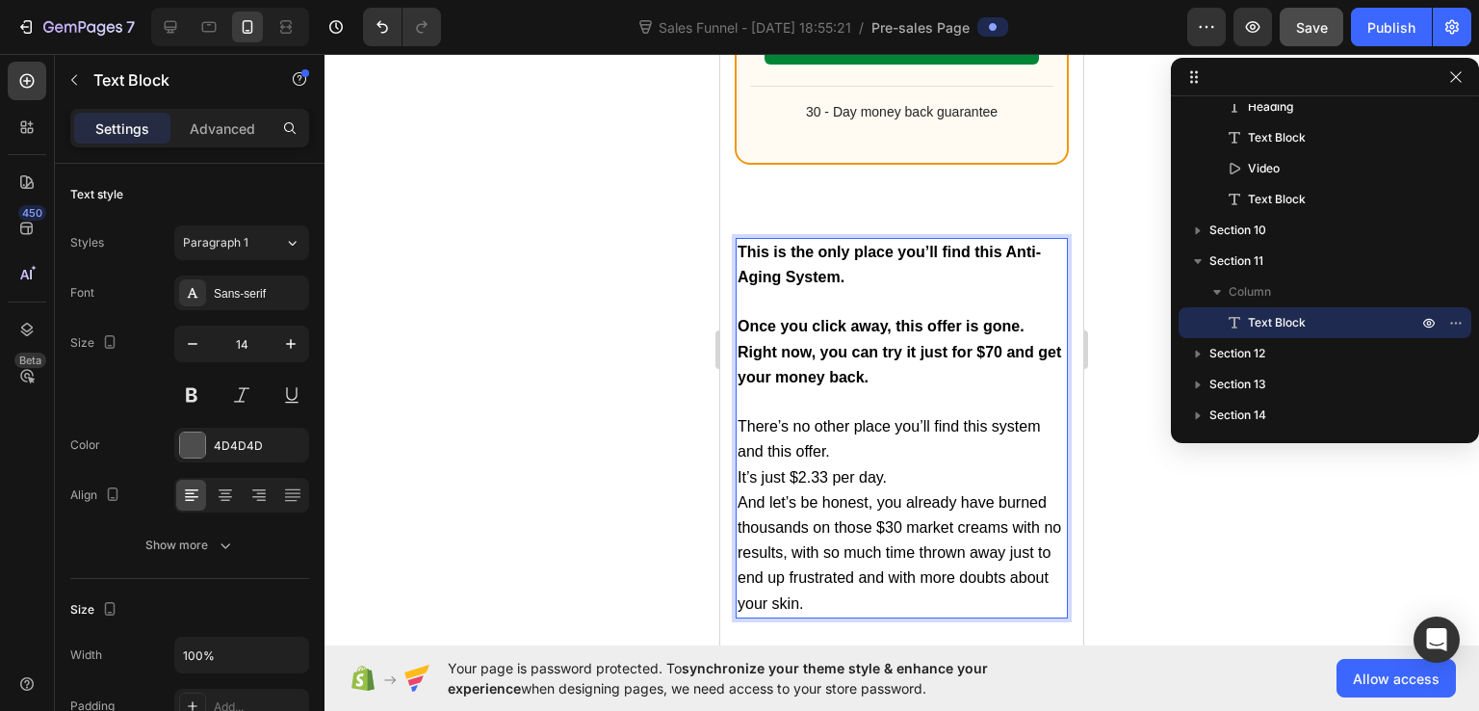
click at [851, 423] on p "There’s no other place you’ll find this system and this offer." at bounding box center [902, 439] width 328 height 50
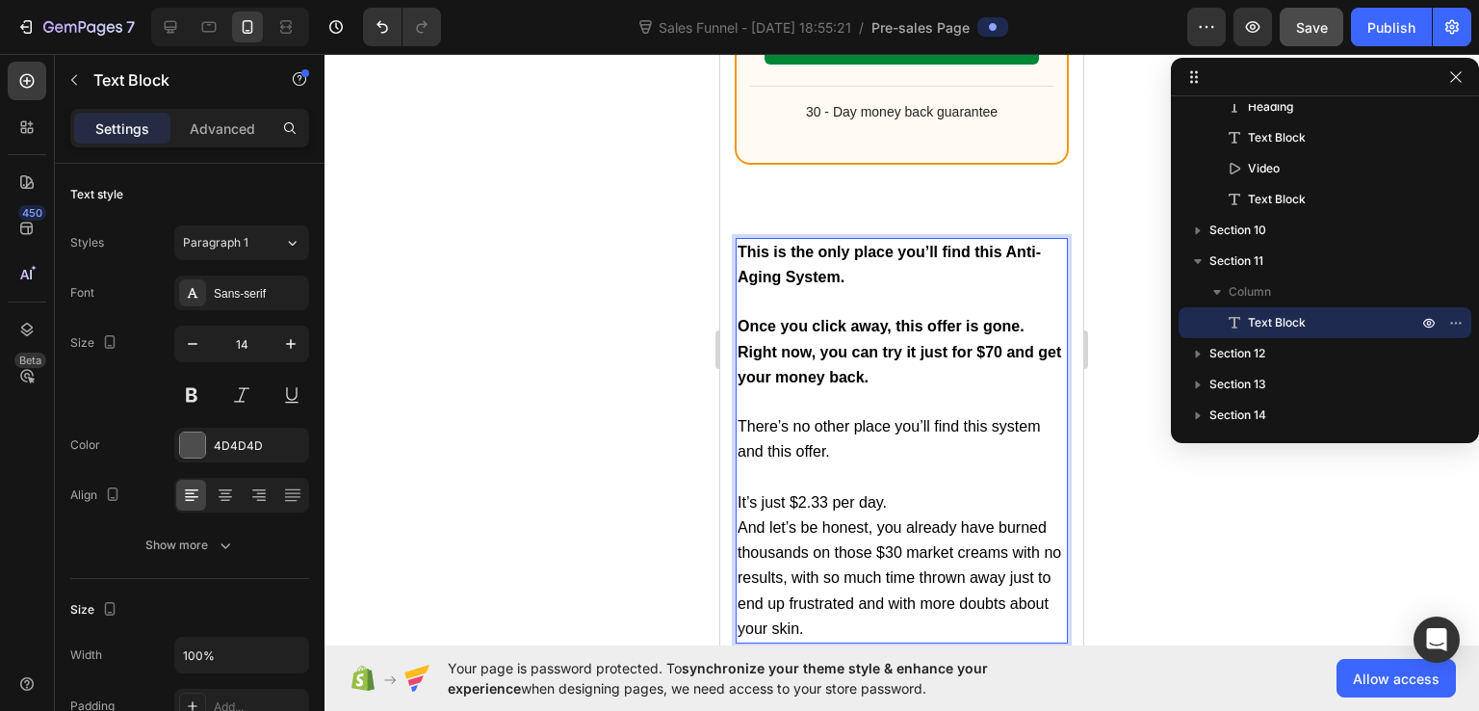
click at [909, 490] on p "It’s just $2.33 per day." at bounding box center [902, 502] width 328 height 25
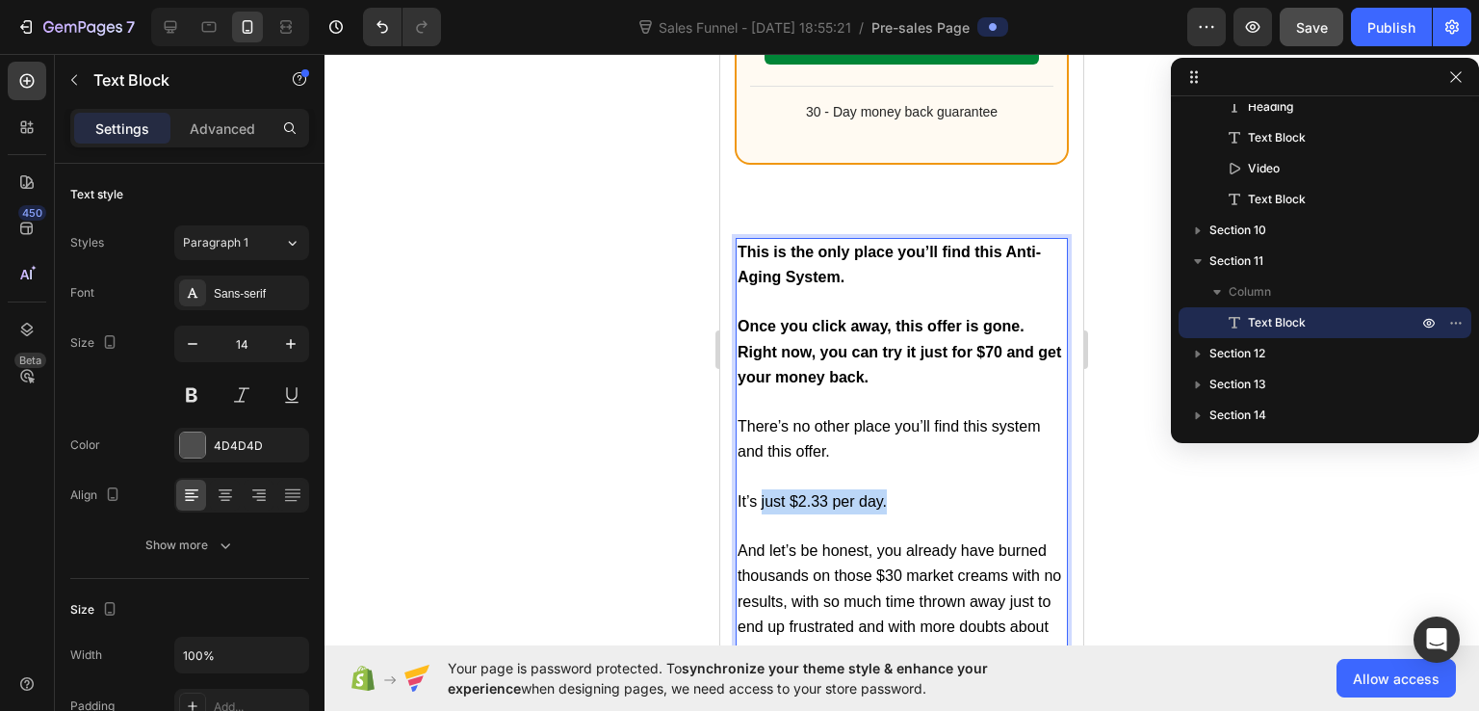
drag, startPoint x: 762, startPoint y: 471, endPoint x: 907, endPoint y: 468, distance: 145.5
click at [907, 489] on p "It’s just $2.33 per day." at bounding box center [902, 501] width 328 height 25
click at [852, 493] on span "It’s just $2.33 per day." at bounding box center [812, 501] width 149 height 16
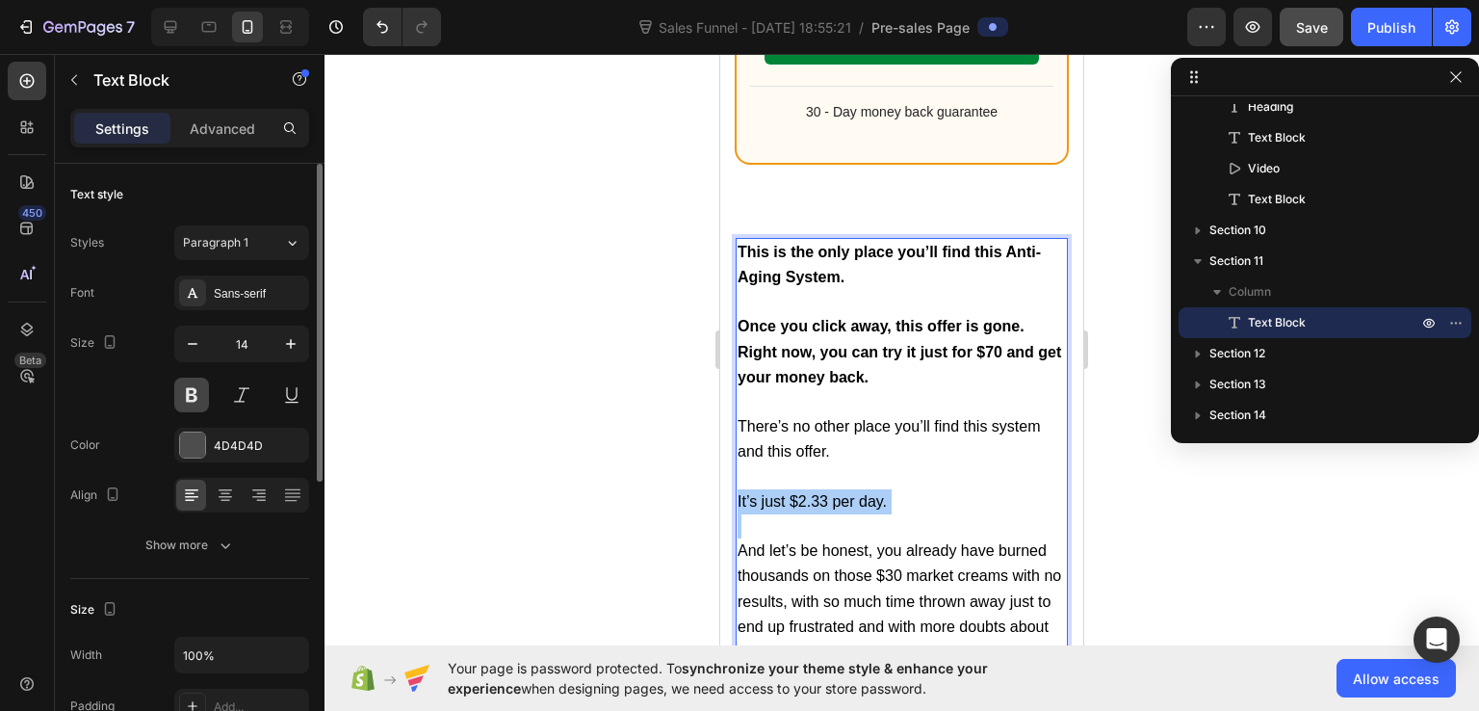
click at [193, 399] on button at bounding box center [191, 395] width 35 height 35
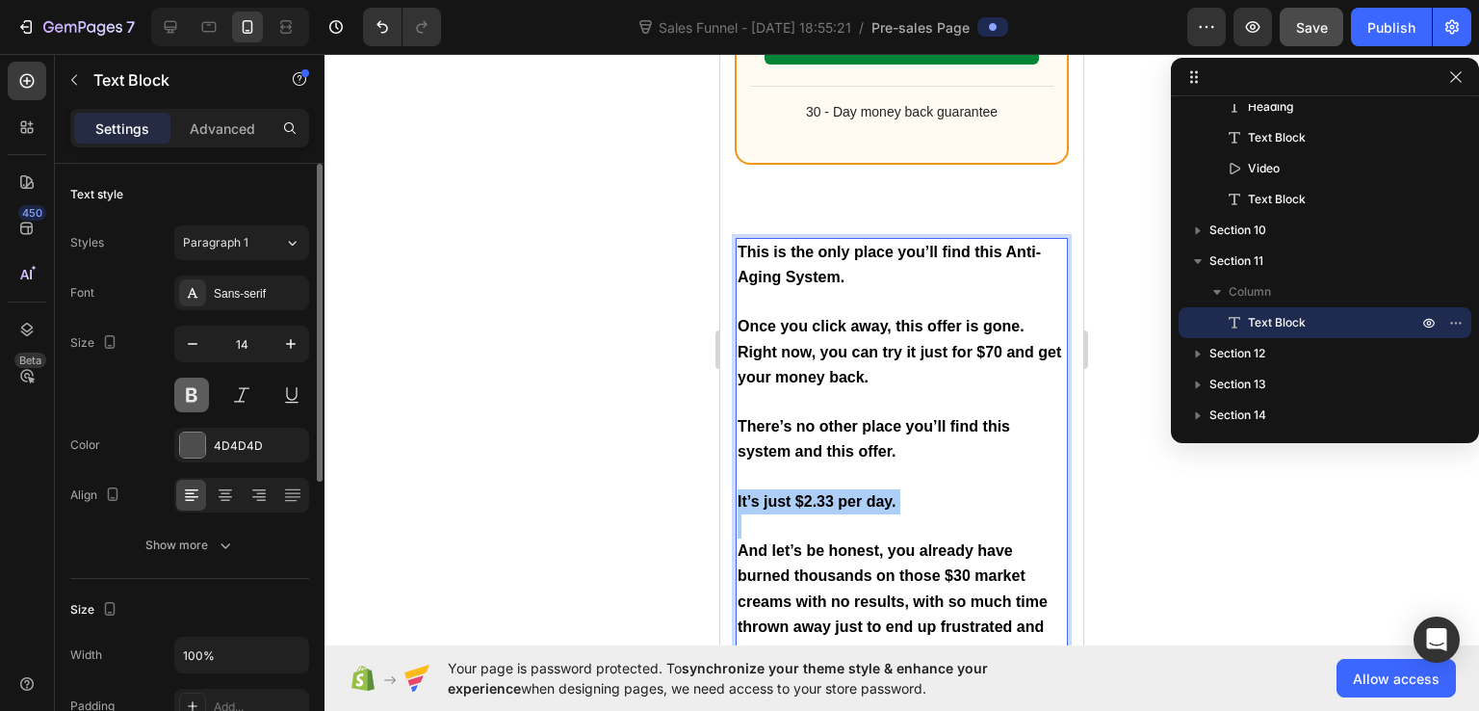
click at [193, 399] on button at bounding box center [191, 395] width 35 height 35
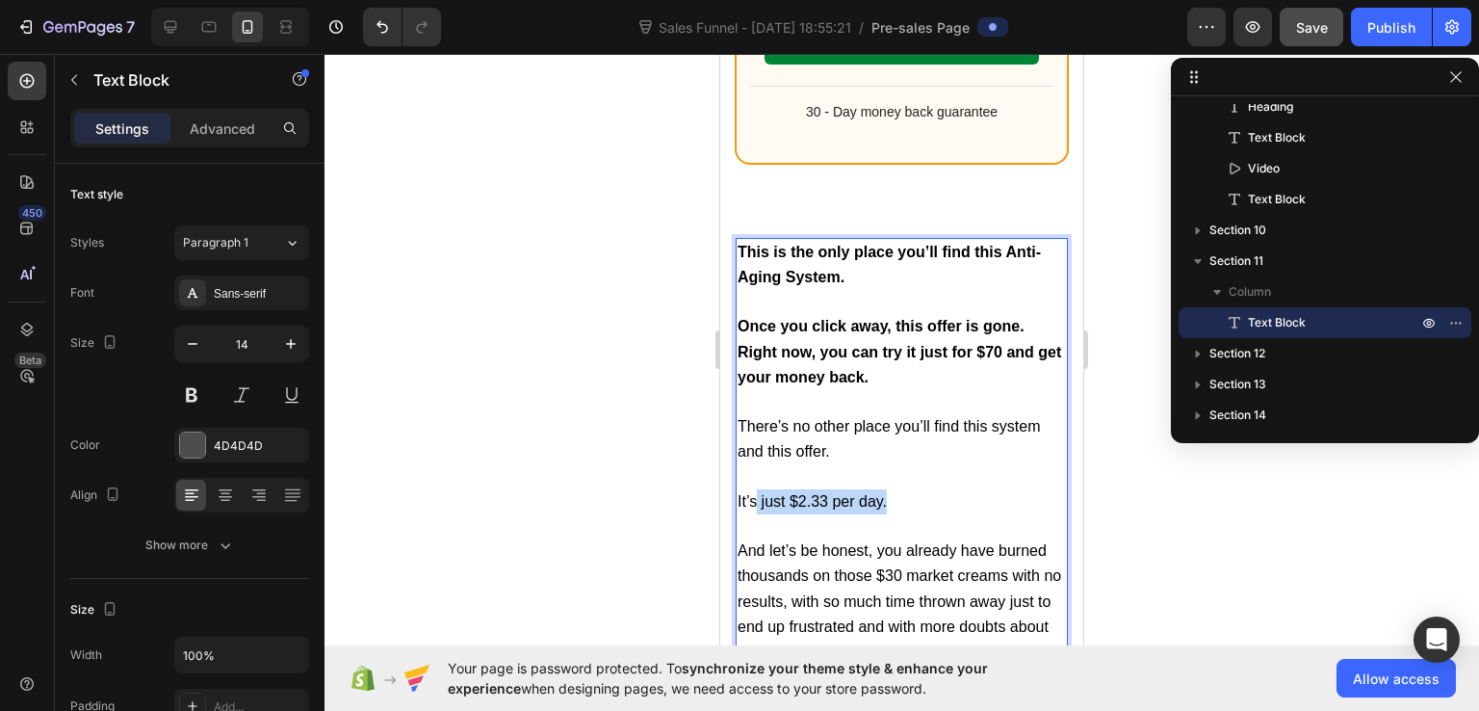
drag, startPoint x: 759, startPoint y: 470, endPoint x: 916, endPoint y: 475, distance: 157.1
click at [916, 489] on p "It’s just $2.33 per day." at bounding box center [902, 501] width 328 height 25
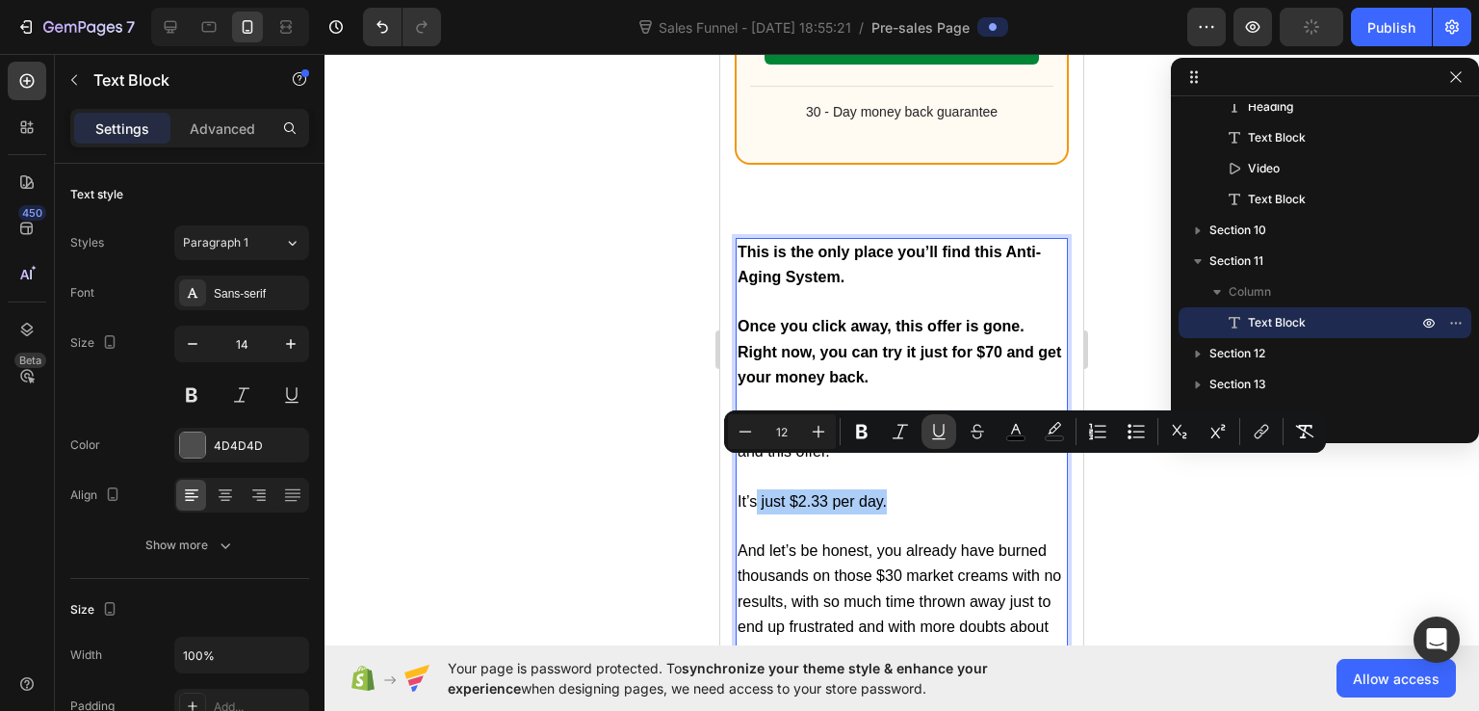
click at [928, 441] on button "Underline" at bounding box center [939, 431] width 35 height 35
click at [931, 489] on p "It’s just $2.33 per day." at bounding box center [902, 501] width 328 height 25
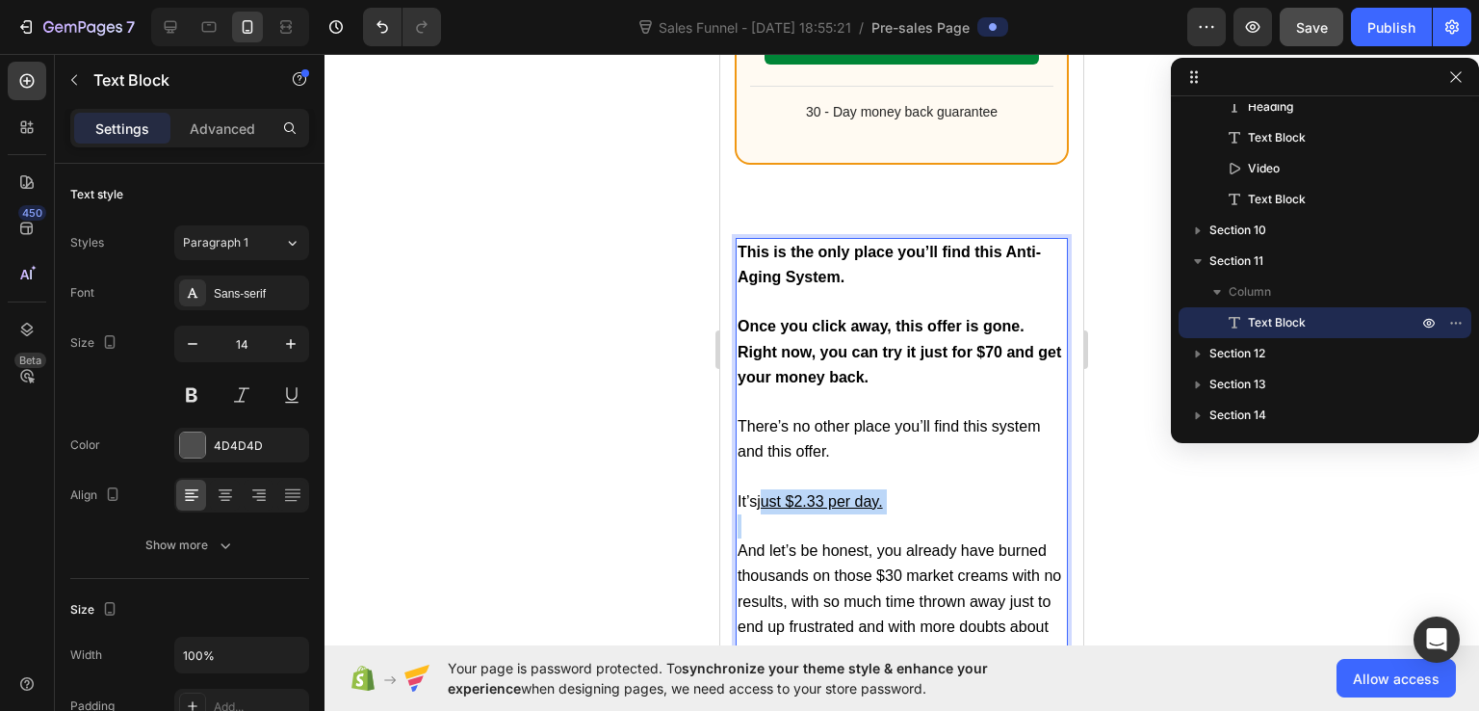
drag, startPoint x: 760, startPoint y: 470, endPoint x: 1016, endPoint y: 494, distance: 257.3
click at [1016, 494] on div "This is the only place you’ll find this Anti-Aging System. Once you click away,…" at bounding box center [902, 452] width 332 height 429
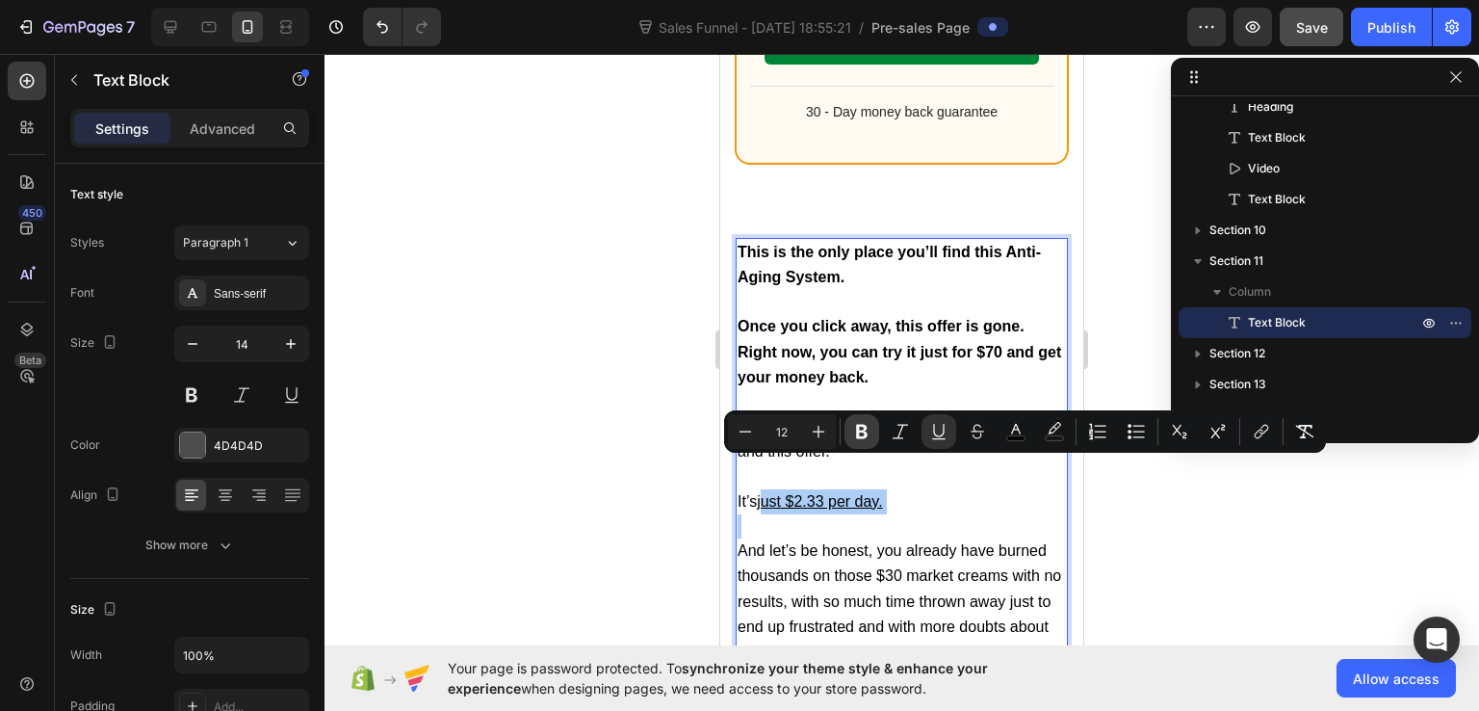
click at [873, 424] on button "Bold" at bounding box center [862, 431] width 35 height 35
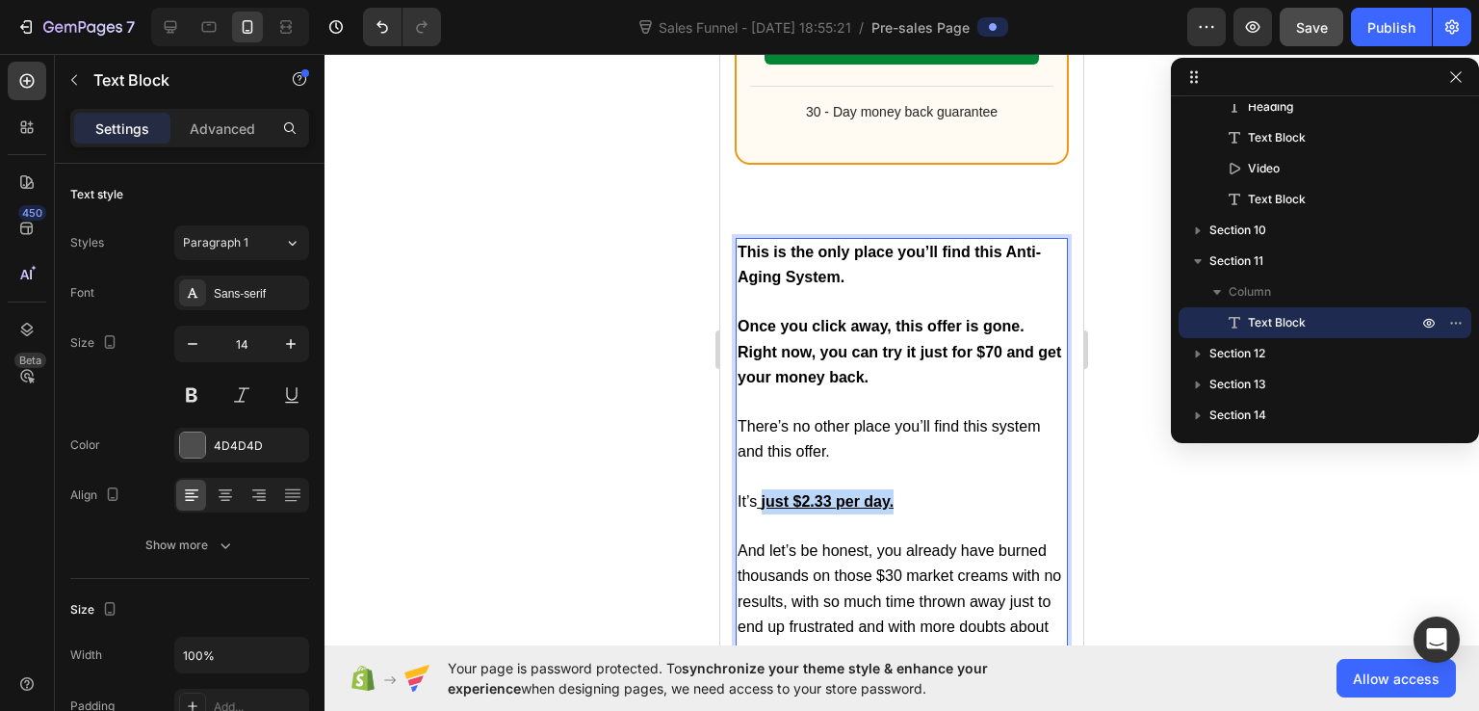
drag, startPoint x: 762, startPoint y: 469, endPoint x: 926, endPoint y: 477, distance: 163.9
click at [926, 489] on p "It’s just $2.33 per day." at bounding box center [902, 501] width 328 height 25
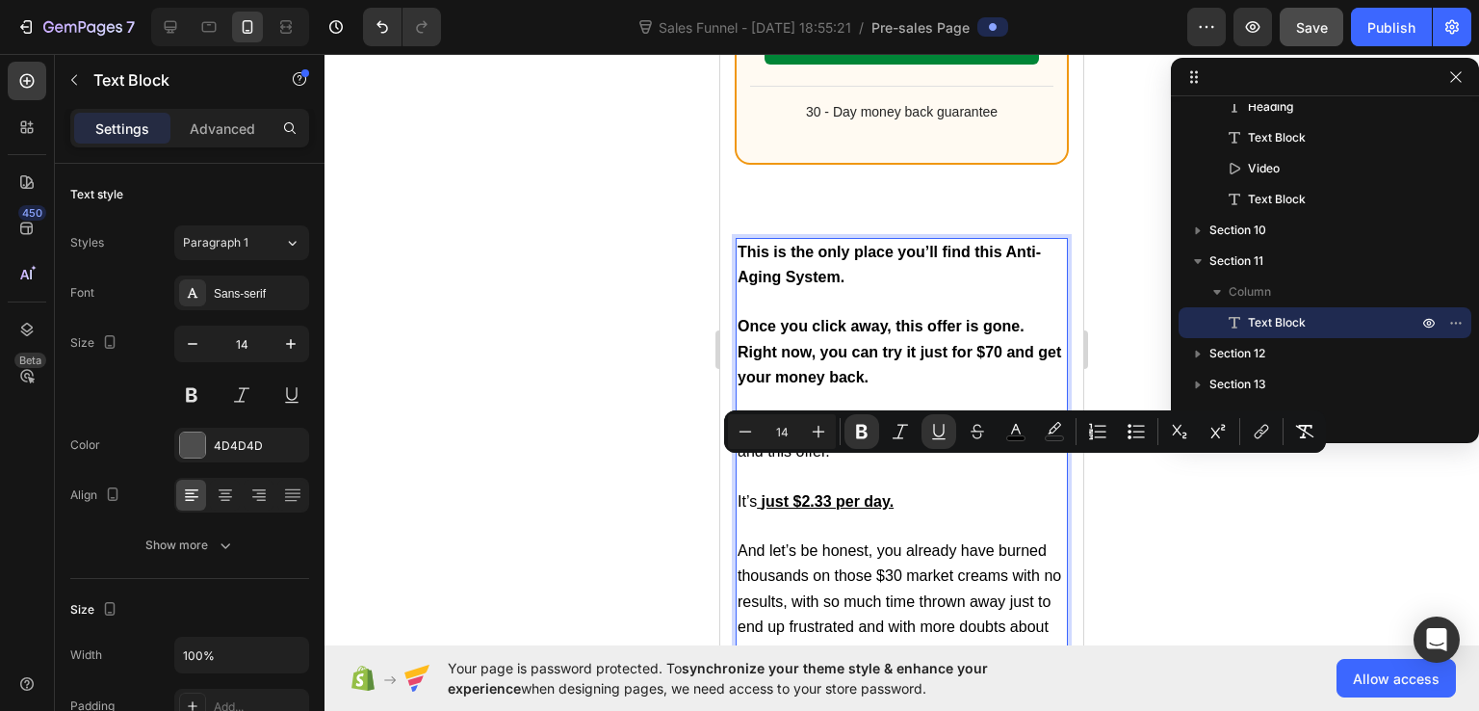
click at [961, 514] on p "Rich Text Editor. Editing area: main" at bounding box center [902, 526] width 328 height 24
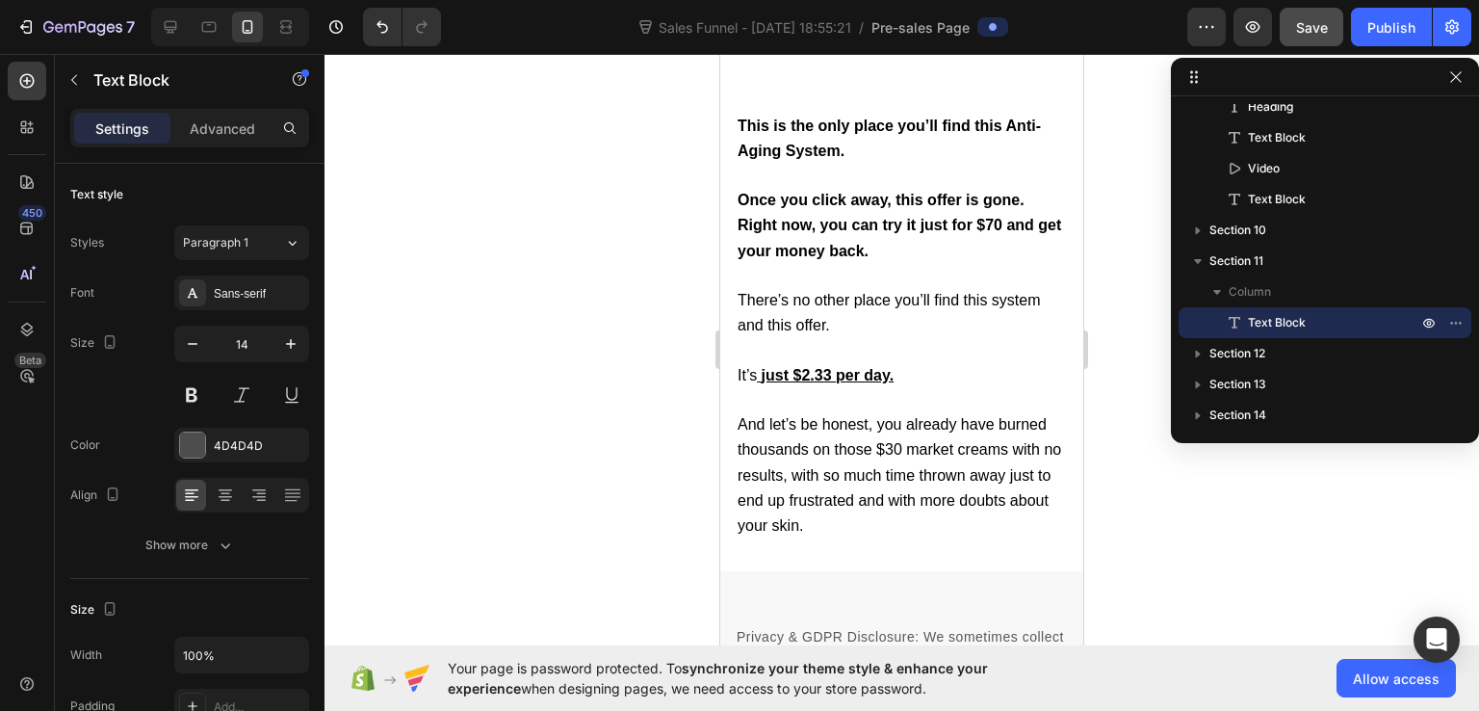
scroll to position [21899, 0]
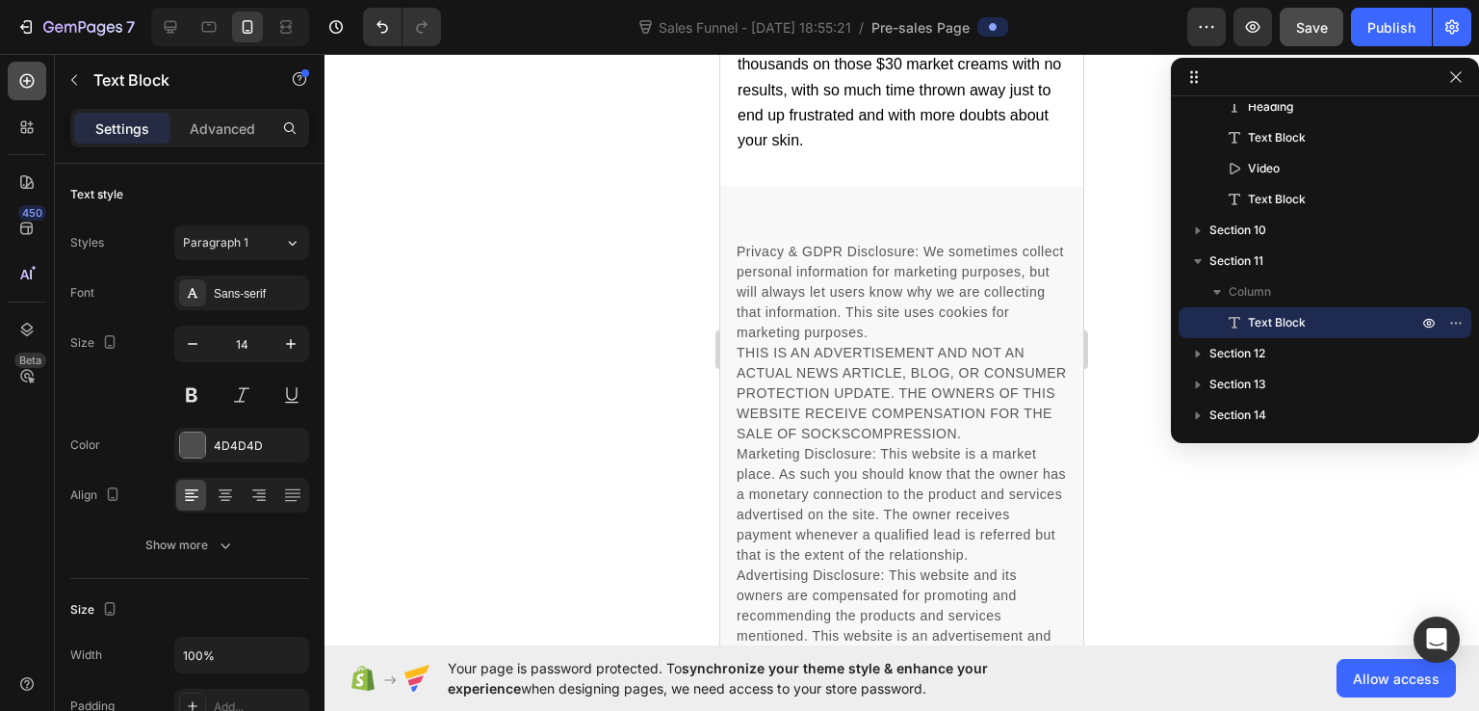
click at [41, 91] on div at bounding box center [27, 81] width 39 height 39
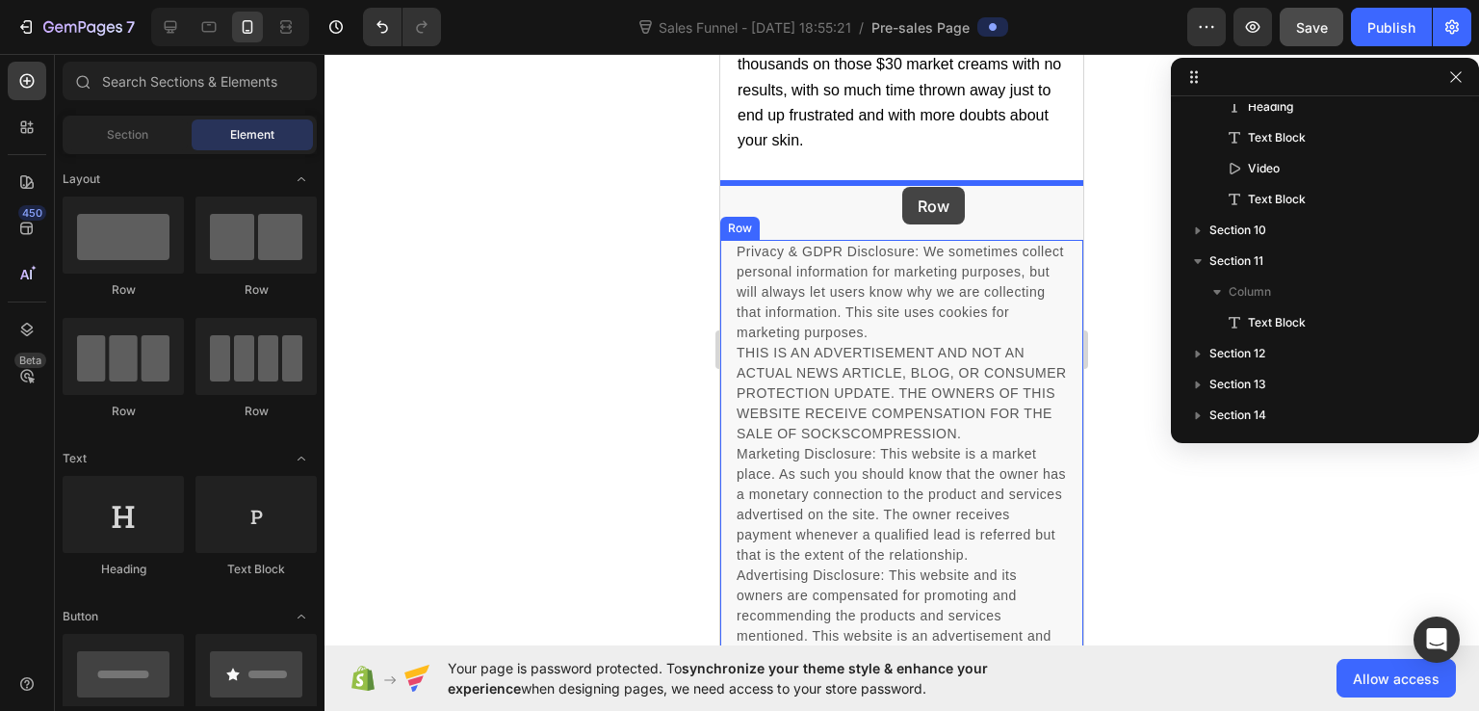
drag, startPoint x: 878, startPoint y: 317, endPoint x: 903, endPoint y: 187, distance: 132.2
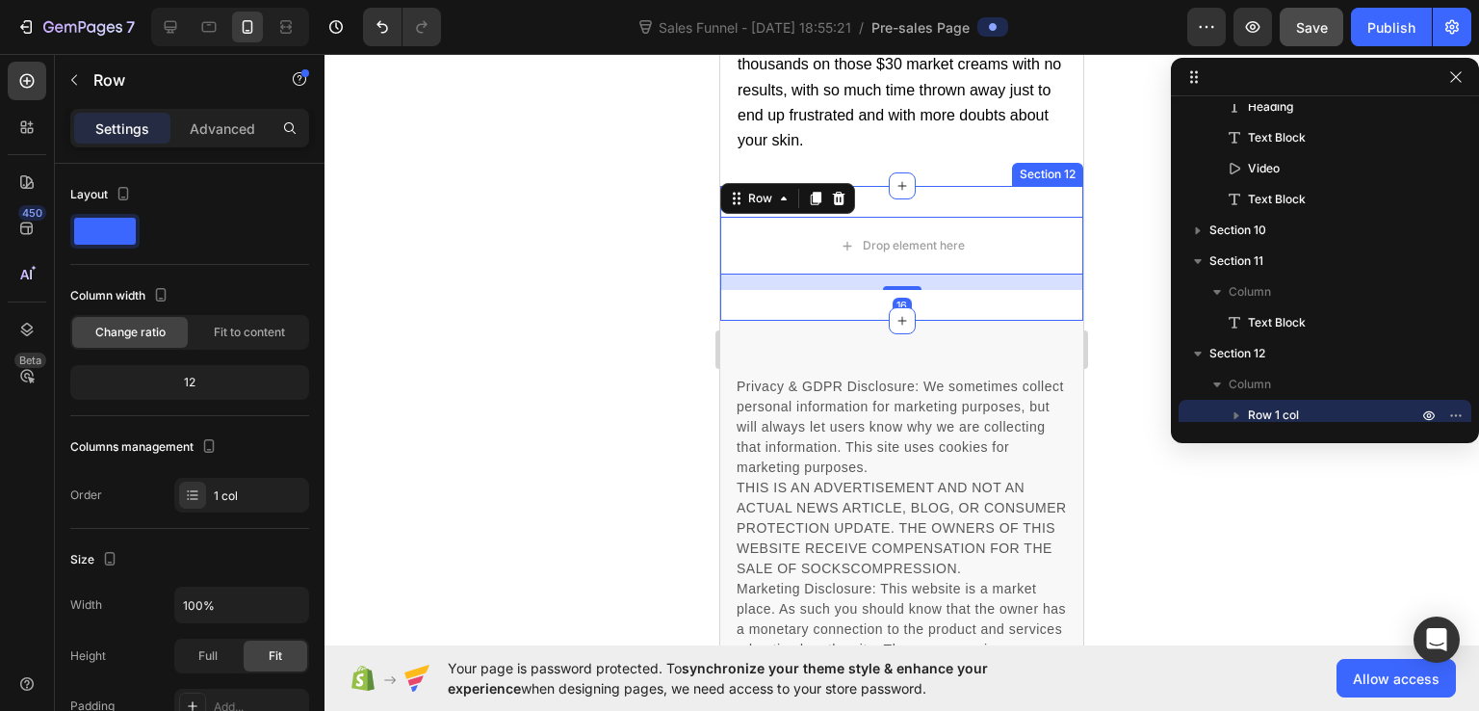
scroll to position [883, 0]
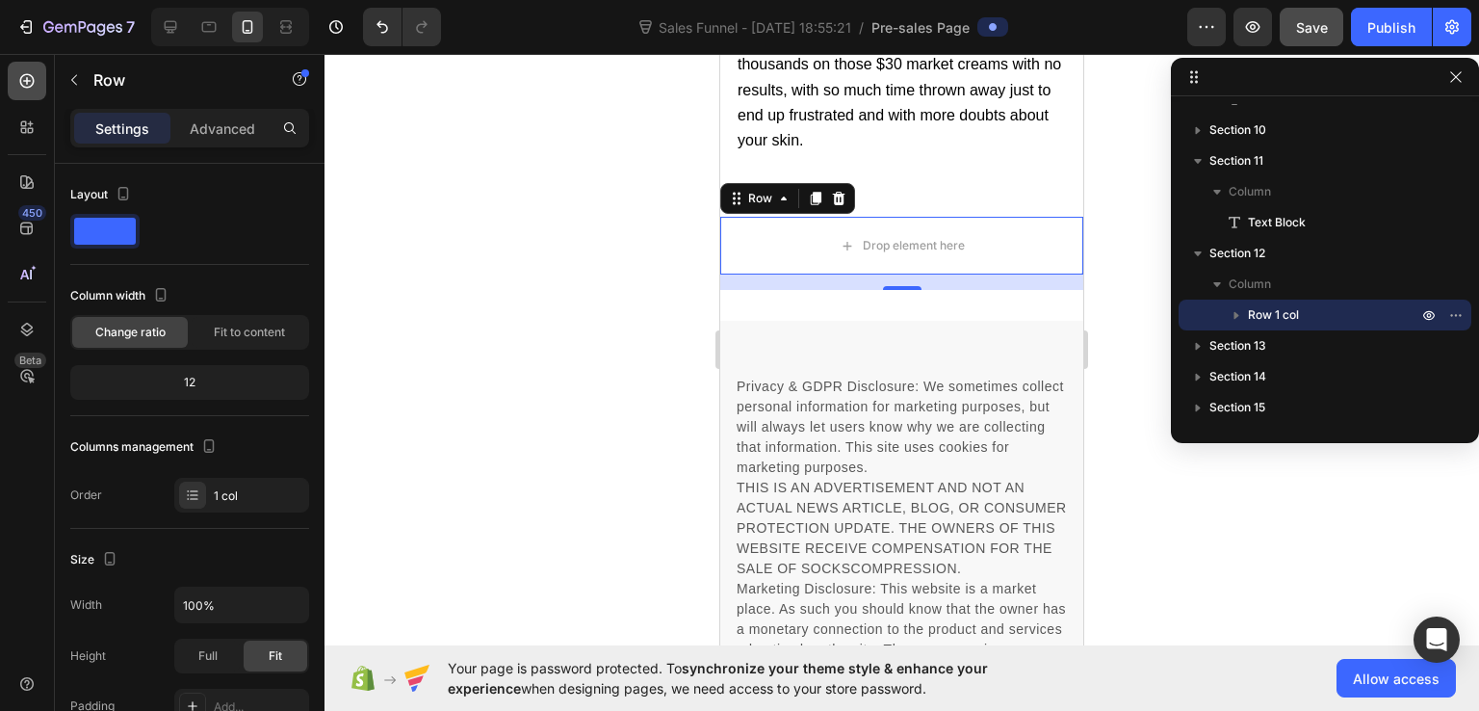
click at [35, 80] on icon at bounding box center [26, 80] width 19 height 19
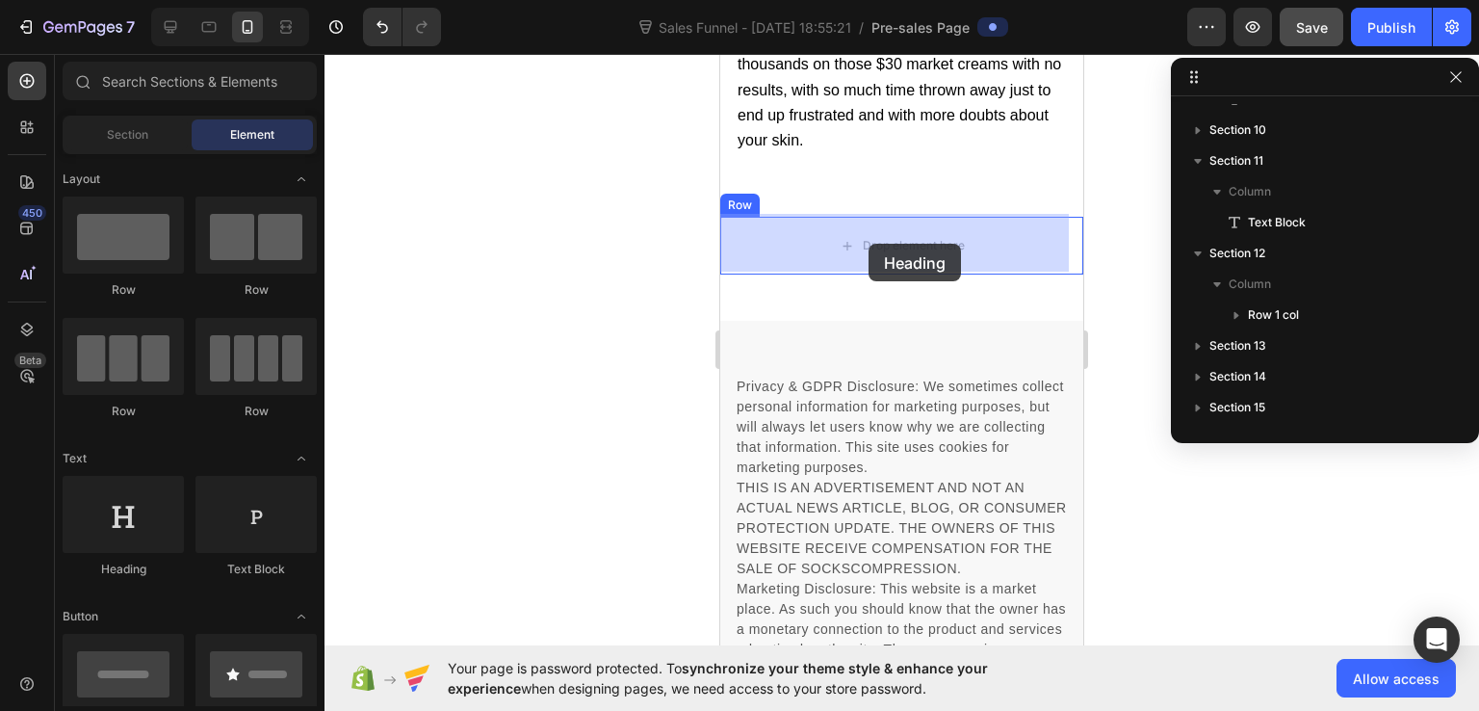
drag, startPoint x: 845, startPoint y: 571, endPoint x: 869, endPoint y: 244, distance: 328.4
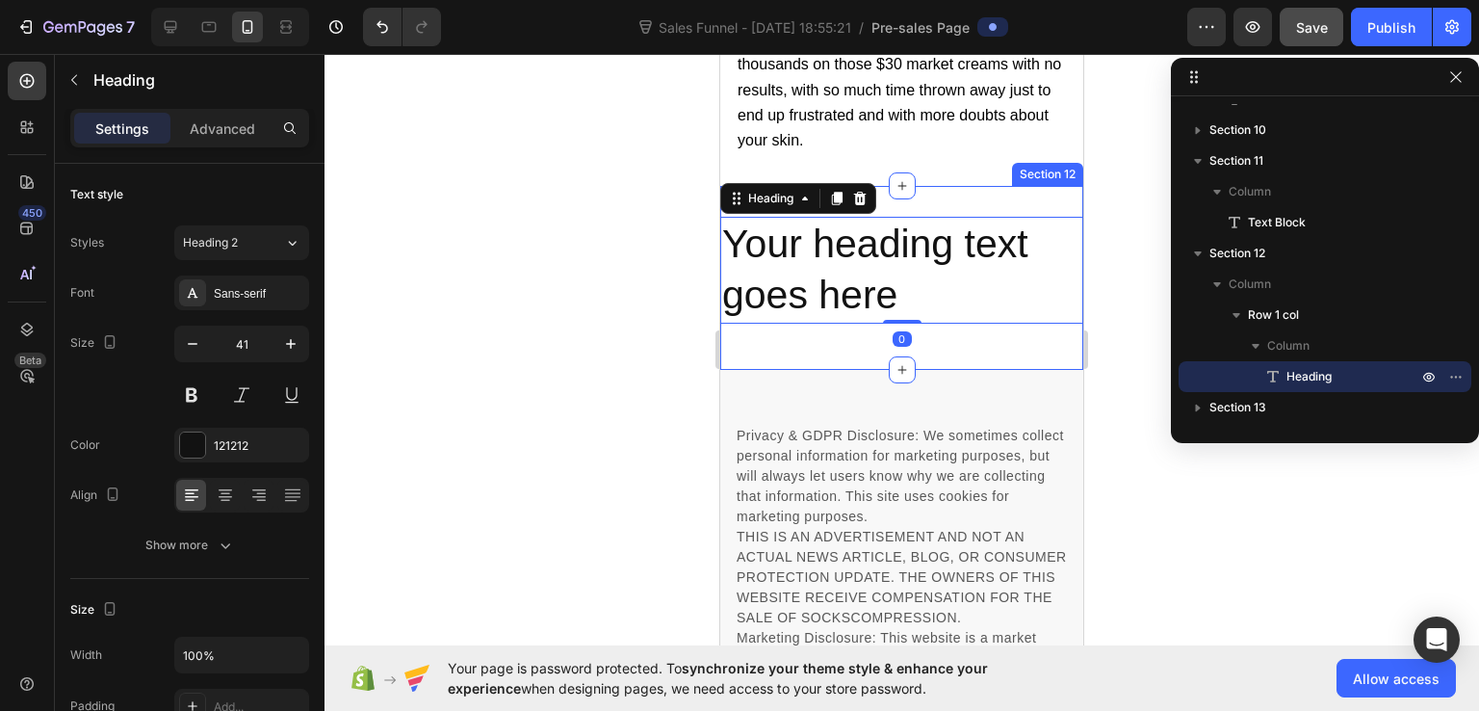
click at [940, 204] on div "Your heading text goes here Heading 0 Row Section 12" at bounding box center [901, 278] width 363 height 184
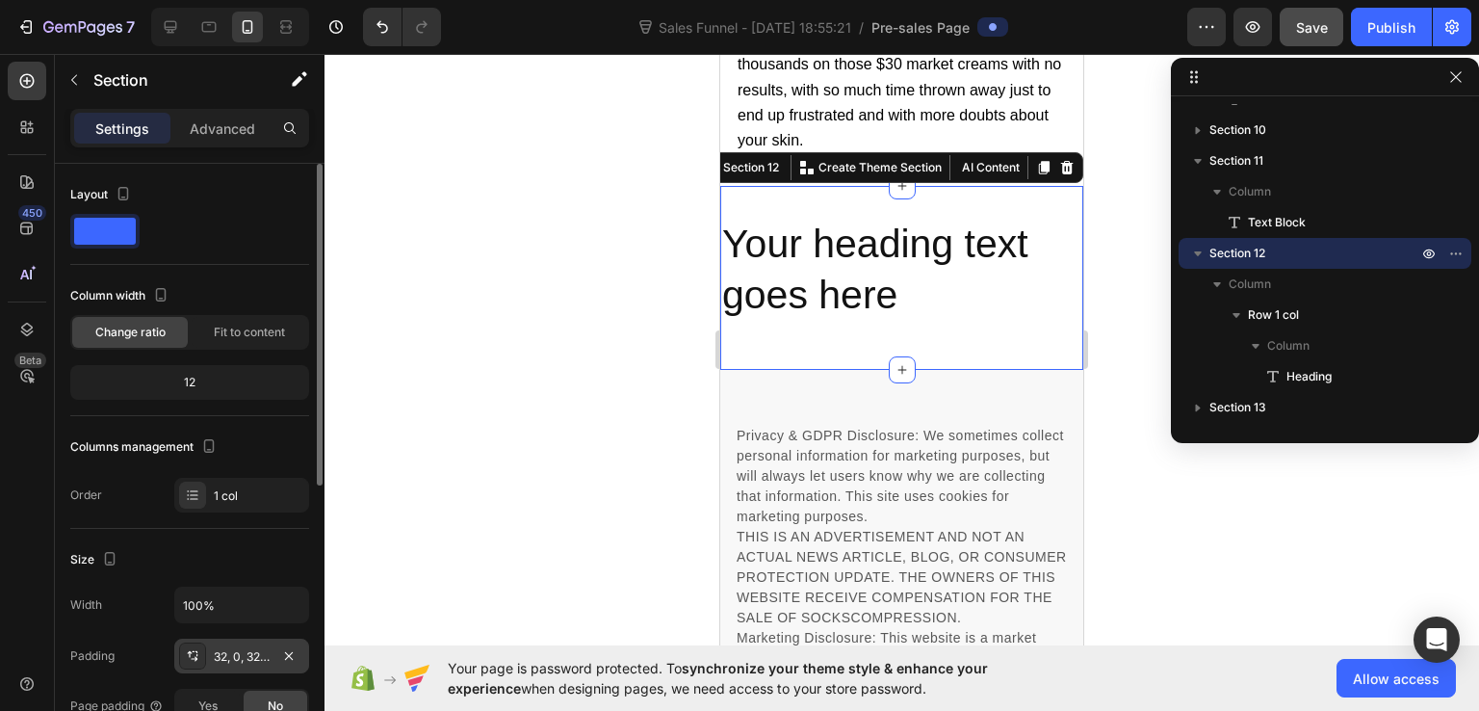
scroll to position [193, 0]
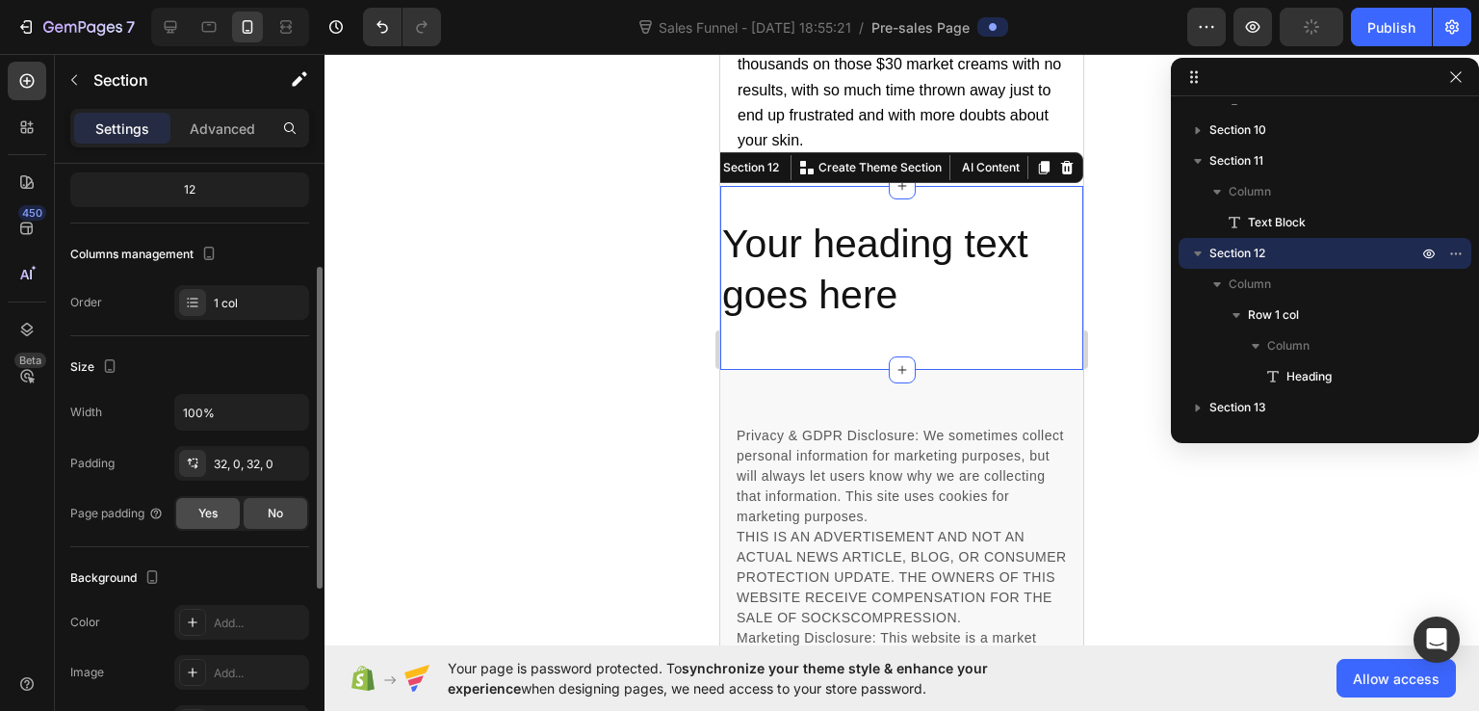
click at [211, 508] on span "Yes" at bounding box center [207, 513] width 19 height 17
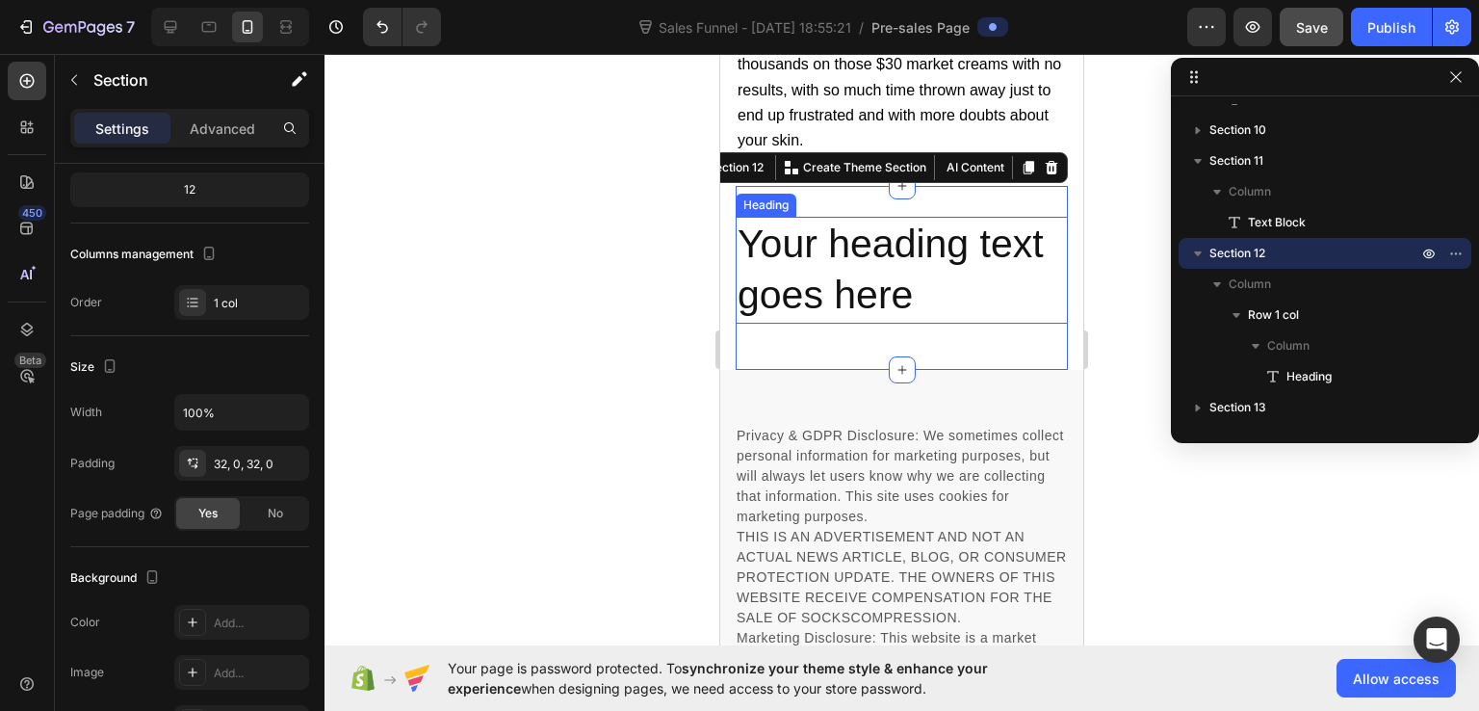
click at [855, 238] on h2 "Your heading text goes here" at bounding box center [902, 270] width 332 height 107
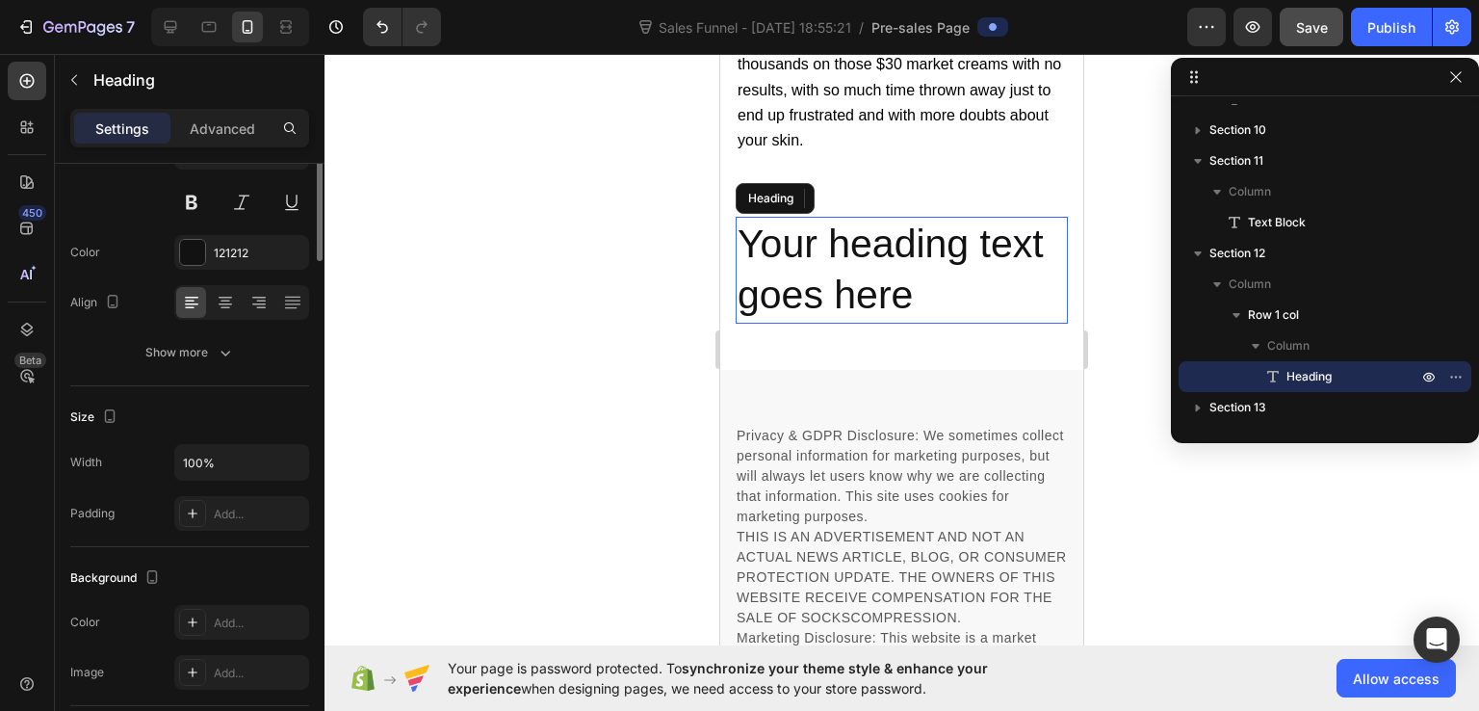
click at [855, 238] on h2 "Your heading text goes here" at bounding box center [902, 270] width 332 height 107
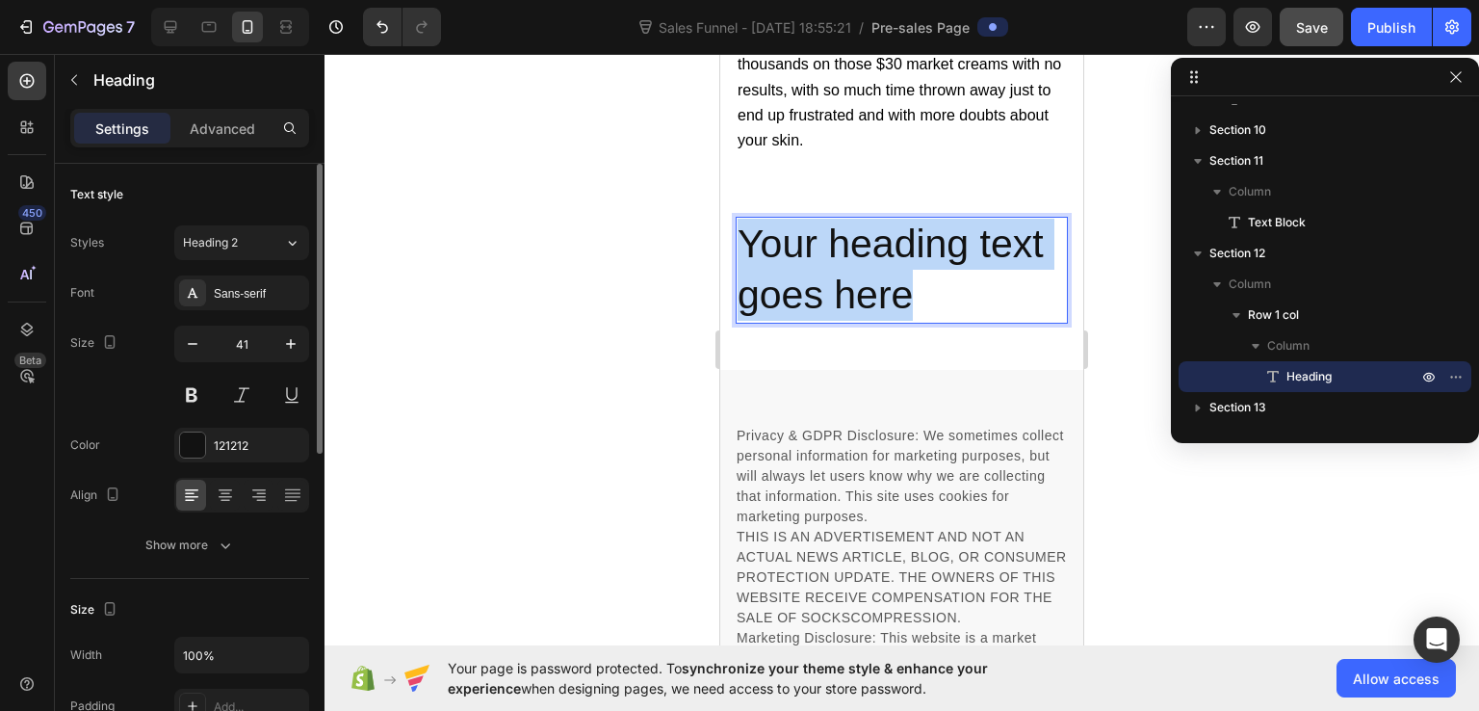
click at [855, 238] on p "Your heading text goes here" at bounding box center [902, 270] width 328 height 103
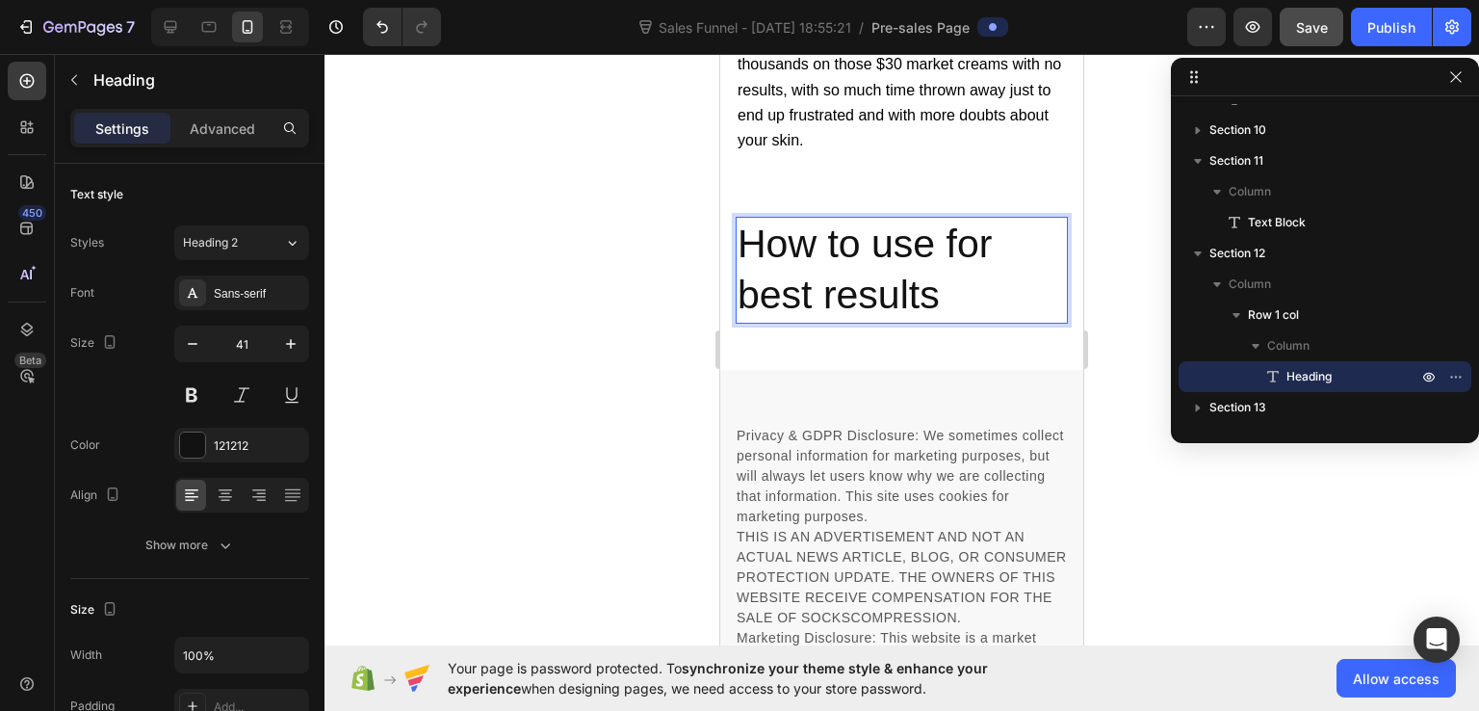
click at [773, 274] on p "How to use for best results" at bounding box center [902, 270] width 328 height 103
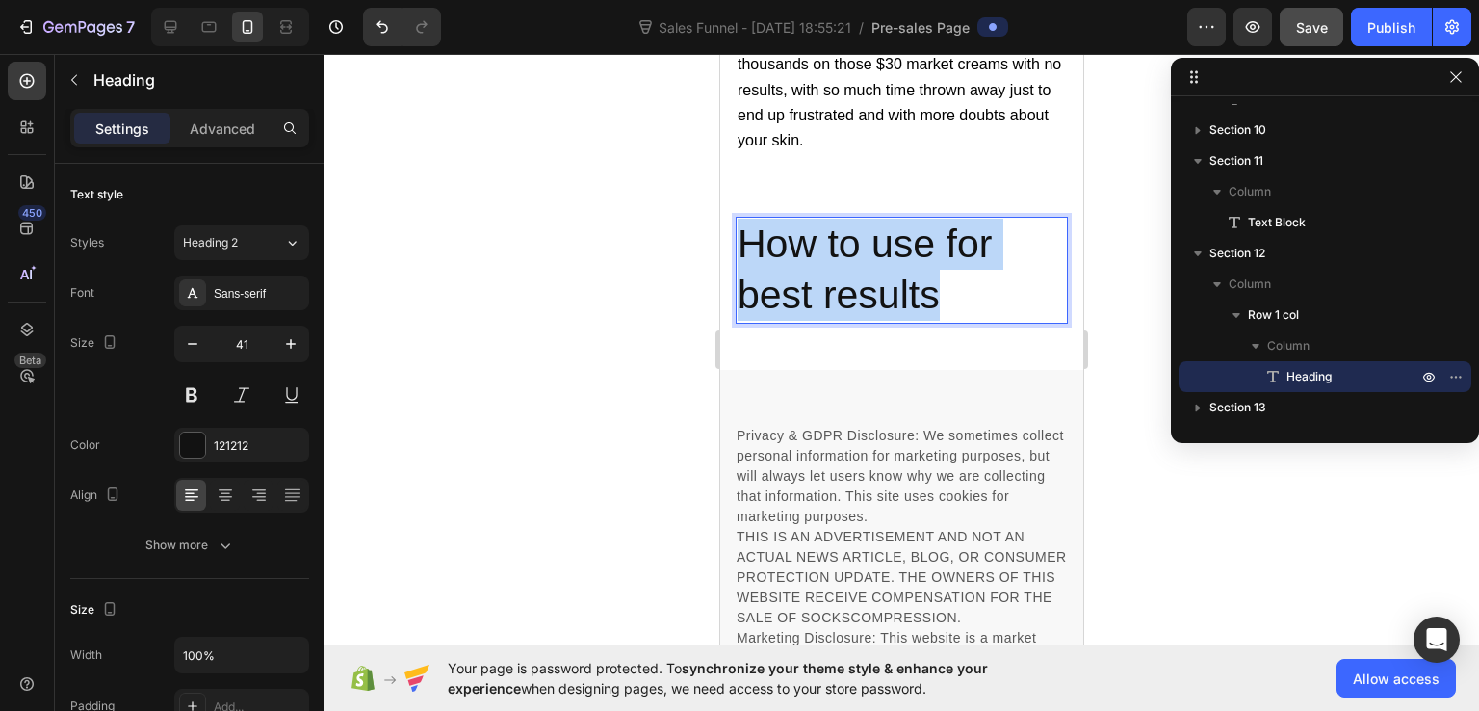
click at [773, 274] on p "How to use for best results" at bounding box center [902, 270] width 328 height 103
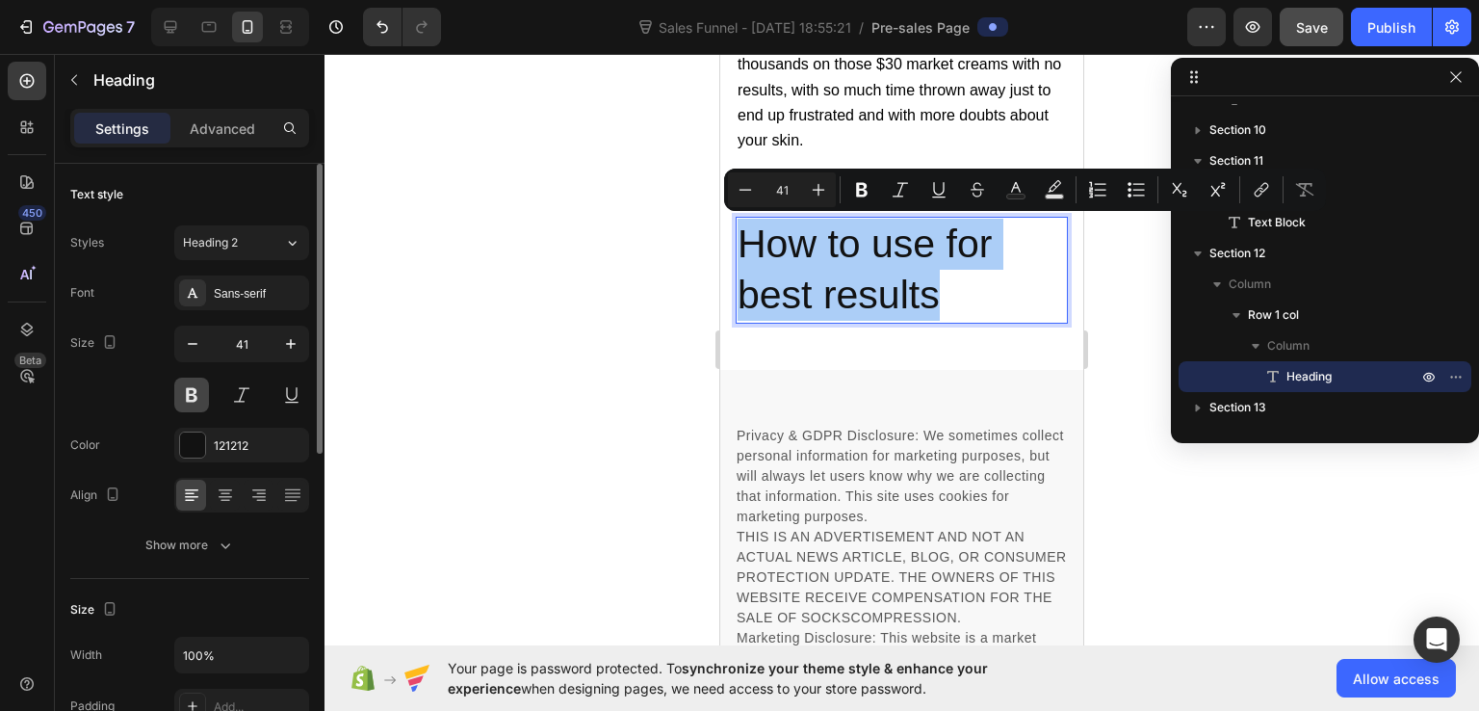
click at [203, 379] on button at bounding box center [191, 395] width 35 height 35
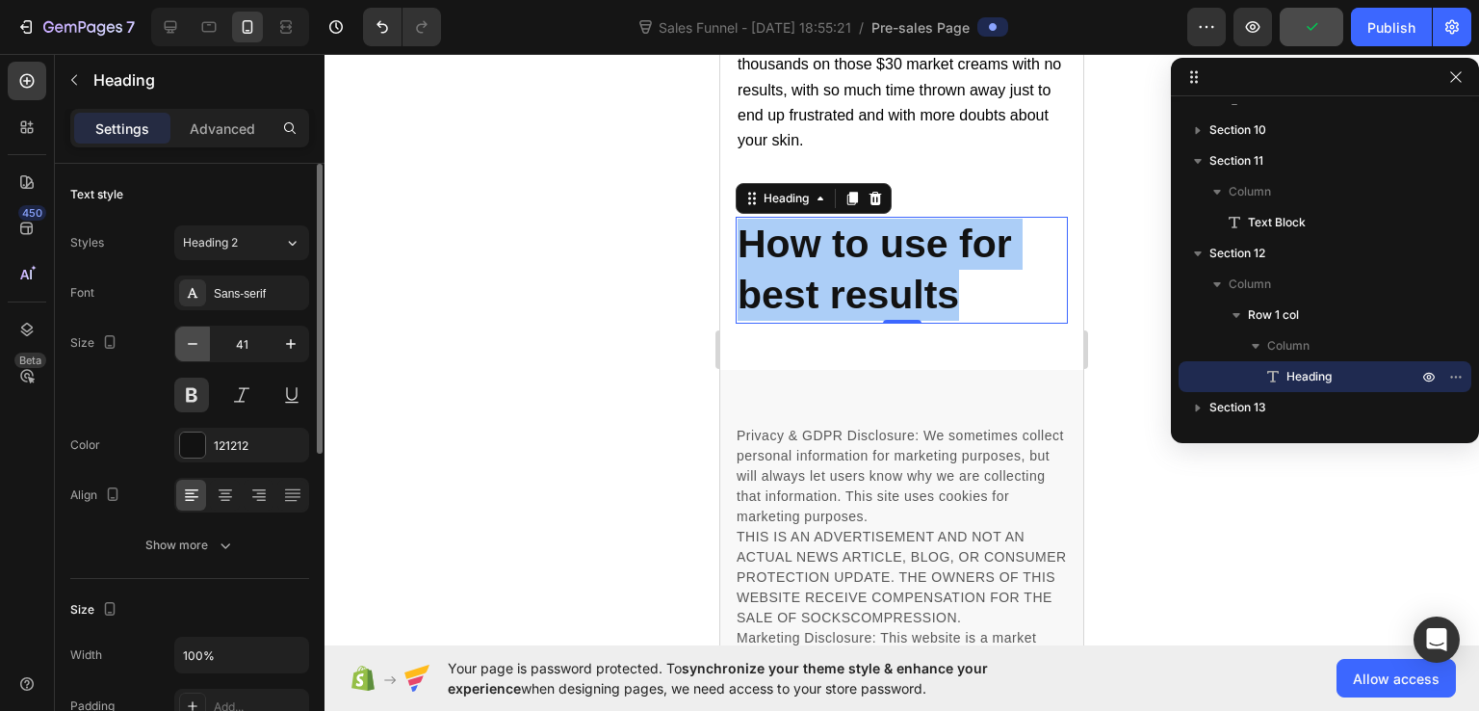
click at [189, 348] on icon "button" at bounding box center [192, 343] width 19 height 19
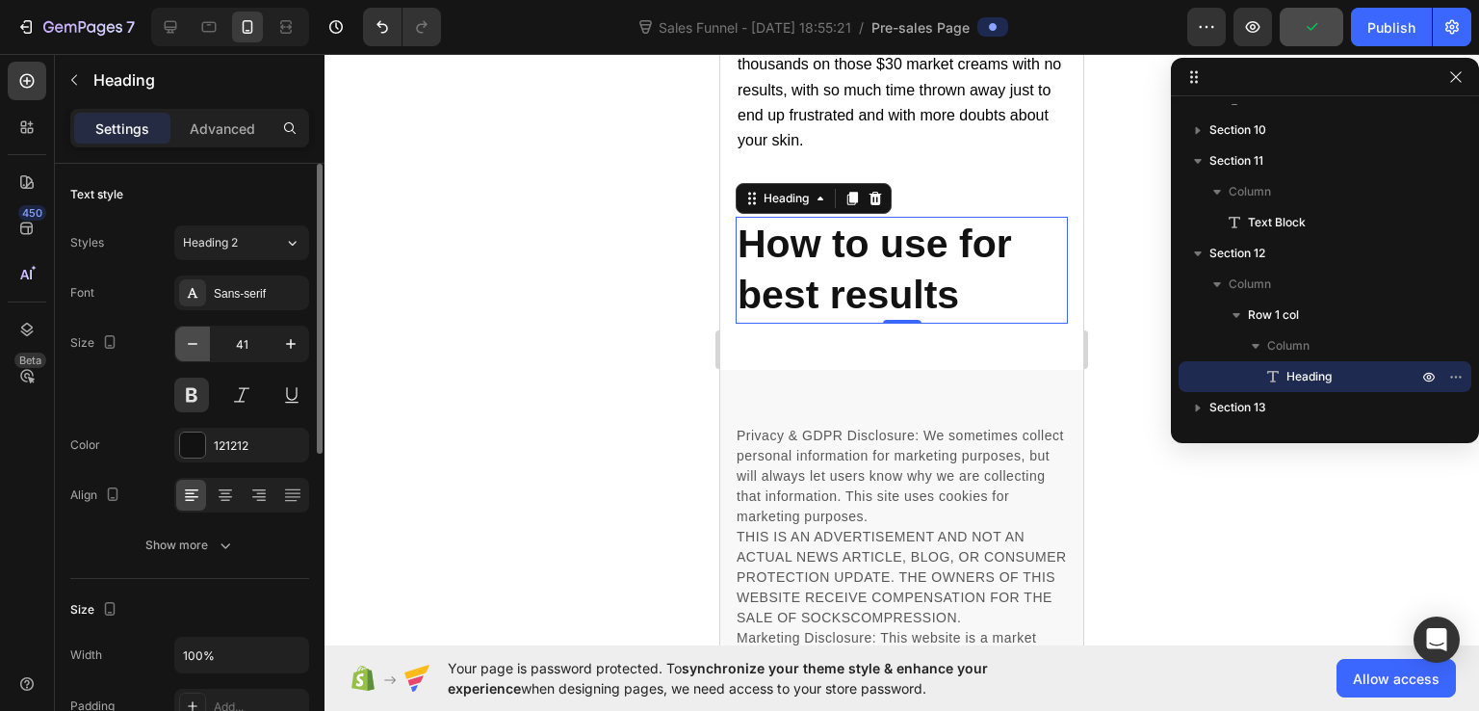
click at [189, 348] on icon "button" at bounding box center [192, 343] width 19 height 19
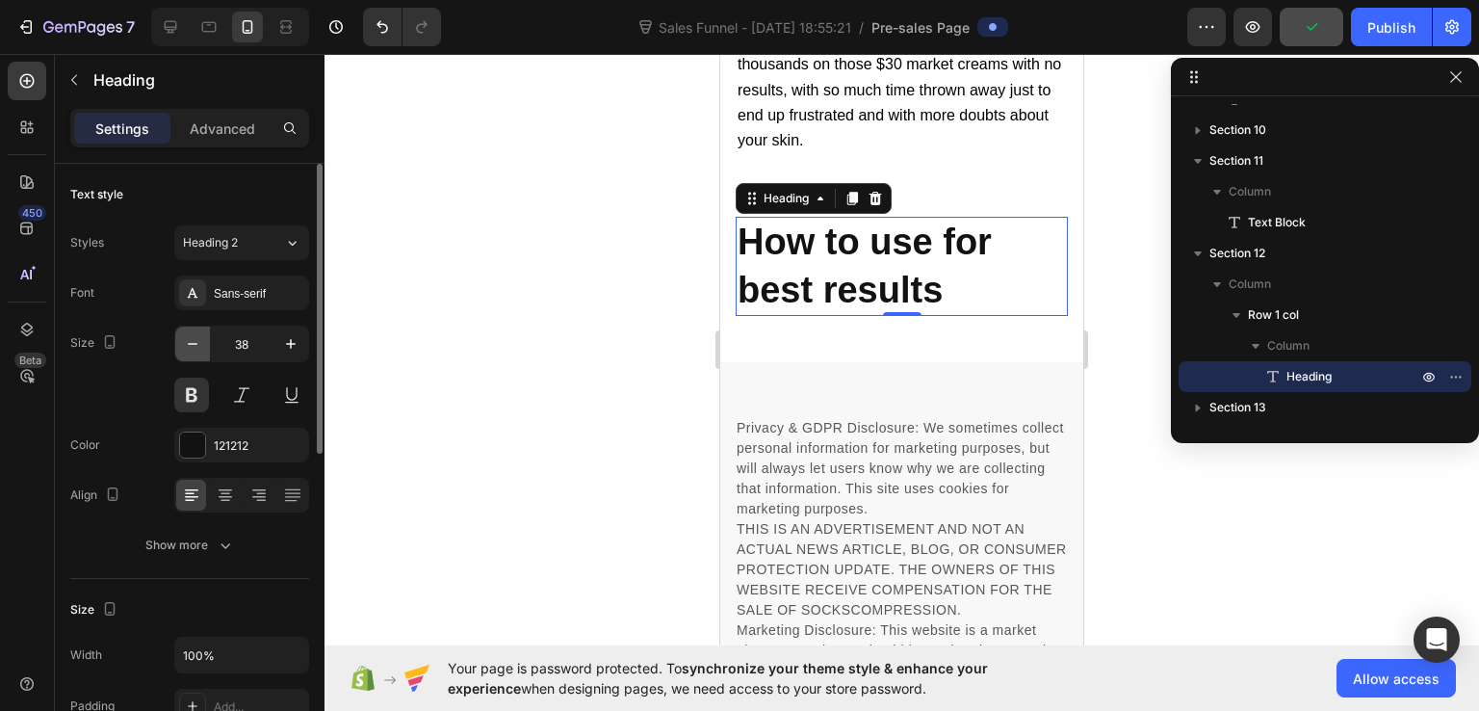
click at [189, 348] on icon "button" at bounding box center [192, 343] width 19 height 19
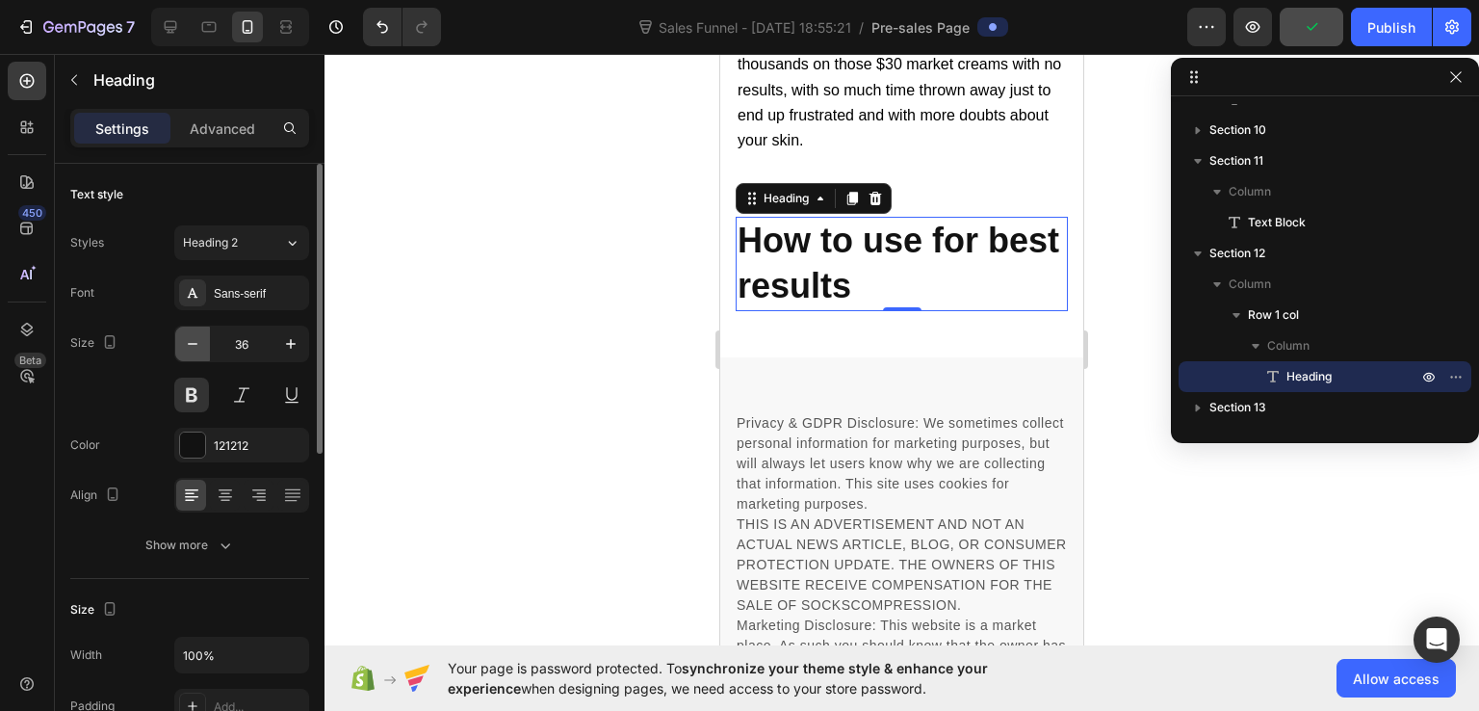
click at [189, 348] on icon "button" at bounding box center [192, 343] width 19 height 19
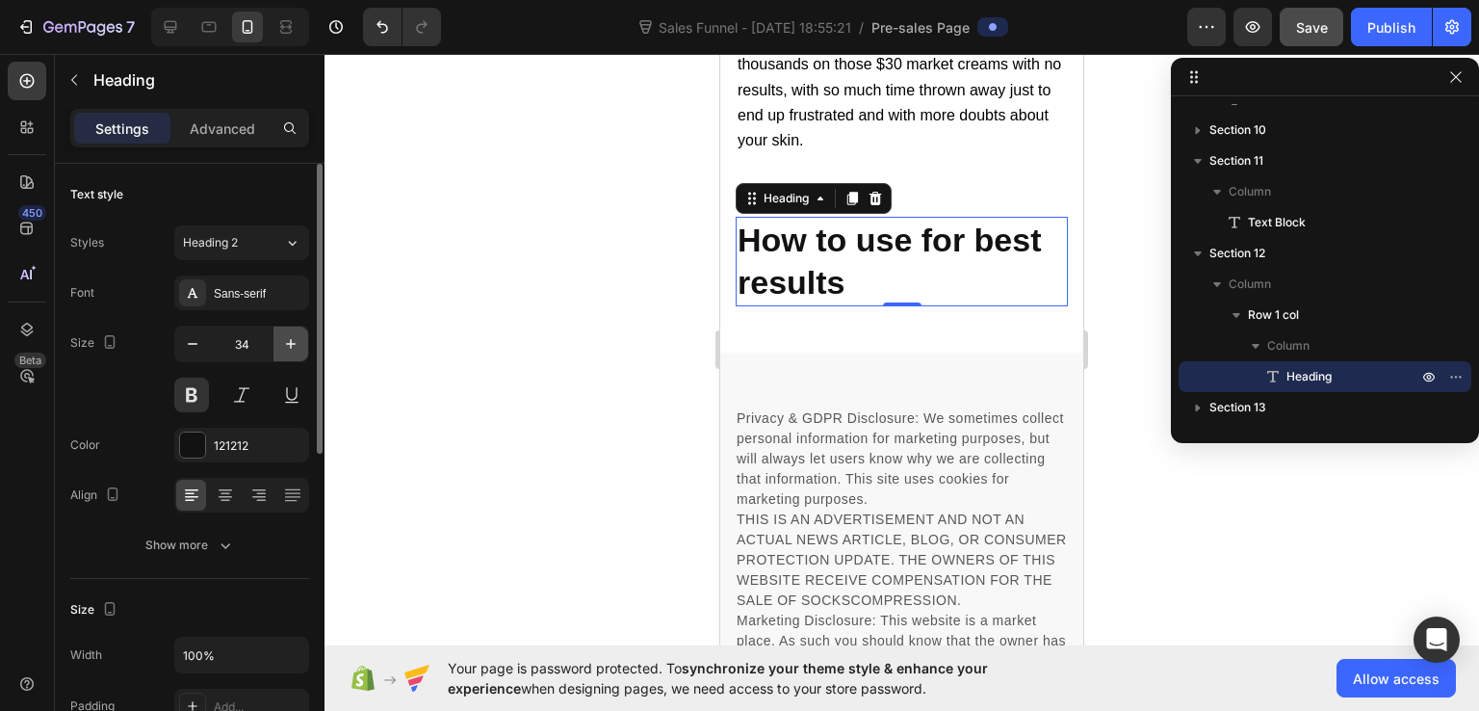
click at [303, 344] on button "button" at bounding box center [291, 344] width 35 height 35
click at [293, 340] on icon "button" at bounding box center [290, 343] width 19 height 19
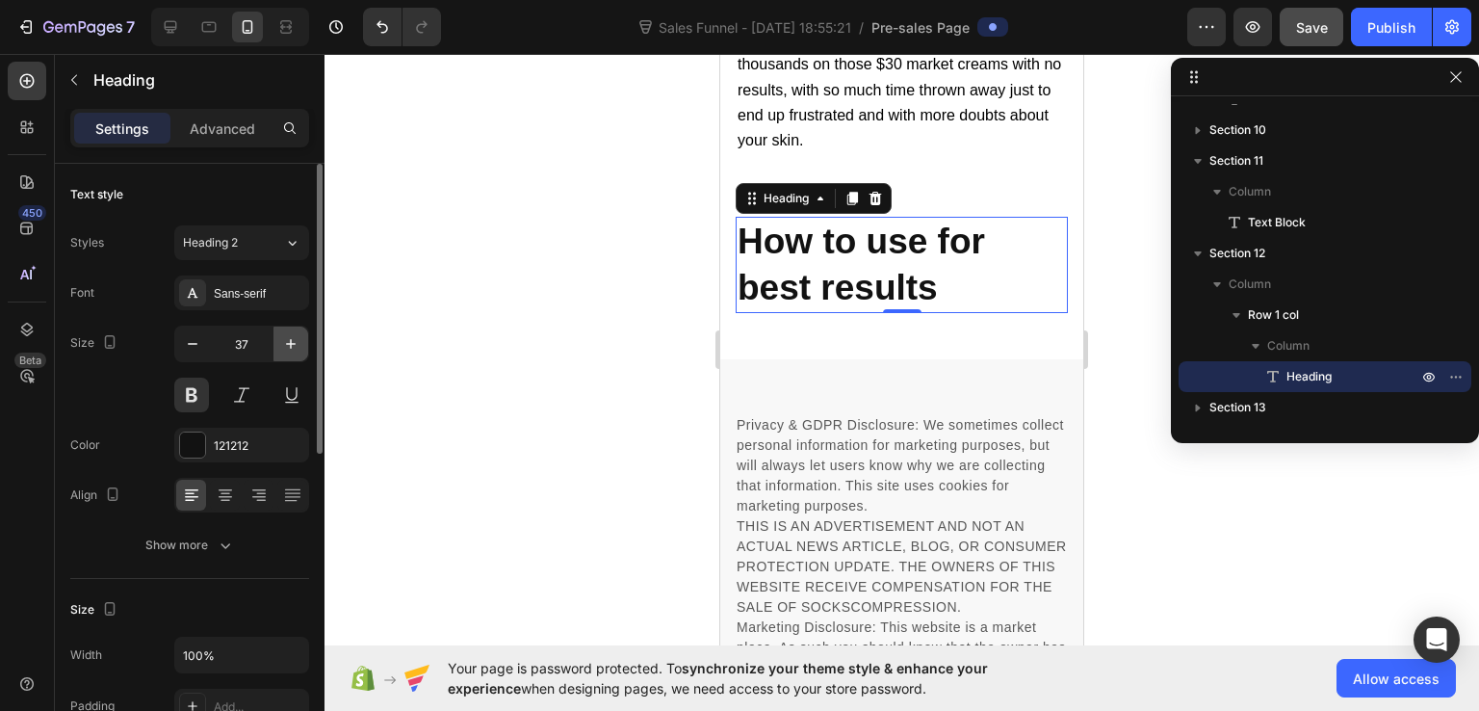
type input "38"
click at [23, 84] on icon at bounding box center [26, 80] width 19 height 19
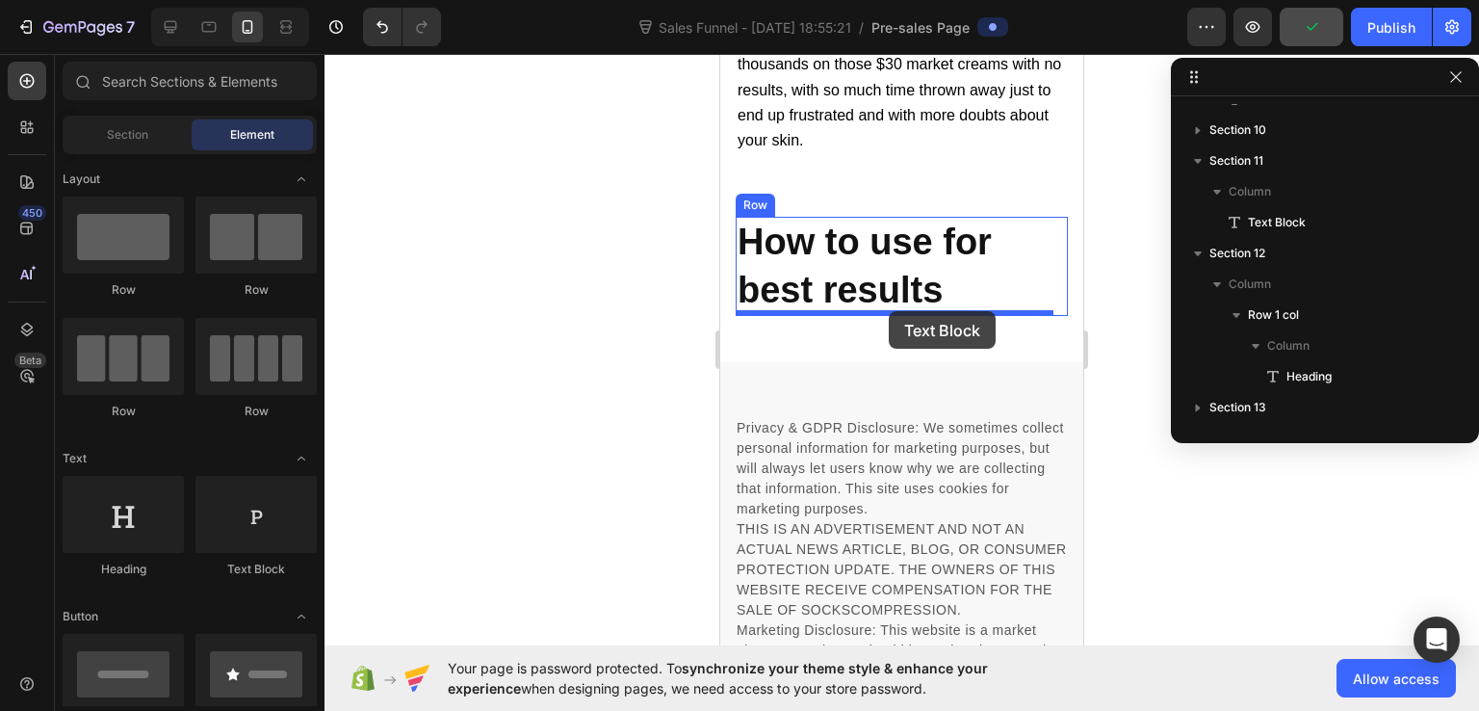
drag, startPoint x: 963, startPoint y: 580, endPoint x: 889, endPoint y: 311, distance: 278.8
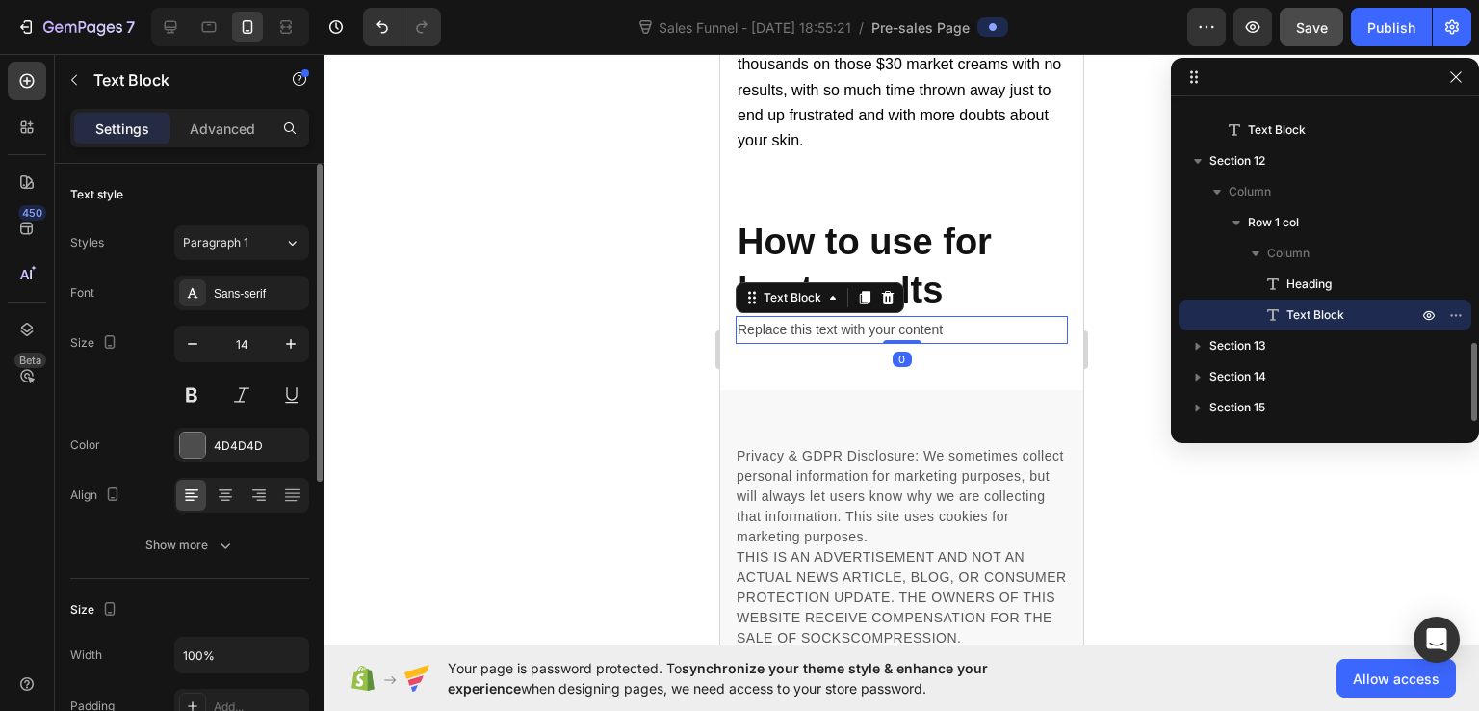
scroll to position [193, 0]
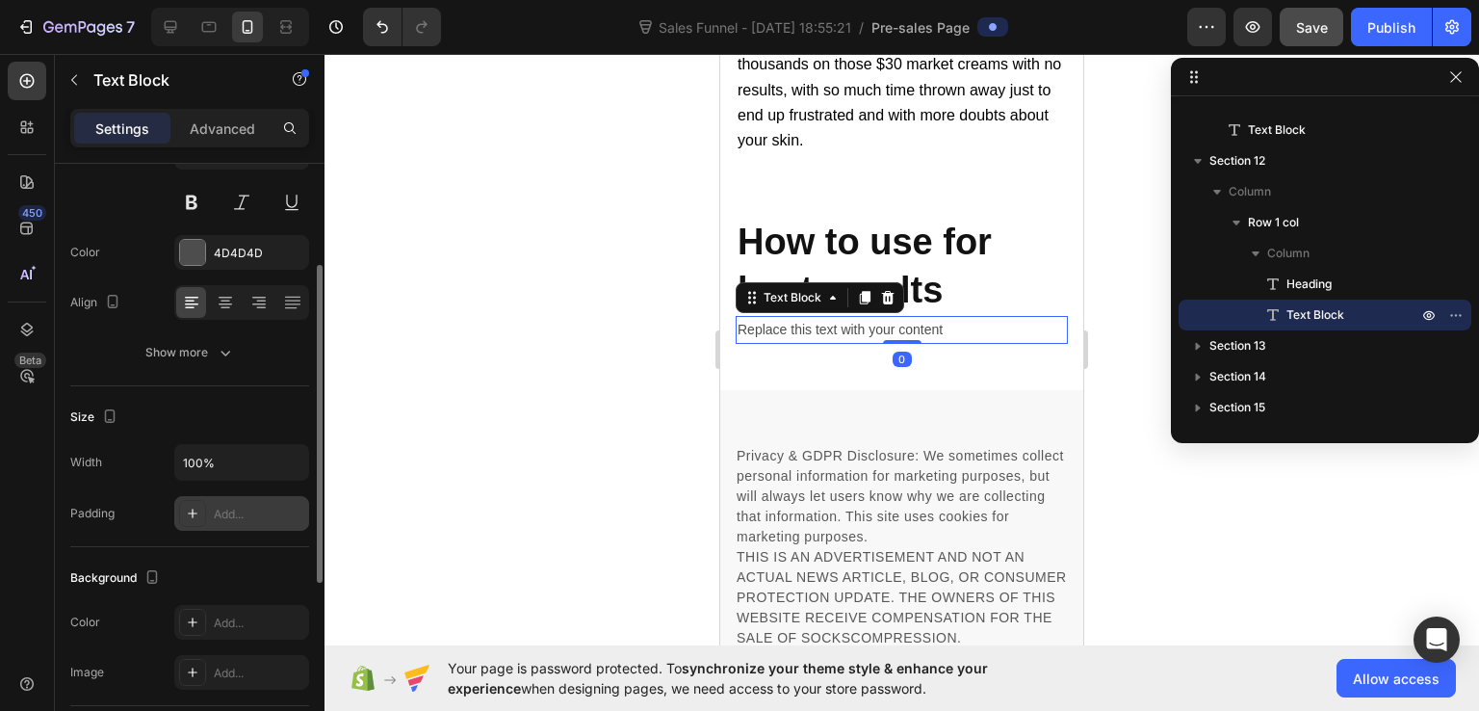
click at [227, 513] on div "Add..." at bounding box center [259, 514] width 91 height 17
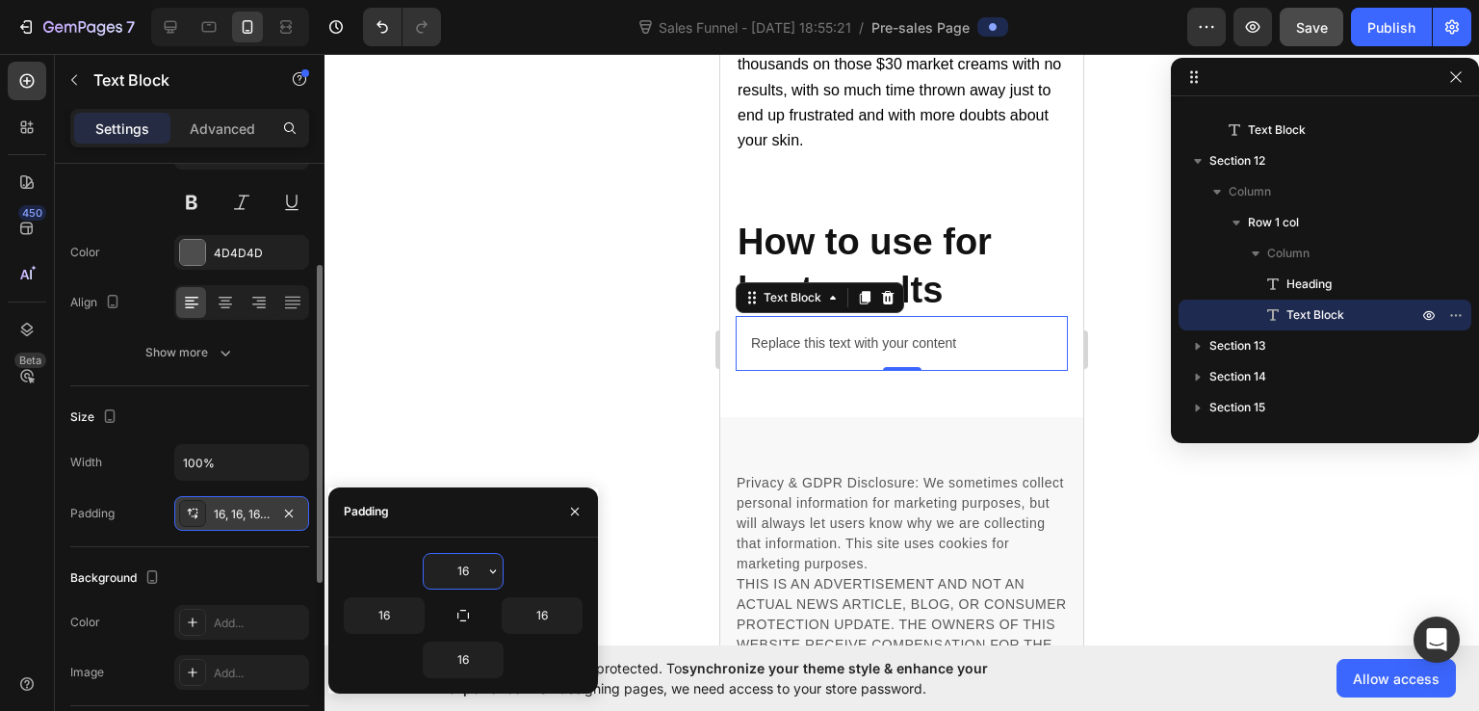
click at [812, 352] on div "Replace this text with your content" at bounding box center [902, 343] width 332 height 55
click at [812, 352] on p "Replace this text with your content" at bounding box center [901, 343] width 301 height 24
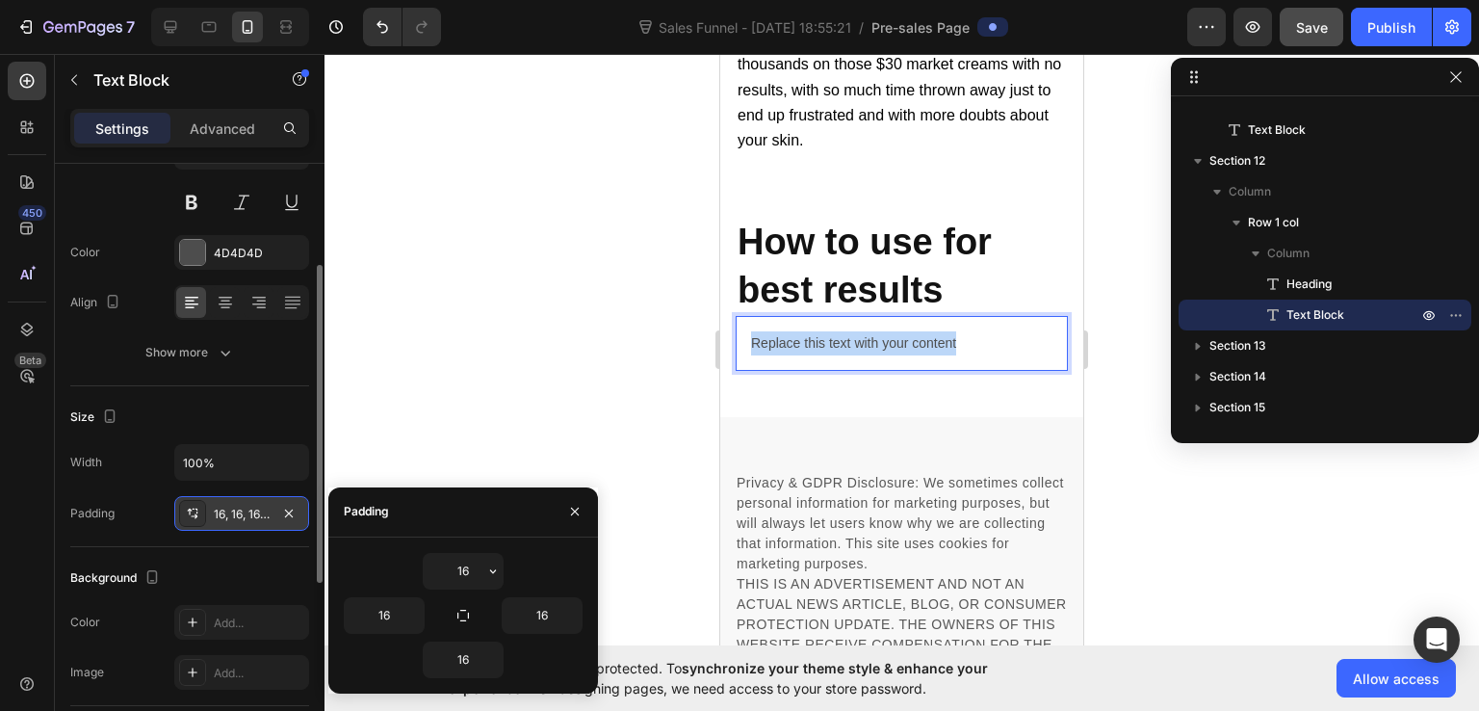
click at [812, 352] on p "Replace this text with your content" at bounding box center [901, 343] width 301 height 24
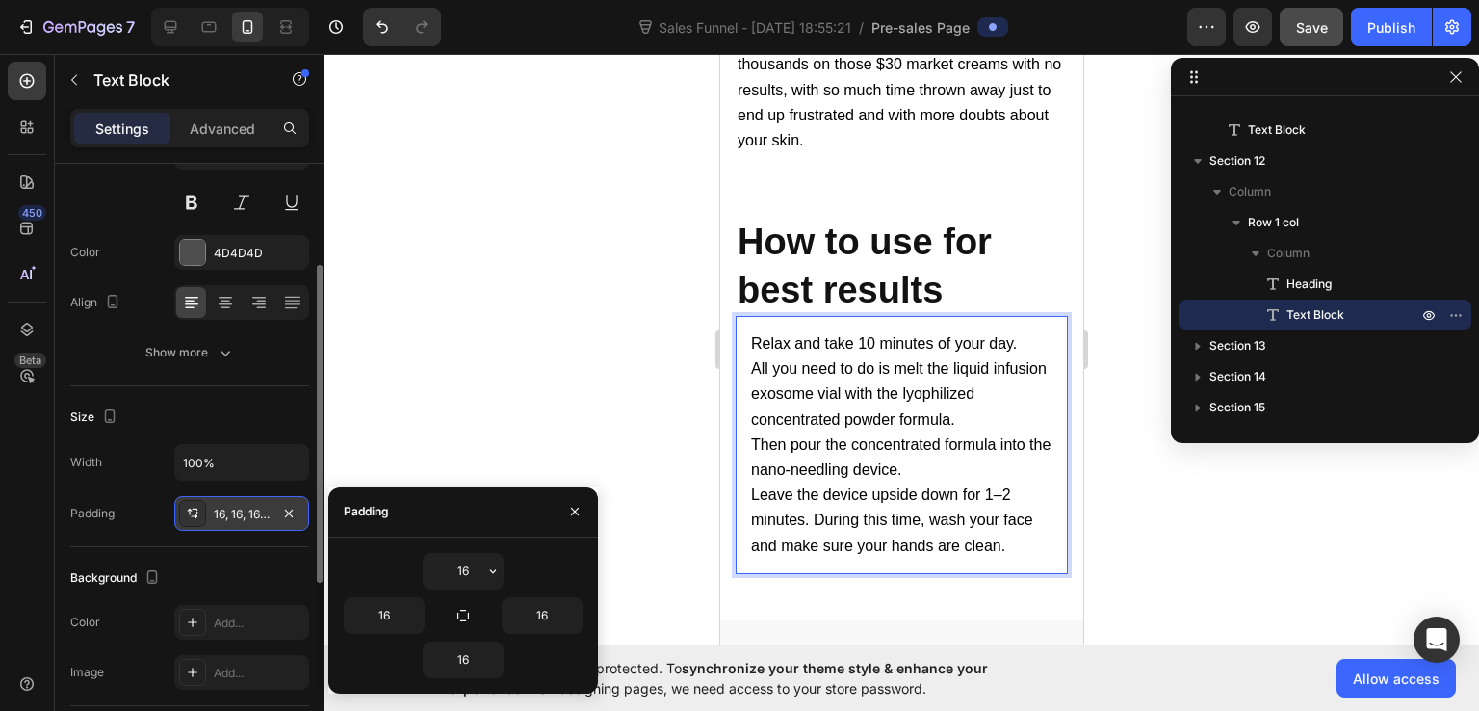
click at [1009, 359] on p "All you need to do is melt the liquid infusion exosome vial with the lyophilize…" at bounding box center [901, 394] width 301 height 76
click at [1029, 342] on p "Relax and take 10 minutes of your day." at bounding box center [901, 343] width 301 height 25
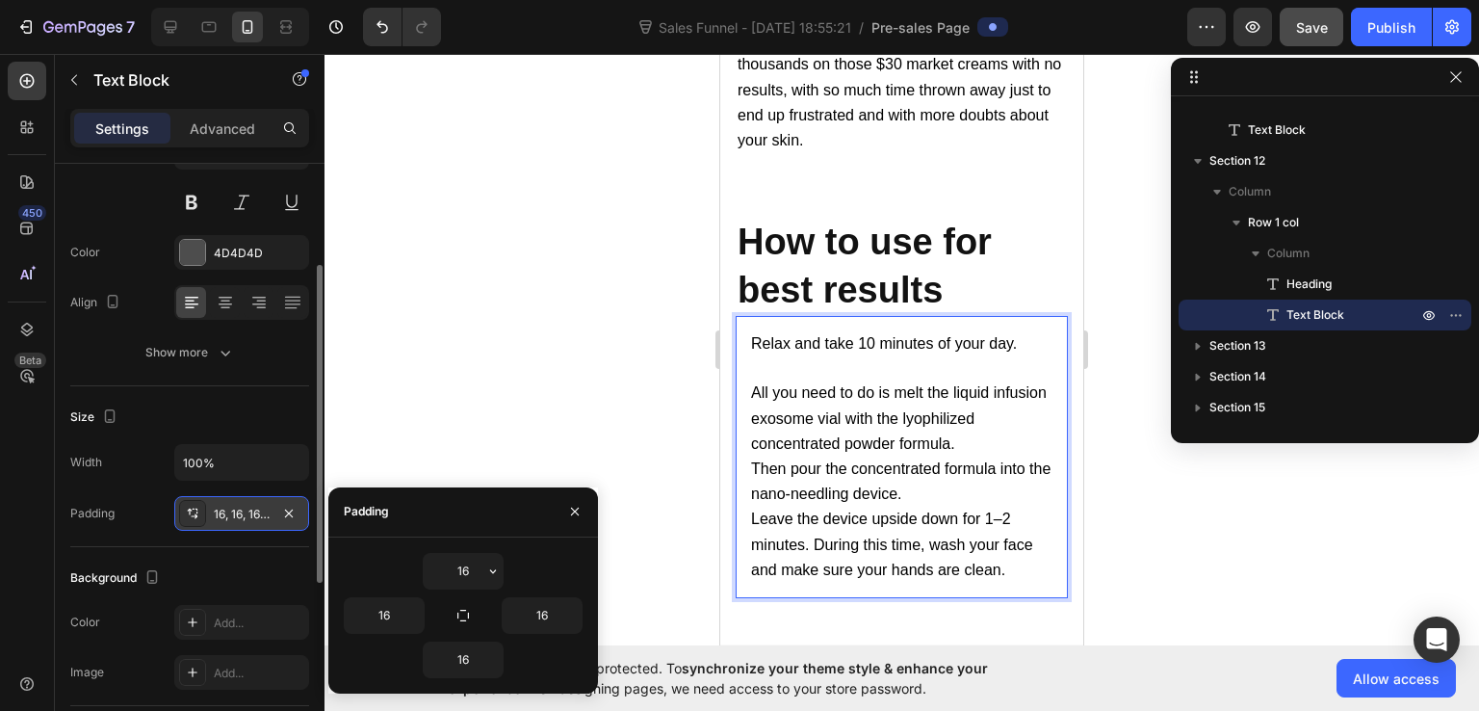
click at [988, 443] on p "All you need to do is melt the liquid infusion exosome vial with the lyophilize…" at bounding box center [901, 418] width 301 height 76
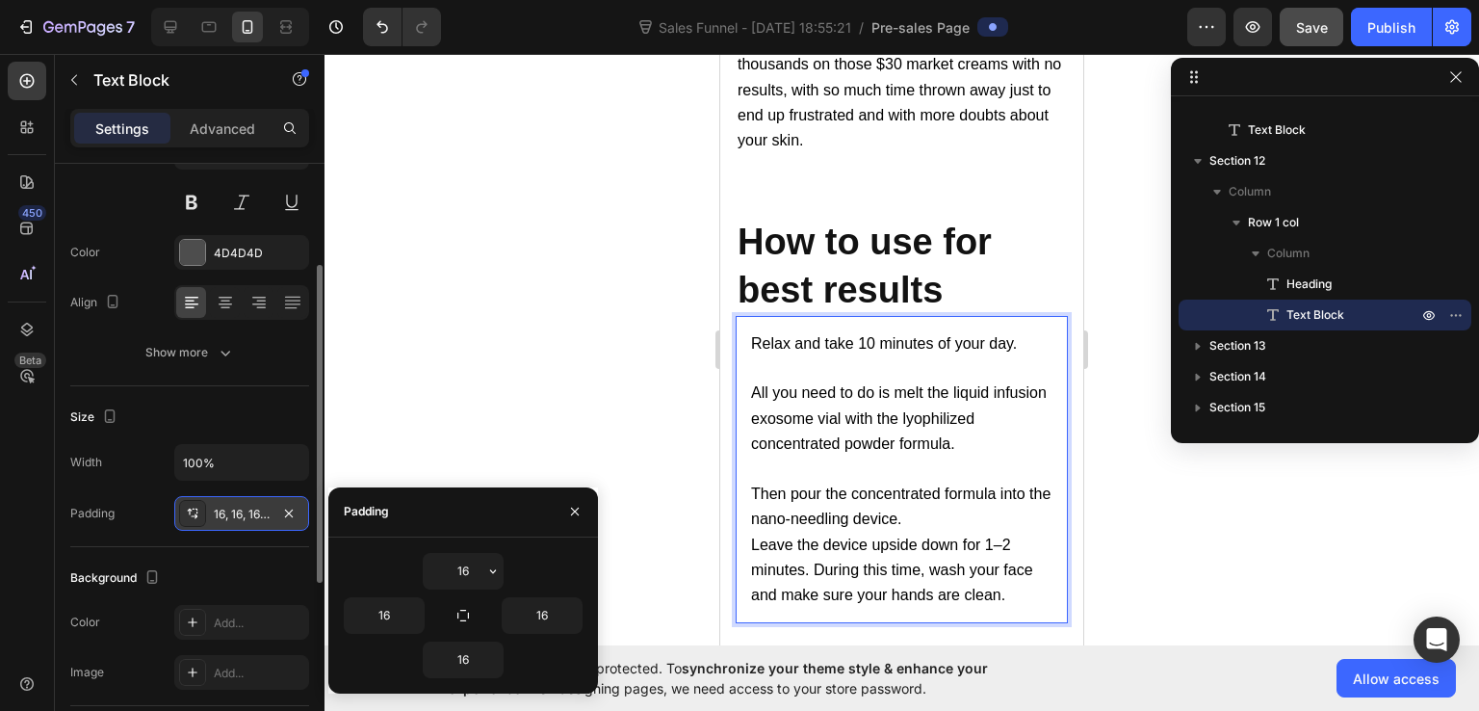
click at [972, 516] on p "Then pour the concentrated formula into the nano-needling device." at bounding box center [901, 507] width 301 height 50
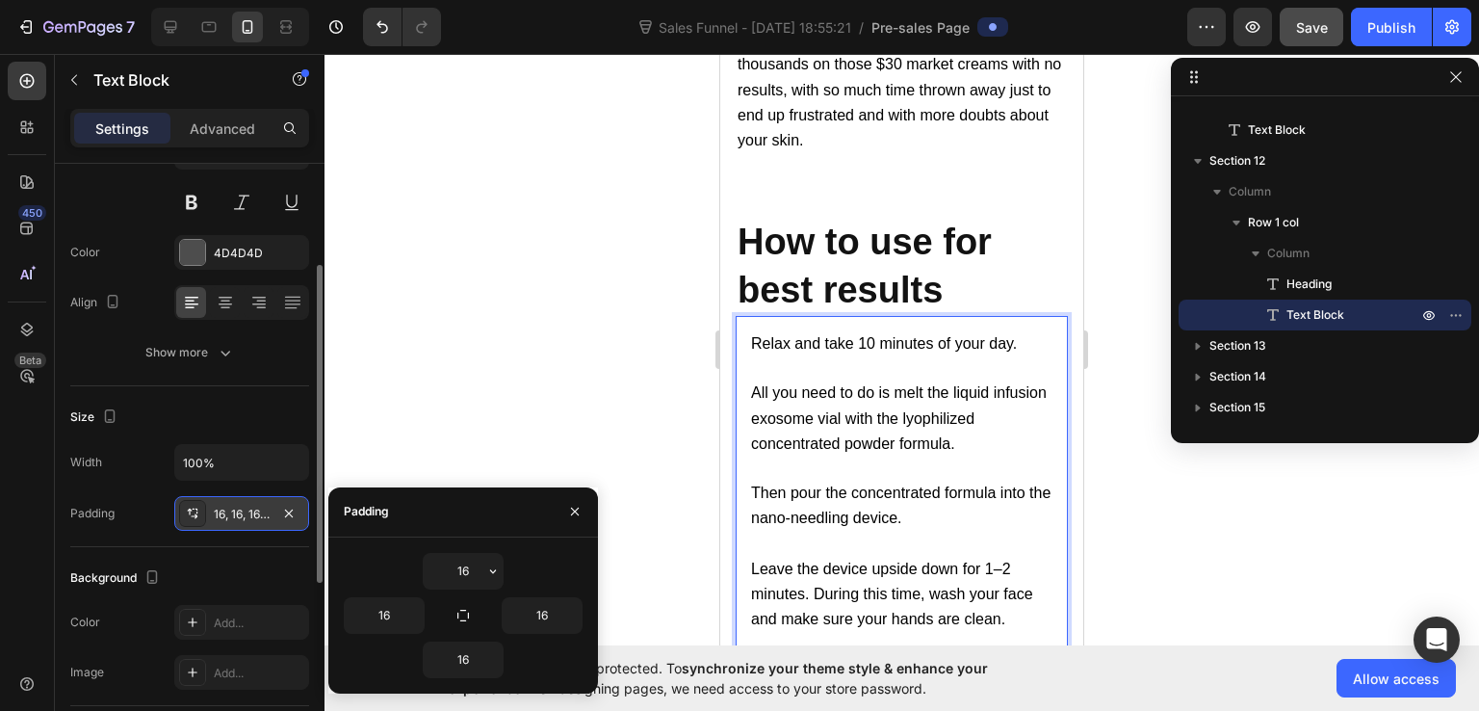
scroll to position [22092, 0]
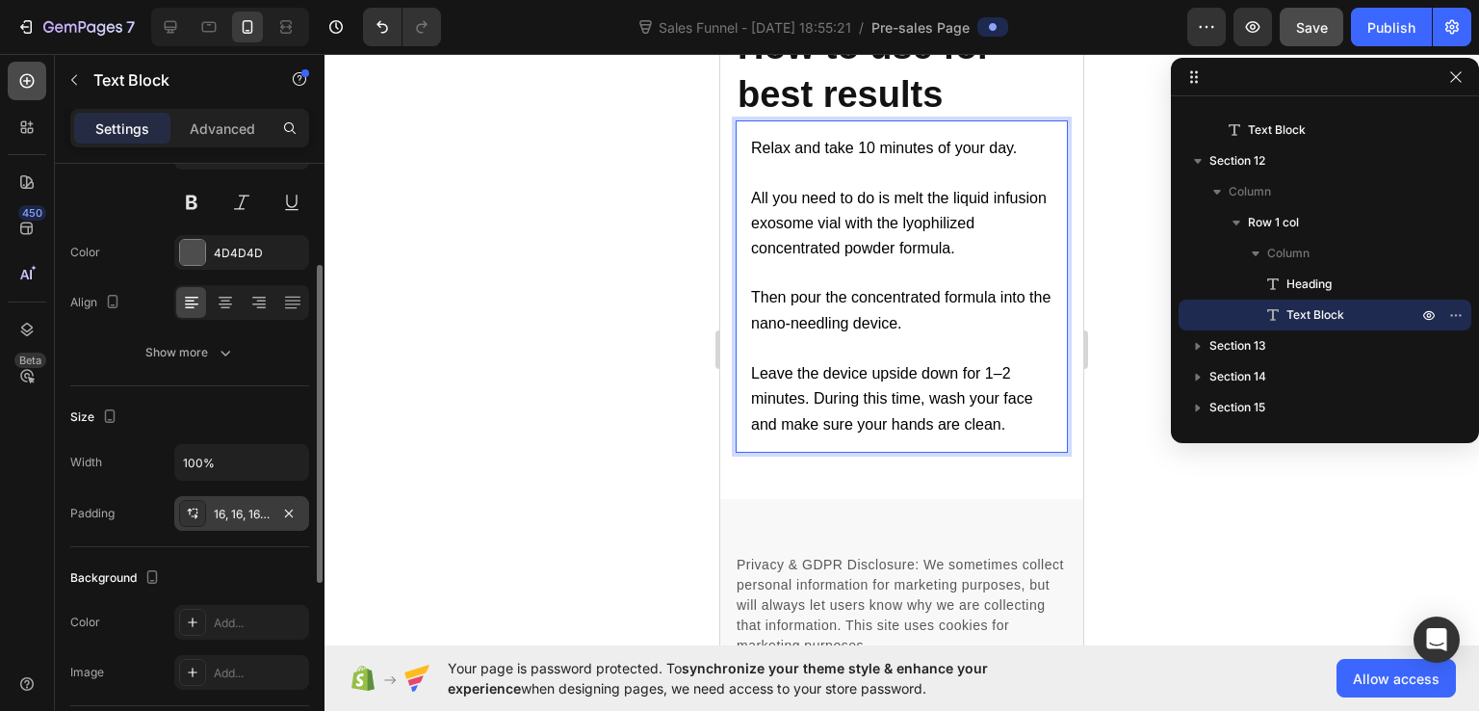
click at [22, 77] on icon at bounding box center [27, 81] width 14 height 14
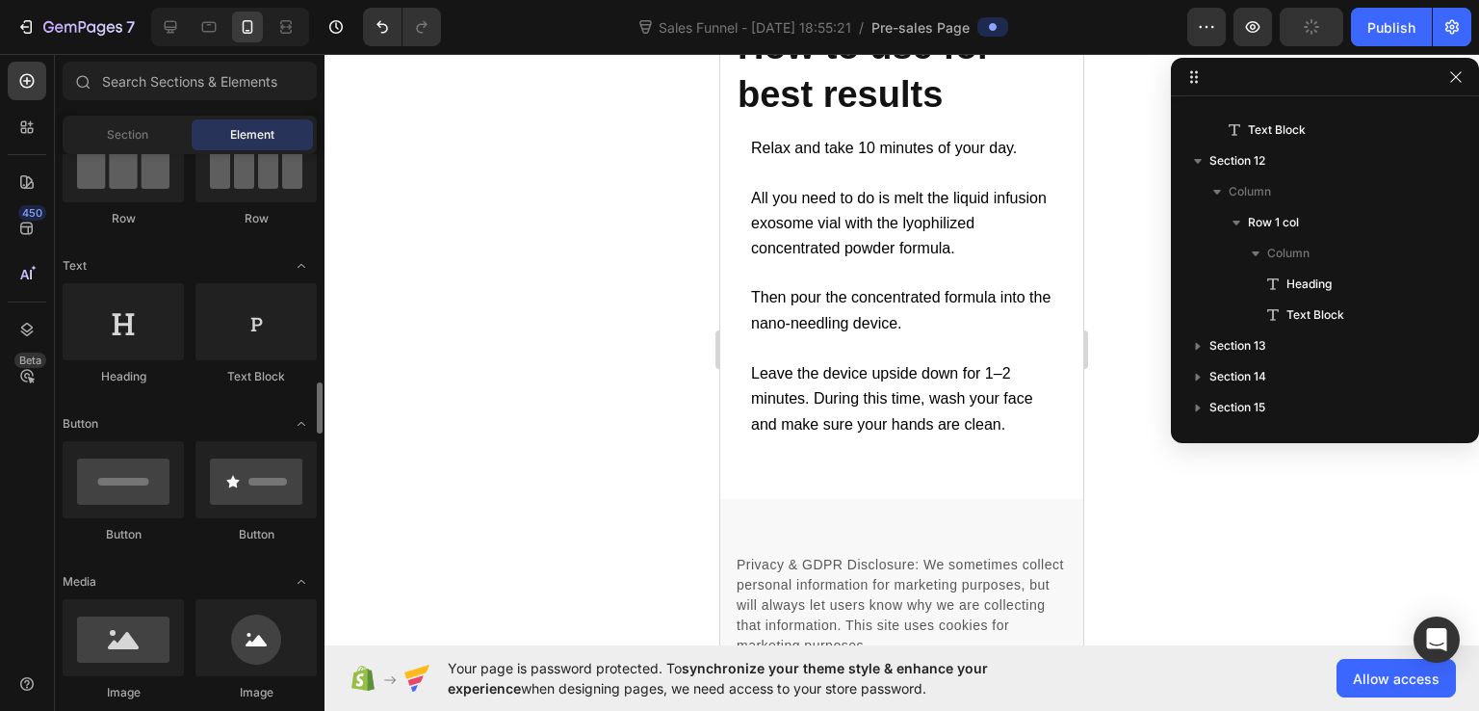
scroll to position [385, 0]
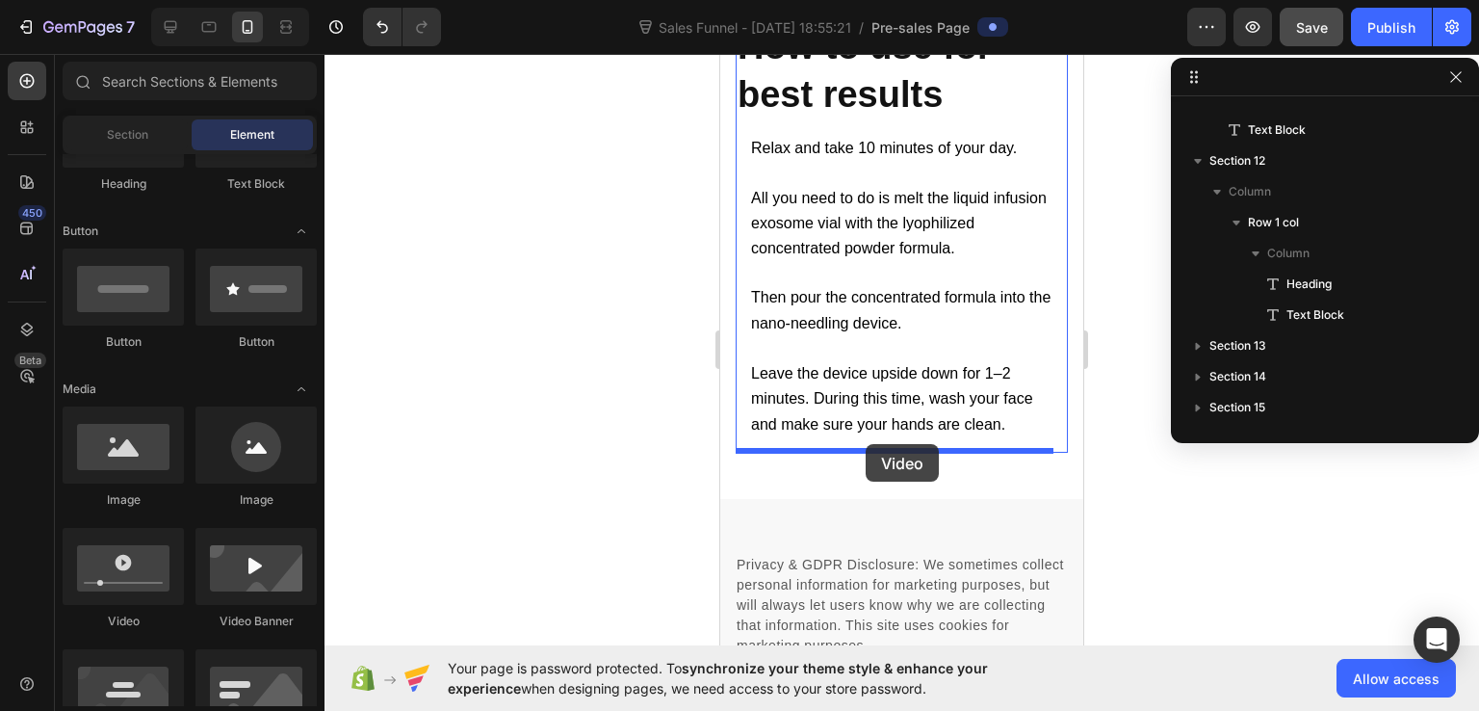
drag, startPoint x: 855, startPoint y: 619, endPoint x: 866, endPoint y: 444, distance: 175.6
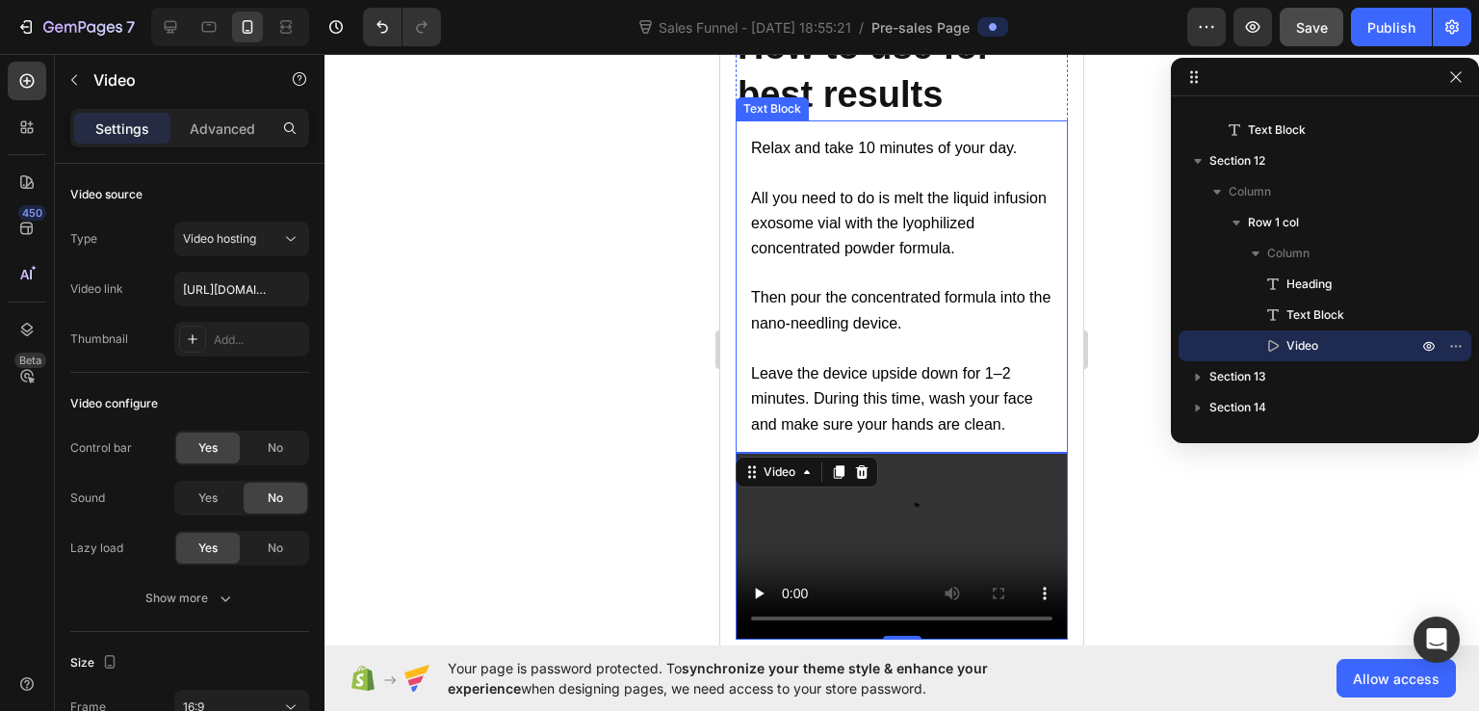
scroll to position [22284, 0]
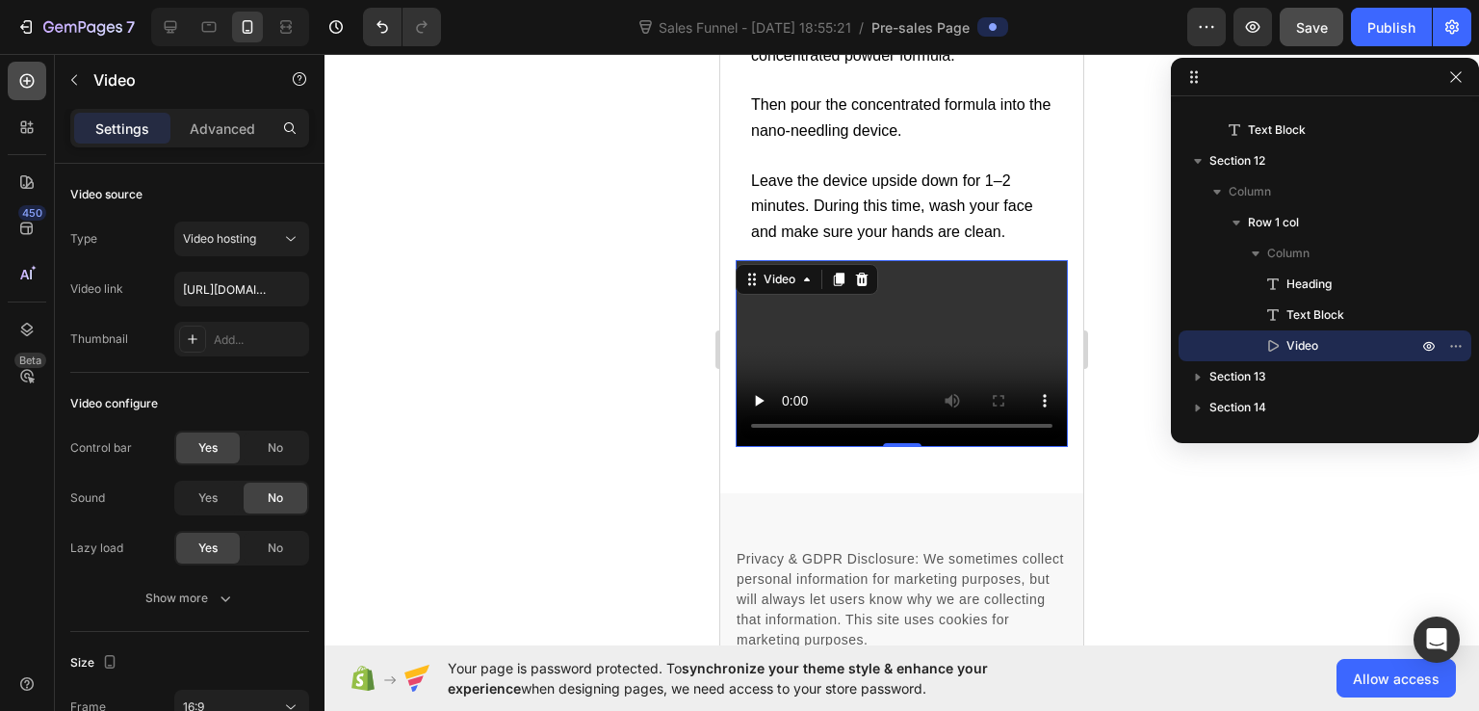
click at [24, 82] on icon at bounding box center [26, 80] width 19 height 19
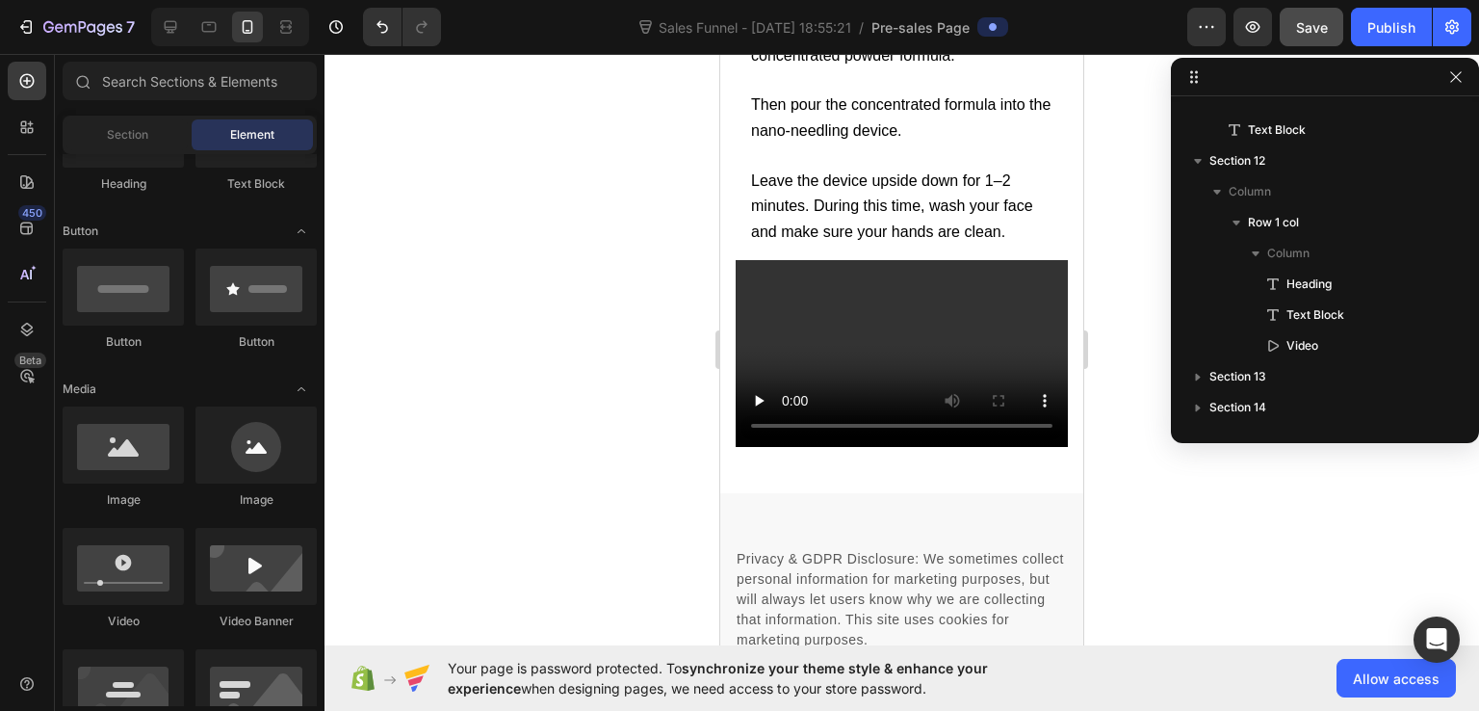
scroll to position [289, 0]
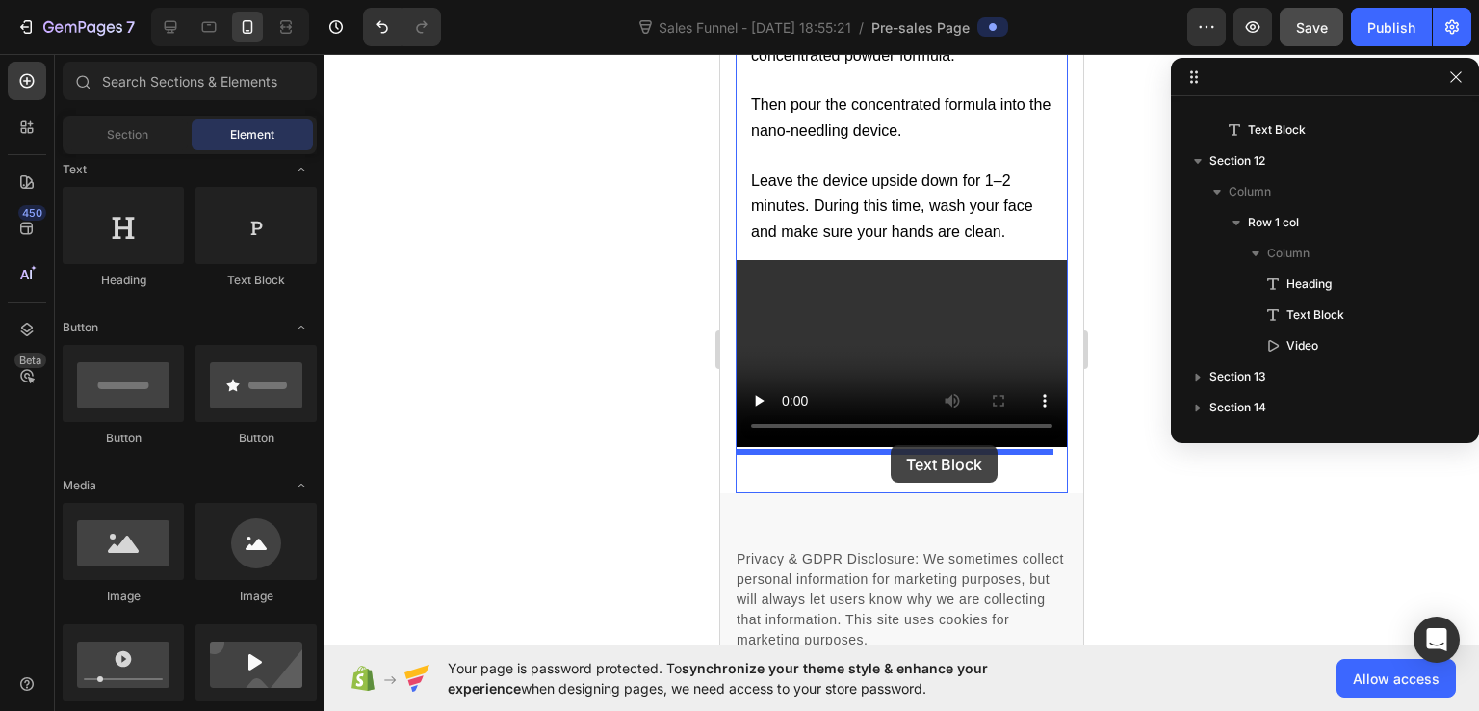
drag, startPoint x: 963, startPoint y: 283, endPoint x: 891, endPoint y: 445, distance: 177.2
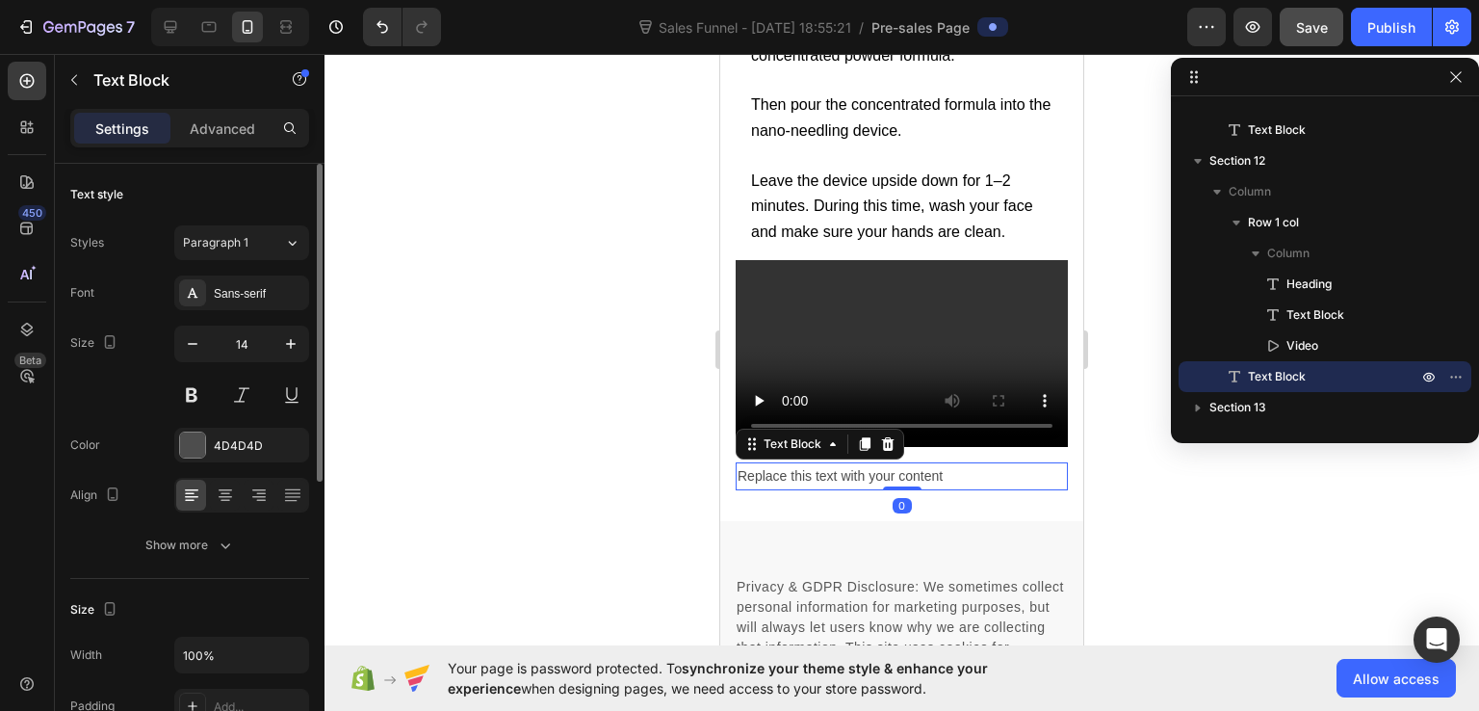
scroll to position [193, 0]
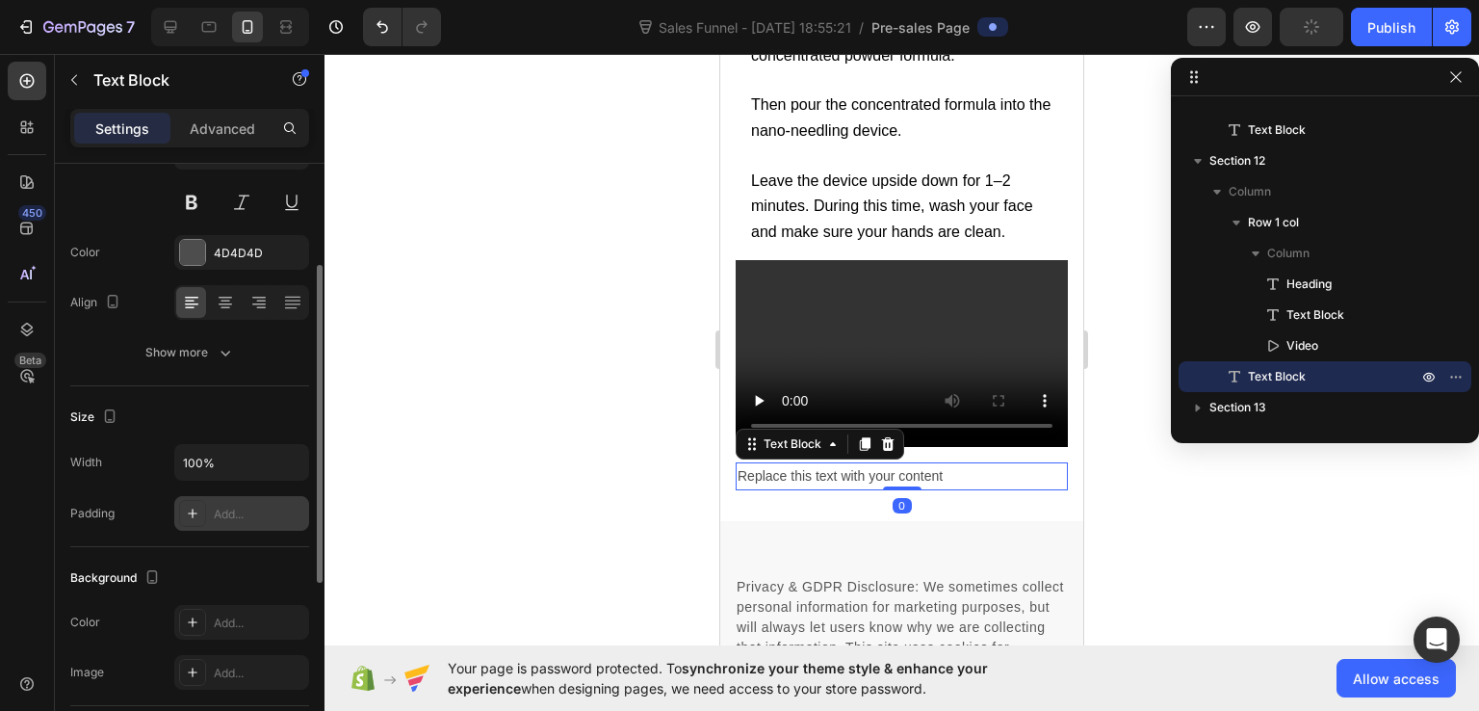
click at [218, 511] on div "Add..." at bounding box center [259, 514] width 91 height 17
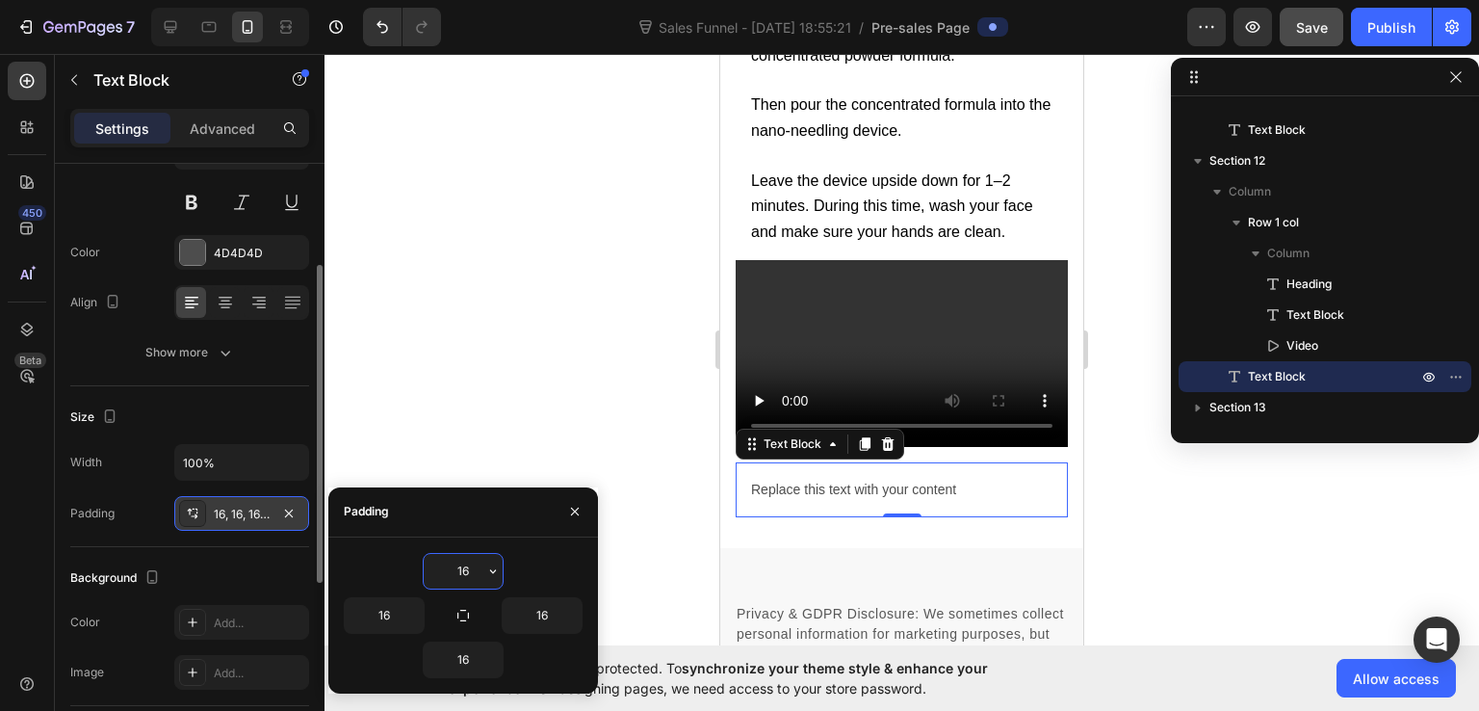
click at [833, 494] on div "Replace this text with your content" at bounding box center [902, 489] width 332 height 55
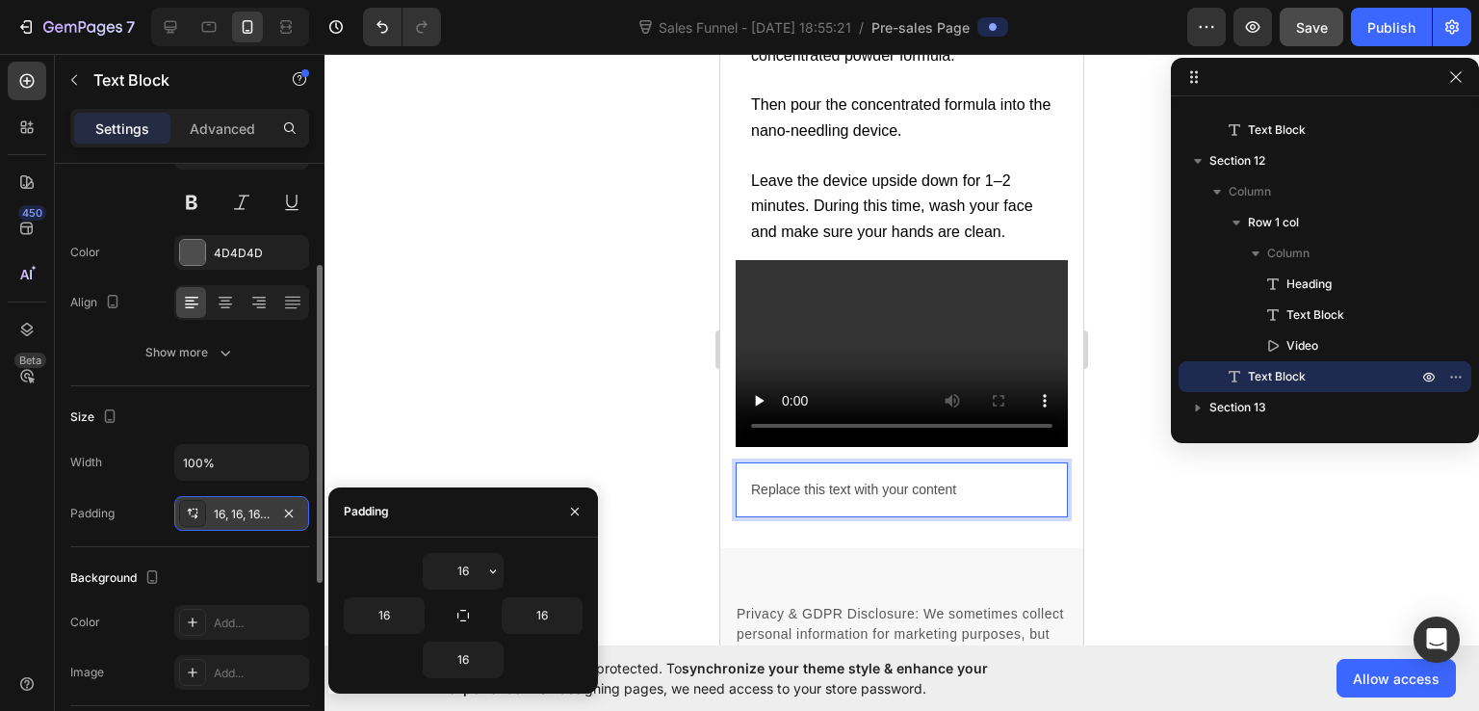
click at [833, 494] on div "Replace this text with your content" at bounding box center [902, 489] width 332 height 55
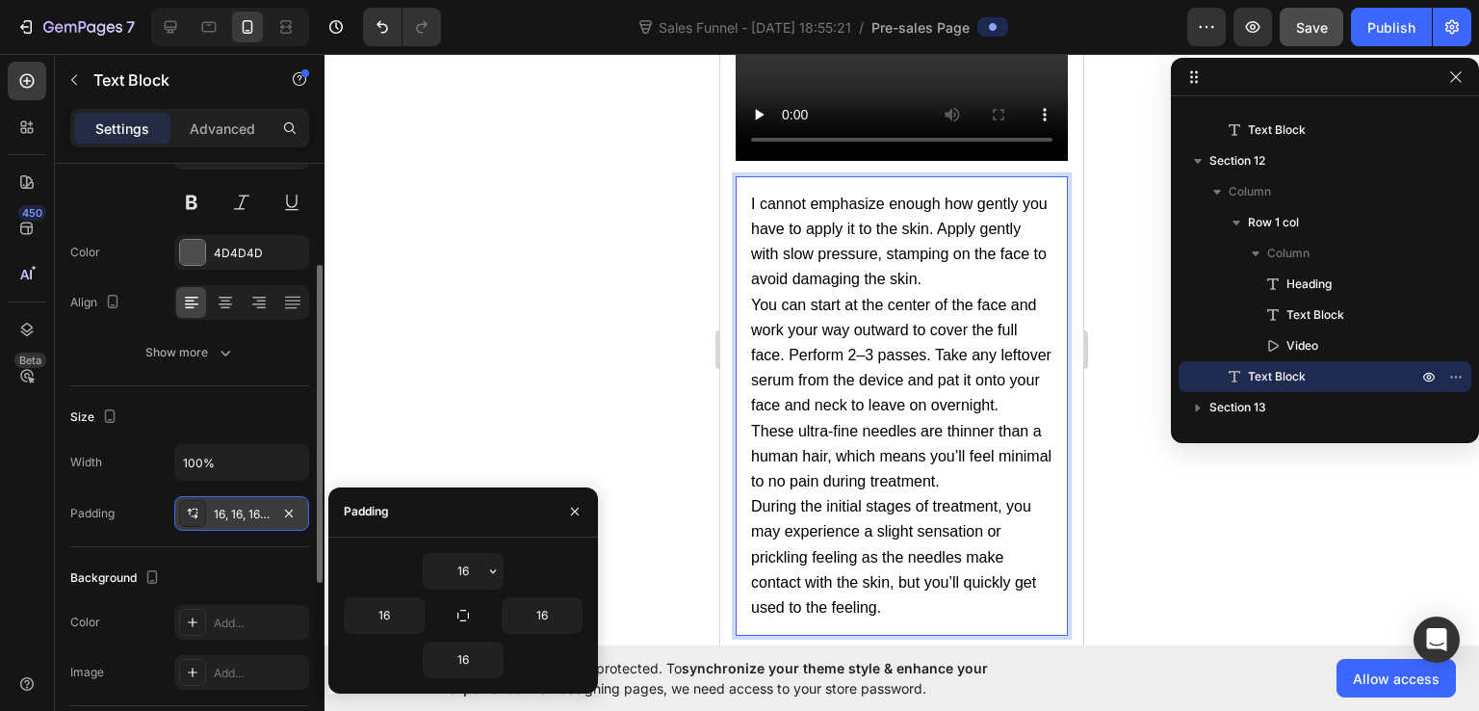
click at [963, 211] on span "I cannot emphasize enough how gently you have to apply it to the skin. Apply ge…" at bounding box center [899, 242] width 297 height 92
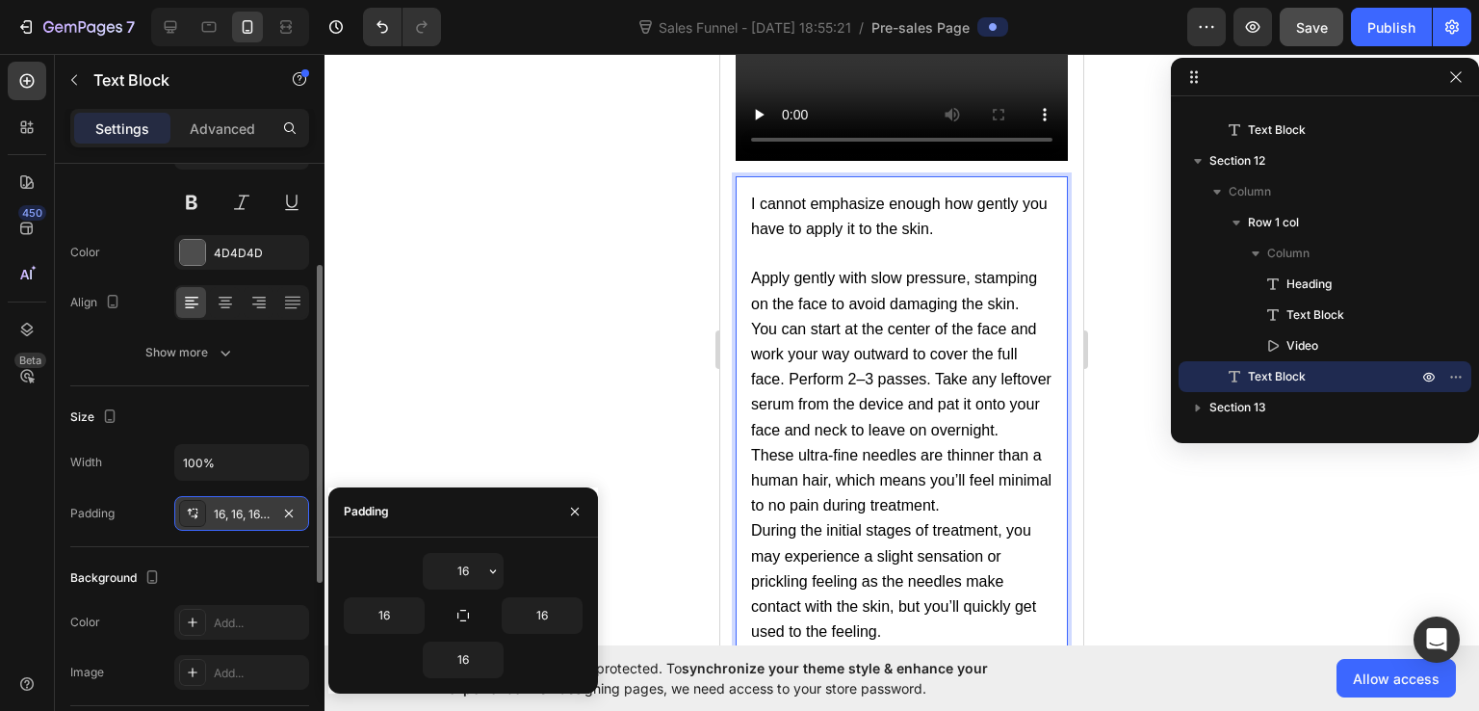
click at [1033, 291] on p "Apply gently with slow pressure, stamping on the face to avoid damaging the ski…" at bounding box center [901, 291] width 301 height 50
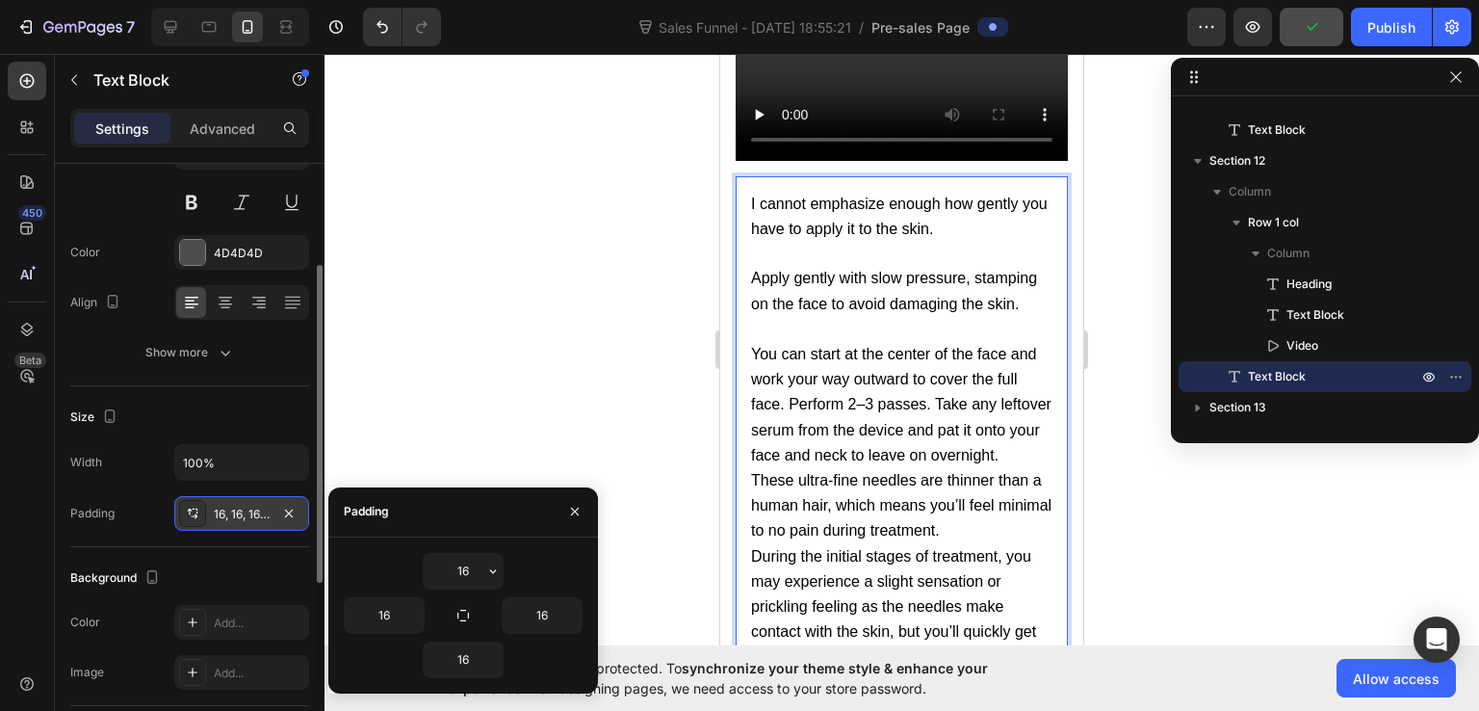
click at [929, 460] on p "You can start at the center of the face and work your way outward to cover the …" at bounding box center [901, 405] width 301 height 126
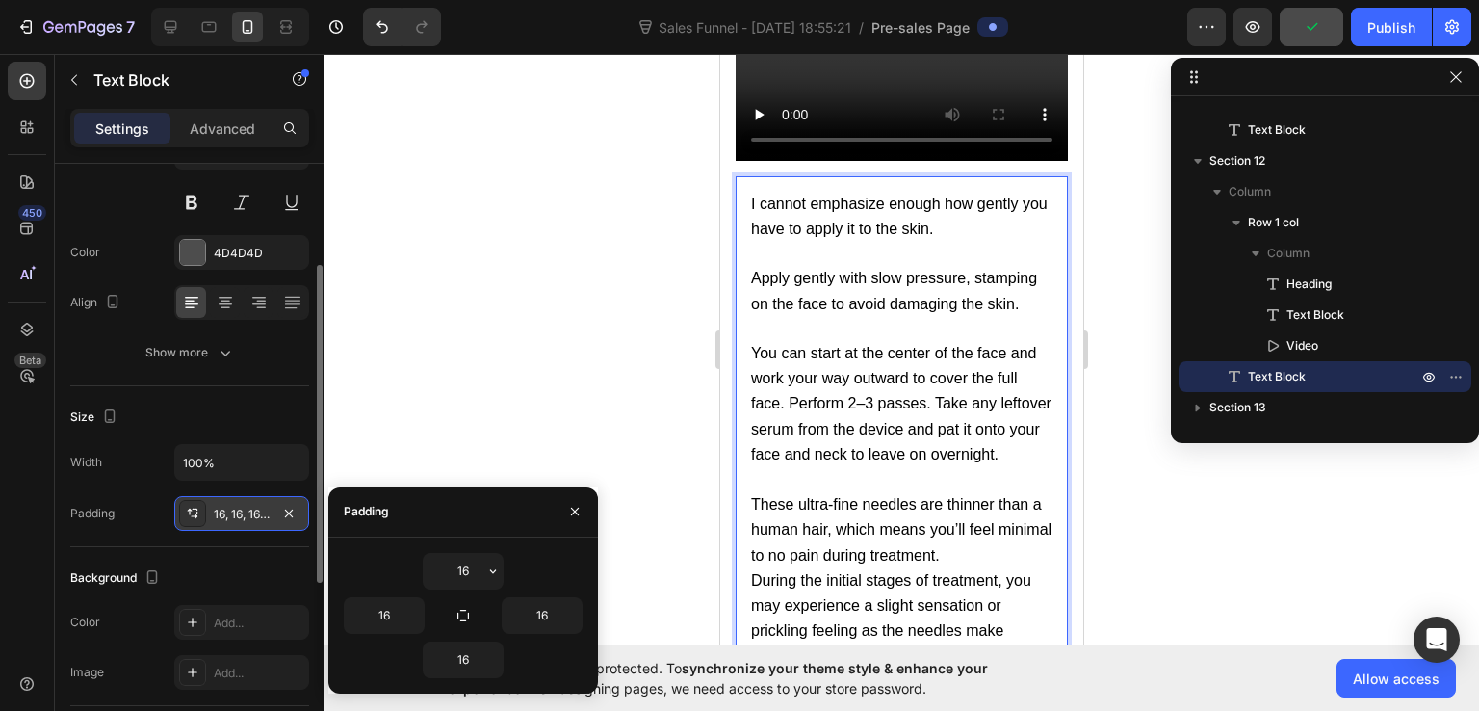
scroll to position [22859, 0]
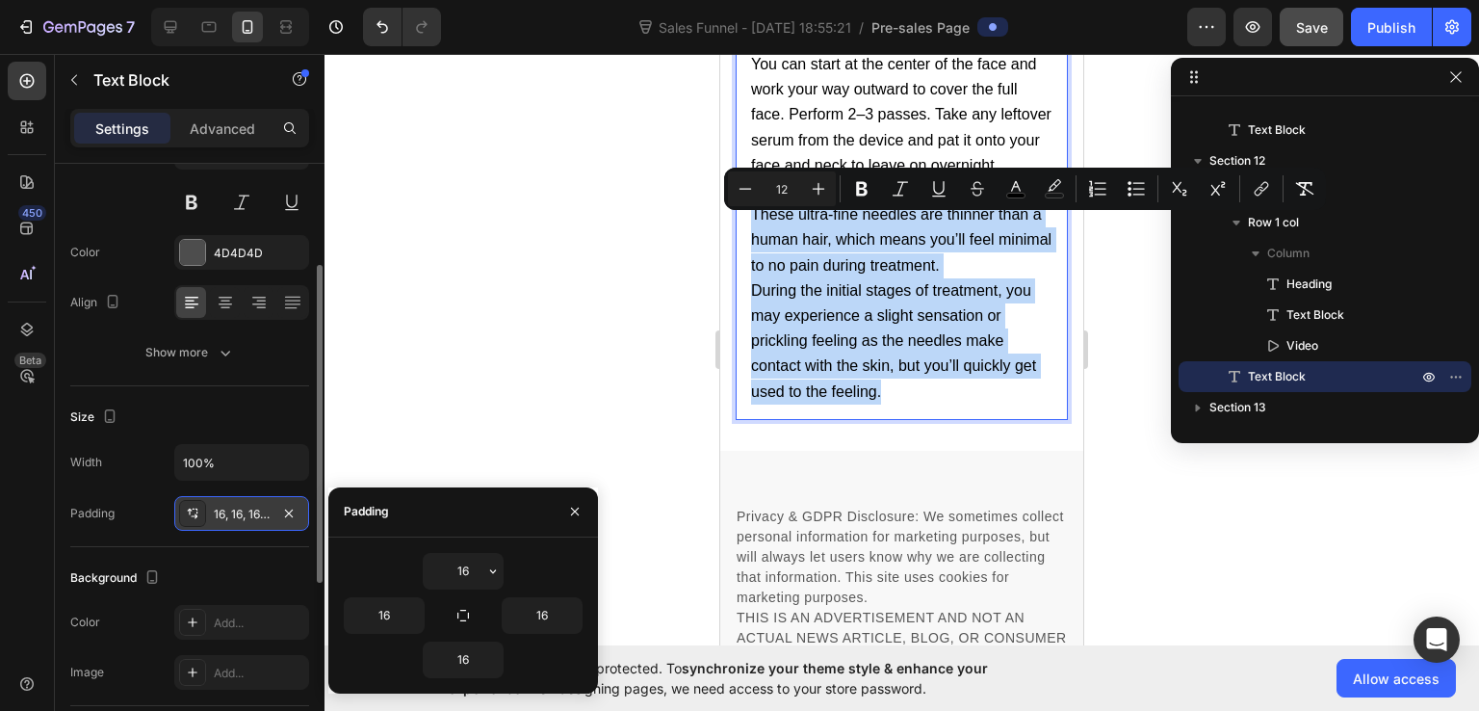
drag, startPoint x: 750, startPoint y: 228, endPoint x: 941, endPoint y: 405, distance: 259.7
click at [941, 405] on div "I cannot emphasize enough how gently you have to apply it to the skin. Apply ge…" at bounding box center [902, 153] width 332 height 533
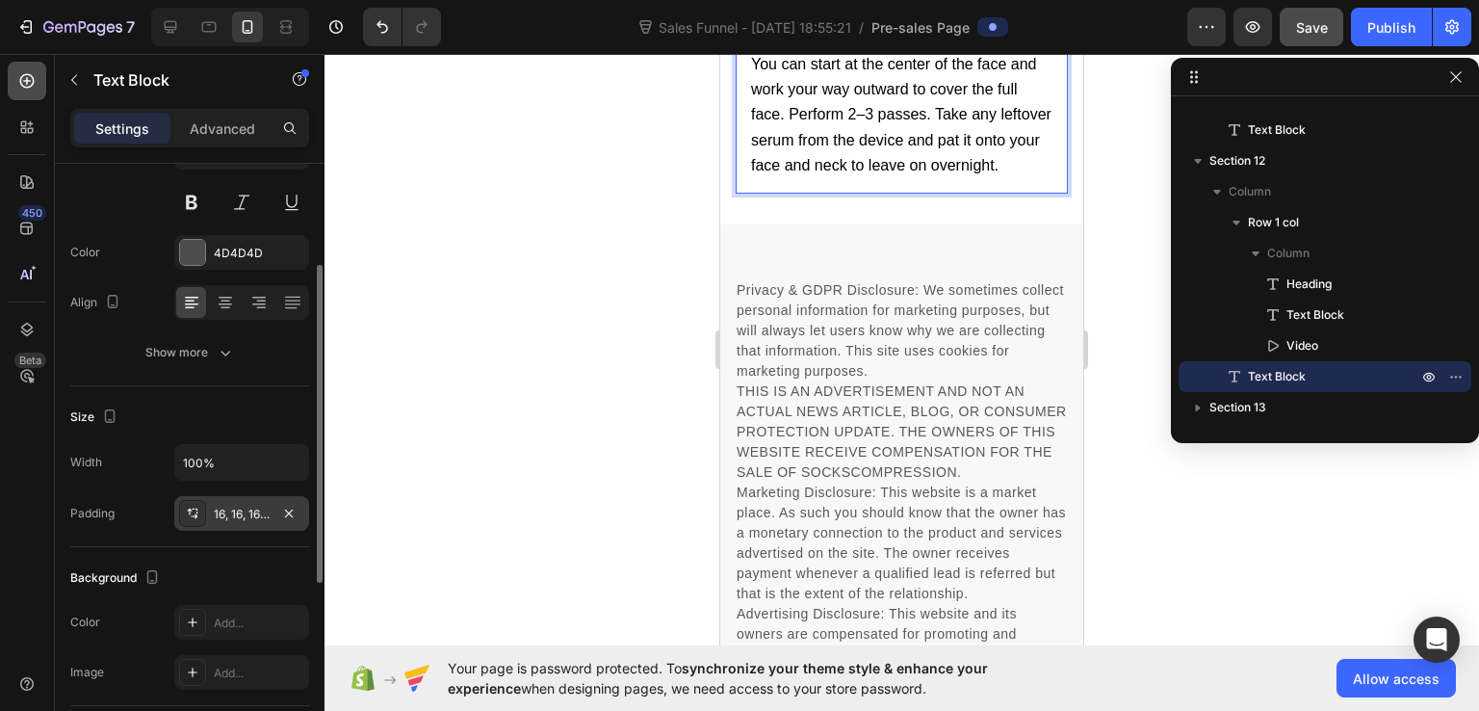
click at [34, 77] on icon at bounding box center [26, 80] width 19 height 19
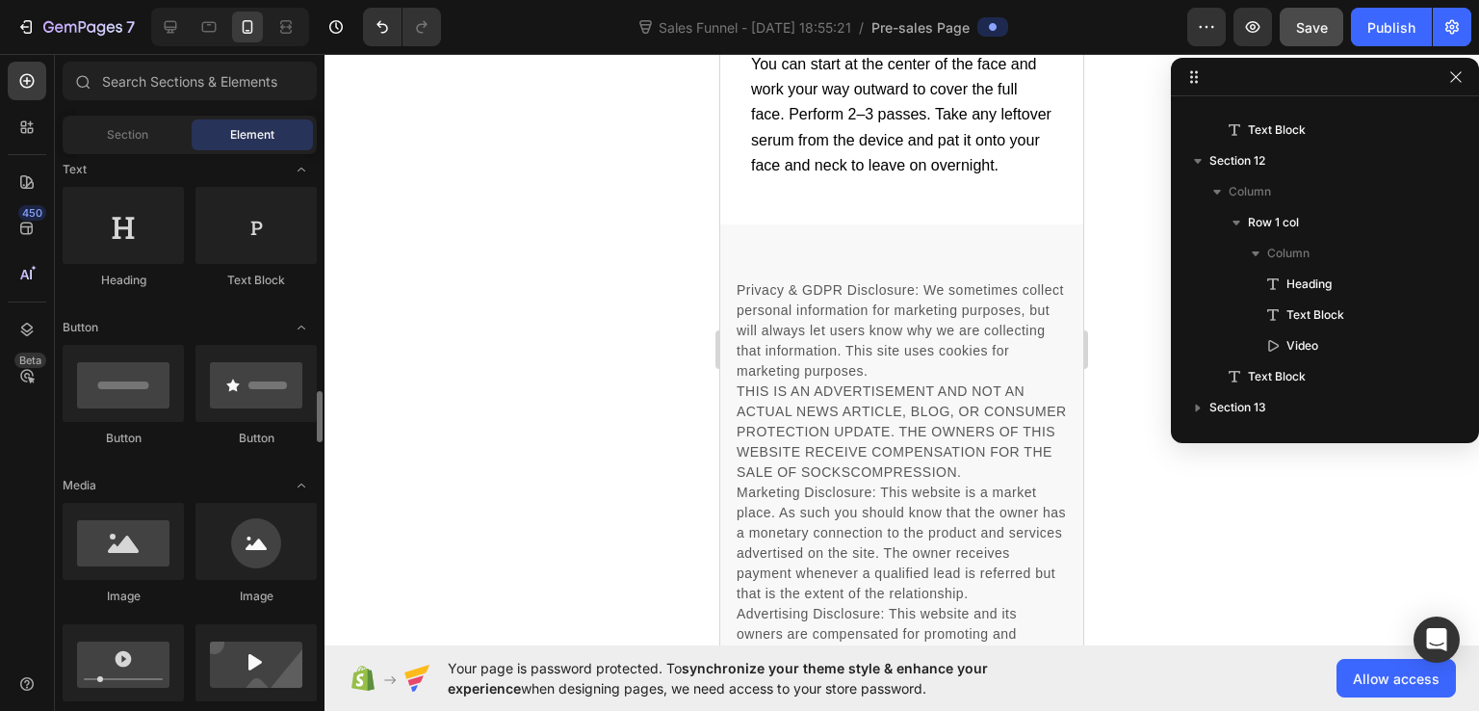
scroll to position [482, 0]
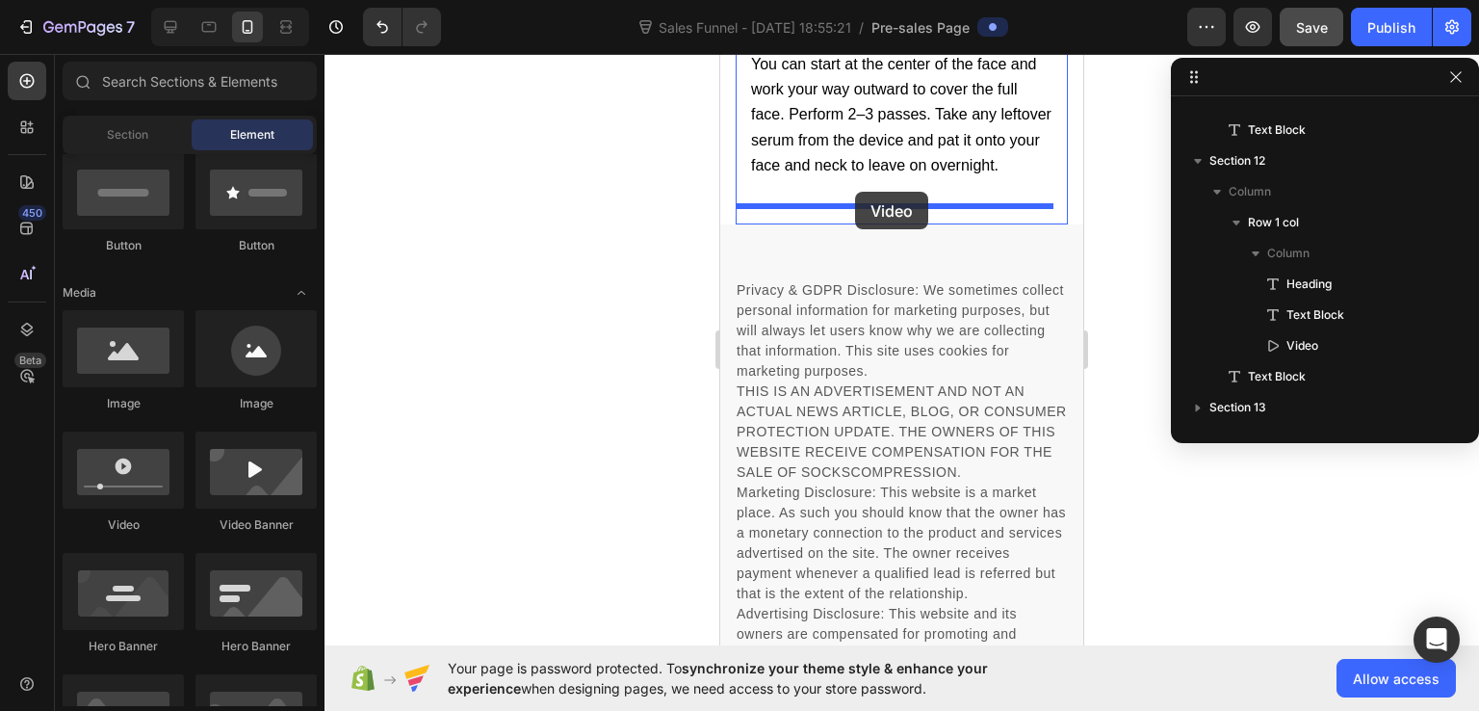
drag, startPoint x: 851, startPoint y: 552, endPoint x: 855, endPoint y: 192, distance: 360.3
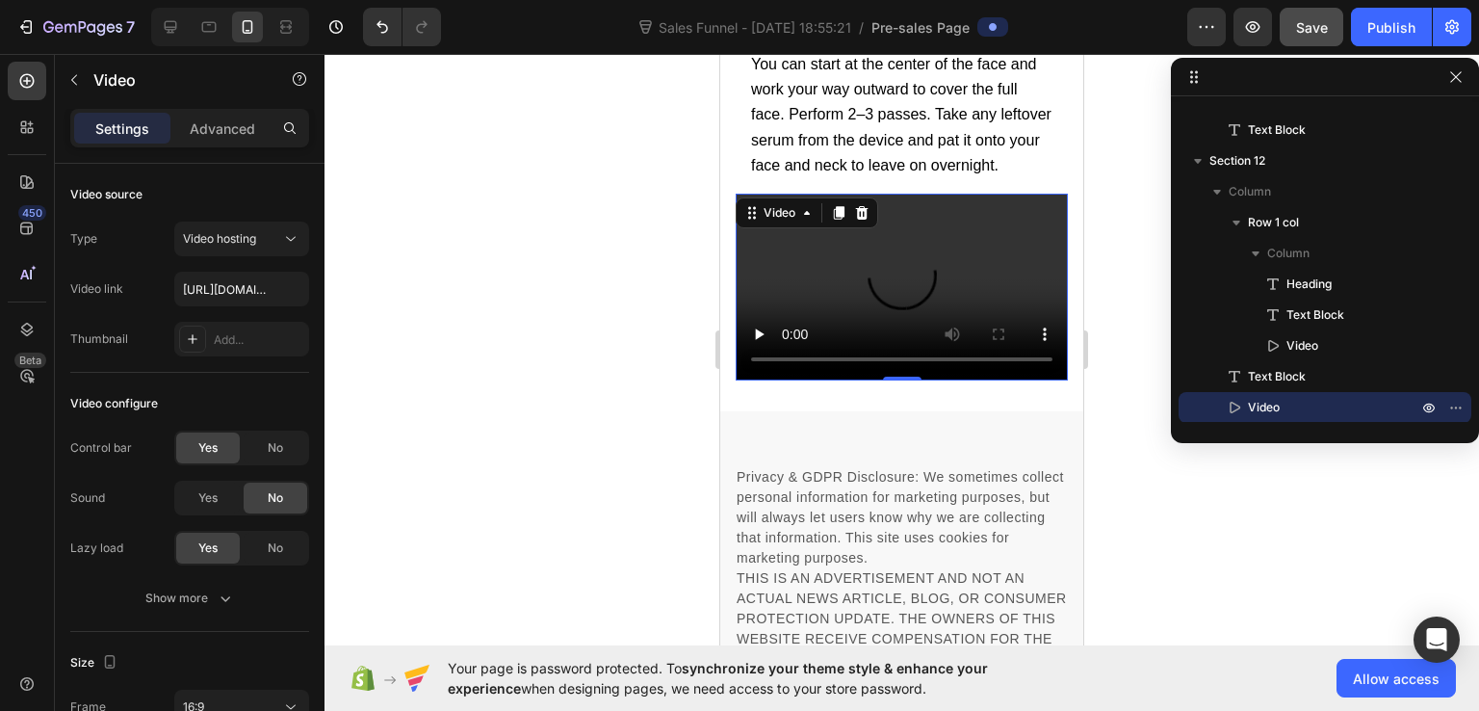
scroll to position [1068, 0]
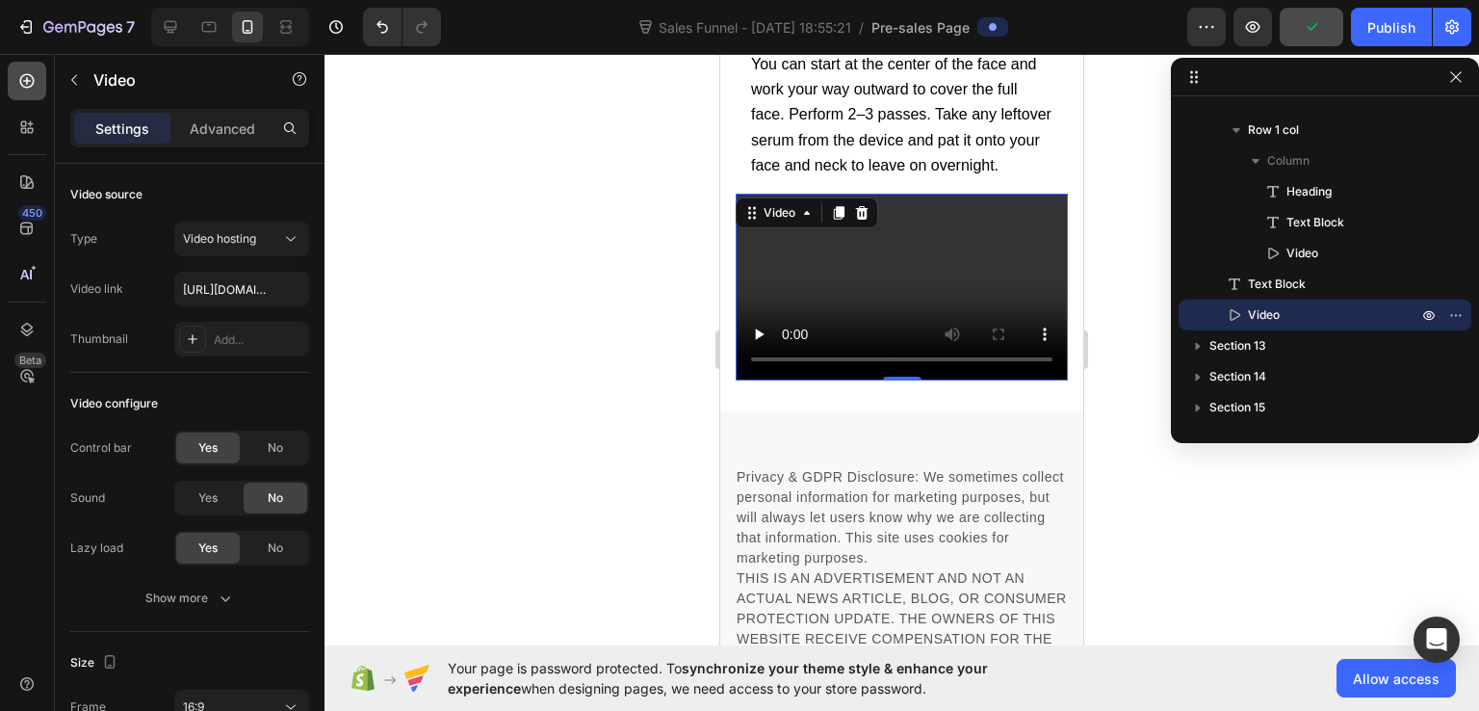
click at [27, 77] on icon at bounding box center [27, 81] width 14 height 14
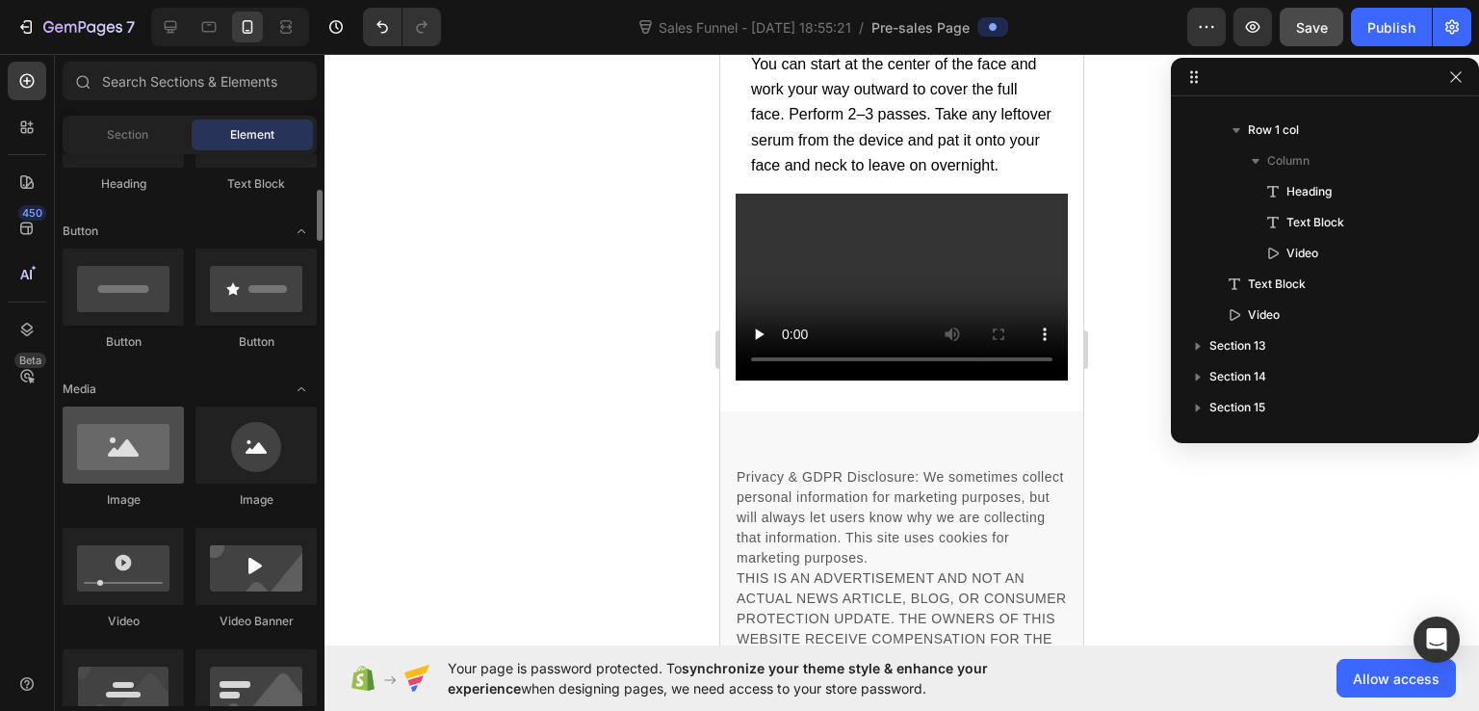
scroll to position [193, 0]
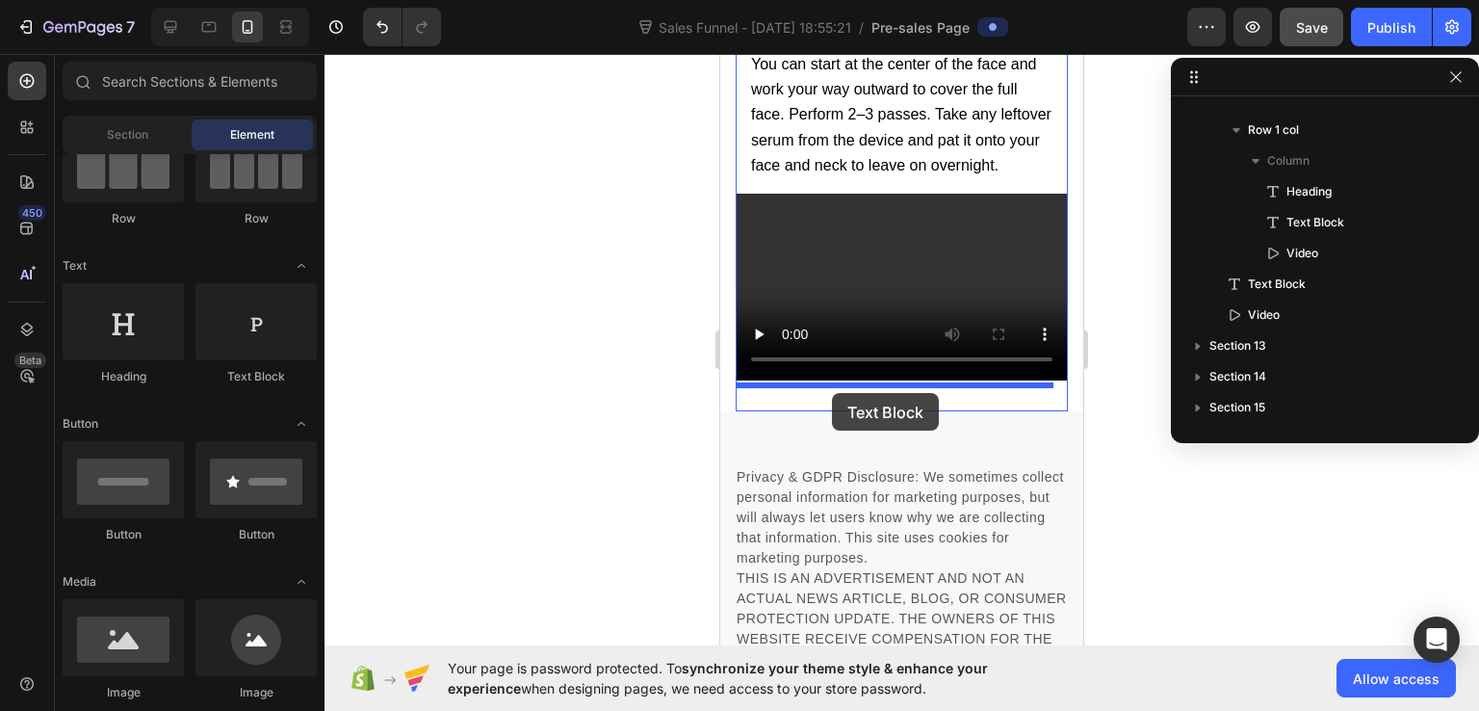
drag, startPoint x: 961, startPoint y: 391, endPoint x: 832, endPoint y: 393, distance: 129.1
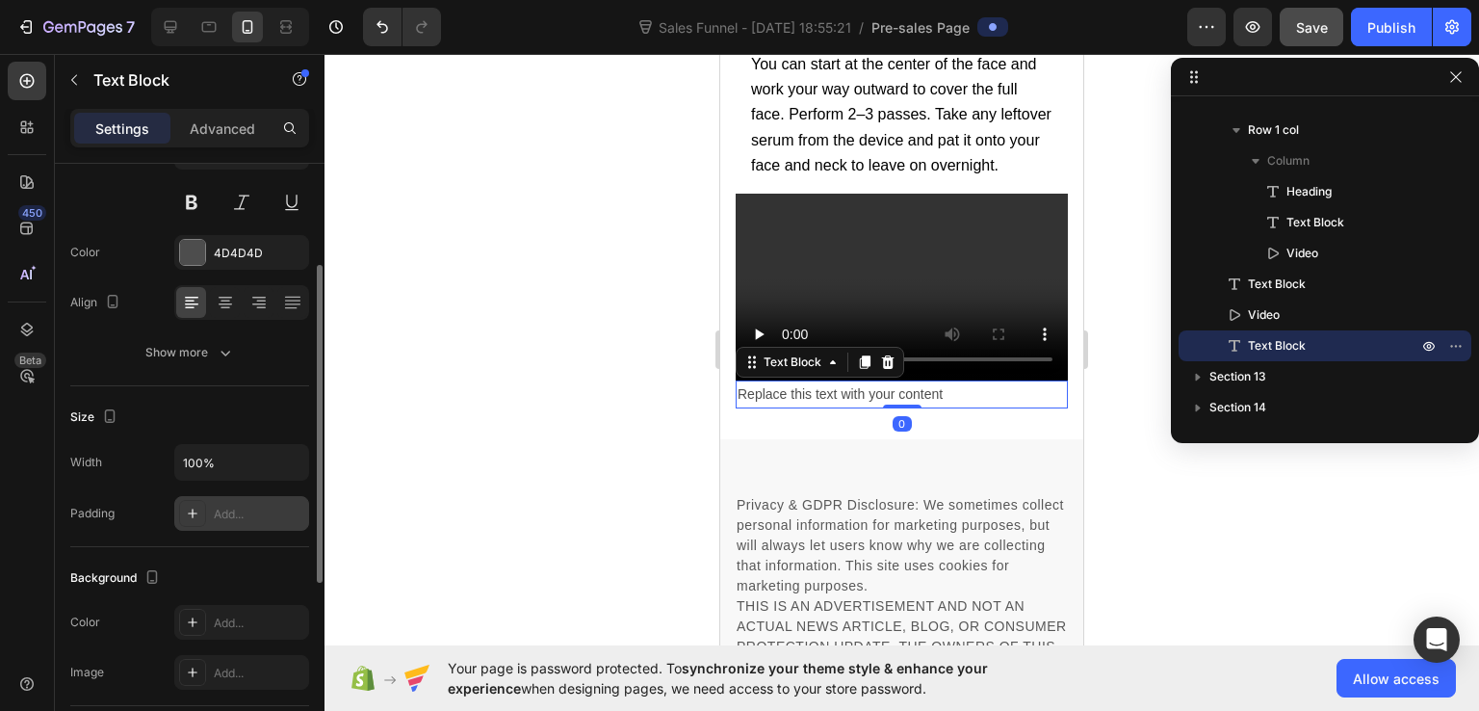
click at [227, 508] on div "Add..." at bounding box center [259, 514] width 91 height 17
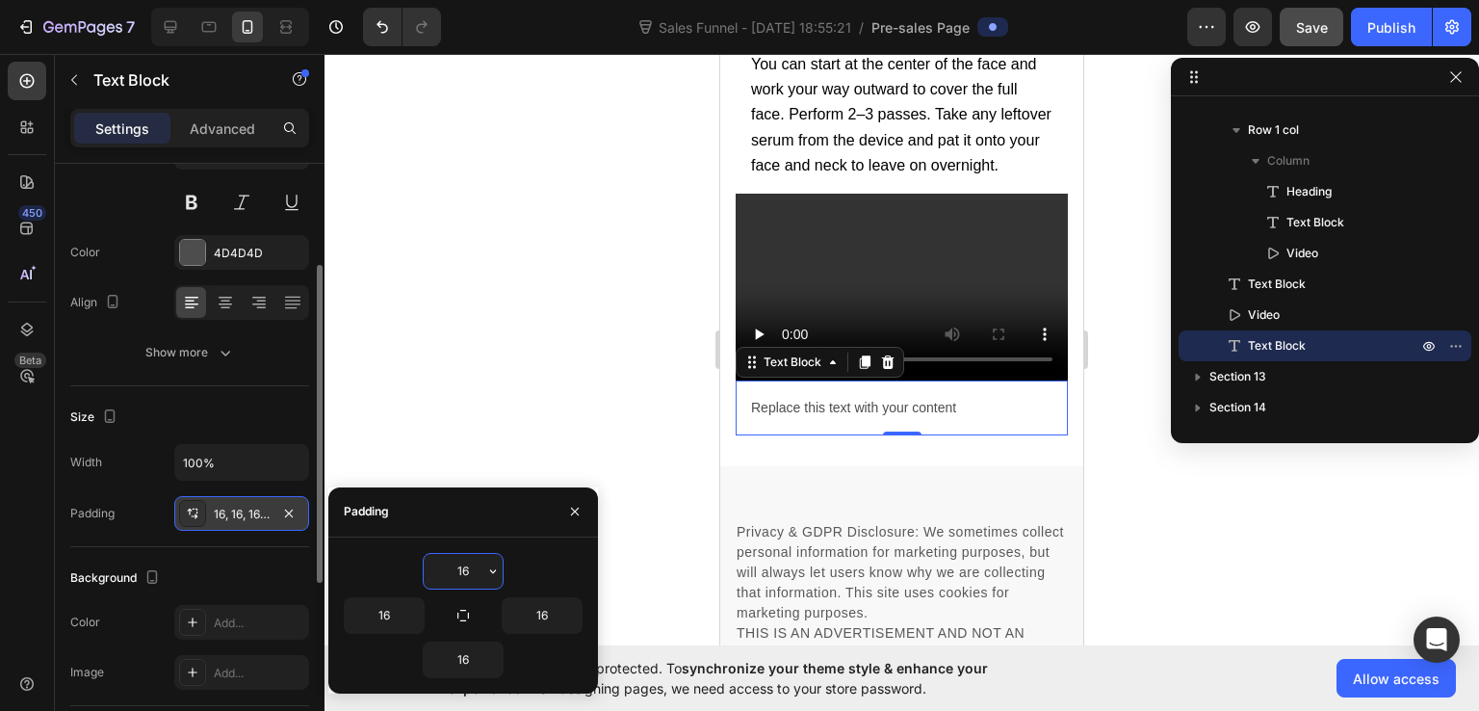
click at [812, 419] on div "Replace this text with your content" at bounding box center [902, 407] width 332 height 55
click at [812, 419] on p "Replace this text with your content" at bounding box center [901, 408] width 301 height 24
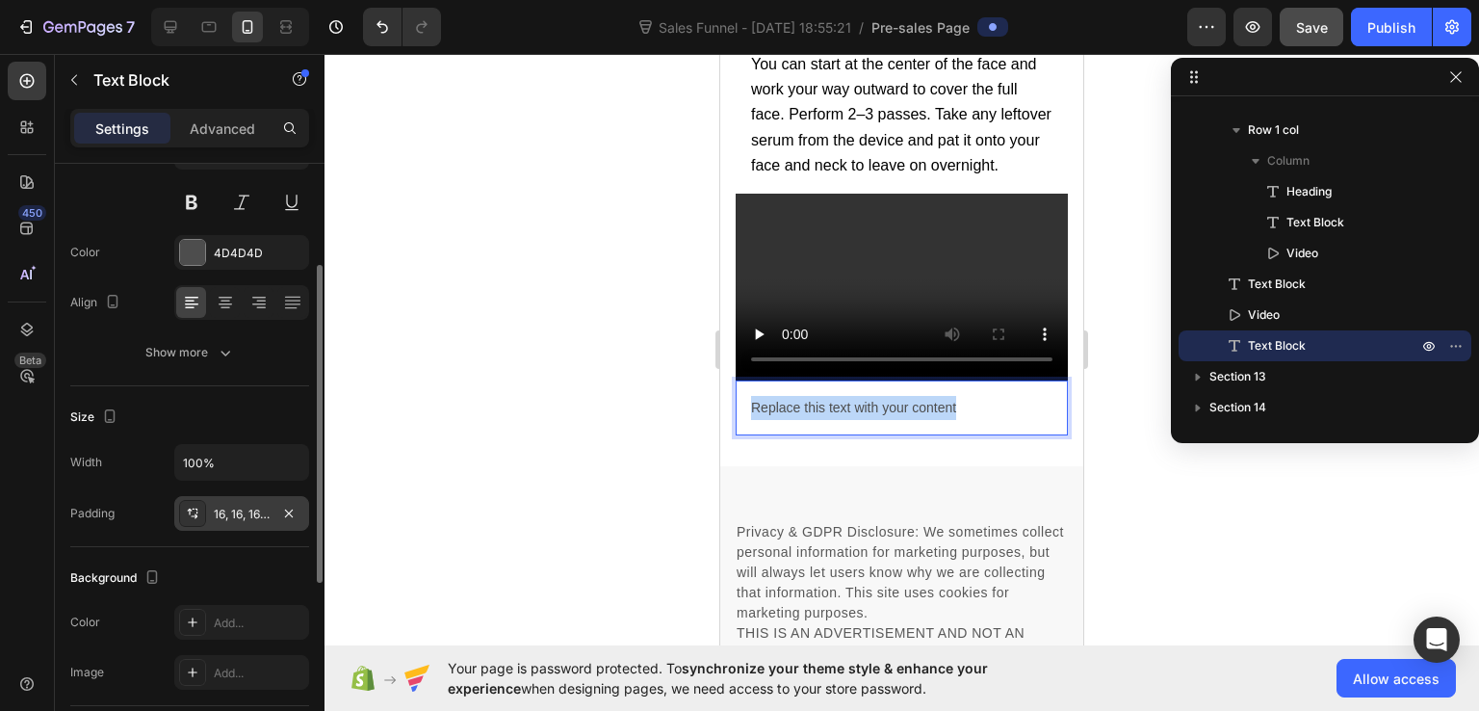
click at [812, 419] on p "Replace this text with your content" at bounding box center [901, 408] width 301 height 24
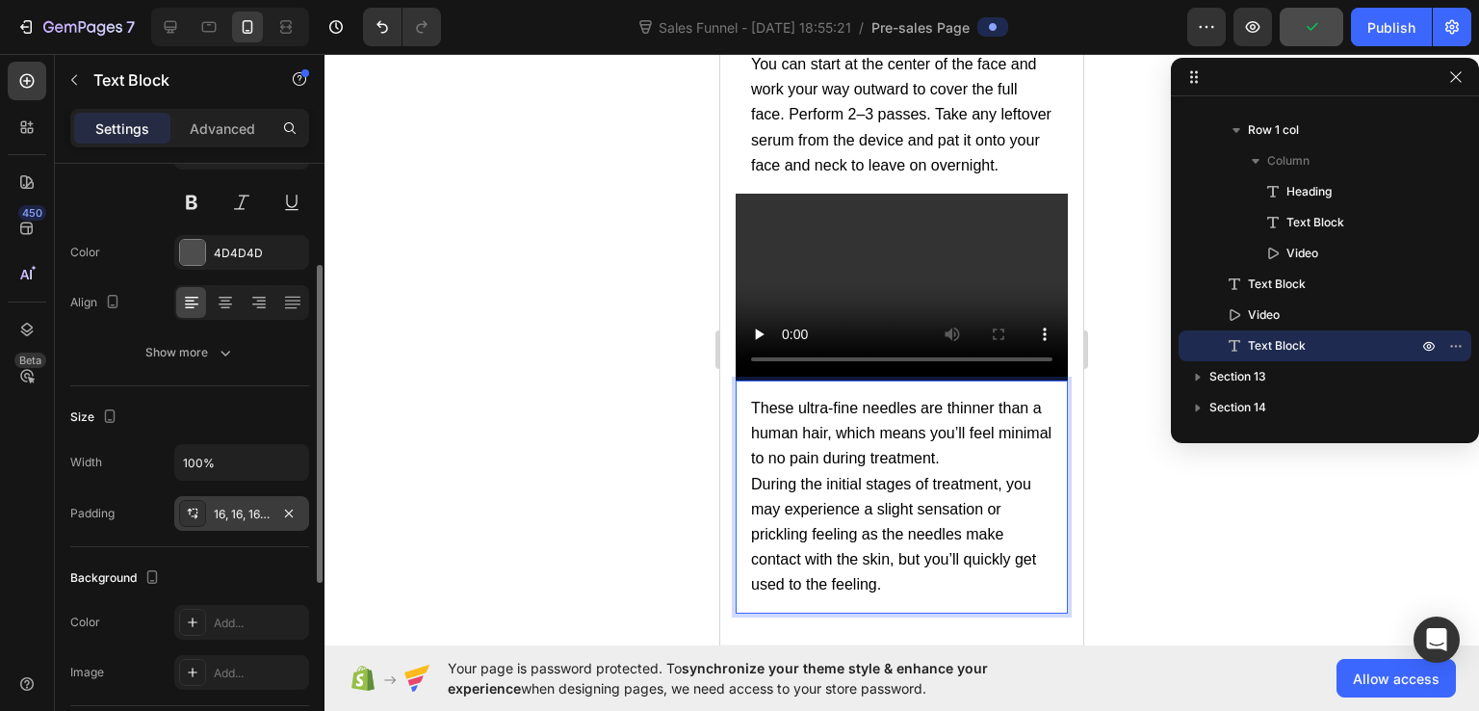
click at [1017, 459] on p "These ultra-fine needles are thinner than a human hair, which means you’ll feel…" at bounding box center [901, 434] width 301 height 76
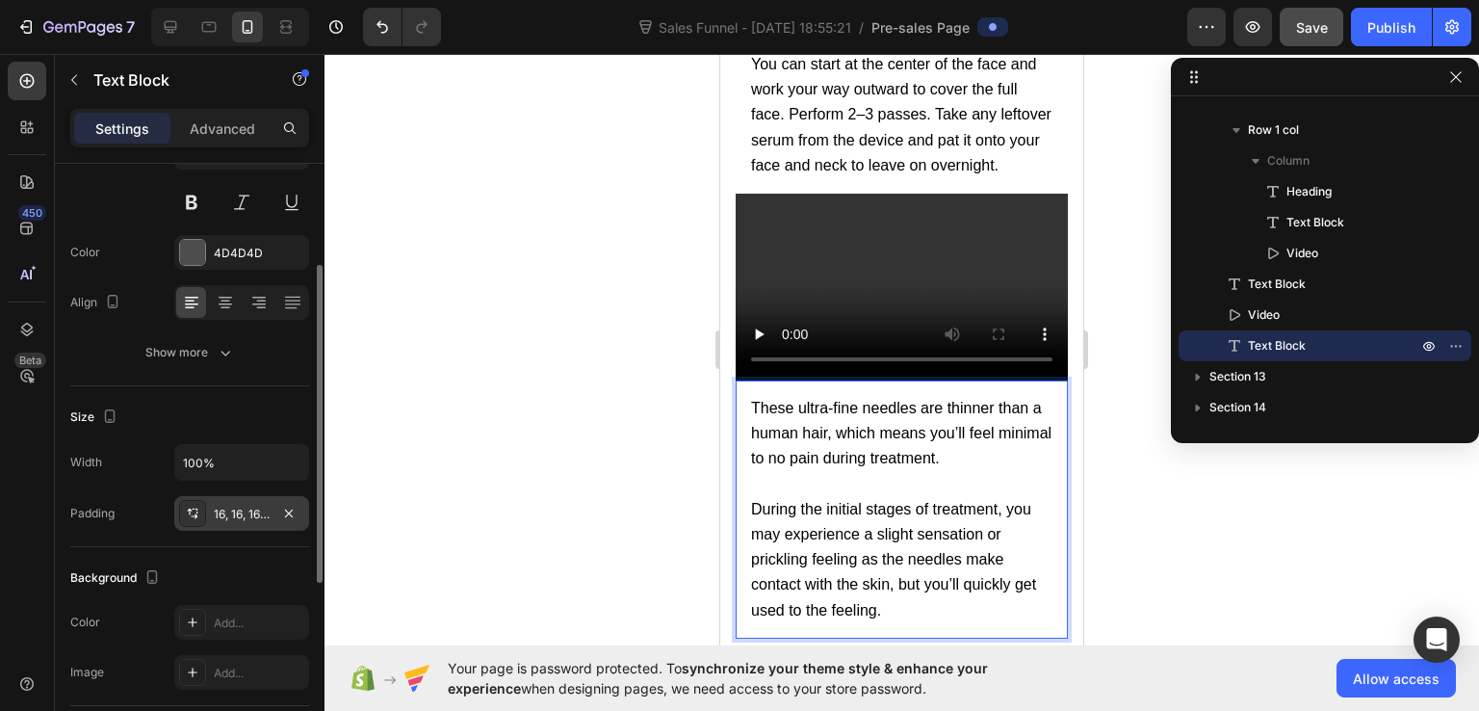
click at [1121, 546] on div at bounding box center [902, 382] width 1155 height 657
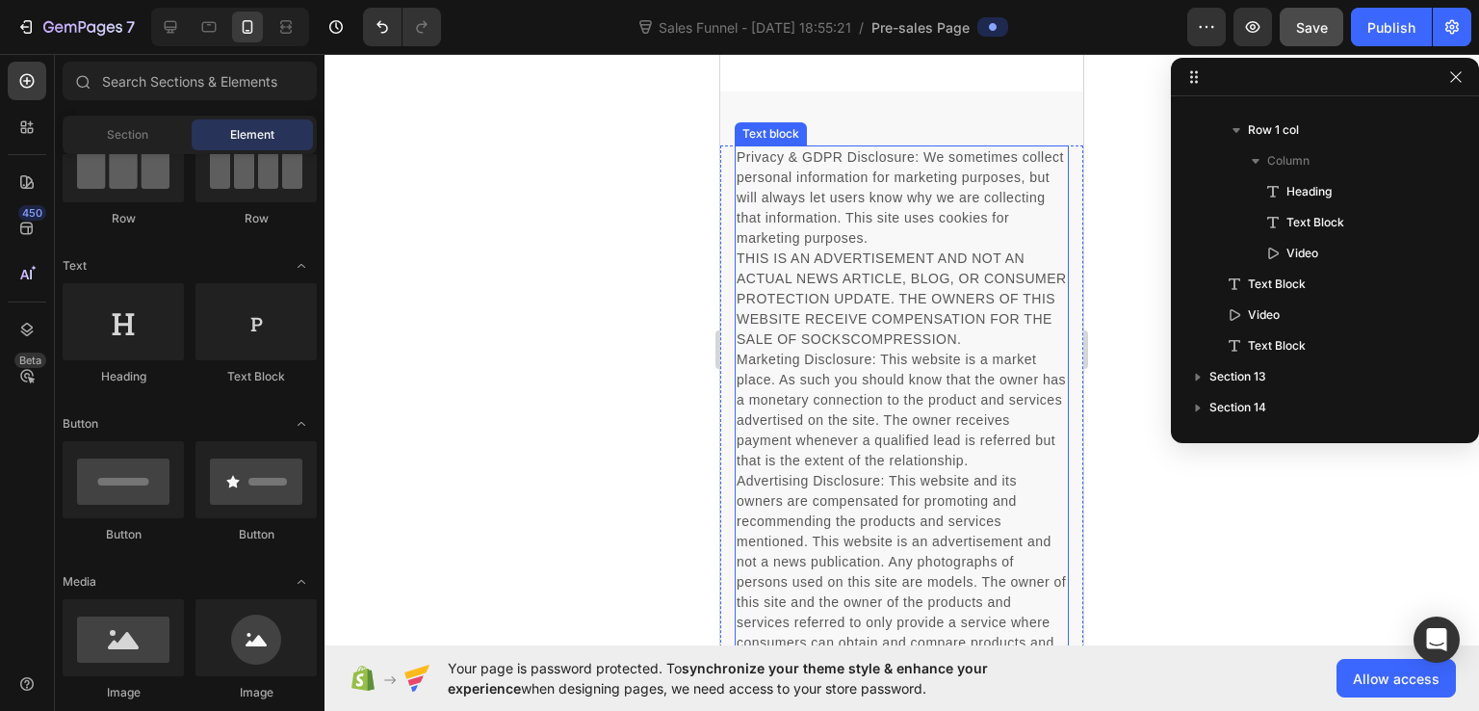
scroll to position [23534, 0]
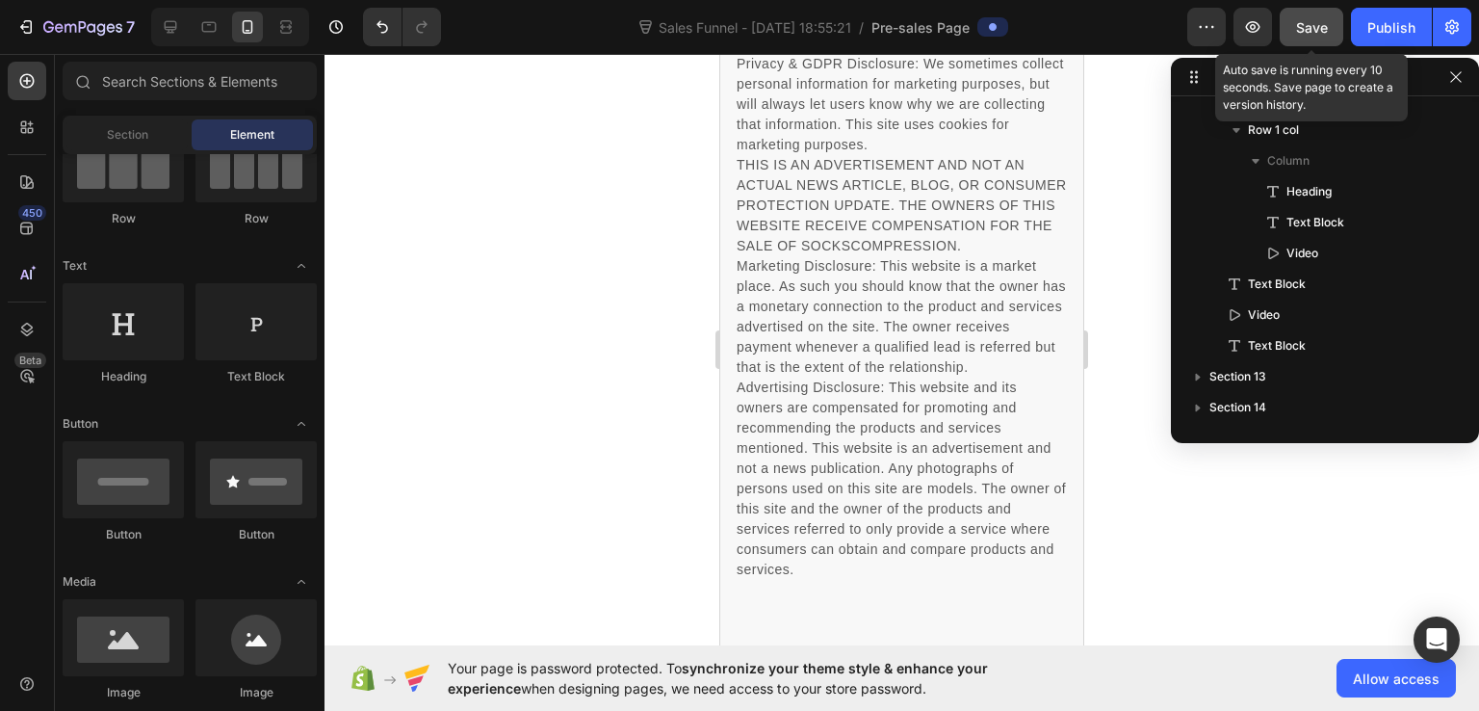
click at [1315, 30] on span "Save" at bounding box center [1312, 27] width 32 height 16
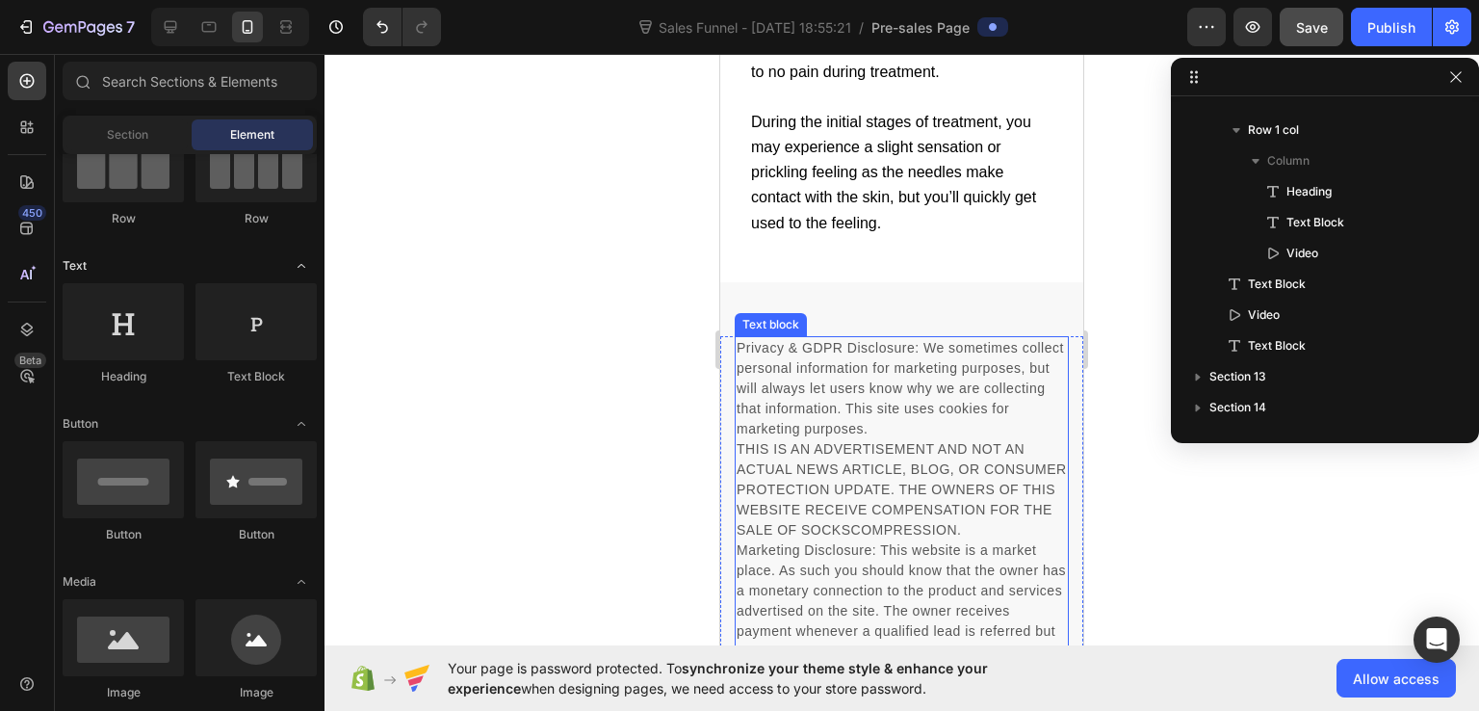
scroll to position [0, 0]
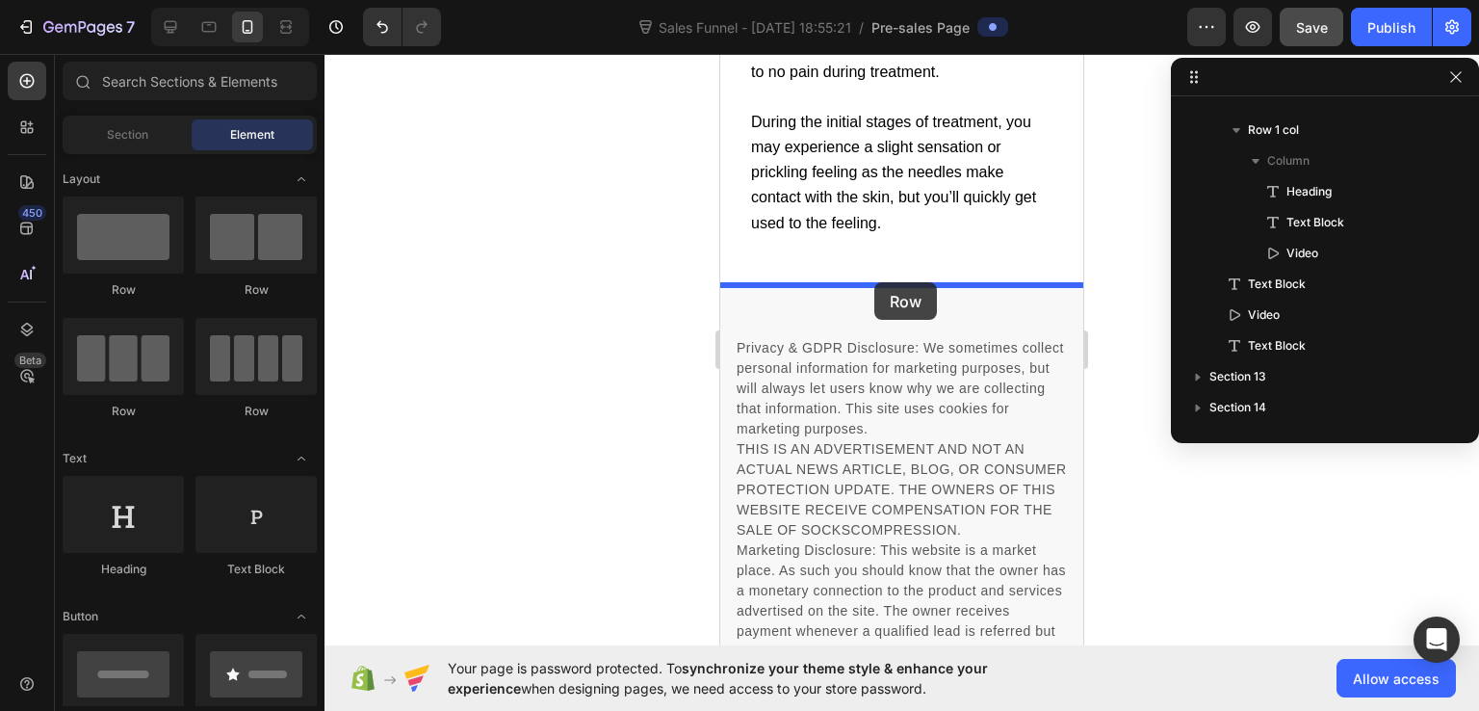
drag, startPoint x: 860, startPoint y: 317, endPoint x: 875, endPoint y: 282, distance: 37.6
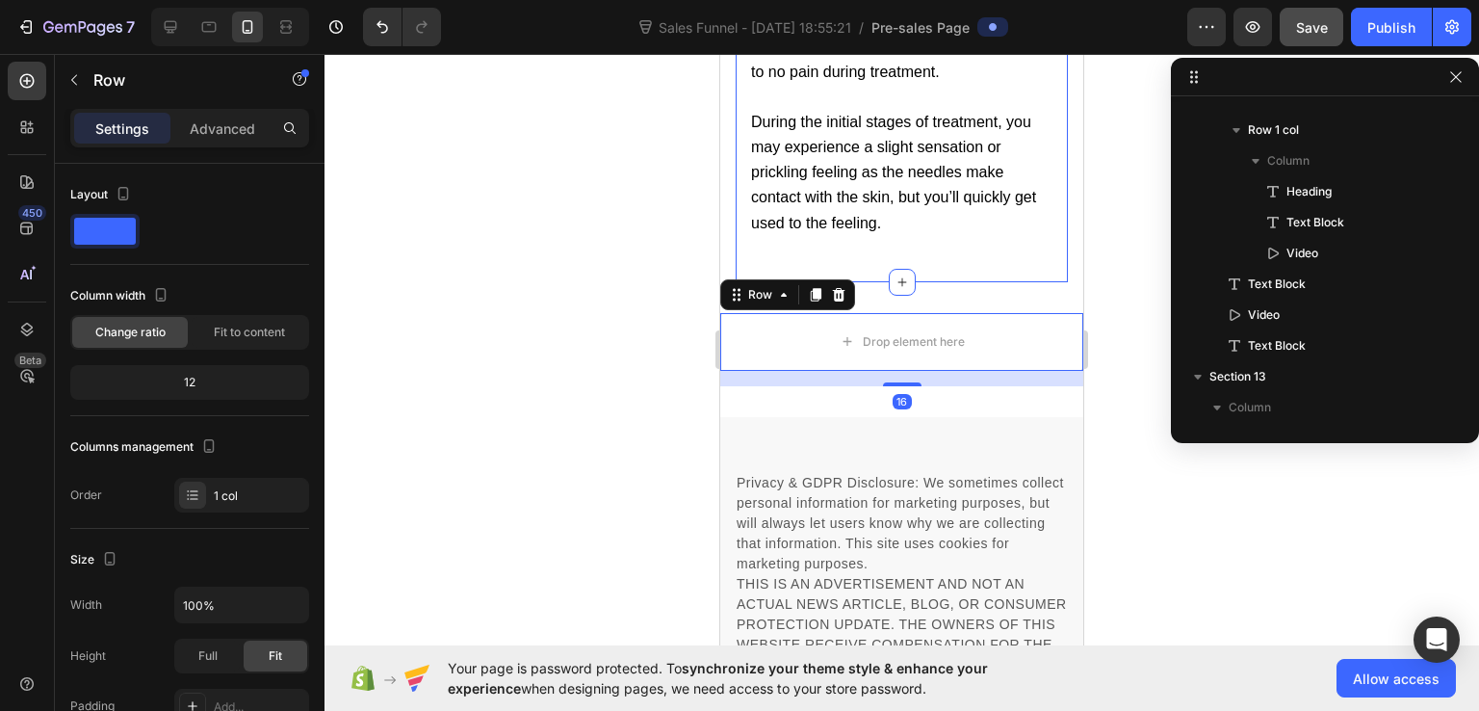
scroll to position [1191, 0]
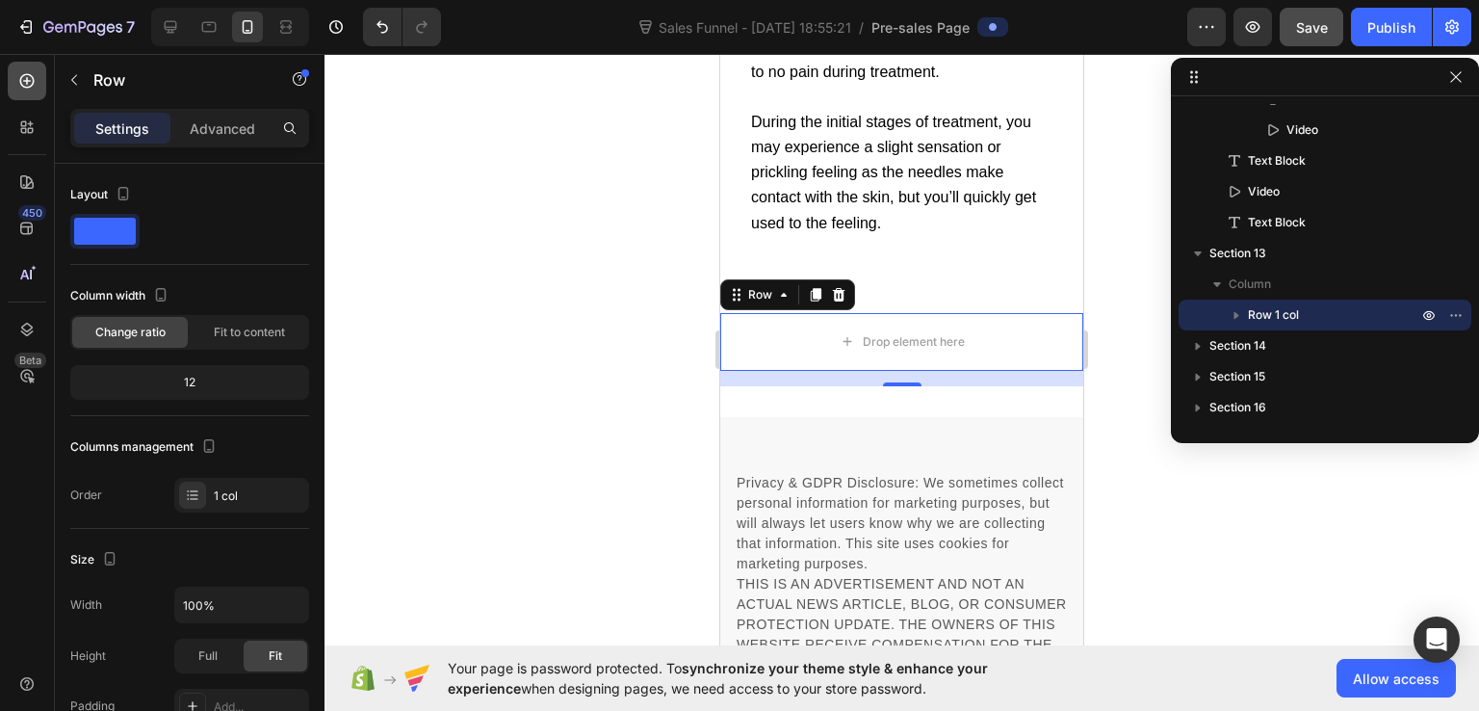
click at [30, 75] on icon at bounding box center [27, 81] width 14 height 14
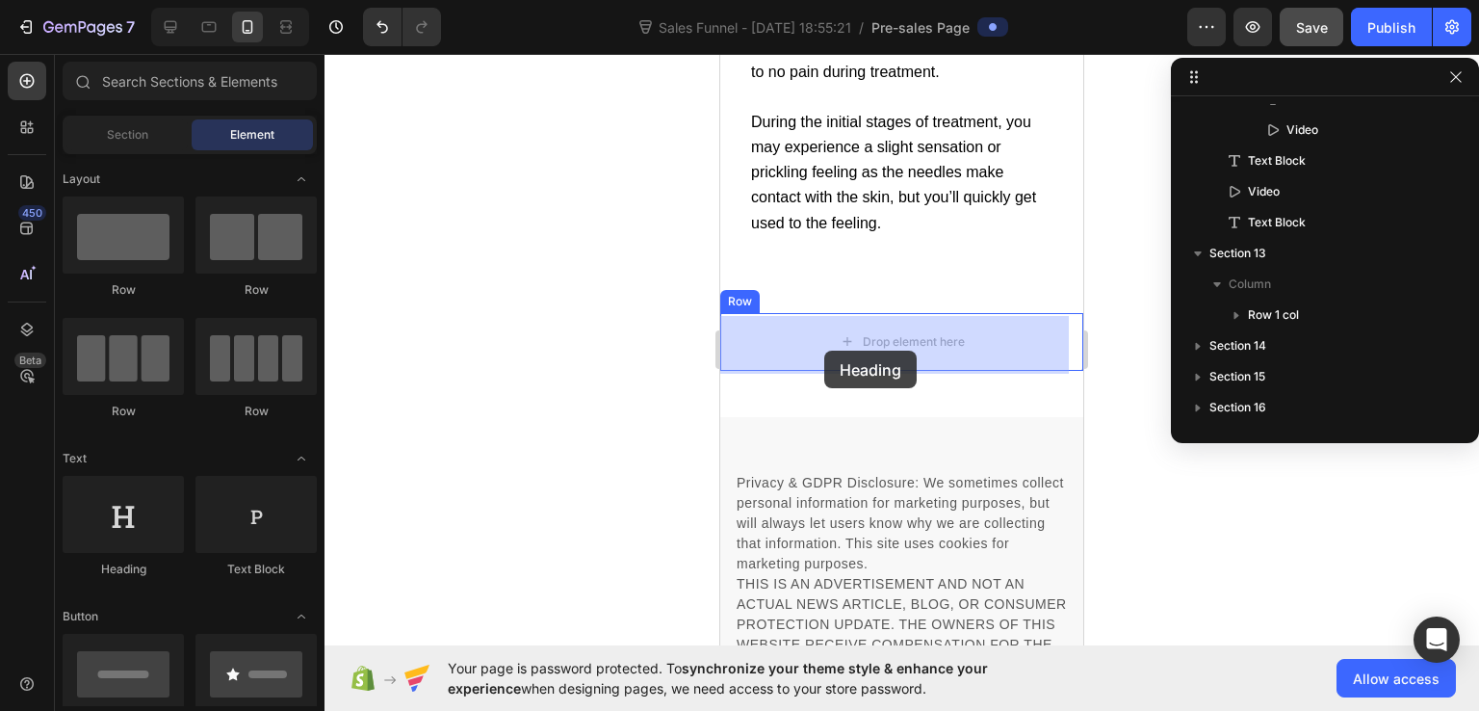
drag, startPoint x: 863, startPoint y: 559, endPoint x: 824, endPoint y: 351, distance: 211.6
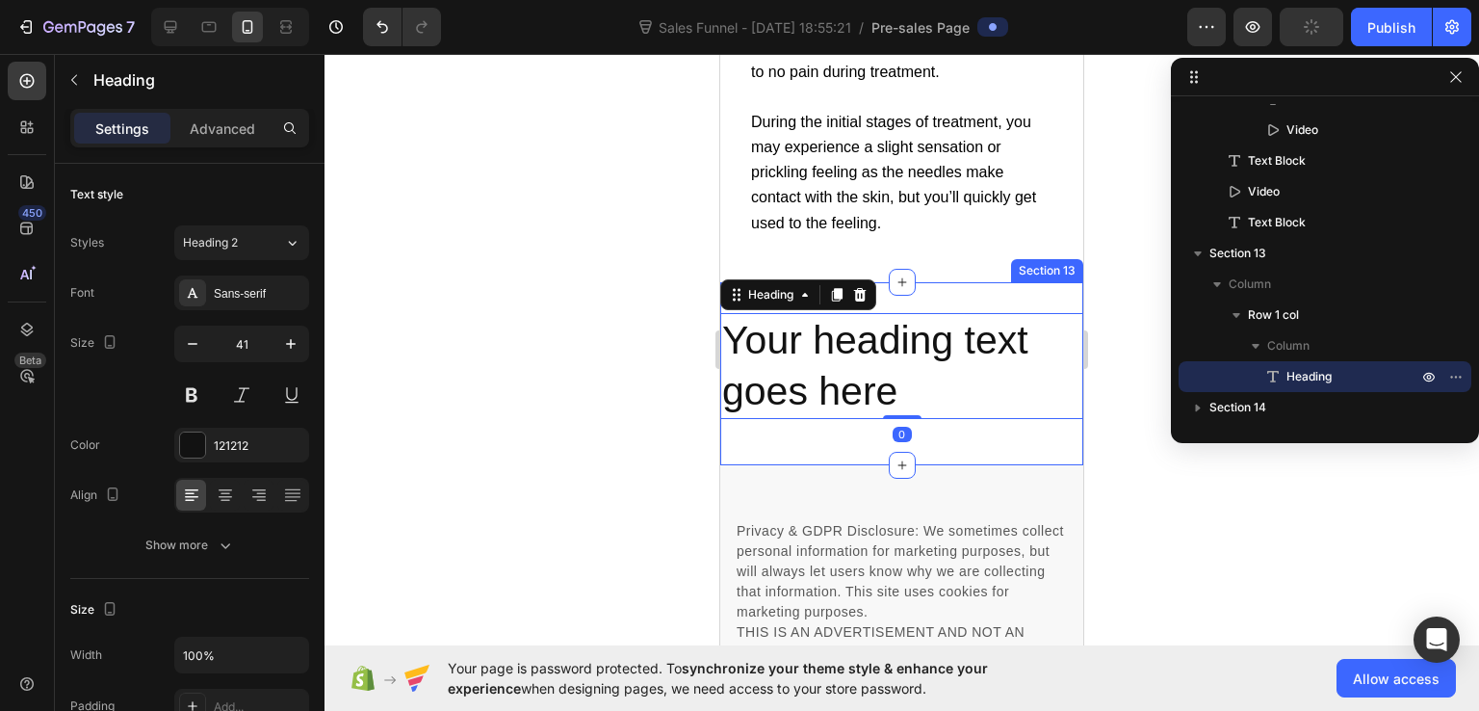
click at [1017, 304] on div "Your heading text goes here Heading 0 Row Section 13" at bounding box center [901, 374] width 363 height 184
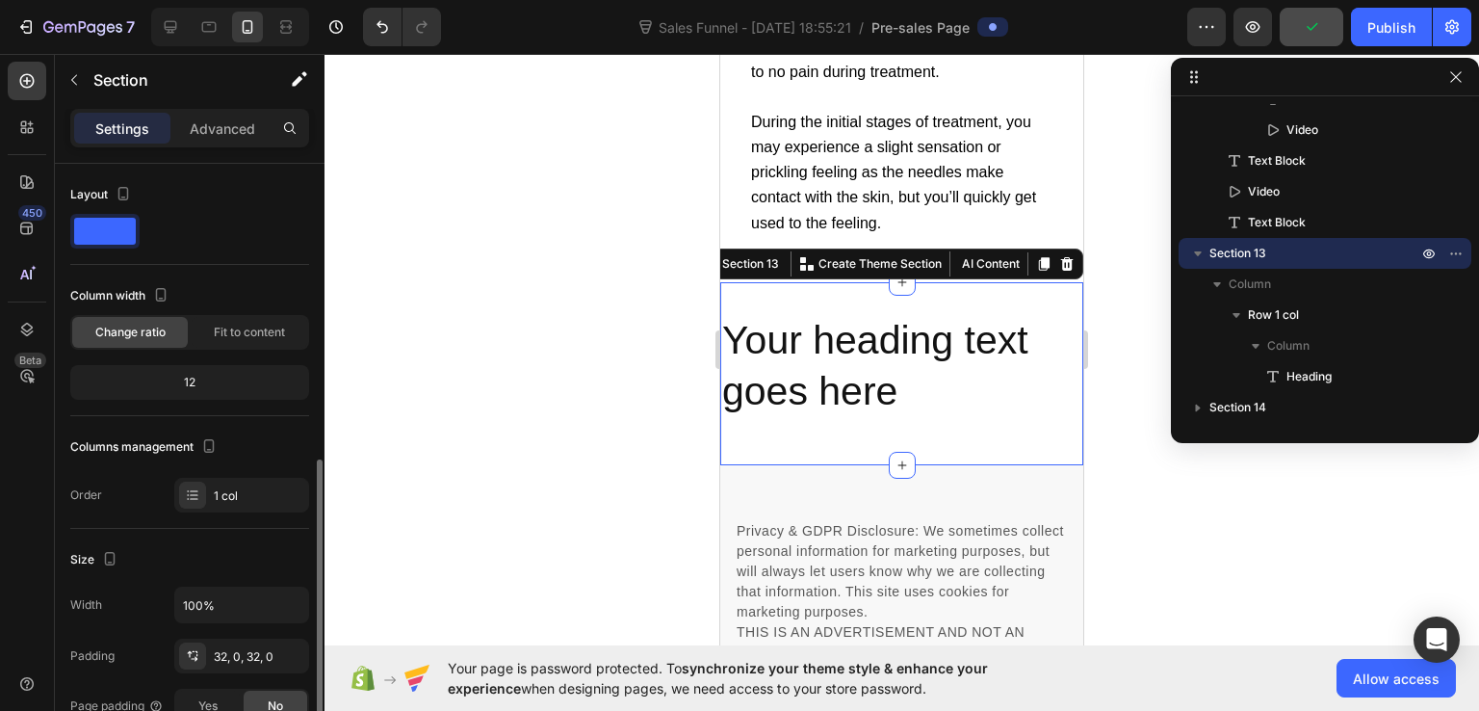
scroll to position [193, 0]
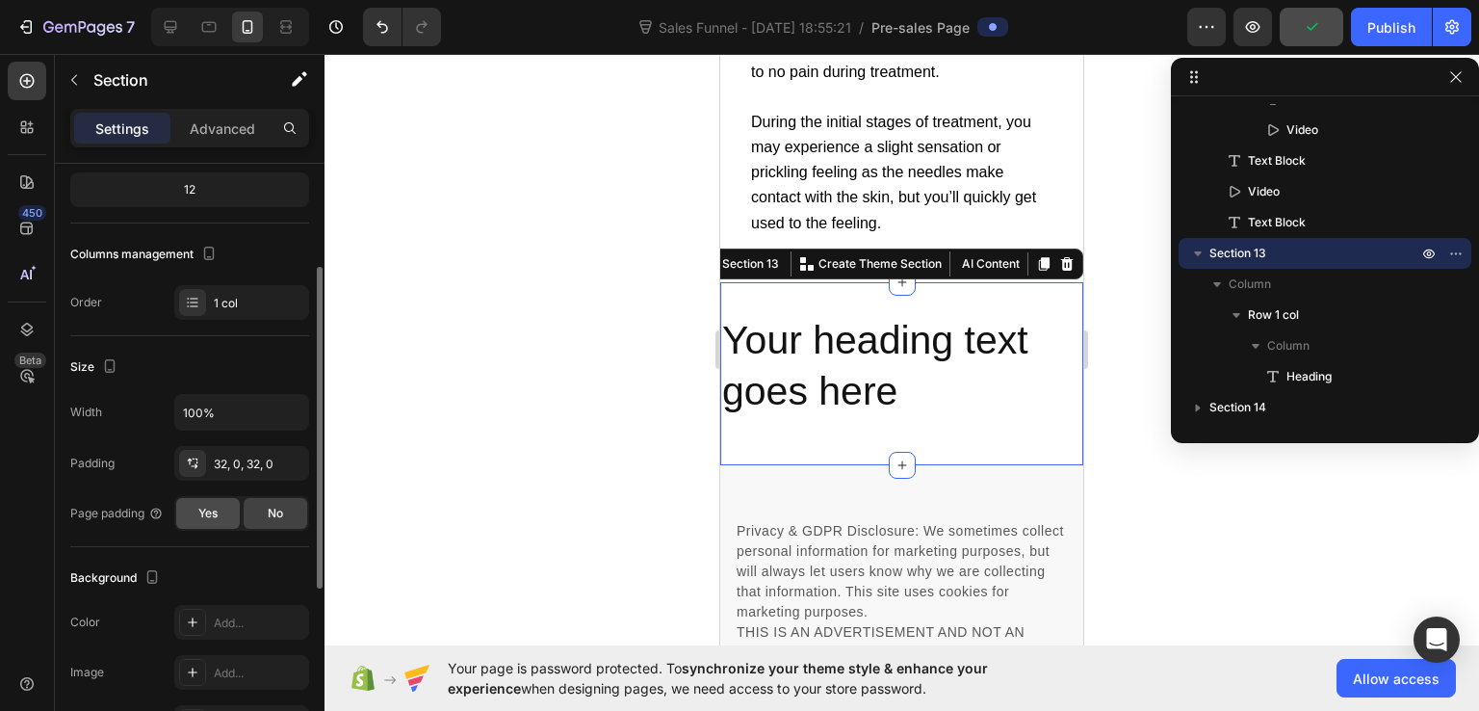
click at [209, 501] on div "Yes" at bounding box center [208, 513] width 64 height 31
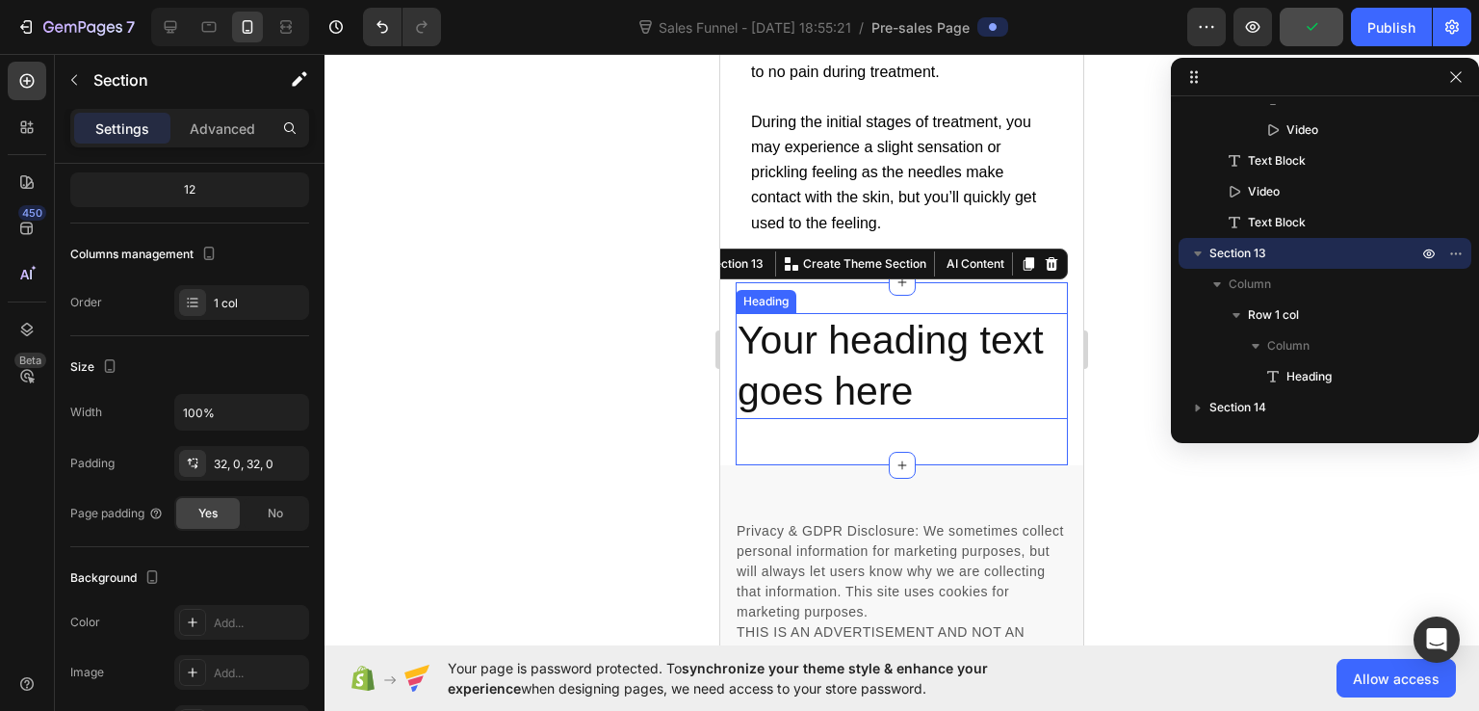
click at [825, 402] on h2 "Your heading text goes here" at bounding box center [902, 366] width 332 height 107
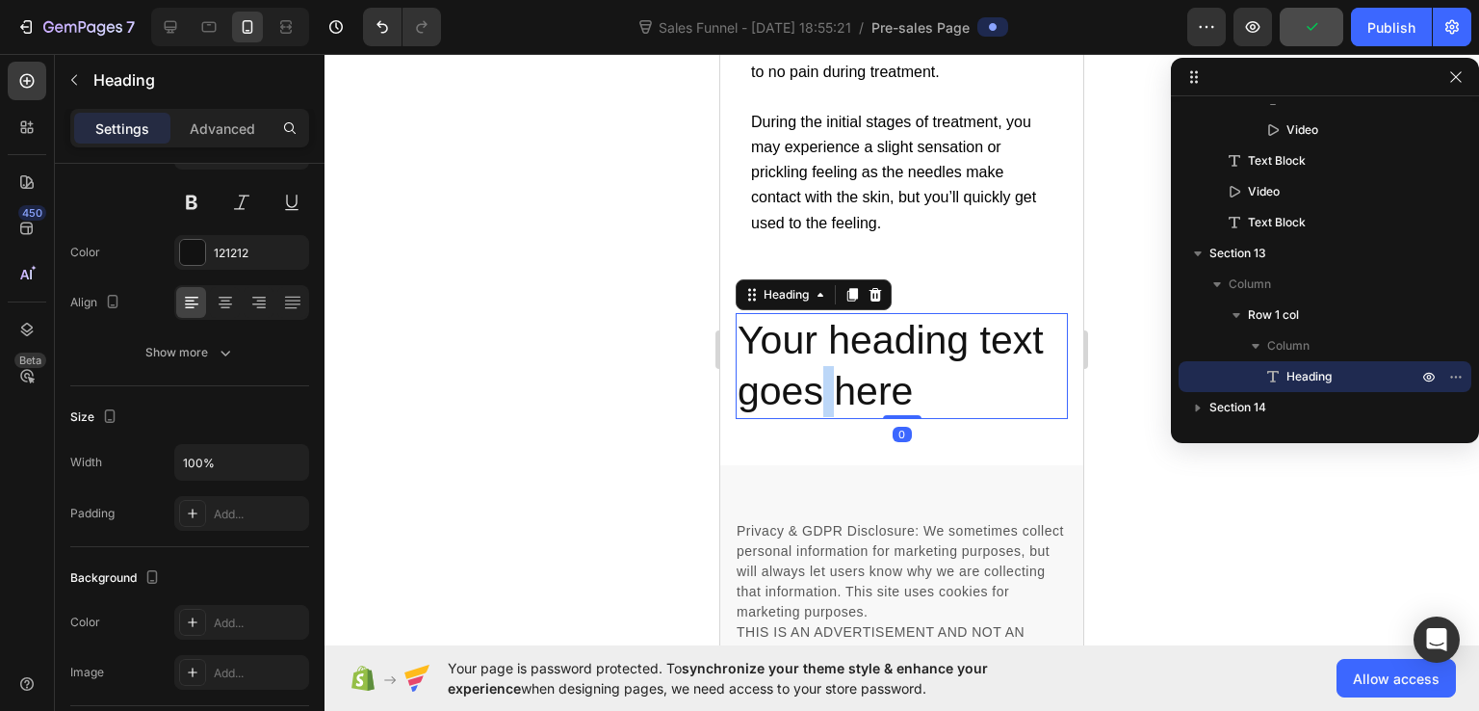
scroll to position [0, 0]
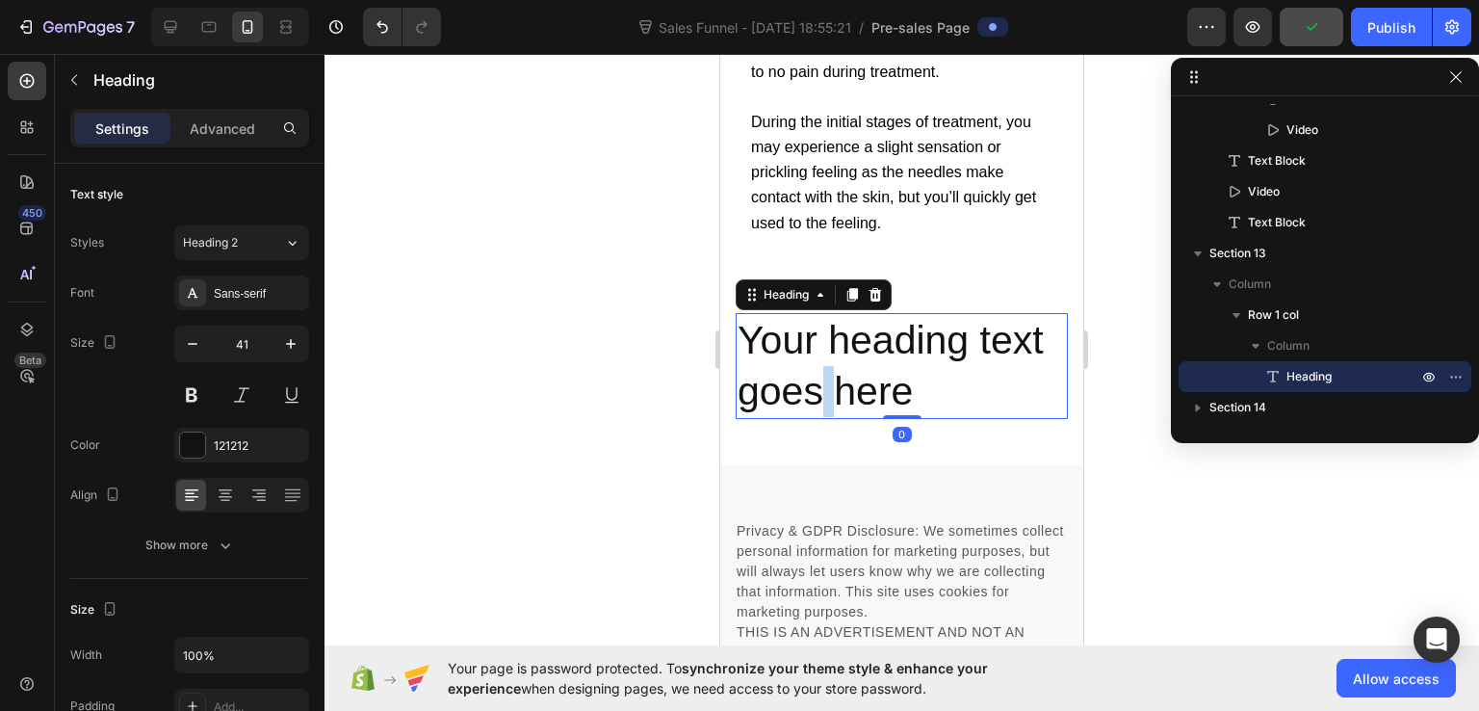
click at [825, 402] on h2 "Your heading text goes here" at bounding box center [902, 366] width 332 height 107
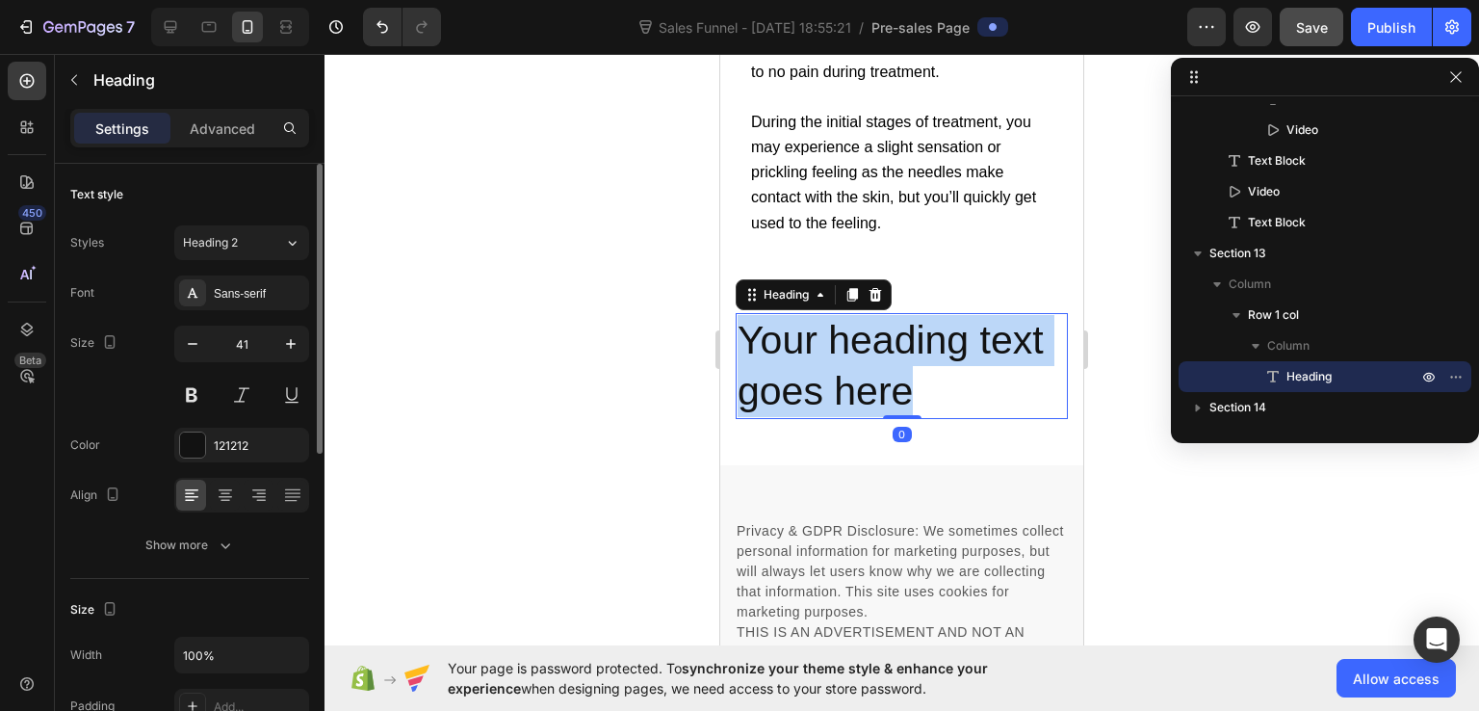
click at [825, 402] on p "Your heading text goes here" at bounding box center [902, 366] width 328 height 103
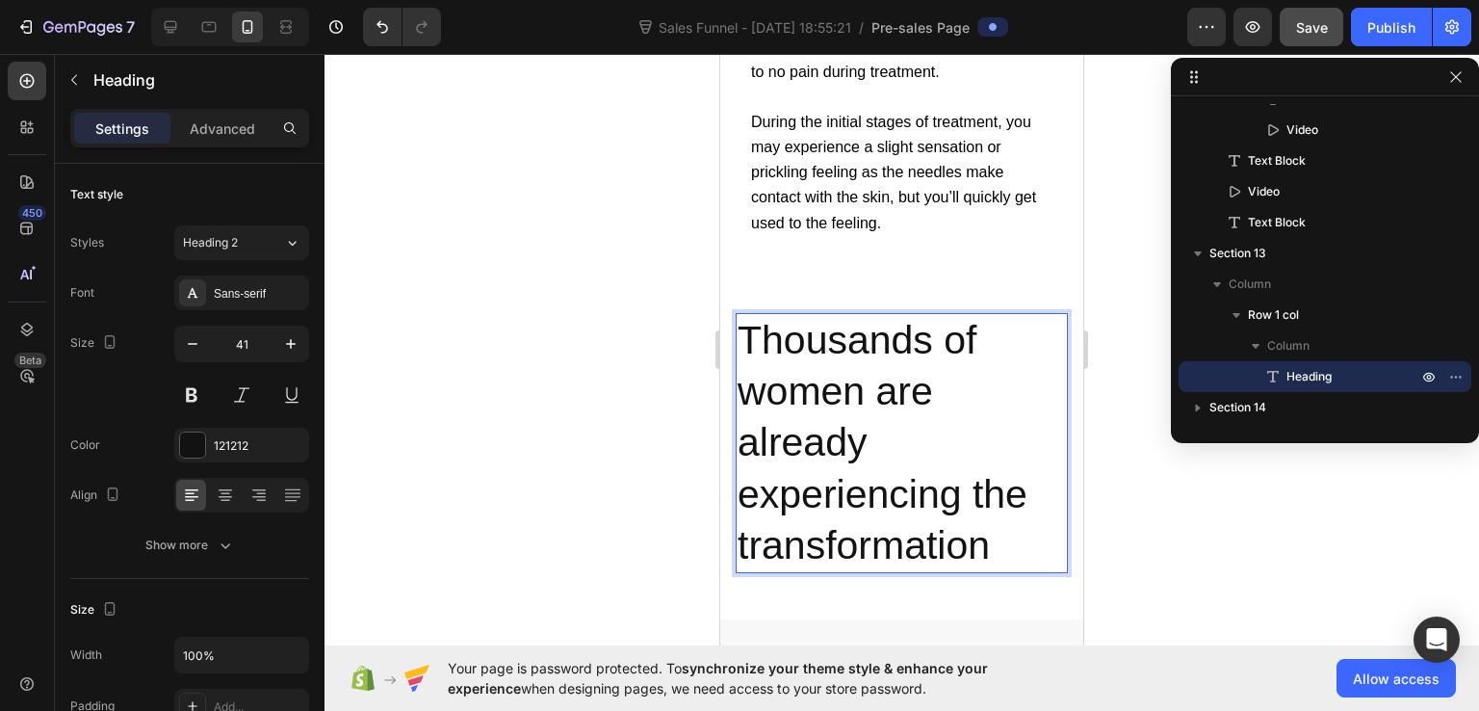
click at [825, 402] on p "Thousands of women are already experiencing the transformation" at bounding box center [902, 443] width 328 height 256
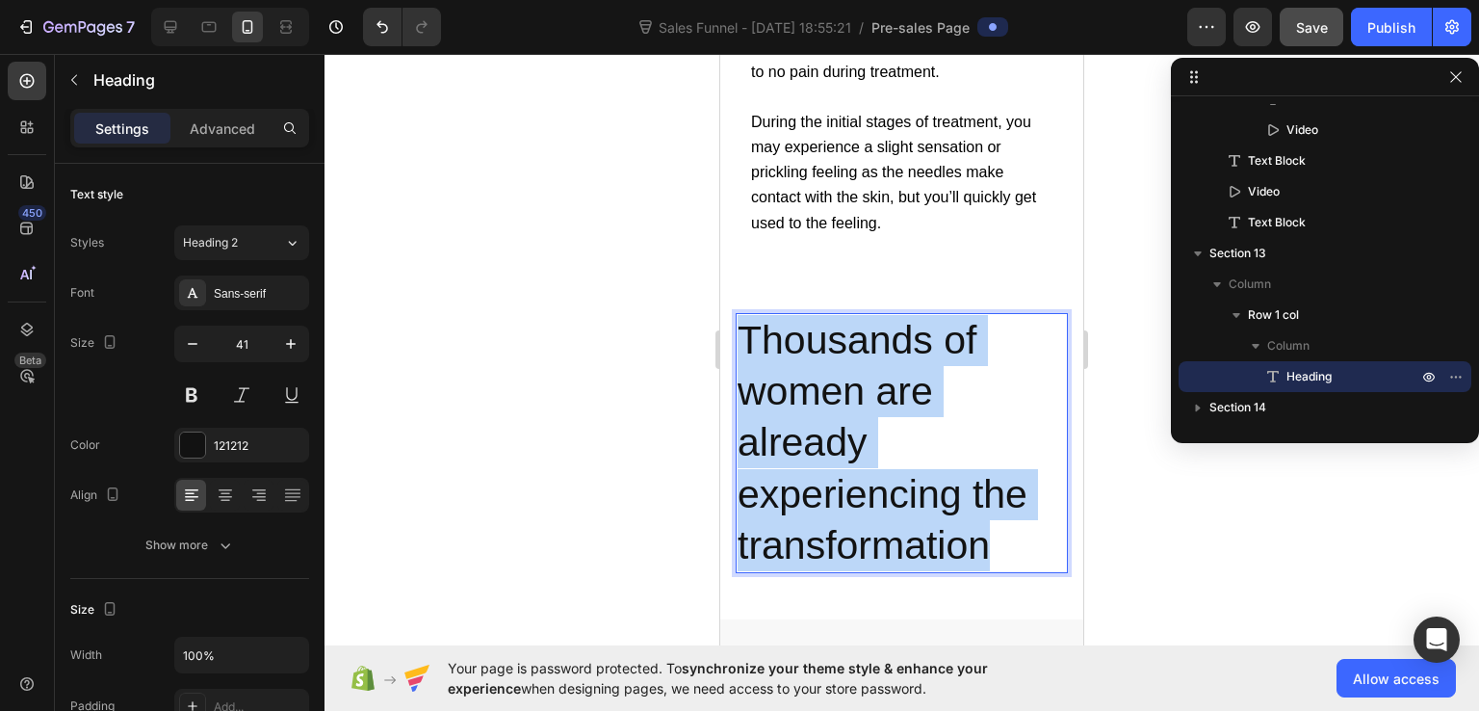
click at [825, 402] on p "Thousands of women are already experiencing the transformation" at bounding box center [902, 443] width 328 height 256
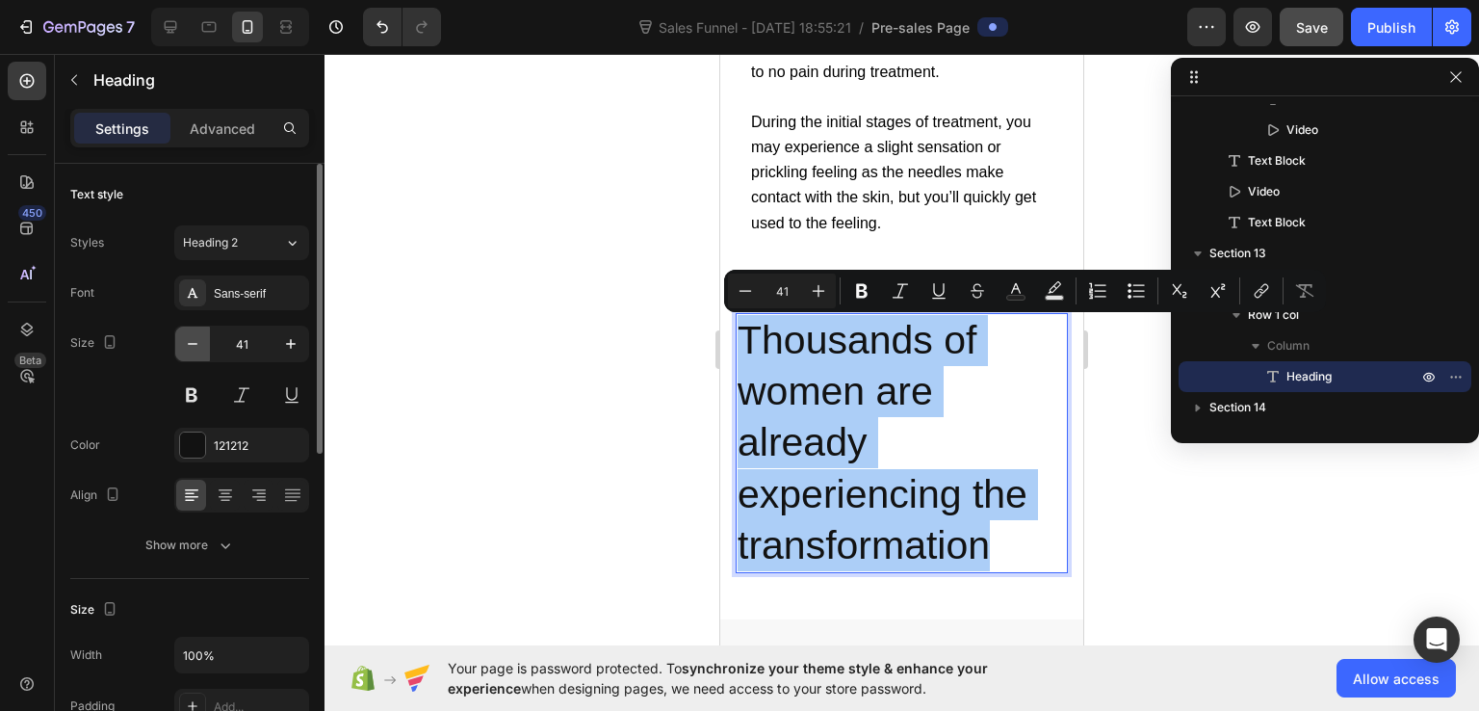
click at [196, 344] on icon "button" at bounding box center [192, 343] width 19 height 19
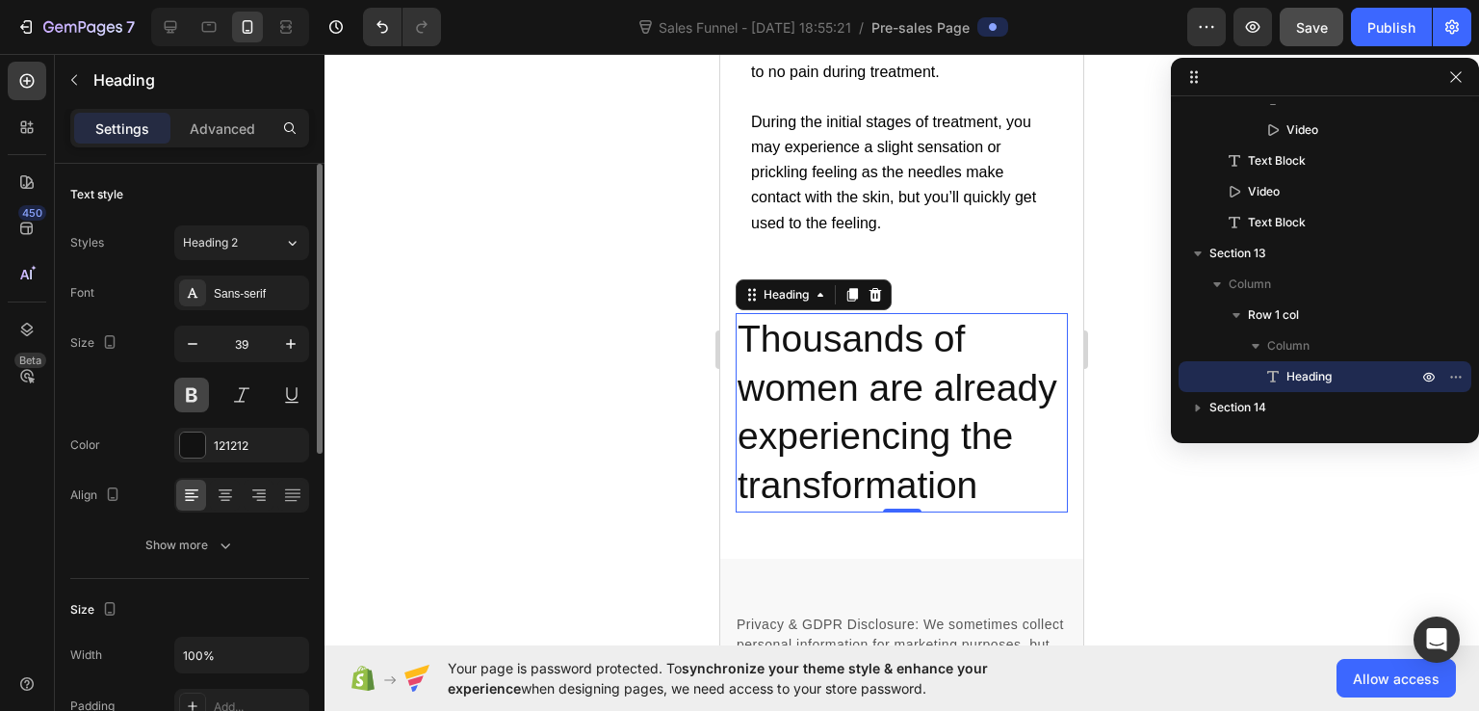
click at [196, 380] on button at bounding box center [191, 395] width 35 height 35
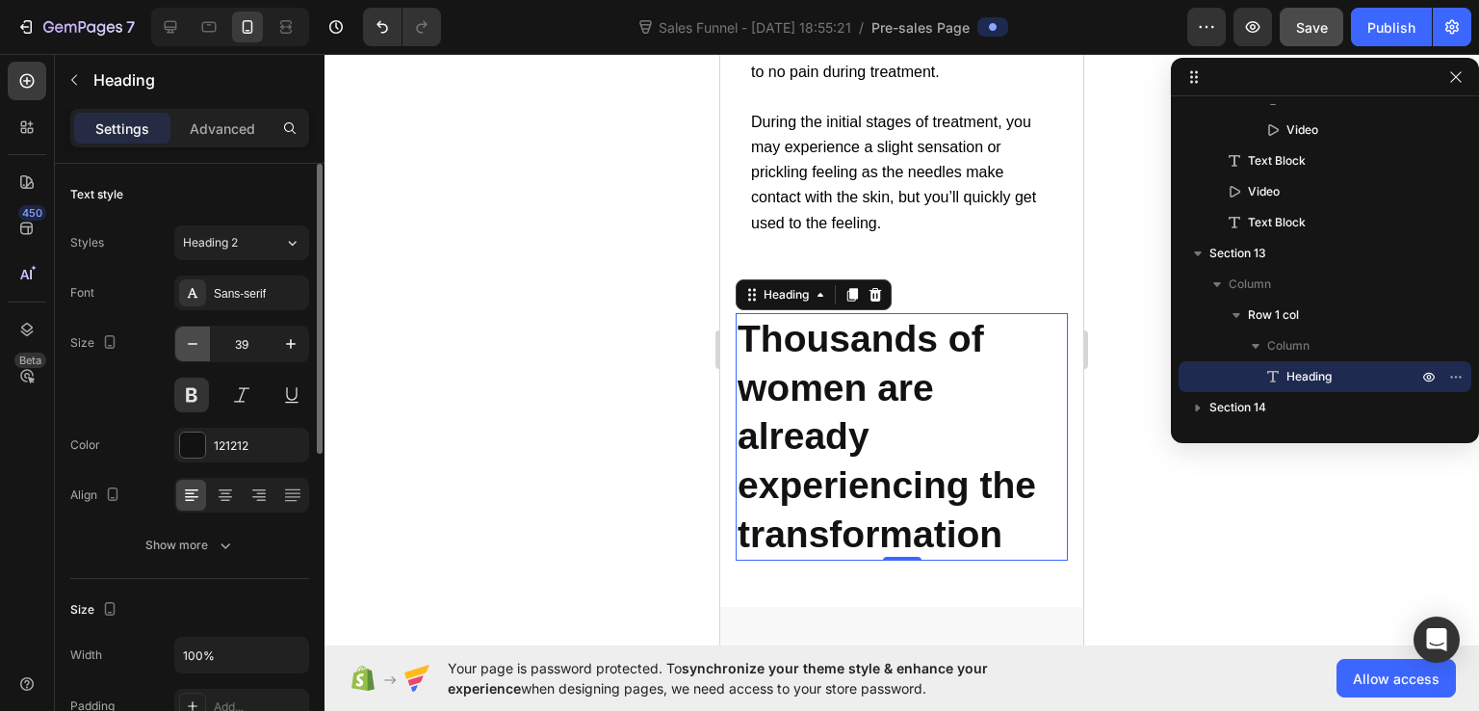
click at [196, 343] on icon "button" at bounding box center [193, 344] width 10 height 2
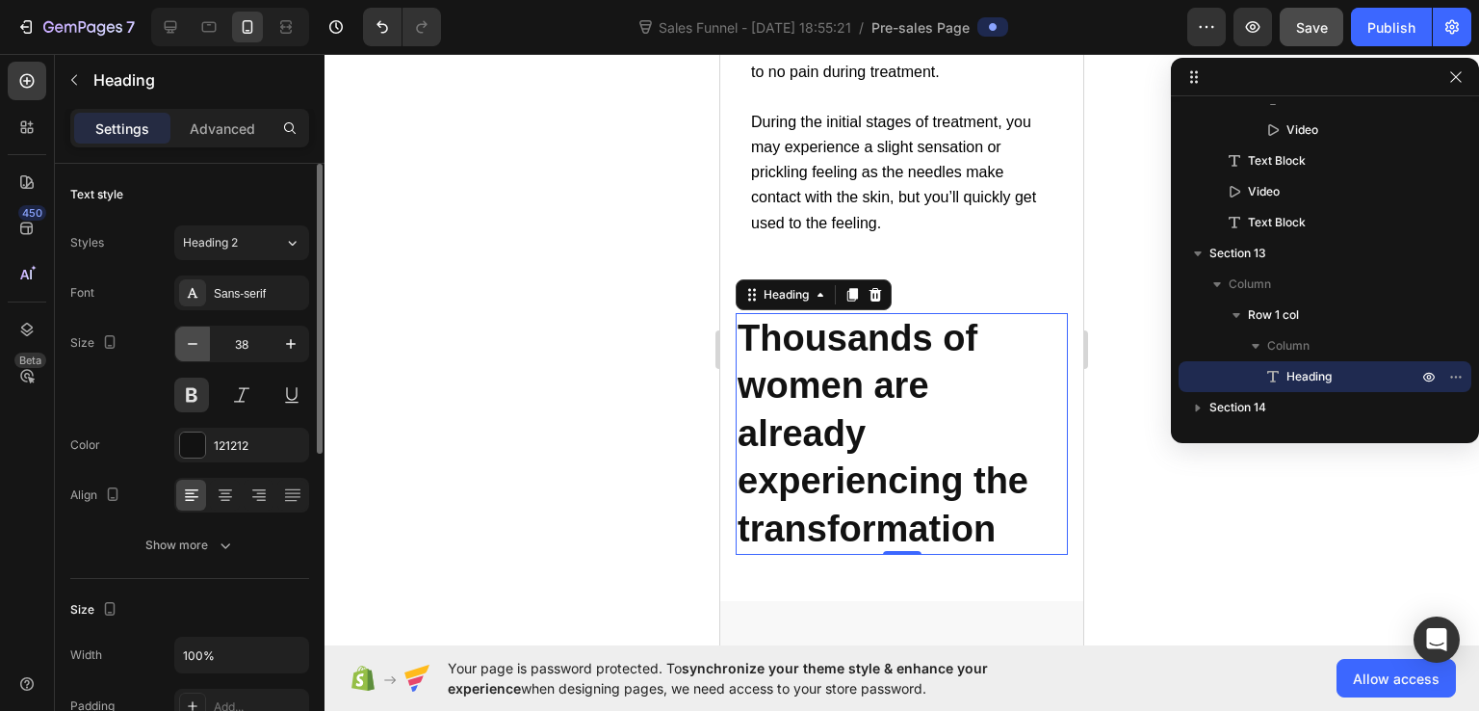
click at [196, 343] on icon "button" at bounding box center [193, 344] width 10 height 2
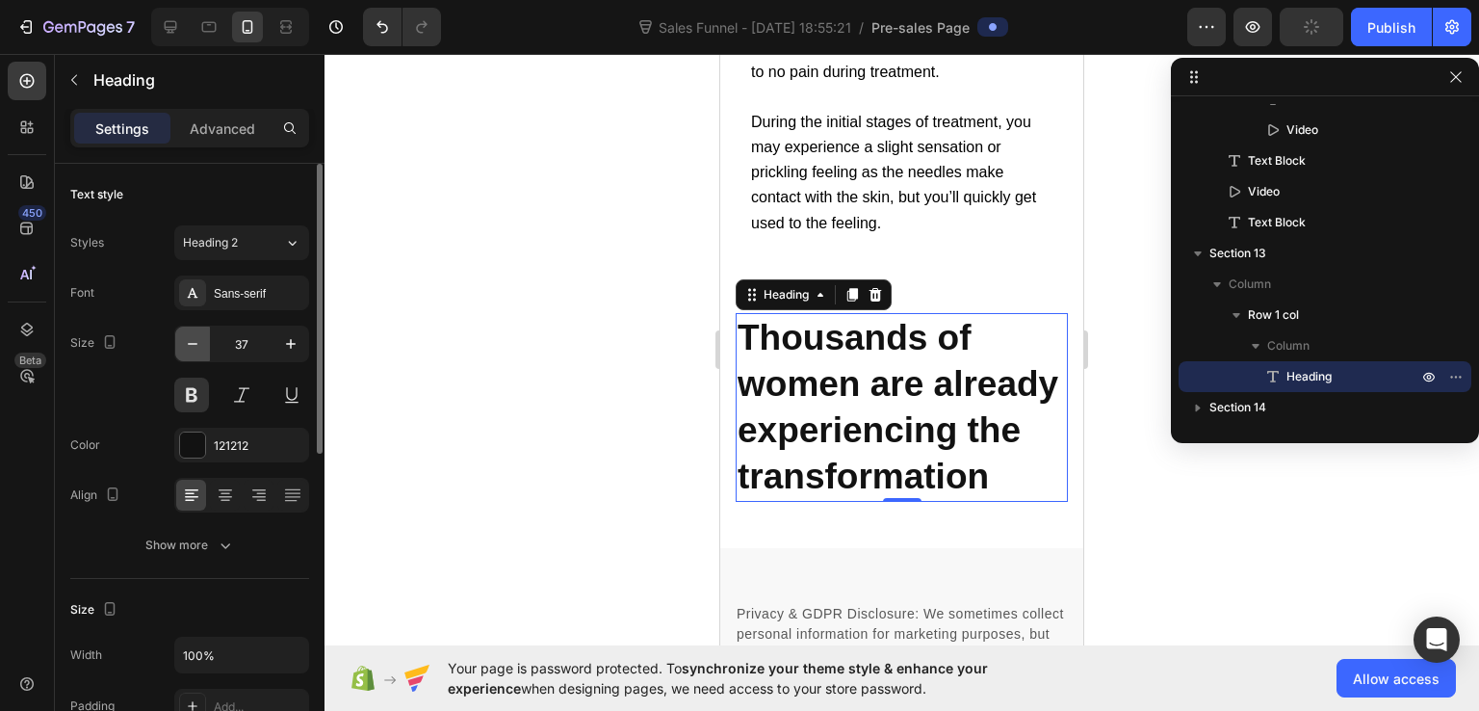
click at [196, 343] on icon "button" at bounding box center [193, 344] width 10 height 2
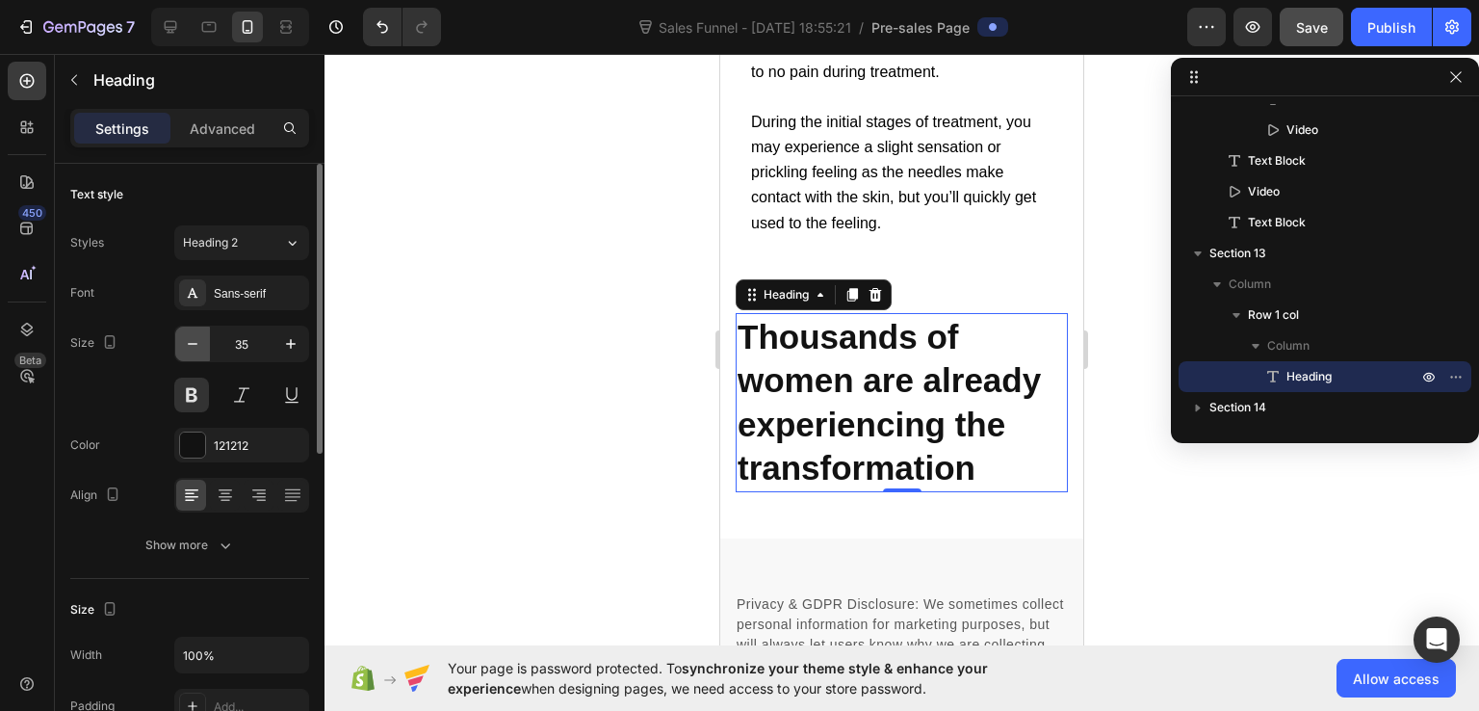
click at [196, 343] on icon "button" at bounding box center [193, 344] width 10 height 2
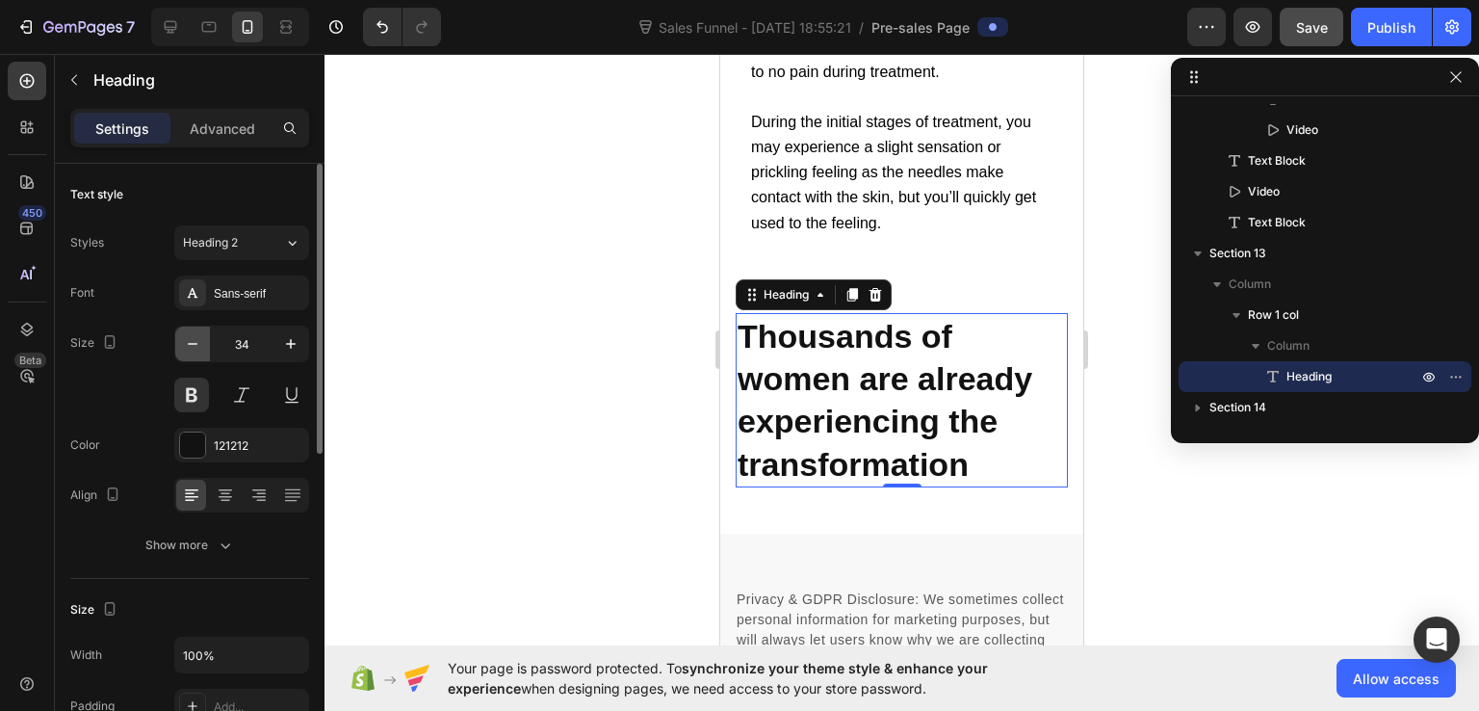
click at [196, 343] on icon "button" at bounding box center [193, 344] width 10 height 2
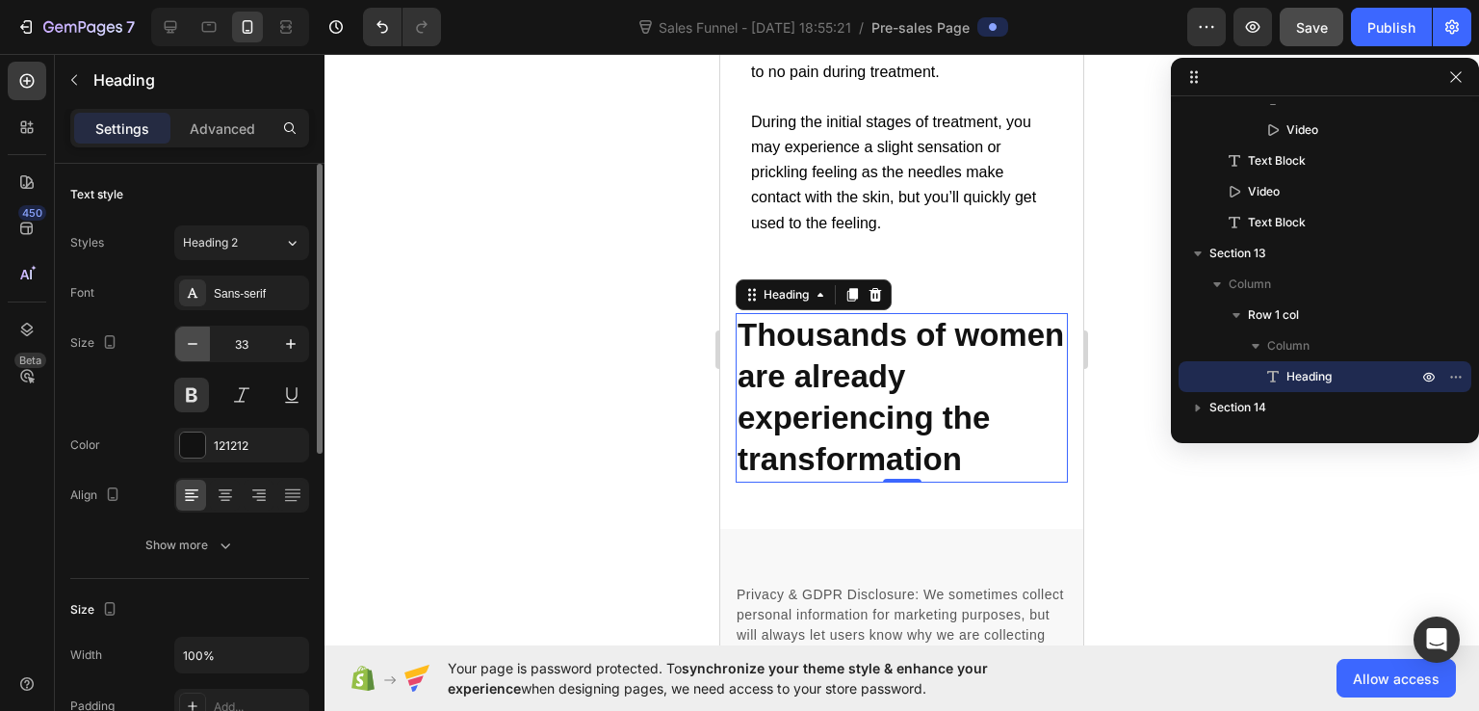
click at [196, 343] on icon "button" at bounding box center [193, 344] width 10 height 2
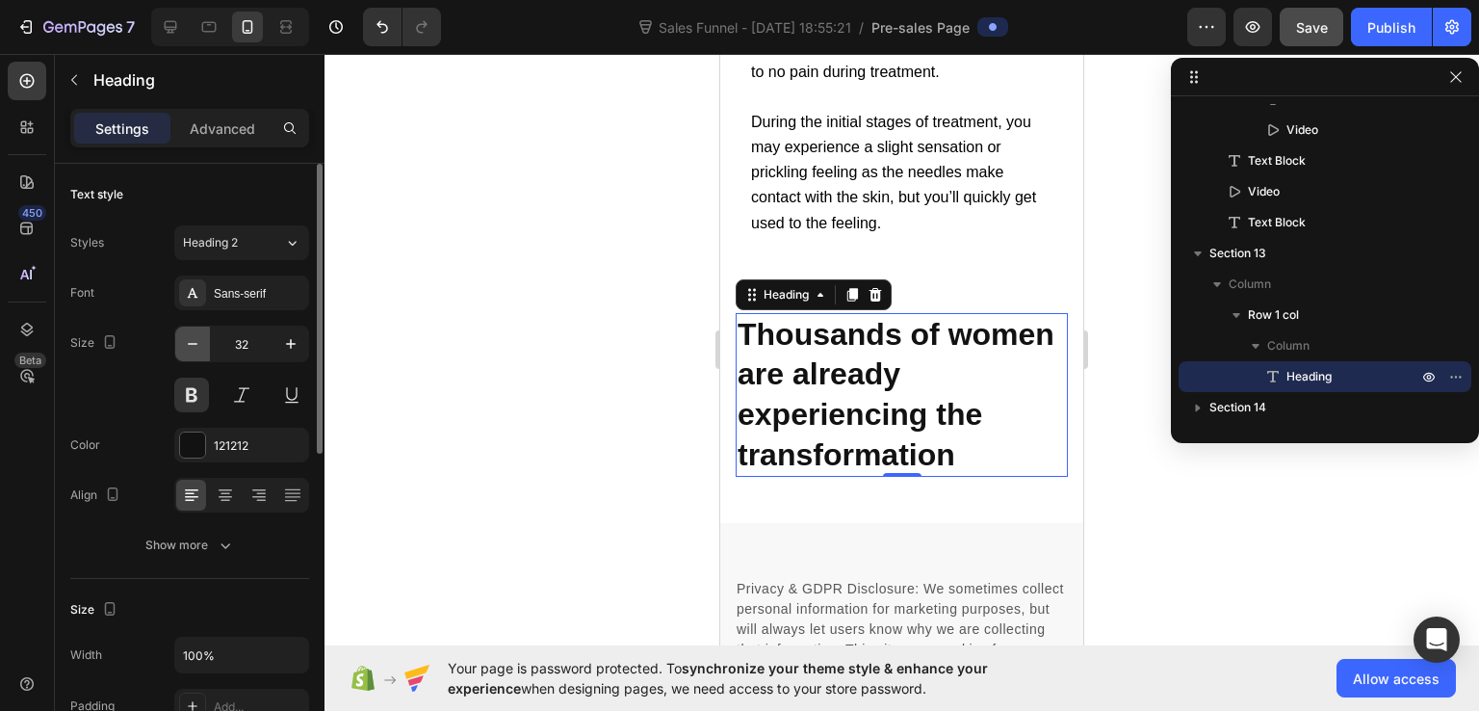
click at [196, 343] on icon "button" at bounding box center [193, 344] width 10 height 2
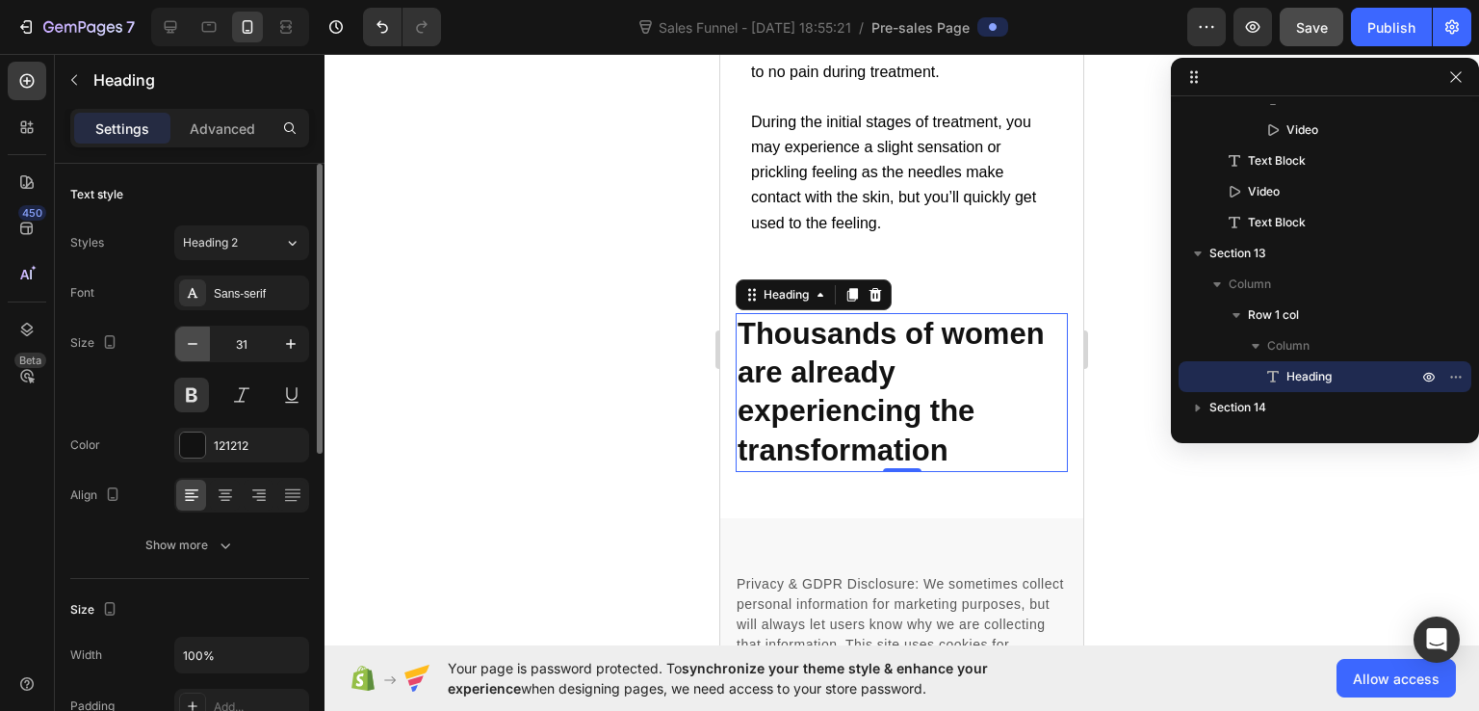
click at [203, 345] on button "button" at bounding box center [192, 344] width 35 height 35
type input "30"
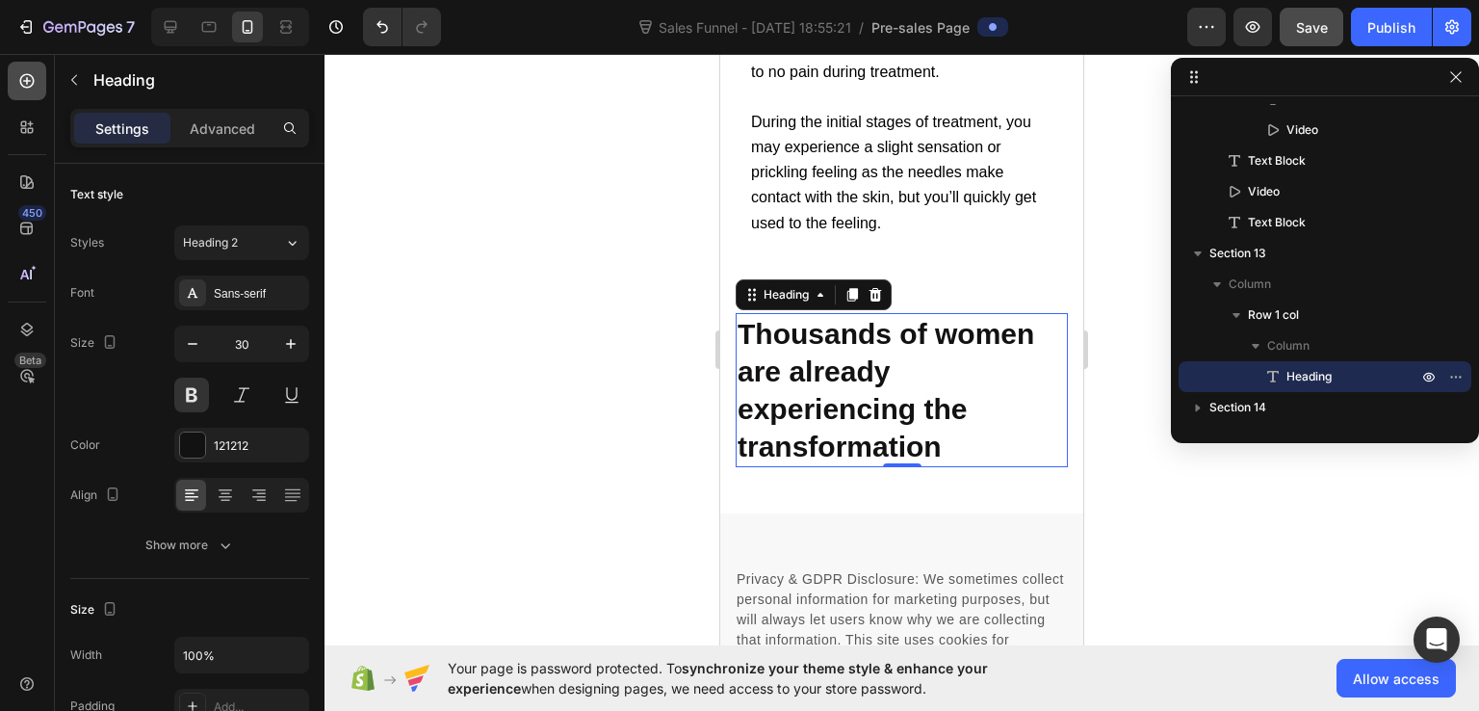
click at [31, 77] on icon at bounding box center [26, 80] width 19 height 19
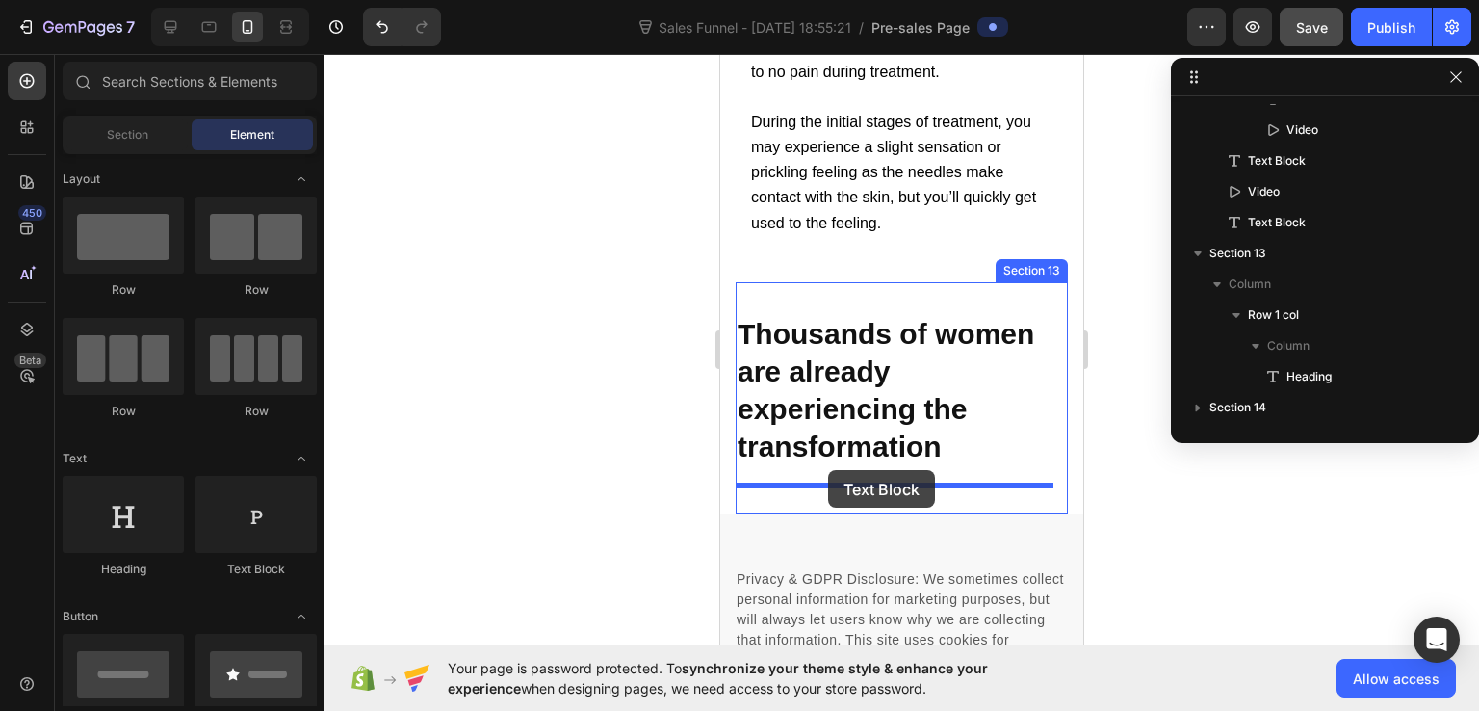
drag, startPoint x: 971, startPoint y: 565, endPoint x: 828, endPoint y: 470, distance: 171.5
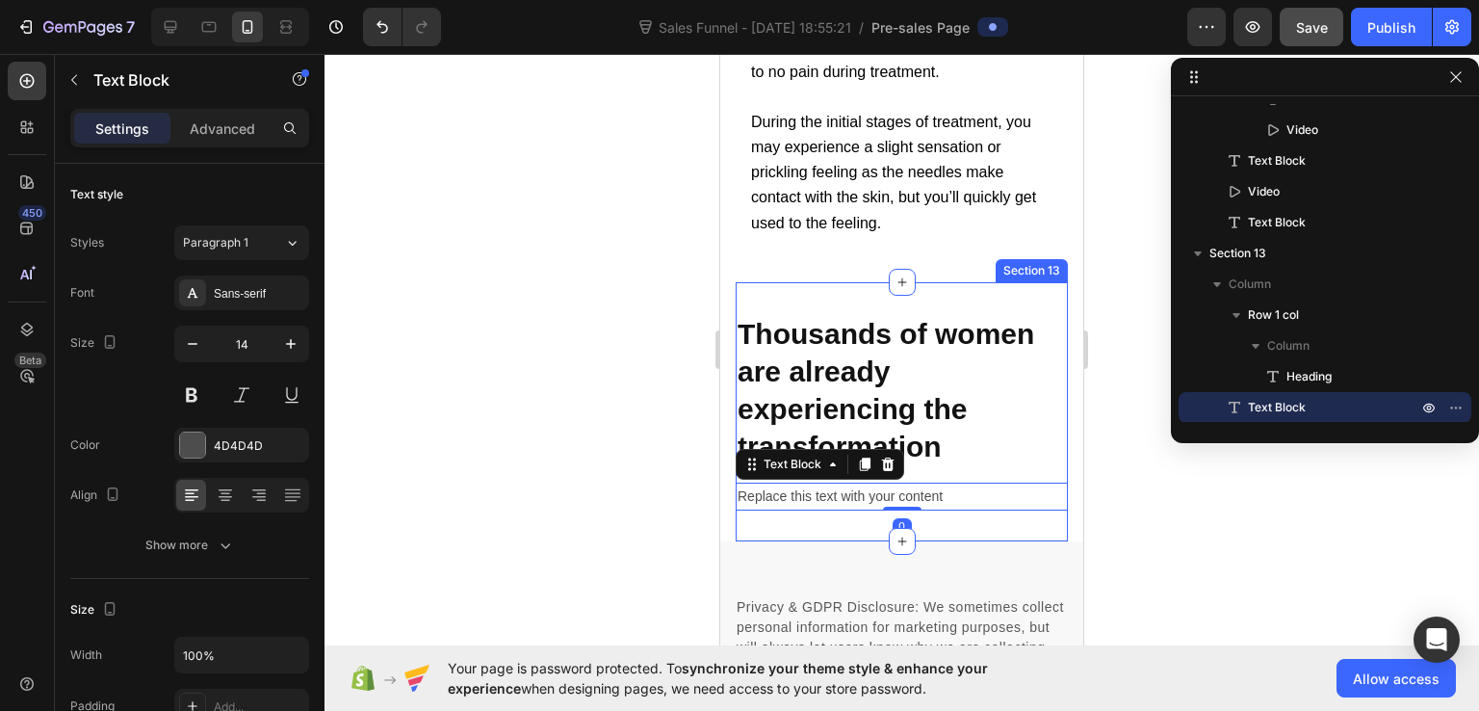
scroll to position [1284, 0]
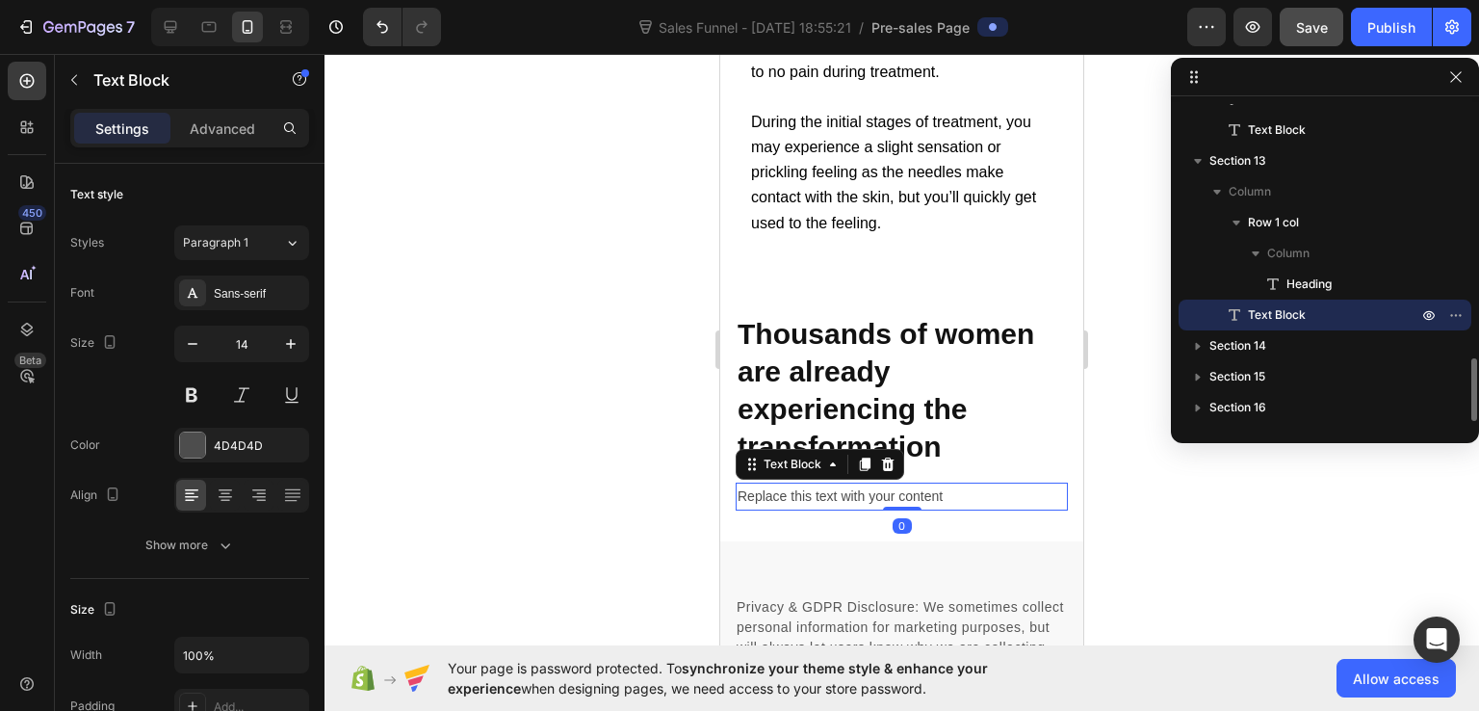
click at [829, 493] on div "Replace this text with your content" at bounding box center [902, 497] width 332 height 28
click at [829, 493] on p "Replace this text with your content" at bounding box center [902, 496] width 328 height 24
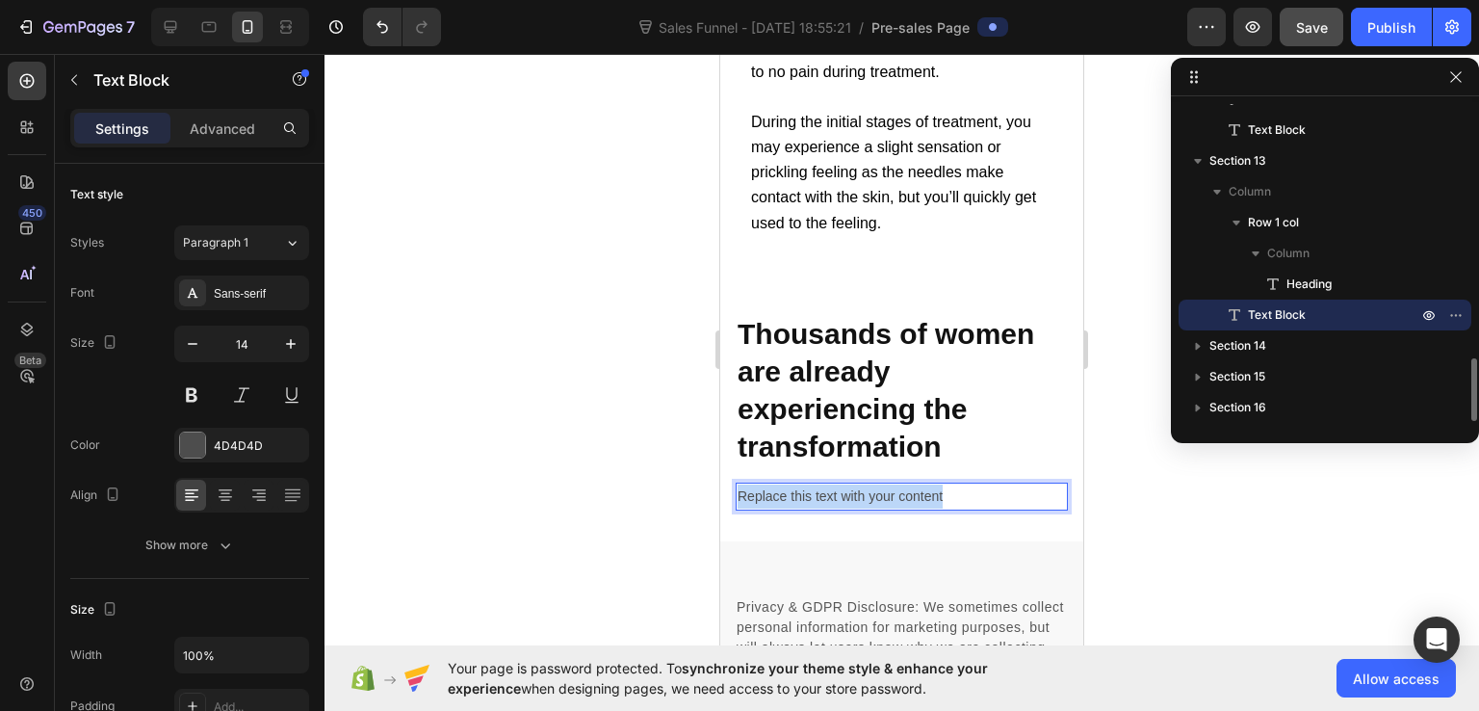
click at [829, 493] on p "Replace this text with your content" at bounding box center [902, 496] width 328 height 24
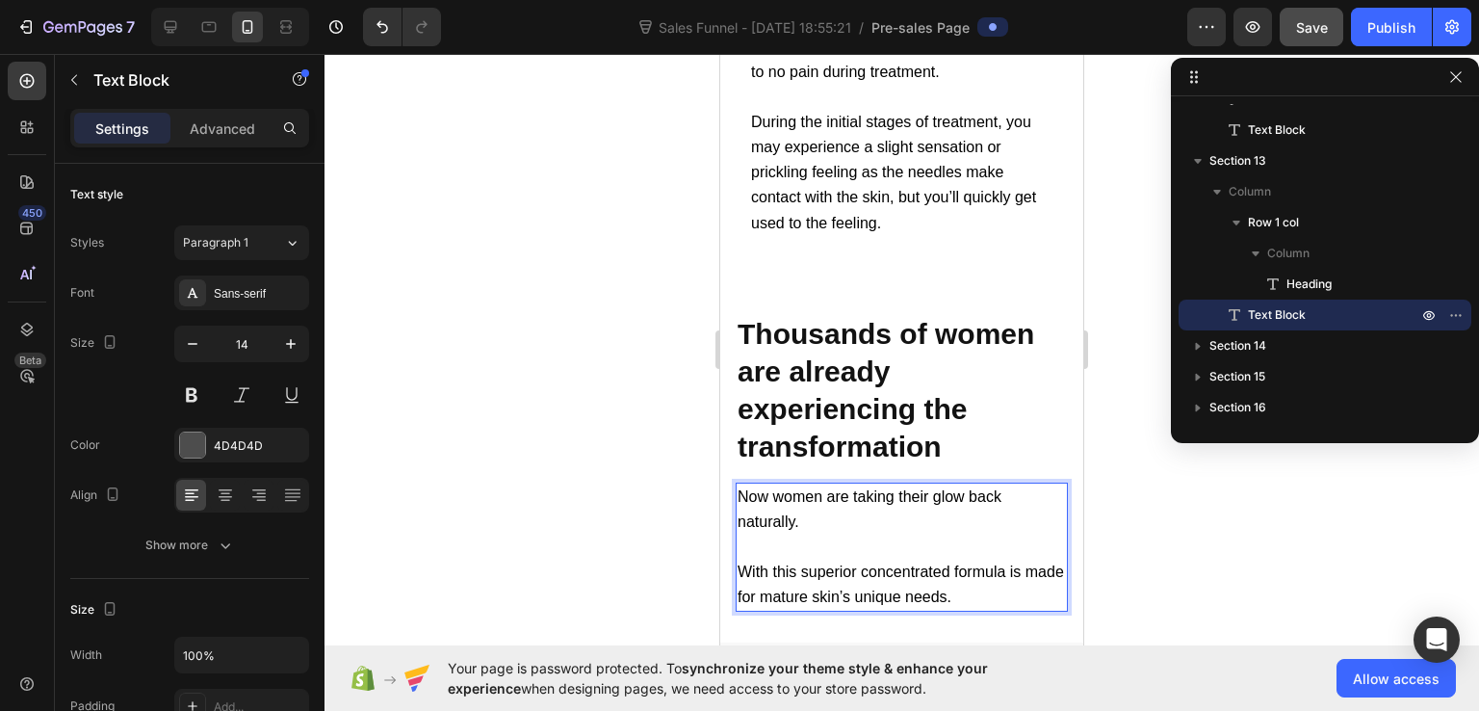
click at [1013, 571] on span "With this superior concentrated formula is made for mature skin’s unique needs." at bounding box center [901, 583] width 327 height 41
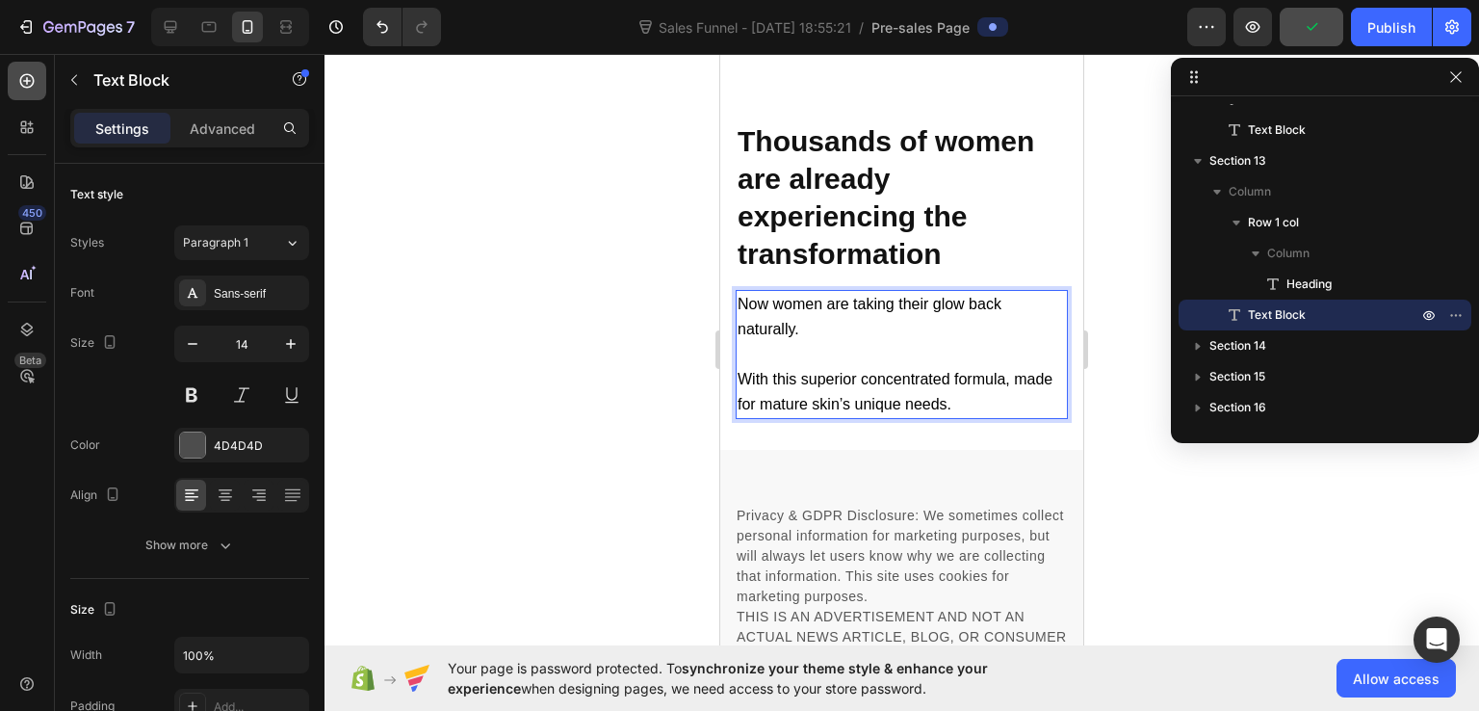
click at [38, 75] on div at bounding box center [27, 81] width 39 height 39
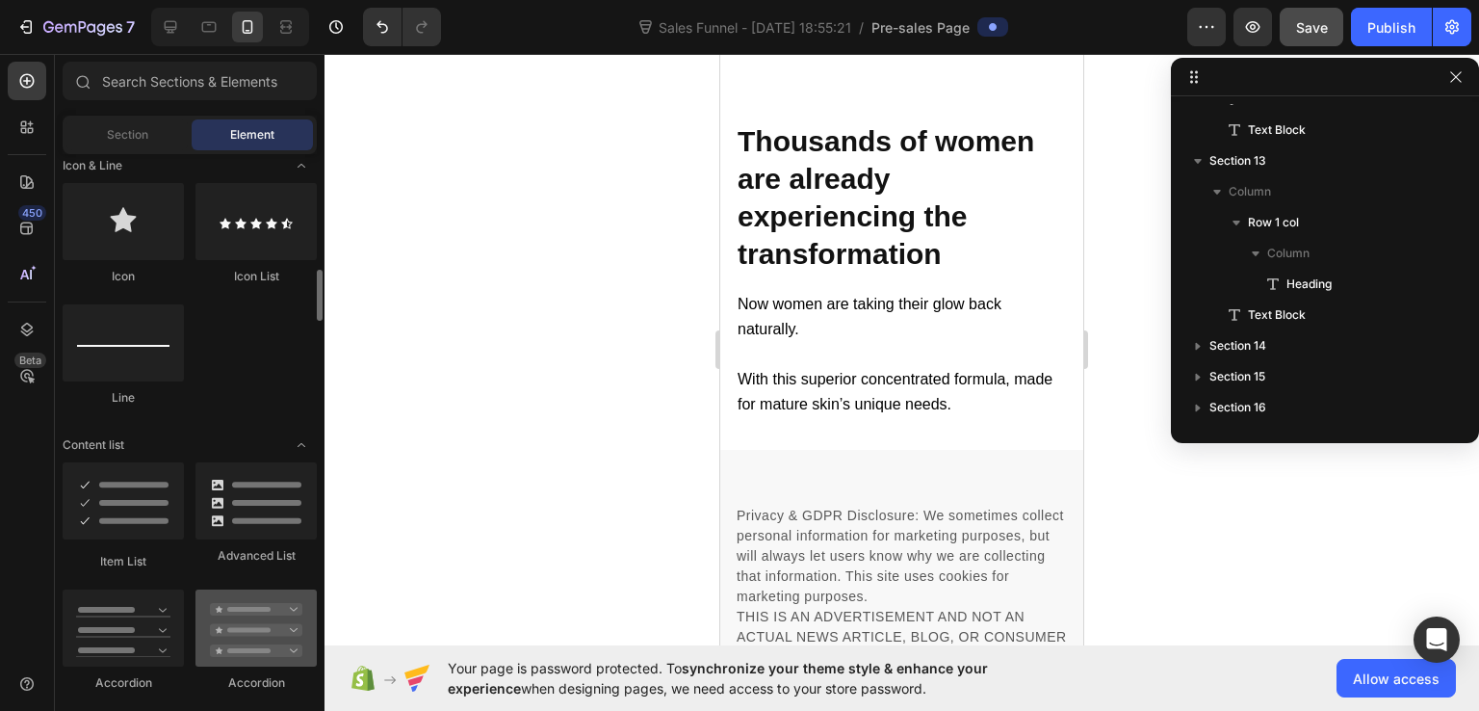
scroll to position [1348, 0]
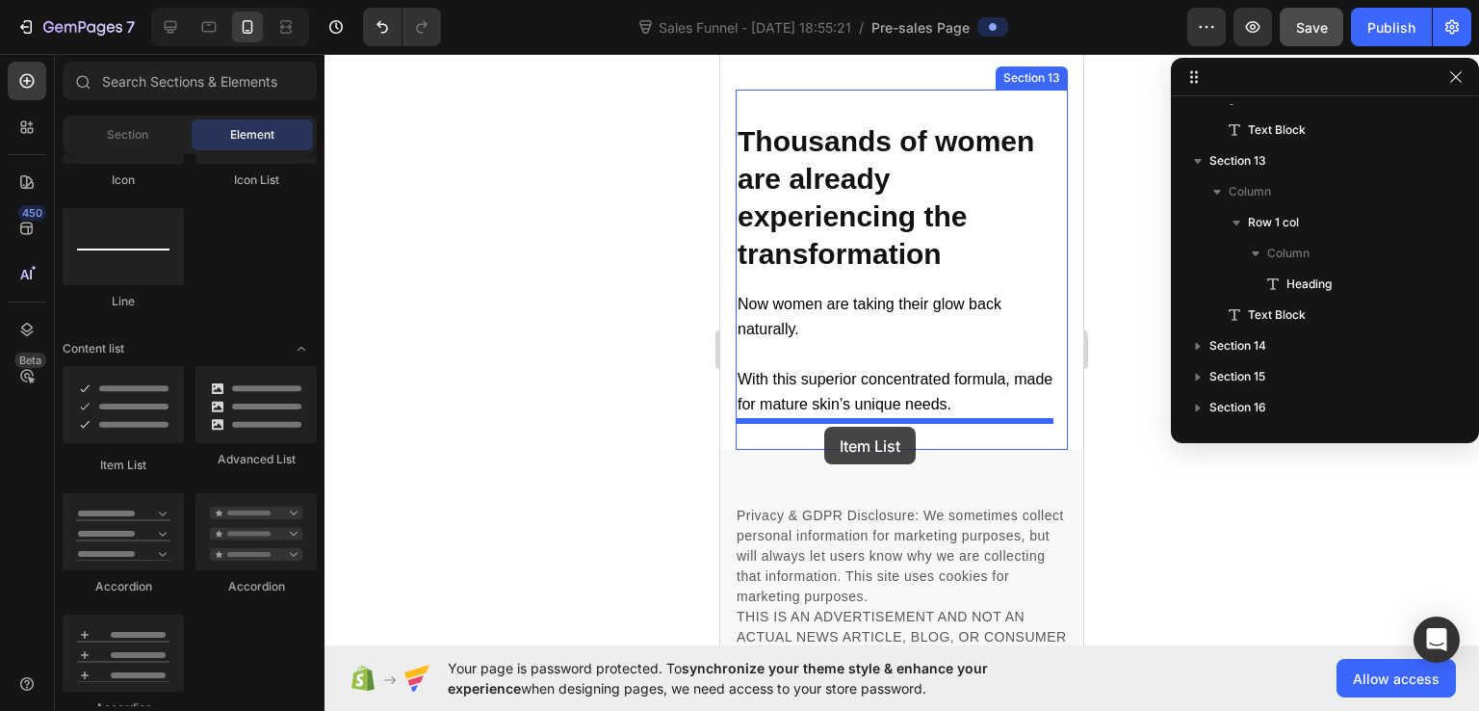
drag, startPoint x: 842, startPoint y: 486, endPoint x: 824, endPoint y: 427, distance: 62.2
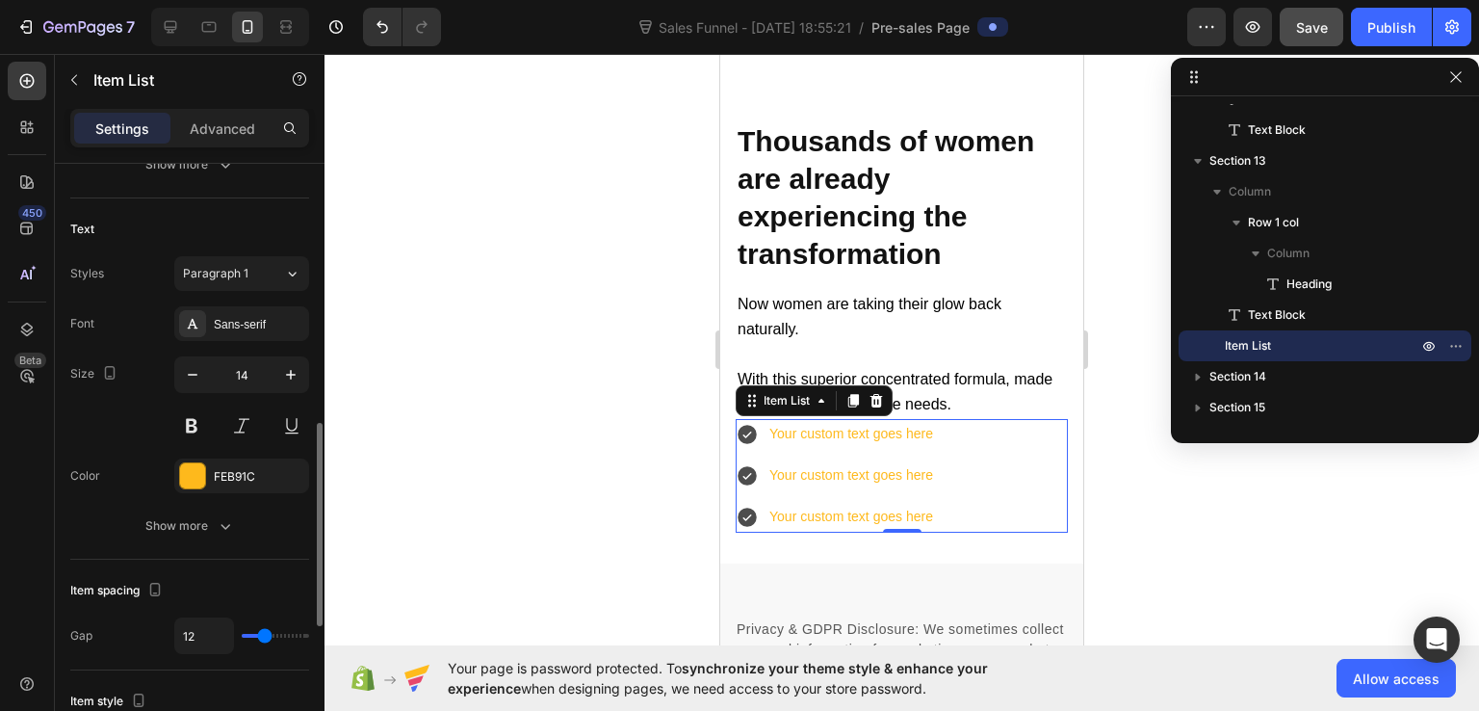
scroll to position [482, 0]
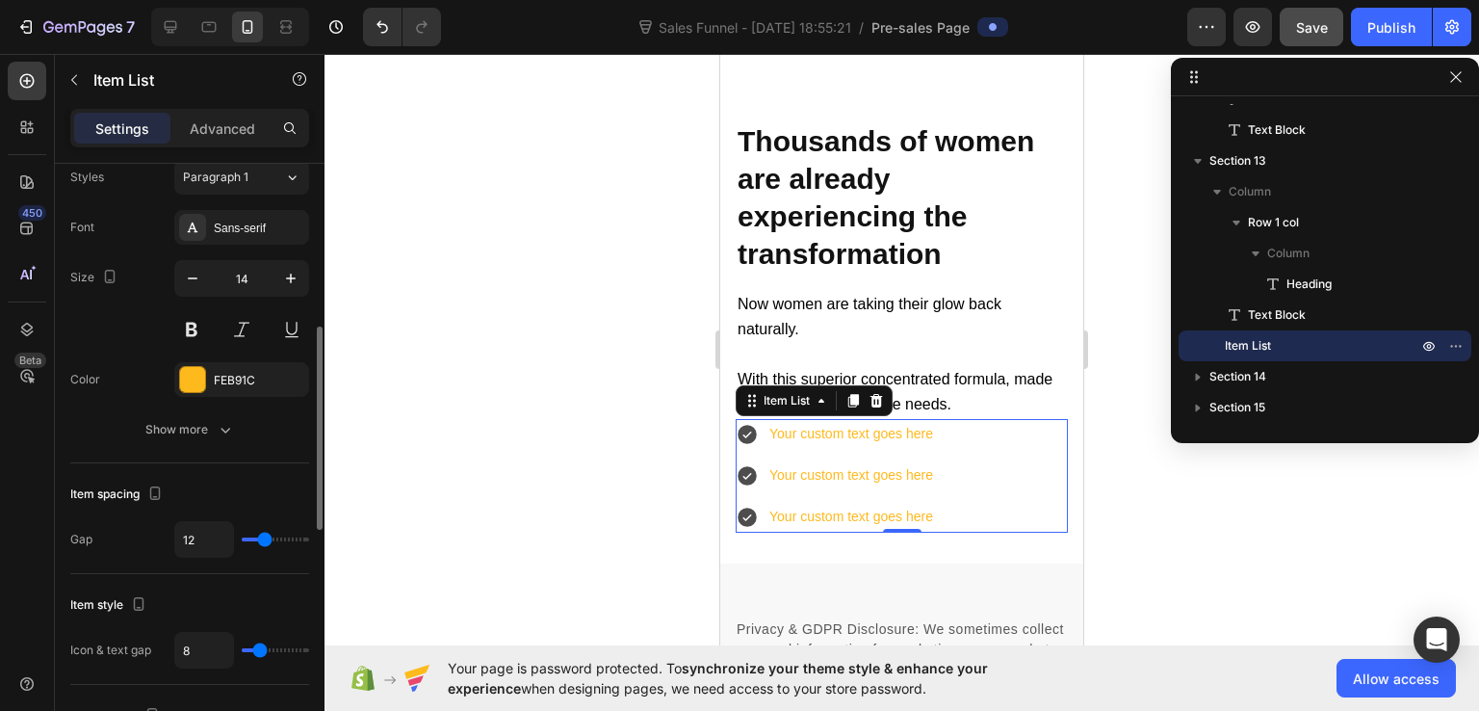
type input "14"
type input "13"
type input "12"
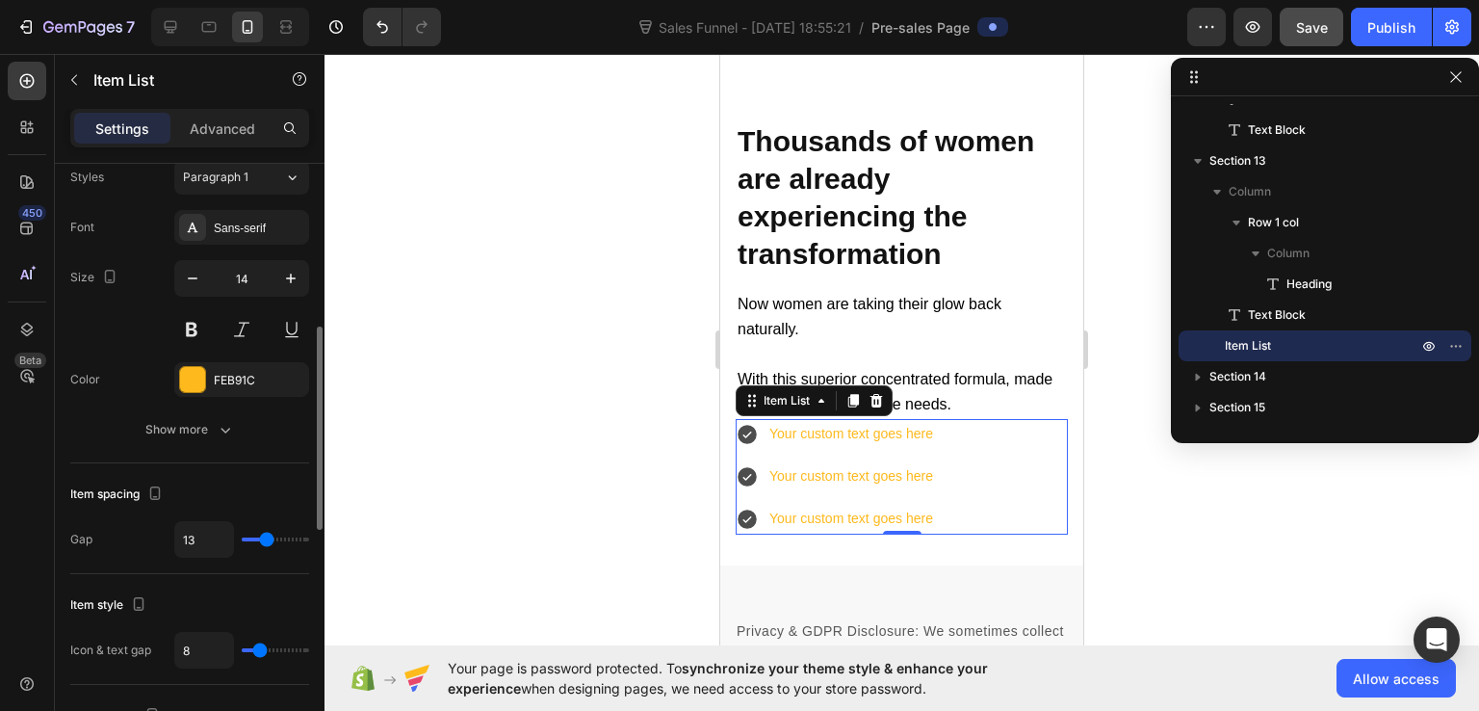
type input "12"
type input "11"
type input "10"
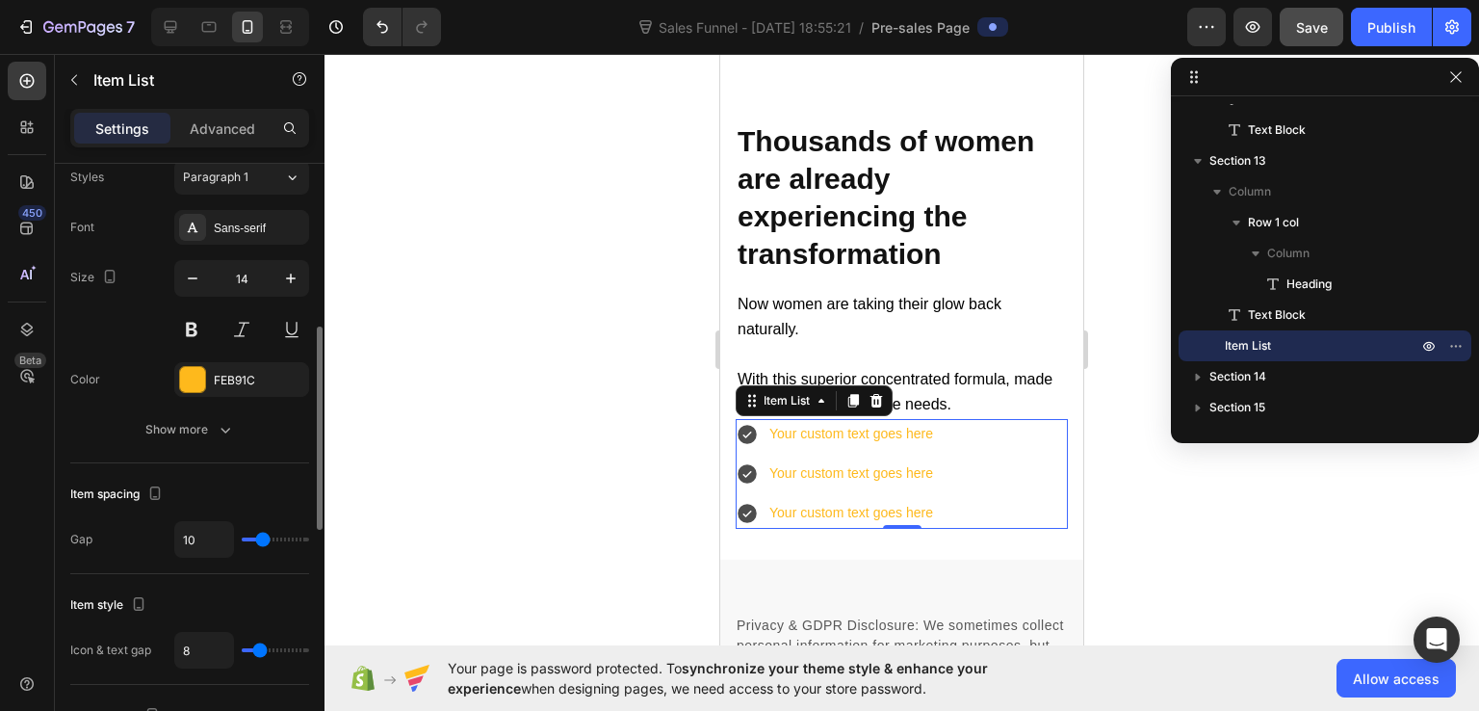
type input "9"
type input "8"
type input "7"
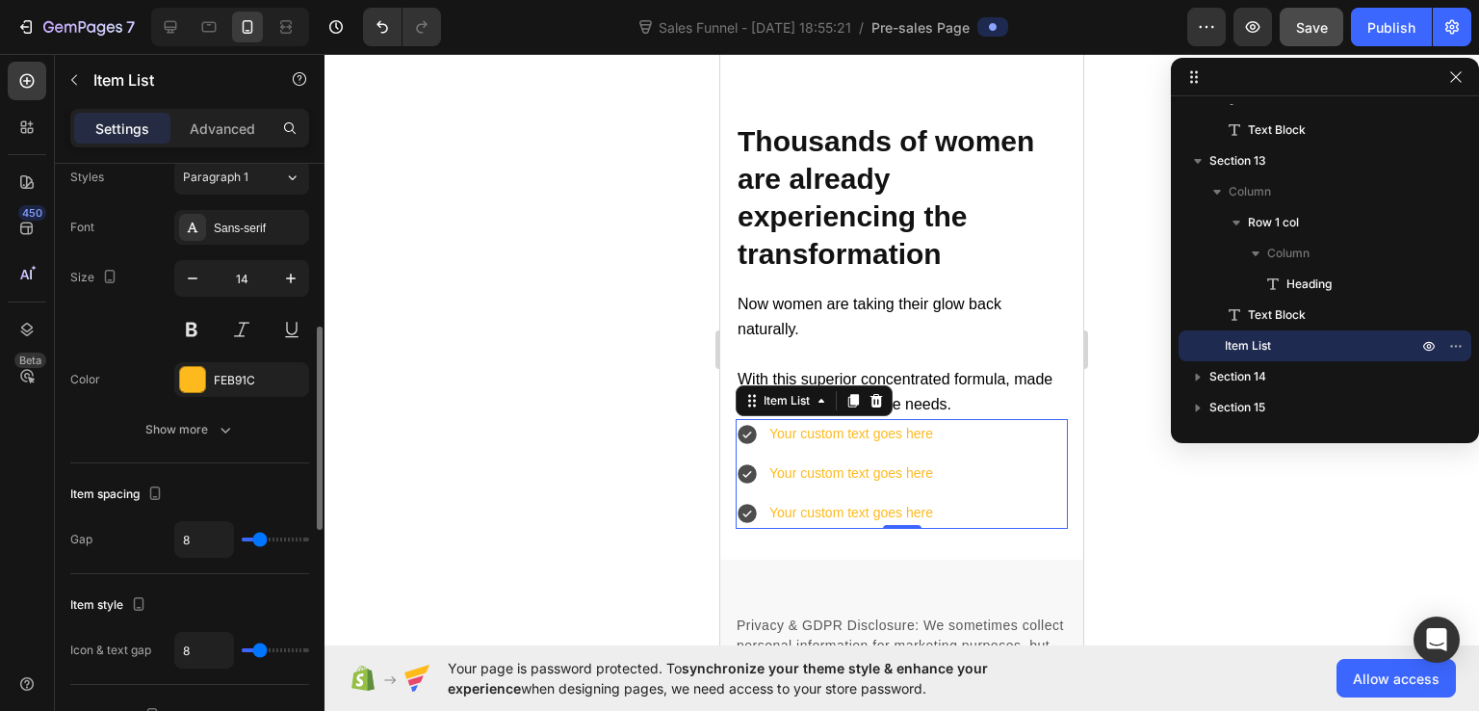
type input "7"
type input "6"
type input "5"
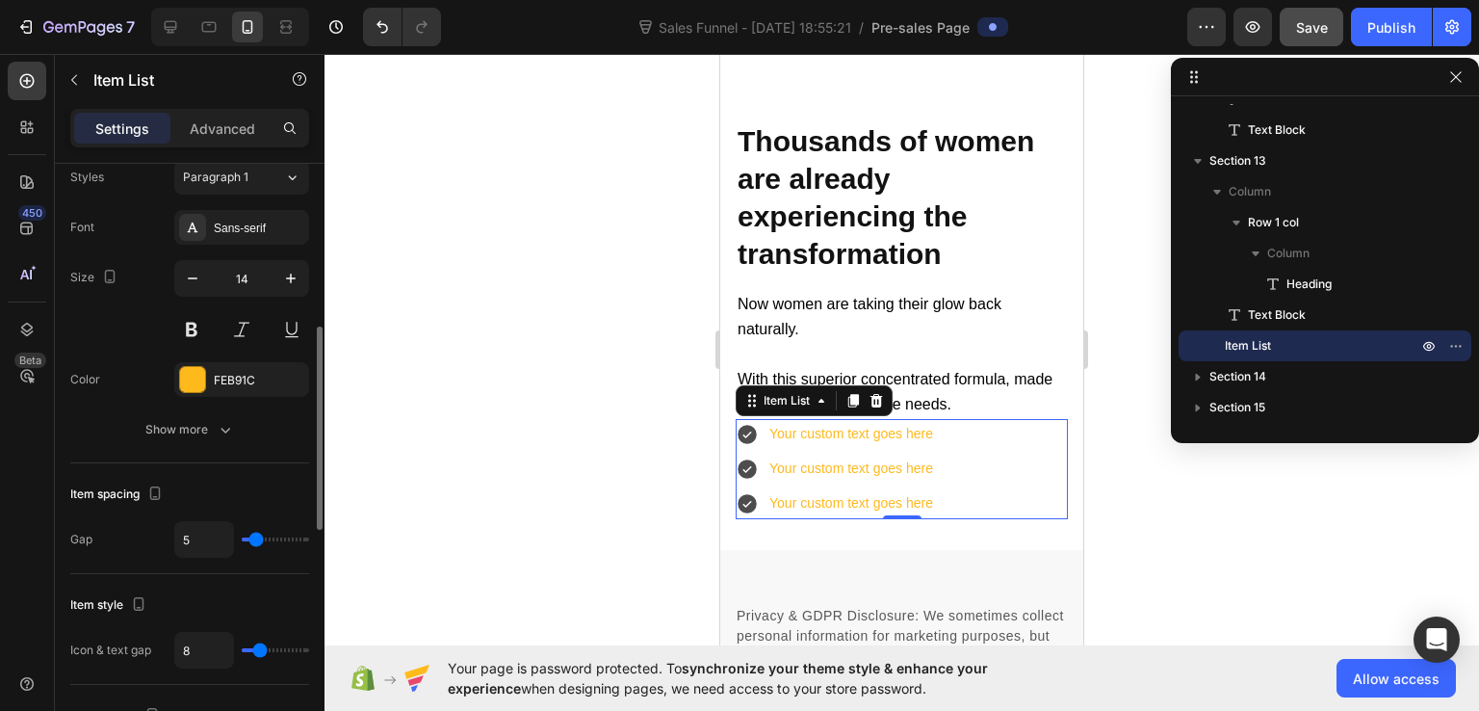
type input "4"
type input "3"
type input "2"
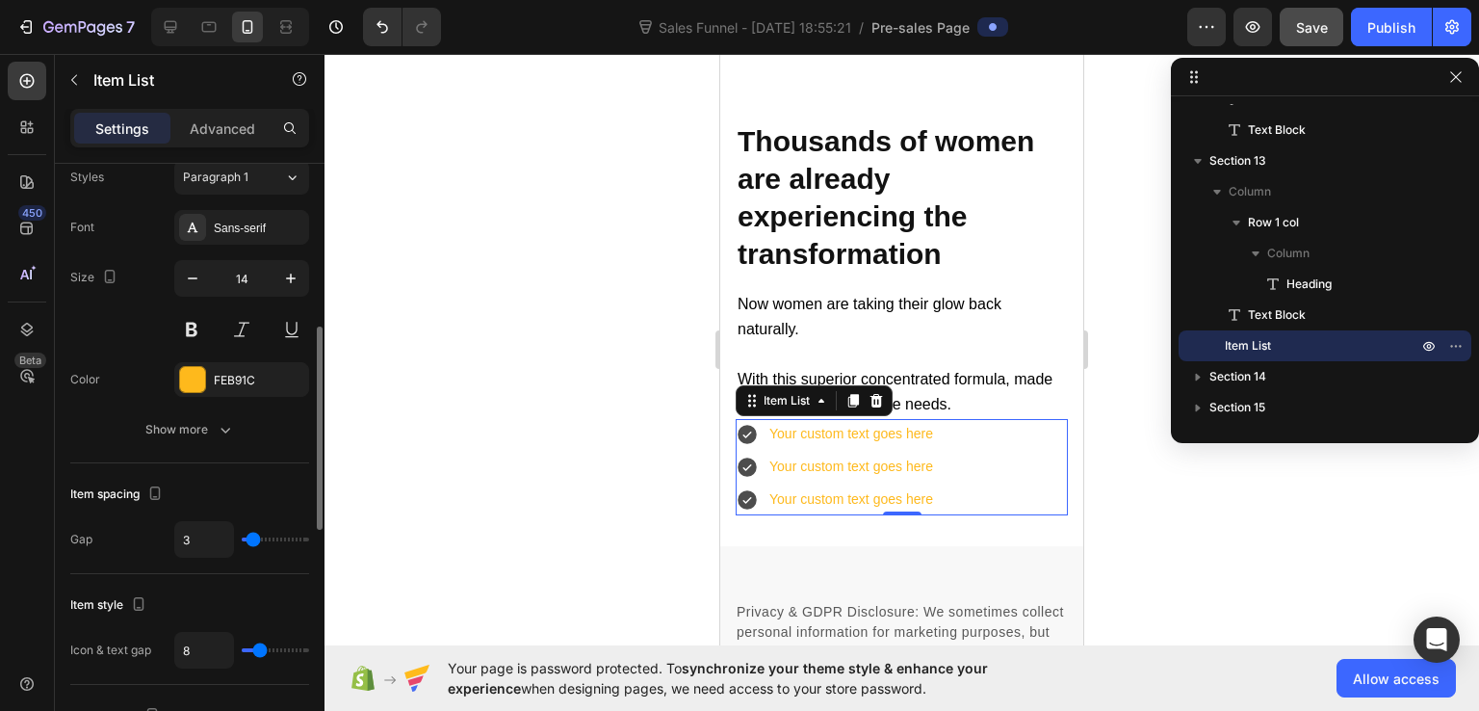
type input "2"
type input "3"
type input "4"
drag, startPoint x: 270, startPoint y: 542, endPoint x: 254, endPoint y: 555, distance: 19.9
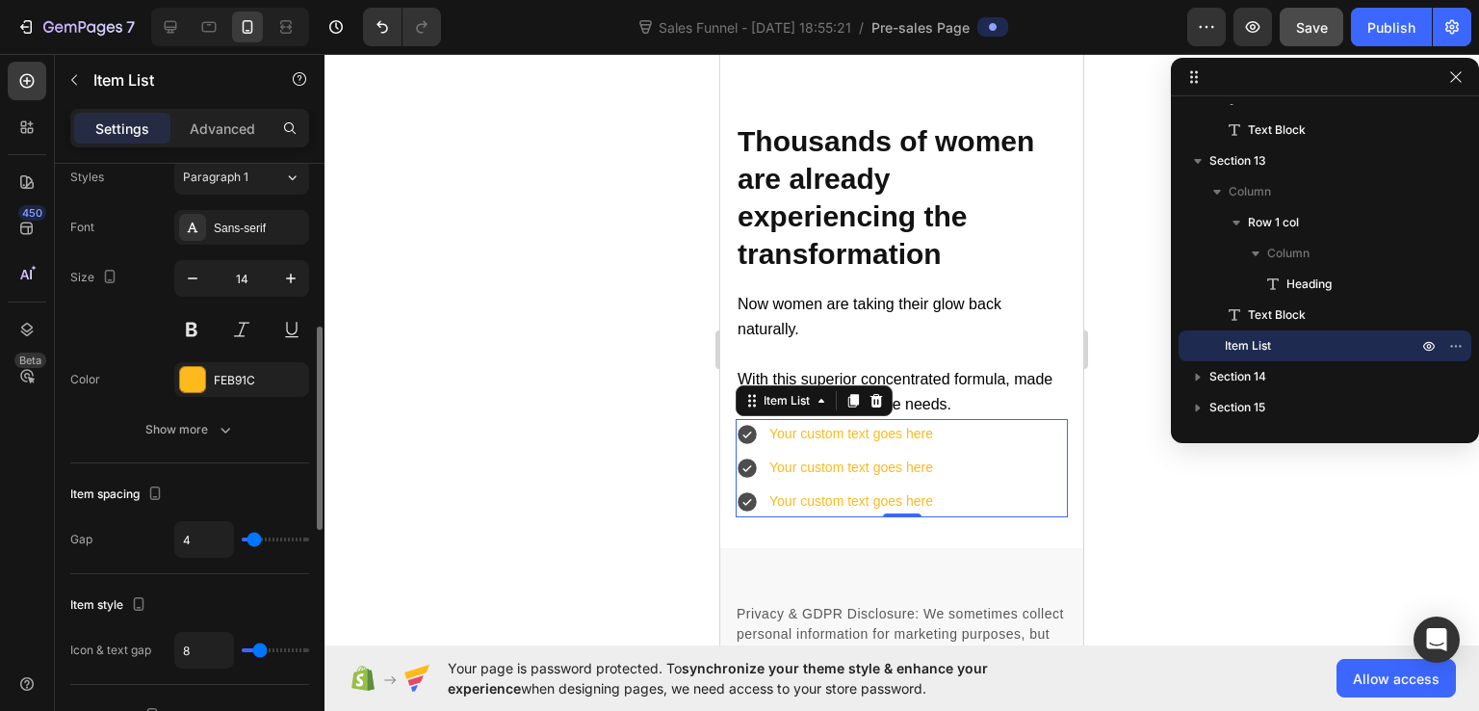
type input "4"
click at [254, 541] on input "range" at bounding box center [275, 539] width 67 height 4
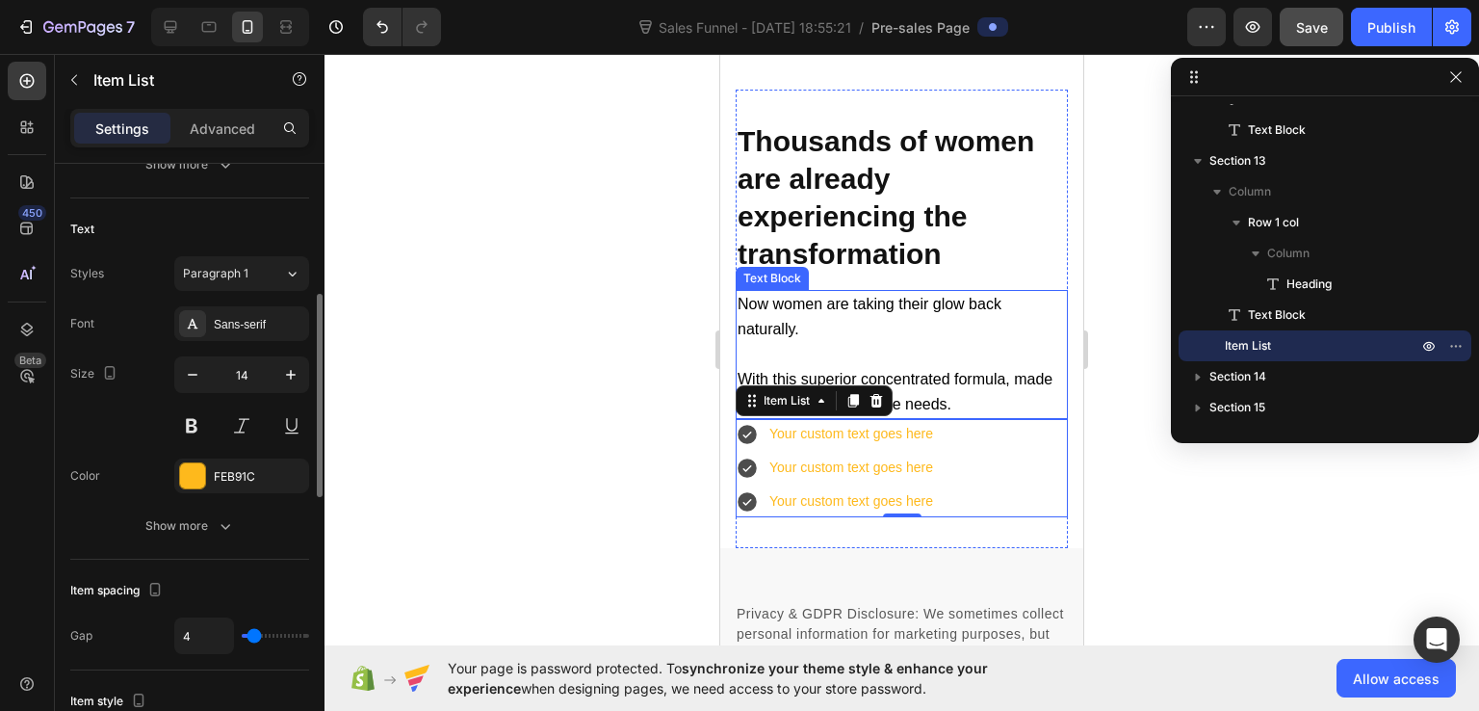
click at [994, 386] on span "With this superior concentrated formula, made for mature skin’s unique needs." at bounding box center [895, 391] width 315 height 41
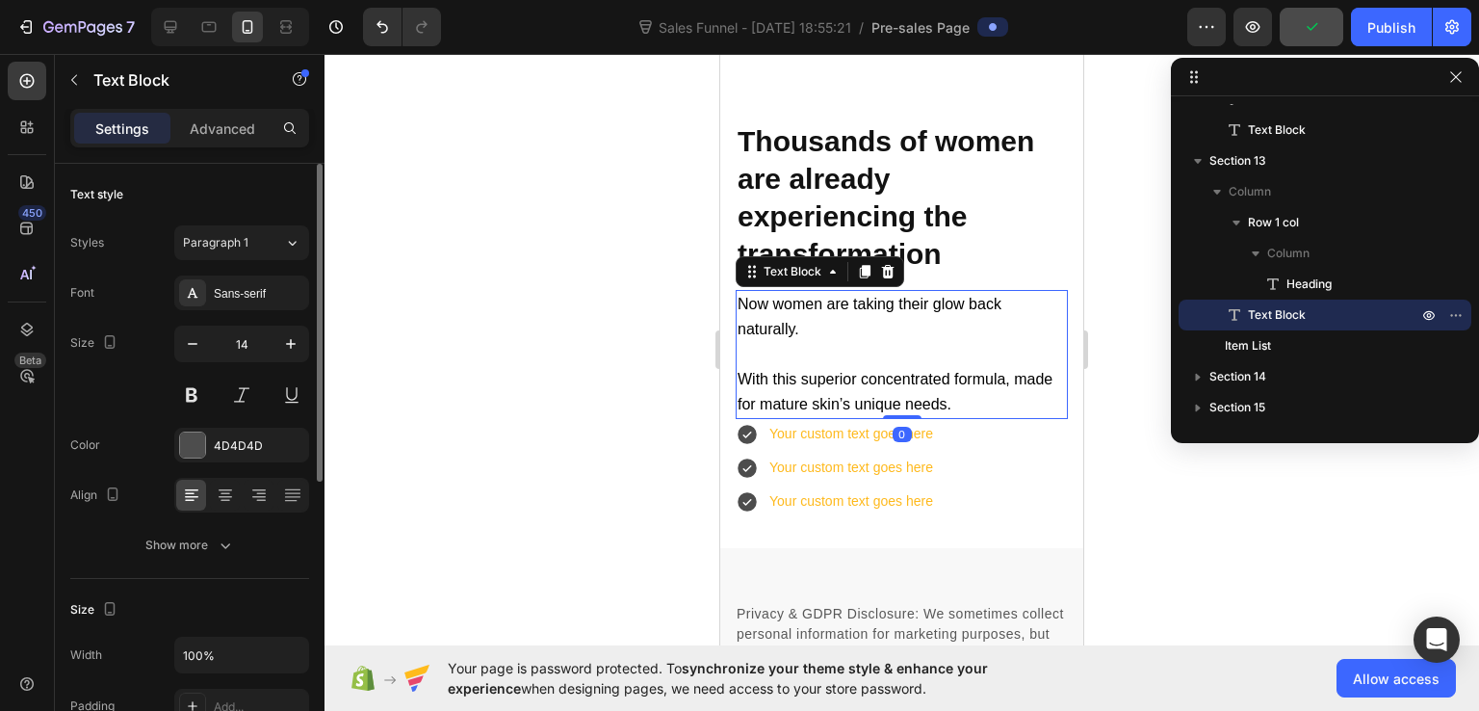
scroll to position [193, 0]
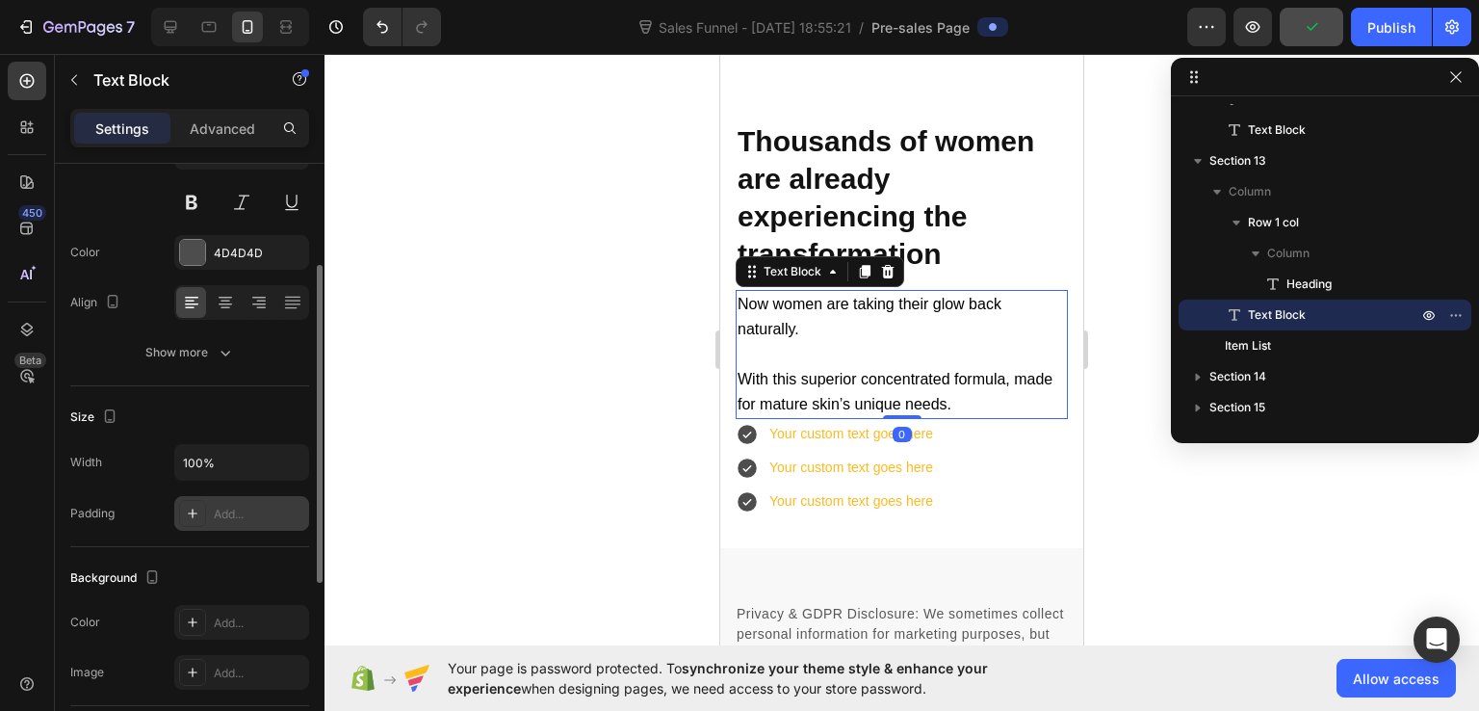
click at [221, 507] on div "Add..." at bounding box center [259, 514] width 91 height 17
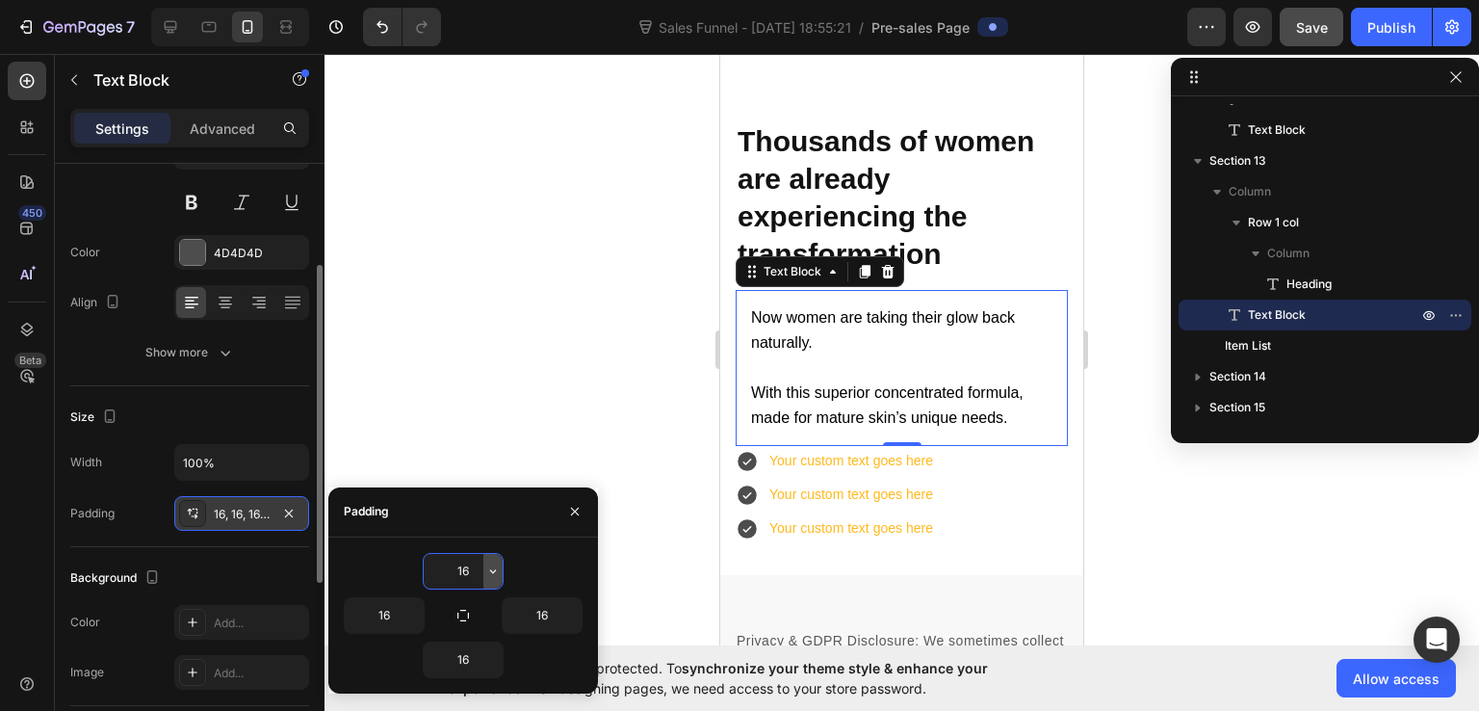
click at [491, 569] on icon "button" at bounding box center [493, 571] width 6 height 4
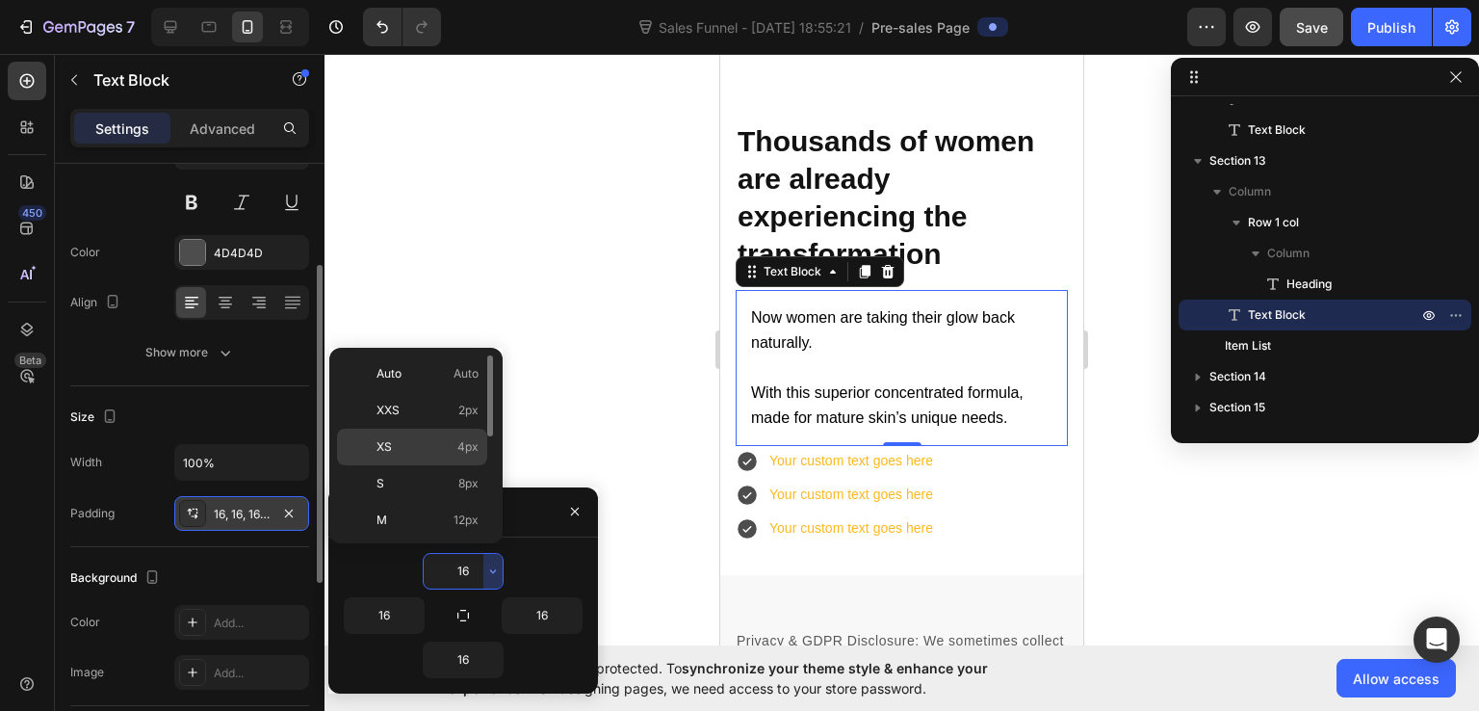
click at [437, 453] on p "XS 4px" at bounding box center [428, 446] width 102 height 17
type input "4"
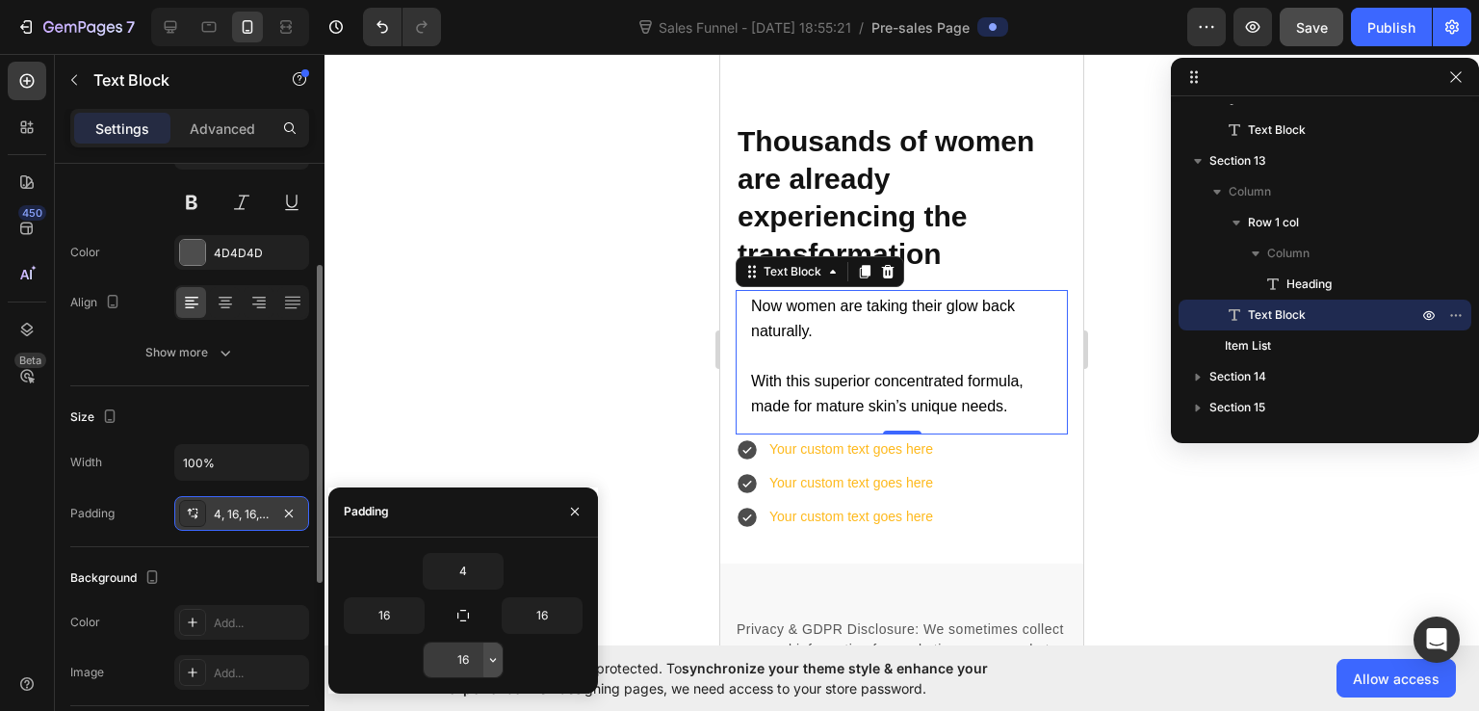
click at [486, 659] on icon "button" at bounding box center [492, 659] width 15 height 15
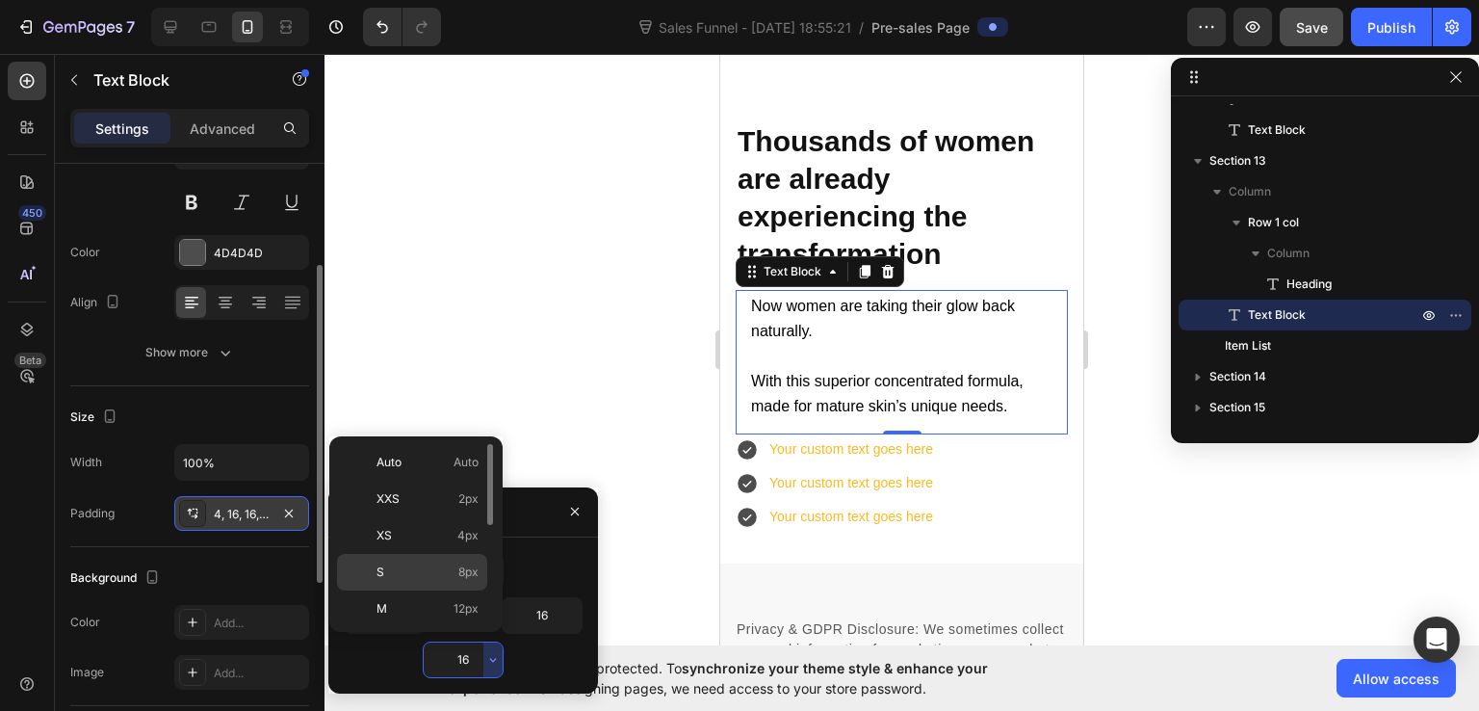
click at [459, 563] on span "8px" at bounding box center [468, 571] width 20 height 17
type input "8"
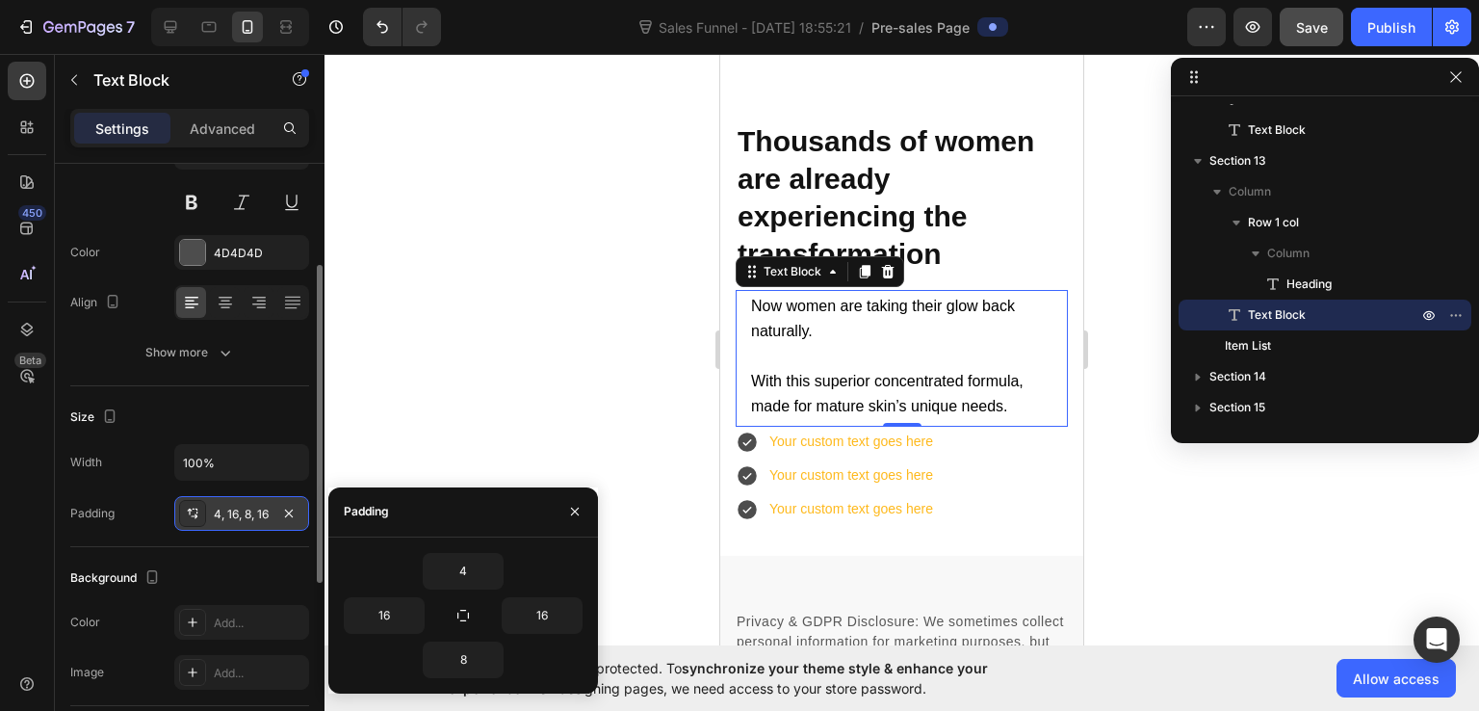
click at [1149, 482] on div at bounding box center [902, 382] width 1155 height 657
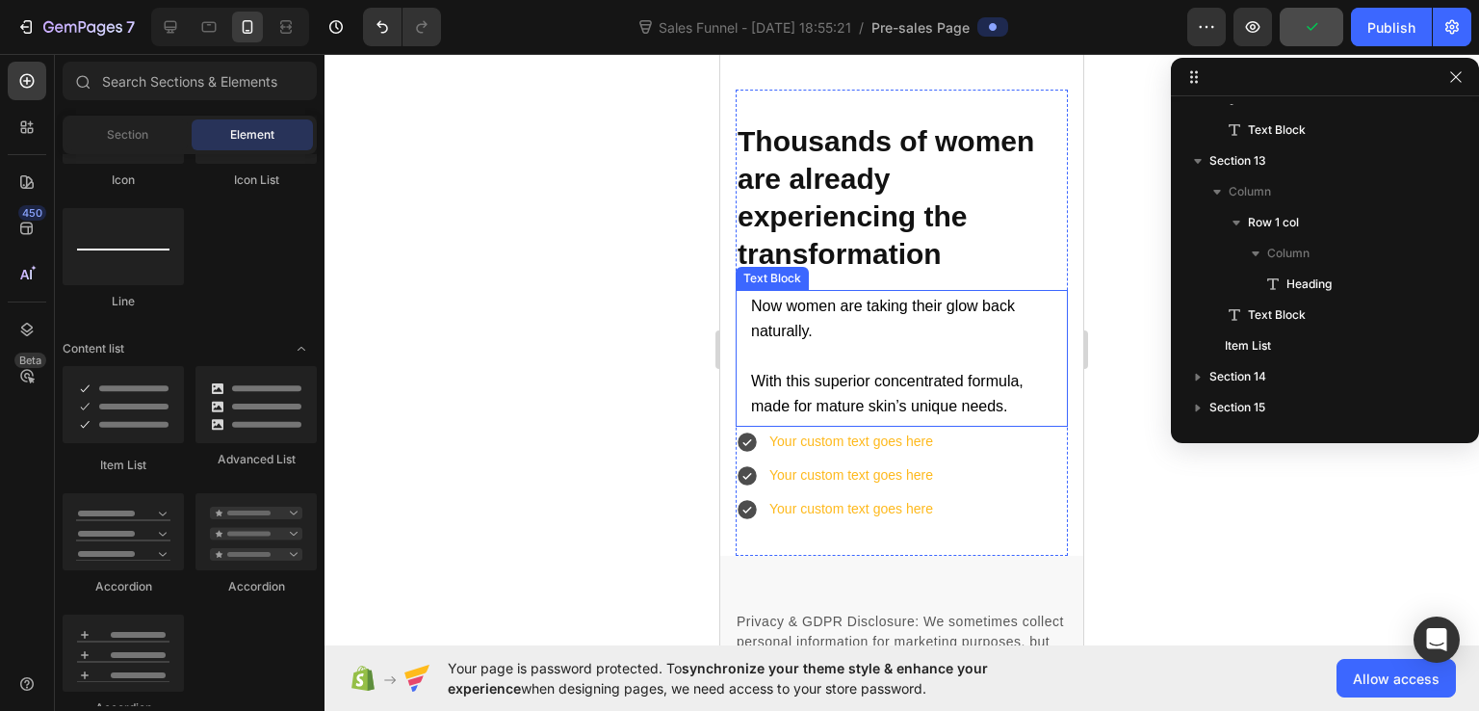
click at [832, 327] on p "Now women are taking their glow back naturally." at bounding box center [901, 319] width 301 height 50
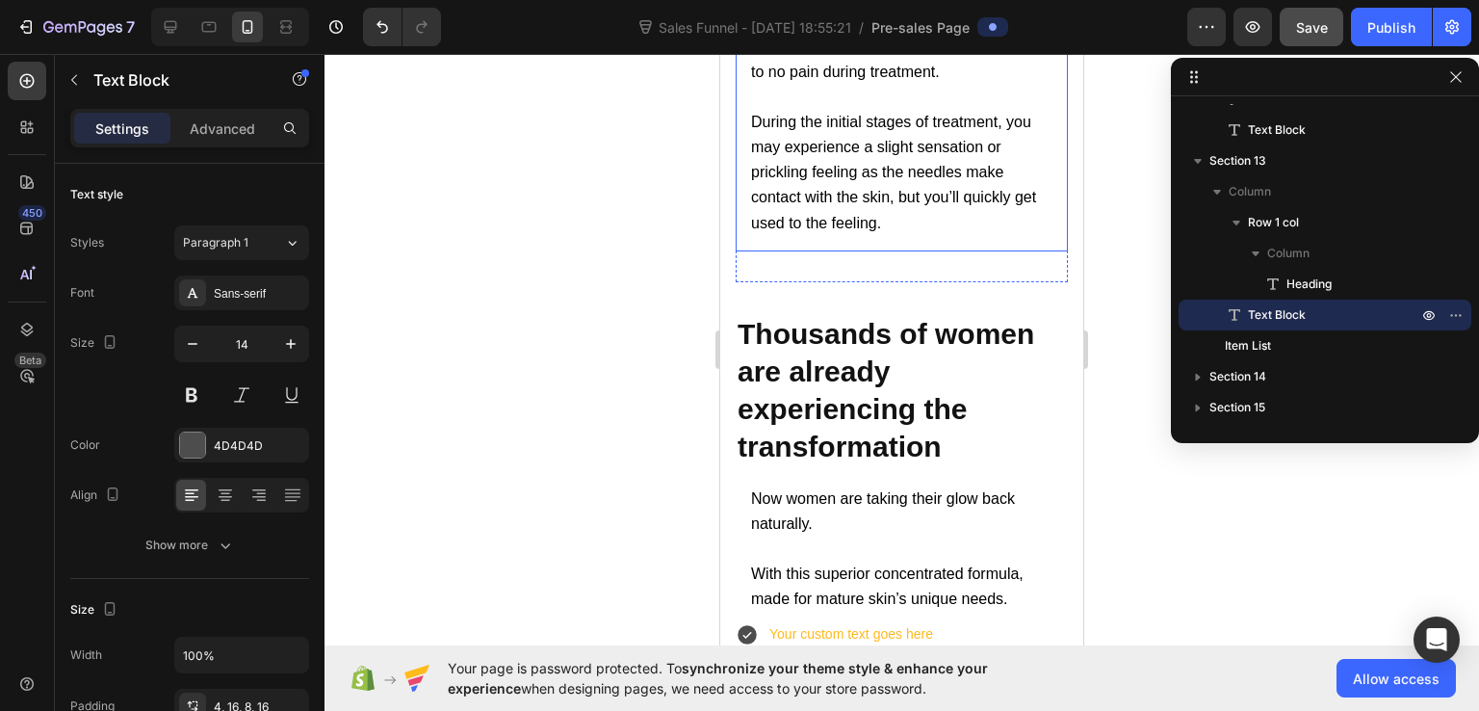
scroll to position [23534, 0]
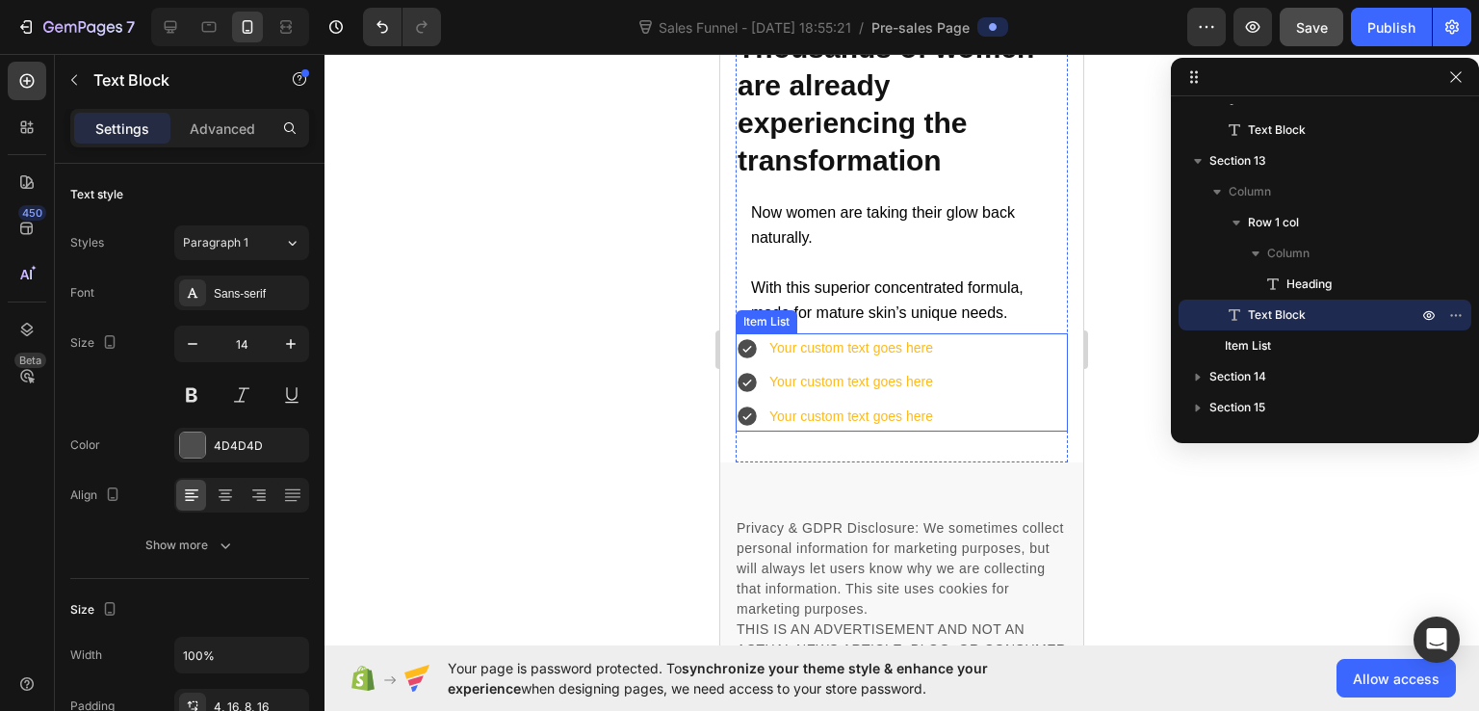
click at [886, 369] on div "Your custom text goes here" at bounding box center [852, 382] width 170 height 30
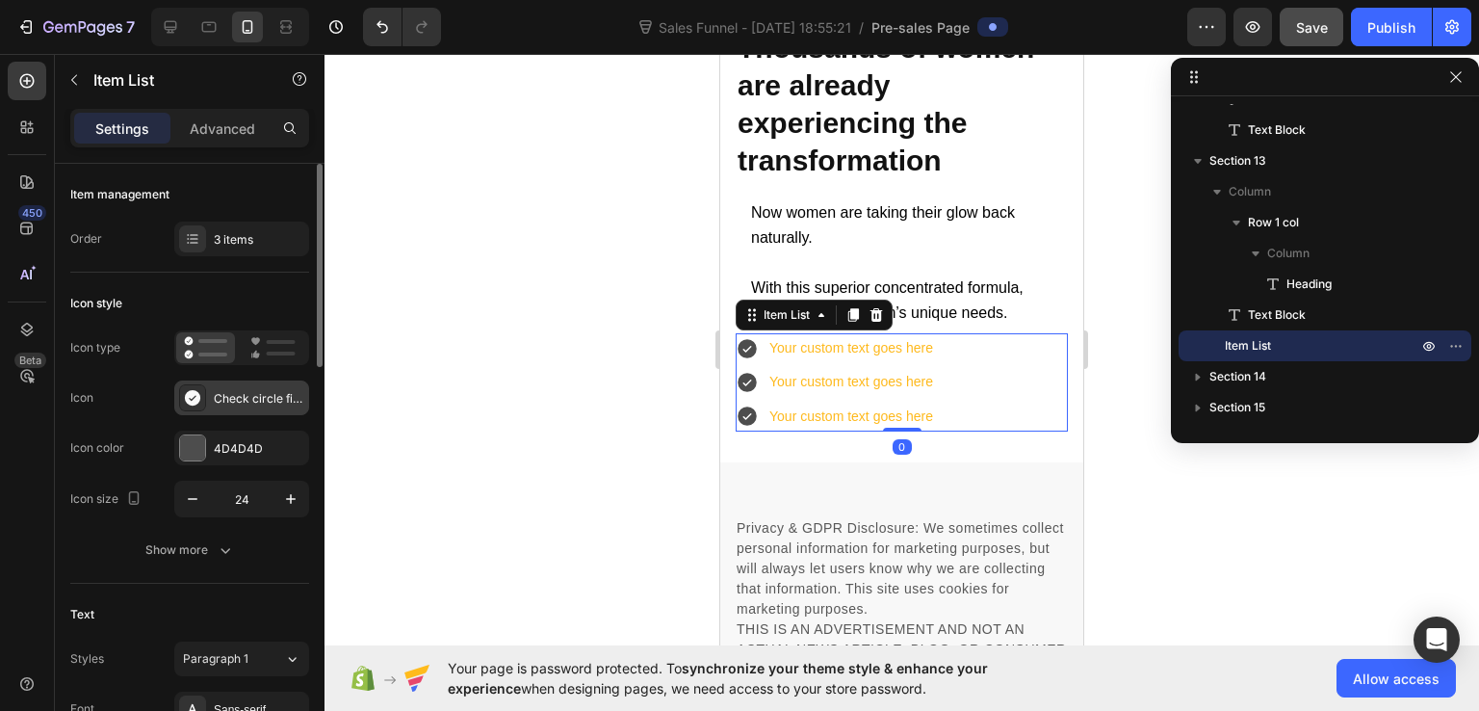
scroll to position [193, 0]
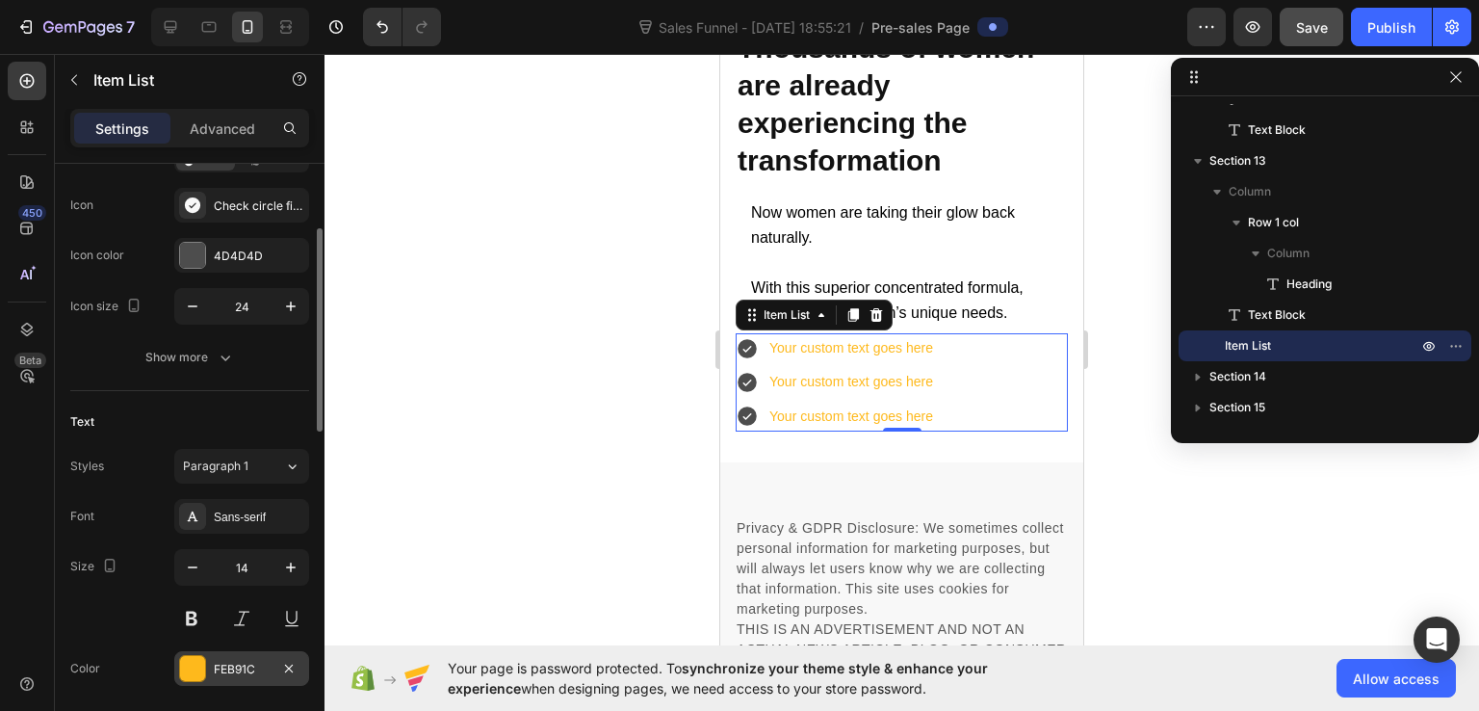
click at [240, 662] on div "FEB91C" at bounding box center [242, 669] width 56 height 17
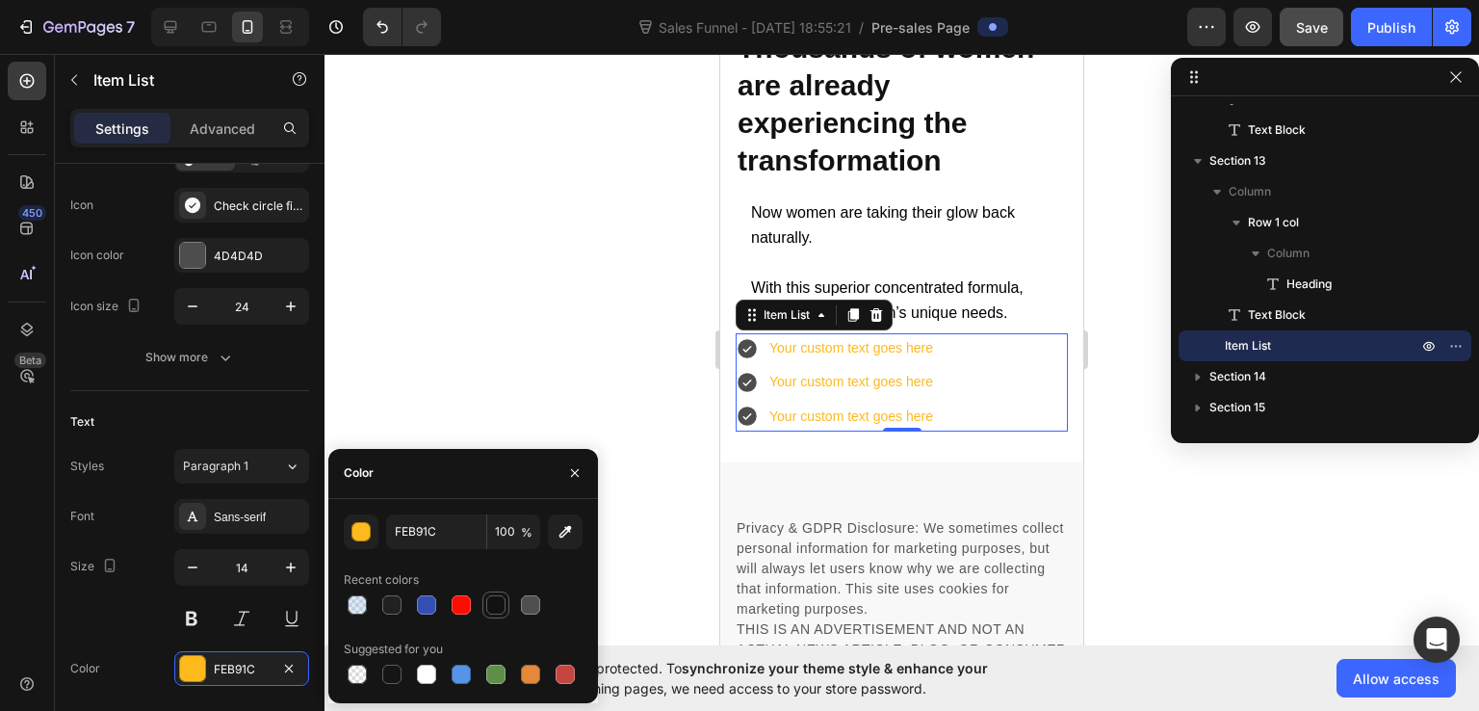
click at [489, 606] on div at bounding box center [495, 604] width 19 height 19
type input "121212"
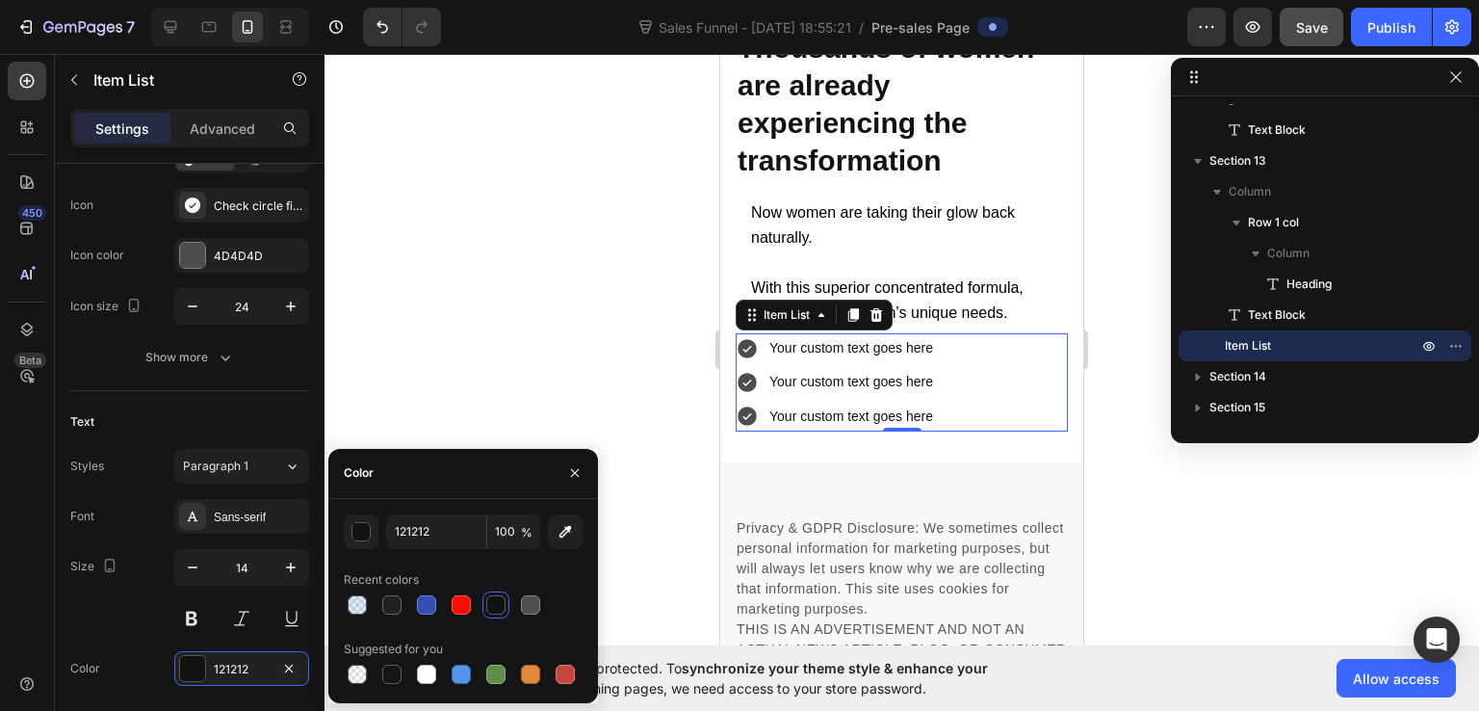
click at [506, 414] on div at bounding box center [902, 382] width 1155 height 657
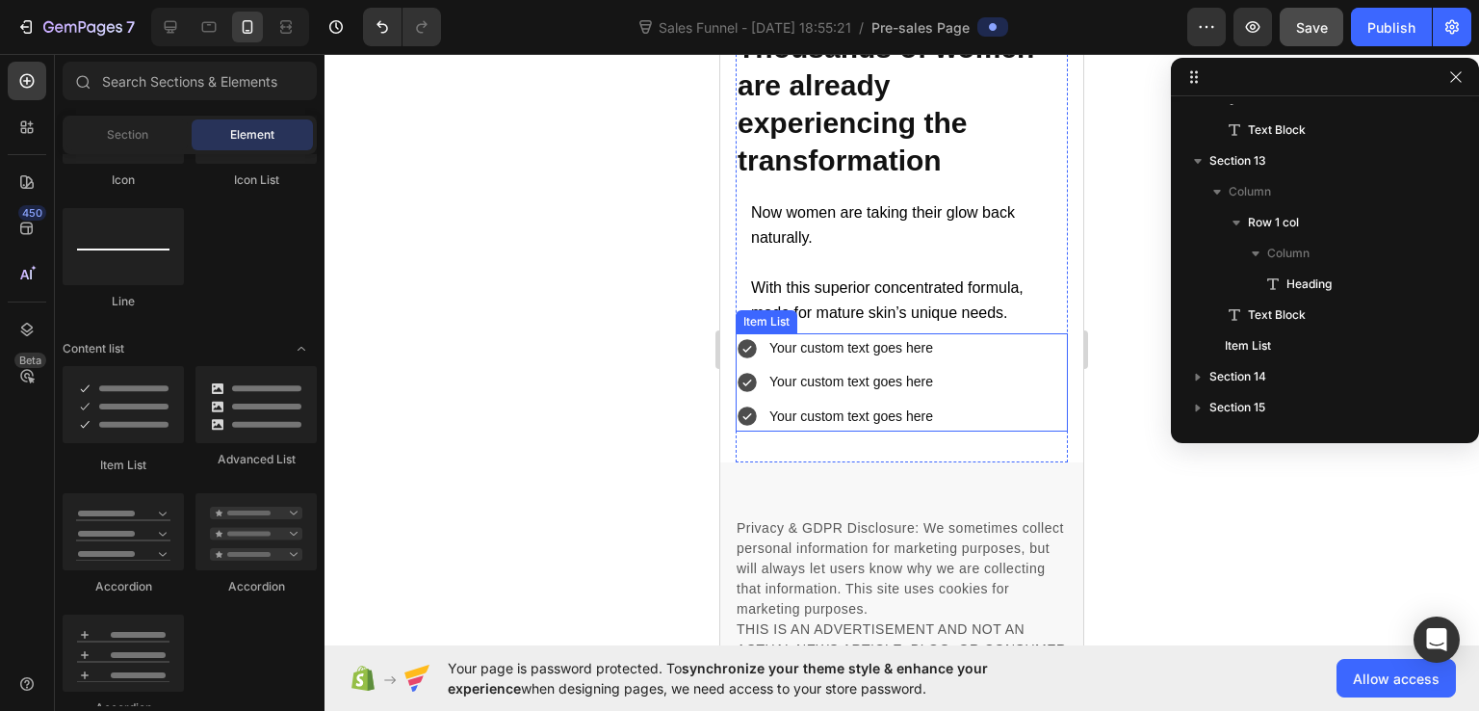
click at [858, 348] on div "Your custom text goes here" at bounding box center [852, 348] width 170 height 30
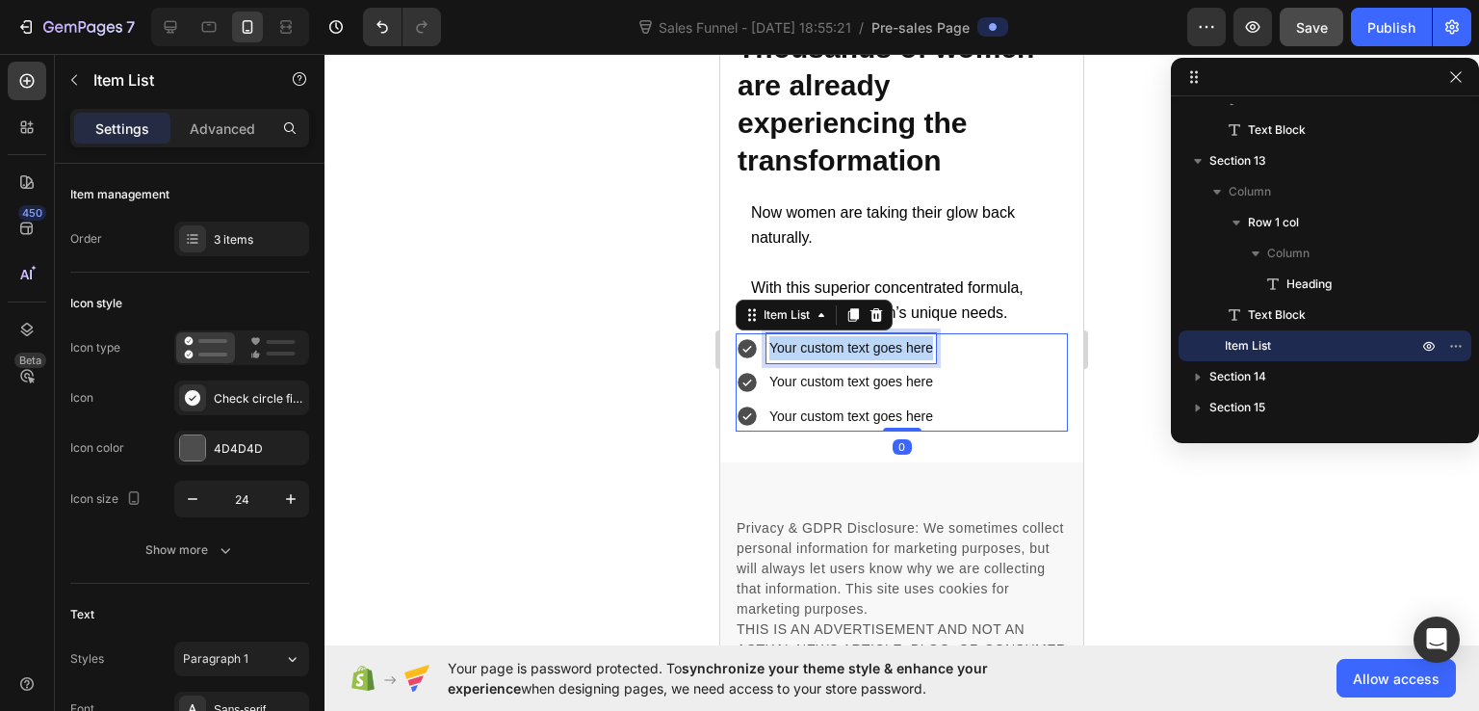
click at [858, 348] on p "Your custom text goes here" at bounding box center [852, 348] width 164 height 24
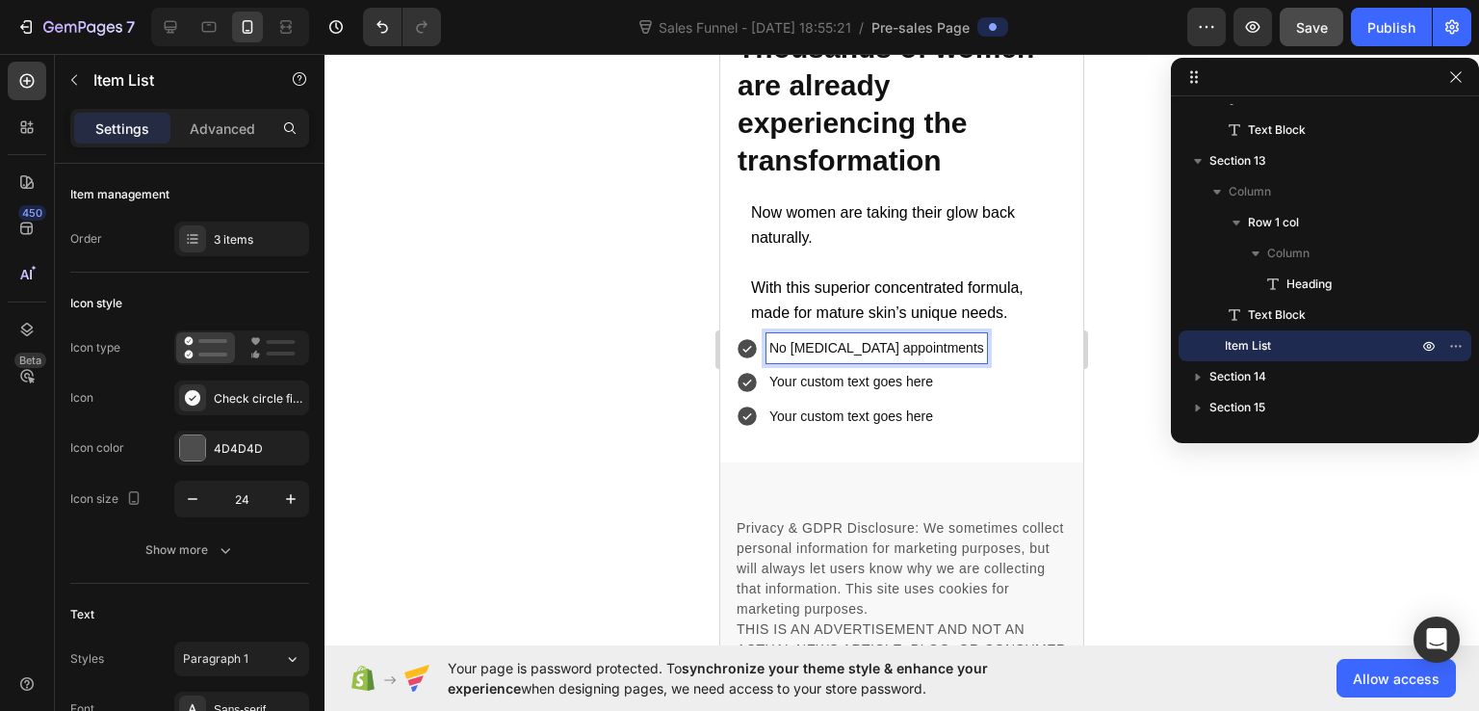
click at [826, 383] on p "Your custom text goes here" at bounding box center [877, 382] width 215 height 24
click at [795, 408] on p "Your custom text goes here" at bounding box center [877, 417] width 215 height 24
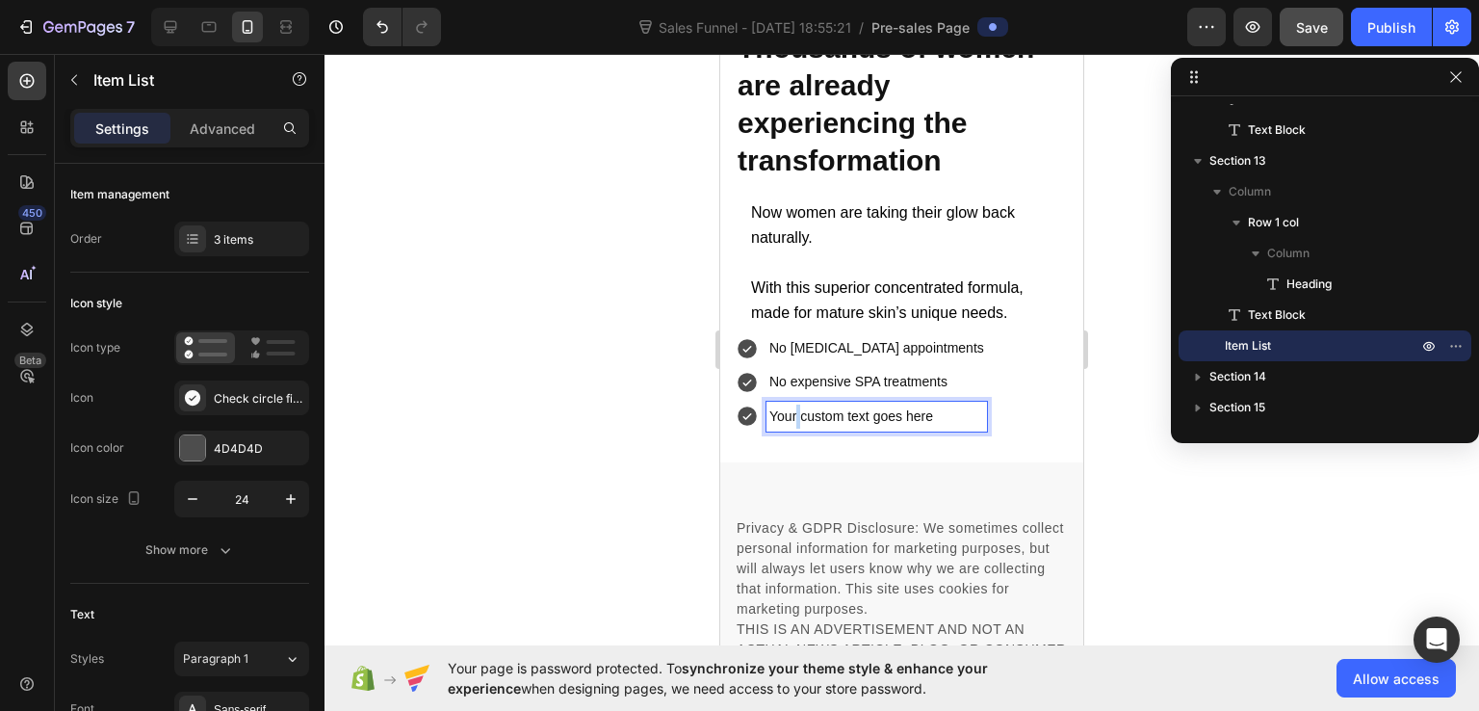
click at [795, 408] on p "Your custom text goes here" at bounding box center [877, 417] width 215 height 24
click at [1155, 452] on div at bounding box center [902, 382] width 1155 height 657
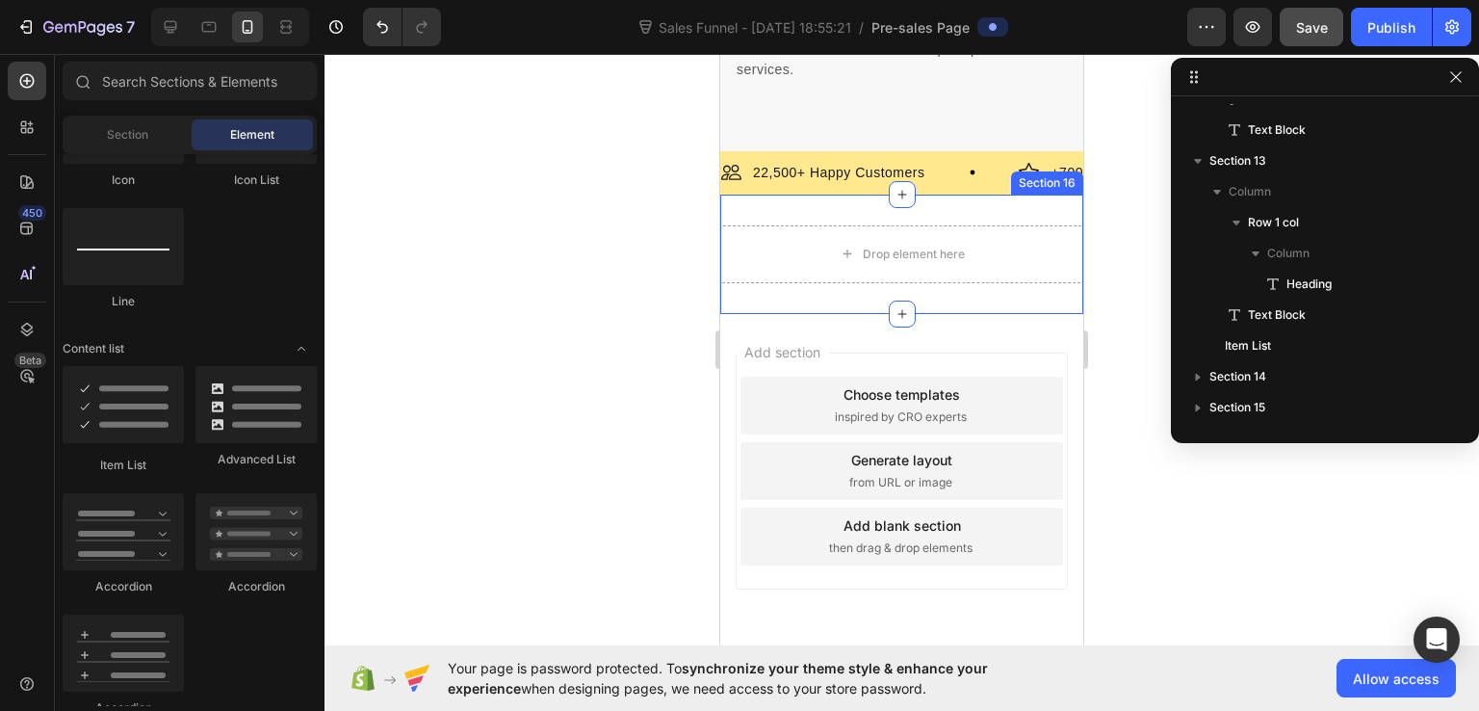
scroll to position [24303, 0]
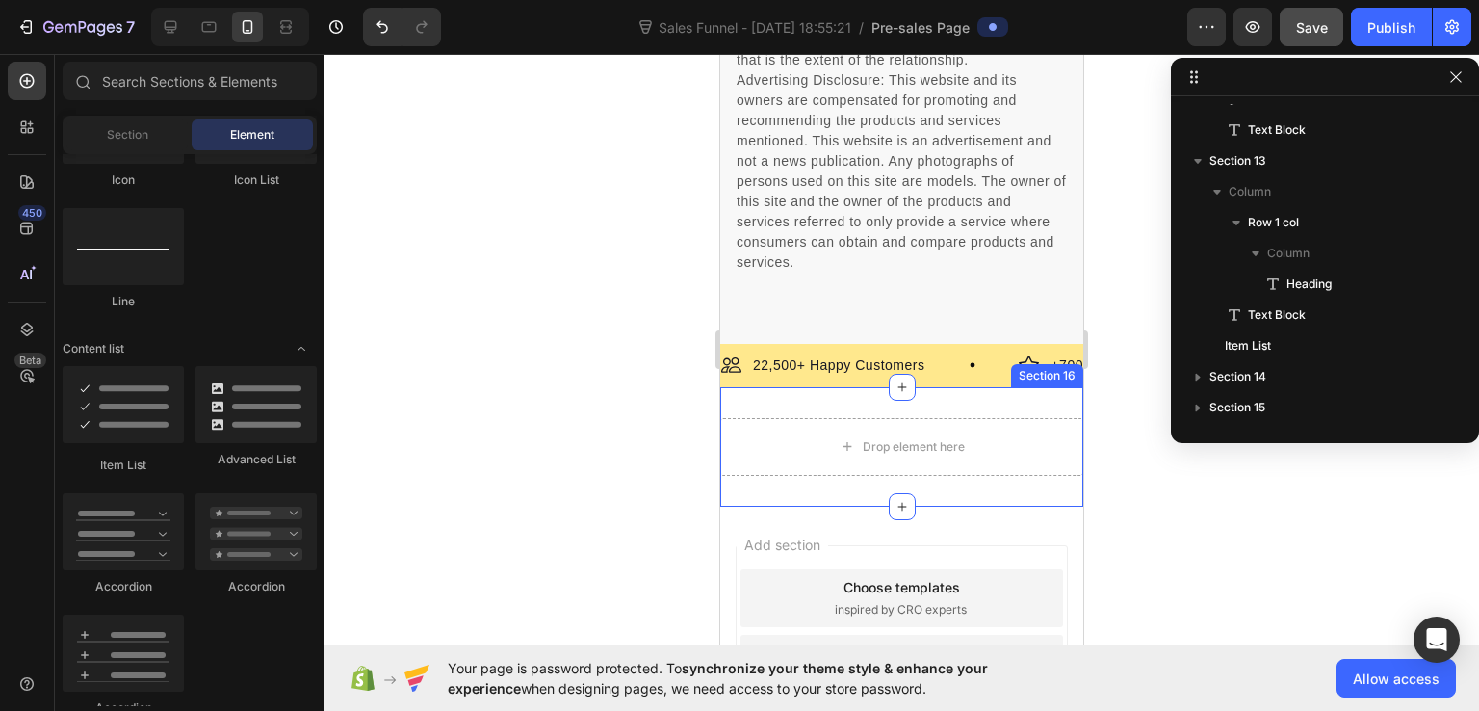
click at [1026, 419] on div "Drop element here Section 16" at bounding box center [901, 446] width 363 height 119
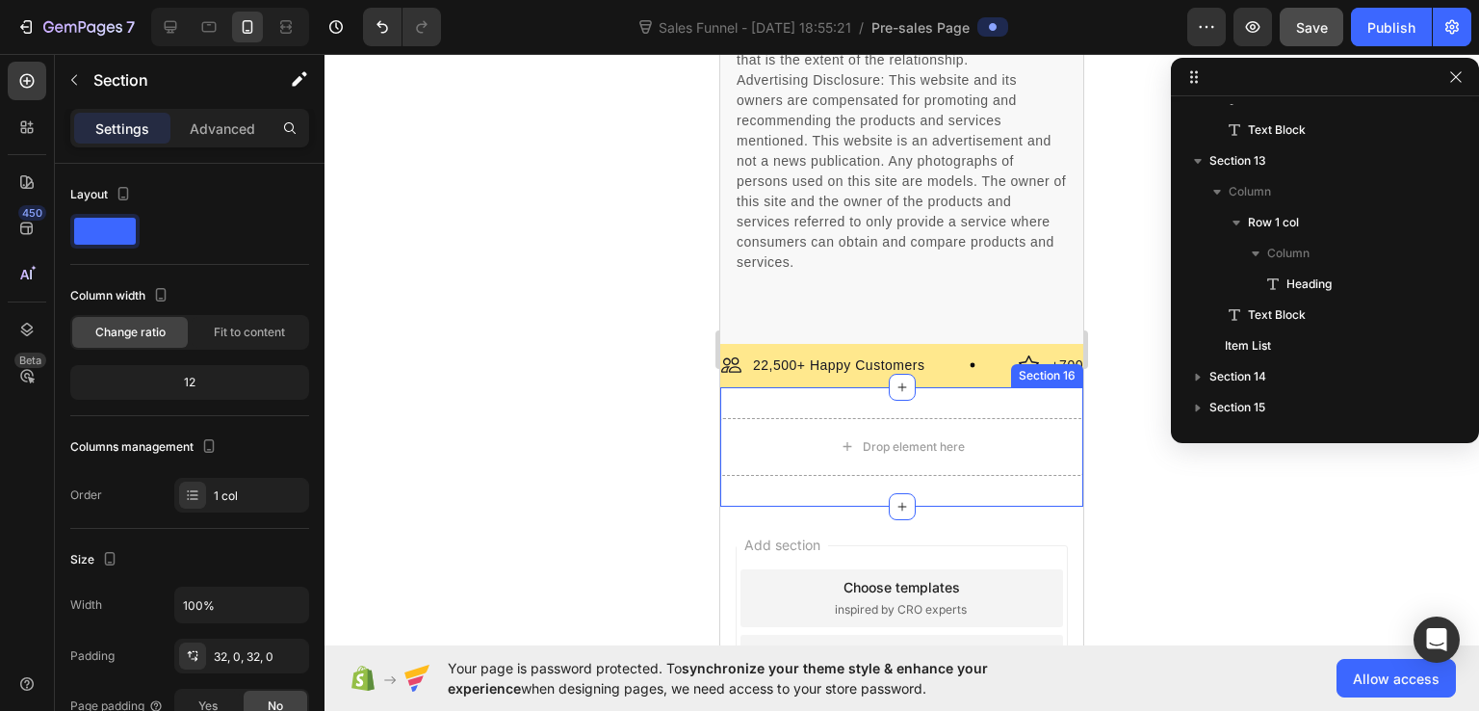
scroll to position [1369, 0]
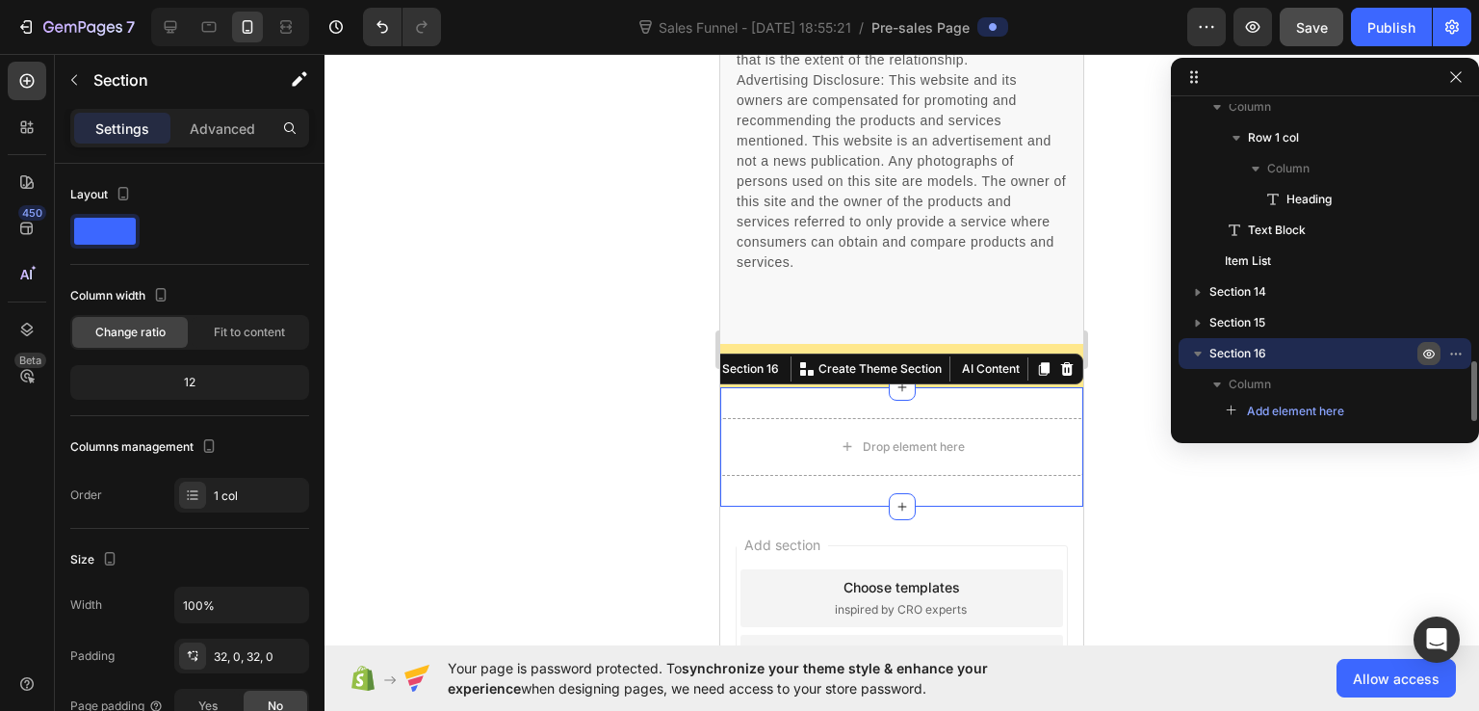
drag, startPoint x: 1458, startPoint y: 352, endPoint x: 1437, endPoint y: 352, distance: 21.2
click at [1458, 352] on icon "button" at bounding box center [1456, 353] width 15 height 15
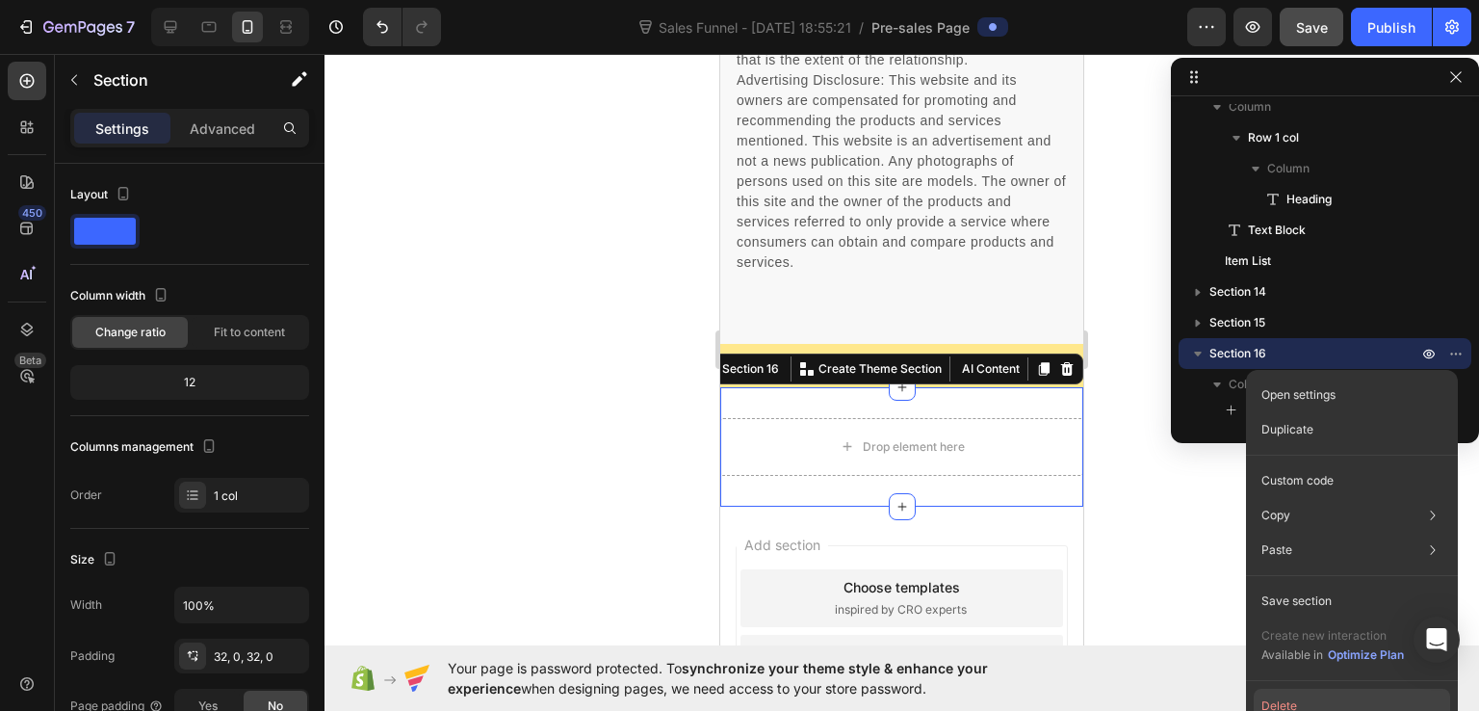
click at [1287, 698] on button "Delete" at bounding box center [1352, 706] width 196 height 35
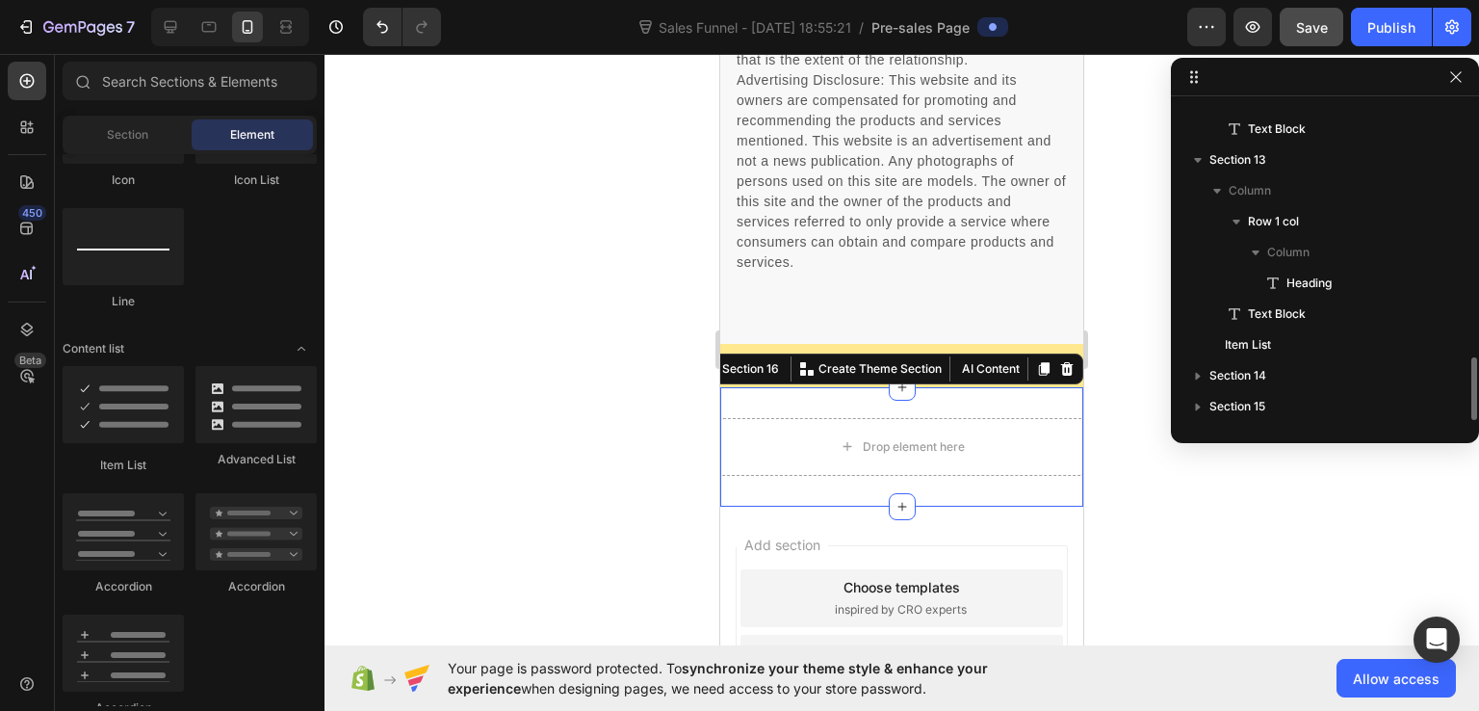
scroll to position [1284, 0]
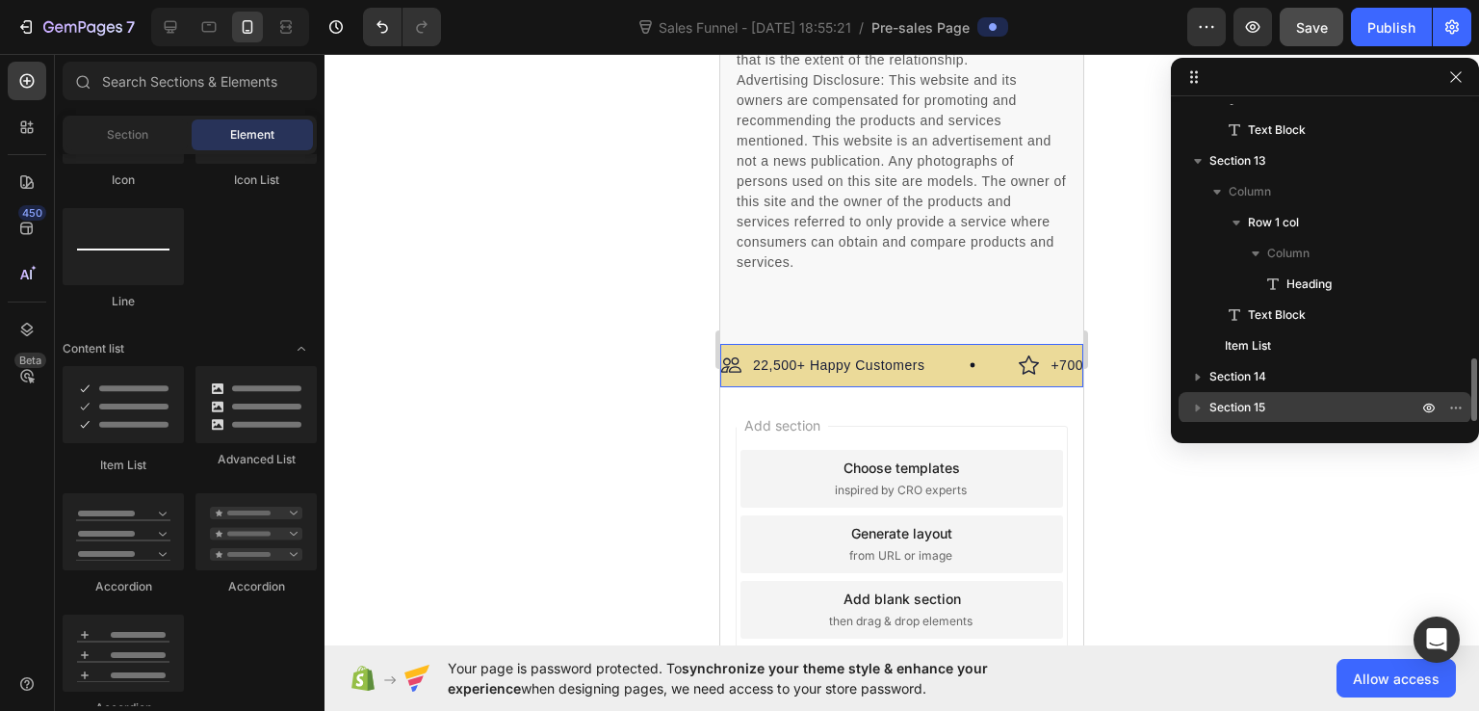
click at [1275, 415] on p "Section 15" at bounding box center [1316, 407] width 212 height 19
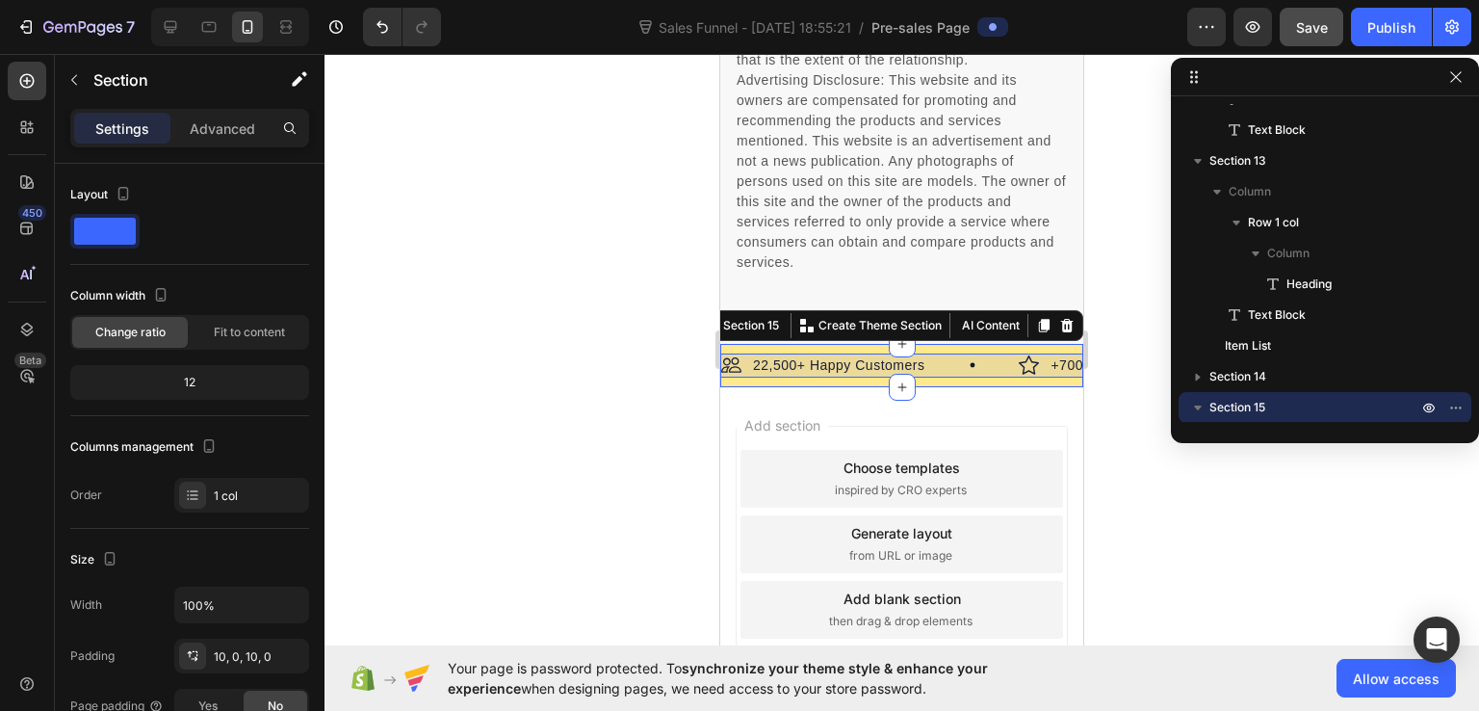
scroll to position [1346, 0]
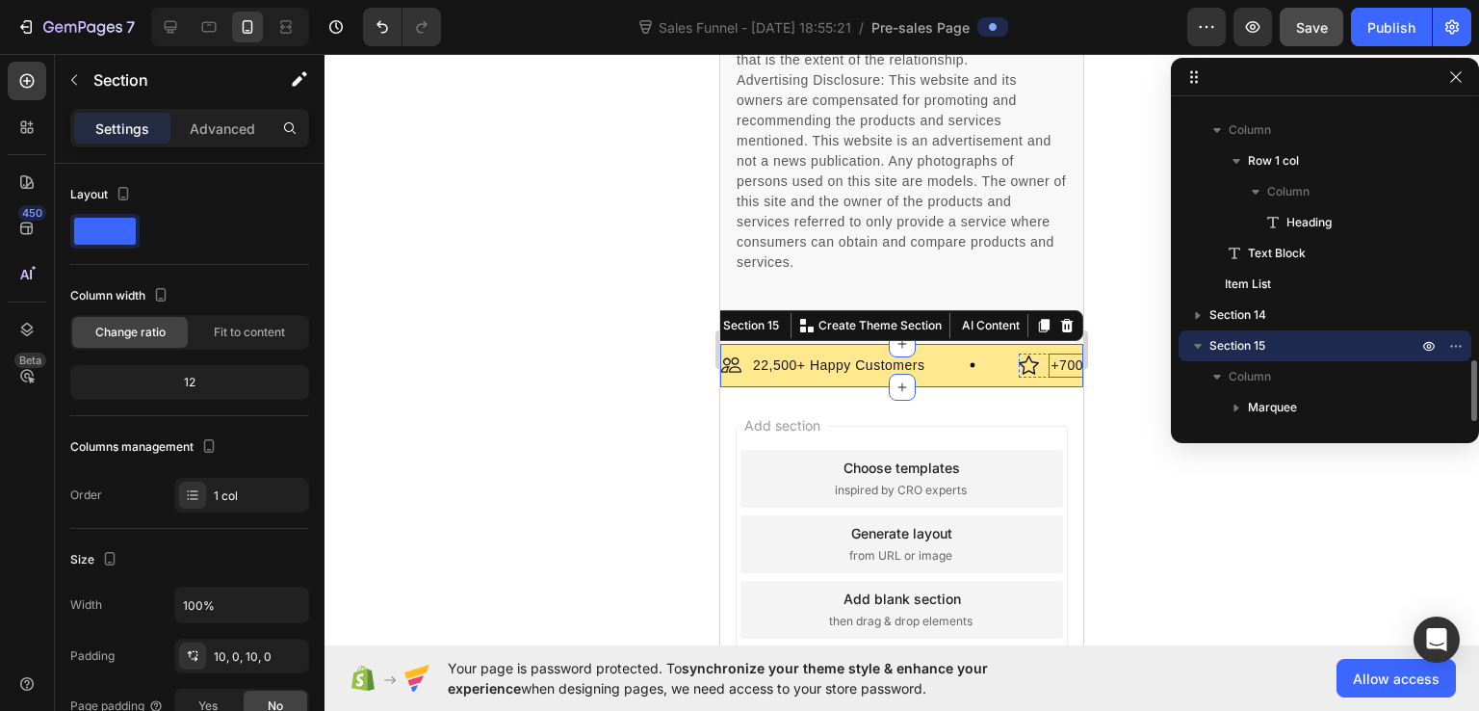
click at [1273, 337] on p "Section 15" at bounding box center [1316, 345] width 212 height 19
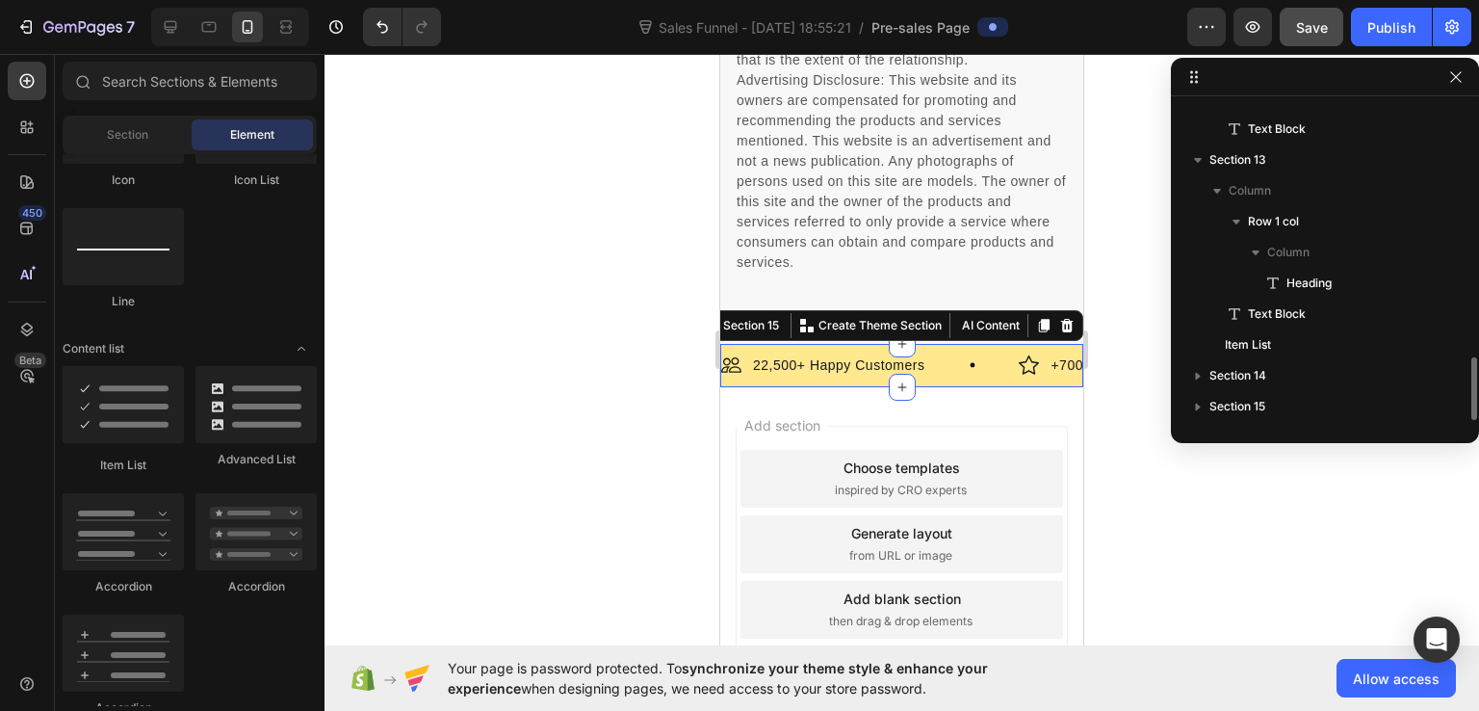
click at [981, 423] on div "Add section Choose templates inspired by CRO experts Generate layout from URL o…" at bounding box center [901, 571] width 363 height 368
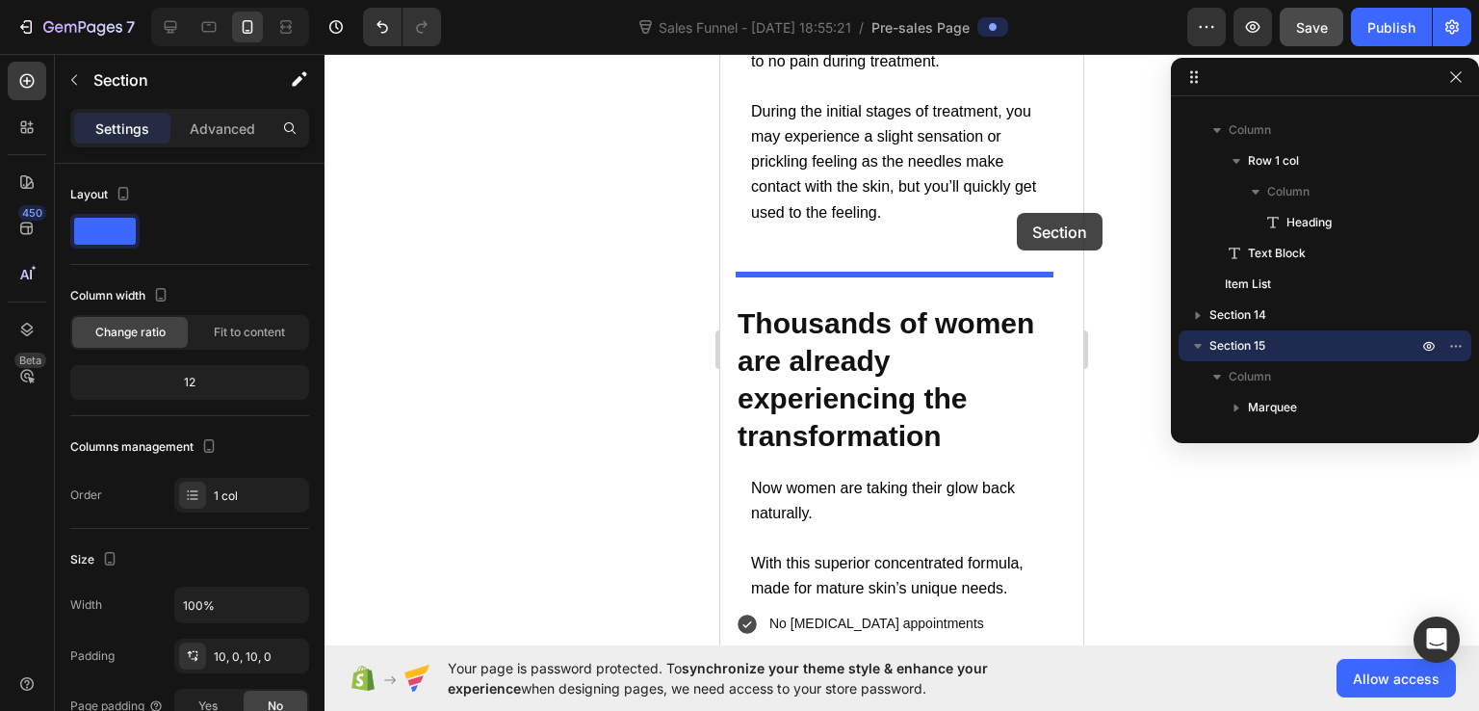
scroll to position [23205, 0]
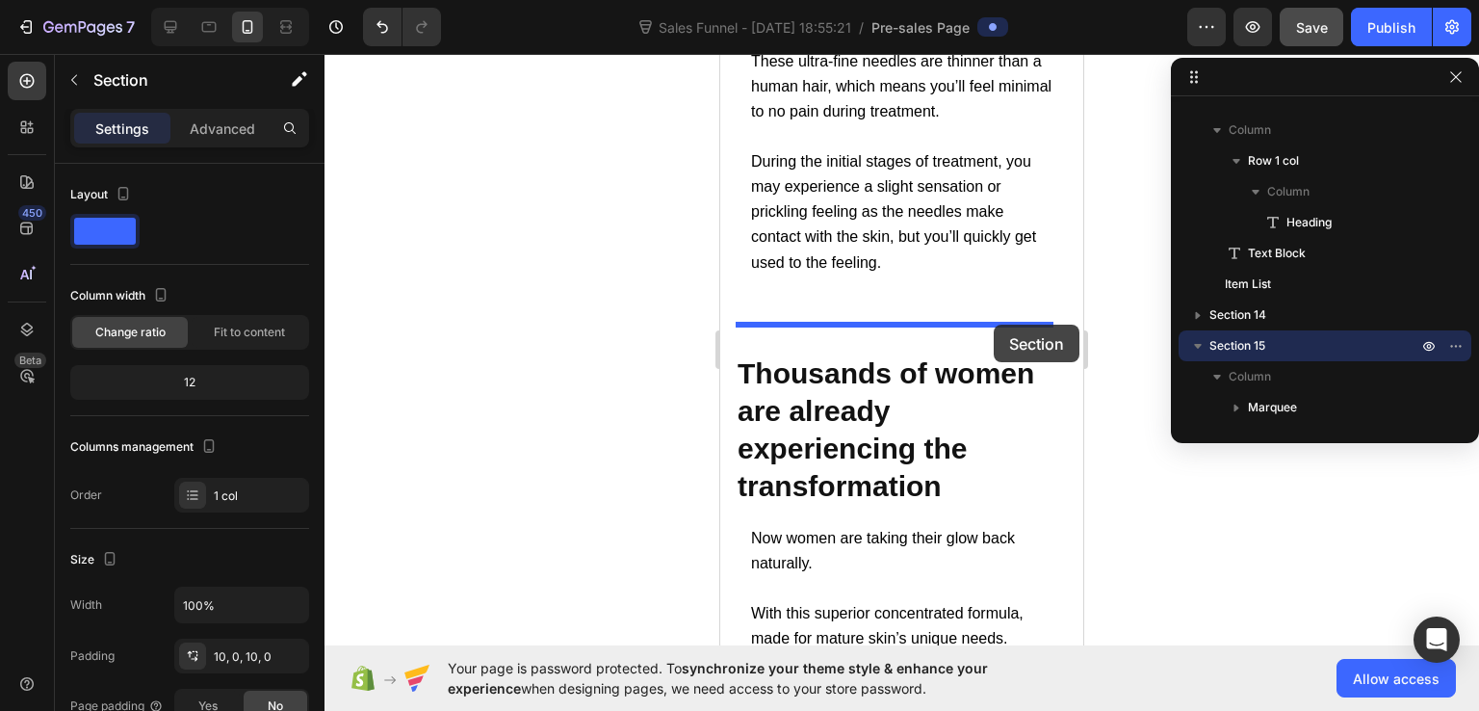
drag, startPoint x: 1047, startPoint y: 355, endPoint x: 994, endPoint y: 325, distance: 61.3
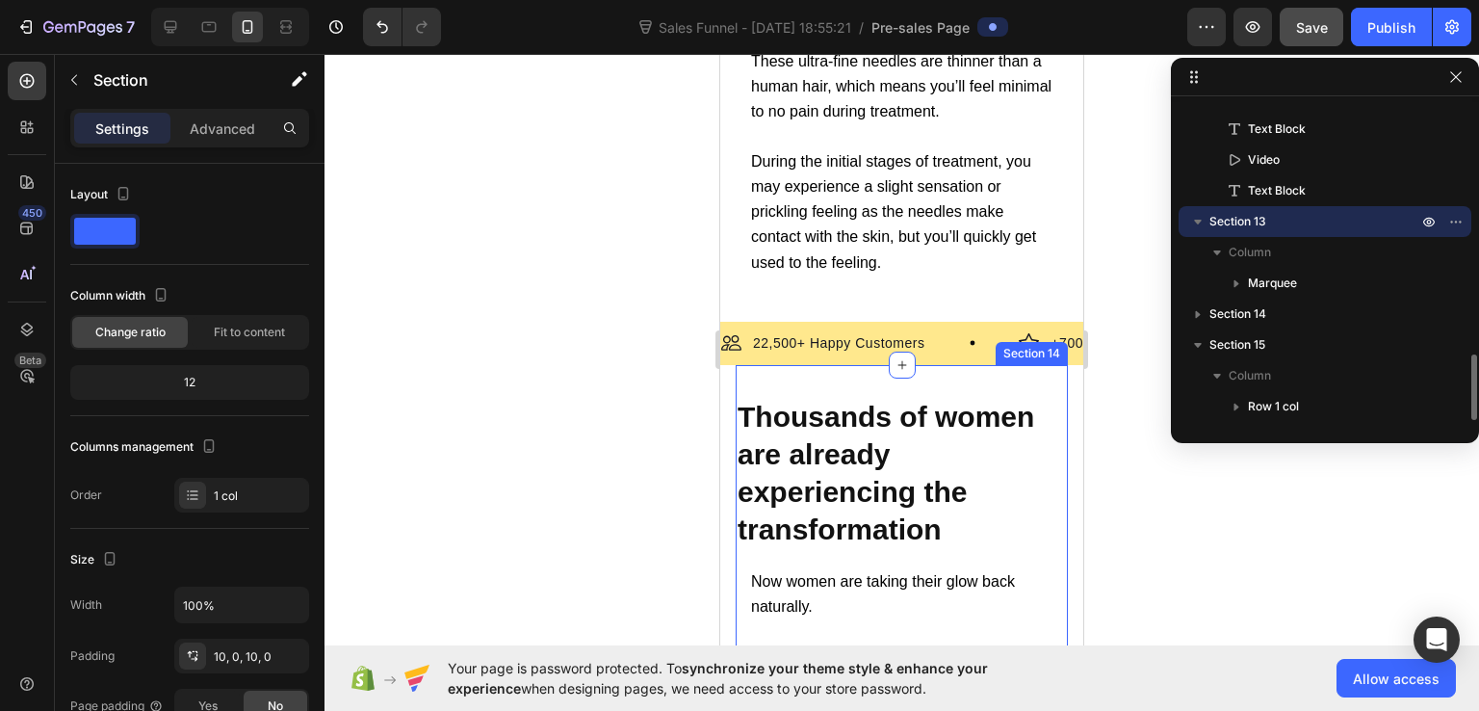
scroll to position [1222, 0]
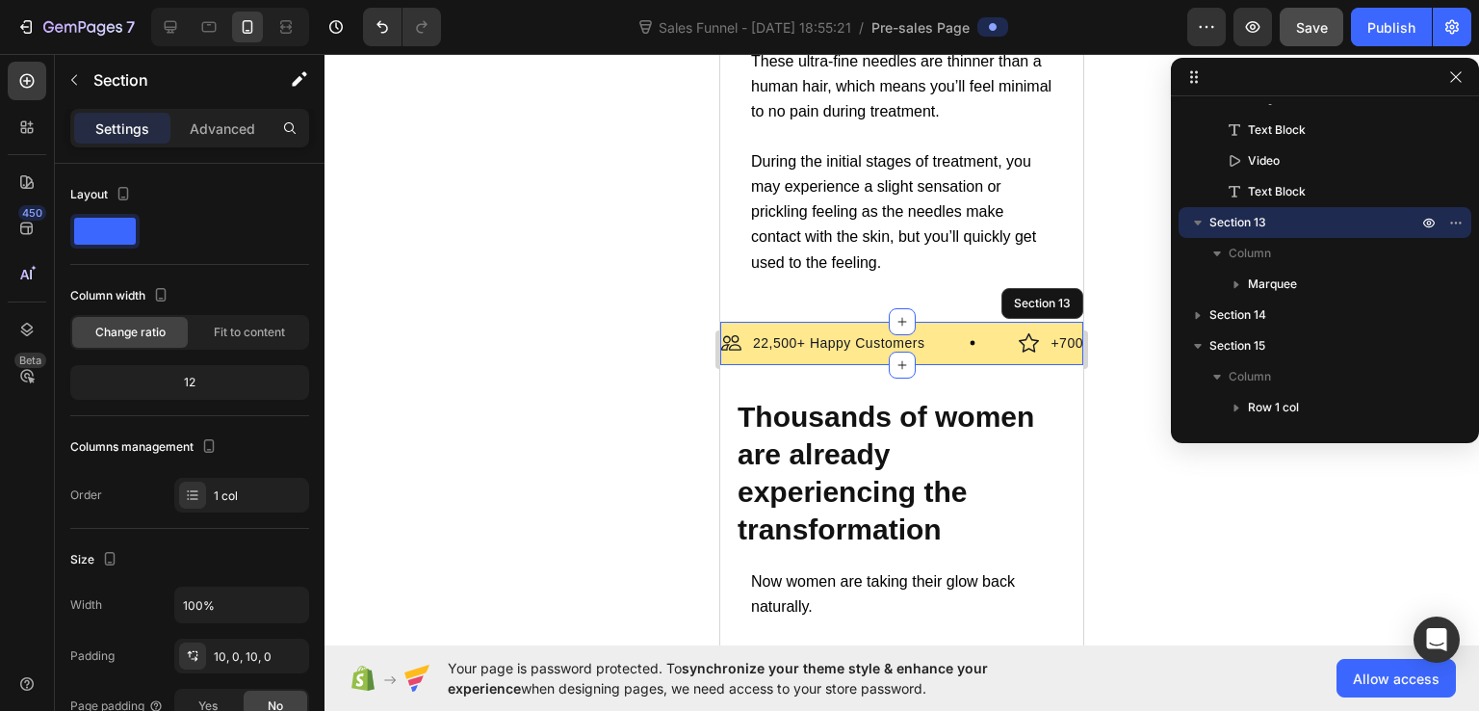
click at [1137, 429] on div at bounding box center [902, 382] width 1155 height 657
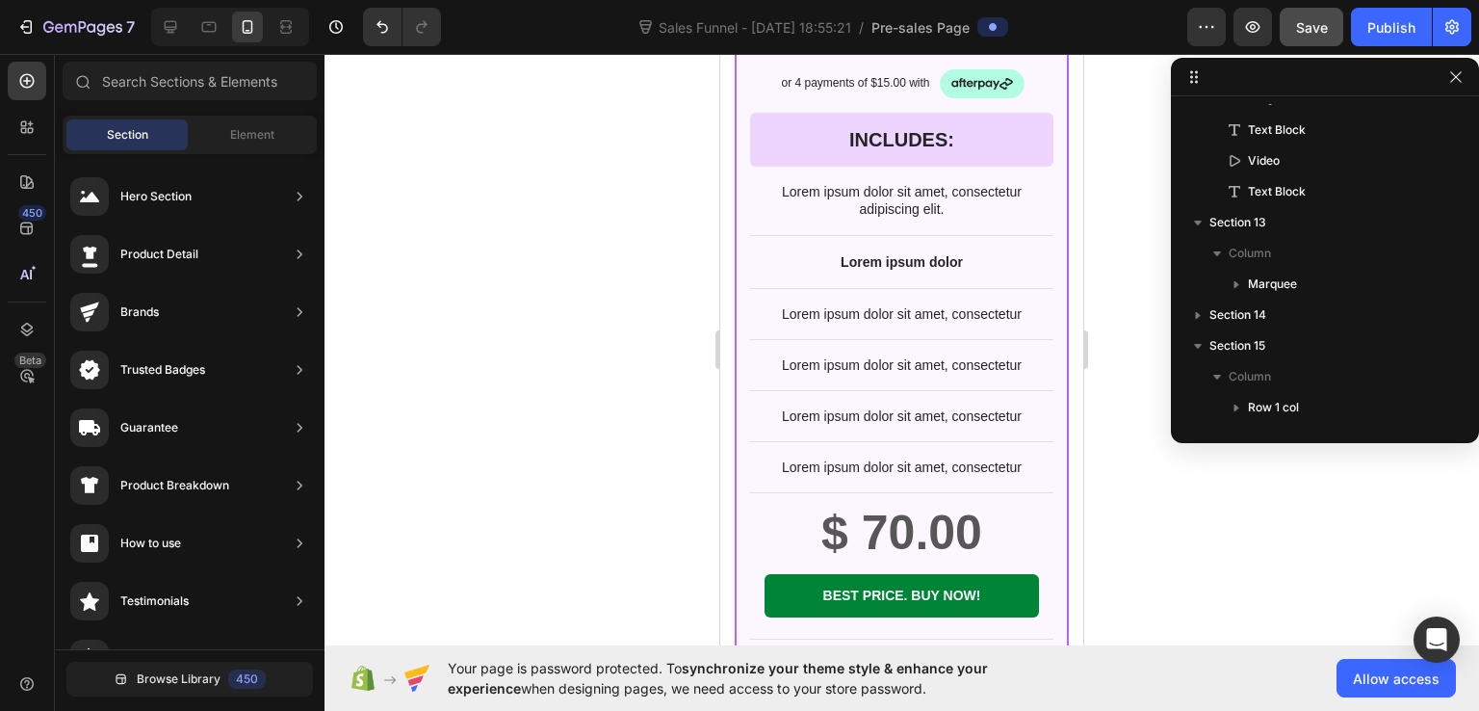
scroll to position [19180, 0]
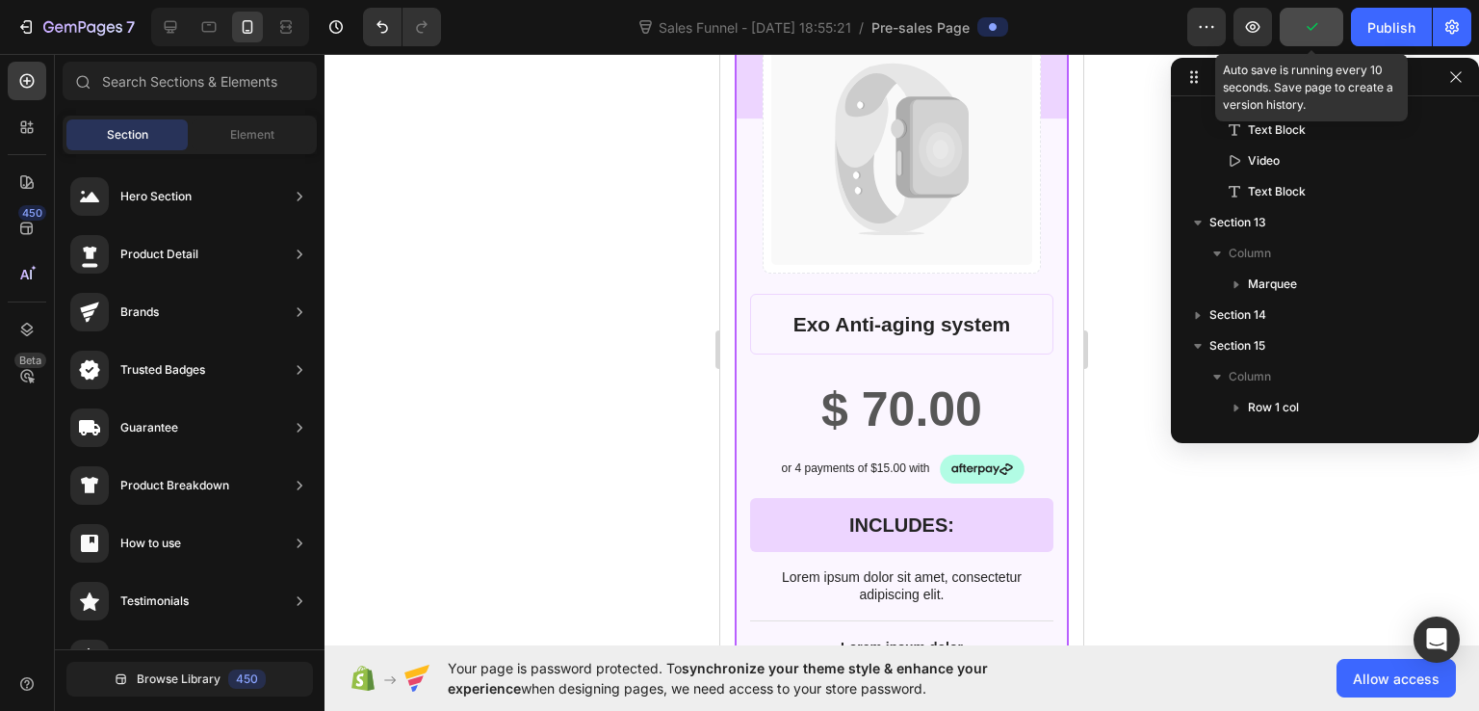
click at [1302, 38] on button "button" at bounding box center [1312, 27] width 64 height 39
click at [1300, 17] on div "Save" at bounding box center [1312, 27] width 32 height 20
